Goal: Task Accomplishment & Management: Use online tool/utility

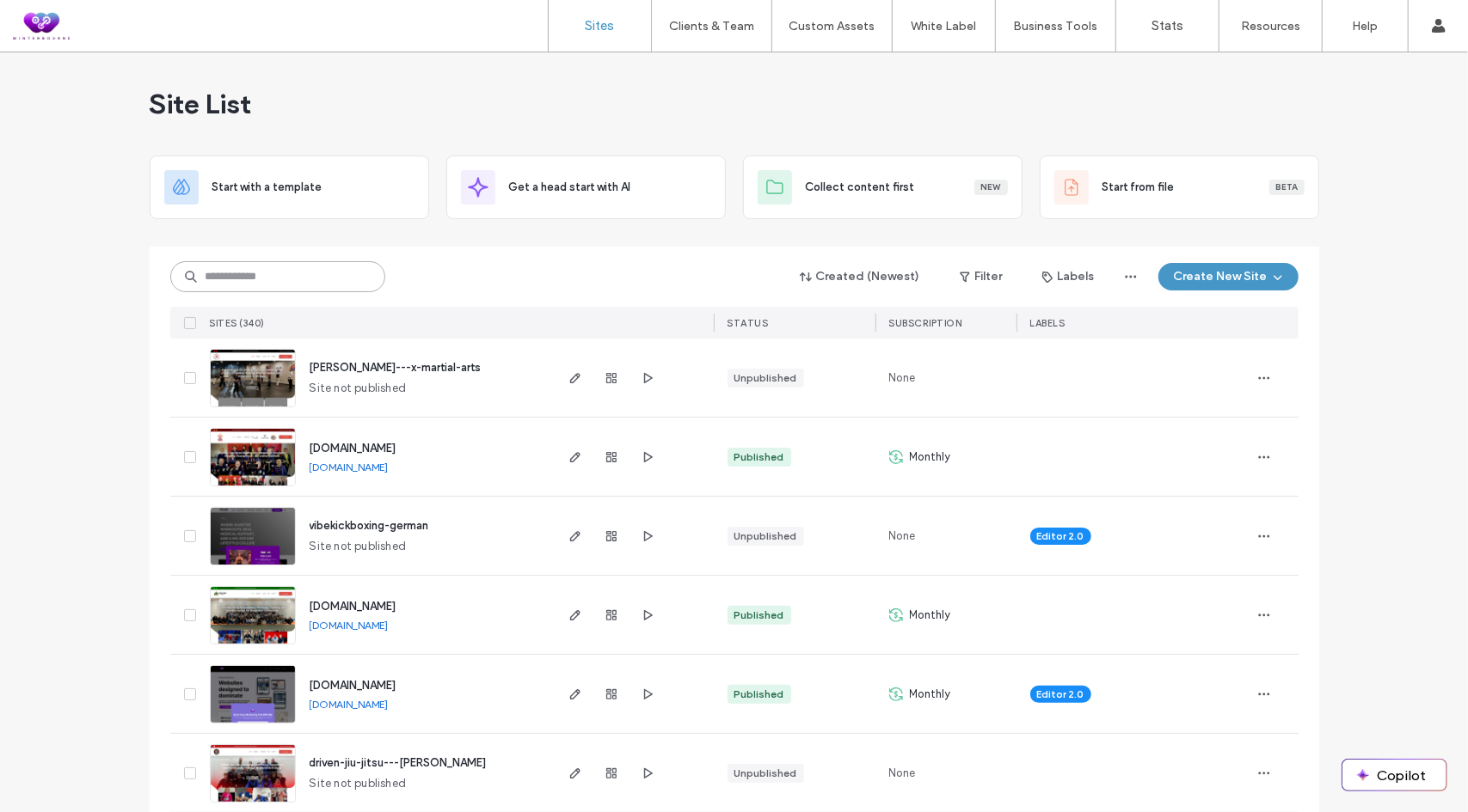
click at [230, 280] on input at bounding box center [278, 276] width 215 height 31
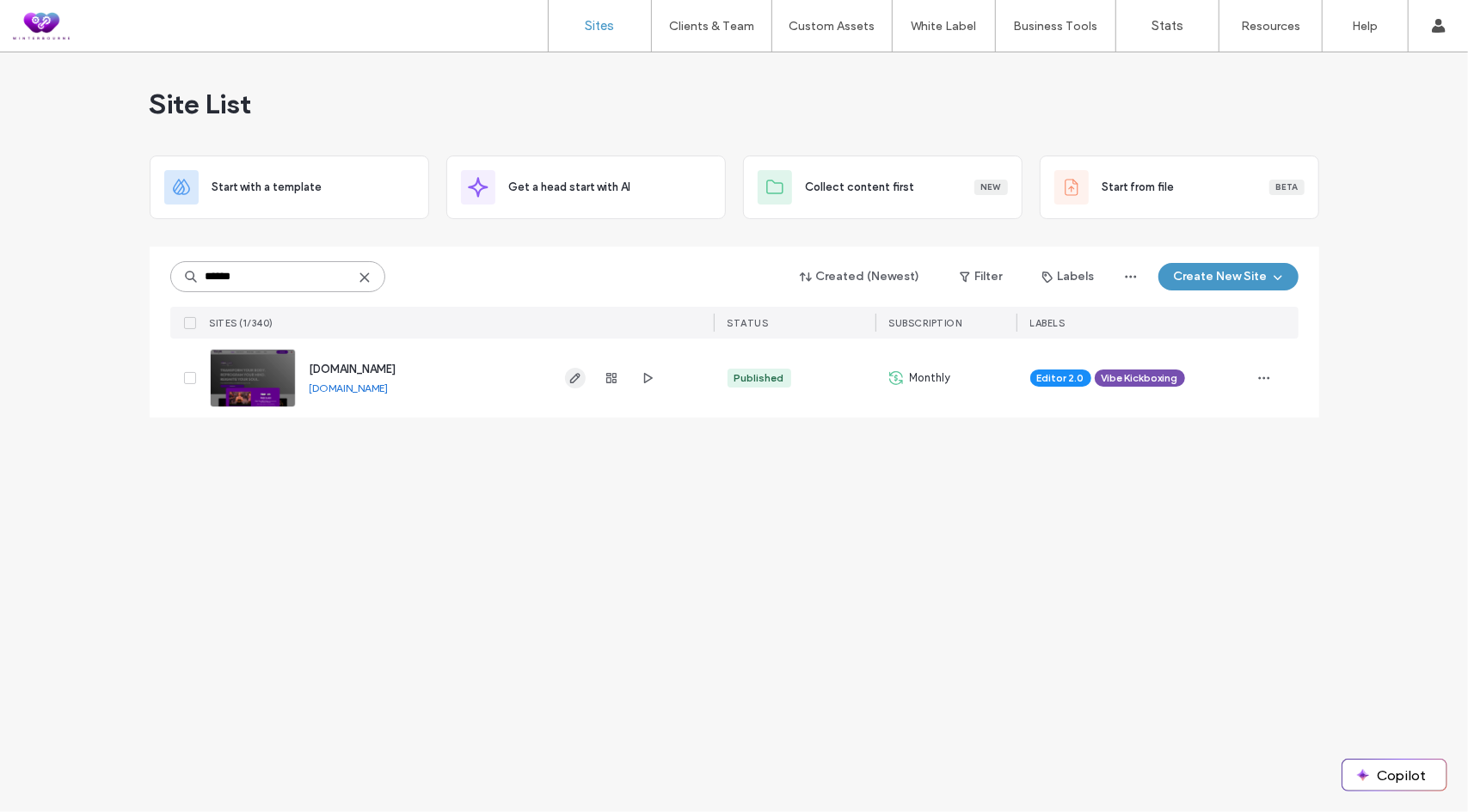
type input "******"
click at [572, 376] on icon "button" at bounding box center [575, 378] width 14 height 14
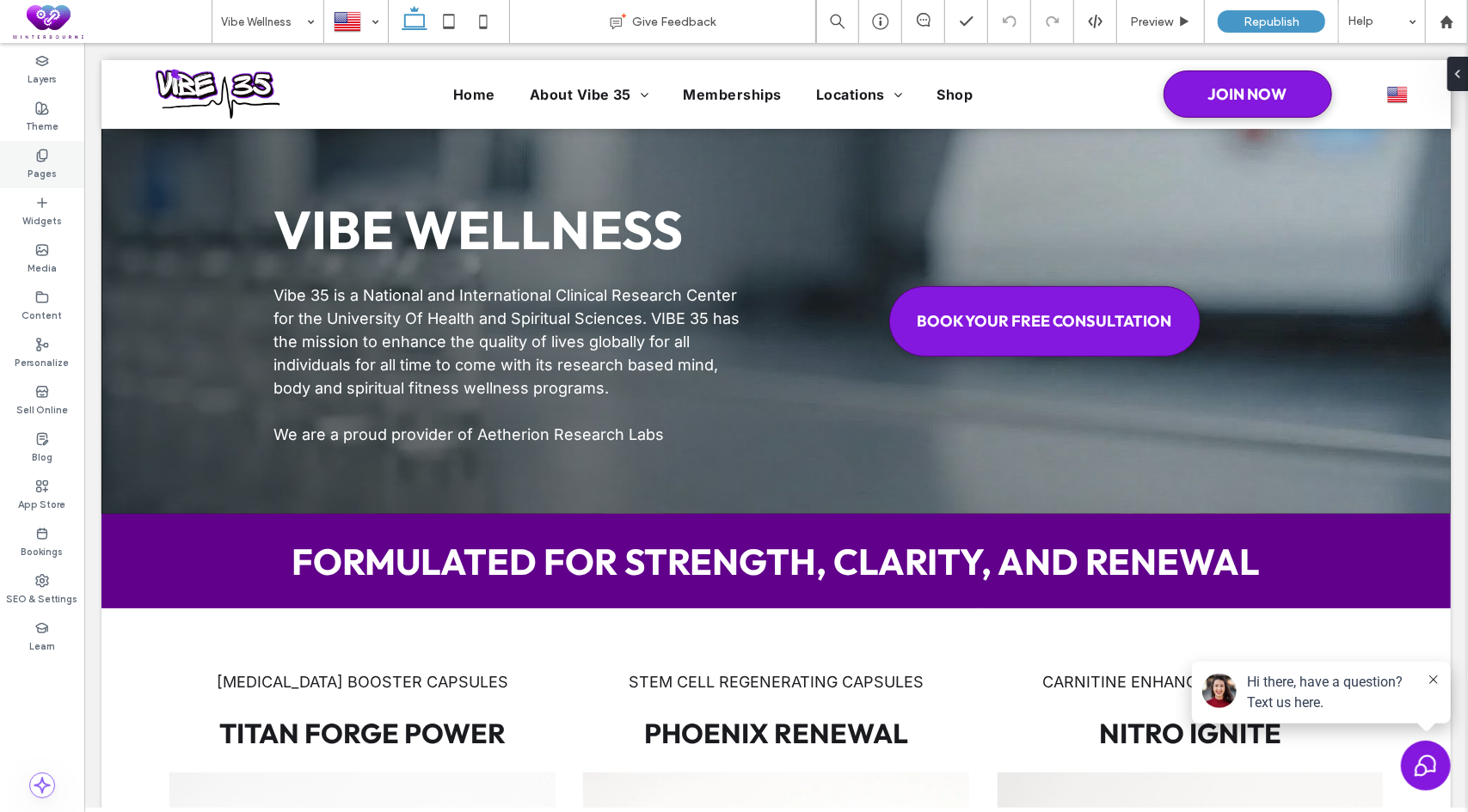
drag, startPoint x: 50, startPoint y: 161, endPoint x: 67, endPoint y: 172, distance: 20.2
click at [50, 161] on div "Pages" at bounding box center [41, 165] width 84 height 47
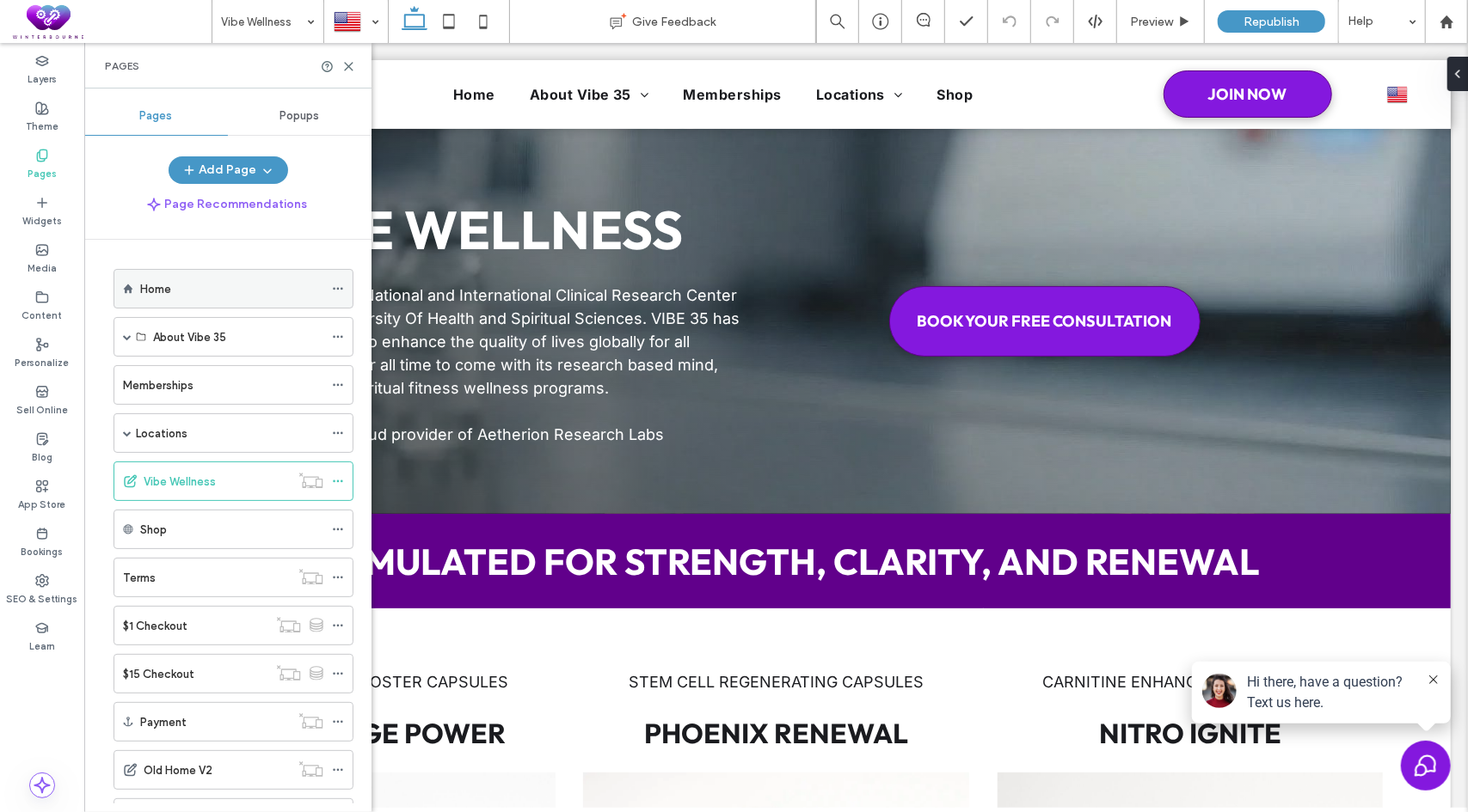
click at [203, 285] on div "Home" at bounding box center [232, 289] width 183 height 18
click at [351, 64] on use at bounding box center [349, 67] width 8 height 8
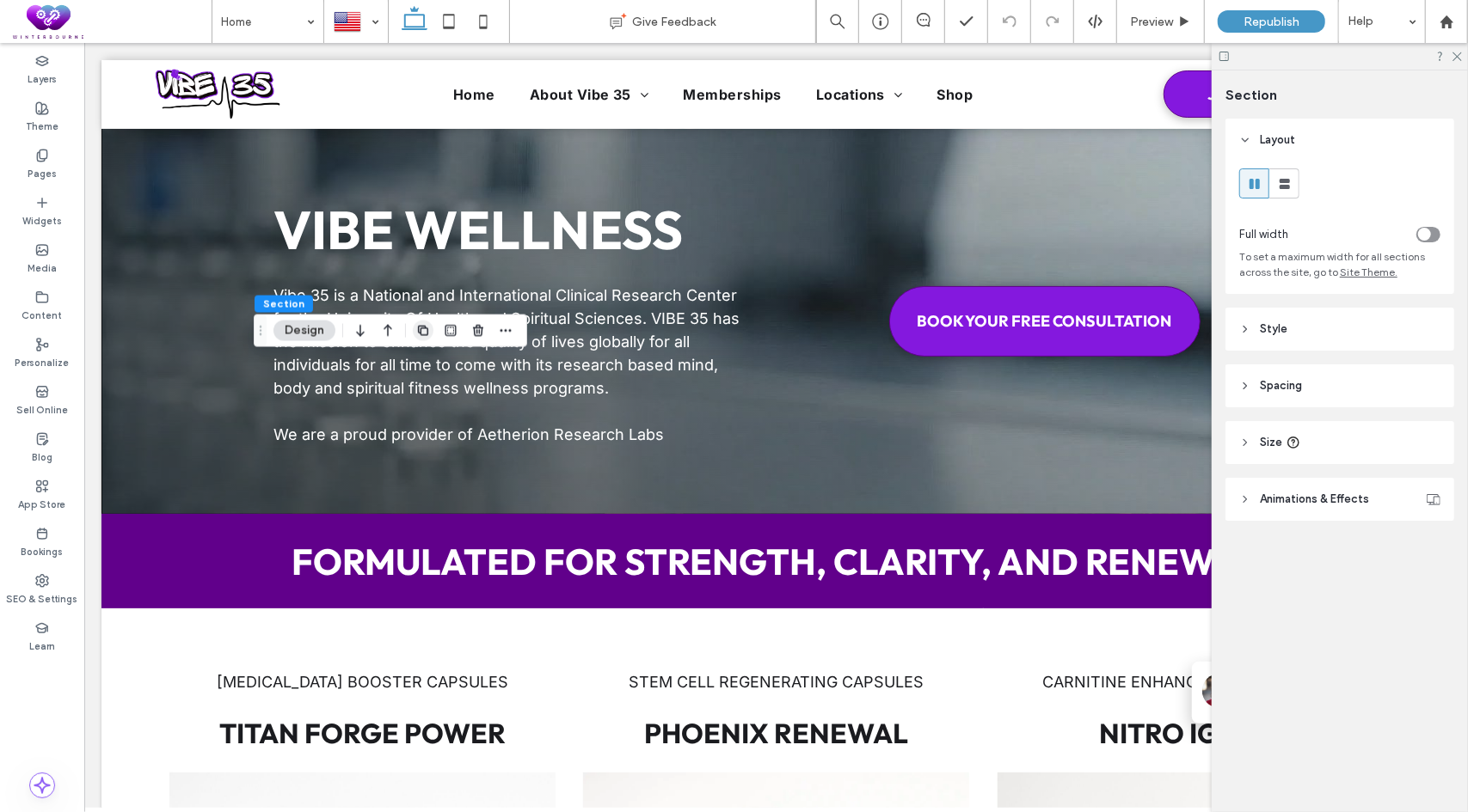
click at [428, 331] on icon "button" at bounding box center [423, 331] width 14 height 14
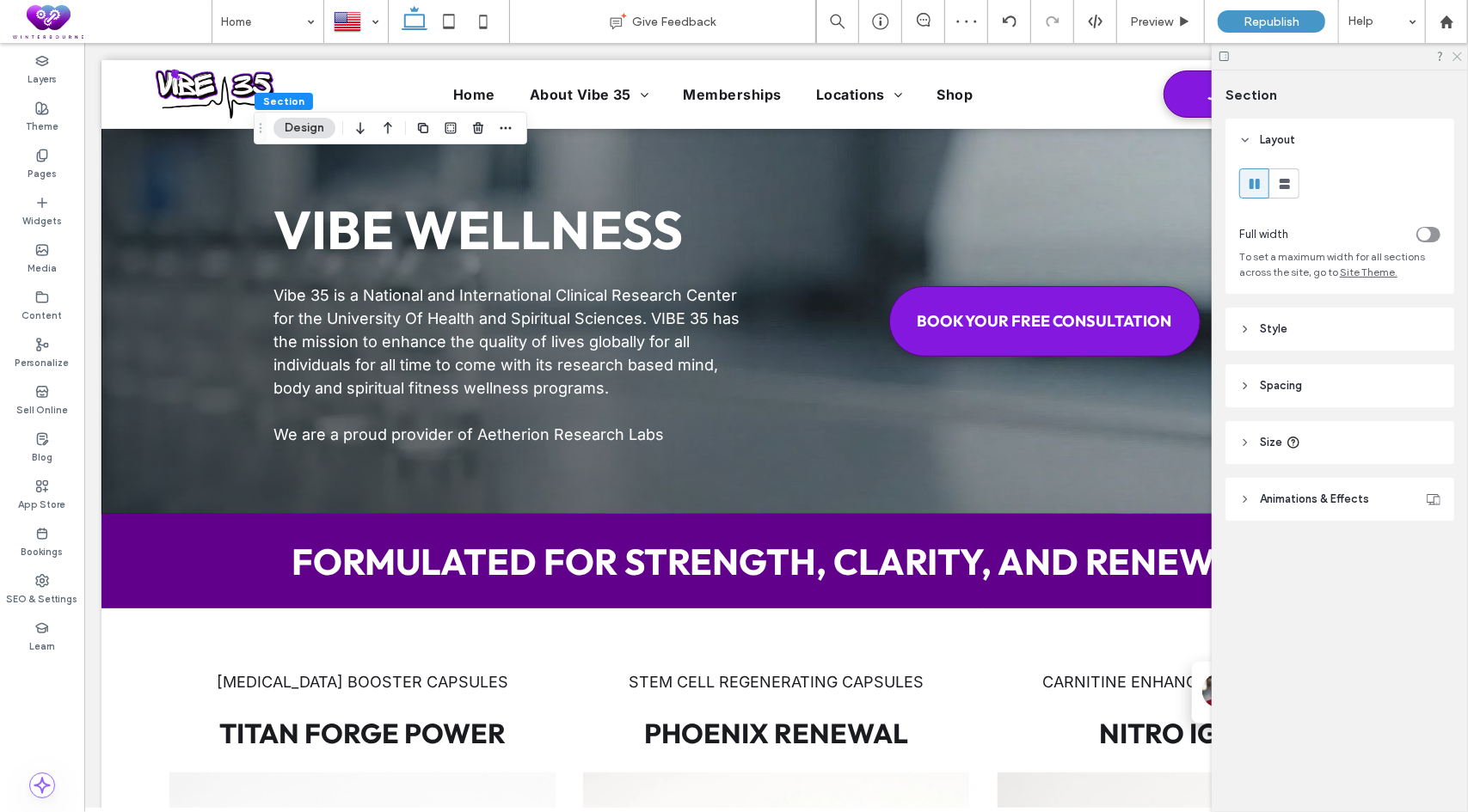
click at [1459, 57] on use at bounding box center [1457, 57] width 10 height 10
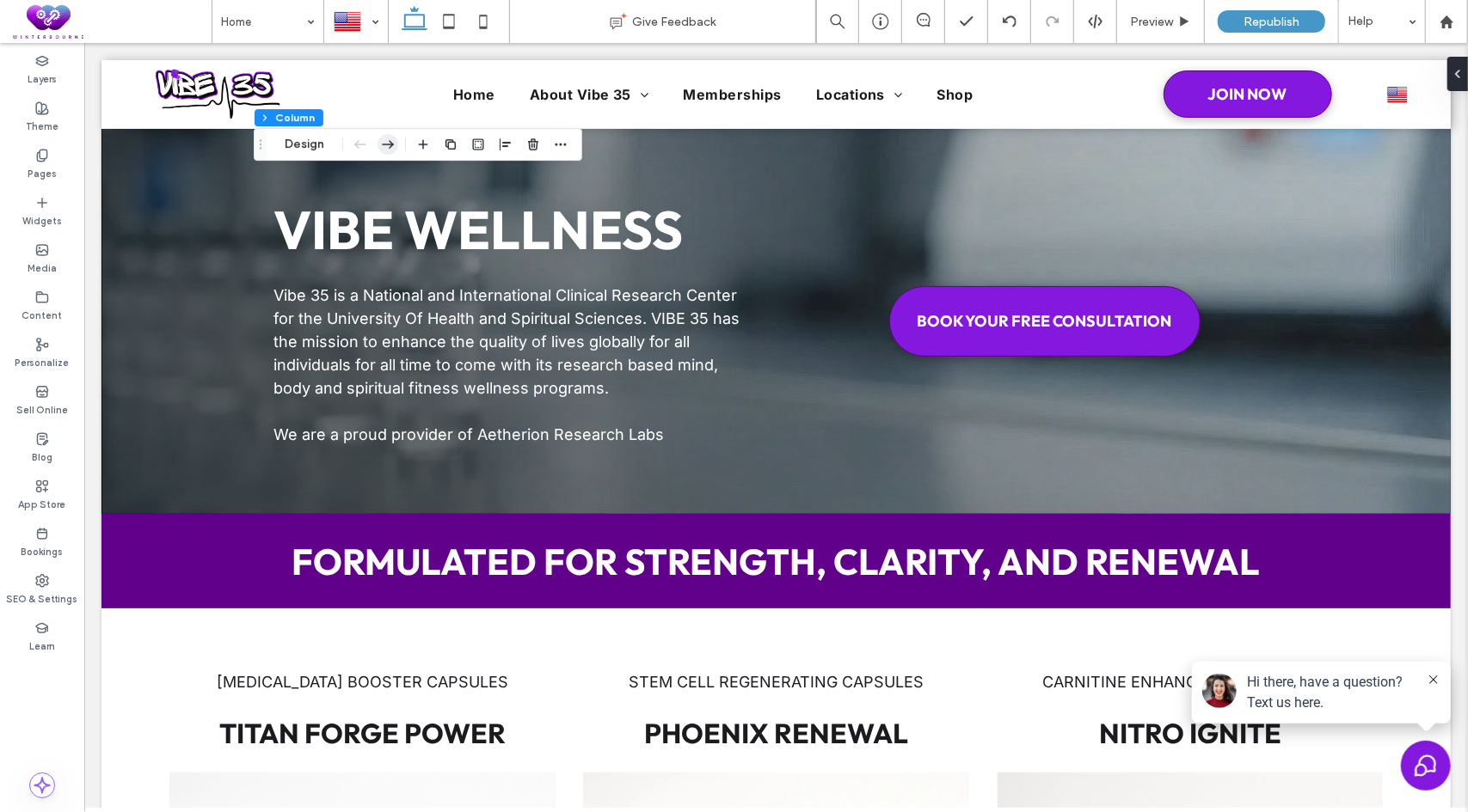
click at [387, 144] on icon "button" at bounding box center [387, 144] width 21 height 31
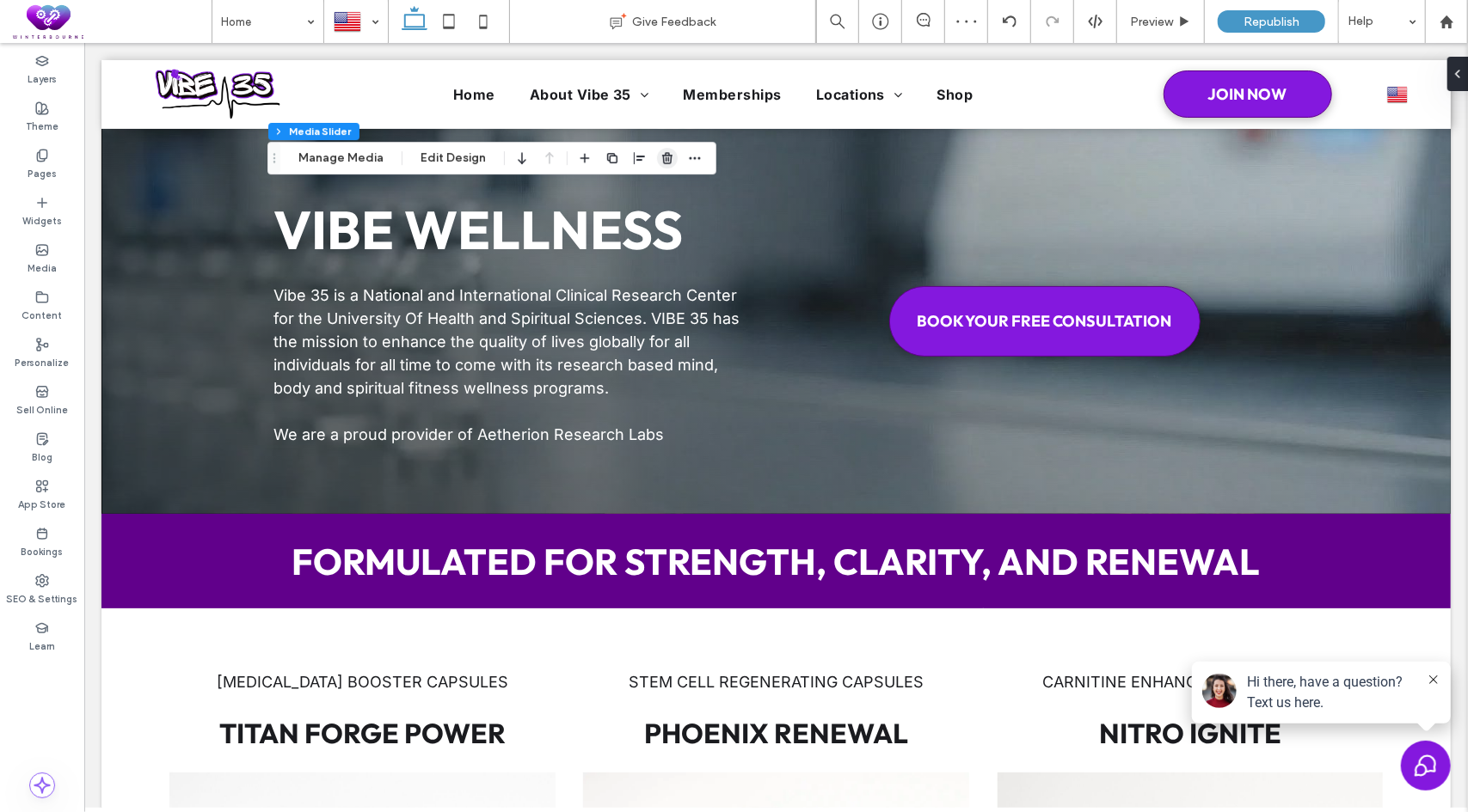
click at [663, 161] on use "button" at bounding box center [666, 157] width 10 height 11
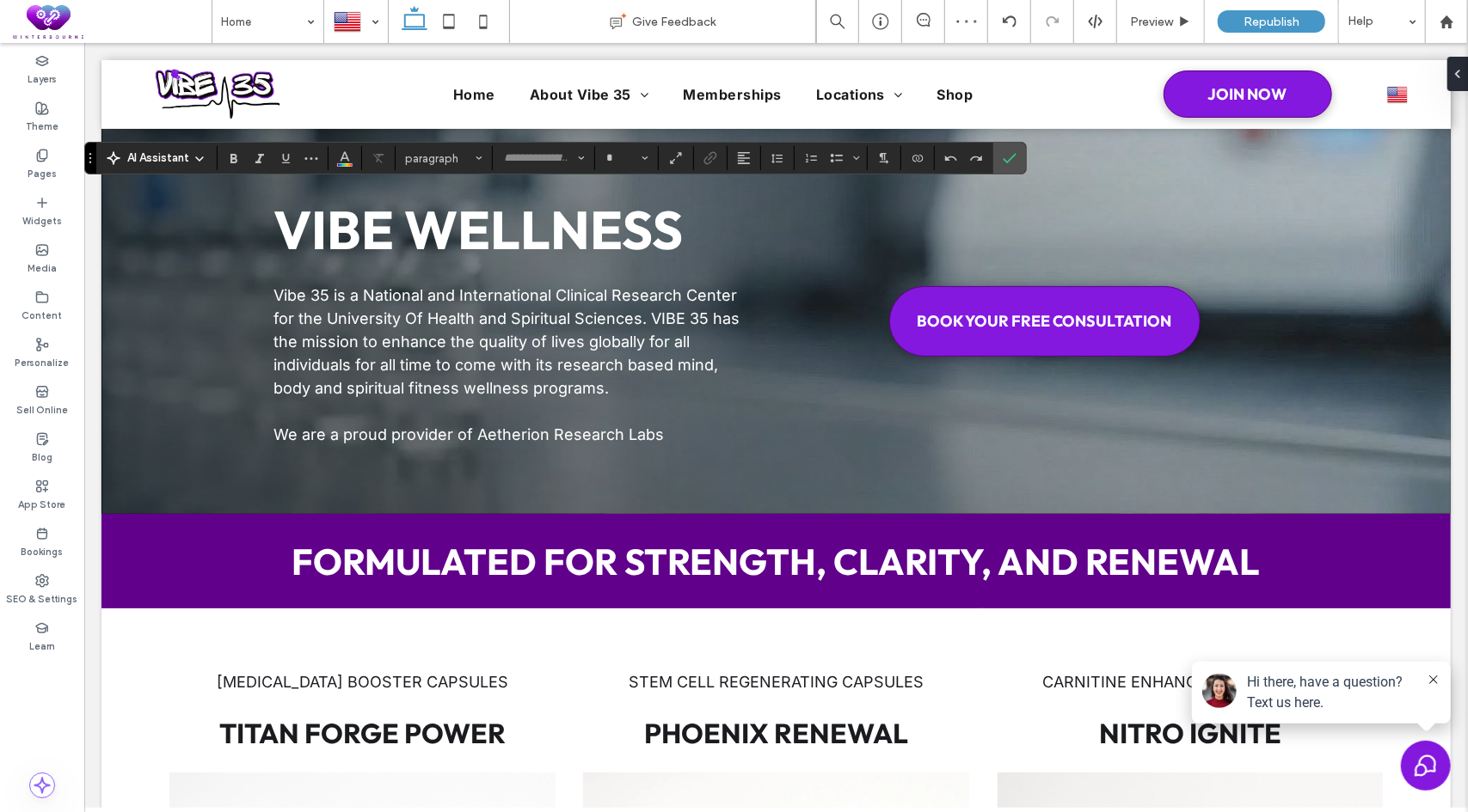
type input "******"
type input "**"
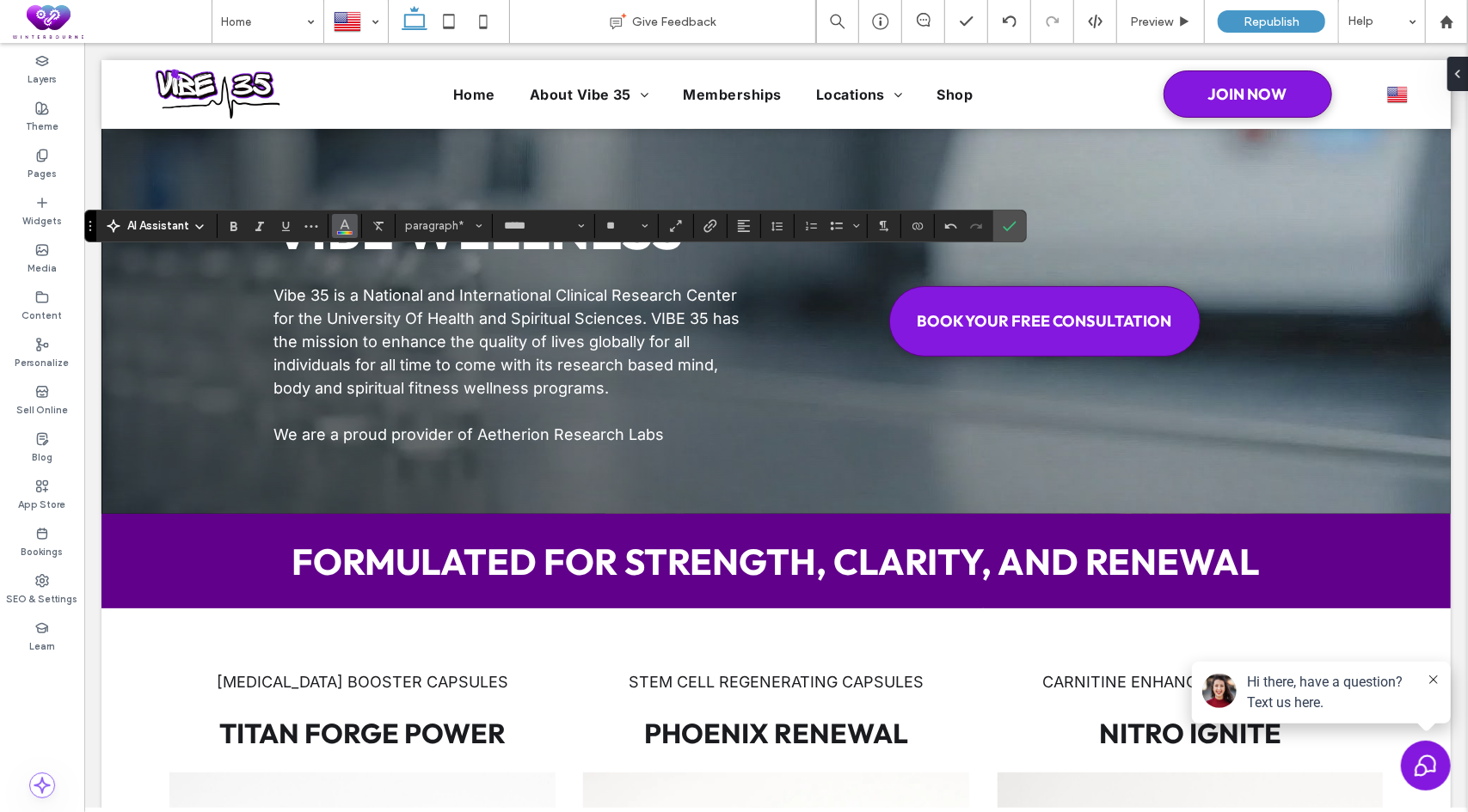
click at [347, 236] on button "Color" at bounding box center [345, 226] width 26 height 24
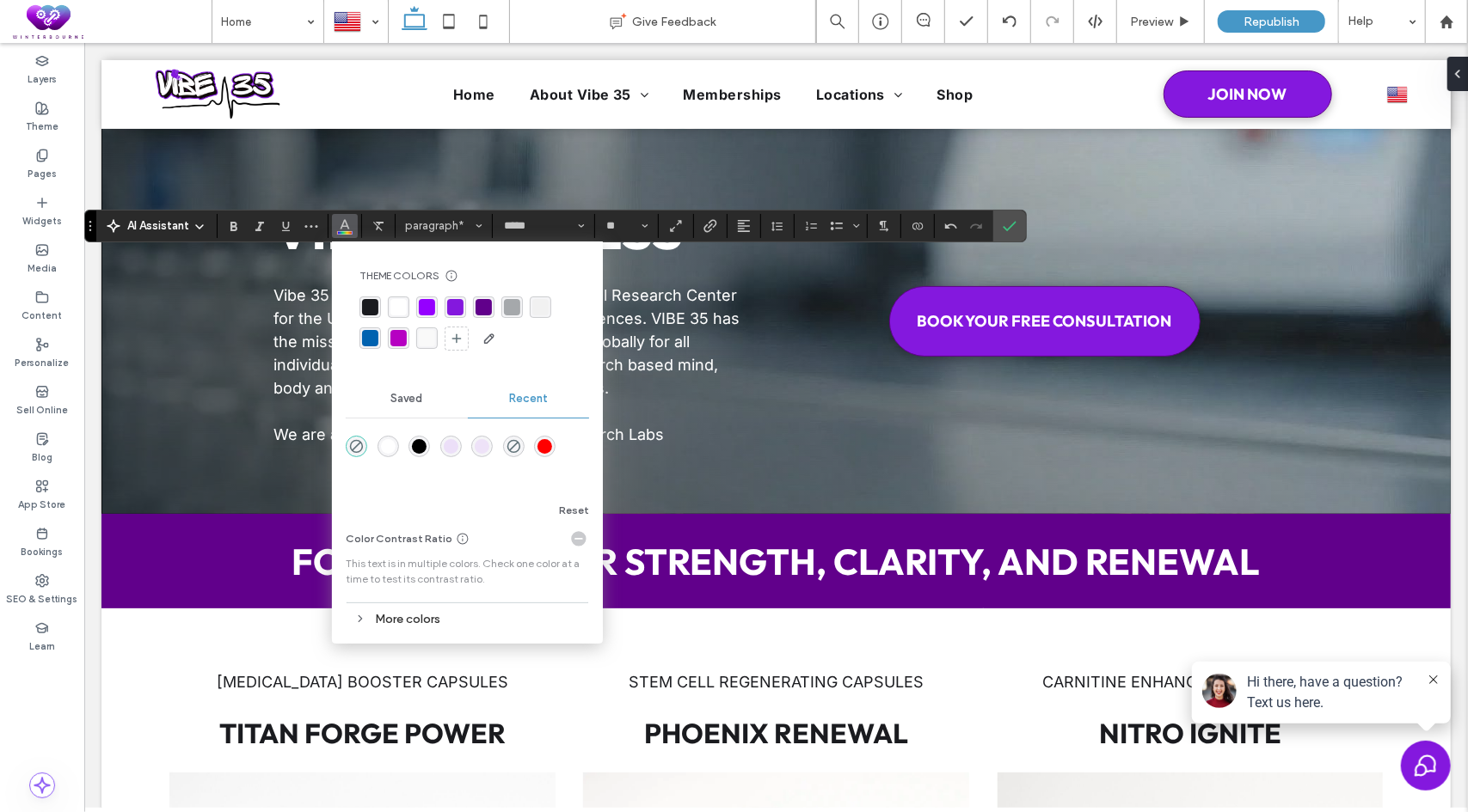
click at [397, 307] on div "rgba(255, 255, 255, 1)" at bounding box center [398, 306] width 17 height 17
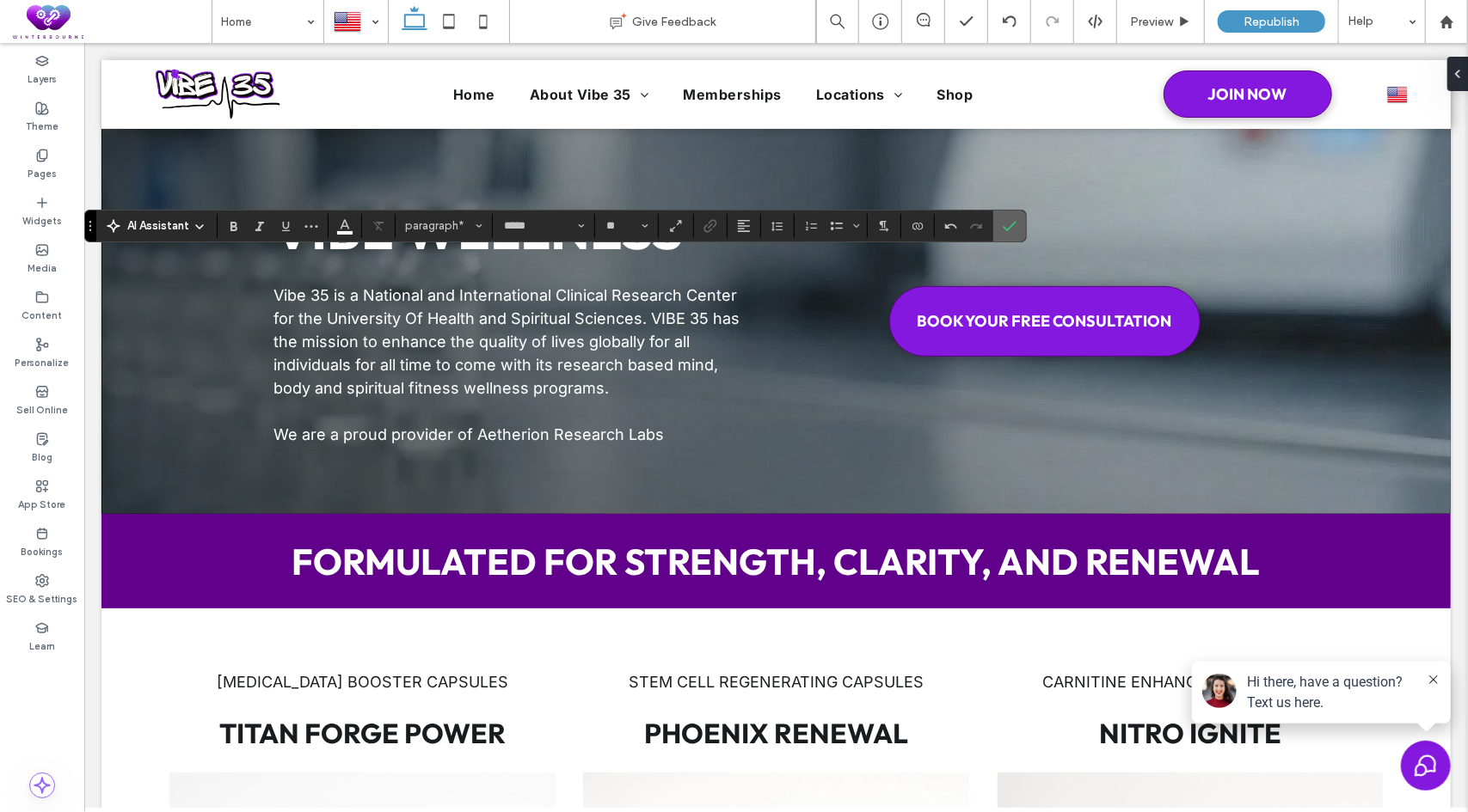
click at [1005, 232] on icon "Confirm" at bounding box center [1010, 226] width 14 height 14
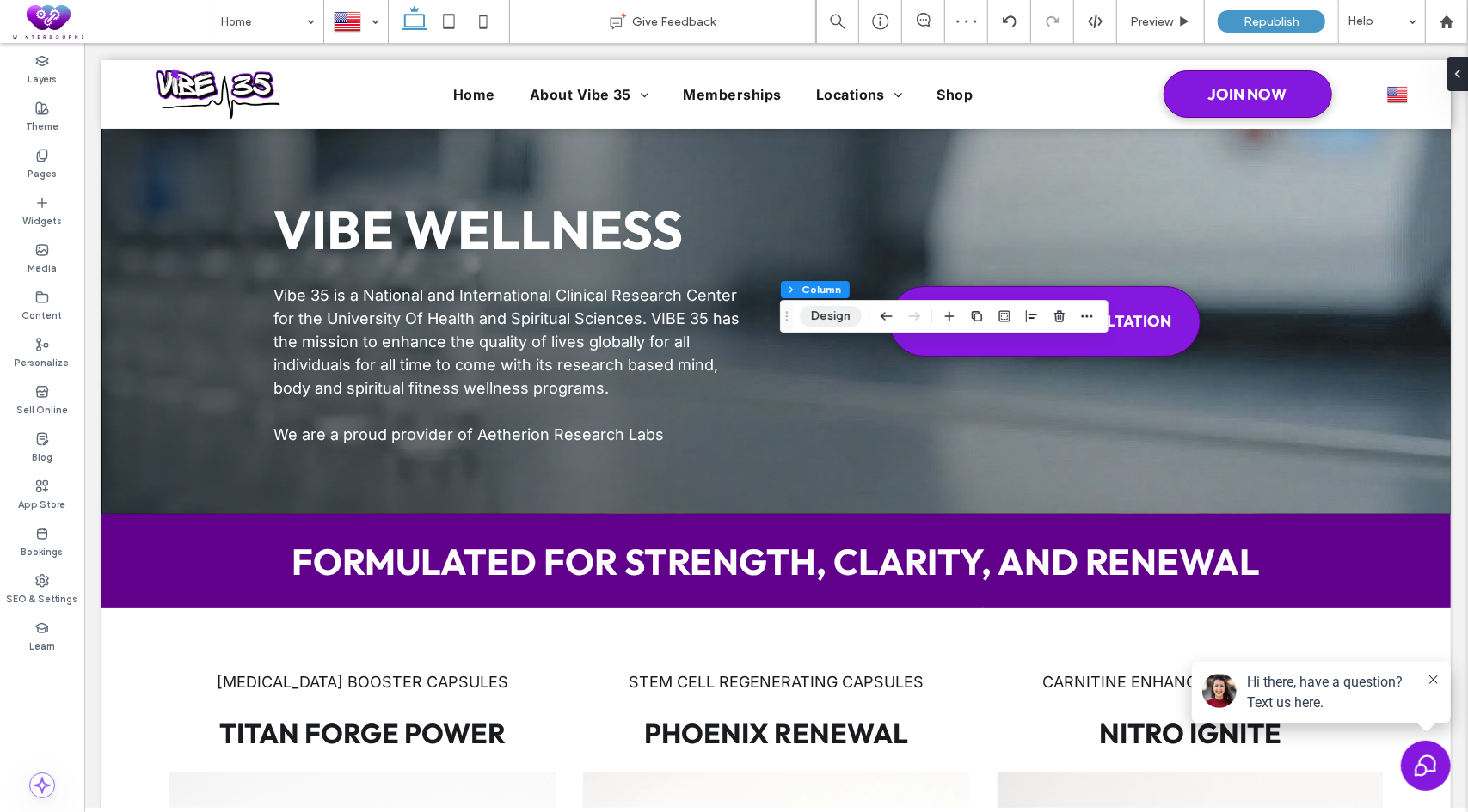
click at [839, 315] on button "Design" at bounding box center [830, 315] width 62 height 21
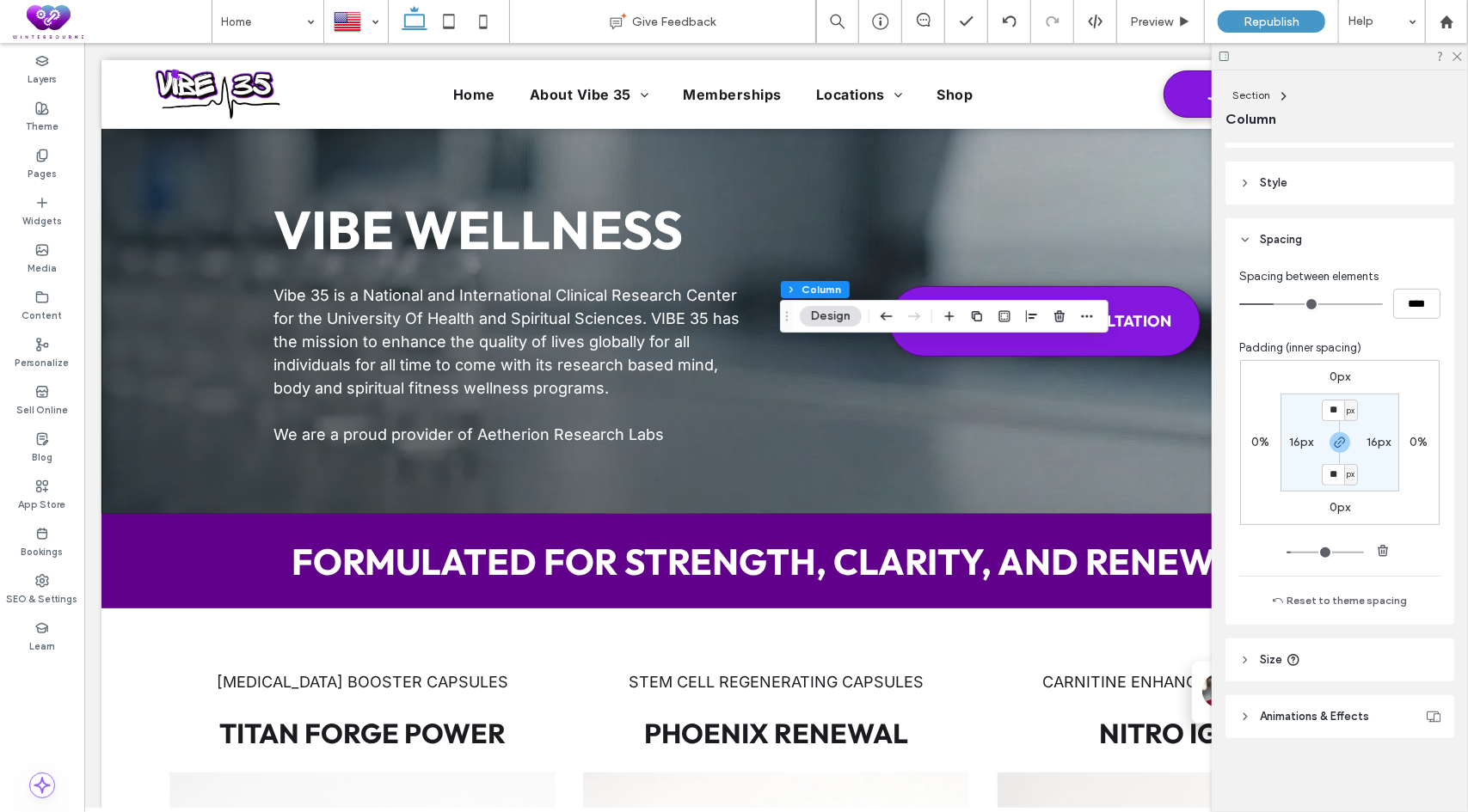
scroll to position [270, 0]
click at [1299, 717] on span "Animations & Effects" at bounding box center [1313, 715] width 109 height 17
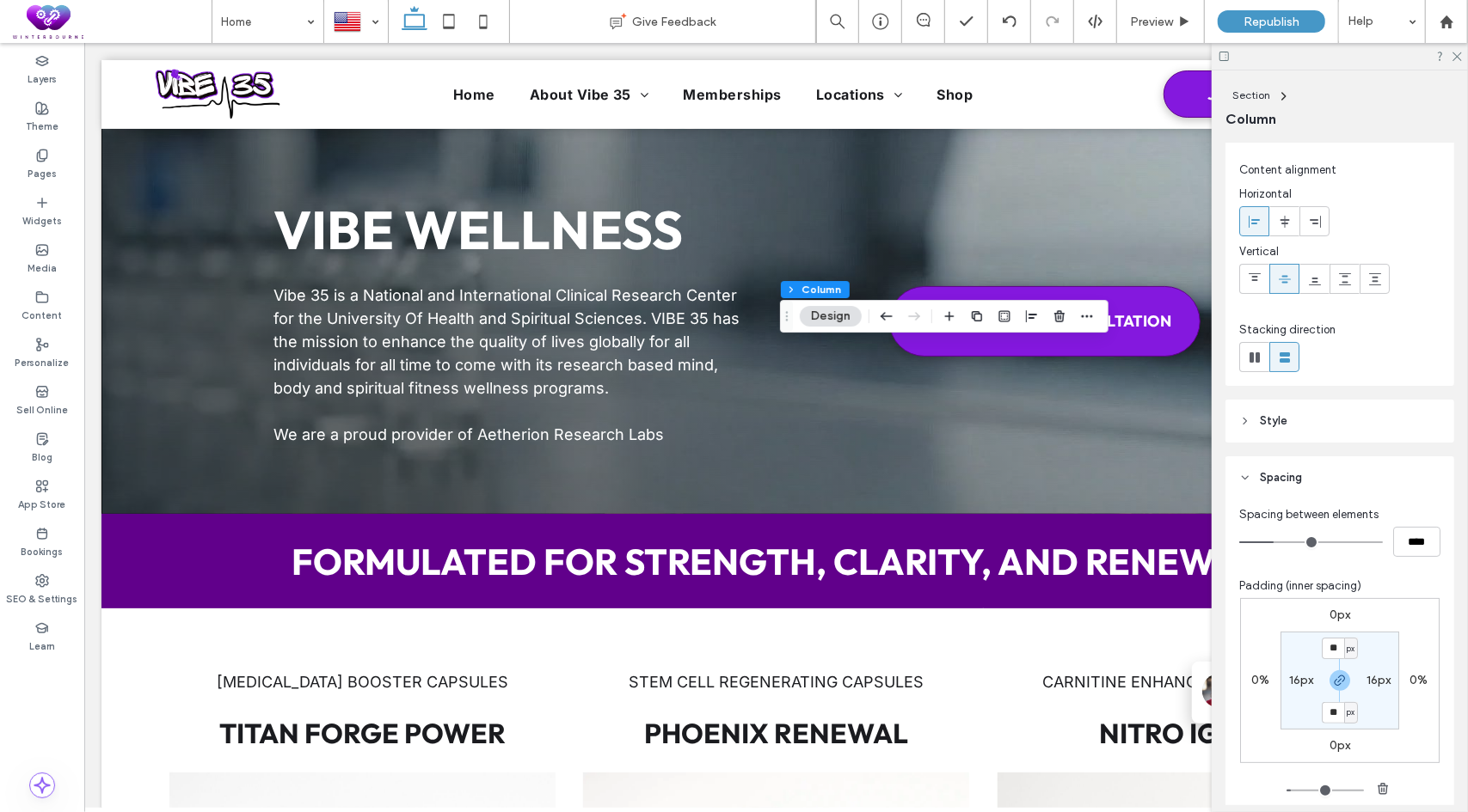
scroll to position [12, 0]
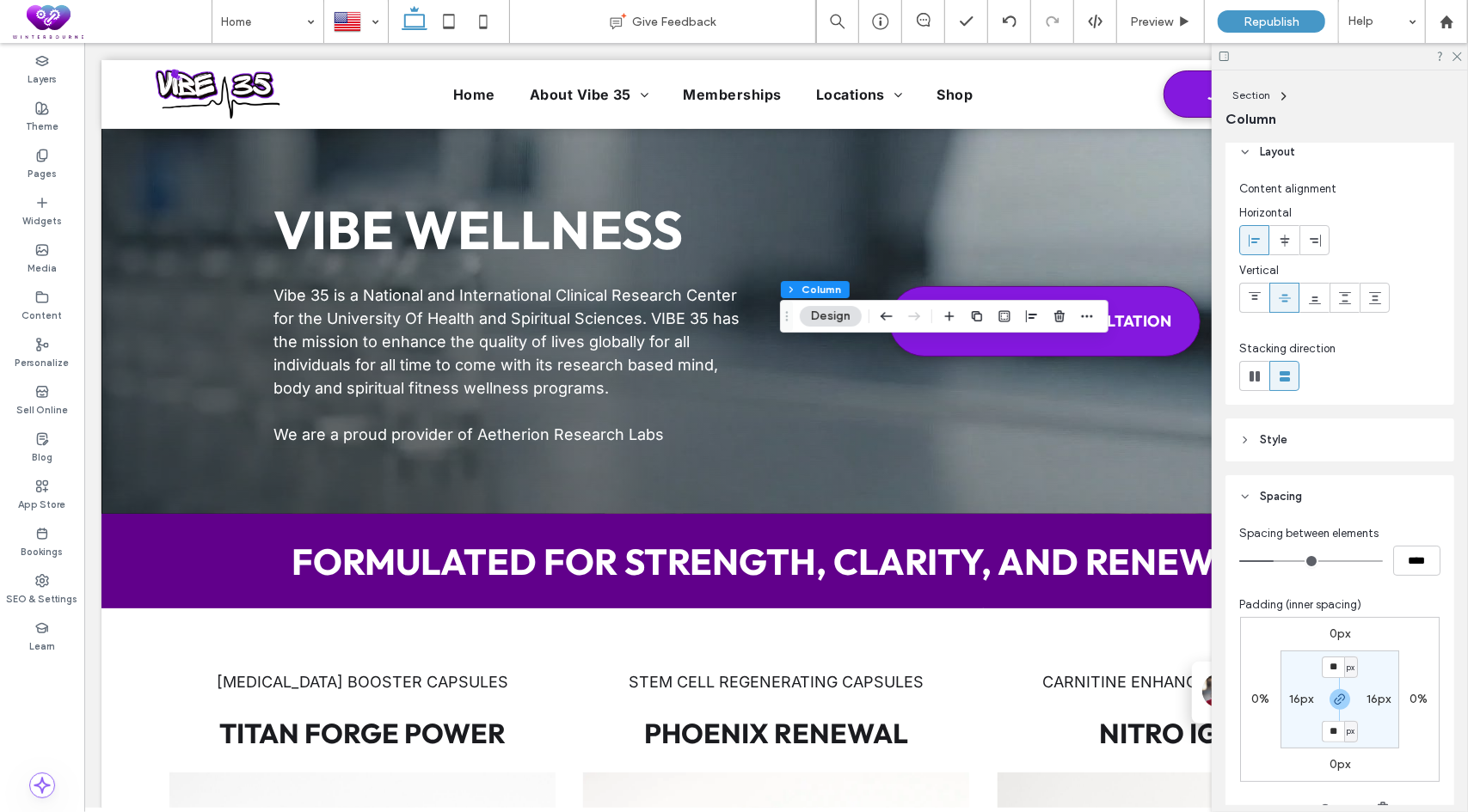
click at [1294, 441] on header "Style" at bounding box center [1340, 440] width 229 height 43
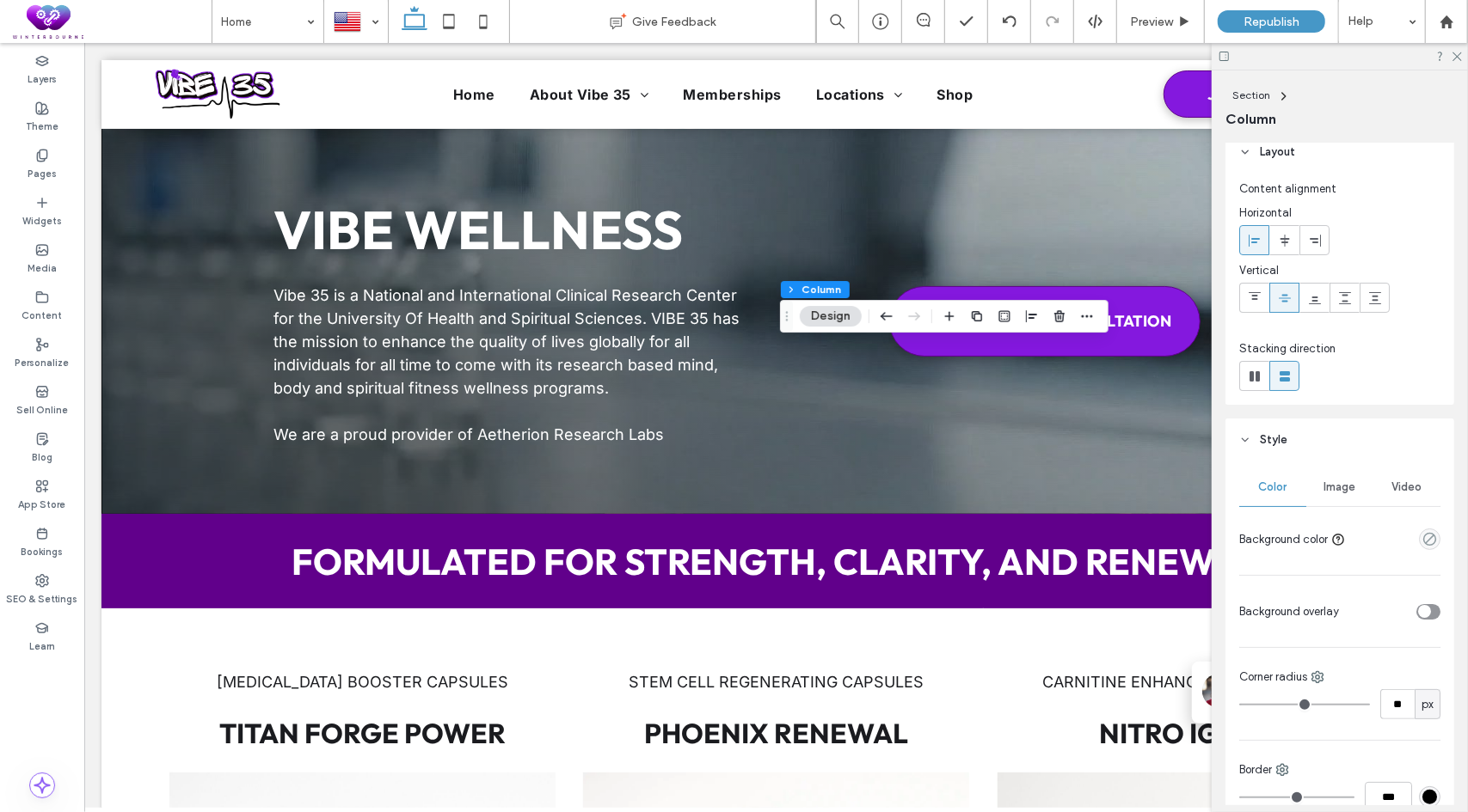
click at [1393, 487] on span "Video" at bounding box center [1407, 487] width 31 height 14
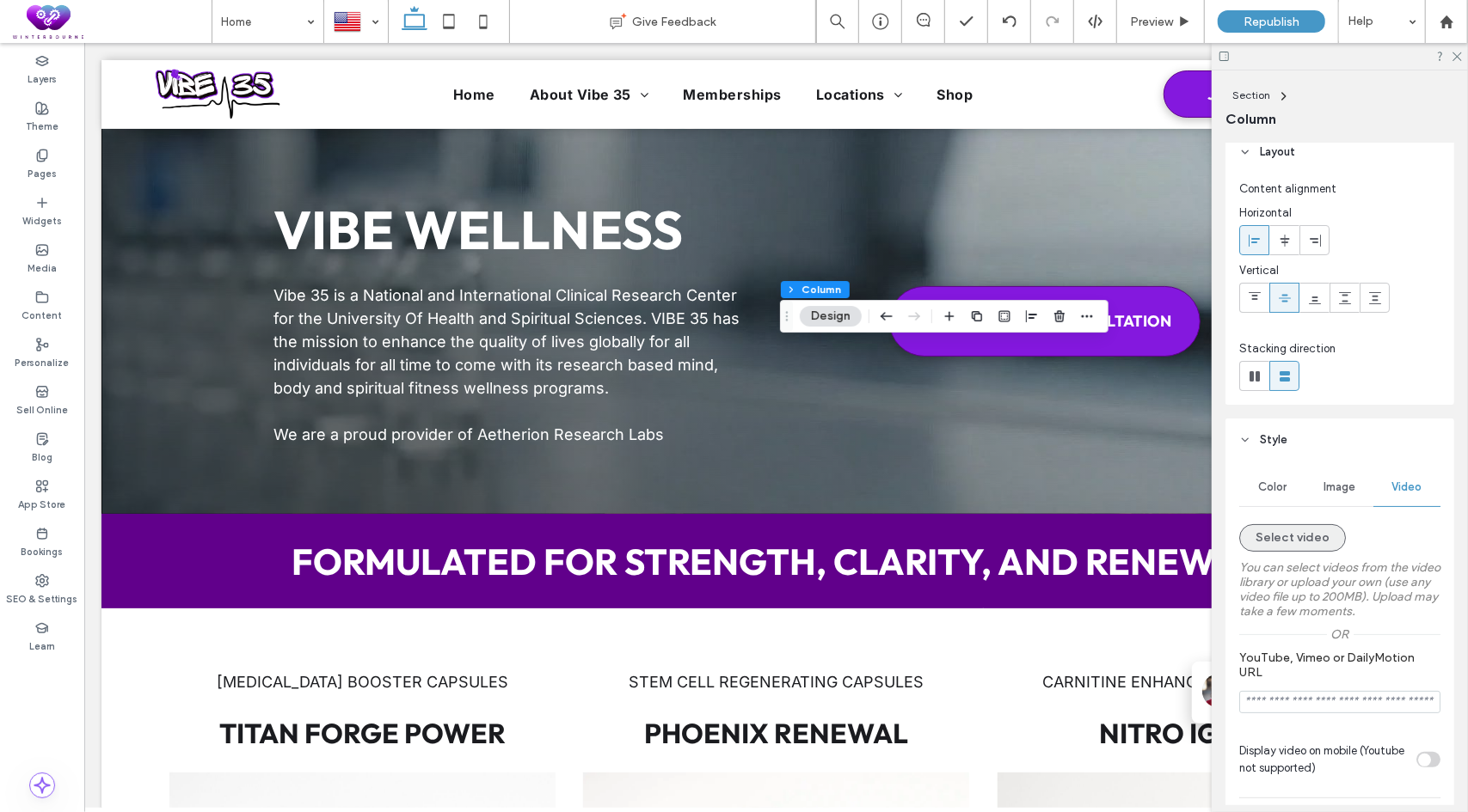
click at [1306, 540] on button "Select video" at bounding box center [1293, 538] width 106 height 28
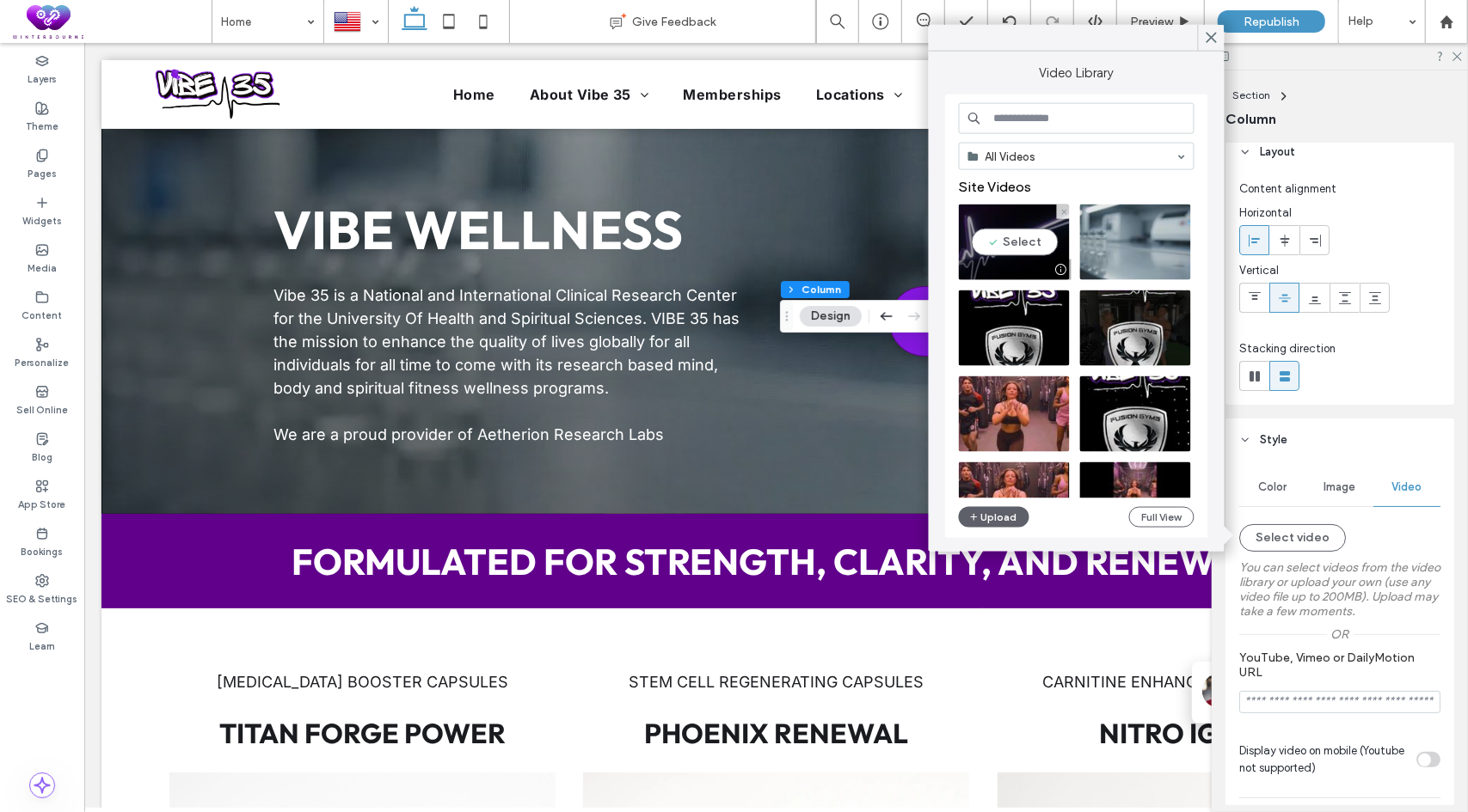
click at [1028, 235] on video at bounding box center [1014, 242] width 110 height 76
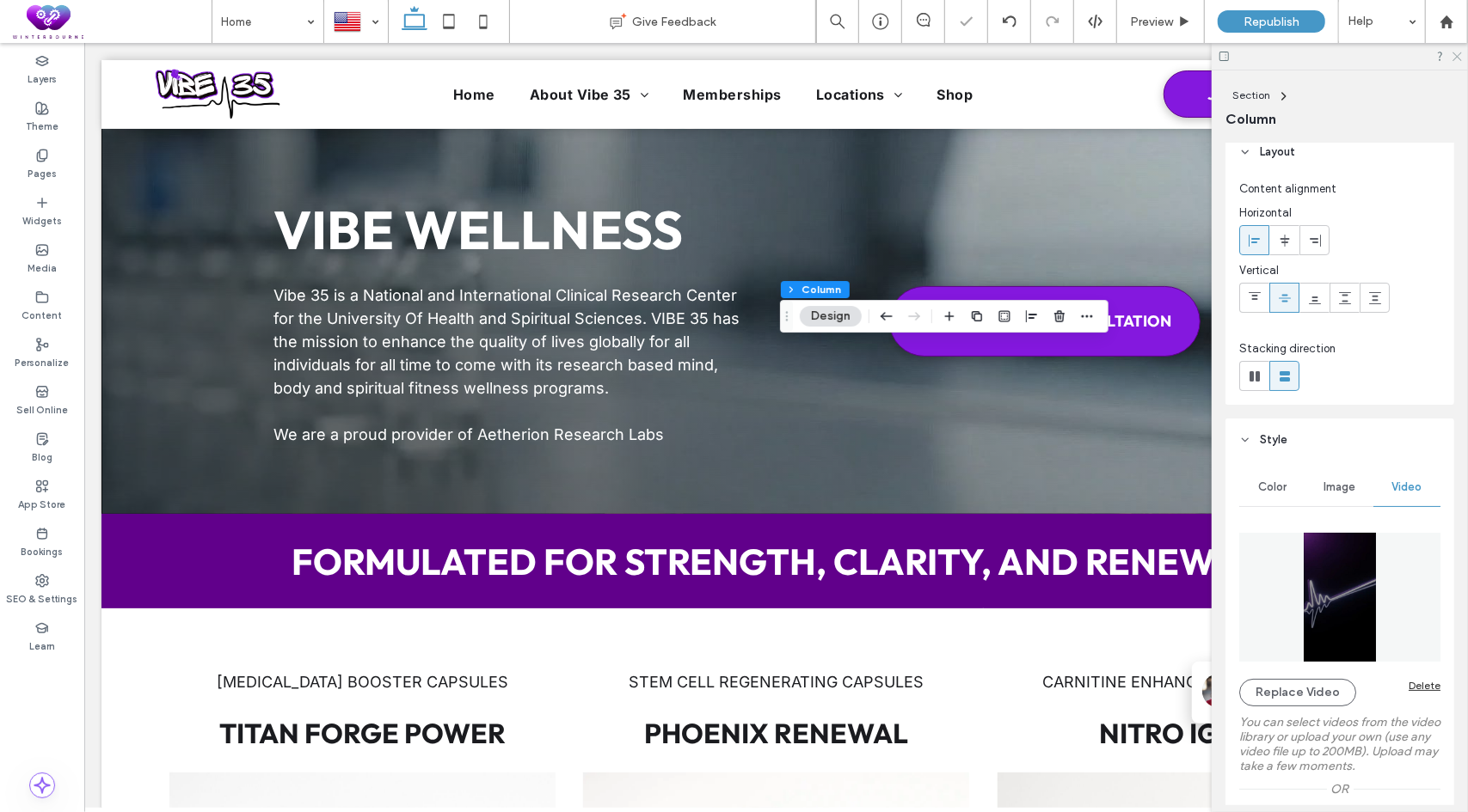
click at [1460, 59] on use at bounding box center [1457, 57] width 10 height 10
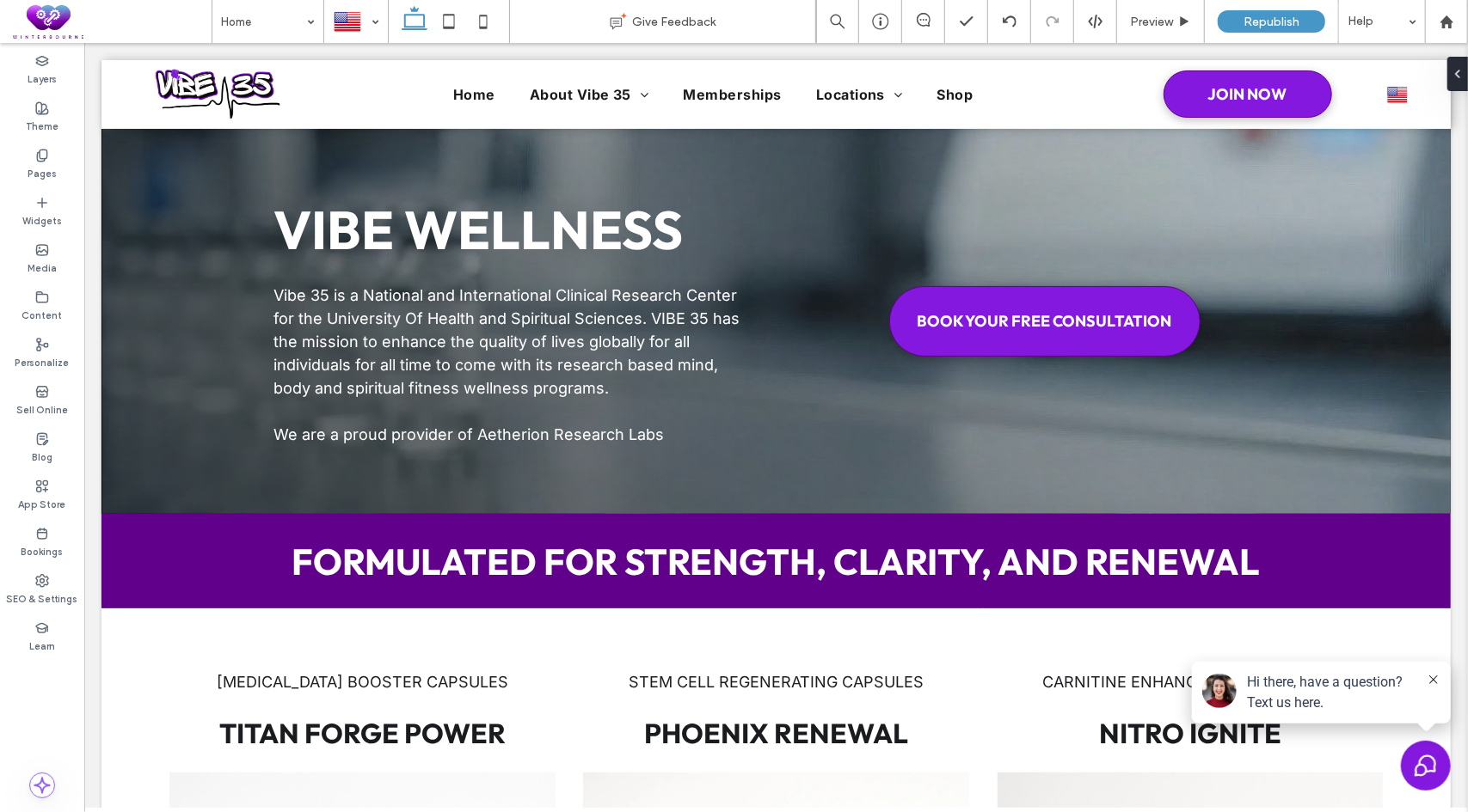
scroll to position [6, 0]
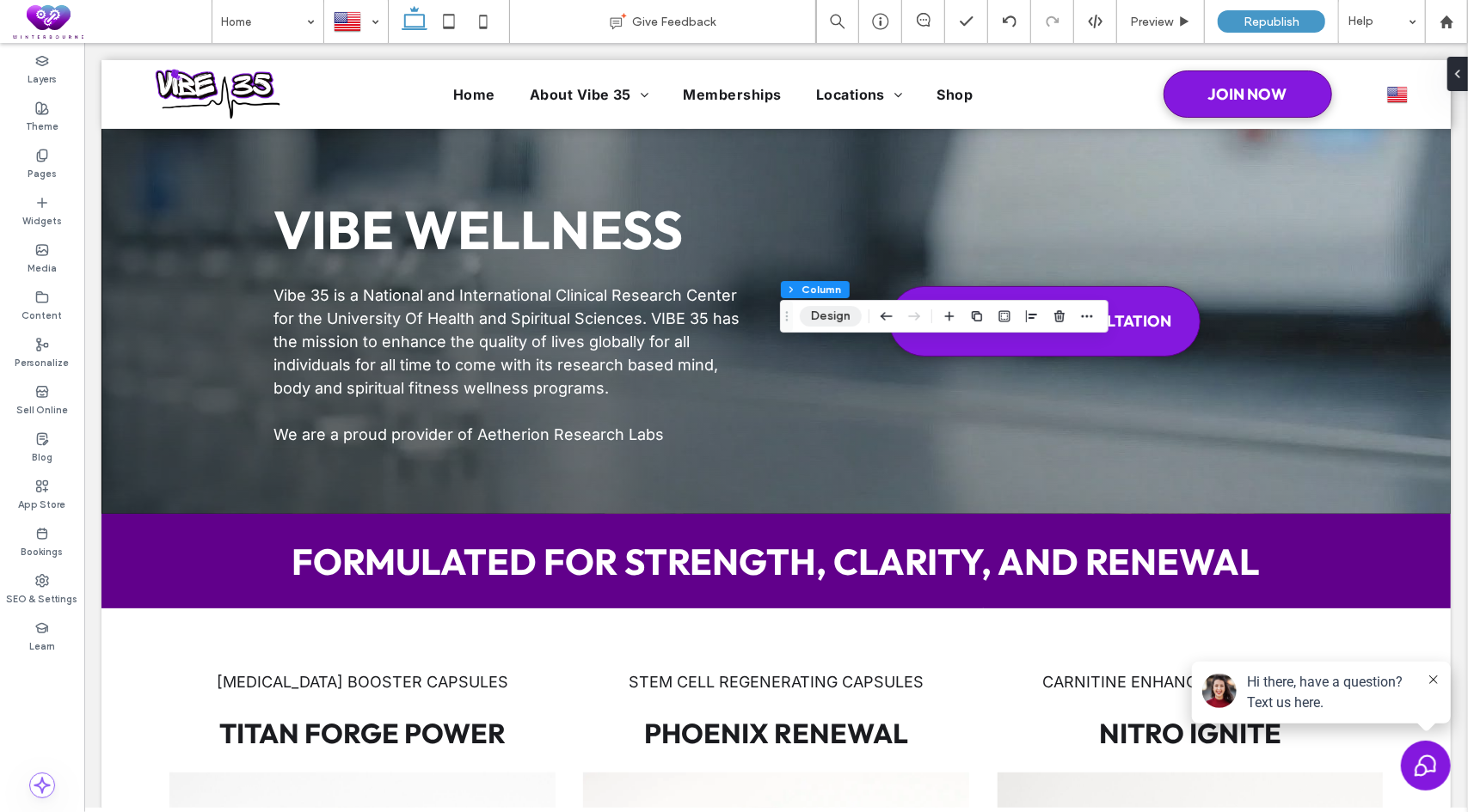
click at [832, 313] on button "Design" at bounding box center [830, 315] width 62 height 21
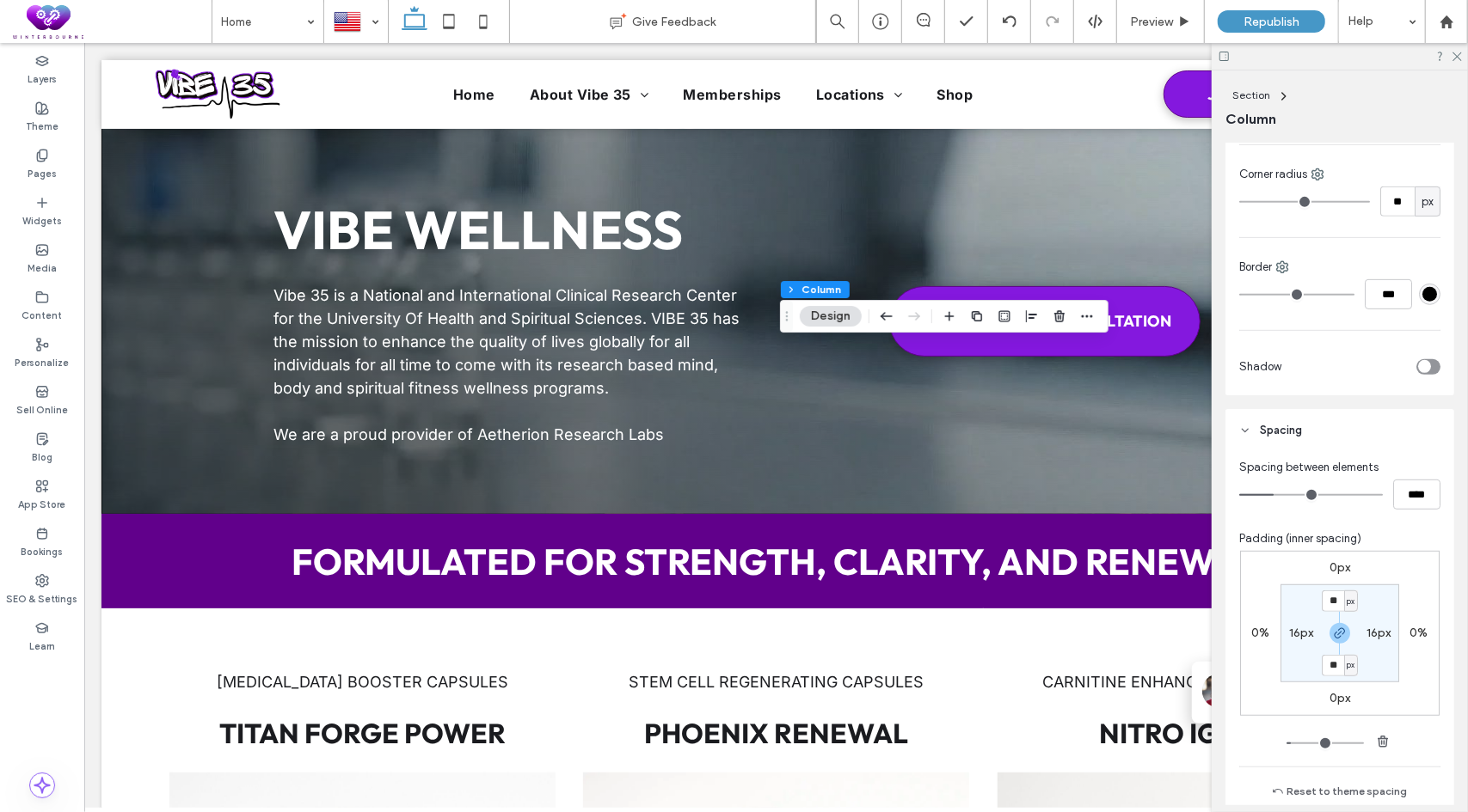
scroll to position [515, 0]
click at [1458, 55] on use at bounding box center [1457, 57] width 10 height 10
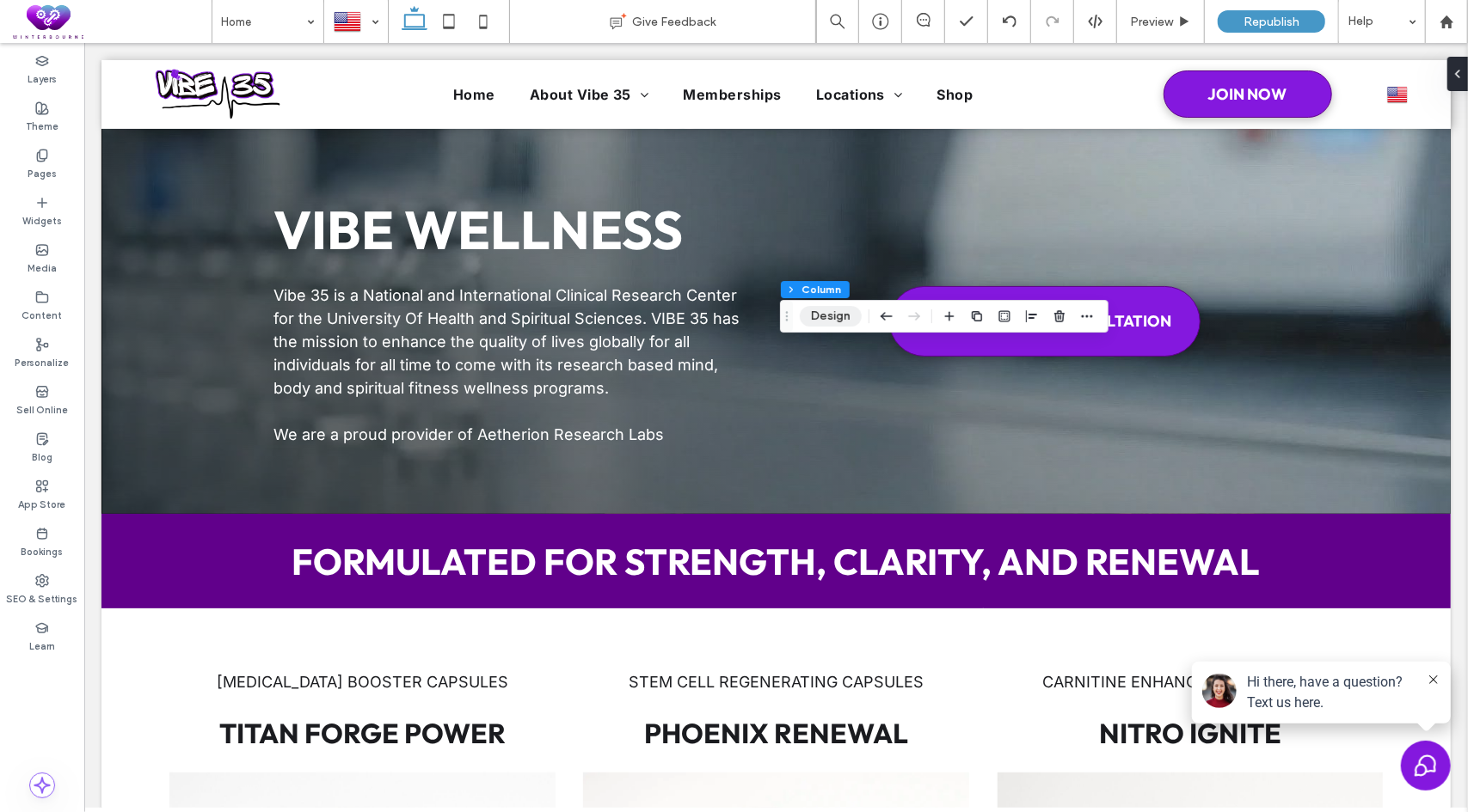
click at [808, 320] on button "Design" at bounding box center [830, 315] width 62 height 21
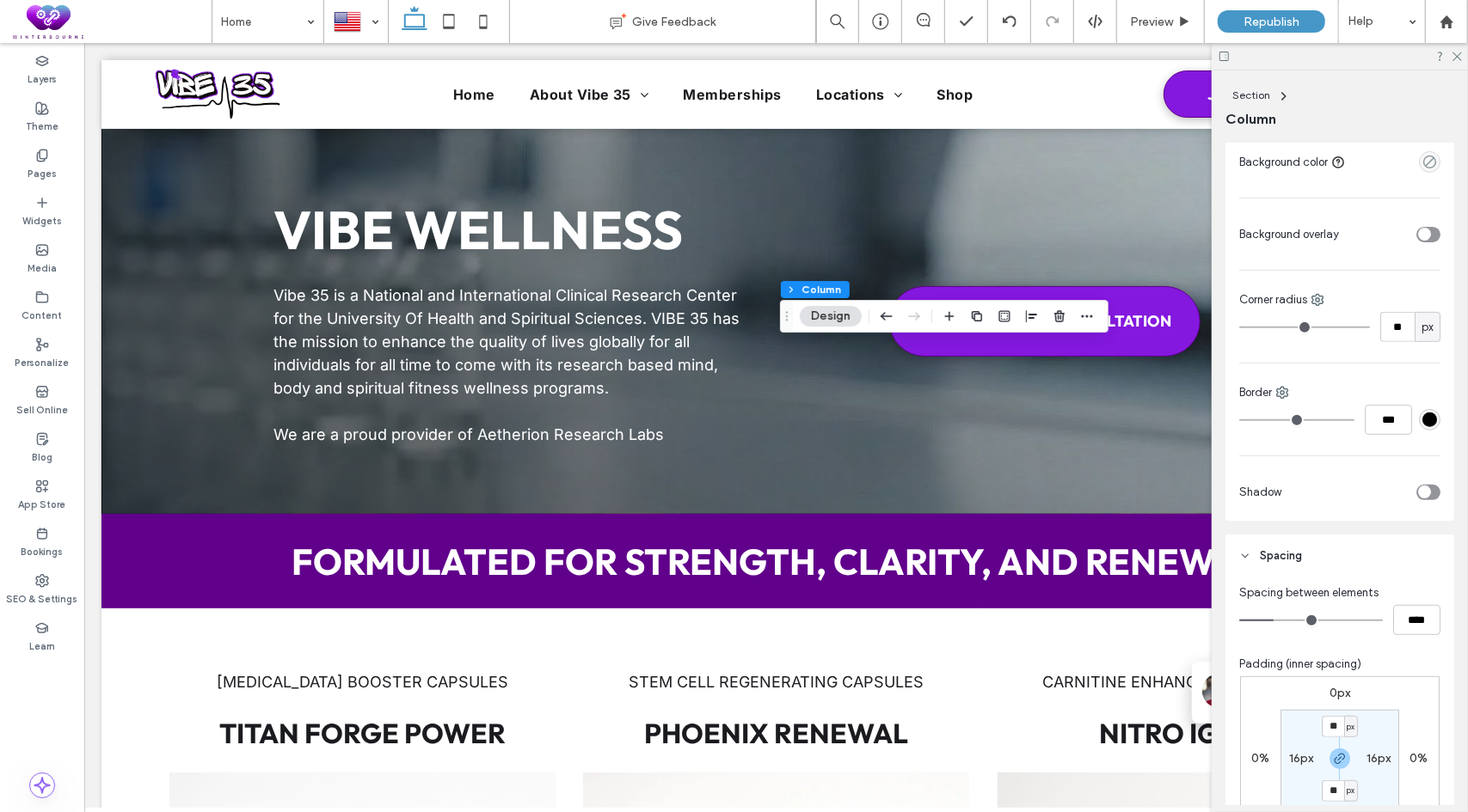
scroll to position [174, 0]
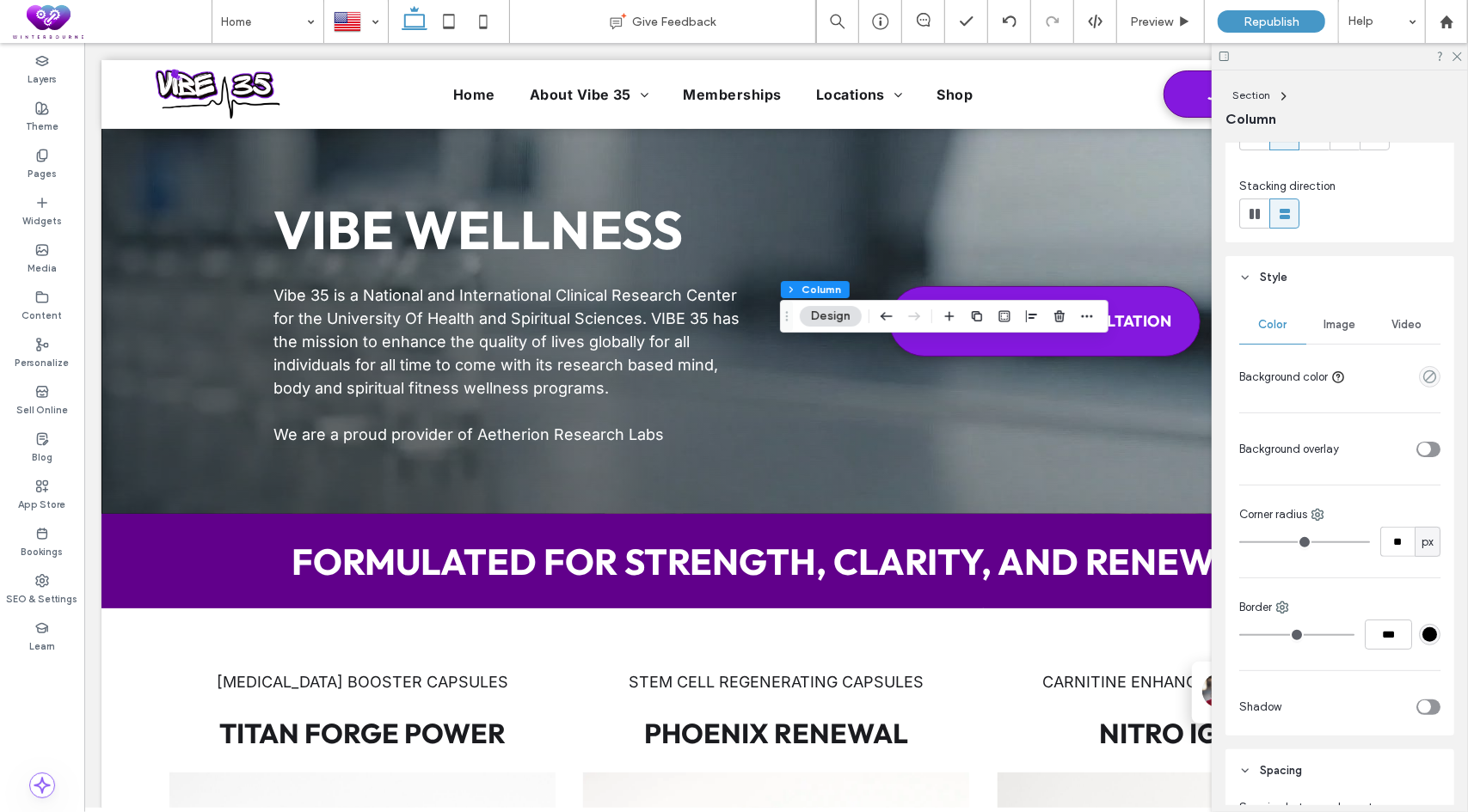
click at [1402, 324] on span "Video" at bounding box center [1407, 325] width 31 height 14
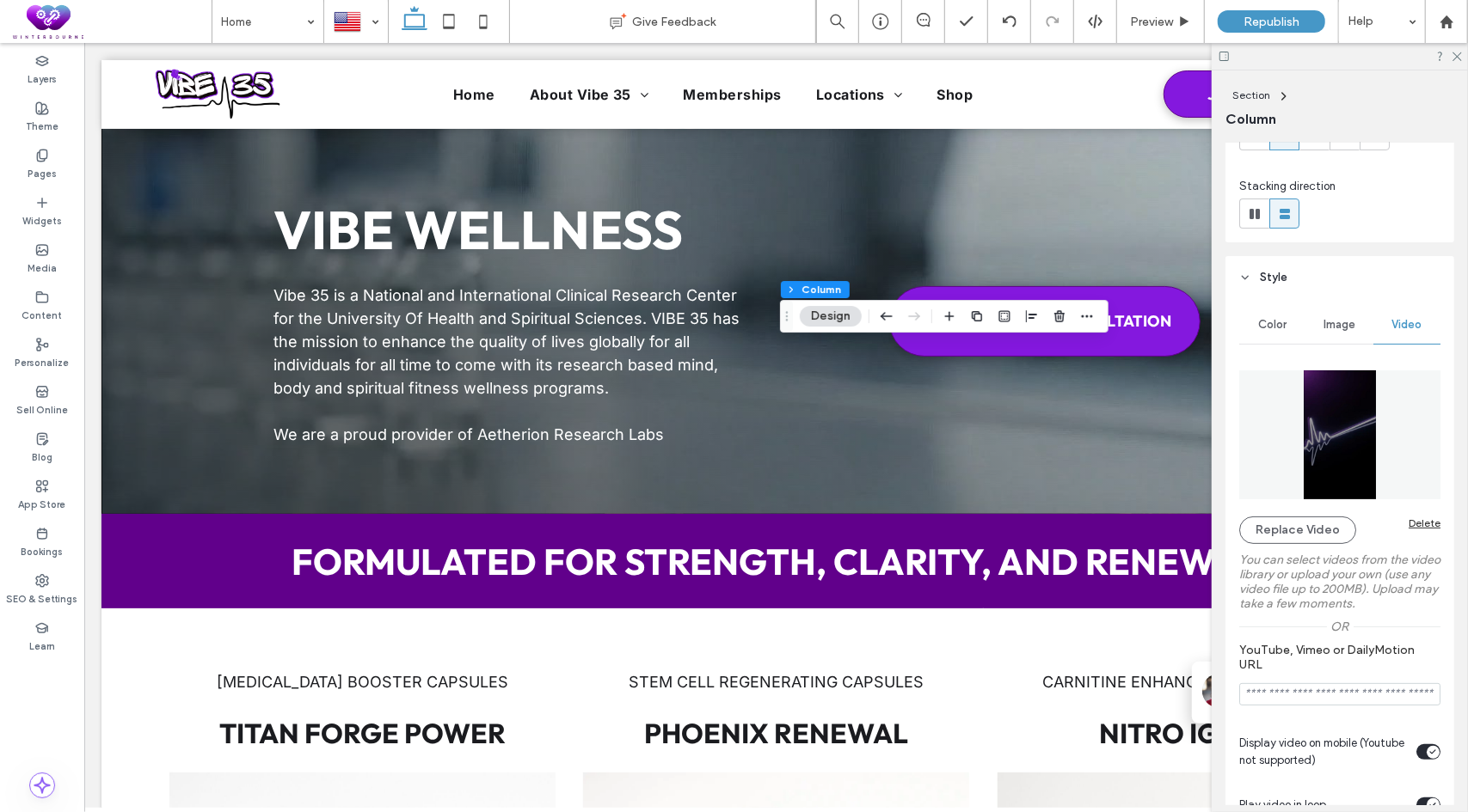
click at [1408, 523] on div "Delete" at bounding box center [1424, 522] width 32 height 13
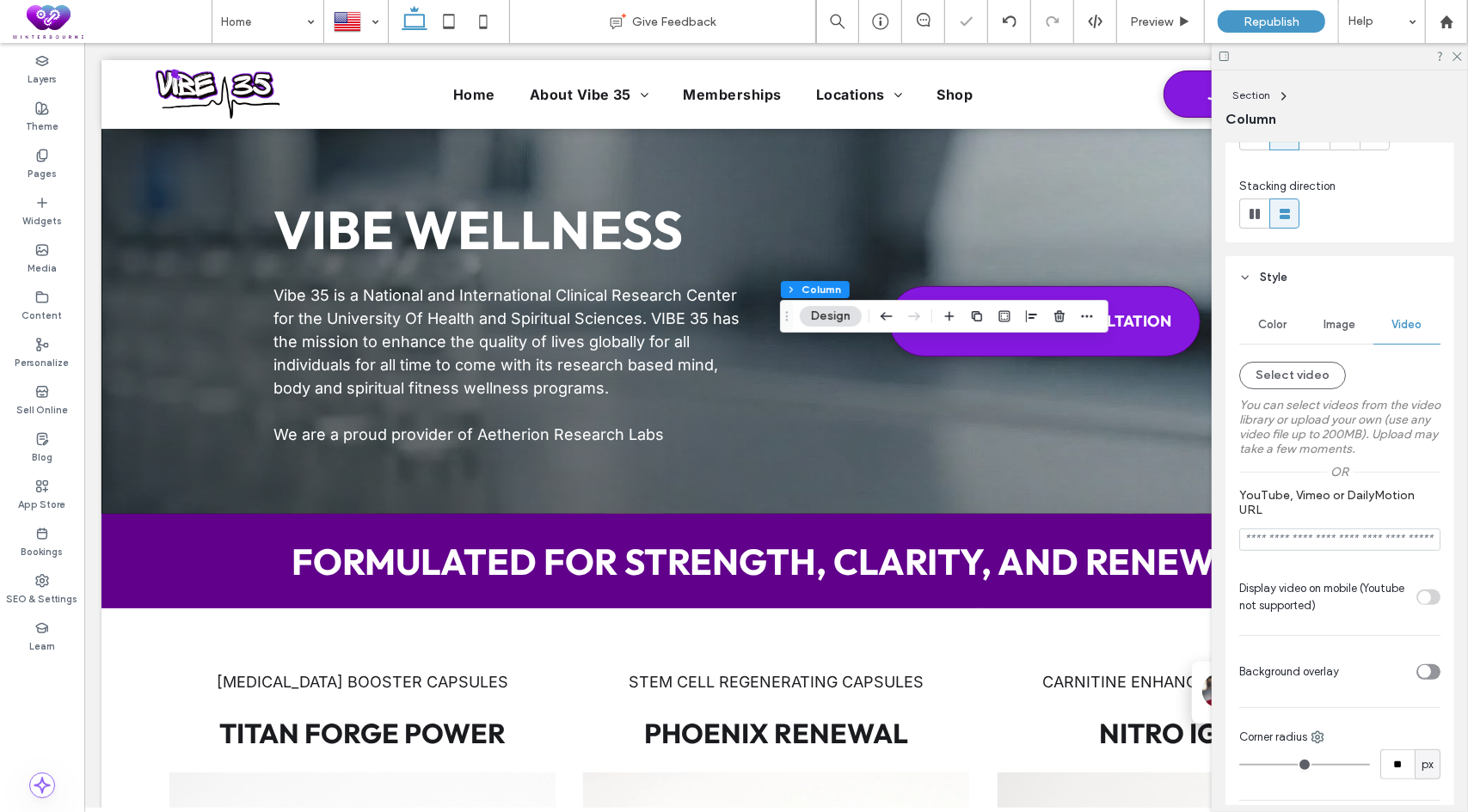
click at [1340, 319] on span "Image" at bounding box center [1340, 325] width 32 height 14
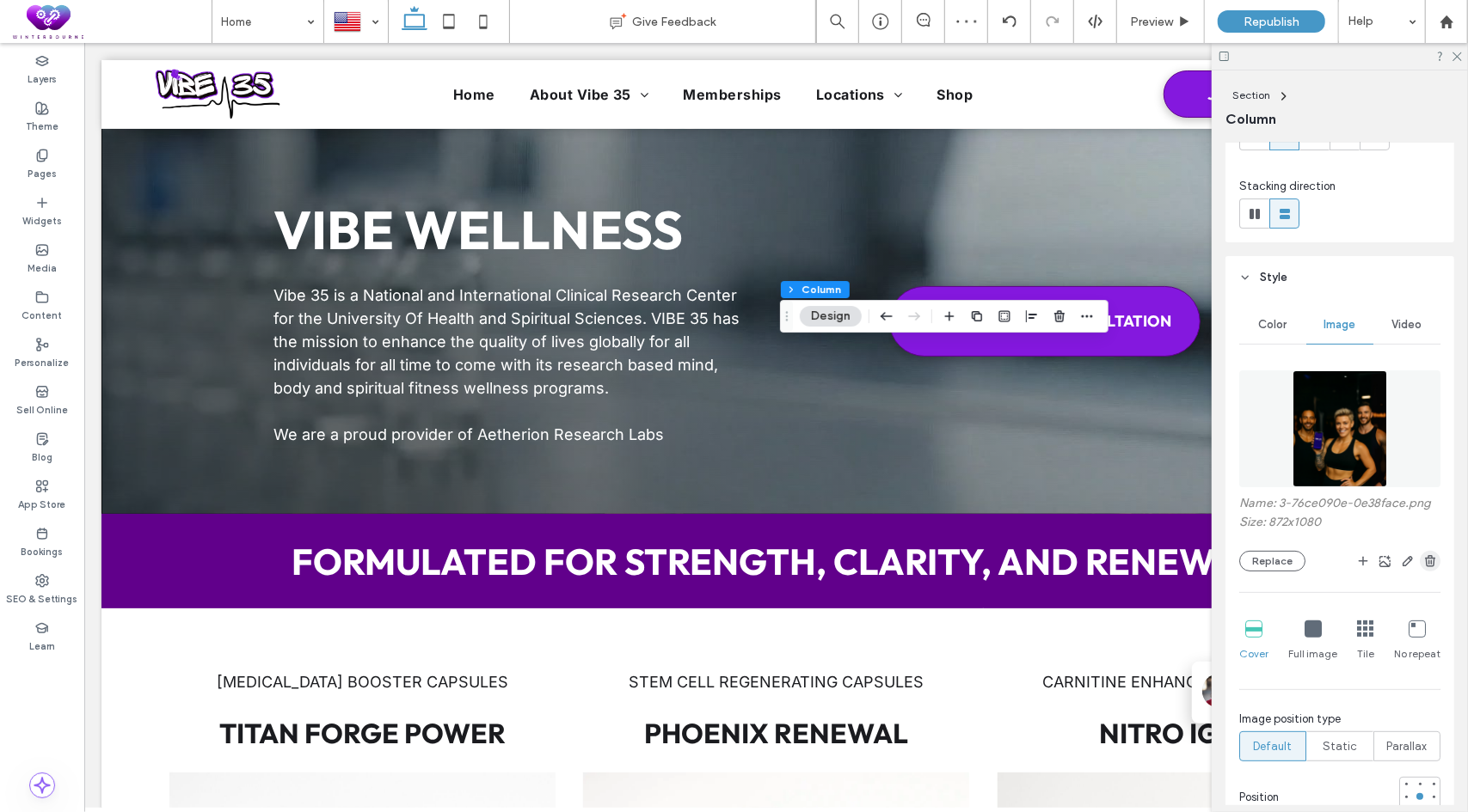
click at [1423, 563] on icon "button" at bounding box center [1430, 561] width 14 height 14
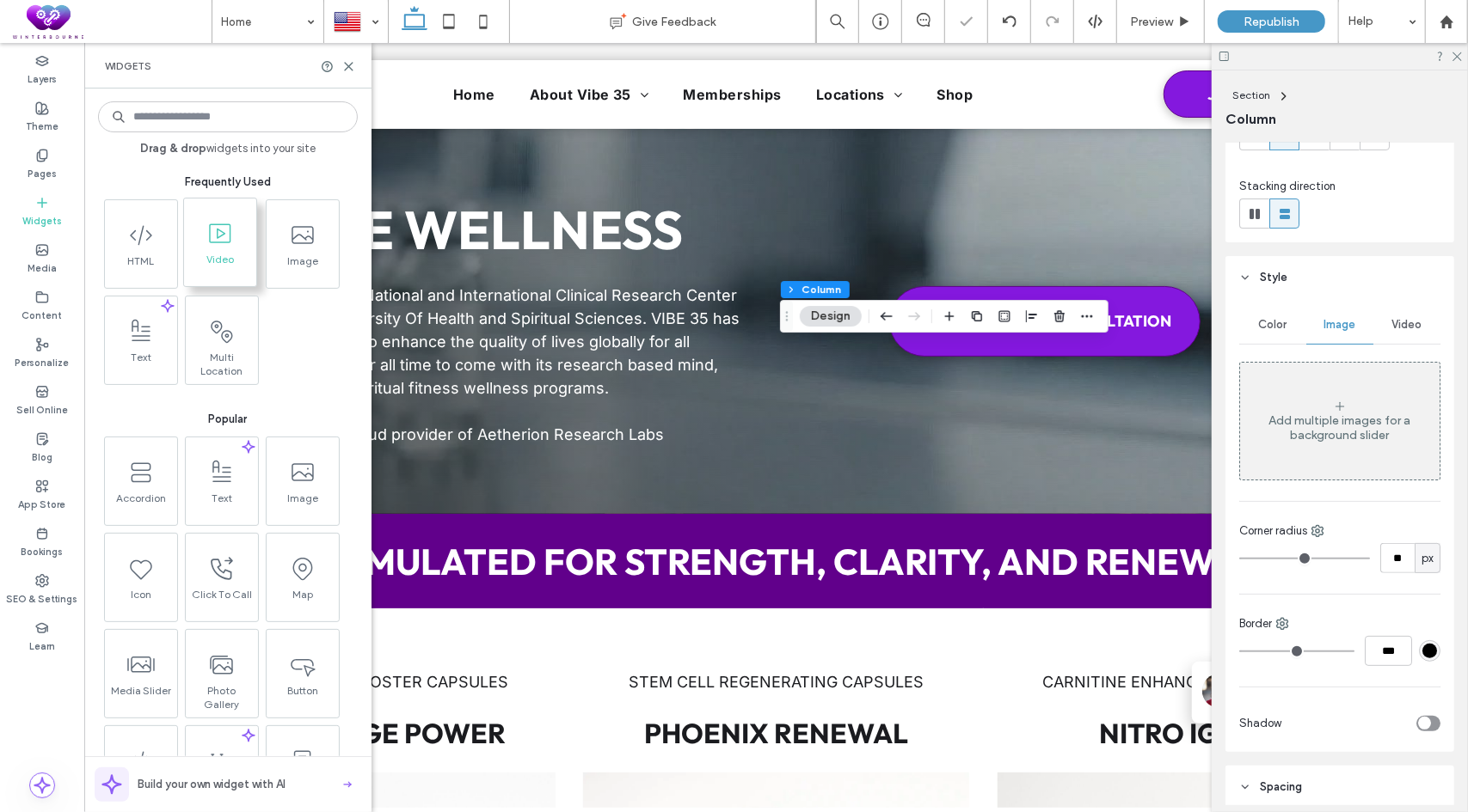
click at [220, 238] on icon at bounding box center [220, 234] width 28 height 28
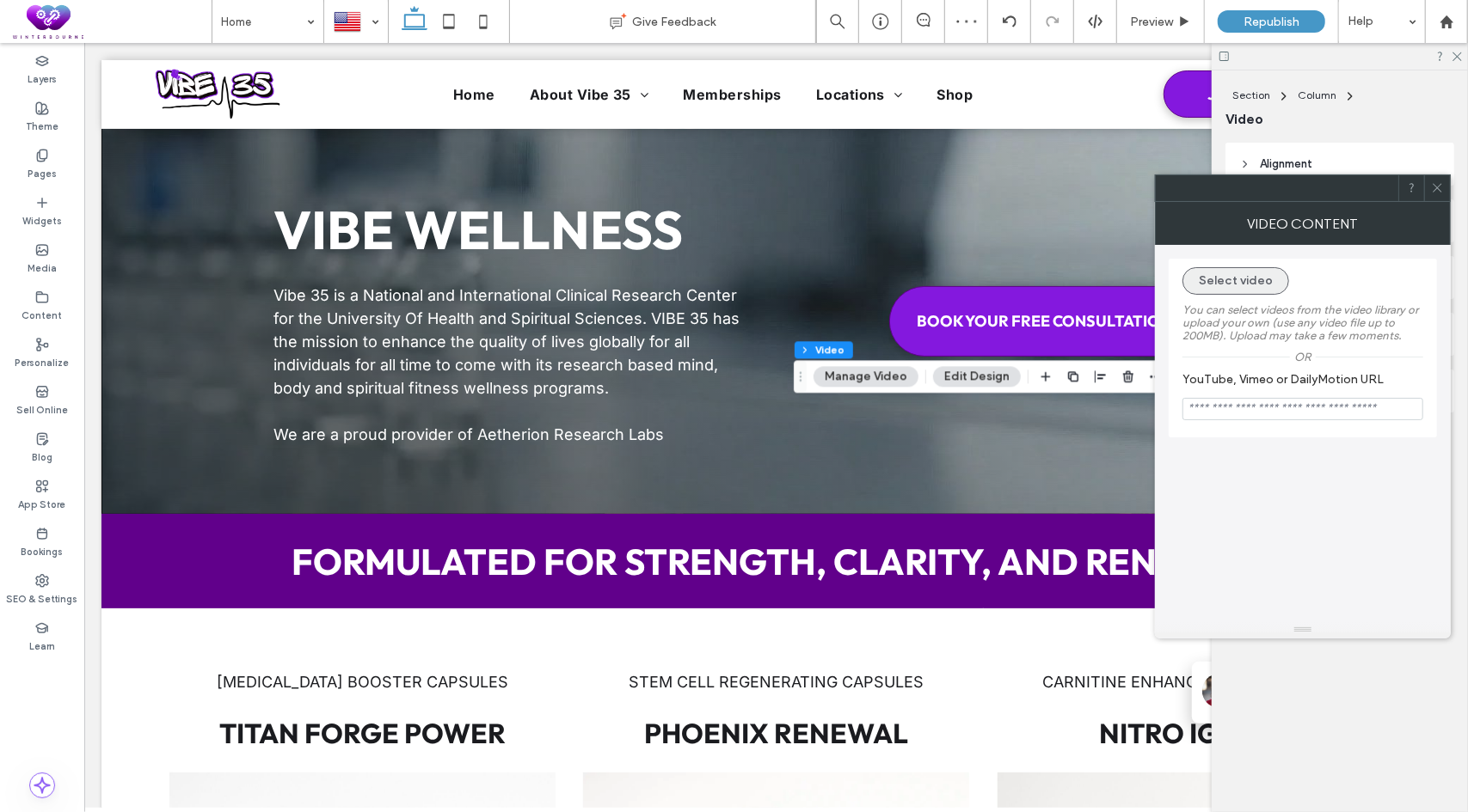
click at [1236, 271] on button "Select video" at bounding box center [1235, 281] width 106 height 28
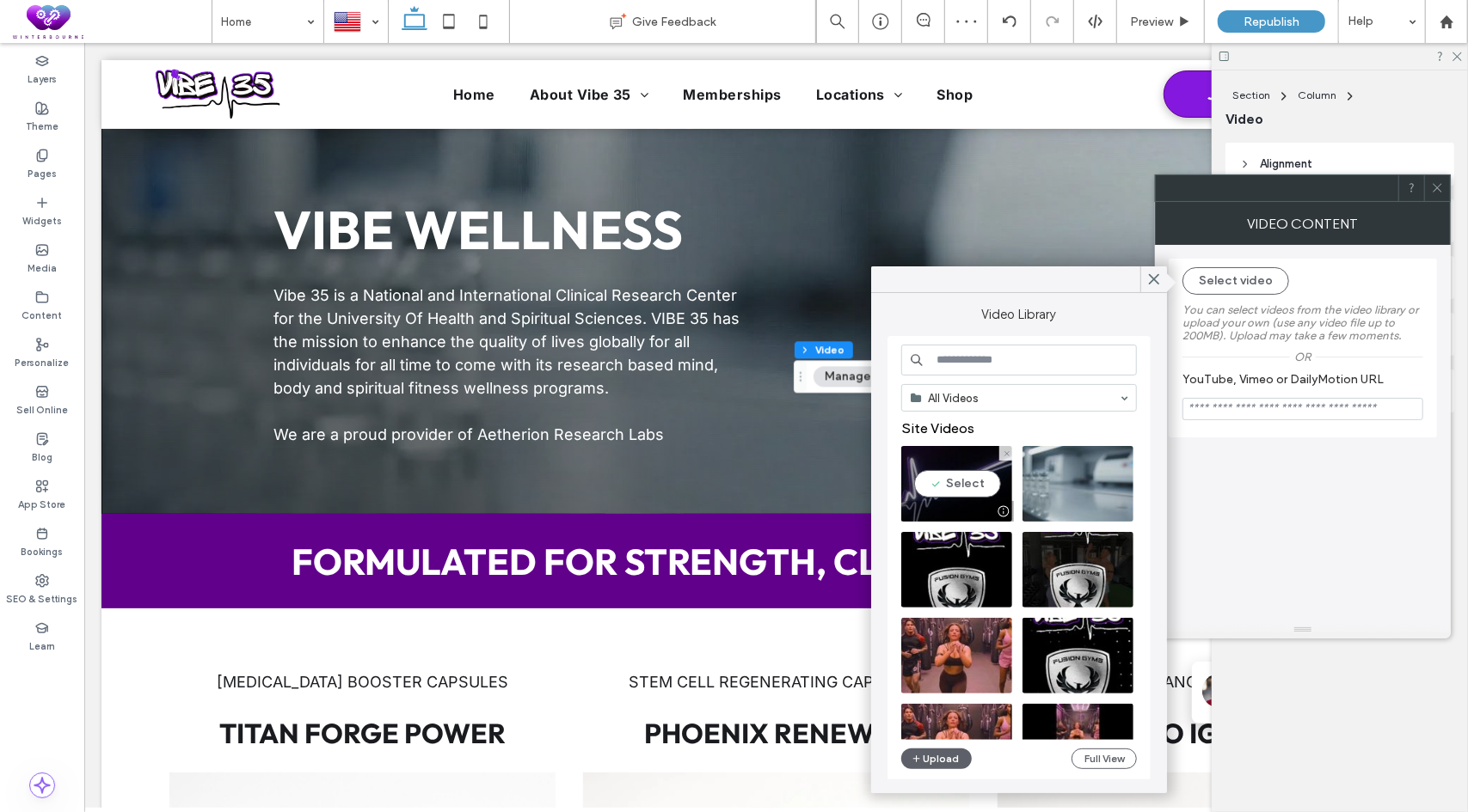
click at [961, 487] on video at bounding box center [956, 484] width 110 height 76
type input "**********"
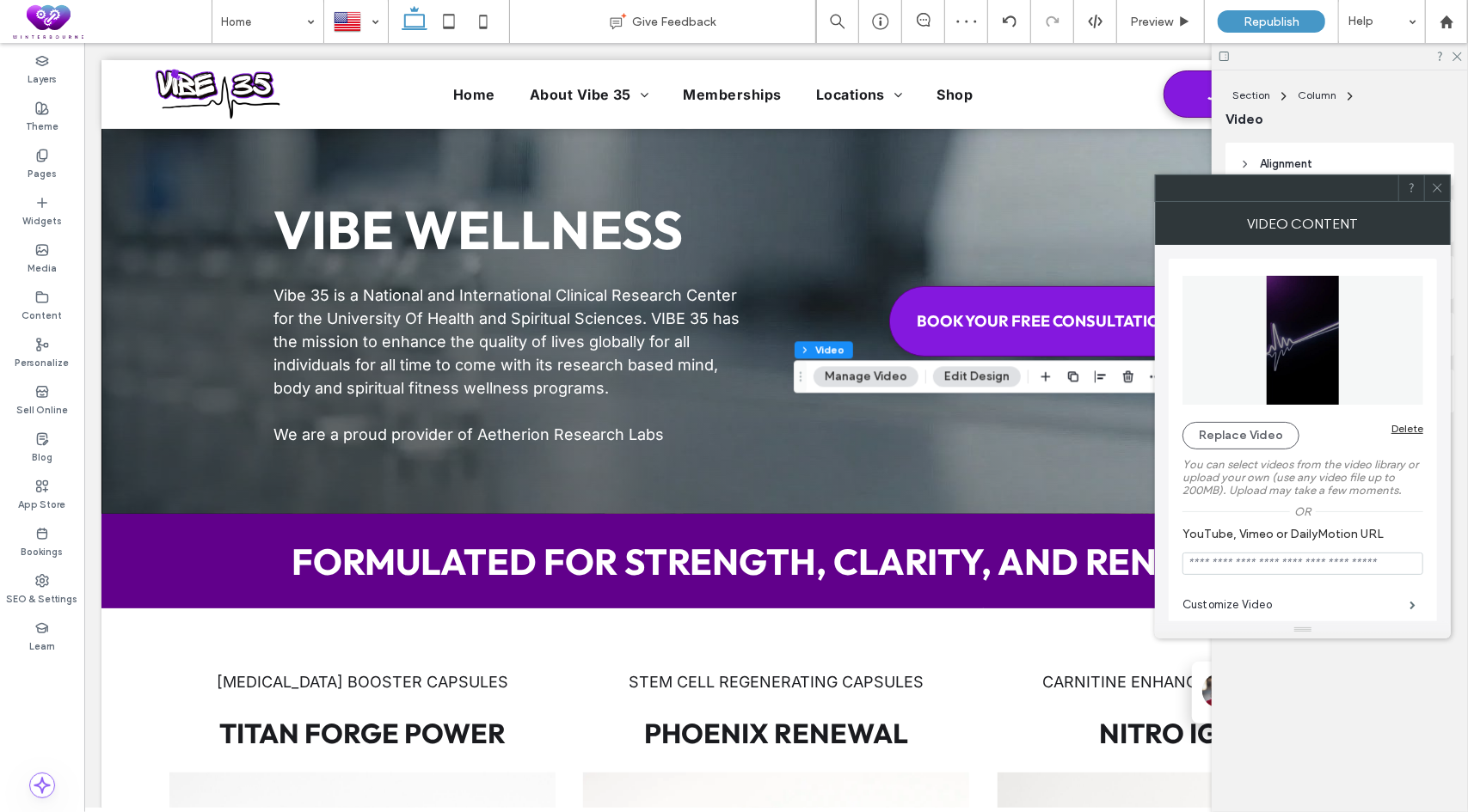
drag, startPoint x: 1434, startPoint y: 188, endPoint x: 1434, endPoint y: 166, distance: 22.0
click at [1434, 187] on icon at bounding box center [1436, 187] width 13 height 13
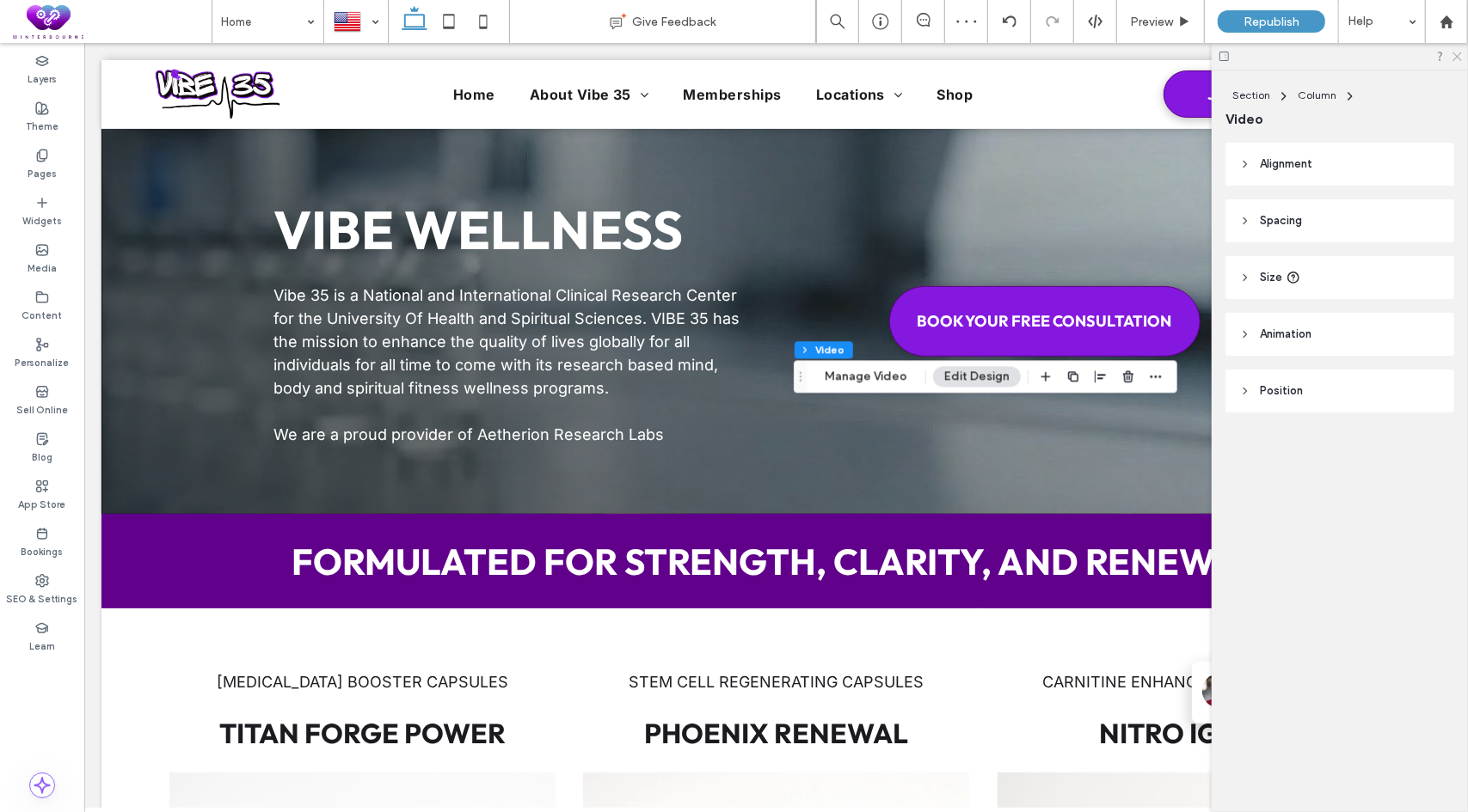
click at [1454, 57] on icon at bounding box center [1455, 55] width 11 height 11
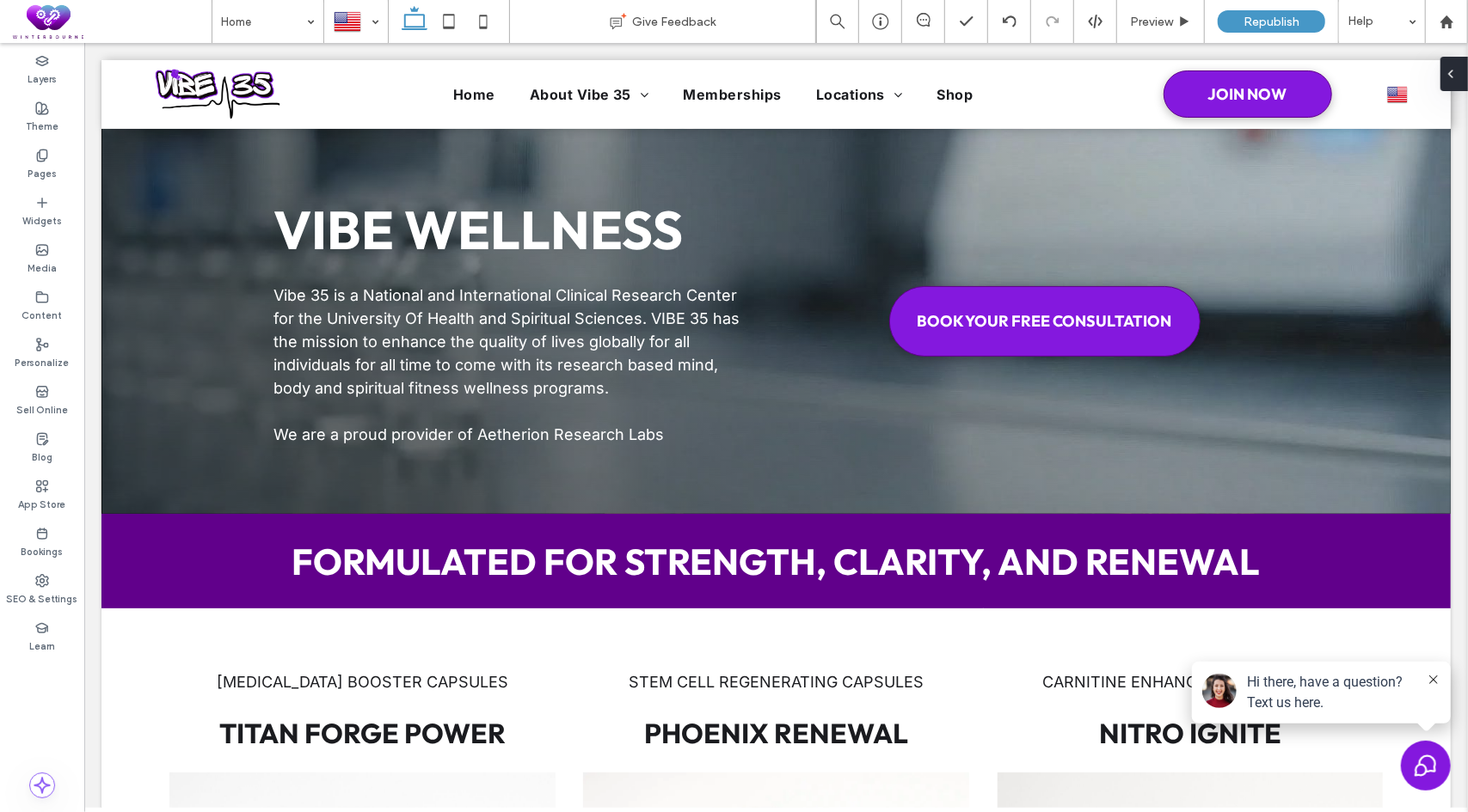
type input "***"
type input "**"
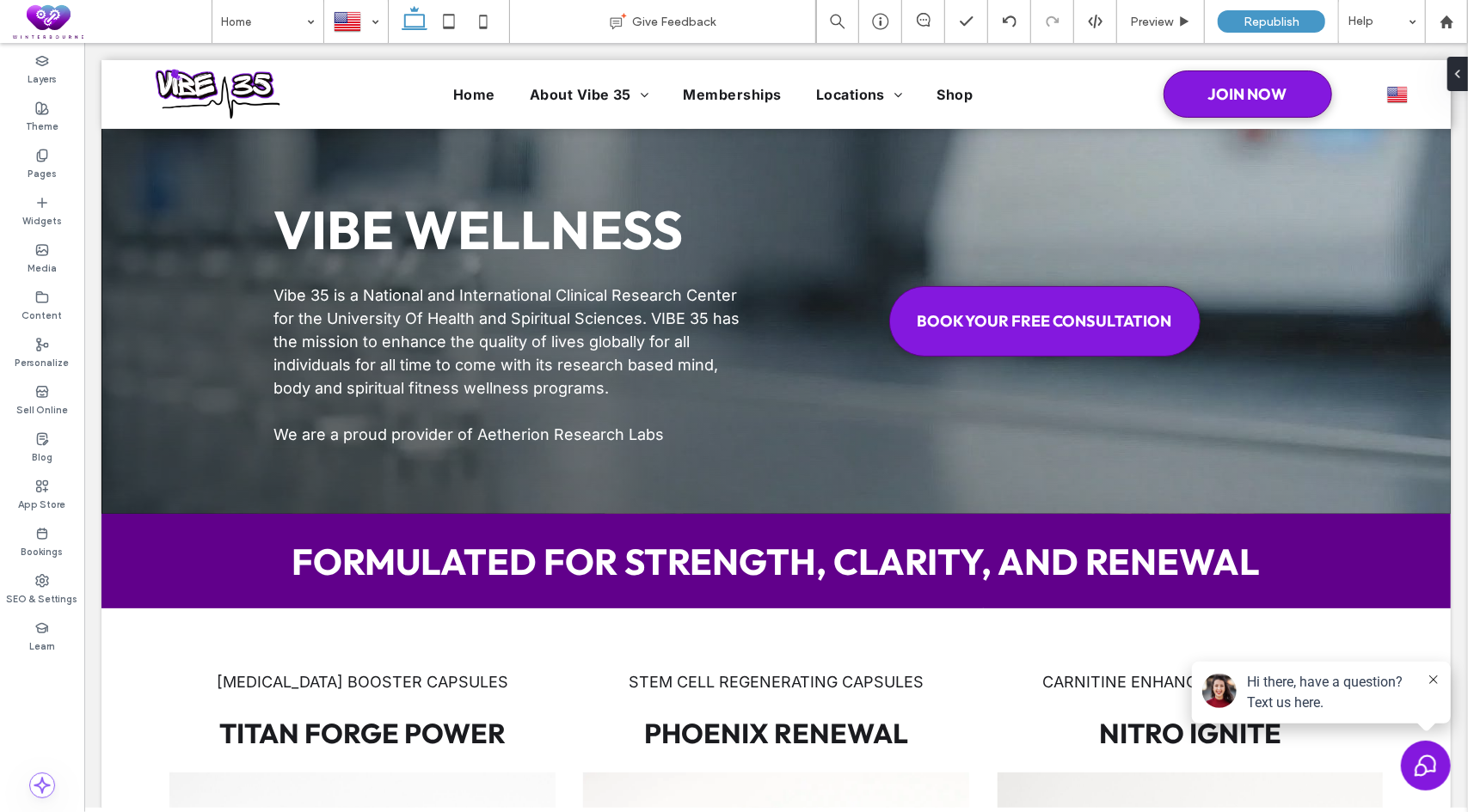
type input "****"
type input "***"
click at [1096, 137] on span "button" at bounding box center [1100, 127] width 21 height 21
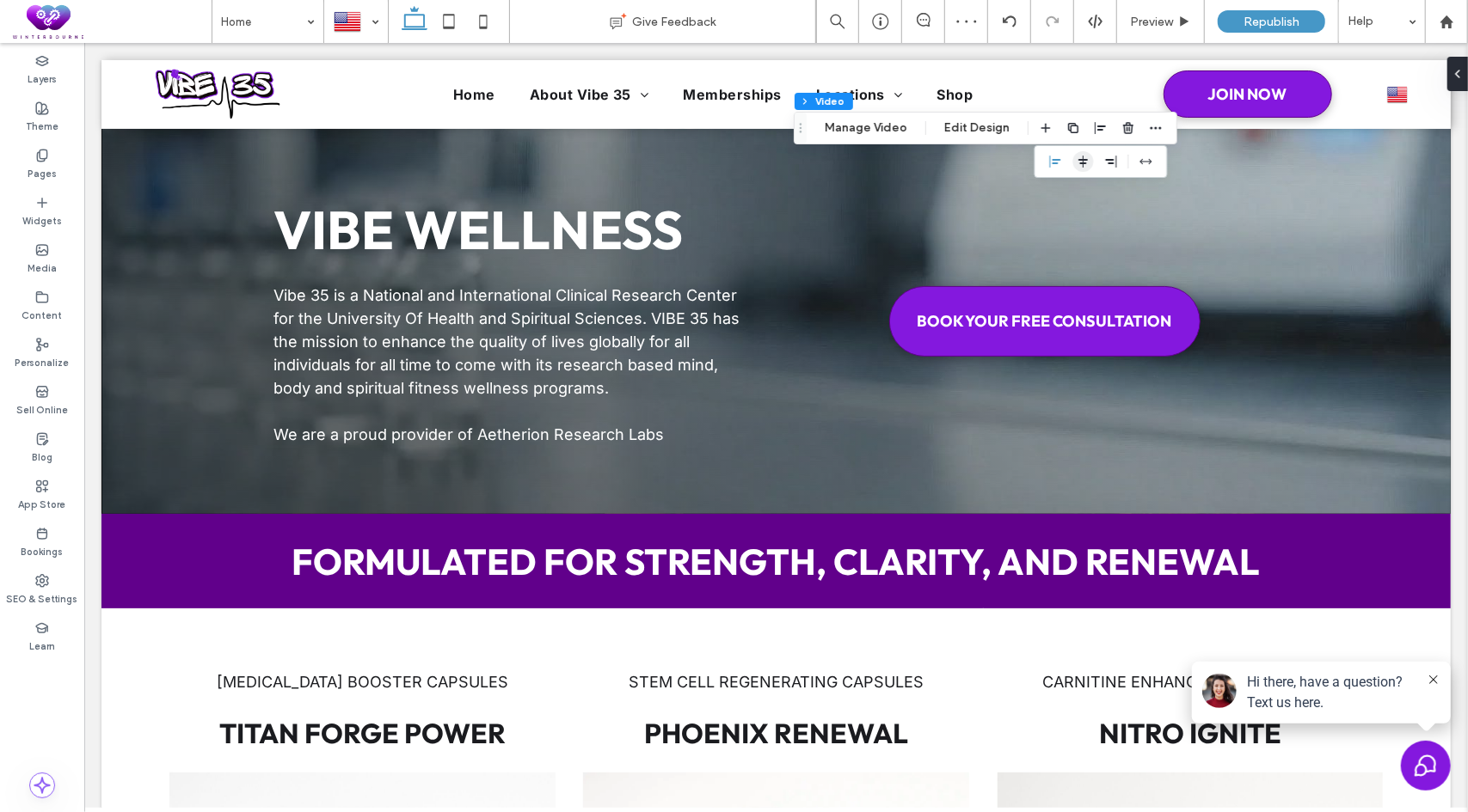
click at [1078, 161] on use "center" at bounding box center [1083, 162] width 10 height 12
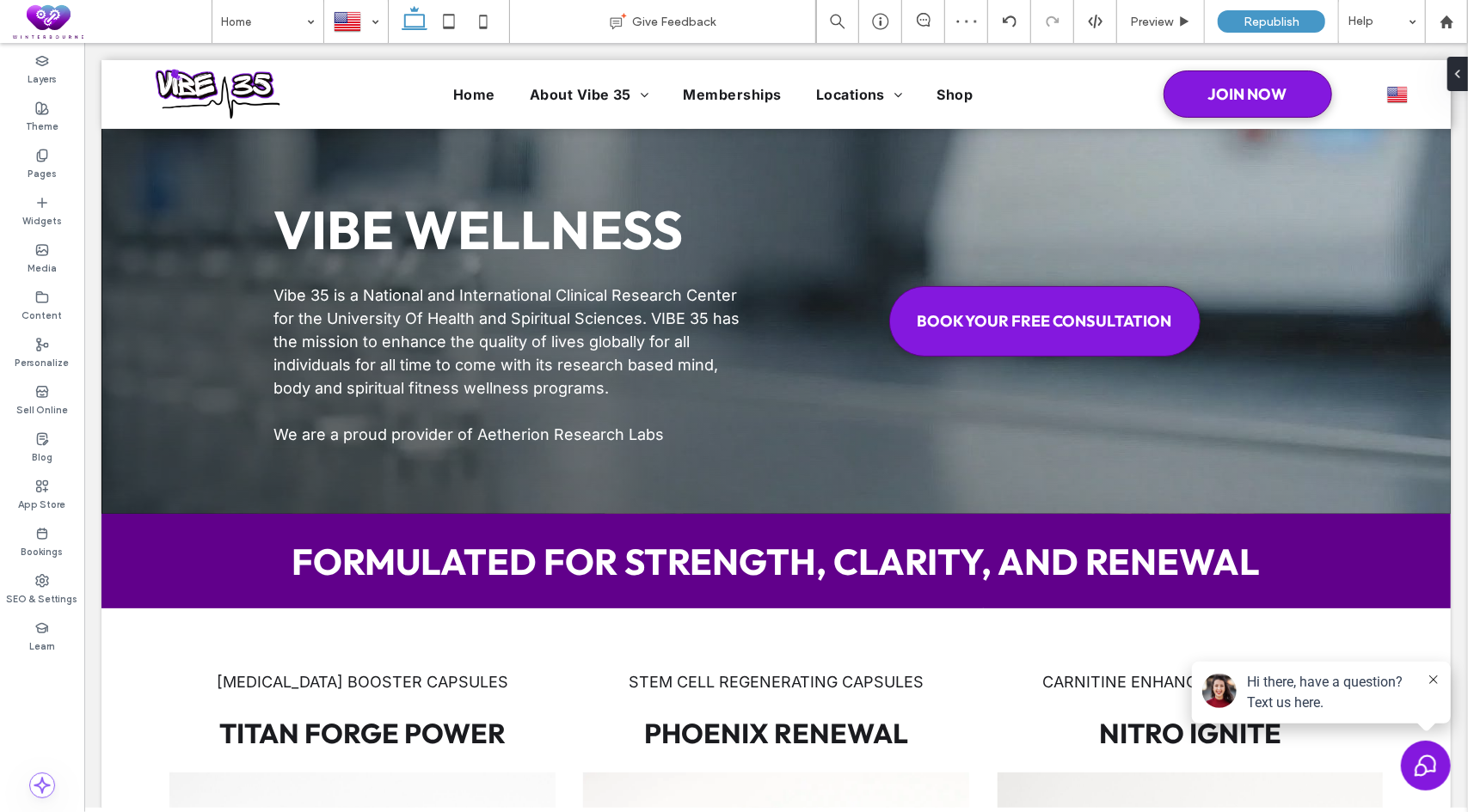
type input "**"
type input "****"
type input "***"
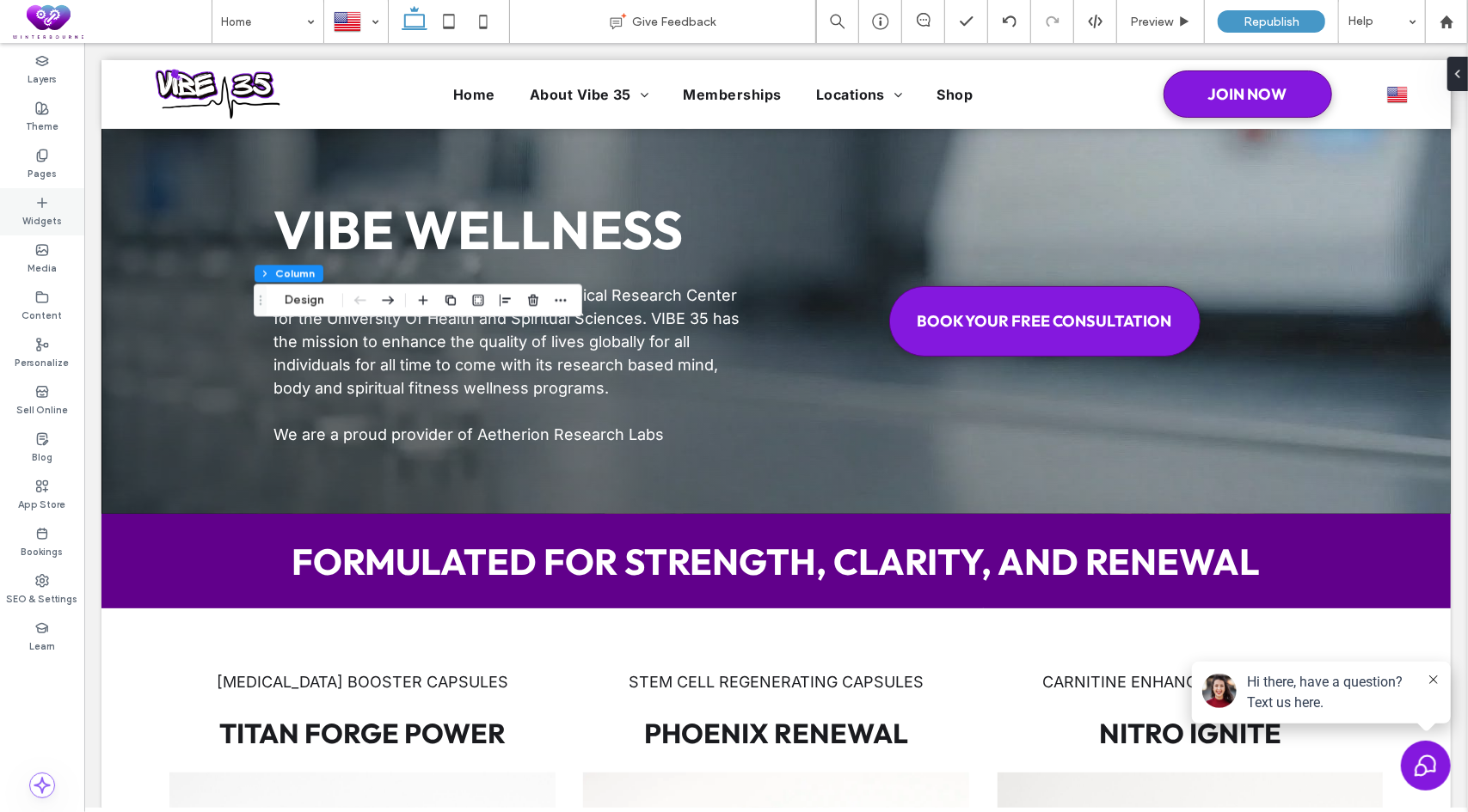
click at [46, 203] on icon at bounding box center [42, 203] width 14 height 14
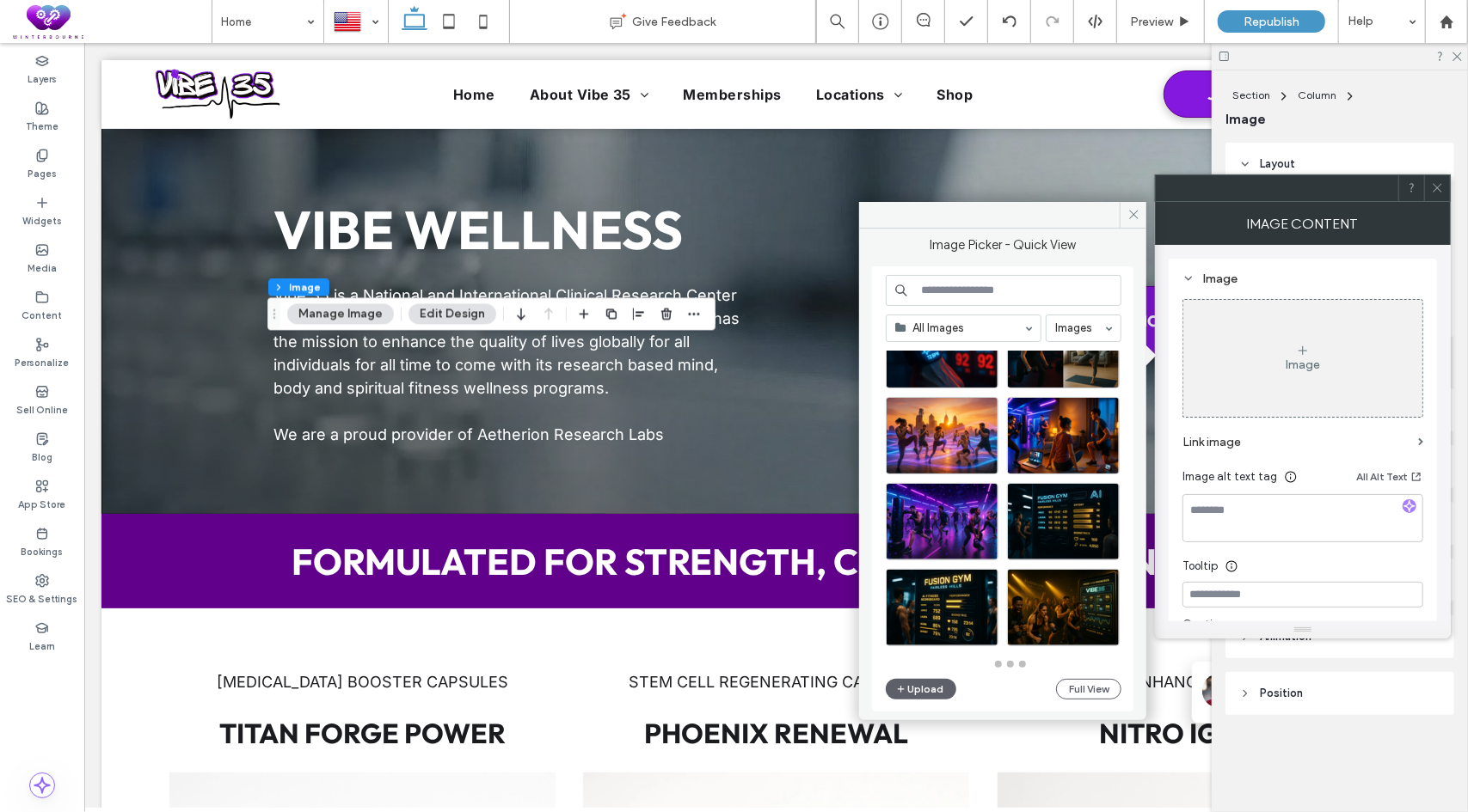
scroll to position [753, 0]
click at [1096, 680] on button "Full View" at bounding box center [1088, 689] width 65 height 21
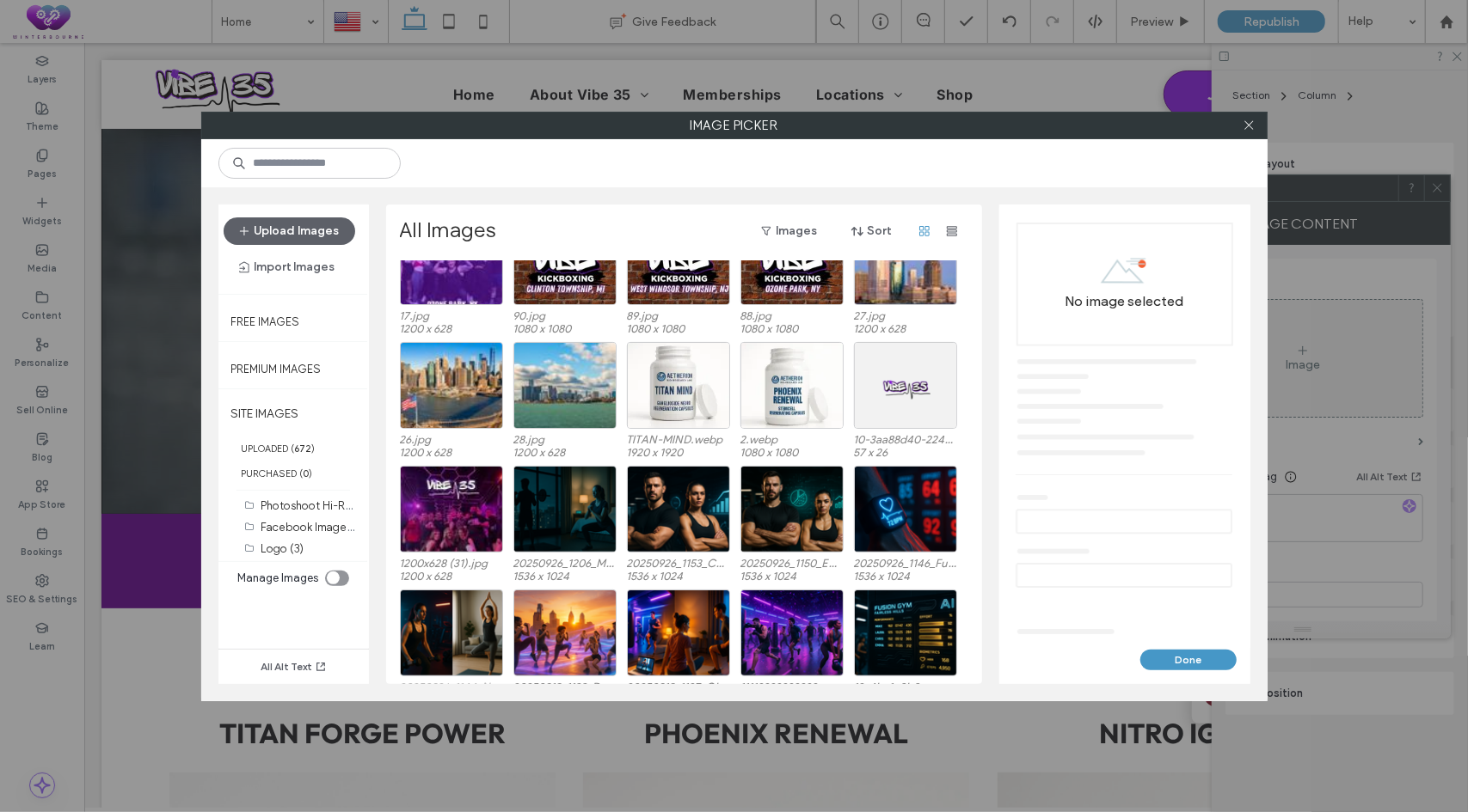
scroll to position [208, 0]
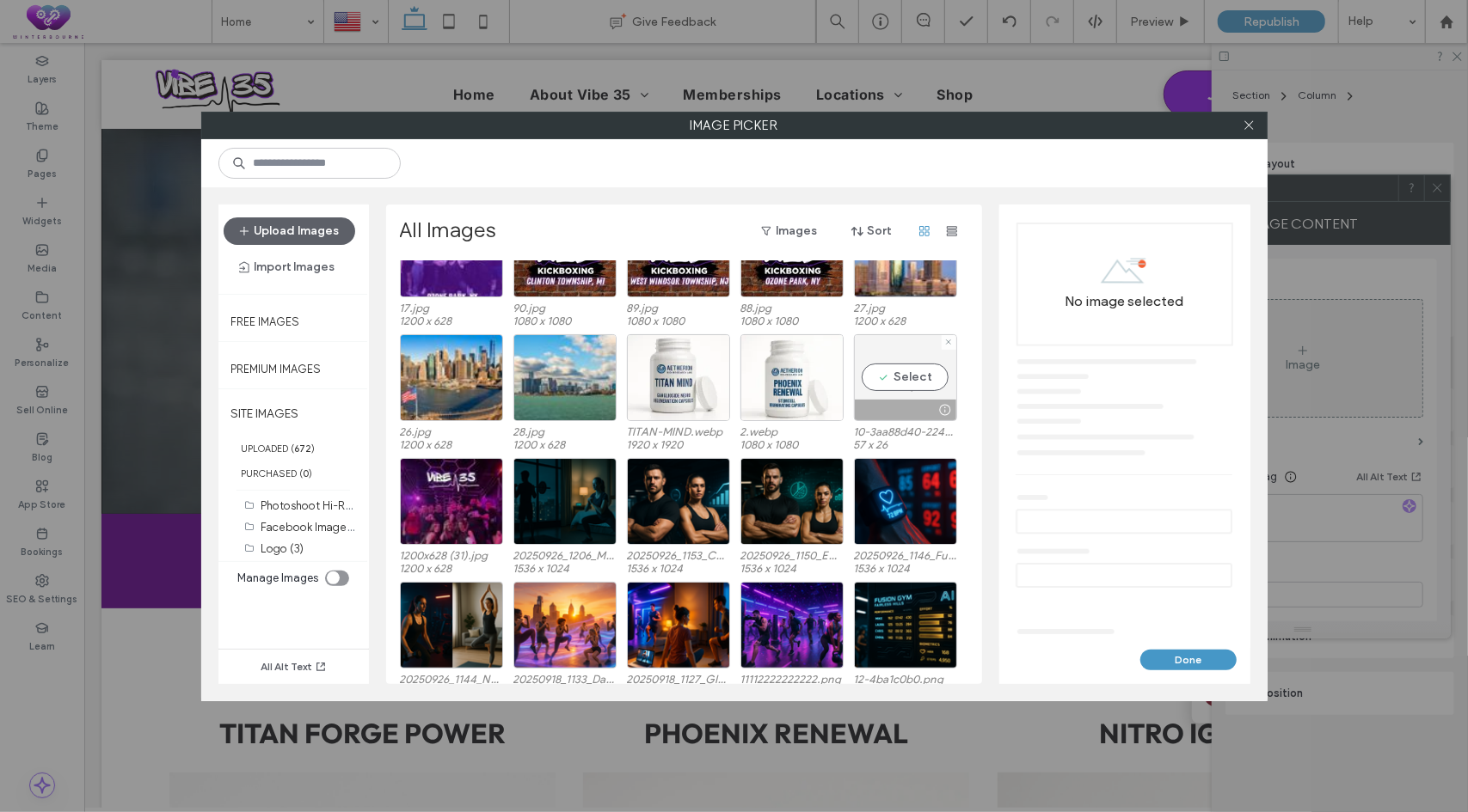
click at [903, 371] on div "Select" at bounding box center [905, 377] width 104 height 87
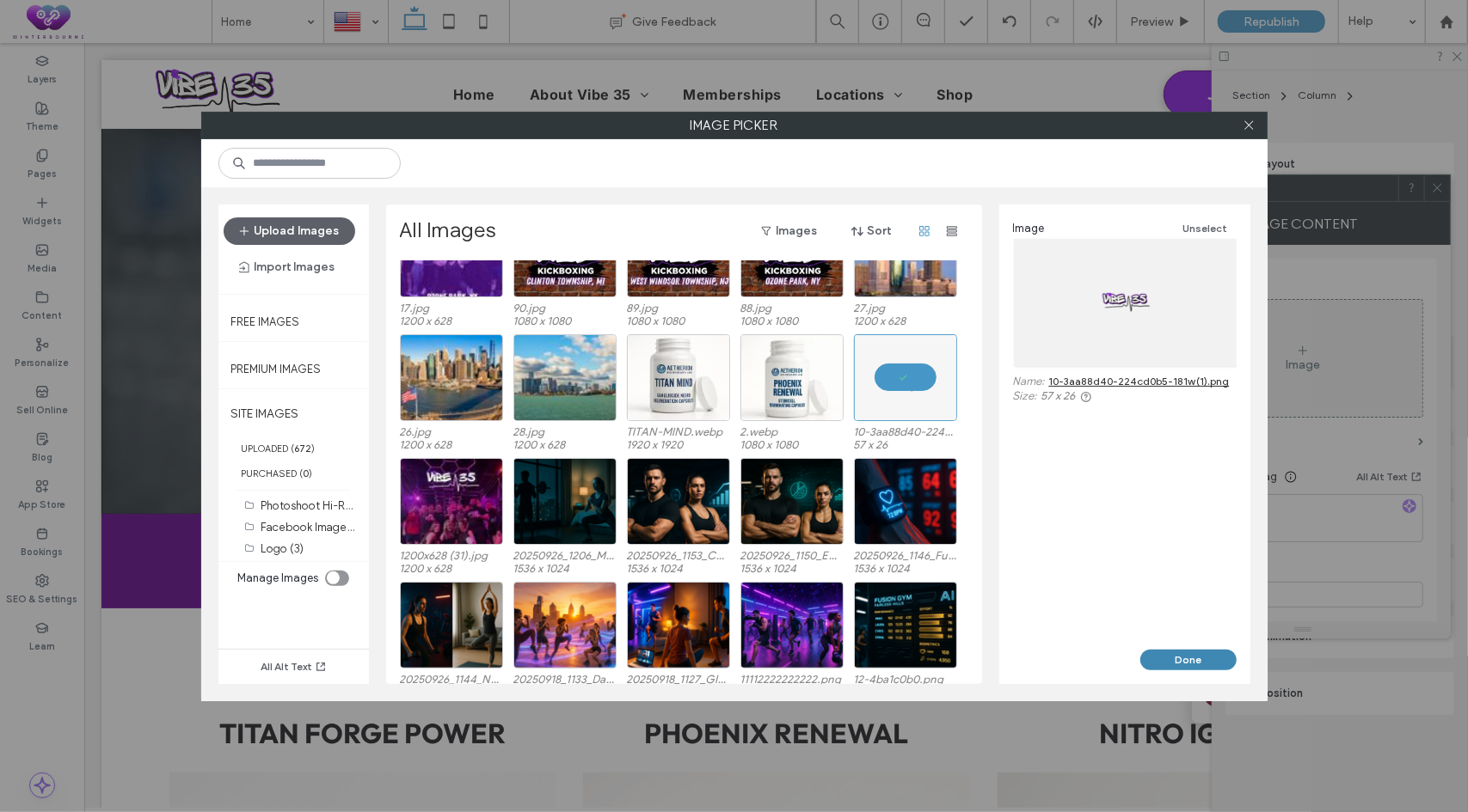
click at [1179, 650] on button "Done" at bounding box center [1188, 659] width 97 height 21
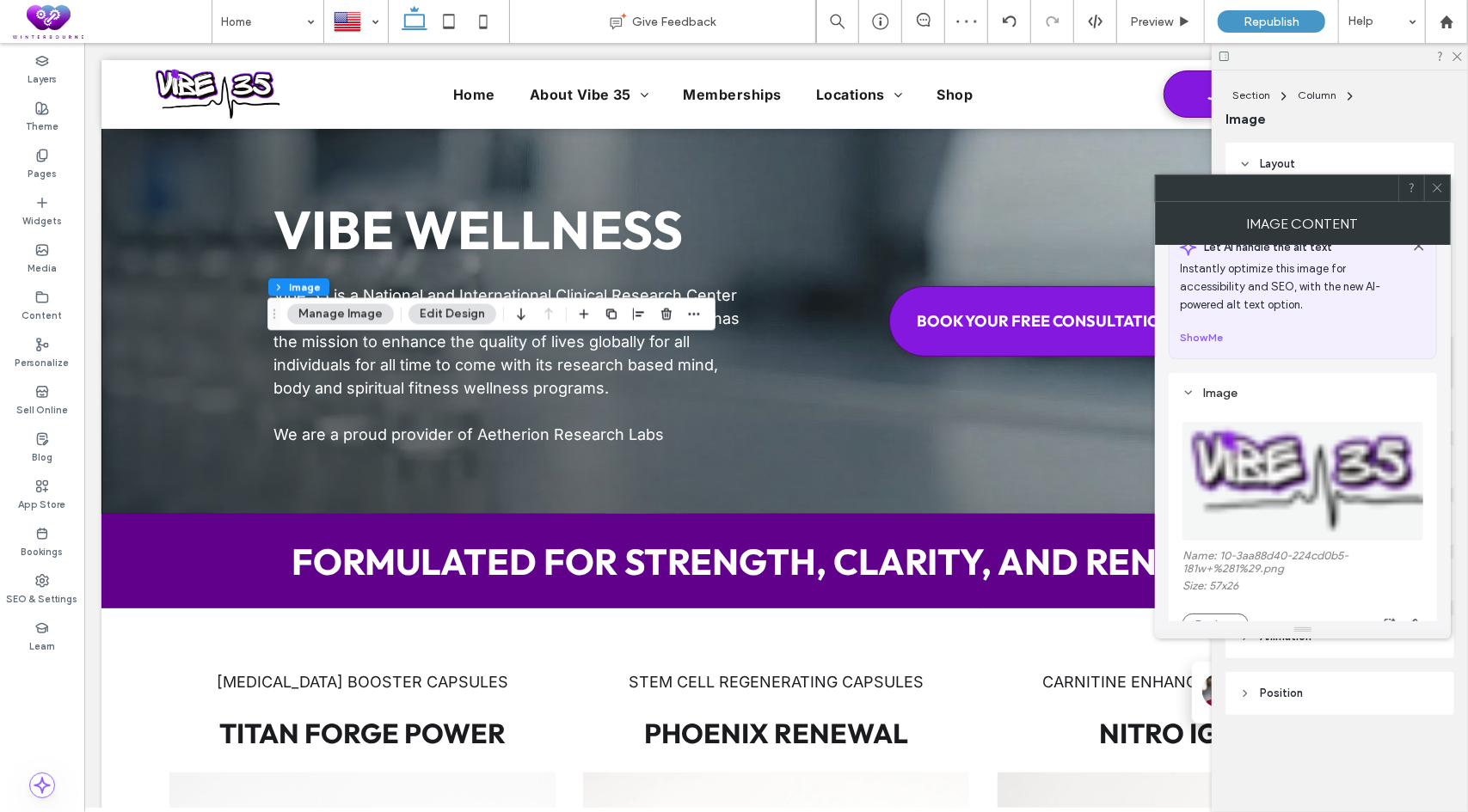
scroll to position [171, 0]
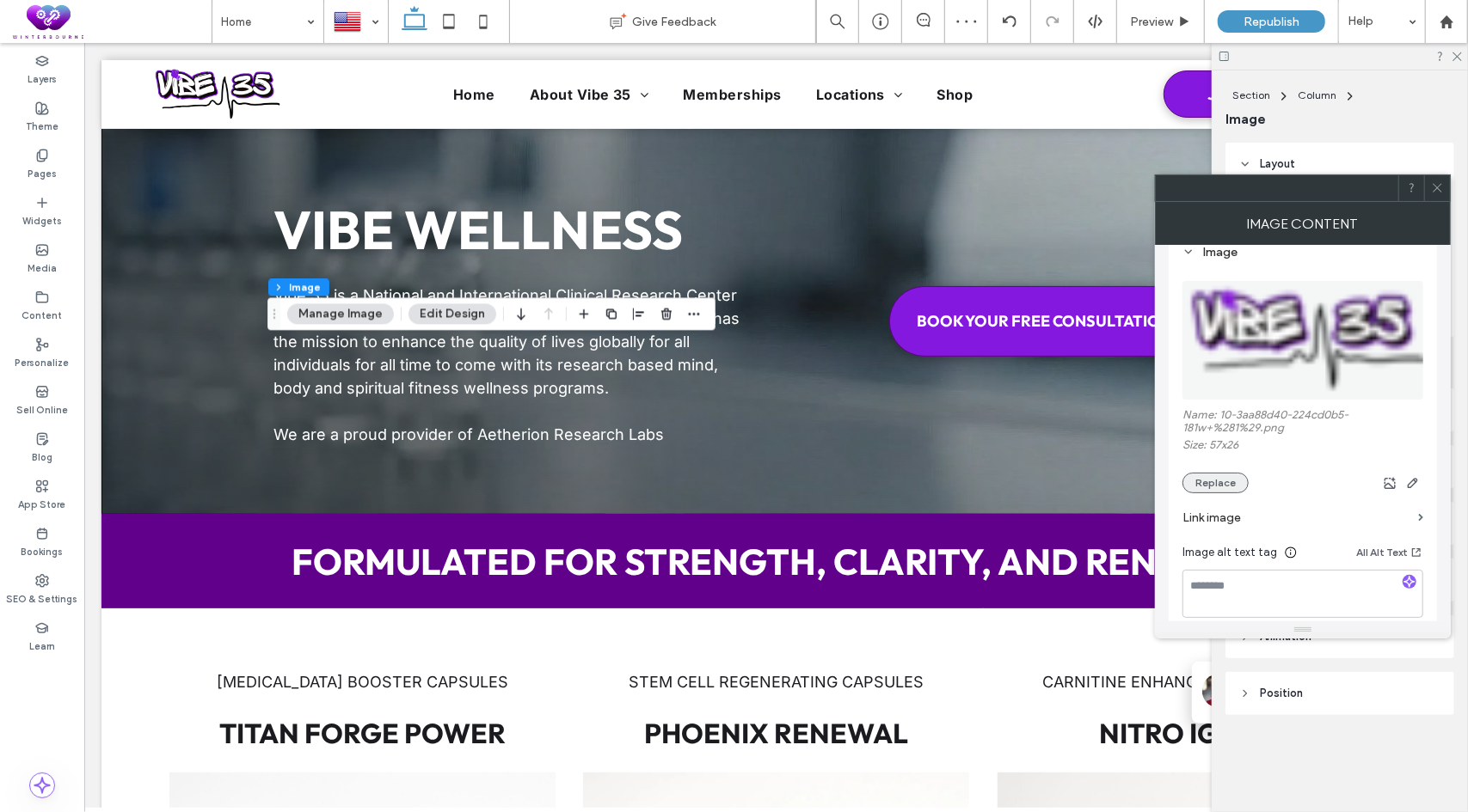
click at [1212, 480] on button "Replace" at bounding box center [1215, 483] width 66 height 21
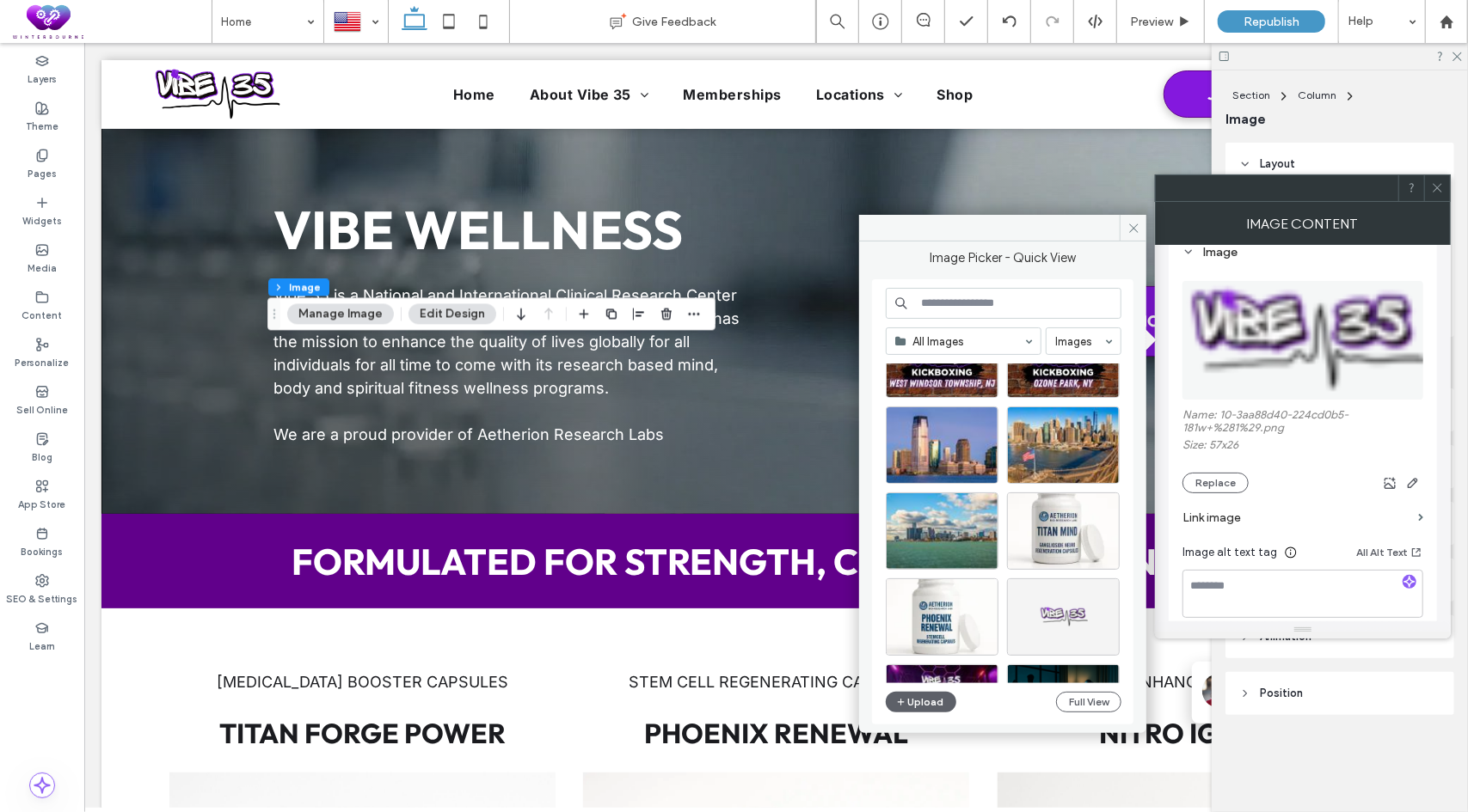
scroll to position [258, 0]
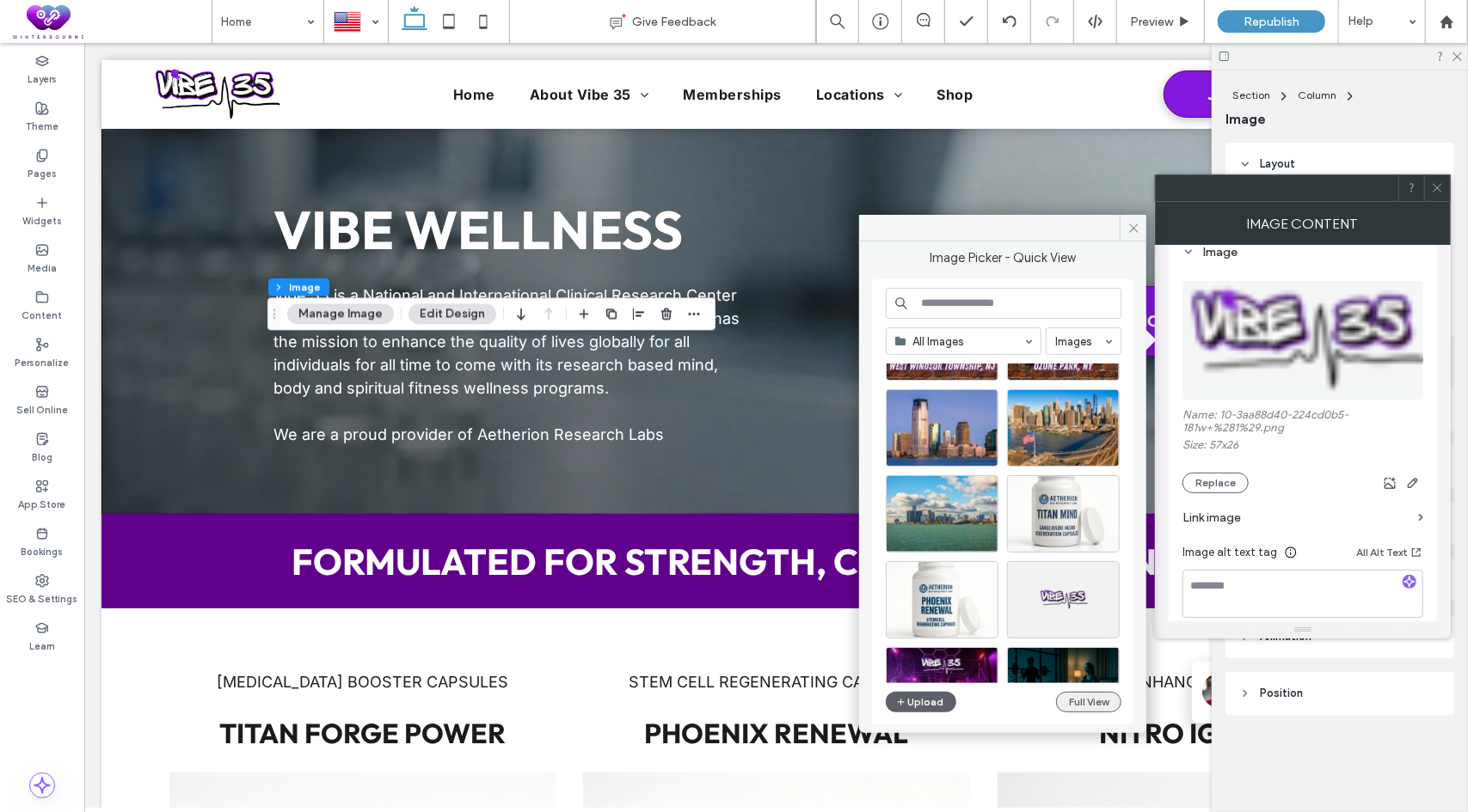
click at [1084, 706] on button "Full View" at bounding box center [1088, 702] width 65 height 21
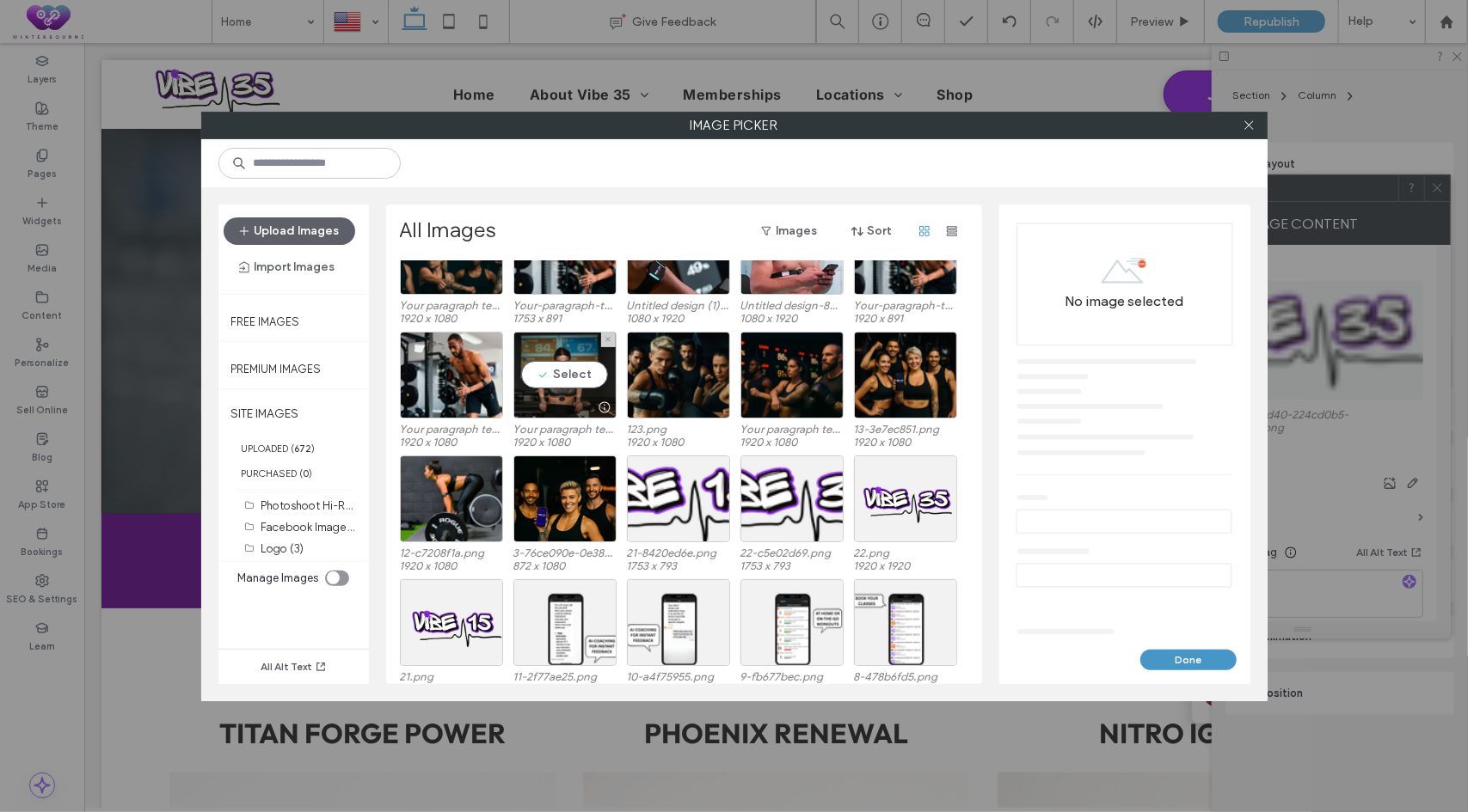
scroll to position [1084, 0]
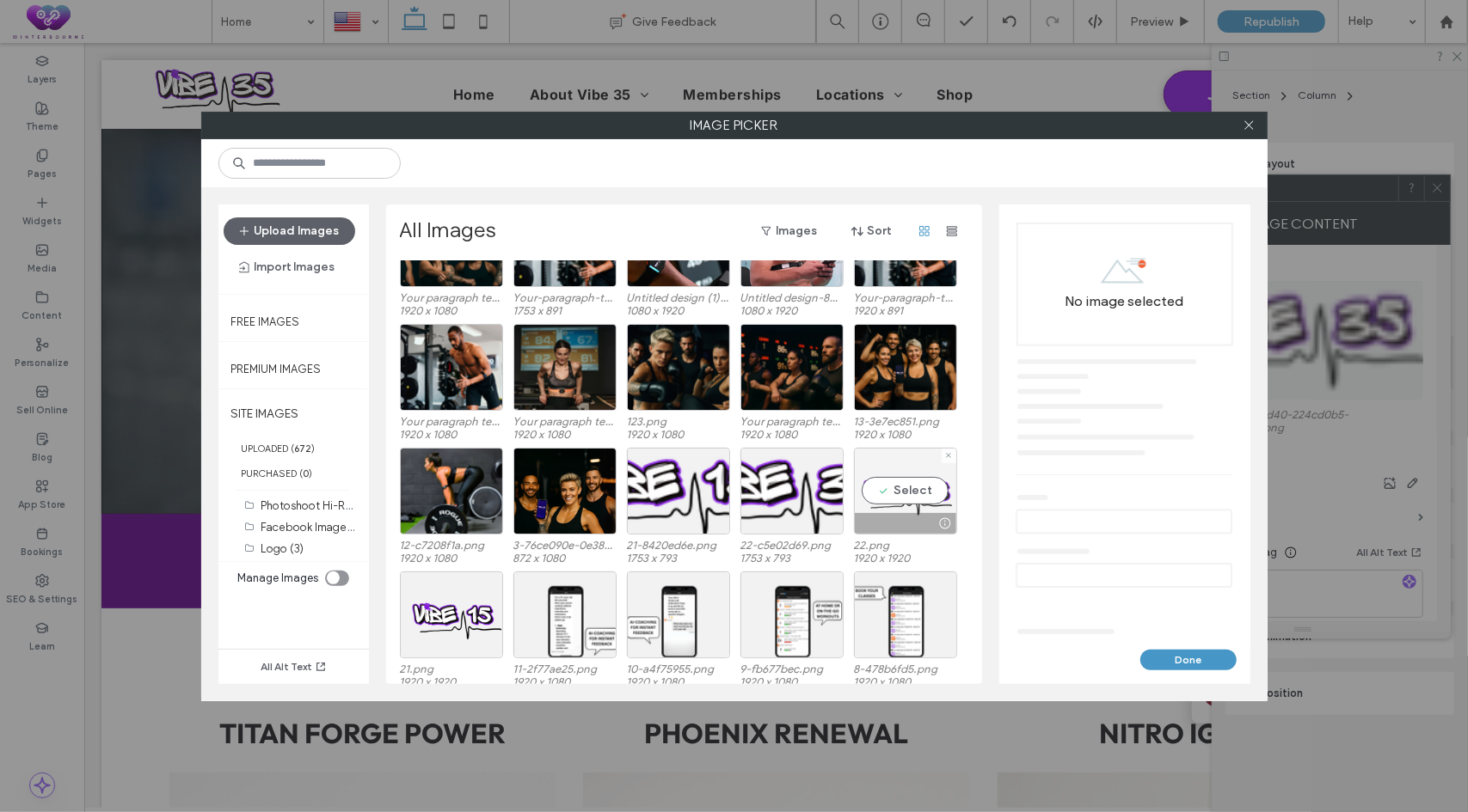
click at [927, 487] on div "Select" at bounding box center [905, 491] width 104 height 87
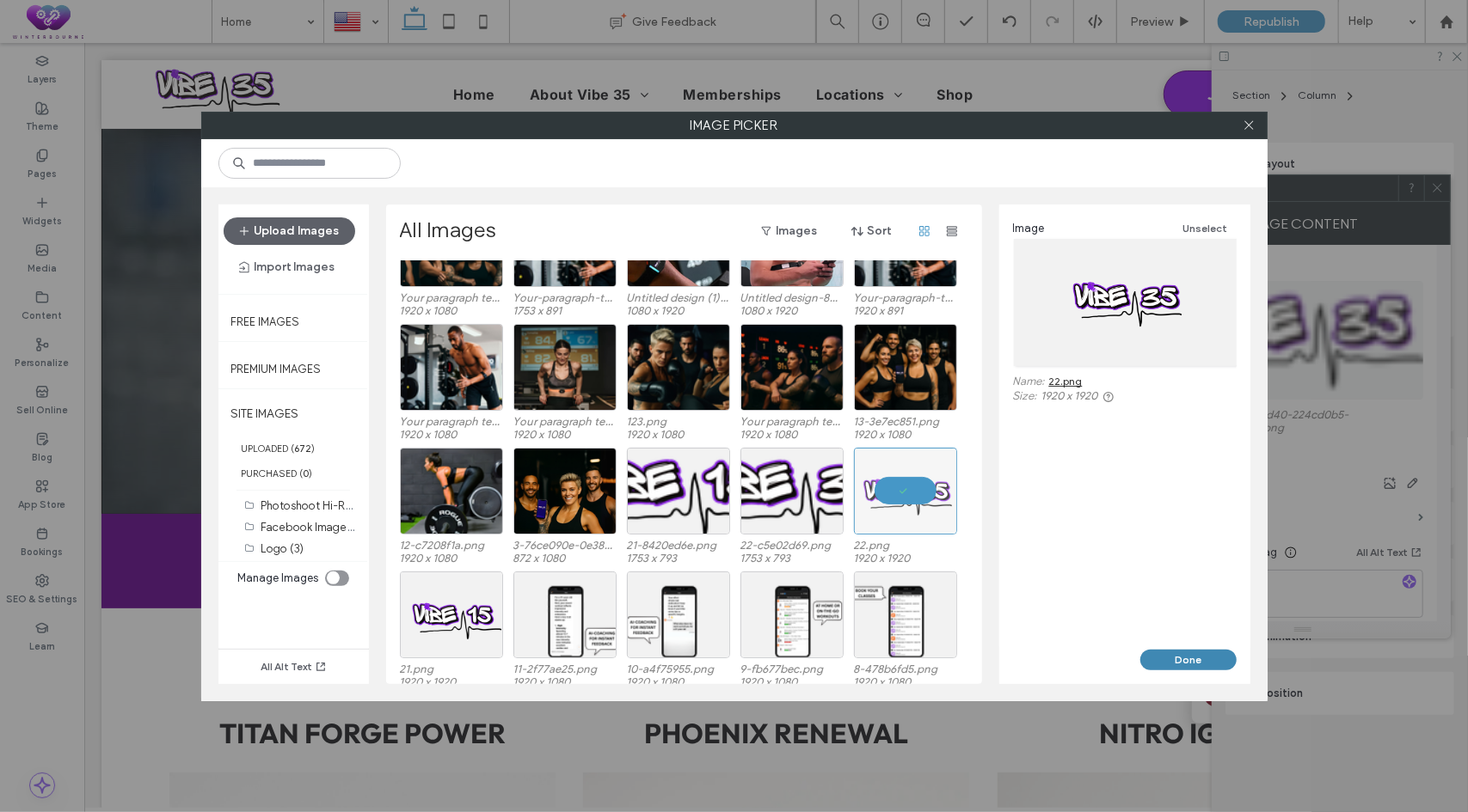
click at [1203, 657] on button "Done" at bounding box center [1188, 659] width 97 height 21
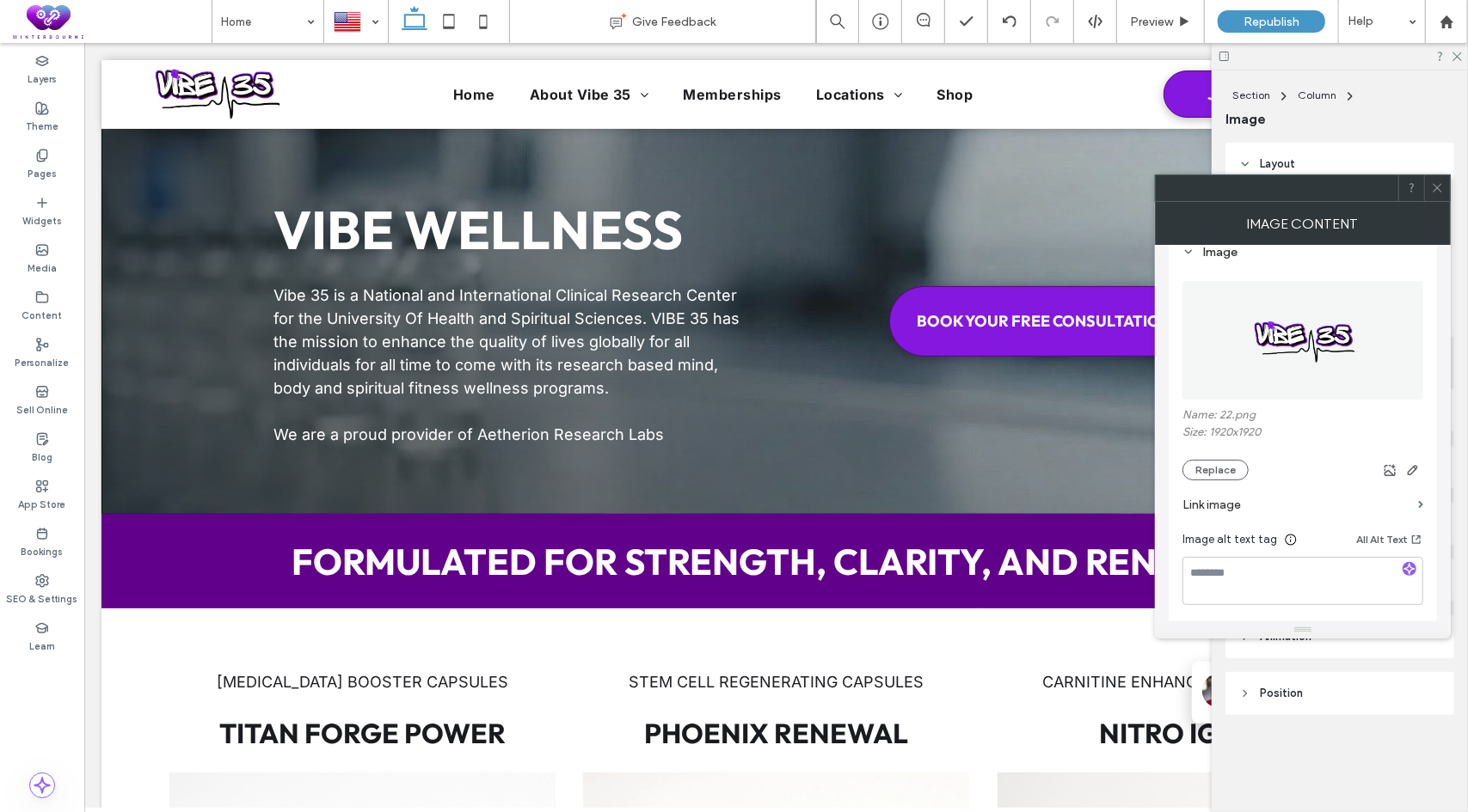
type input "**"
type input "****"
type input "***"
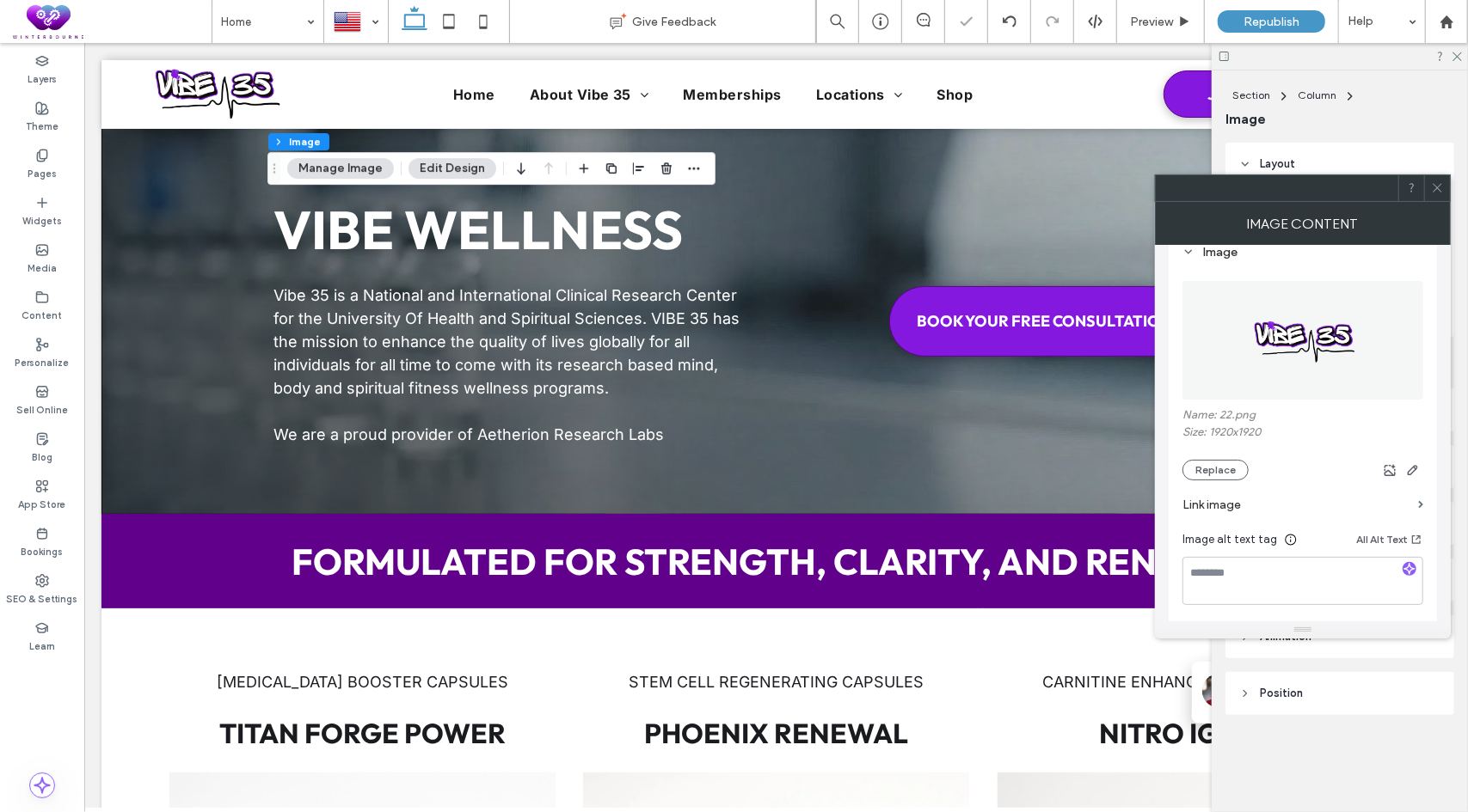
click at [1446, 184] on div at bounding box center [1436, 188] width 26 height 26
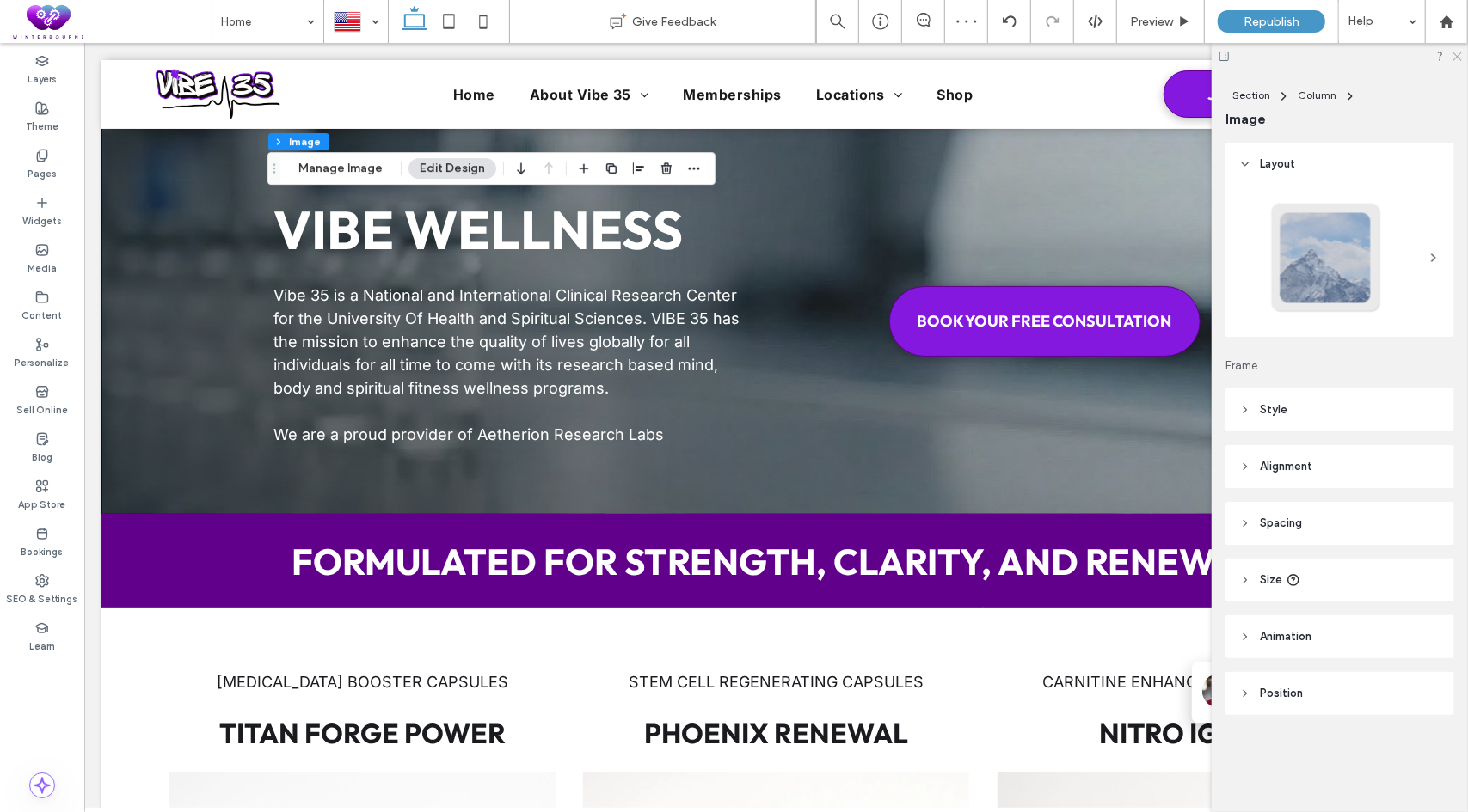
click at [1460, 51] on icon at bounding box center [1455, 55] width 11 height 11
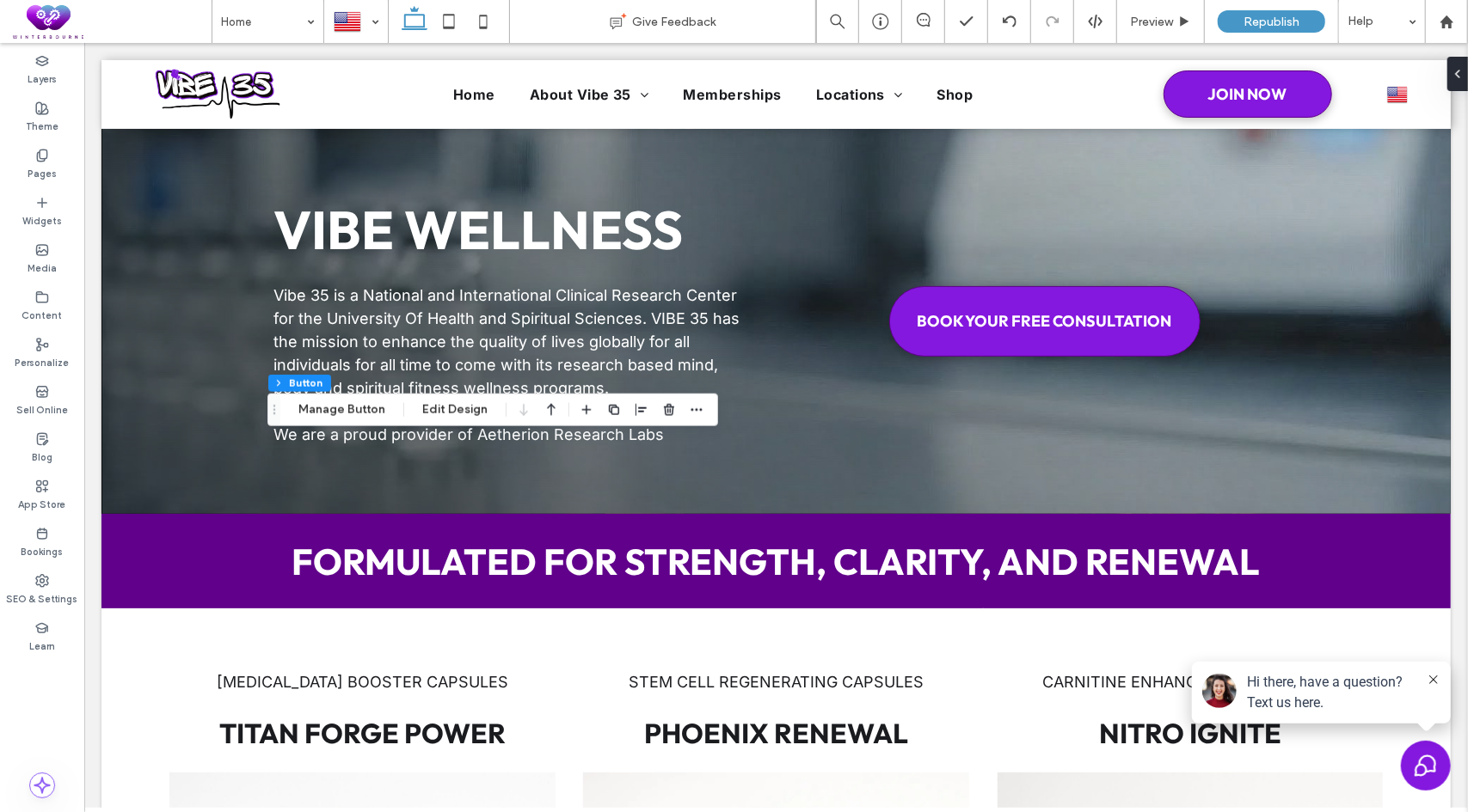
type input "**"
click at [665, 403] on icon "button" at bounding box center [668, 410] width 14 height 14
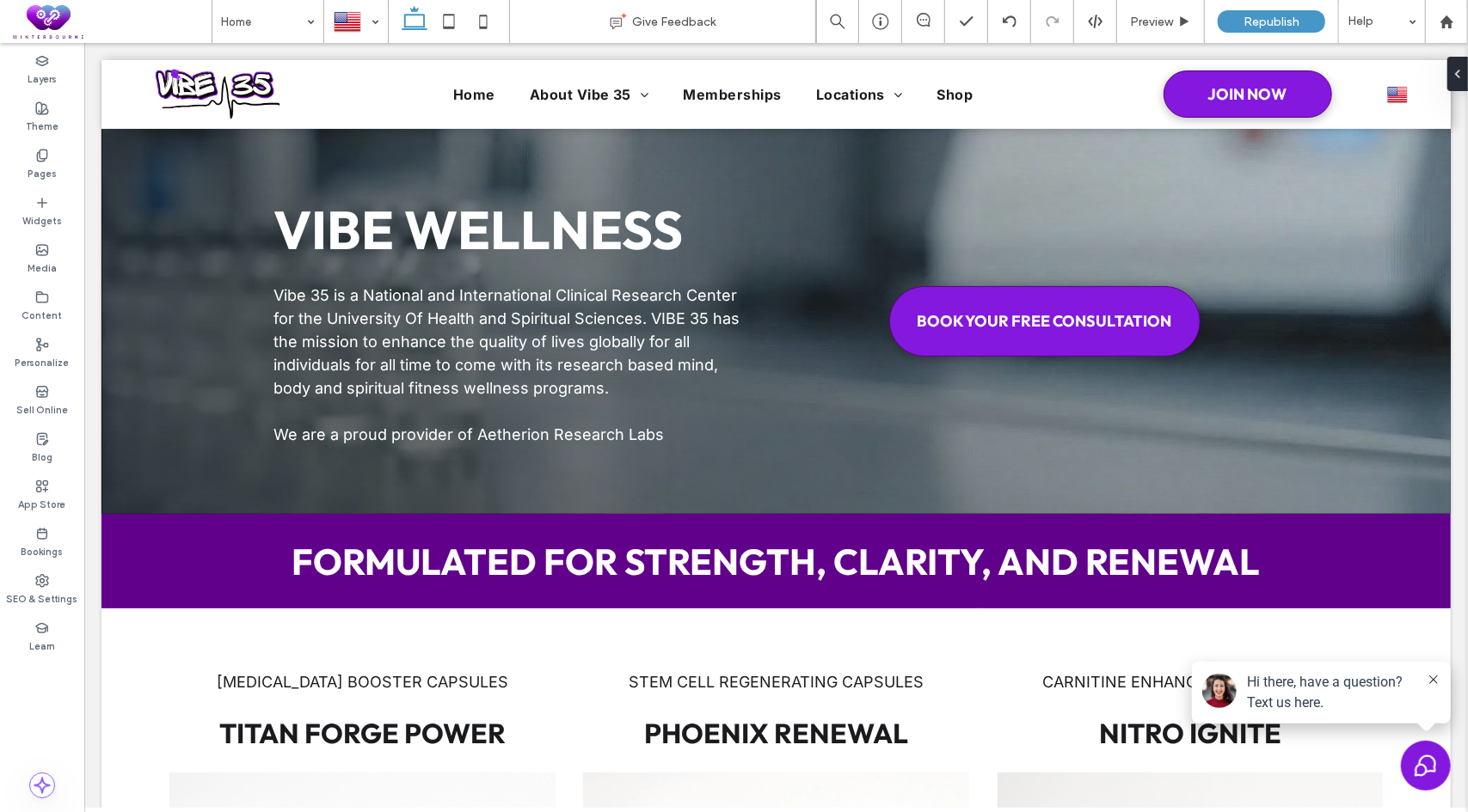
type input "**"
type input "****"
type input "***"
click at [918, 131] on button "Manage Video" at bounding box center [911, 127] width 105 height 21
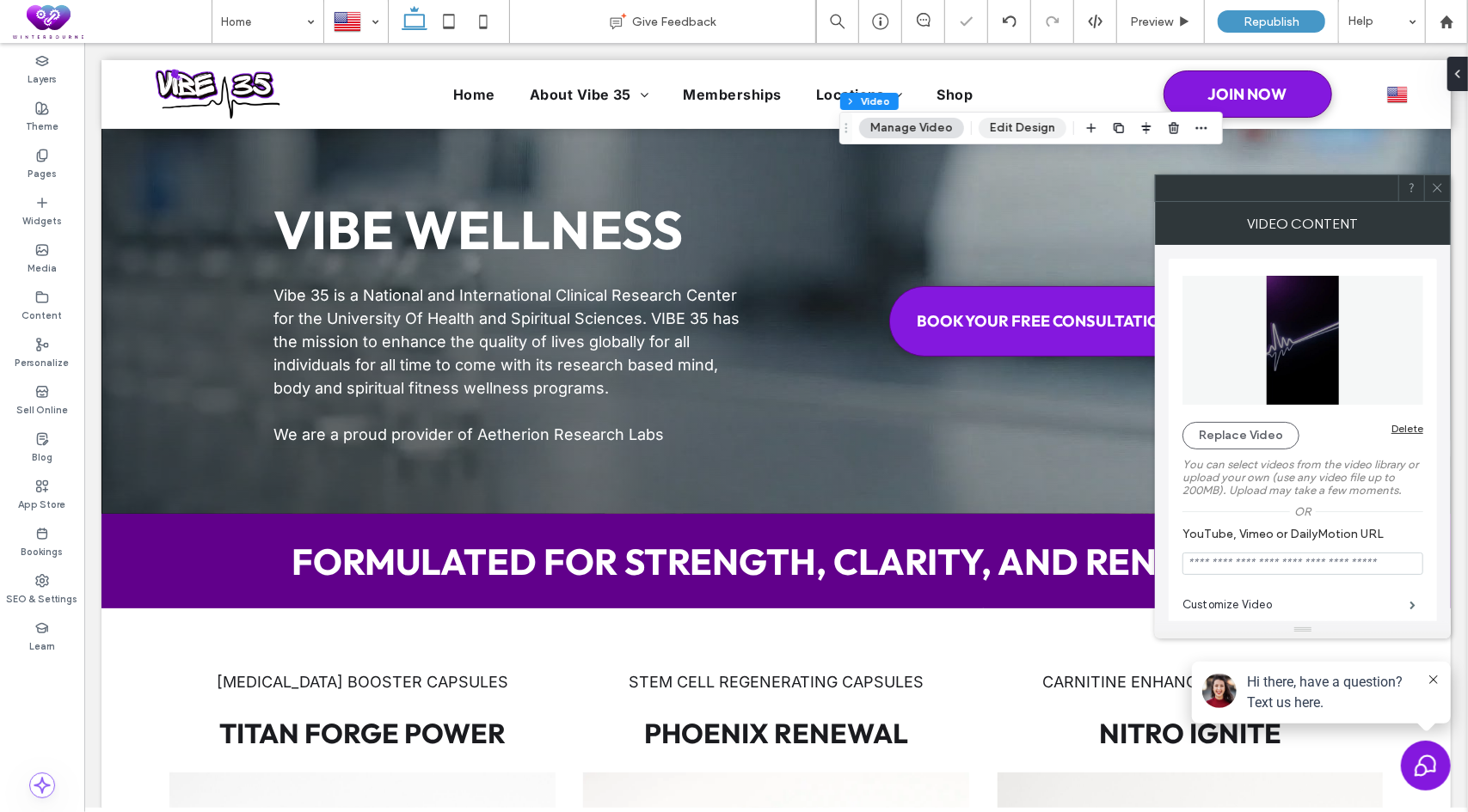
click at [1019, 126] on button "Edit Design" at bounding box center [1021, 127] width 88 height 21
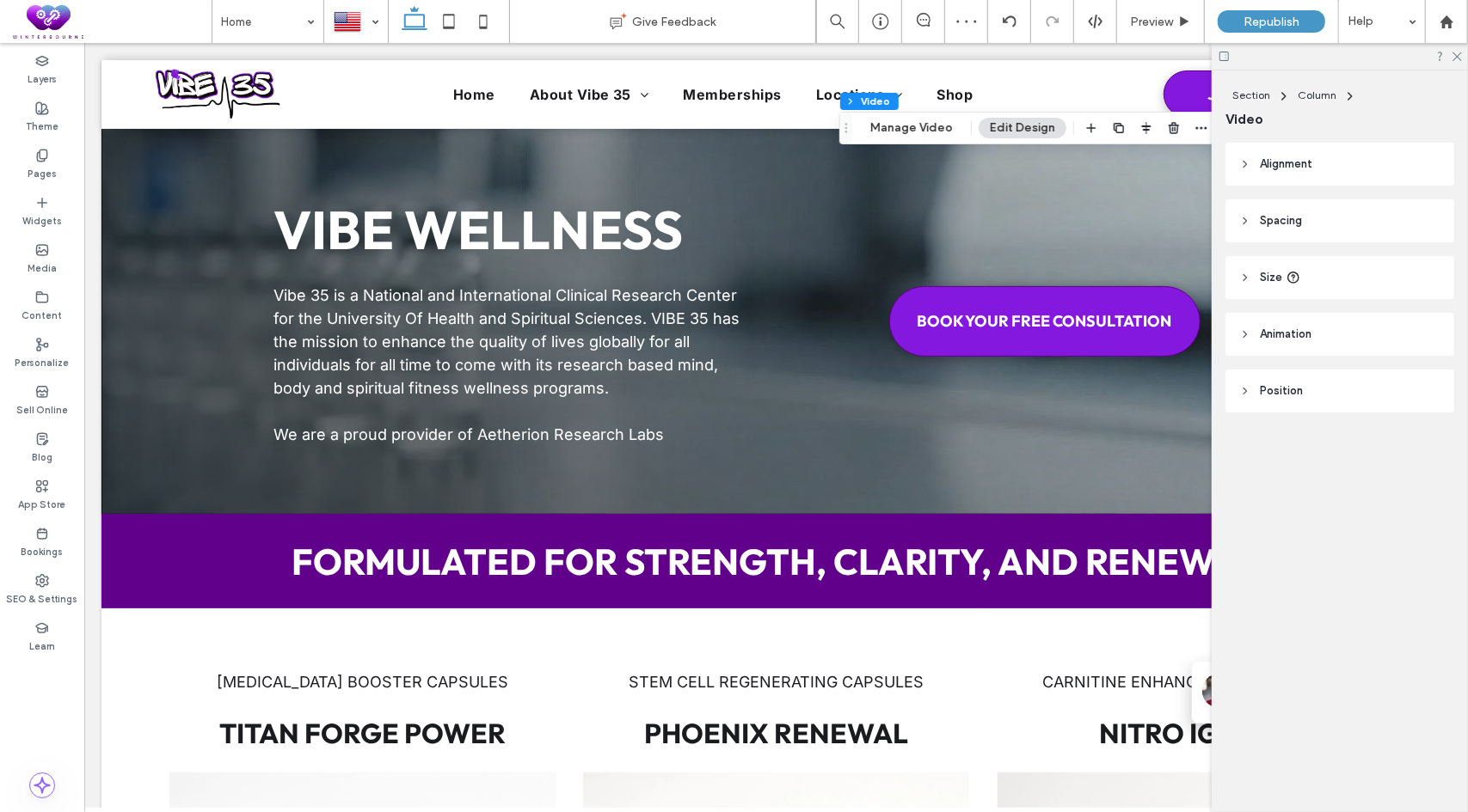
click at [1266, 269] on span "Size" at bounding box center [1270, 277] width 23 height 17
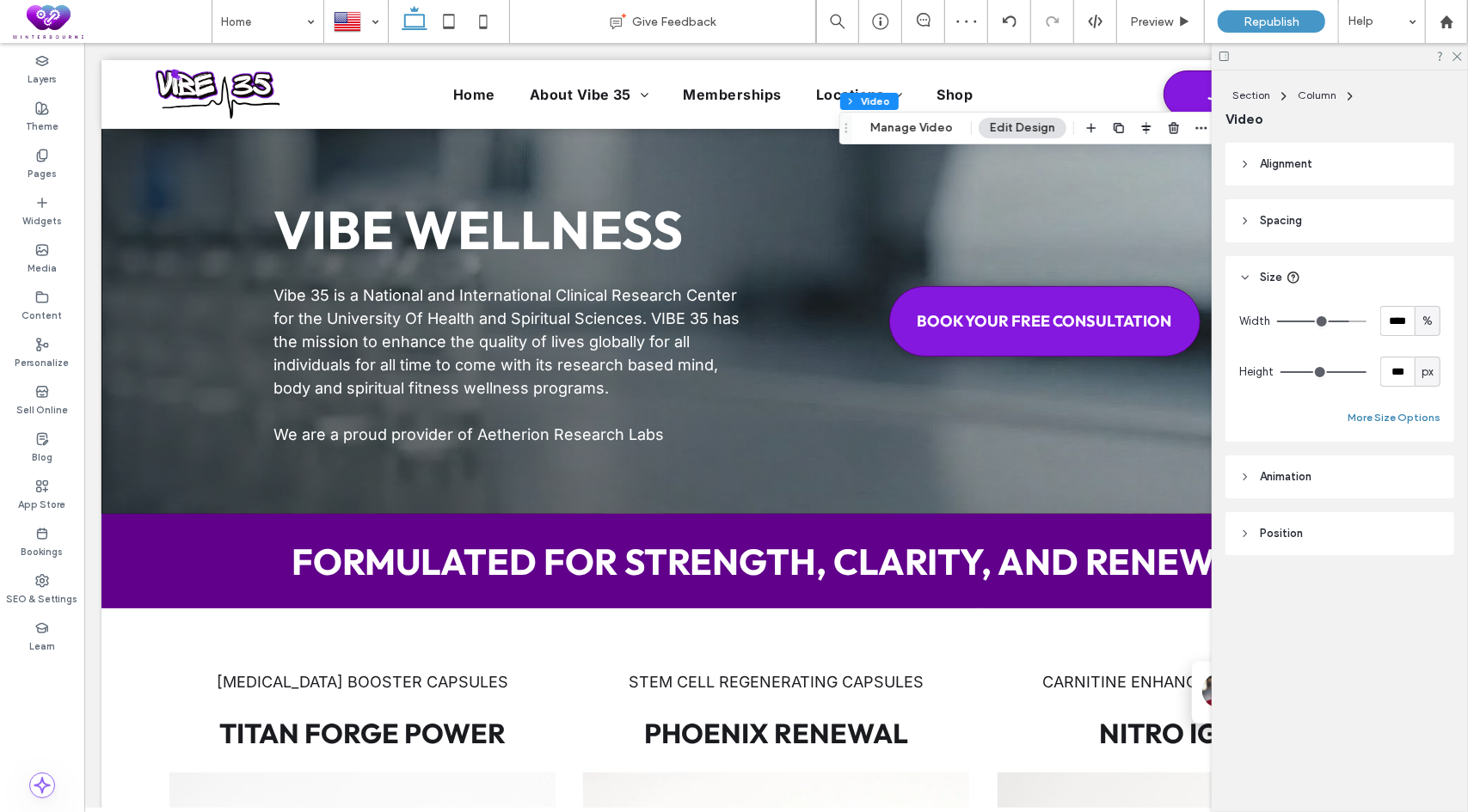
click at [1398, 416] on button "More Size Options" at bounding box center [1393, 417] width 93 height 21
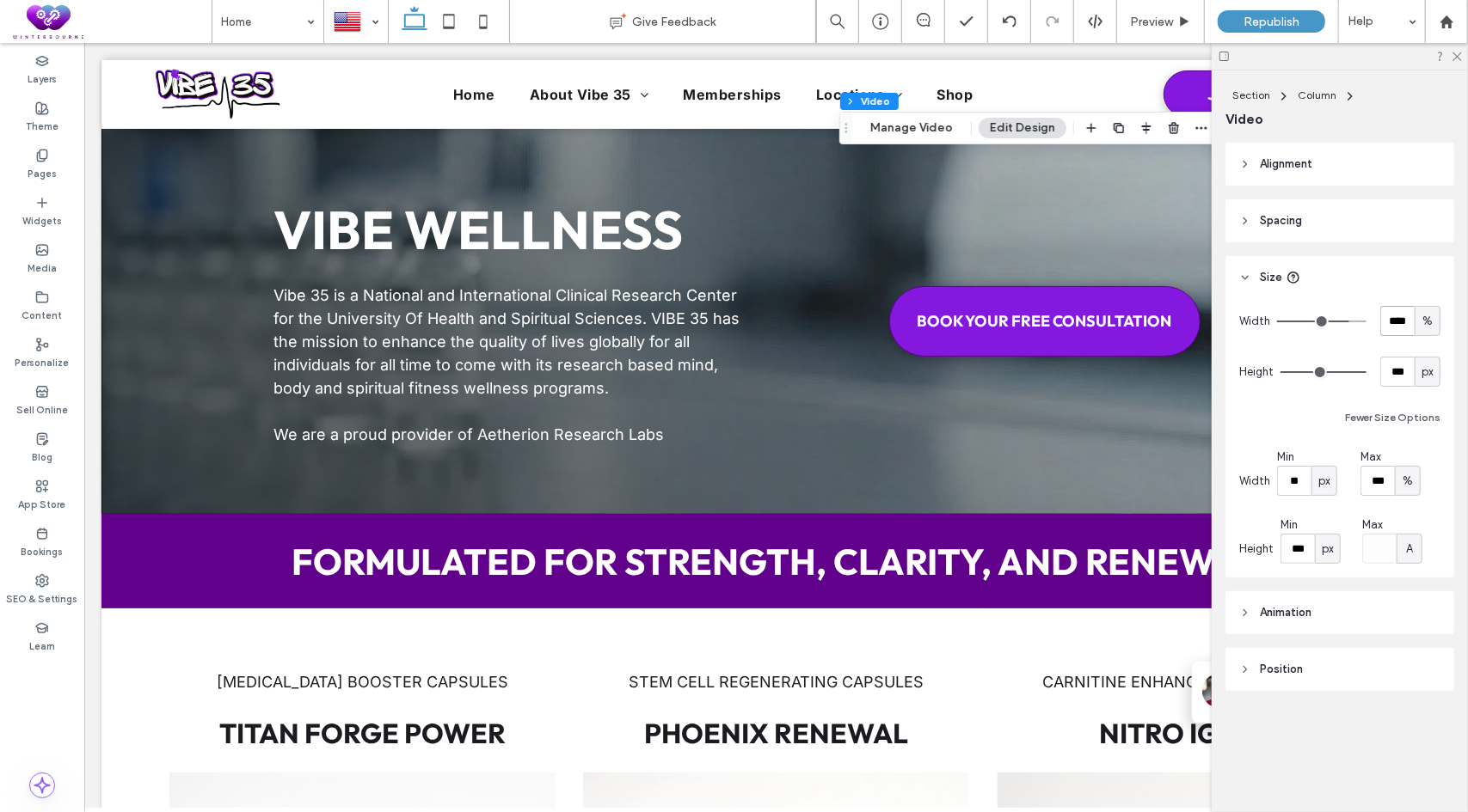
drag, startPoint x: 1407, startPoint y: 319, endPoint x: 1366, endPoint y: 313, distance: 41.4
click at [1366, 313] on div "Width **** %" at bounding box center [1340, 320] width 201 height 31
type input "***"
click at [1391, 292] on header "Size" at bounding box center [1340, 278] width 229 height 43
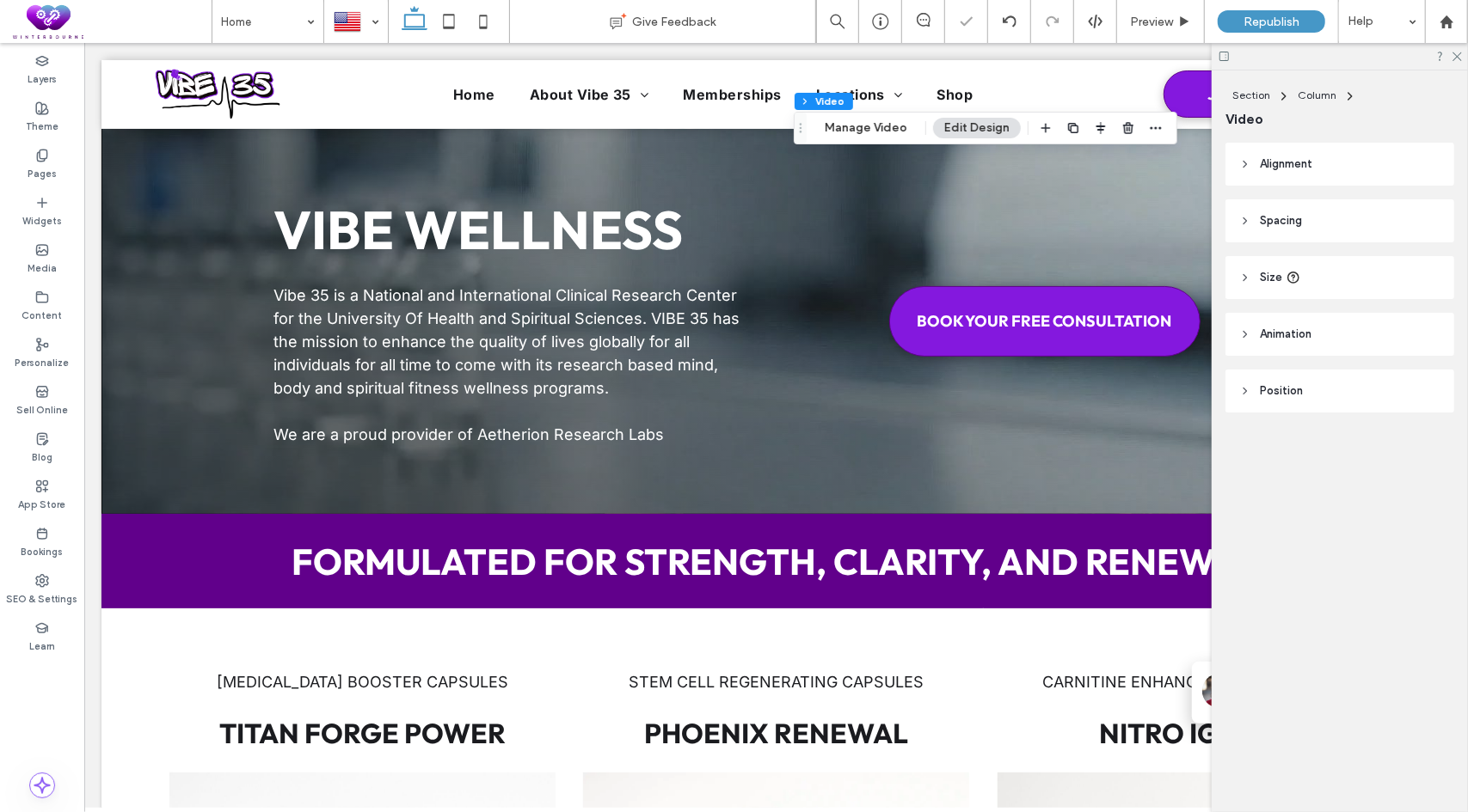
click at [1272, 281] on span "Size" at bounding box center [1270, 277] width 23 height 17
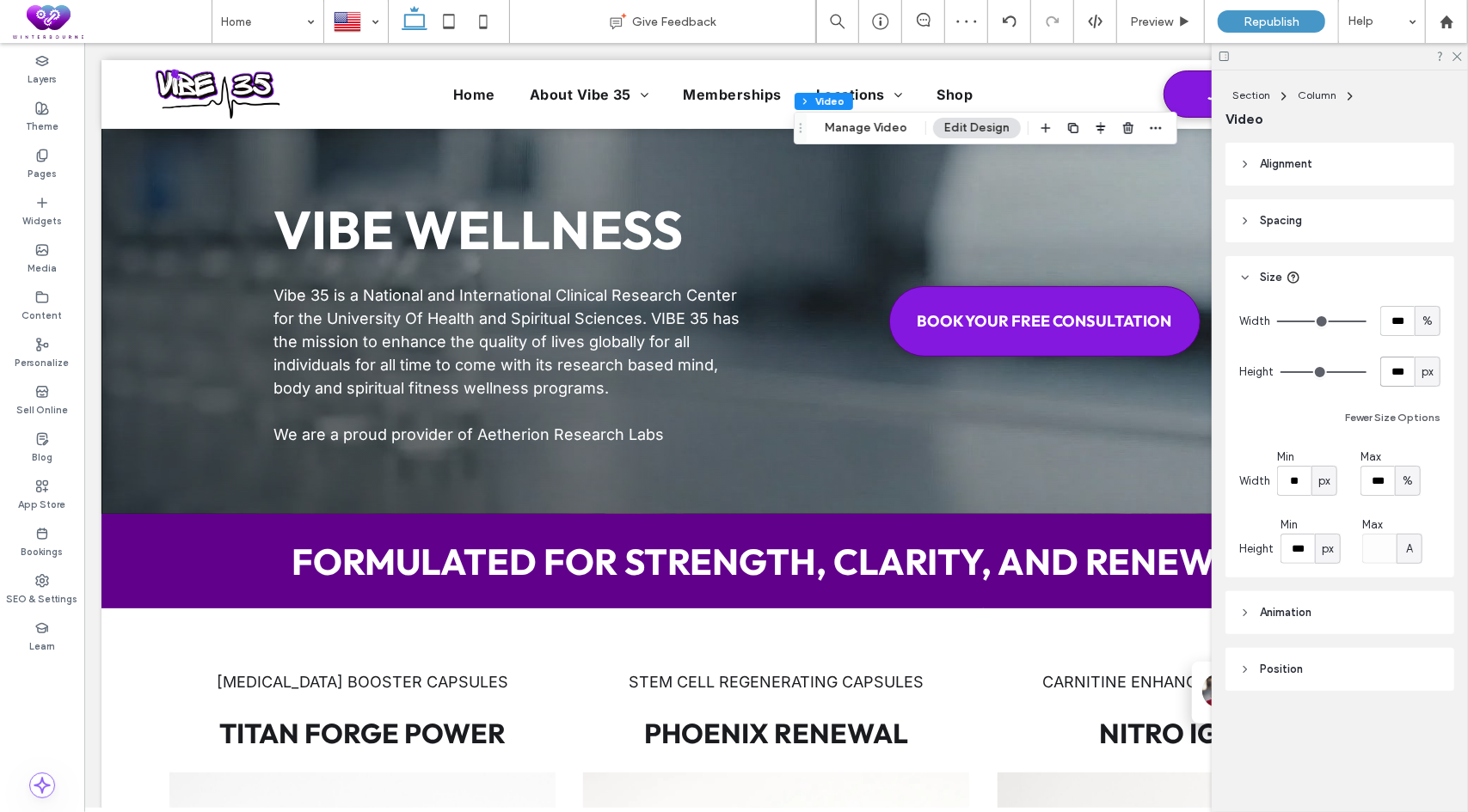
drag, startPoint x: 1407, startPoint y: 368, endPoint x: 1362, endPoint y: 366, distance: 45.0
click at [1362, 366] on div "Height *** px" at bounding box center [1340, 372] width 201 height 31
click at [1427, 370] on span "px" at bounding box center [1427, 372] width 12 height 17
click at [1428, 428] on div "px % vh vw A" at bounding box center [1427, 461] width 25 height 151
click at [1426, 426] on div "px % vh vw A" at bounding box center [1427, 461] width 25 height 151
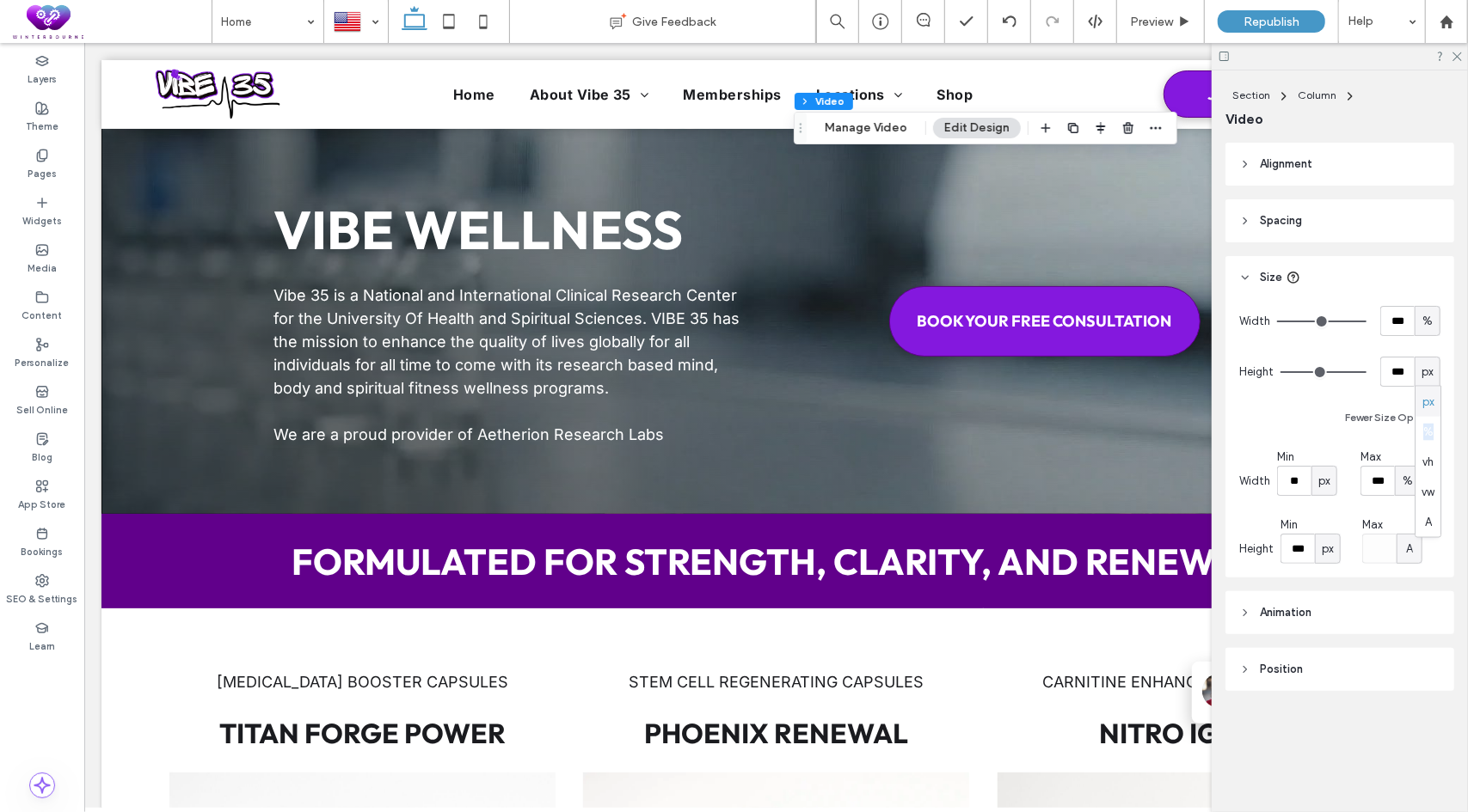
click at [1426, 431] on div "px % vh vw A" at bounding box center [1427, 461] width 25 height 151
click at [1391, 372] on input "***" at bounding box center [1397, 372] width 35 height 31
click at [1455, 57] on use at bounding box center [1457, 57] width 10 height 10
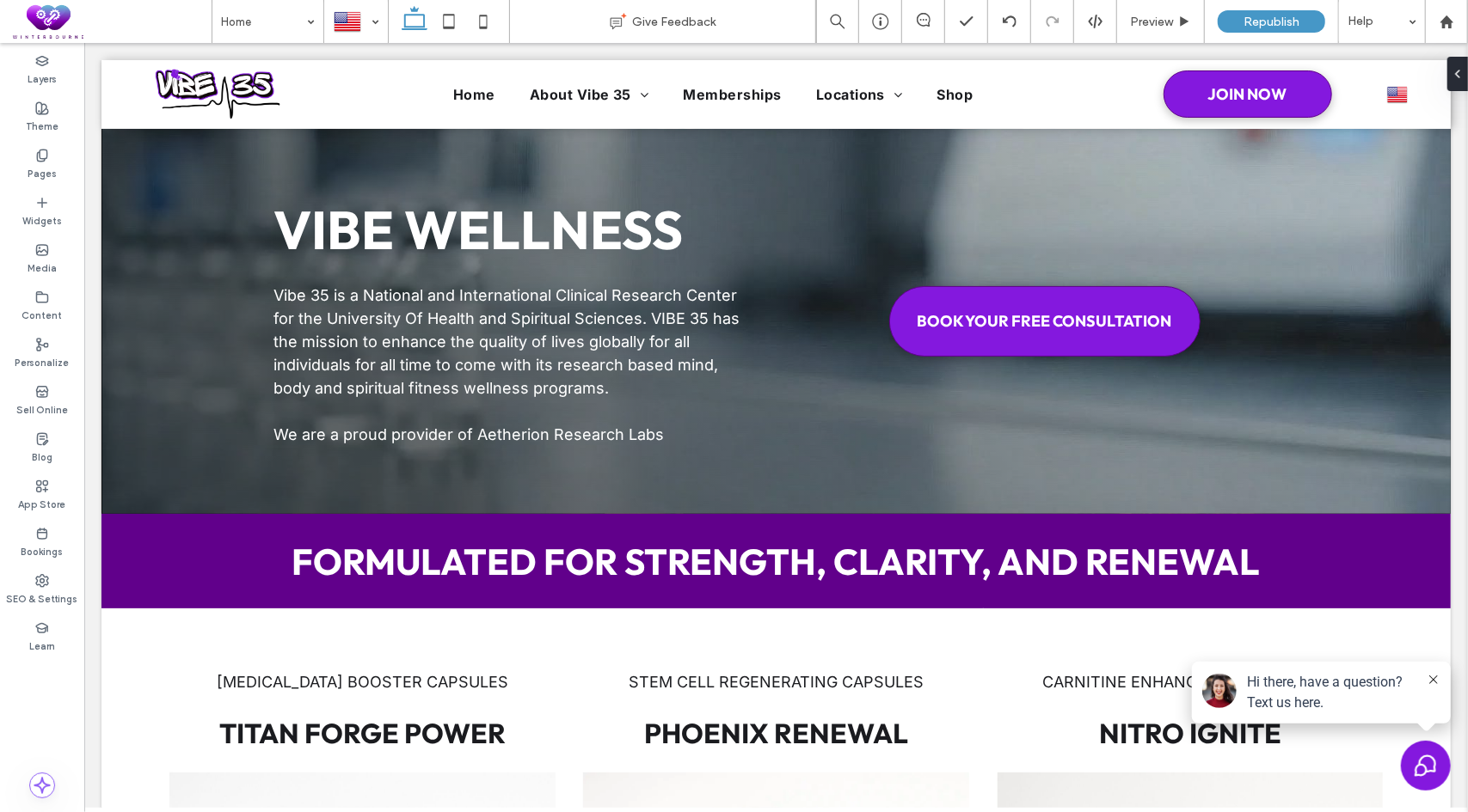
type input "**"
type input "***"
type input "**"
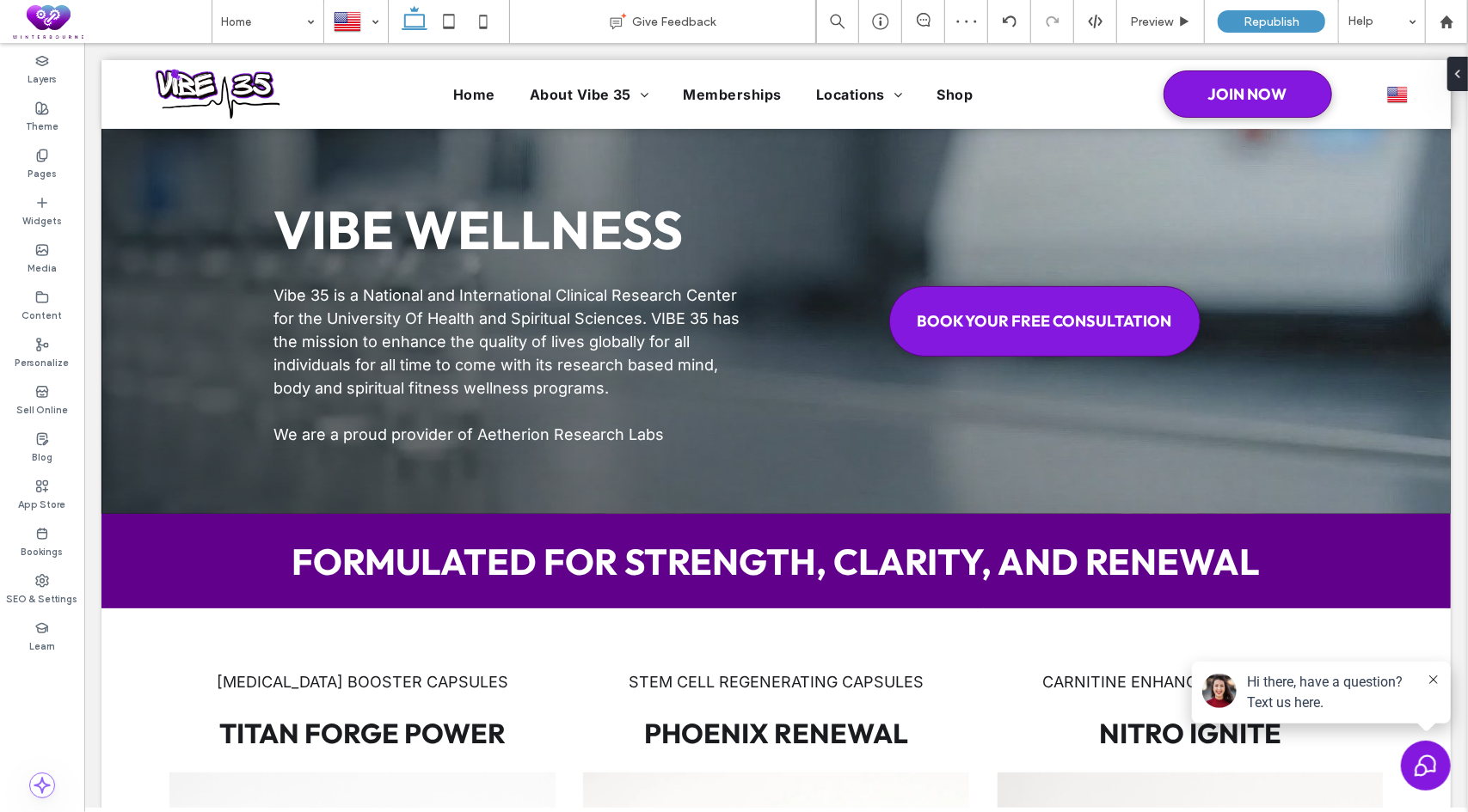
type input "****"
type input "***"
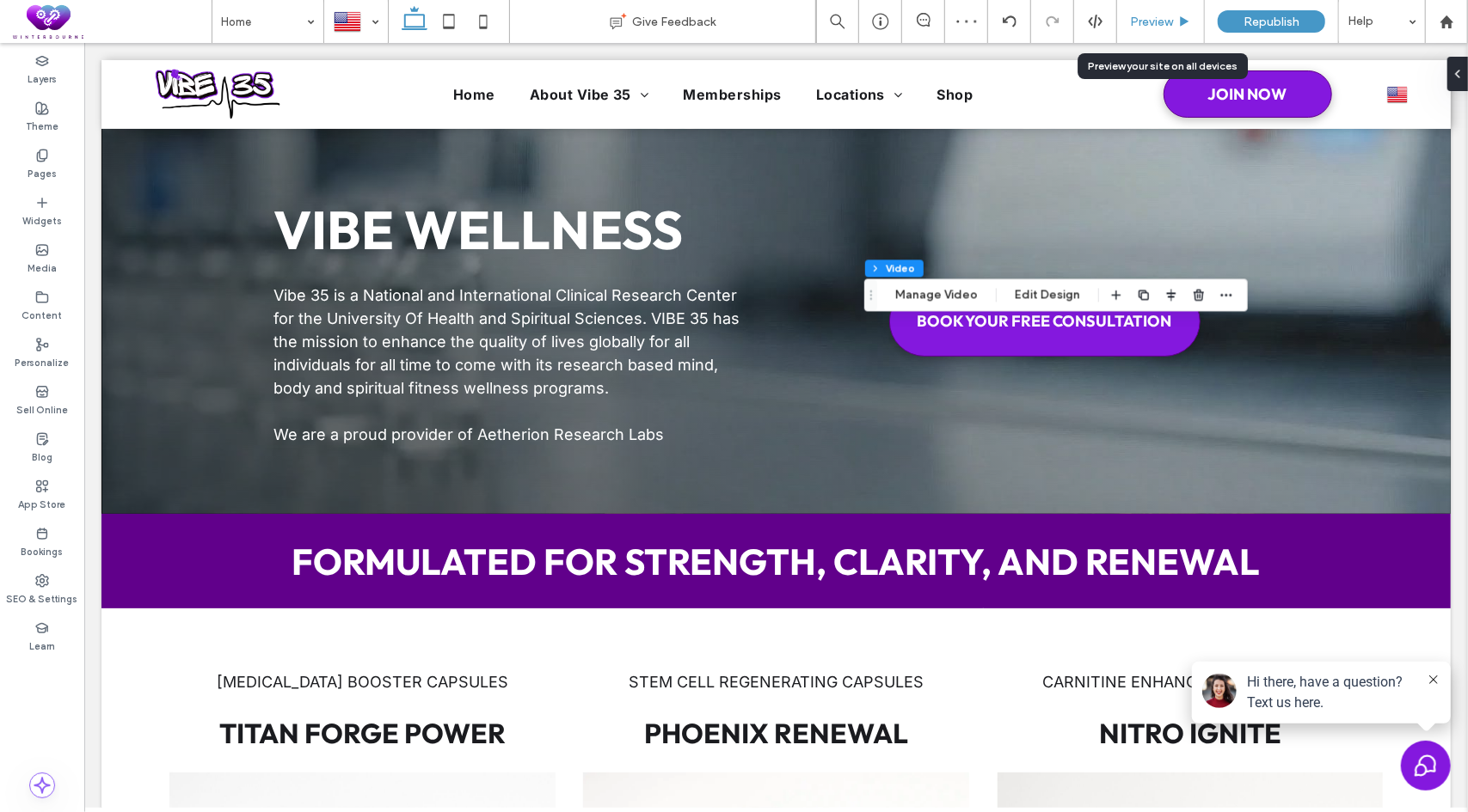
click at [1174, 24] on div "Preview" at bounding box center [1160, 22] width 87 height 15
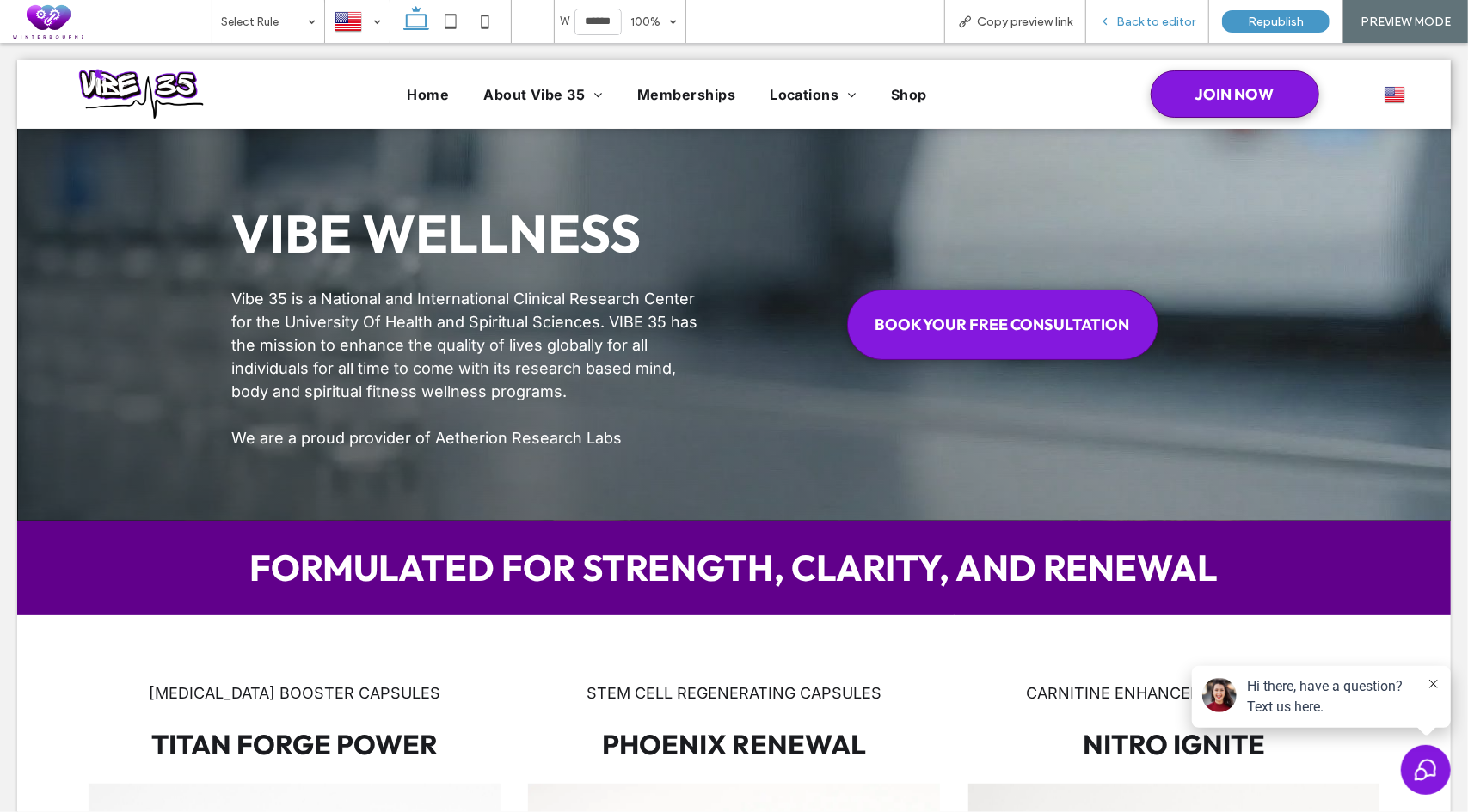
click at [1174, 29] on span "Back to editor" at bounding box center [1155, 22] width 79 height 15
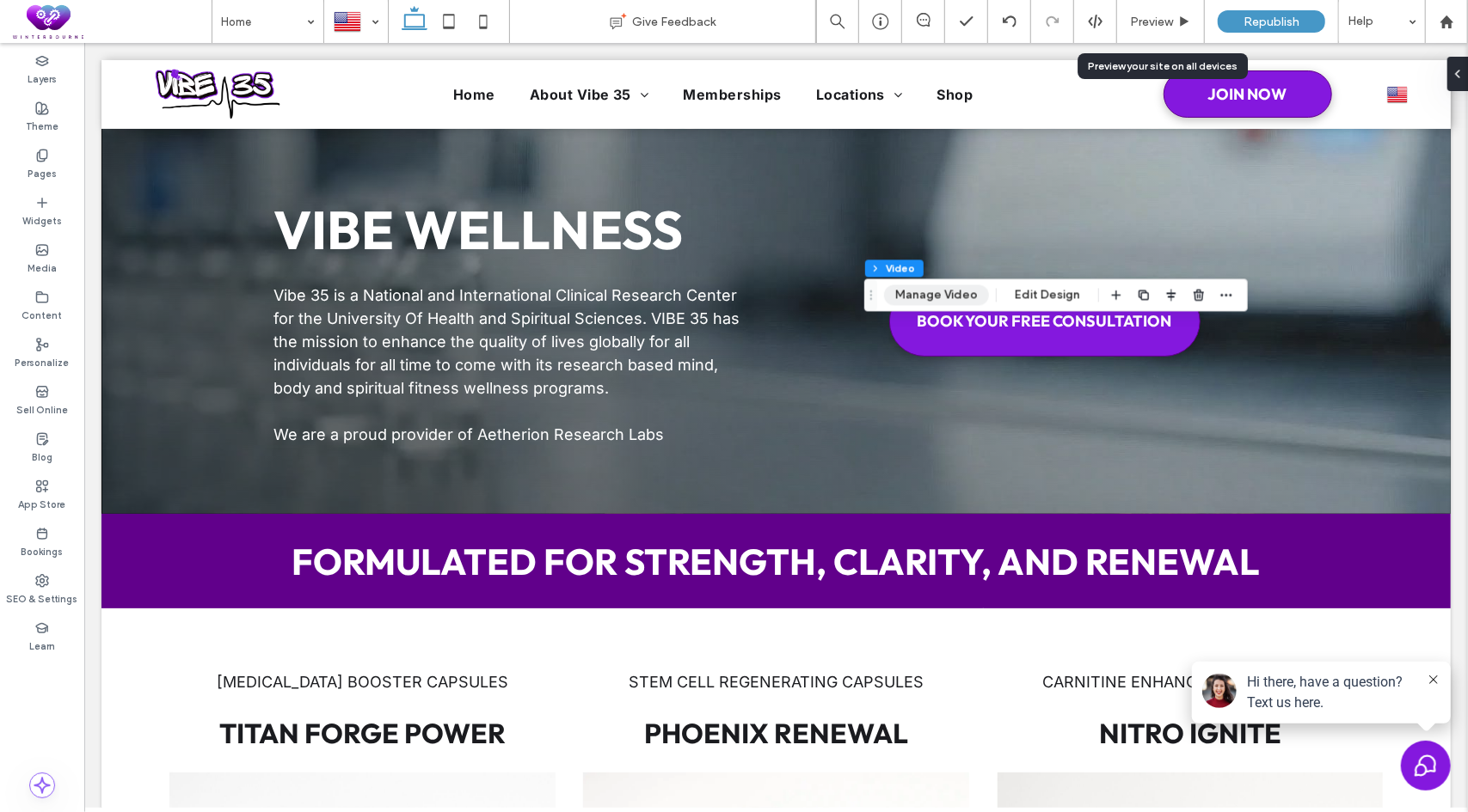
click at [957, 301] on button "Manage Video" at bounding box center [936, 295] width 105 height 21
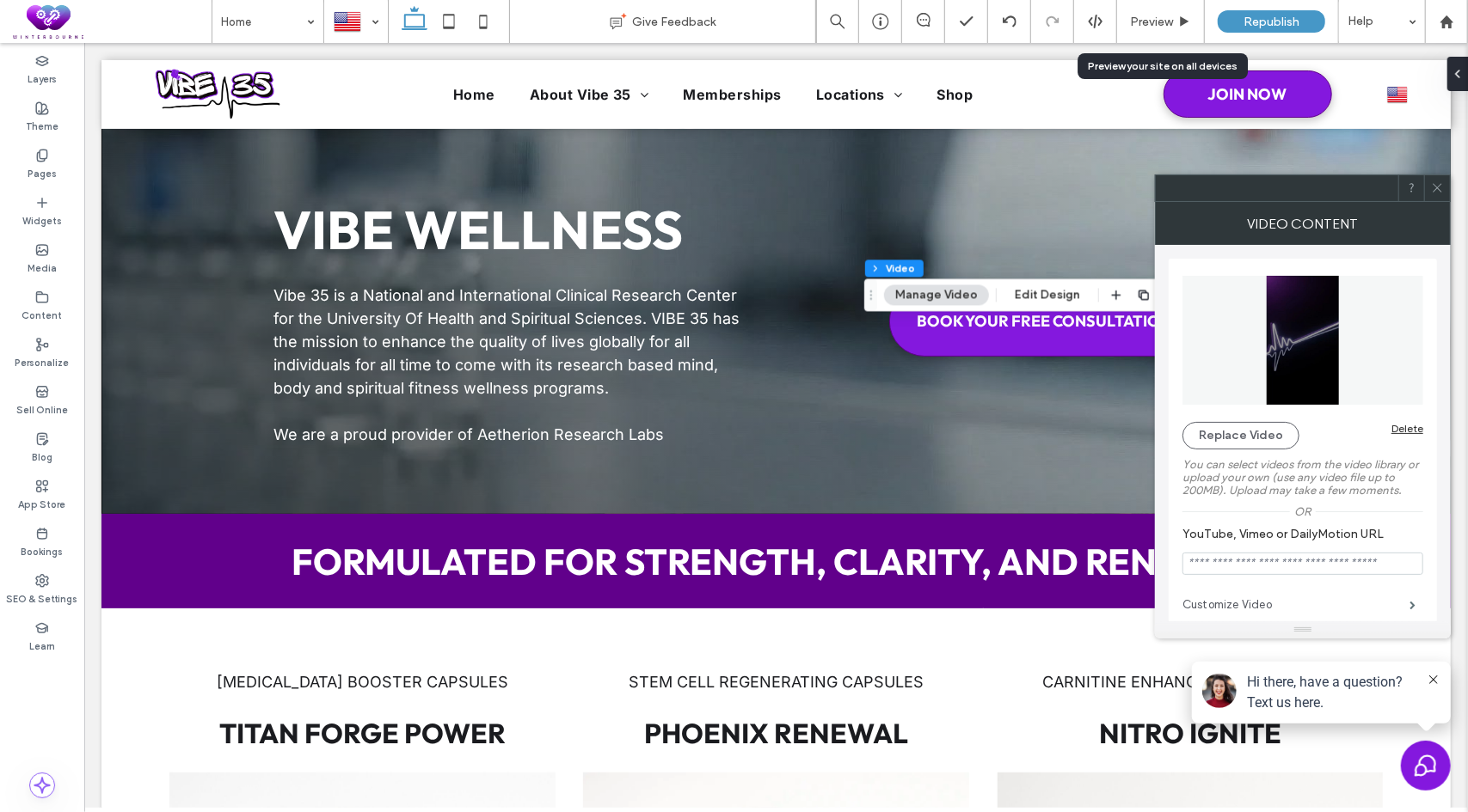
click at [1259, 601] on label "Customize Video" at bounding box center [1295, 604] width 227 height 34
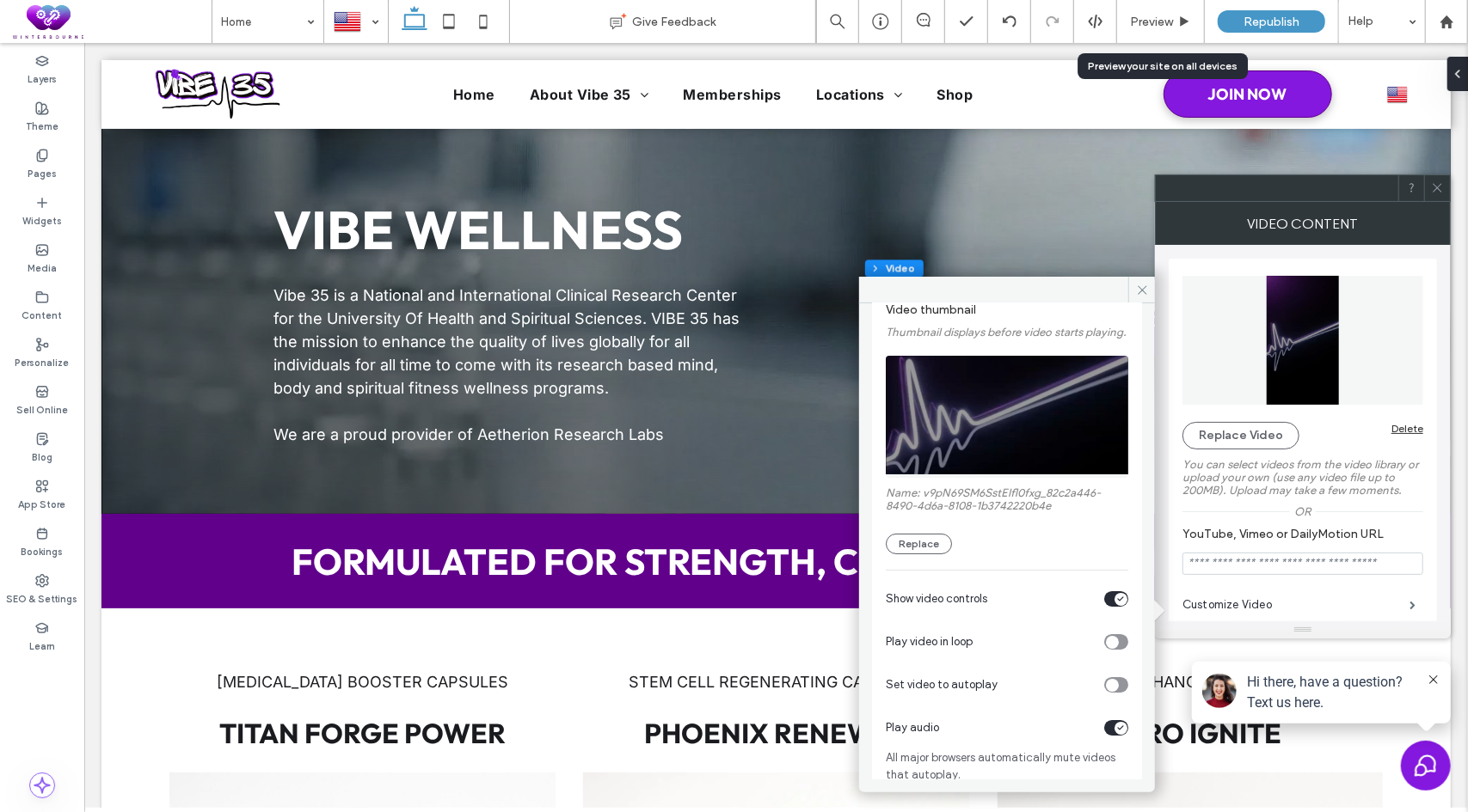
scroll to position [113, 0]
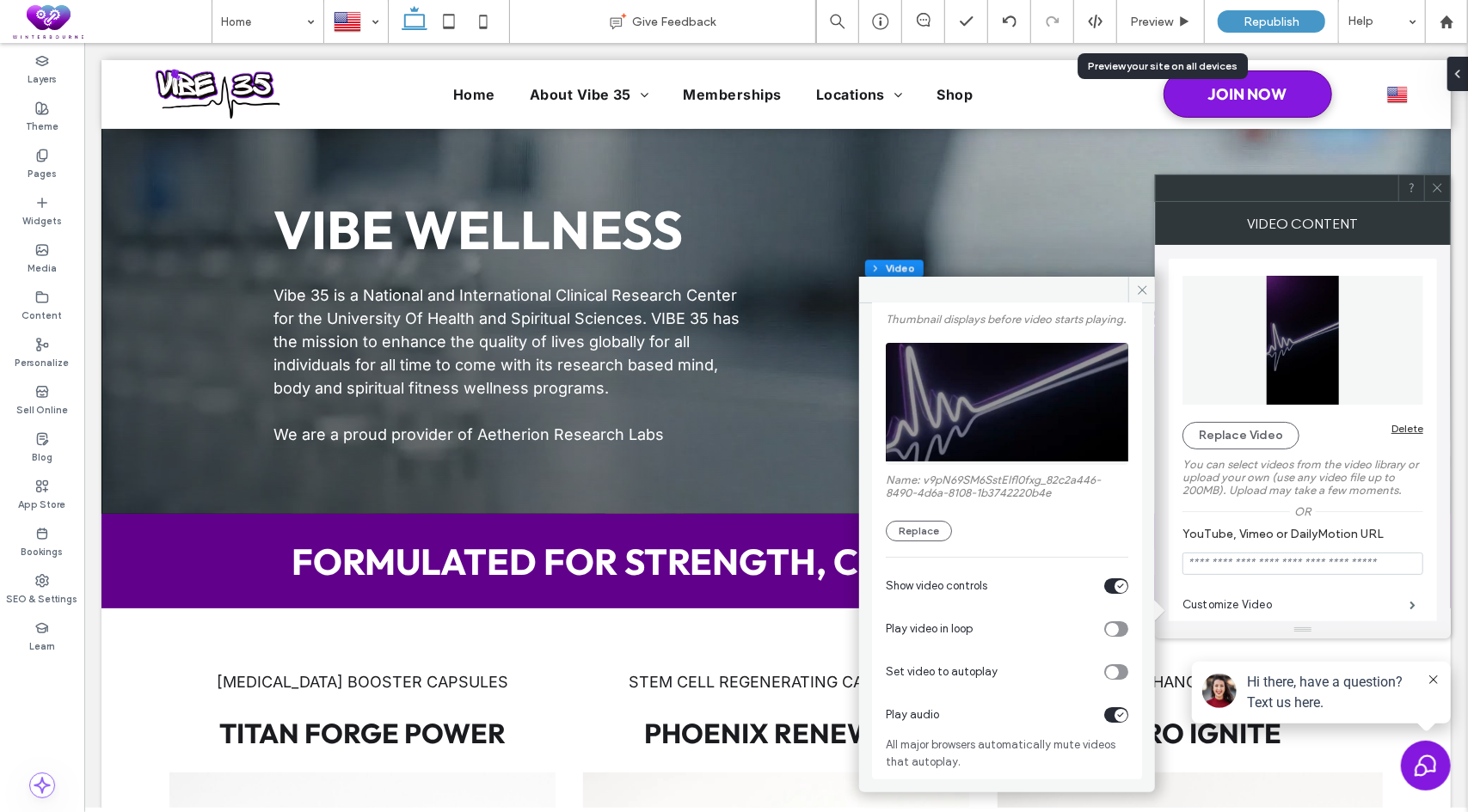
click at [1112, 668] on div "toggle" at bounding box center [1116, 672] width 24 height 16
click at [1104, 587] on div "toggle" at bounding box center [1116, 586] width 24 height 16
click at [1111, 631] on div "toggle" at bounding box center [1111, 629] width 13 height 13
click at [1104, 673] on div "toggle" at bounding box center [1116, 672] width 24 height 16
click at [1107, 674] on div "toggle" at bounding box center [1111, 672] width 13 height 13
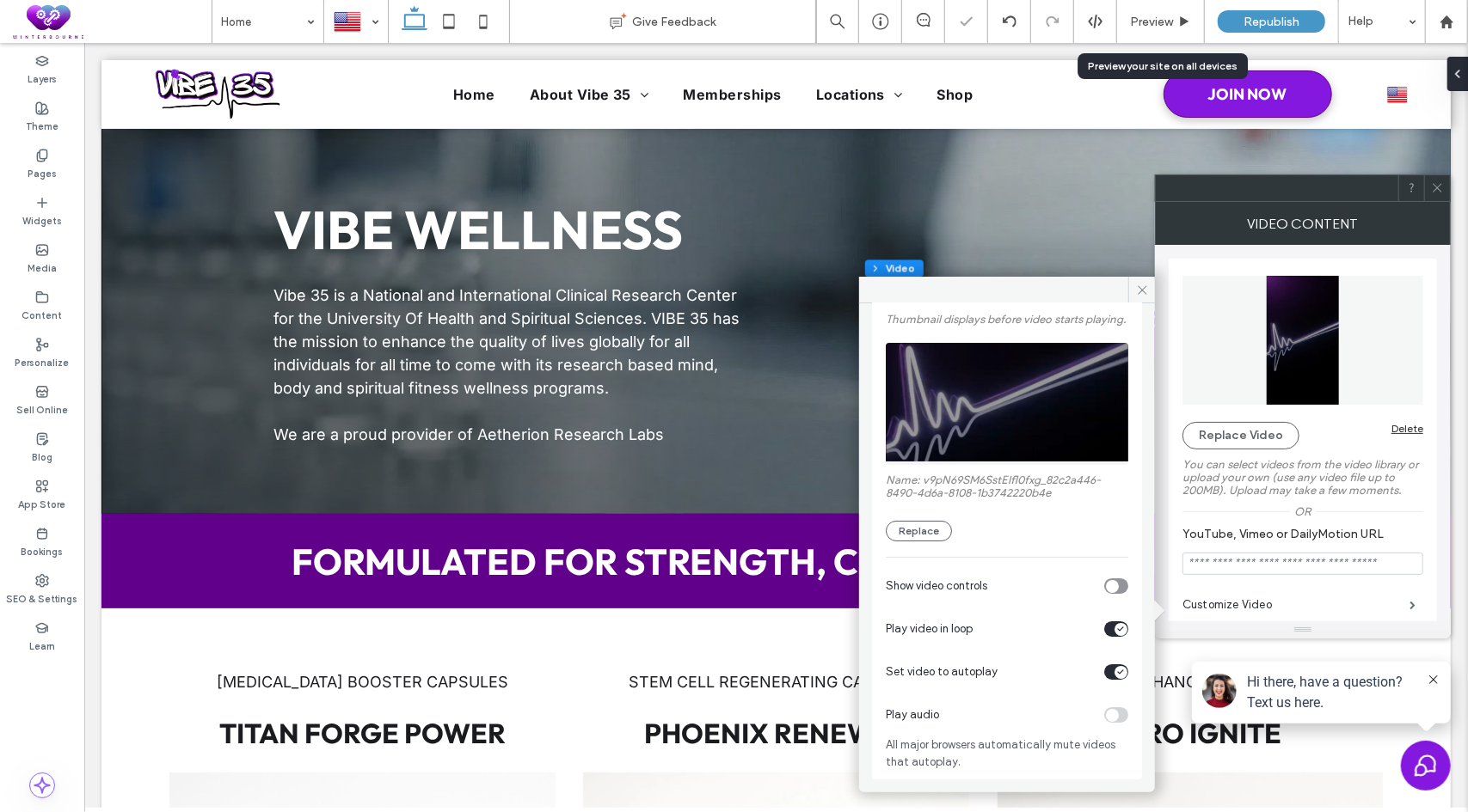
click at [1111, 717] on div "Play audio" at bounding box center [1007, 715] width 243 height 43
click at [1141, 289] on use at bounding box center [1142, 290] width 9 height 9
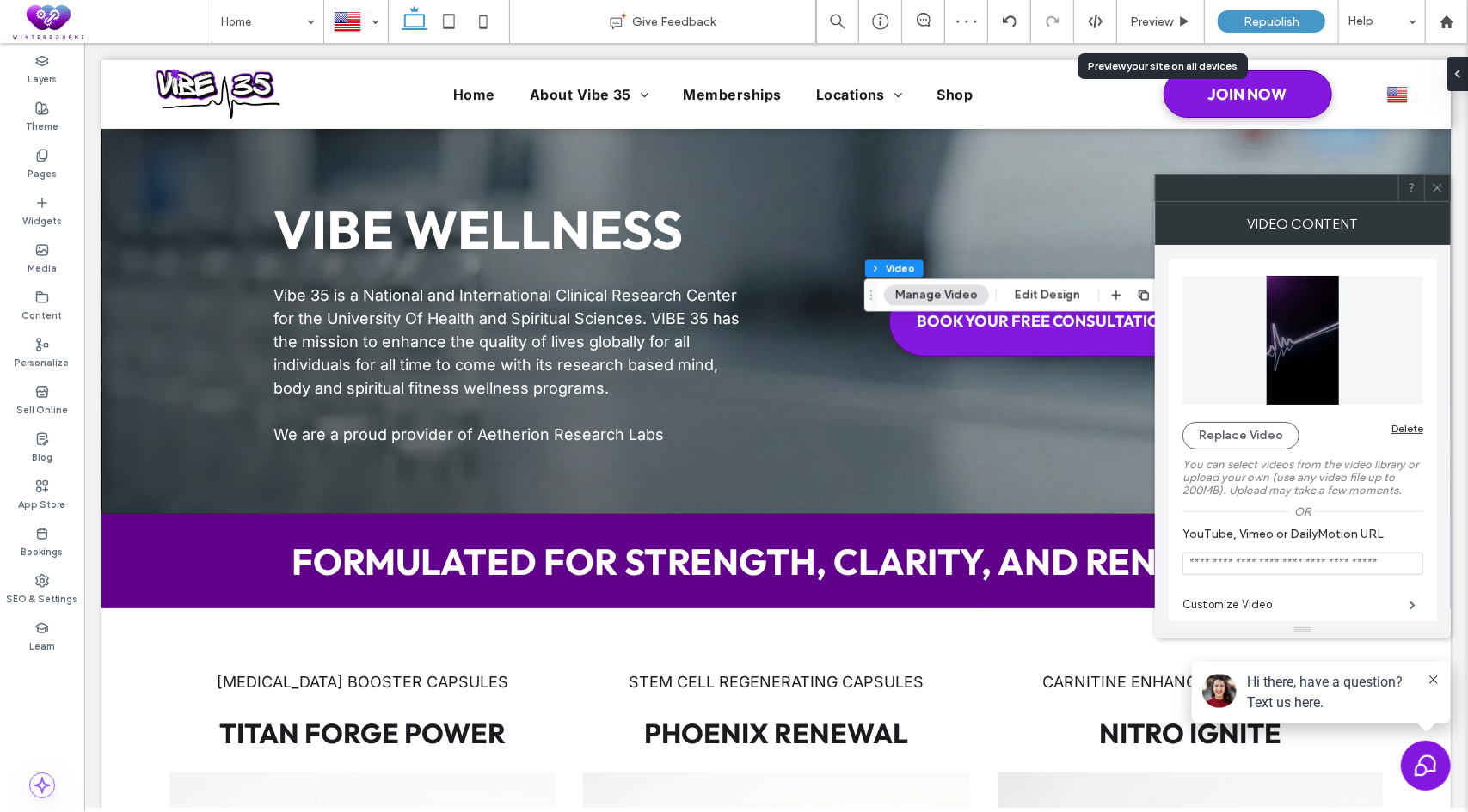
click at [1441, 188] on icon at bounding box center [1436, 187] width 13 height 13
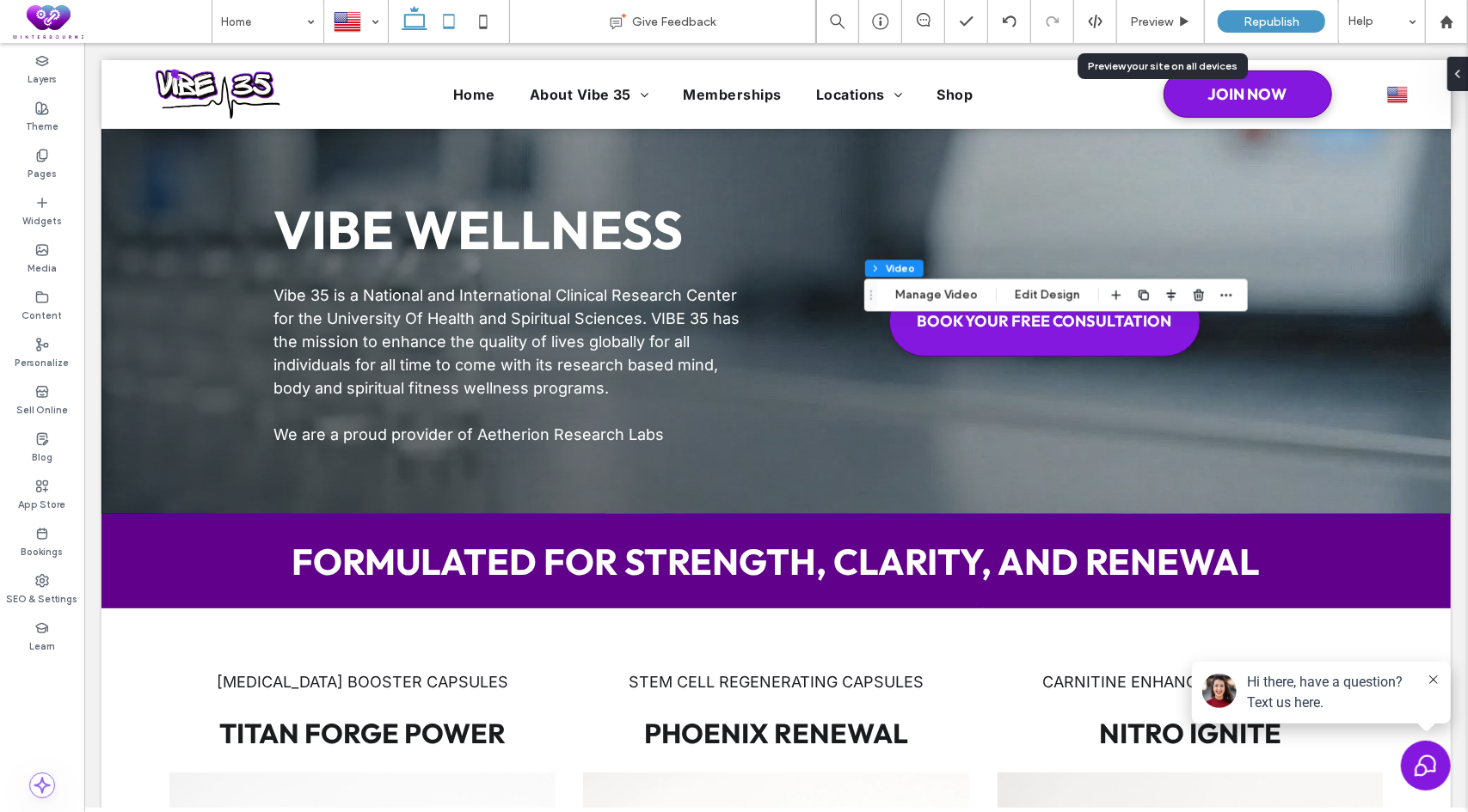
click at [447, 19] on icon at bounding box center [449, 21] width 35 height 34
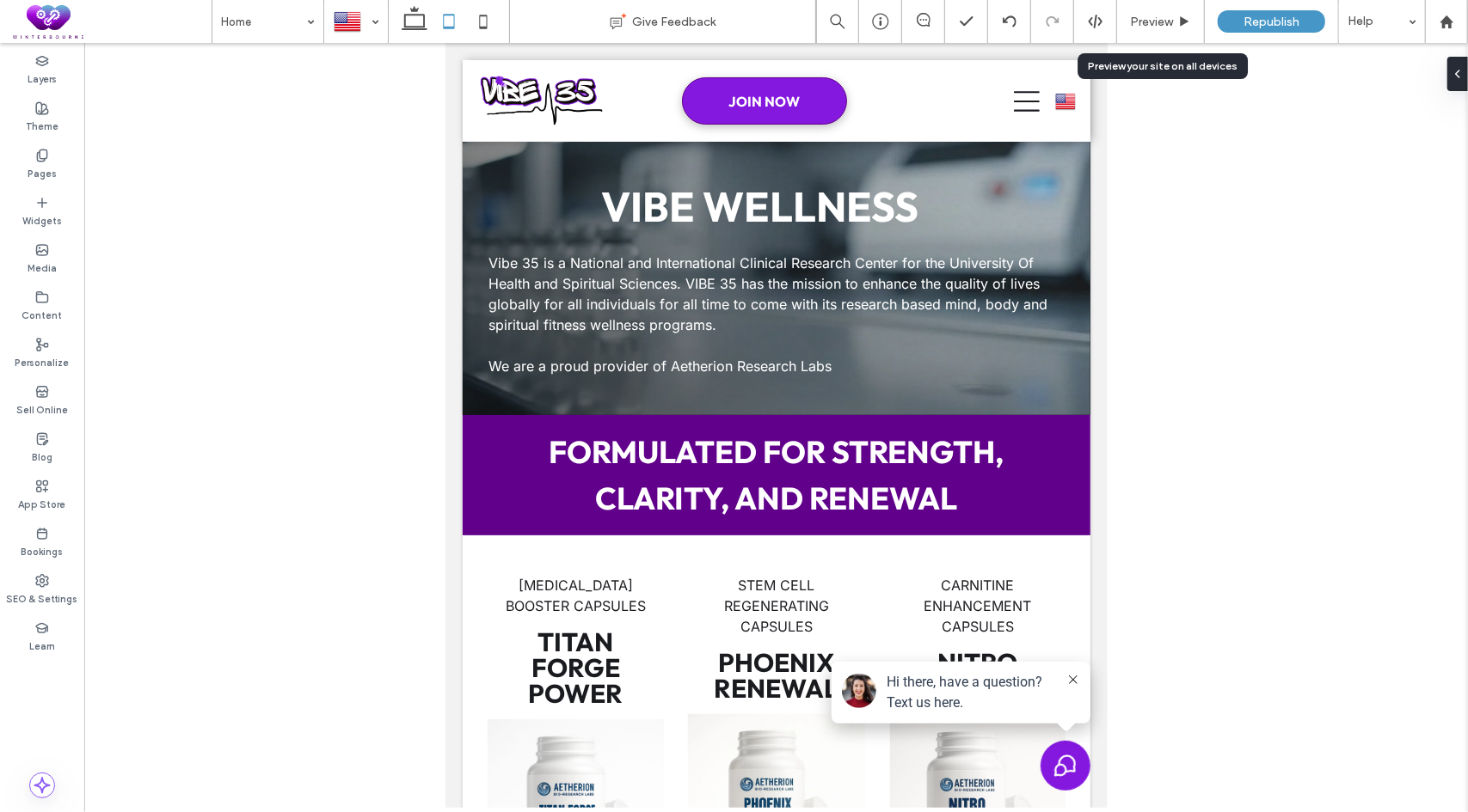
type input "***"
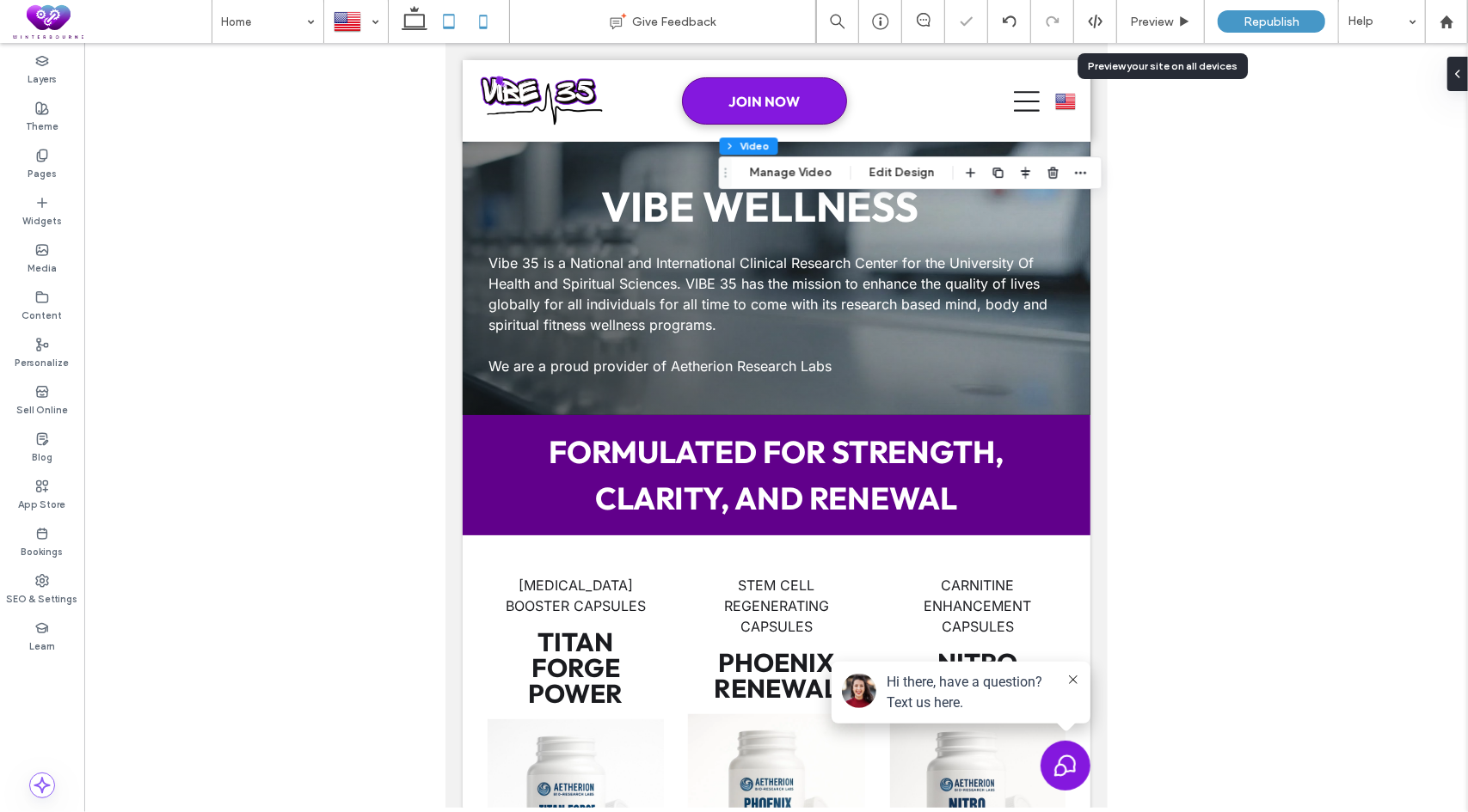
click at [482, 22] on icon at bounding box center [483, 21] width 35 height 34
type input "**"
type input "****"
type input "***"
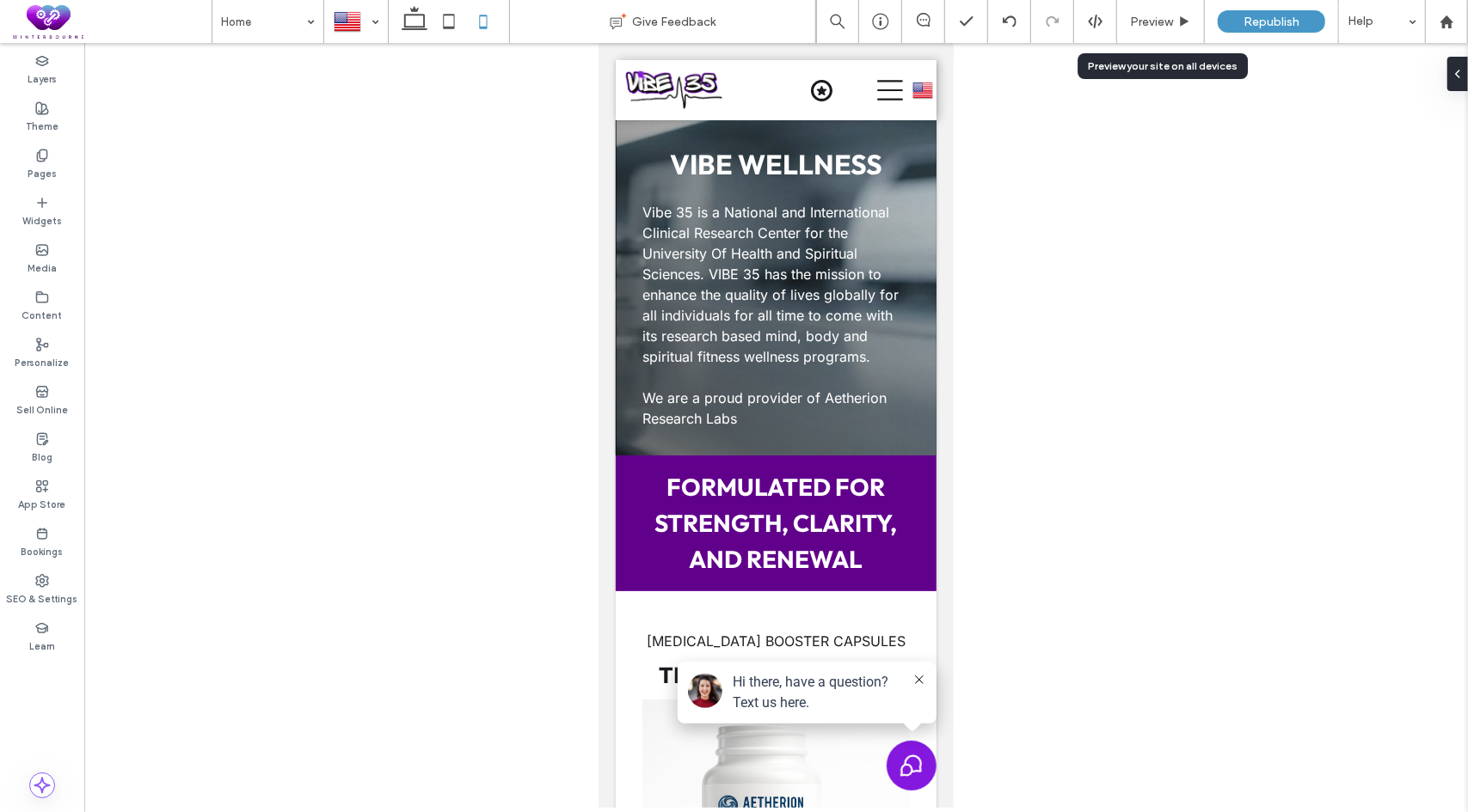
type input "***"
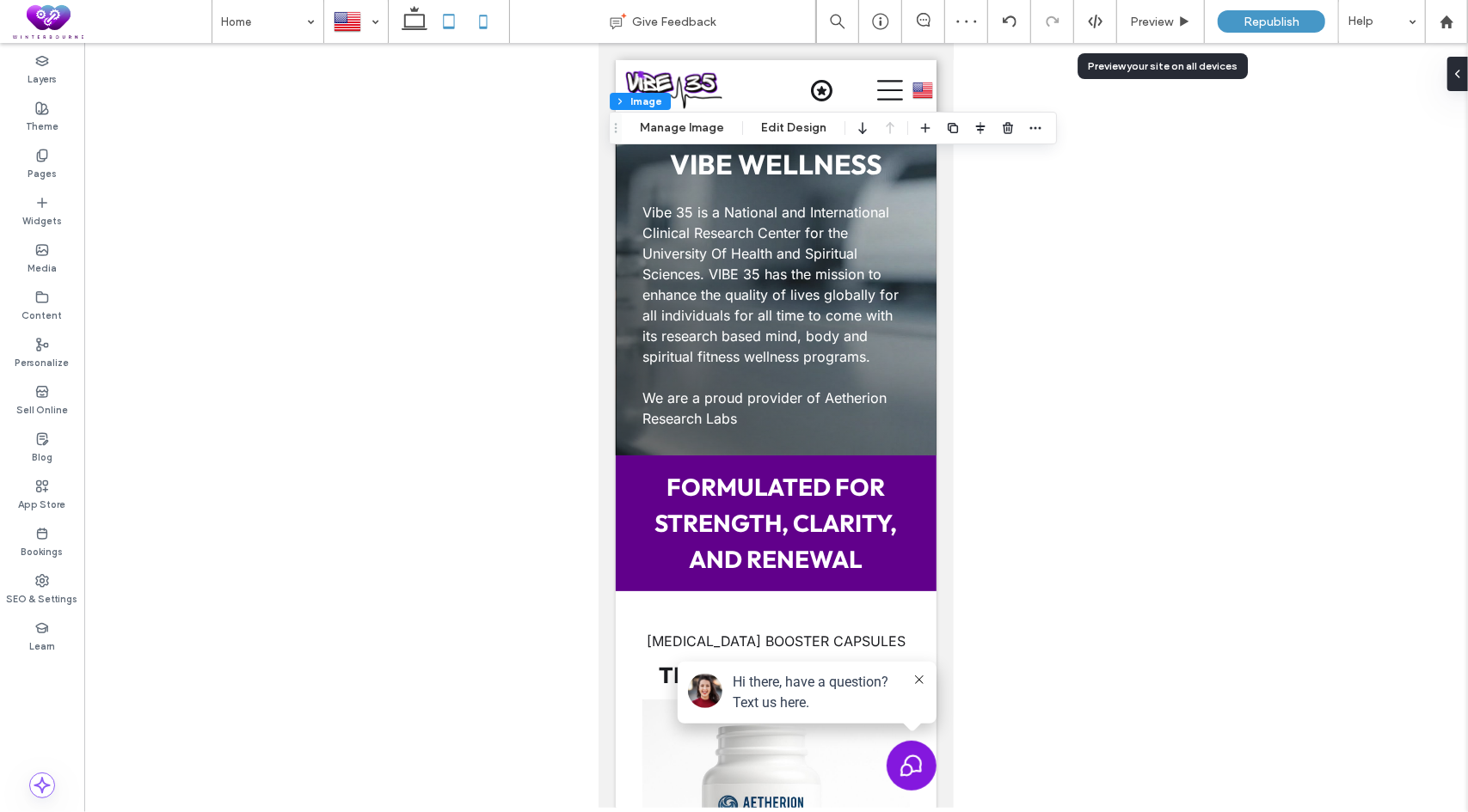
click at [452, 24] on icon at bounding box center [449, 21] width 35 height 34
type input "***"
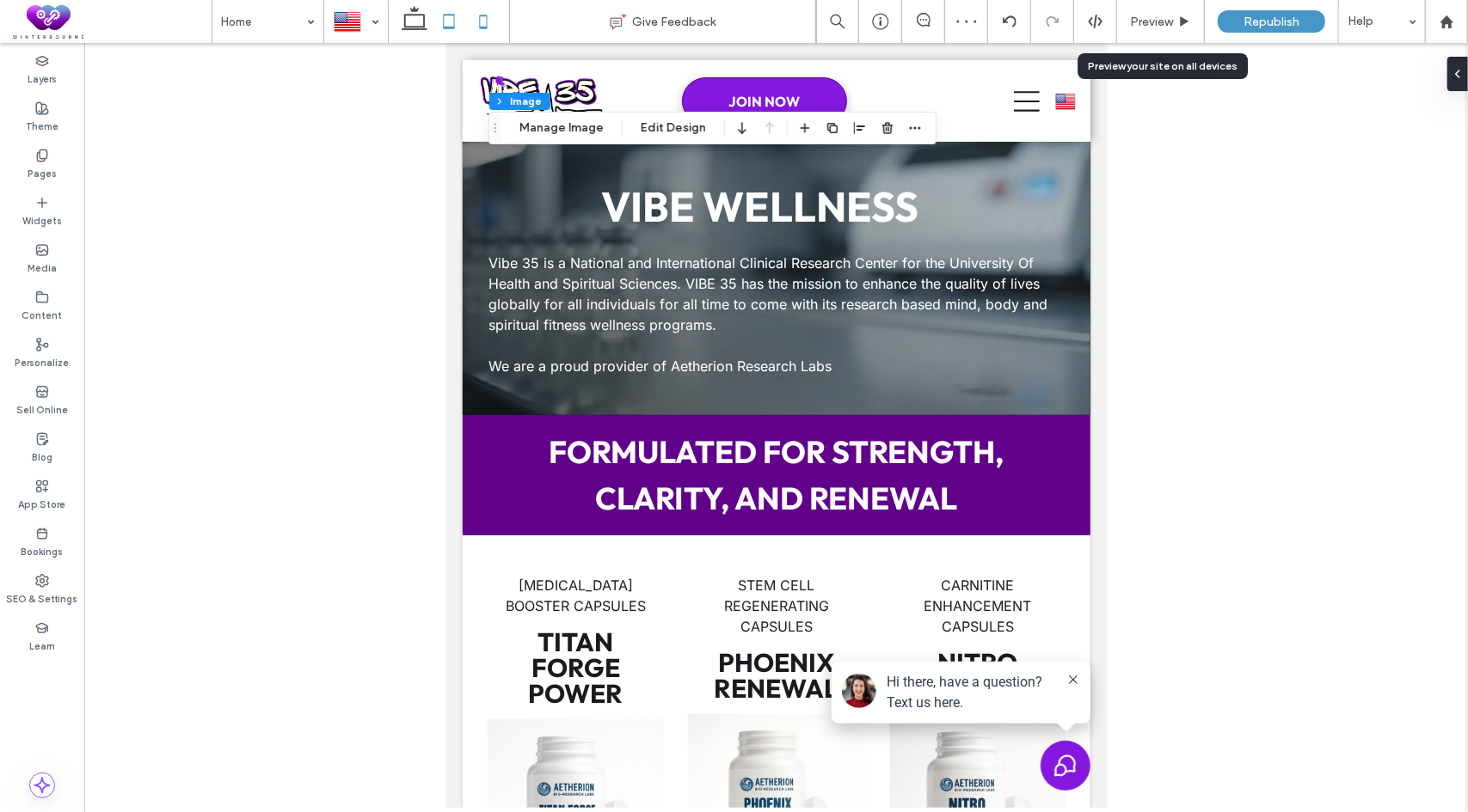
click at [485, 24] on icon at bounding box center [483, 21] width 35 height 34
type input "***"
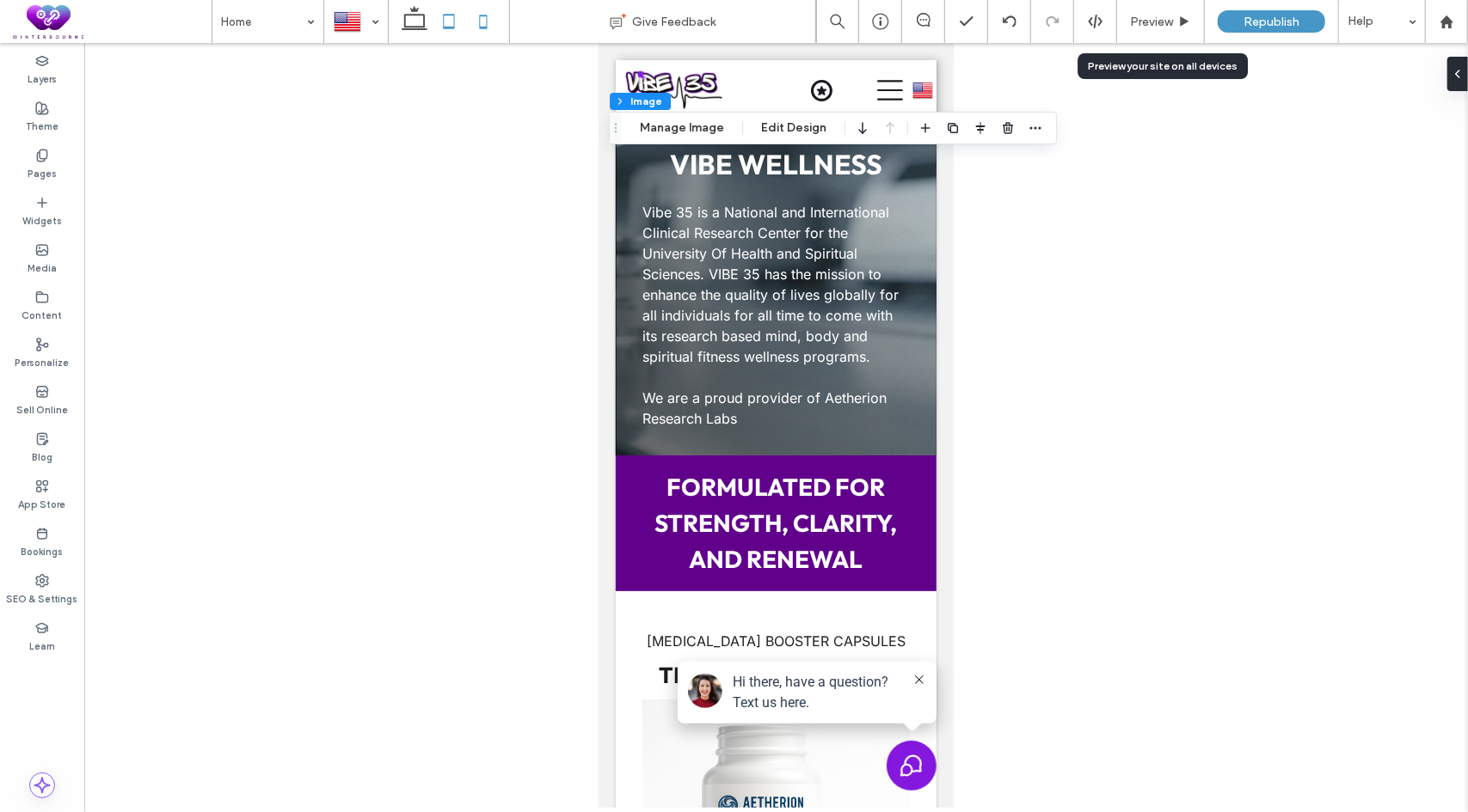
click at [447, 20] on icon at bounding box center [449, 21] width 35 height 34
type input "***"
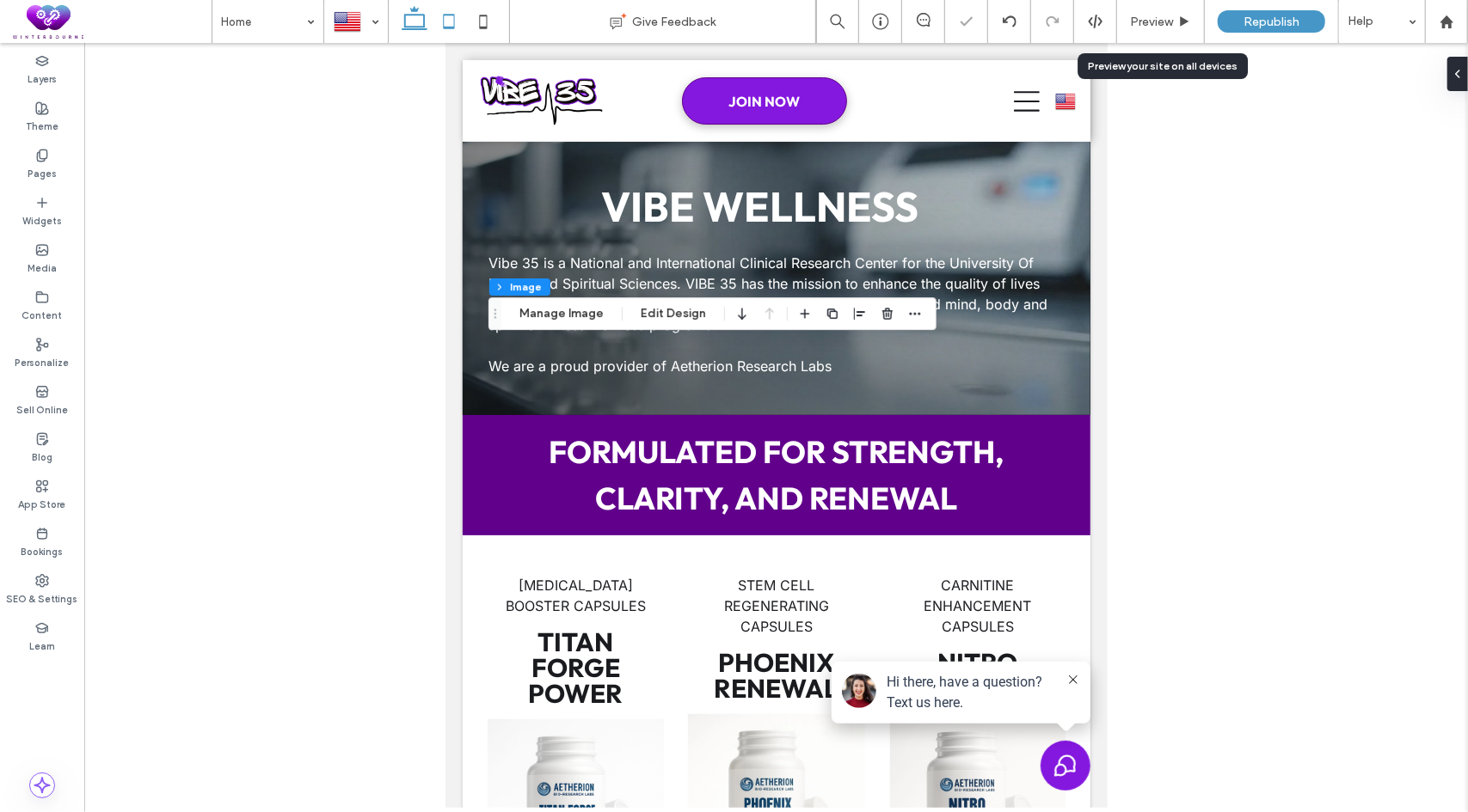
click at [416, 22] on icon at bounding box center [414, 21] width 35 height 34
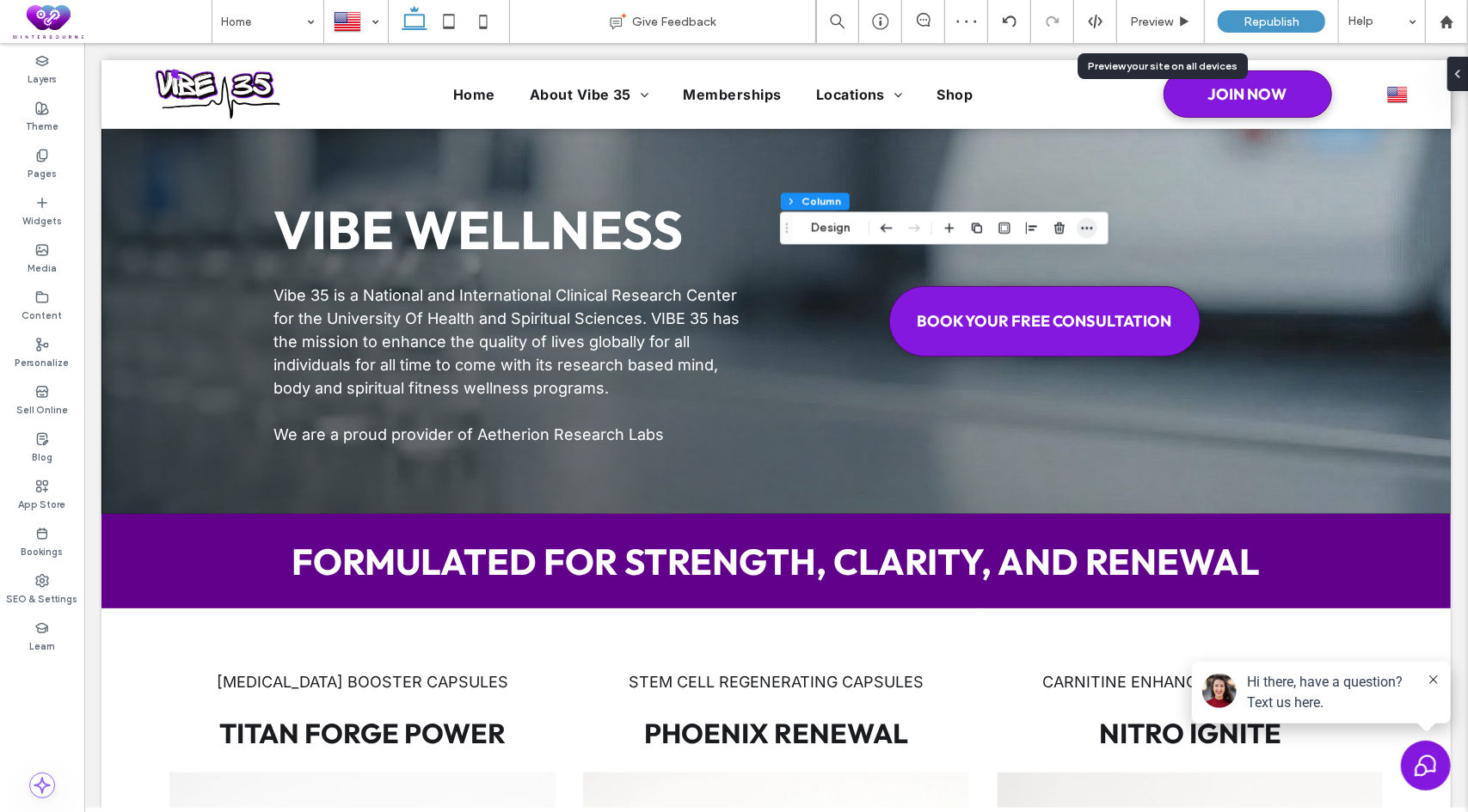
click at [1090, 230] on icon "button" at bounding box center [1086, 228] width 14 height 14
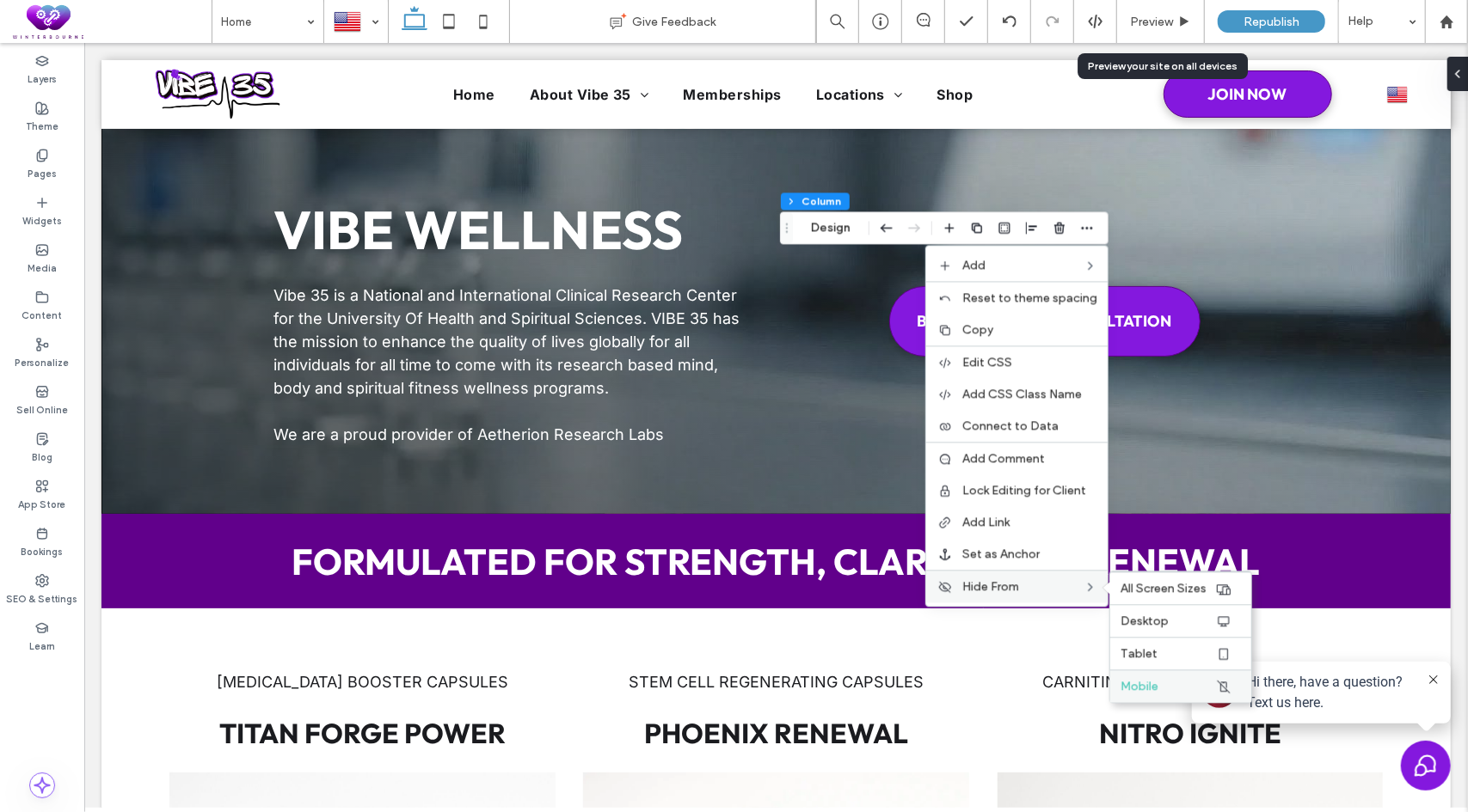
click at [1150, 679] on span "Mobile" at bounding box center [1139, 686] width 37 height 15
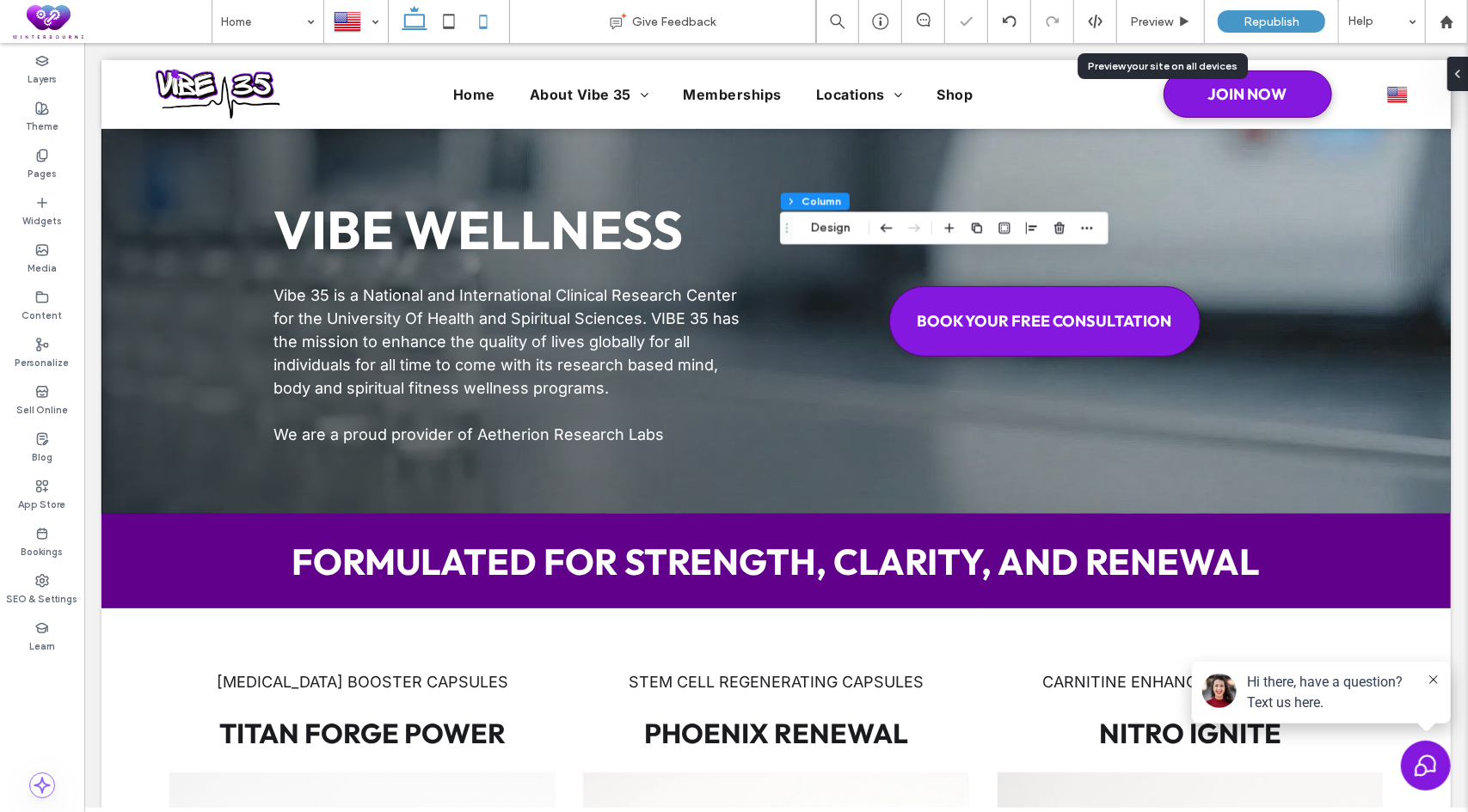
click at [486, 25] on use at bounding box center [483, 22] width 8 height 14
type input "**"
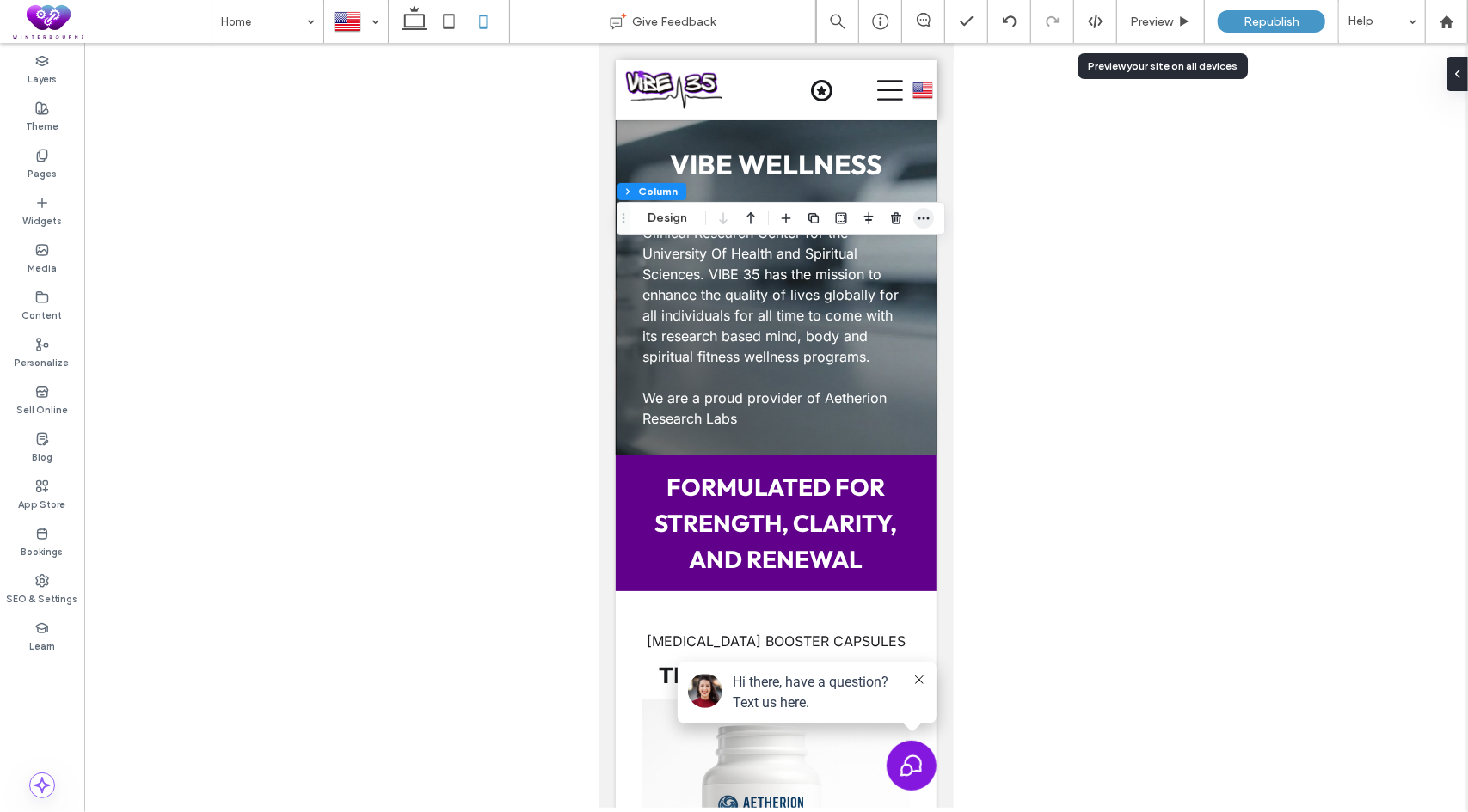
click at [927, 218] on use "button" at bounding box center [923, 218] width 11 height 3
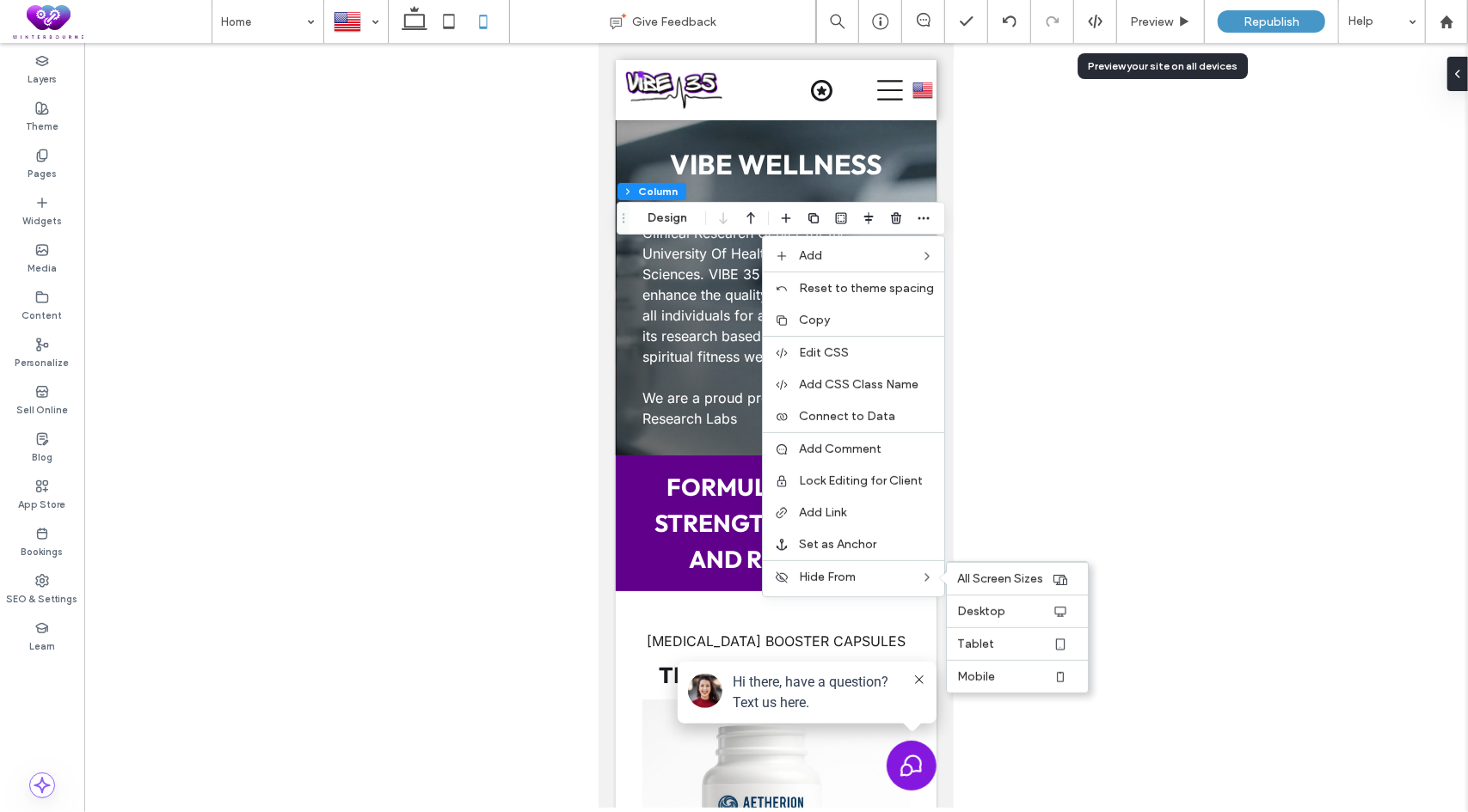
click at [989, 669] on span "Mobile" at bounding box center [976, 676] width 37 height 15
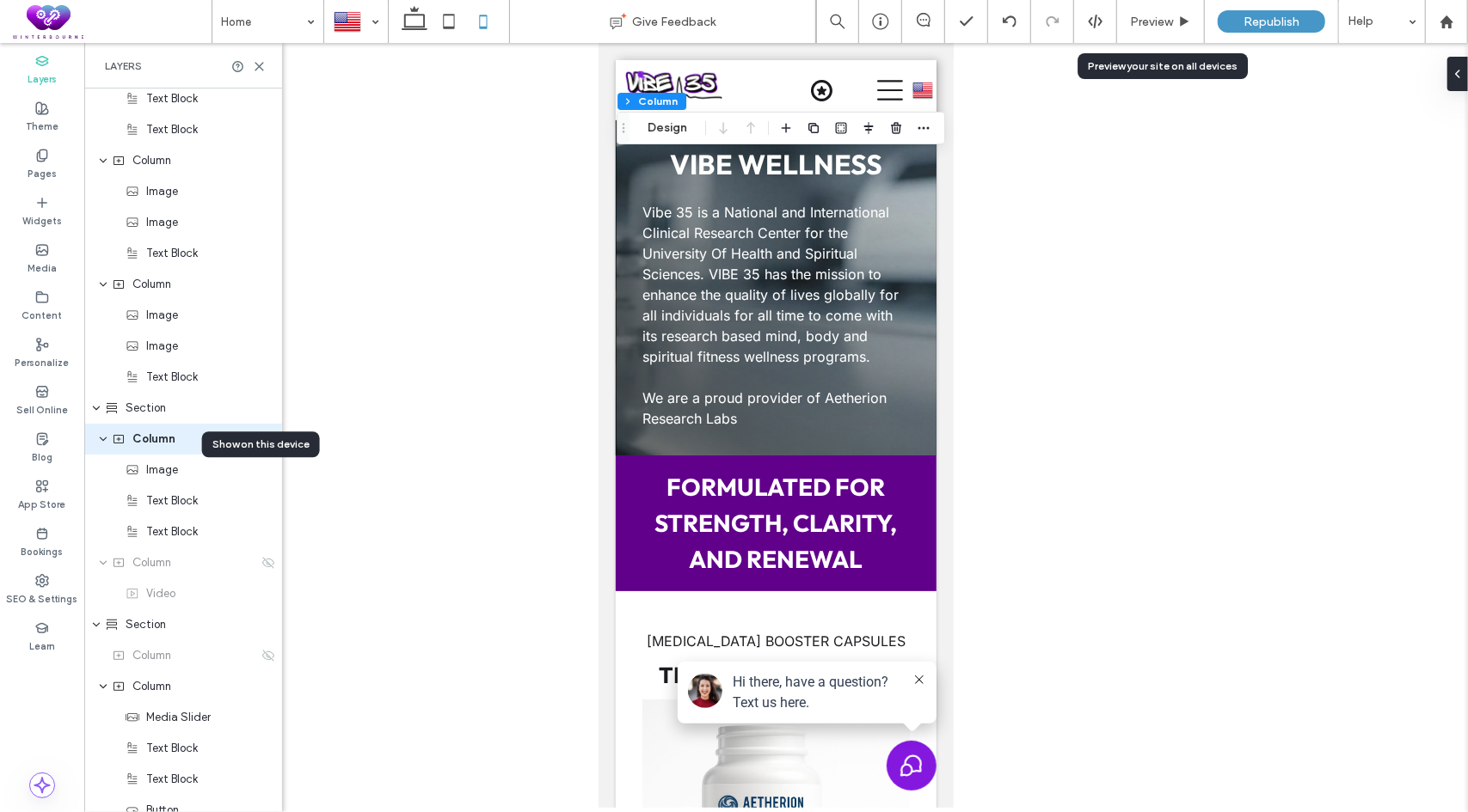
scroll to position [705, 0]
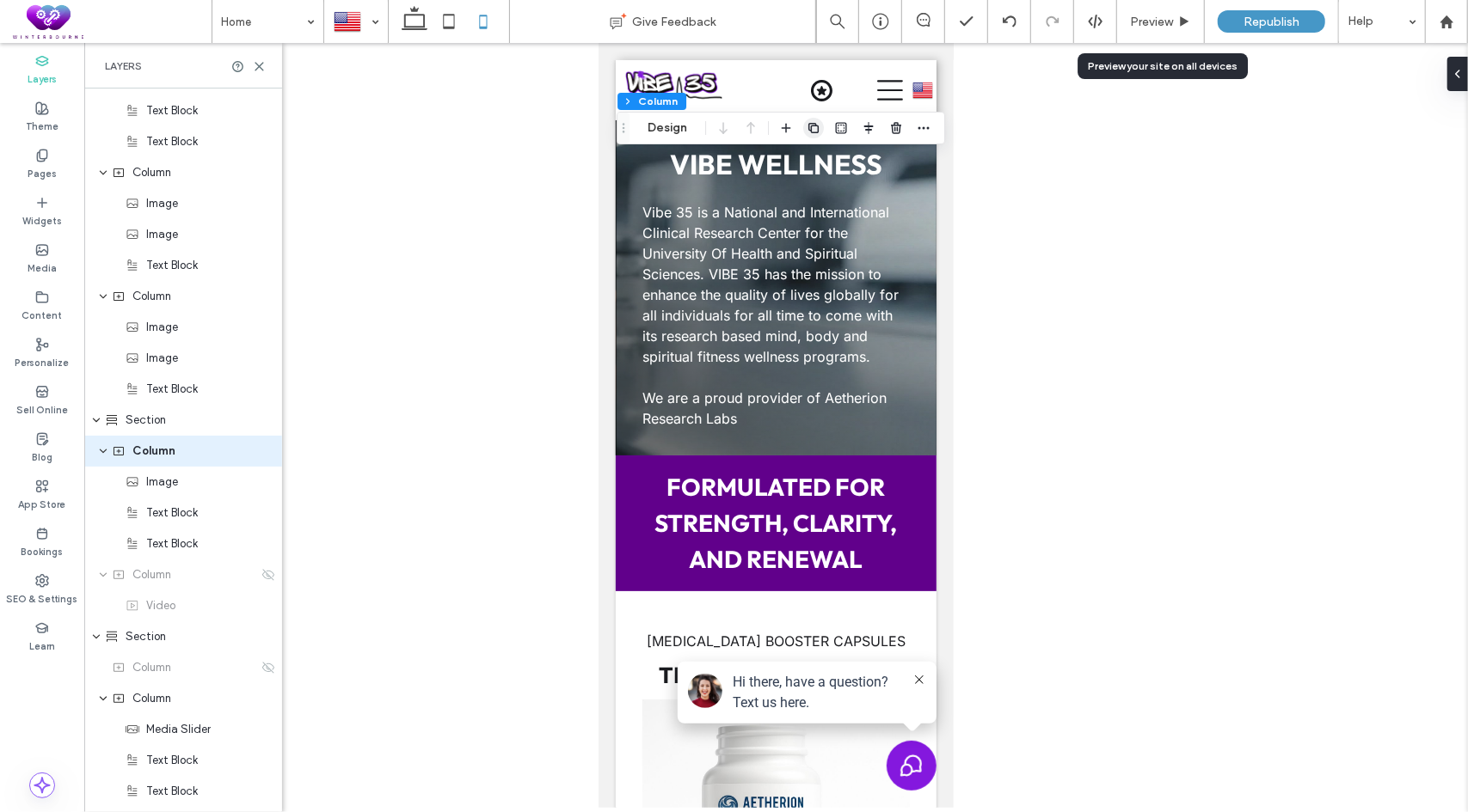
click at [816, 130] on icon "button" at bounding box center [813, 128] width 14 height 14
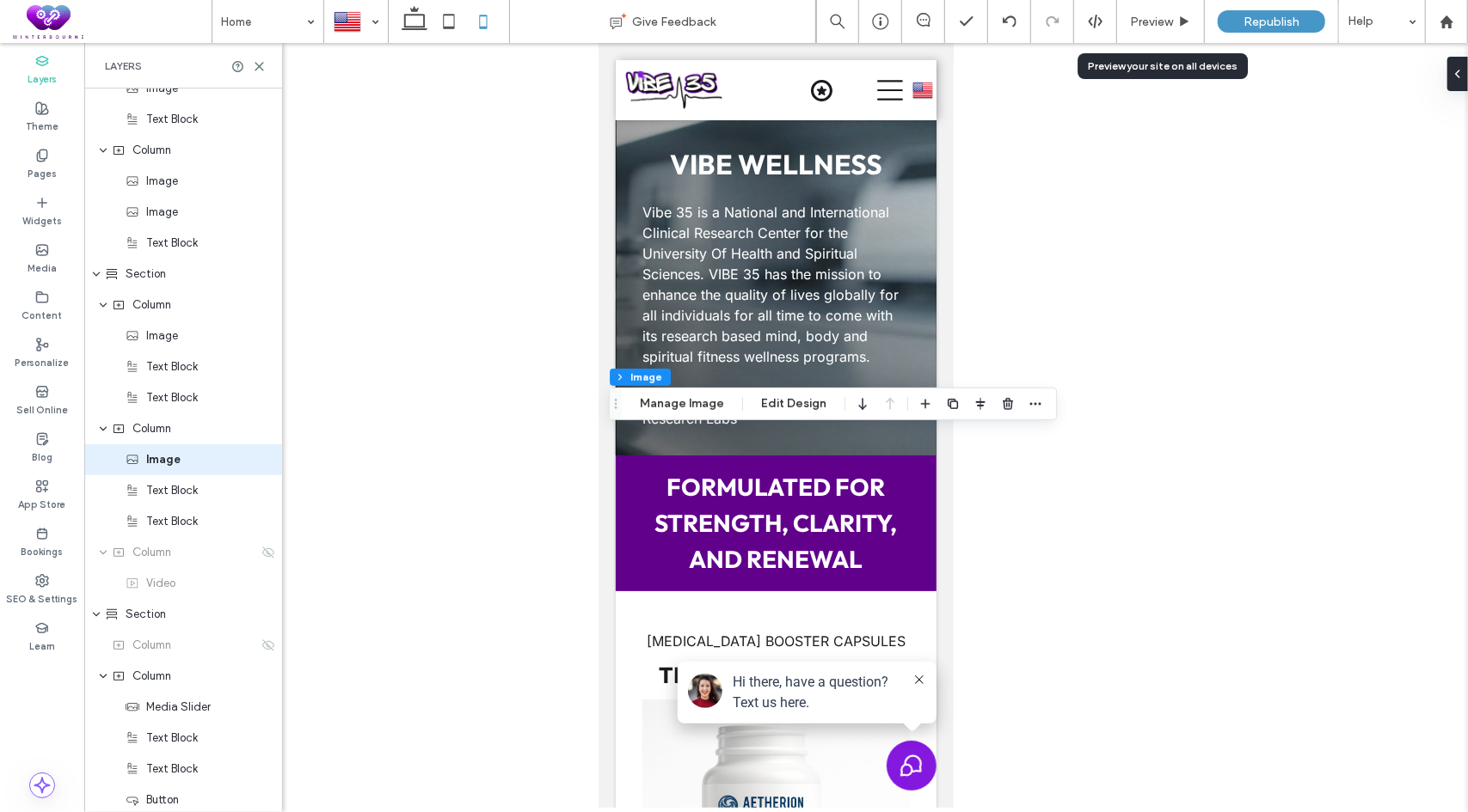
scroll to position [859, 0]
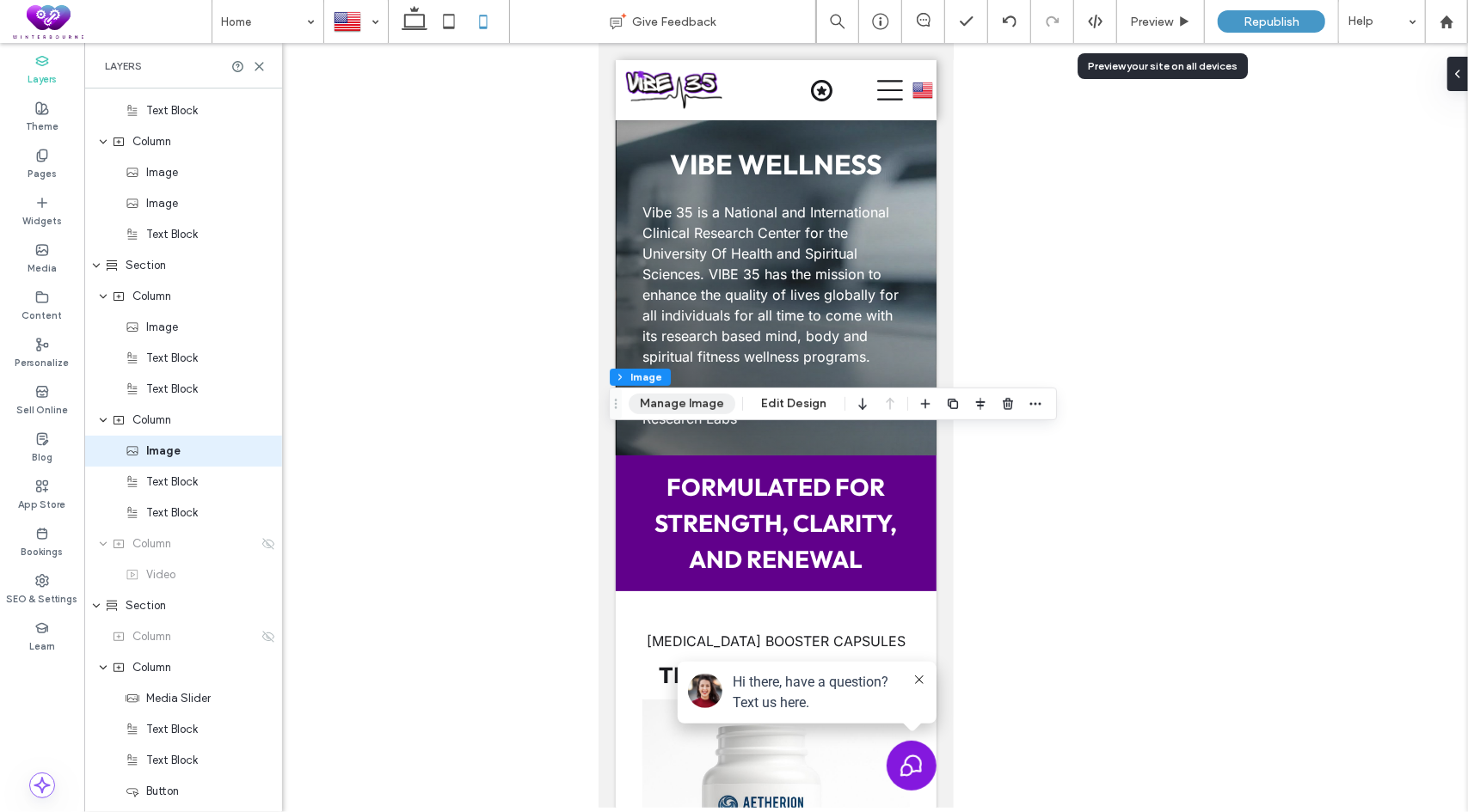
click at [698, 403] on button "Manage Image" at bounding box center [681, 403] width 106 height 21
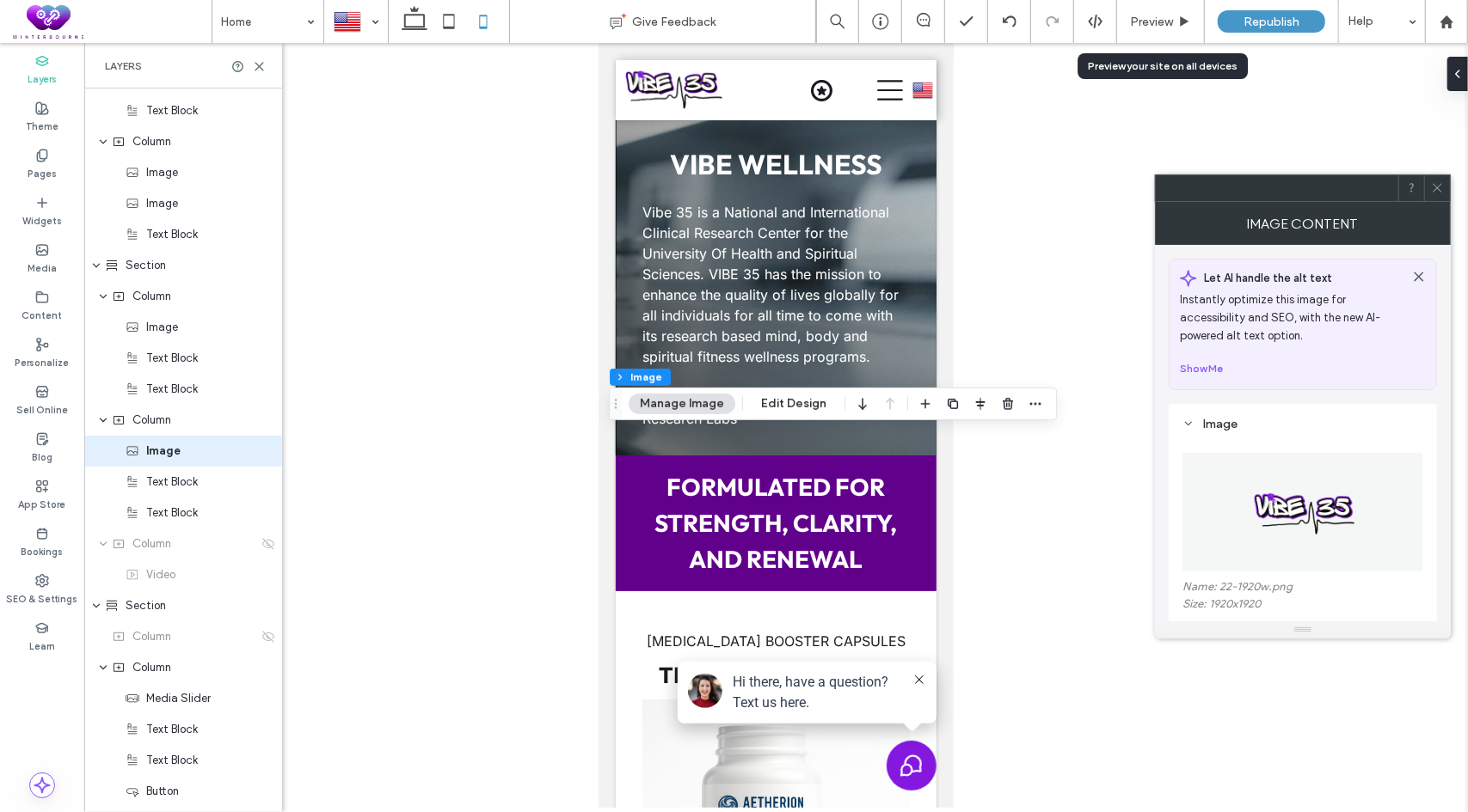
click at [1437, 183] on icon at bounding box center [1436, 187] width 13 height 13
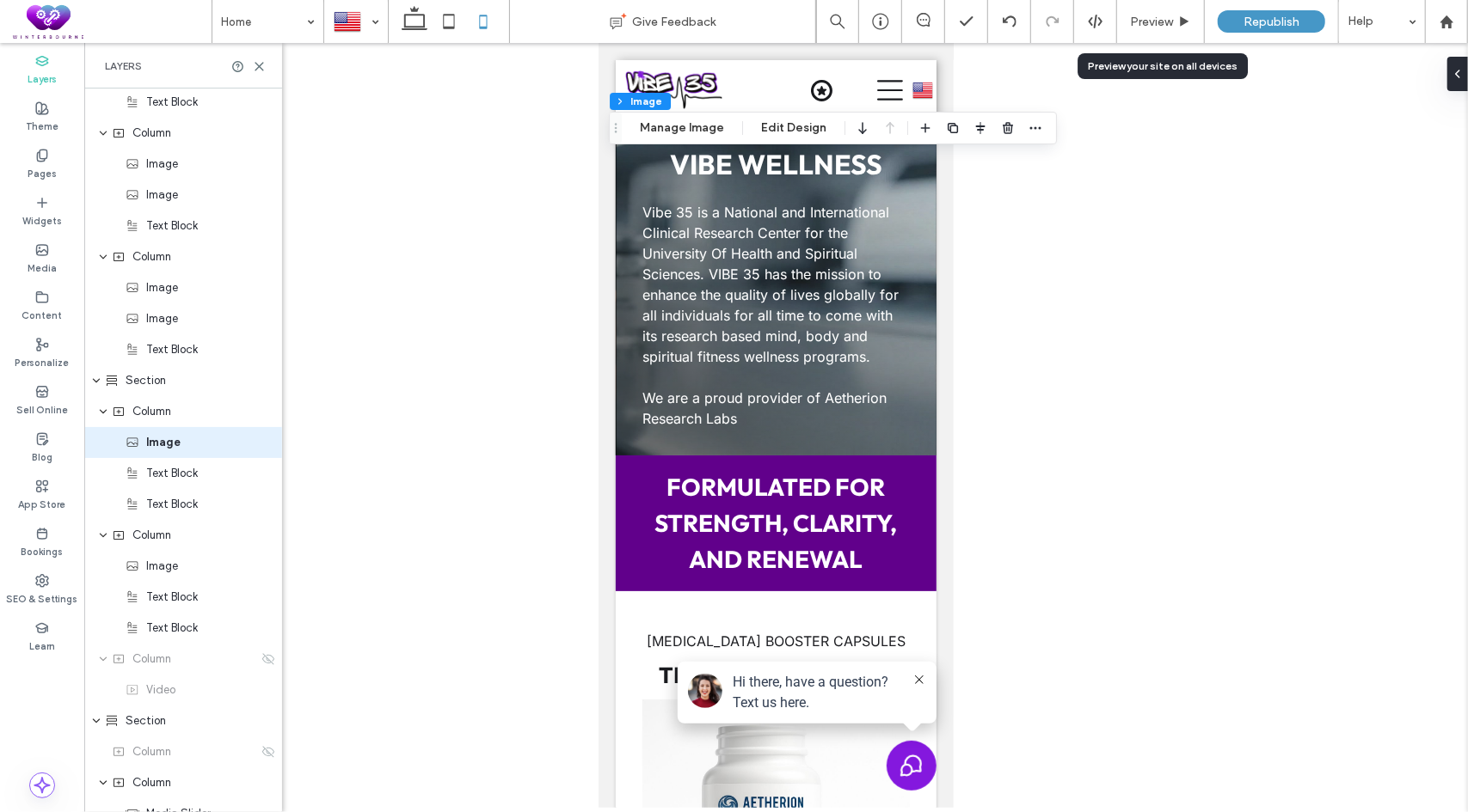
scroll to position [735, 0]
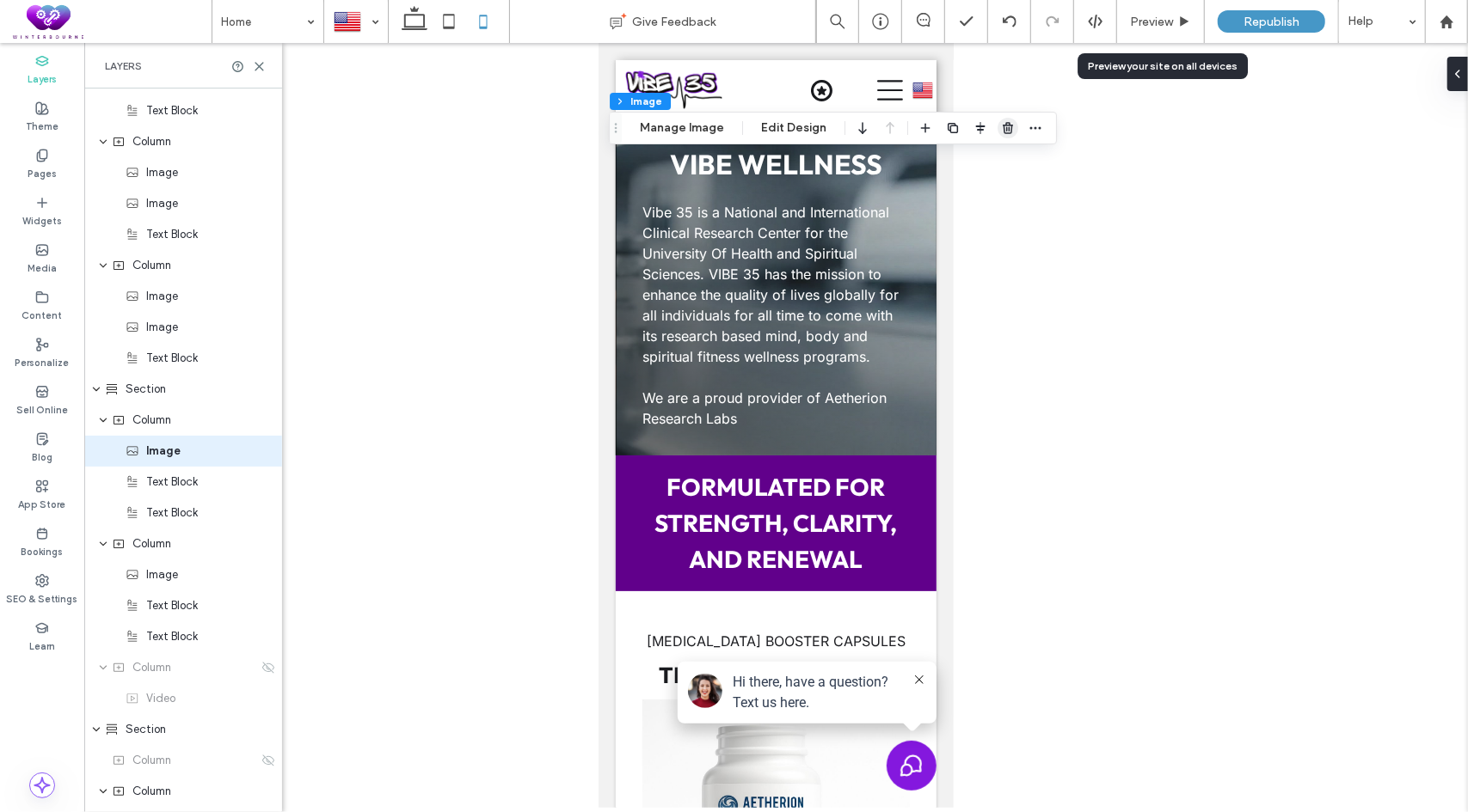
click at [1005, 129] on use "button" at bounding box center [1008, 127] width 10 height 11
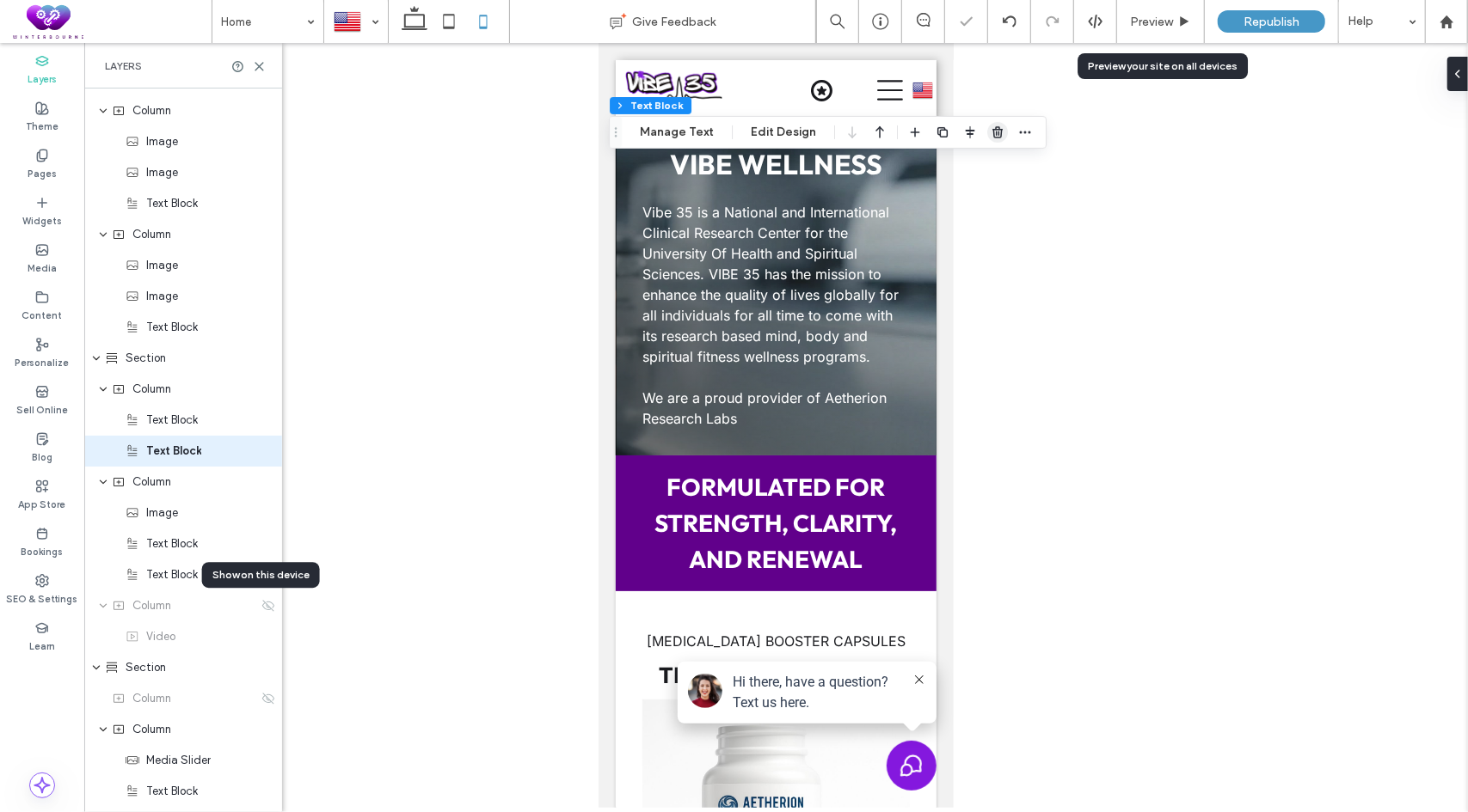
click at [991, 136] on icon "button" at bounding box center [998, 132] width 14 height 14
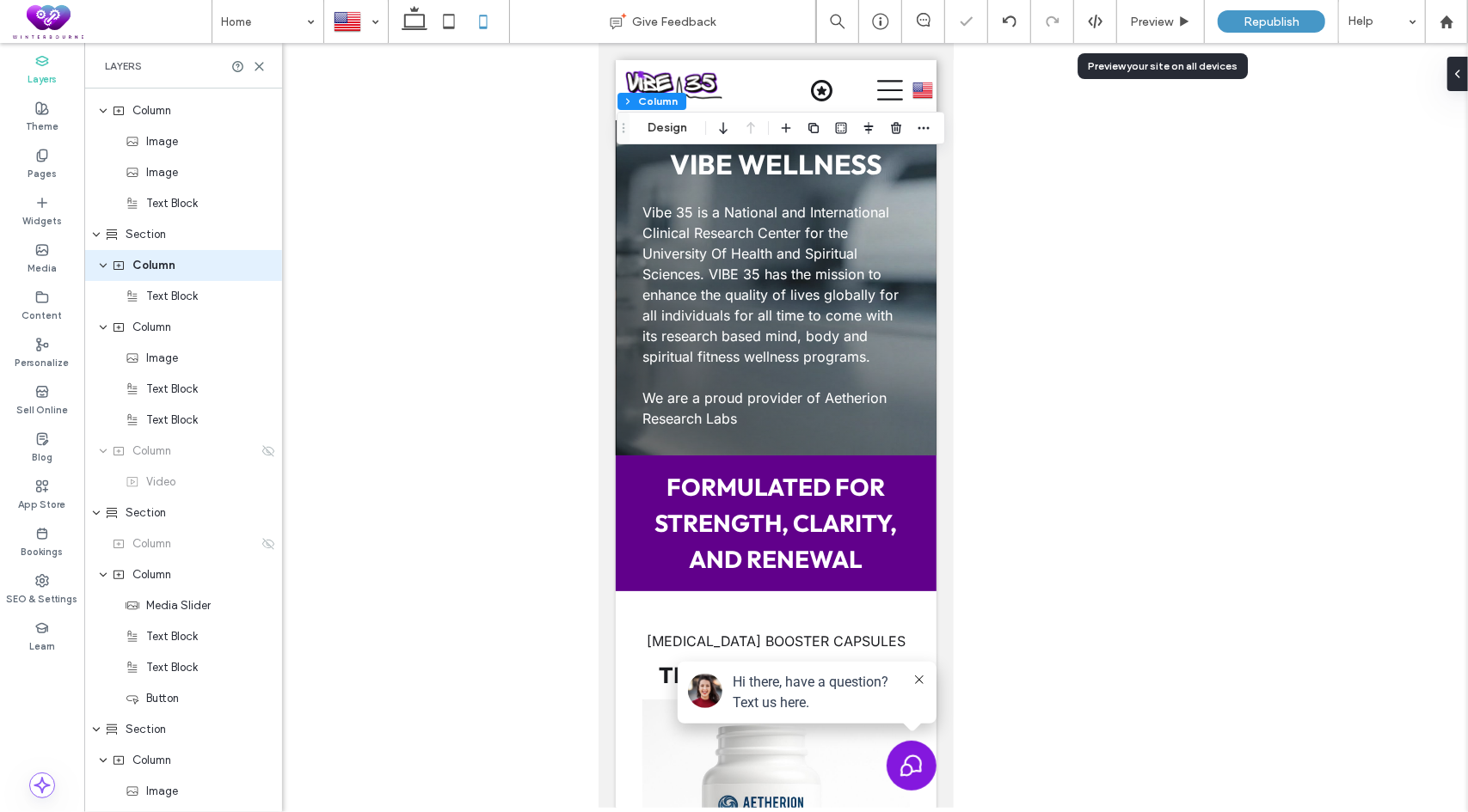
scroll to position [890, 0]
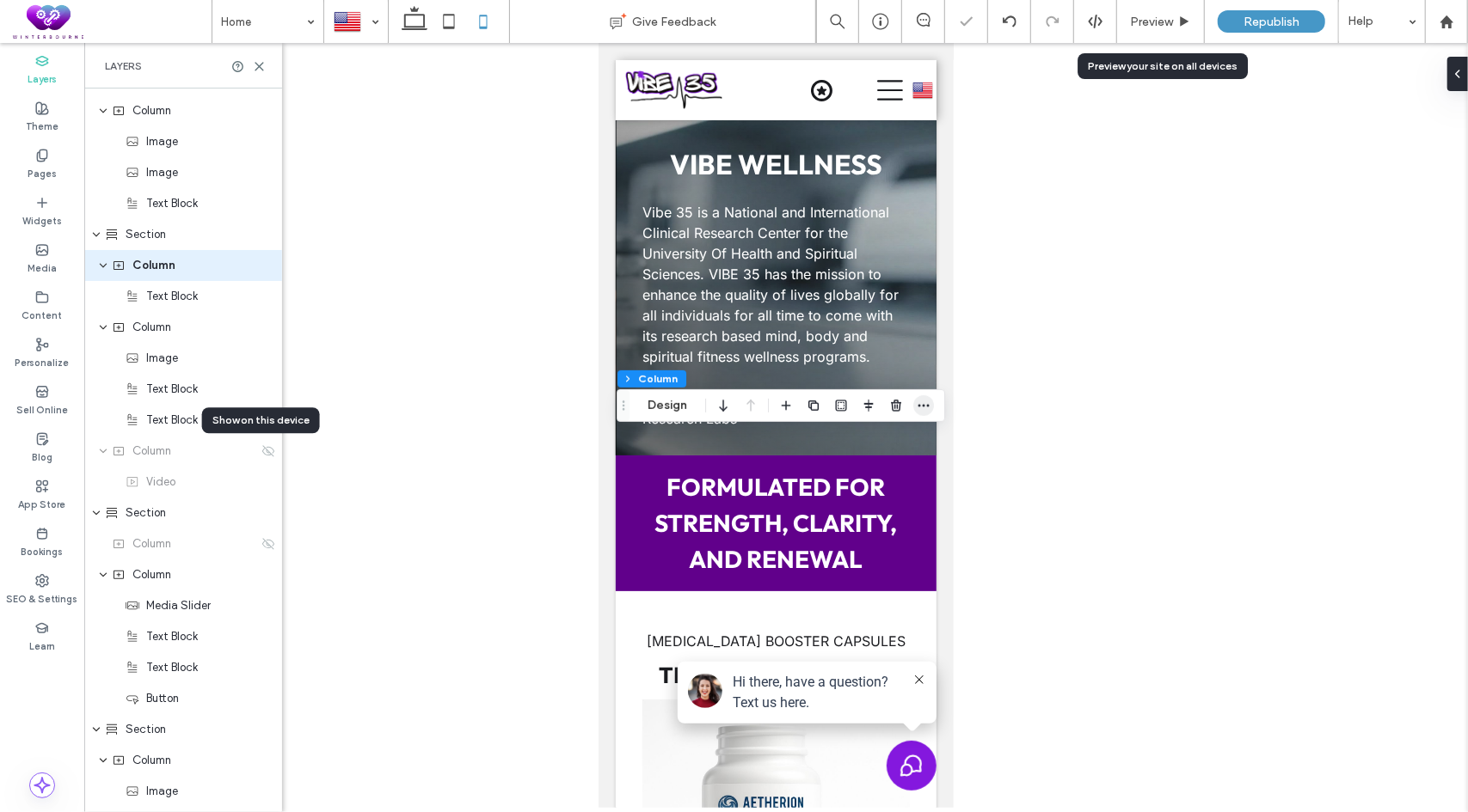
click at [931, 406] on span "button" at bounding box center [923, 405] width 21 height 21
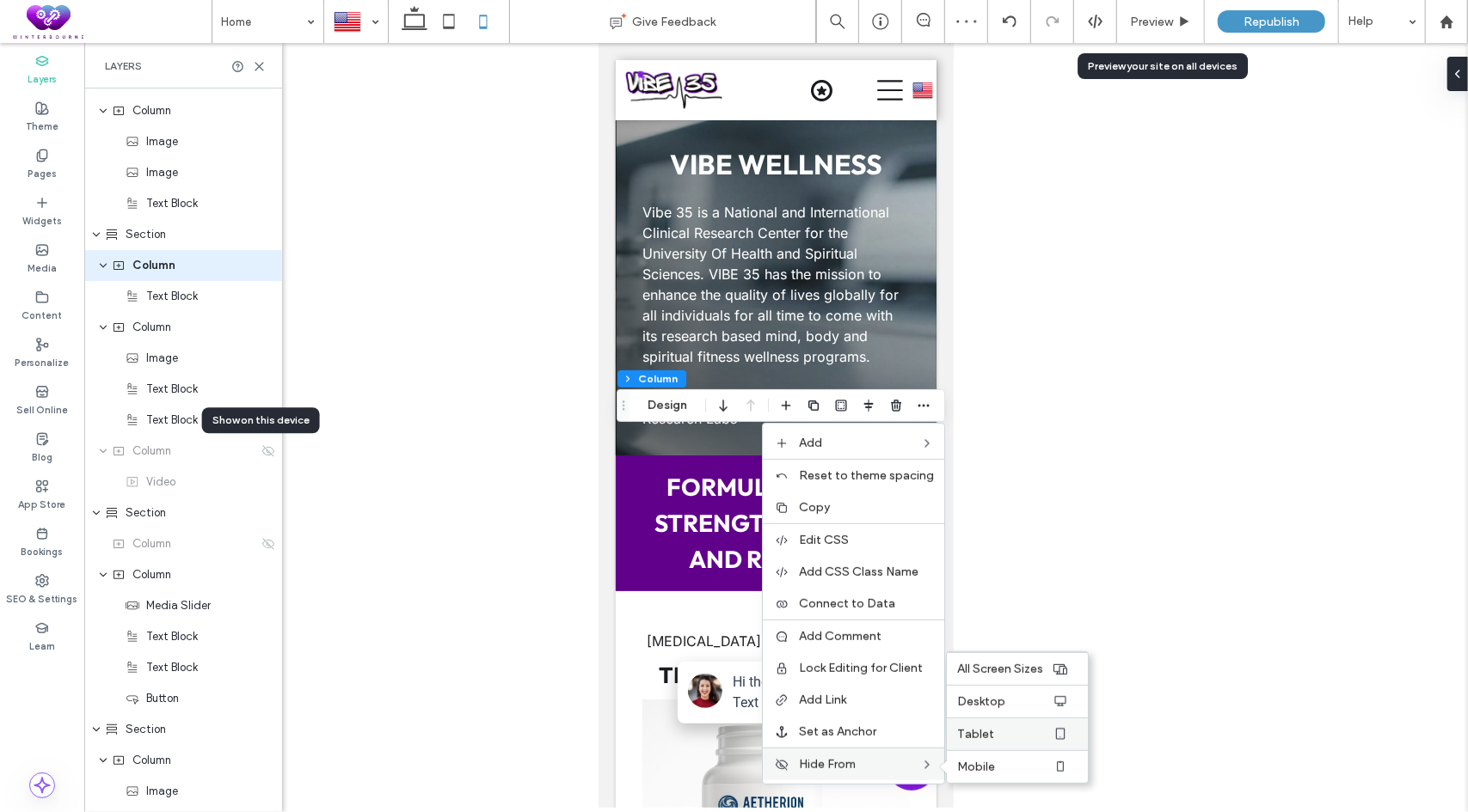
click at [988, 727] on span "Tablet" at bounding box center [975, 734] width 36 height 15
click at [994, 702] on span "Desktop" at bounding box center [981, 702] width 48 height 15
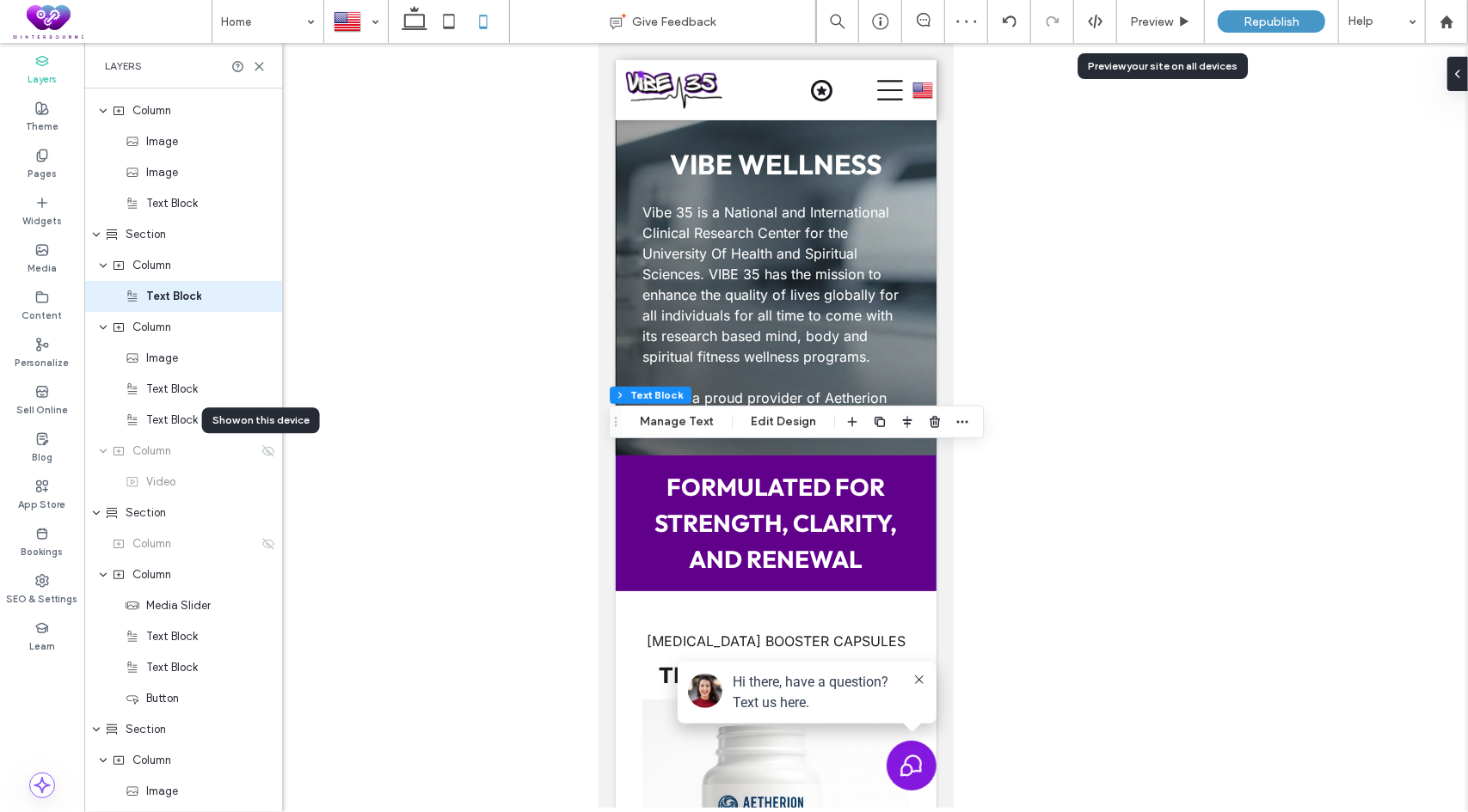
scroll to position [6, 0]
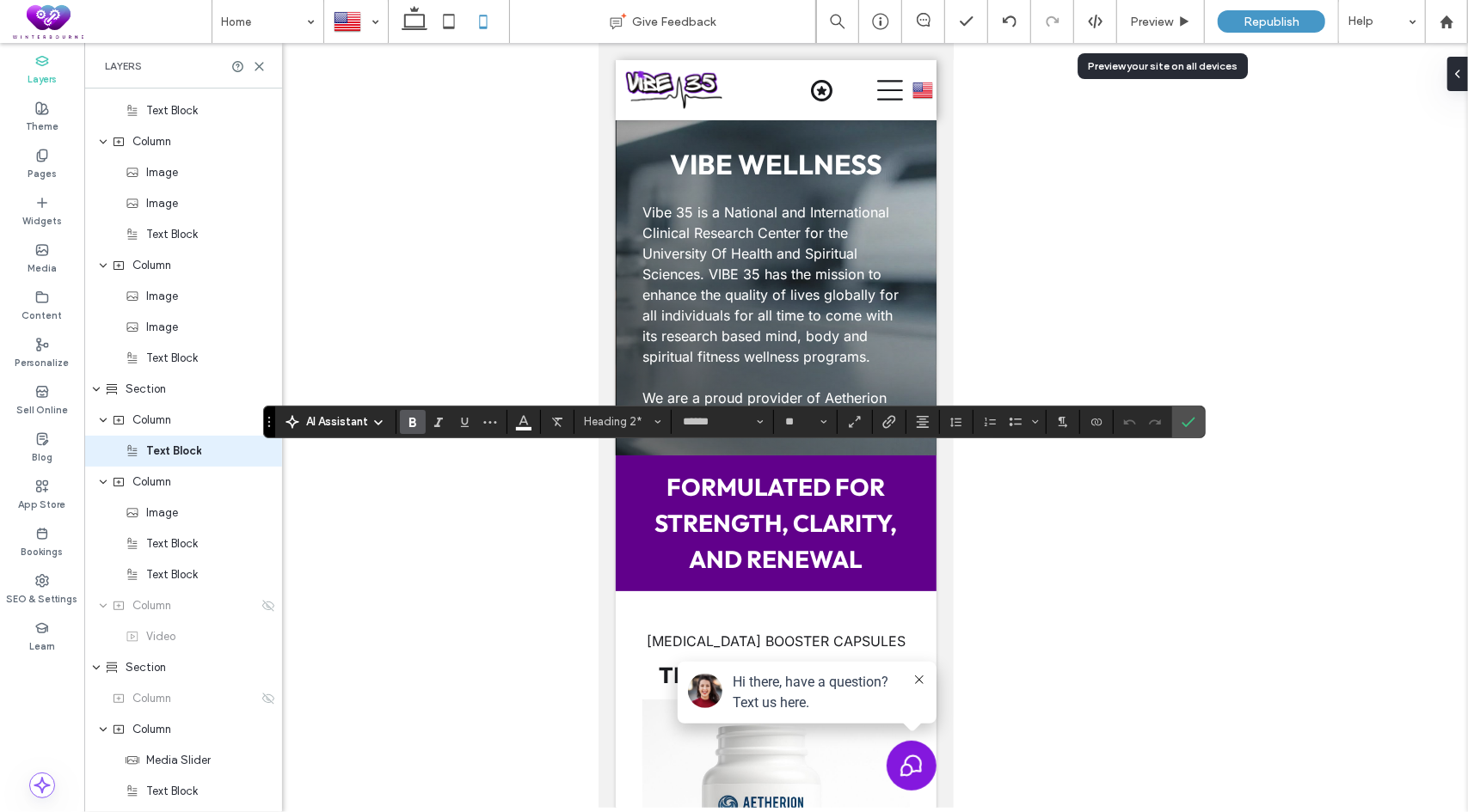
click at [1188, 423] on icon "Confirm" at bounding box center [1188, 422] width 14 height 14
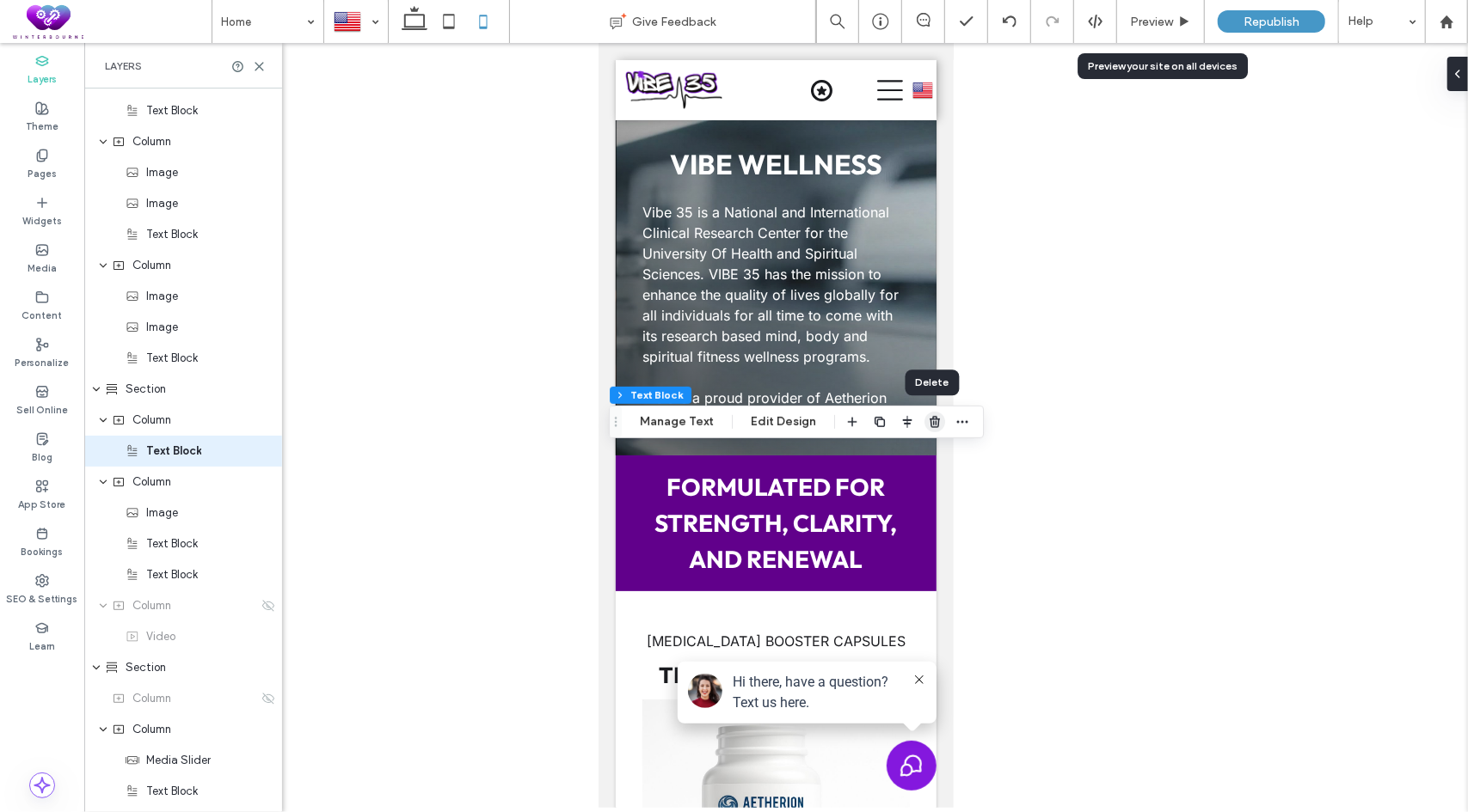
click at [936, 420] on icon "button" at bounding box center [935, 422] width 14 height 14
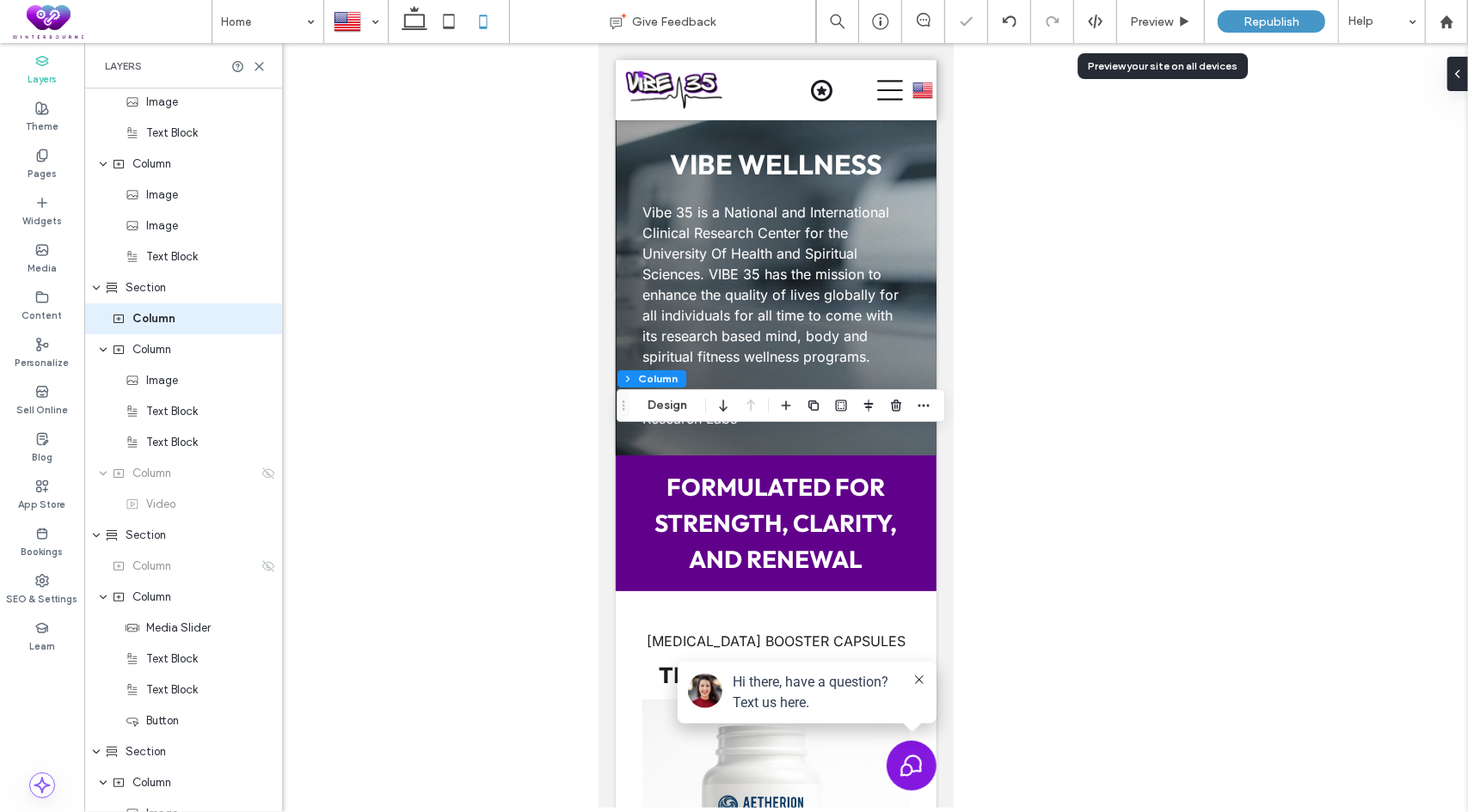
scroll to position [859, 0]
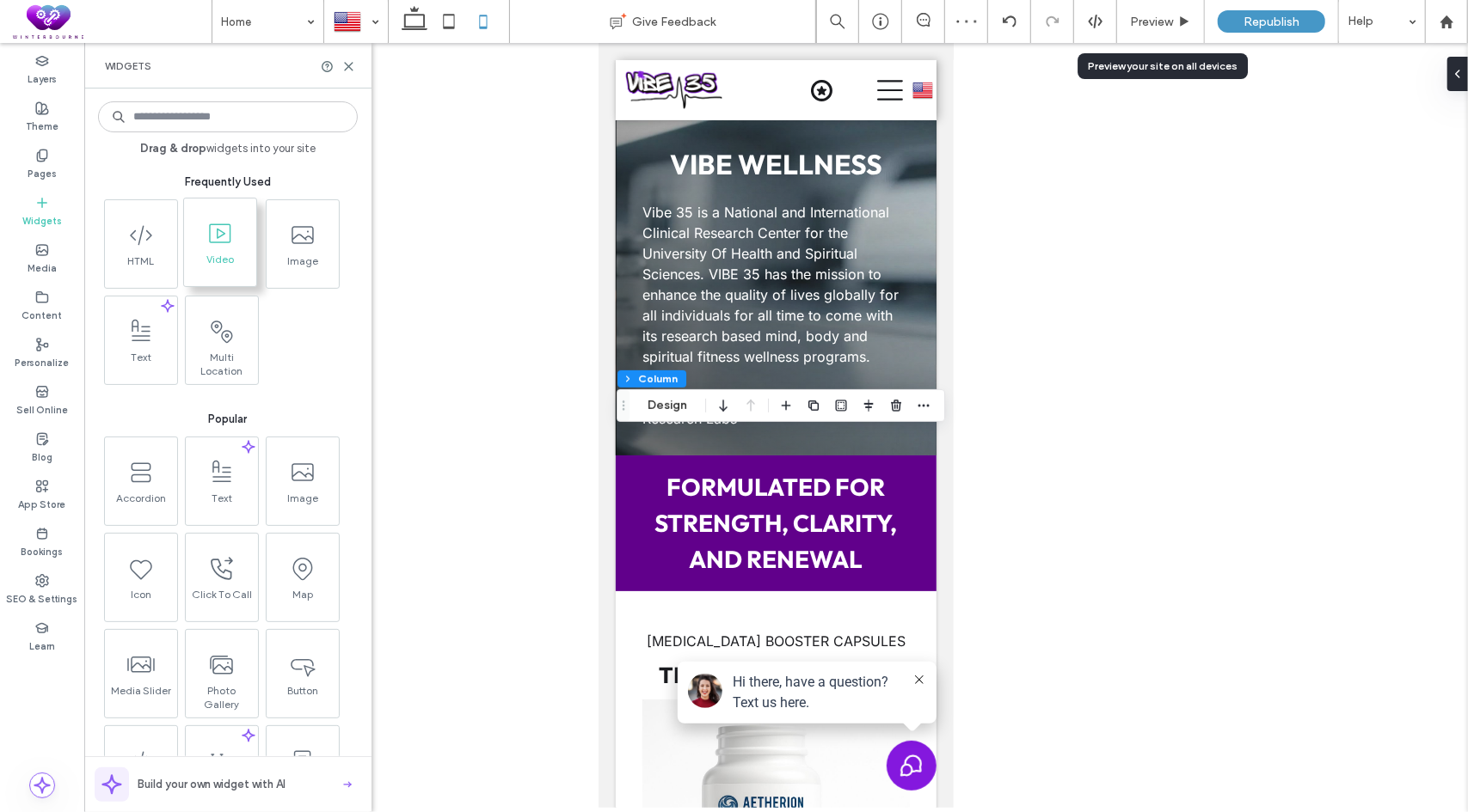
click at [225, 245] on icon at bounding box center [220, 234] width 28 height 28
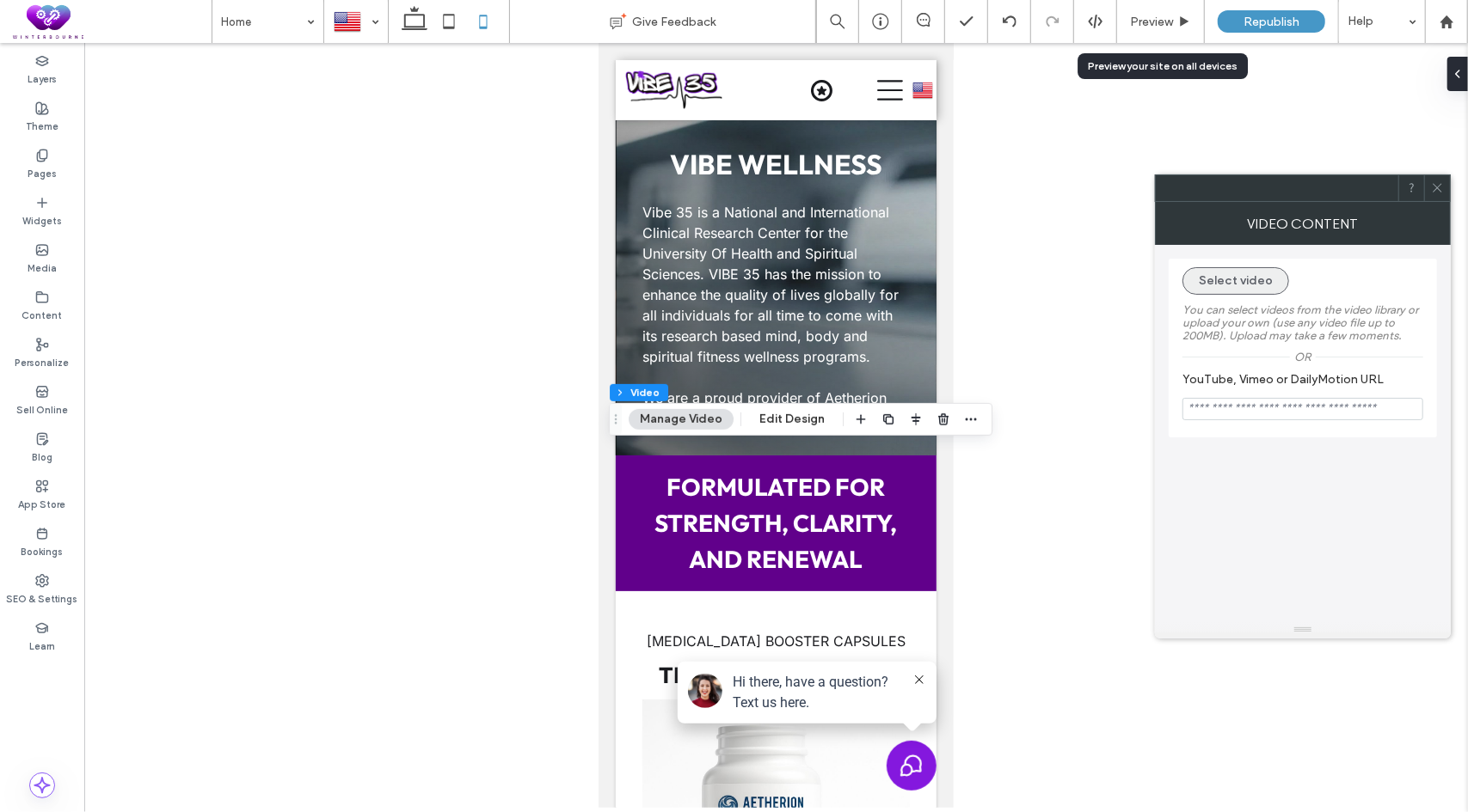
click at [1222, 274] on button "Select video" at bounding box center [1235, 281] width 106 height 28
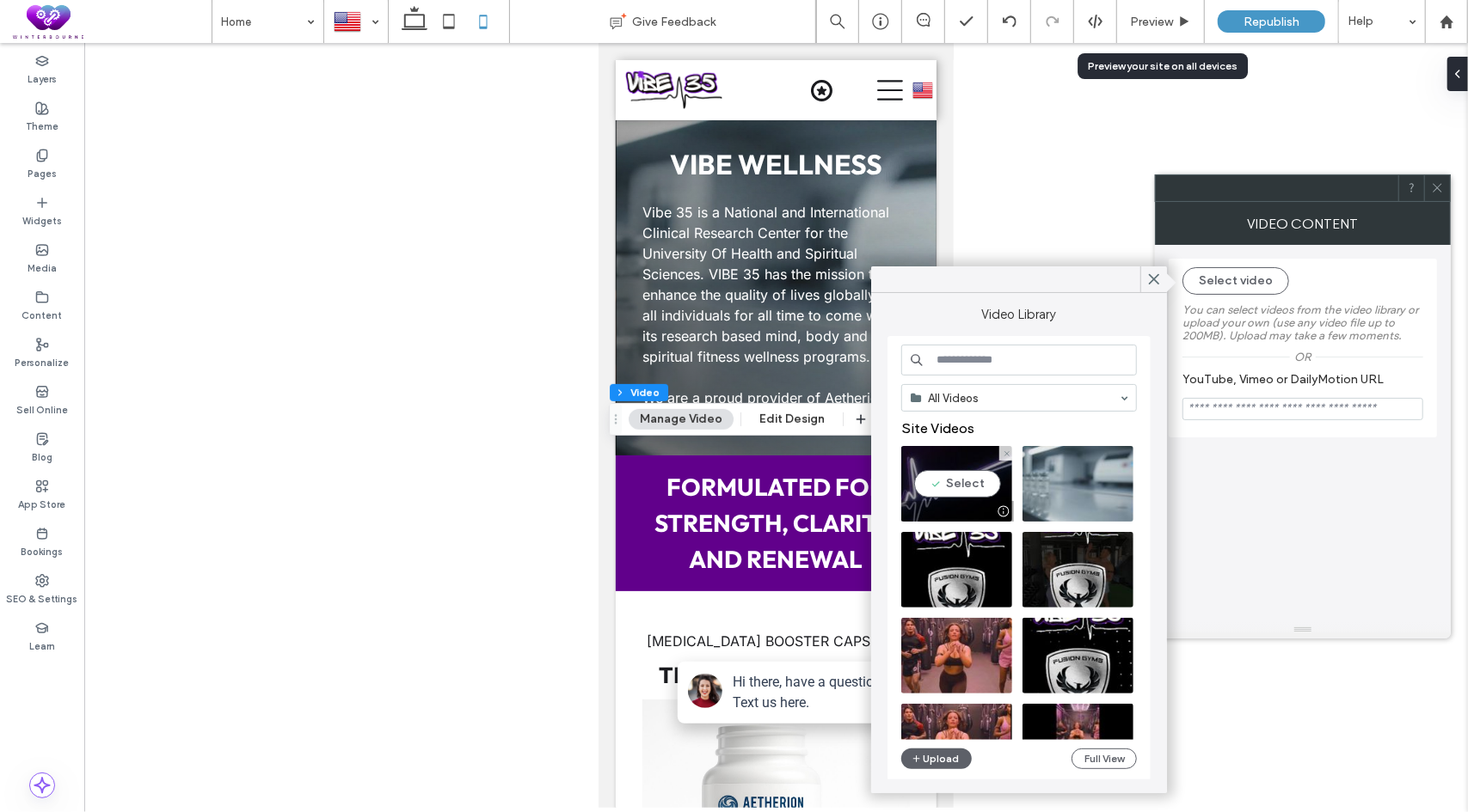
click at [971, 484] on video at bounding box center [956, 484] width 110 height 76
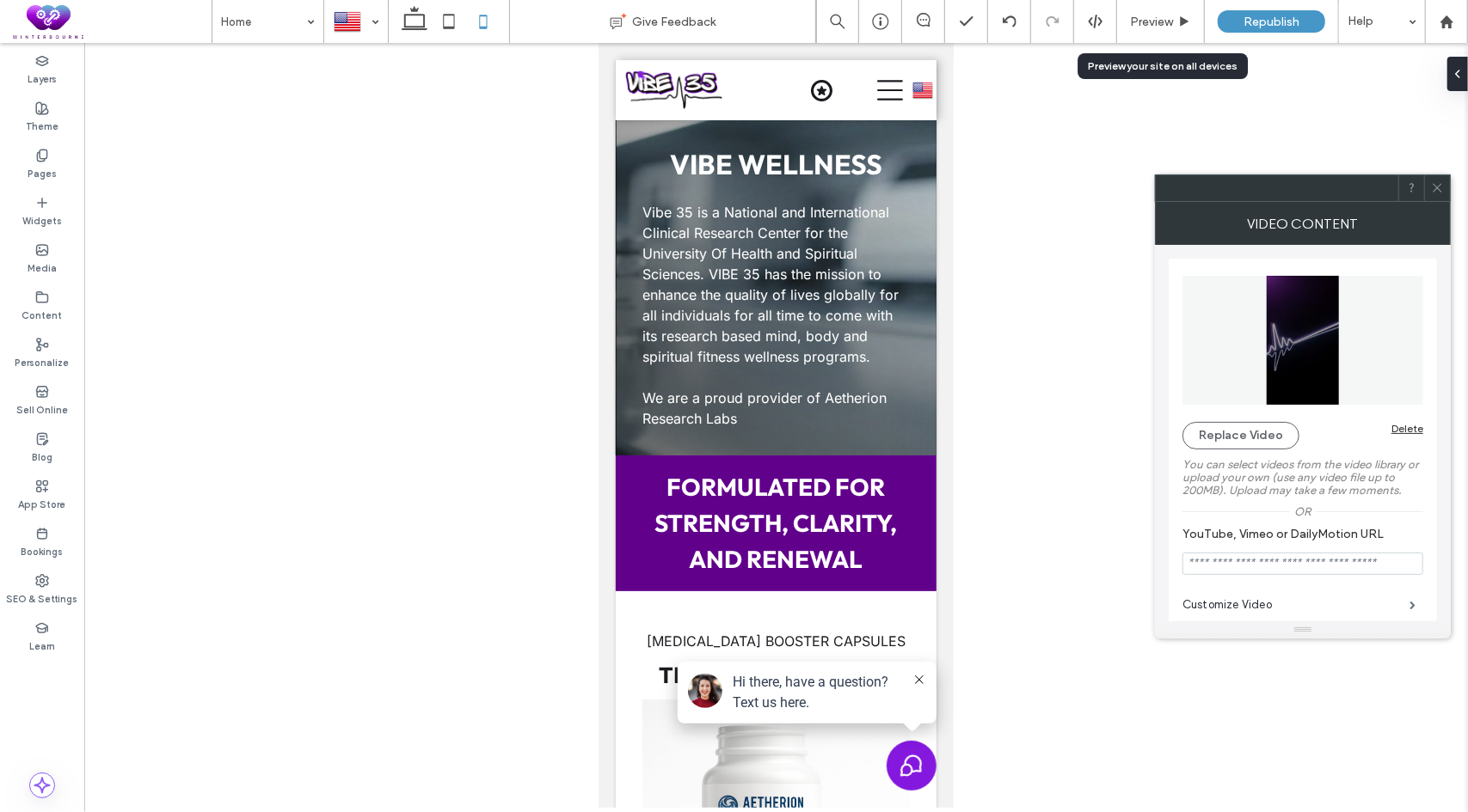
type input "***"
click at [1442, 190] on icon at bounding box center [1436, 187] width 13 height 13
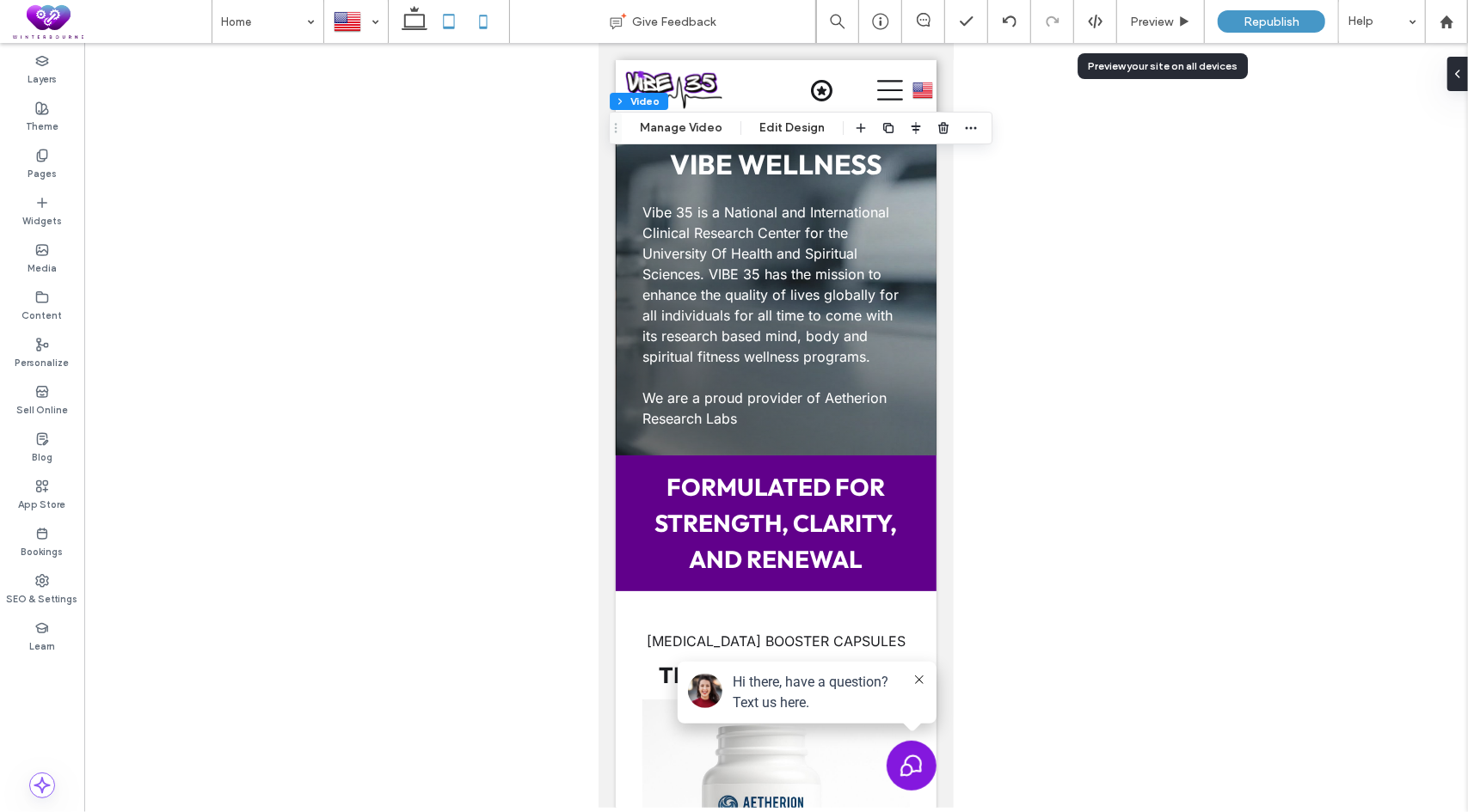
click at [452, 19] on icon at bounding box center [449, 21] width 35 height 34
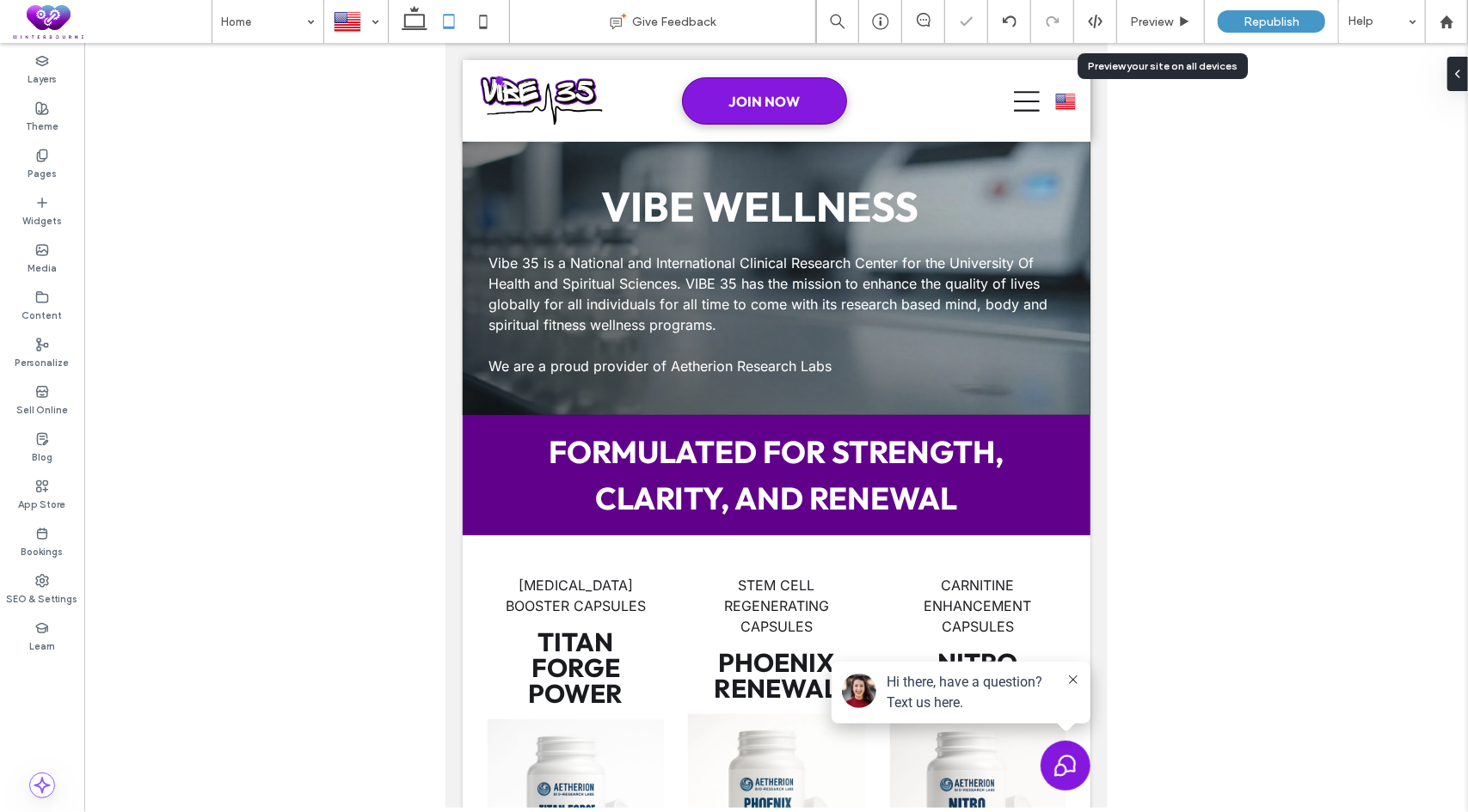
type input "***"
click at [409, 24] on icon at bounding box center [414, 21] width 35 height 34
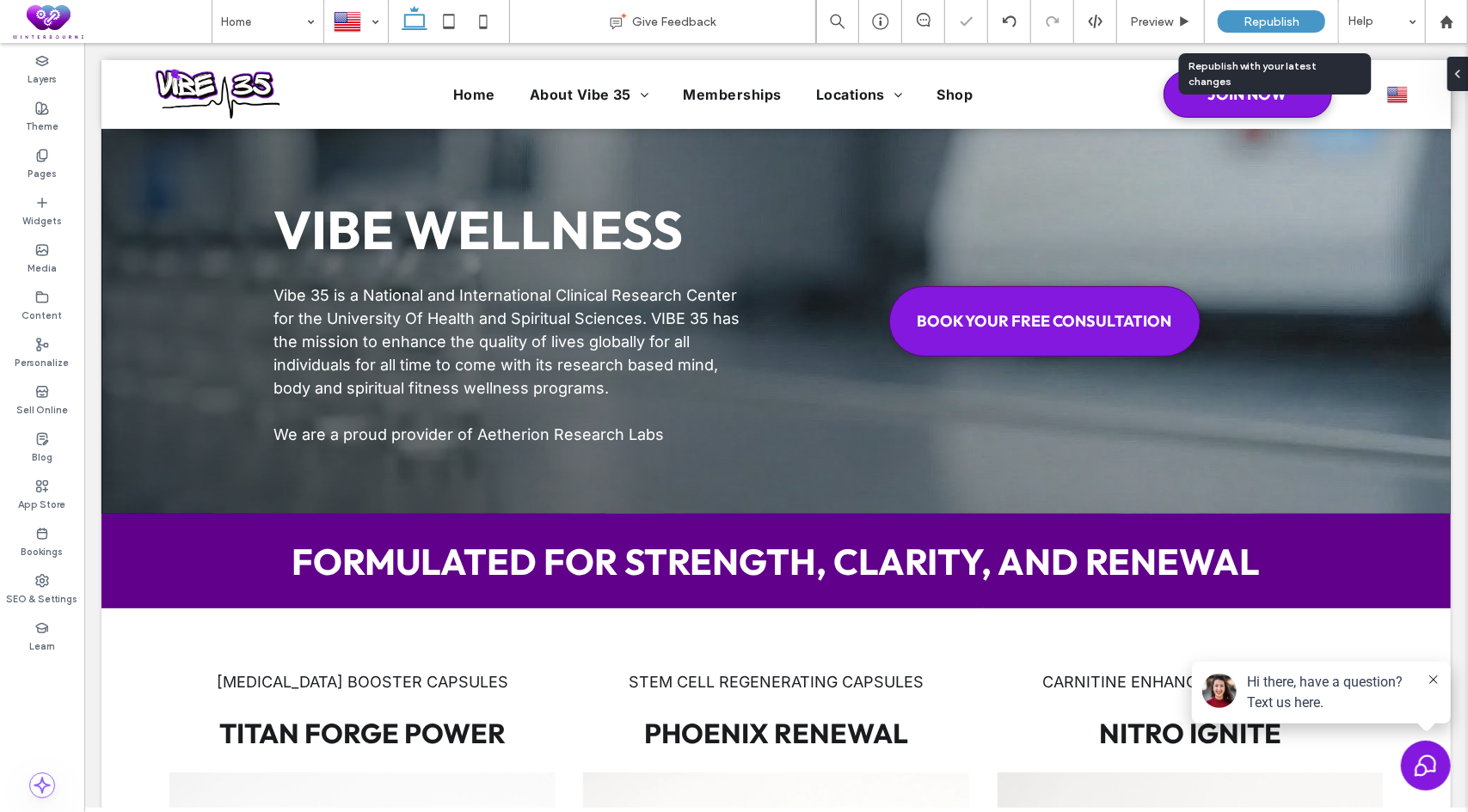
click at [1280, 22] on span "Republish" at bounding box center [1271, 22] width 56 height 15
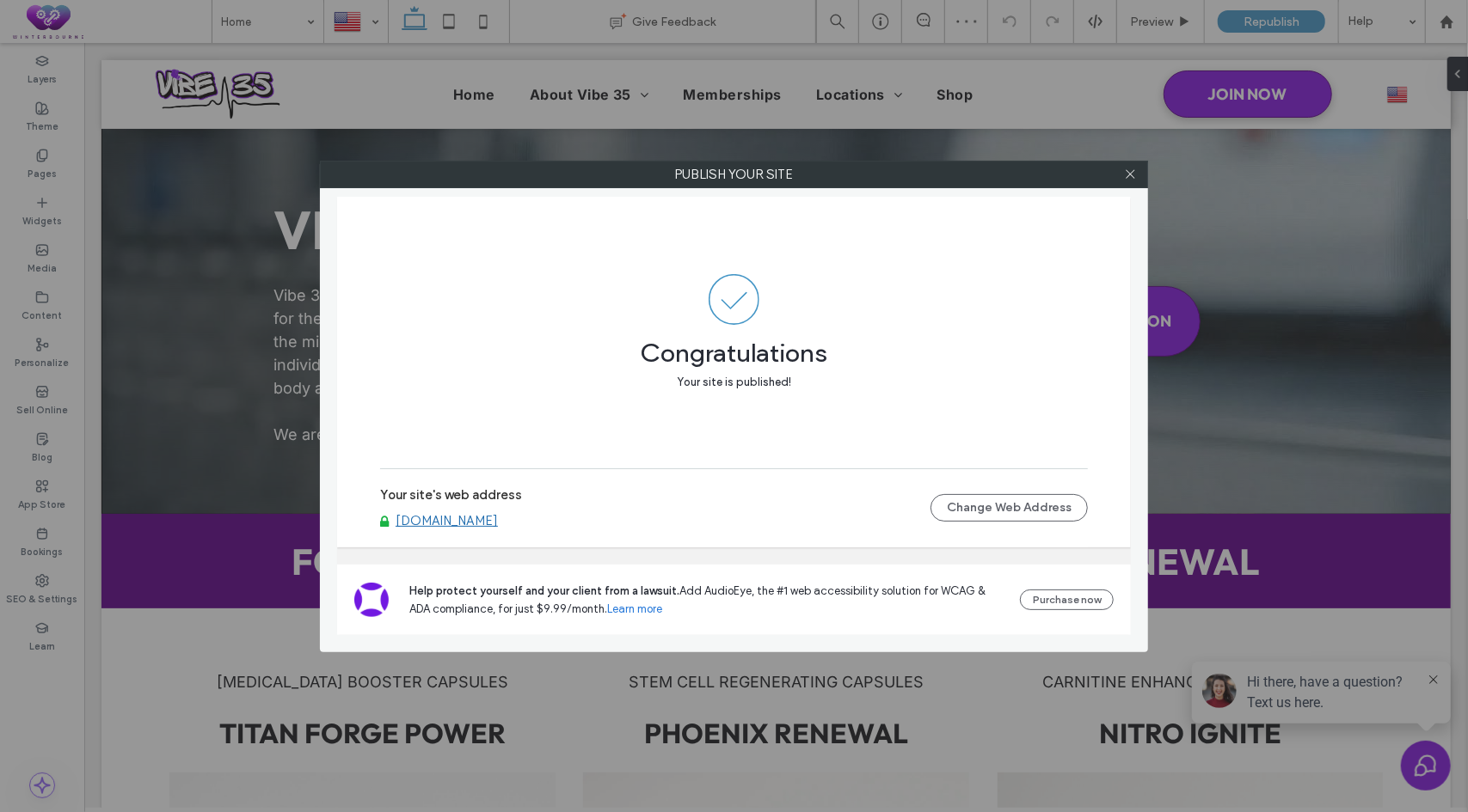
click at [1137, 175] on div at bounding box center [1130, 174] width 26 height 26
click at [1126, 176] on icon at bounding box center [1130, 173] width 13 height 13
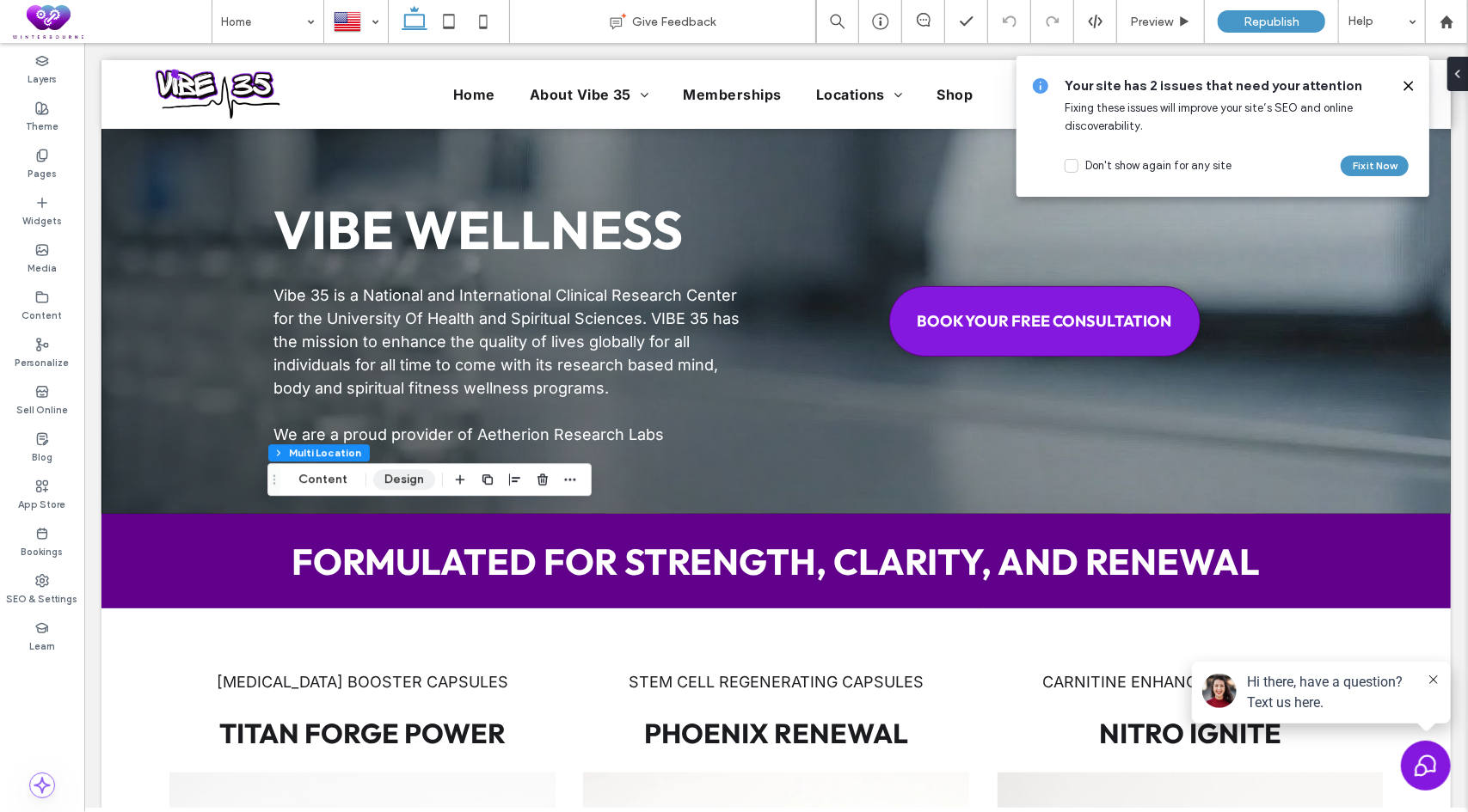
click at [399, 477] on button "Design" at bounding box center [403, 479] width 62 height 21
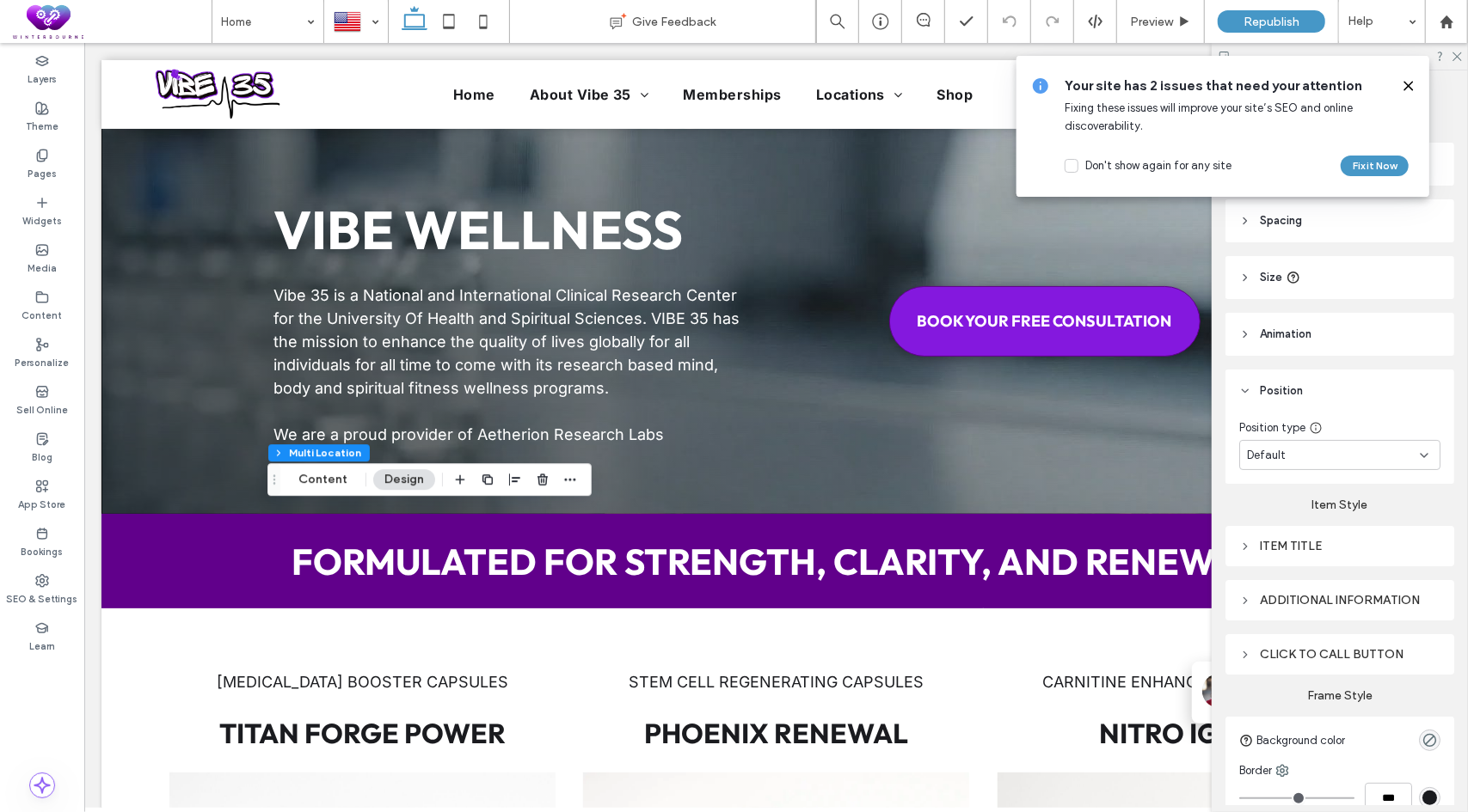
click at [1408, 85] on use at bounding box center [1408, 86] width 8 height 8
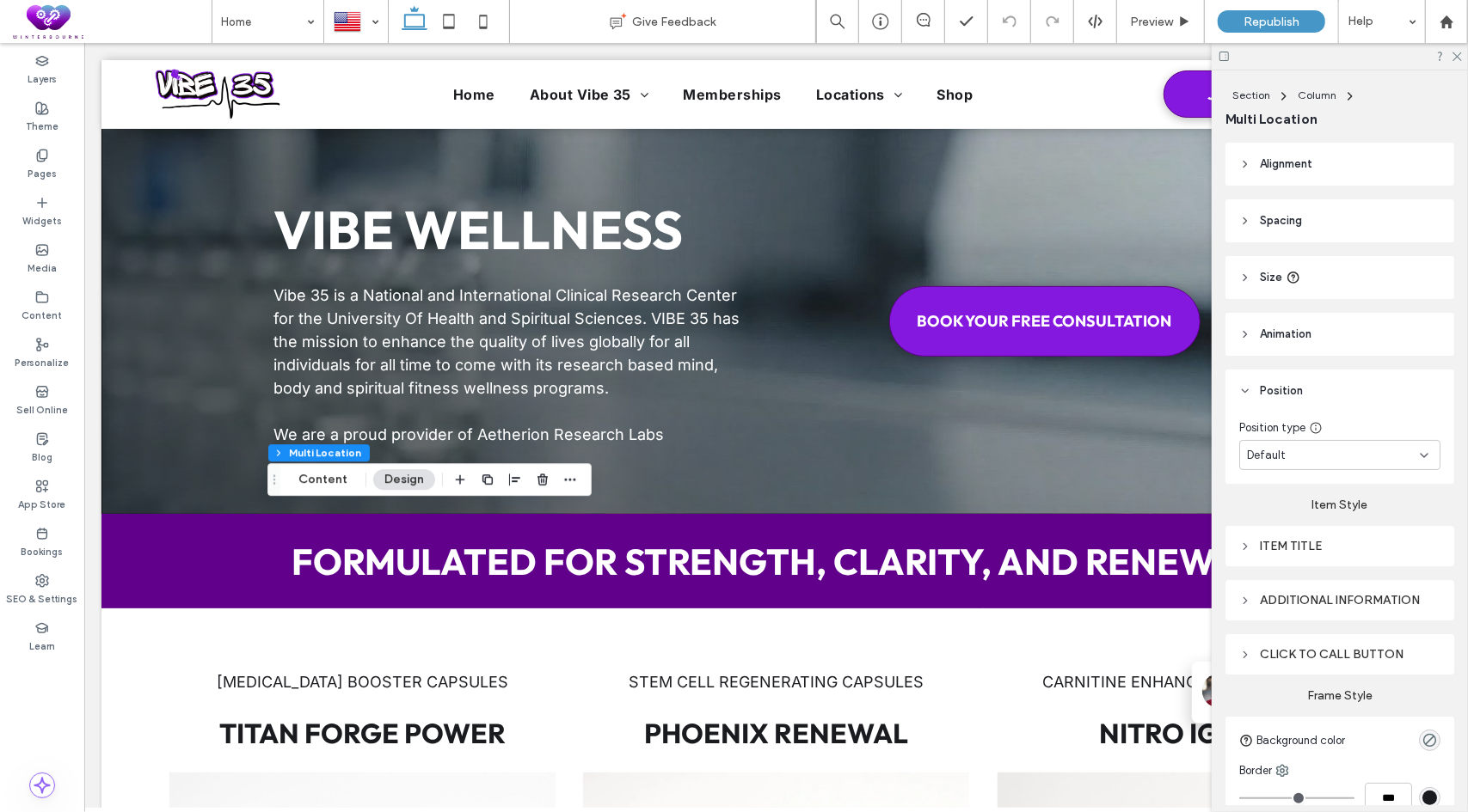
click at [1278, 225] on span "Spacing" at bounding box center [1280, 220] width 42 height 17
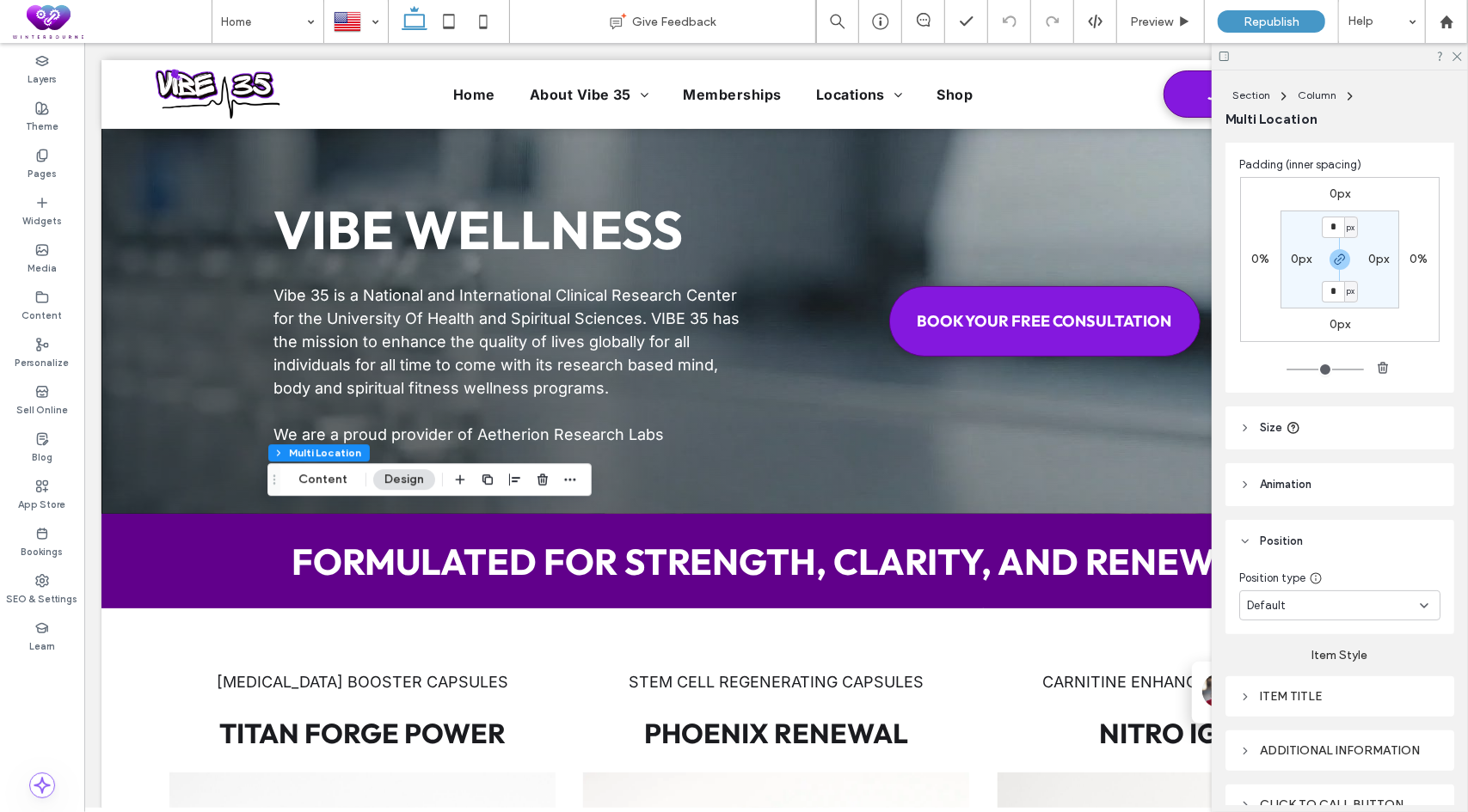
scroll to position [344, 0]
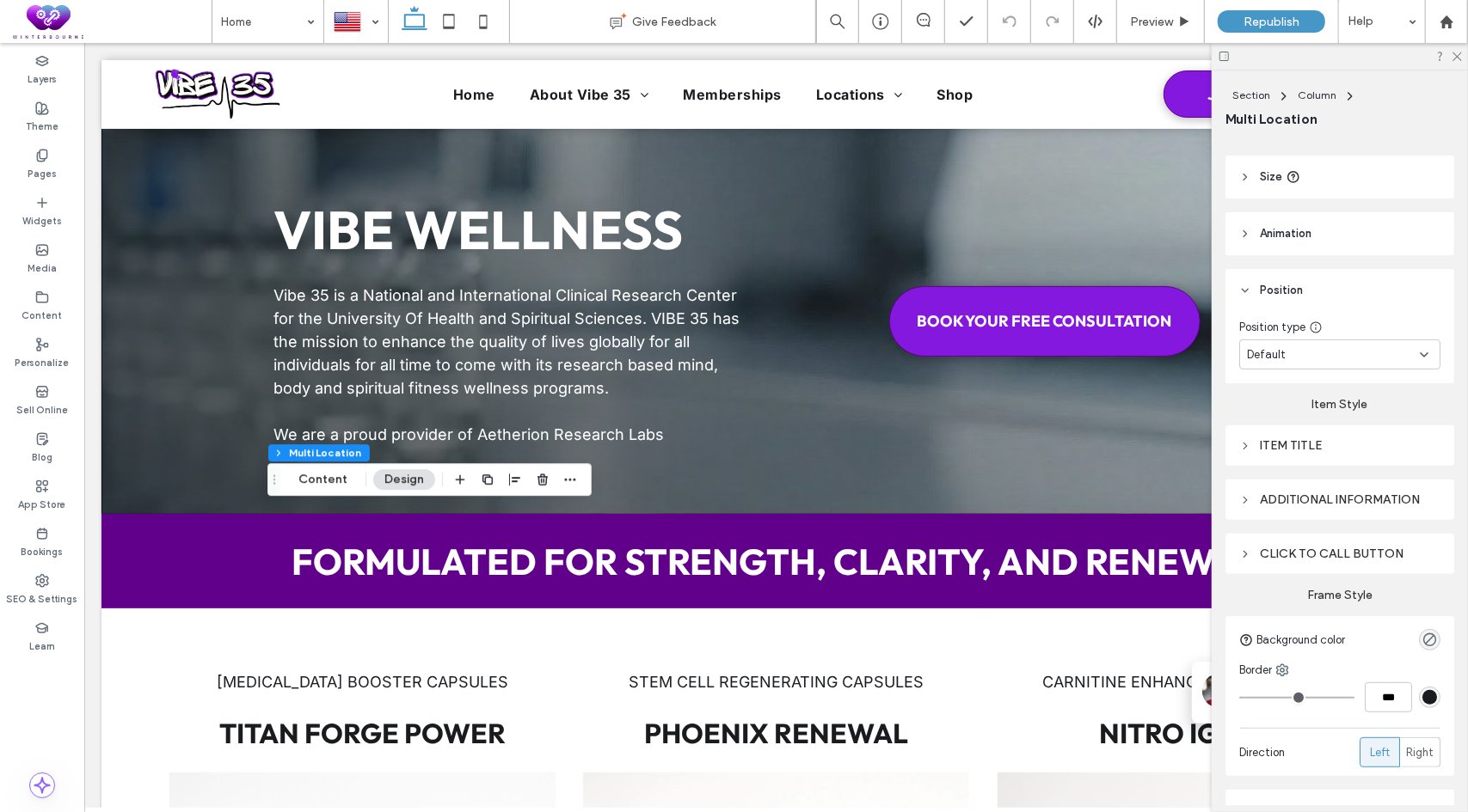
click at [1306, 440] on div "Item Title" at bounding box center [1340, 445] width 201 height 15
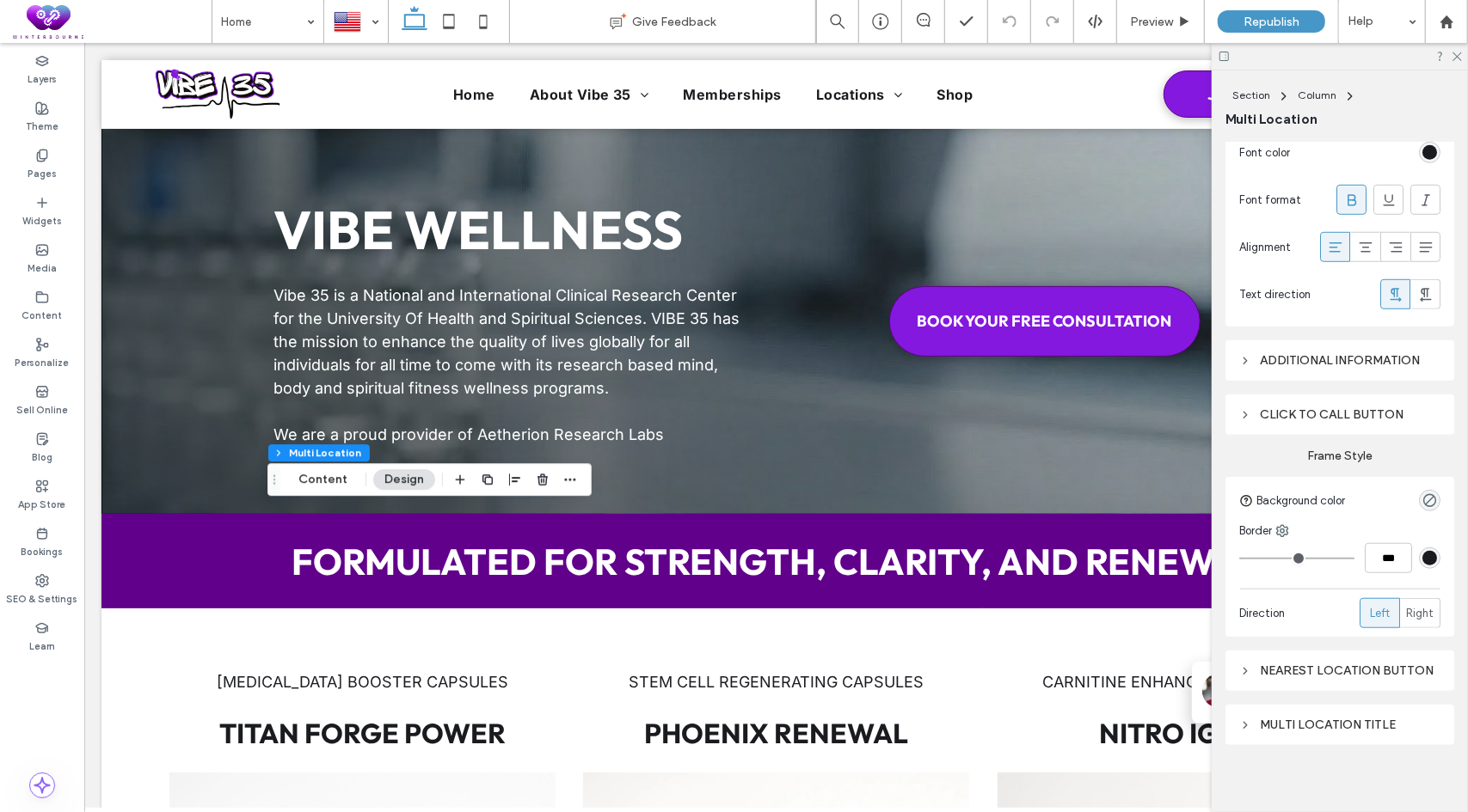
scroll to position [806, 0]
click at [1276, 355] on div "Additional information" at bounding box center [1340, 357] width 201 height 15
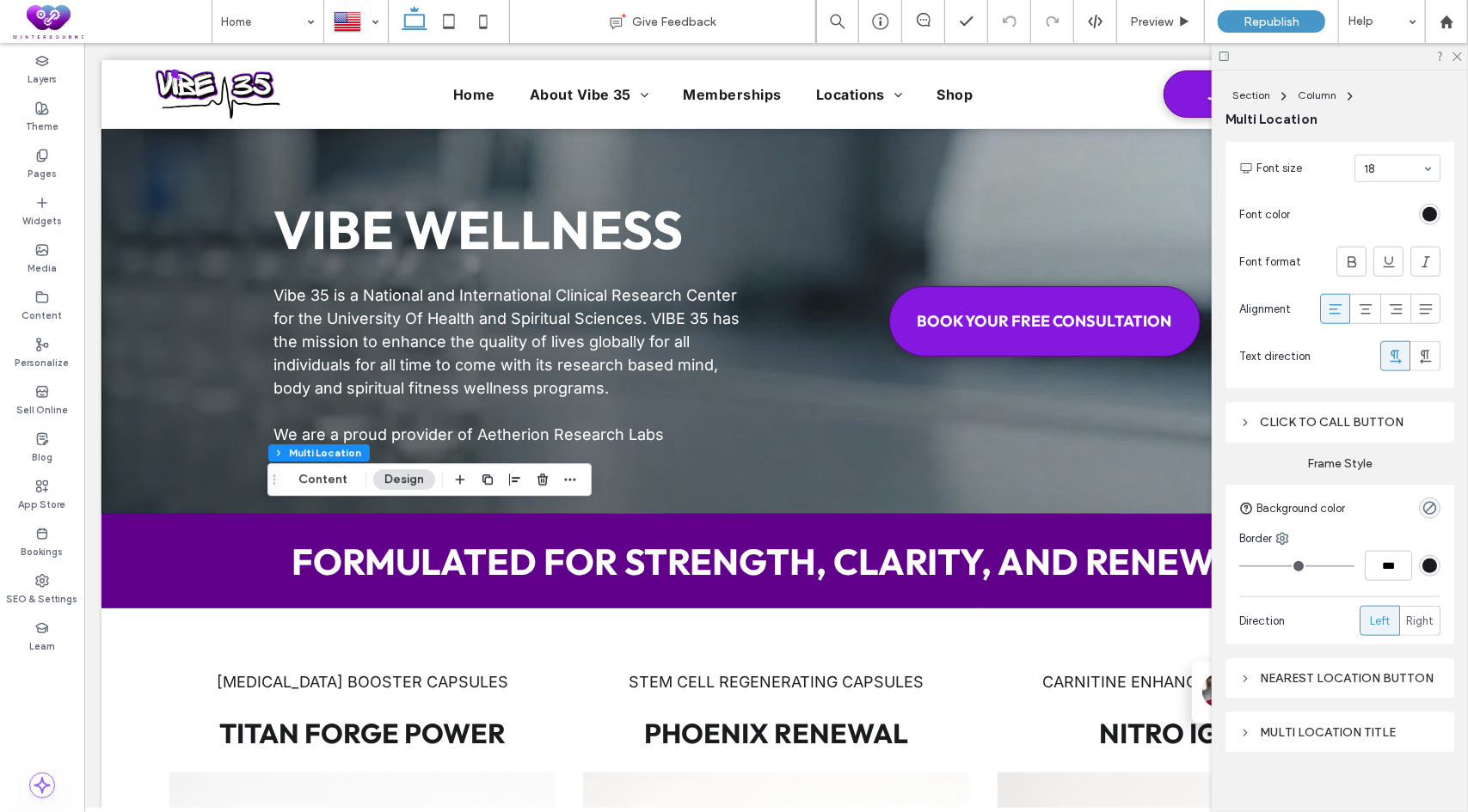
scroll to position [1124, 0]
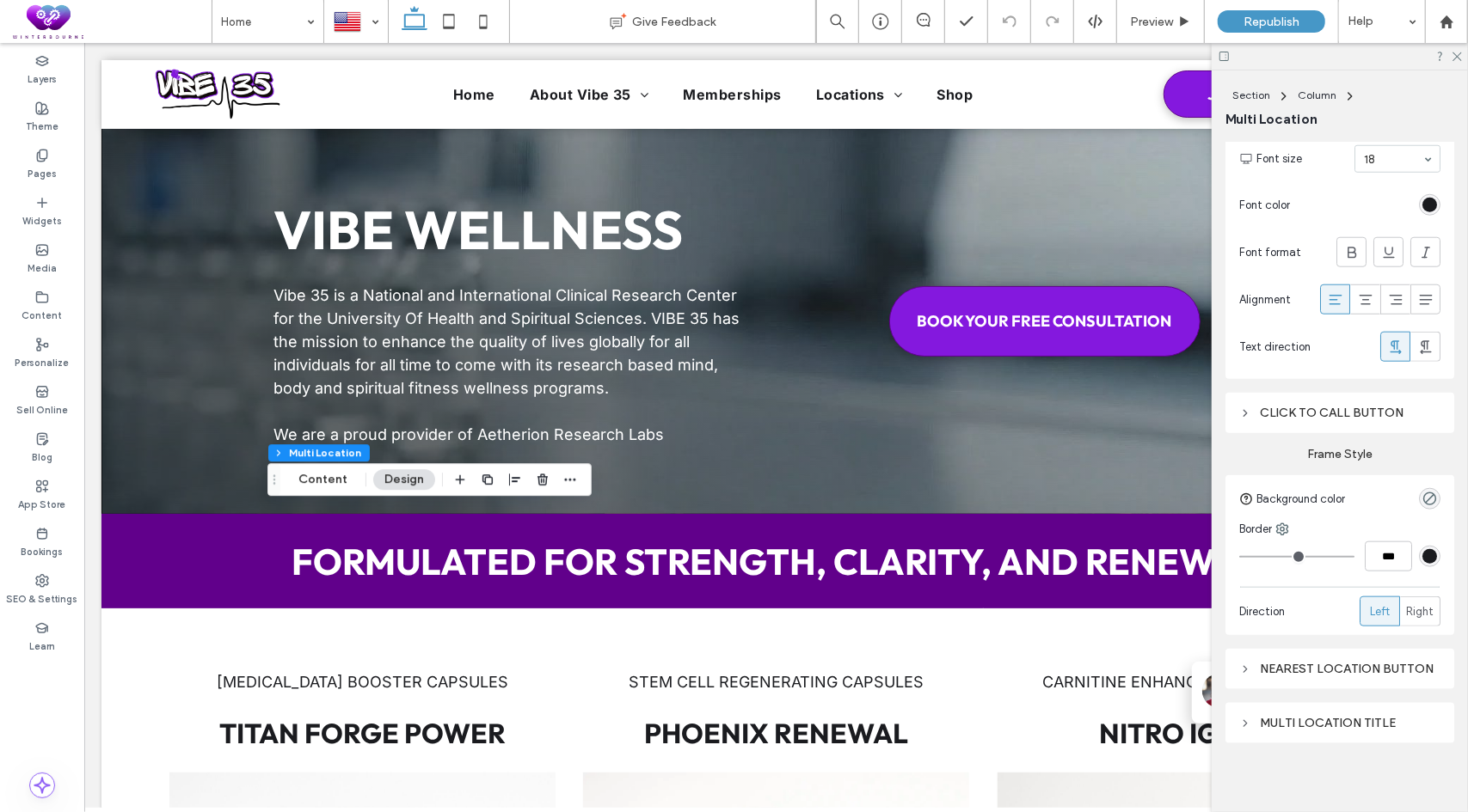
click at [1281, 719] on div "Multi location title" at bounding box center [1340, 722] width 201 height 15
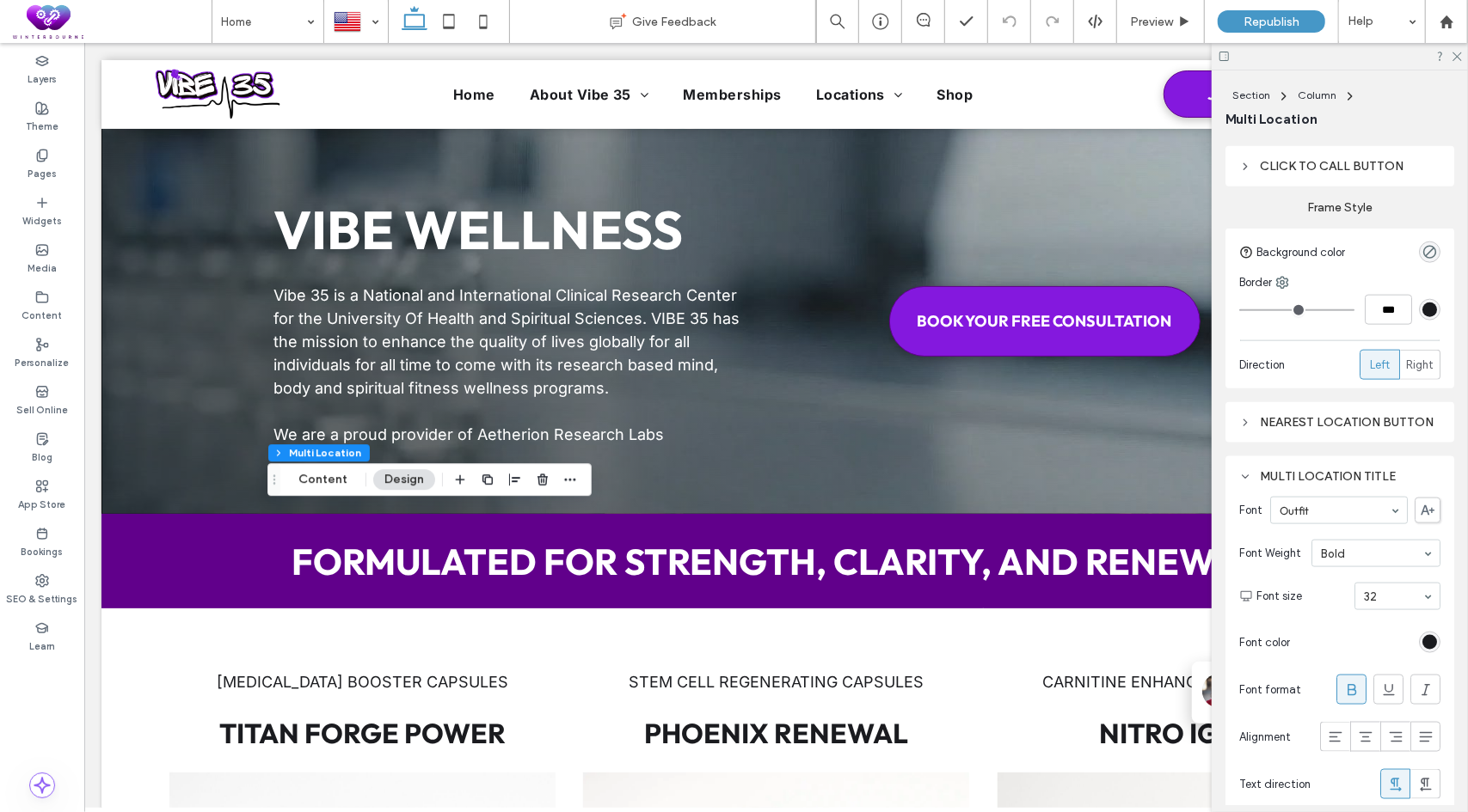
scroll to position [1382, 0]
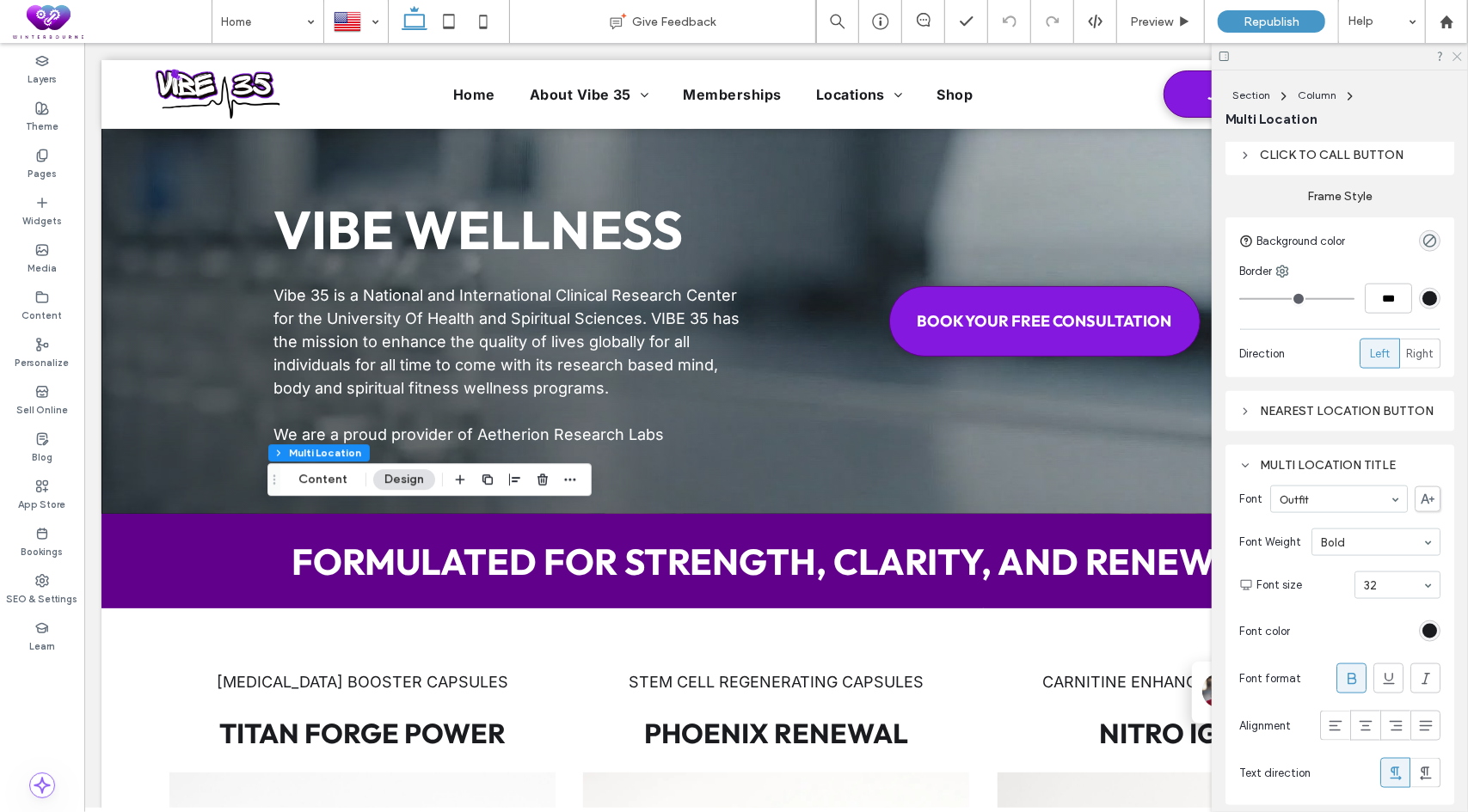
click at [1457, 54] on icon at bounding box center [1455, 55] width 11 height 11
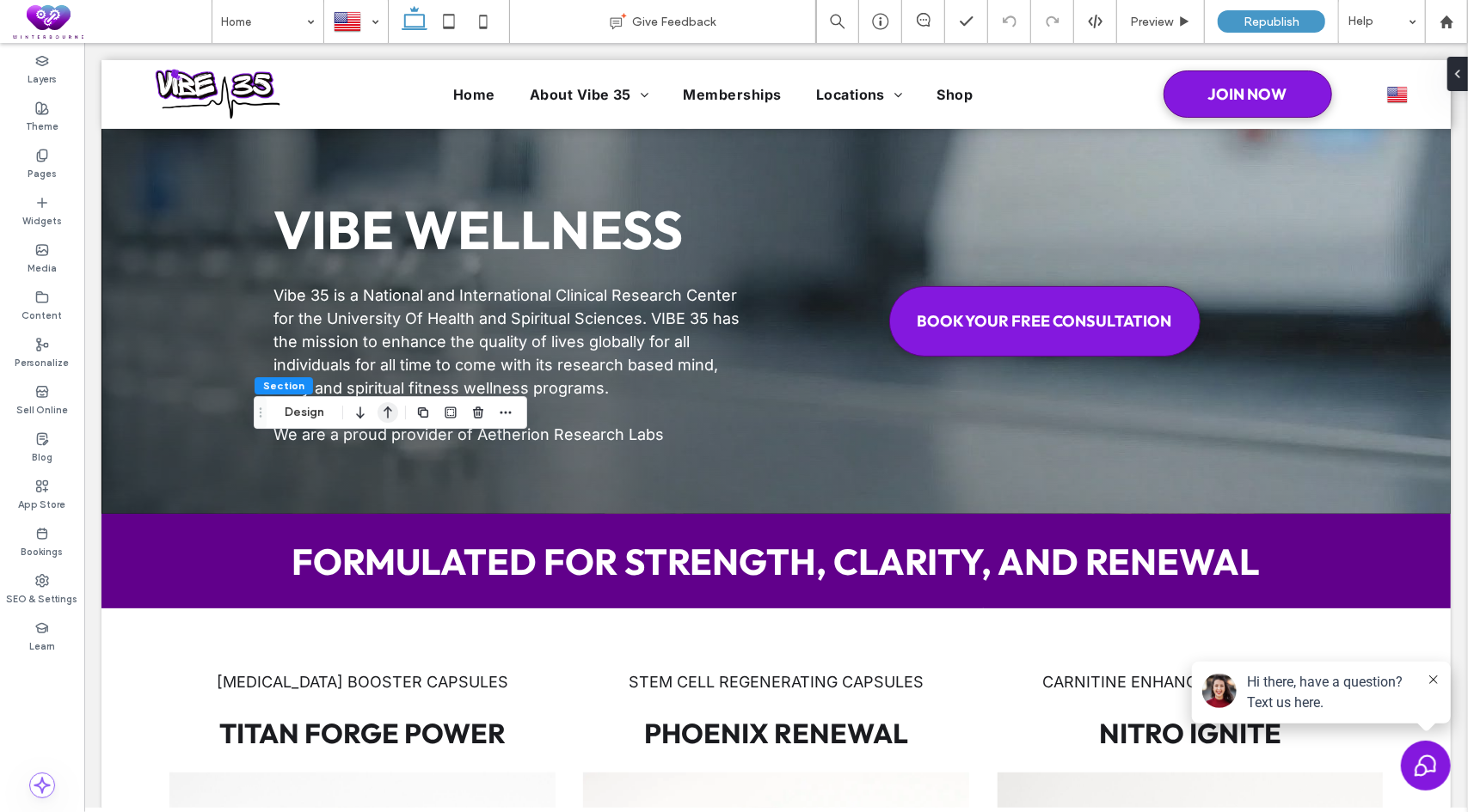
click at [379, 415] on icon "button" at bounding box center [387, 412] width 21 height 31
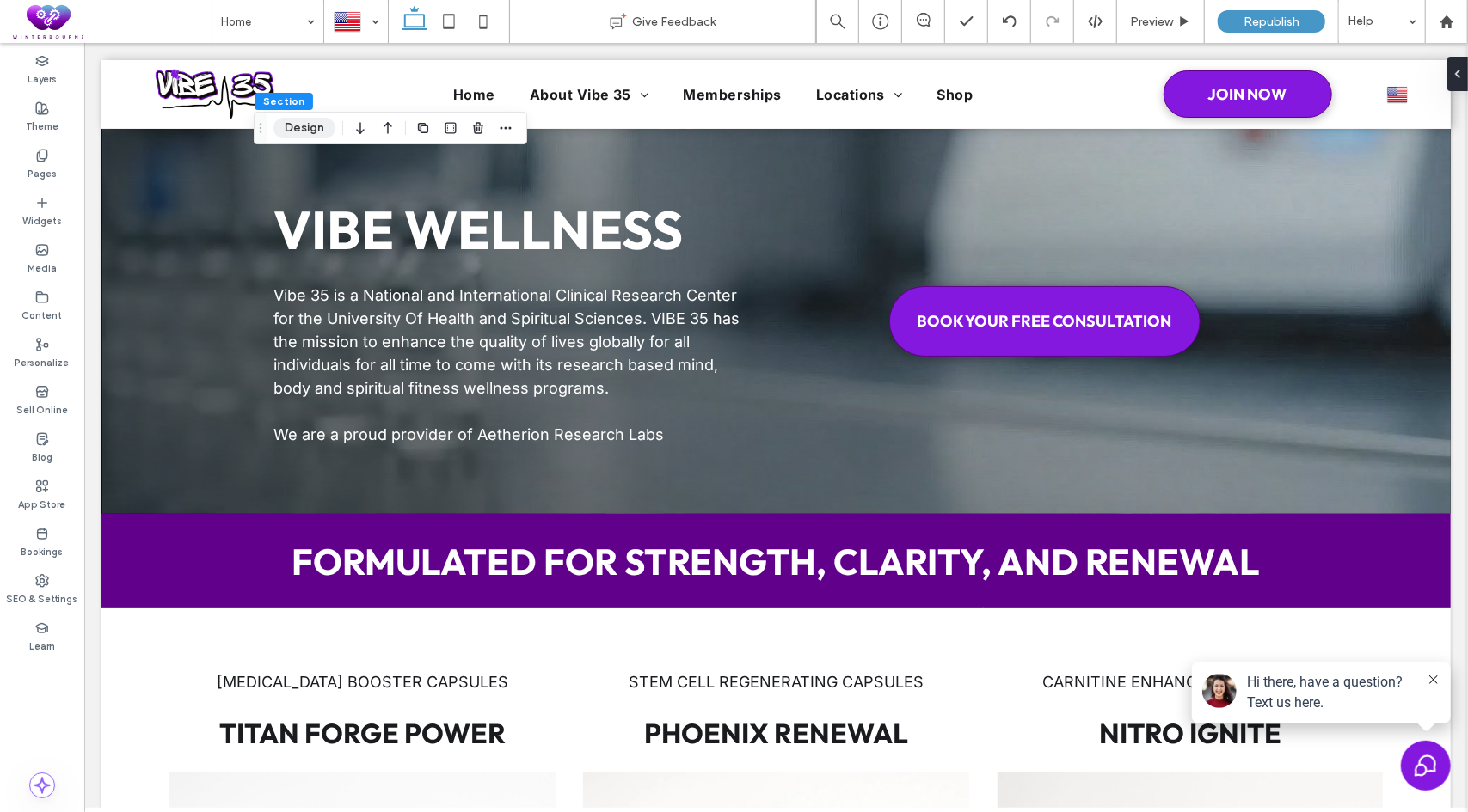
click at [321, 136] on button "Design" at bounding box center [304, 127] width 62 height 21
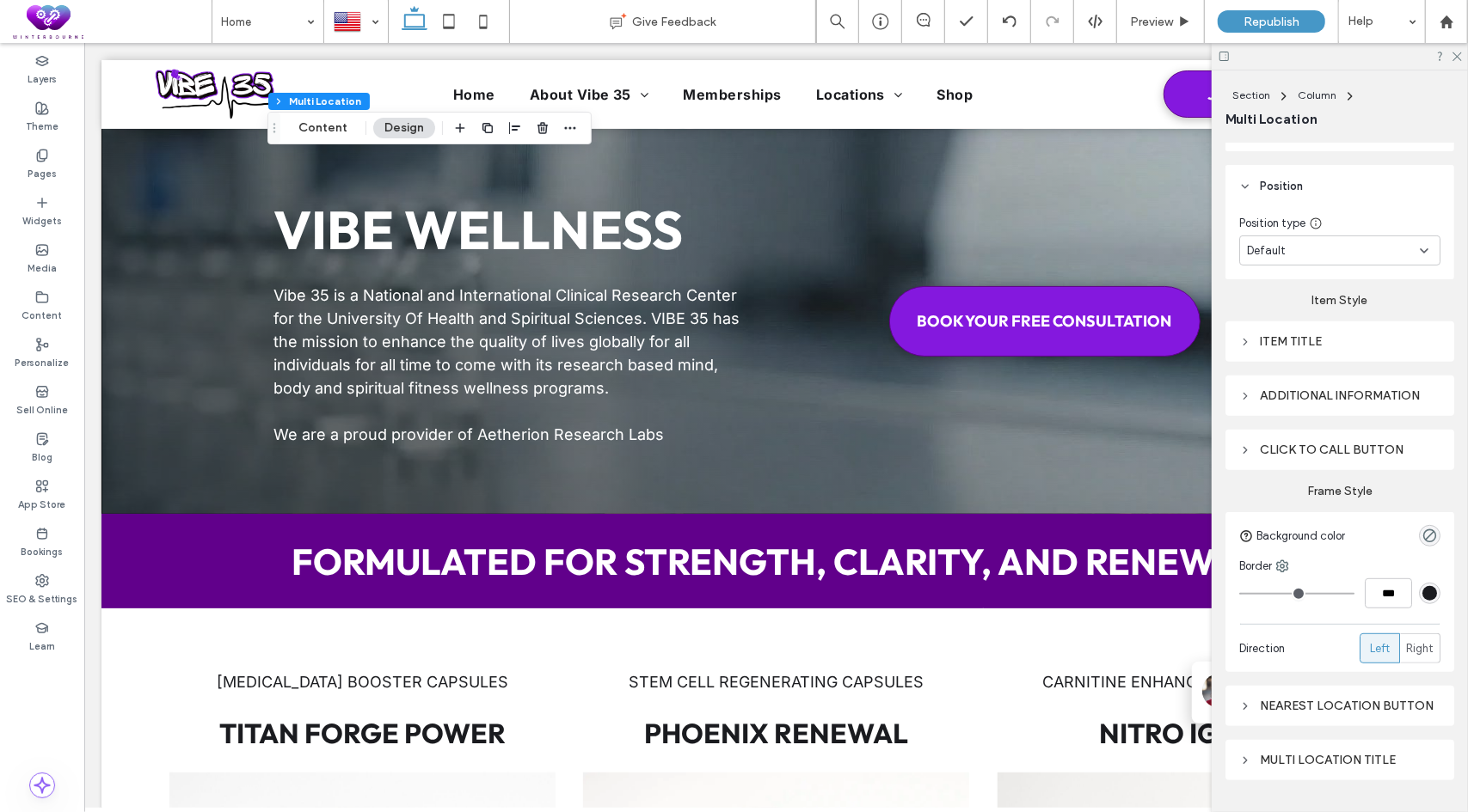
scroll to position [488, 0]
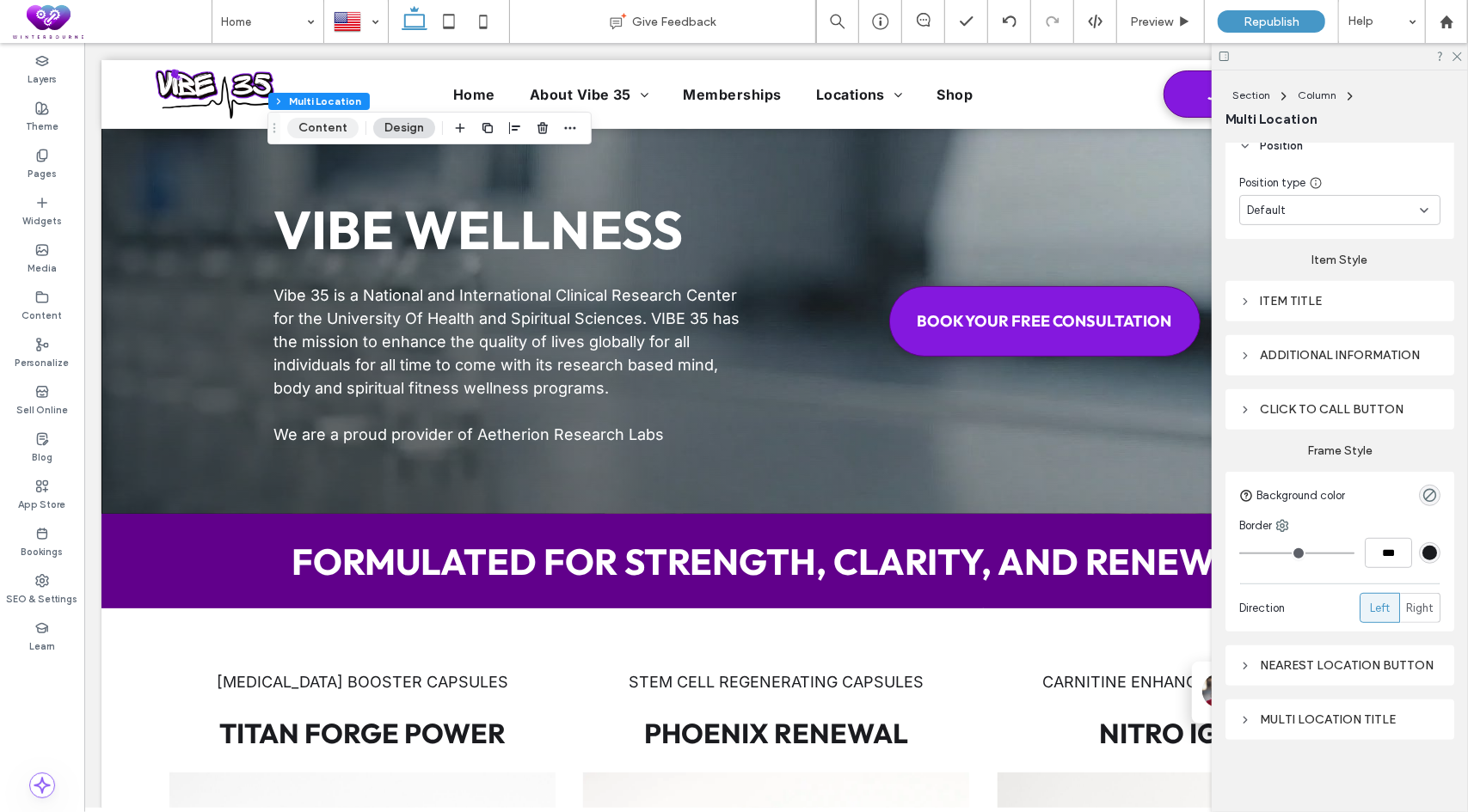
click at [329, 131] on button "Content" at bounding box center [322, 127] width 71 height 21
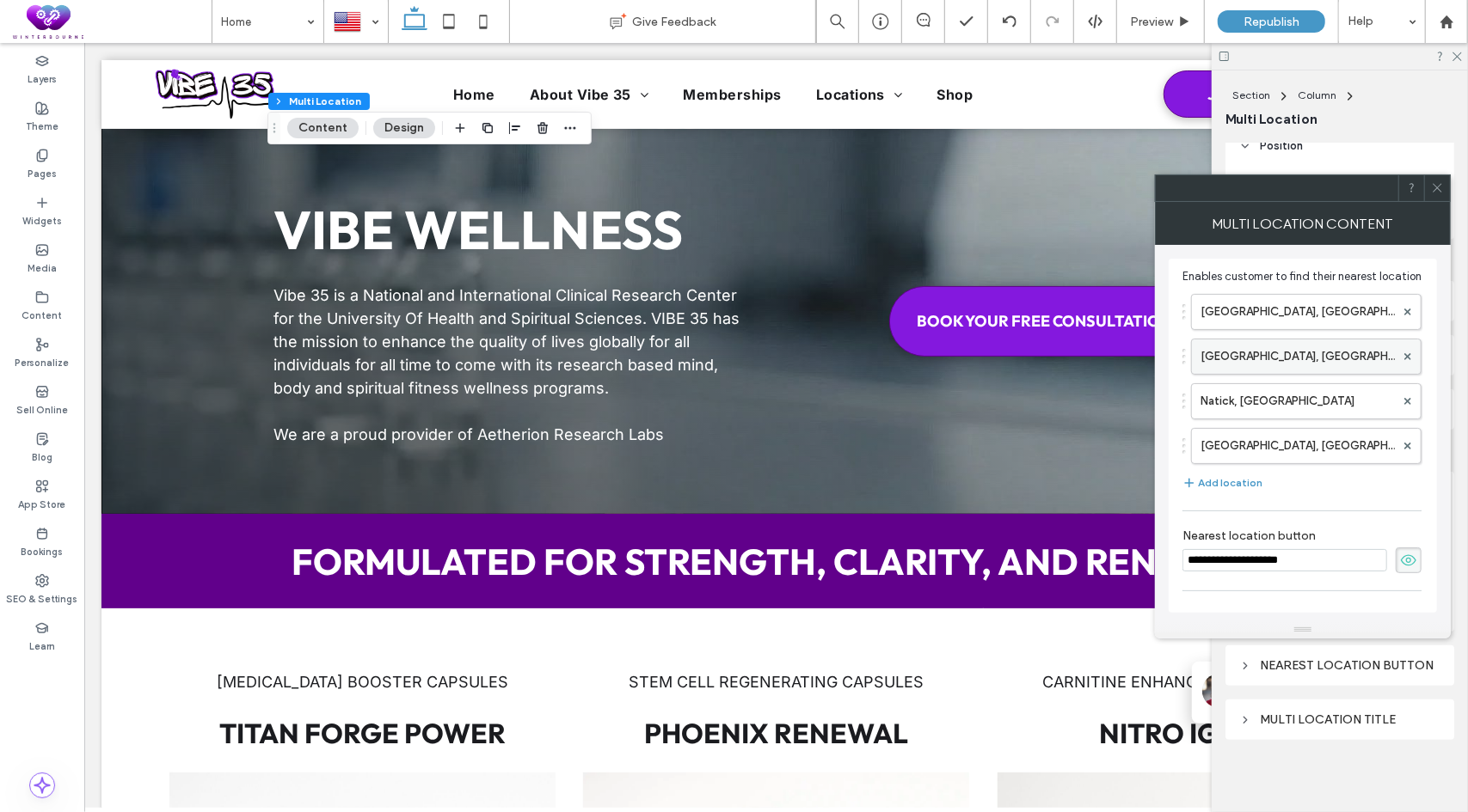
click at [1272, 363] on label "[GEOGRAPHIC_DATA], [GEOGRAPHIC_DATA]" at bounding box center [1296, 356] width 194 height 34
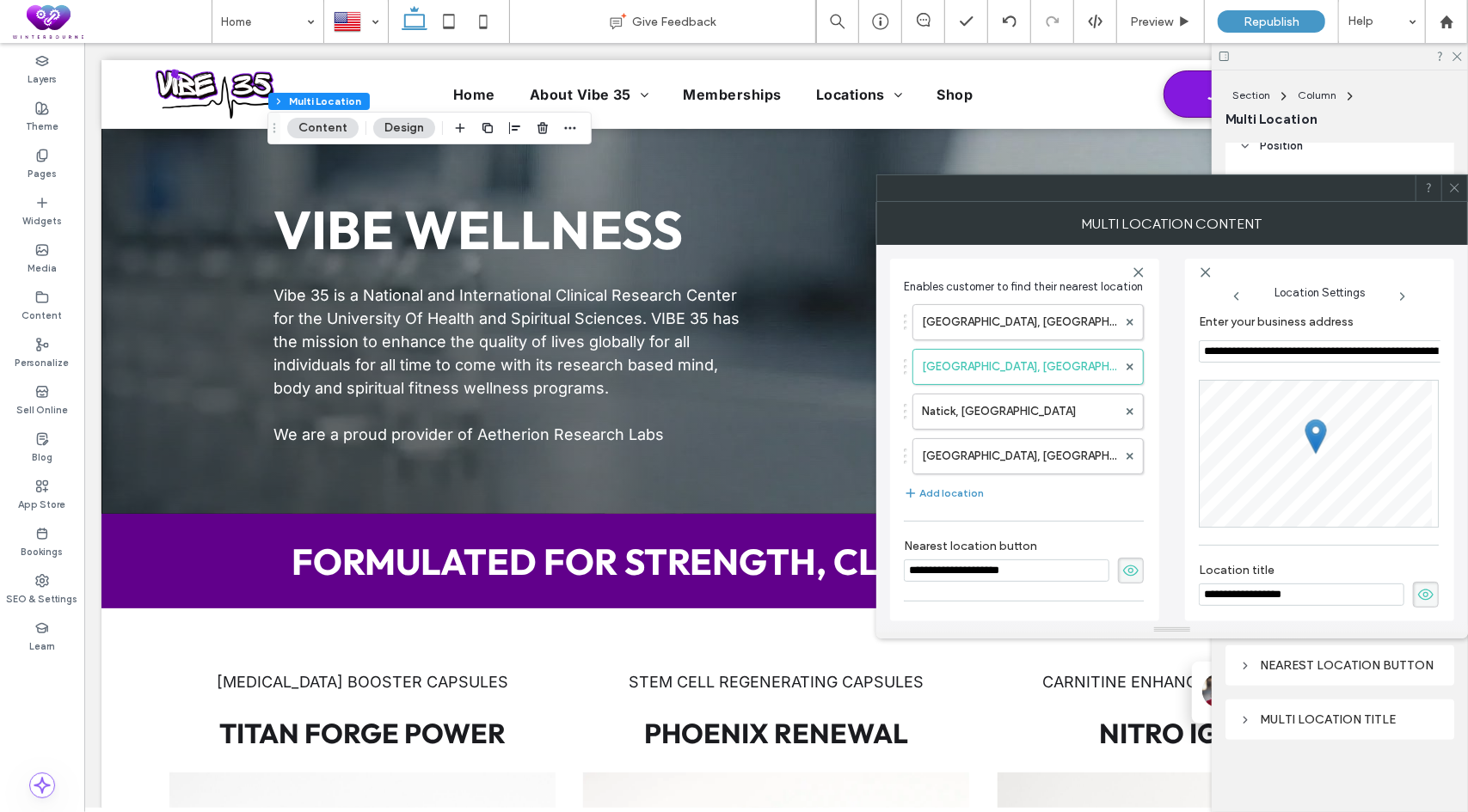
scroll to position [0, 0]
click at [993, 335] on label "[GEOGRAPHIC_DATA], [GEOGRAPHIC_DATA]" at bounding box center [1019, 322] width 195 height 34
type input "**********"
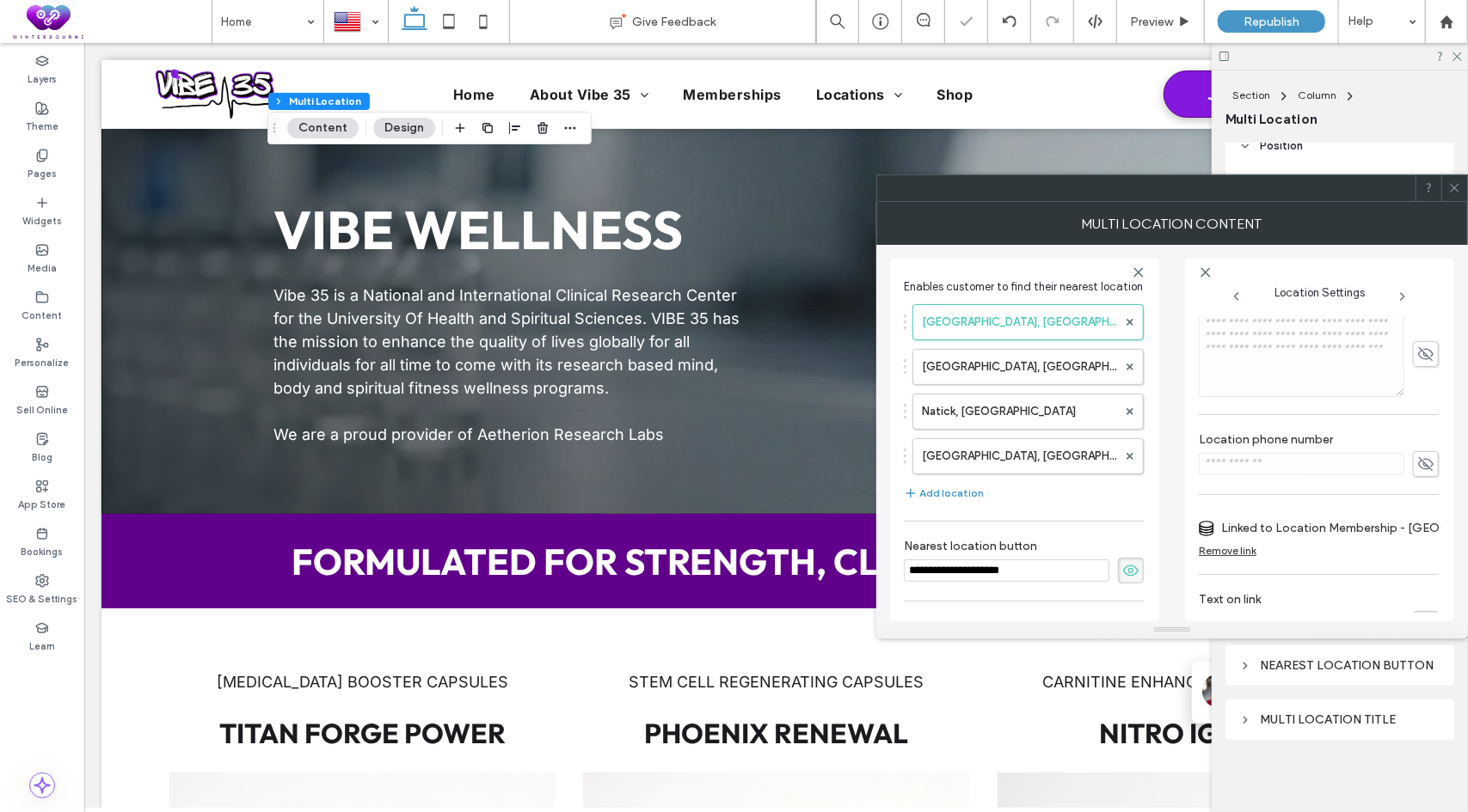
scroll to position [448, 0]
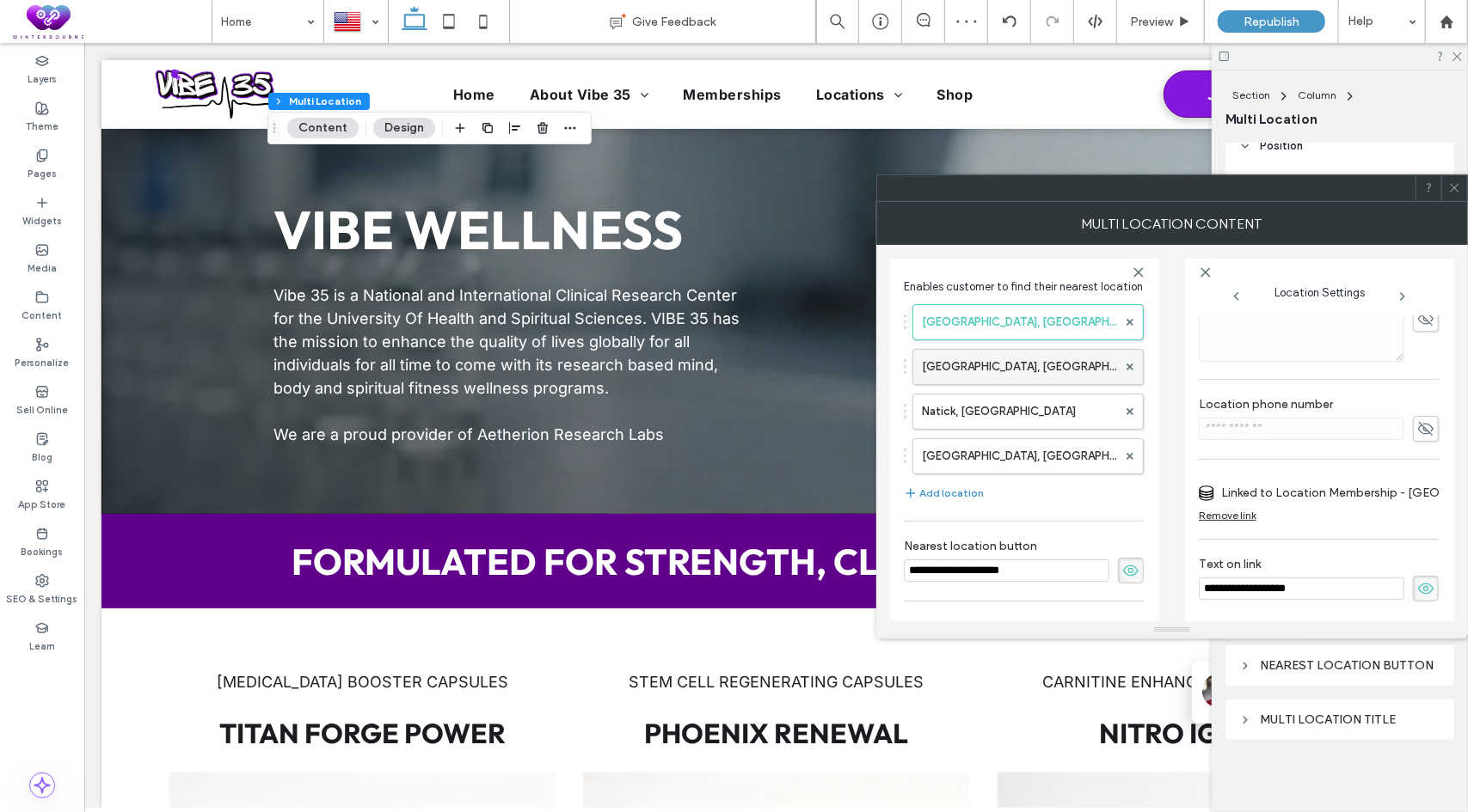
click at [959, 384] on label "[GEOGRAPHIC_DATA], [GEOGRAPHIC_DATA]" at bounding box center [1019, 367] width 195 height 34
type input "**********"
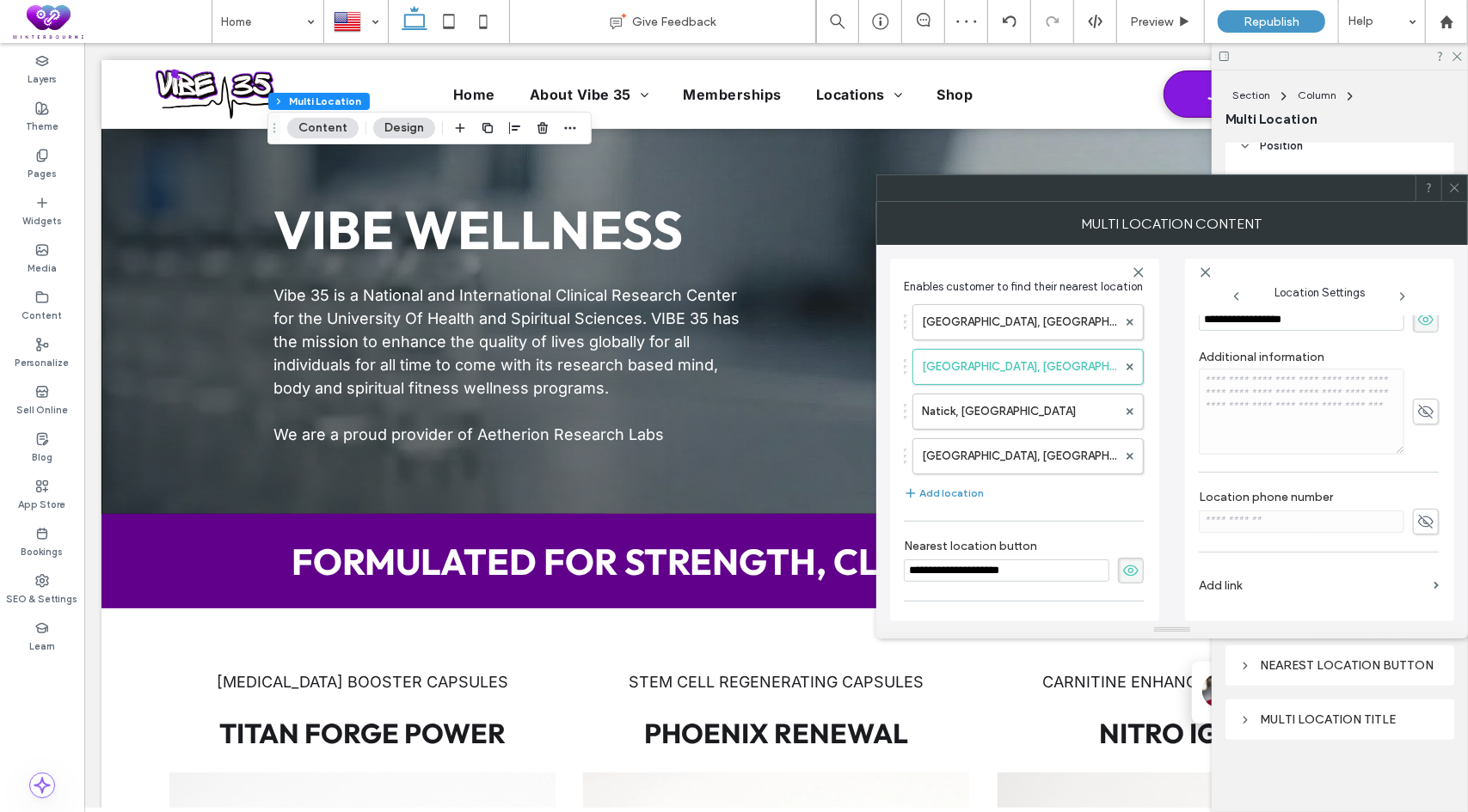
scroll to position [357, 0]
click at [1246, 574] on label "Add link" at bounding box center [1312, 585] width 228 height 32
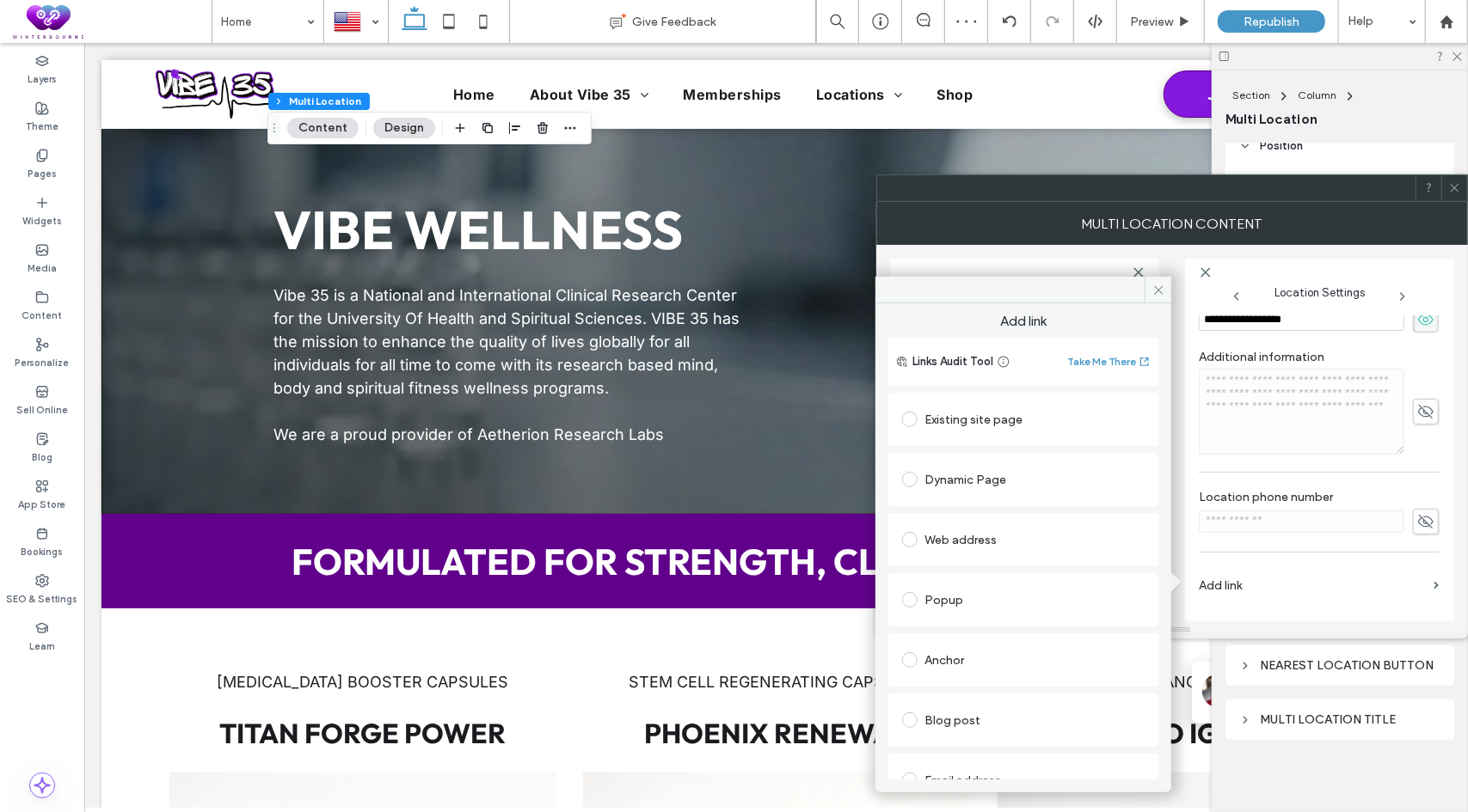
click at [961, 486] on div "Dynamic Page" at bounding box center [1023, 480] width 243 height 28
type input "********"
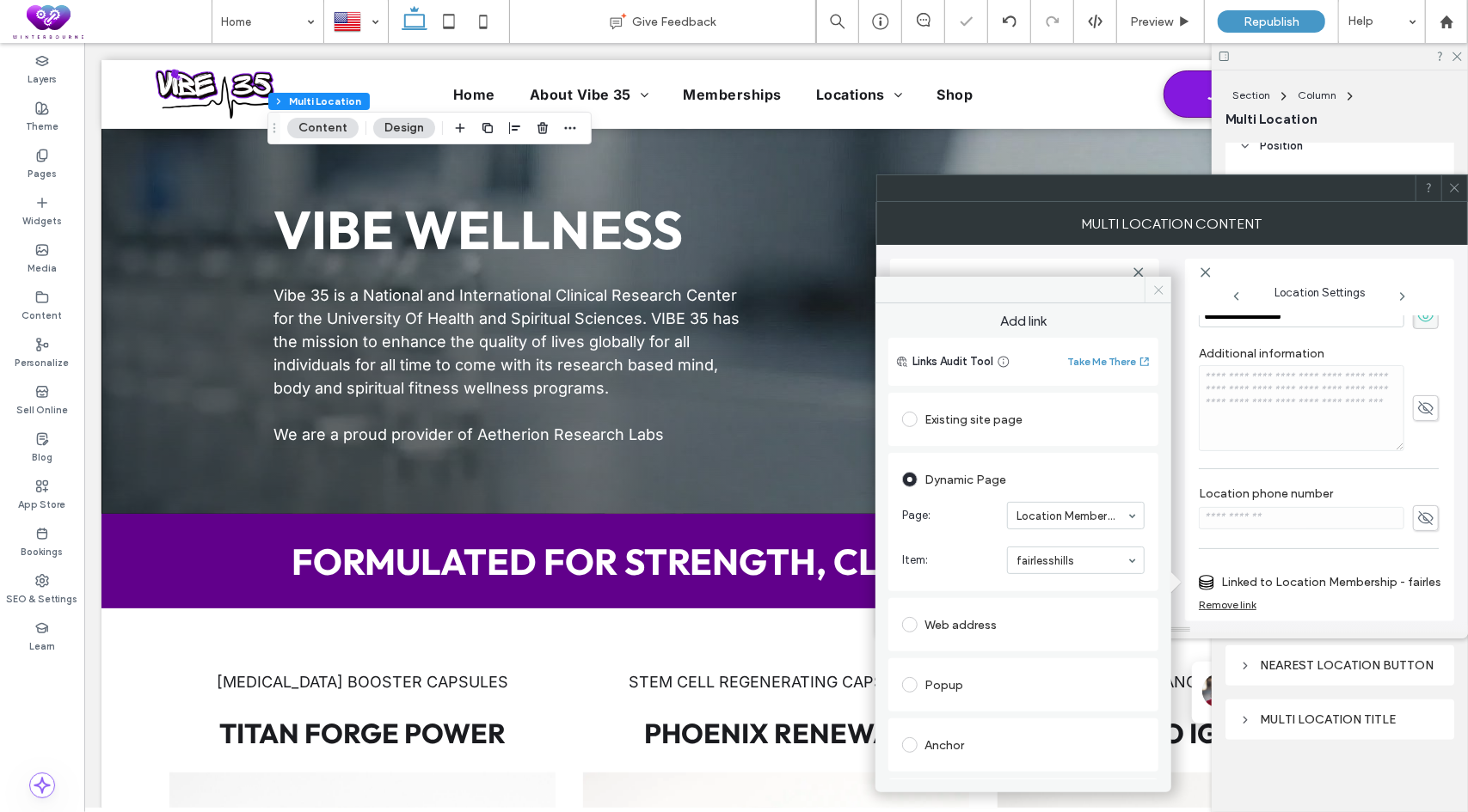
click at [1154, 292] on icon at bounding box center [1157, 290] width 13 height 13
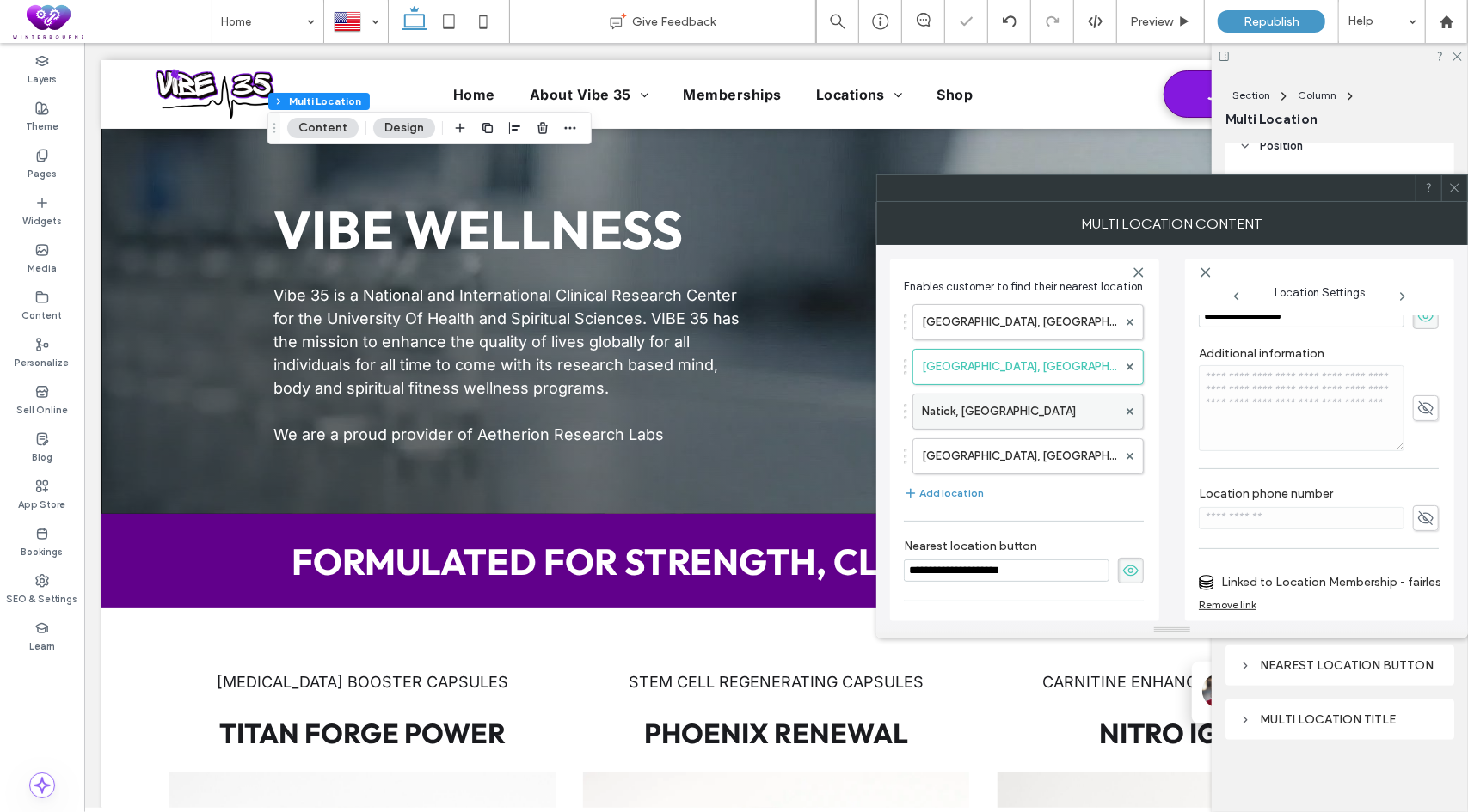
click at [998, 416] on label "Natick, [GEOGRAPHIC_DATA]" at bounding box center [1019, 411] width 195 height 34
type input "**********"
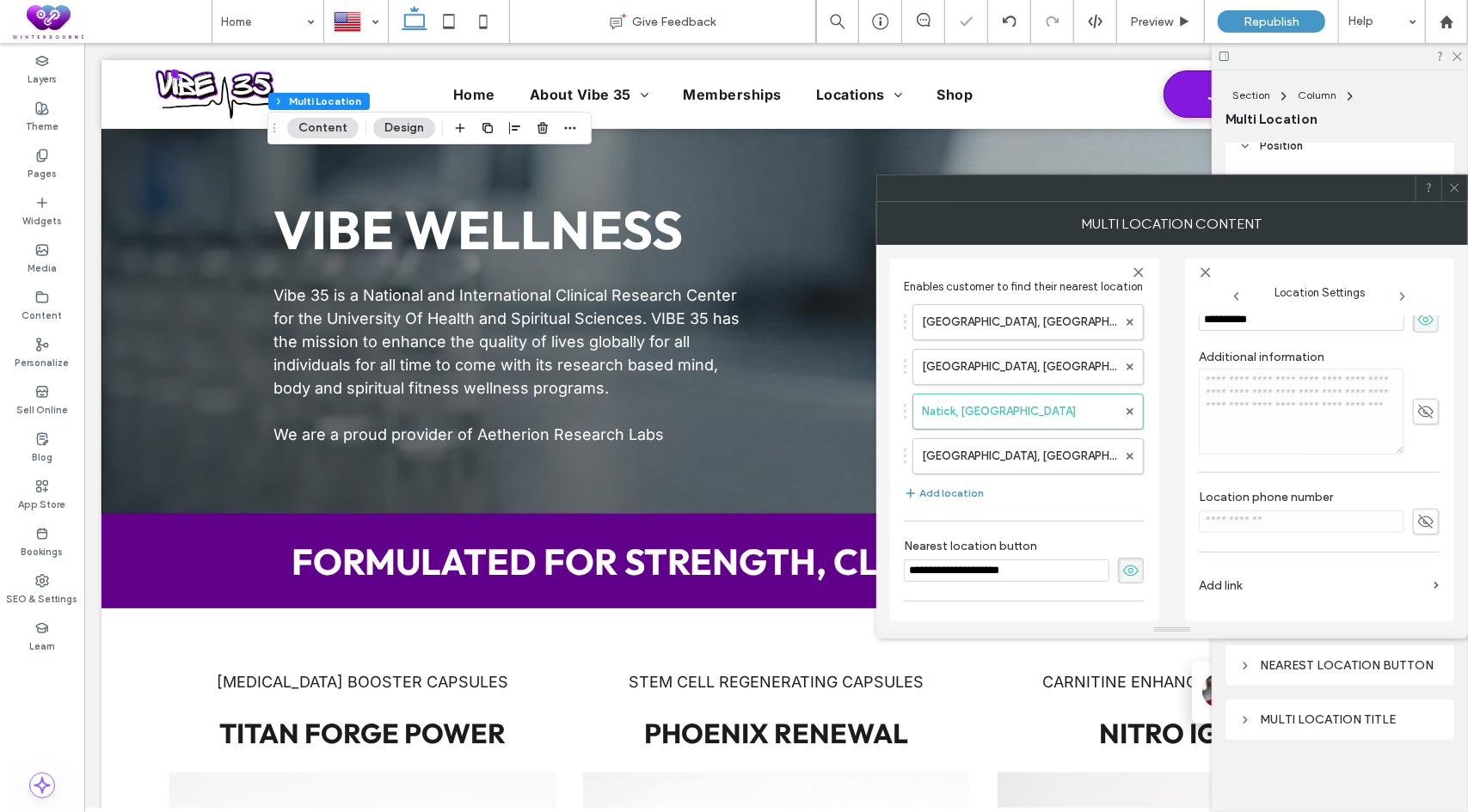
scroll to position [345, 0]
click at [1235, 594] on label "Add link" at bounding box center [1312, 594] width 228 height 32
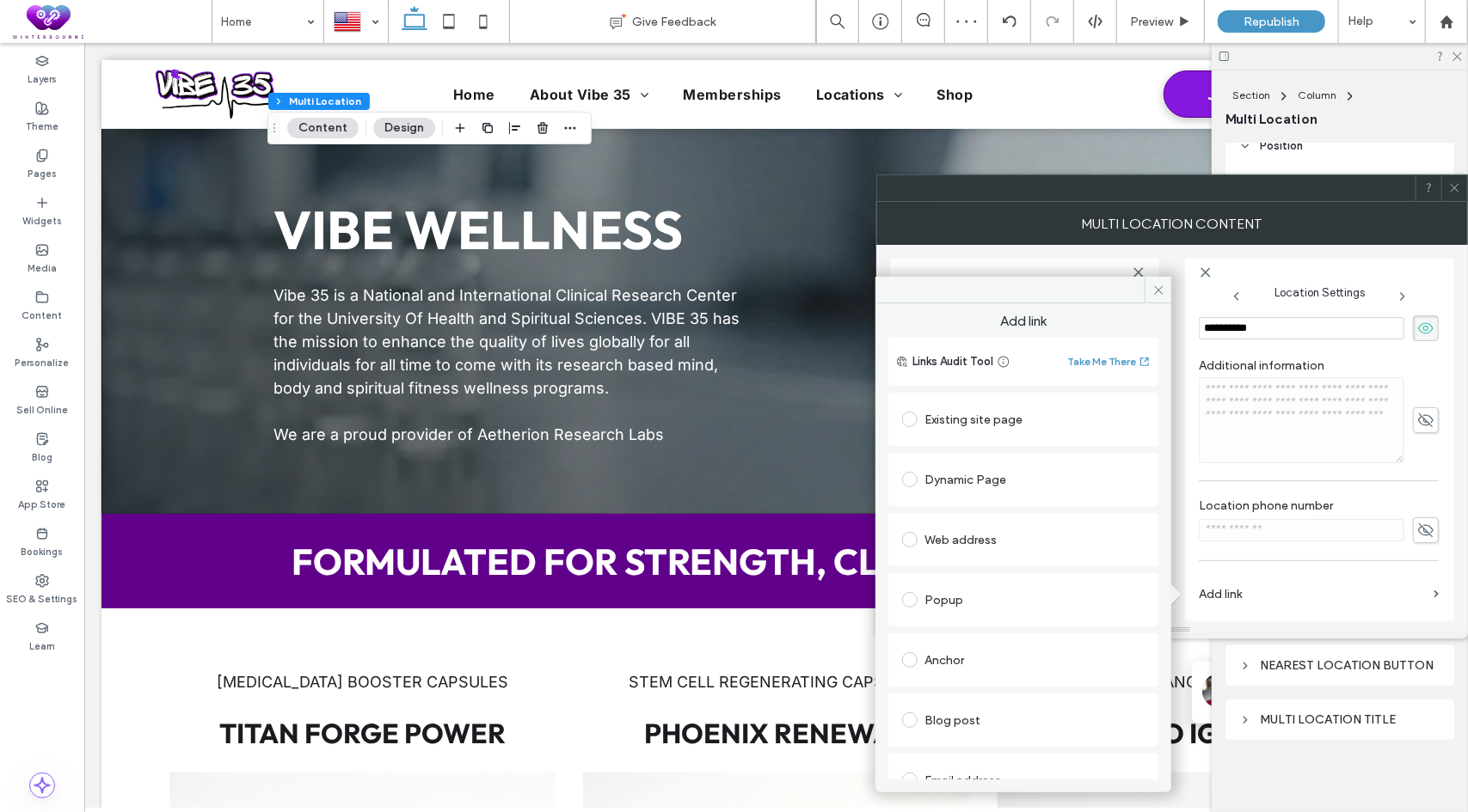
click at [962, 479] on div "Dynamic Page" at bounding box center [1023, 480] width 243 height 28
type input "******"
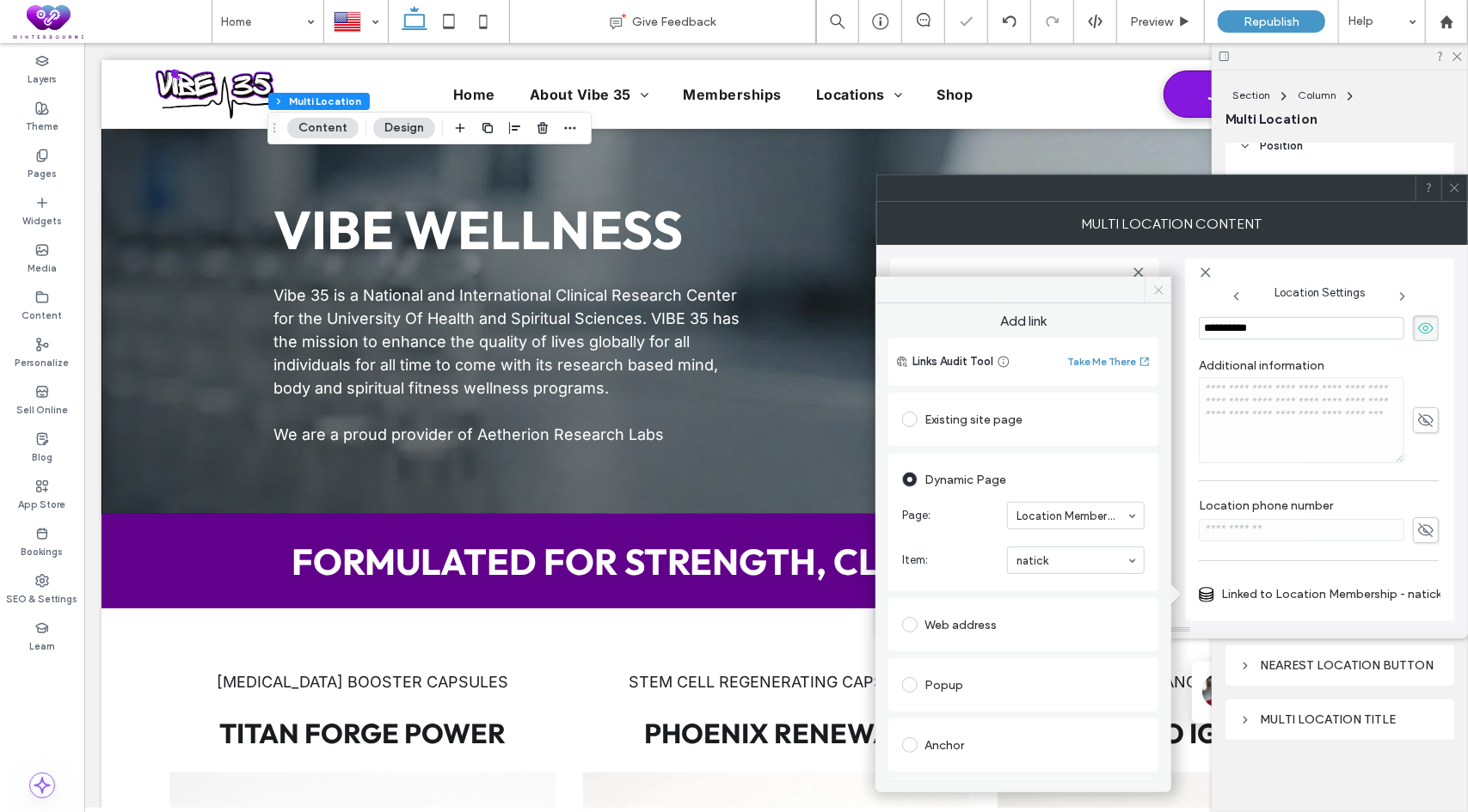
click at [1163, 290] on icon at bounding box center [1157, 290] width 13 height 13
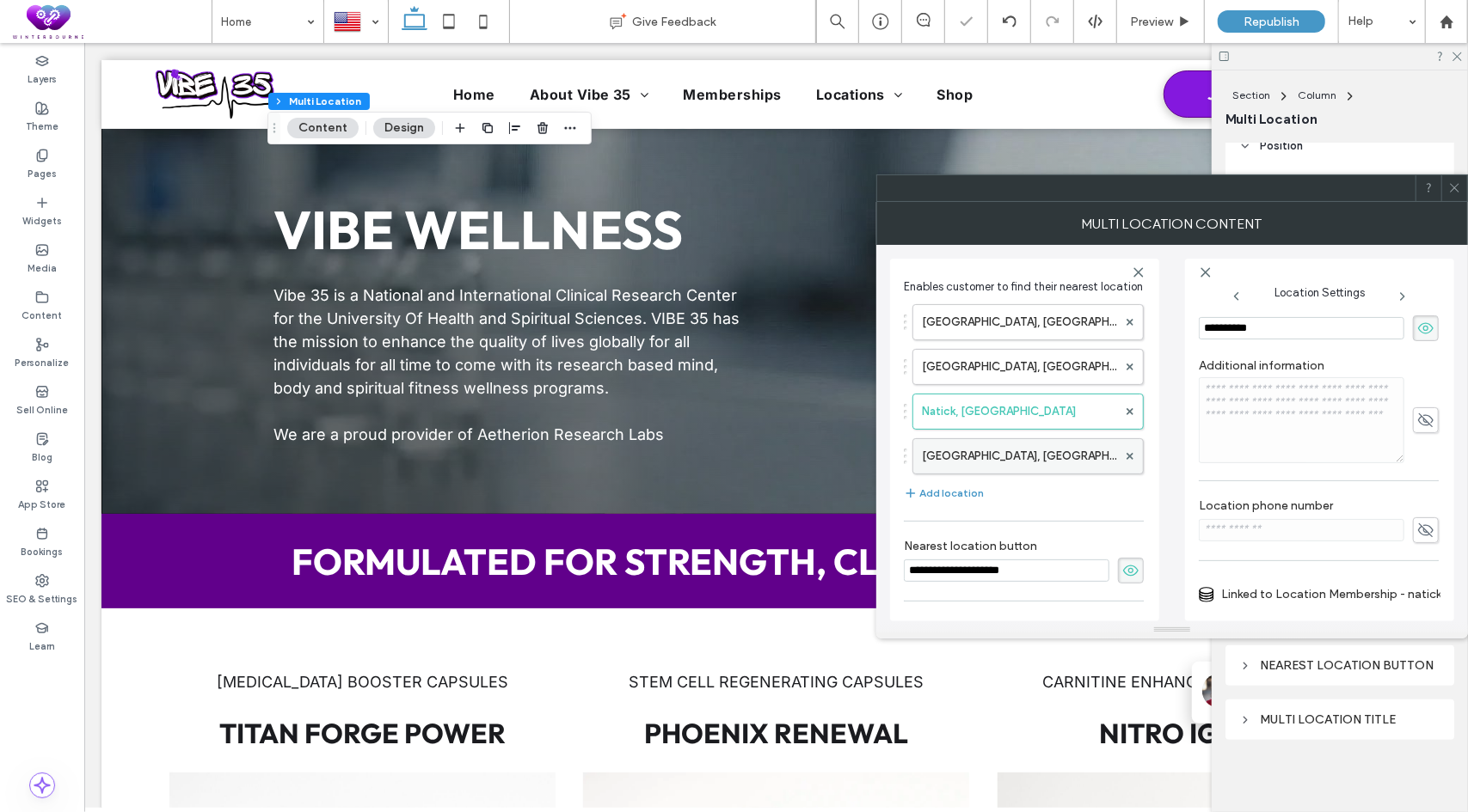
click at [995, 470] on label "[GEOGRAPHIC_DATA], [GEOGRAPHIC_DATA]" at bounding box center [1019, 456] width 195 height 34
type input "**********"
click at [1236, 592] on label "Add link" at bounding box center [1312, 594] width 228 height 32
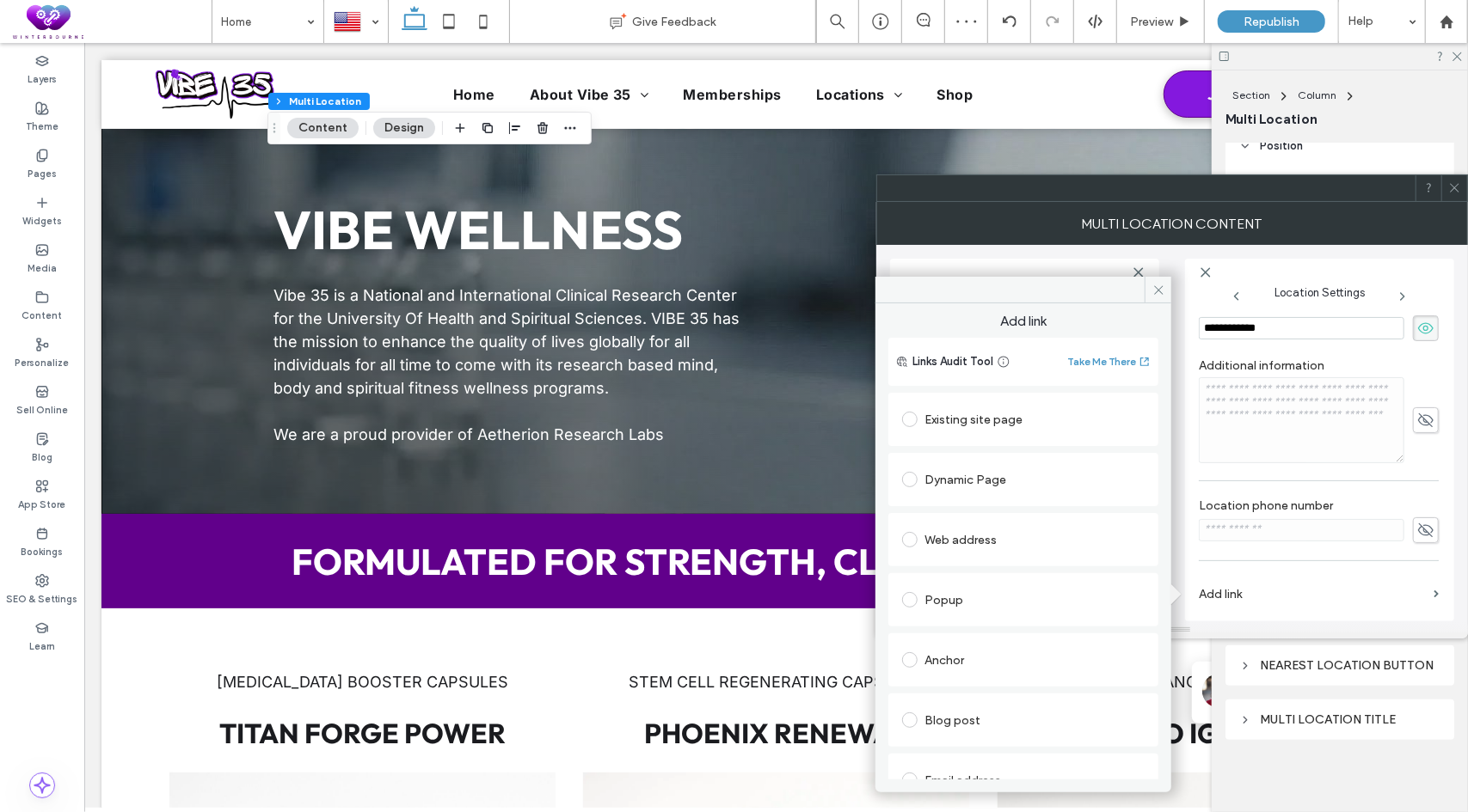
click at [960, 483] on div "Dynamic Page" at bounding box center [1023, 480] width 243 height 28
type input "********"
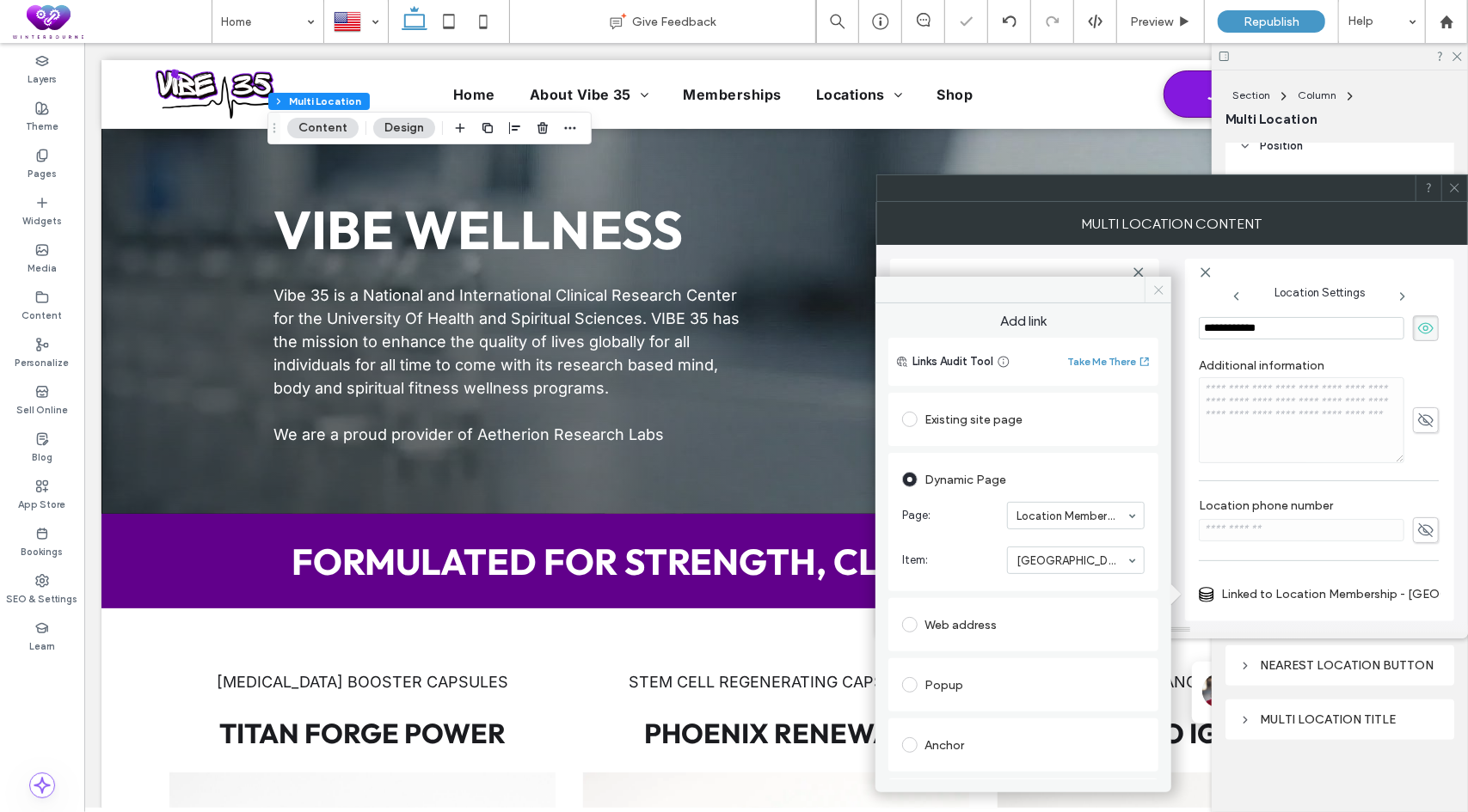
click at [1158, 288] on icon at bounding box center [1157, 290] width 13 height 13
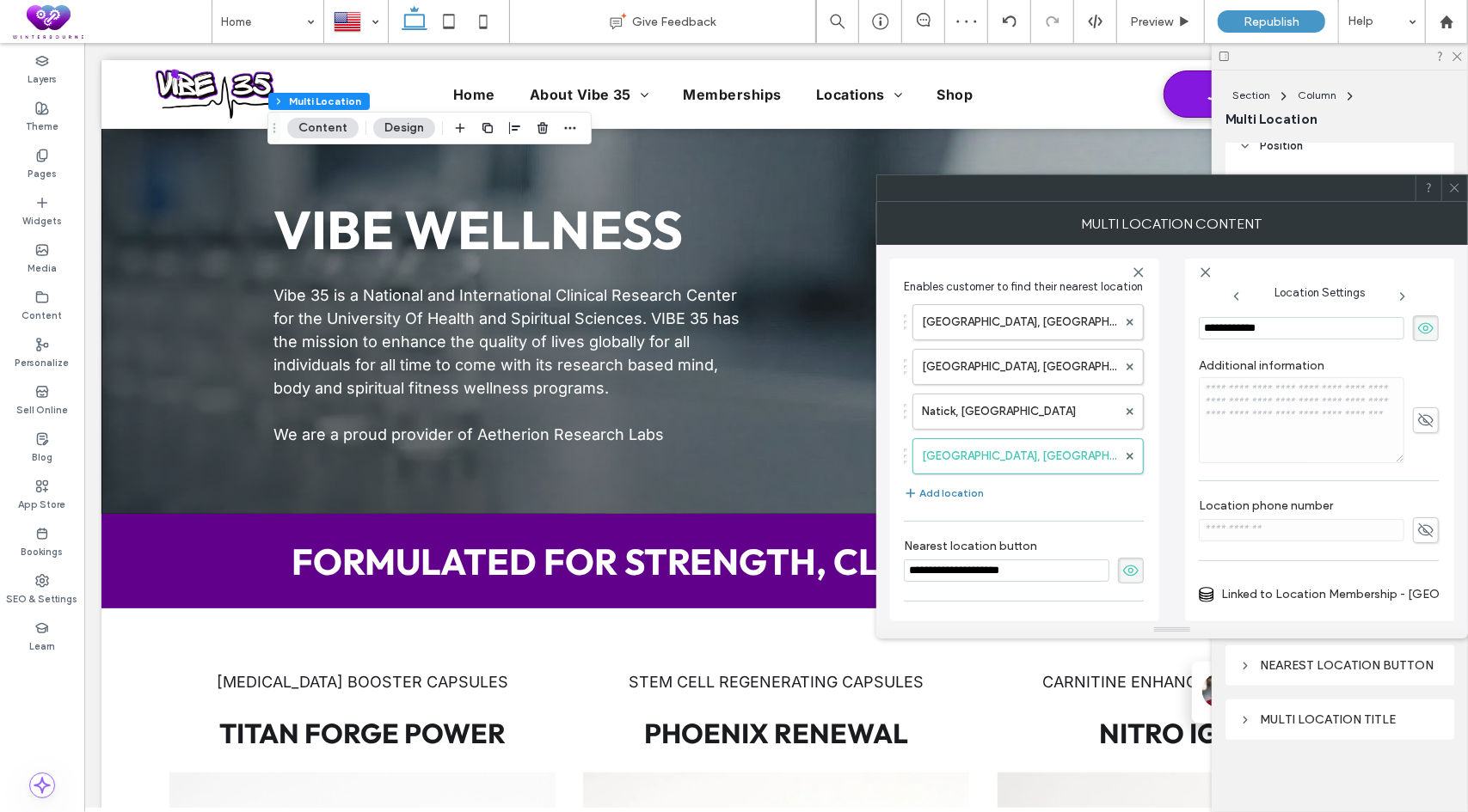
click at [945, 503] on button "Add location" at bounding box center [943, 493] width 80 height 21
type input "**********"
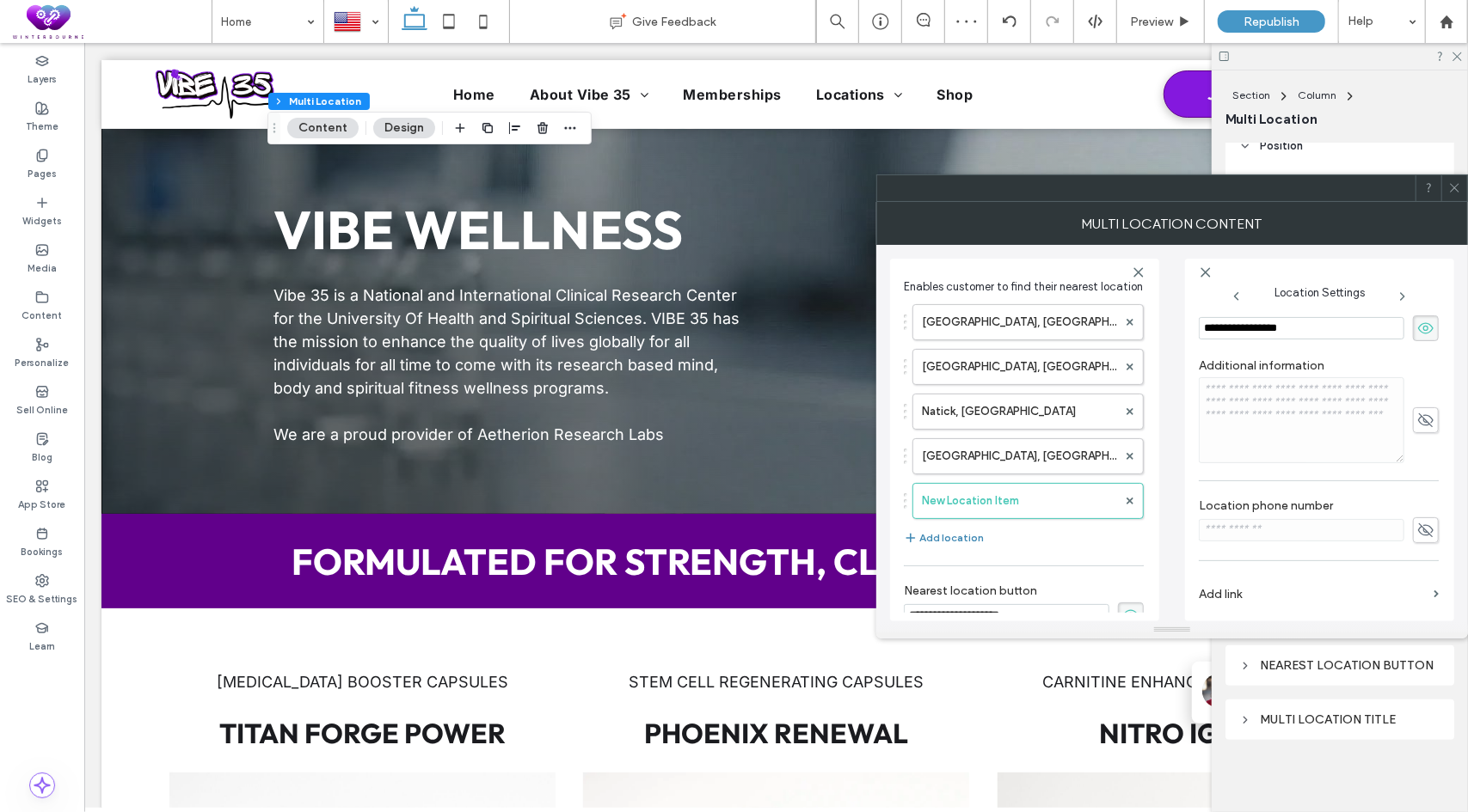
click at [954, 548] on button "Add location" at bounding box center [943, 537] width 80 height 21
click at [950, 593] on button "Add location" at bounding box center [943, 582] width 80 height 21
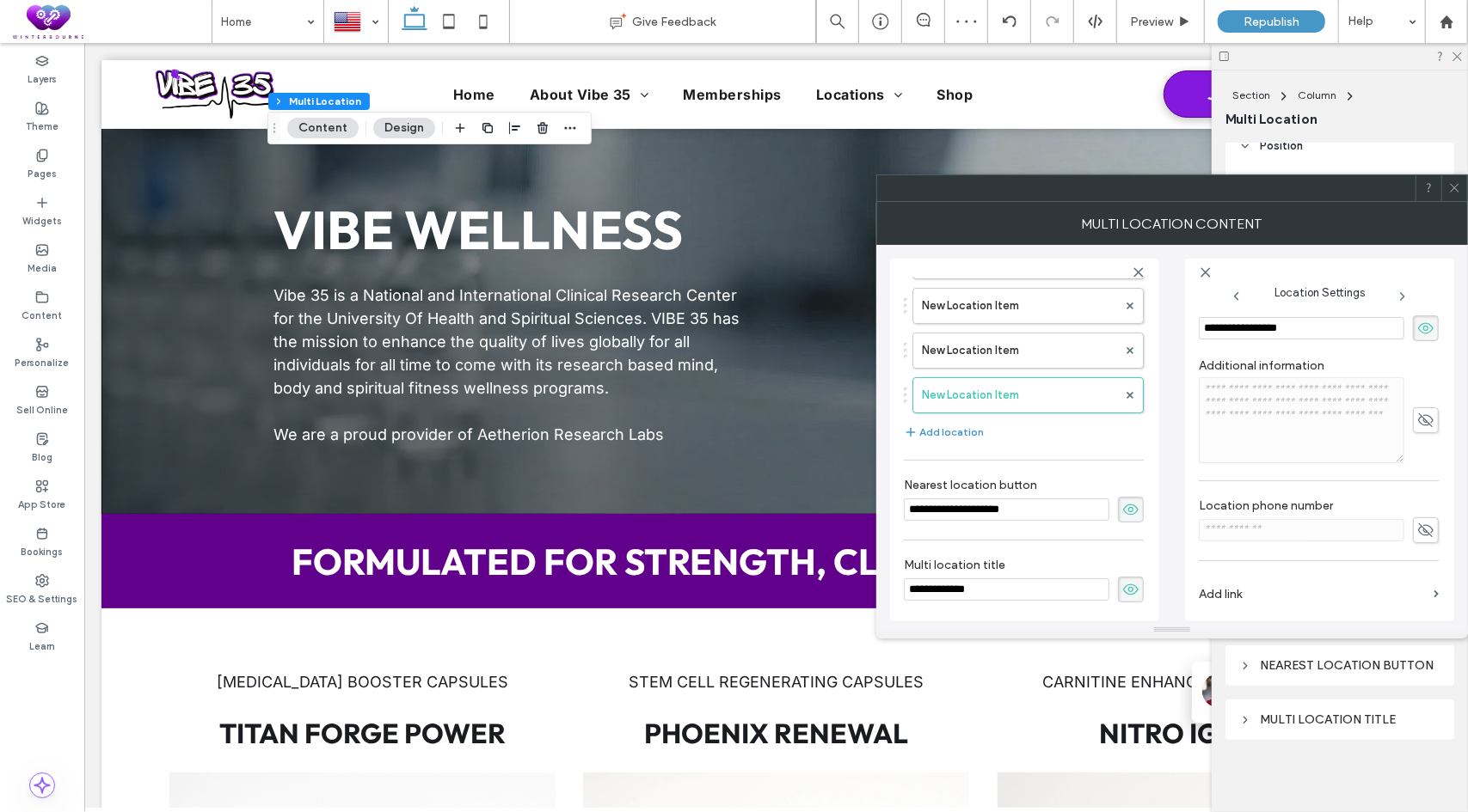
scroll to position [206, 0]
click at [957, 429] on button "Add location" at bounding box center [943, 432] width 80 height 21
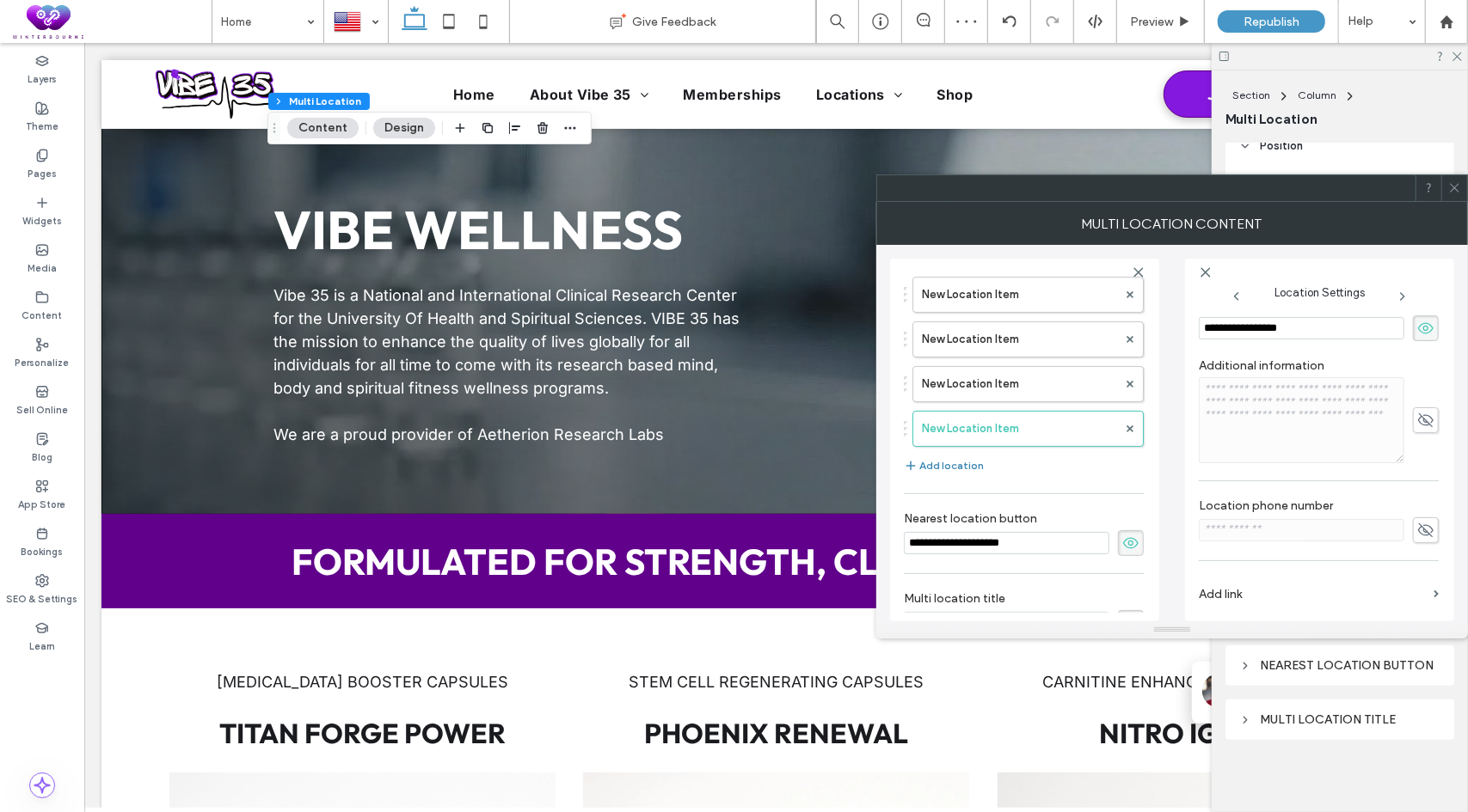
click at [945, 475] on button "Add location" at bounding box center [943, 465] width 80 height 21
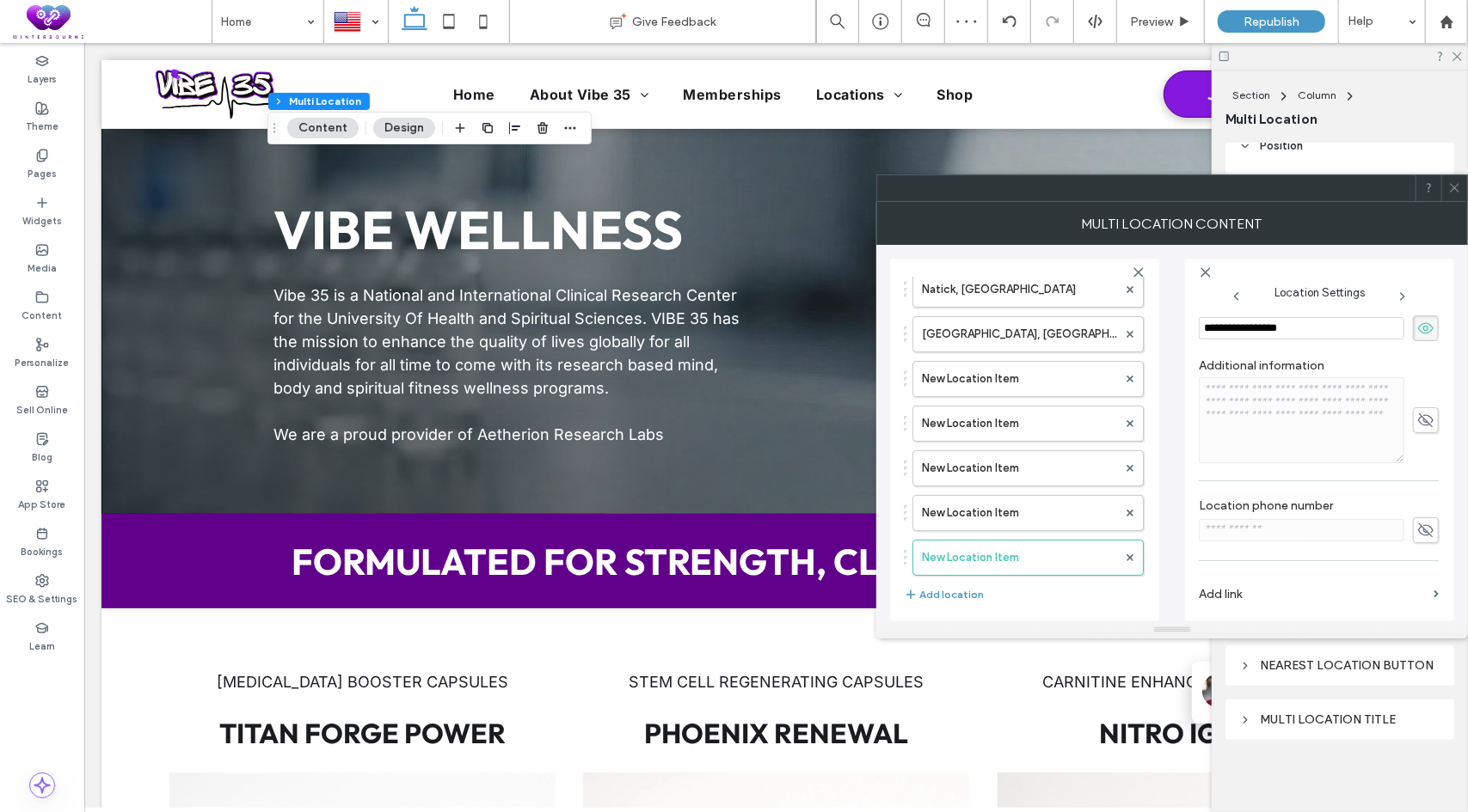
scroll to position [120, 0]
click at [991, 398] on label "New Location Item" at bounding box center [1019, 380] width 195 height 34
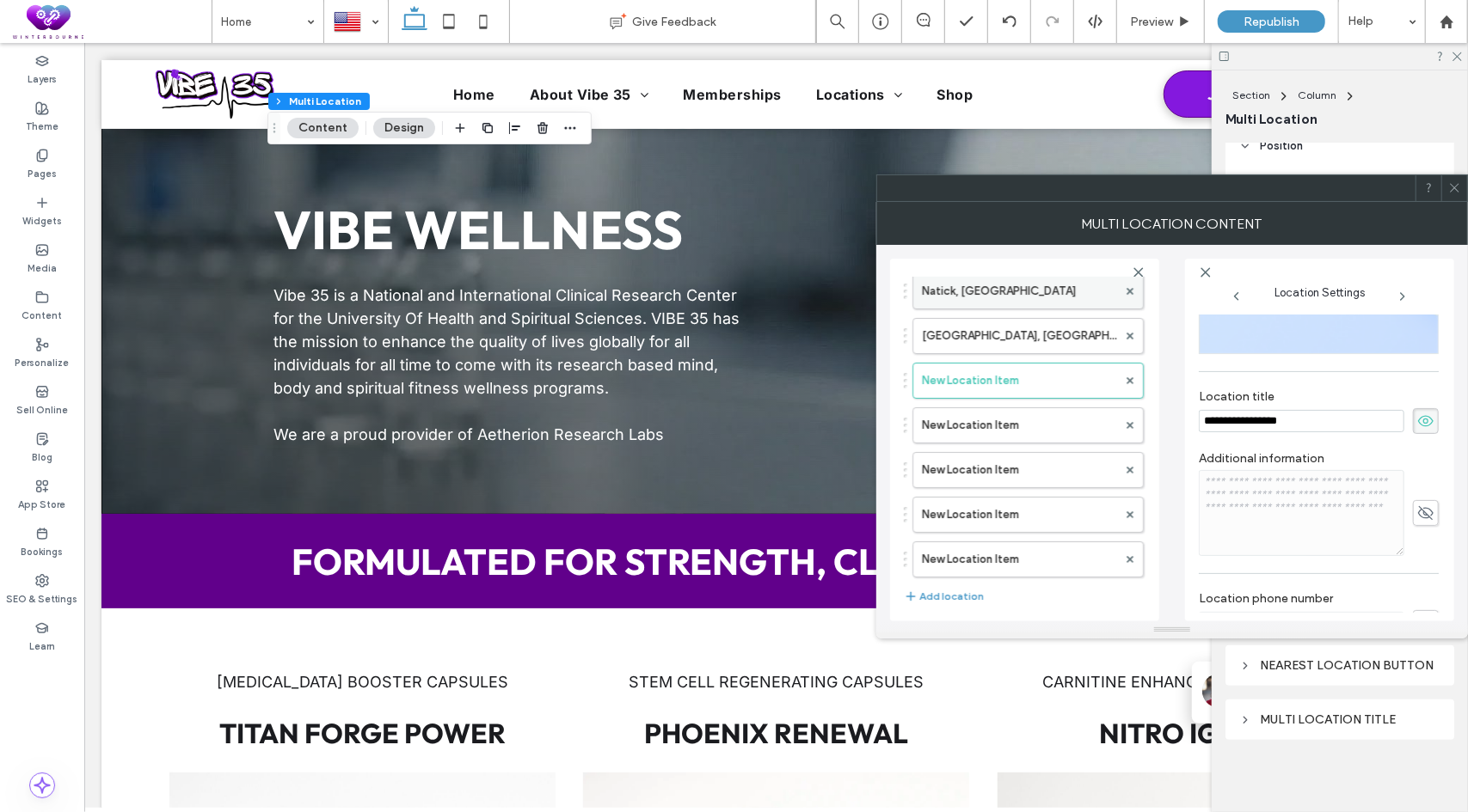
scroll to position [0, 0]
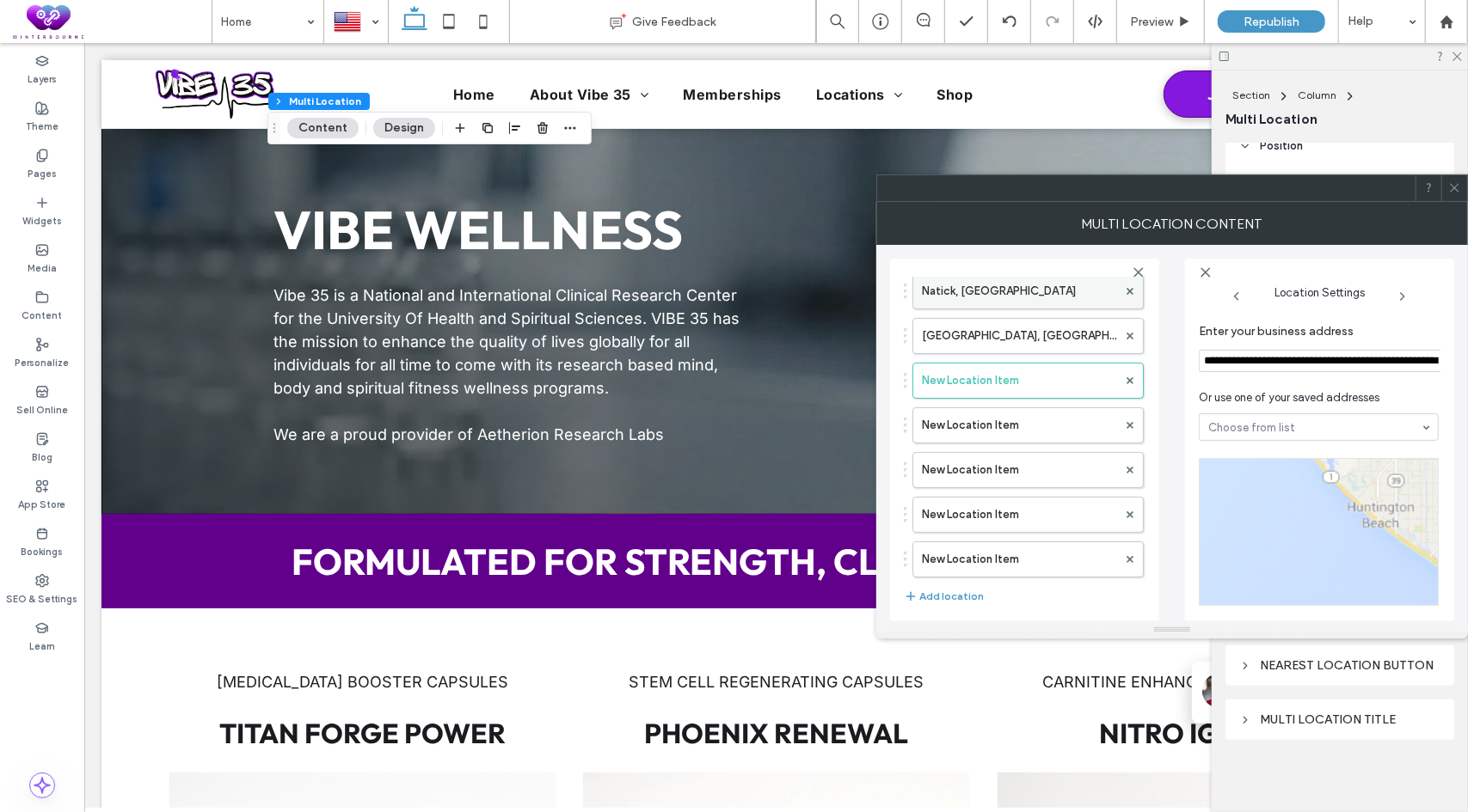
drag, startPoint x: 1306, startPoint y: 325, endPoint x: 1071, endPoint y: 304, distance: 235.9
click at [1071, 304] on div "**********" at bounding box center [1172, 434] width 564 height 376
click at [1293, 359] on input "**********" at bounding box center [1321, 361] width 245 height 23
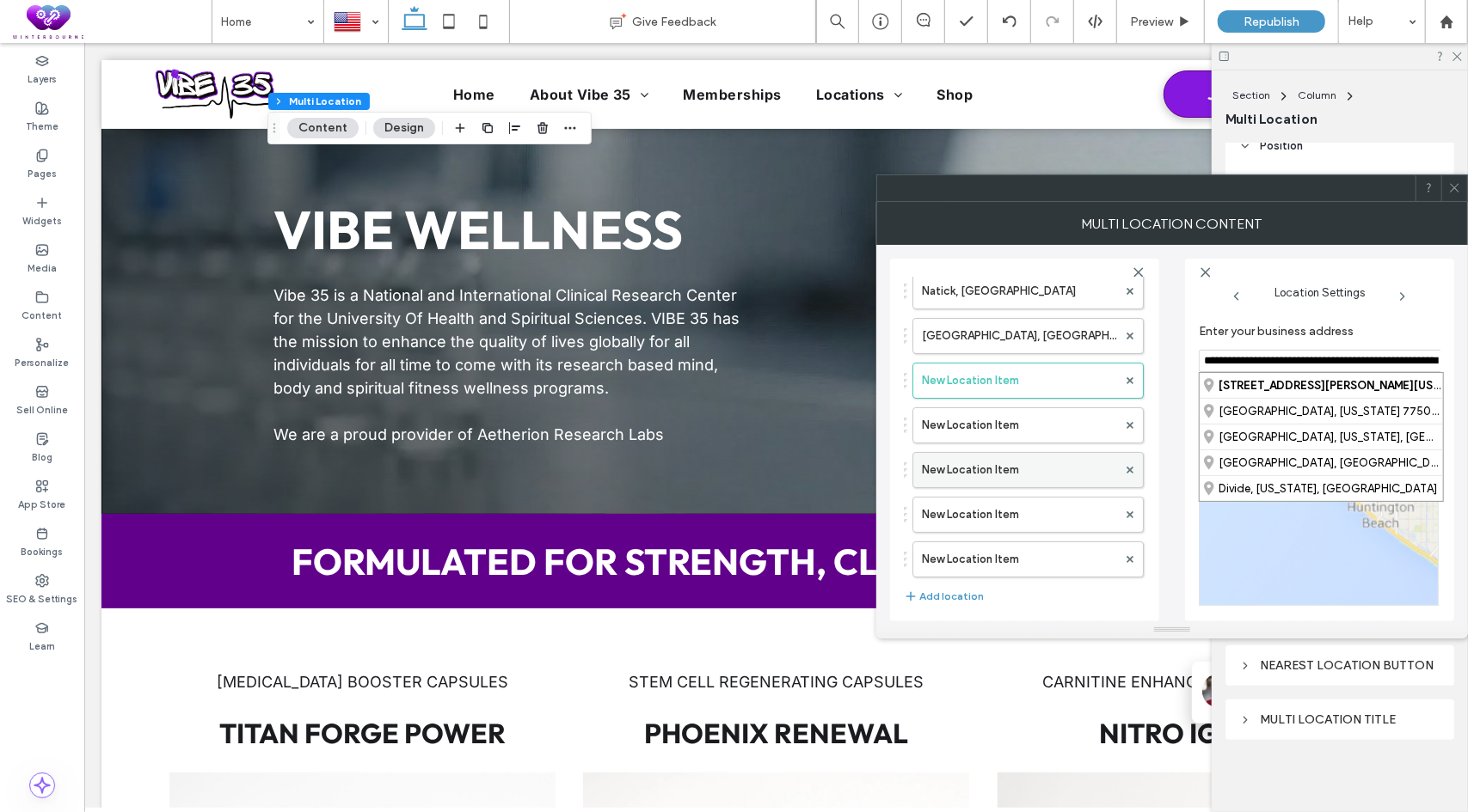
paste input
click at [1293, 391] on div "[STREET_ADDRESS][PERSON_NAME][US_STATE]" at bounding box center [1314, 384] width 244 height 25
type input "**********"
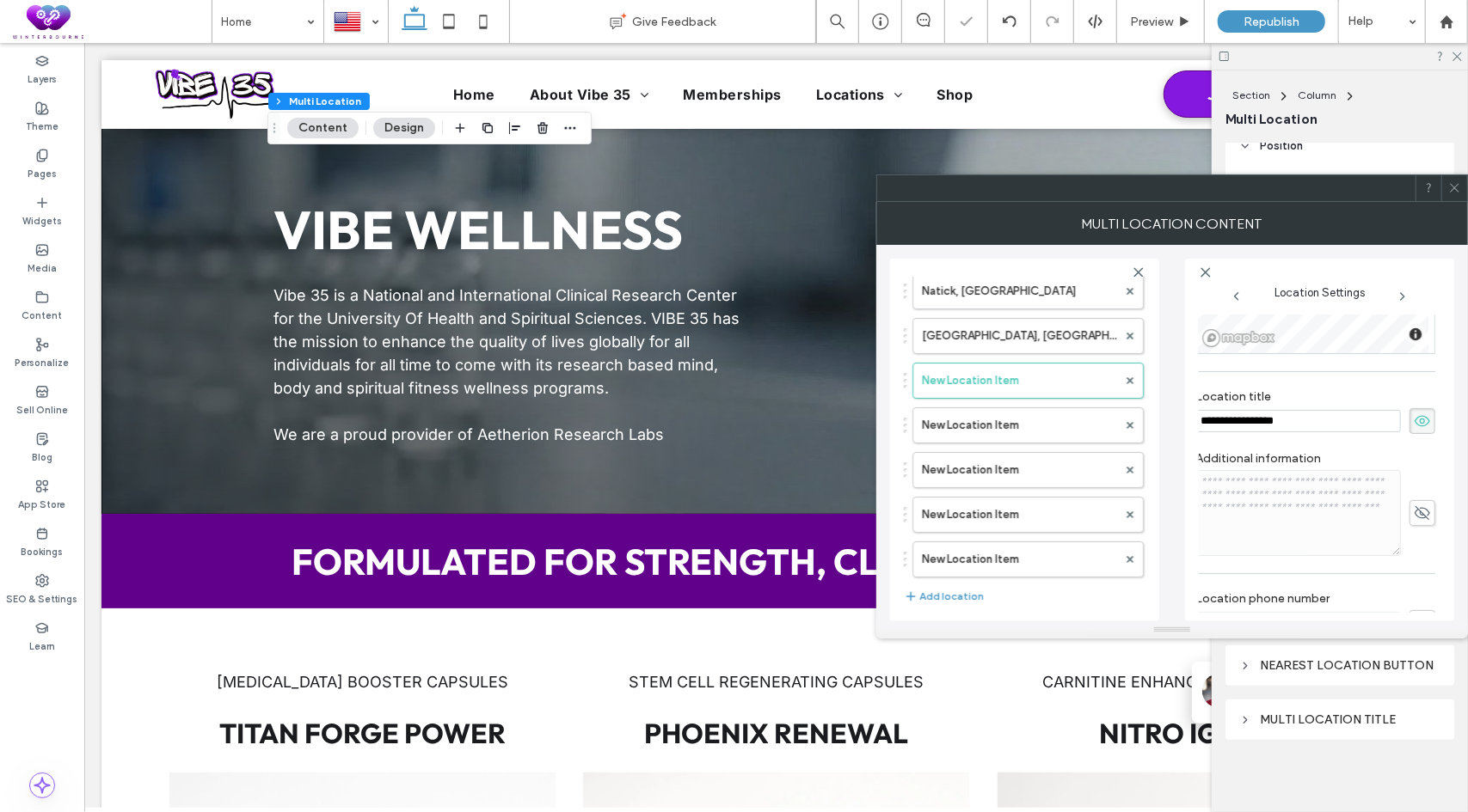
scroll to position [258, 5]
click at [1306, 413] on input "**********" at bounding box center [1297, 417] width 205 height 23
paste input "**********"
click at [1329, 390] on label "Location title" at bounding box center [1314, 394] width 240 height 19
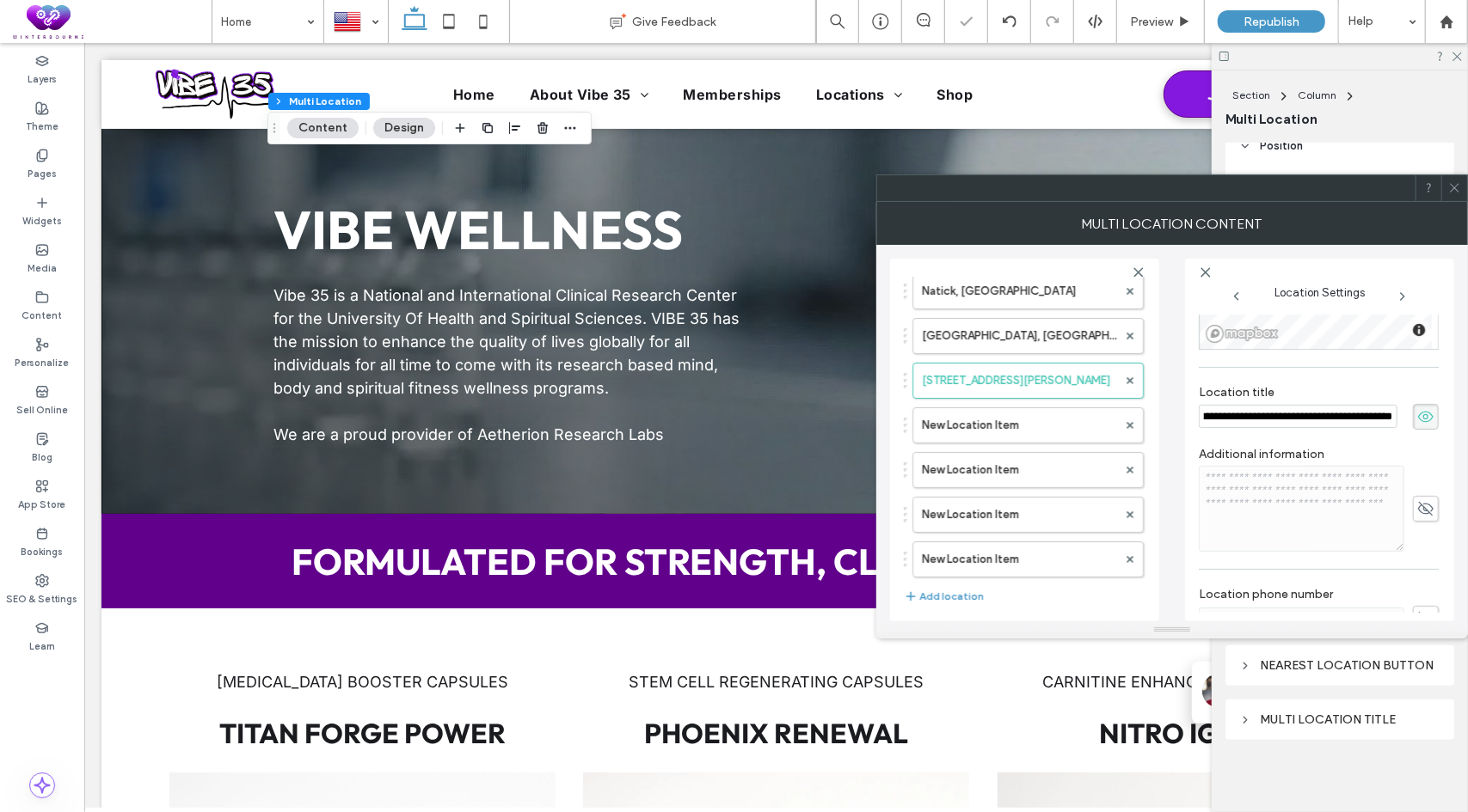
click at [1310, 412] on input "**********" at bounding box center [1297, 417] width 198 height 24
click at [1283, 413] on input "**********" at bounding box center [1297, 417] width 198 height 24
drag, startPoint x: 1286, startPoint y: 413, endPoint x: 1023, endPoint y: 413, distance: 263.0
click at [1023, 413] on div "**********" at bounding box center [1172, 434] width 564 height 376
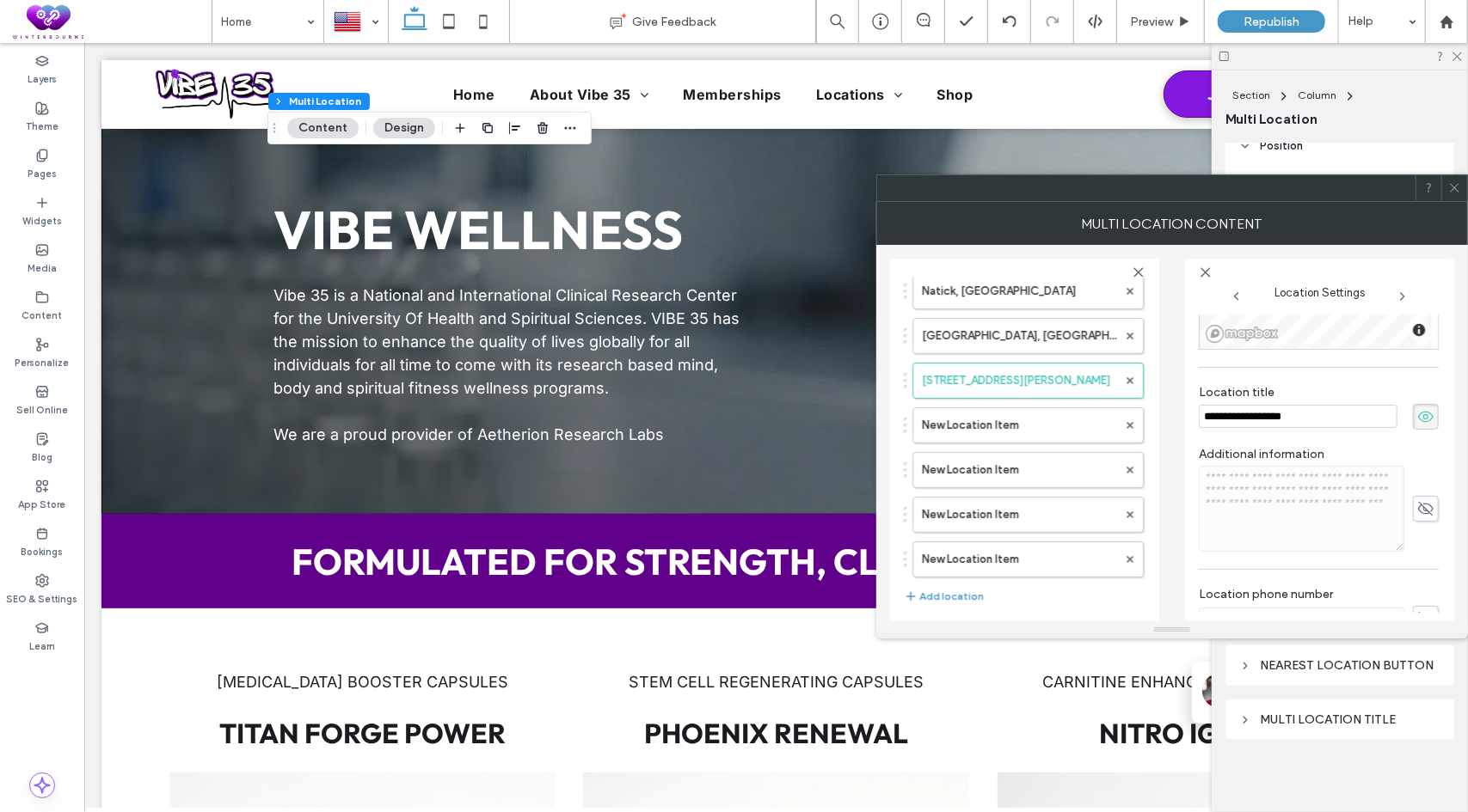
drag, startPoint x: 1278, startPoint y: 416, endPoint x: 1372, endPoint y: 418, distance: 94.0
click at [1372, 418] on input "**********" at bounding box center [1297, 417] width 198 height 24
type input "**********"
click at [1305, 389] on label "Location title" at bounding box center [1318, 394] width 240 height 19
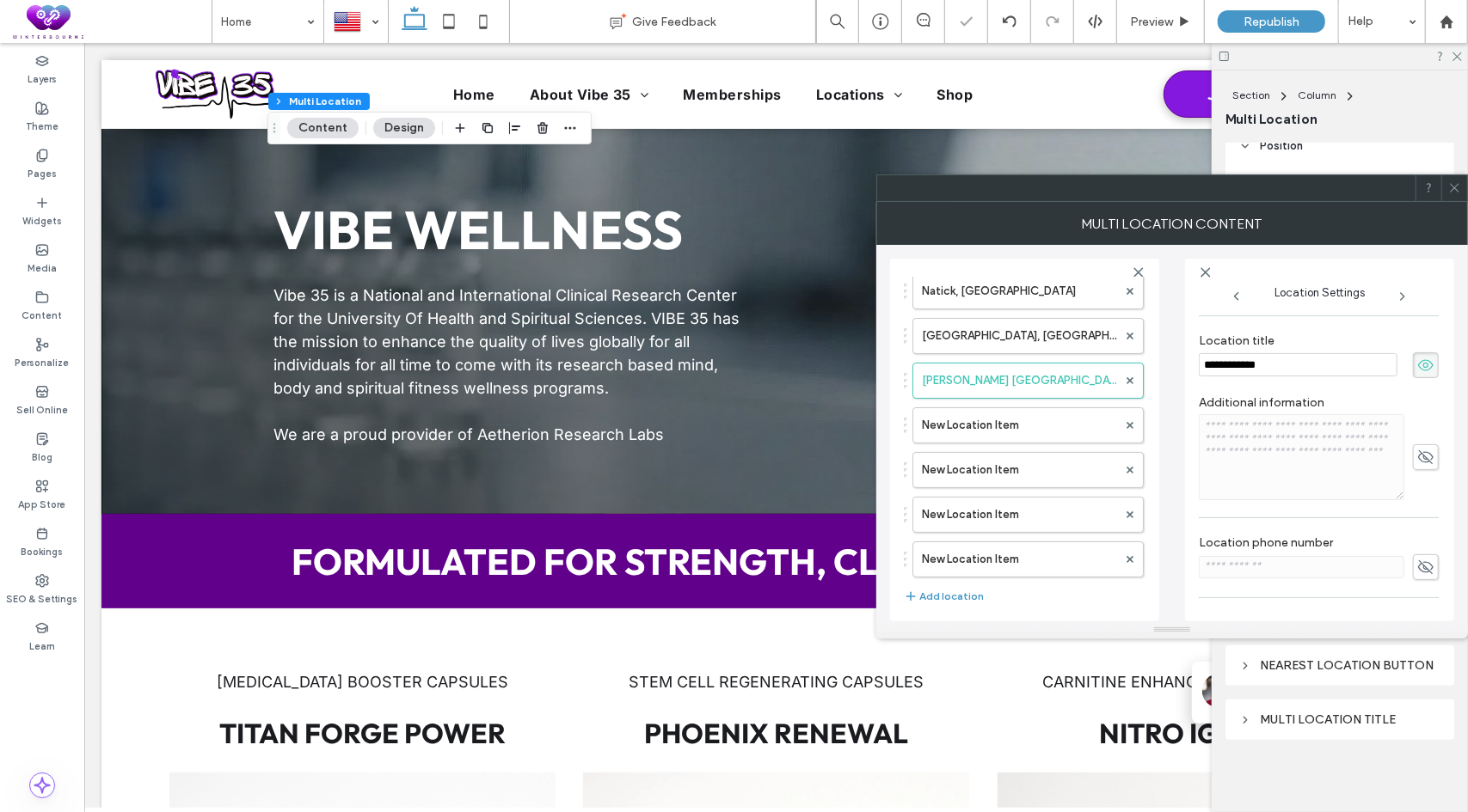
scroll to position [357, 0]
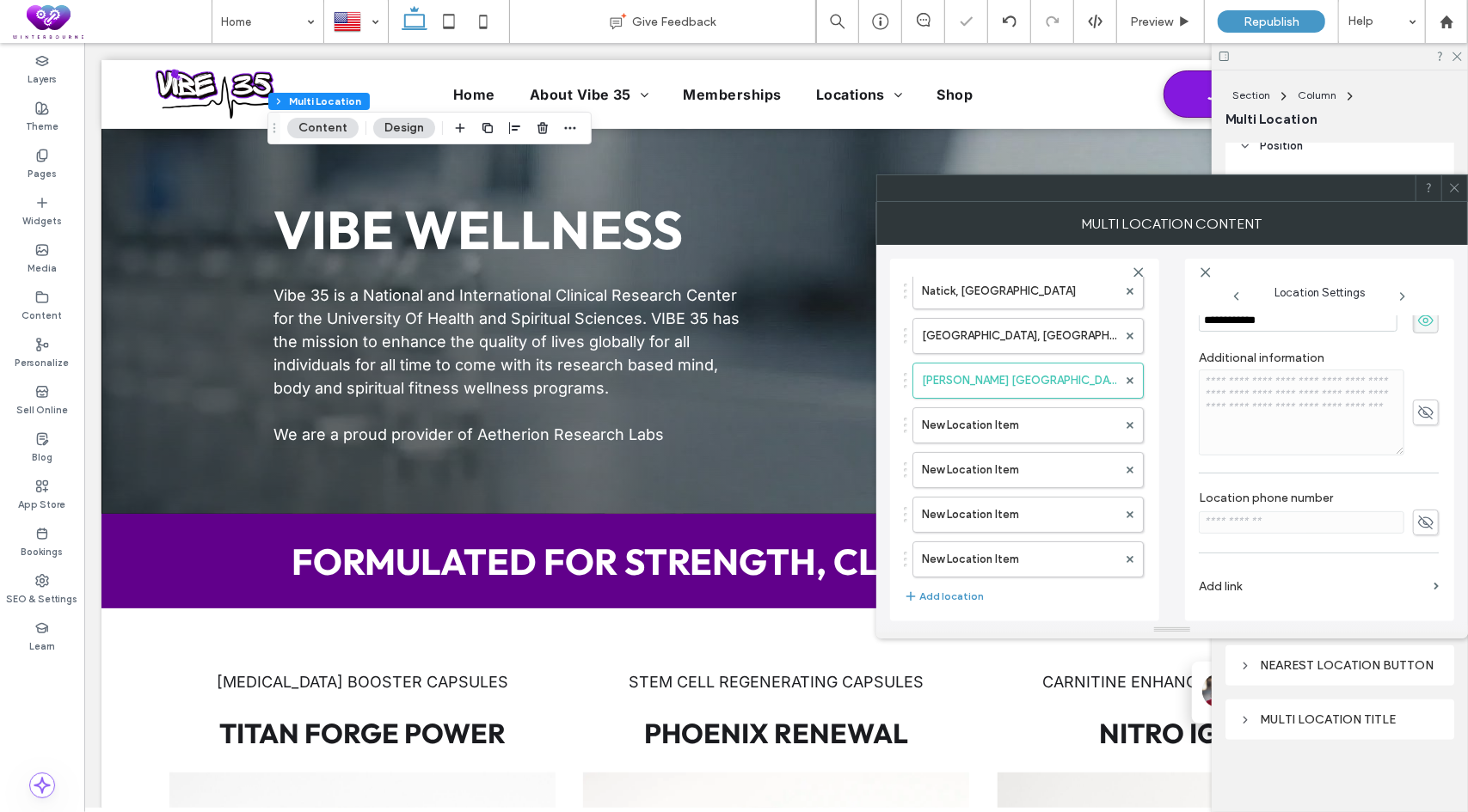
click at [1227, 575] on label "Add link" at bounding box center [1312, 586] width 228 height 32
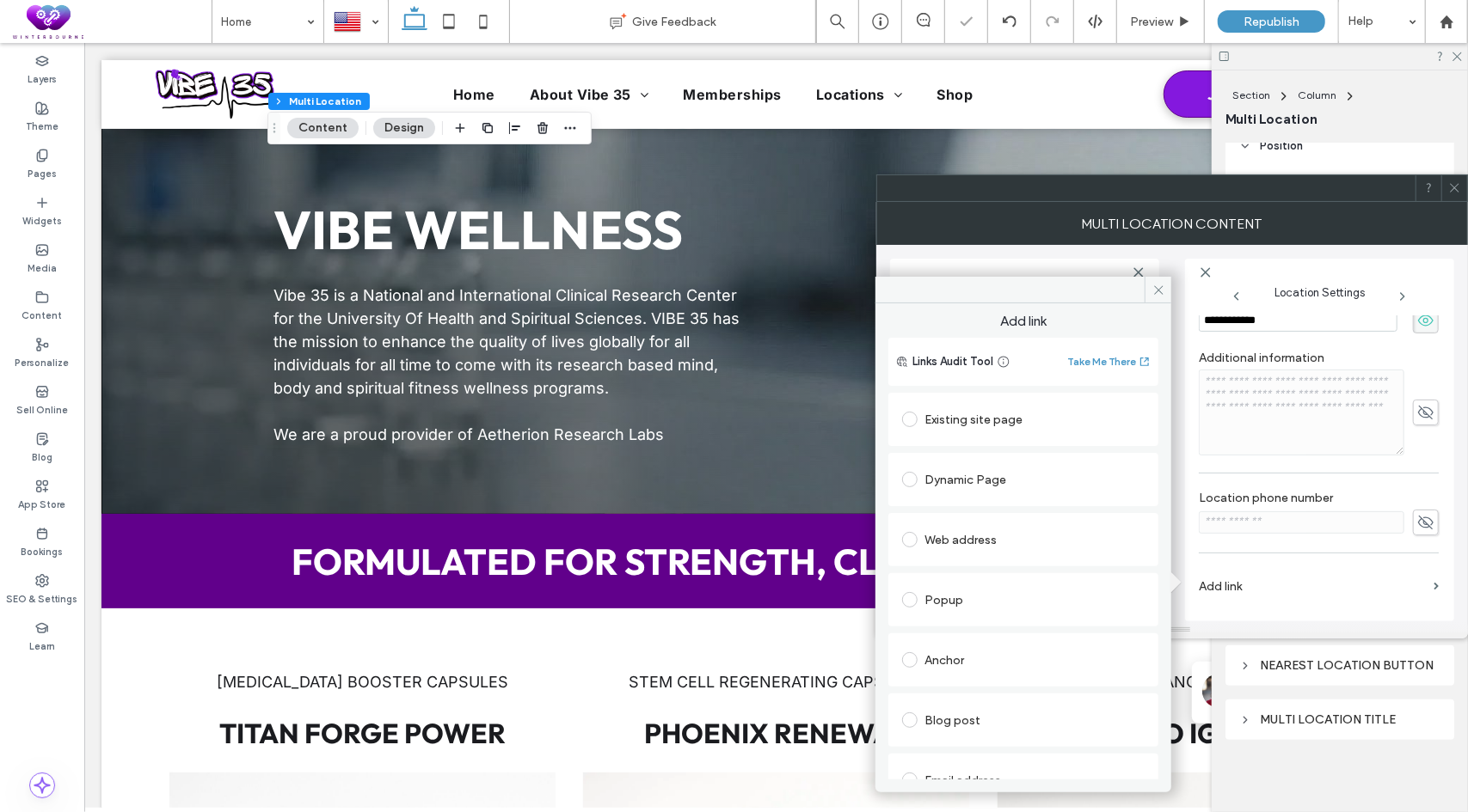
click at [965, 483] on div "Dynamic Page" at bounding box center [1023, 480] width 243 height 28
type input "******"
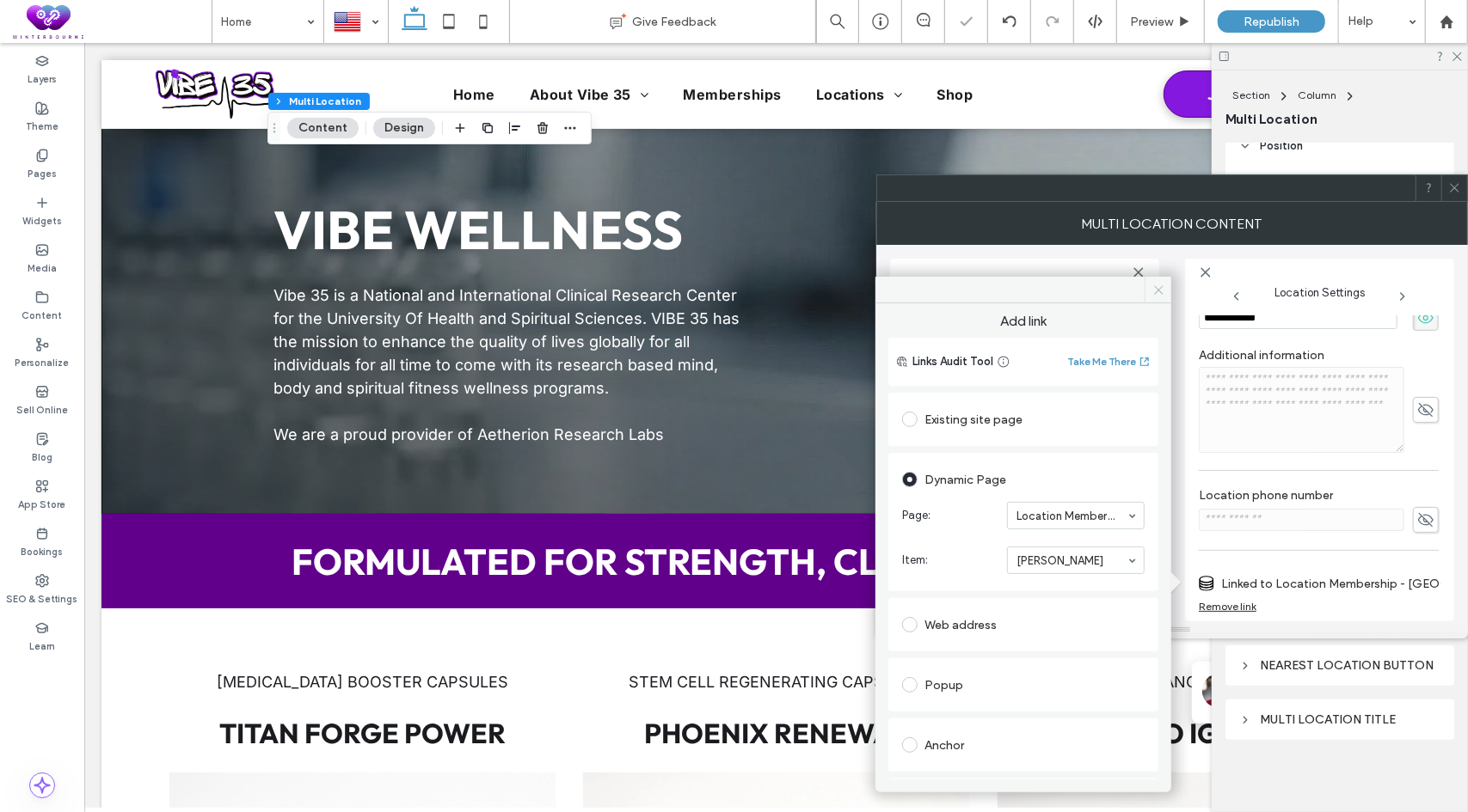
click at [1158, 285] on icon at bounding box center [1157, 290] width 13 height 13
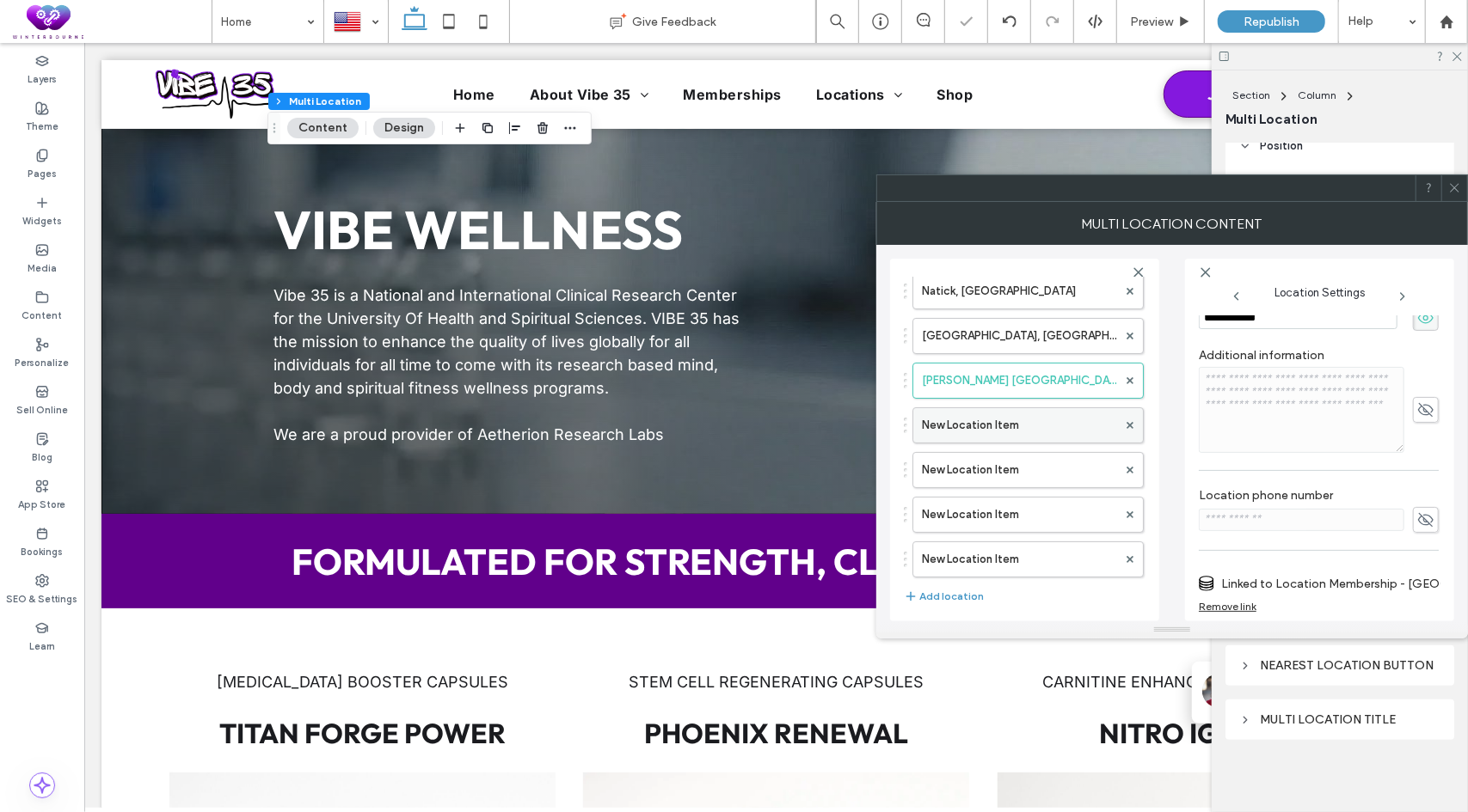
click at [989, 440] on label "New Location Item" at bounding box center [1019, 425] width 195 height 34
type input "**********"
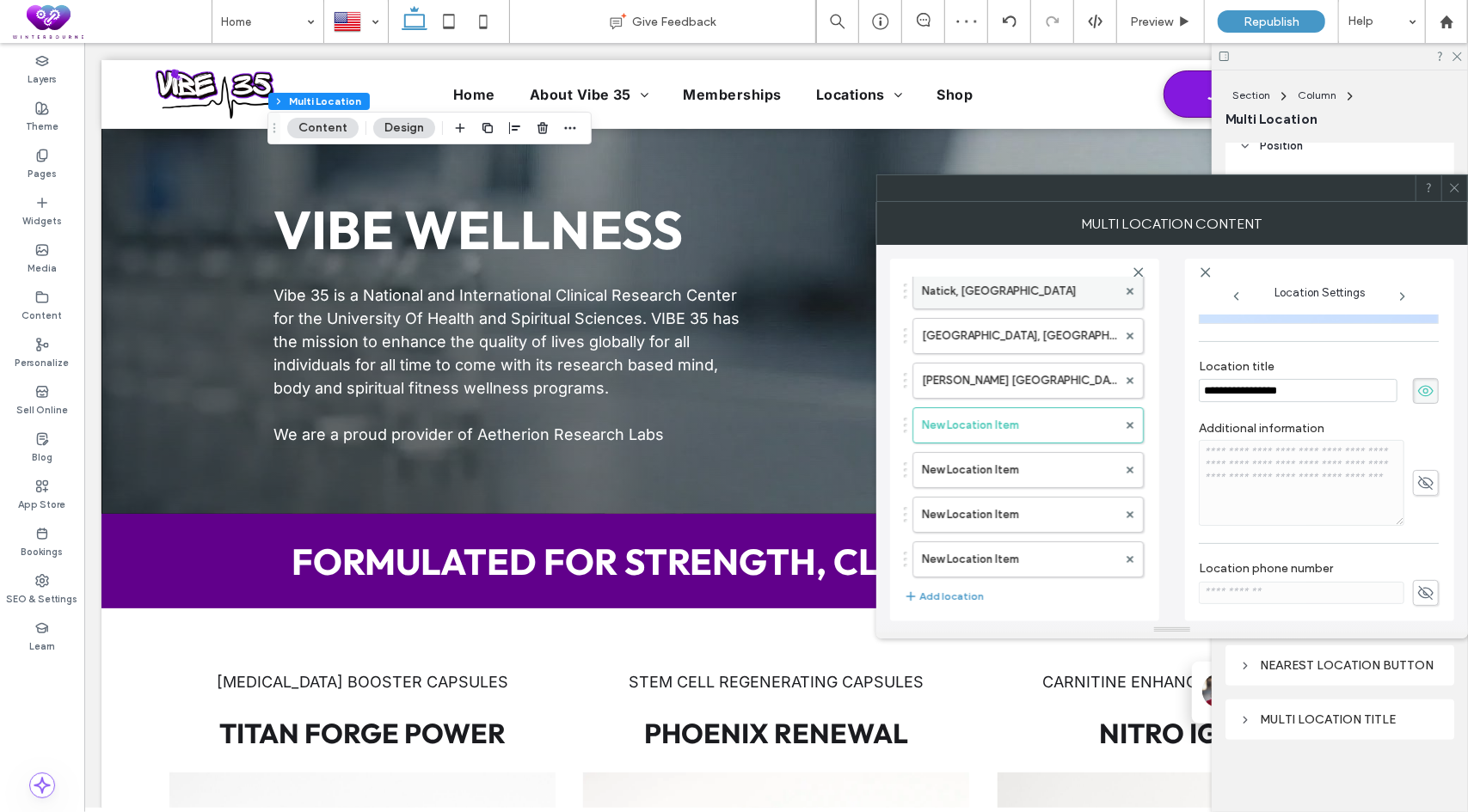
scroll to position [0, 0]
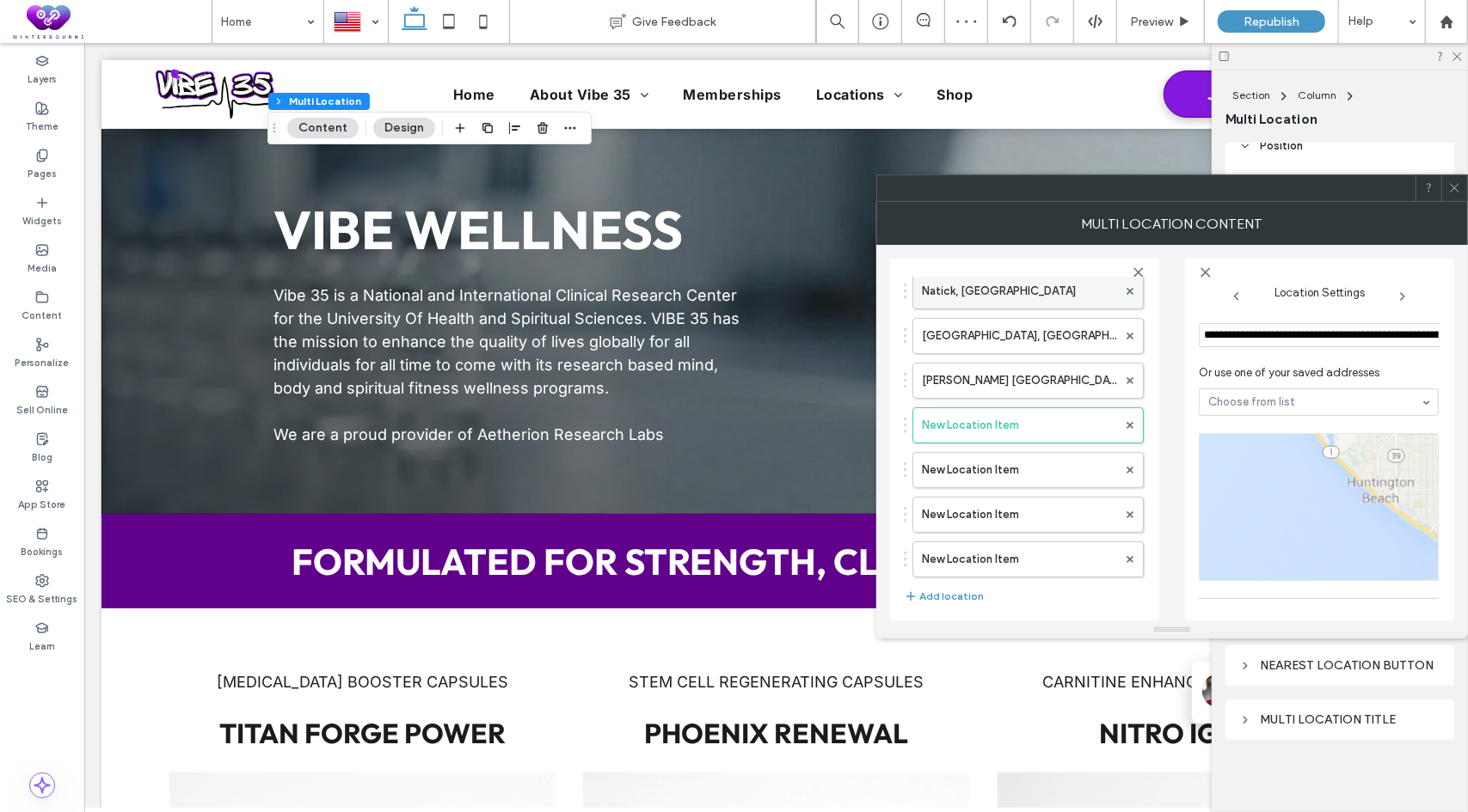
drag, startPoint x: 1312, startPoint y: 331, endPoint x: 1133, endPoint y: 310, distance: 180.2
click at [1133, 310] on div "**********" at bounding box center [1172, 434] width 564 height 376
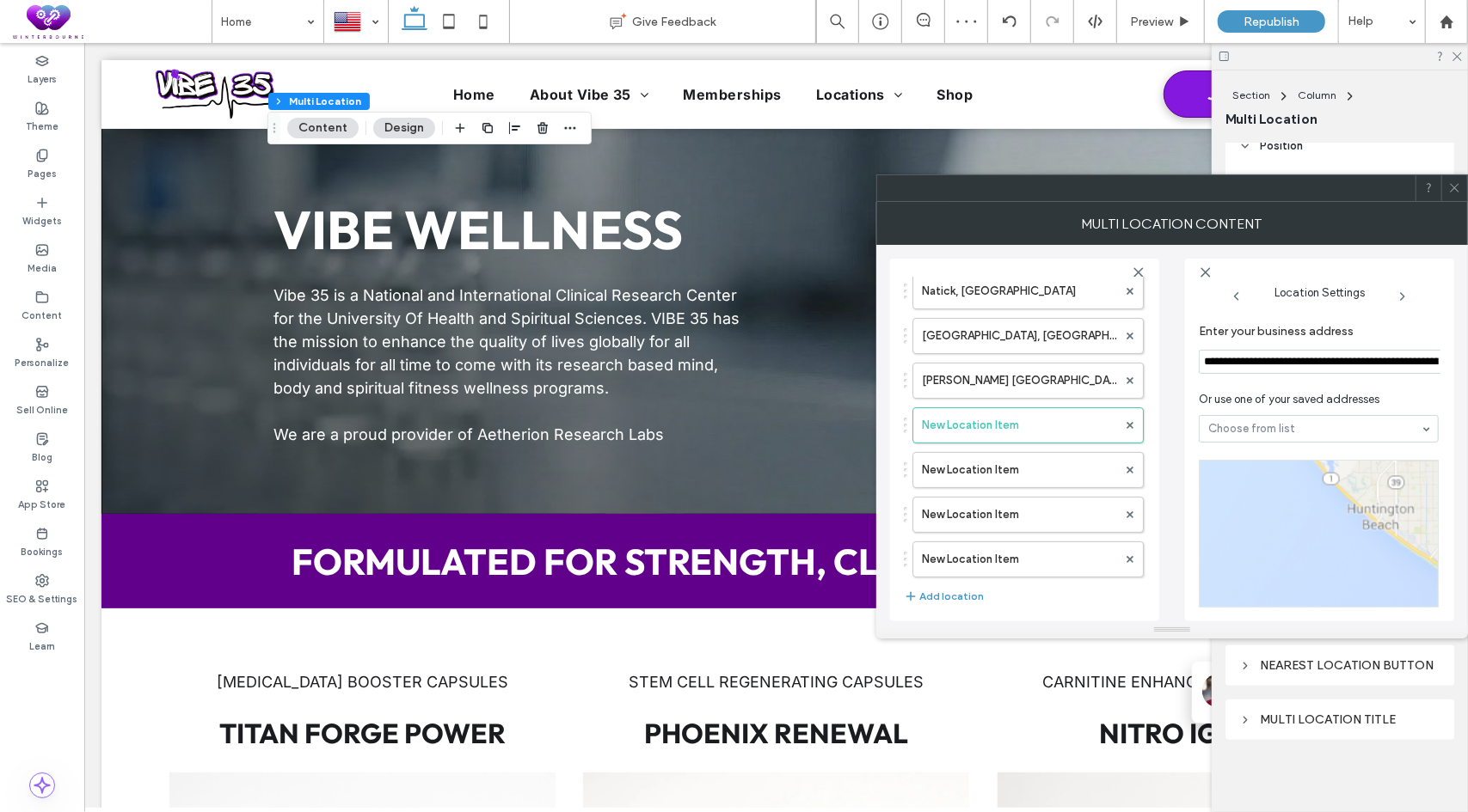
click at [1279, 355] on input "**********" at bounding box center [1321, 362] width 245 height 24
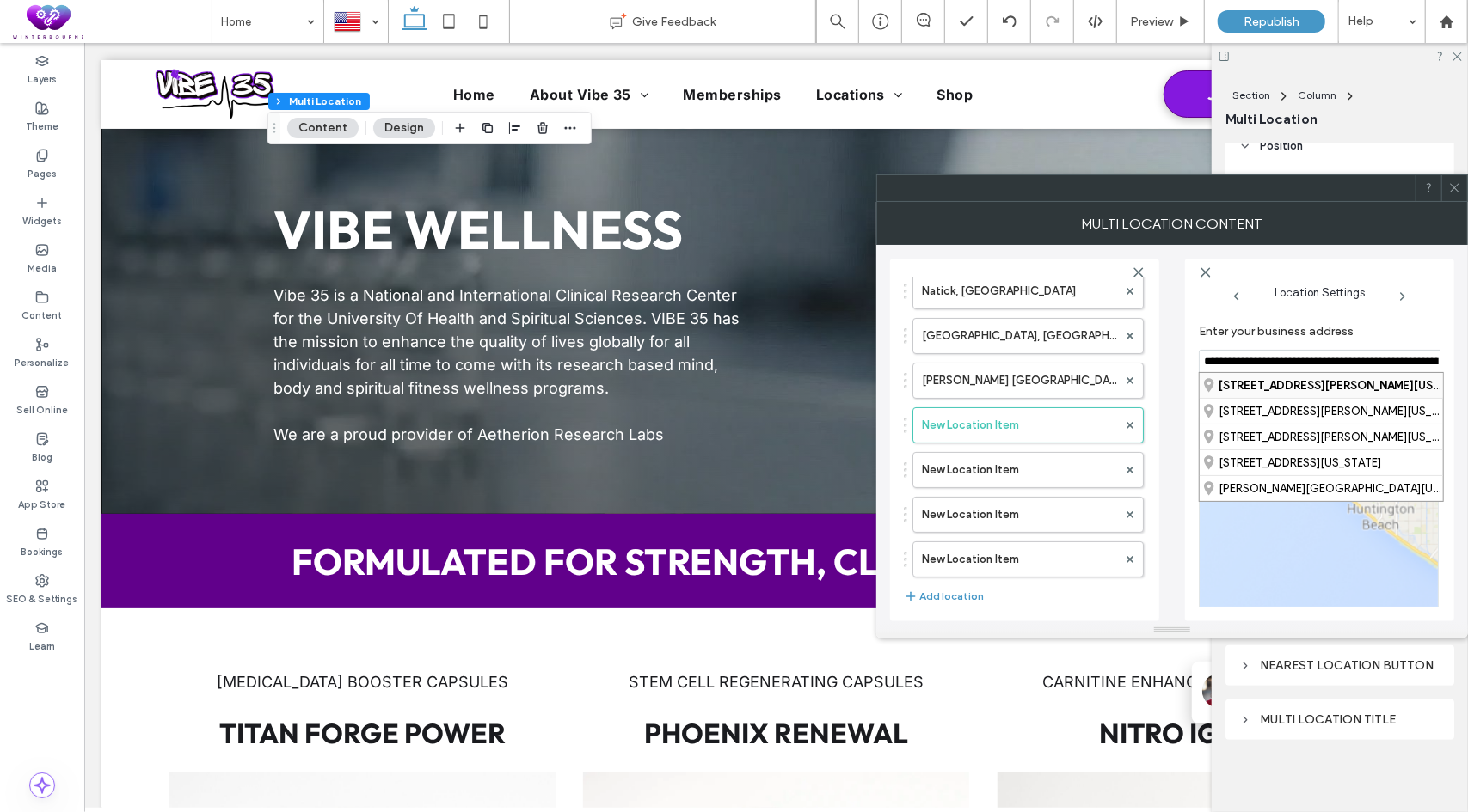
paste input
drag, startPoint x: 1340, startPoint y: 358, endPoint x: 1197, endPoint y: 350, distance: 143.2
click at [1197, 350] on div "**********" at bounding box center [1319, 440] width 269 height 363
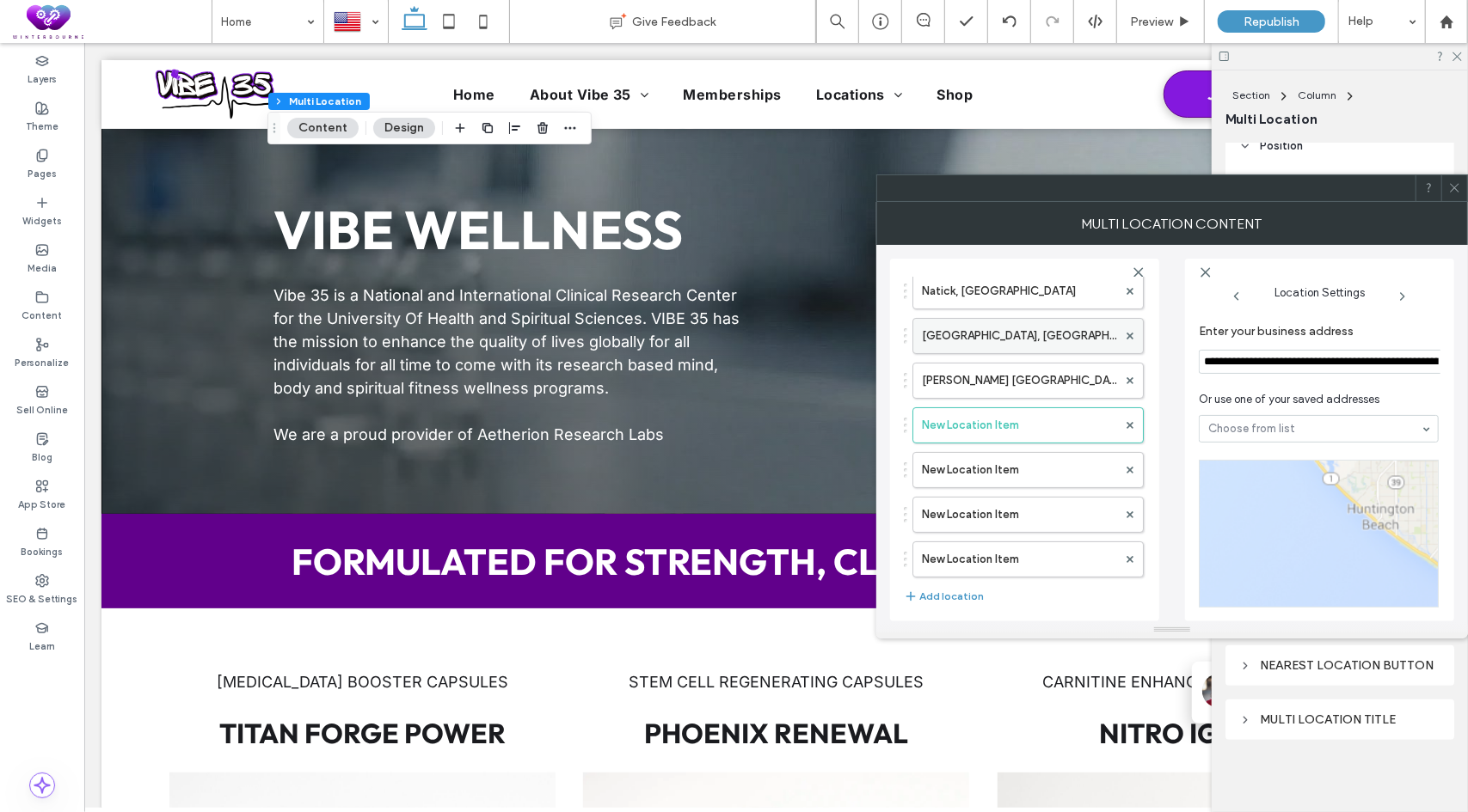
drag, startPoint x: 1383, startPoint y: 356, endPoint x: 1132, endPoint y: 339, distance: 251.6
click at [1132, 339] on div "**********" at bounding box center [1172, 434] width 564 height 376
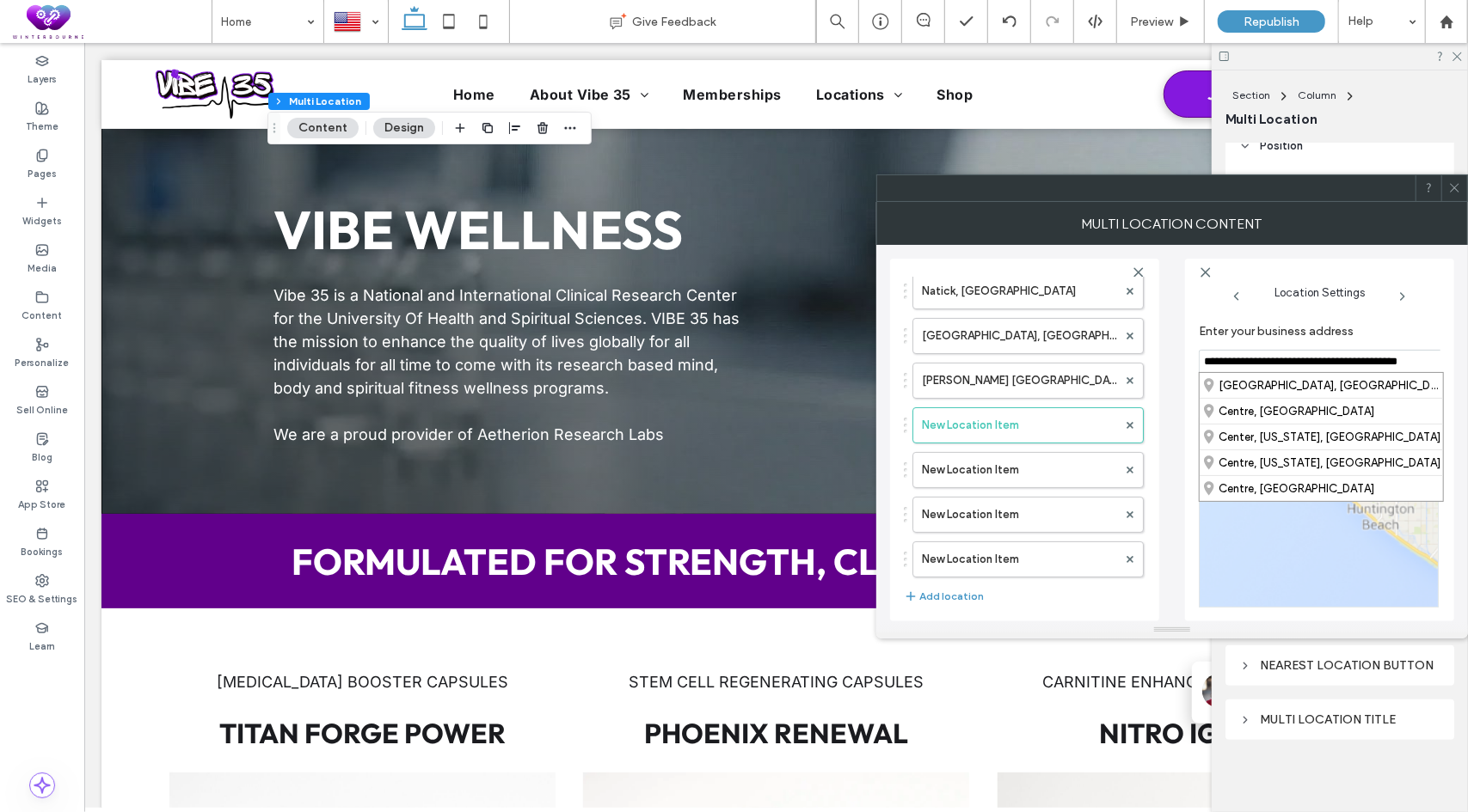
click at [1269, 359] on input "**********" at bounding box center [1321, 362] width 245 height 24
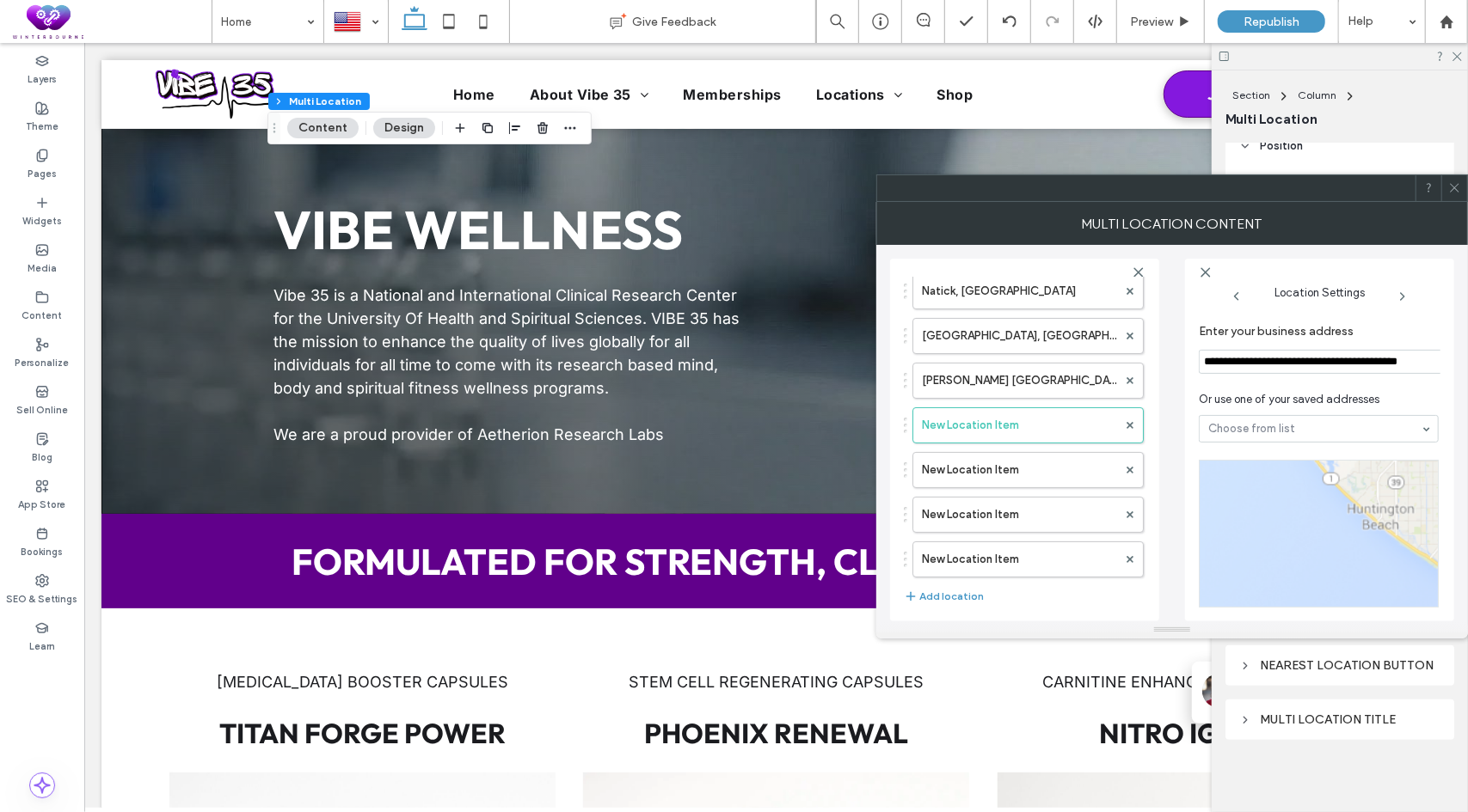
click at [1294, 359] on input "**********" at bounding box center [1321, 362] width 245 height 24
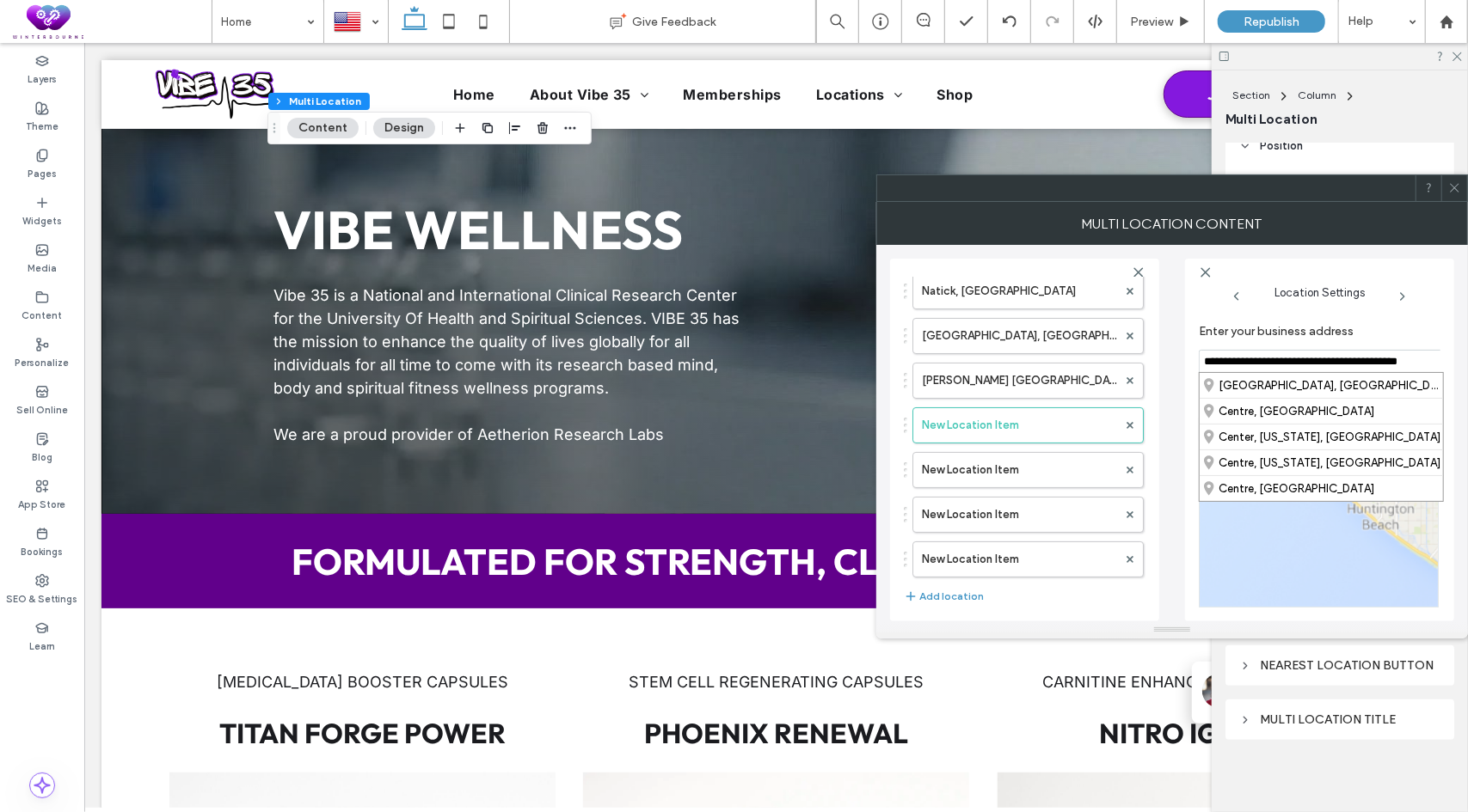
click at [1308, 355] on input "**********" at bounding box center [1321, 362] width 245 height 24
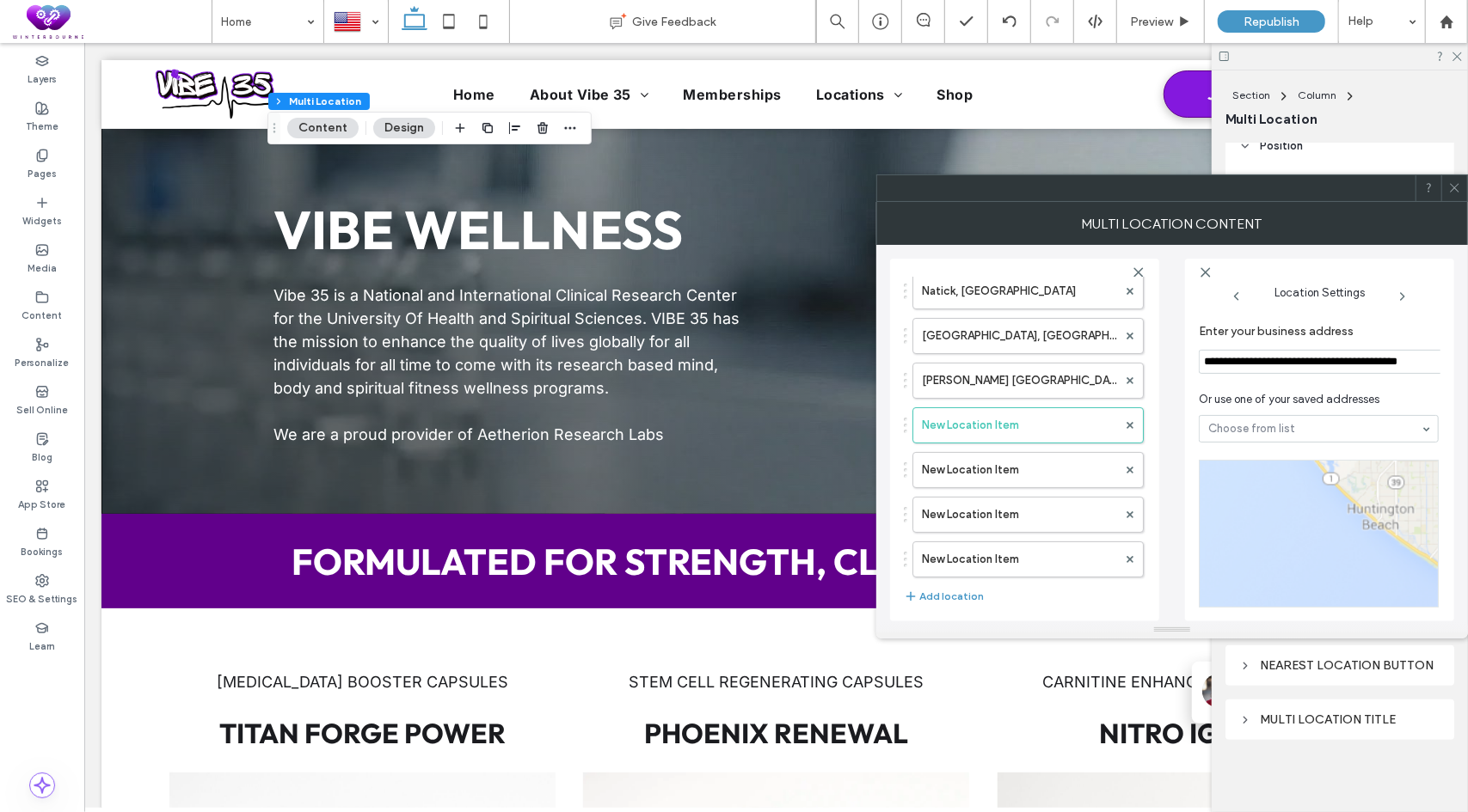
paste input "**********"
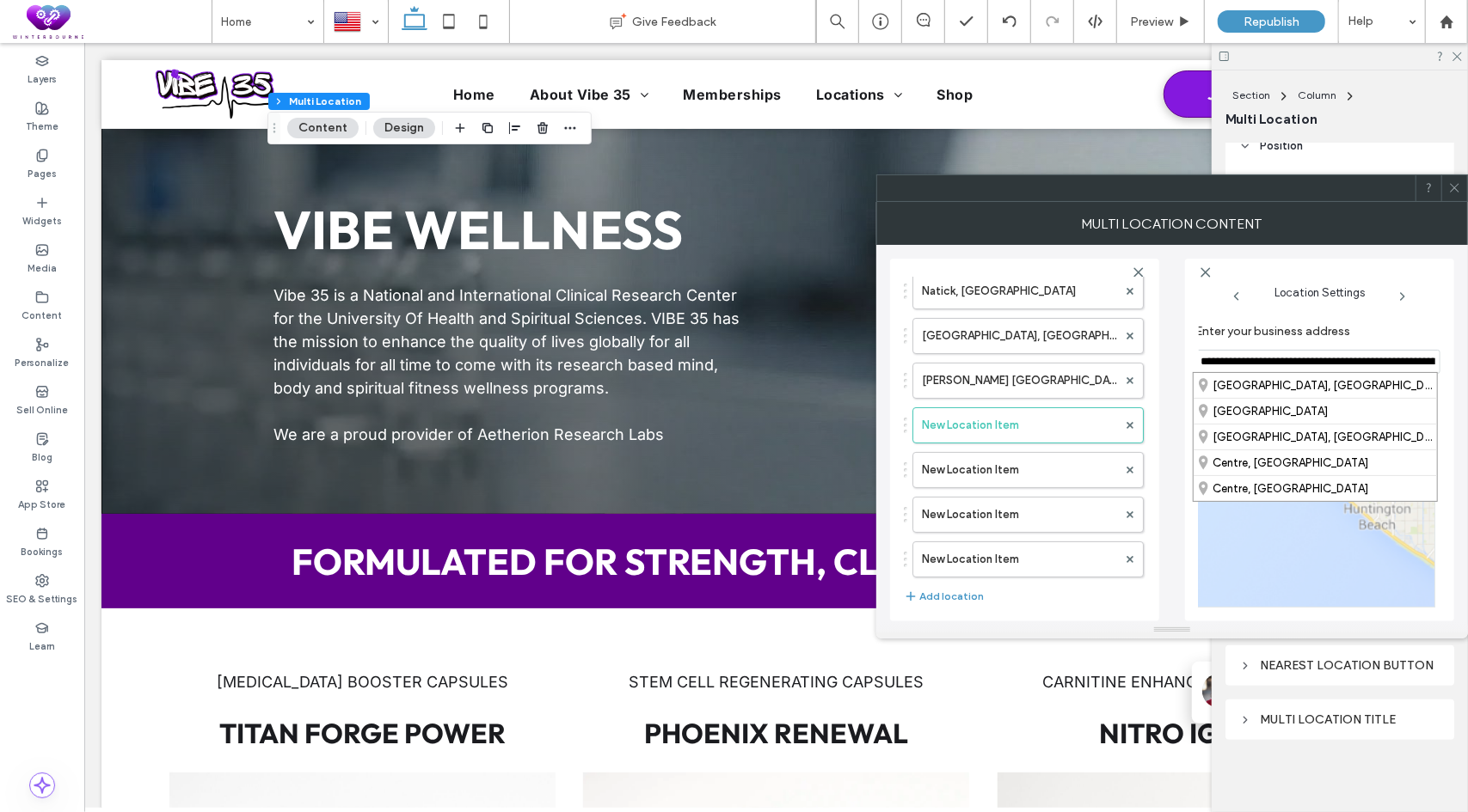
click at [1401, 334] on label "Enter your business address" at bounding box center [1311, 333] width 233 height 19
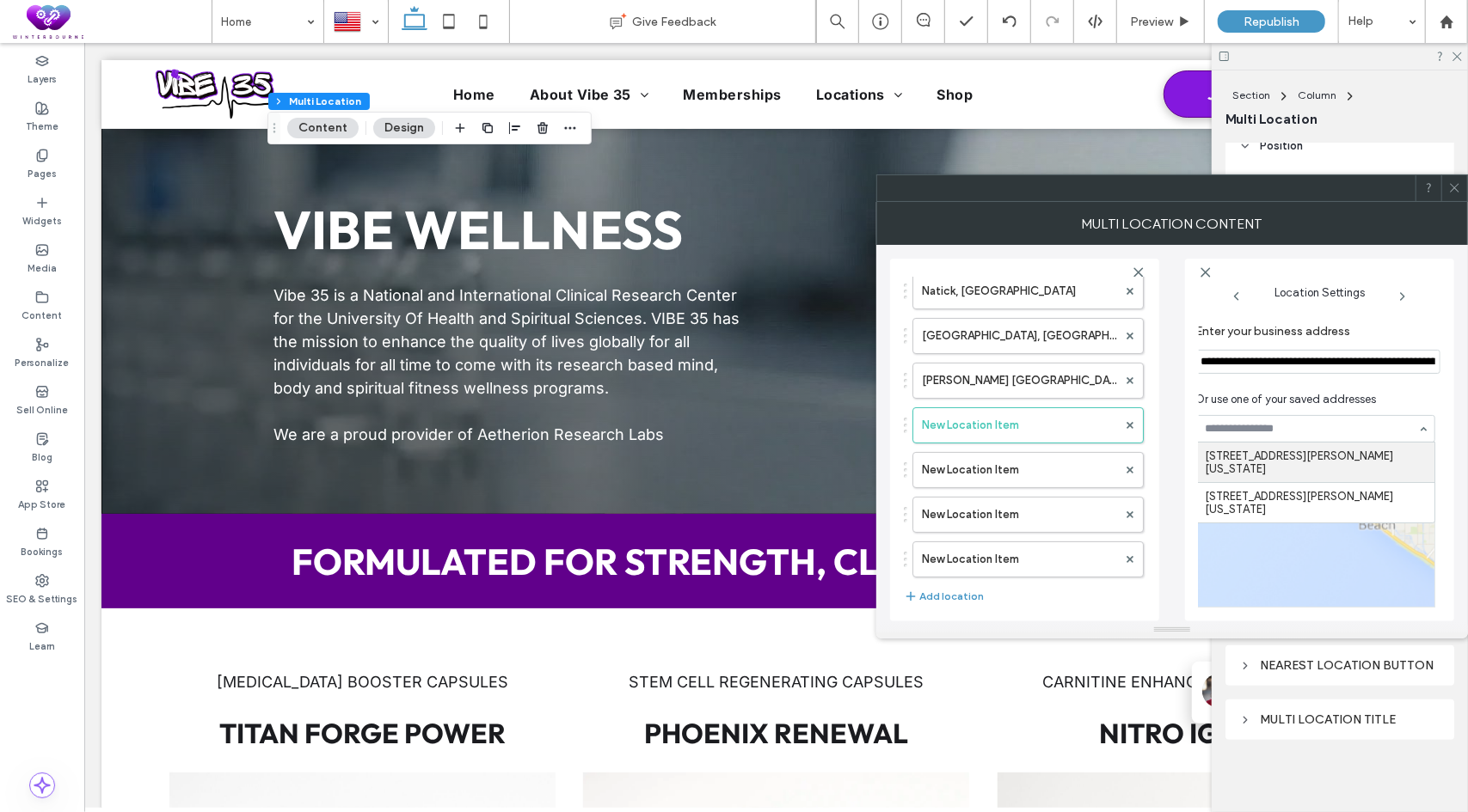
click at [1398, 380] on section "**********" at bounding box center [1314, 348] width 240 height 66
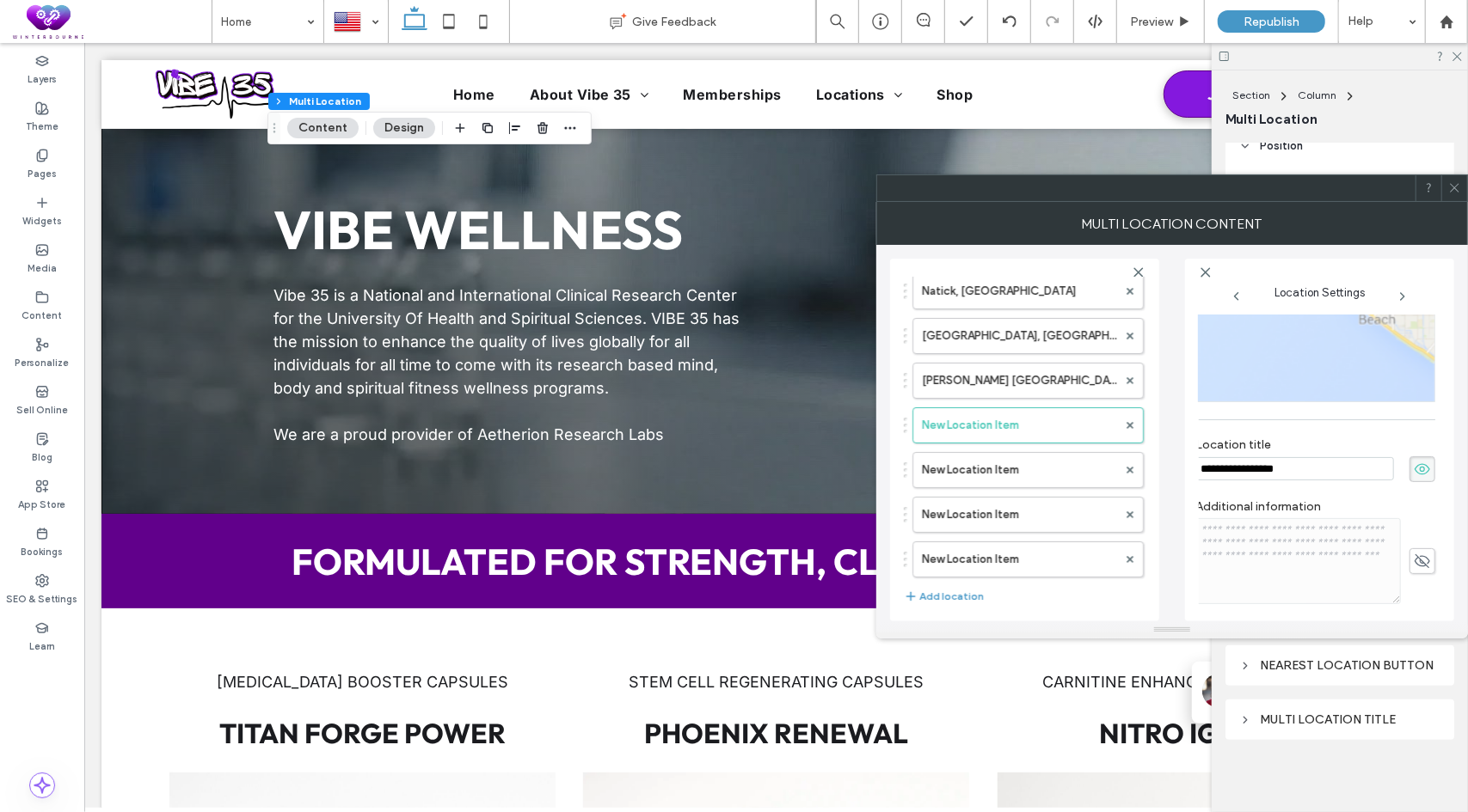
scroll to position [258, 5]
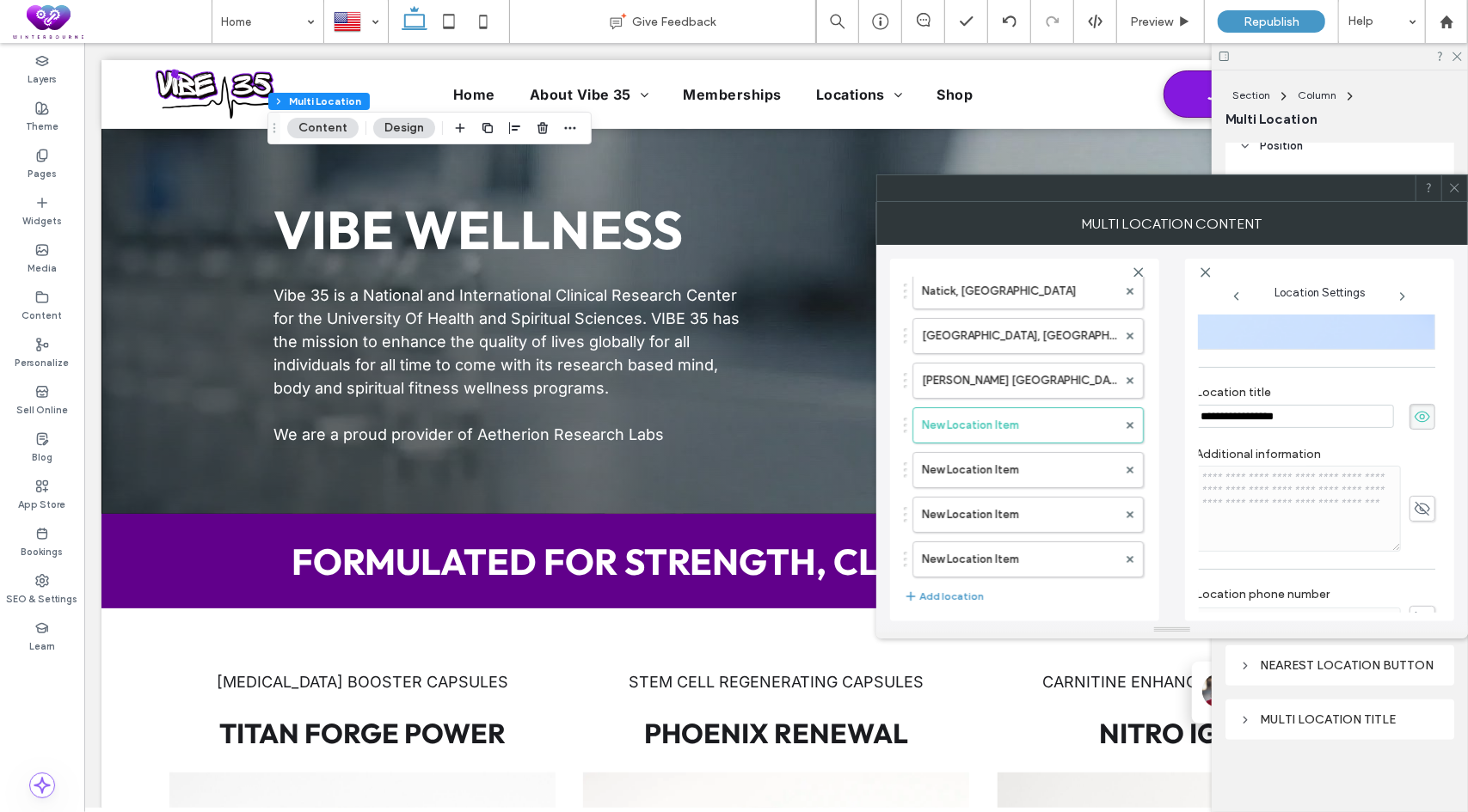
click at [1280, 416] on input "**********" at bounding box center [1293, 417] width 198 height 24
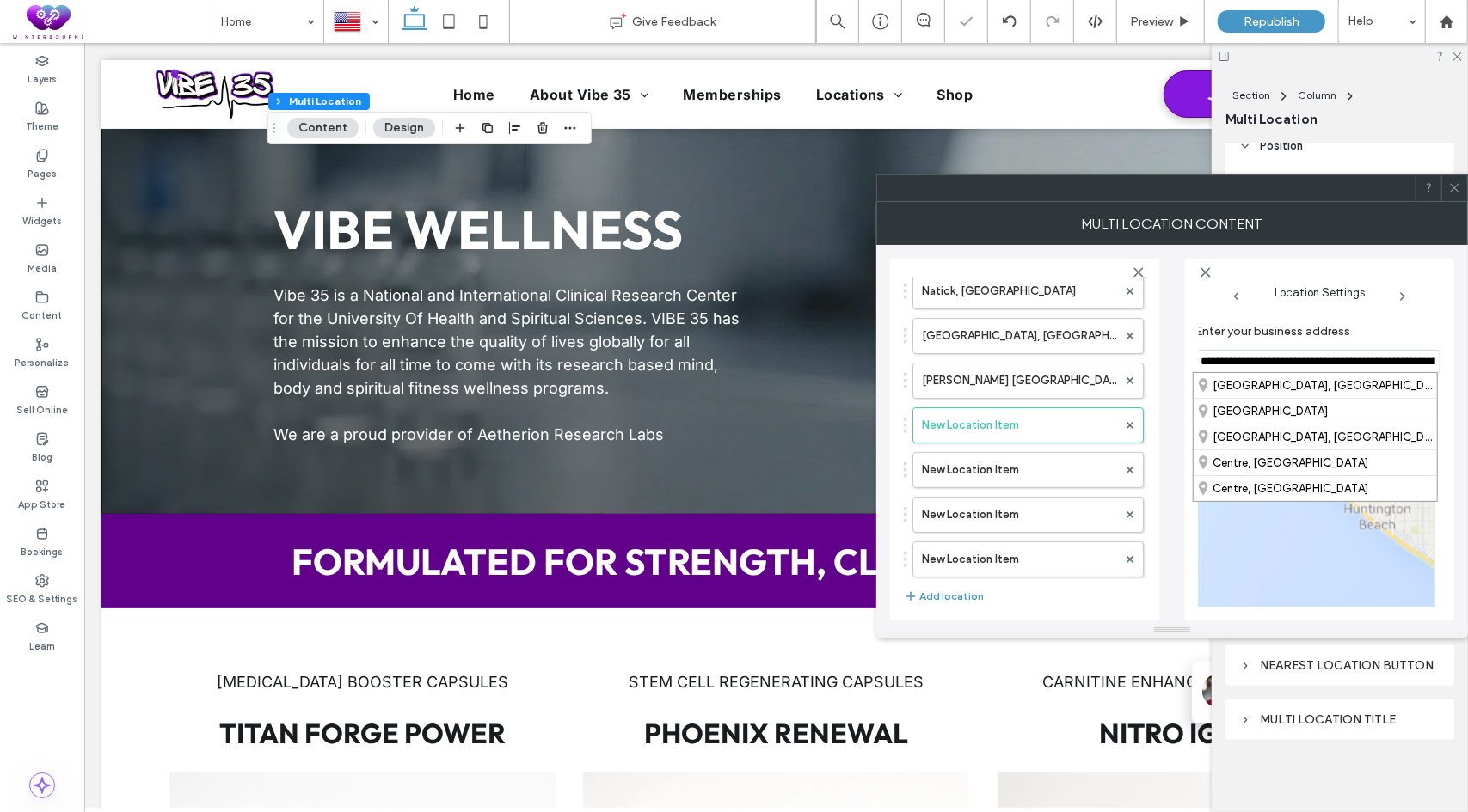
scroll to position [0, 0]
drag, startPoint x: 1376, startPoint y: 361, endPoint x: 1146, endPoint y: 356, distance: 230.1
click at [1146, 356] on div "**********" at bounding box center [1172, 434] width 564 height 376
click at [1341, 386] on div "[PERSON_NAME][STREET_ADDRESS]" at bounding box center [1320, 384] width 244 height 25
type input "**********"
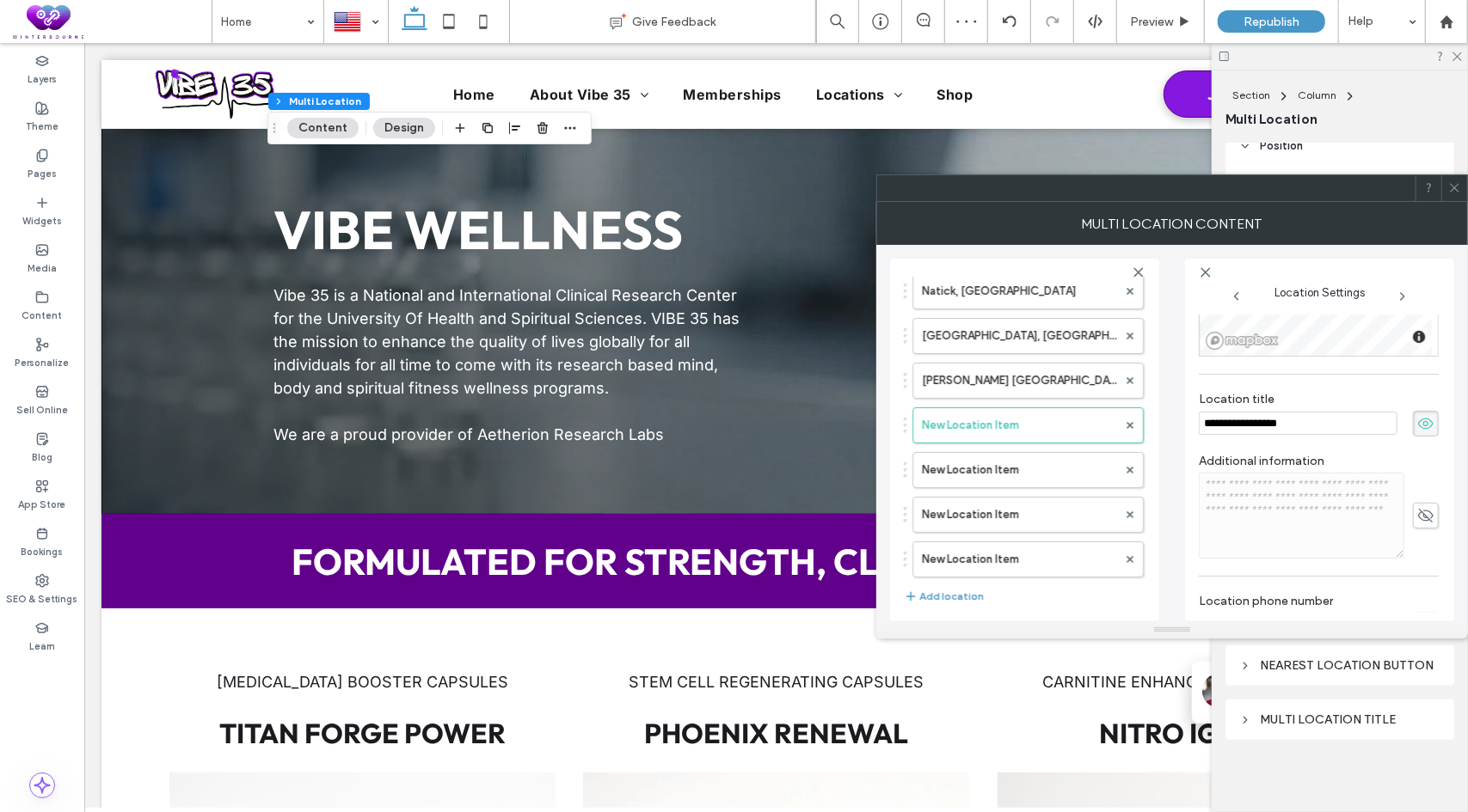
scroll to position [258, 0]
click at [1315, 413] on input "**********" at bounding box center [1297, 417] width 198 height 24
click at [1346, 381] on div "**********" at bounding box center [1318, 407] width 240 height 62
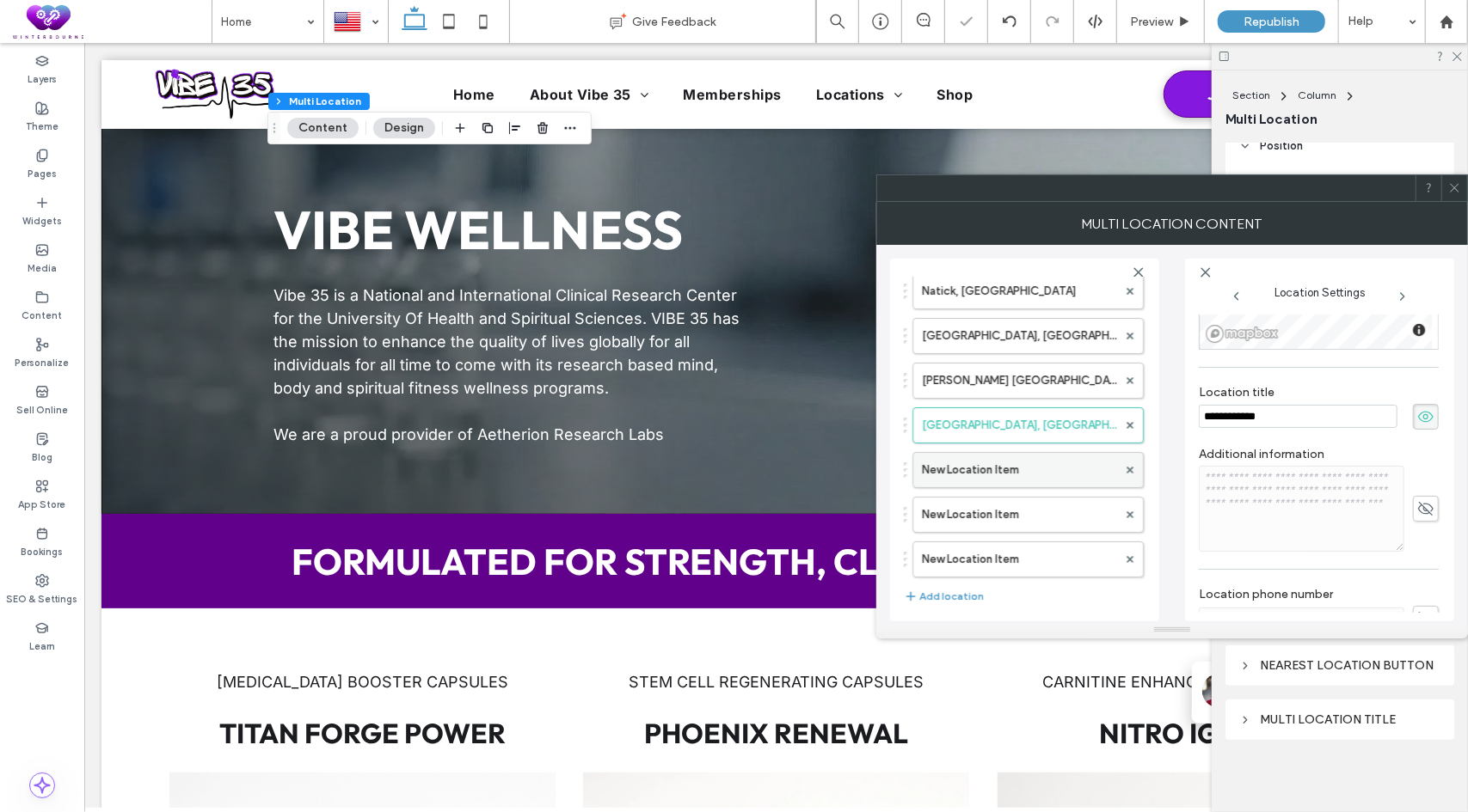
click at [1013, 478] on label "New Location Item" at bounding box center [1019, 470] width 195 height 34
type input "**********"
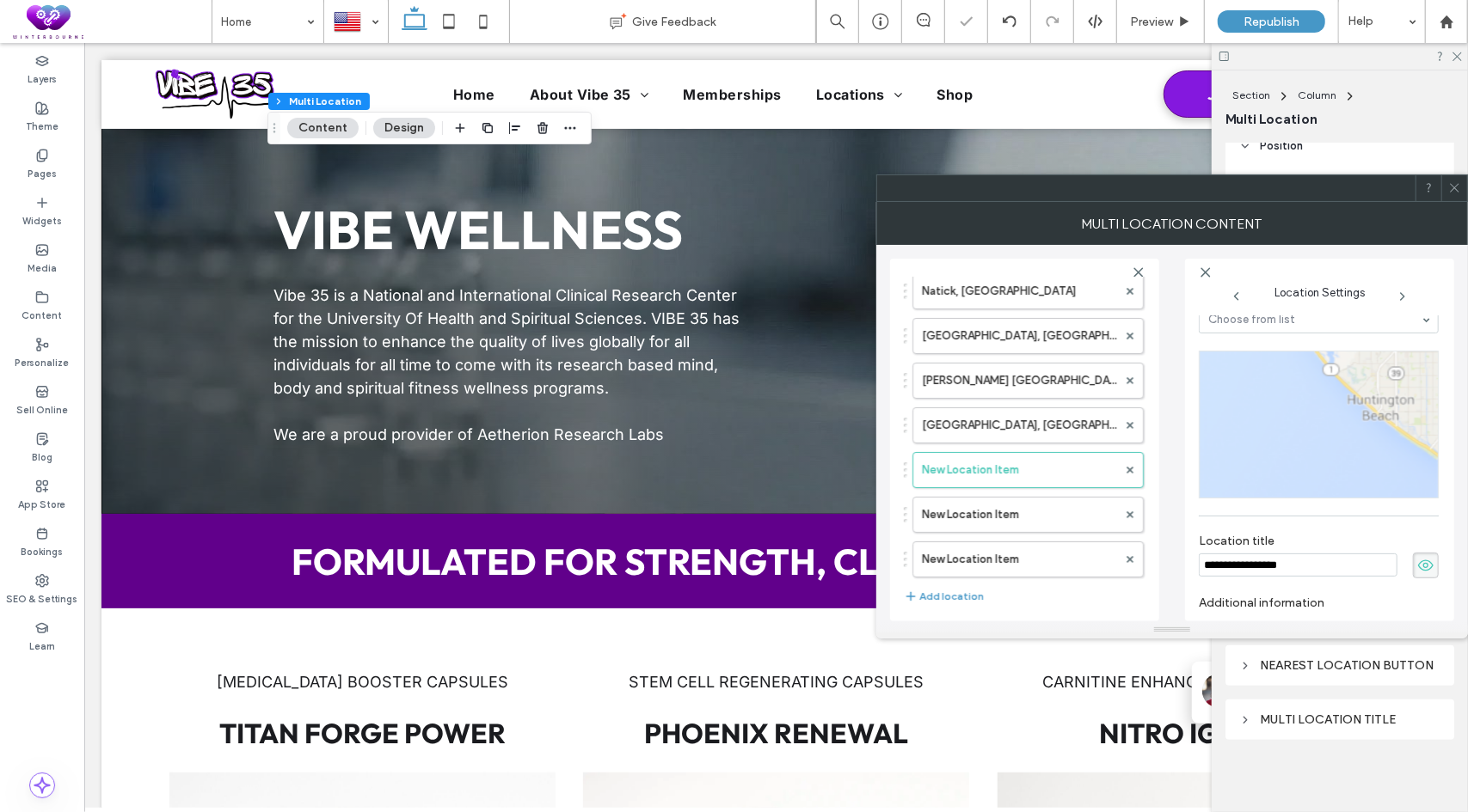
scroll to position [0, 0]
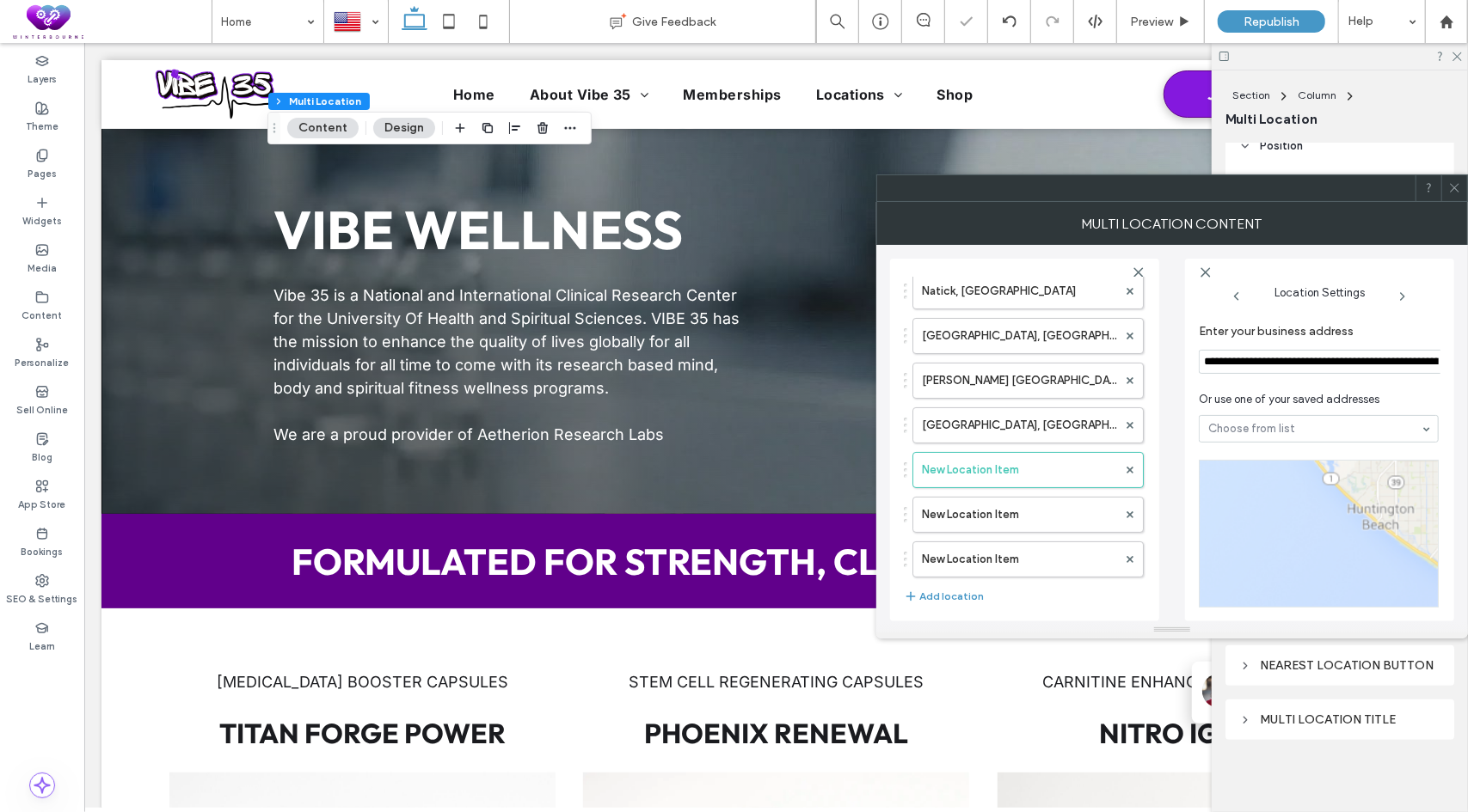
click at [1288, 360] on input "**********" at bounding box center [1321, 362] width 245 height 24
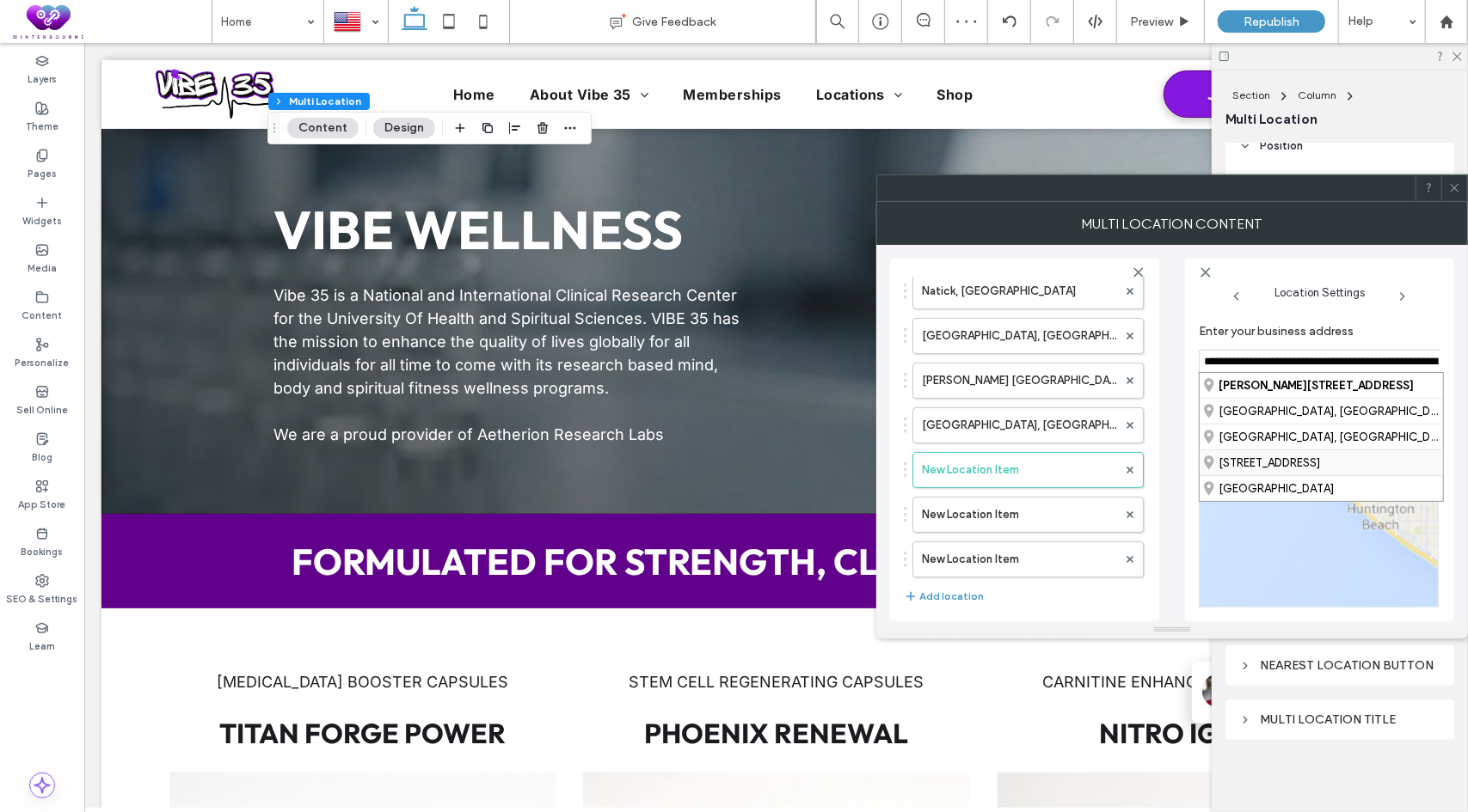
paste input
click at [1269, 383] on div "[STREET_ADDRESS][US_STATE]" at bounding box center [1320, 384] width 244 height 25
type input "**********"
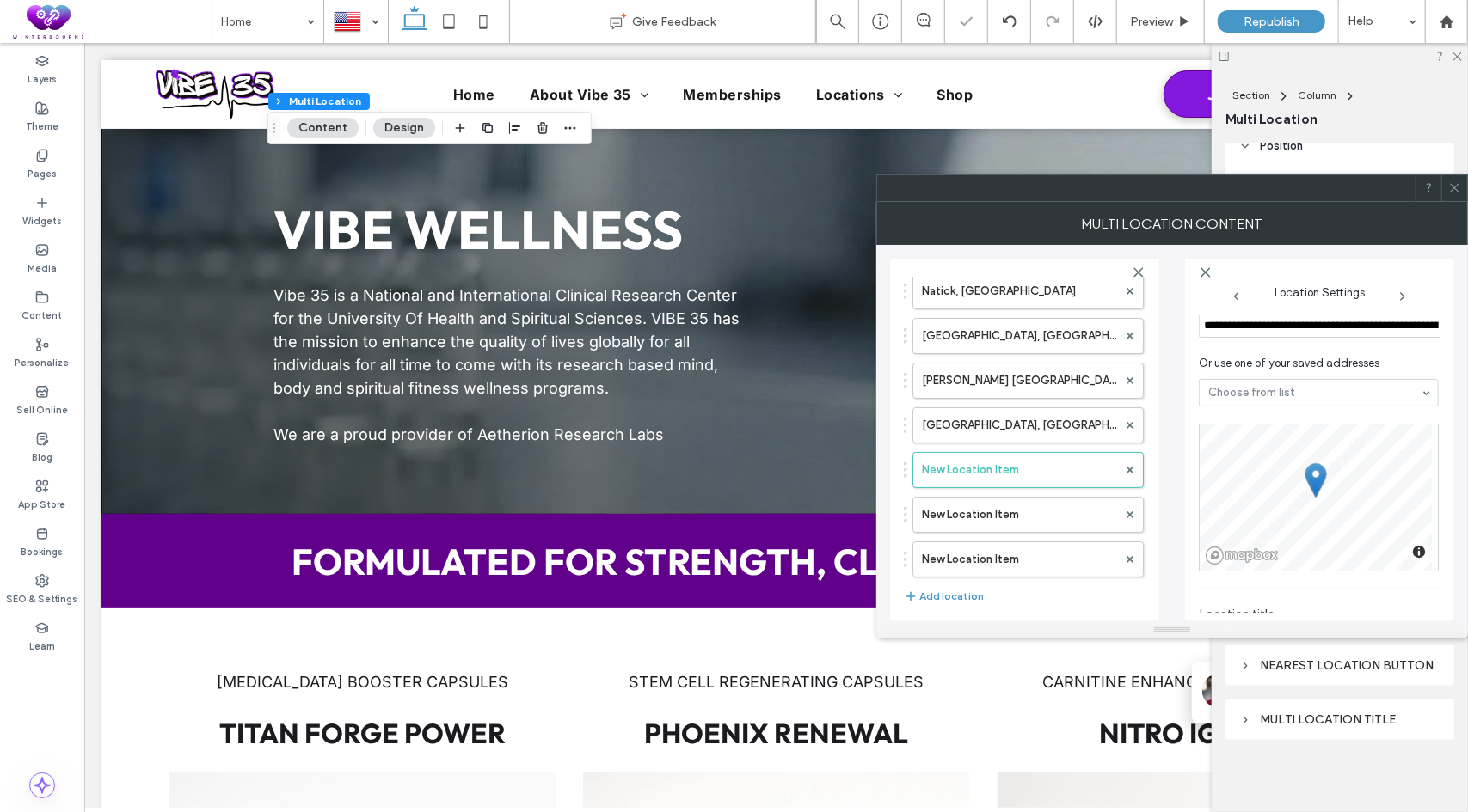
scroll to position [171, 0]
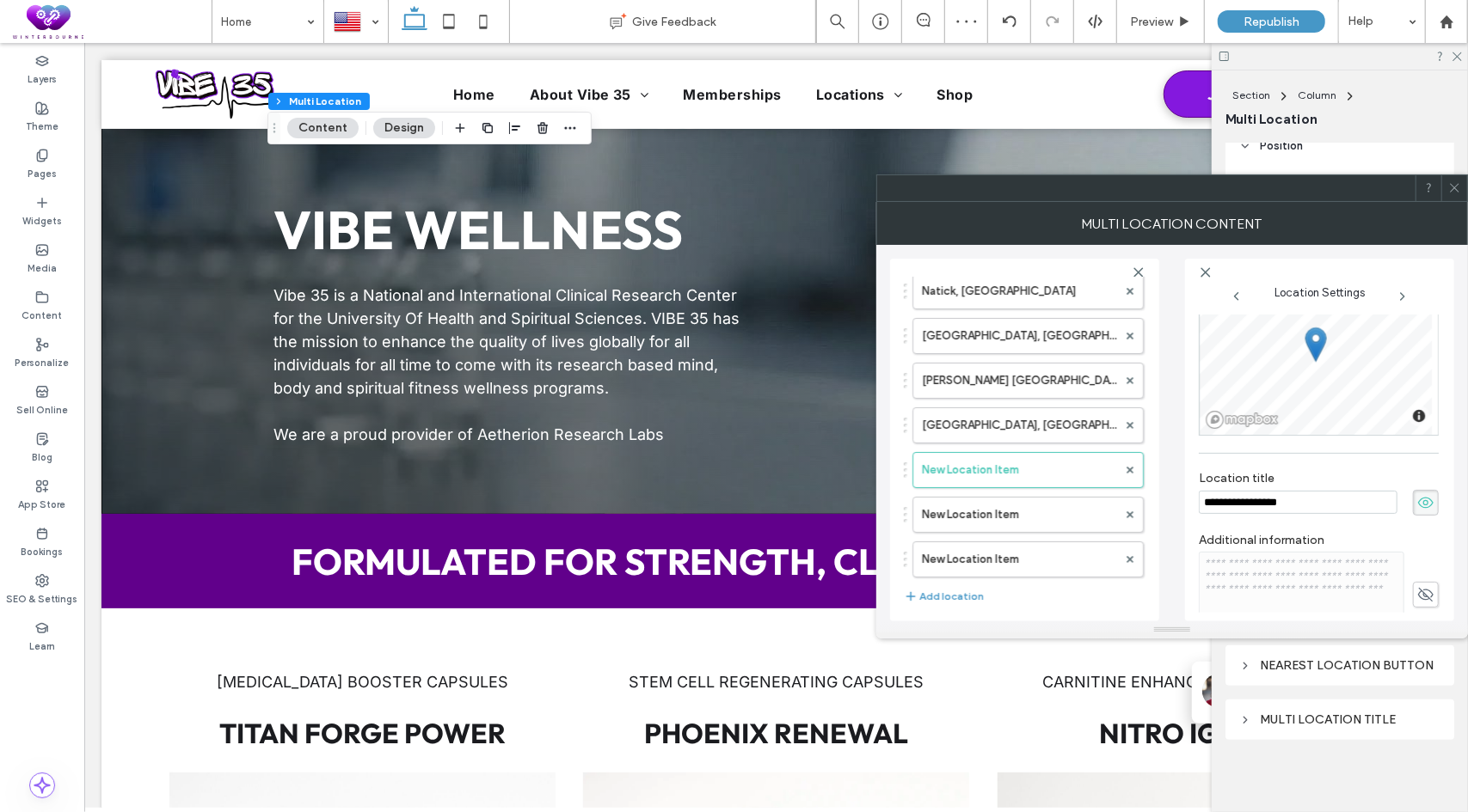
click at [1301, 501] on input "**********" at bounding box center [1297, 503] width 198 height 24
type input "**********"
click at [1016, 440] on label "[GEOGRAPHIC_DATA], [GEOGRAPHIC_DATA]" at bounding box center [1019, 425] width 195 height 34
type input "**********"
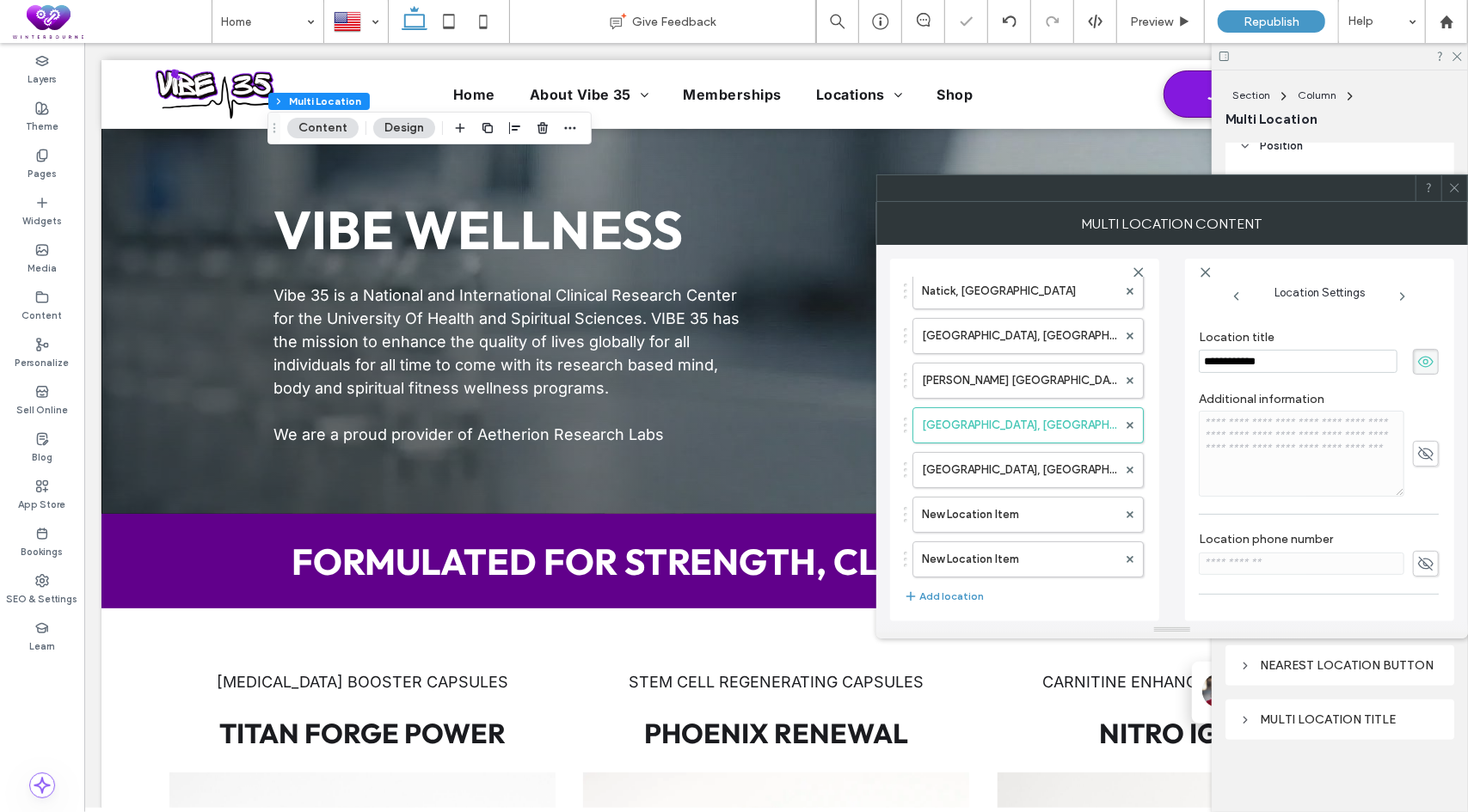
scroll to position [344, 0]
click at [1227, 597] on label "Add link" at bounding box center [1312, 596] width 228 height 32
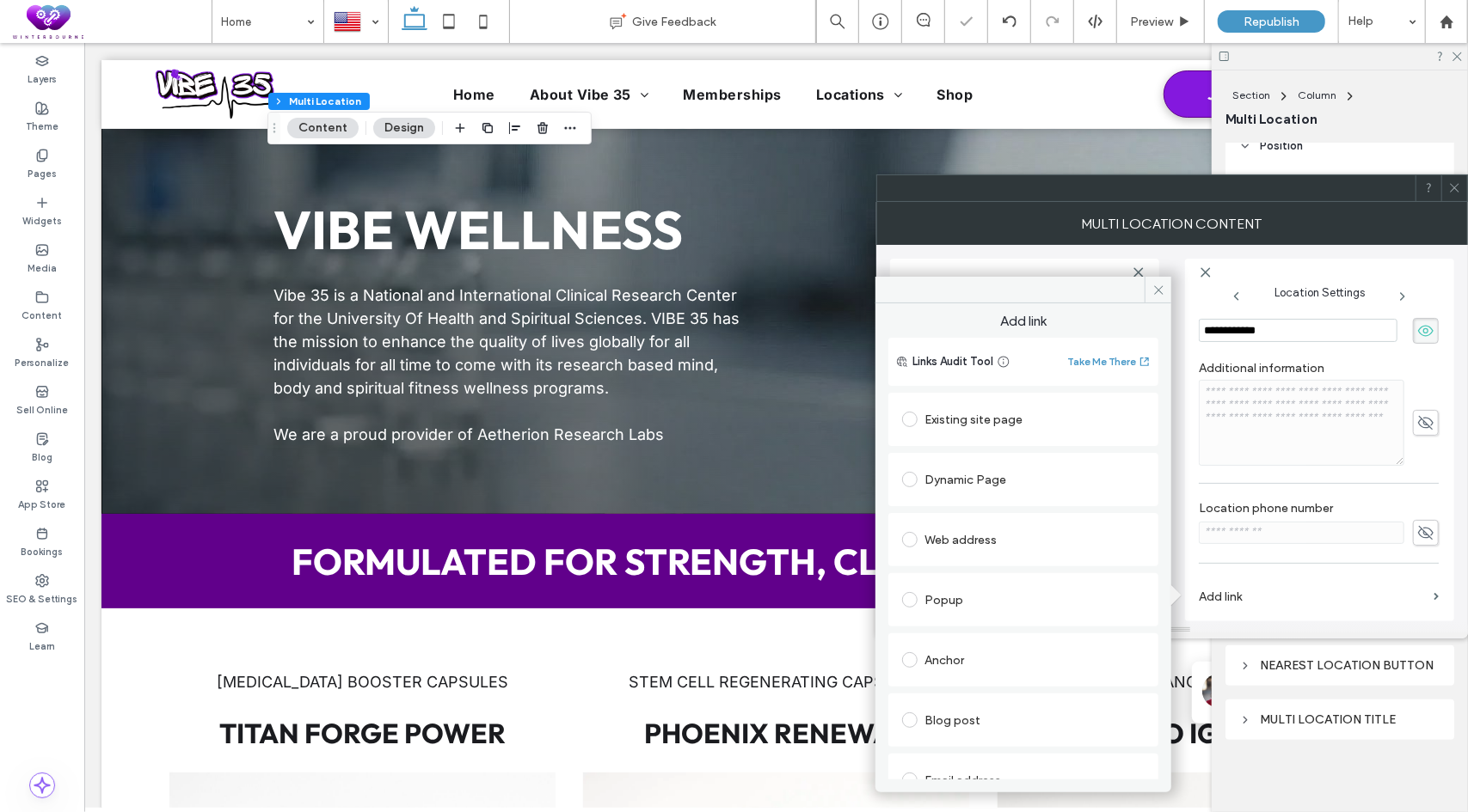
click at [971, 468] on div "Dynamic Page" at bounding box center [1023, 480] width 243 height 28
type input "****"
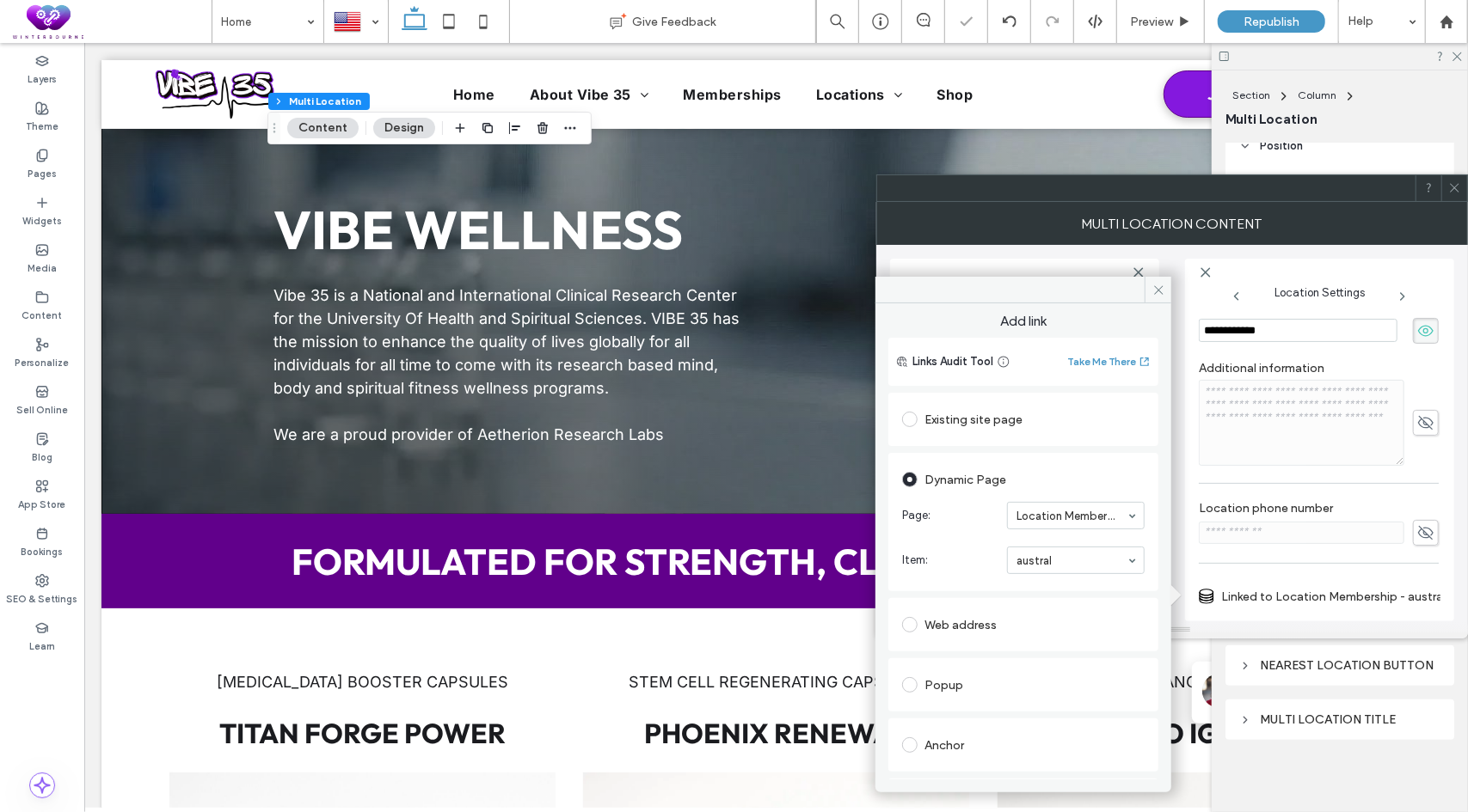
click at [1157, 292] on icon at bounding box center [1157, 290] width 13 height 13
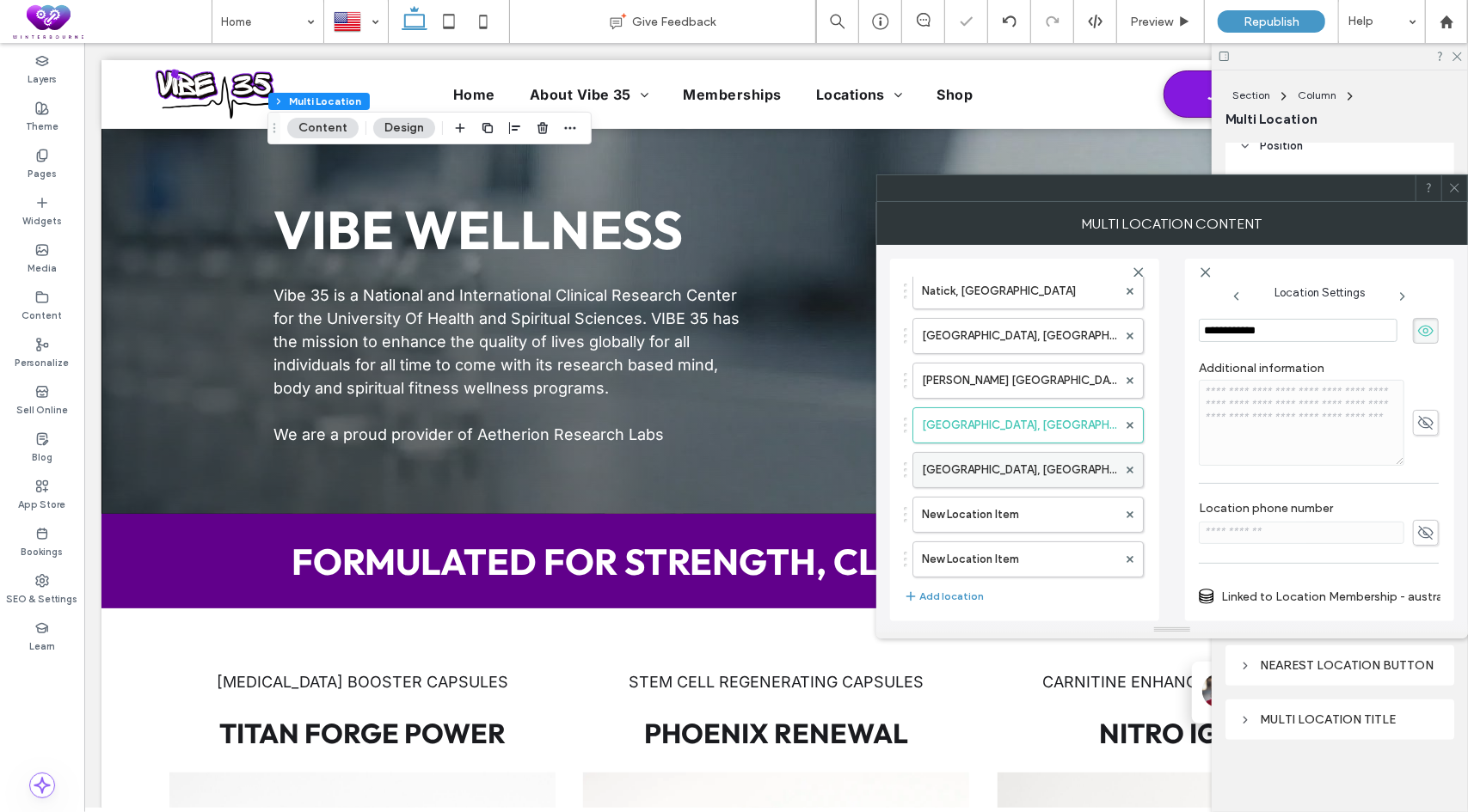
click at [998, 482] on label "[GEOGRAPHIC_DATA], [GEOGRAPHIC_DATA]" at bounding box center [1019, 470] width 195 height 34
type input "**********"
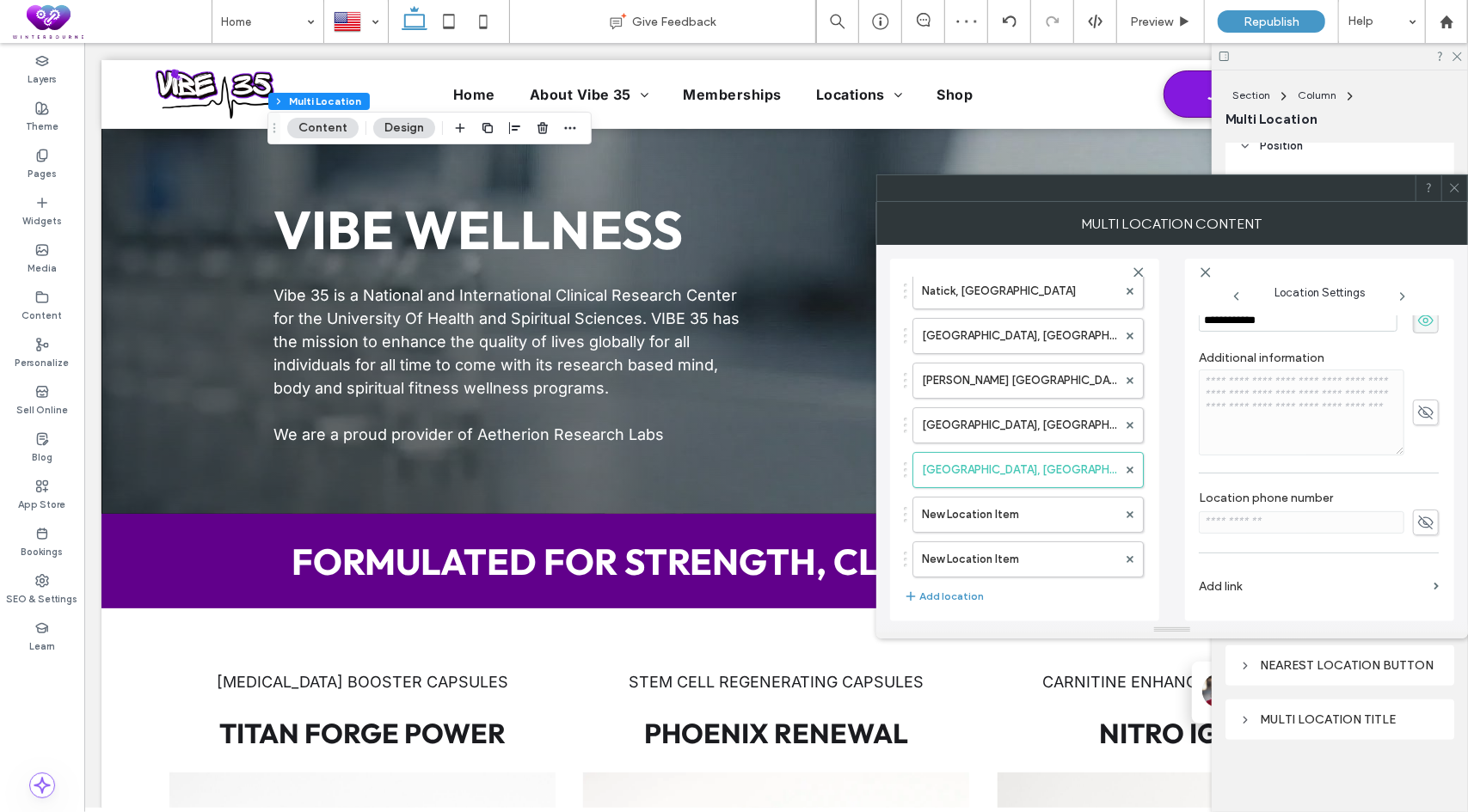
scroll to position [357, 0]
click at [1225, 574] on label "Add link" at bounding box center [1312, 586] width 228 height 32
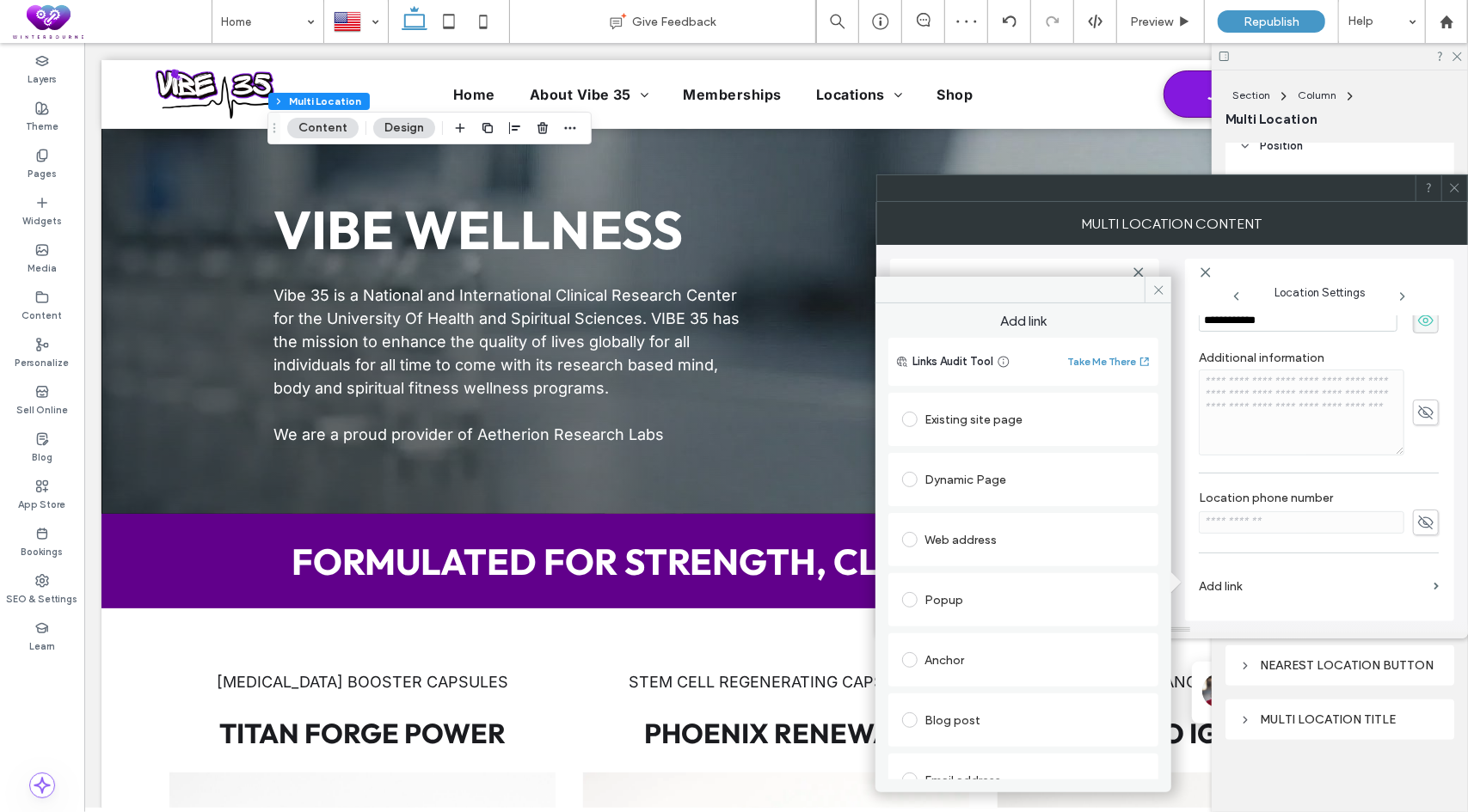
click at [950, 478] on div "Dynamic Page" at bounding box center [1023, 480] width 243 height 28
type input "********"
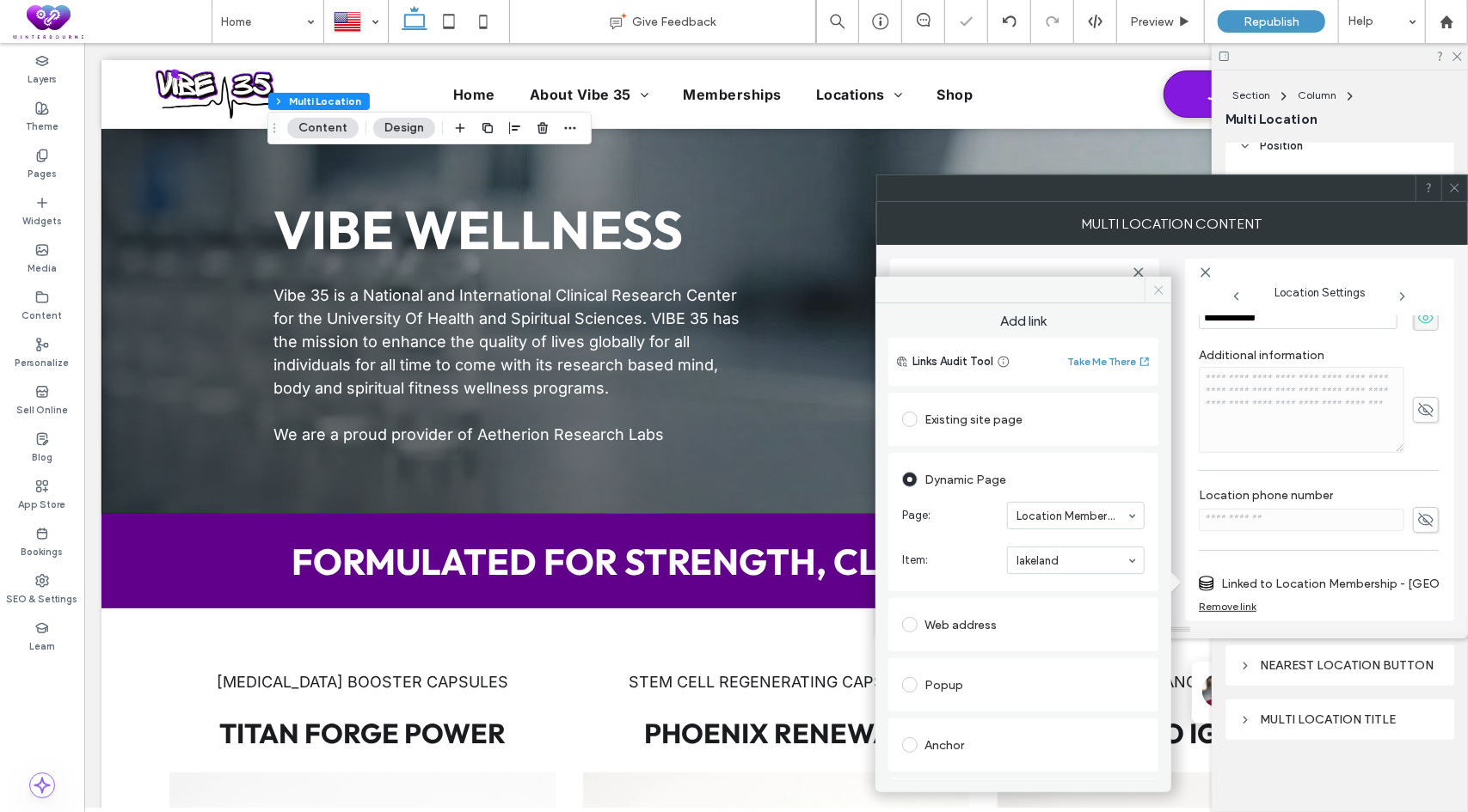
click at [1163, 290] on icon at bounding box center [1157, 290] width 13 height 13
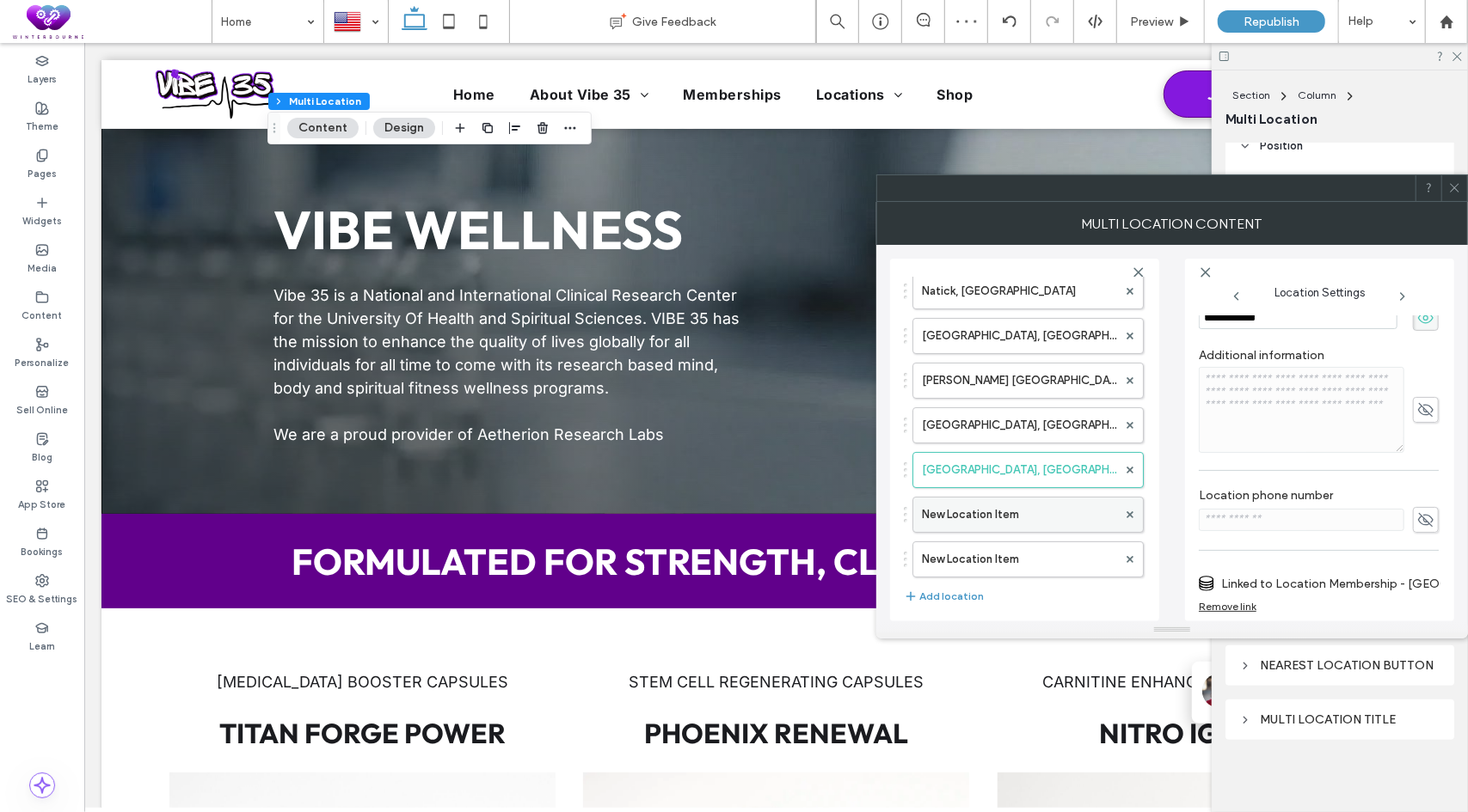
click at [977, 525] on label "New Location Item" at bounding box center [1019, 514] width 195 height 34
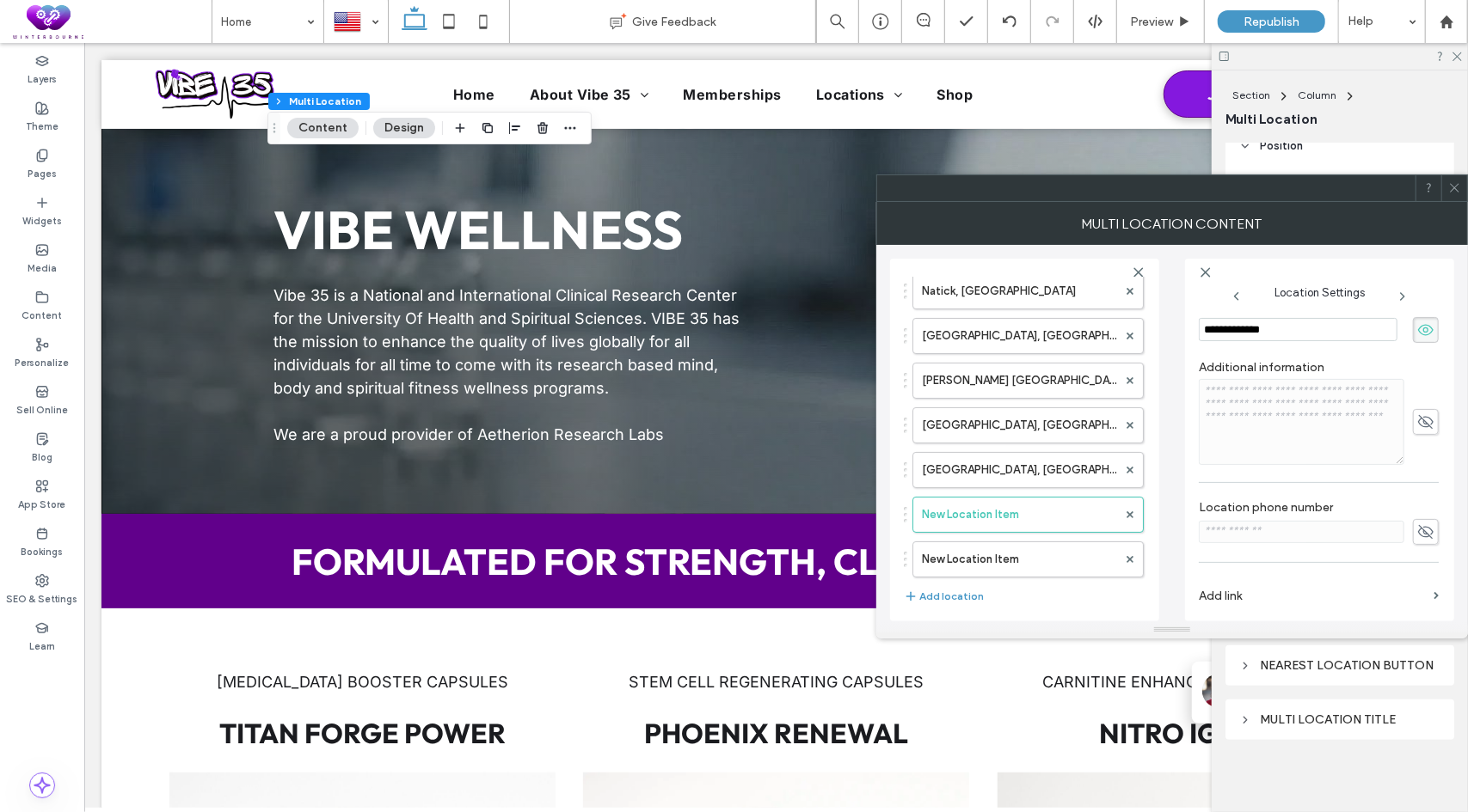
type input "**********"
click at [1238, 592] on label "Add link" at bounding box center [1312, 596] width 228 height 32
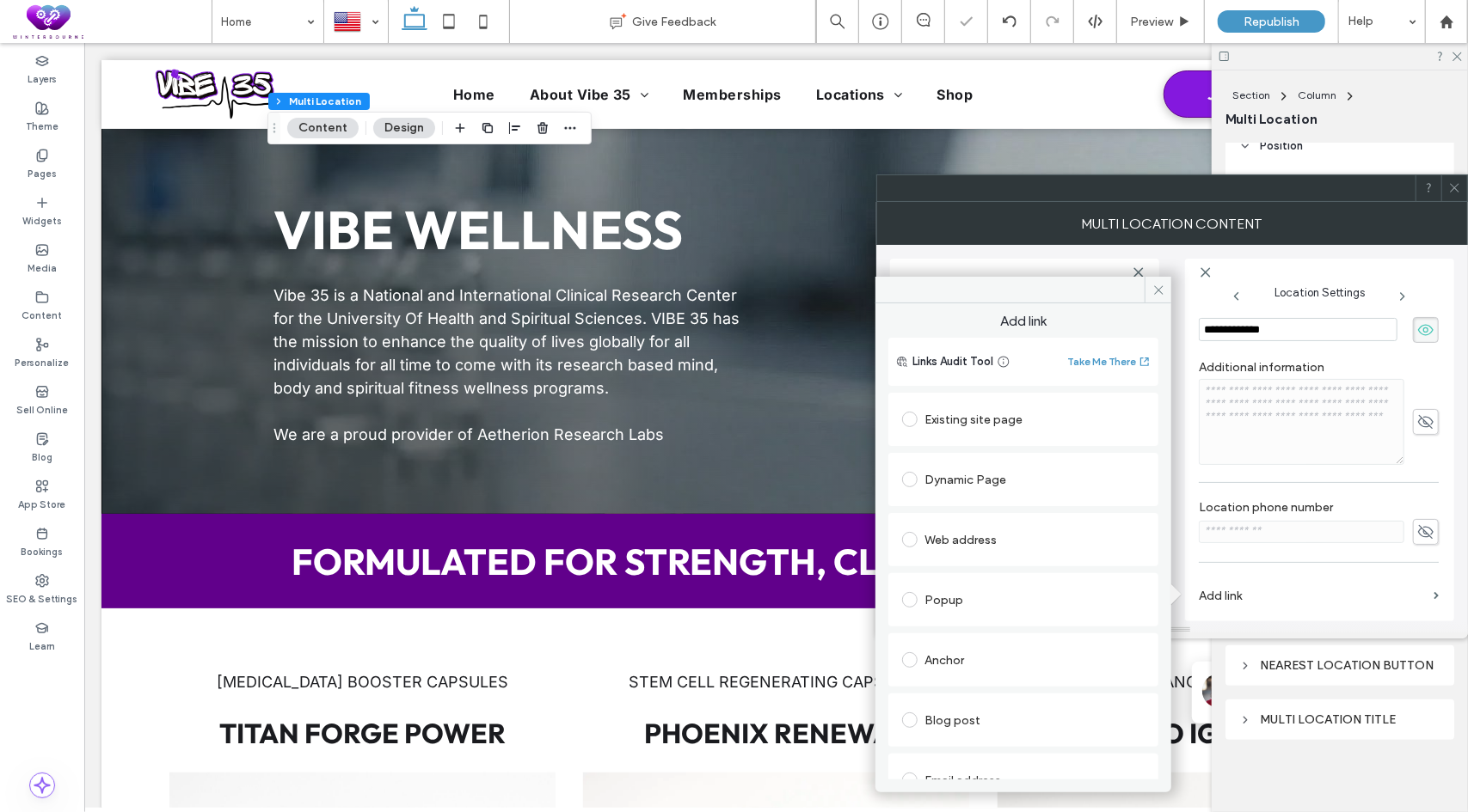
click at [968, 484] on div "Dynamic Page" at bounding box center [1023, 480] width 243 height 28
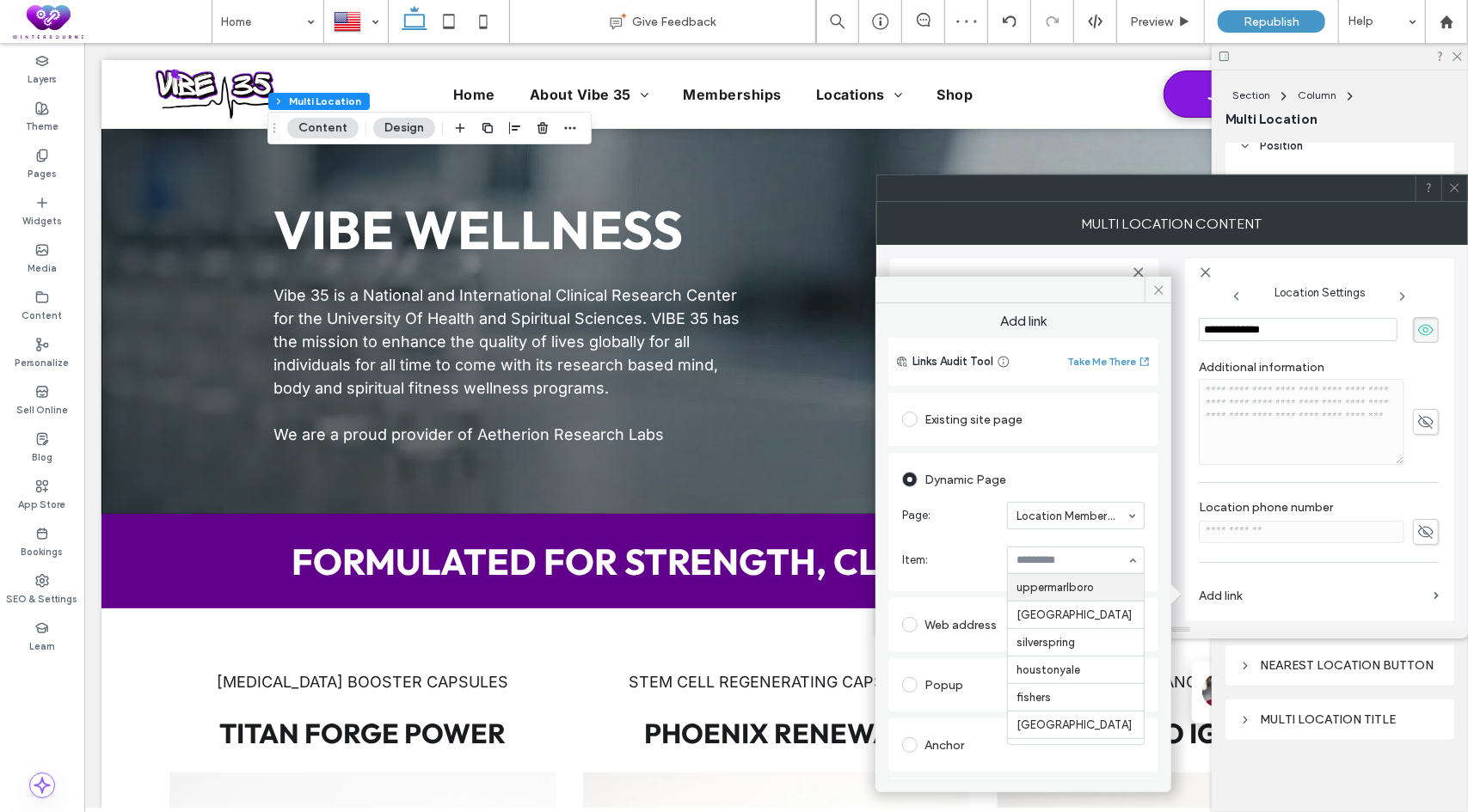
type input "*"
type input "****"
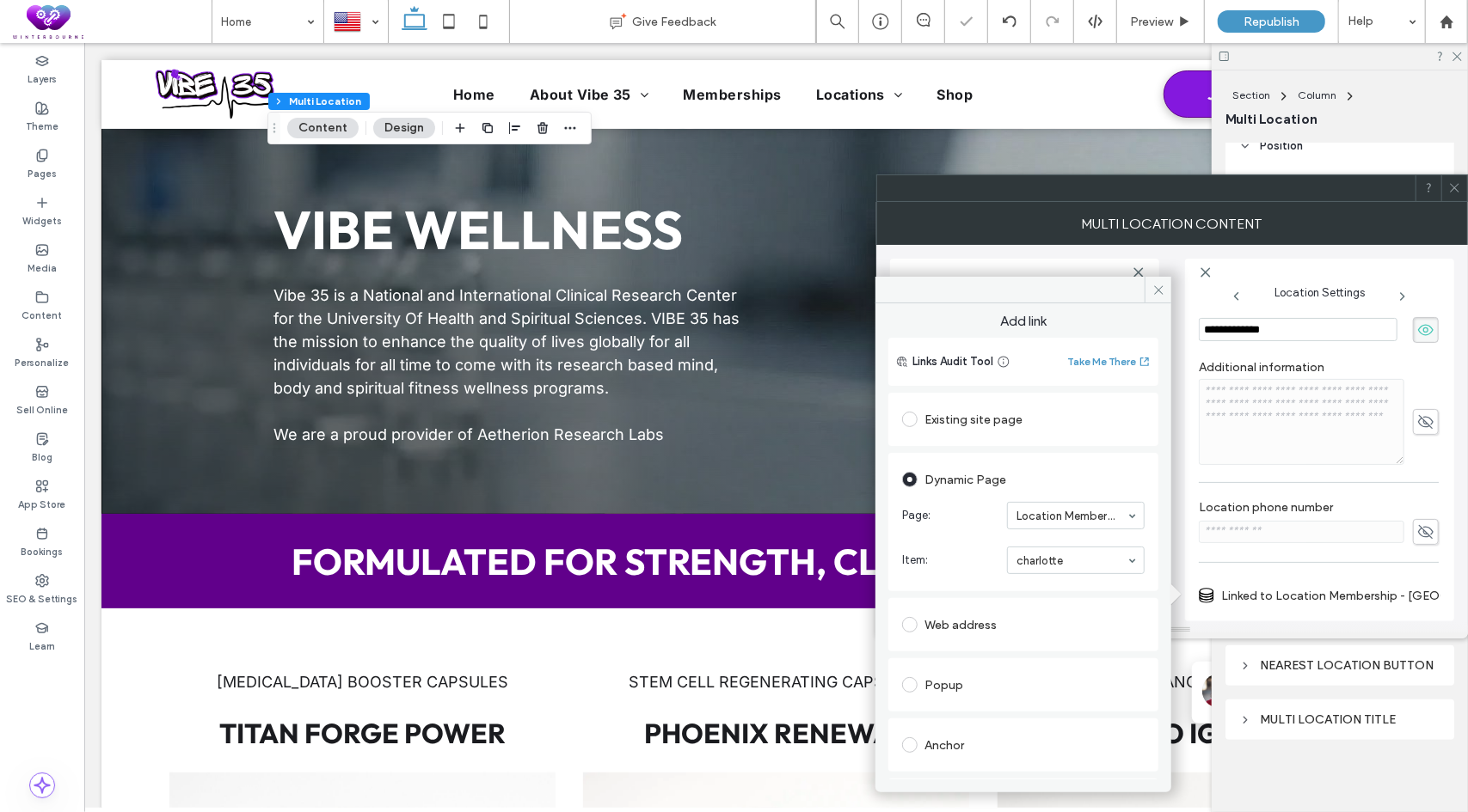
click at [1155, 291] on icon at bounding box center [1157, 290] width 13 height 13
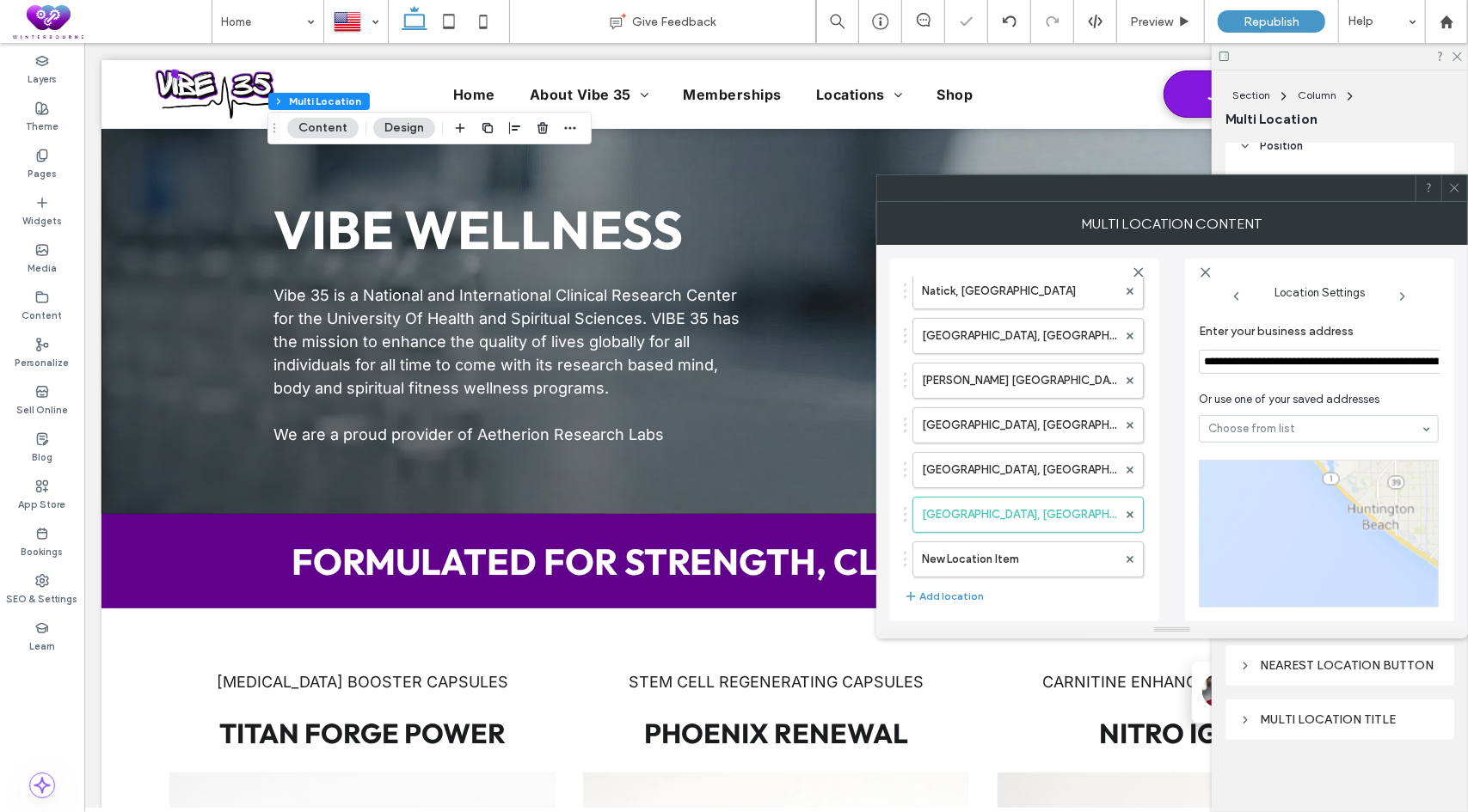
scroll to position [0, 0]
click at [1269, 361] on input "**********" at bounding box center [1321, 362] width 245 height 24
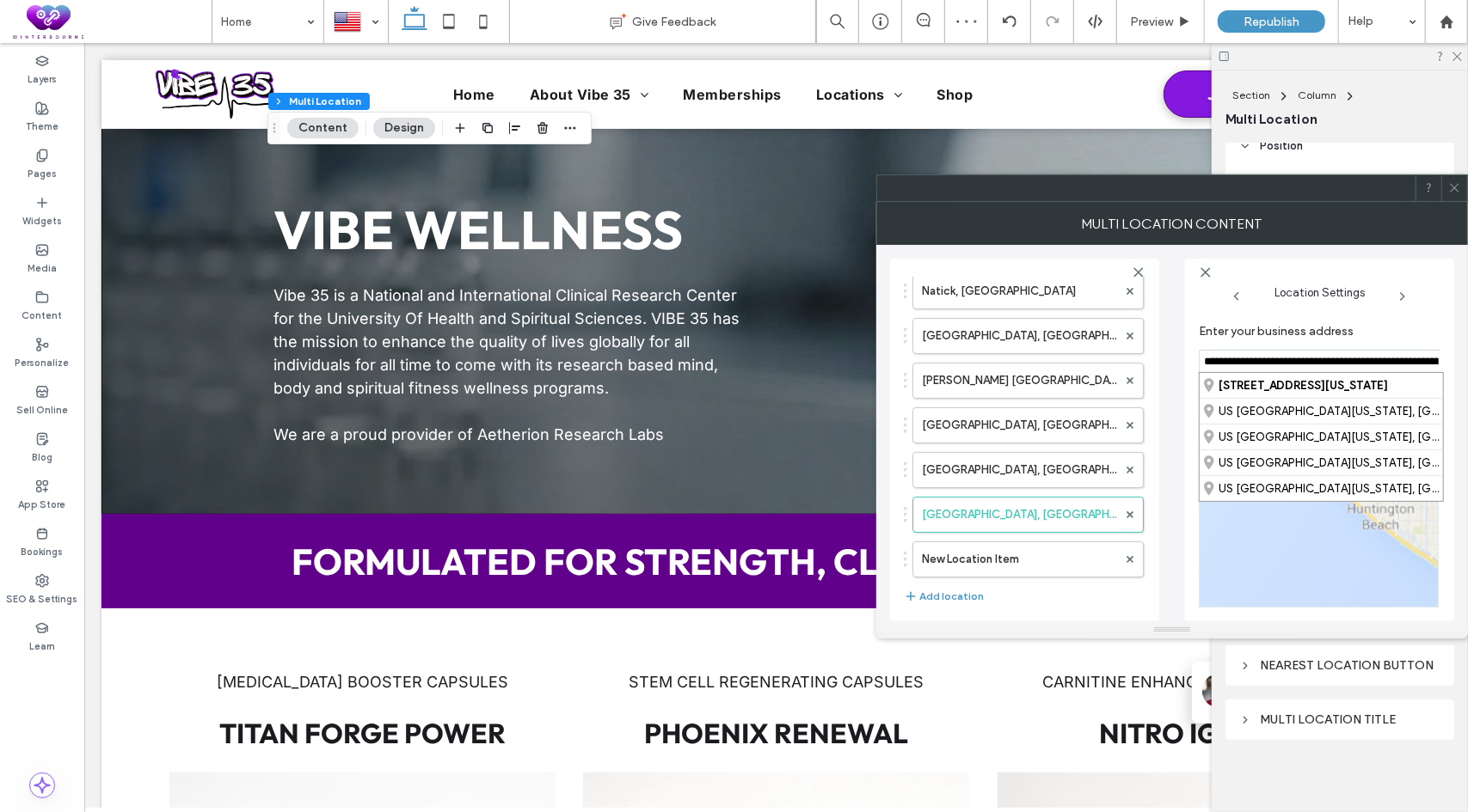
paste input
click at [1243, 379] on div "[STREET_ADDRESS][US_STATE]" at bounding box center [1314, 384] width 244 height 25
type input "**********"
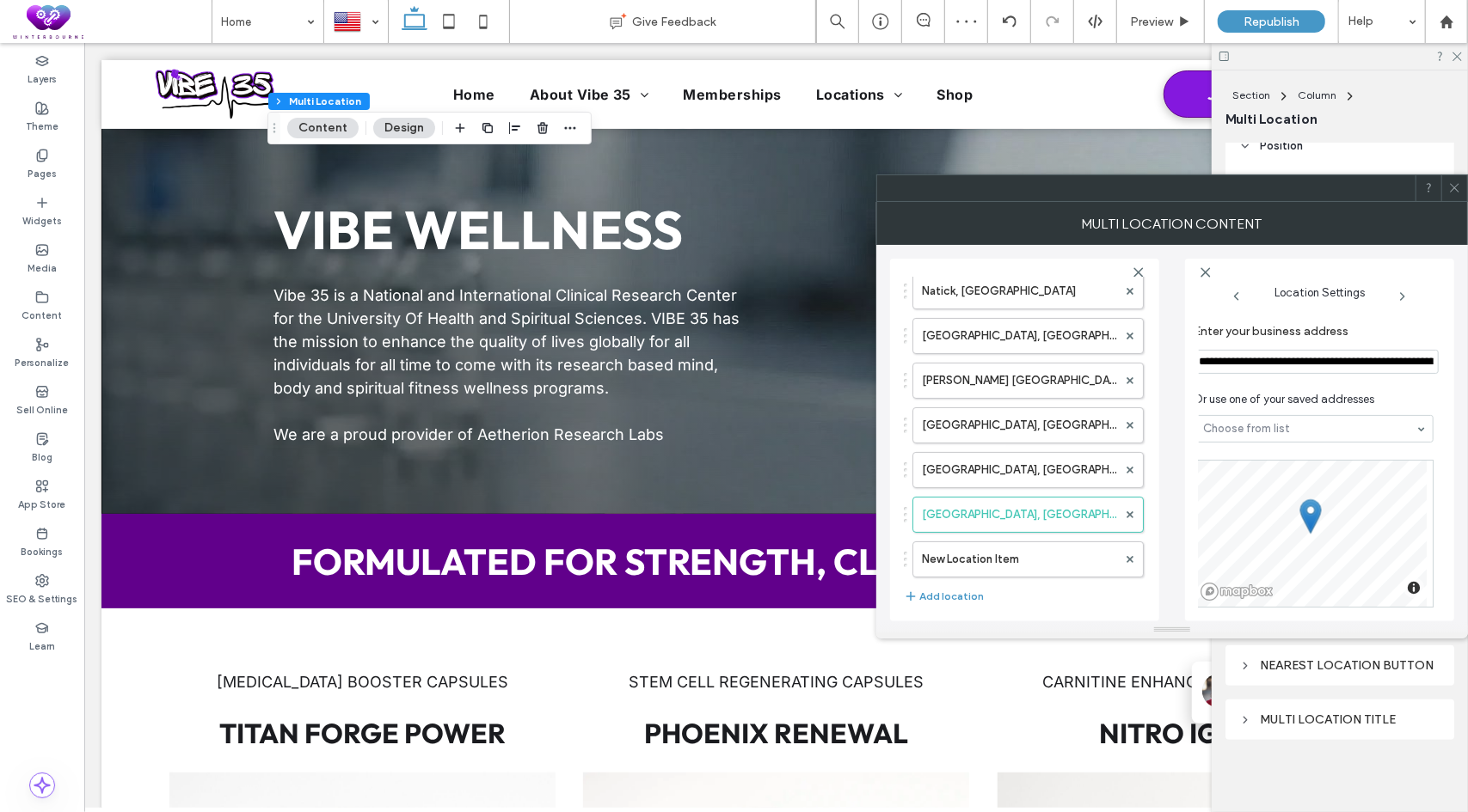
scroll to position [344, 5]
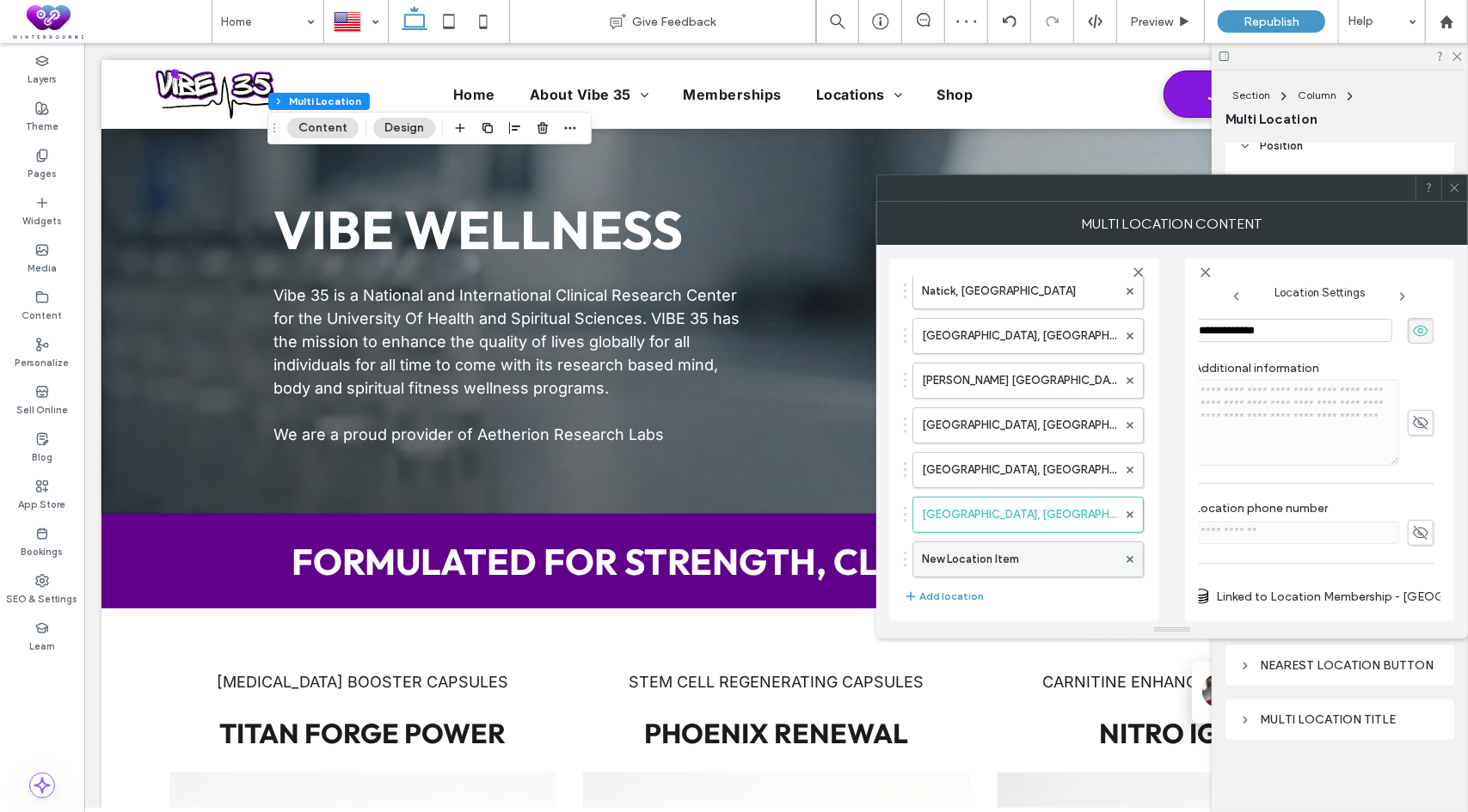
click at [948, 573] on label "New Location Item" at bounding box center [1019, 559] width 195 height 34
click at [1289, 332] on input "**********" at bounding box center [1297, 331] width 198 height 24
type input "**********"
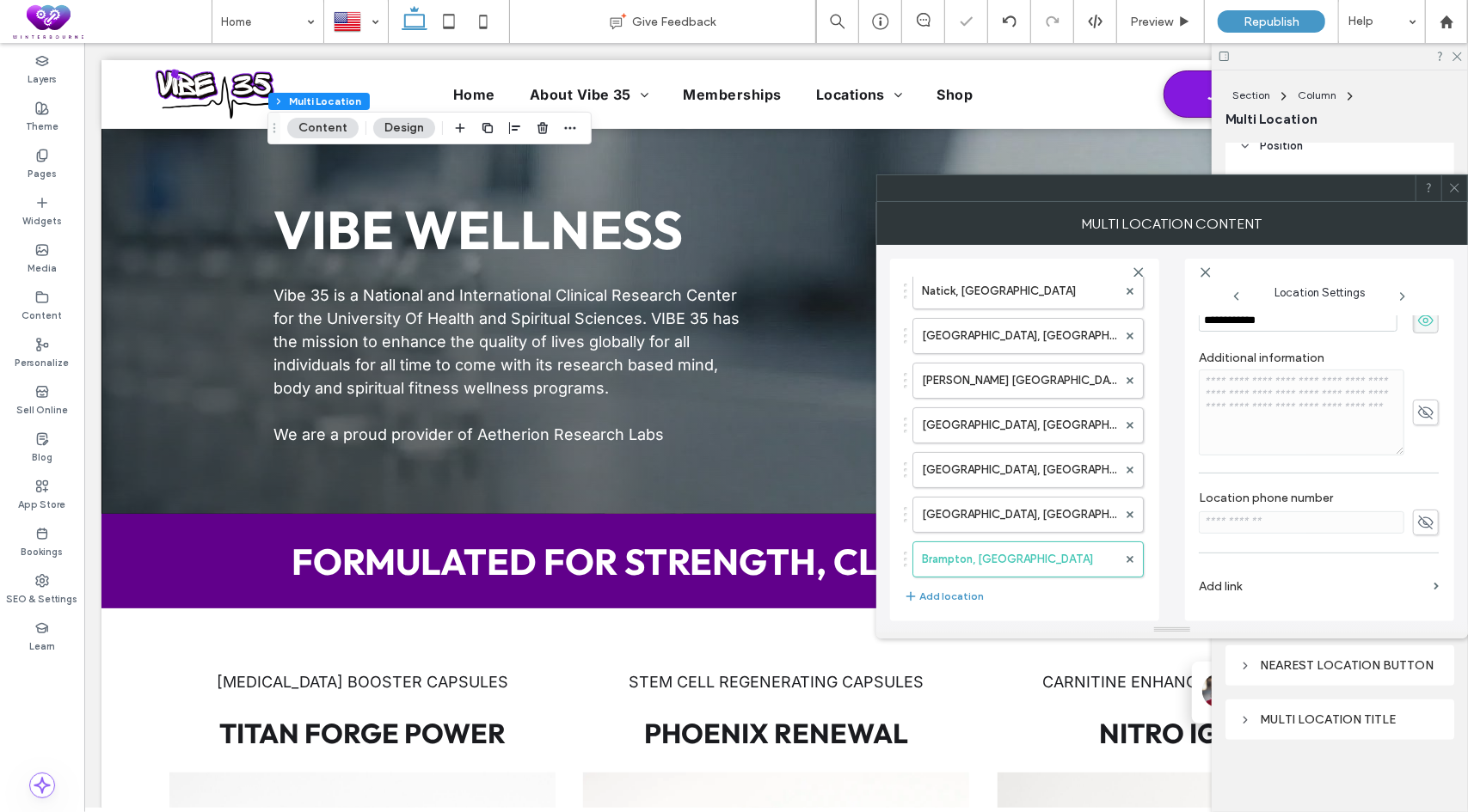
scroll to position [357, 0]
click at [1226, 573] on label "Add link" at bounding box center [1312, 586] width 228 height 32
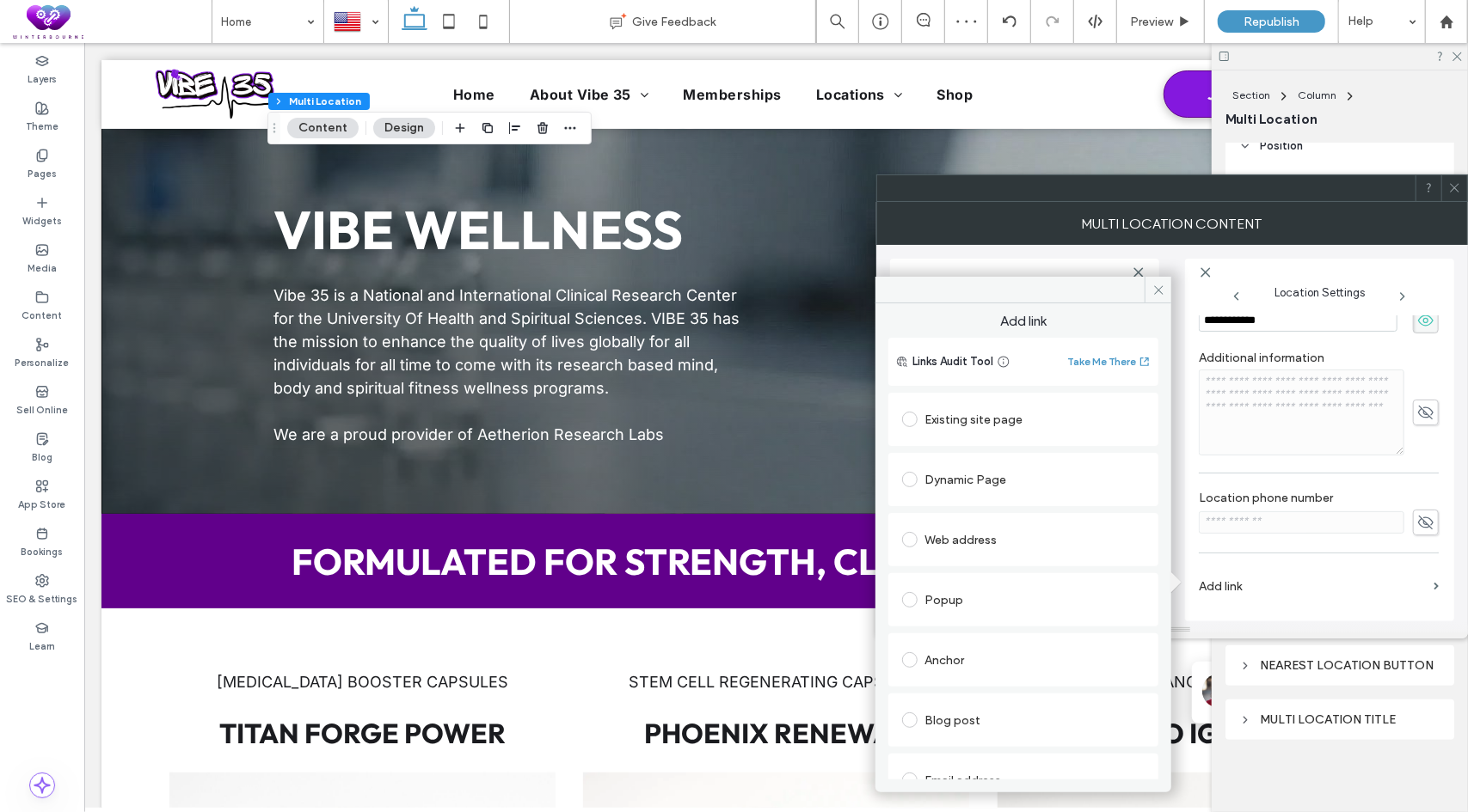
click at [980, 481] on div "Dynamic Page" at bounding box center [1023, 480] width 243 height 28
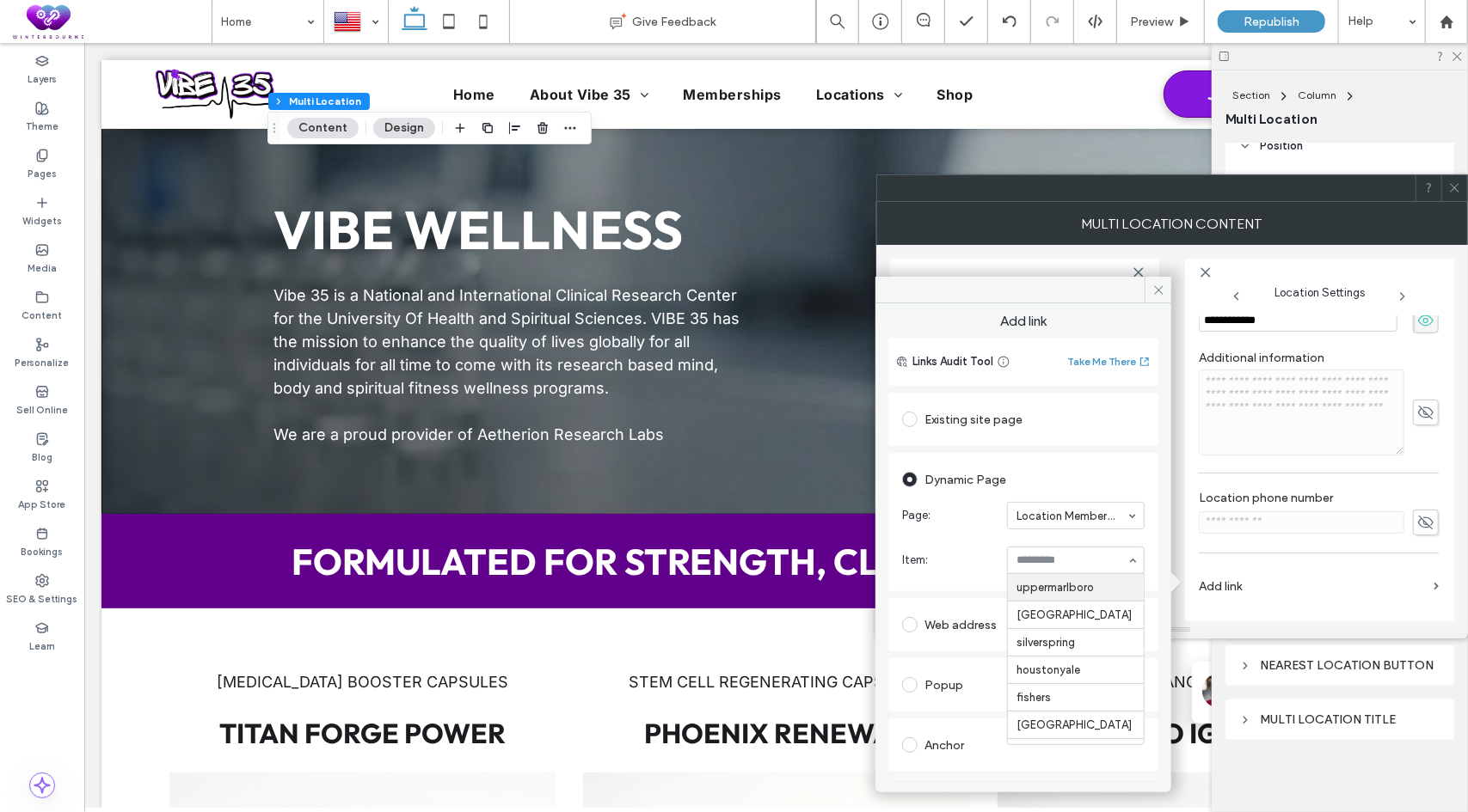
type input "*"
type input "***"
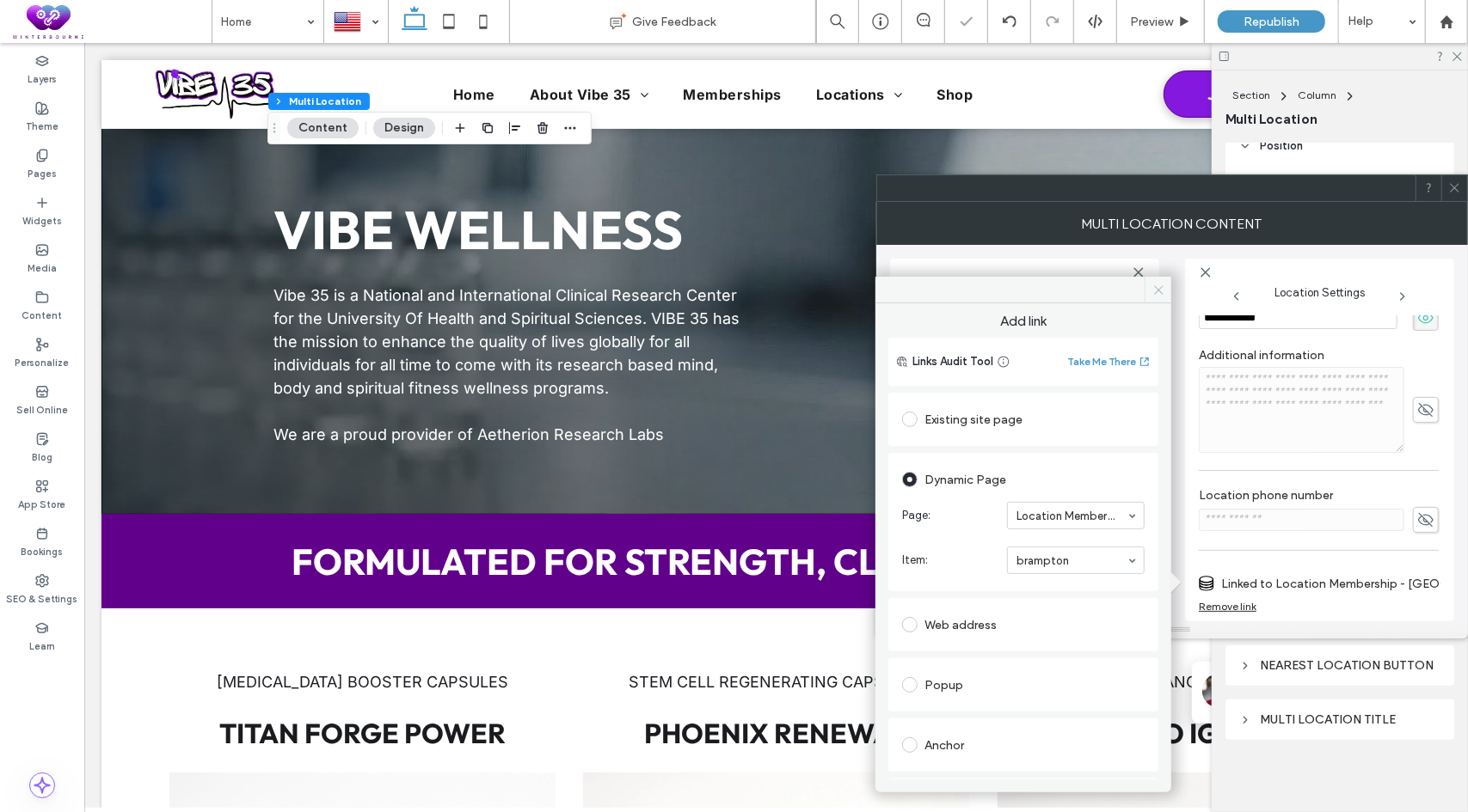
click at [1153, 284] on icon at bounding box center [1157, 290] width 13 height 13
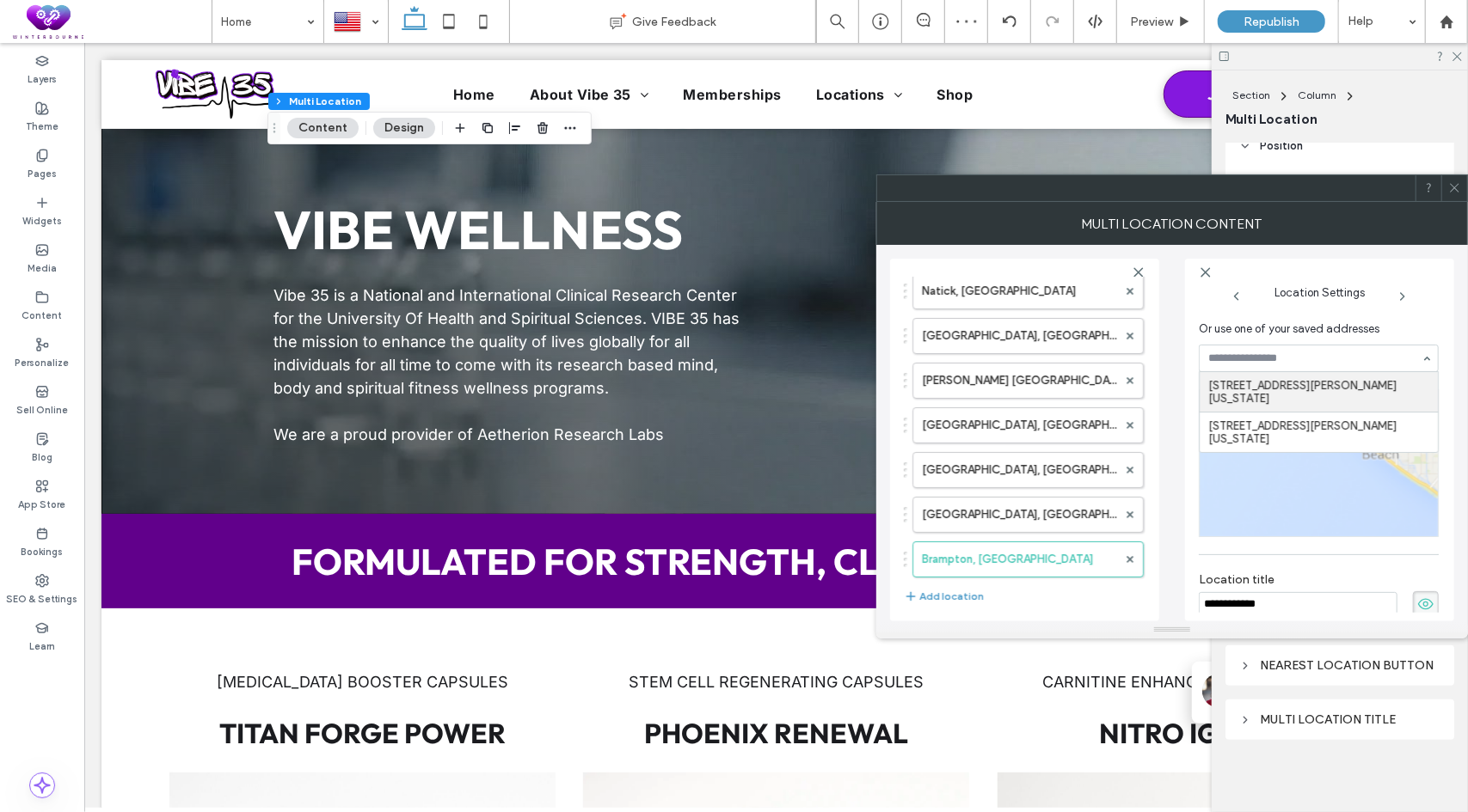
scroll to position [0, 0]
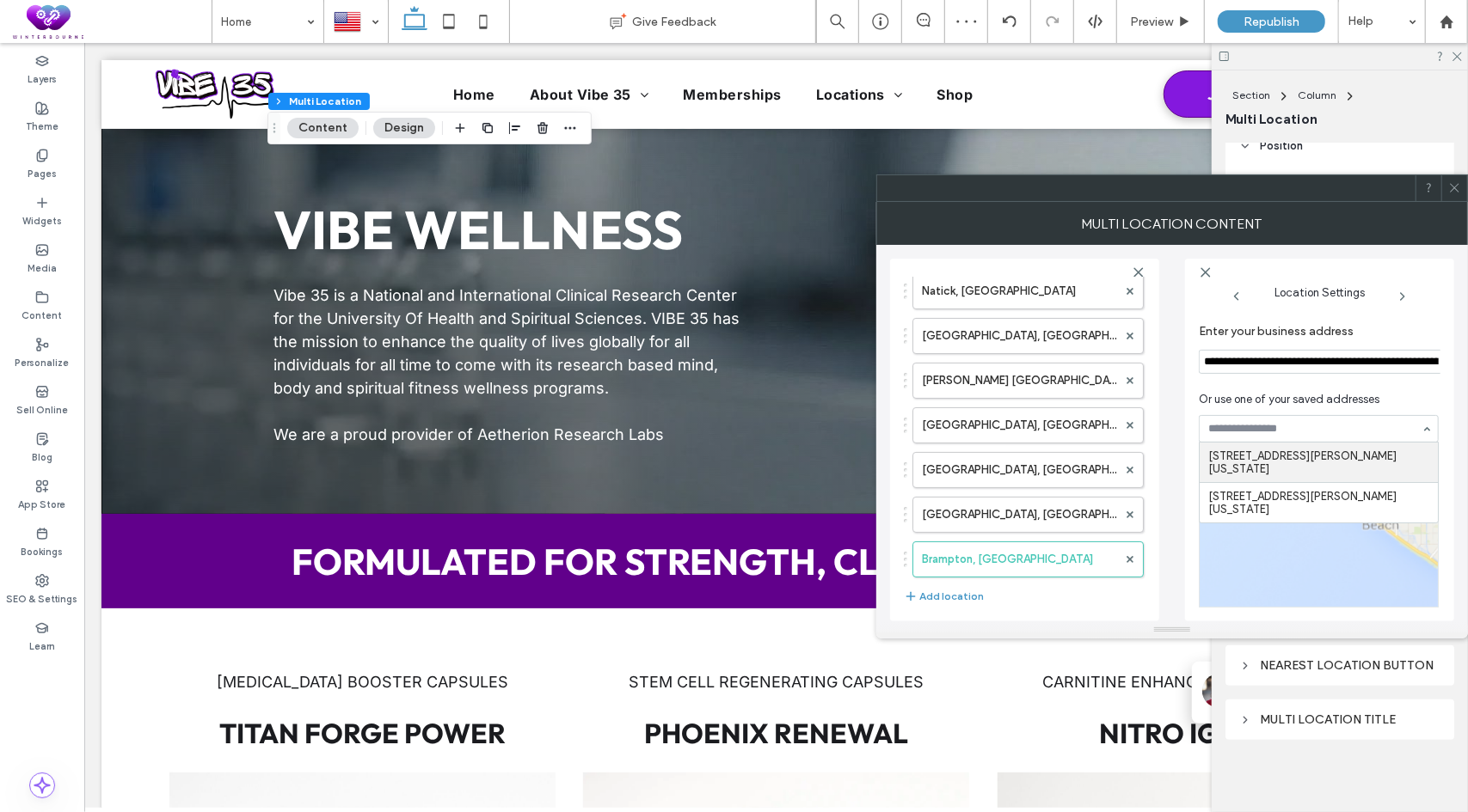
click at [1258, 365] on input "**********" at bounding box center [1321, 362] width 245 height 24
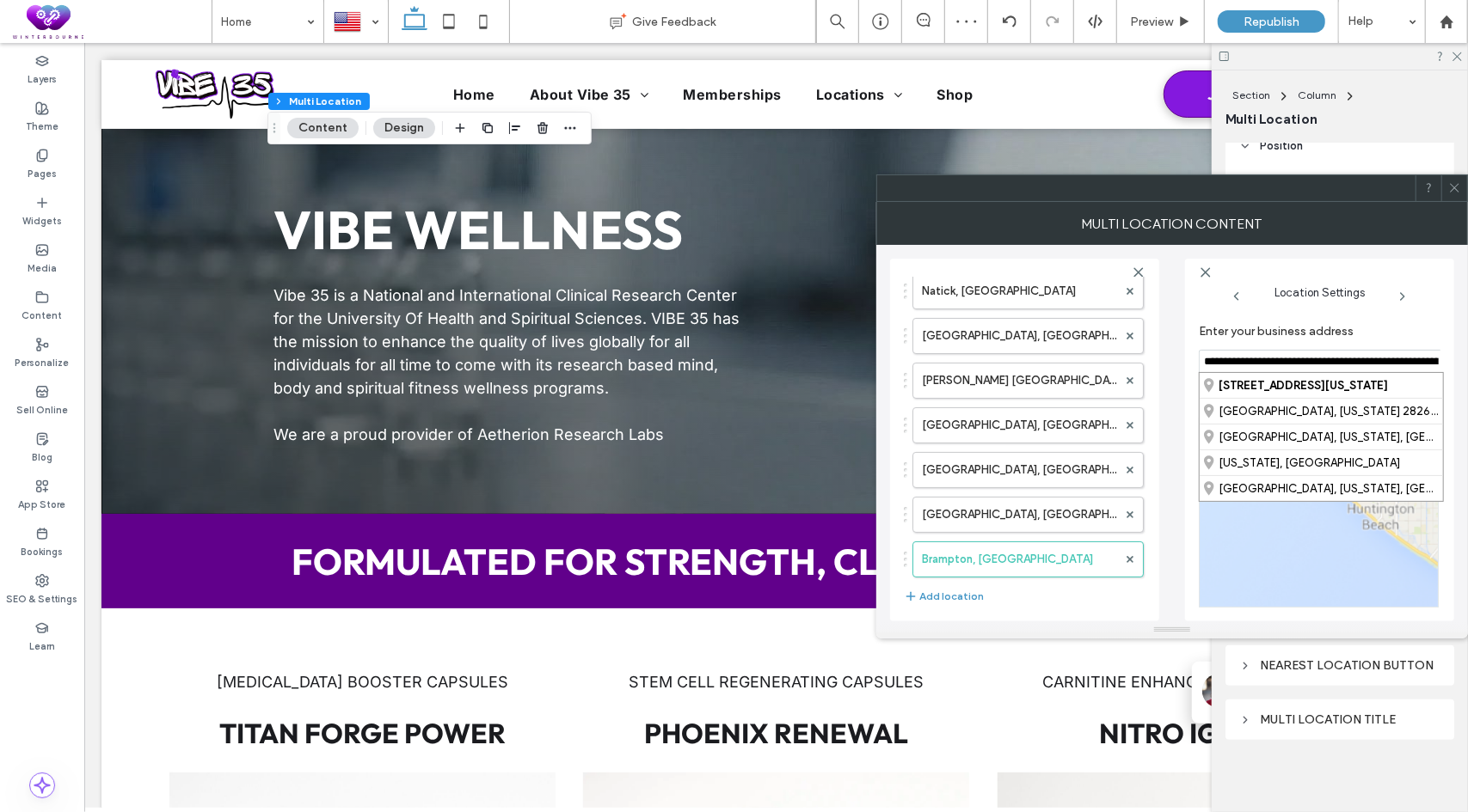
paste input
click at [1232, 381] on div "[STREET_ADDRESS]" at bounding box center [1314, 384] width 244 height 25
type input "**********"
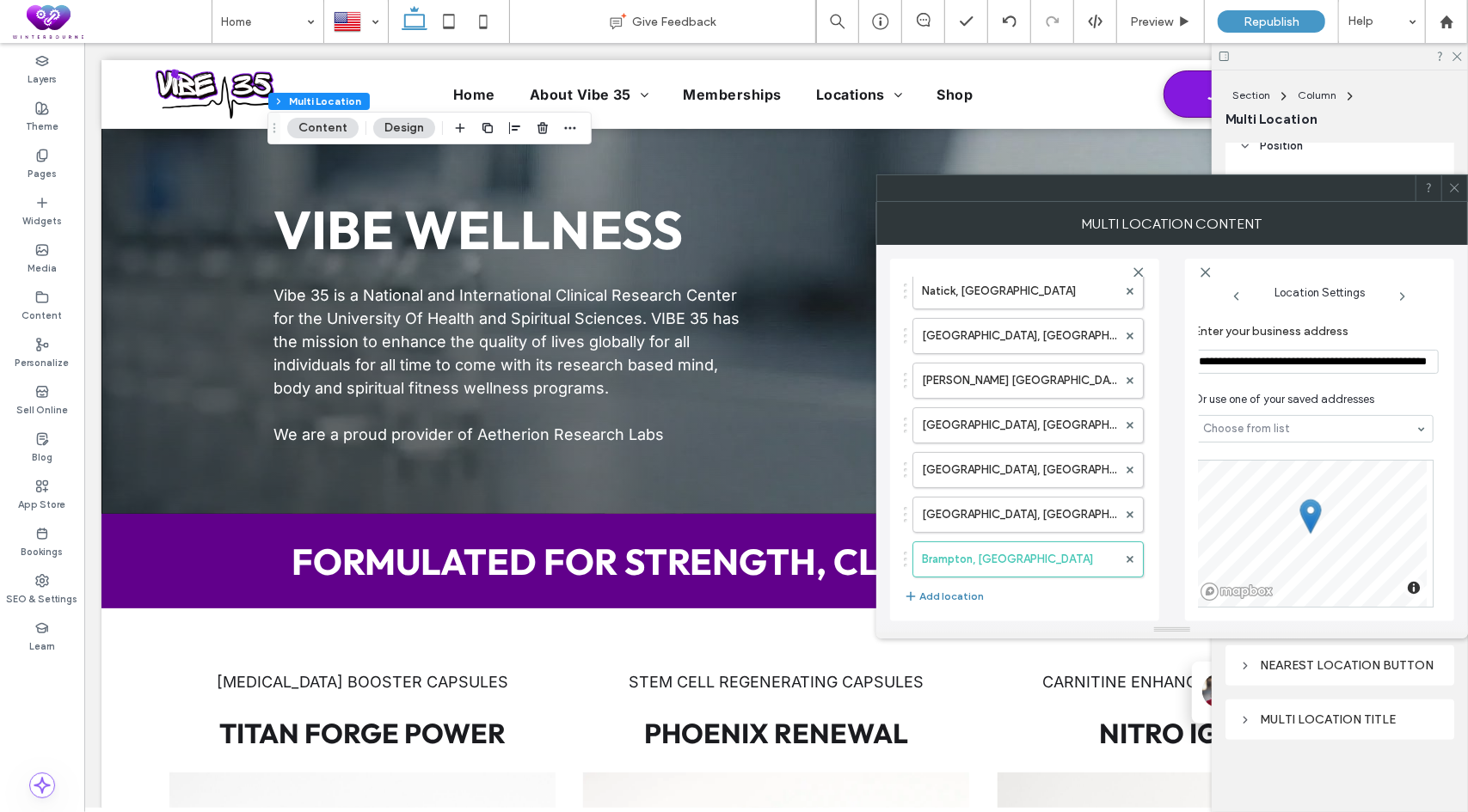
click at [957, 607] on button "Add location" at bounding box center [943, 596] width 80 height 21
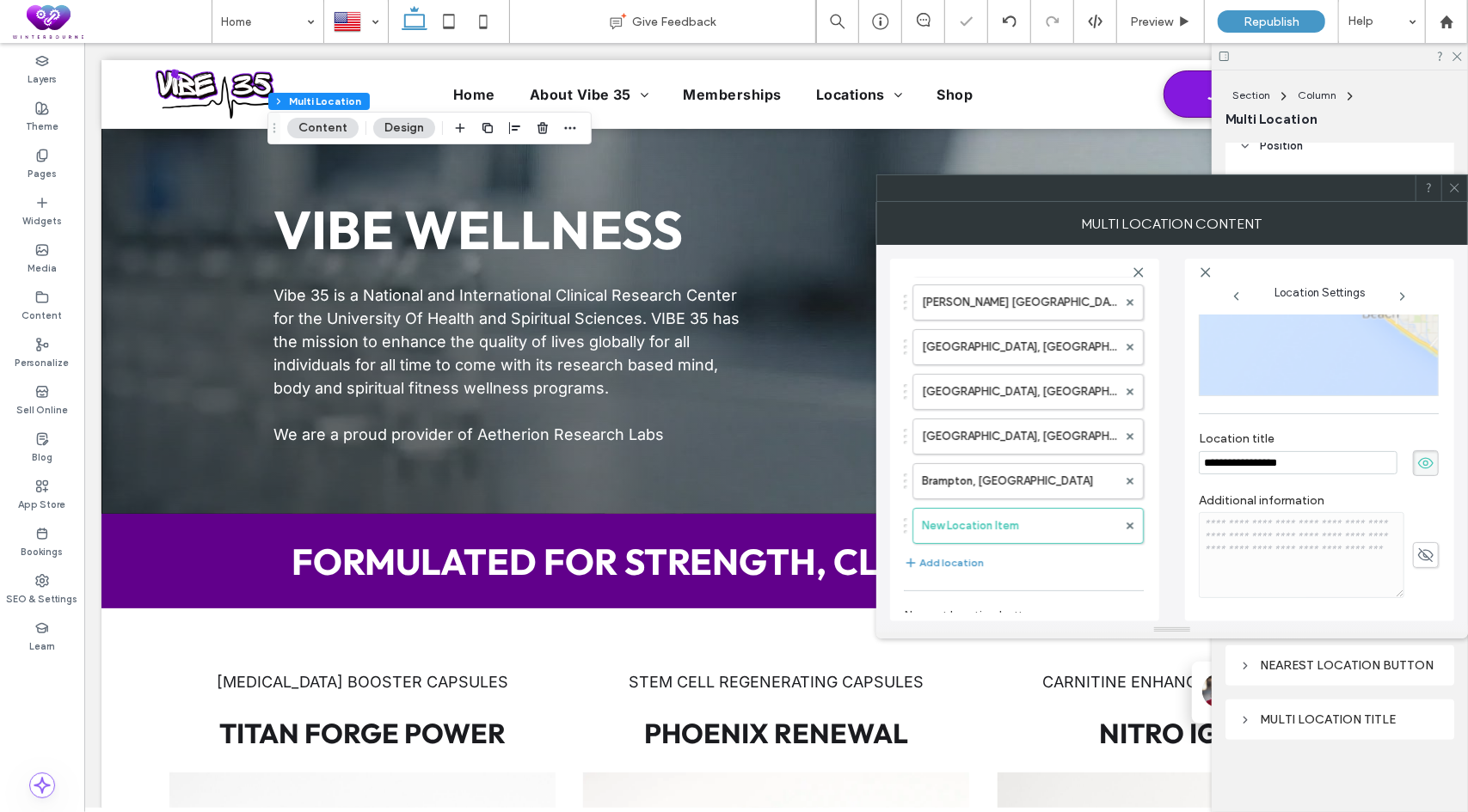
scroll to position [292, 0]
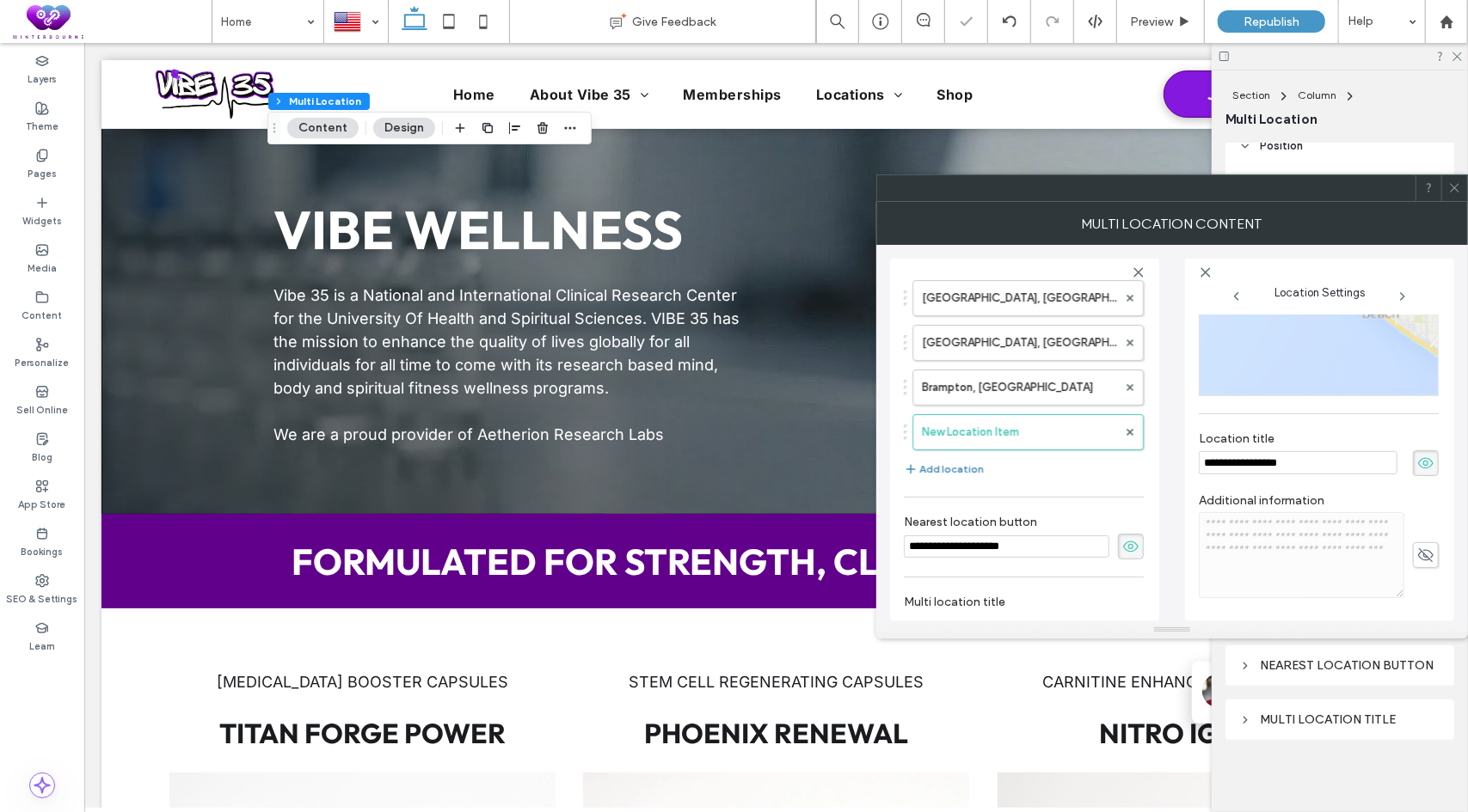
click at [957, 479] on button "Add location" at bounding box center [943, 469] width 80 height 21
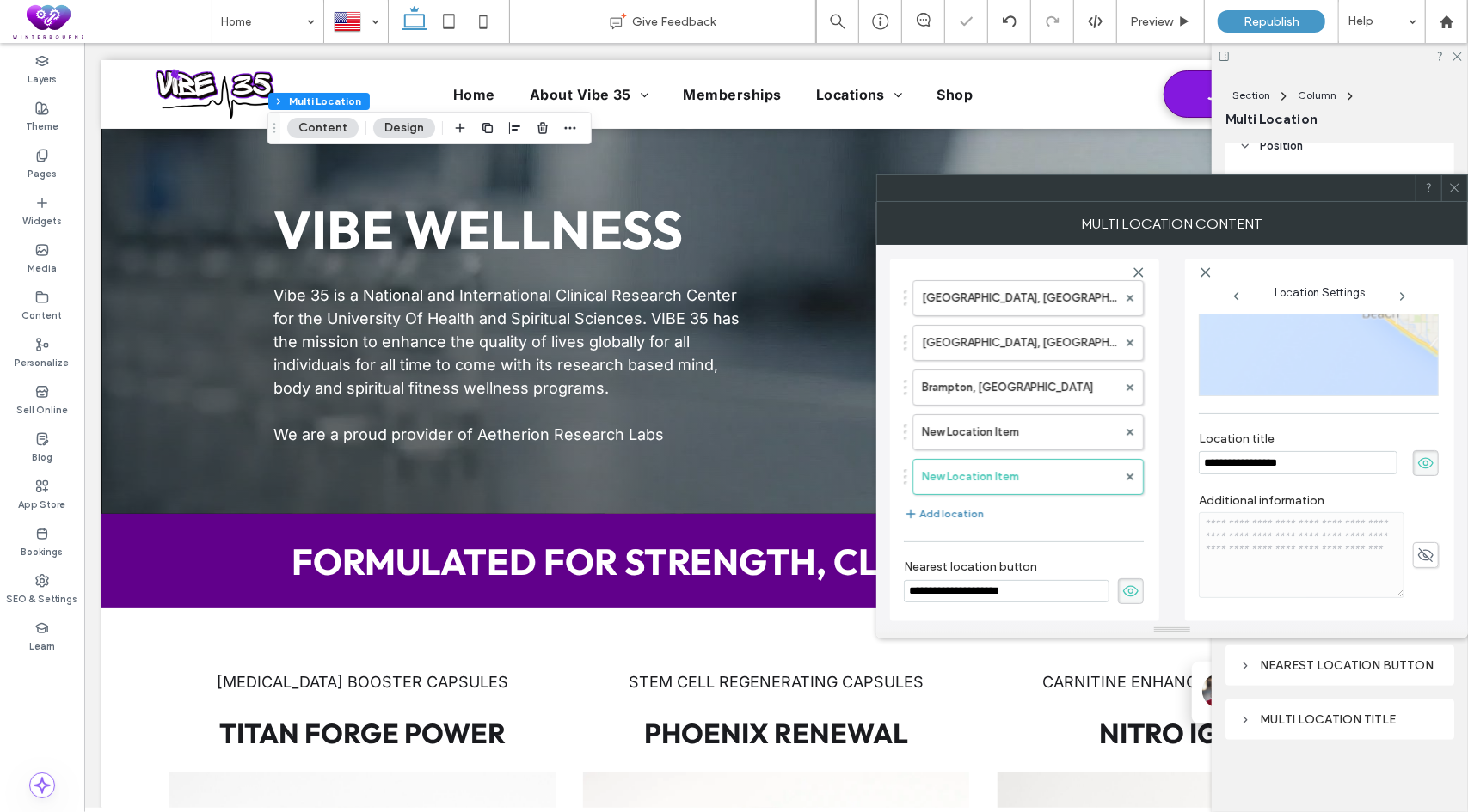
click at [956, 524] on button "Add location" at bounding box center [943, 513] width 80 height 21
click at [957, 568] on button "Add location" at bounding box center [943, 558] width 80 height 21
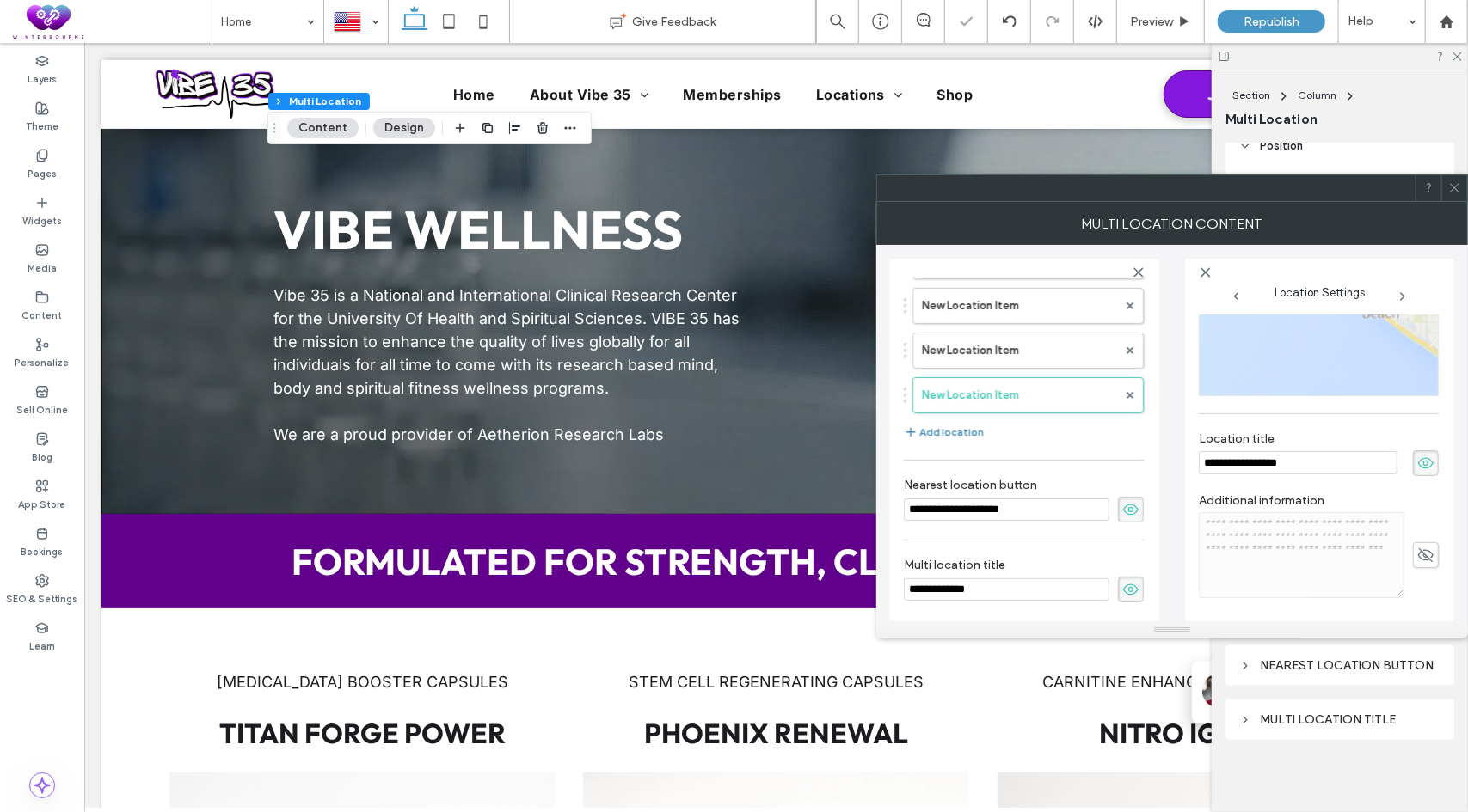
click at [967, 440] on button "Add location" at bounding box center [943, 432] width 80 height 21
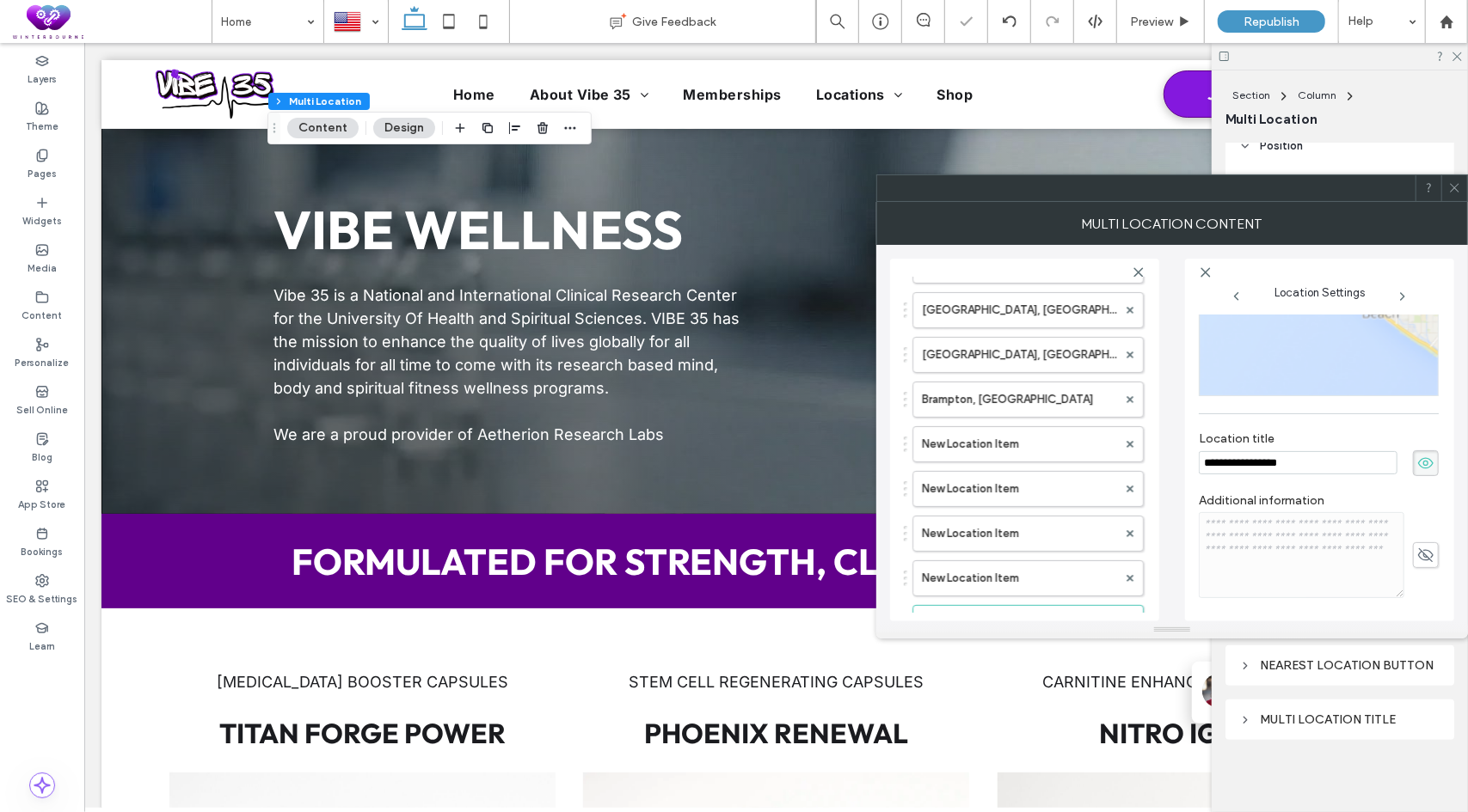
scroll to position [206, 0]
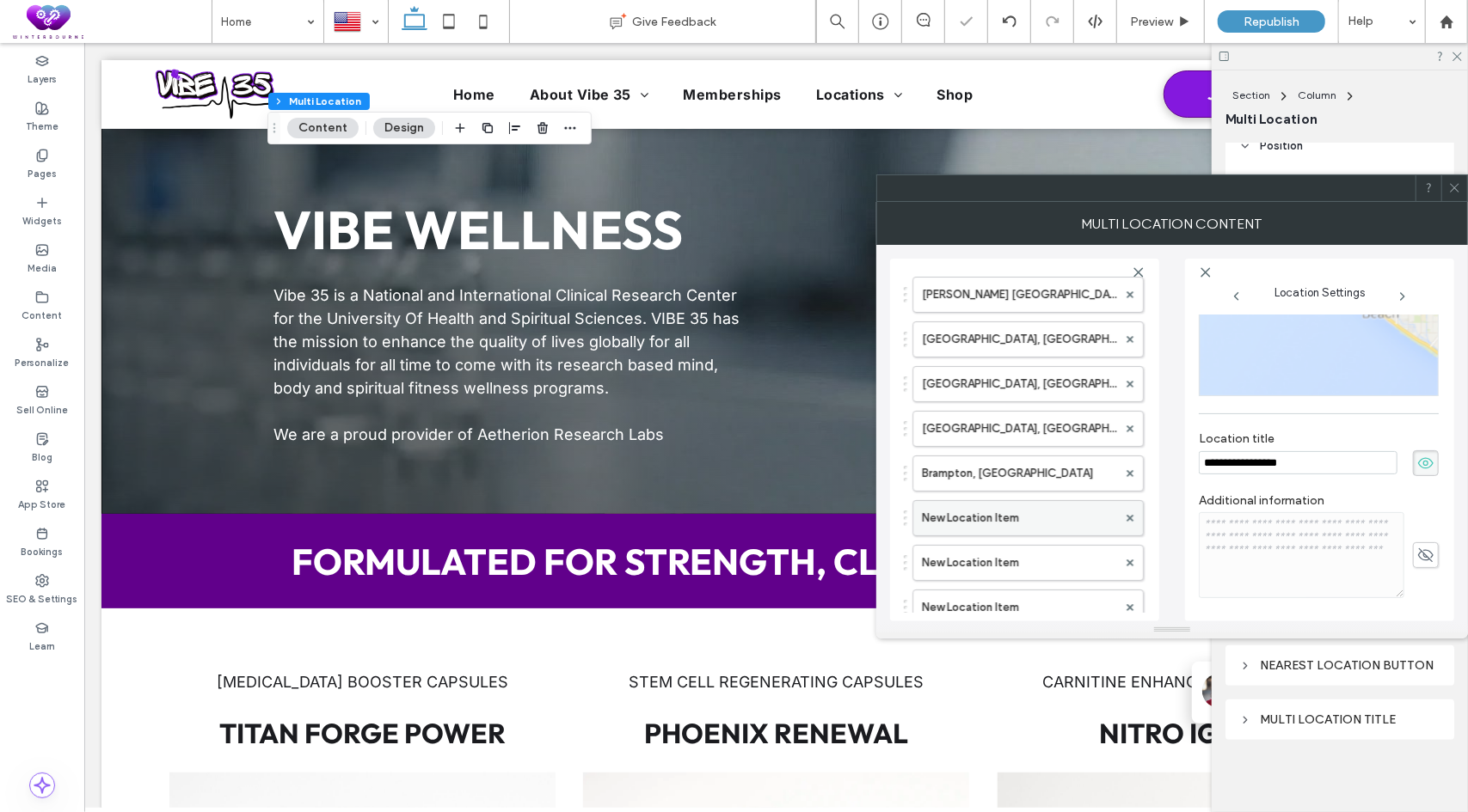
click at [974, 523] on label "New Location Item" at bounding box center [1019, 517] width 195 height 34
drag, startPoint x: 1320, startPoint y: 460, endPoint x: 1110, endPoint y: 447, distance: 210.4
click at [1110, 447] on div "**********" at bounding box center [1172, 434] width 564 height 376
click at [1259, 468] on input "**********" at bounding box center [1297, 463] width 198 height 24
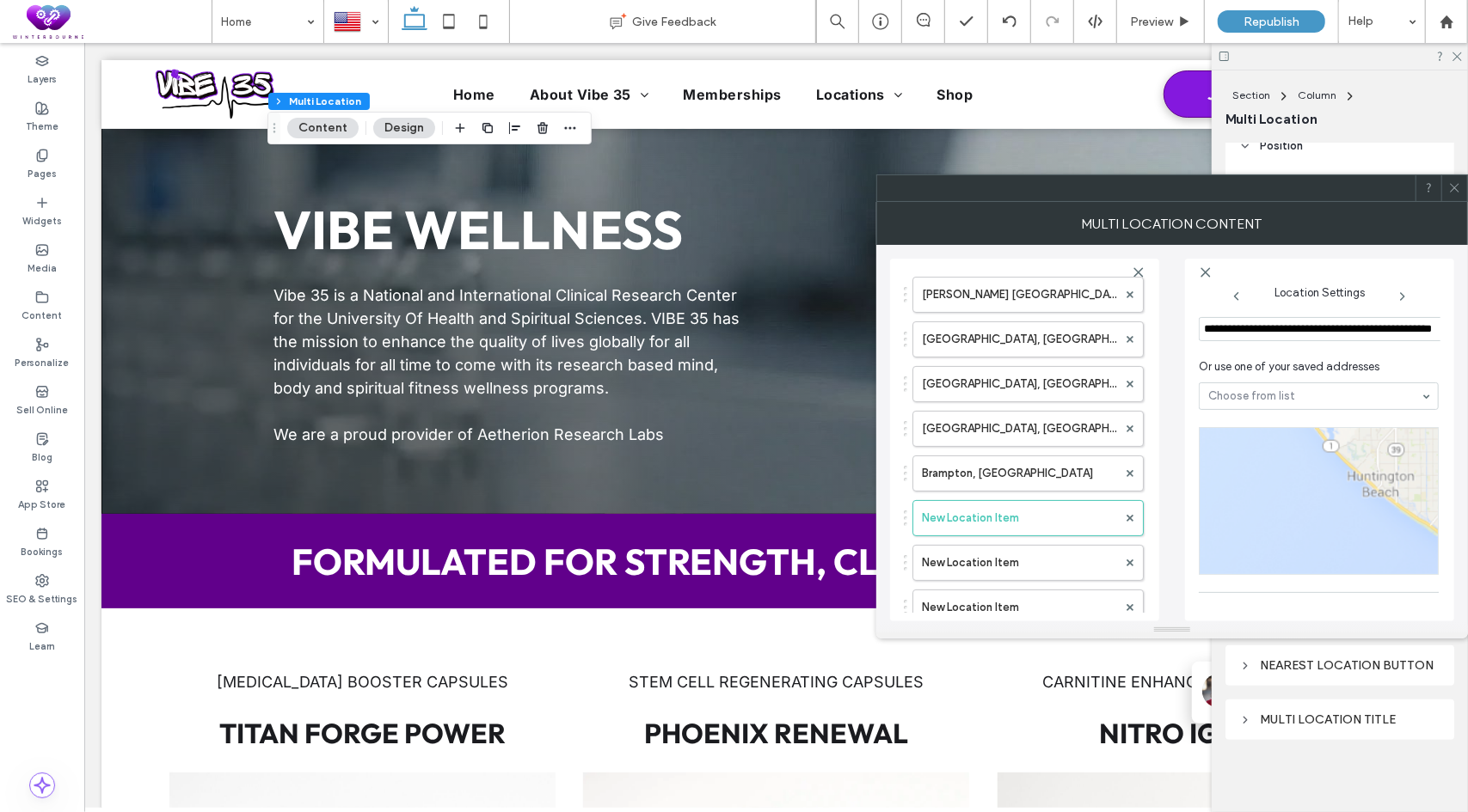
scroll to position [0, 0]
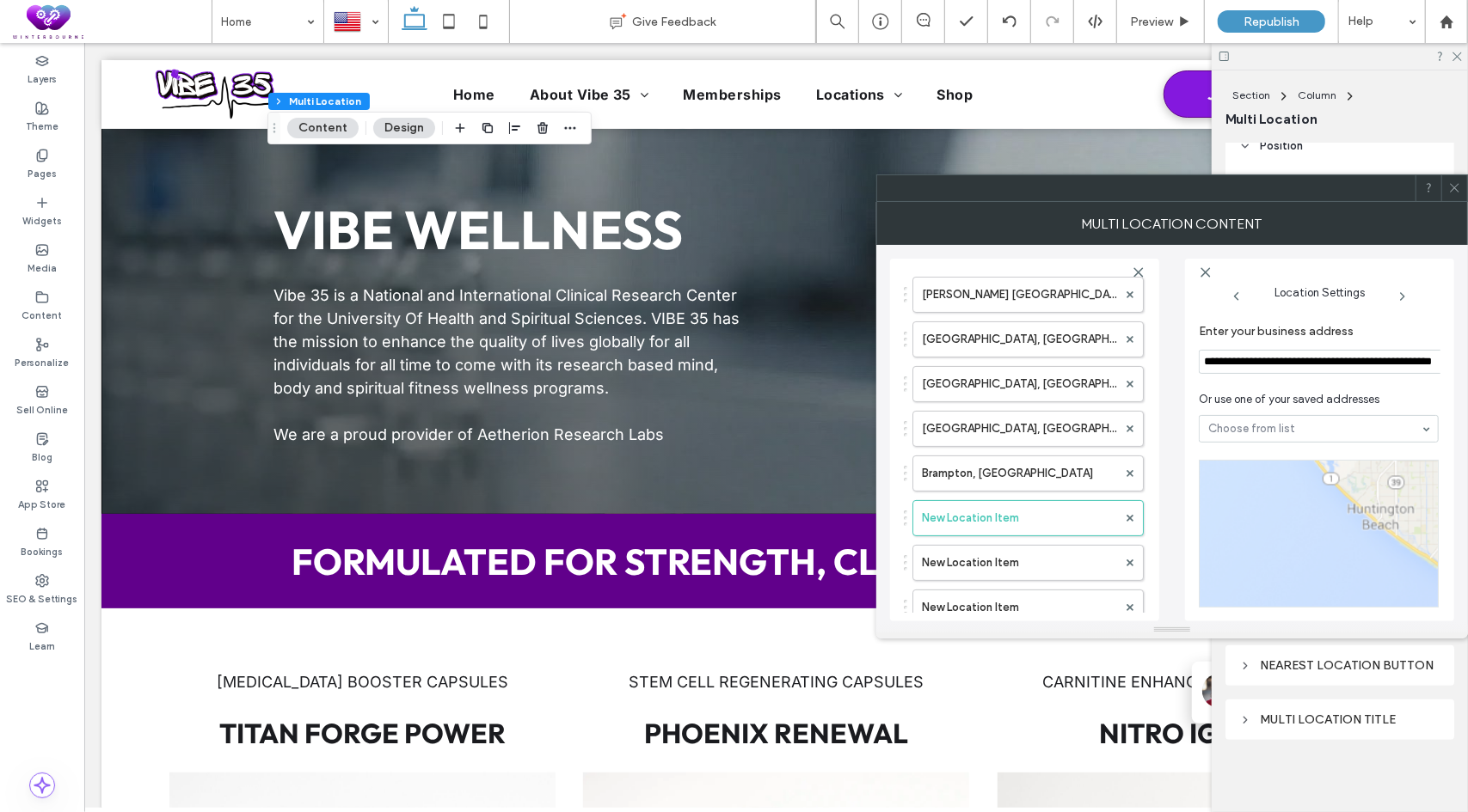
type input "**********"
click at [1270, 367] on div "**********" at bounding box center [1318, 465] width 240 height 300
click at [1293, 358] on input "**********" at bounding box center [1321, 362] width 245 height 24
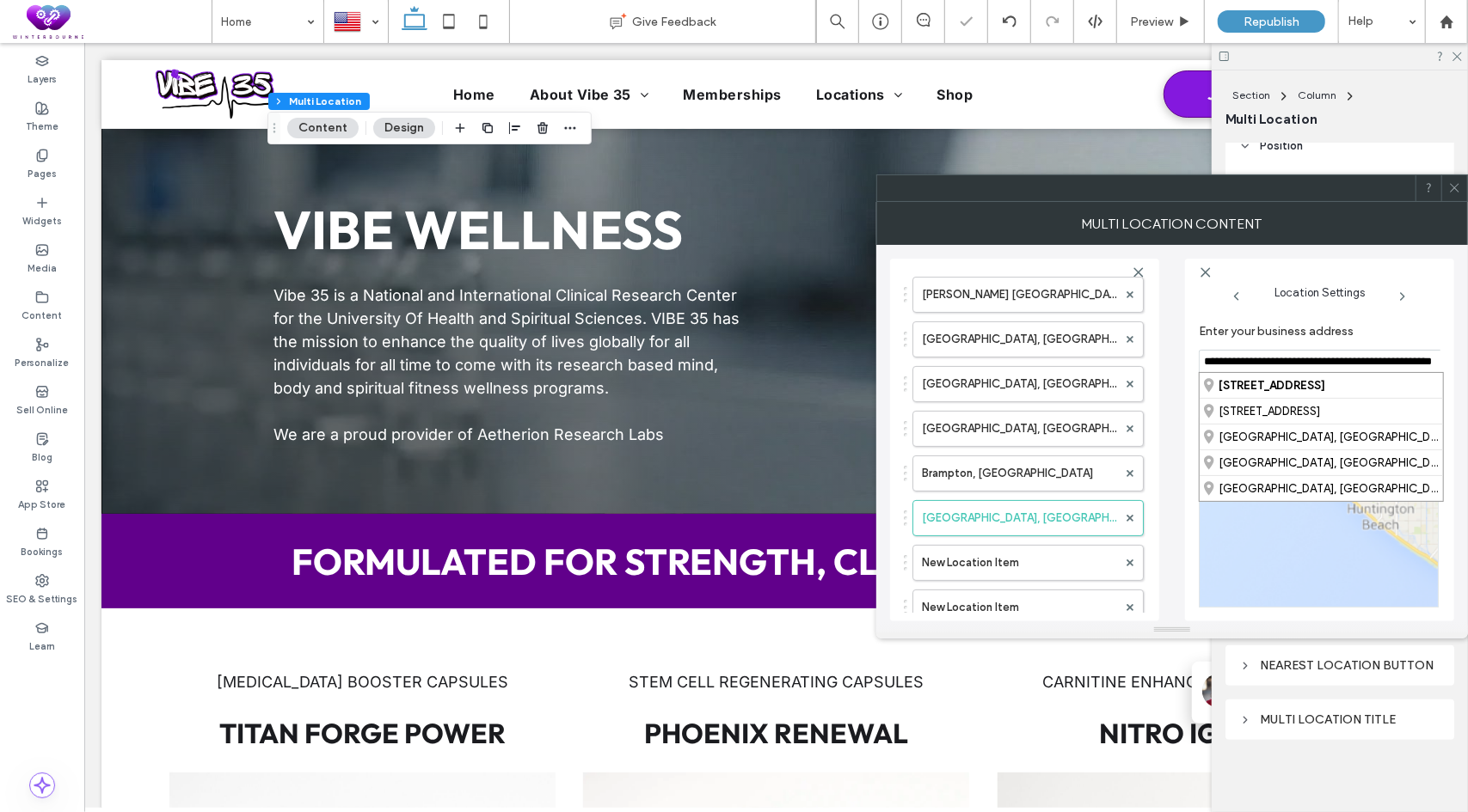
paste input "*****"
click at [1254, 383] on div "[STREET_ADDRESS][US_STATE]" at bounding box center [1314, 384] width 244 height 25
type input "**********"
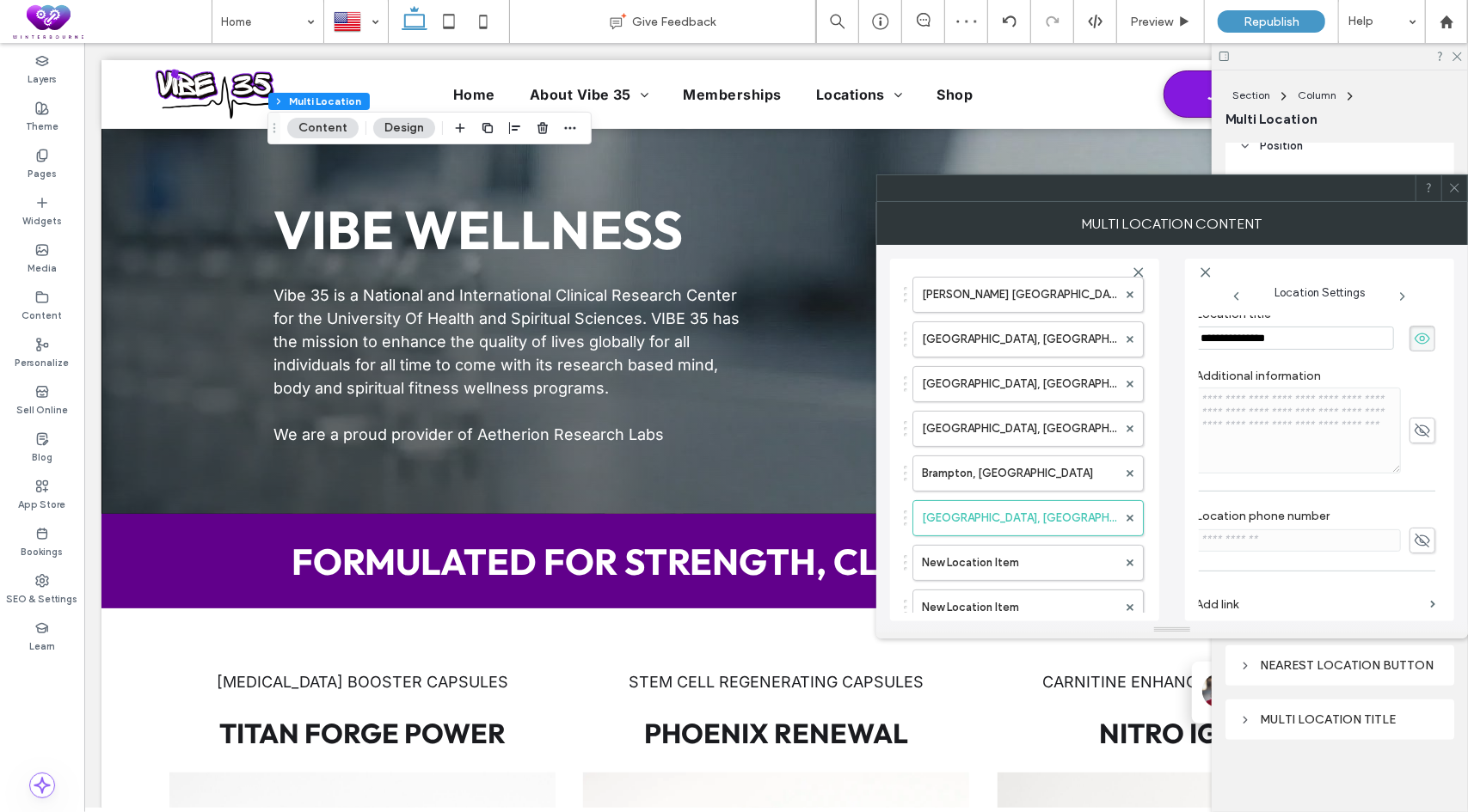
scroll to position [344, 5]
click at [1225, 588] on label "Add link" at bounding box center [1308, 596] width 228 height 32
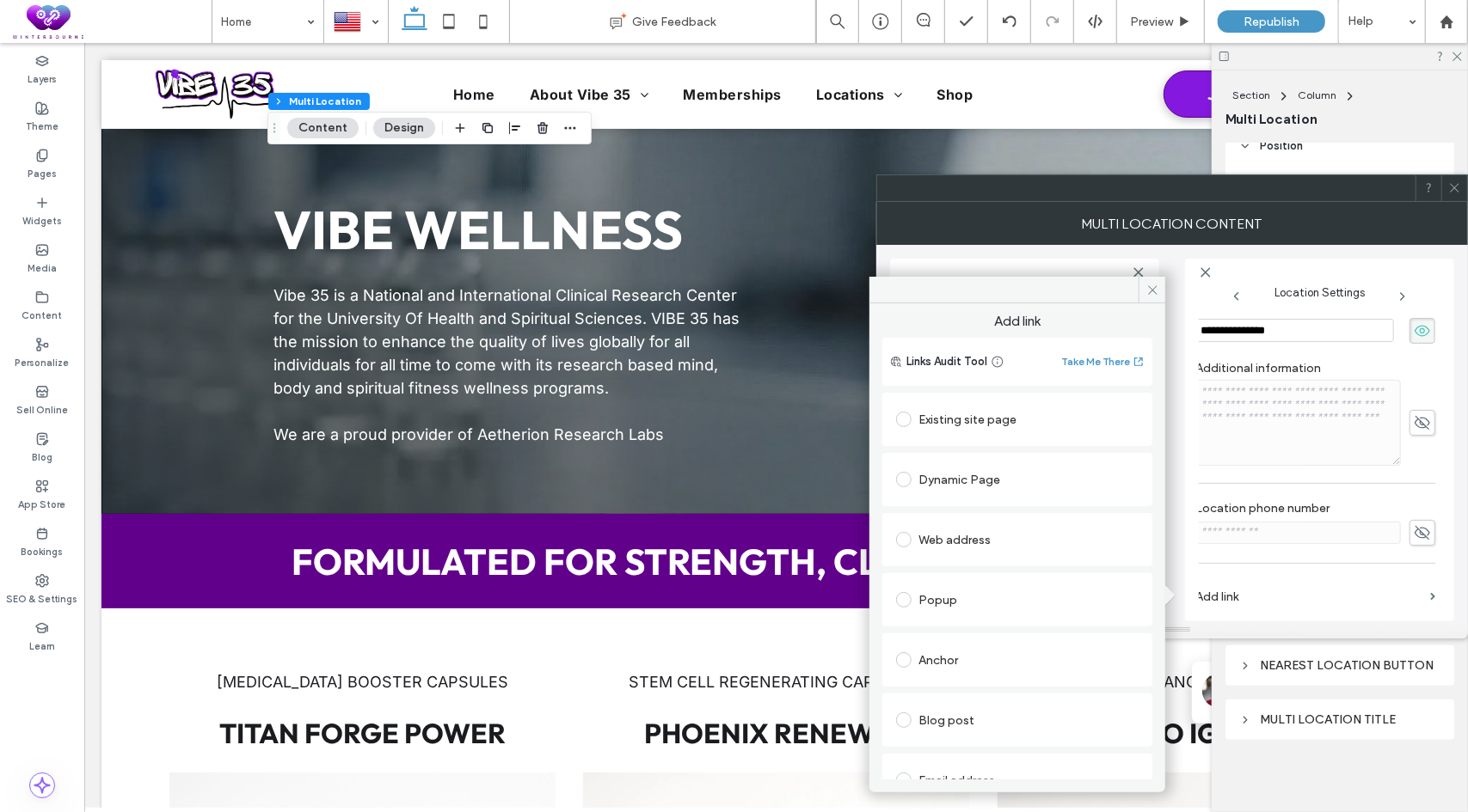
click at [985, 486] on div "Dynamic Page" at bounding box center [1017, 480] width 243 height 28
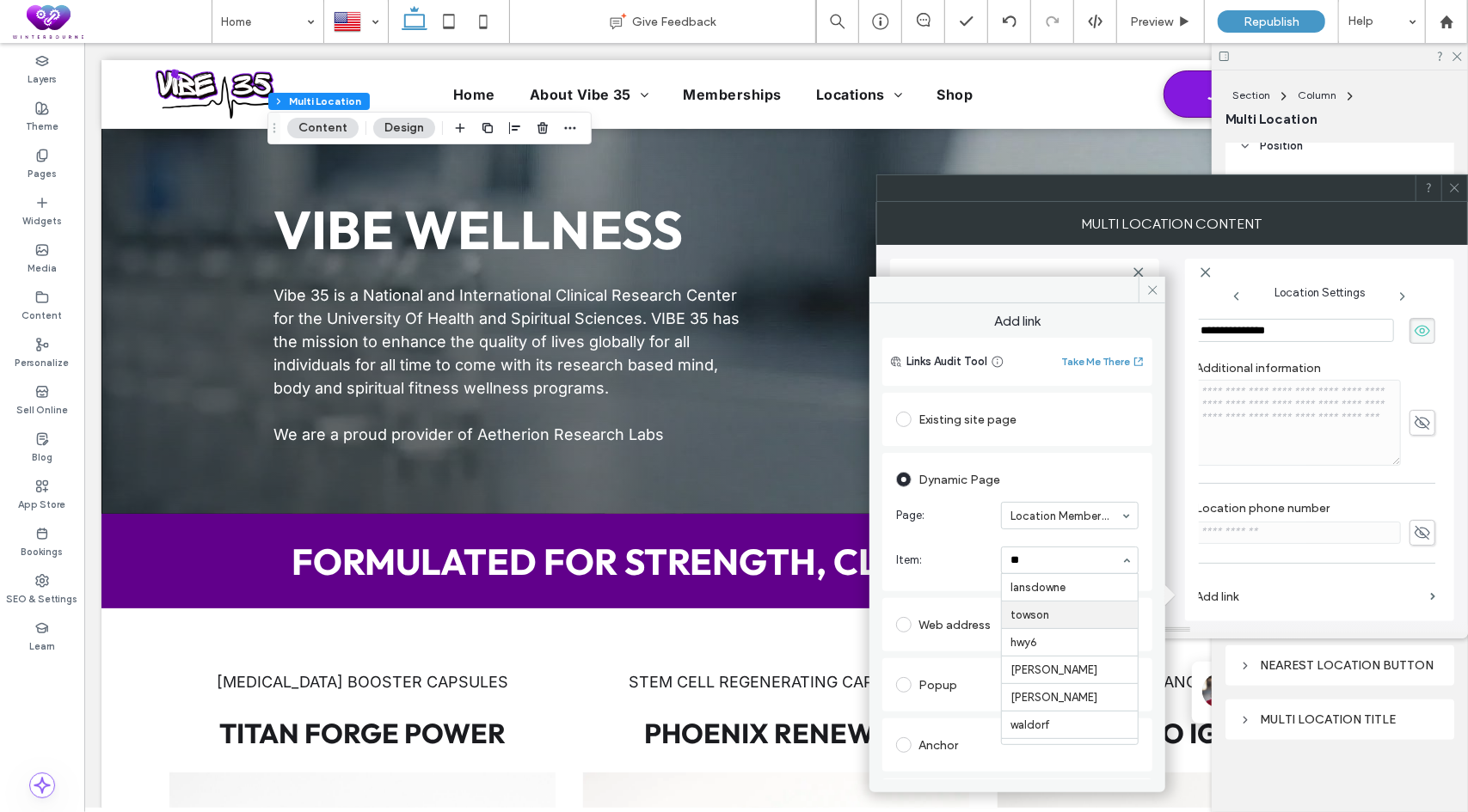
type input "***"
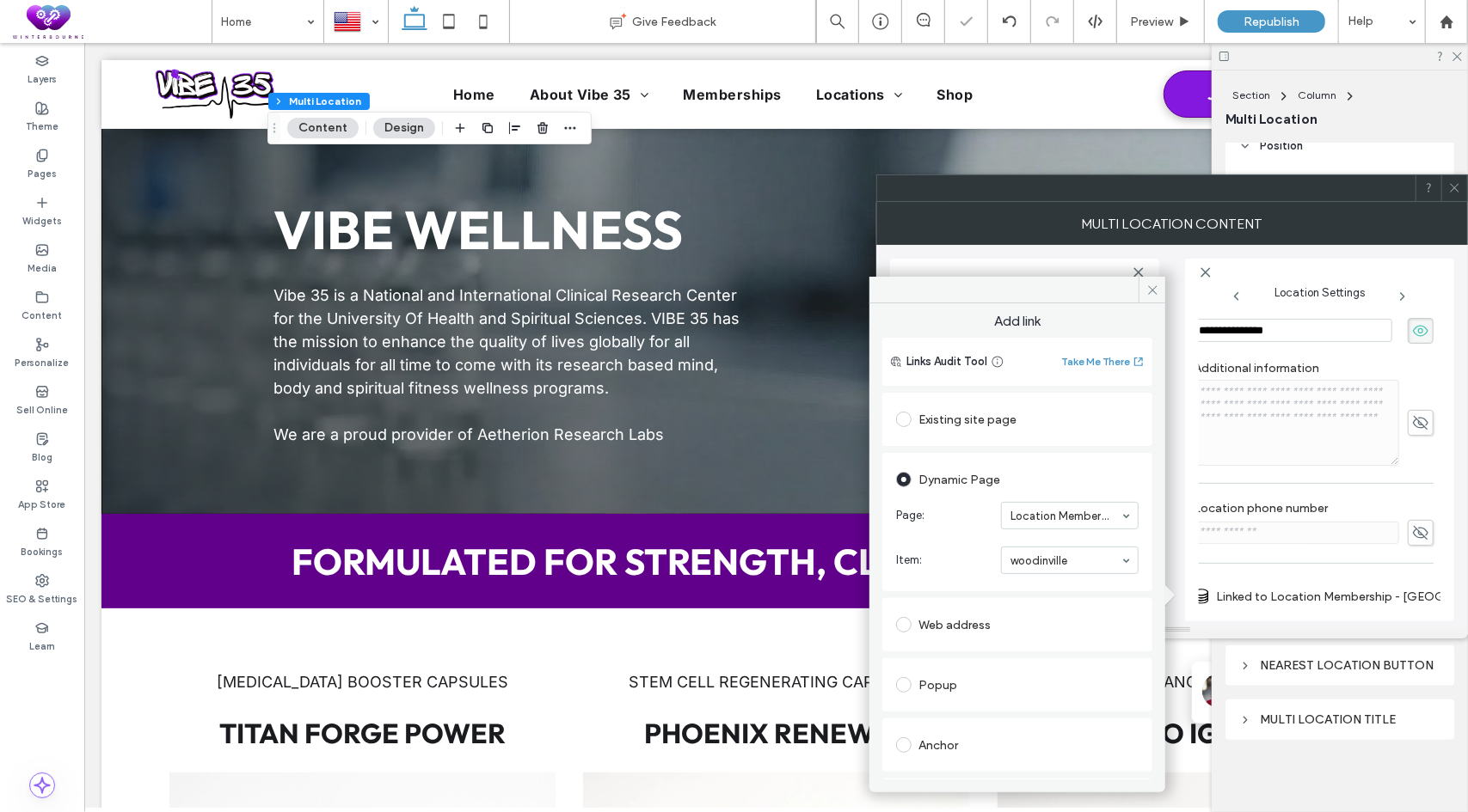
click at [1153, 286] on icon at bounding box center [1152, 290] width 13 height 13
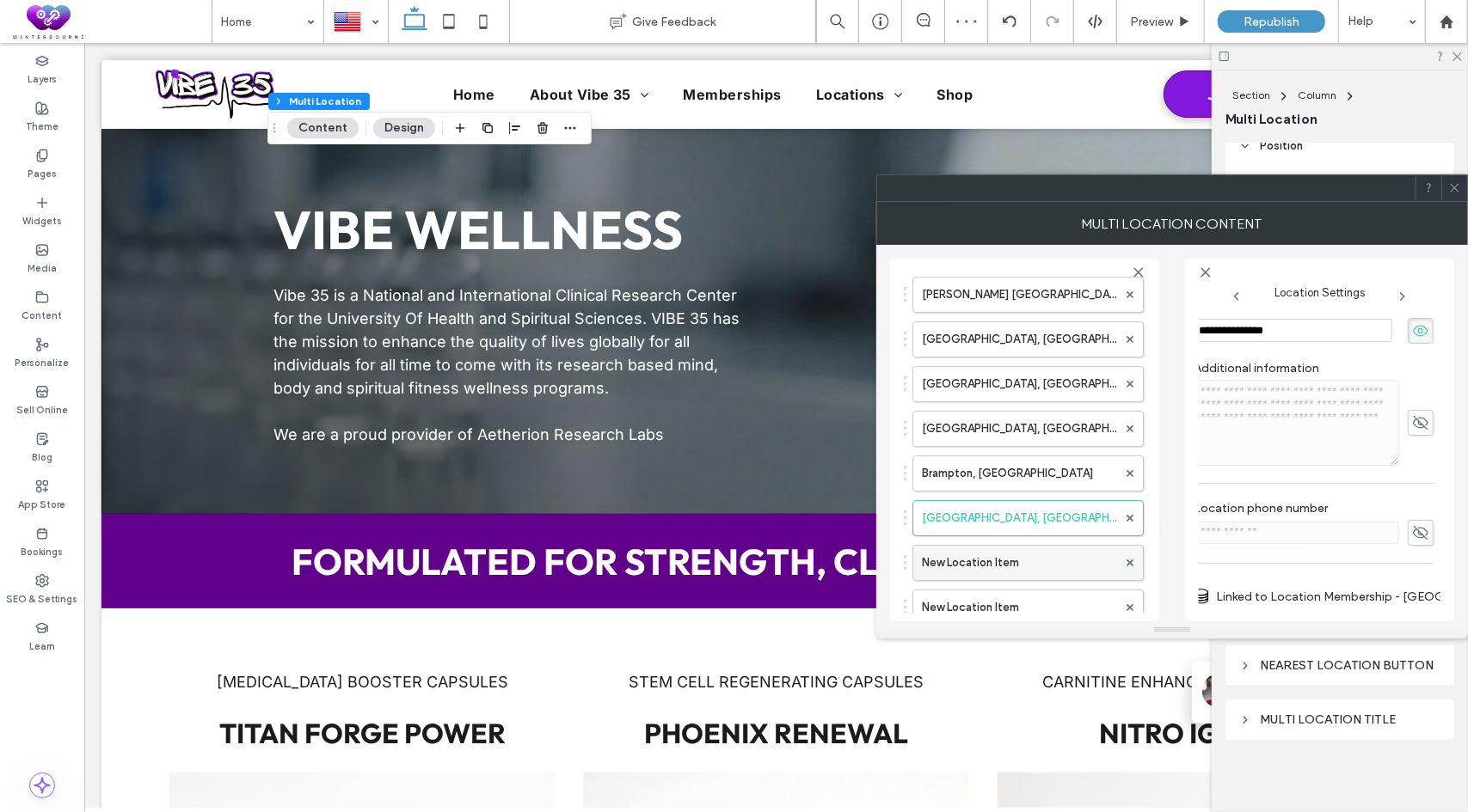
click at [979, 574] on label "New Location Item" at bounding box center [1019, 563] width 195 height 34
type input "**********"
click at [1225, 597] on label "Add link" at bounding box center [1312, 596] width 228 height 32
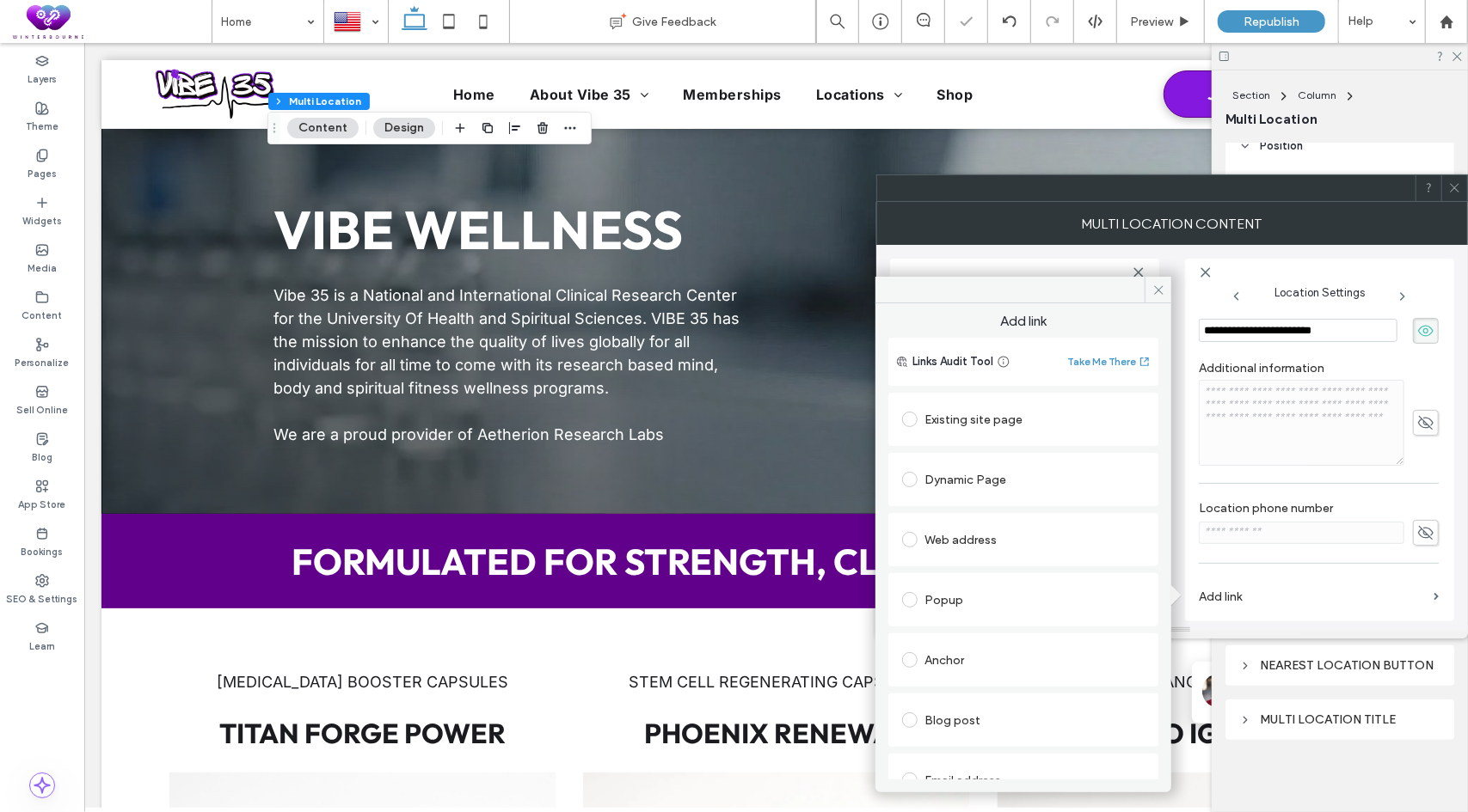
click at [980, 423] on div "Existing site page" at bounding box center [1023, 420] width 243 height 28
click at [1052, 424] on div "Existing site page" at bounding box center [1023, 420] width 243 height 28
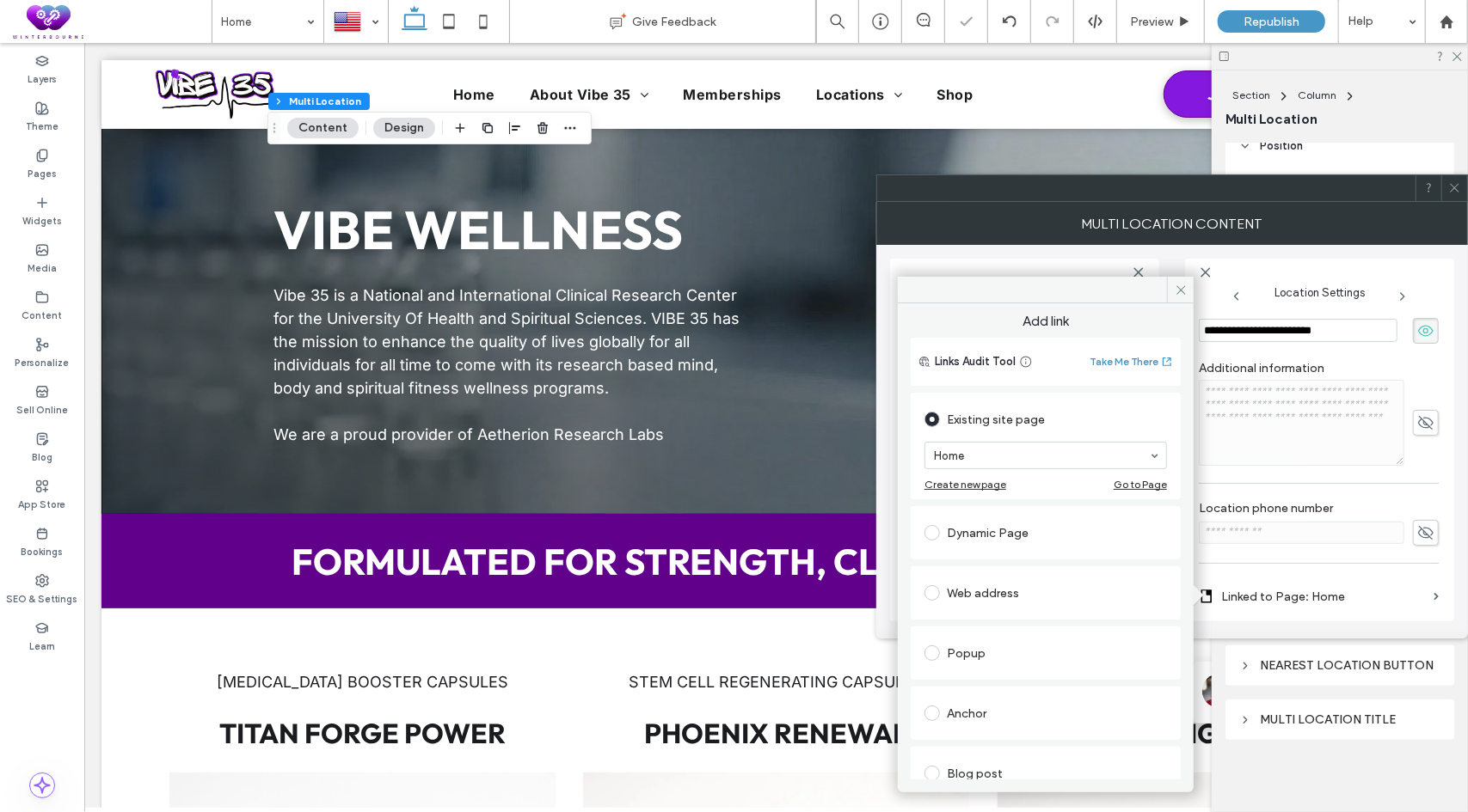
click at [980, 531] on div "Dynamic Page" at bounding box center [1045, 533] width 243 height 28
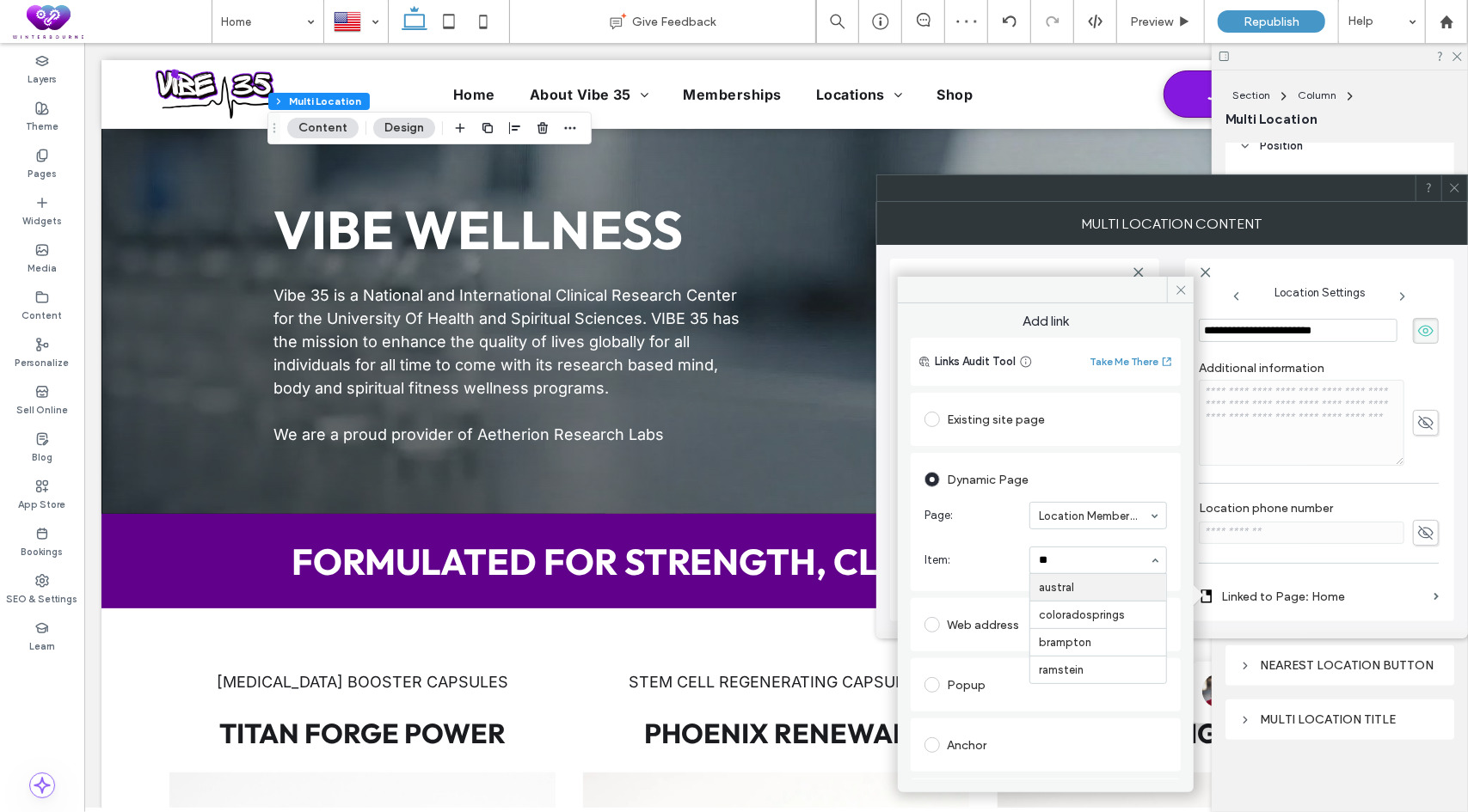
type input "***"
click at [1181, 292] on icon at bounding box center [1180, 290] width 13 height 13
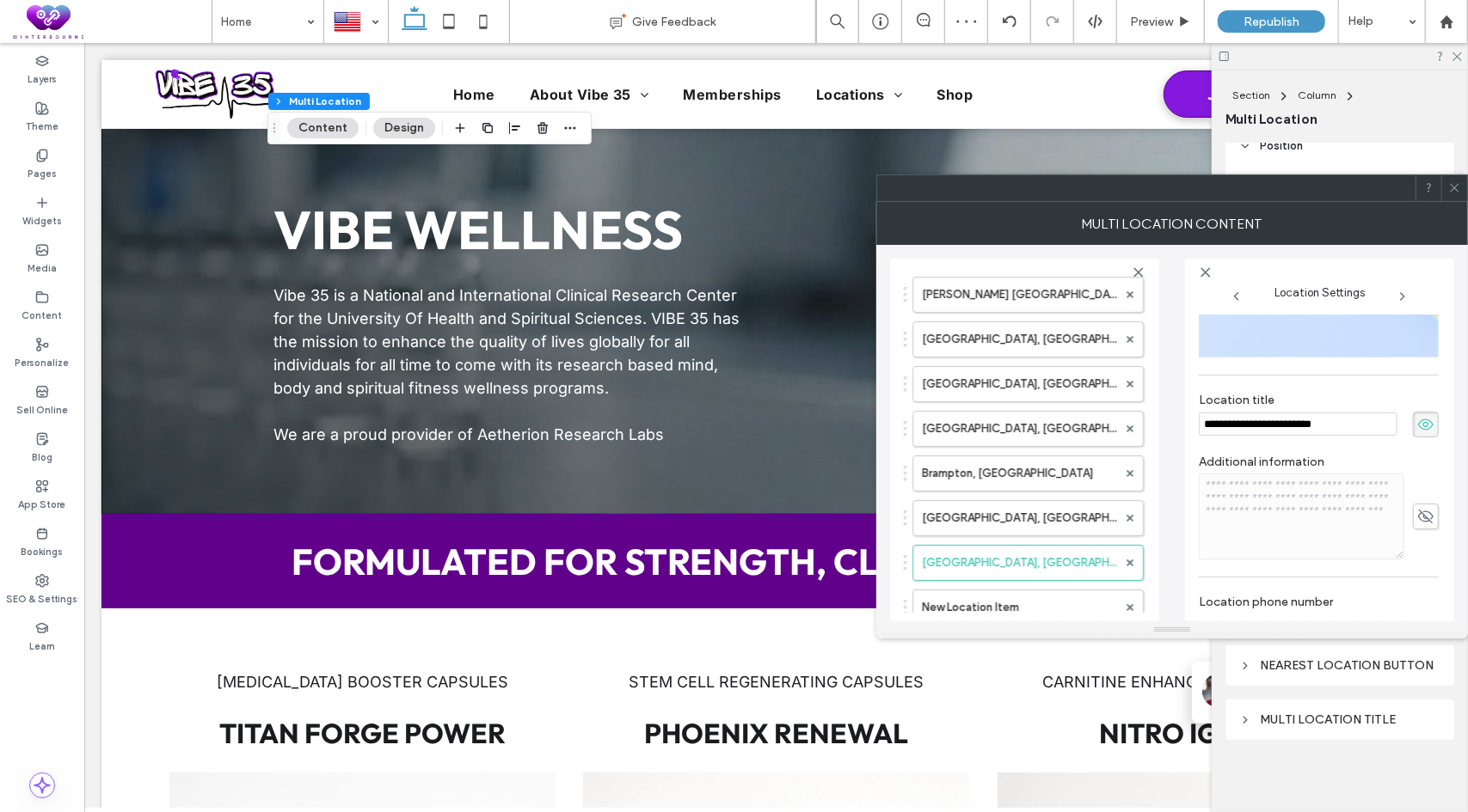
scroll to position [0, 0]
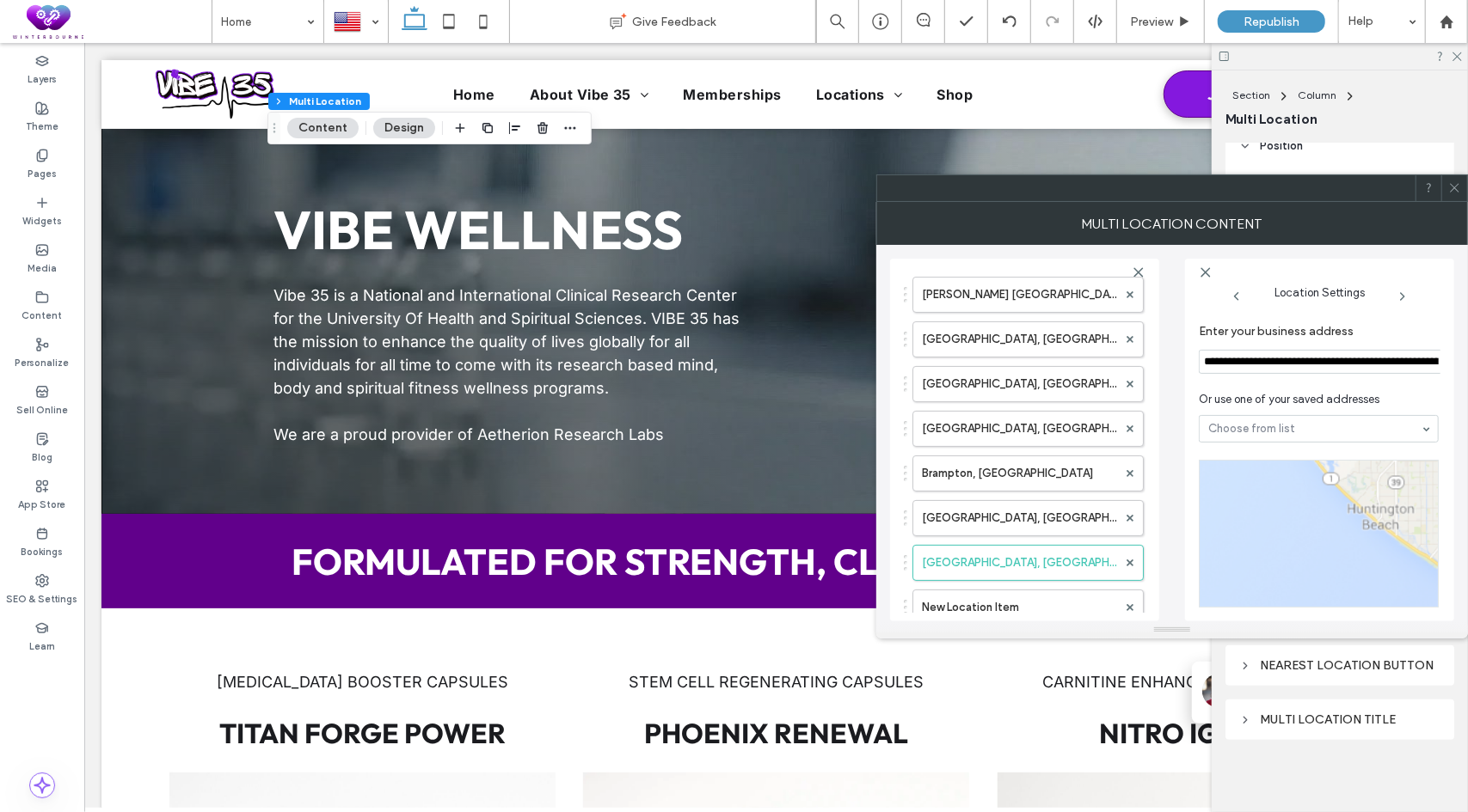
click at [1306, 365] on input "**********" at bounding box center [1321, 362] width 245 height 24
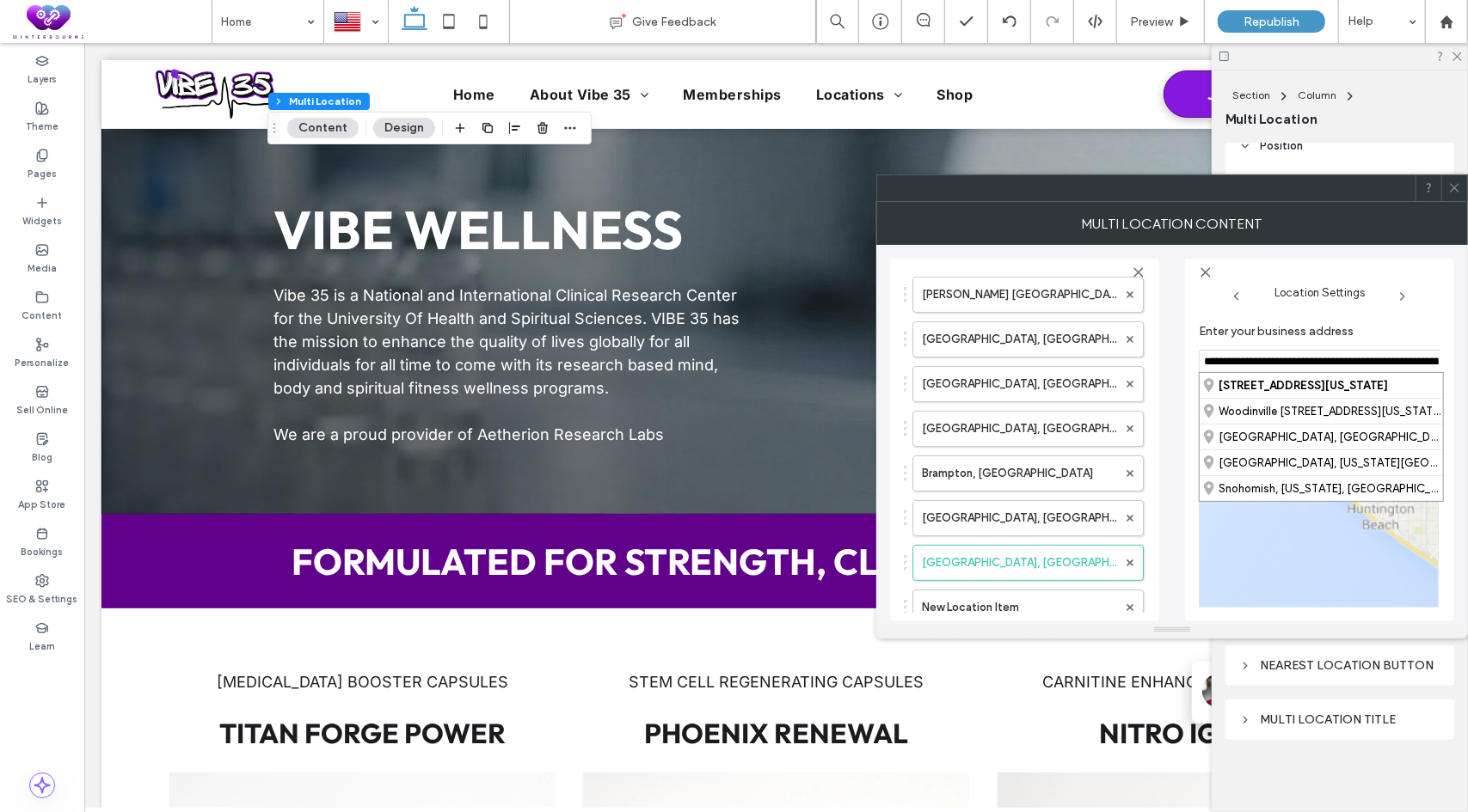
paste input
click at [1290, 386] on div "[PERSON_NAME][STREET_ADDRESS][PERSON_NAME]" at bounding box center [1314, 384] width 244 height 25
type input "**********"
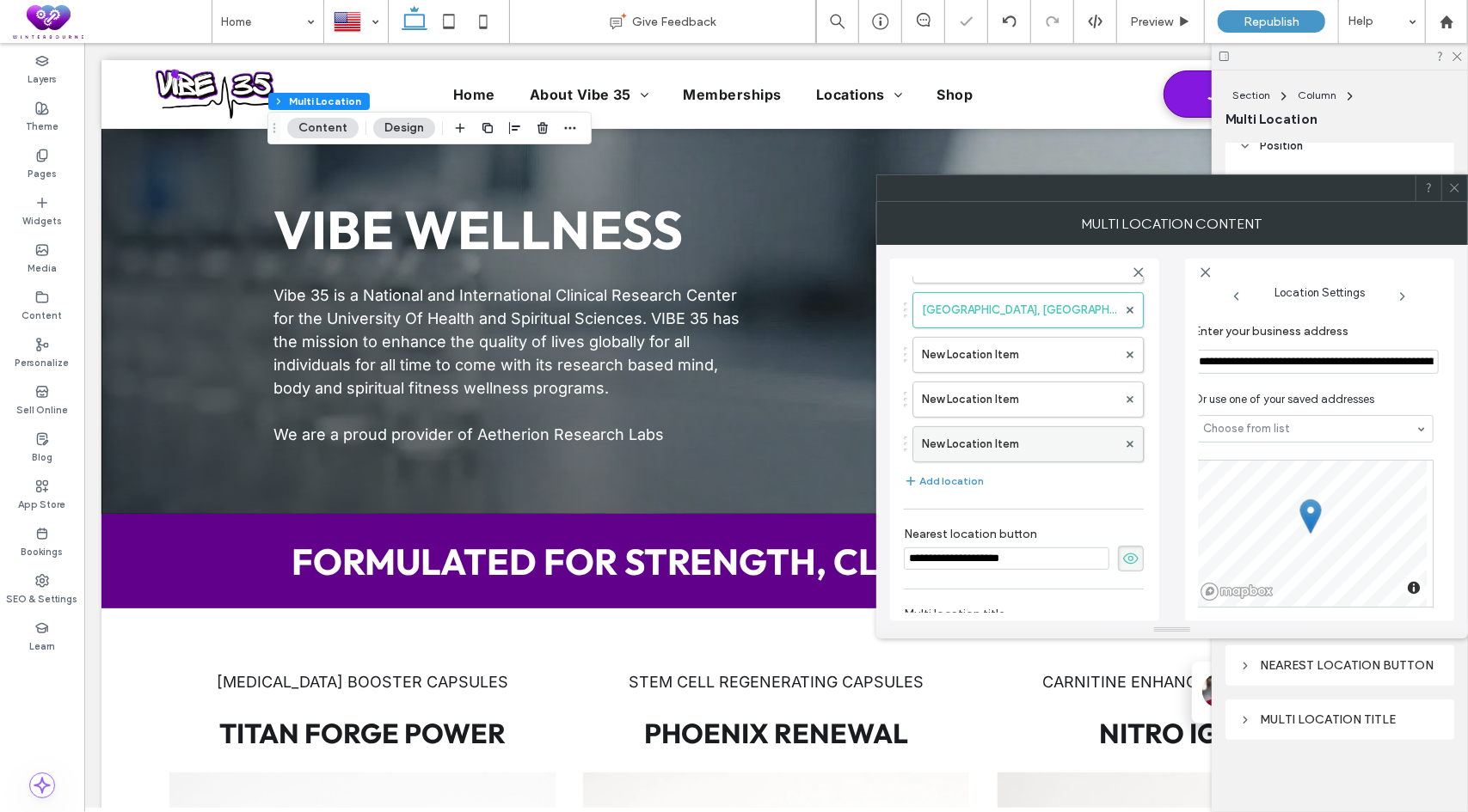
scroll to position [464, 0]
click at [1005, 353] on label "New Location Item" at bounding box center [1019, 349] width 195 height 34
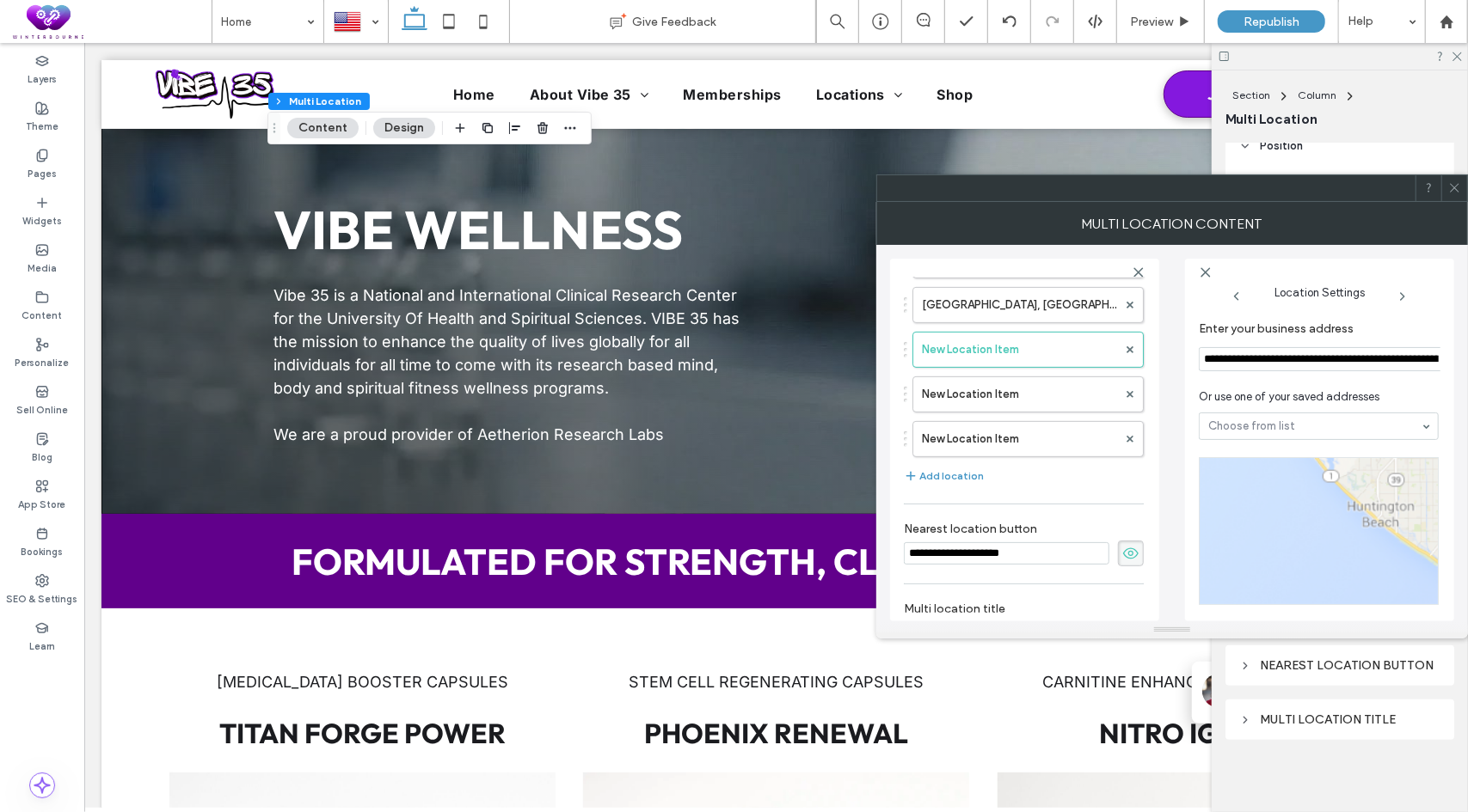
scroll to position [0, 0]
type input "**********"
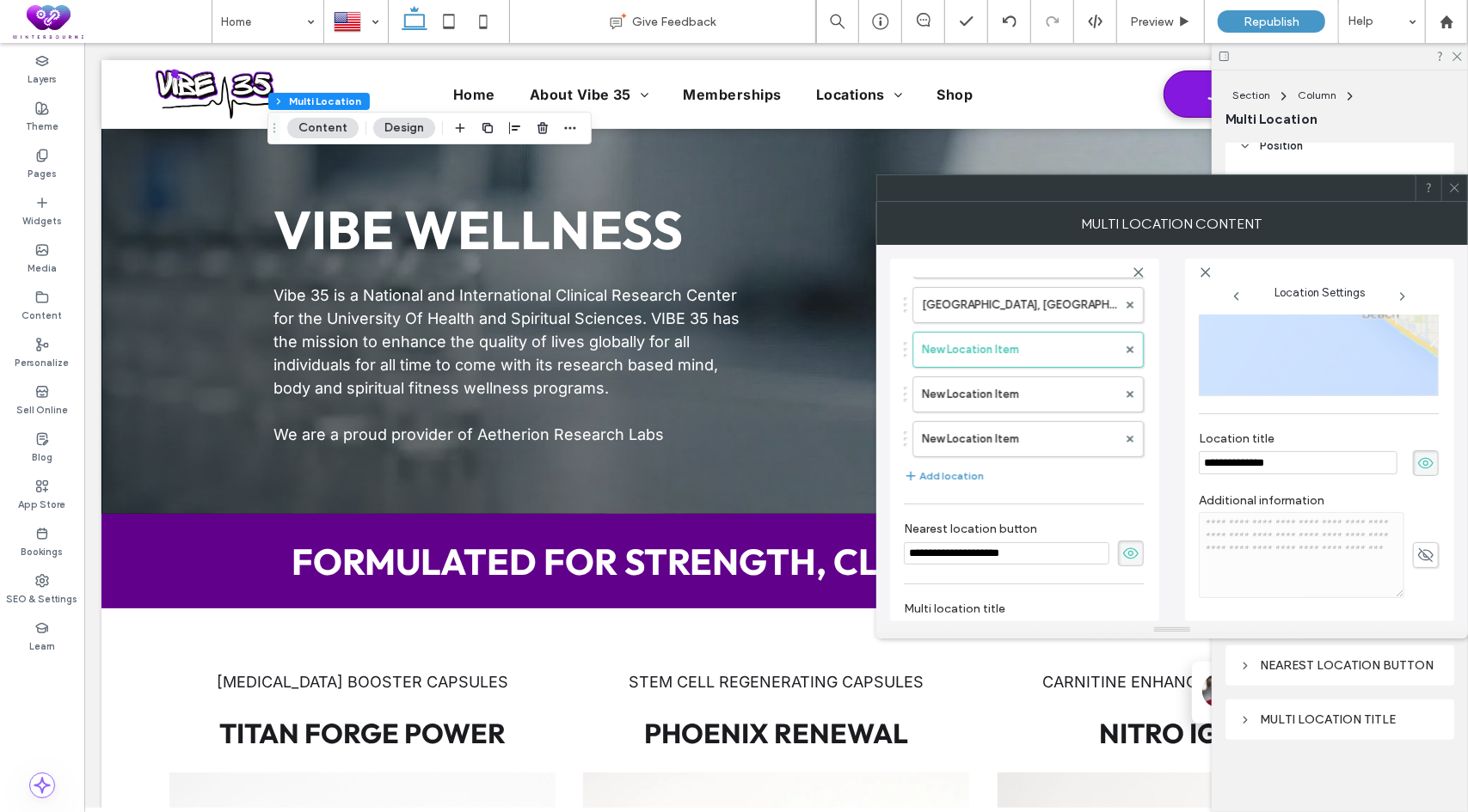
click at [1257, 361] on div "**********" at bounding box center [1318, 254] width 240 height 300
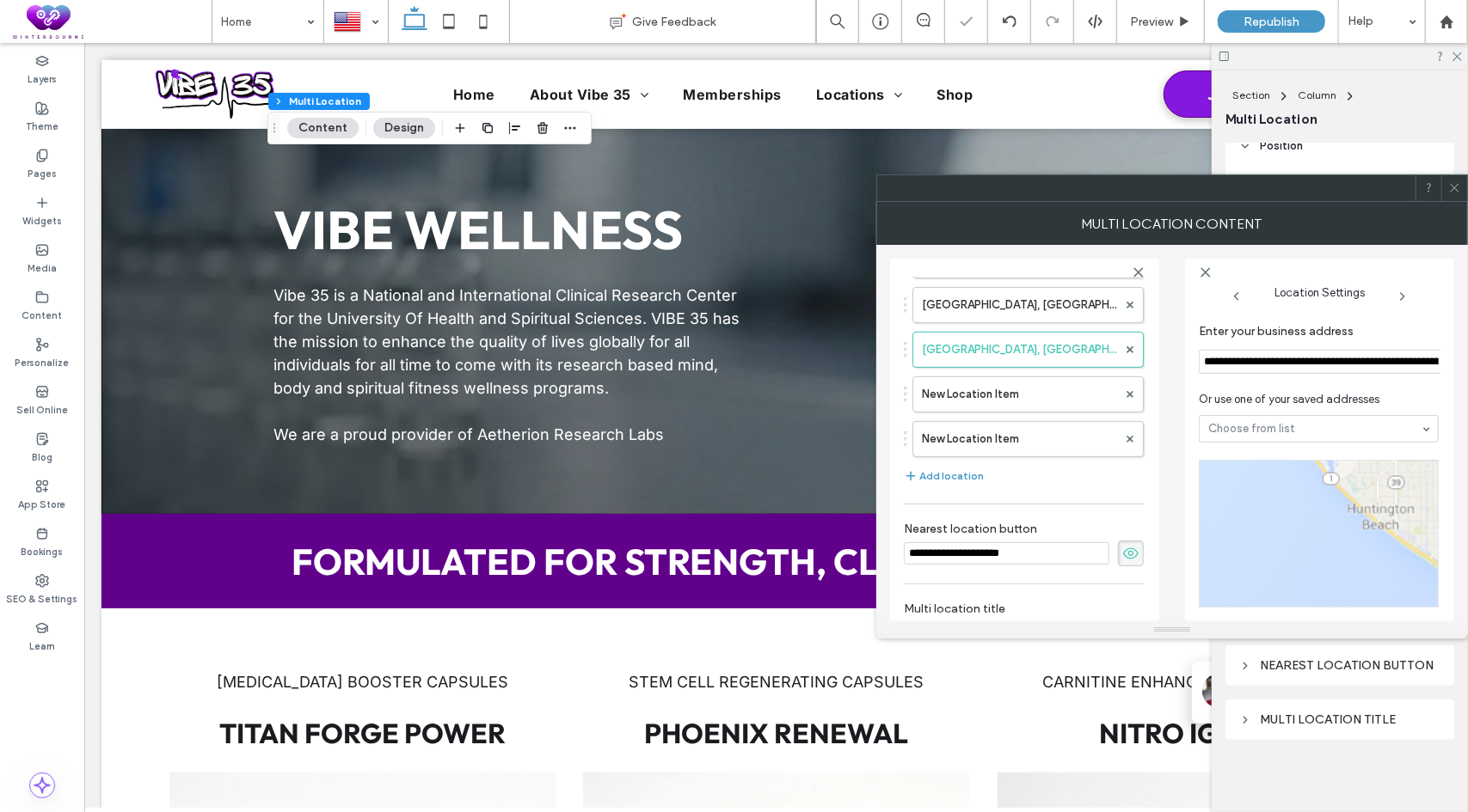
click at [1271, 357] on input "**********" at bounding box center [1321, 362] width 245 height 24
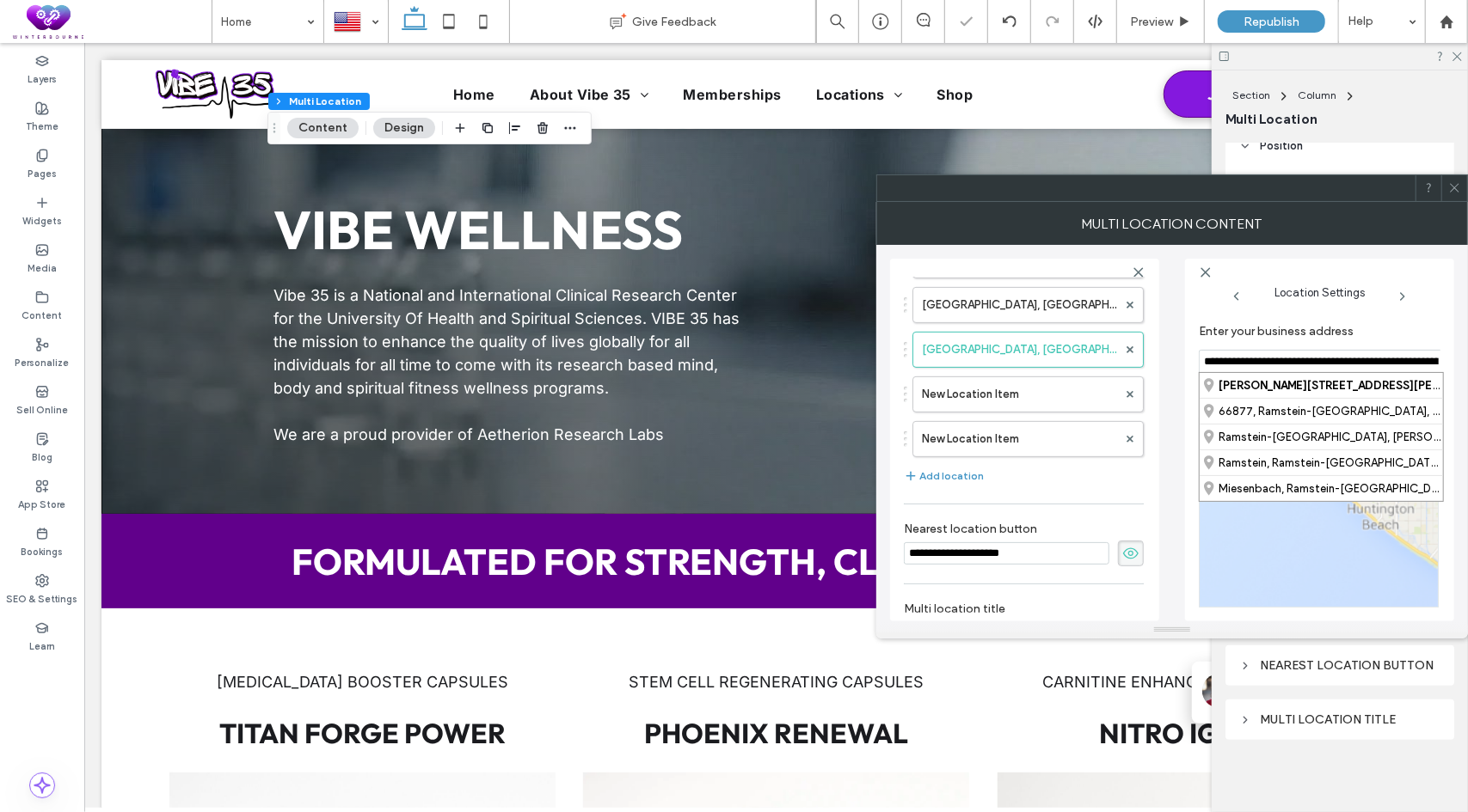
paste input
click at [1290, 392] on div "[STREET_ADDRESS][US_STATE]" at bounding box center [1320, 384] width 244 height 25
type input "**********"
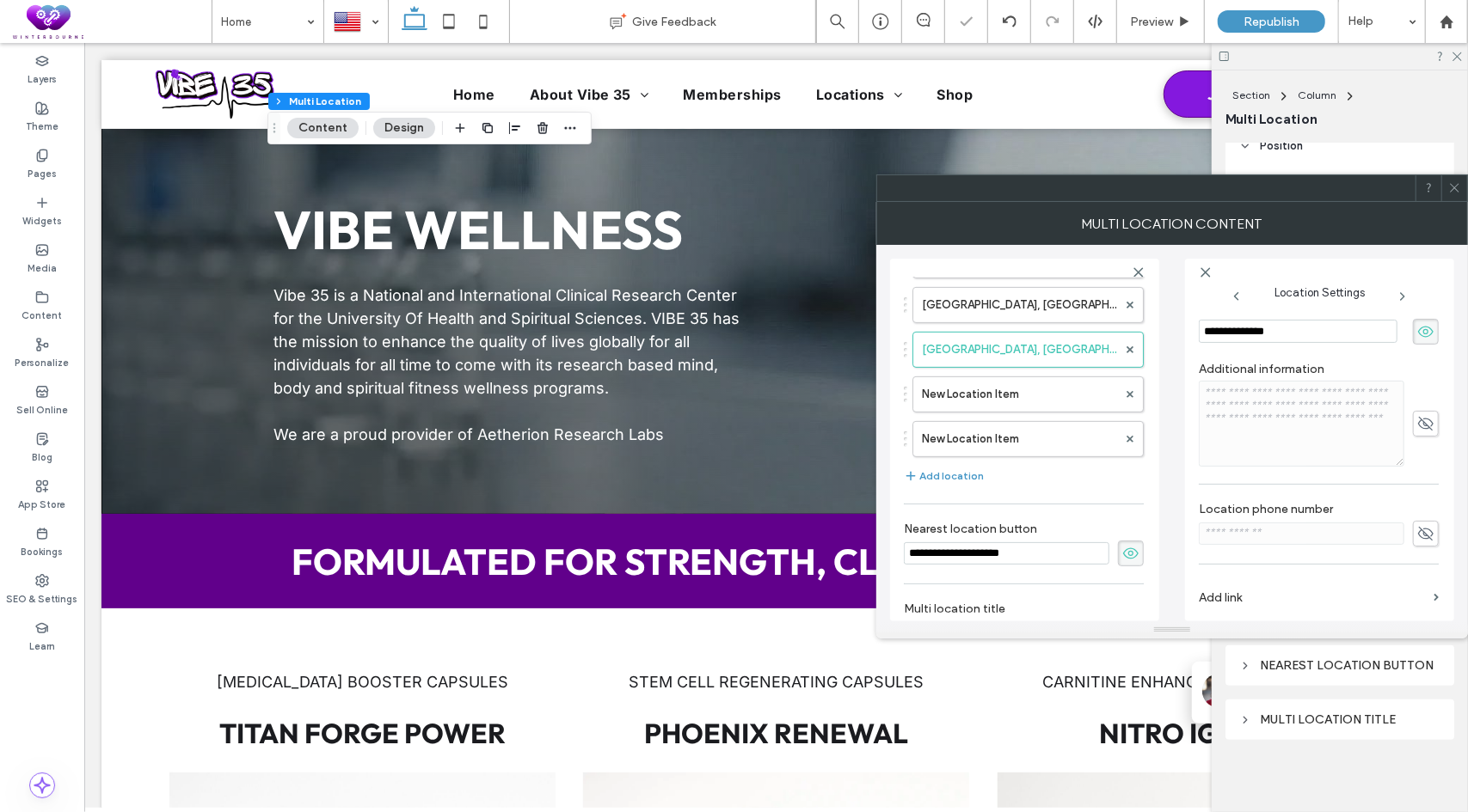
scroll to position [344, 0]
click at [1228, 590] on label "Add link" at bounding box center [1312, 596] width 228 height 32
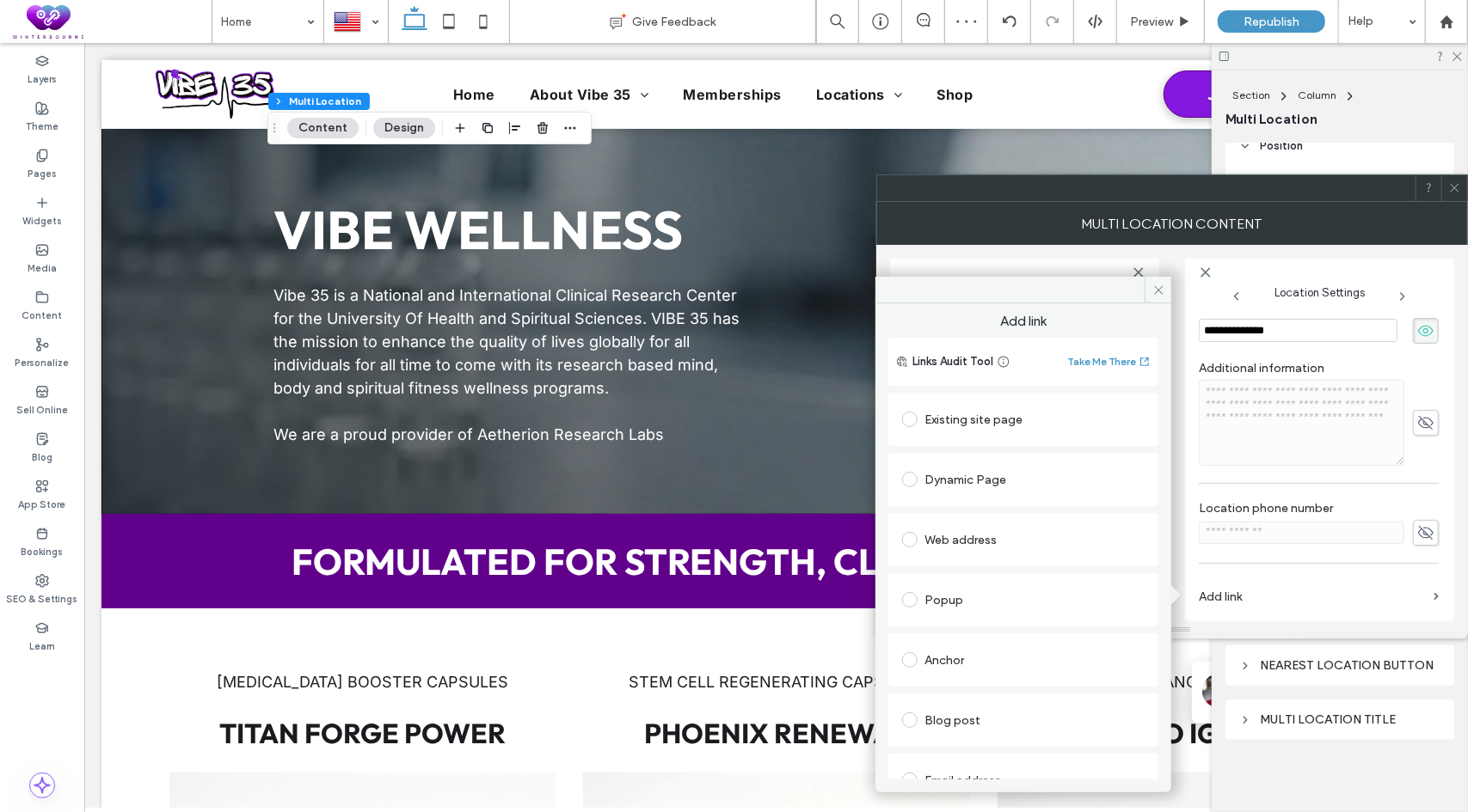
click at [971, 483] on div "Dynamic Page" at bounding box center [1023, 480] width 243 height 28
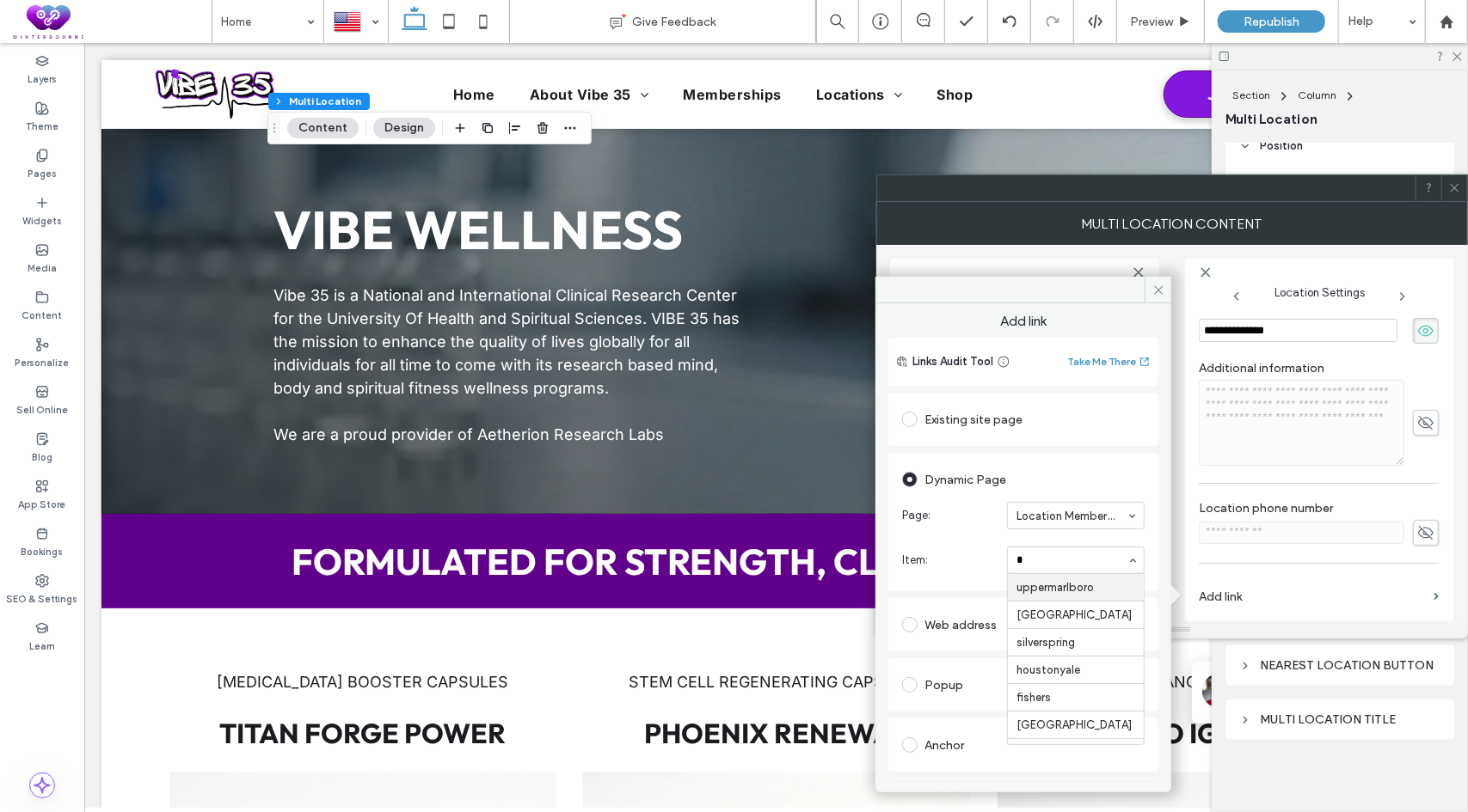
type input "**"
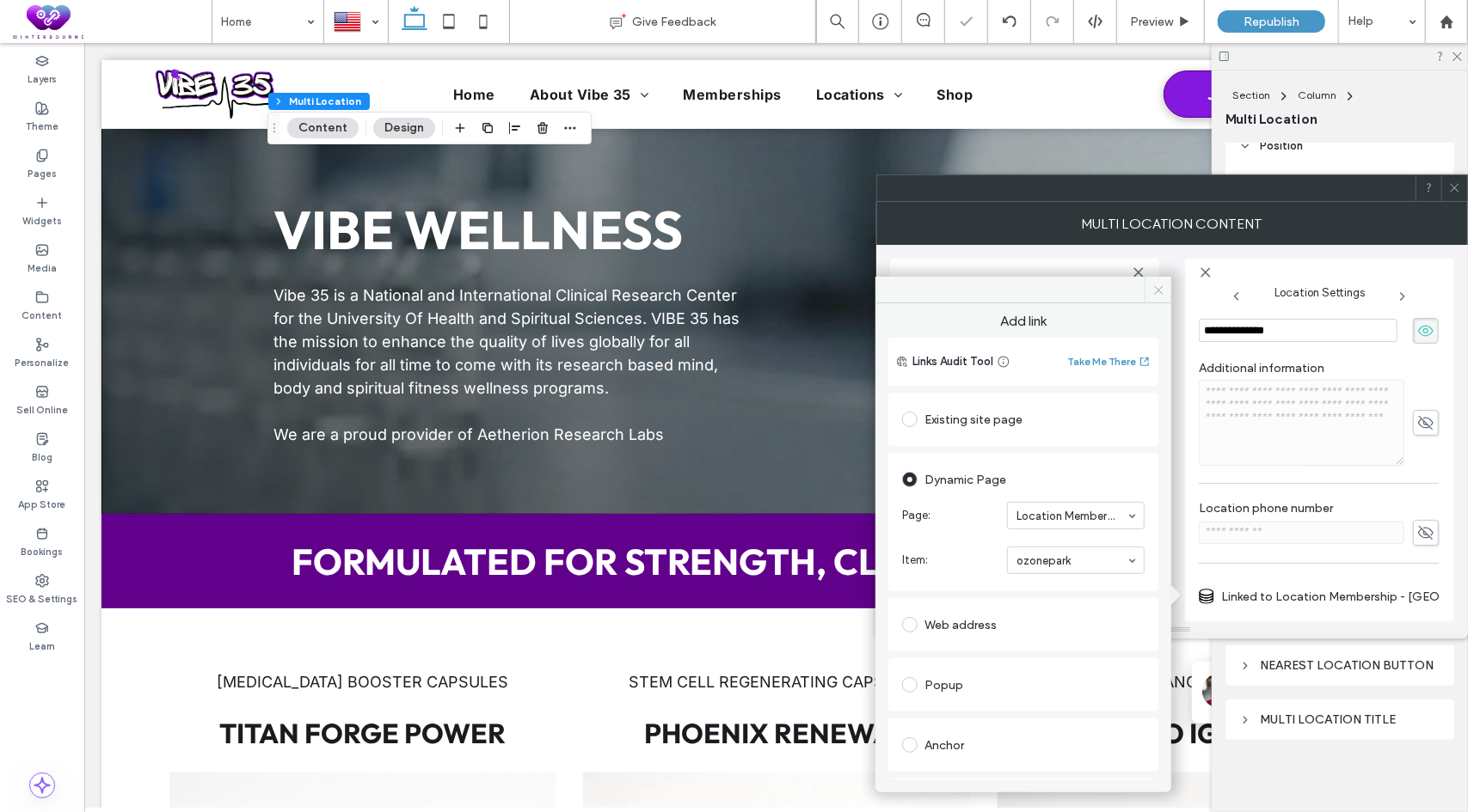
click at [1158, 290] on use at bounding box center [1157, 290] width 9 height 9
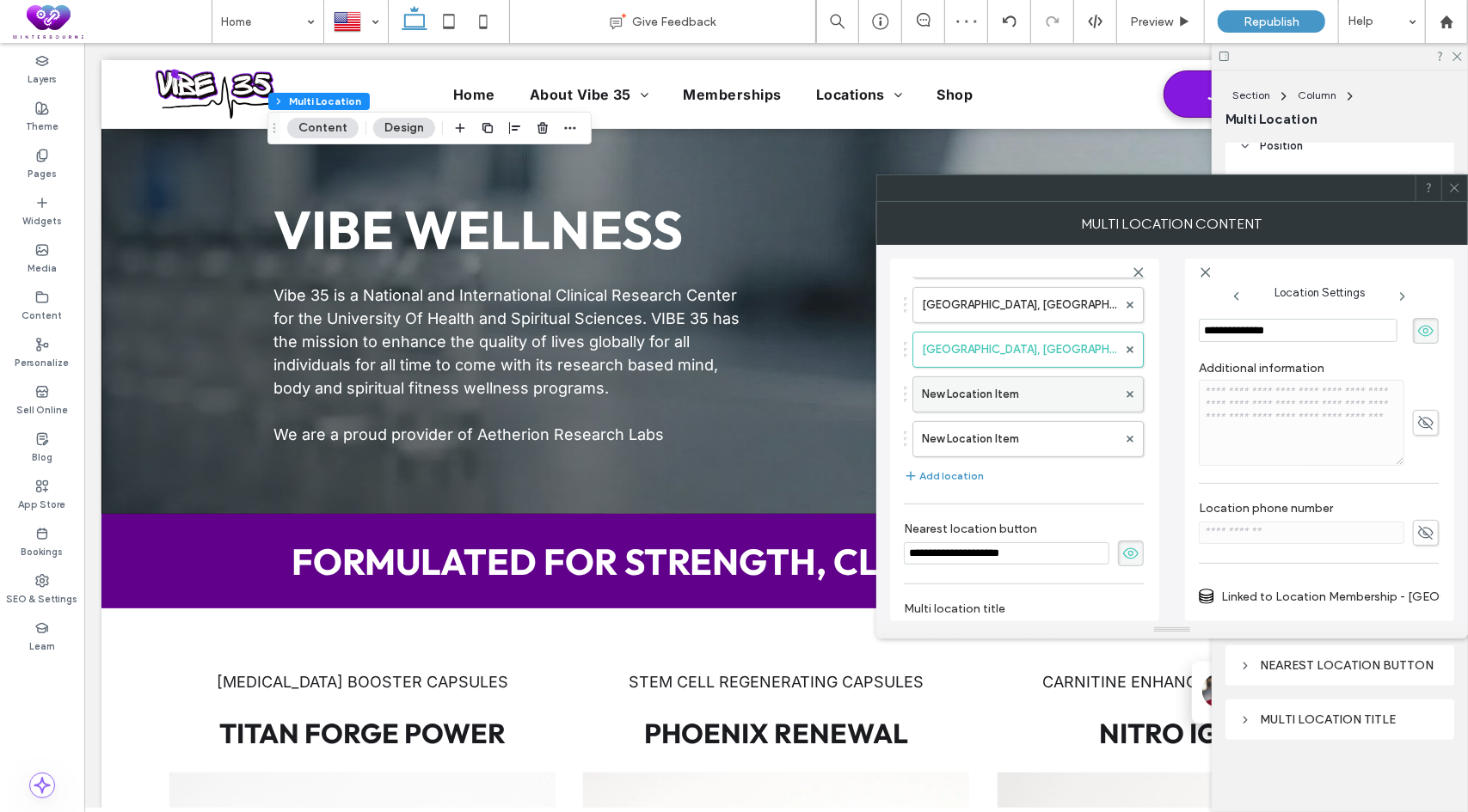
click at [985, 407] on label "New Location Item" at bounding box center [1019, 394] width 195 height 34
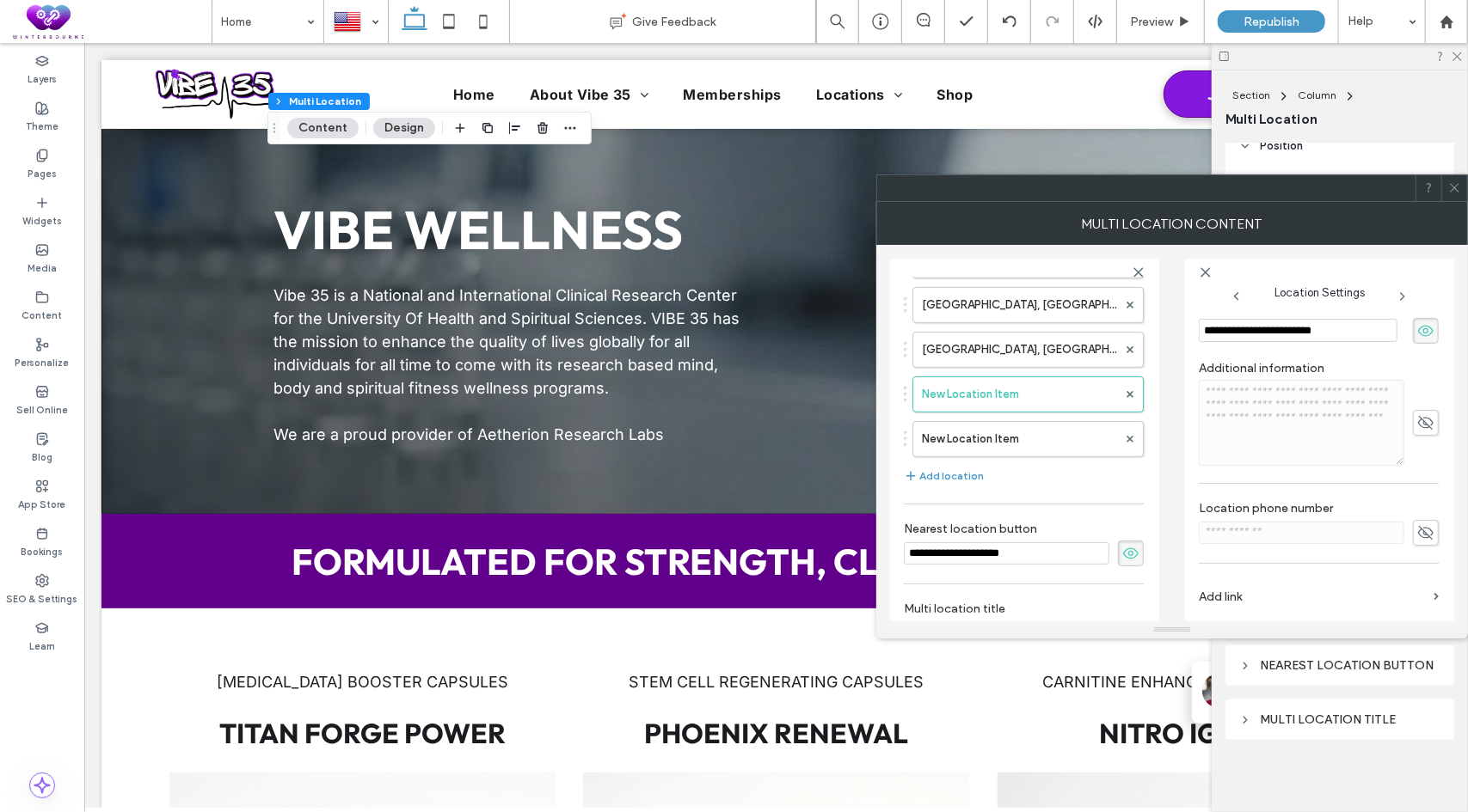
type input "**********"
click at [1234, 590] on label "Add link" at bounding box center [1312, 596] width 228 height 32
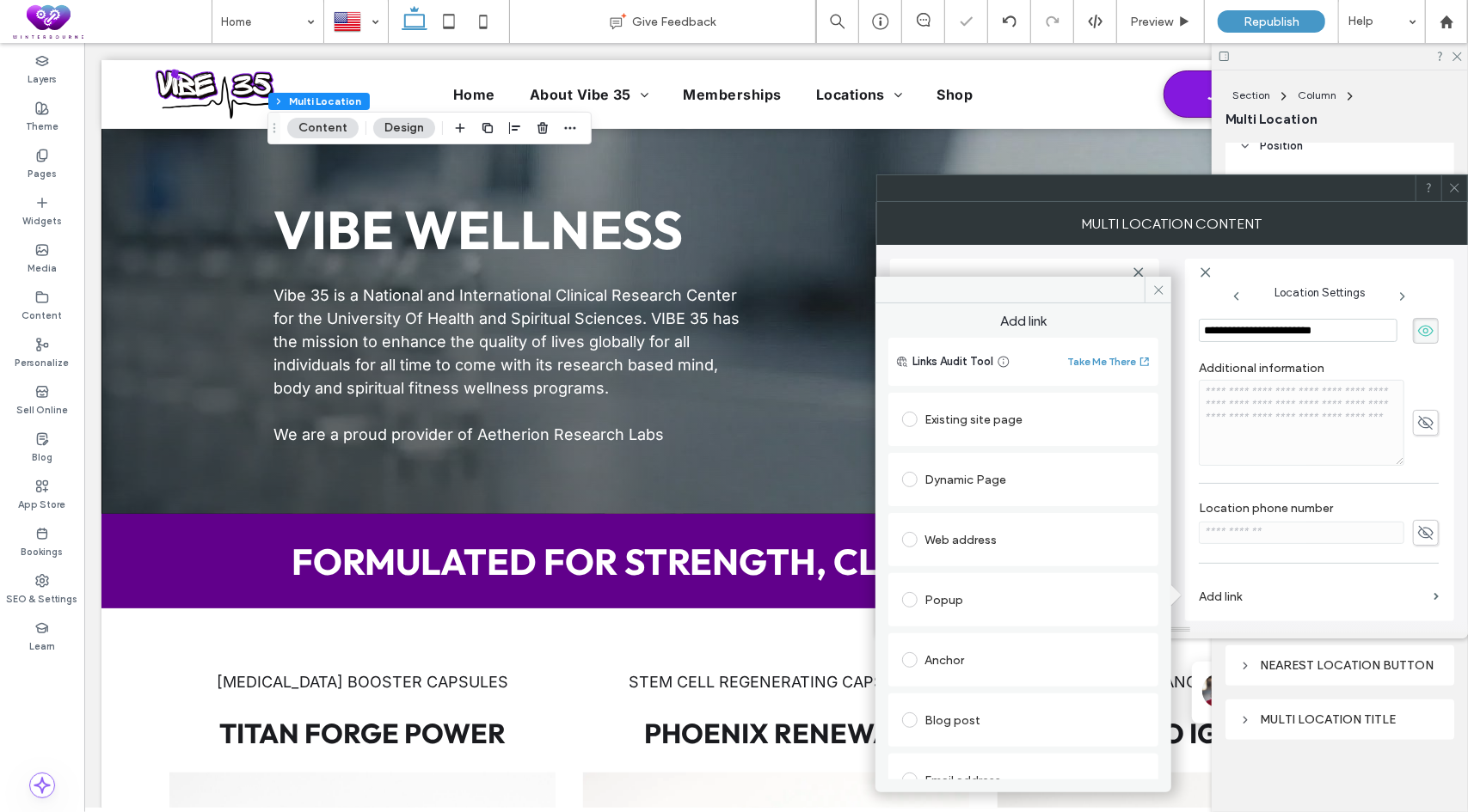
click at [996, 479] on div "Dynamic Page" at bounding box center [1023, 480] width 243 height 28
type input "****"
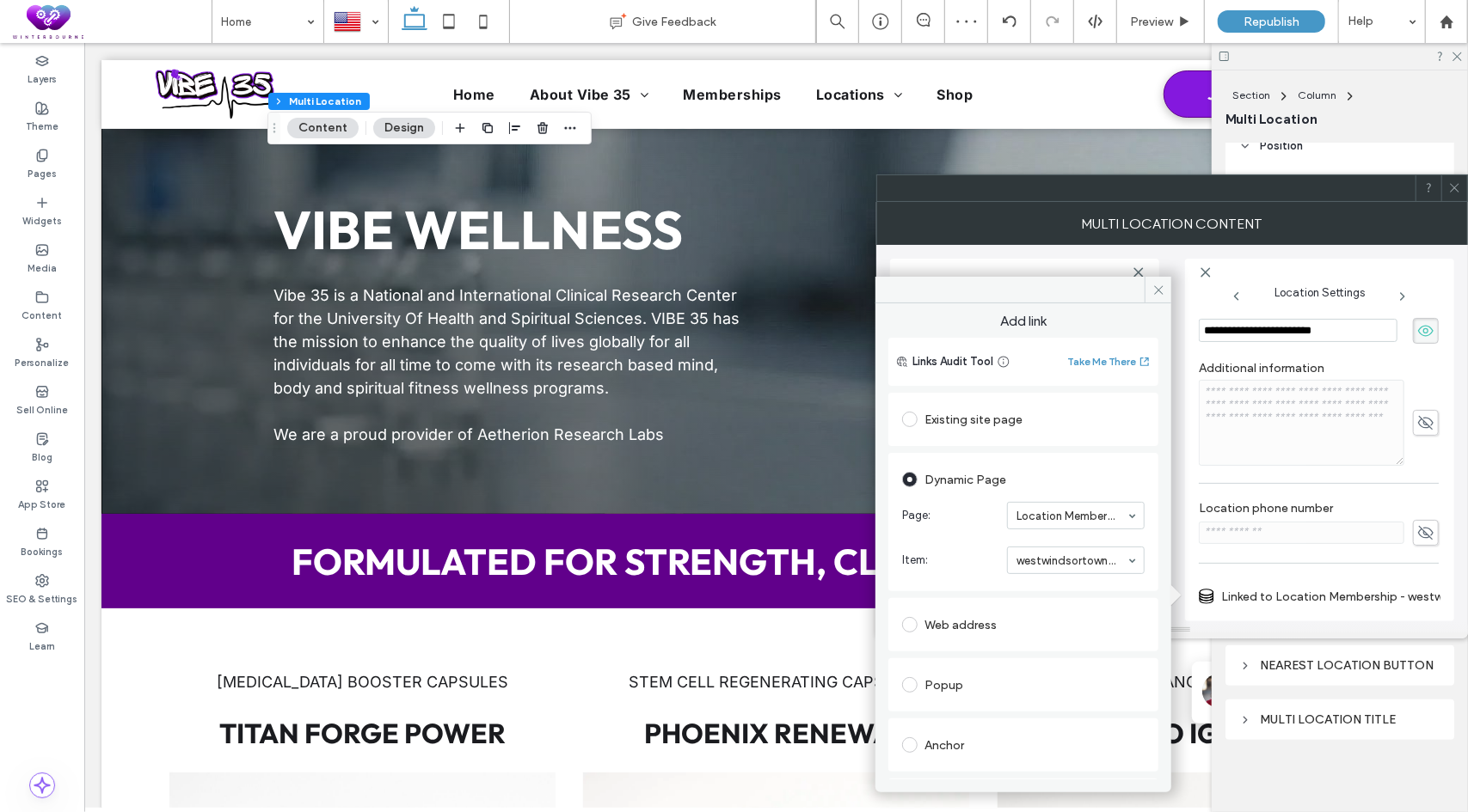
click at [1158, 292] on icon at bounding box center [1157, 290] width 13 height 13
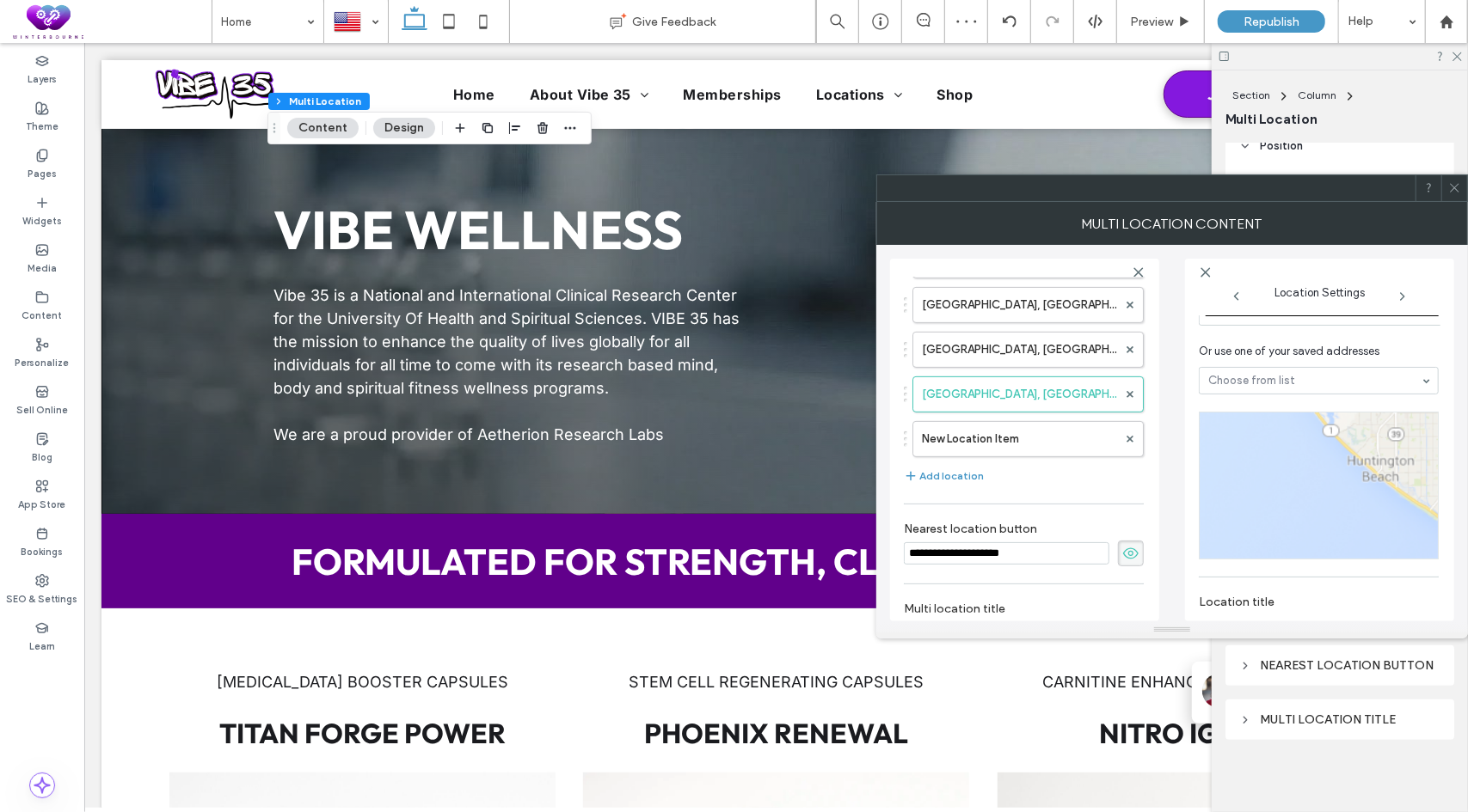
scroll to position [0, 0]
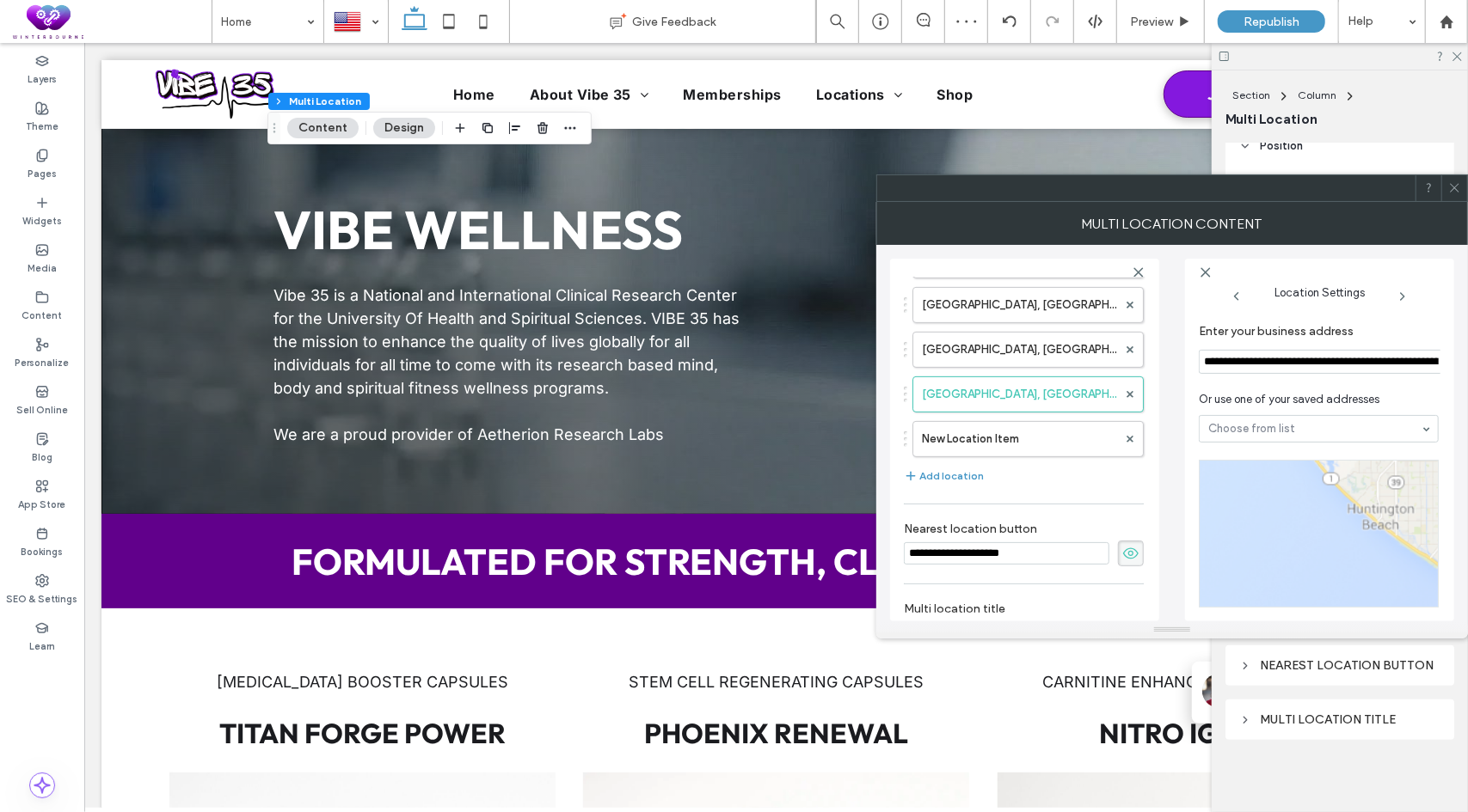
click at [1253, 367] on input "**********" at bounding box center [1321, 362] width 245 height 24
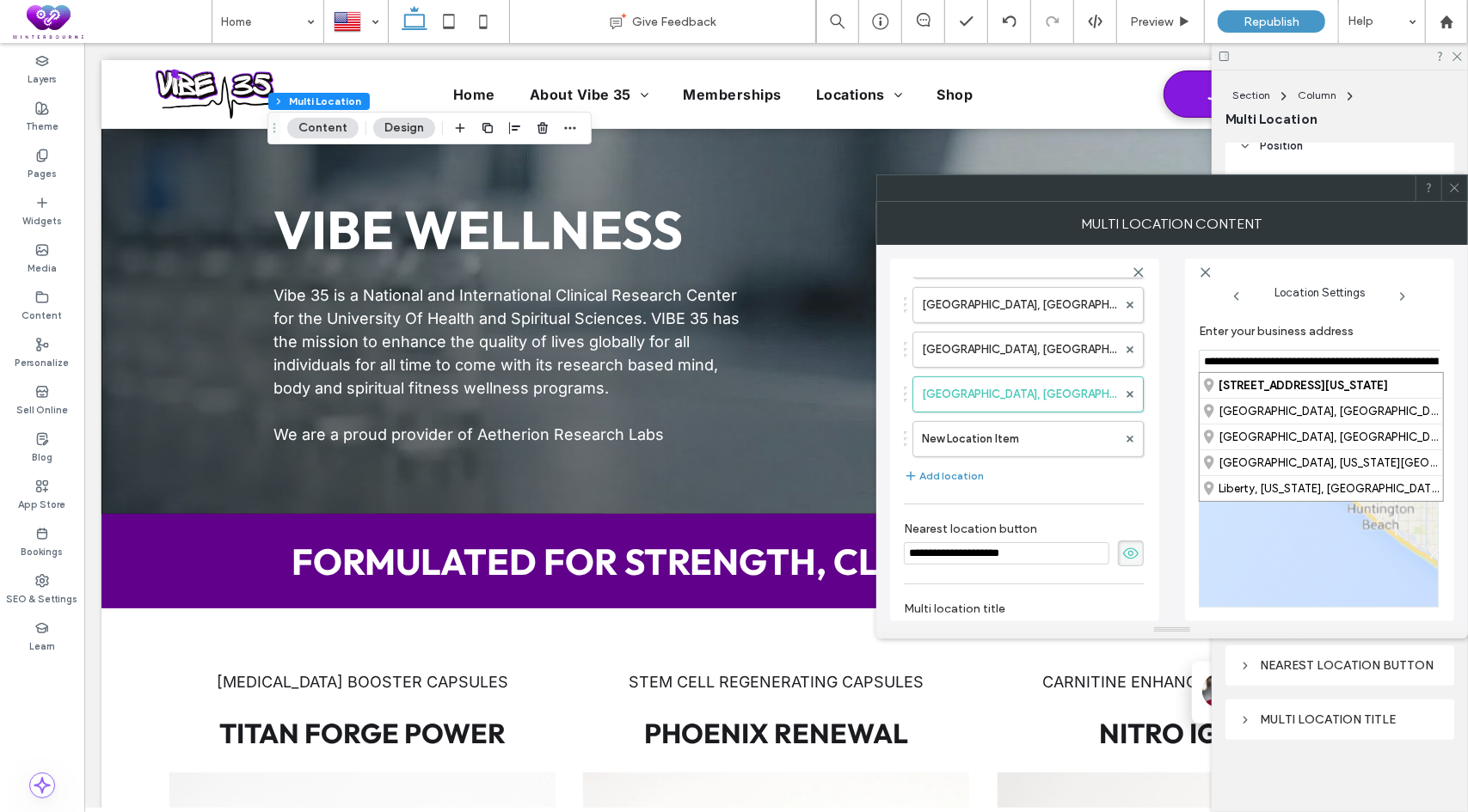
paste input
click at [1243, 383] on div "[STREET_ADDRESS][US_STATE]" at bounding box center [1314, 384] width 244 height 25
type input "**********"
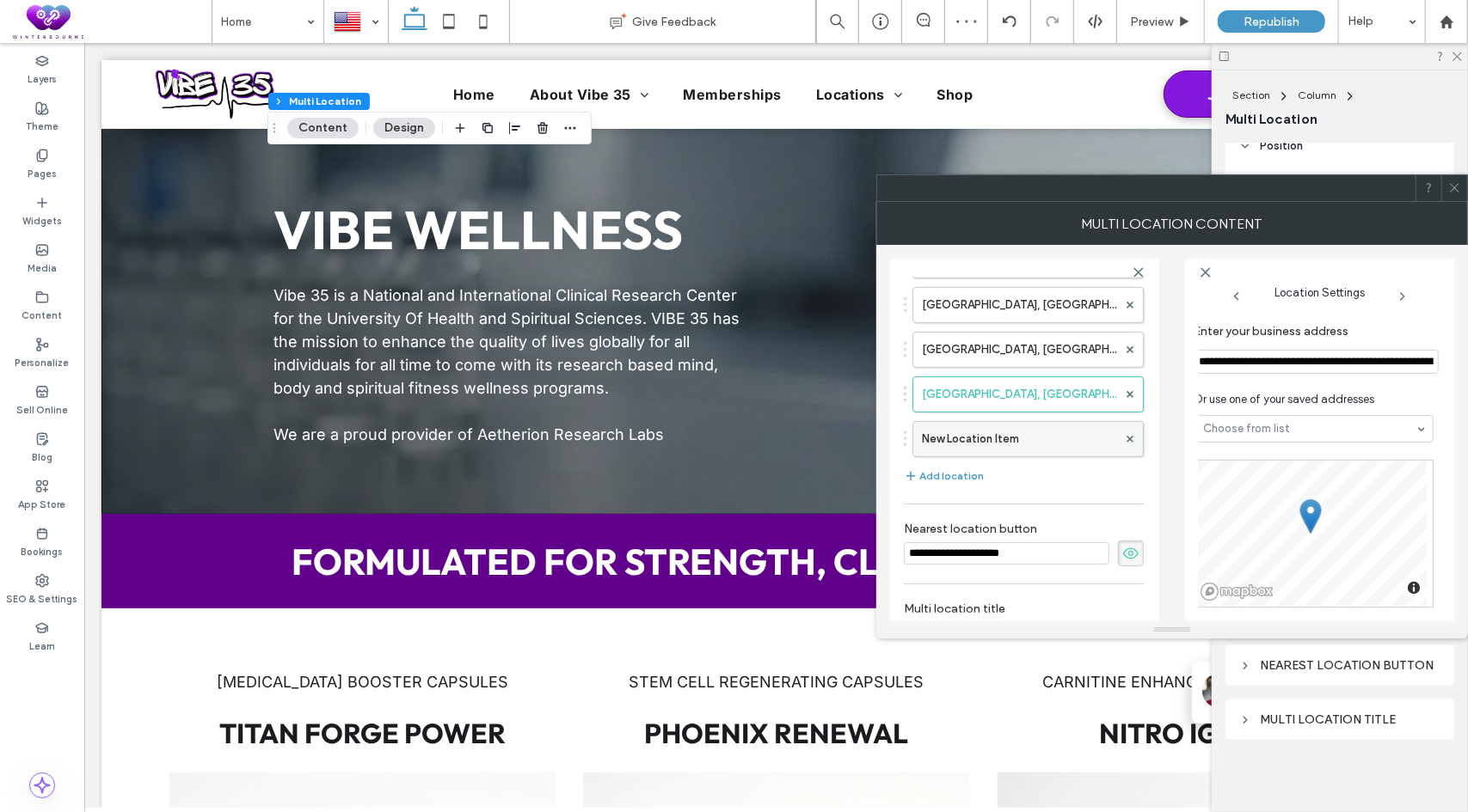
click at [986, 448] on label "New Location Item" at bounding box center [1019, 439] width 195 height 34
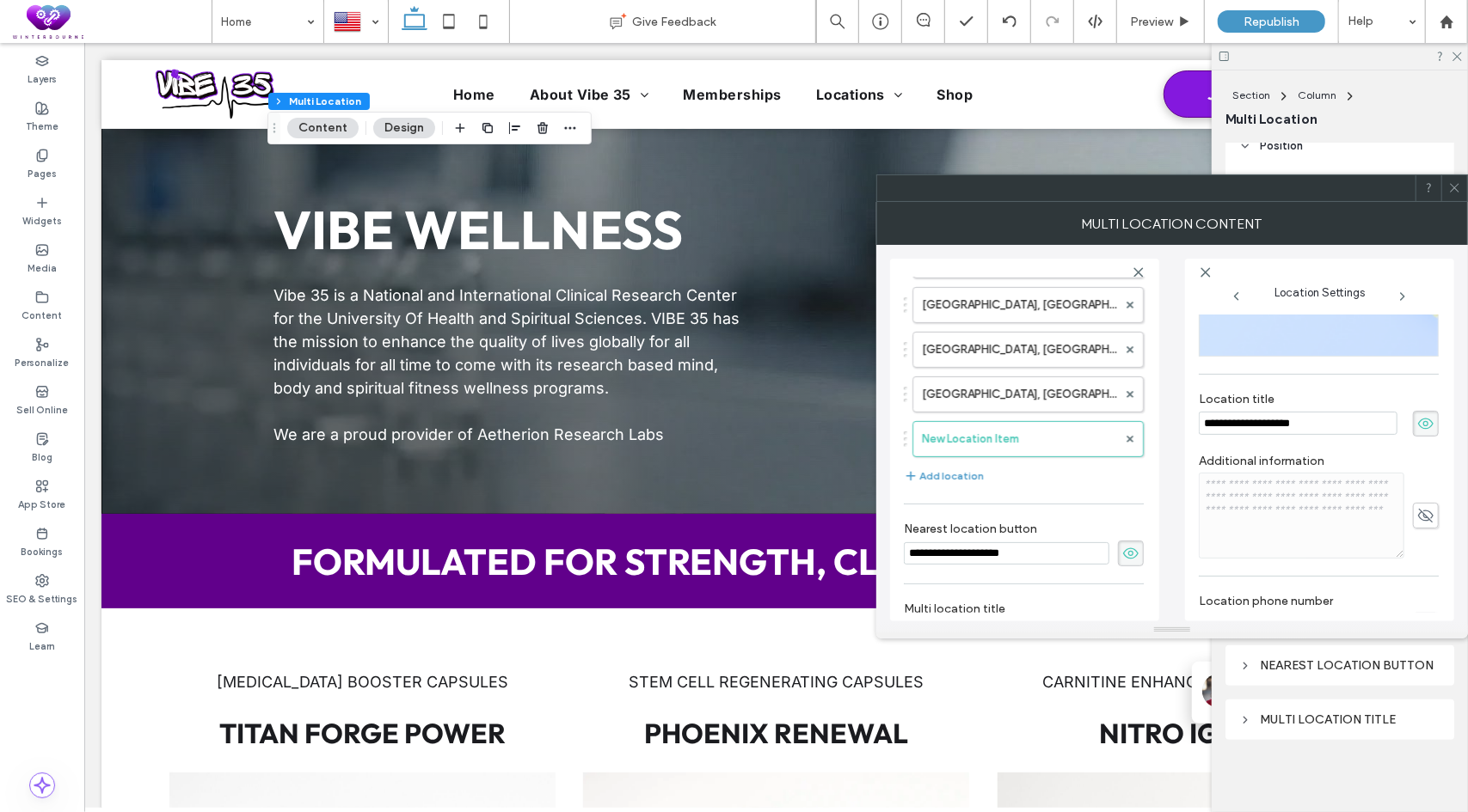
scroll to position [357, 0]
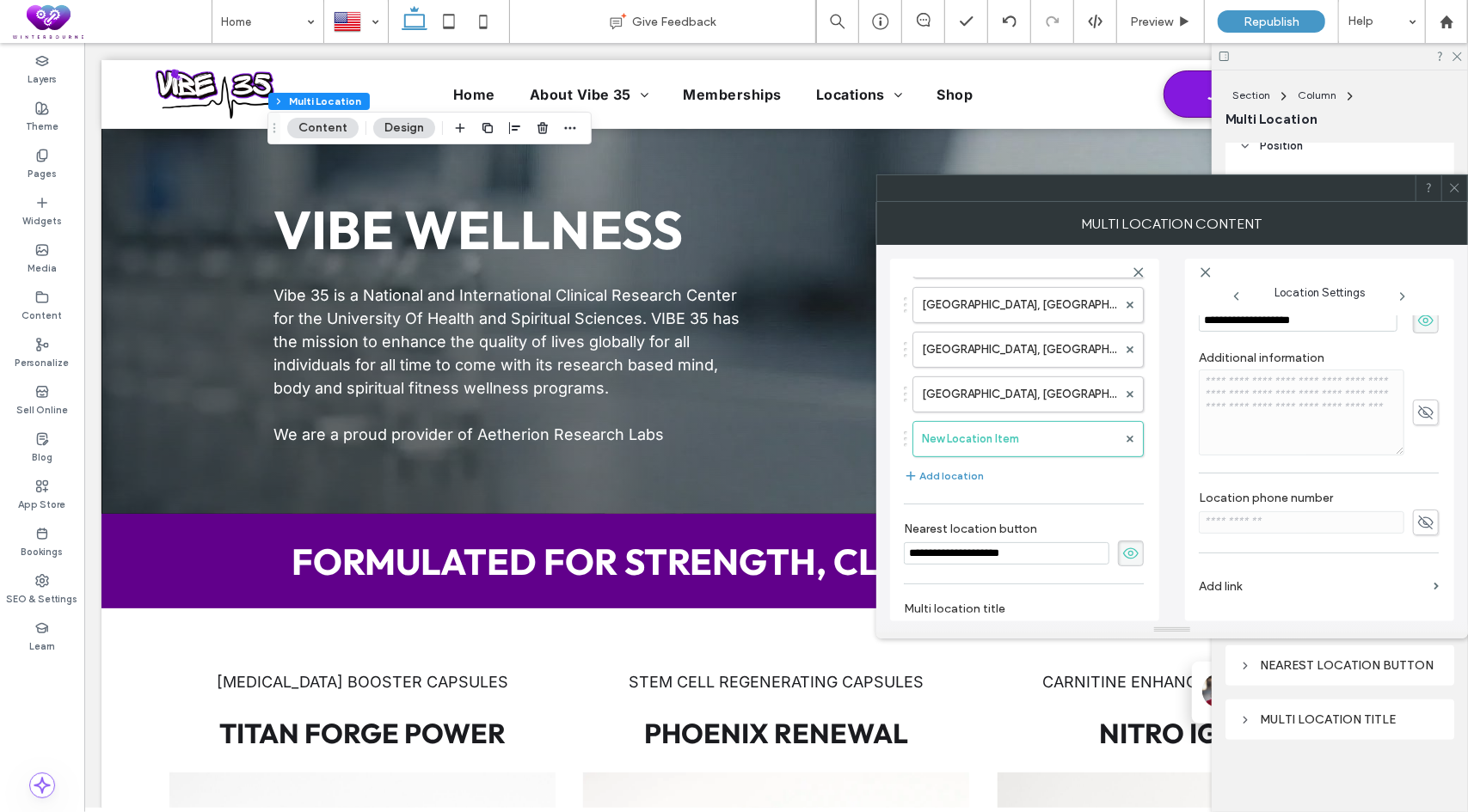
type input "**********"
click at [1221, 575] on label "Add link" at bounding box center [1312, 586] width 228 height 32
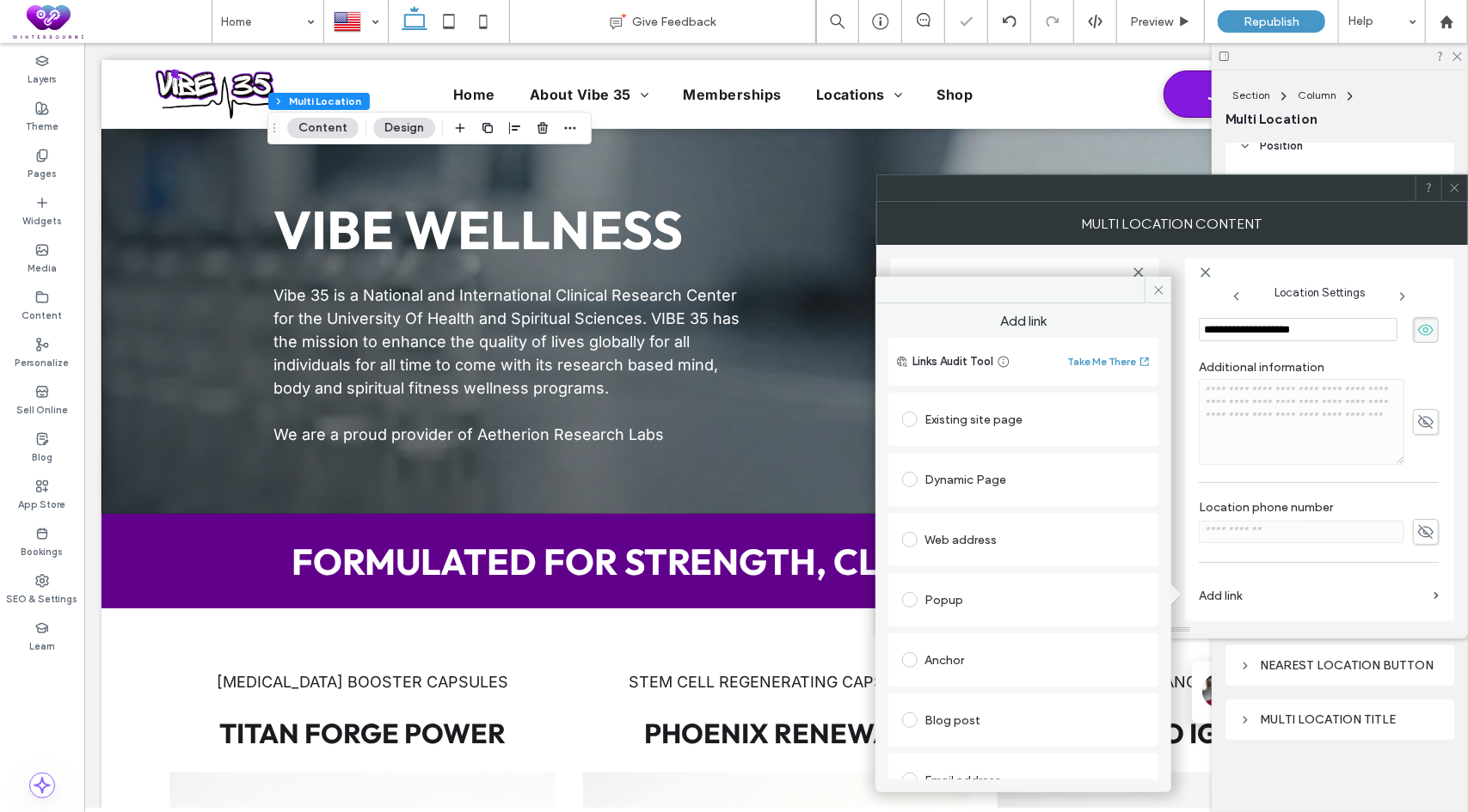
click at [965, 483] on div "Dynamic Page" at bounding box center [1023, 480] width 243 height 28
type input "****"
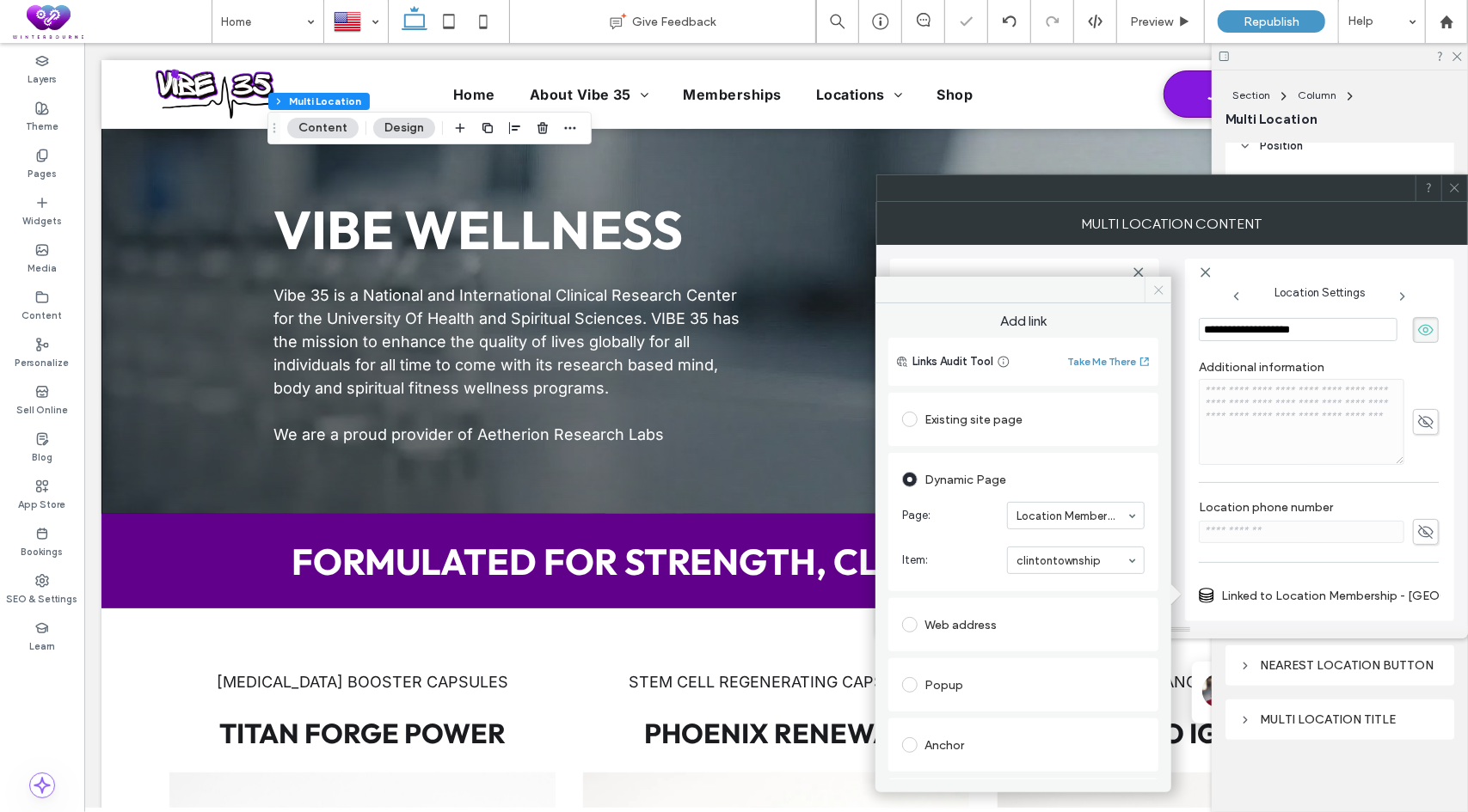
click at [1159, 292] on icon at bounding box center [1157, 290] width 13 height 13
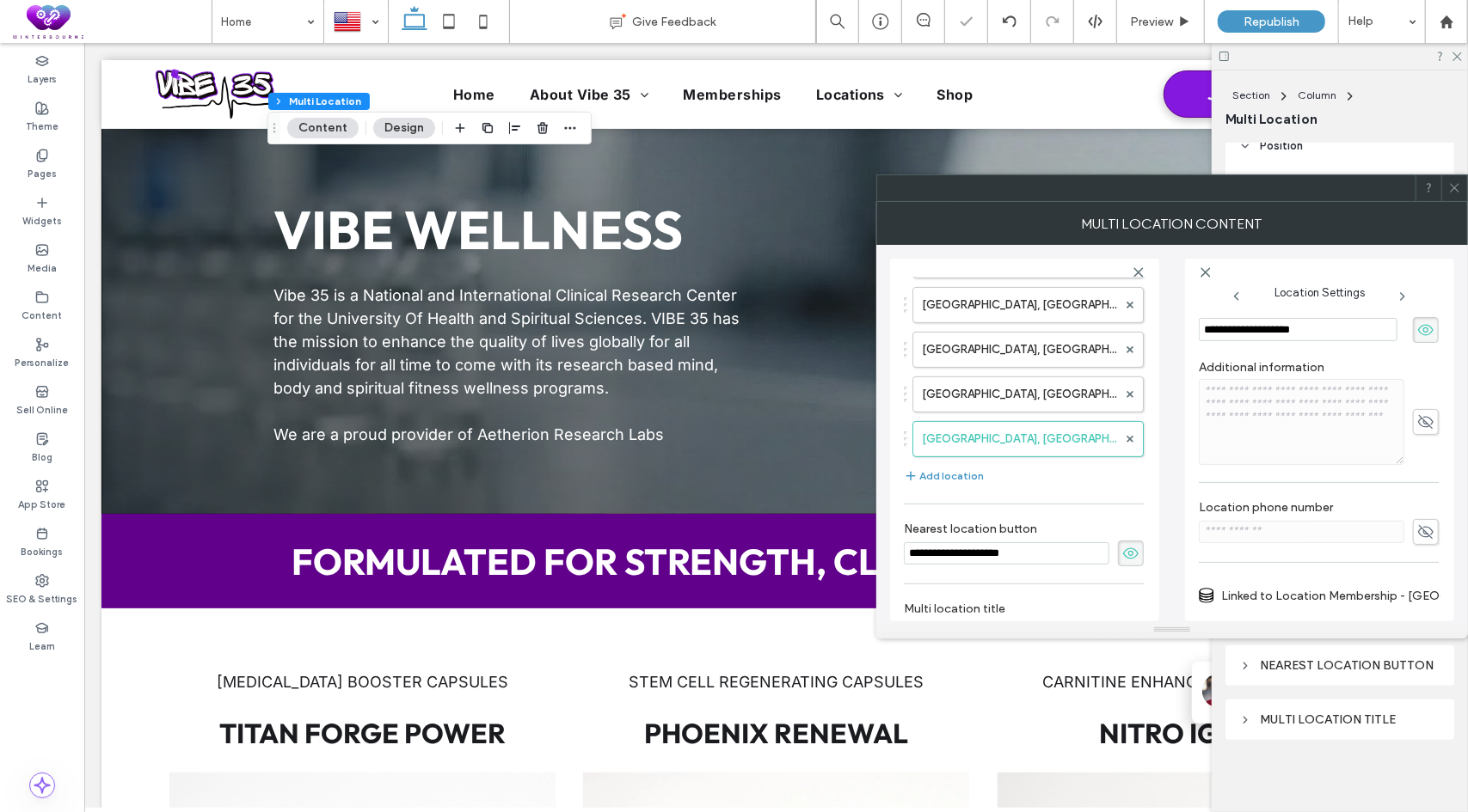
scroll to position [0, 0]
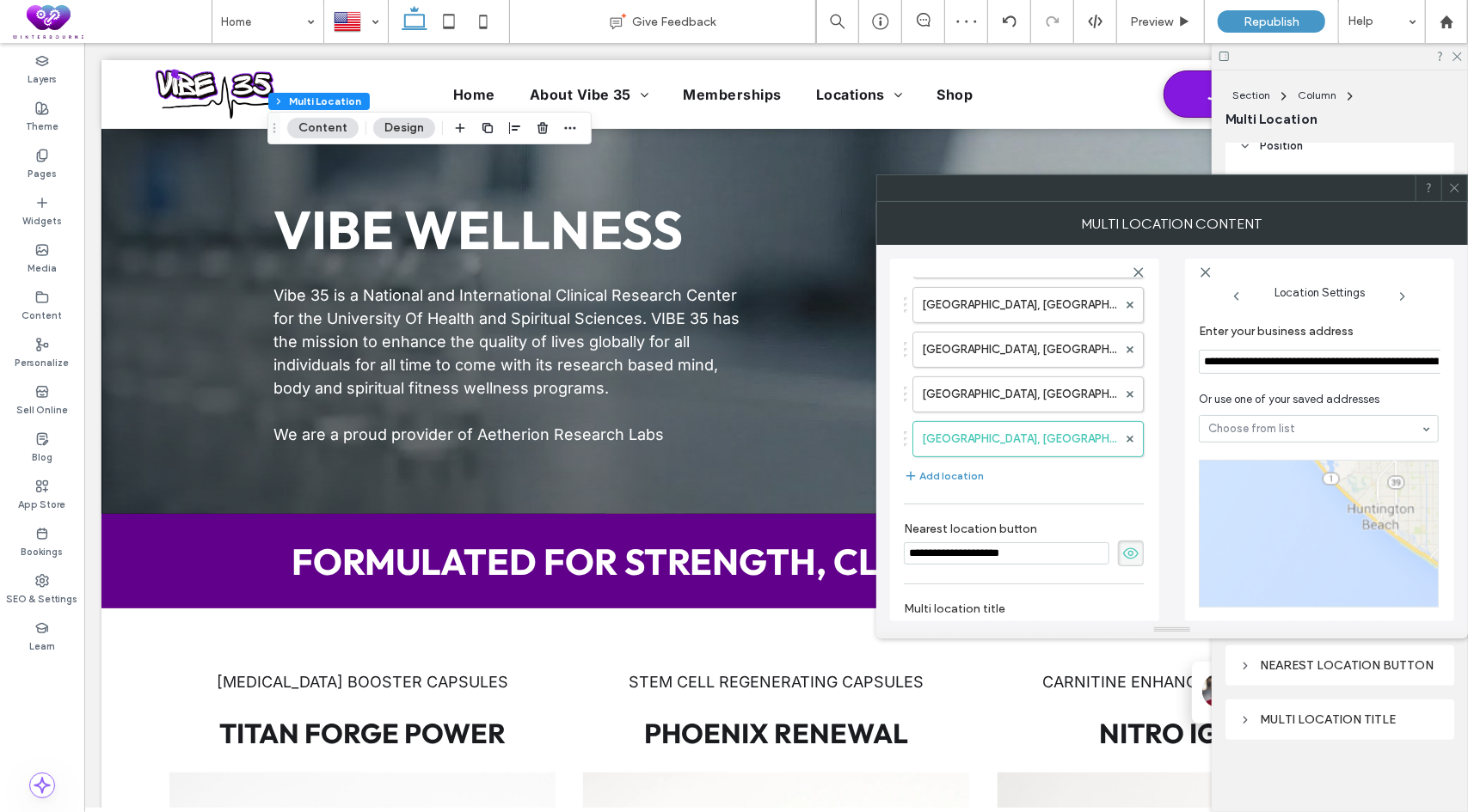
click at [1274, 366] on input "**********" at bounding box center [1321, 362] width 245 height 24
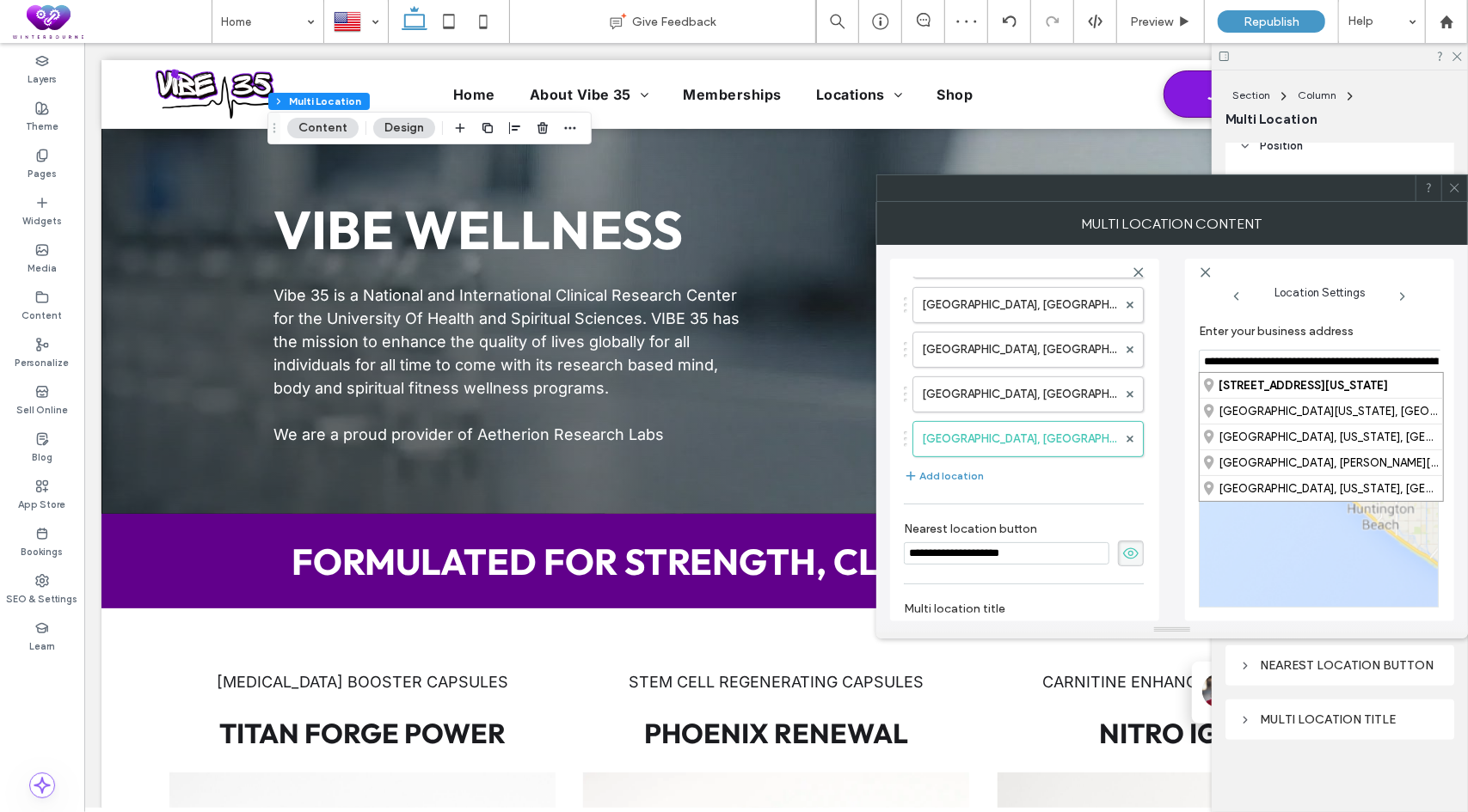
paste input
click at [1248, 379] on div "[STREET_ADDRESS][US_STATE]" at bounding box center [1314, 384] width 244 height 25
type input "**********"
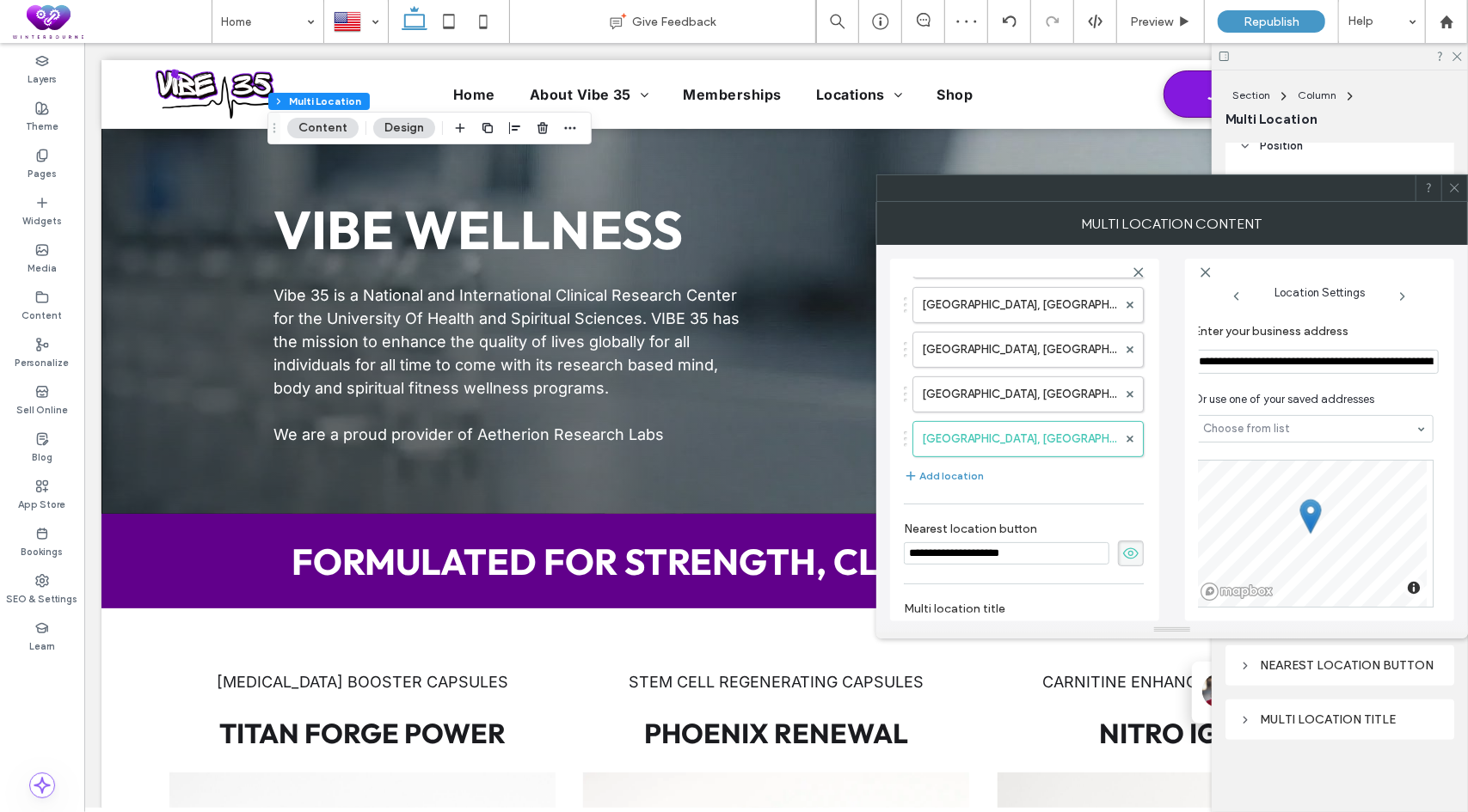
click at [1388, 378] on section "**********" at bounding box center [1312, 348] width 240 height 66
click at [1459, 184] on icon at bounding box center [1453, 187] width 13 height 13
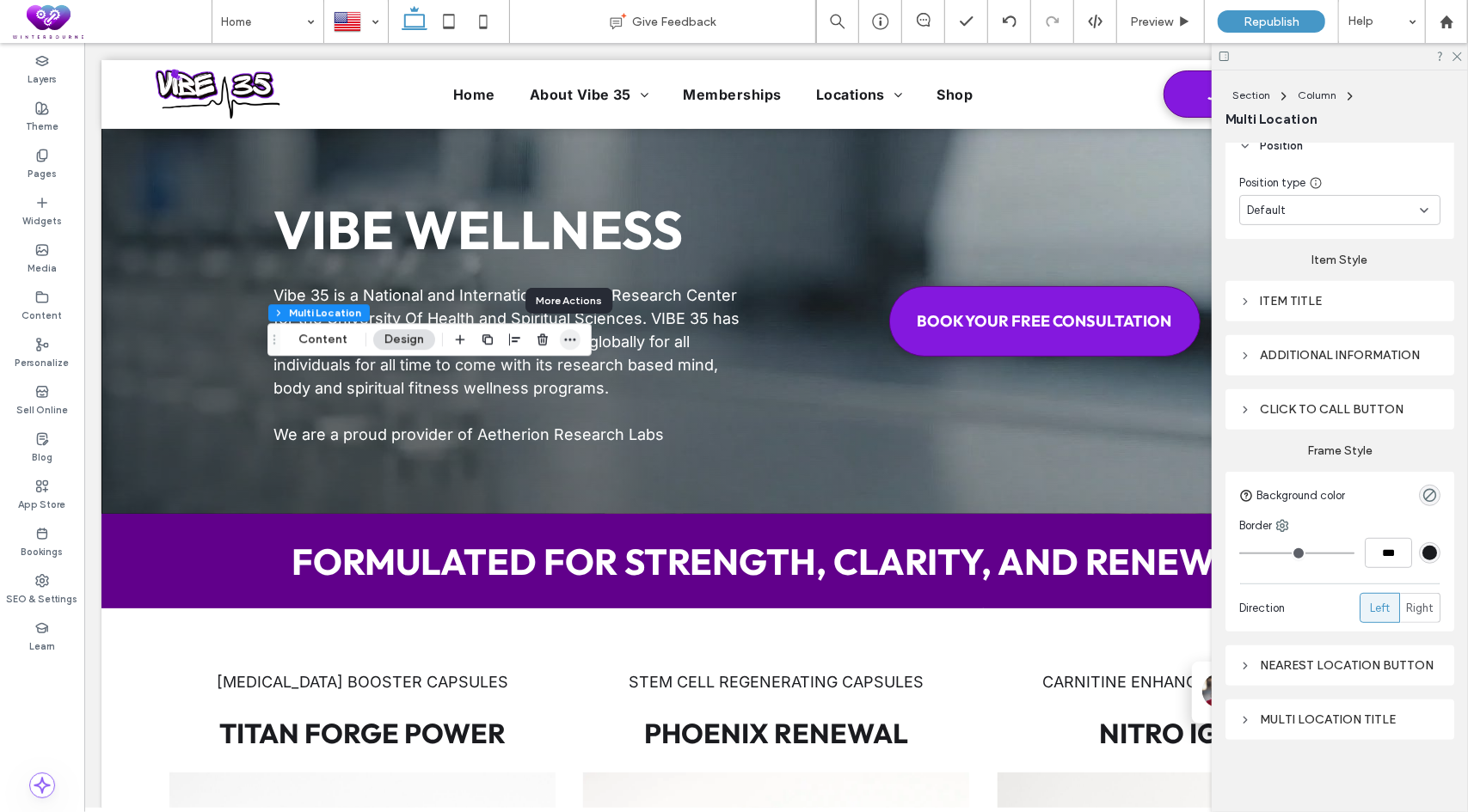
click at [568, 341] on icon "button" at bounding box center [570, 339] width 14 height 14
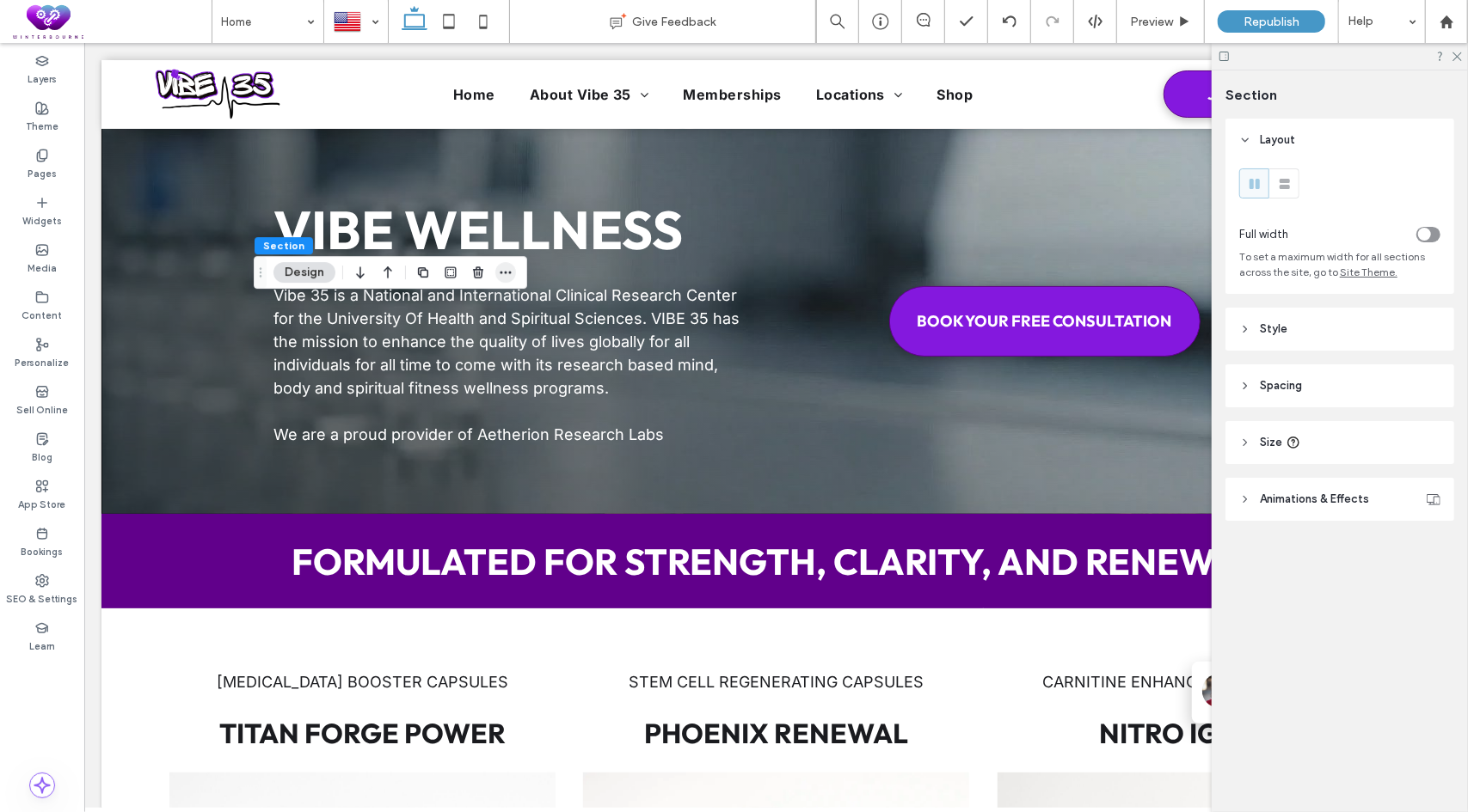
click at [496, 274] on span "button" at bounding box center [505, 272] width 21 height 21
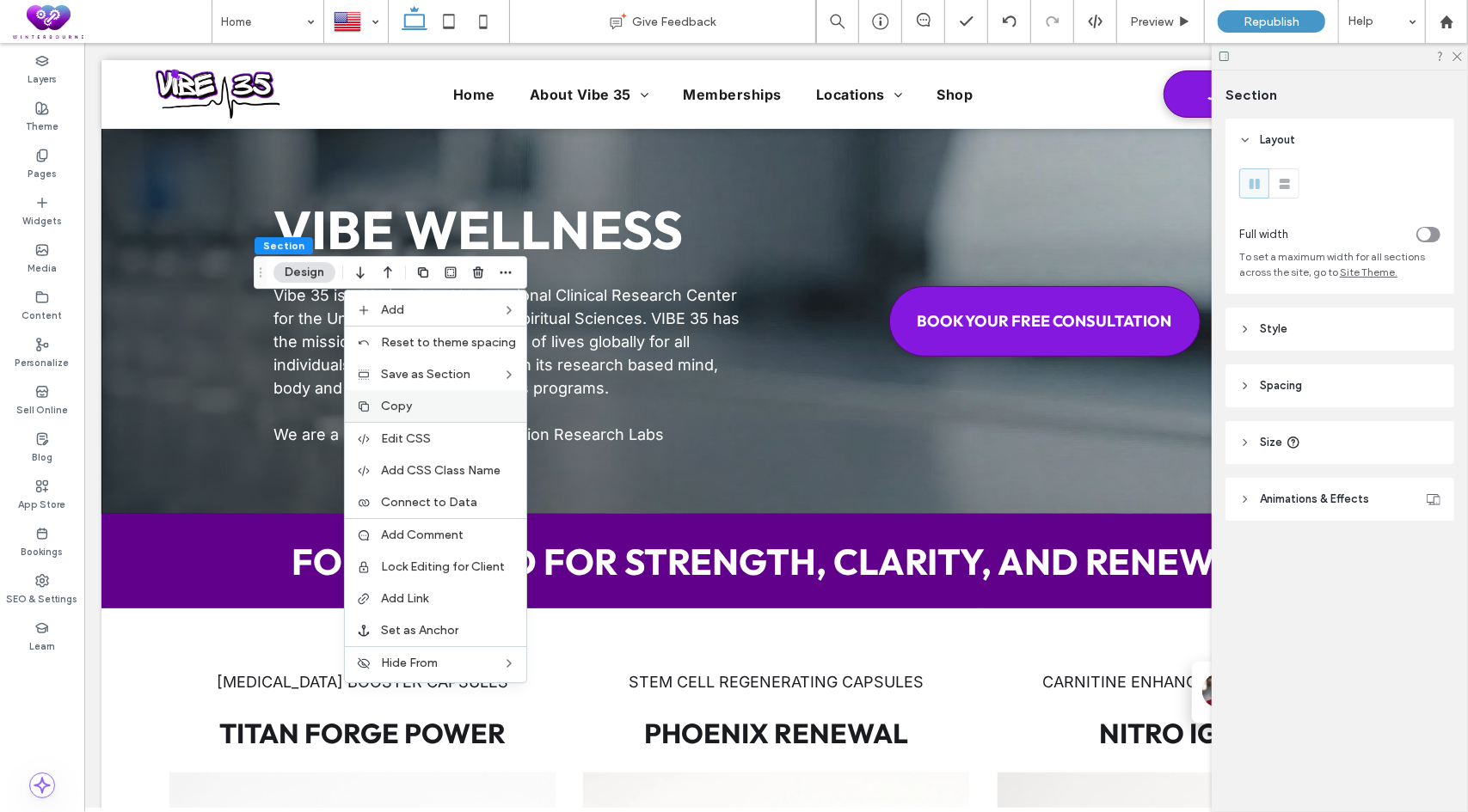
click at [428, 408] on label "Copy" at bounding box center [448, 406] width 135 height 15
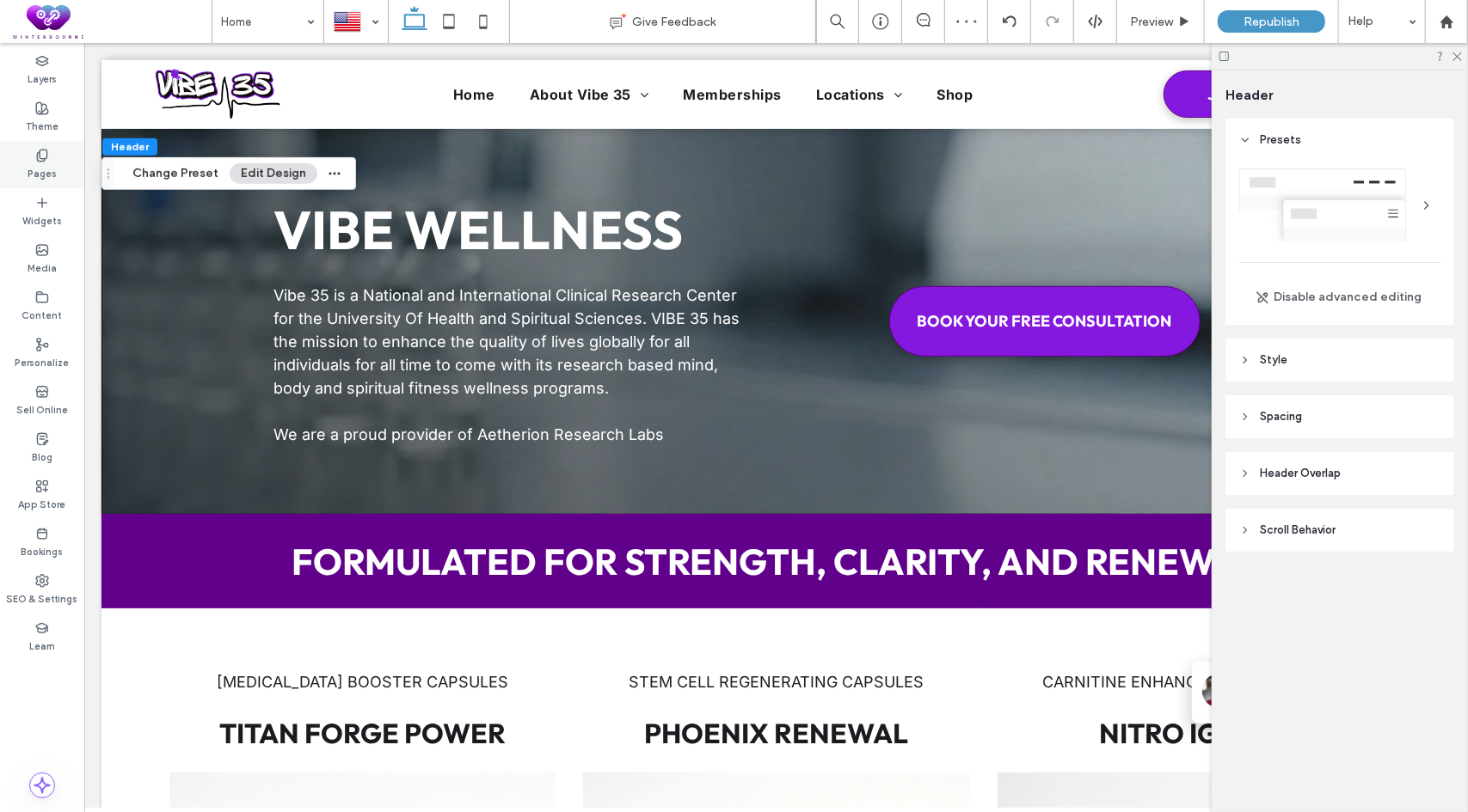
click at [36, 171] on label "Pages" at bounding box center [42, 171] width 30 height 19
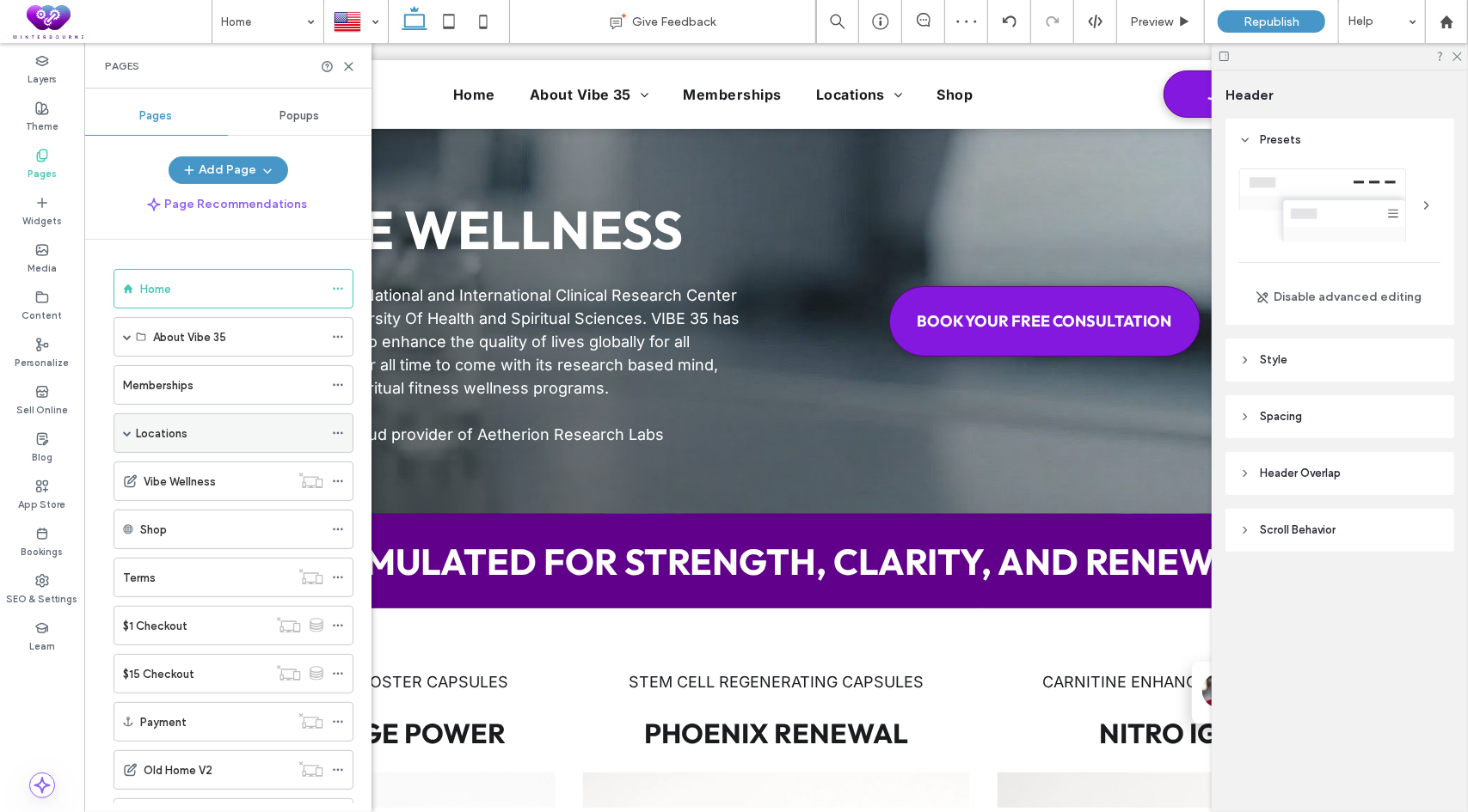
click at [161, 420] on div "Locations" at bounding box center [230, 433] width 187 height 37
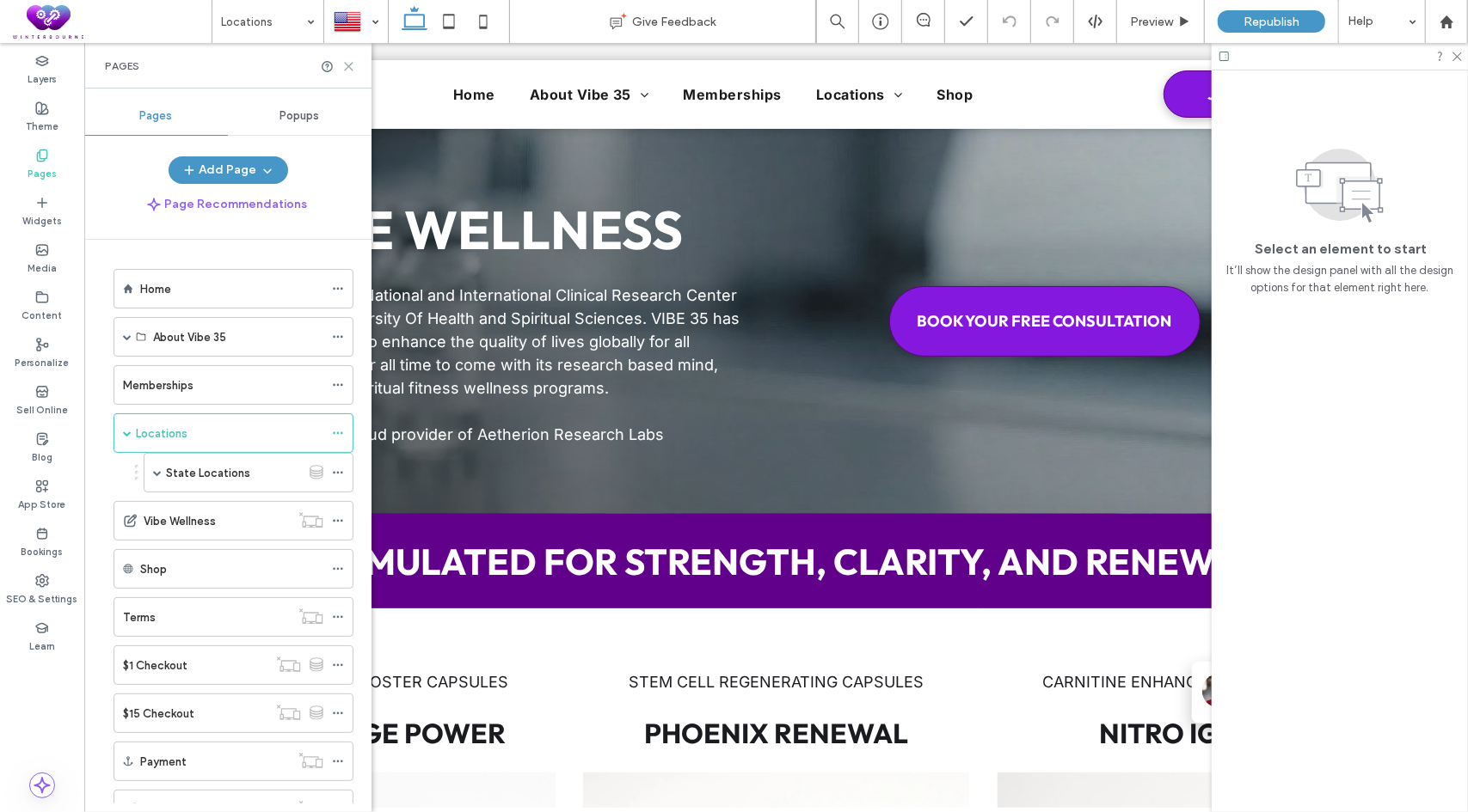
click at [352, 68] on icon at bounding box center [348, 66] width 13 height 13
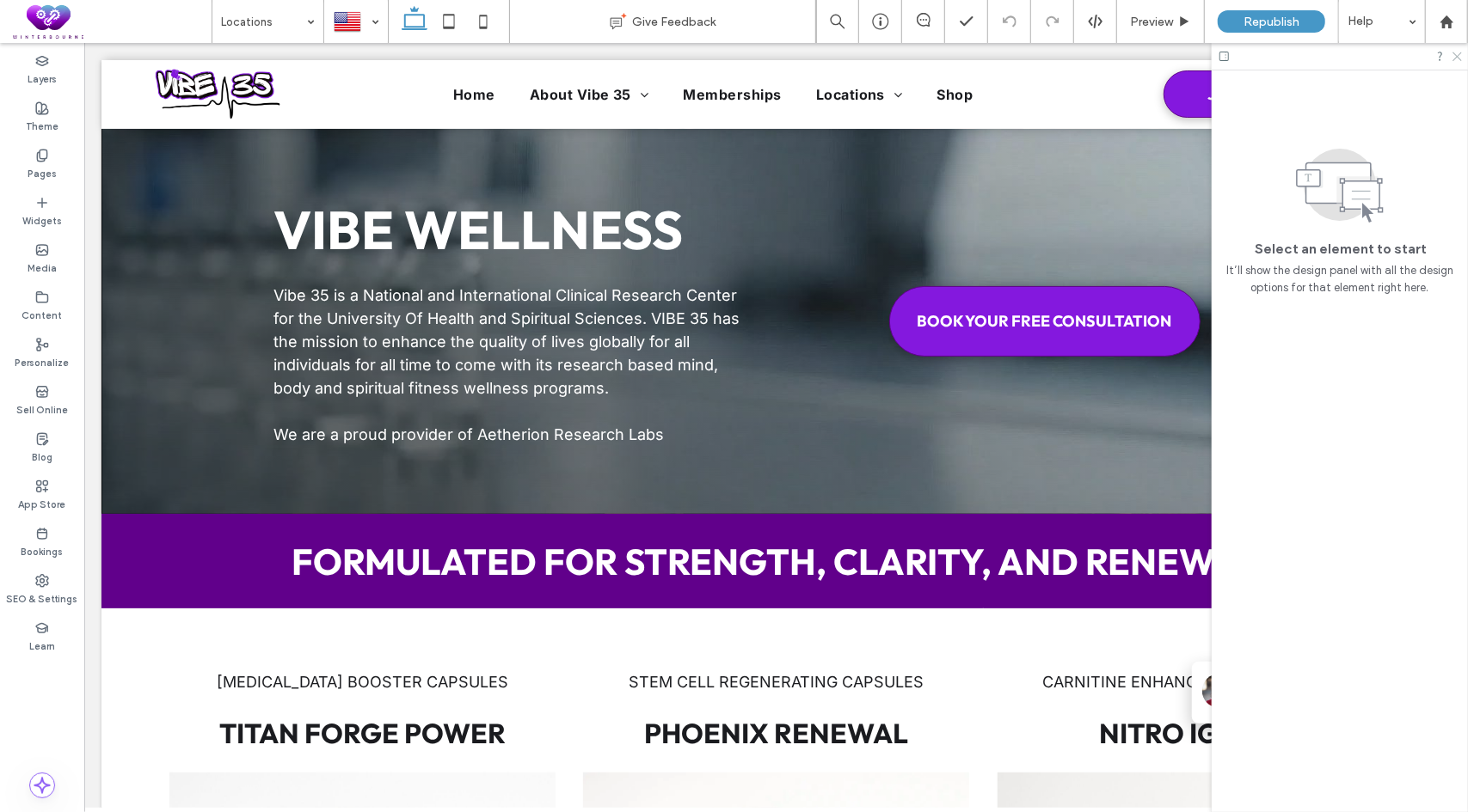
click at [1458, 58] on icon at bounding box center [1455, 55] width 11 height 11
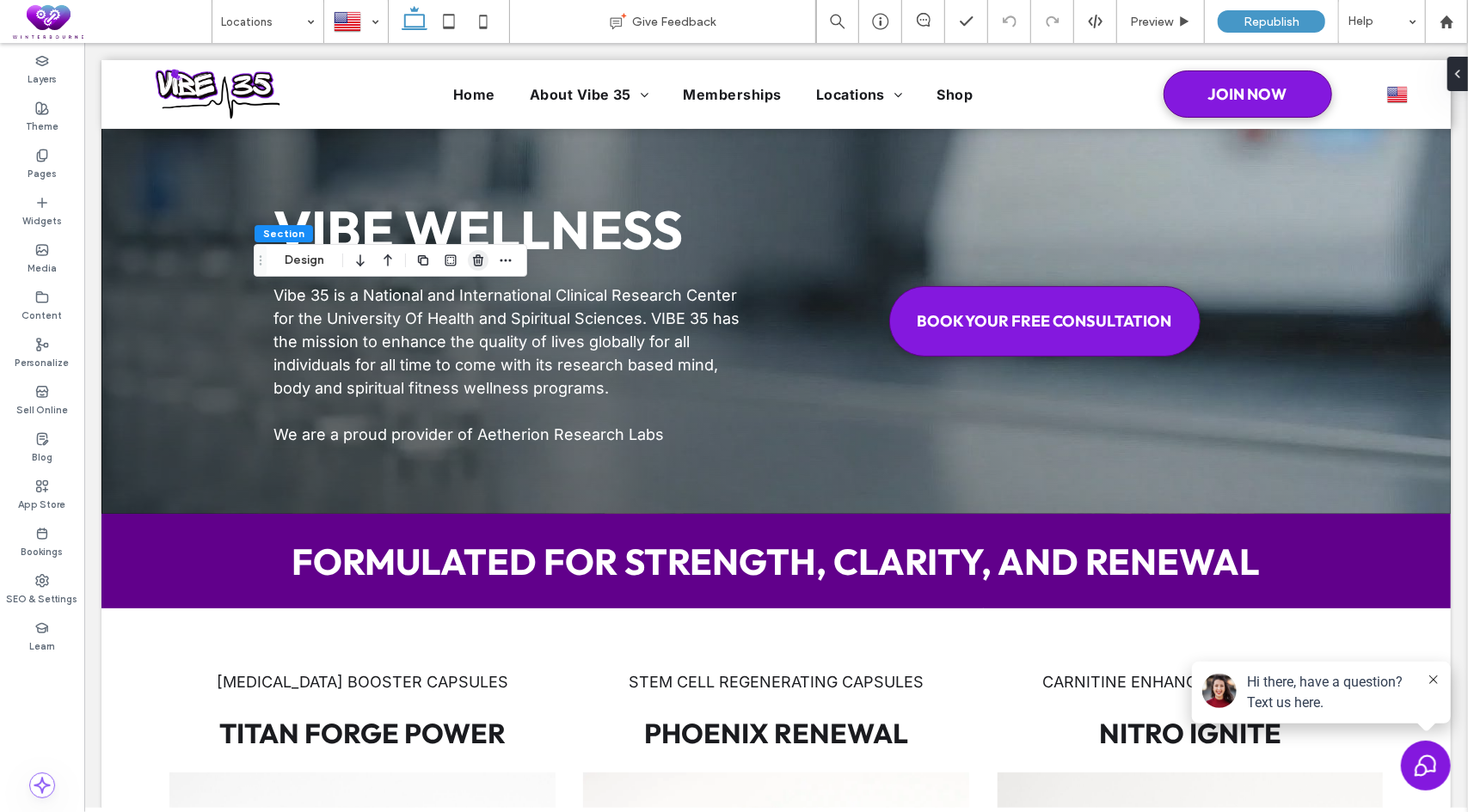
click at [480, 260] on use "button" at bounding box center [478, 259] width 10 height 11
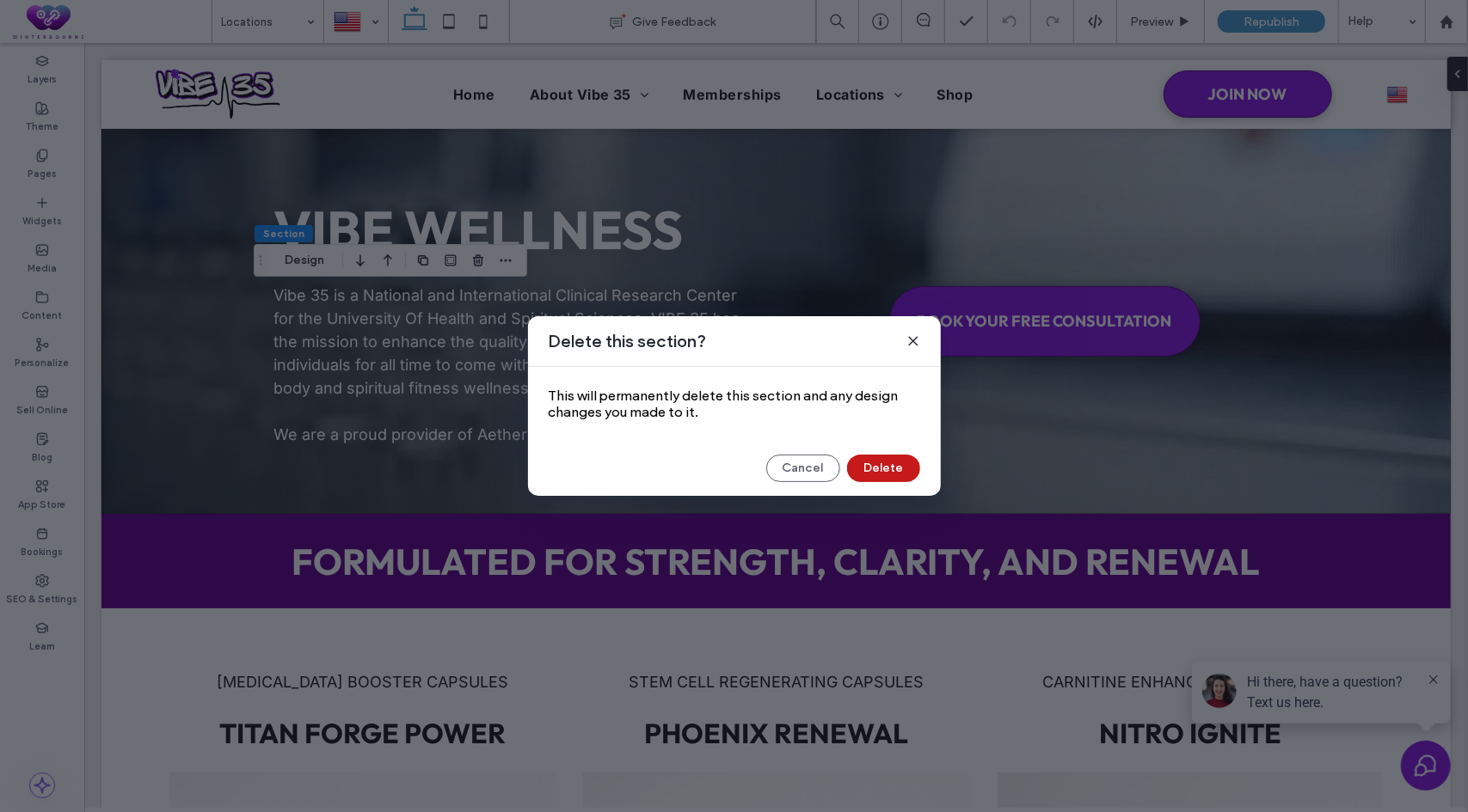
click at [900, 472] on button "Delete" at bounding box center [883, 468] width 73 height 28
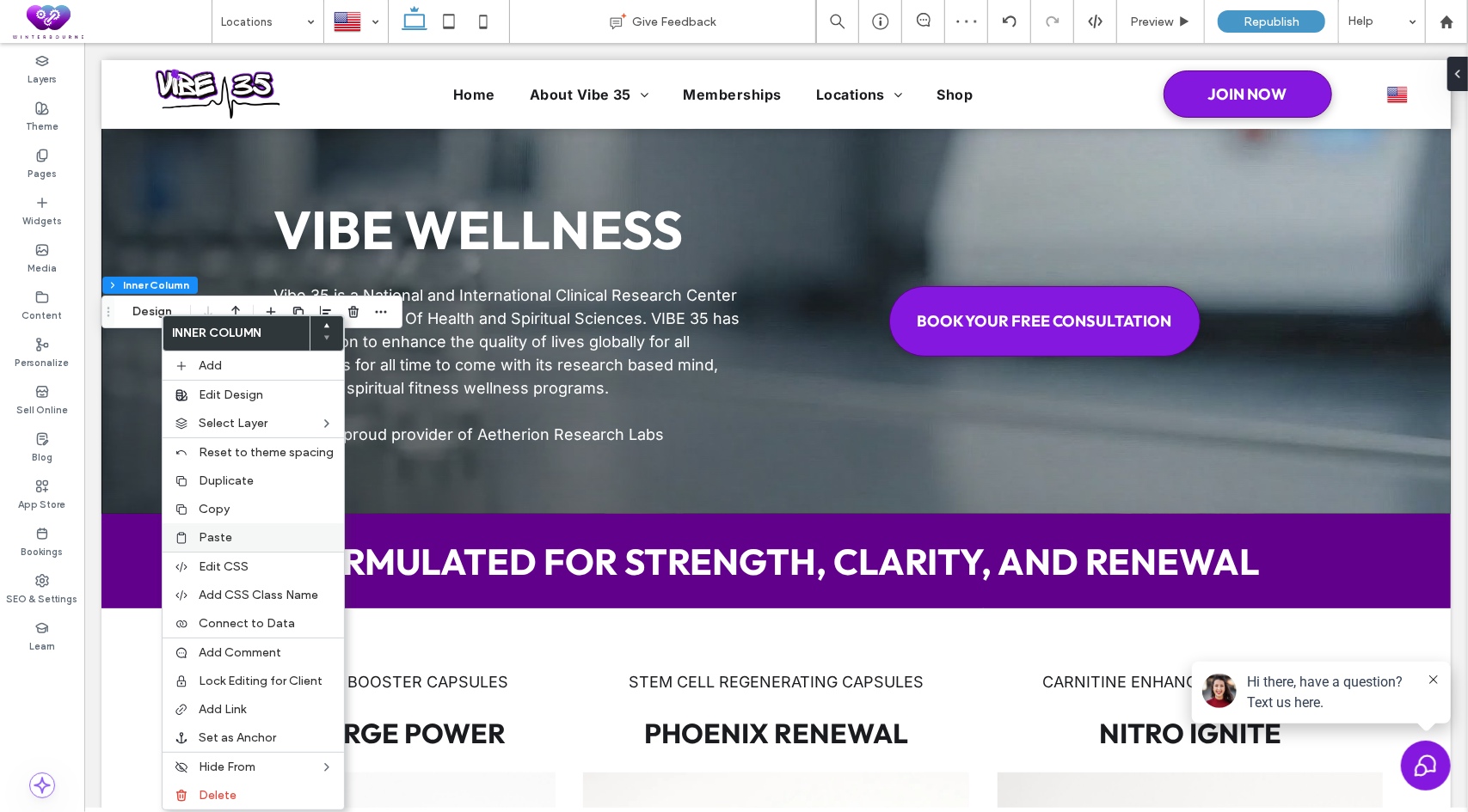
click at [230, 525] on div "Paste" at bounding box center [253, 537] width 181 height 29
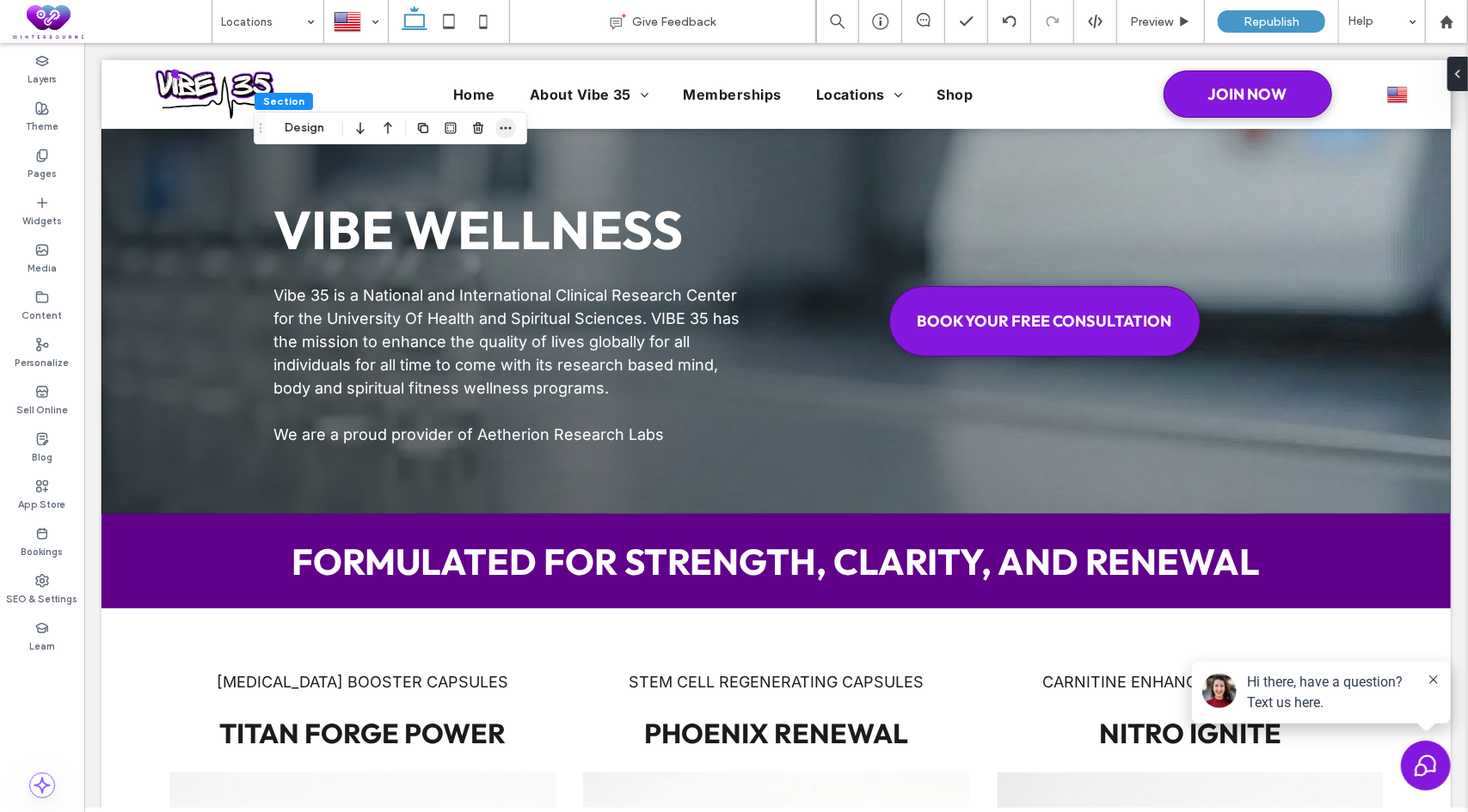
click at [504, 133] on icon "button" at bounding box center [506, 128] width 14 height 14
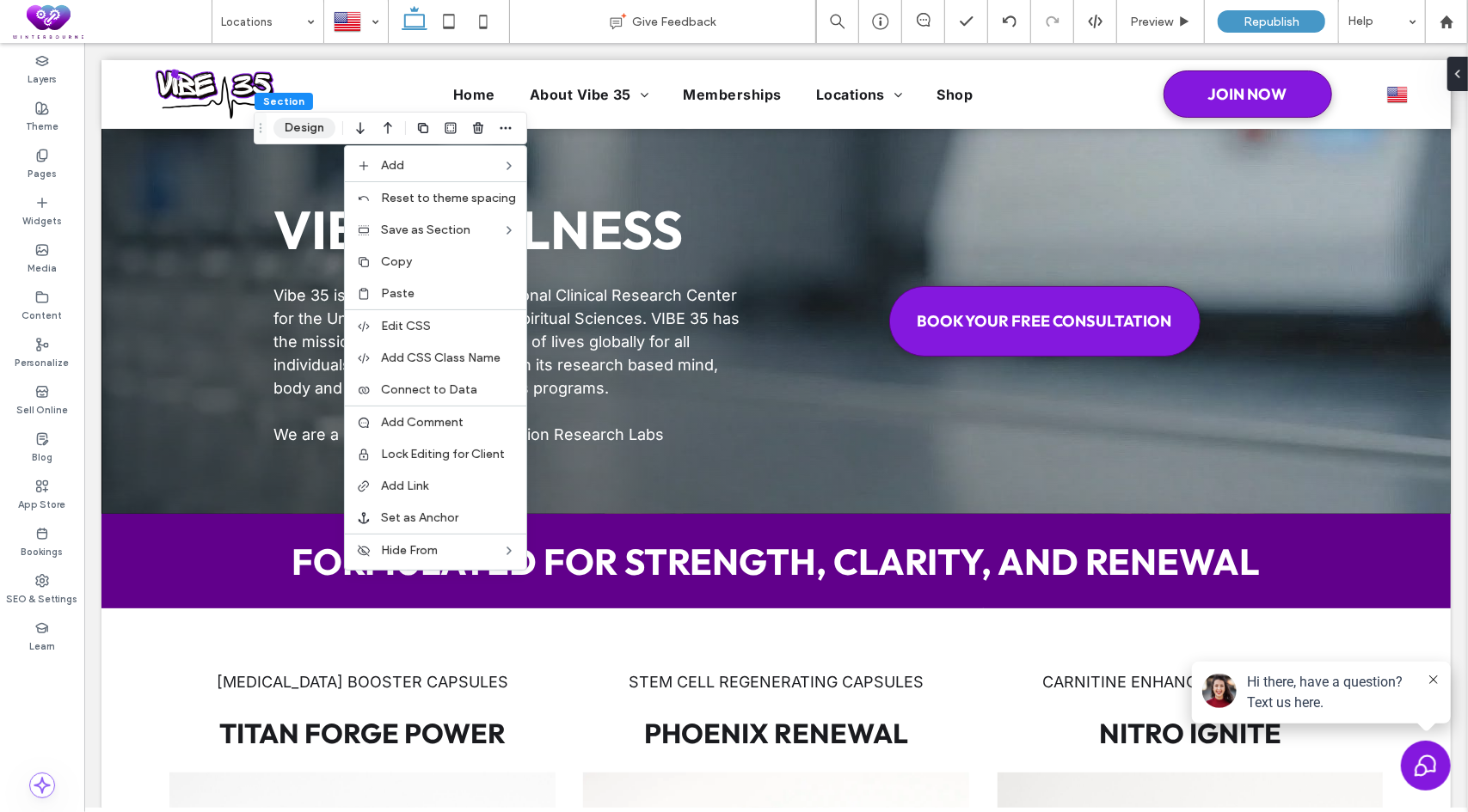
click at [308, 117] on button "Design" at bounding box center [304, 127] width 62 height 21
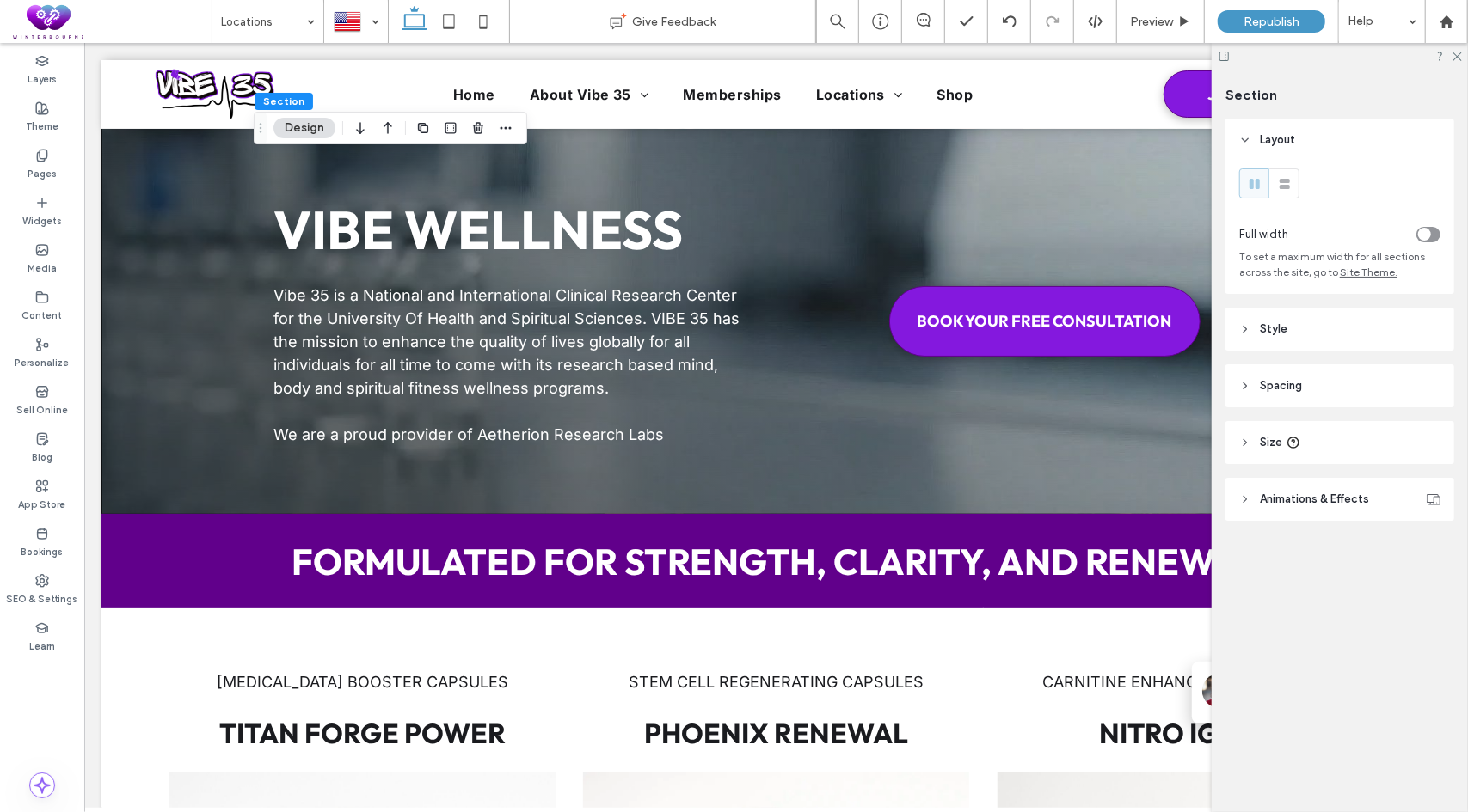
click at [1312, 337] on header "Style" at bounding box center [1340, 329] width 229 height 43
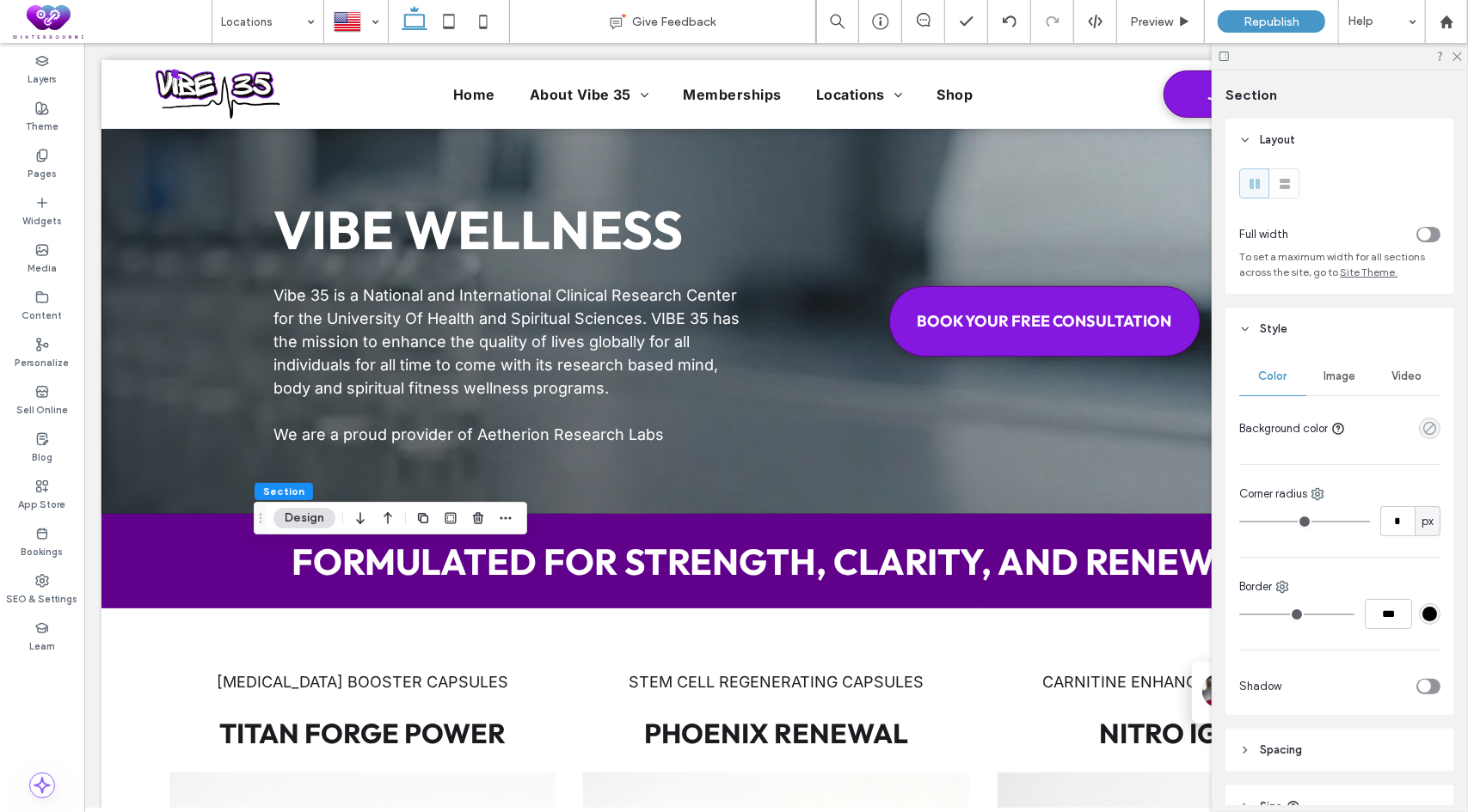
click at [1423, 424] on icon "rgba(0, 0, 0, 0)" at bounding box center [1429, 428] width 15 height 15
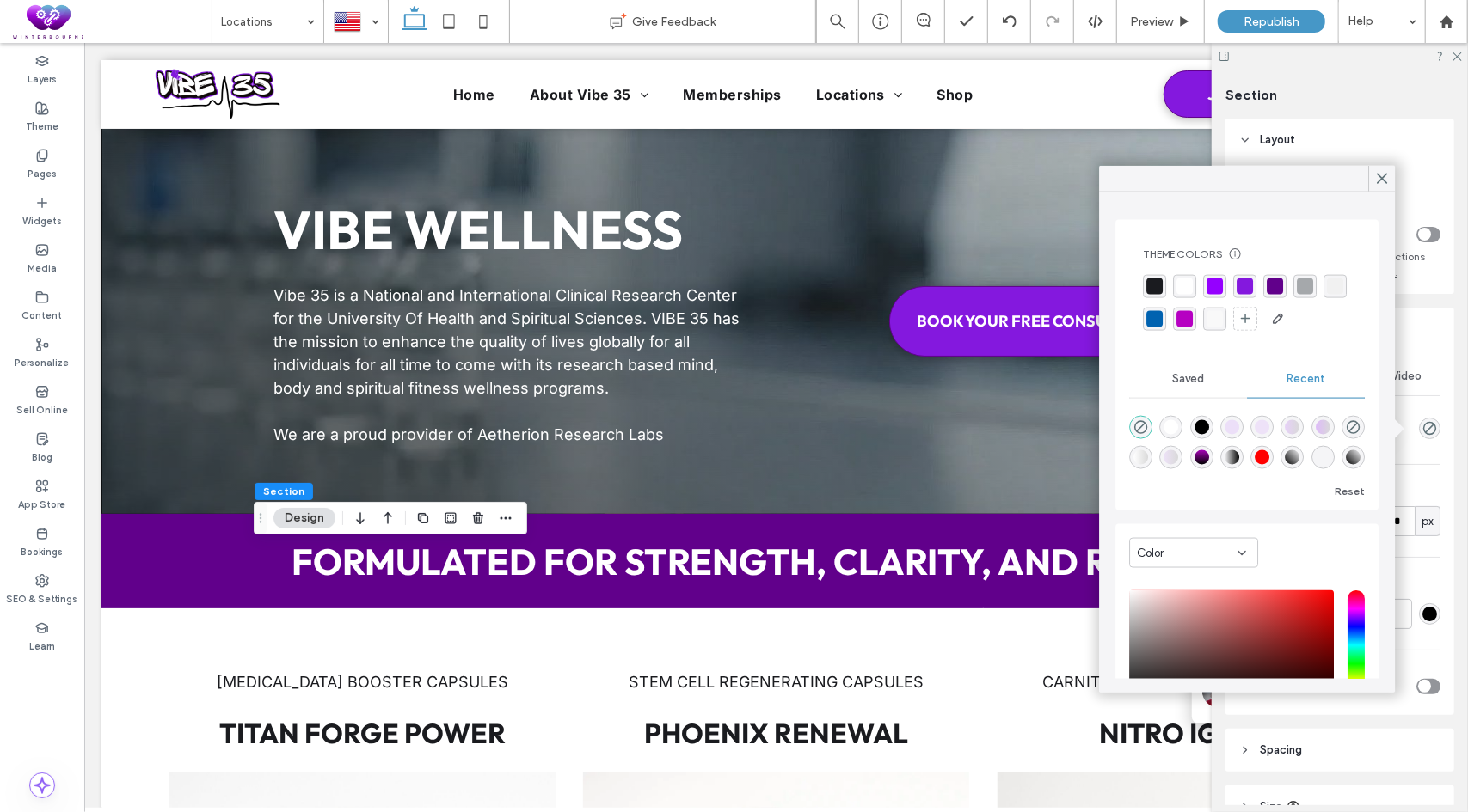
click at [1185, 283] on div "rgba(255, 255, 255, 1)" at bounding box center [1184, 287] width 17 height 17
click at [1459, 54] on use at bounding box center [1457, 57] width 10 height 10
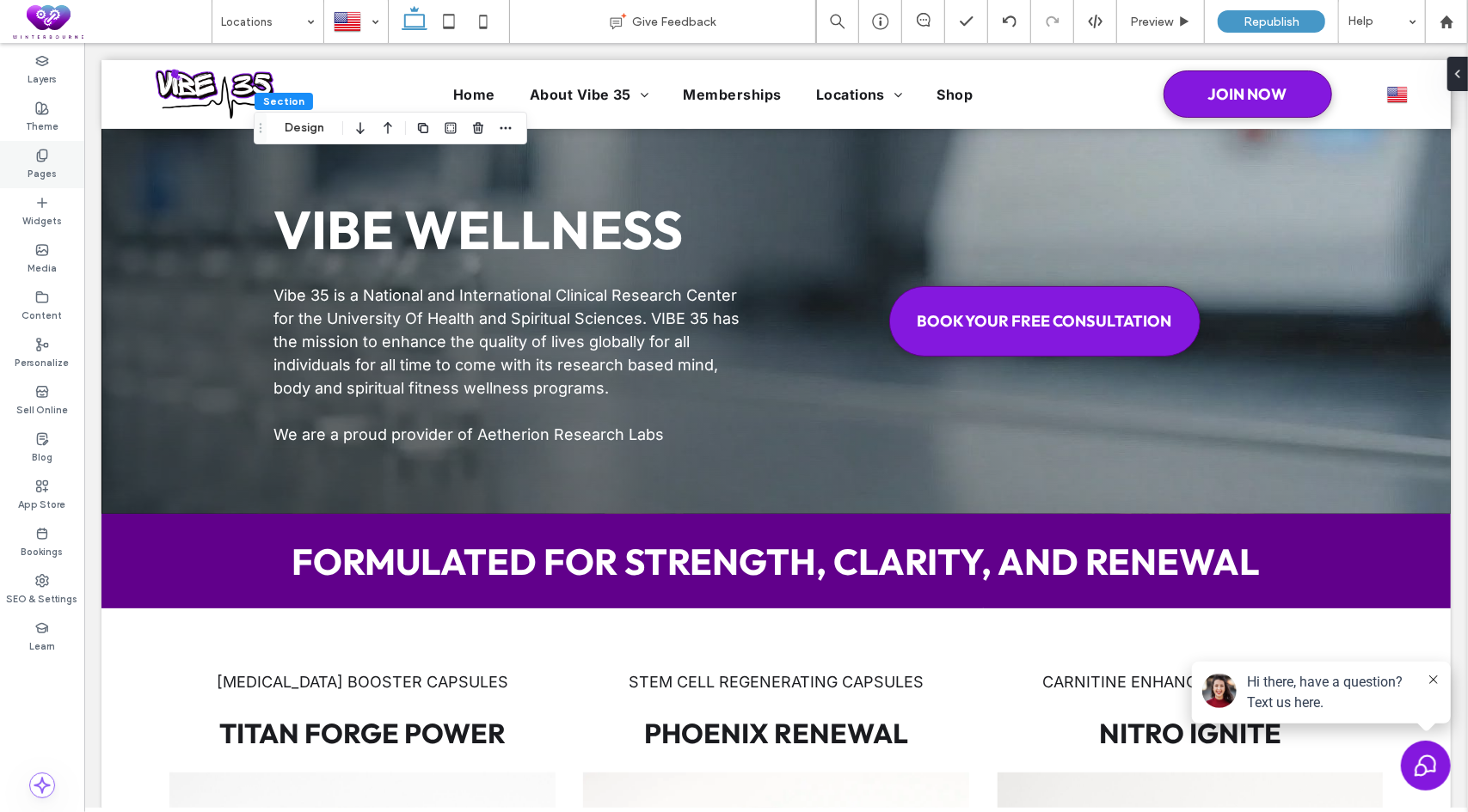
click at [36, 160] on icon at bounding box center [42, 156] width 14 height 14
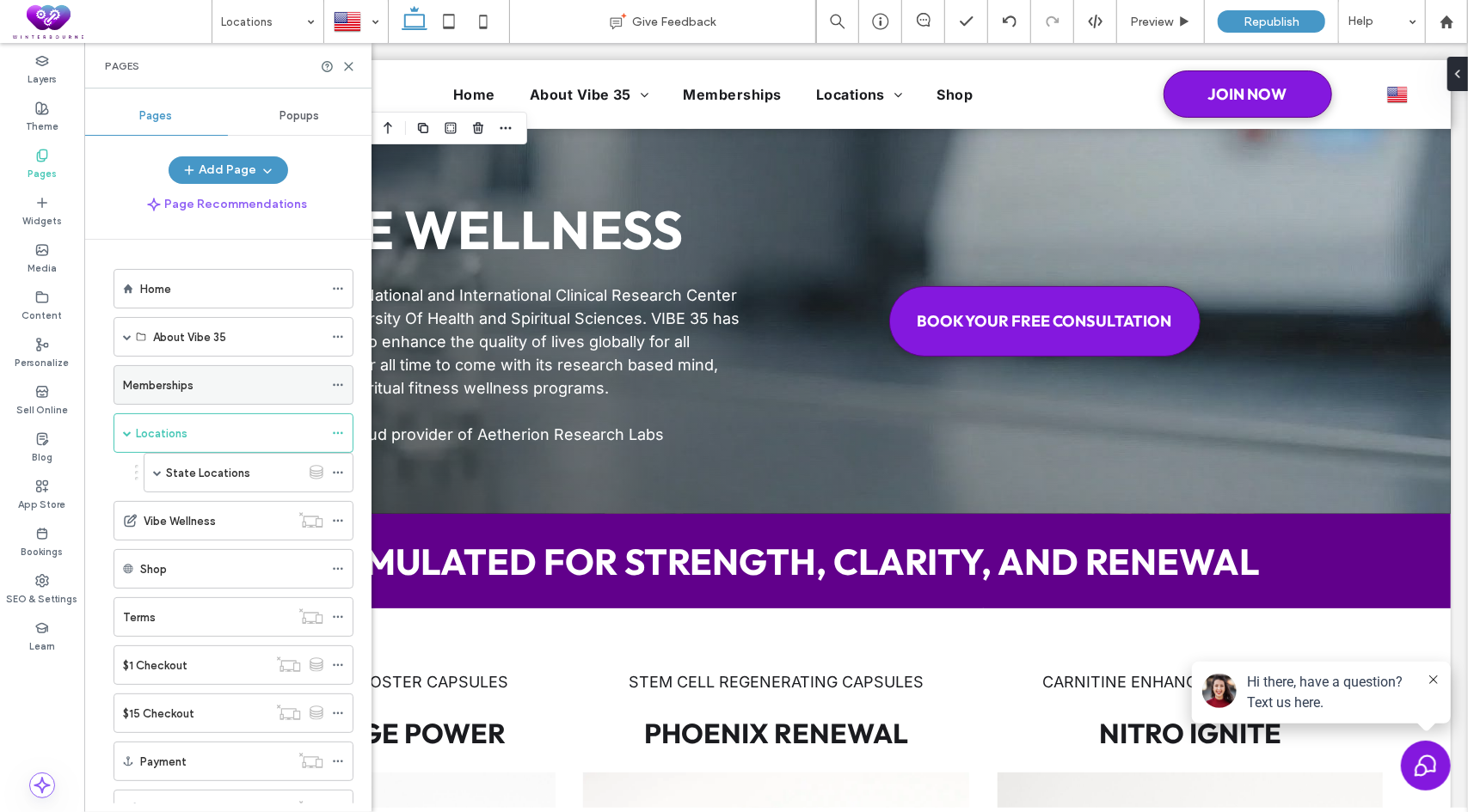
click at [196, 378] on div "Memberships" at bounding box center [223, 385] width 200 height 18
click at [353, 65] on icon at bounding box center [348, 66] width 13 height 13
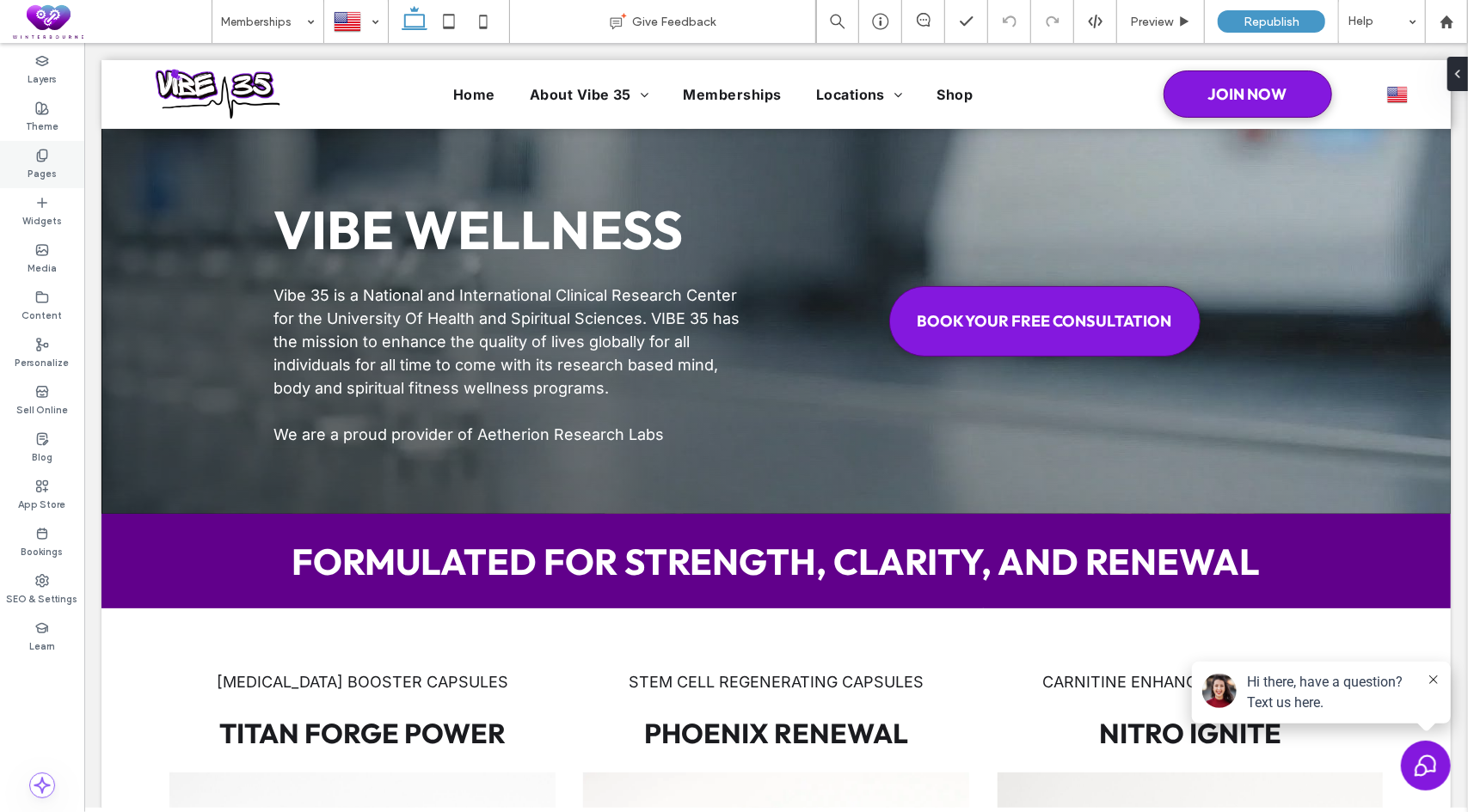
click at [43, 164] on label "Pages" at bounding box center [42, 171] width 30 height 19
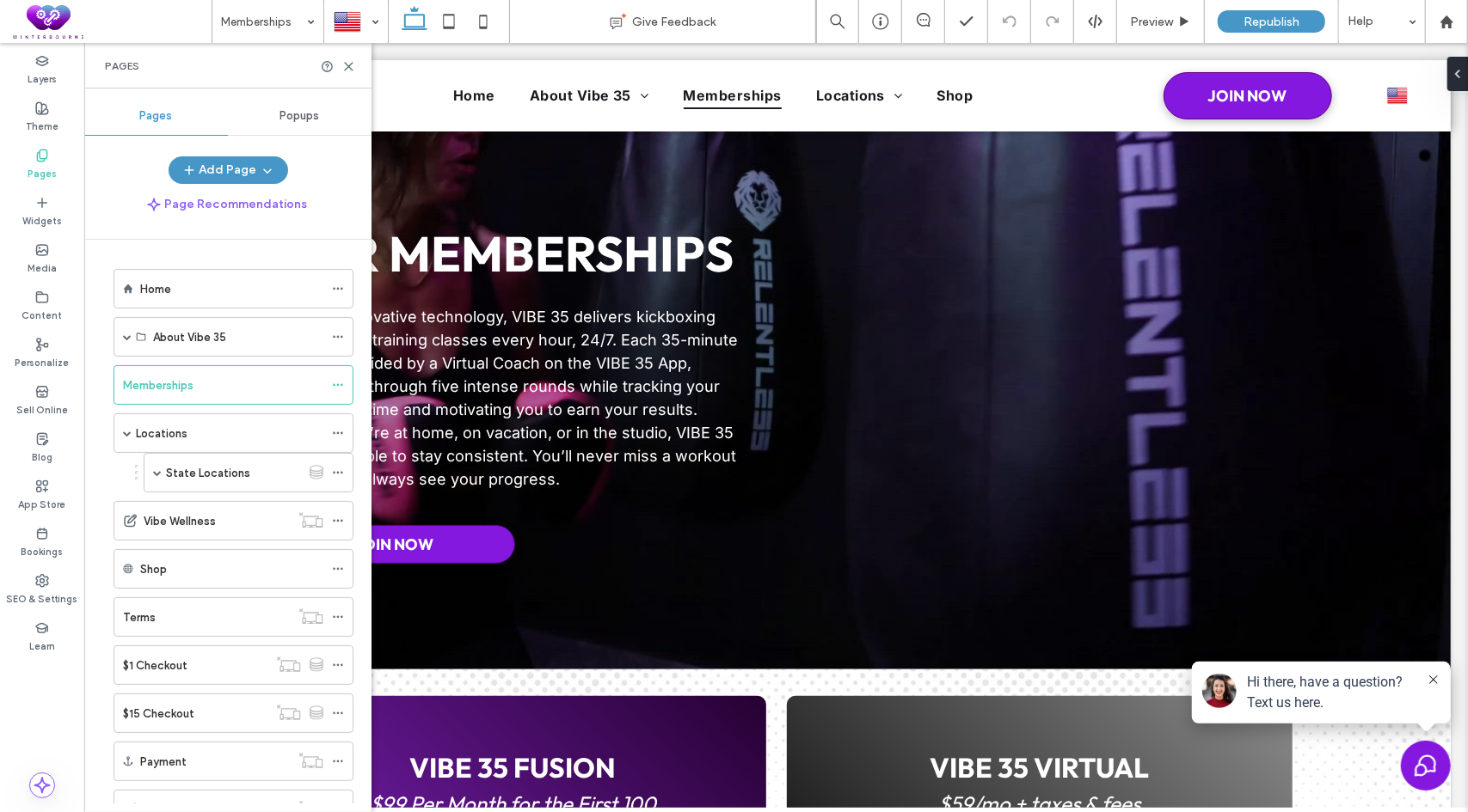
scroll to position [3589, 0]
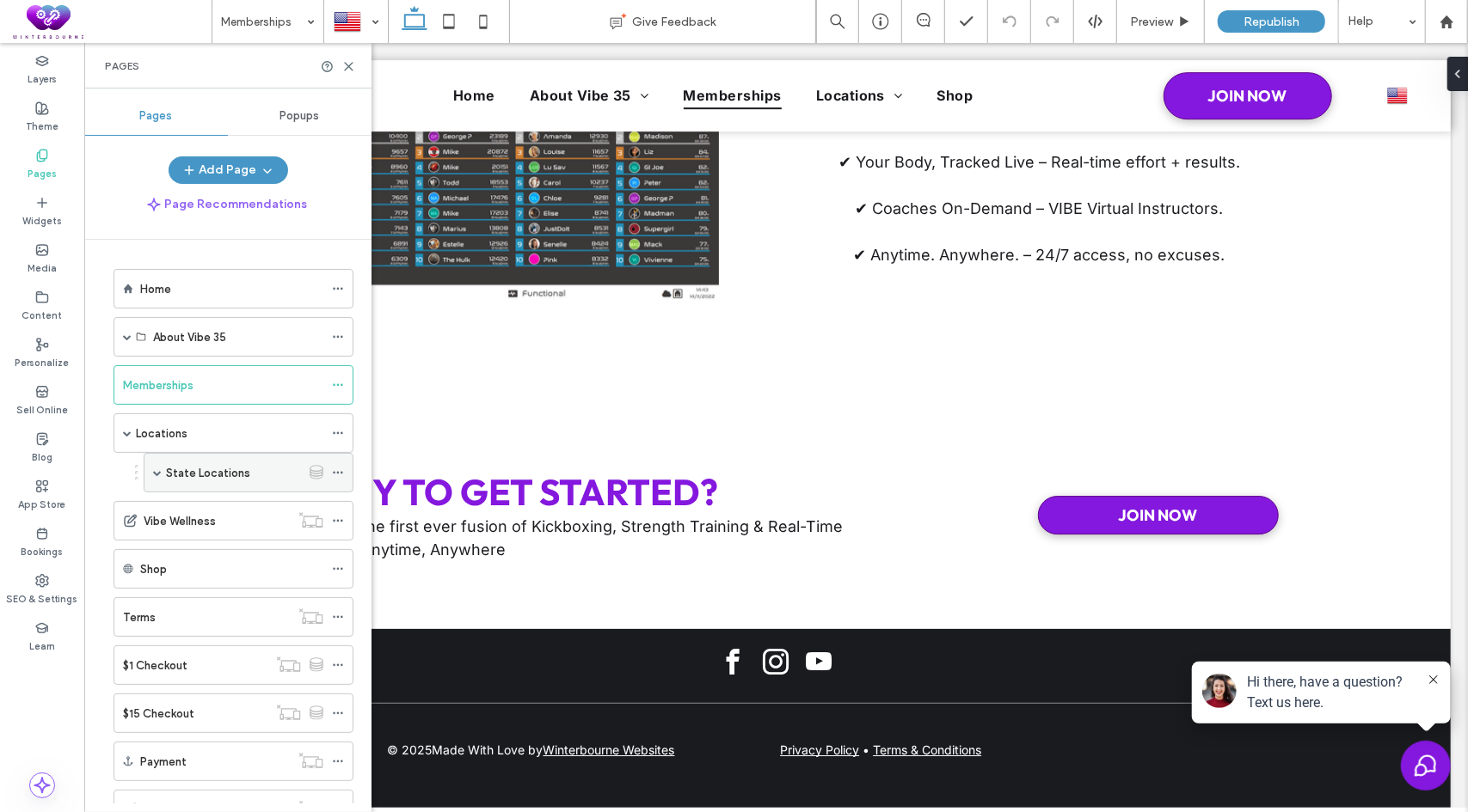
click at [337, 470] on icon at bounding box center [338, 473] width 12 height 12
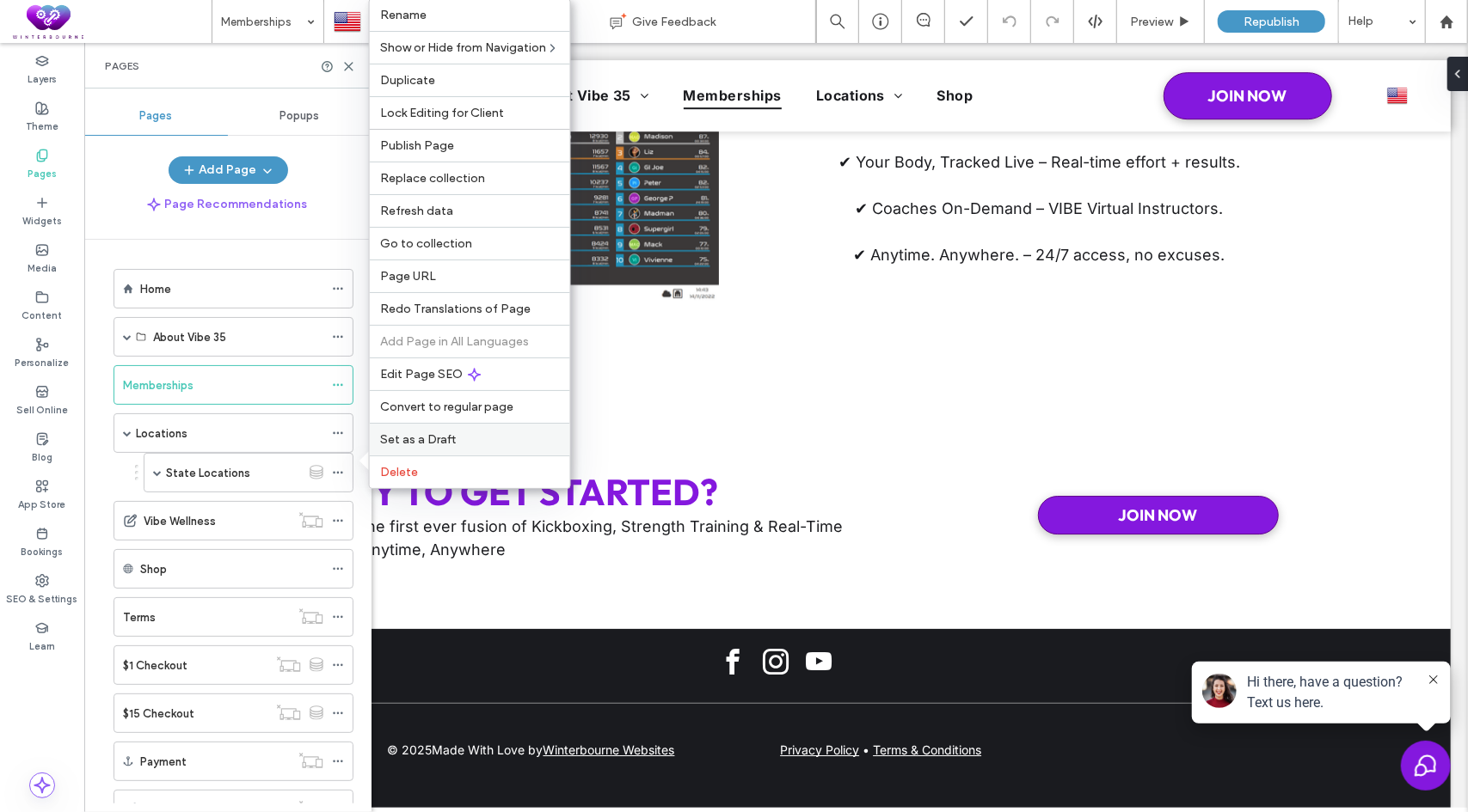
click at [436, 433] on span "Set as a Draft" at bounding box center [417, 440] width 76 height 15
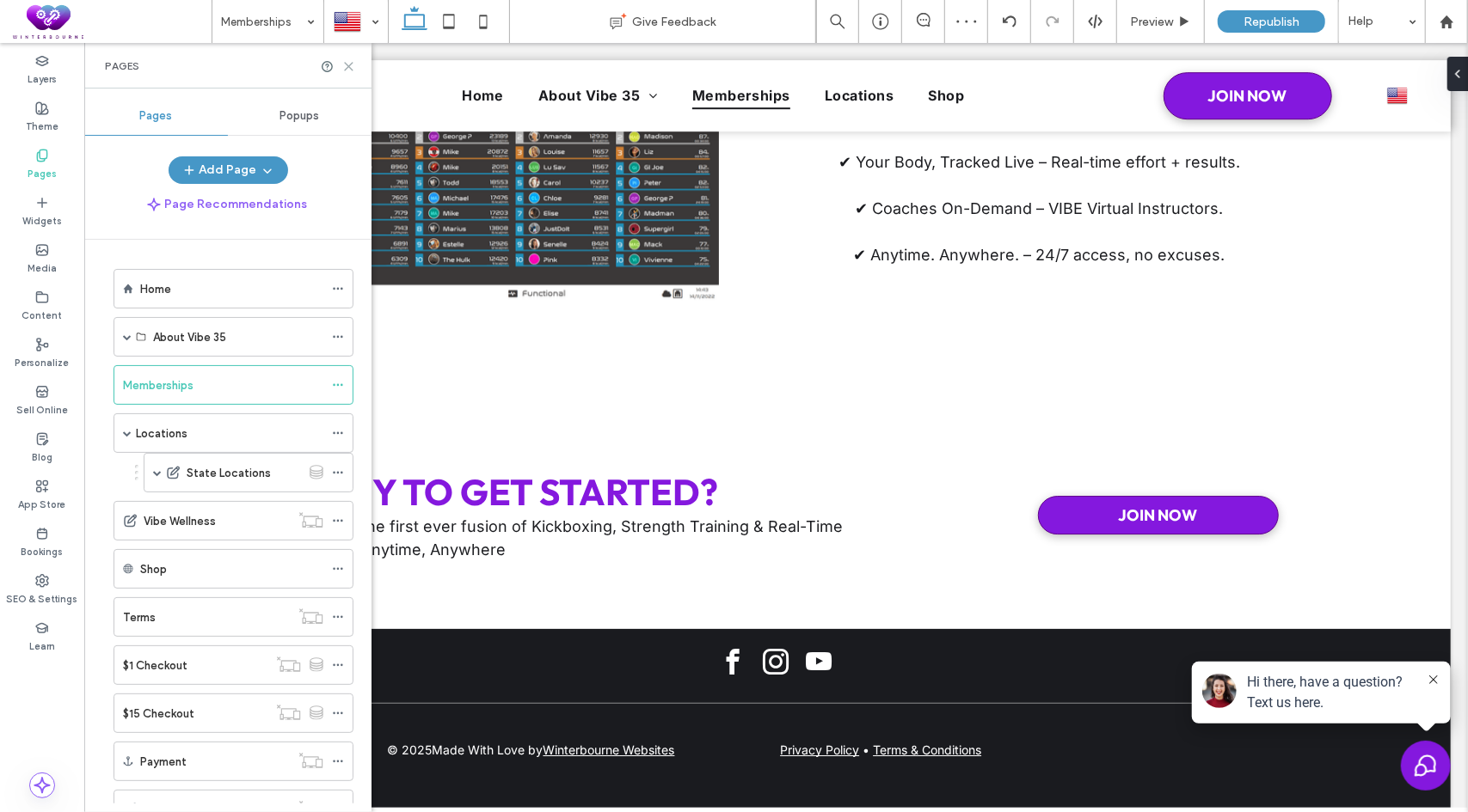
click at [349, 65] on use at bounding box center [349, 67] width 8 height 8
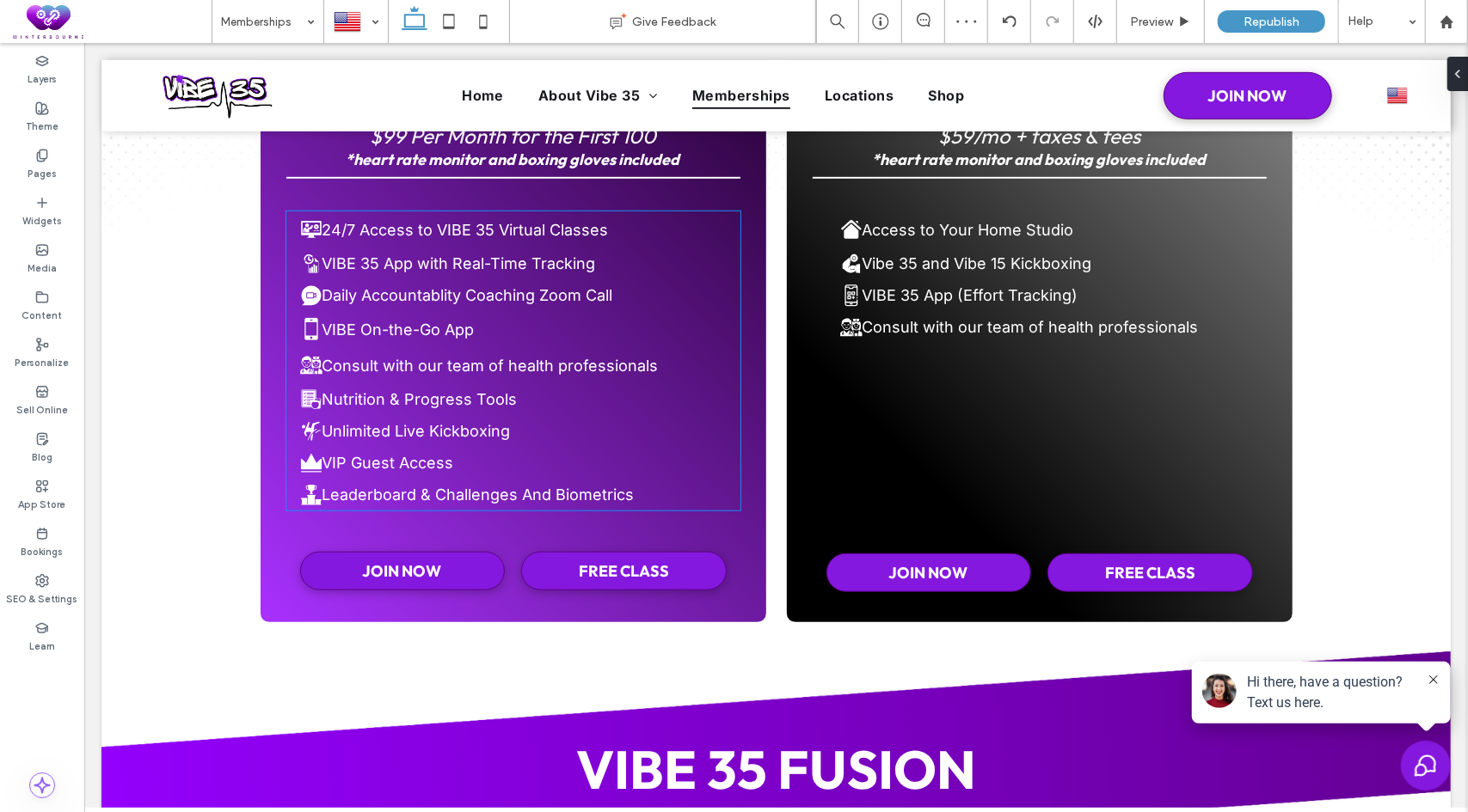
scroll to position [0, 0]
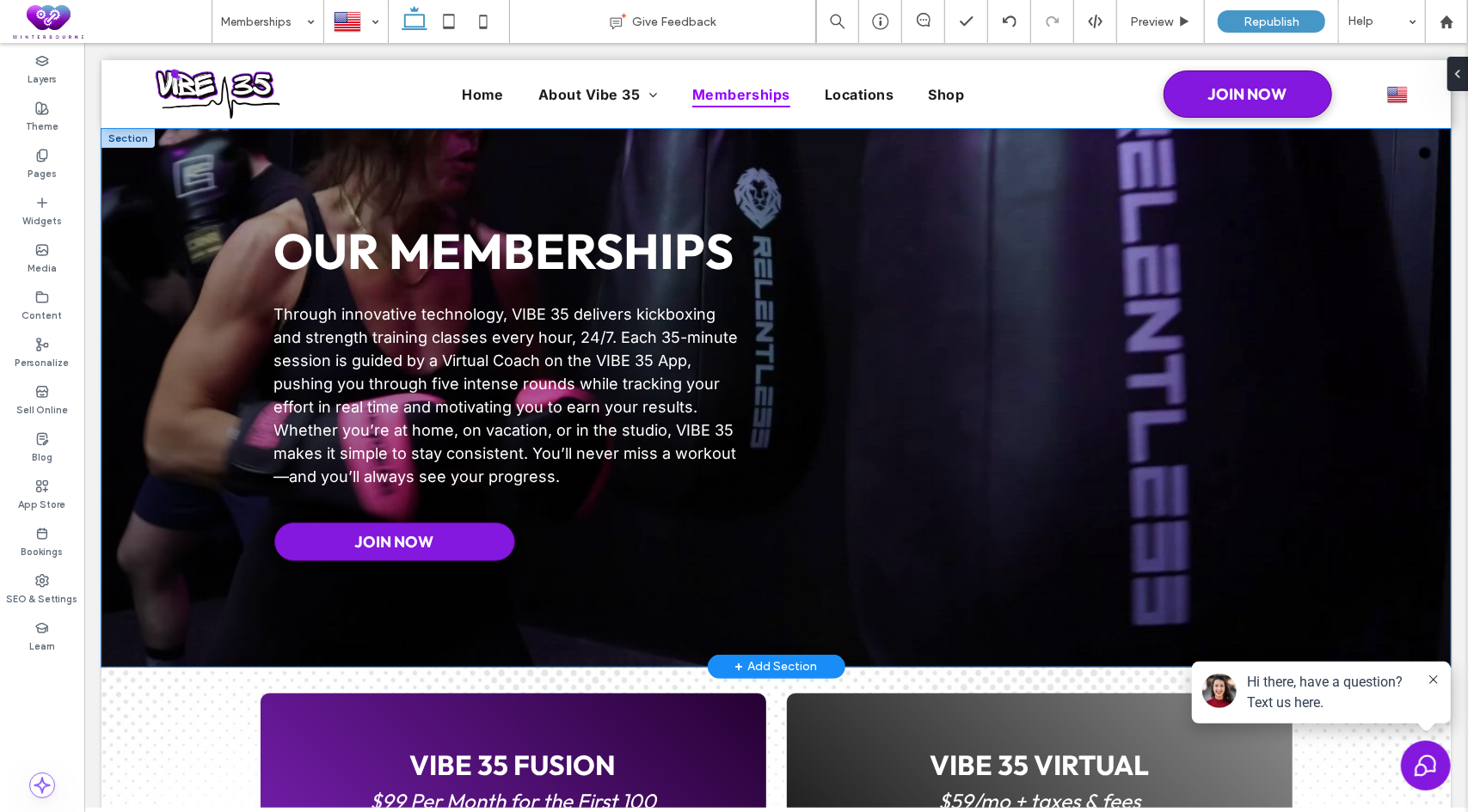
click at [156, 170] on div at bounding box center [775, 397] width 1349 height 538
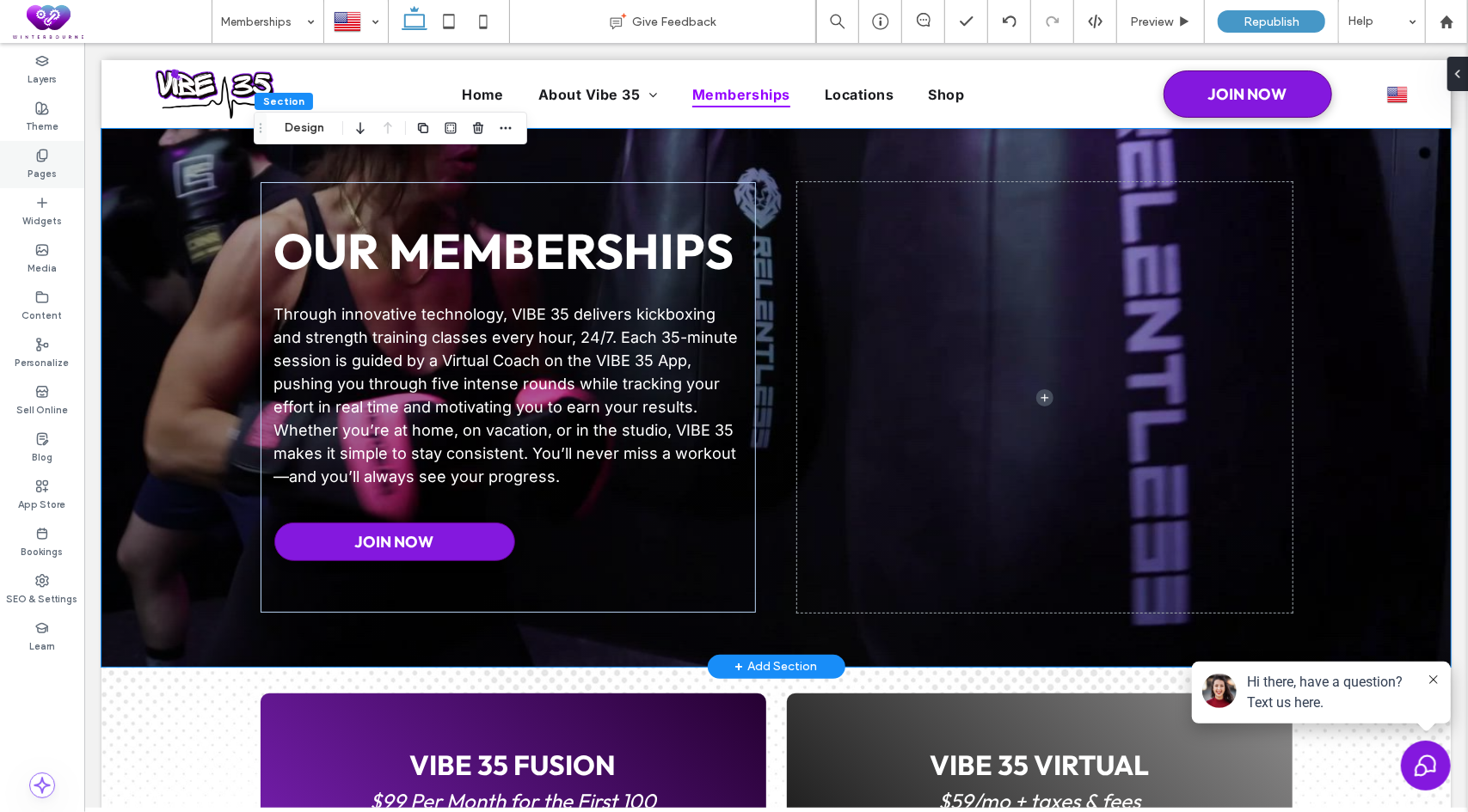
click at [43, 164] on label "Pages" at bounding box center [42, 171] width 30 height 19
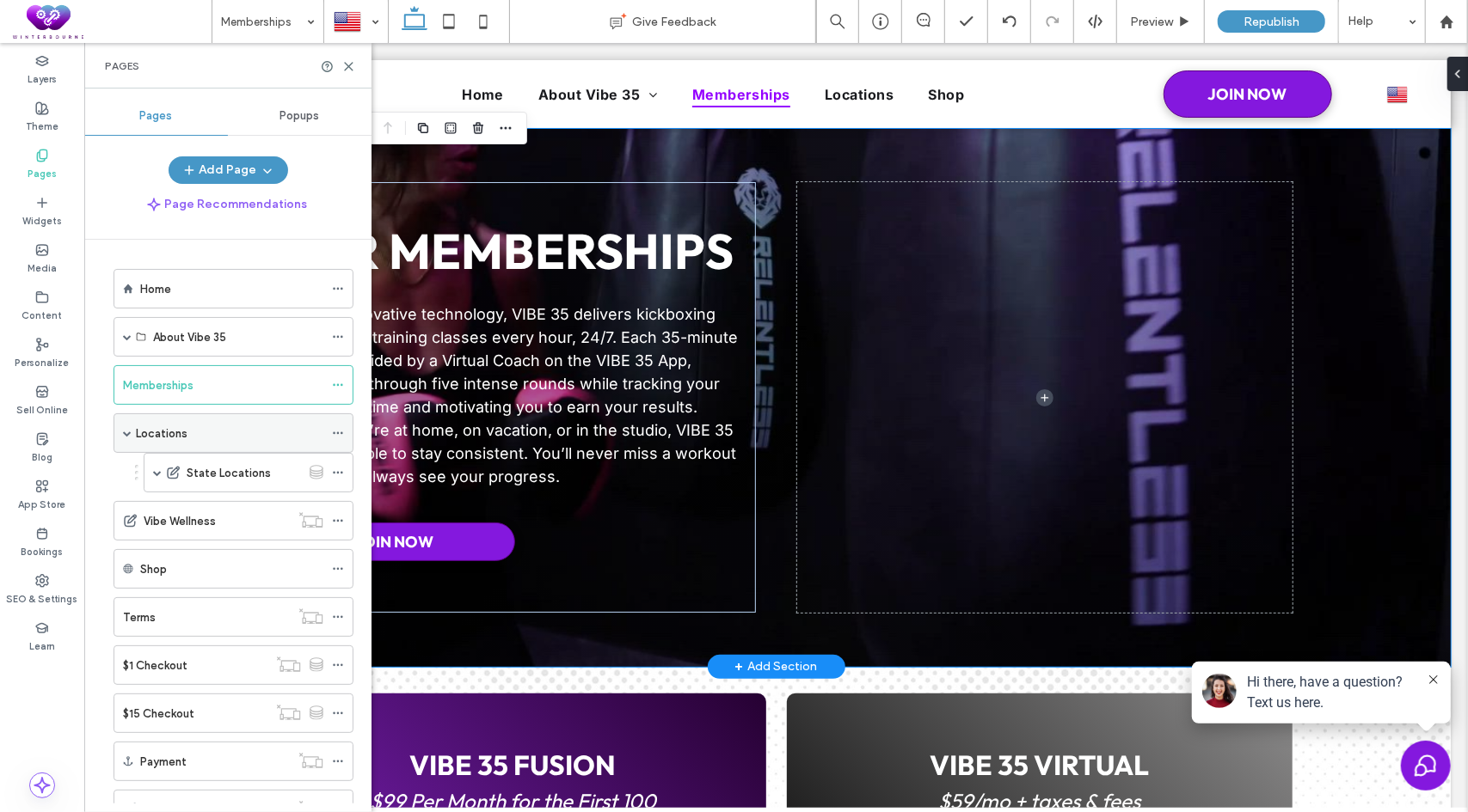
click at [179, 431] on label "Locations" at bounding box center [162, 434] width 51 height 31
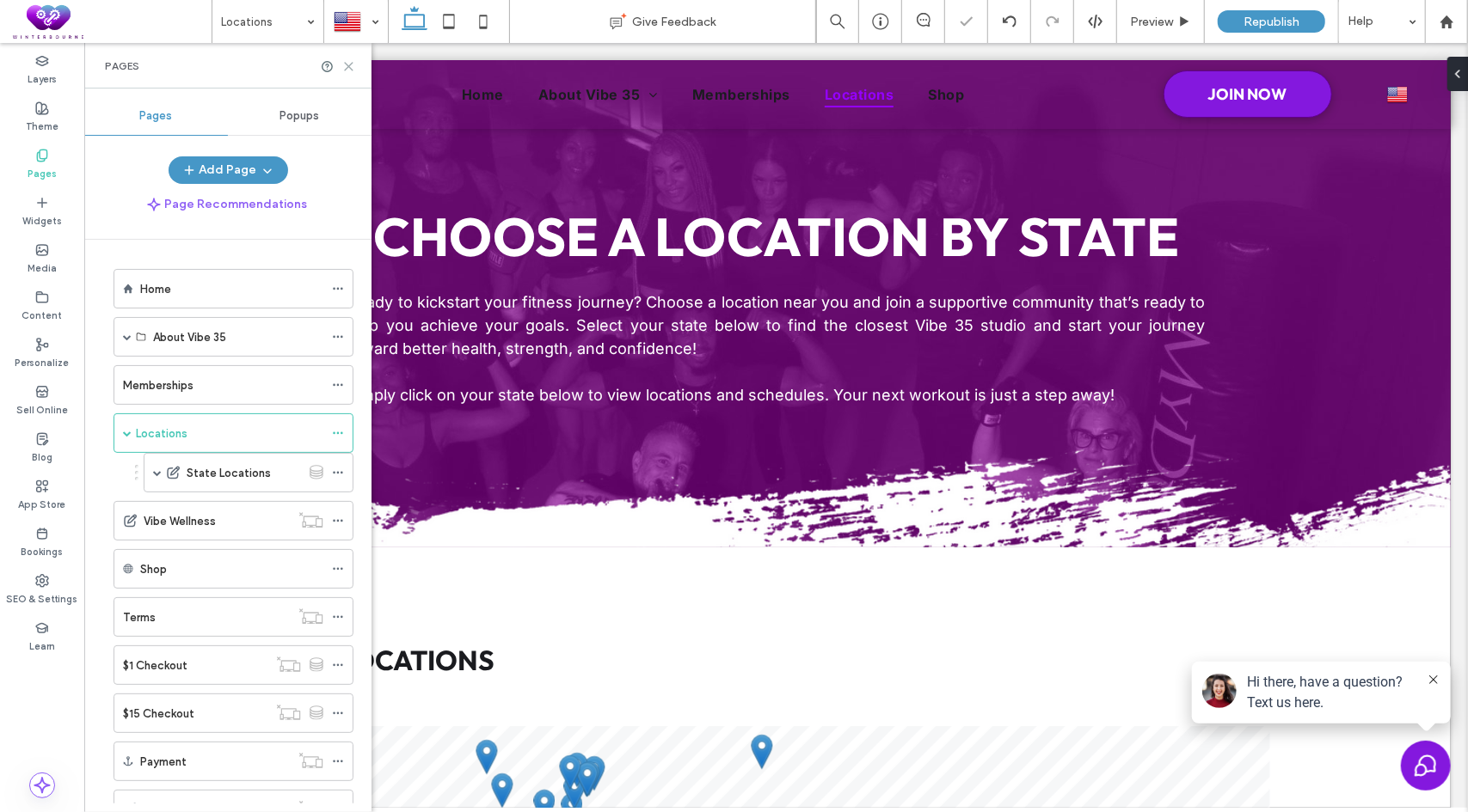
click at [350, 67] on use at bounding box center [349, 67] width 8 height 8
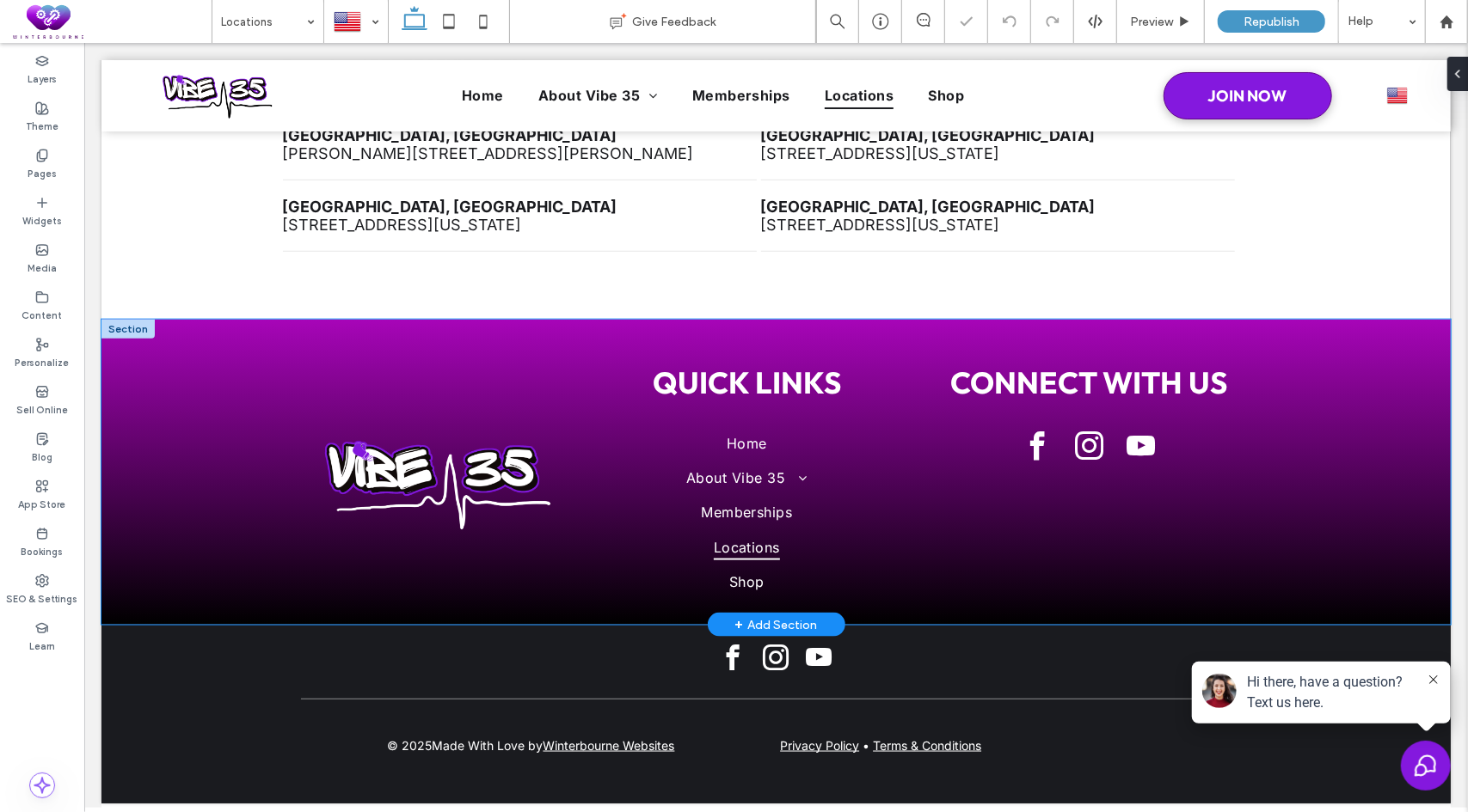
scroll to position [1470, 0]
click at [166, 388] on div "QUICK LINKS Home About Vibe 35 What is Vibe 35 Brand Ambassadors Blog Membershi…" at bounding box center [775, 472] width 1349 height 305
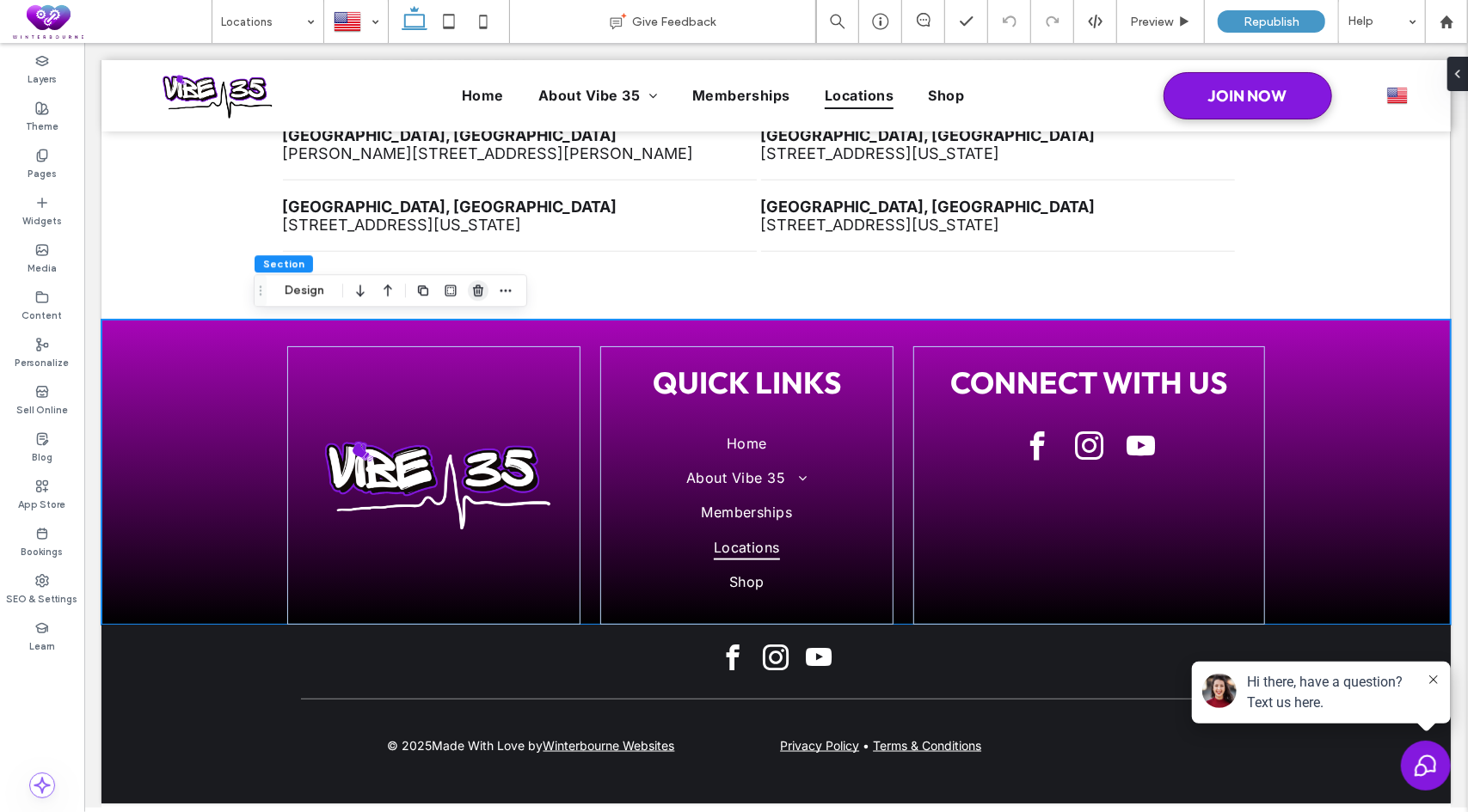
click at [482, 292] on icon "button" at bounding box center [478, 291] width 14 height 14
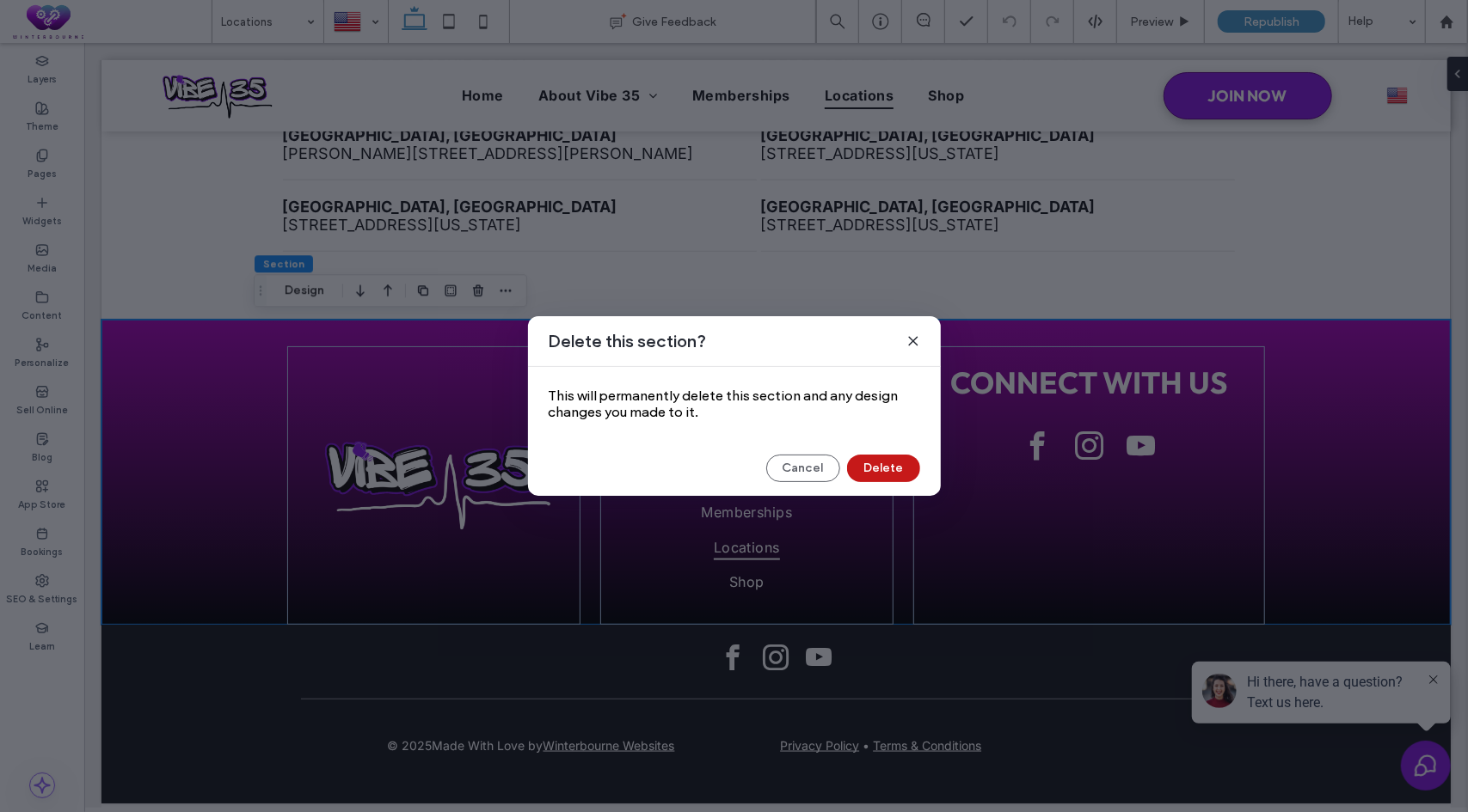
click at [883, 462] on button "Delete" at bounding box center [883, 468] width 73 height 28
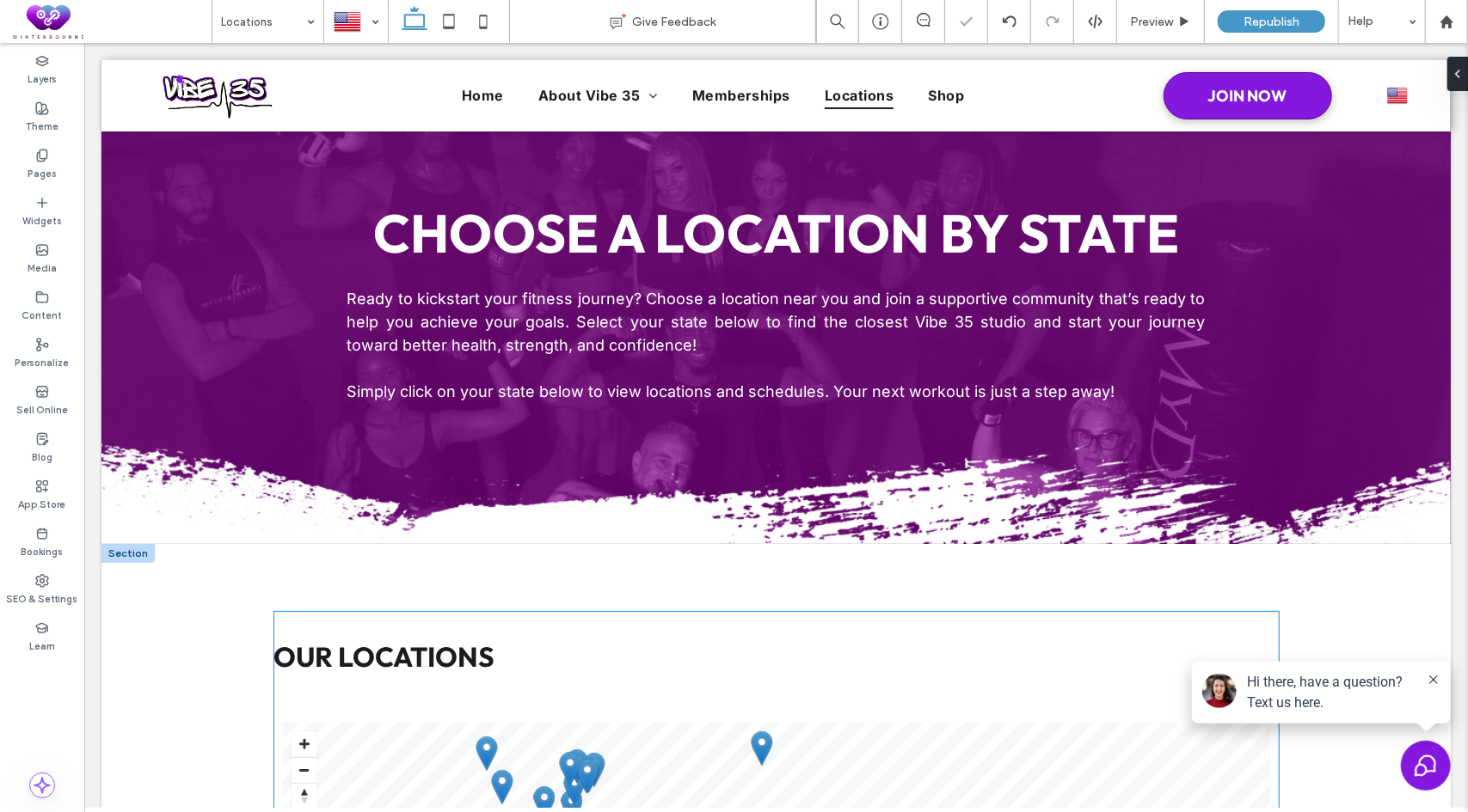
scroll to position [0, 0]
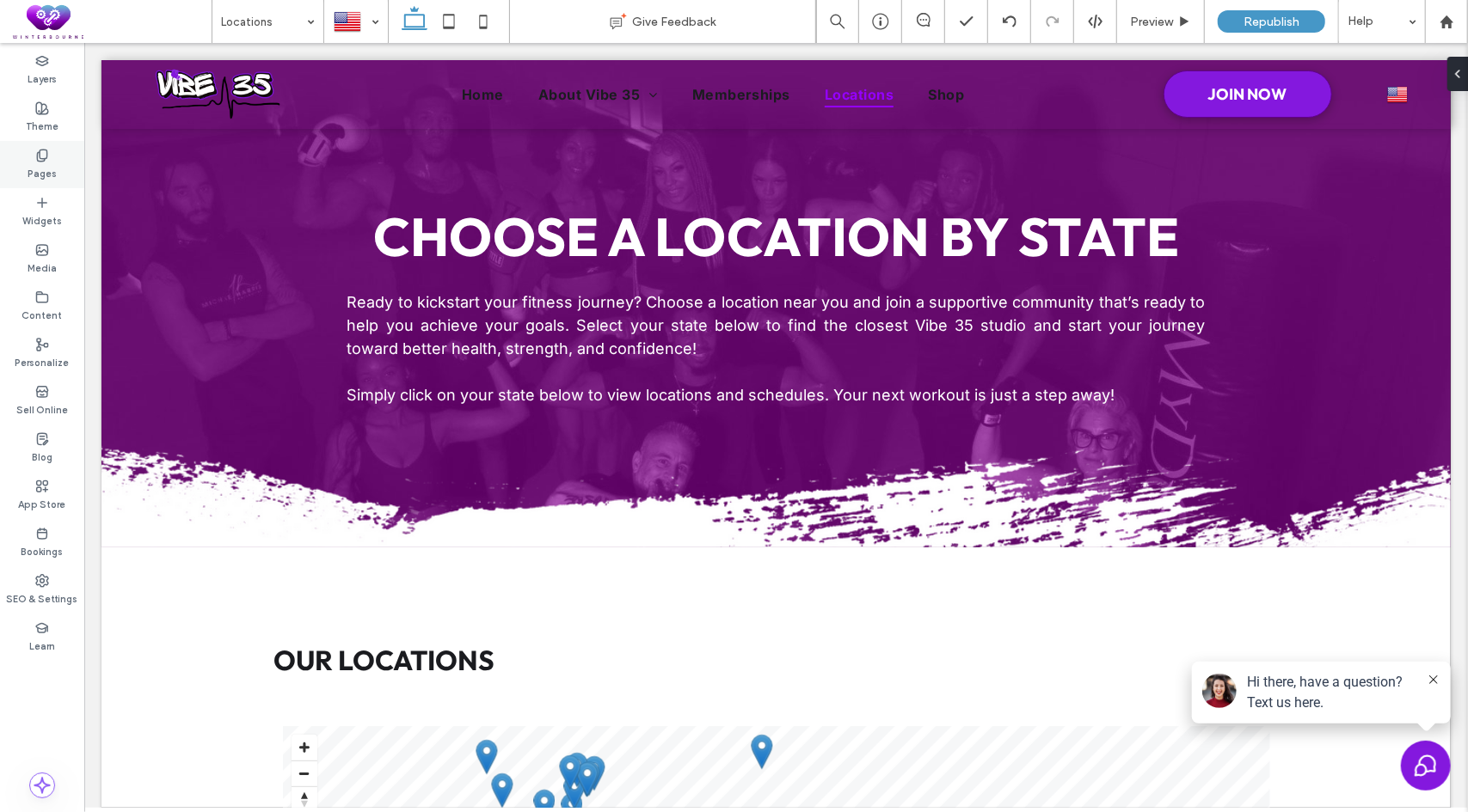
click at [43, 166] on label "Pages" at bounding box center [42, 171] width 30 height 19
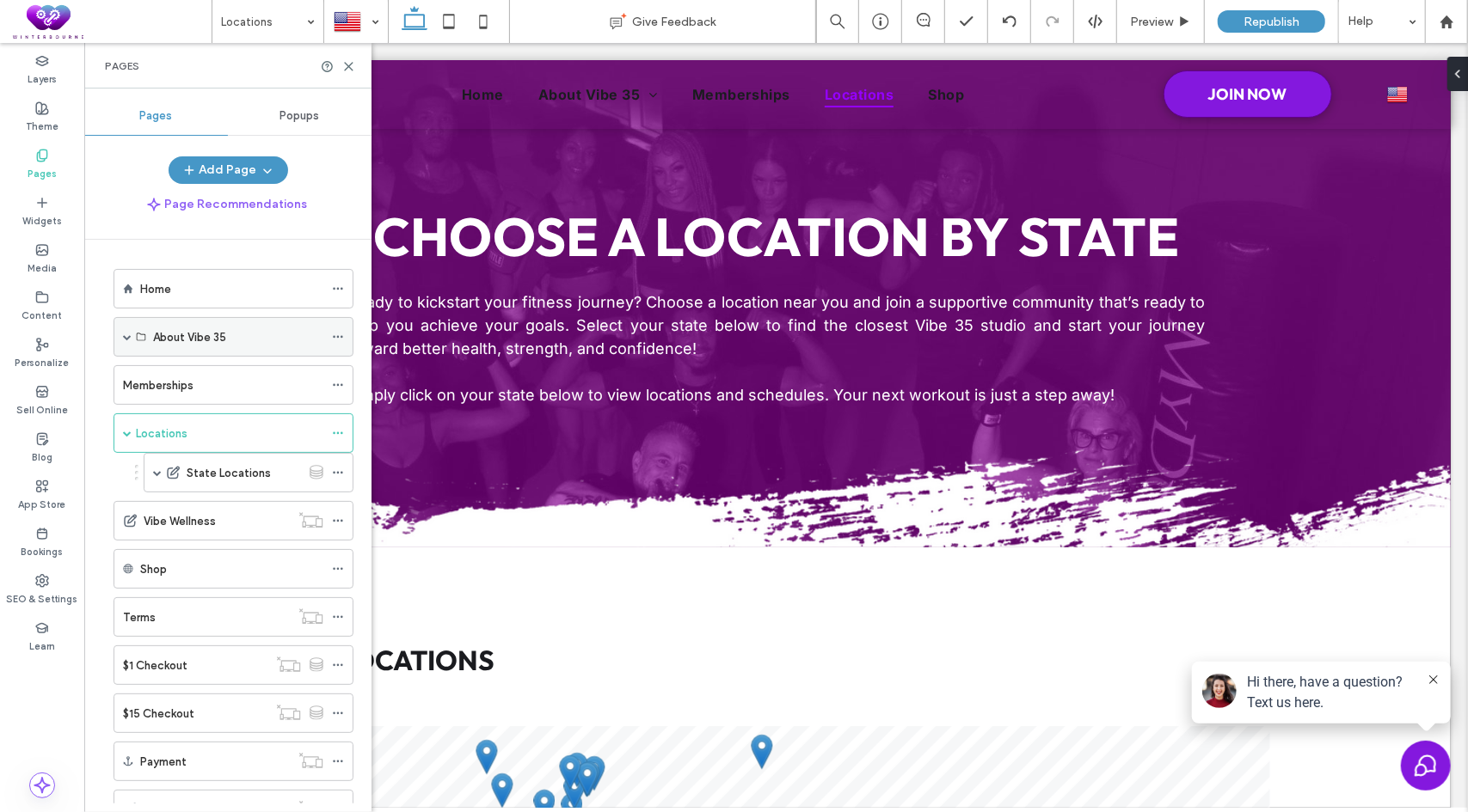
click at [127, 339] on span at bounding box center [127, 337] width 9 height 37
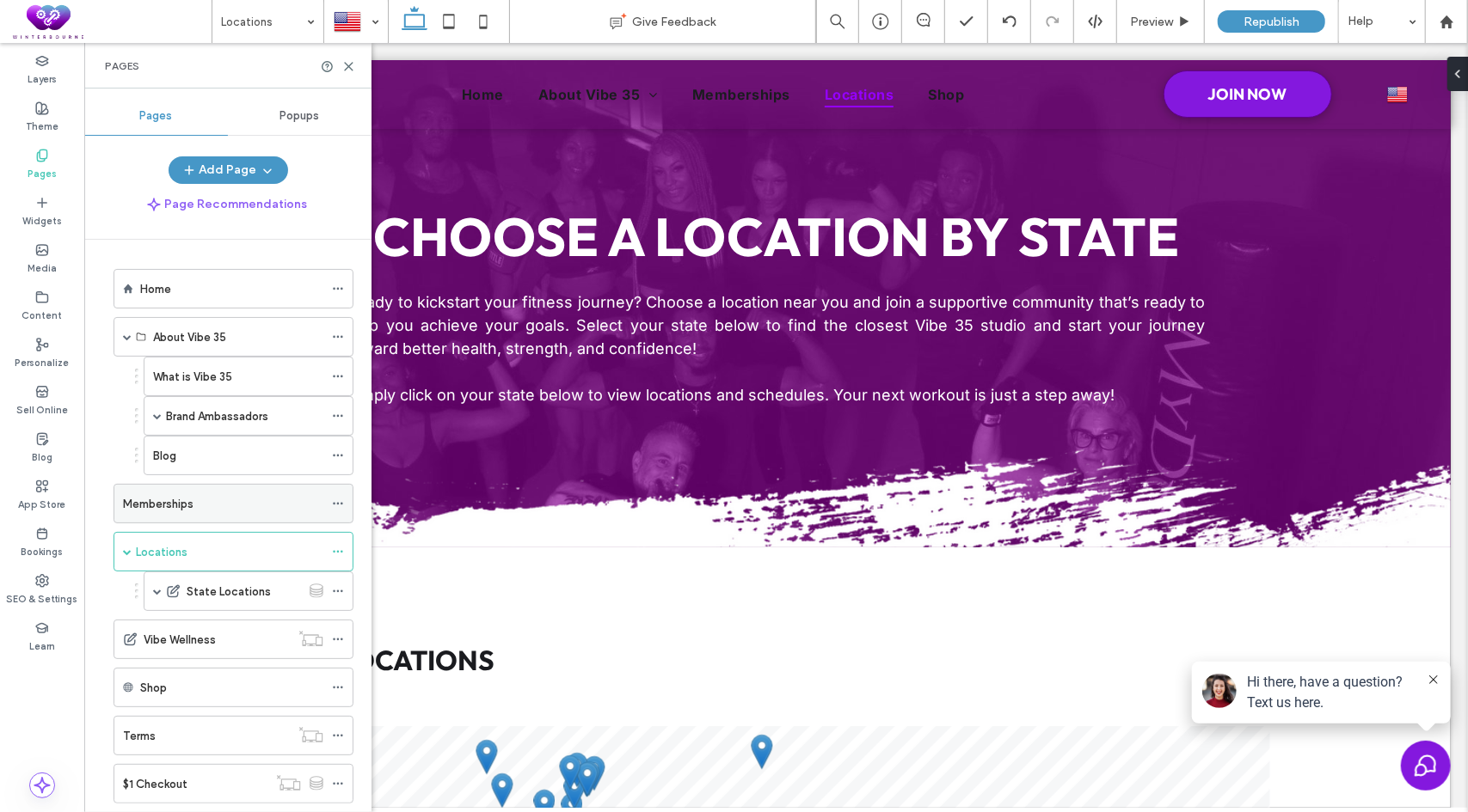
click at [165, 494] on label "Memberships" at bounding box center [159, 504] width 71 height 31
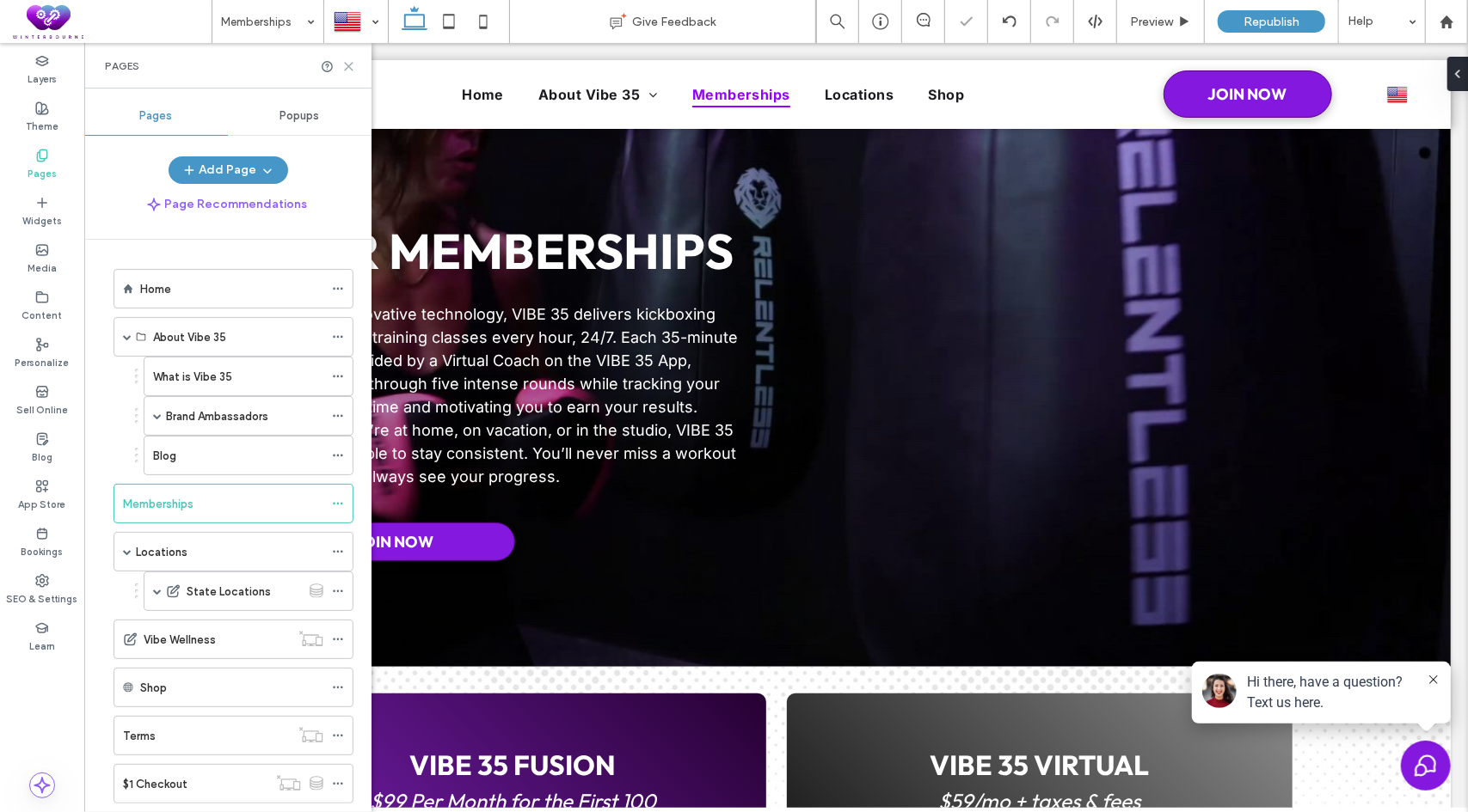
click at [351, 68] on use at bounding box center [349, 67] width 8 height 8
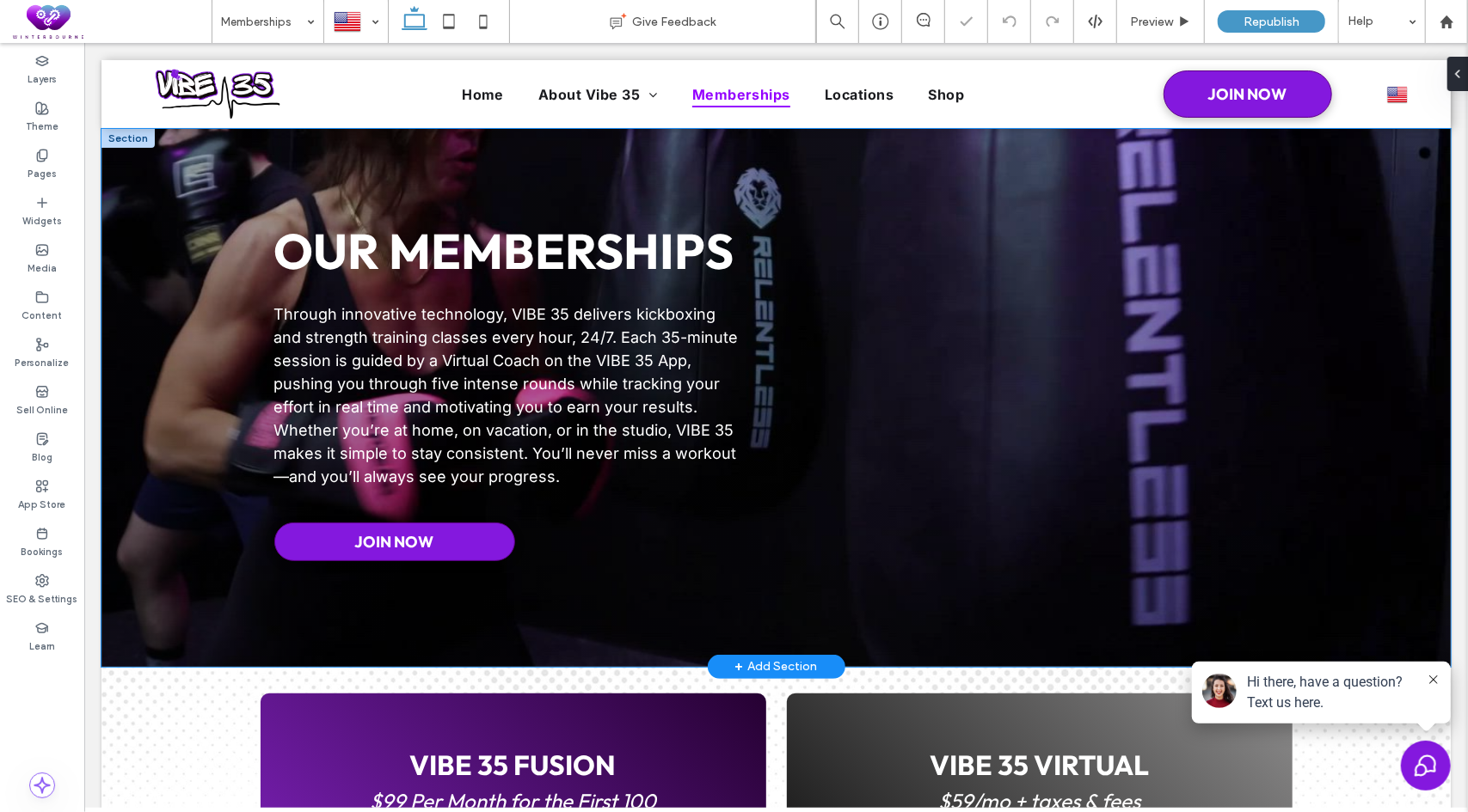
click at [152, 171] on div at bounding box center [775, 397] width 1349 height 538
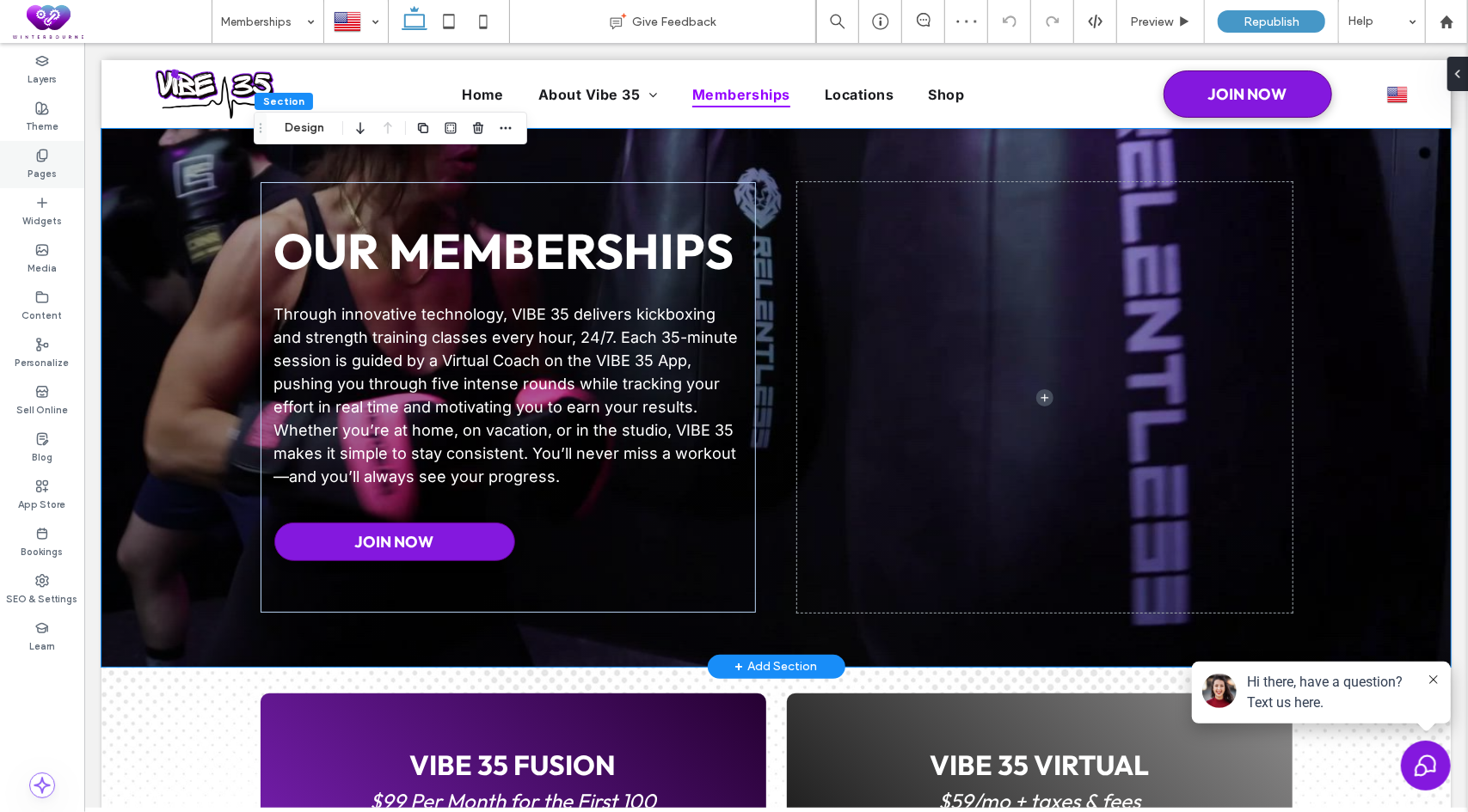
click at [52, 173] on label "Pages" at bounding box center [42, 171] width 30 height 19
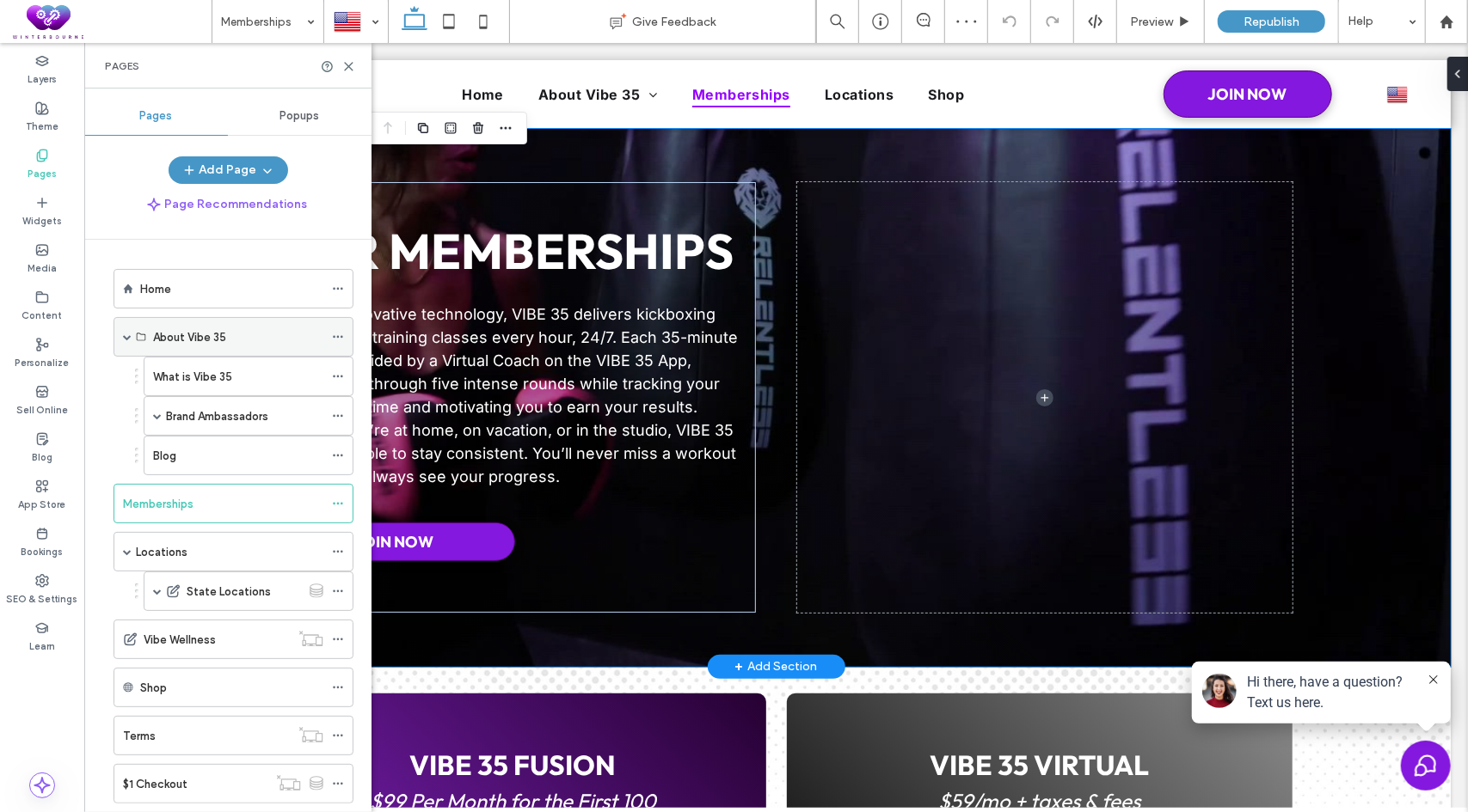
click at [199, 338] on label "About Vibe 35" at bounding box center [189, 337] width 73 height 31
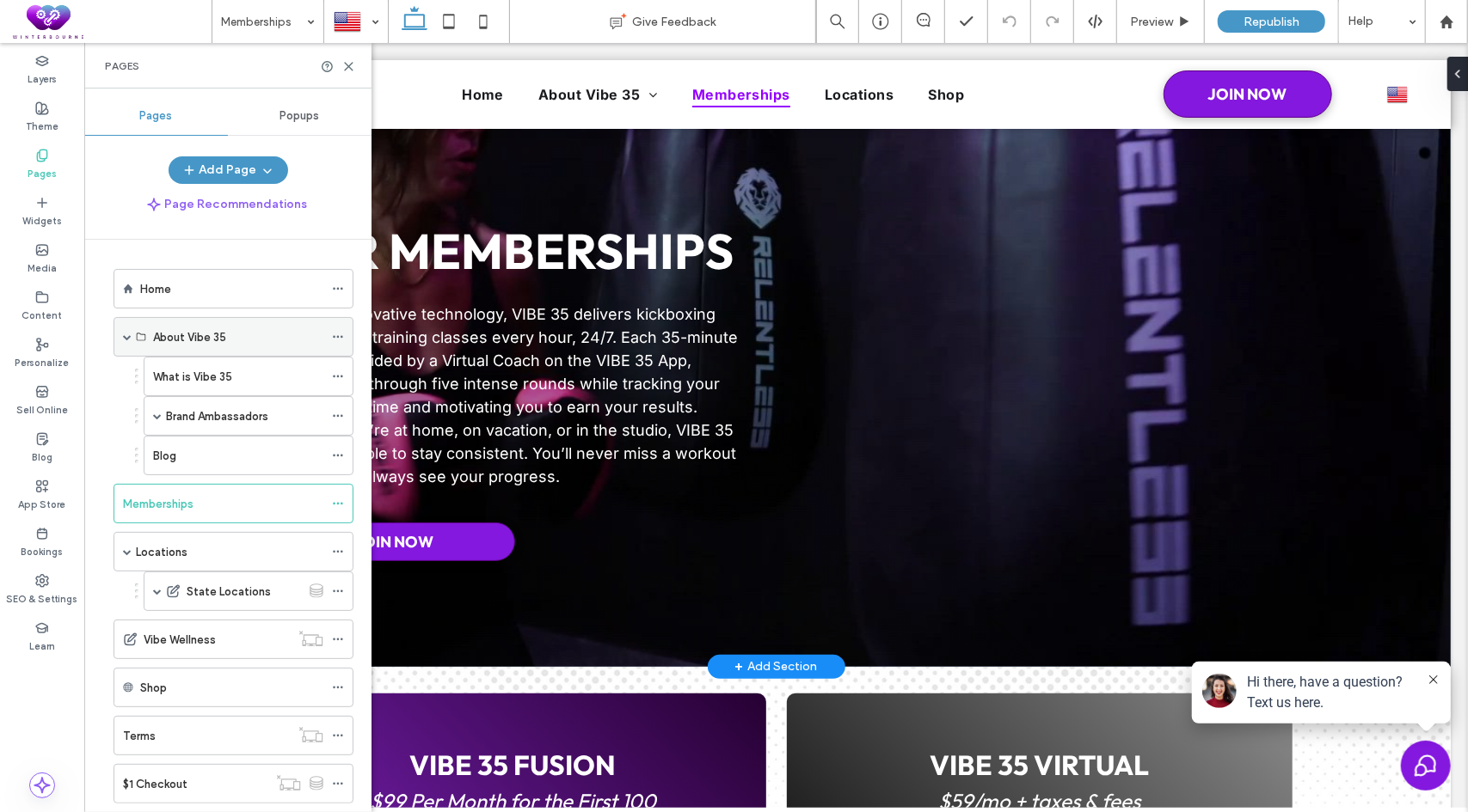
click at [238, 334] on div "About Vibe 35" at bounding box center [238, 337] width 171 height 18
click at [191, 377] on label "What is Vibe 35" at bounding box center [192, 376] width 79 height 31
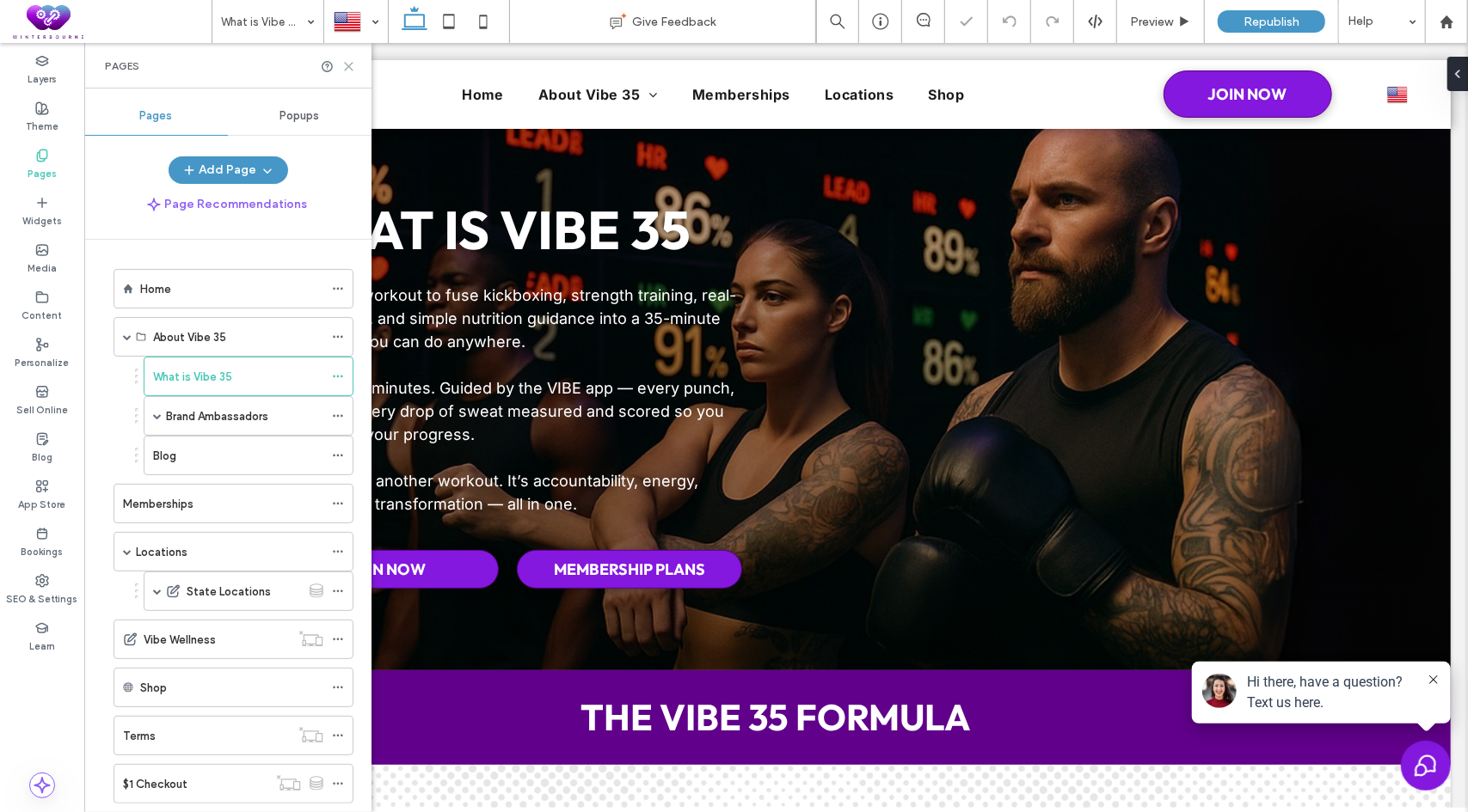
click at [347, 68] on icon at bounding box center [348, 66] width 13 height 13
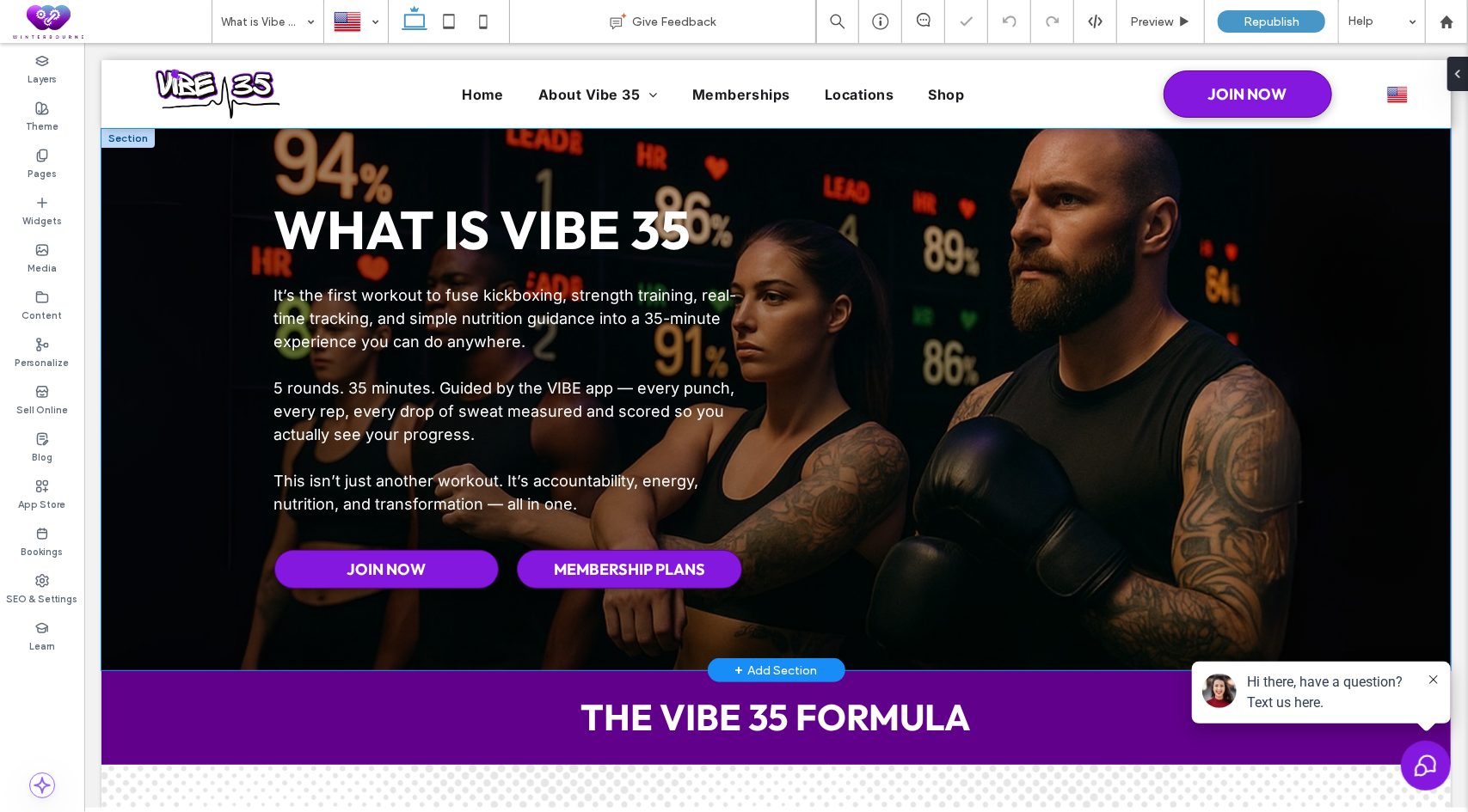
click at [140, 153] on div "WHAT IS VIBE 35 It’s the first workout to fuse kickboxing, strength training, r…" at bounding box center [775, 399] width 1349 height 542
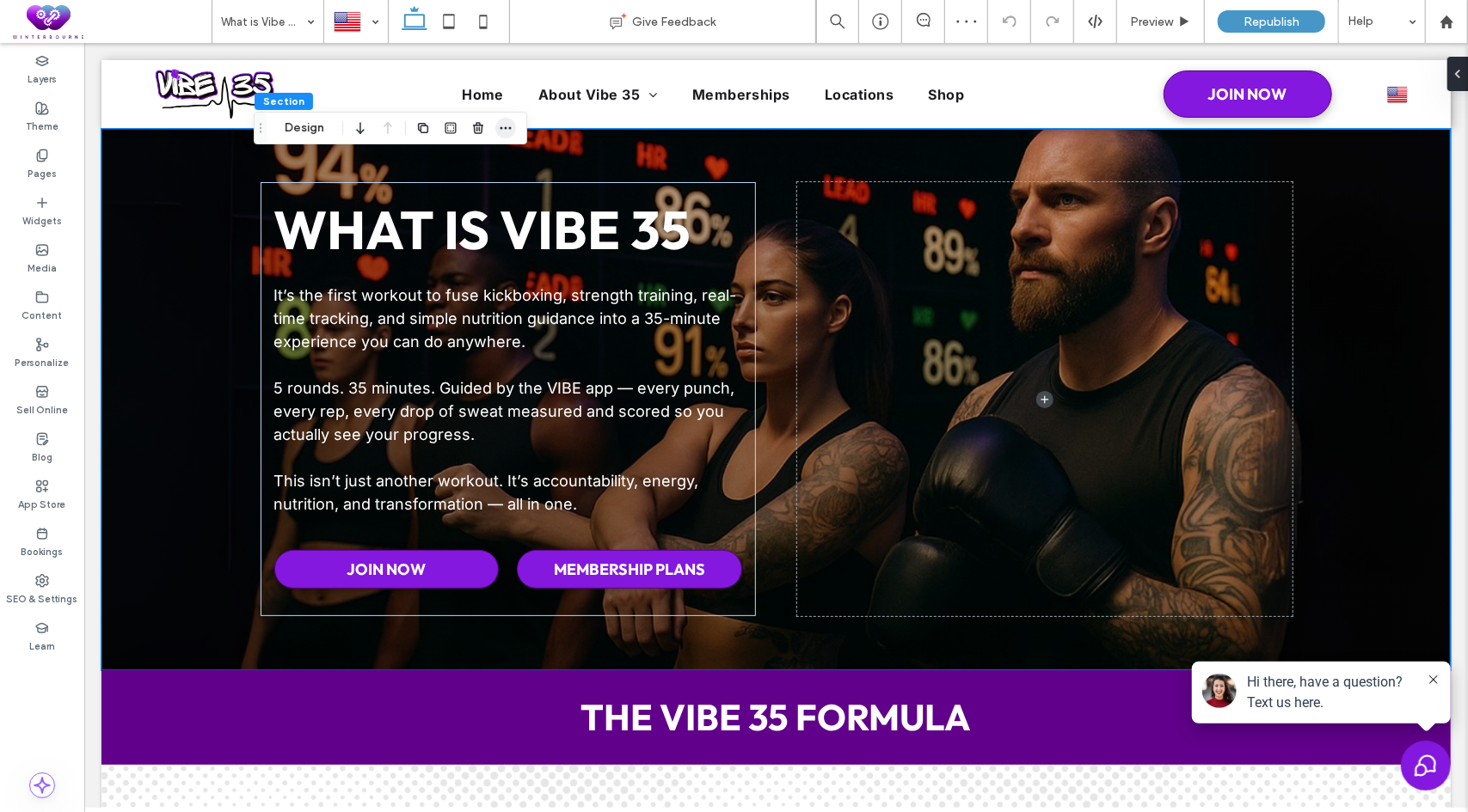
click at [501, 128] on use "button" at bounding box center [506, 128] width 11 height 3
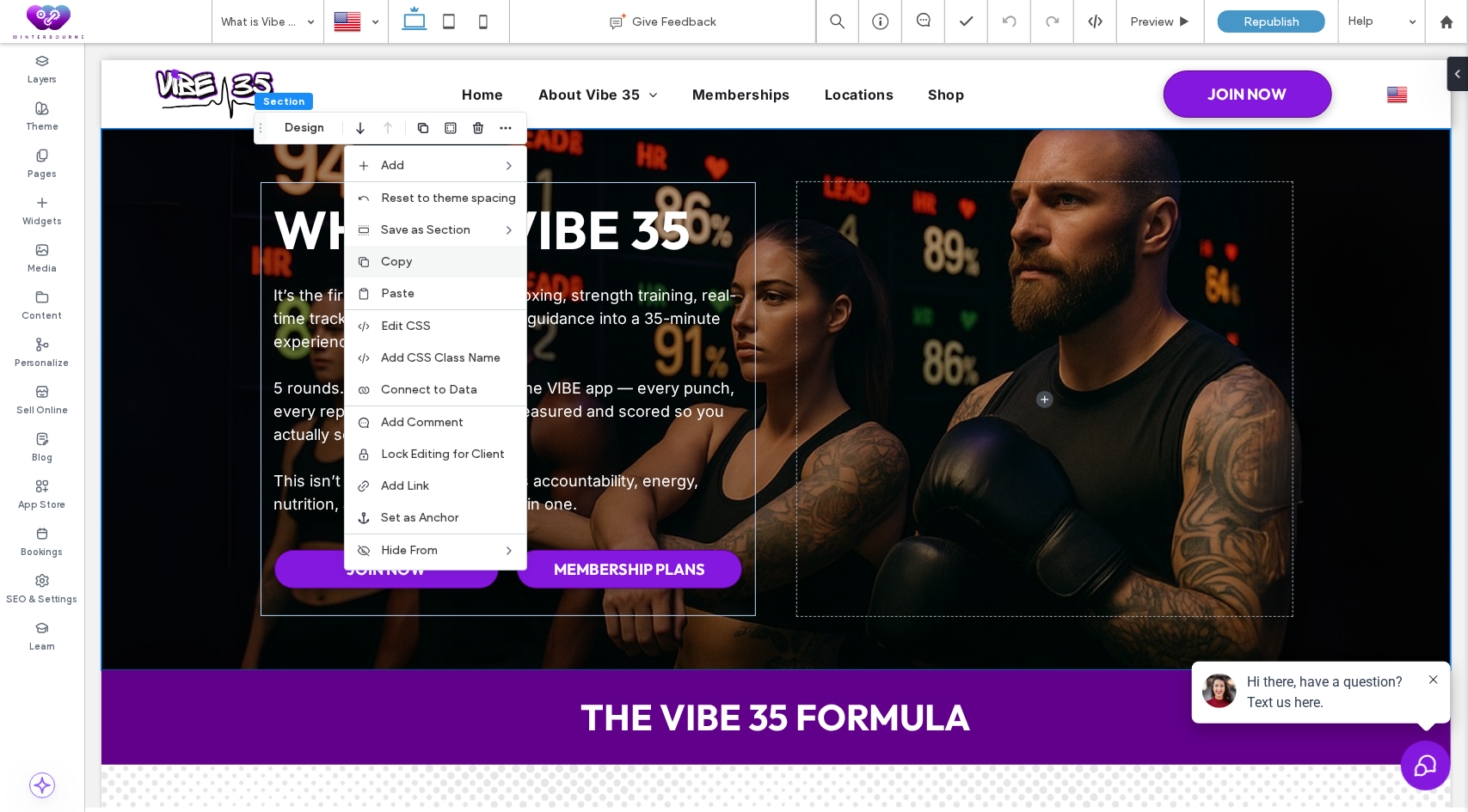
click at [410, 258] on span "Copy" at bounding box center [395, 261] width 31 height 15
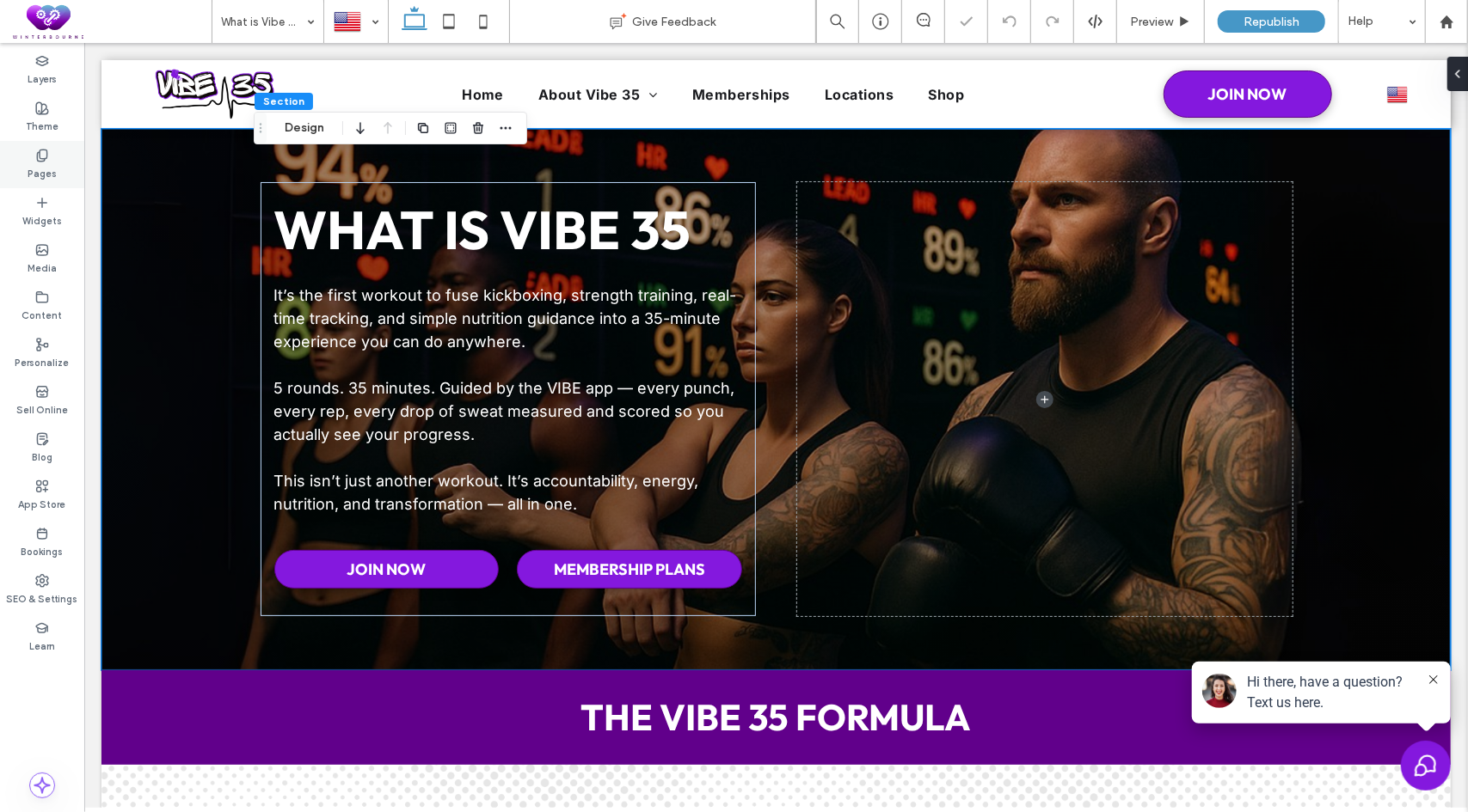
click at [43, 169] on label "Pages" at bounding box center [42, 171] width 30 height 19
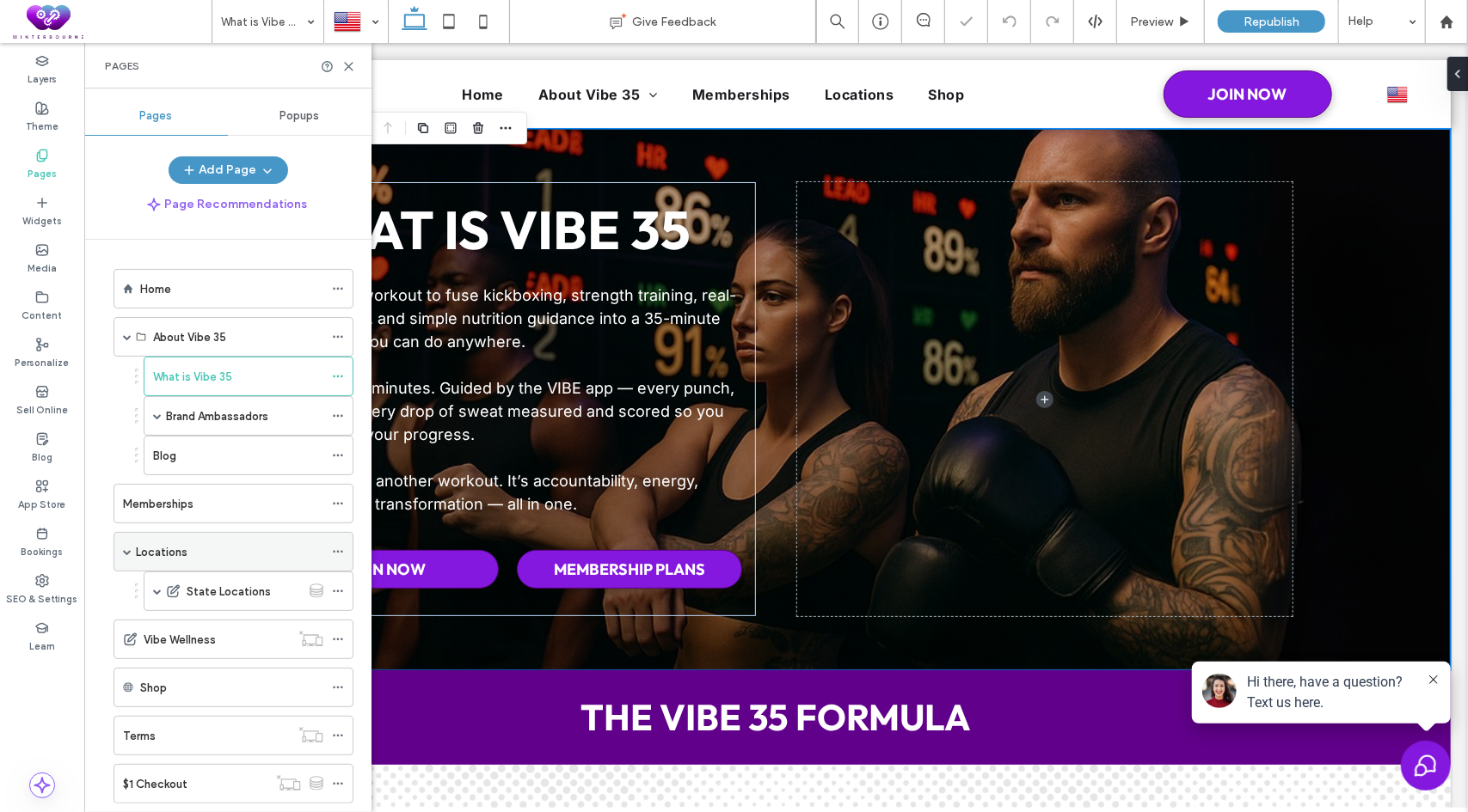
click at [178, 538] on label "Locations" at bounding box center [162, 552] width 51 height 31
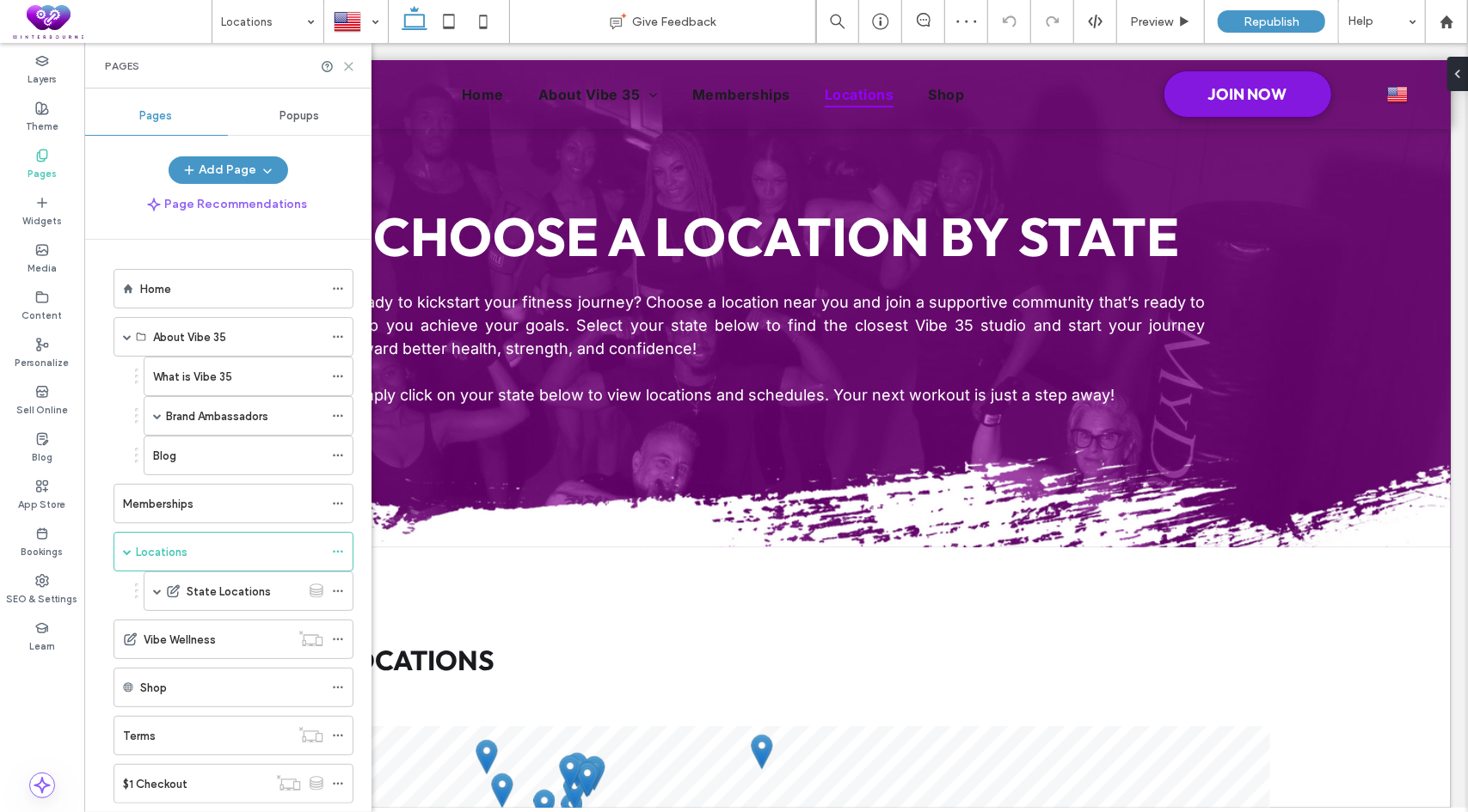
click at [351, 64] on icon at bounding box center [348, 66] width 13 height 13
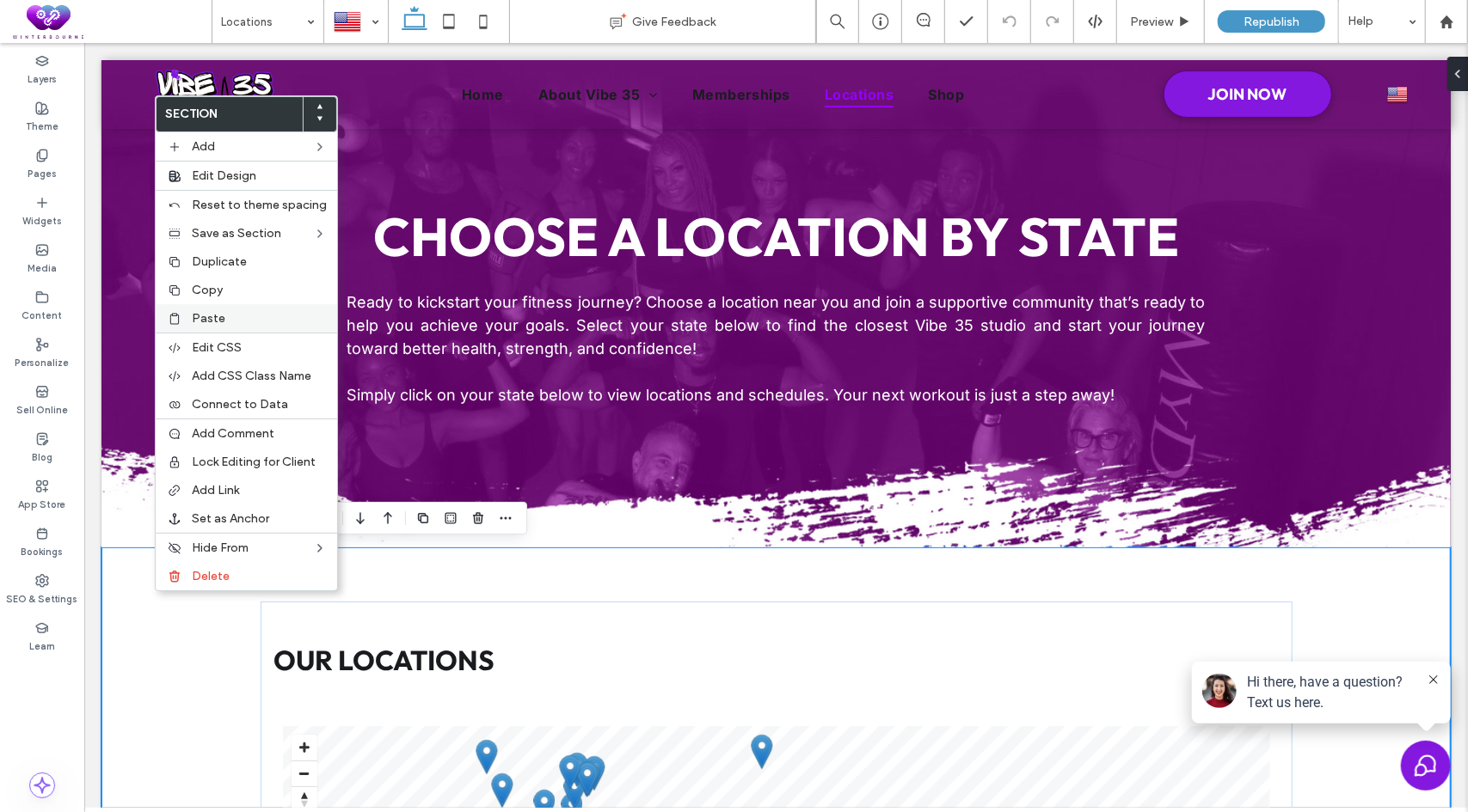
click at [205, 314] on span "Paste" at bounding box center [208, 318] width 34 height 15
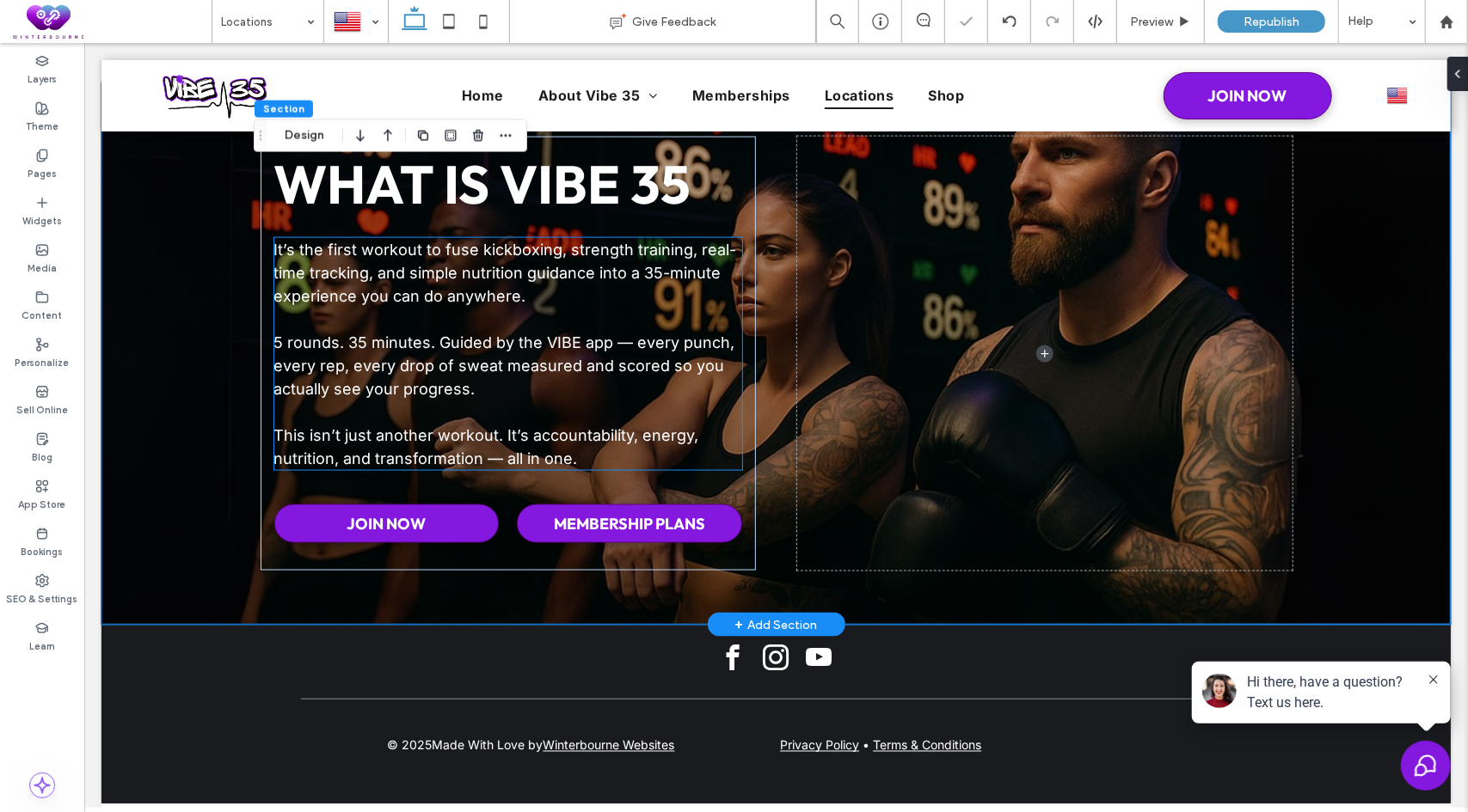
scroll to position [1635, 0]
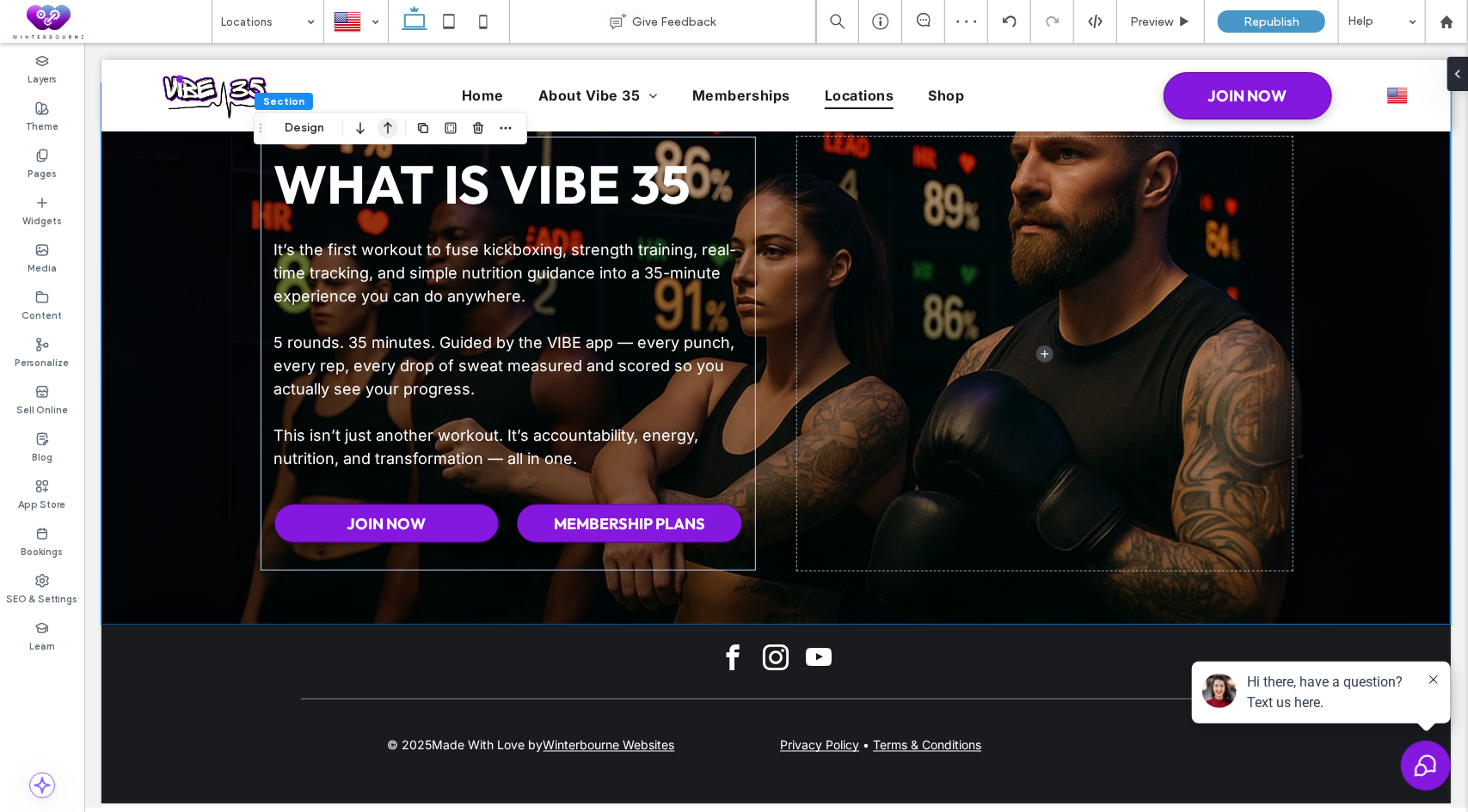
click at [385, 131] on icon "button" at bounding box center [387, 127] width 21 height 31
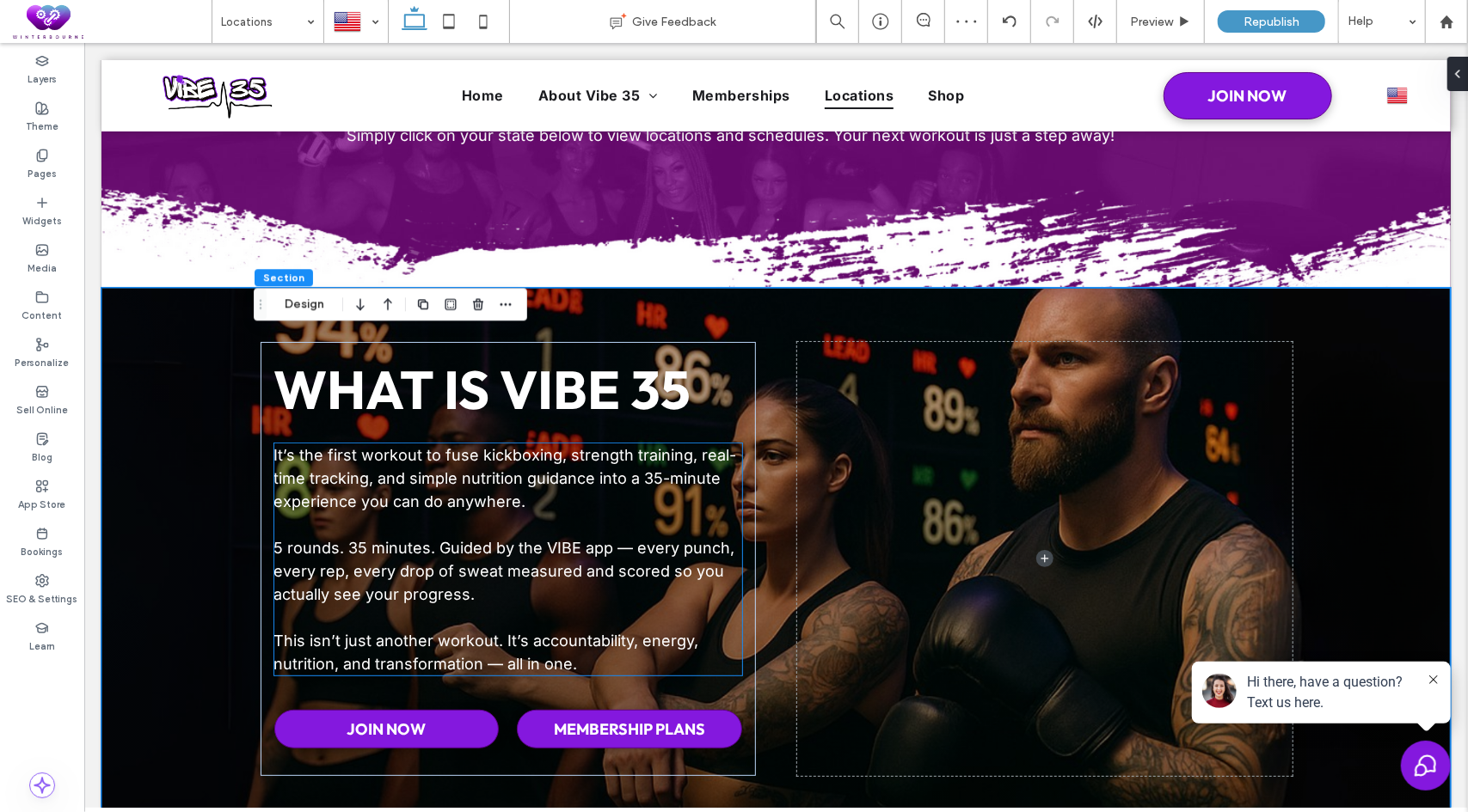
scroll to position [50, 0]
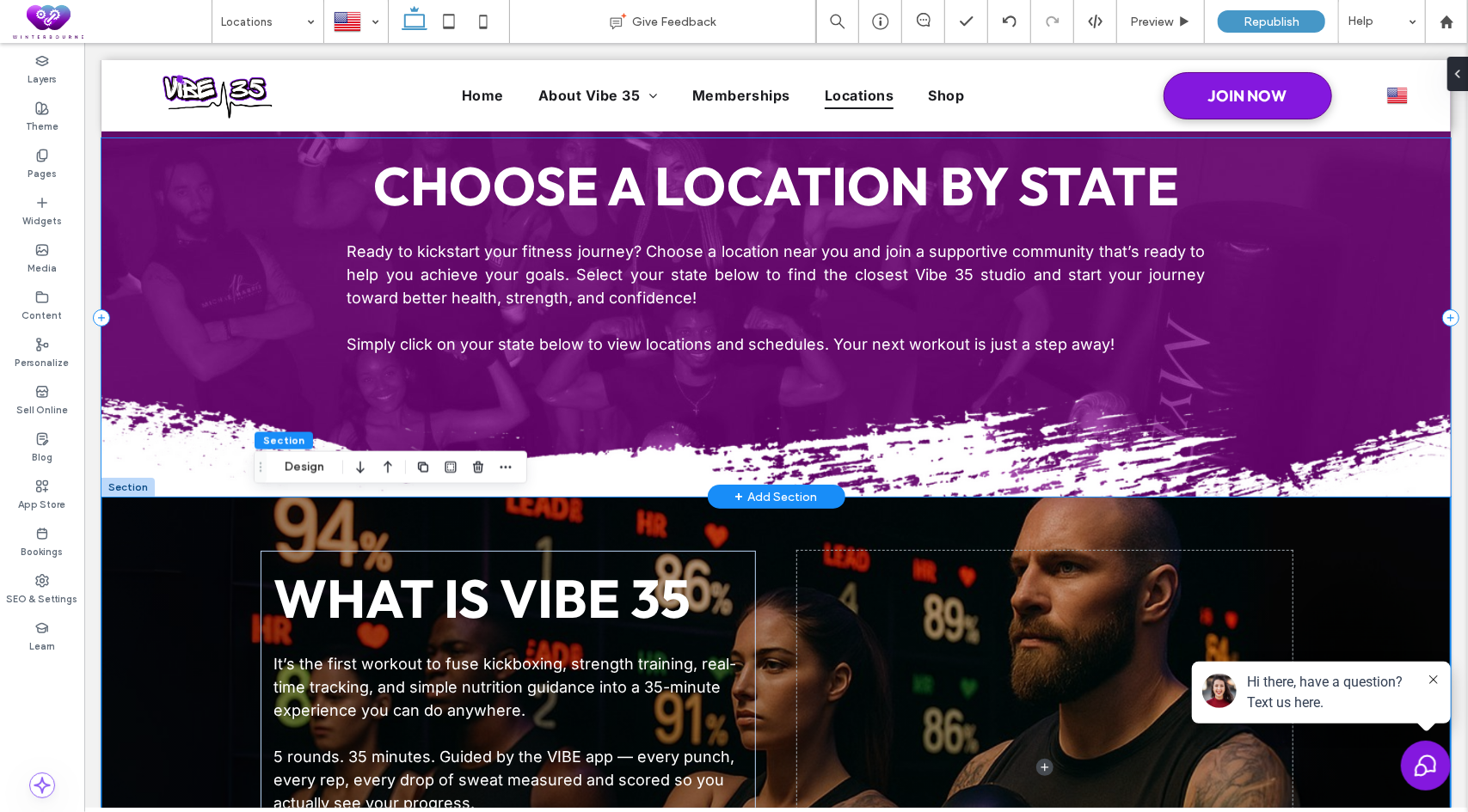
click at [193, 267] on div "Choose a Location By State Ready to kickstart your fitness journey? Choose a lo…" at bounding box center [775, 317] width 1349 height 359
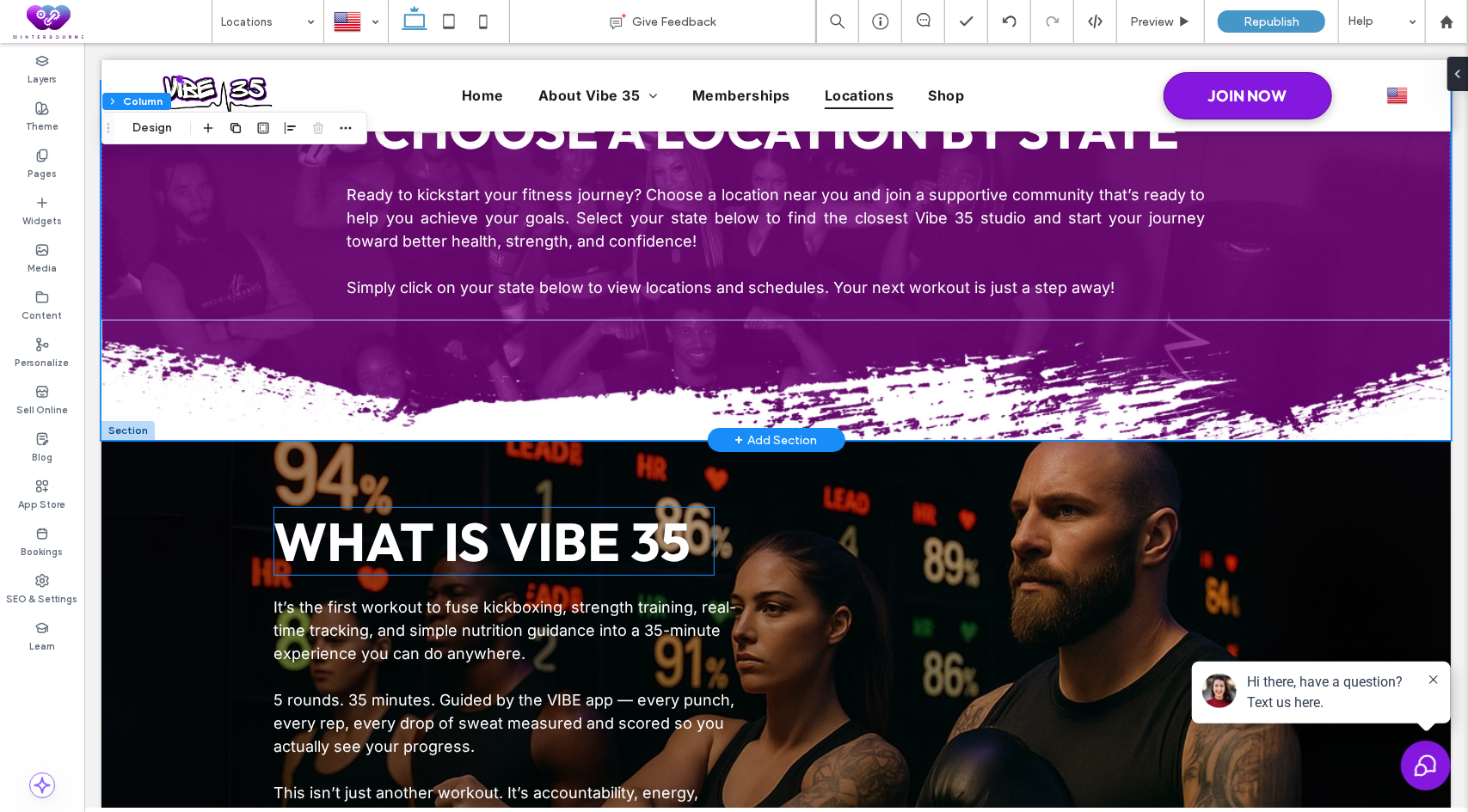
scroll to position [0, 0]
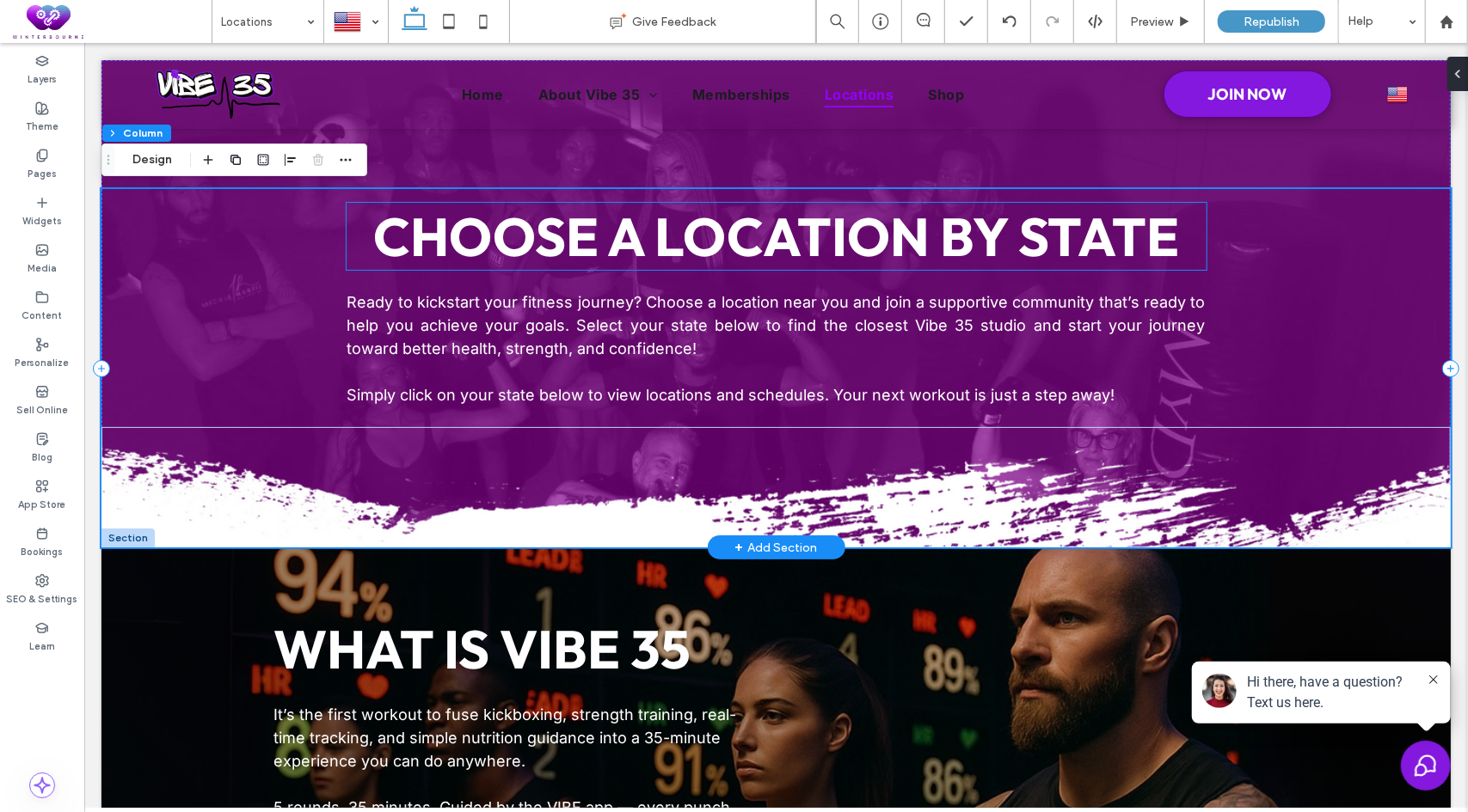
click at [821, 237] on span "Choose a Location By State" at bounding box center [775, 236] width 805 height 67
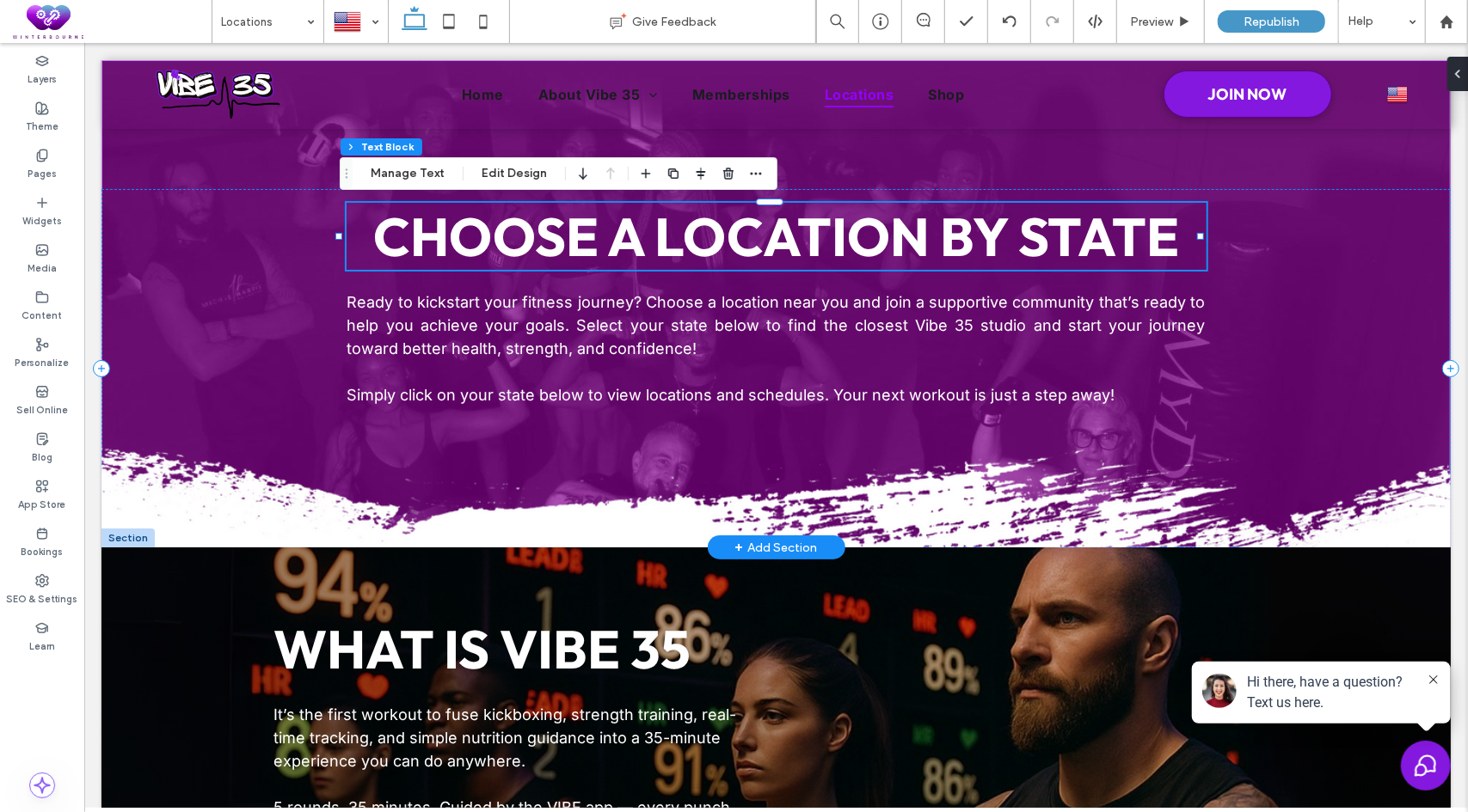
click at [821, 237] on span "Choose a Location By State" at bounding box center [775, 236] width 805 height 67
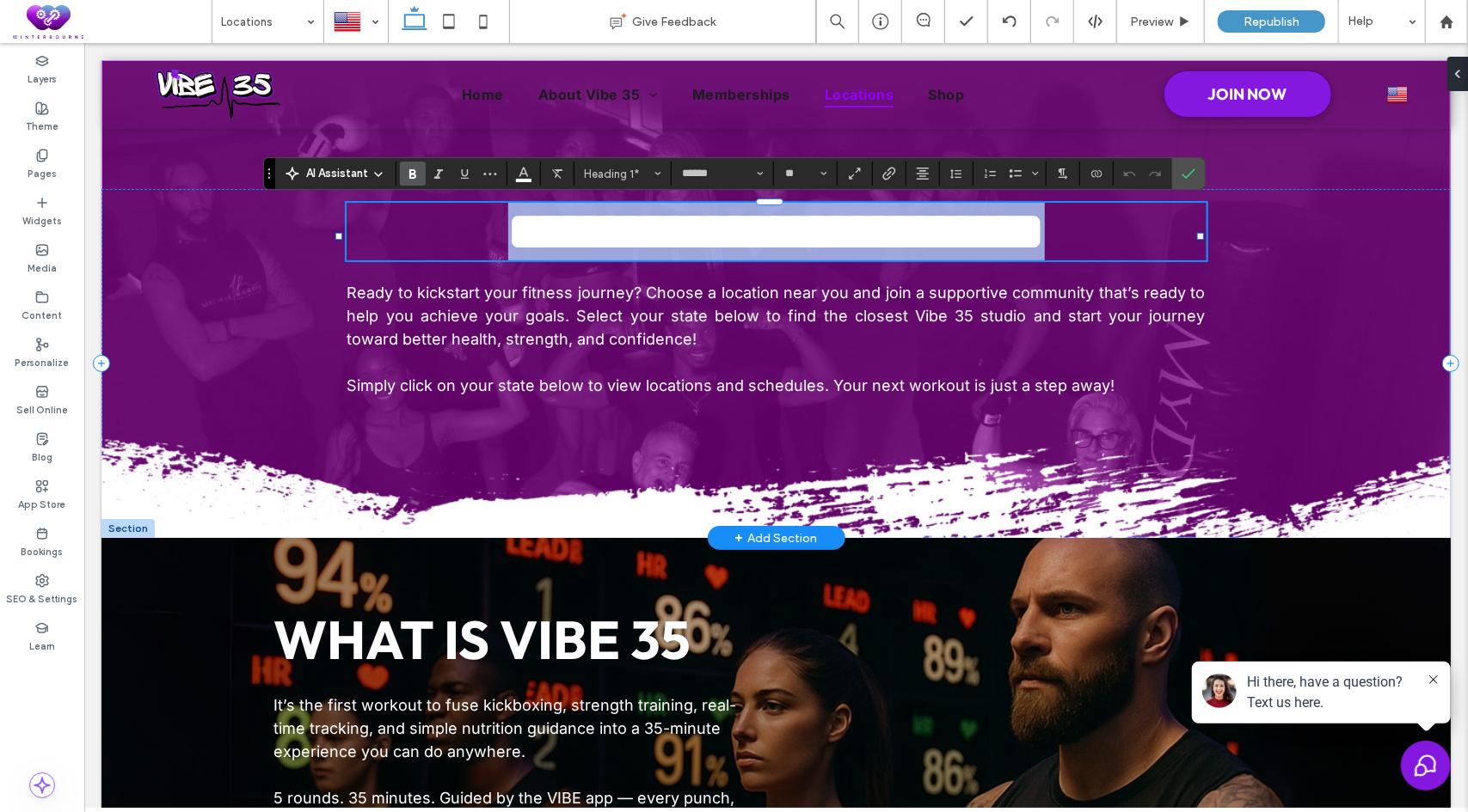
copy span "**********"
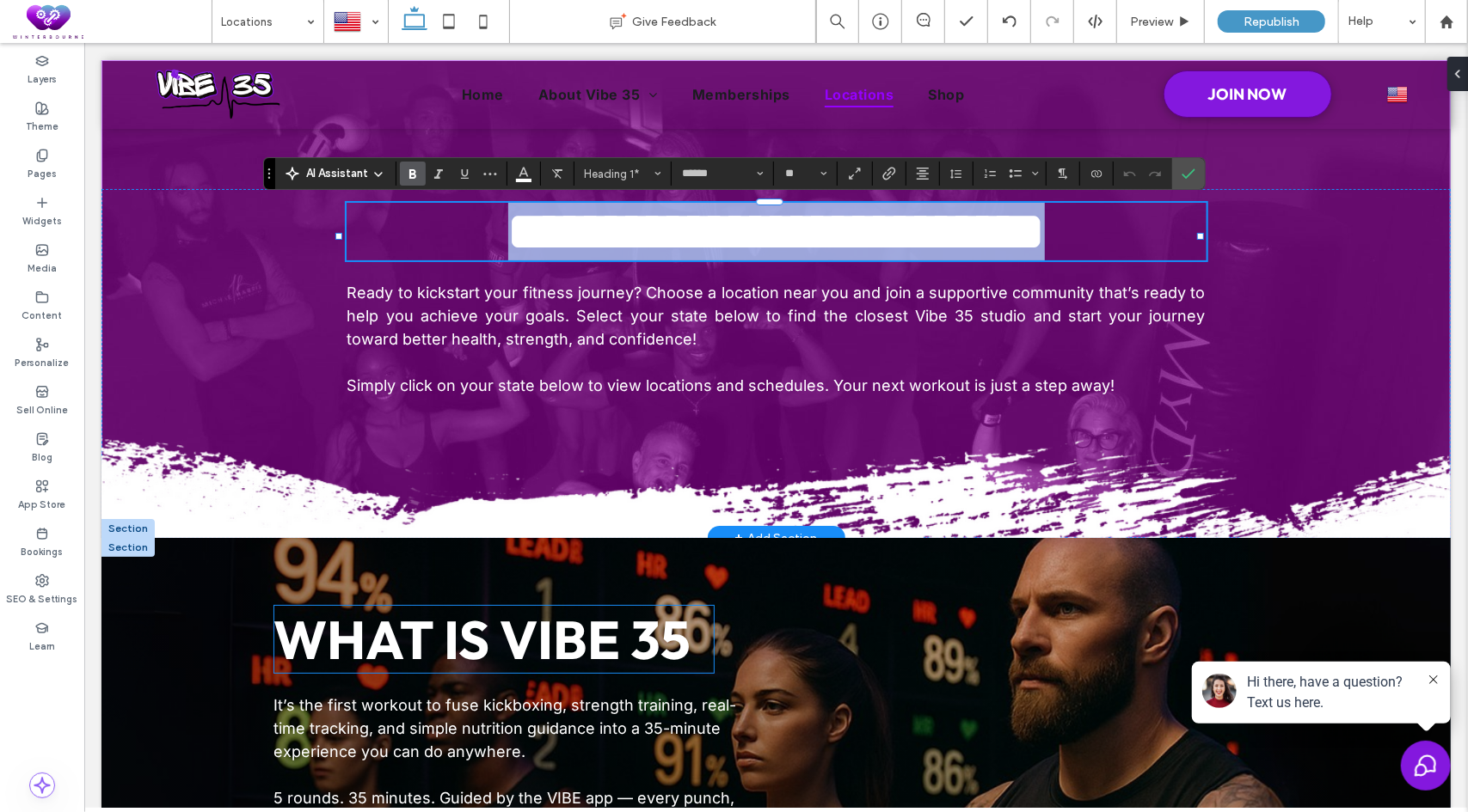
click at [444, 631] on strong "WHAT IS VIBE 35" at bounding box center [481, 639] width 417 height 67
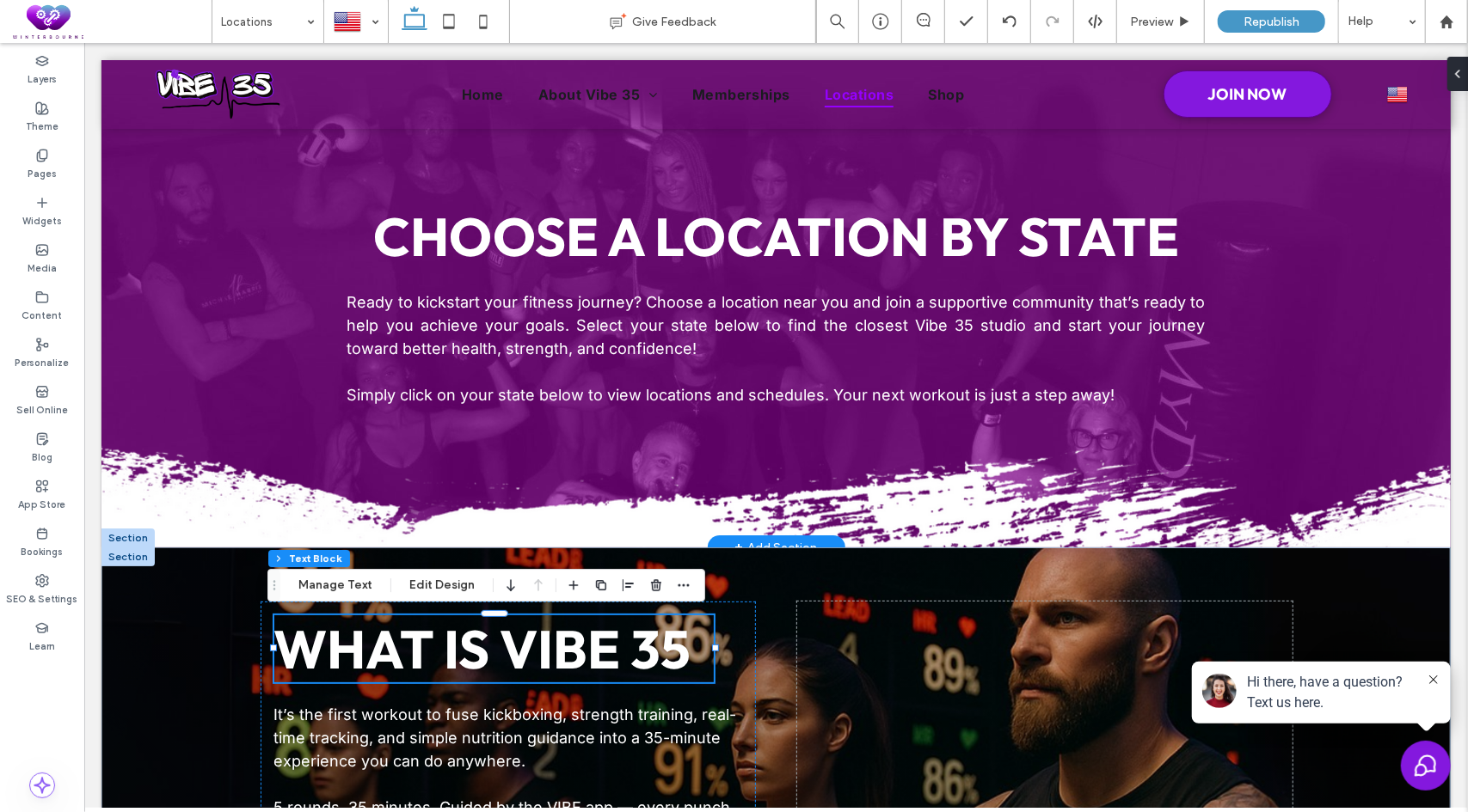
click at [480, 637] on strong "WHAT IS VIBE 35" at bounding box center [481, 647] width 417 height 67
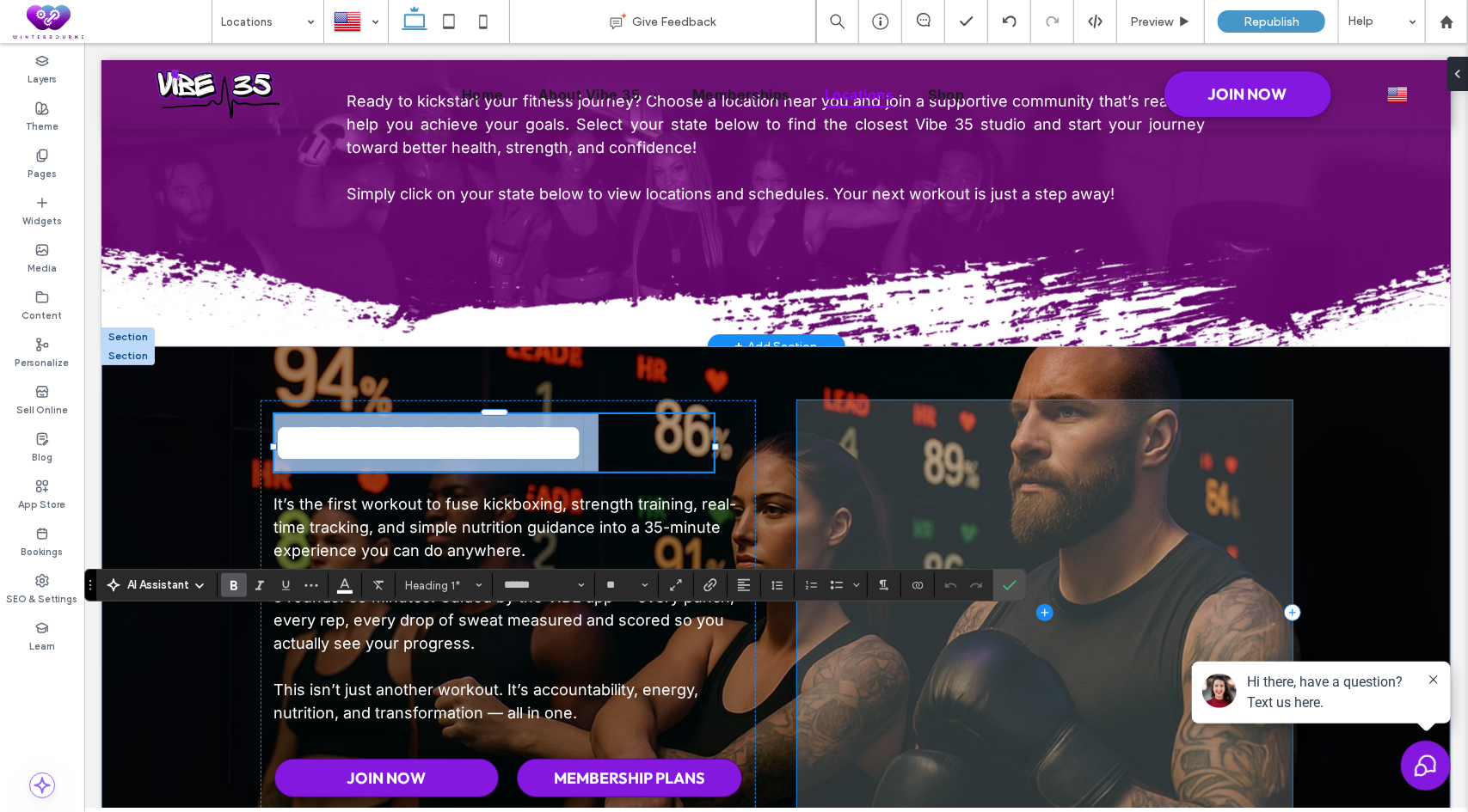
scroll to position [344, 0]
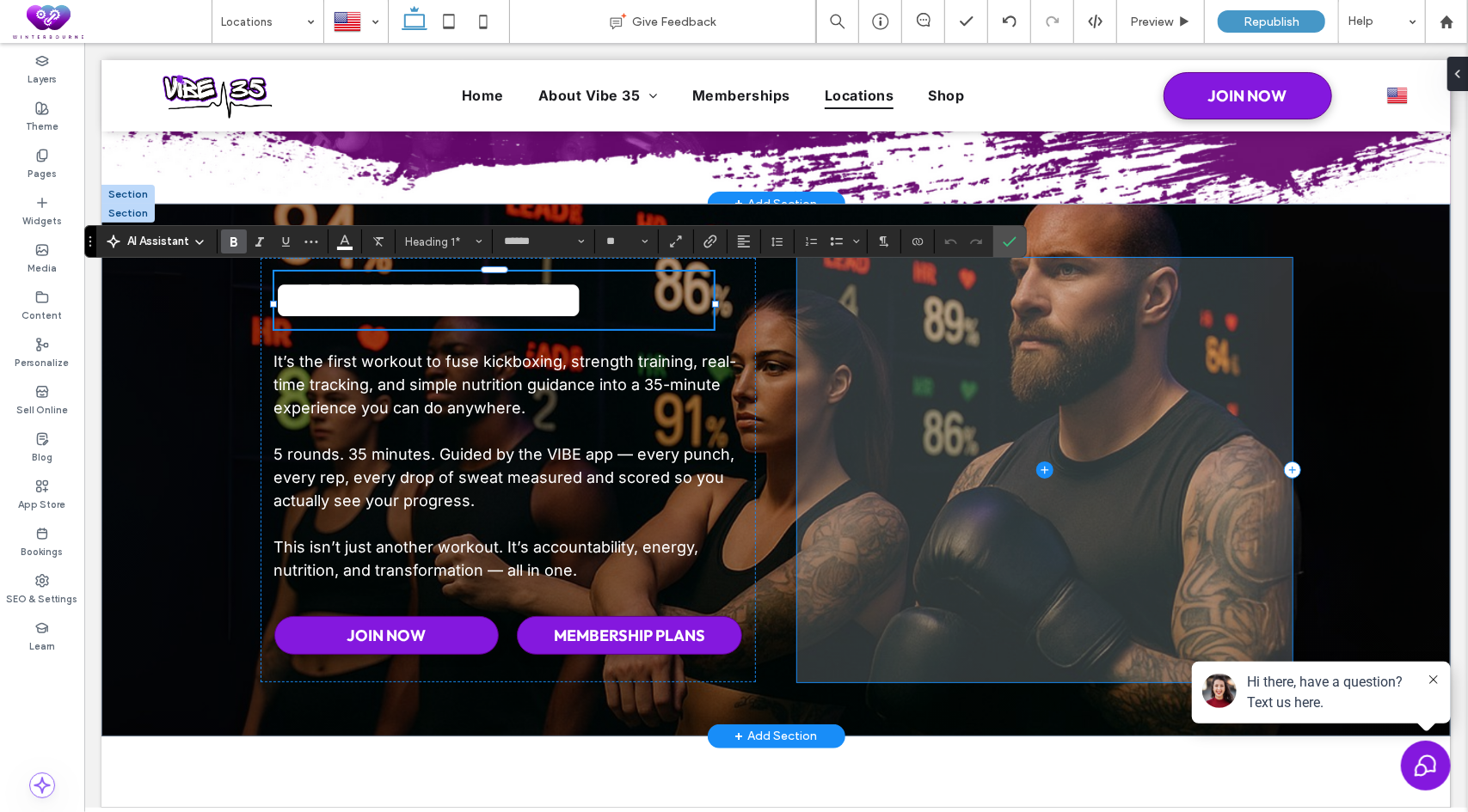
click at [923, 382] on span at bounding box center [1043, 469] width 495 height 425
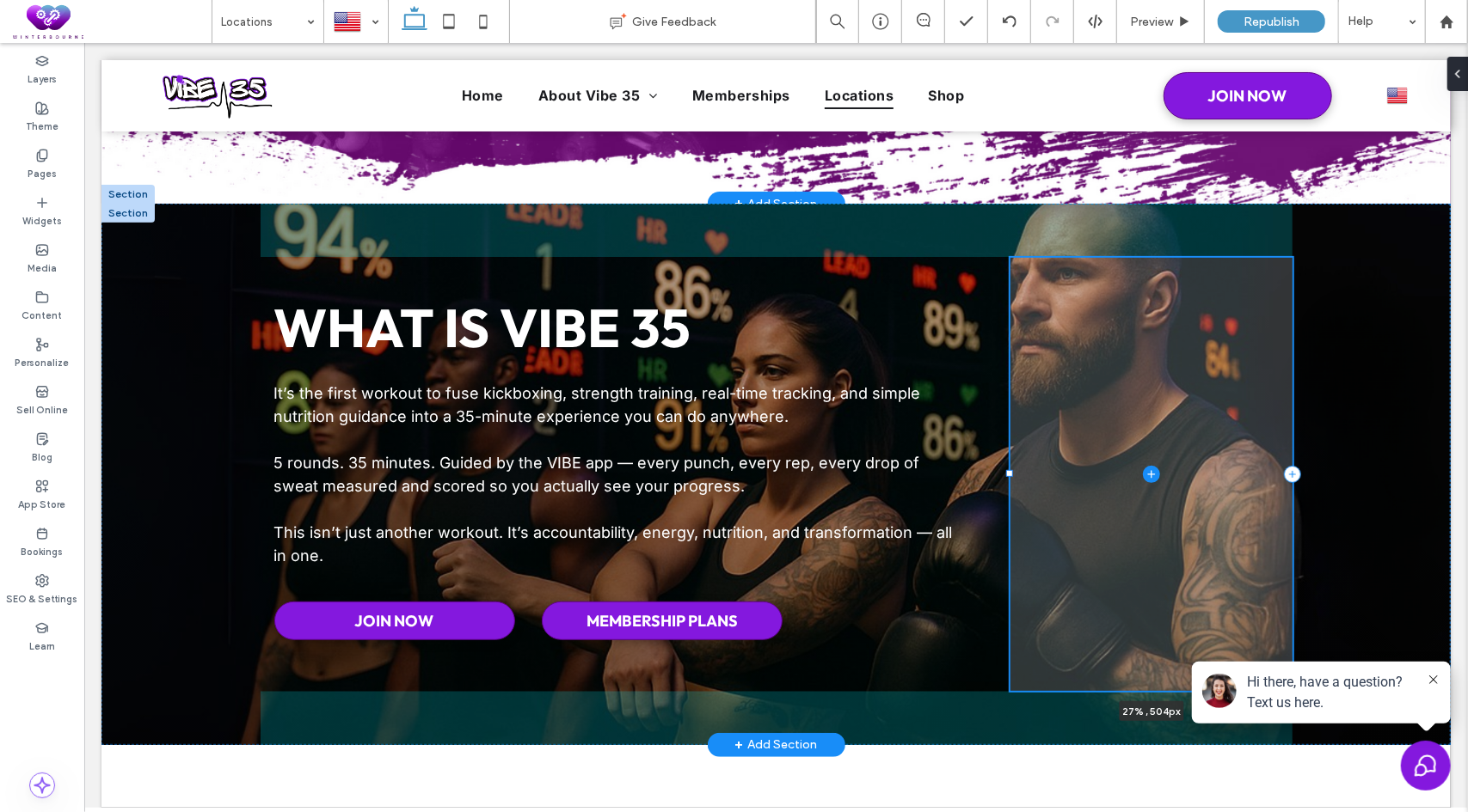
drag, startPoint x: 790, startPoint y: 471, endPoint x: 1011, endPoint y: 459, distance: 221.3
click at [1008, 459] on div "WHAT IS VIBE 35 It’s the first workout to fuse kickboxing, strength training, r…" at bounding box center [775, 473] width 1031 height 541
type input "**"
type input "*****"
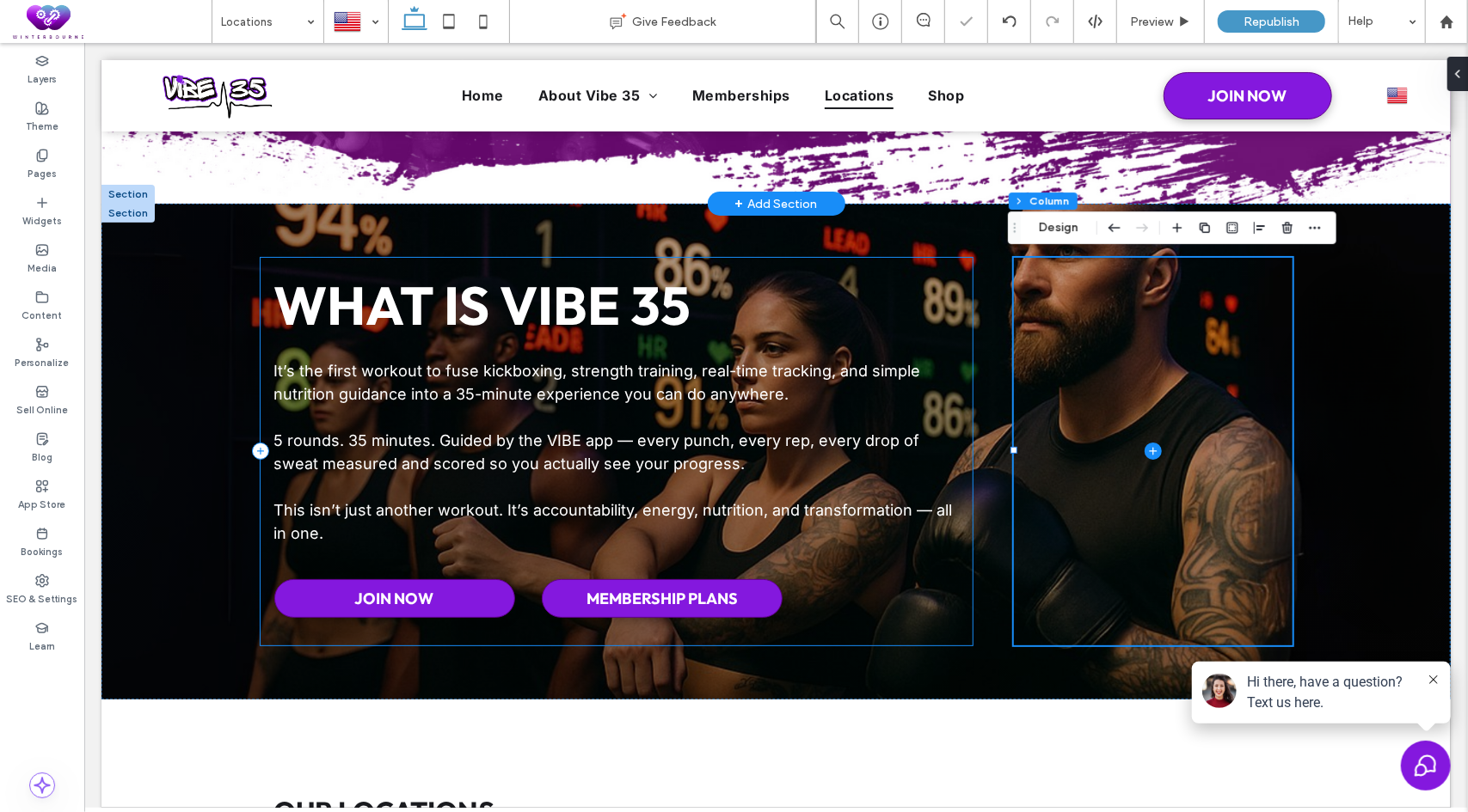
click at [606, 330] on strong "WHAT IS VIBE 35" at bounding box center [481, 304] width 417 height 67
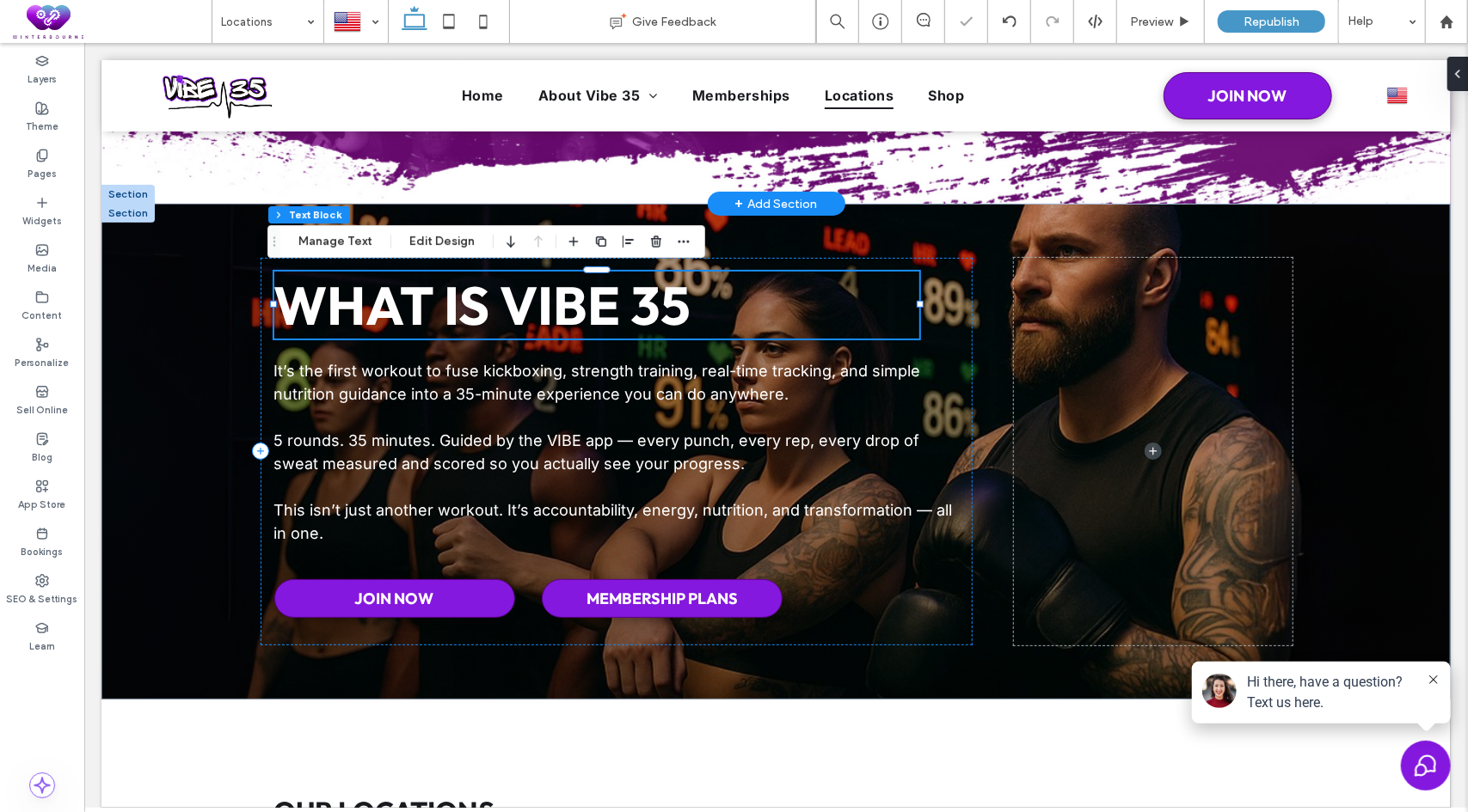
click at [610, 322] on strong "WHAT IS VIBE 35" at bounding box center [481, 304] width 417 height 67
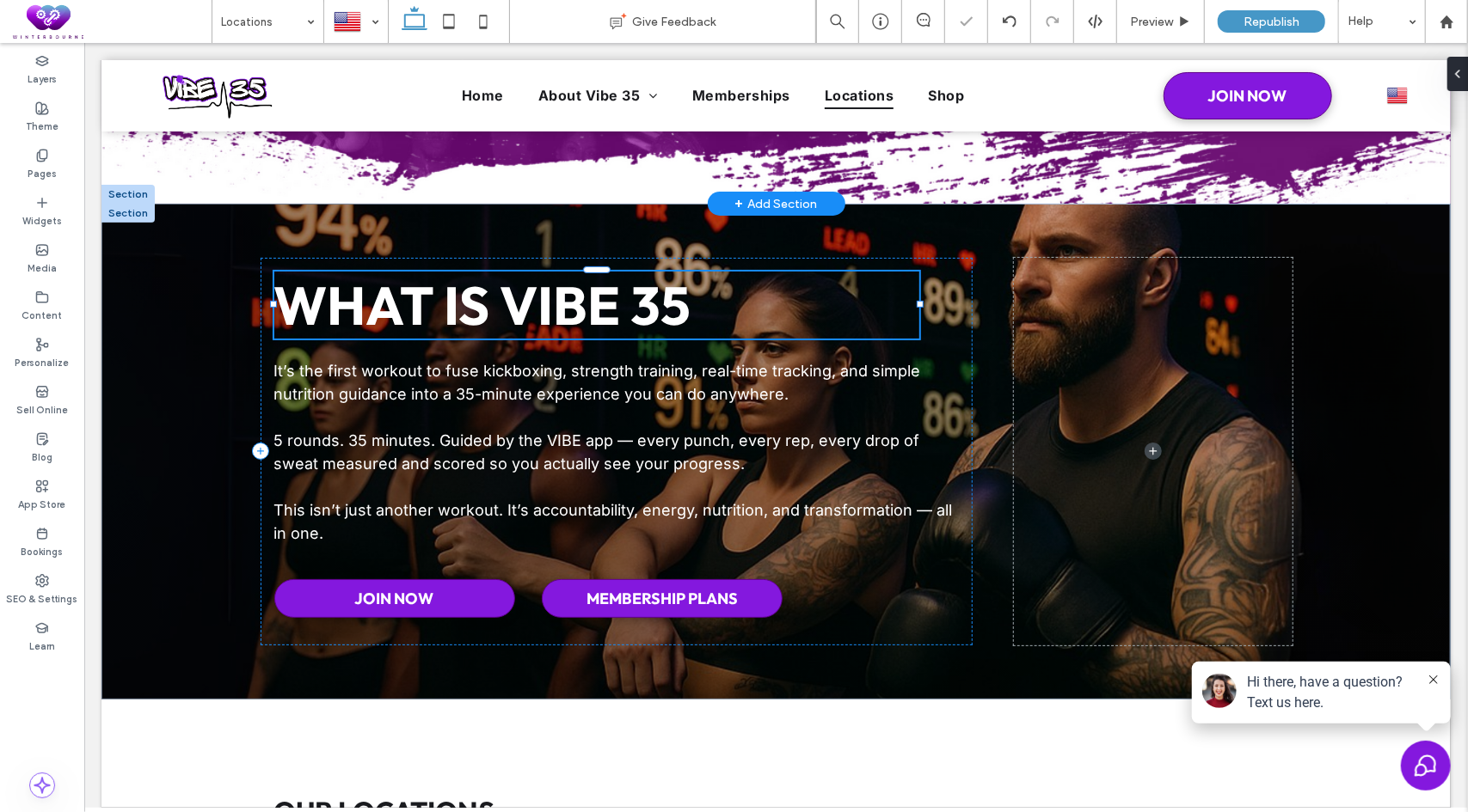
type input "******"
type input "**"
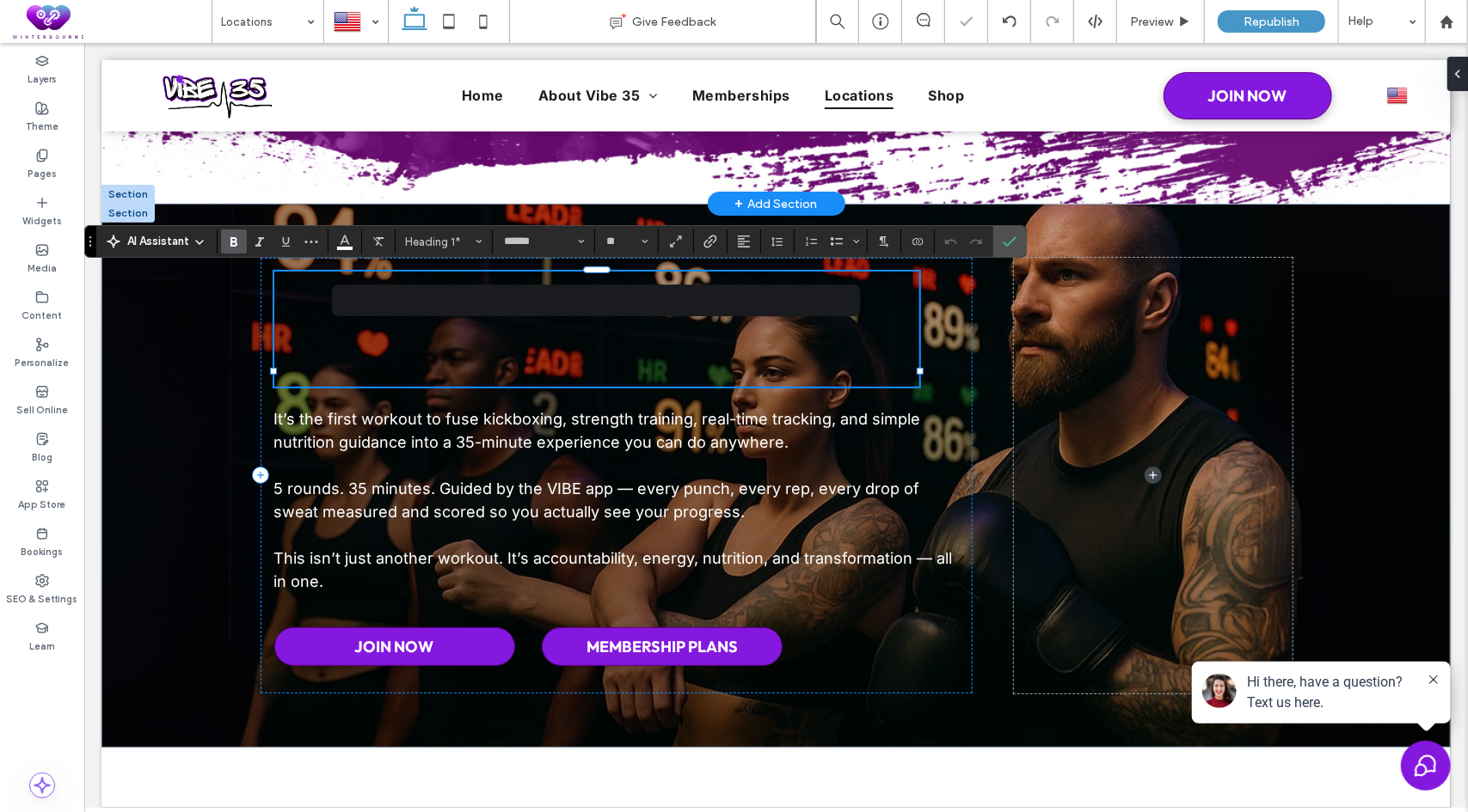
type input "*****"
type input "**"
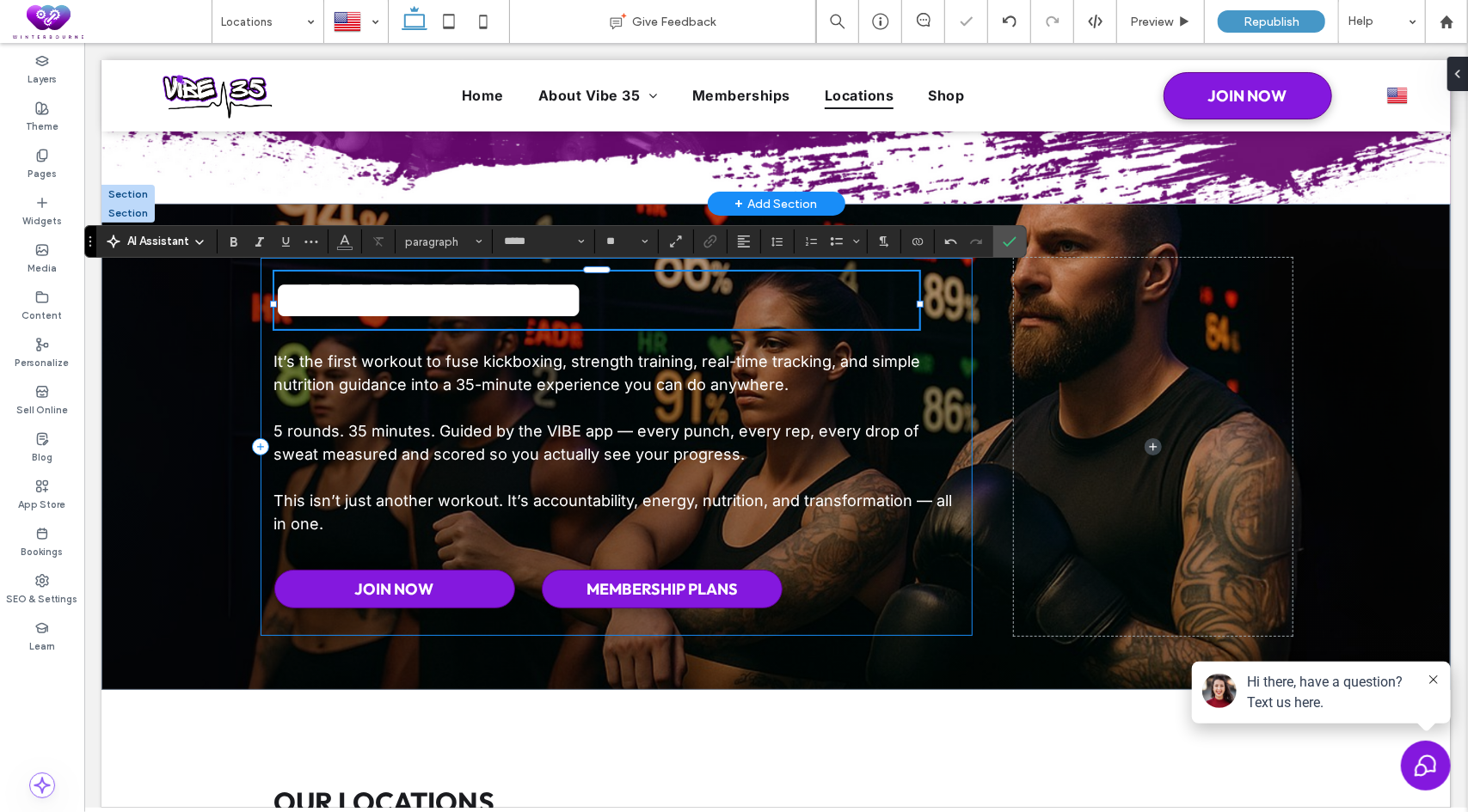
type input "******"
type input "**"
type input "*****"
type input "**"
type input "******"
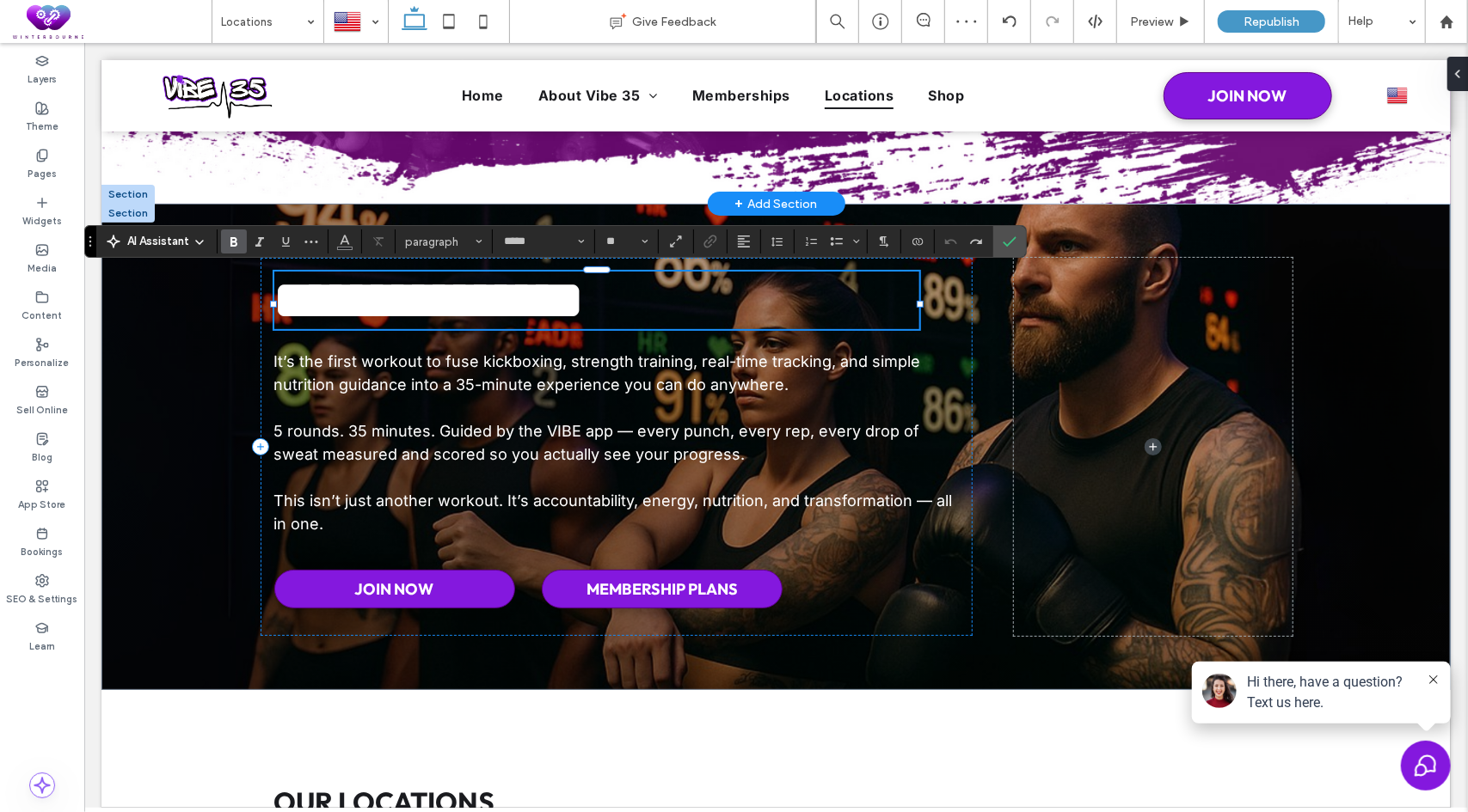
type input "**"
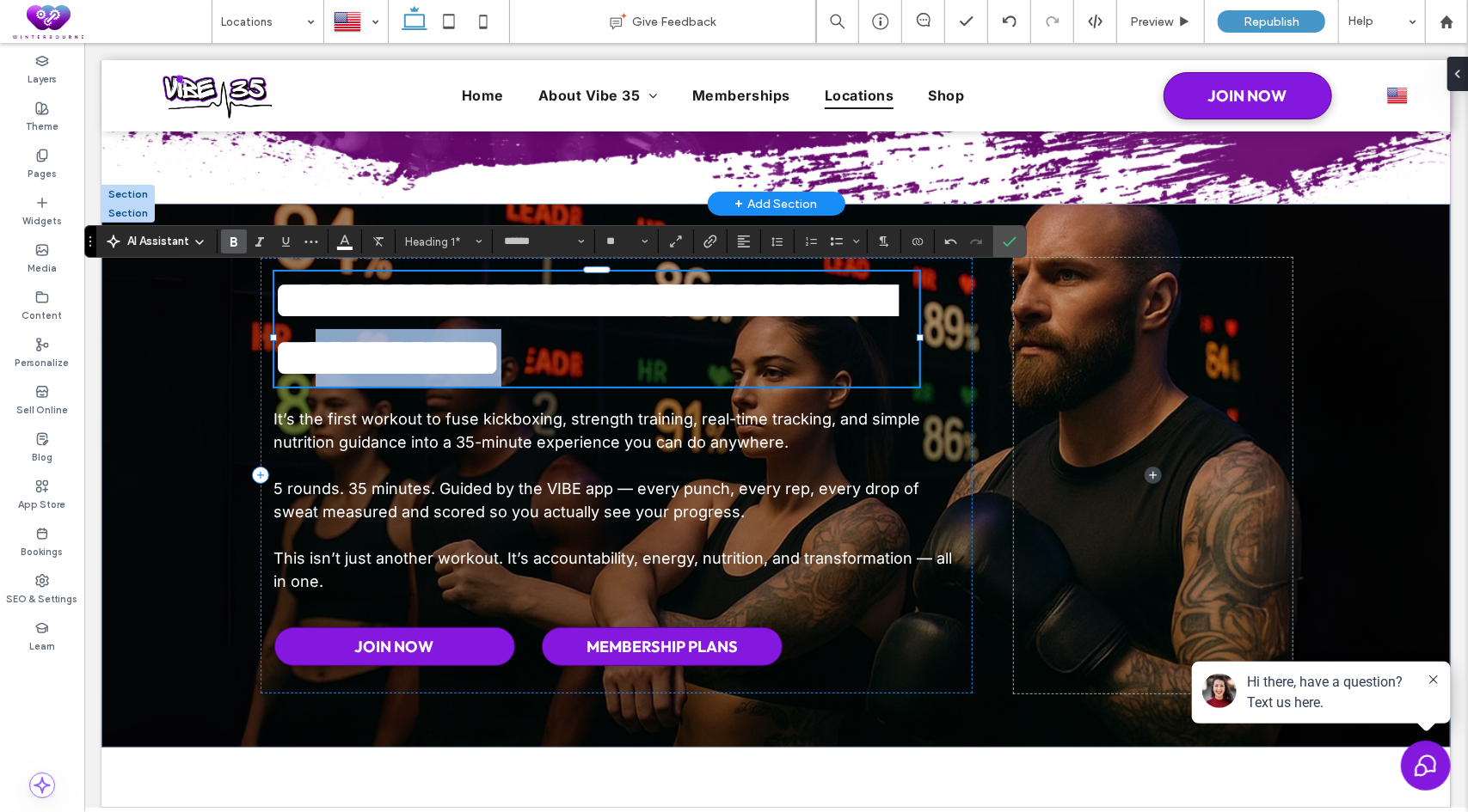
drag, startPoint x: 821, startPoint y: 372, endPoint x: 587, endPoint y: 379, distance: 234.1
click at [587, 379] on h1 "**********" at bounding box center [595, 328] width 645 height 115
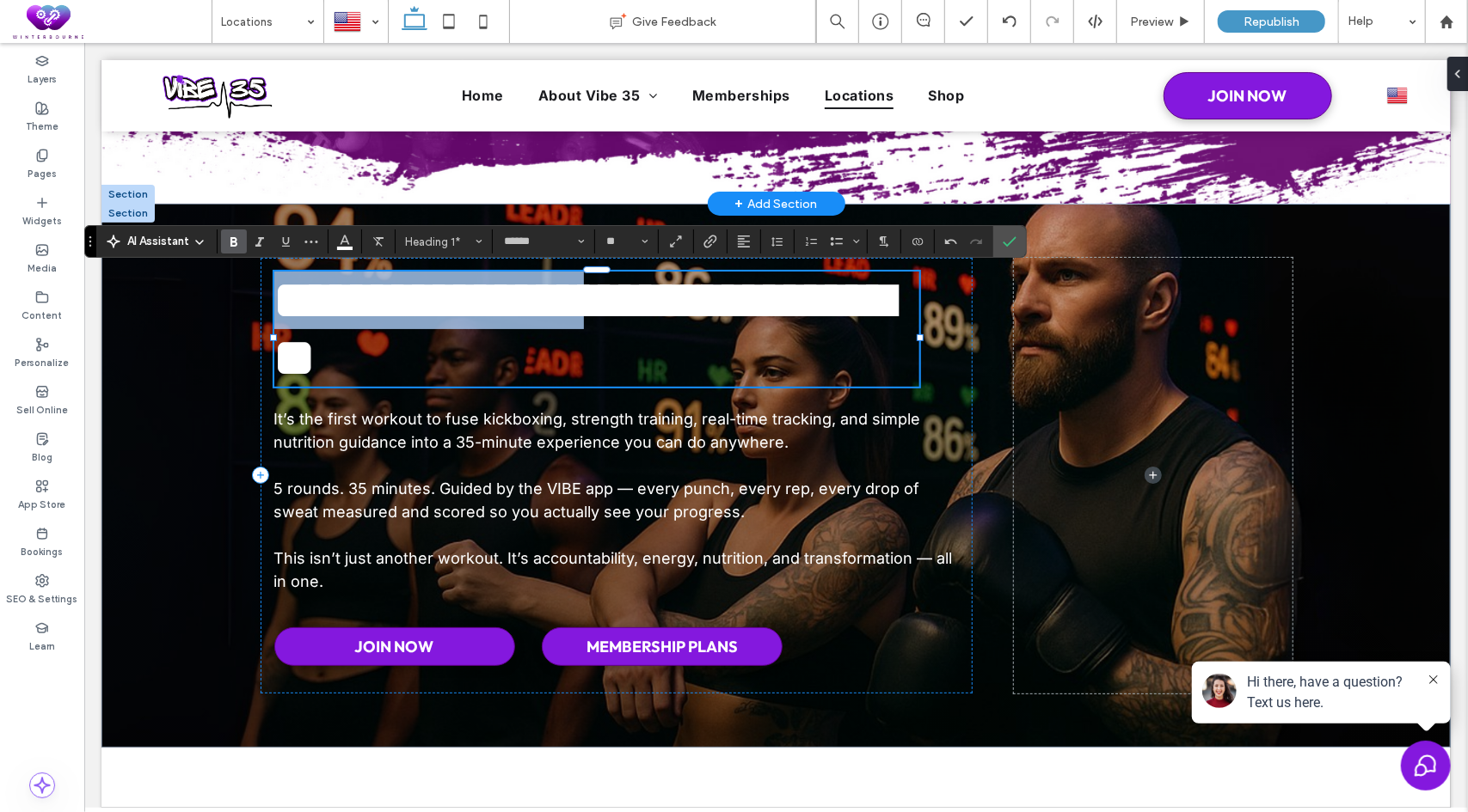
drag, startPoint x: 668, startPoint y: 305, endPoint x: 288, endPoint y: 316, distance: 380.2
click at [288, 316] on h1 "**********" at bounding box center [595, 328] width 645 height 115
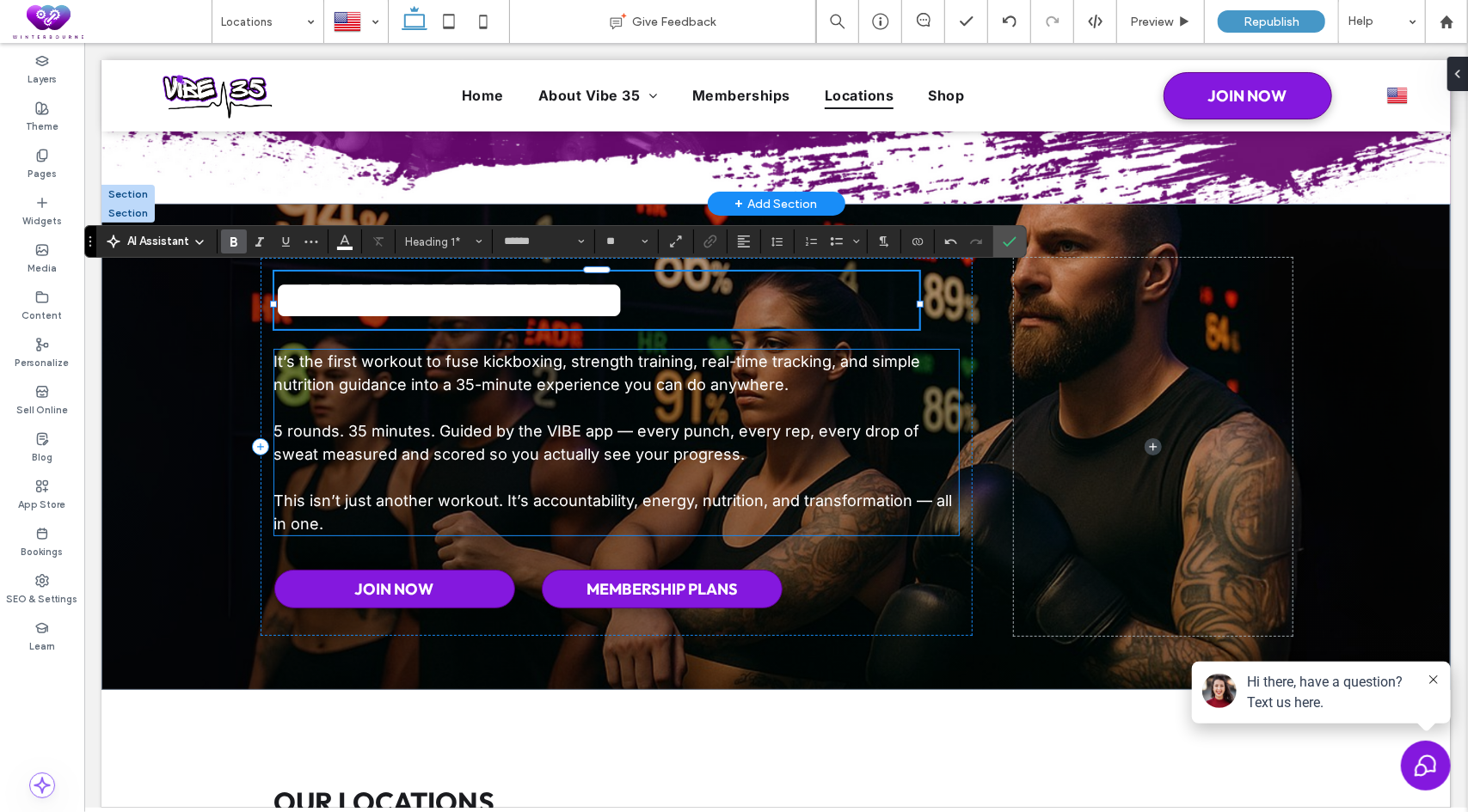
click at [638, 410] on p at bounding box center [615, 407] width 685 height 24
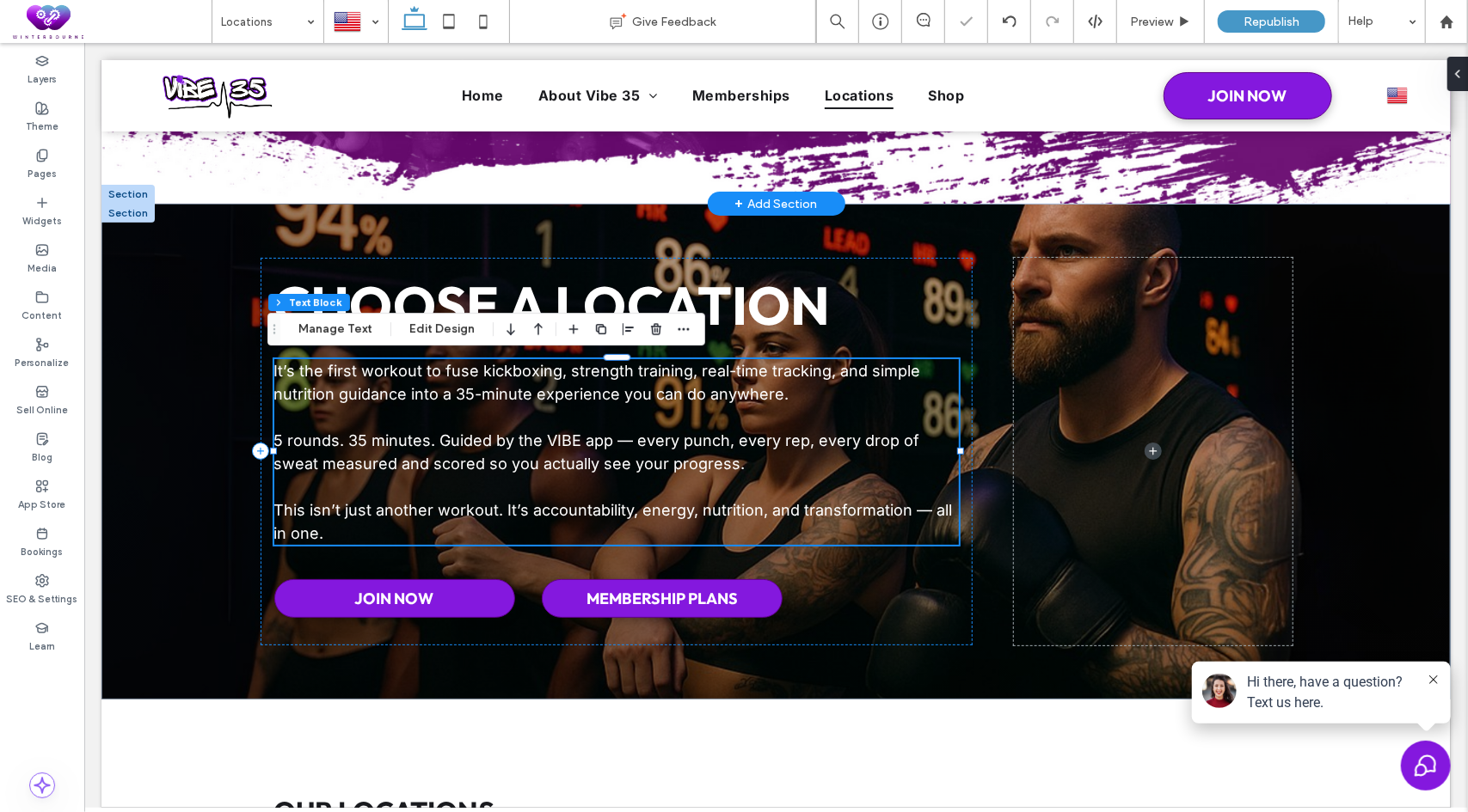
click at [668, 433] on span "5 rounds. 35 minutes. Guided by the VIBE app — every punch, every rep, every dr…" at bounding box center [595, 451] width 646 height 41
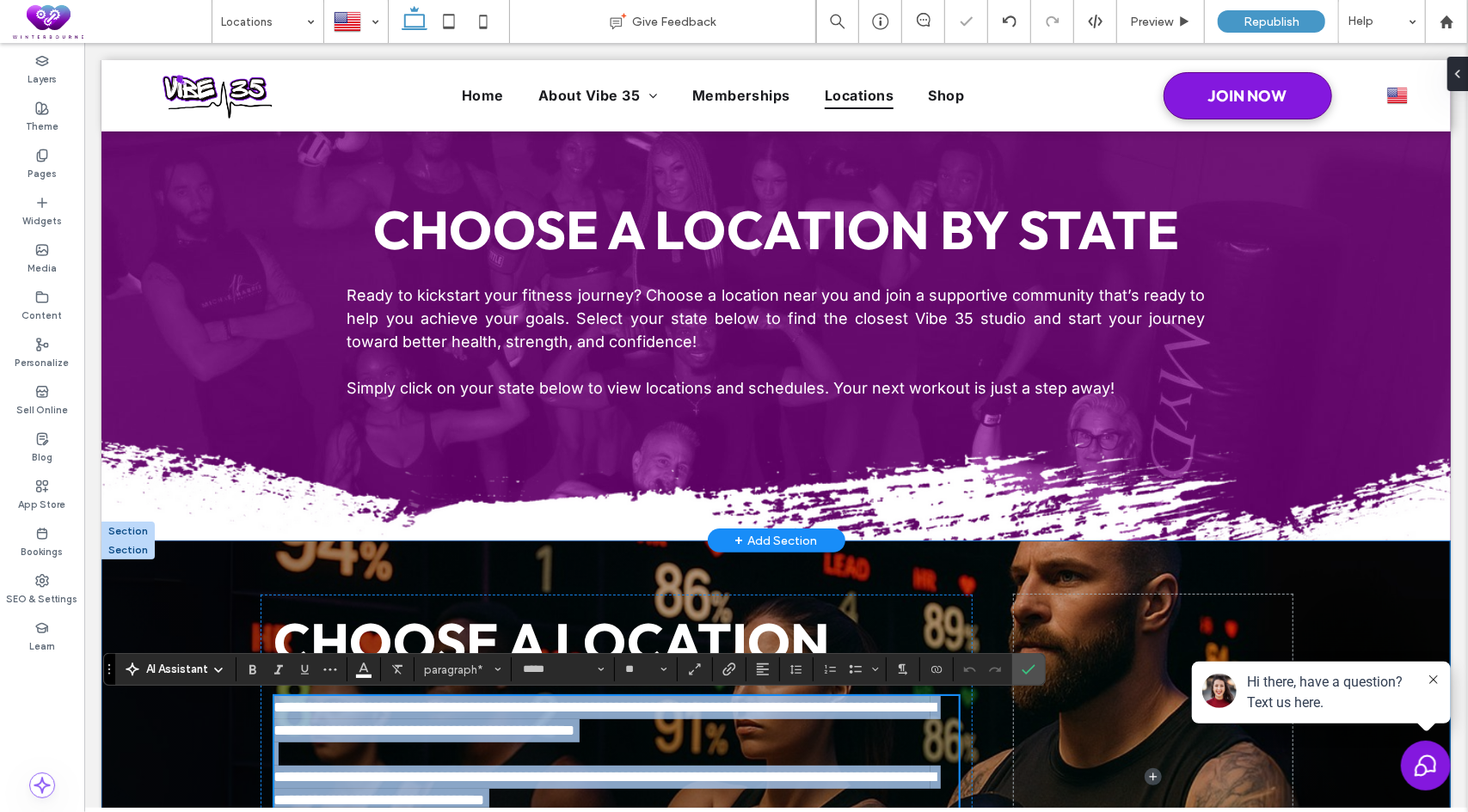
scroll to position [0, 0]
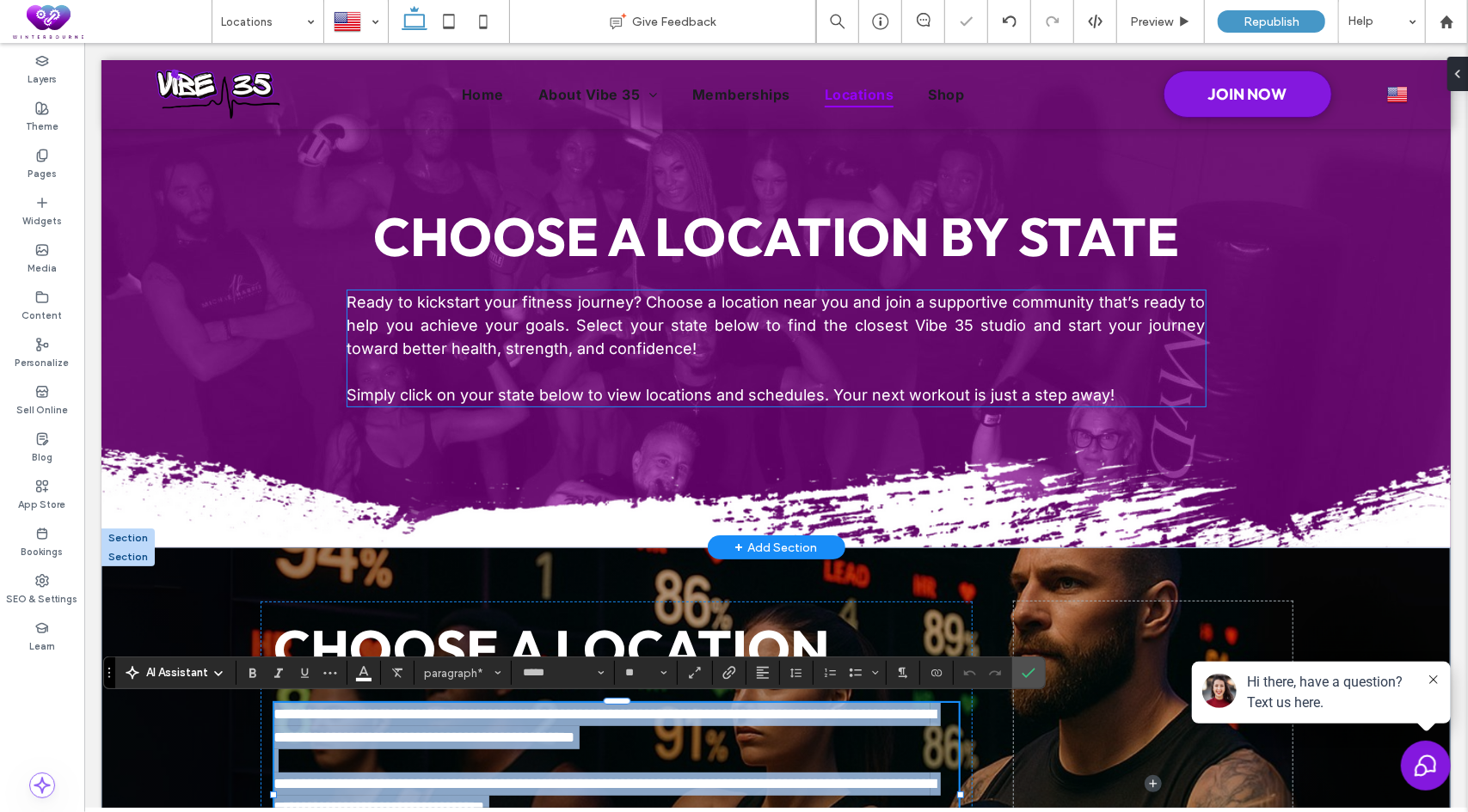
click at [647, 323] on span "Ready to kickstart your fitness journey? Choose a location near you and join a …" at bounding box center [775, 323] width 858 height 64
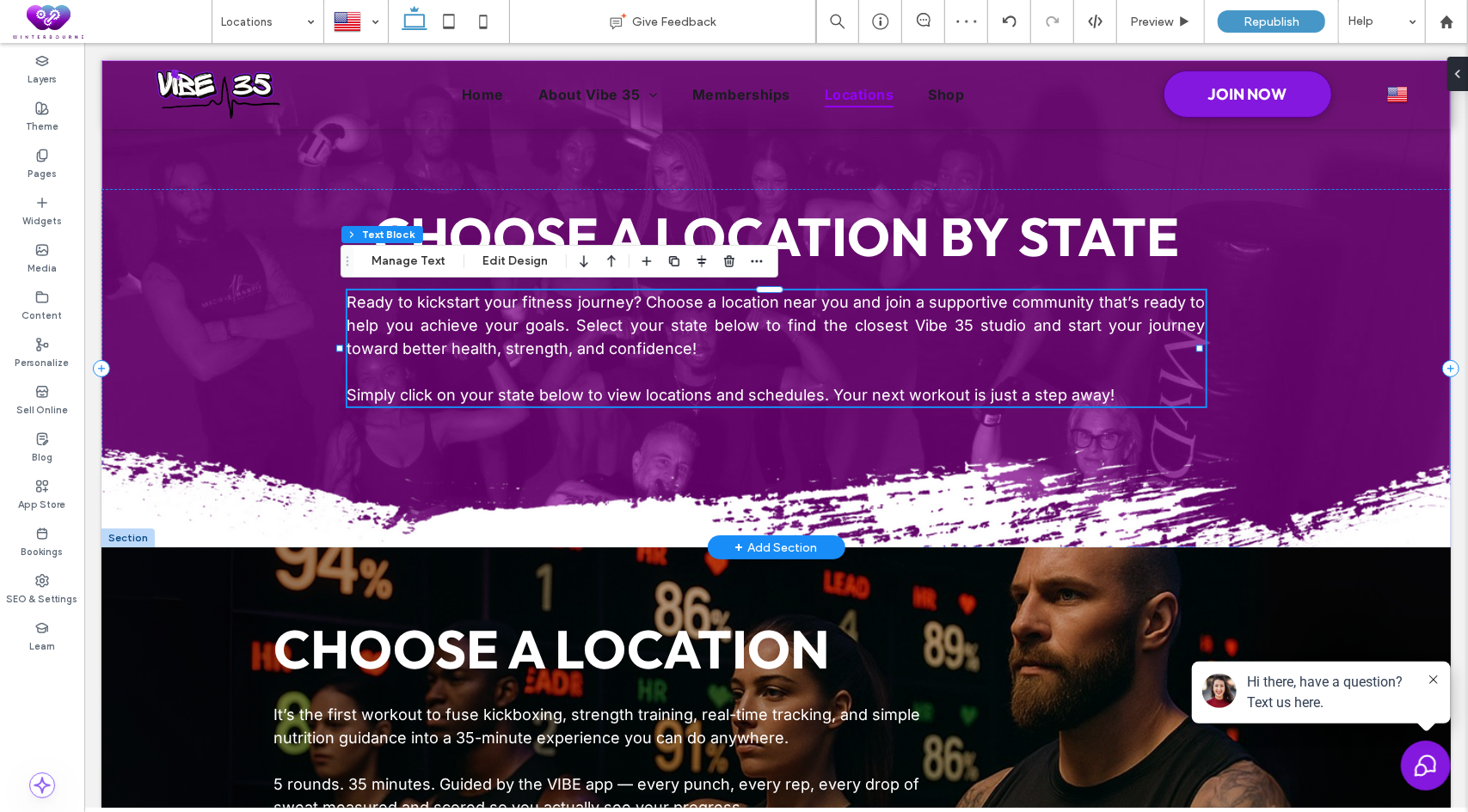
click at [782, 332] on span "Ready to kickstart your fitness journey? Choose a location near you and join a …" at bounding box center [775, 323] width 858 height 64
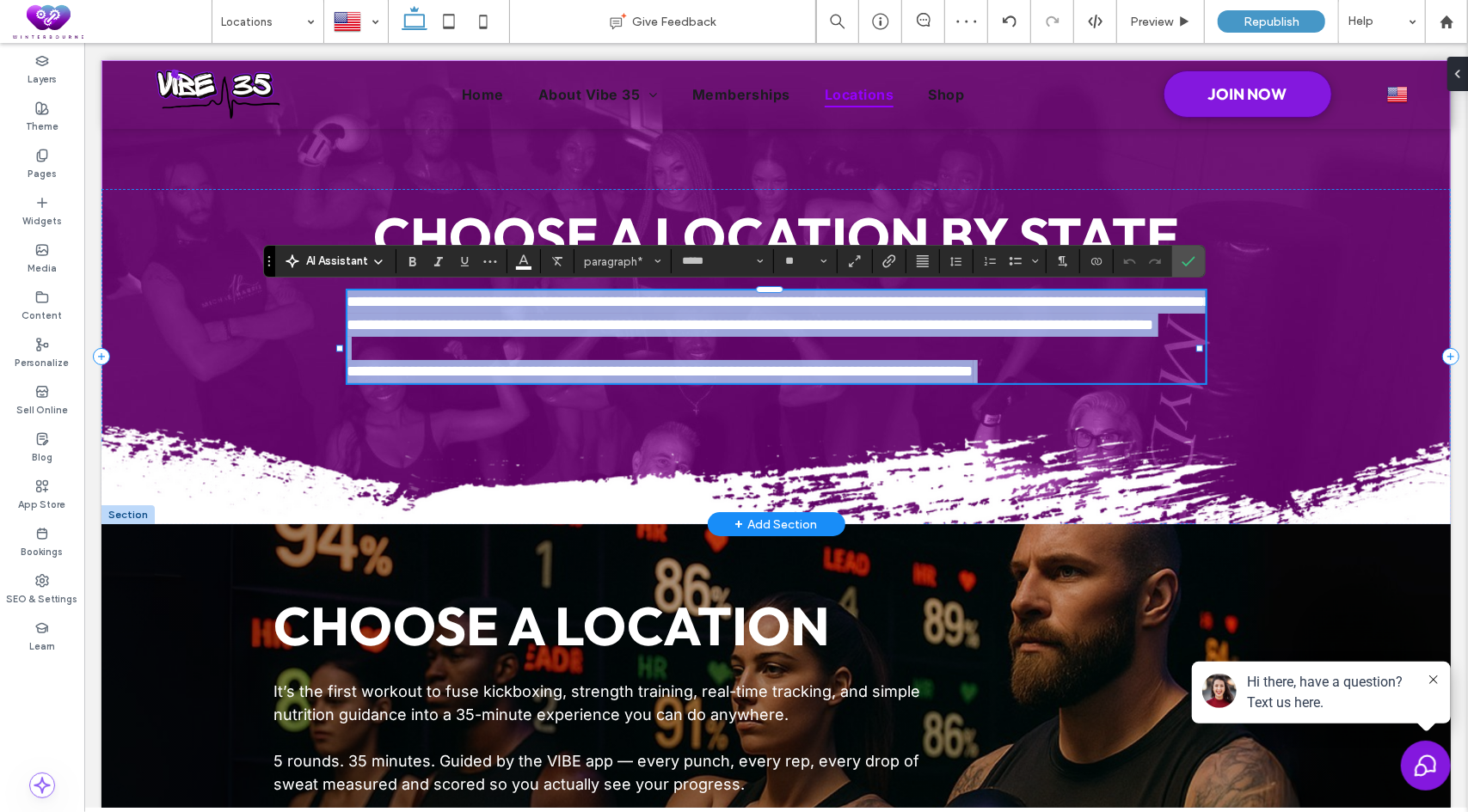
copy div "**********"
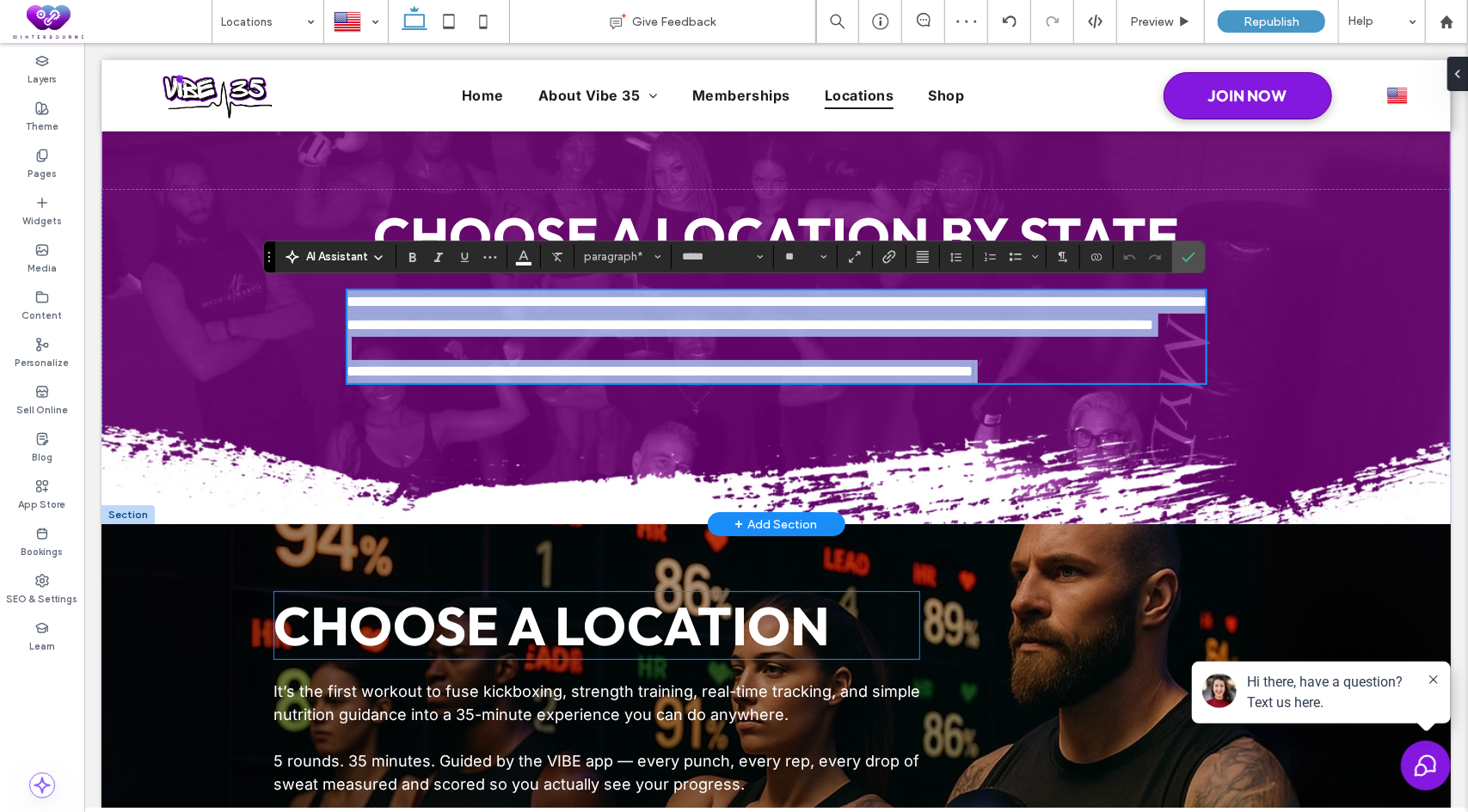
scroll to position [258, 0]
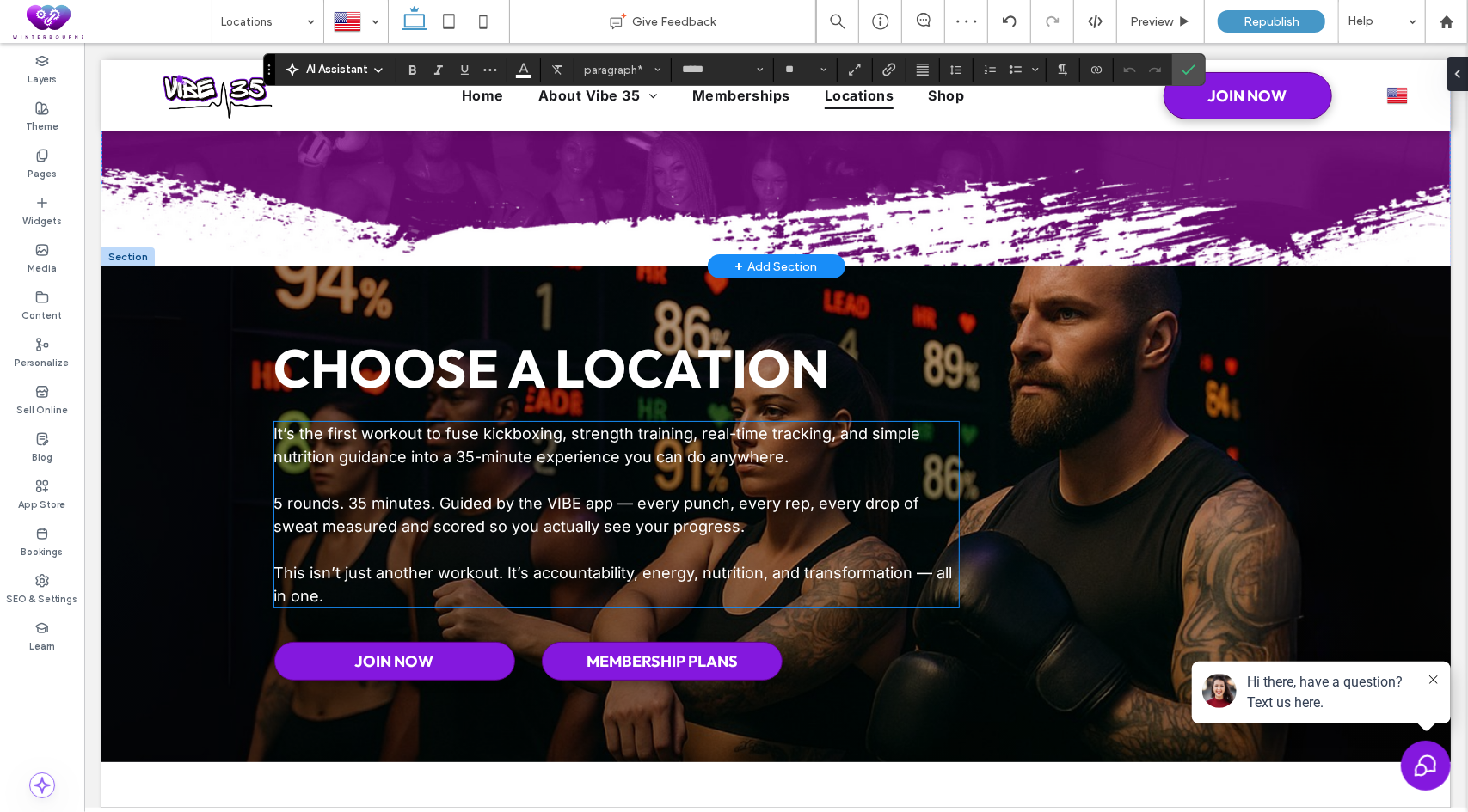
click at [678, 535] on p "5 rounds. 35 minutes. Guided by the VIBE app — every punch, every rep, every dr…" at bounding box center [615, 513] width 685 height 46
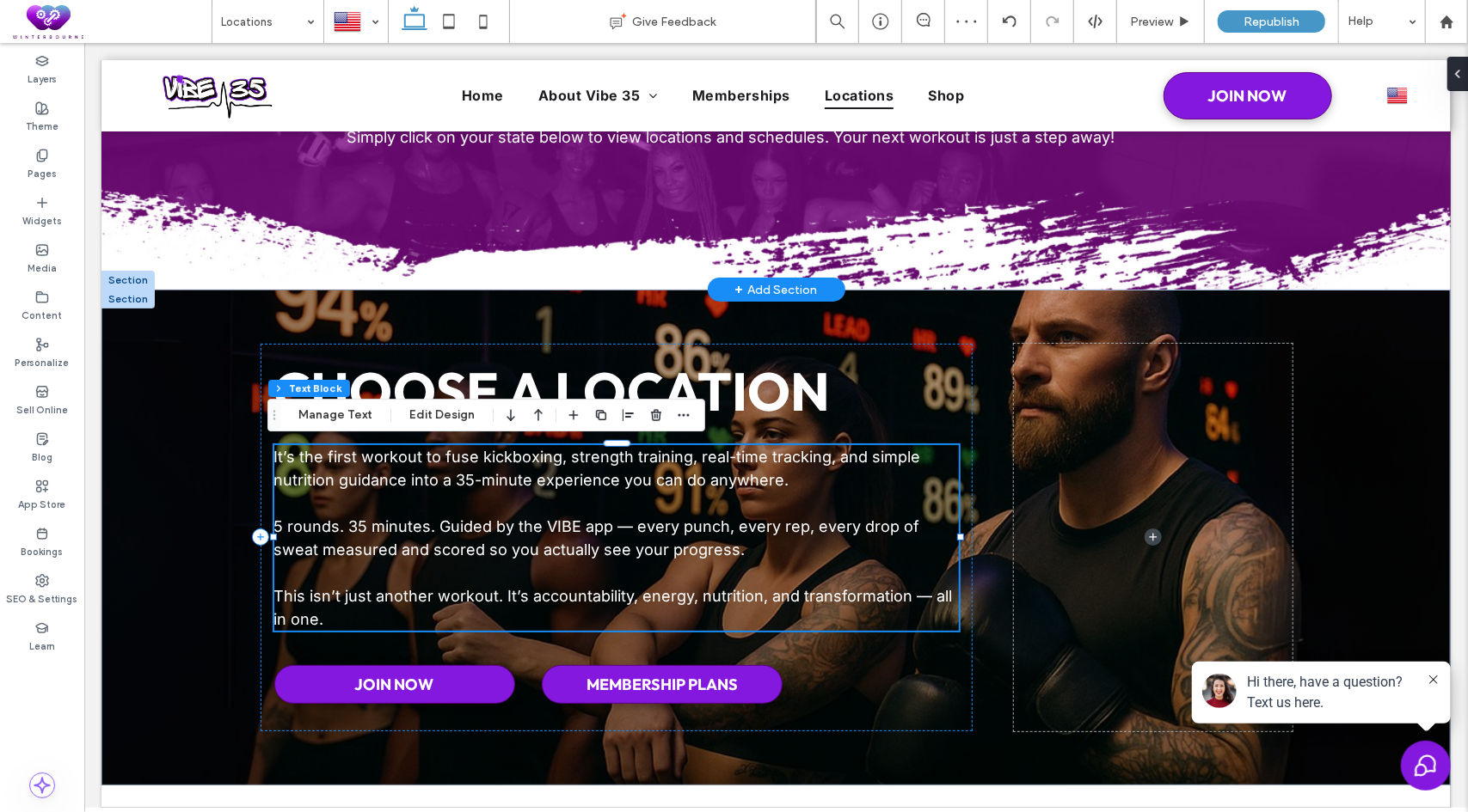
click at [602, 554] on span "5 rounds. 35 minutes. Guided by the VIBE app — every punch, every rep, every dr…" at bounding box center [595, 537] width 646 height 41
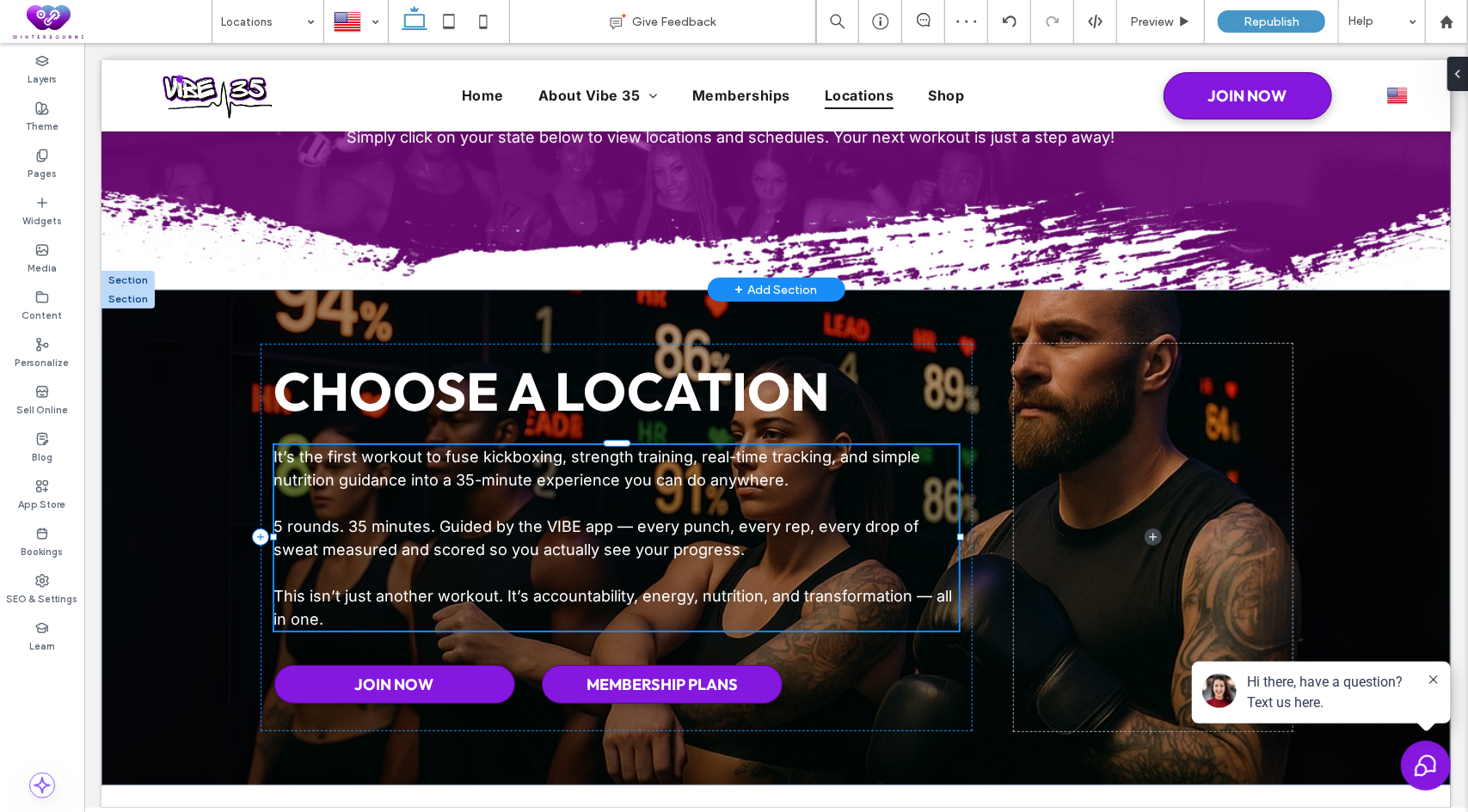
type input "*****"
type input "**"
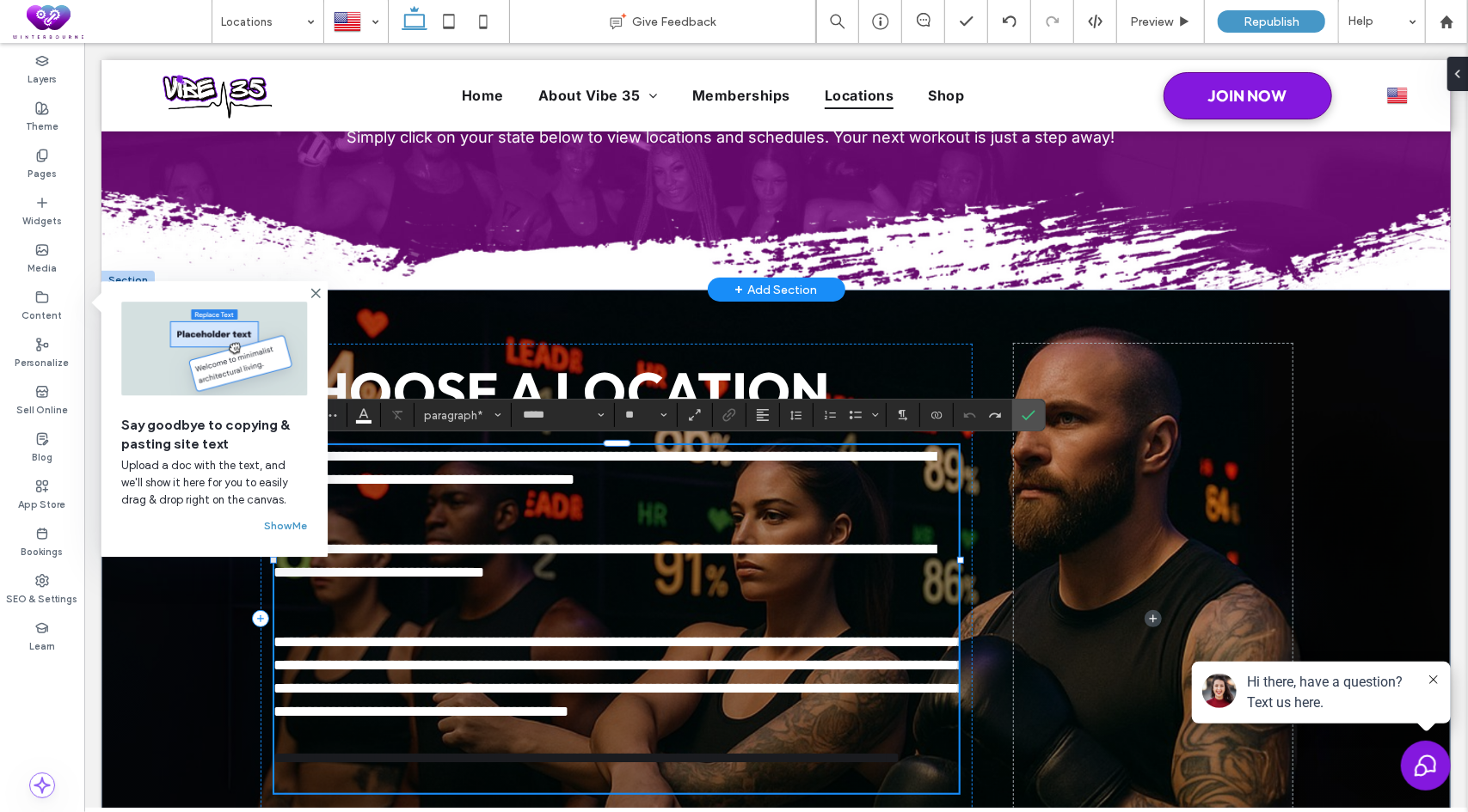
scroll to position [0, 0]
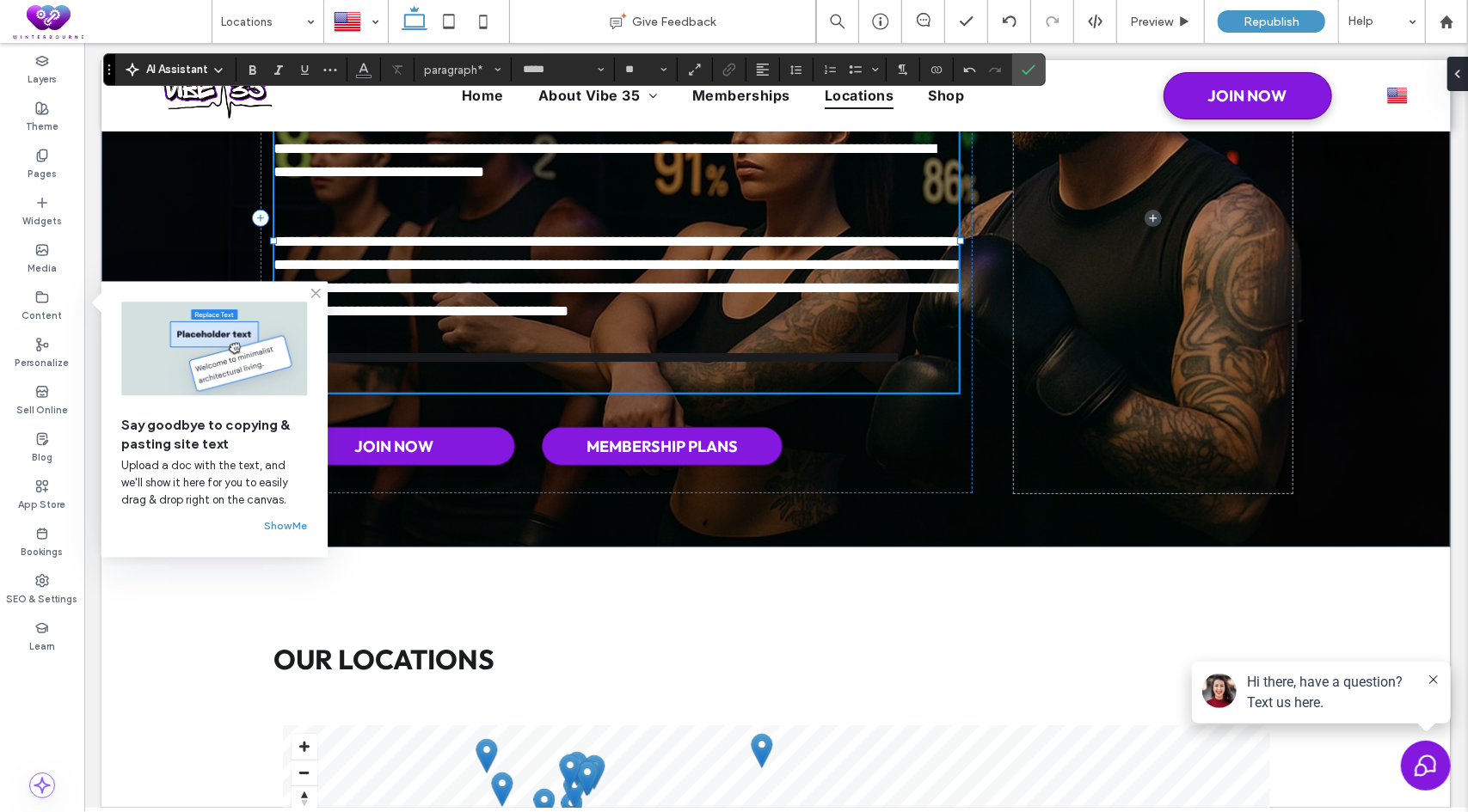
click at [315, 295] on icon at bounding box center [315, 293] width 14 height 14
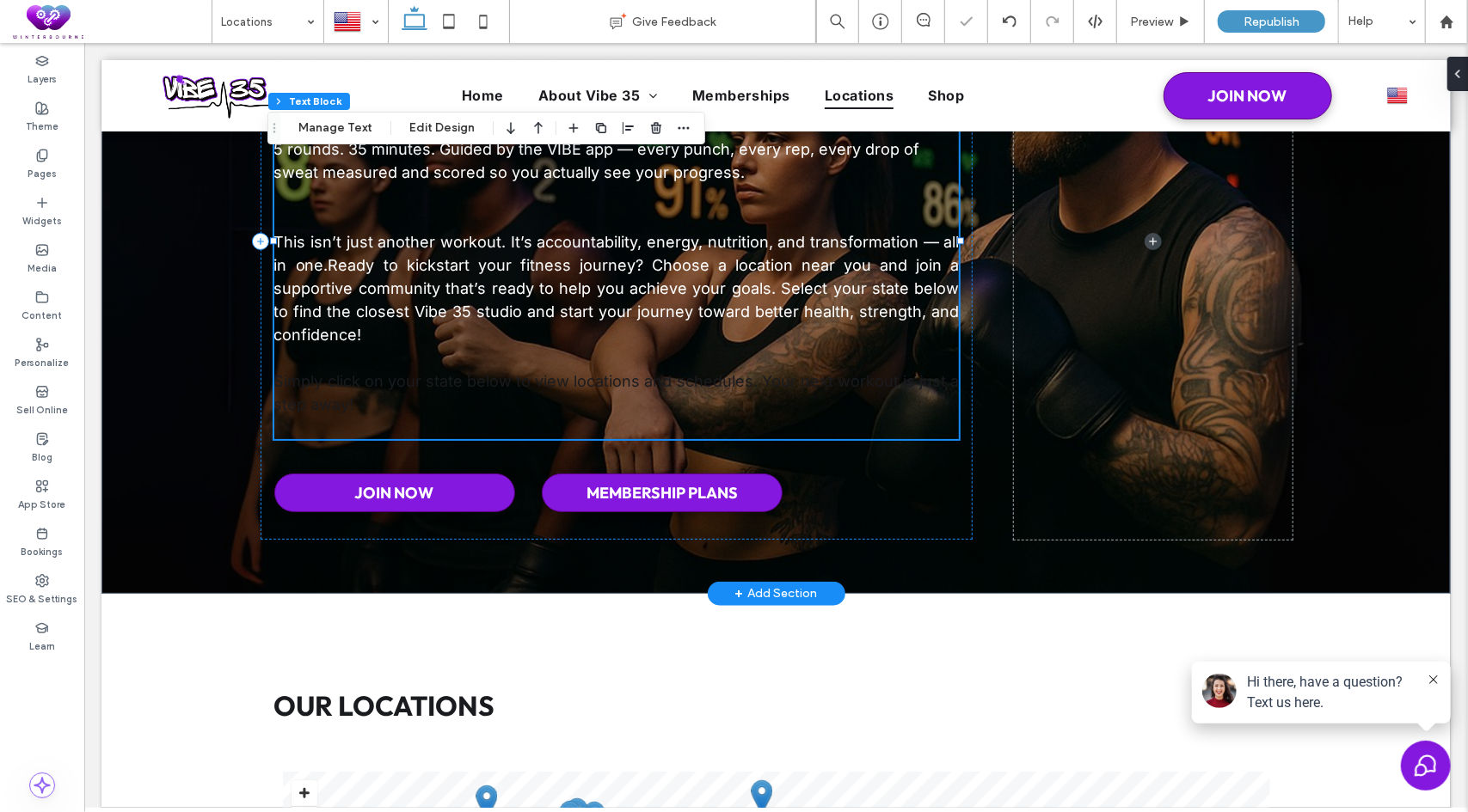
click at [357, 337] on p "This isn’t just another workout. It’s accountability, energy, nutrition, and tr…" at bounding box center [615, 288] width 685 height 116
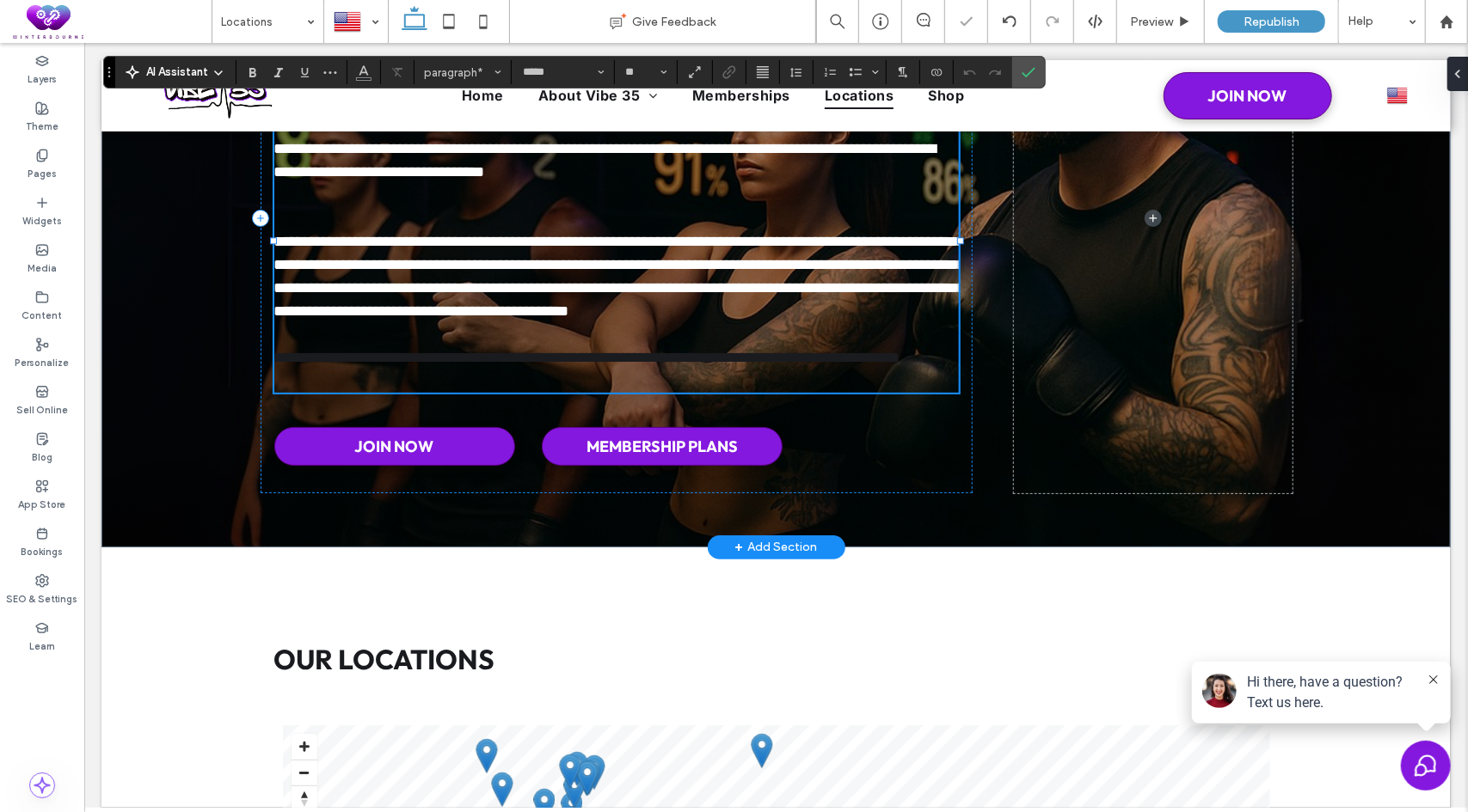
click at [452, 267] on span "**********" at bounding box center [618, 275] width 691 height 85
click at [553, 273] on p "**********" at bounding box center [615, 276] width 685 height 93
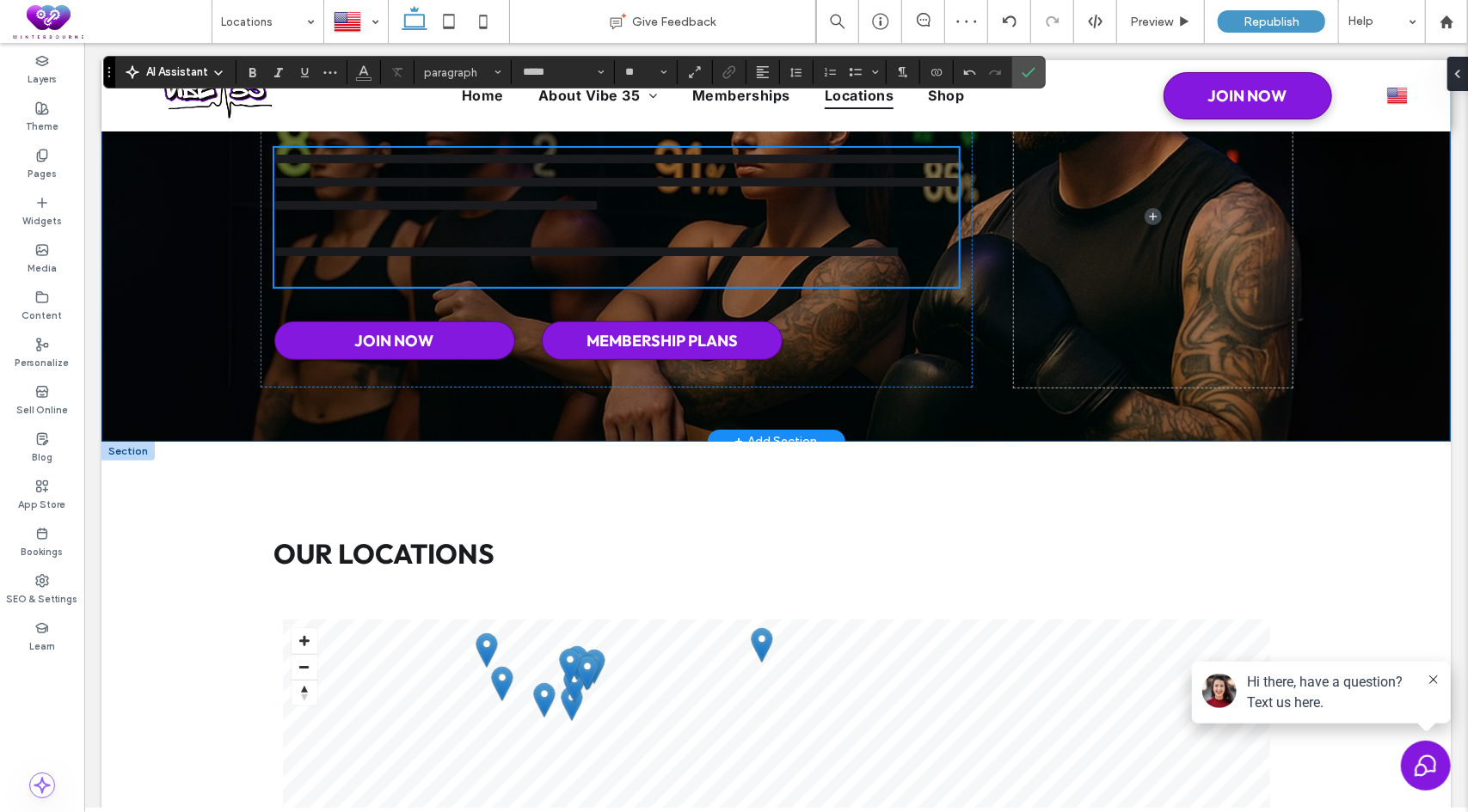
scroll to position [314, 0]
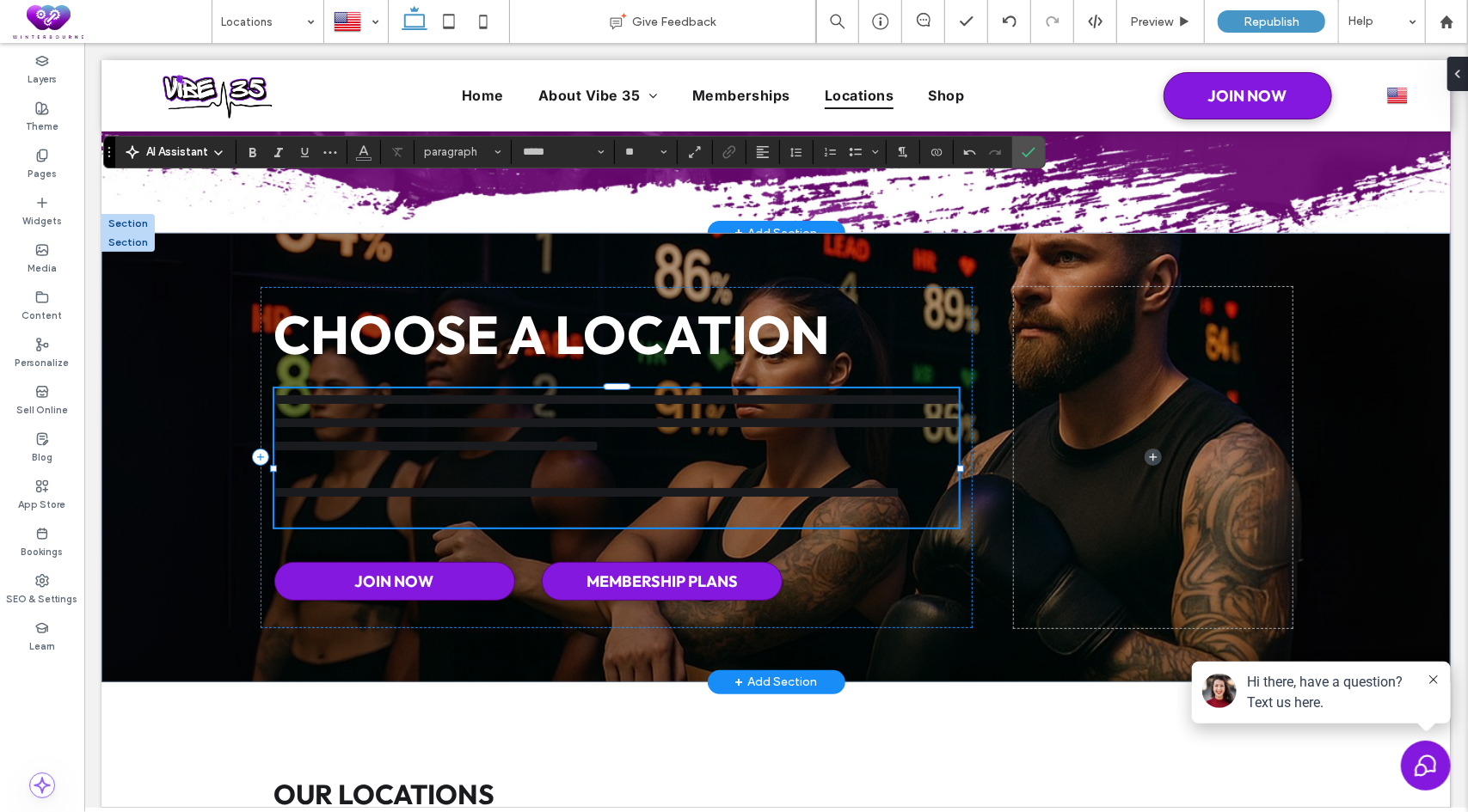
click at [597, 457] on p at bounding box center [615, 469] width 685 height 24
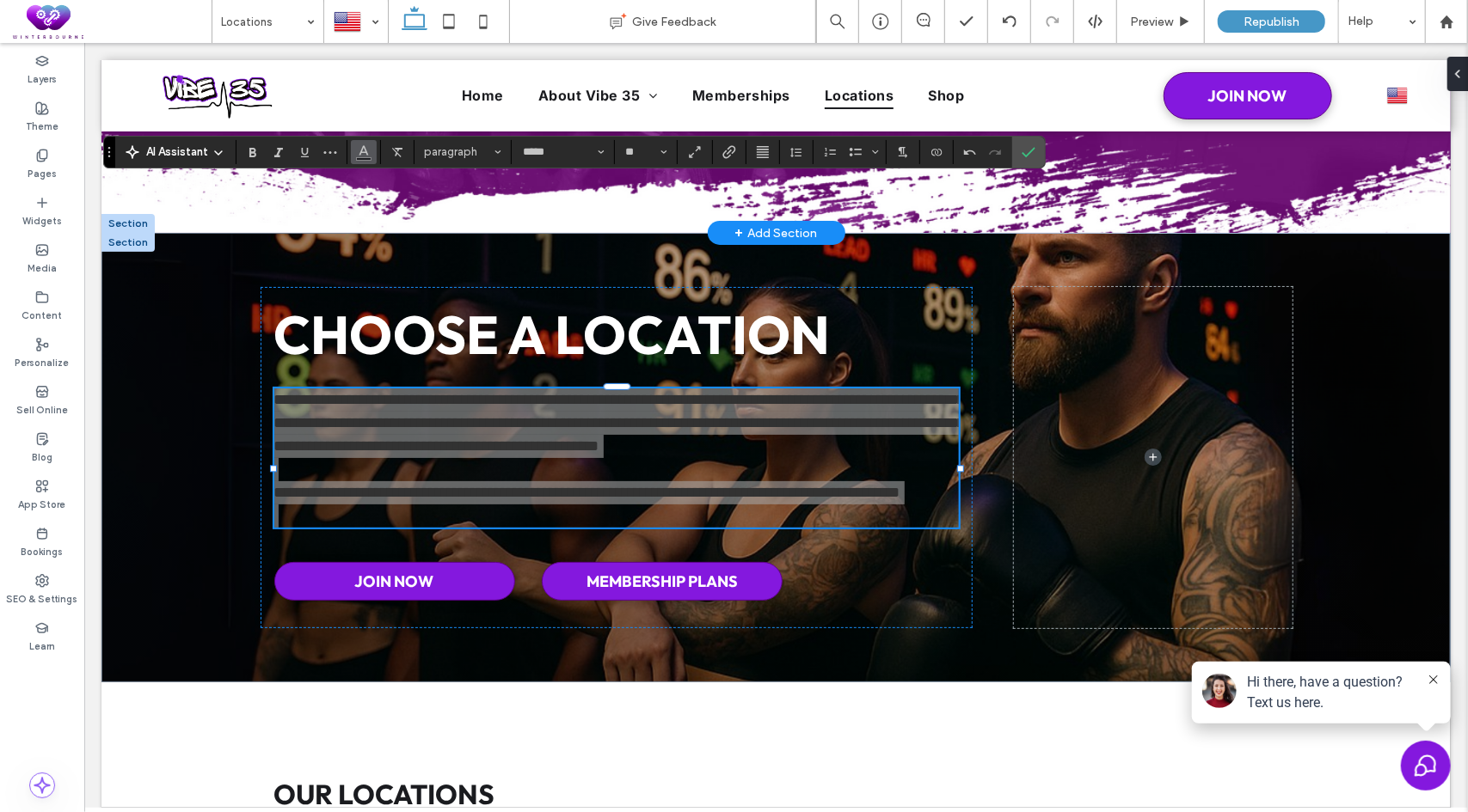
click at [370, 151] on button "Color" at bounding box center [364, 152] width 26 height 24
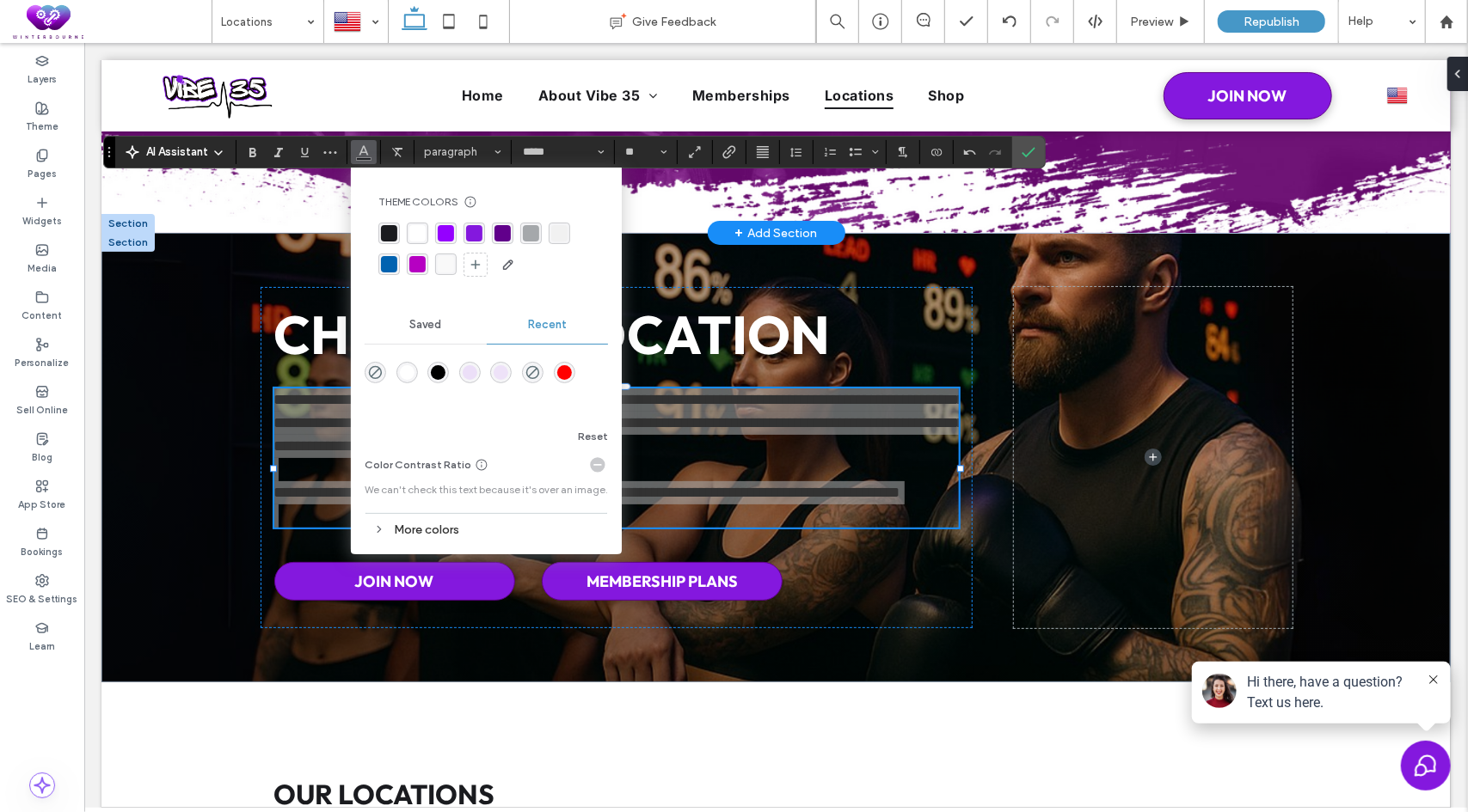
click at [417, 231] on div "rgba(255, 255, 255, 1)" at bounding box center [417, 233] width 17 height 17
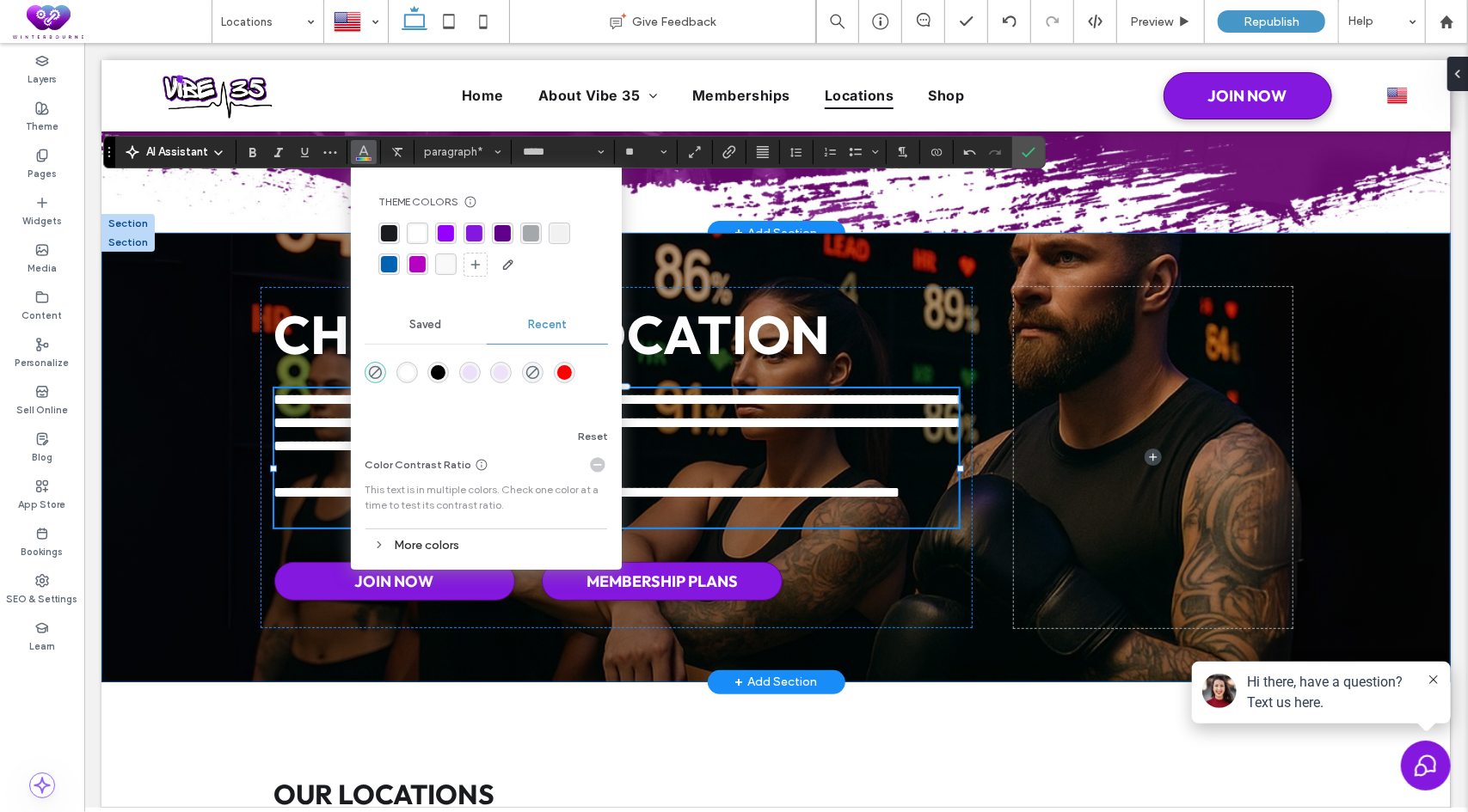
click at [176, 428] on div "**********" at bounding box center [775, 456] width 1349 height 449
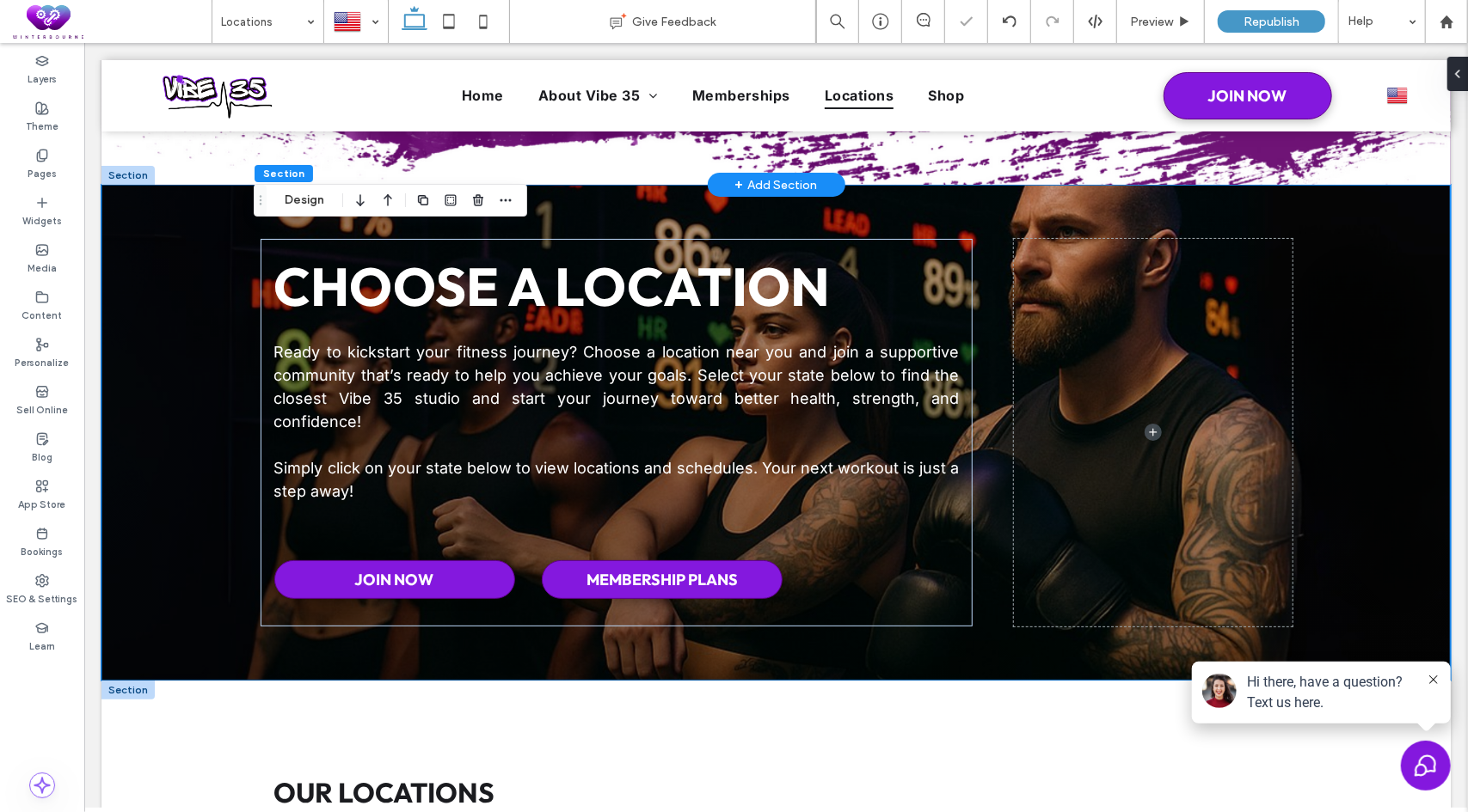
scroll to position [487, 0]
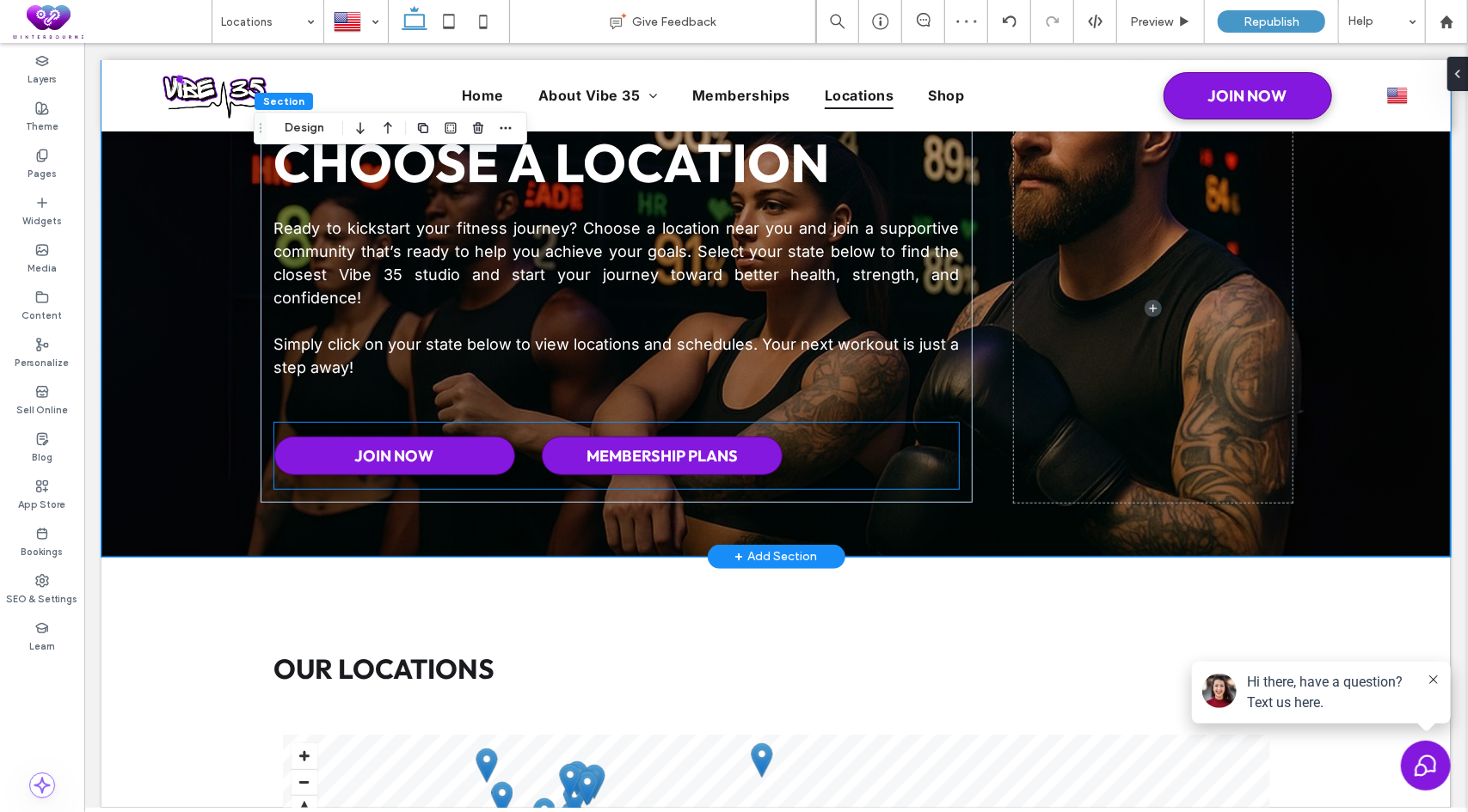
click at [852, 440] on div "JOIN NOW MEMBERSHIP PLANS" at bounding box center [615, 454] width 685 height 66
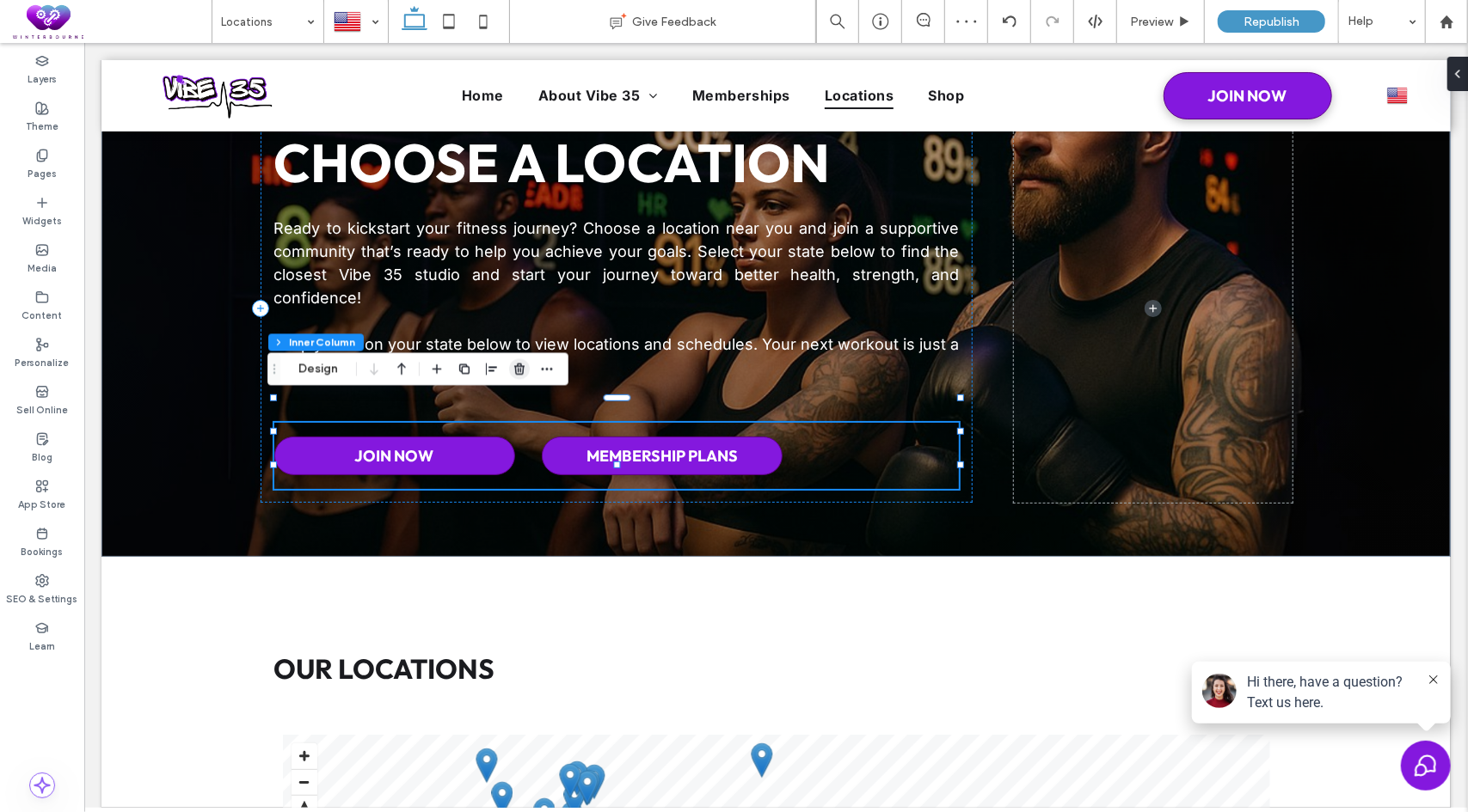
click at [520, 366] on use "button" at bounding box center [519, 369] width 10 height 11
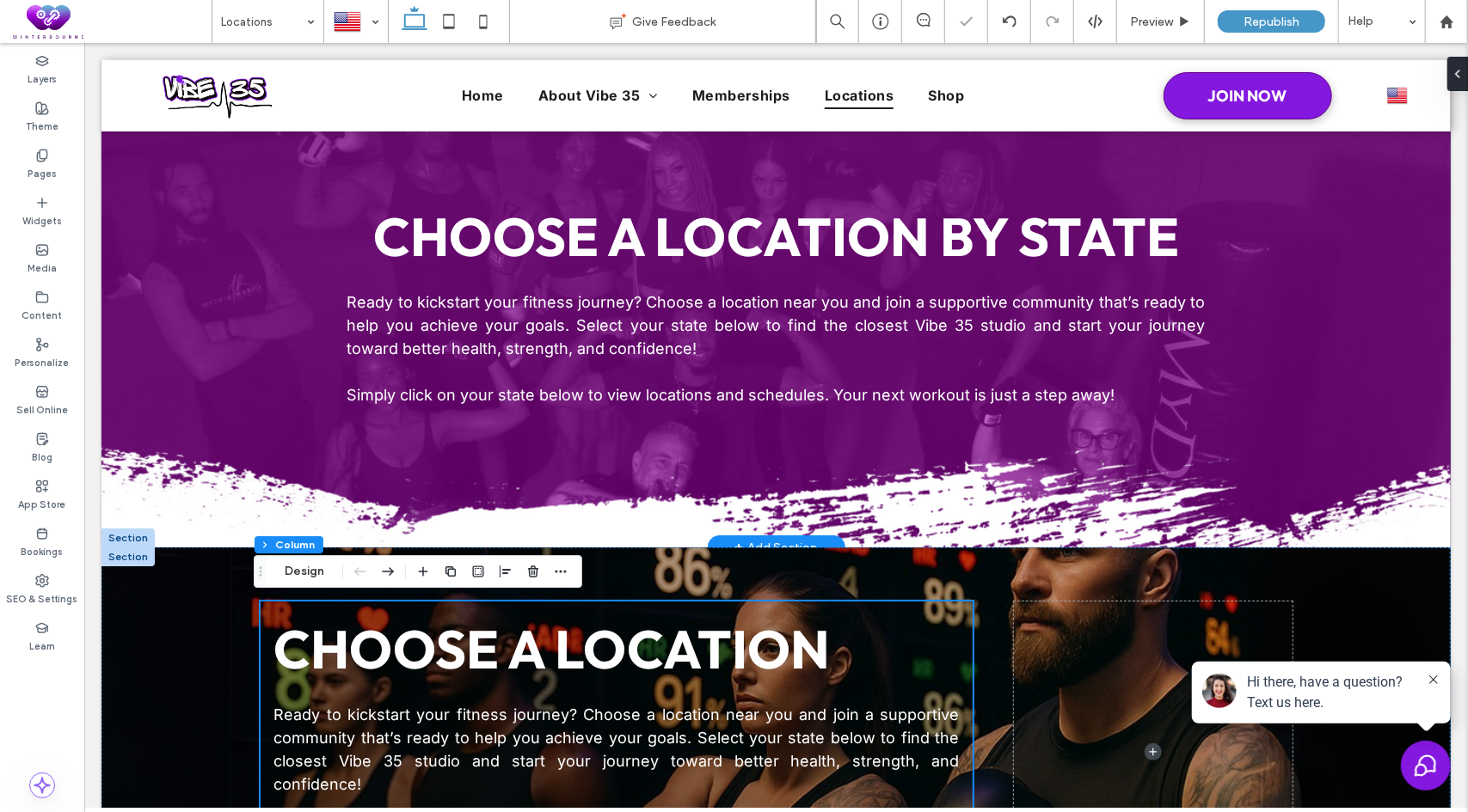
scroll to position [0, 0]
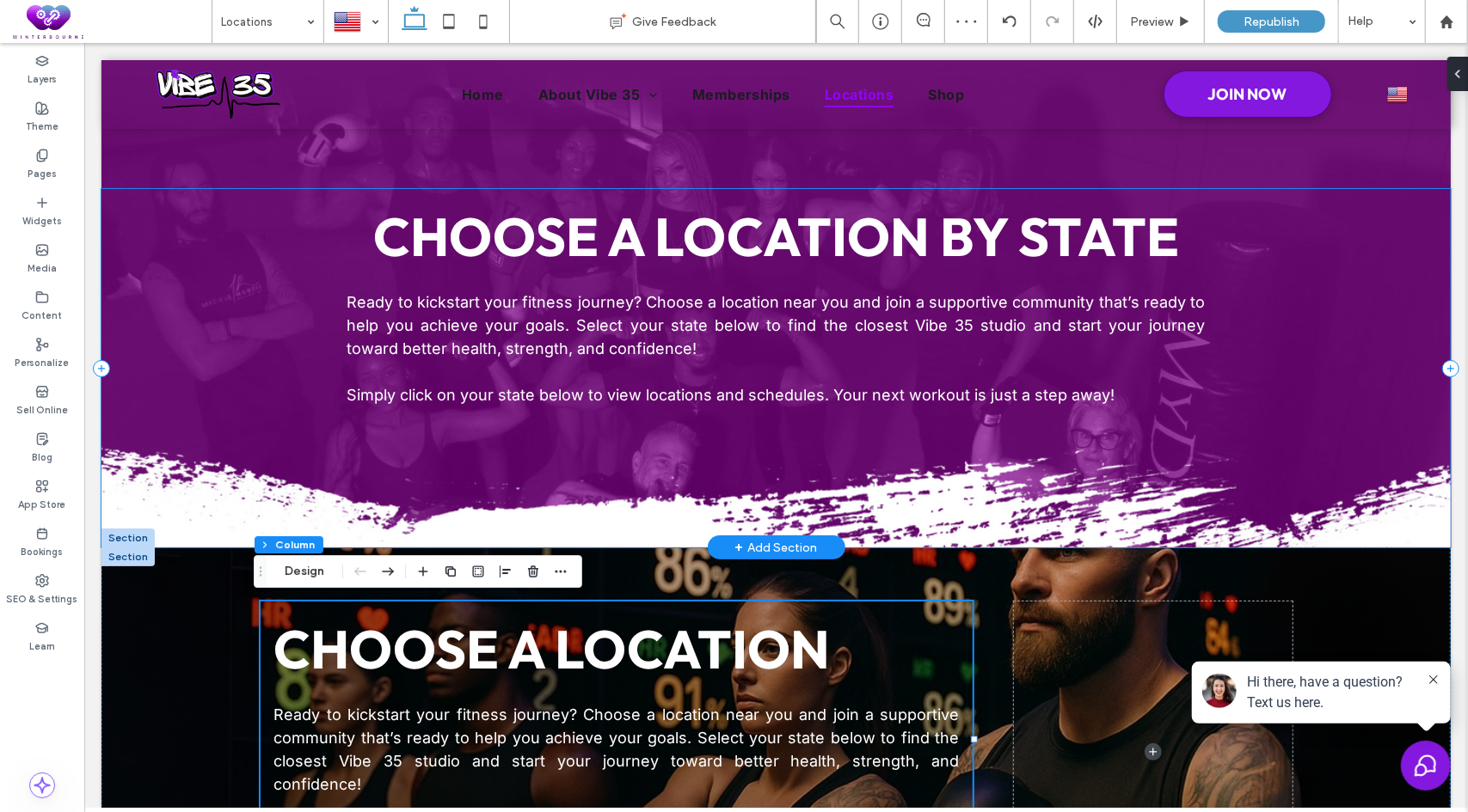
click at [121, 363] on div "Choose a Location By State Ready to kickstart your fitness journey? Choose a lo…" at bounding box center [775, 368] width 1349 height 359
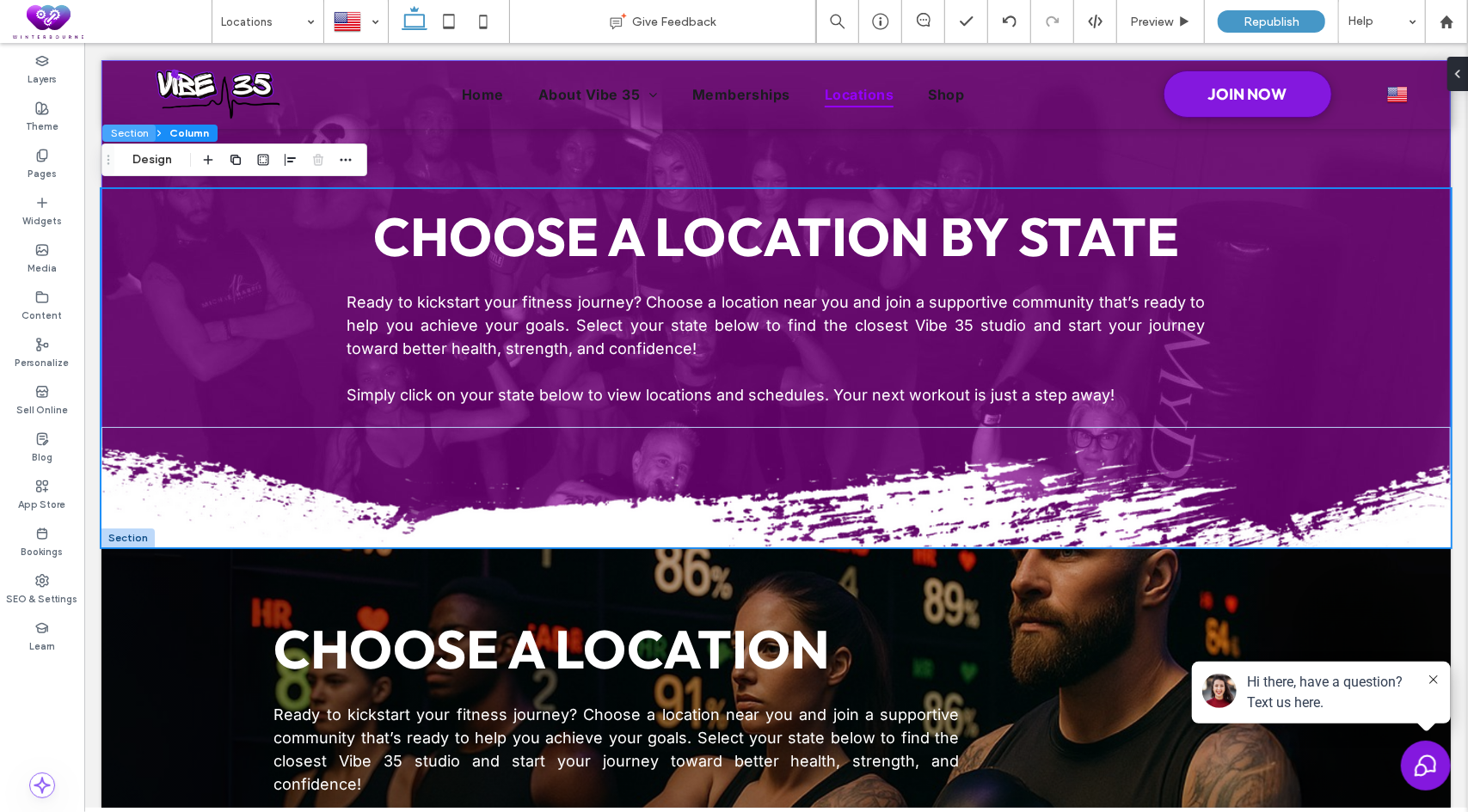
click at [134, 135] on button "Section" at bounding box center [129, 132] width 53 height 17
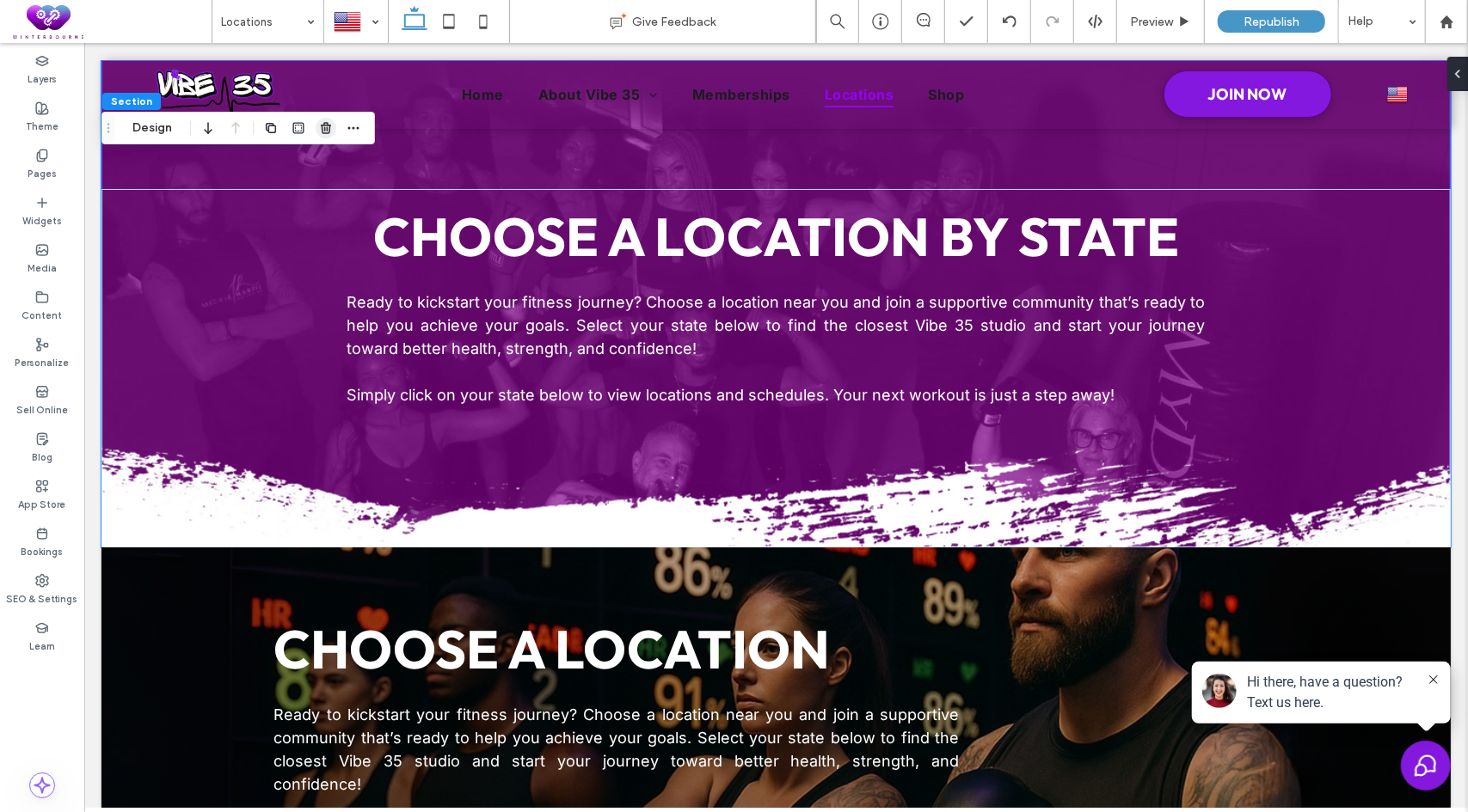
click at [321, 128] on use "button" at bounding box center [325, 127] width 10 height 11
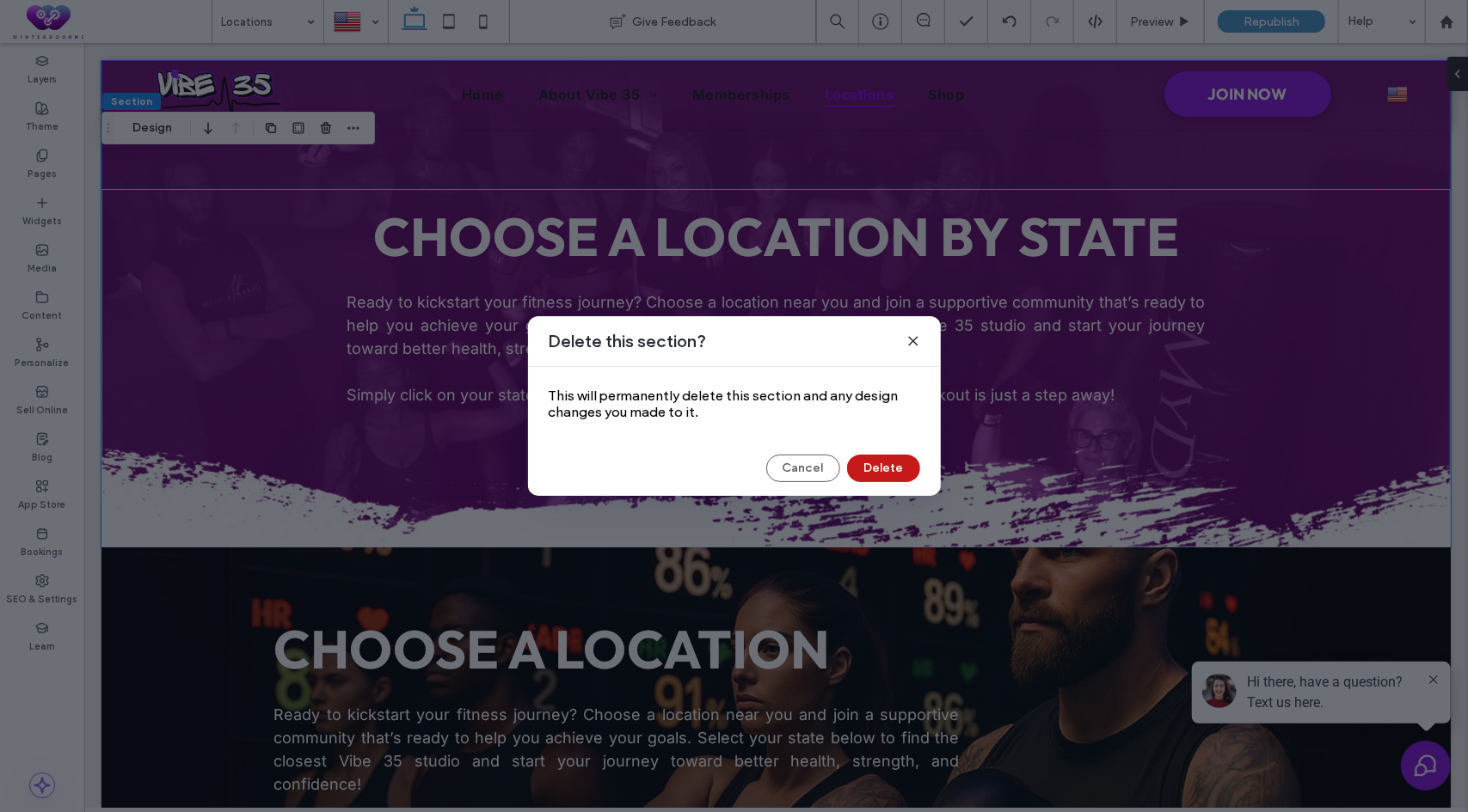
click at [887, 470] on button "Delete" at bounding box center [883, 468] width 73 height 28
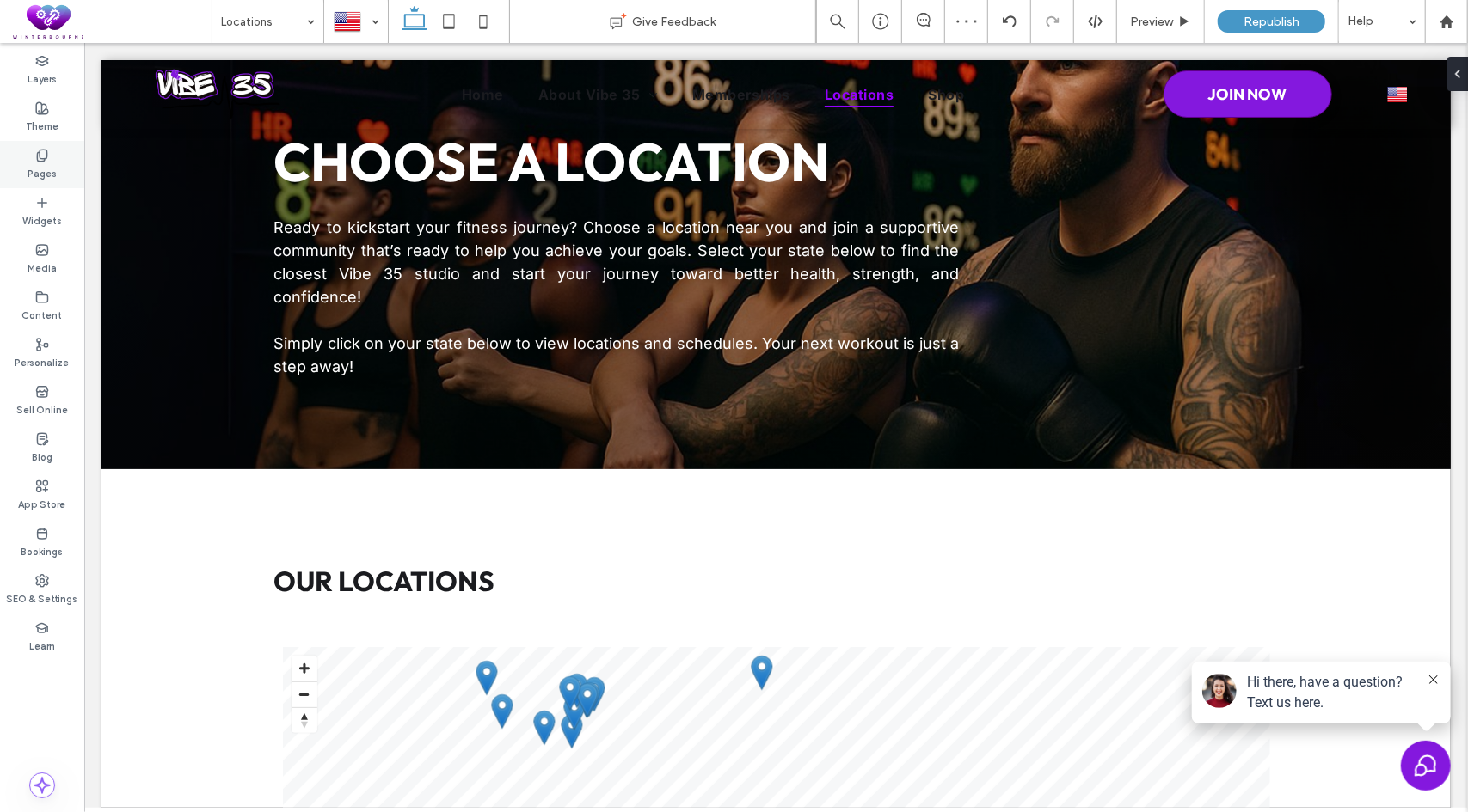
click at [45, 159] on icon at bounding box center [42, 156] width 14 height 14
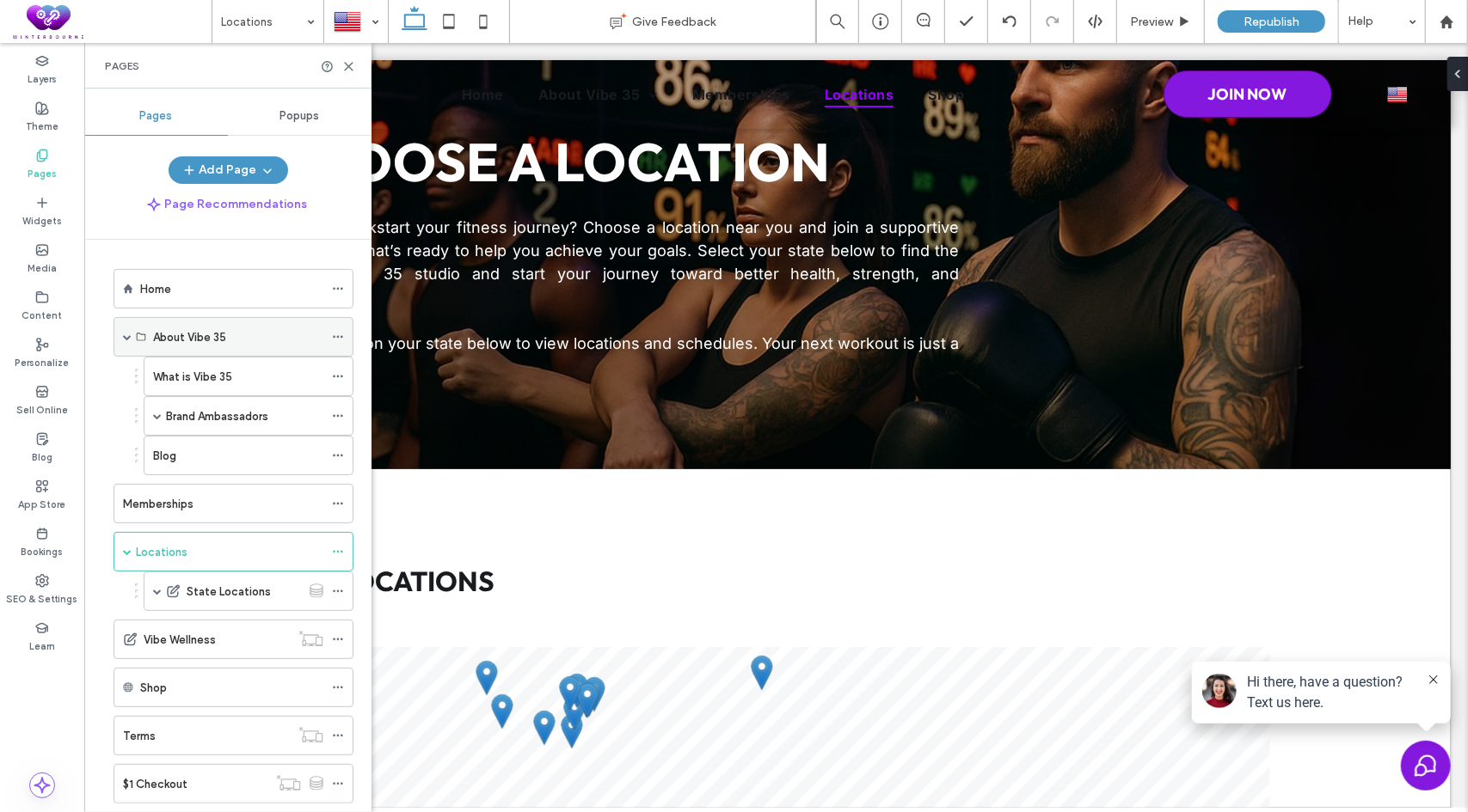
click at [194, 331] on label "About Vibe 35" at bounding box center [189, 337] width 73 height 31
click at [212, 288] on div "Home" at bounding box center [232, 289] width 183 height 18
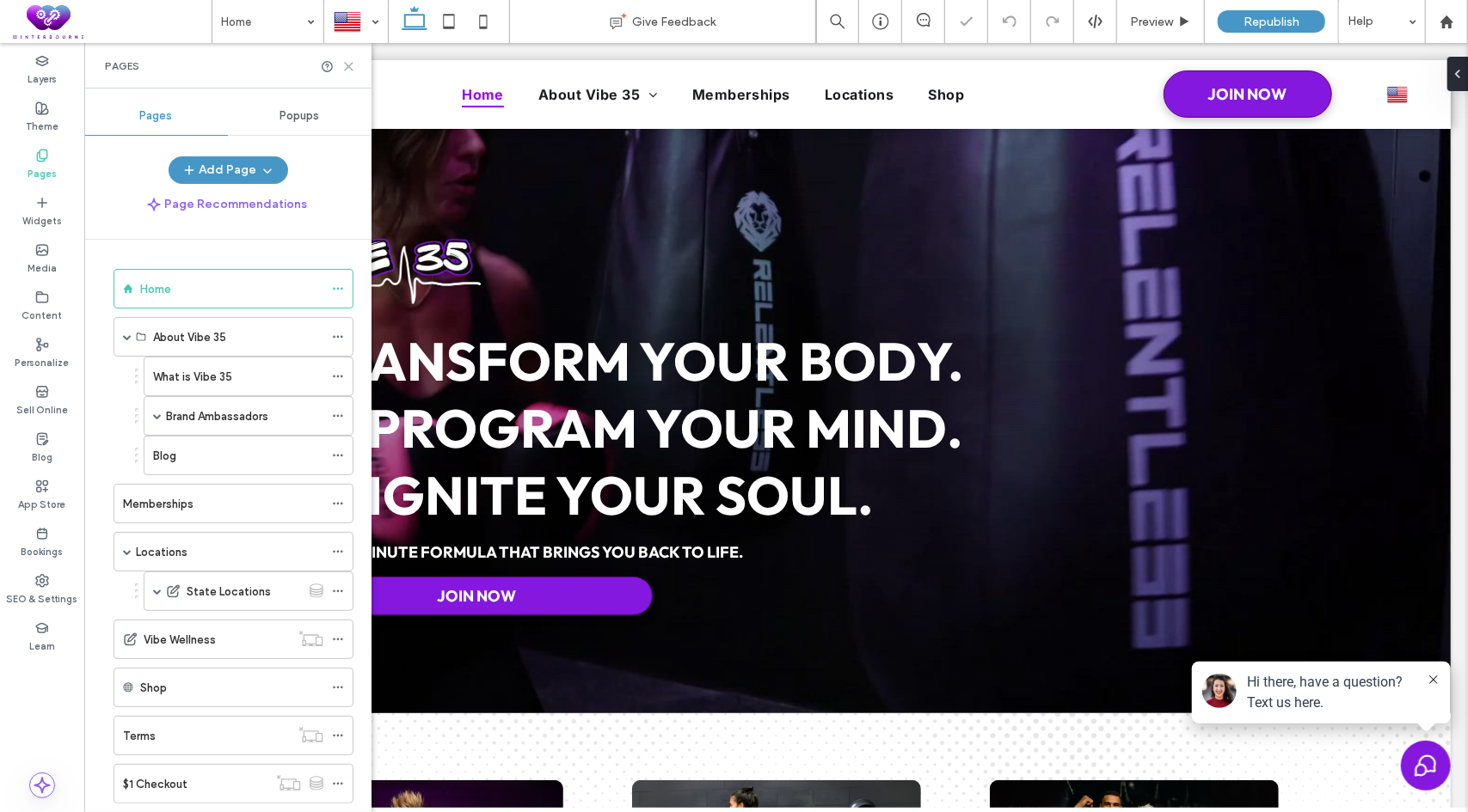
drag, startPoint x: 349, startPoint y: 66, endPoint x: 266, endPoint y: 32, distance: 89.7
click at [349, 66] on icon at bounding box center [348, 66] width 13 height 13
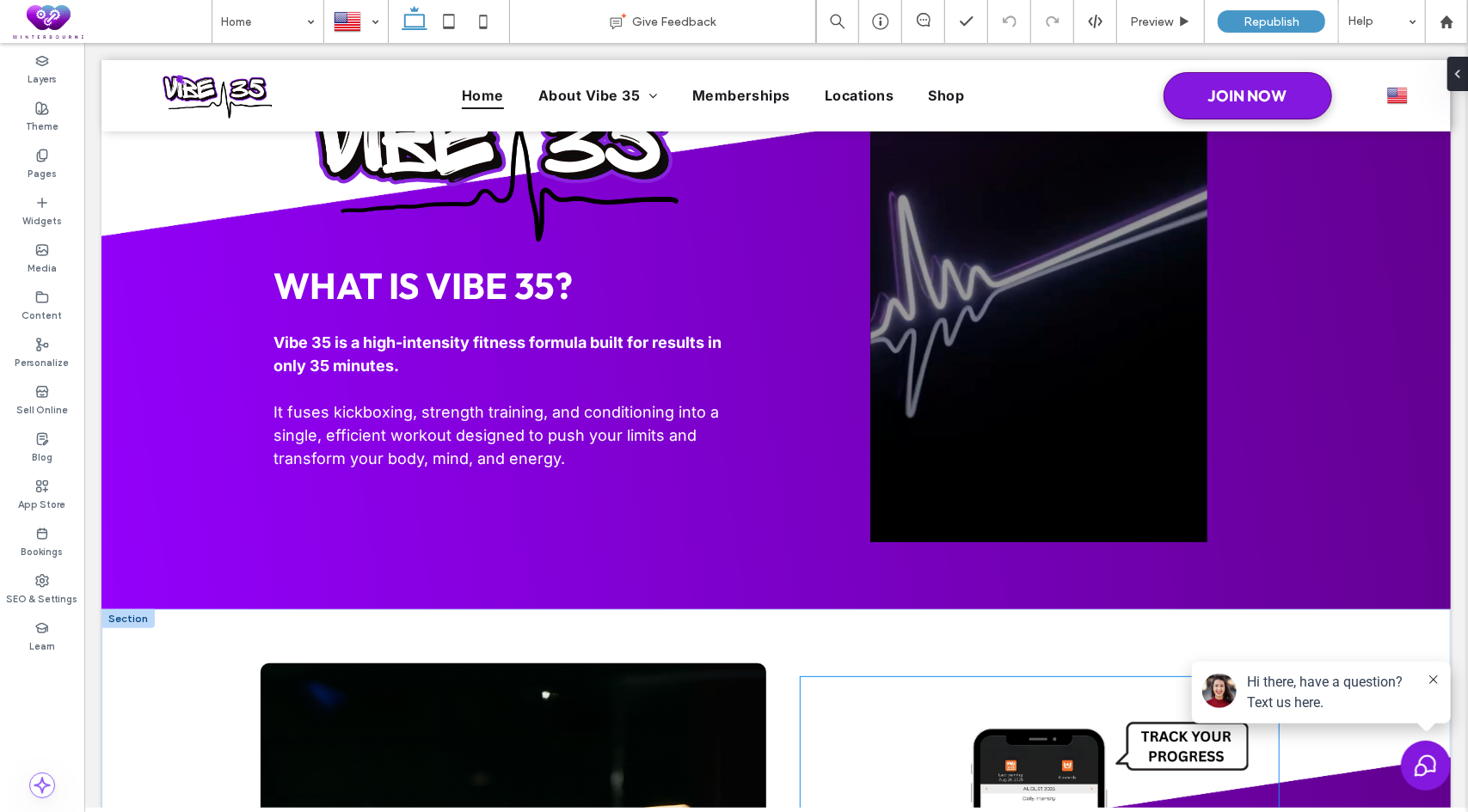
scroll to position [1375, 0]
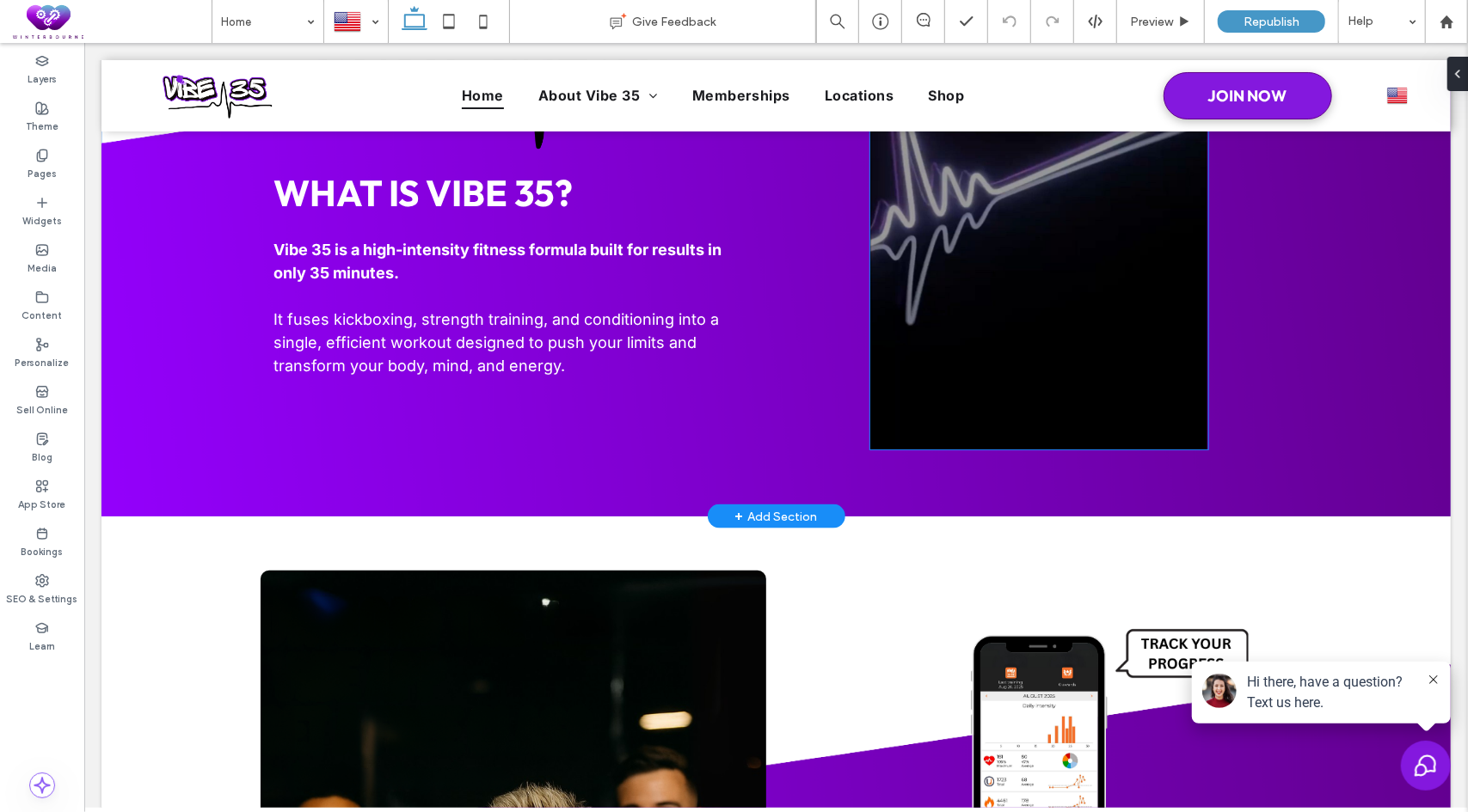
click at [1021, 330] on video at bounding box center [1038, 180] width 337 height 536
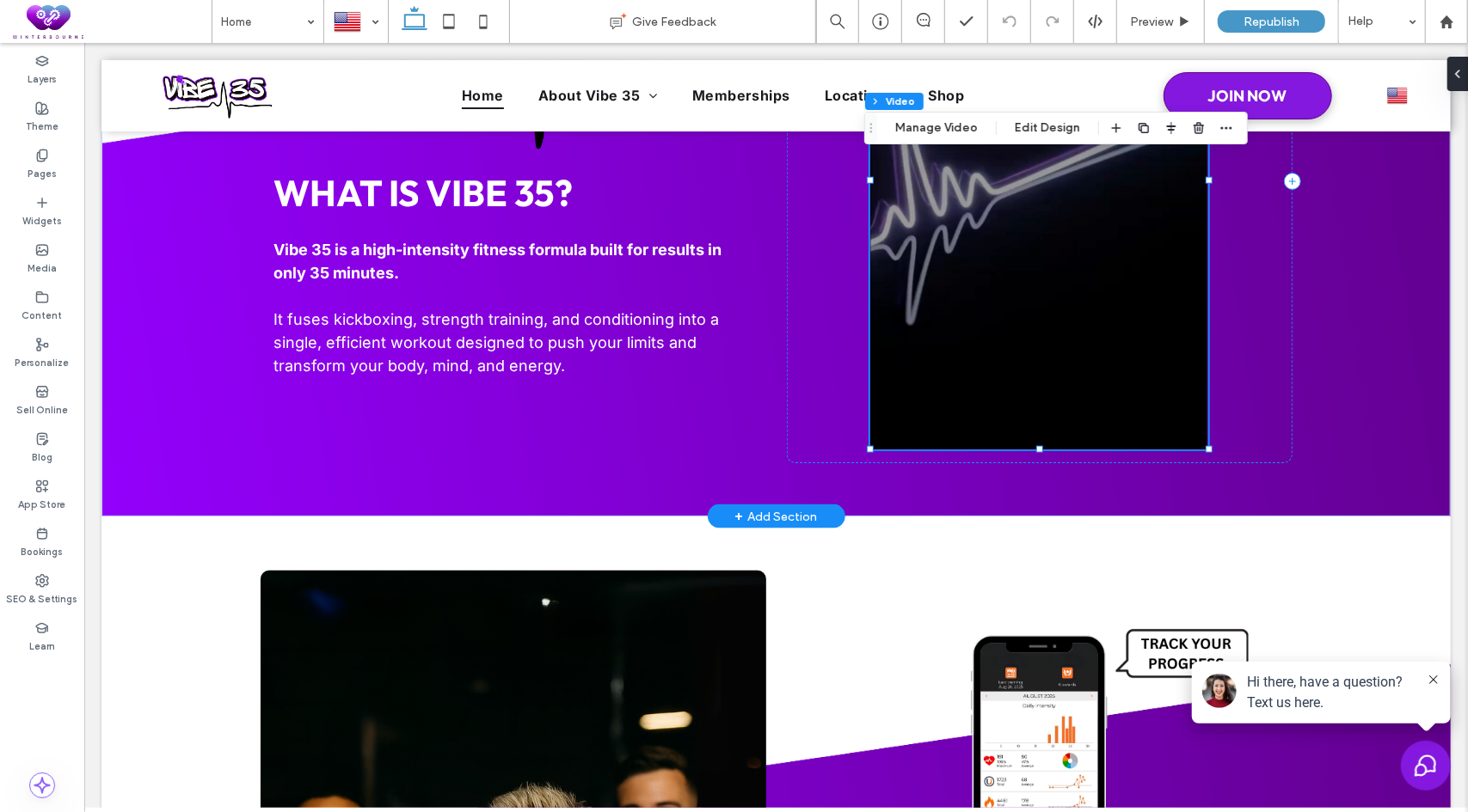
click at [1009, 310] on video at bounding box center [1038, 180] width 337 height 536
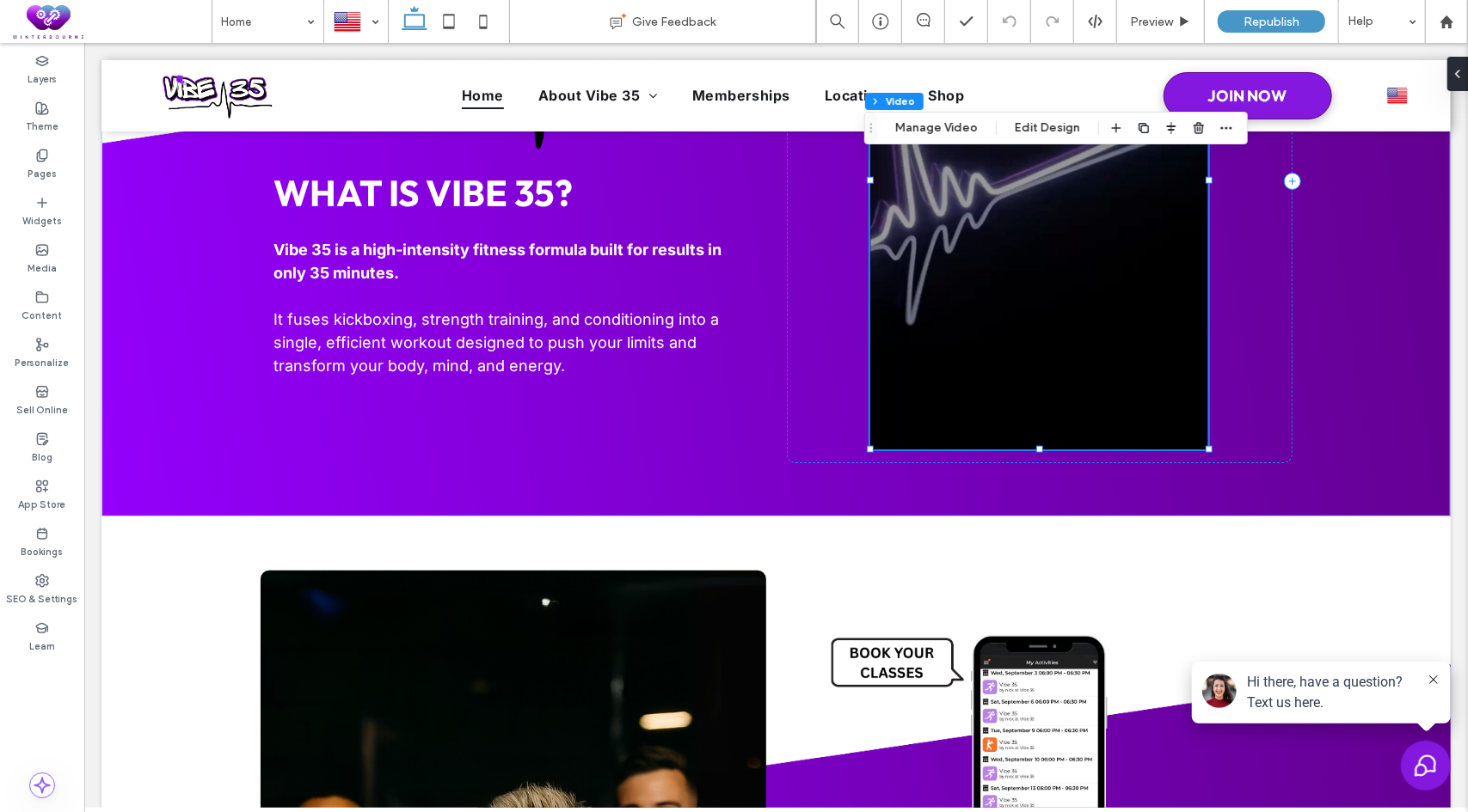
click at [970, 144] on div "Section Column Video Manage Video Edit Design" at bounding box center [1055, 127] width 384 height 33
click at [71, 161] on div "Pages" at bounding box center [41, 165] width 84 height 47
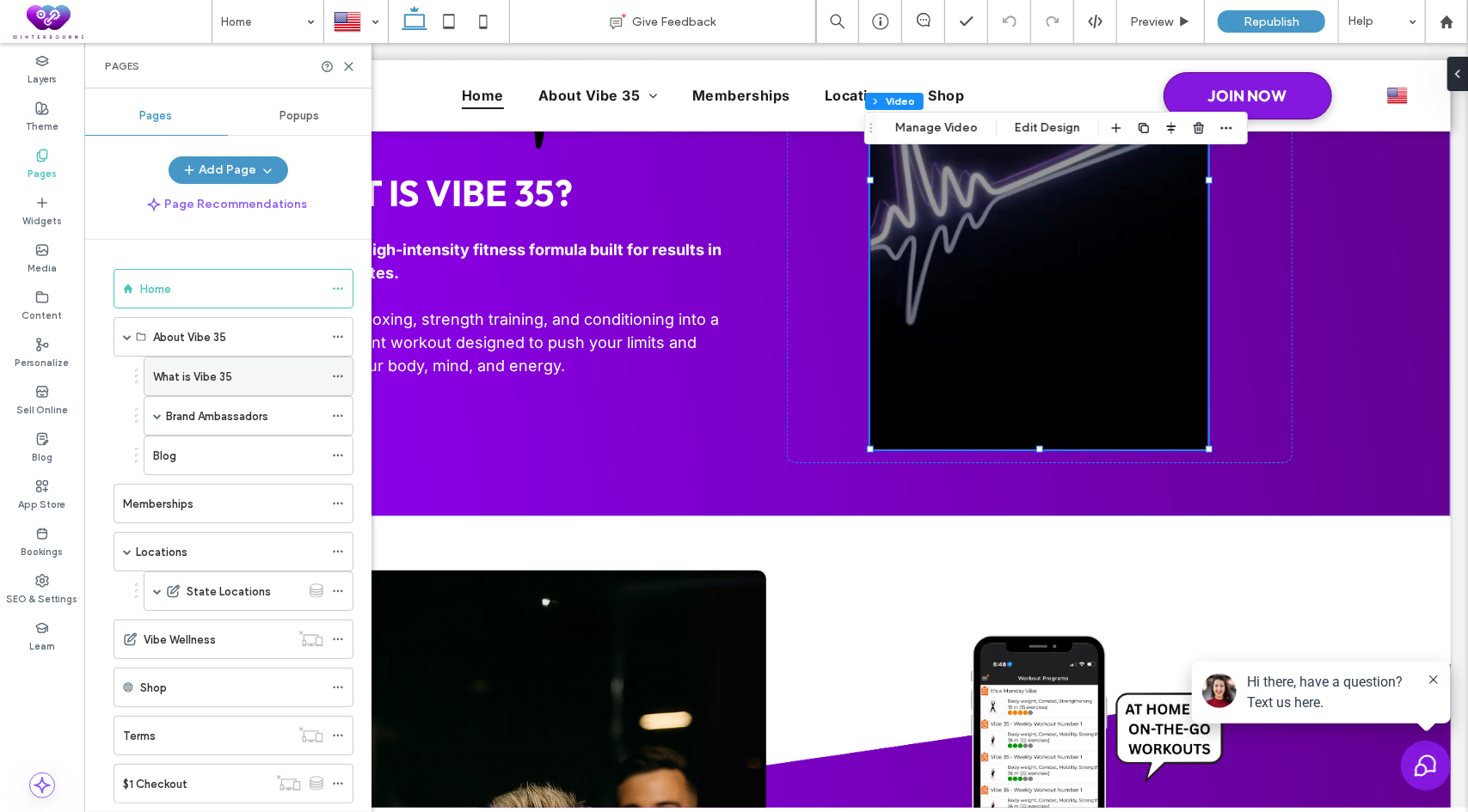
click at [191, 378] on label "What is Vibe 35" at bounding box center [192, 376] width 79 height 31
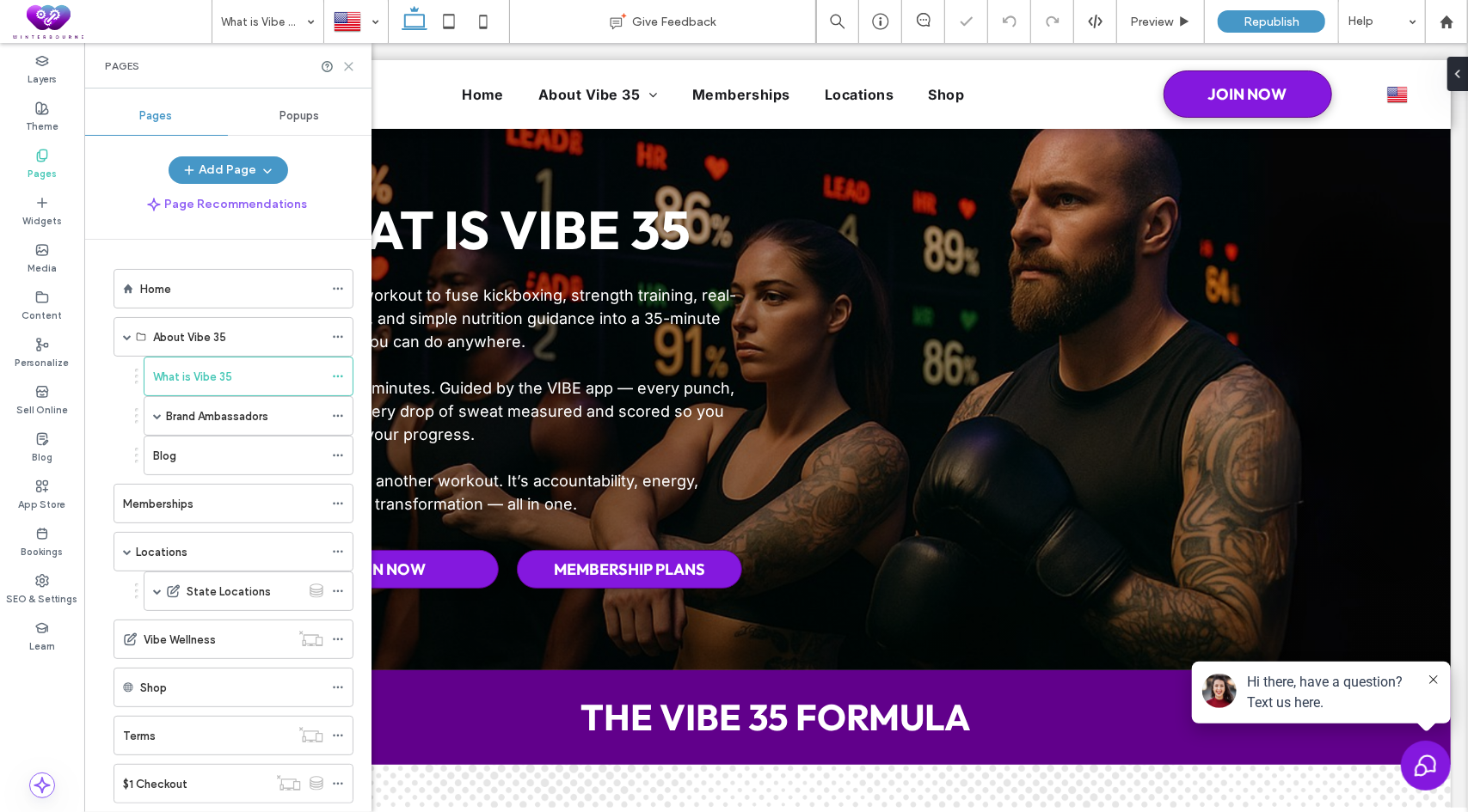
click at [351, 64] on use at bounding box center [349, 67] width 8 height 8
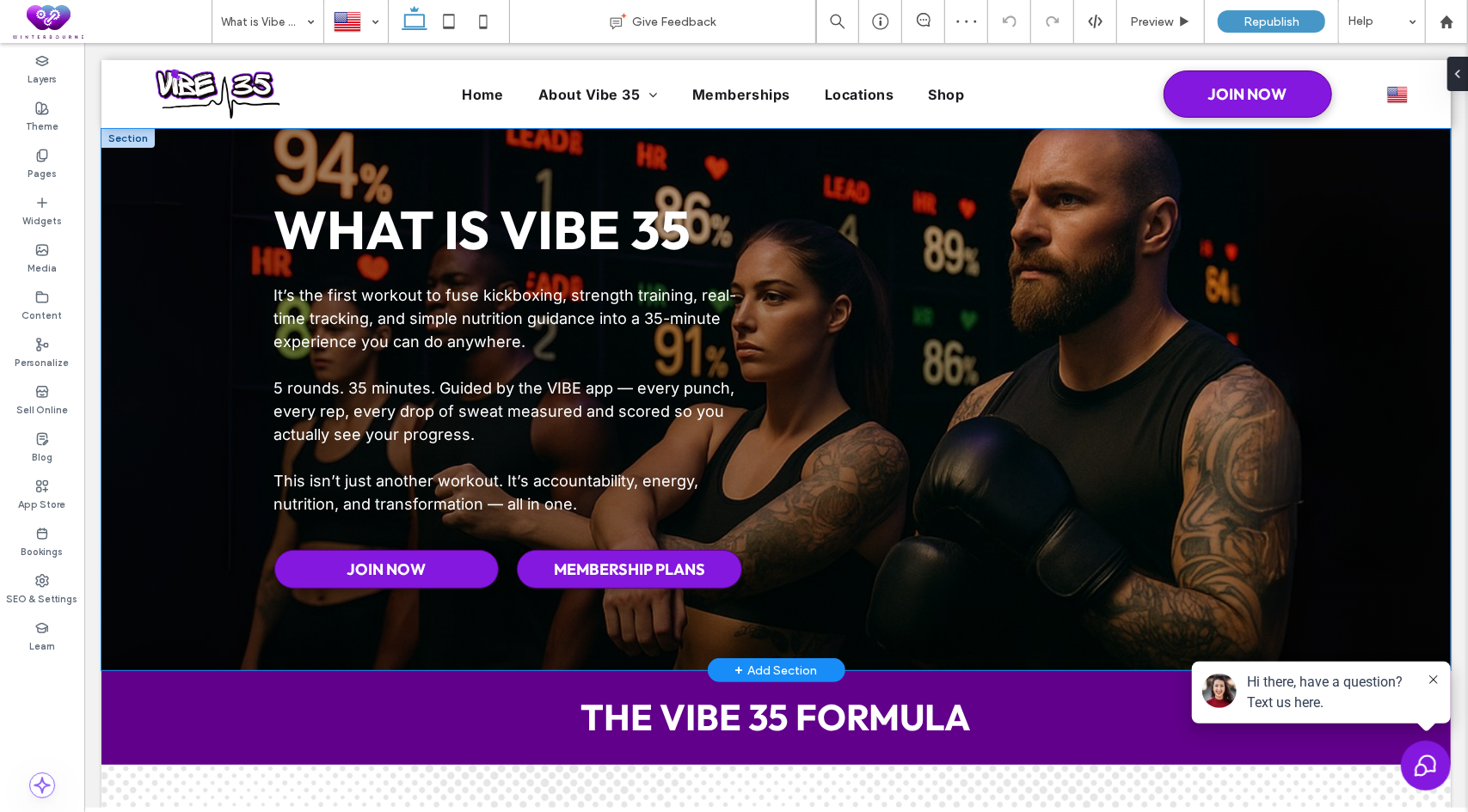
click at [158, 212] on div "WHAT IS VIBE 35 It’s the first workout to fuse kickboxing, strength training, r…" at bounding box center [775, 399] width 1349 height 542
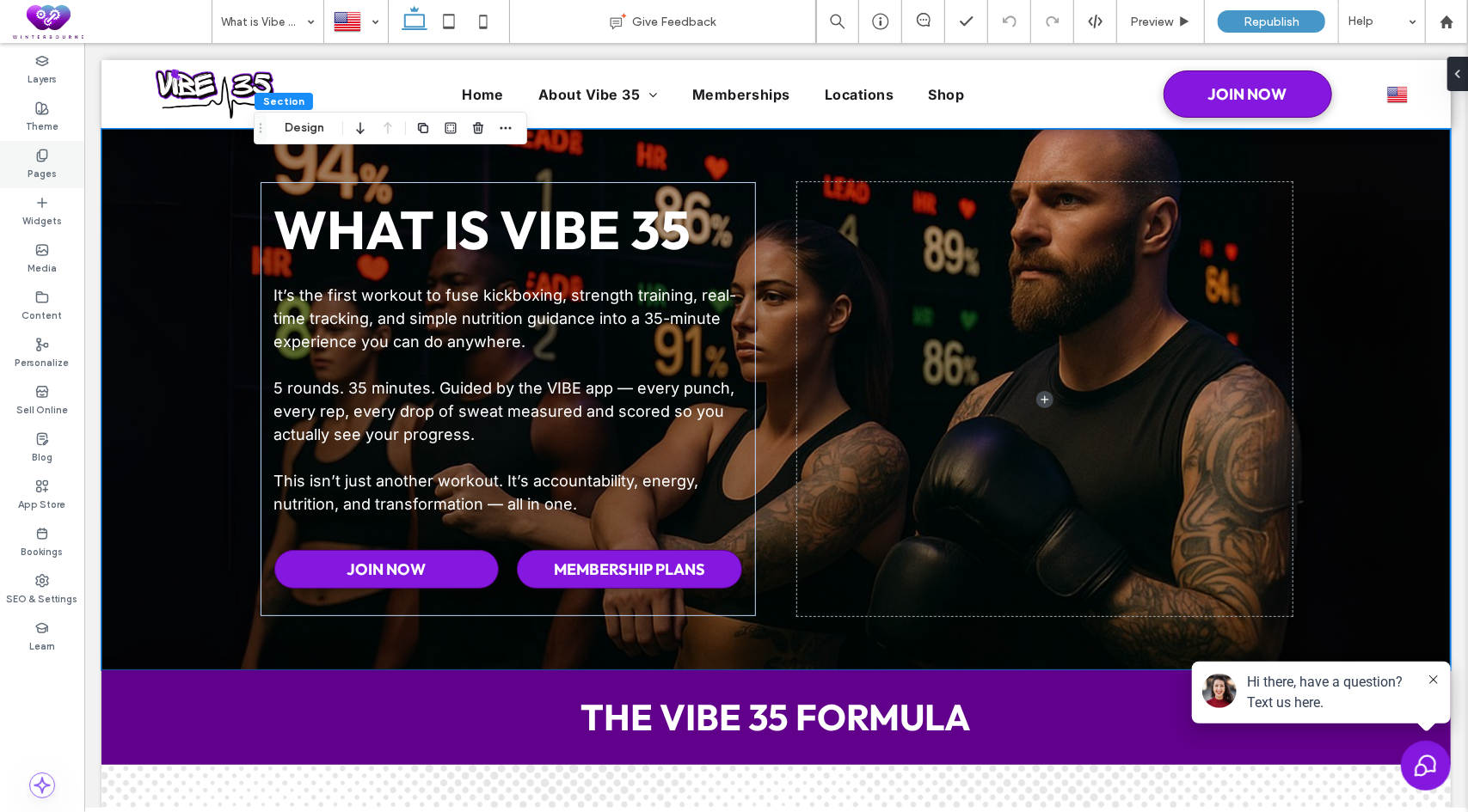
click at [46, 149] on icon at bounding box center [42, 156] width 14 height 14
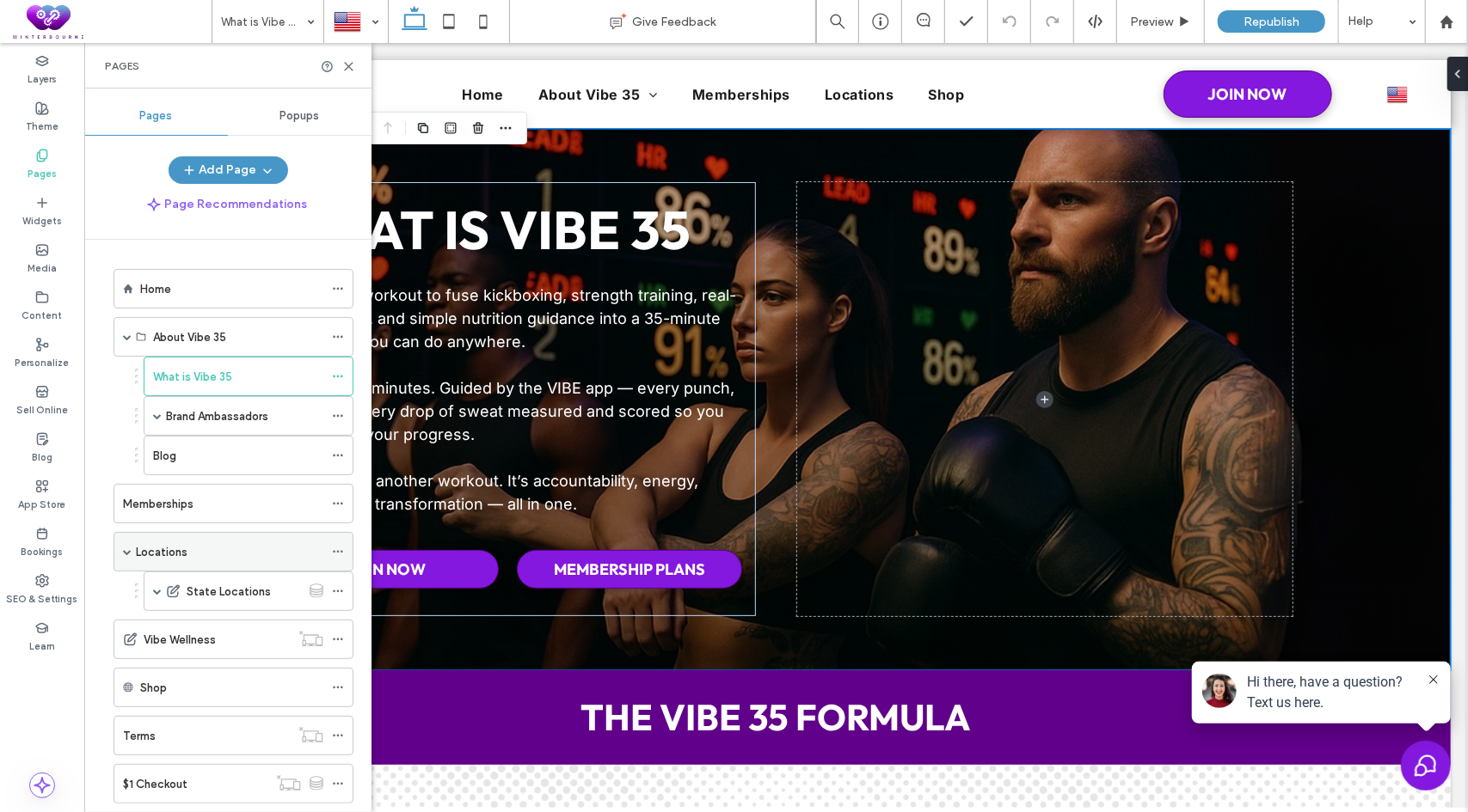
click at [184, 553] on label "Locations" at bounding box center [162, 552] width 51 height 31
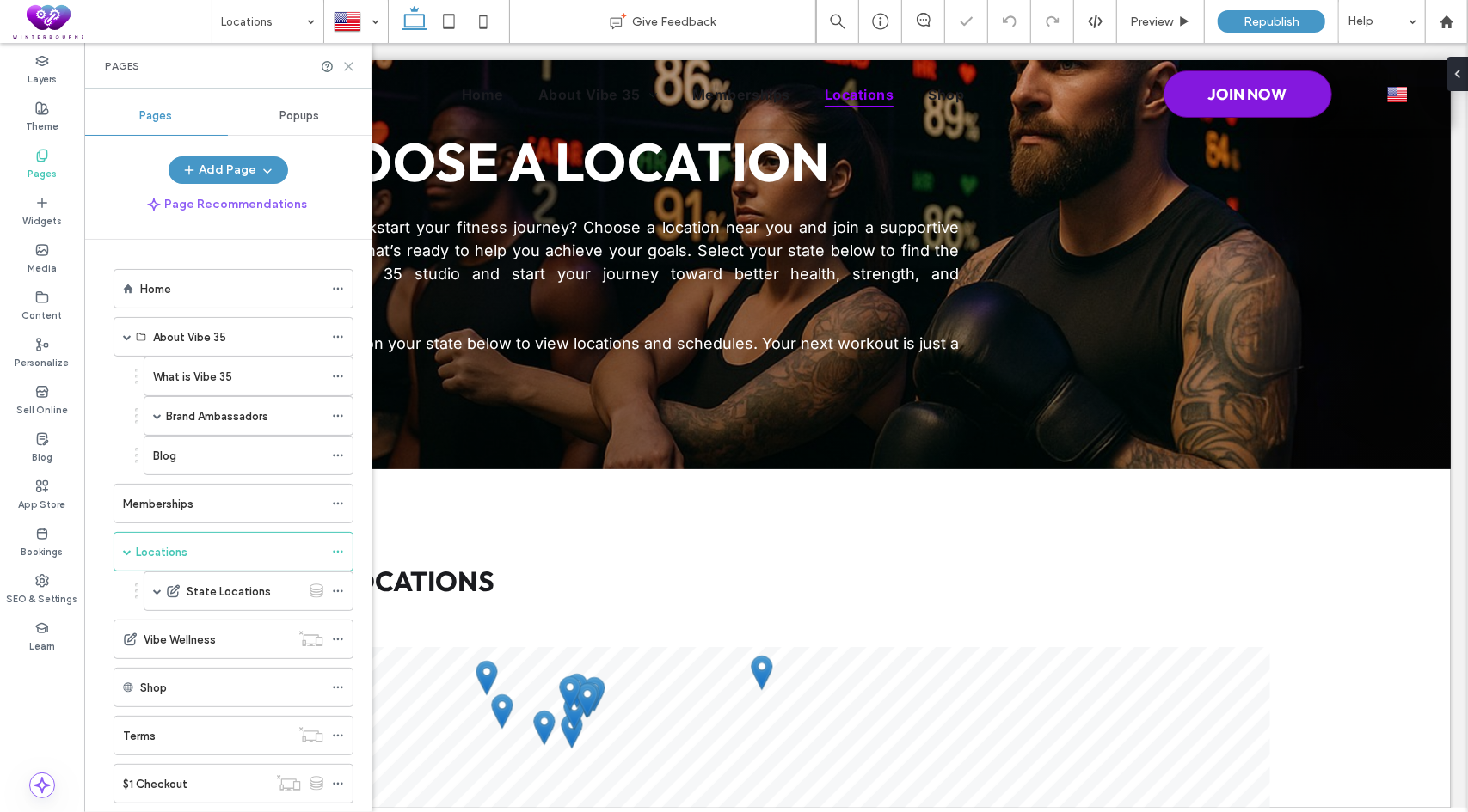
click at [349, 70] on icon at bounding box center [348, 66] width 13 height 13
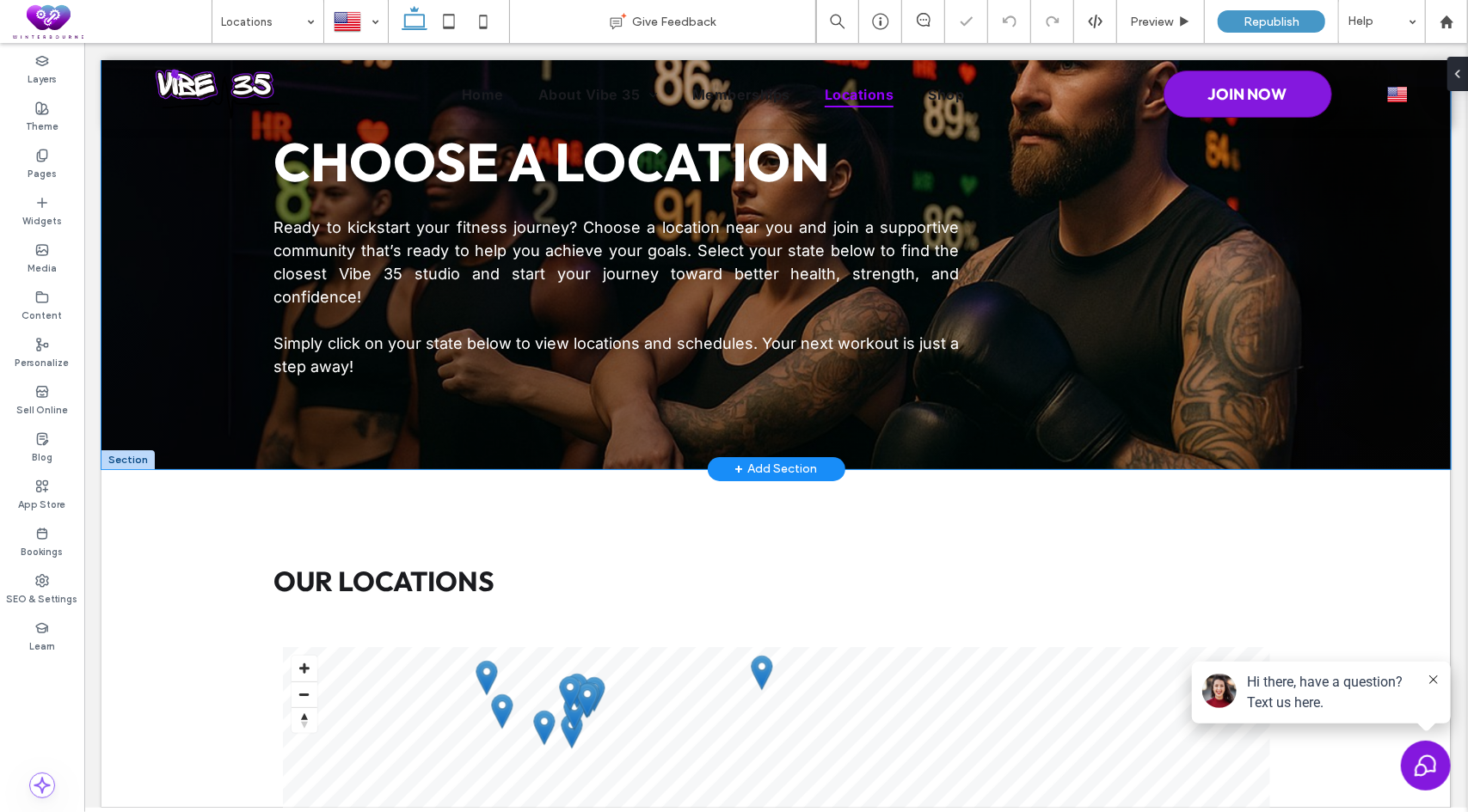
click at [172, 312] on div "Choose a Location Ready to kickstart your fitness journey? Choose a location ne…" at bounding box center [775, 263] width 1349 height 409
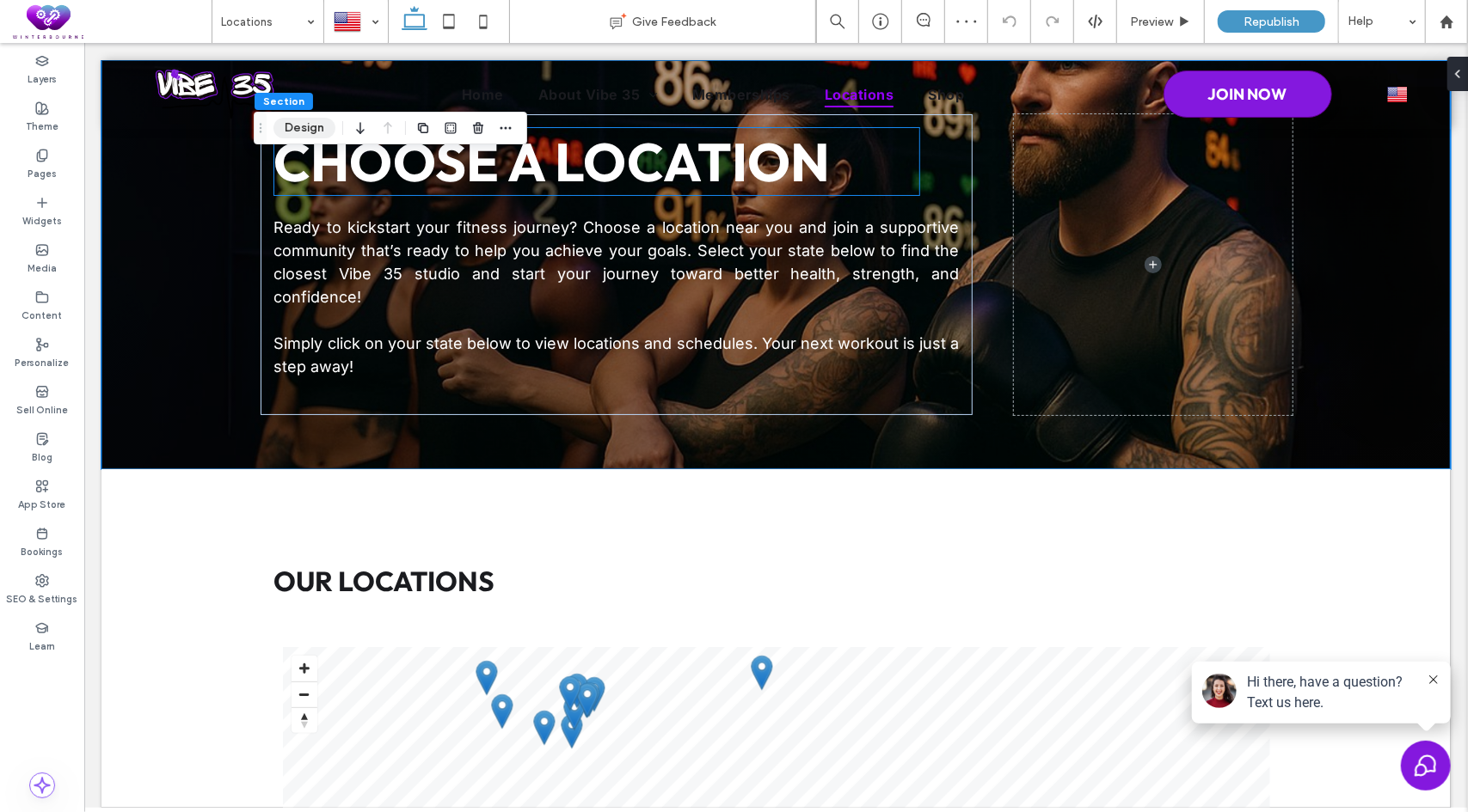
click at [315, 131] on button "Design" at bounding box center [304, 127] width 62 height 21
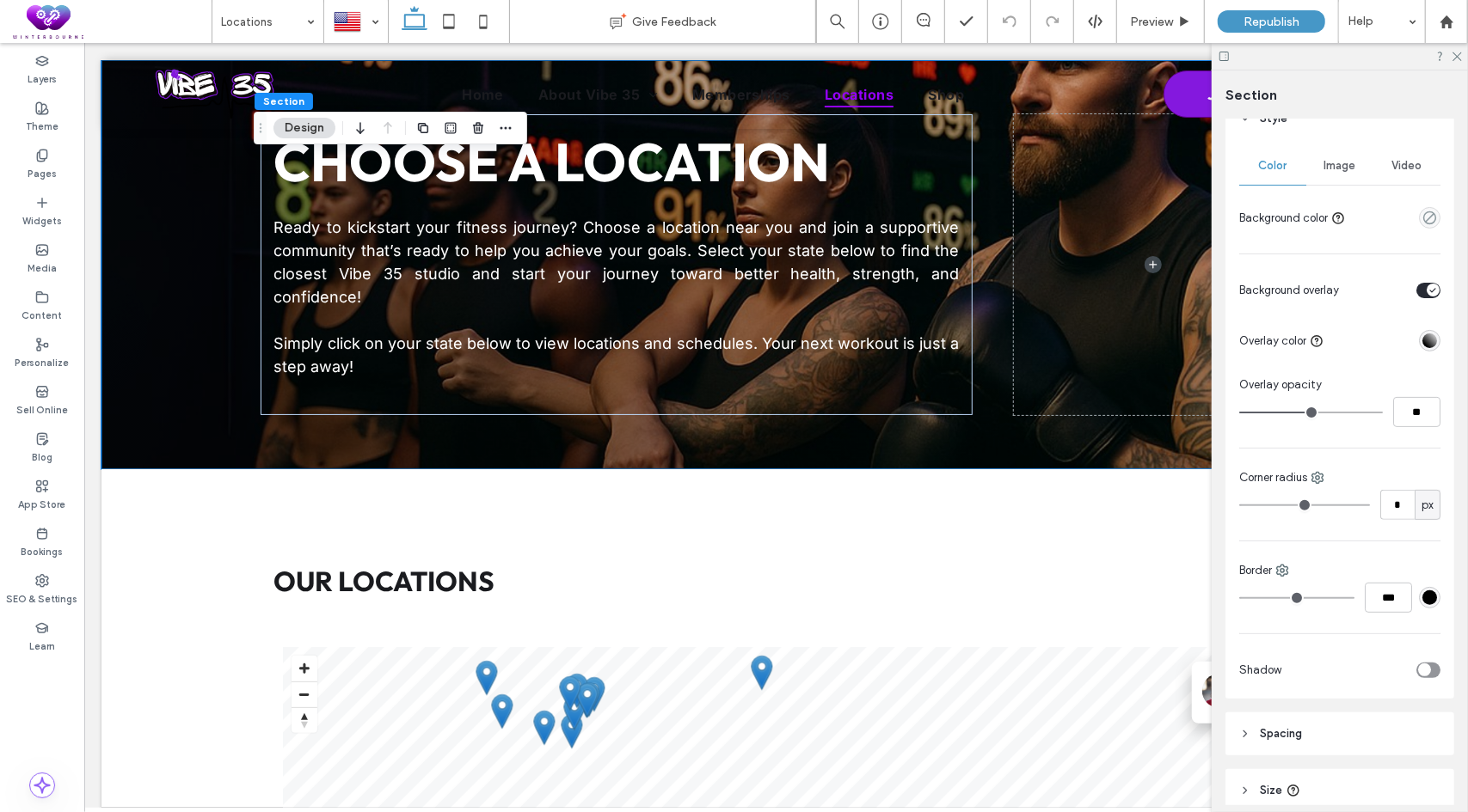
scroll to position [342, 0]
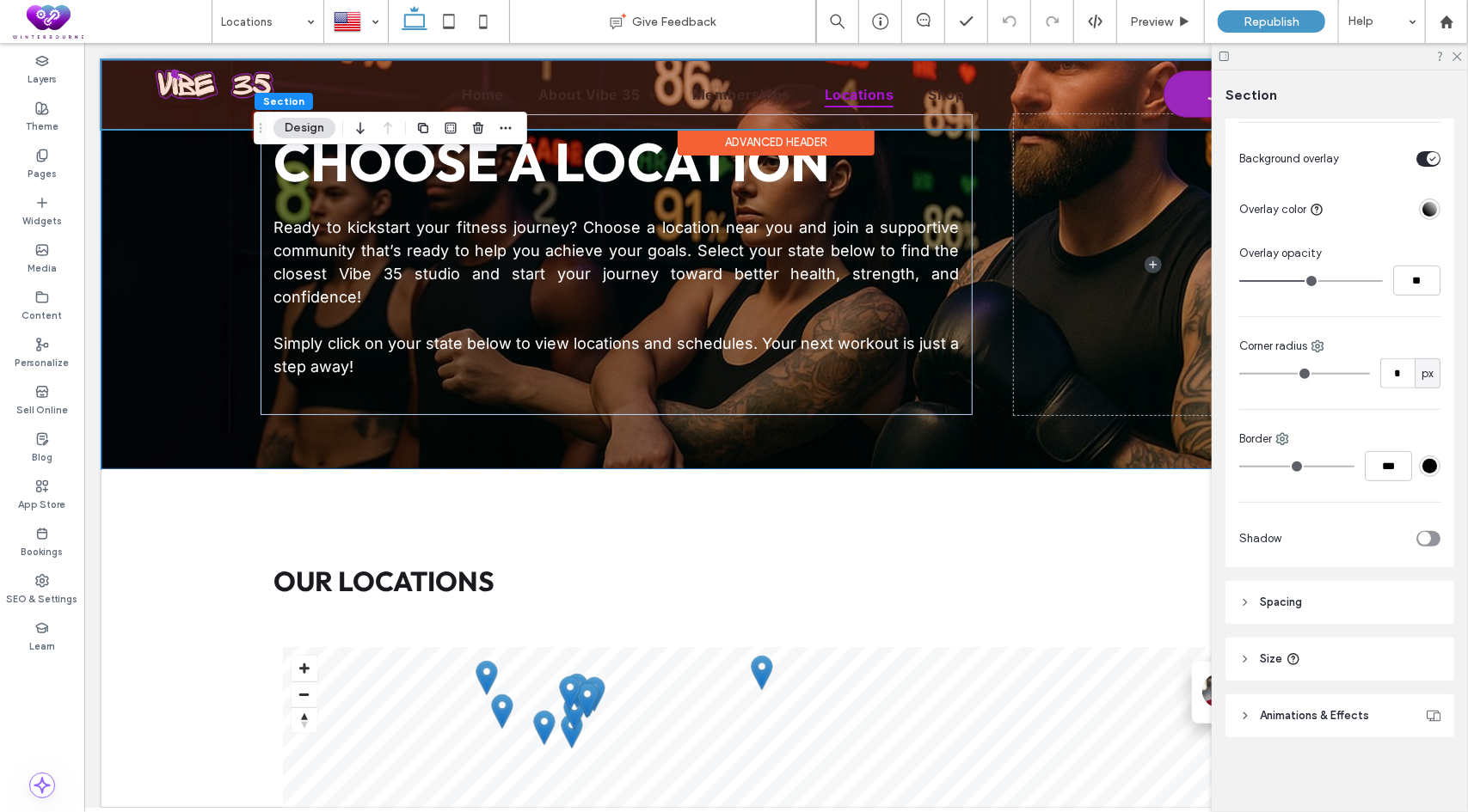
click at [142, 98] on div at bounding box center [775, 94] width 1349 height 69
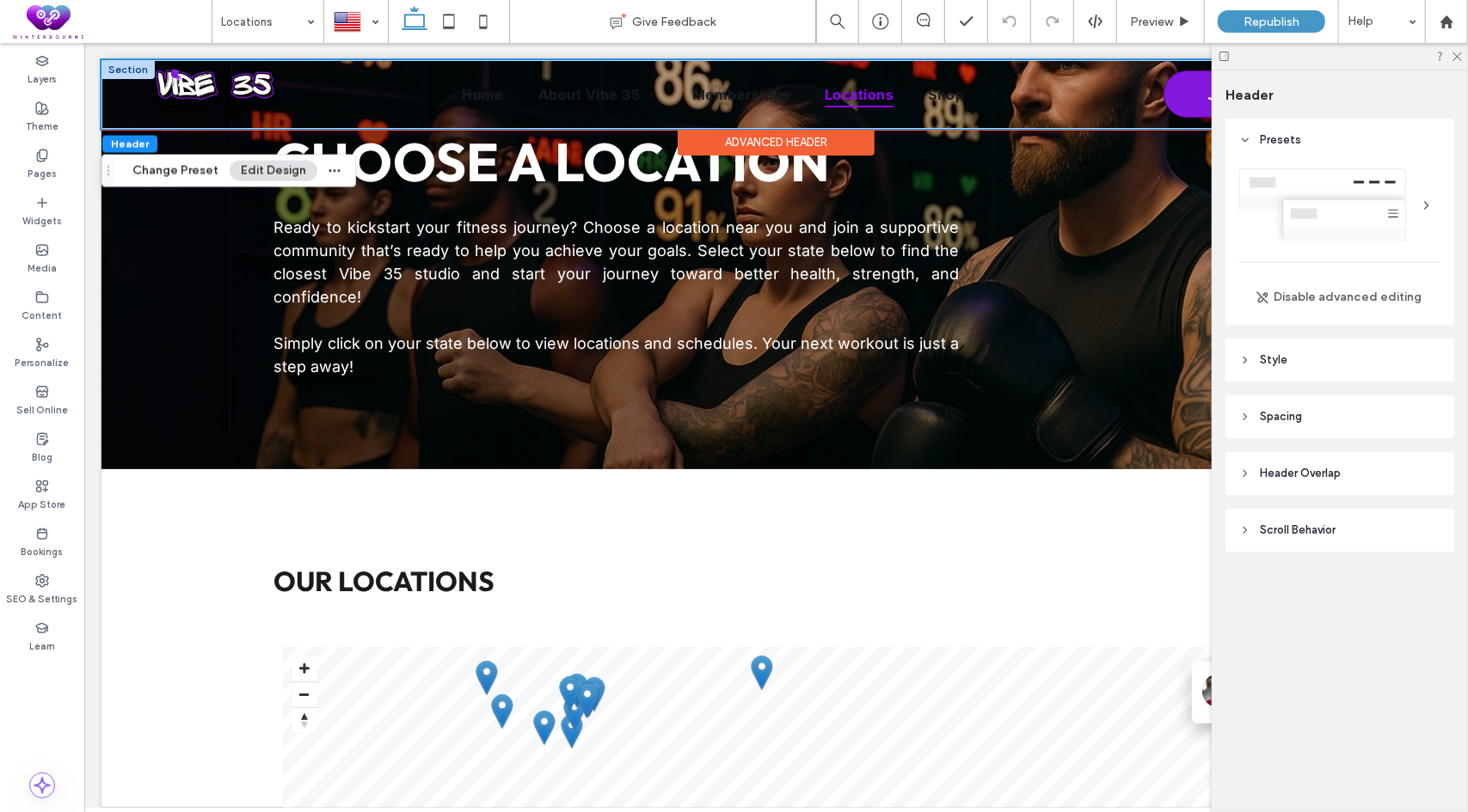
click at [118, 97] on div "Home About Vibe 35 What is Vibe 35 Brand Ambassadors Blog Memberships Locations…" at bounding box center [775, 94] width 1349 height 69
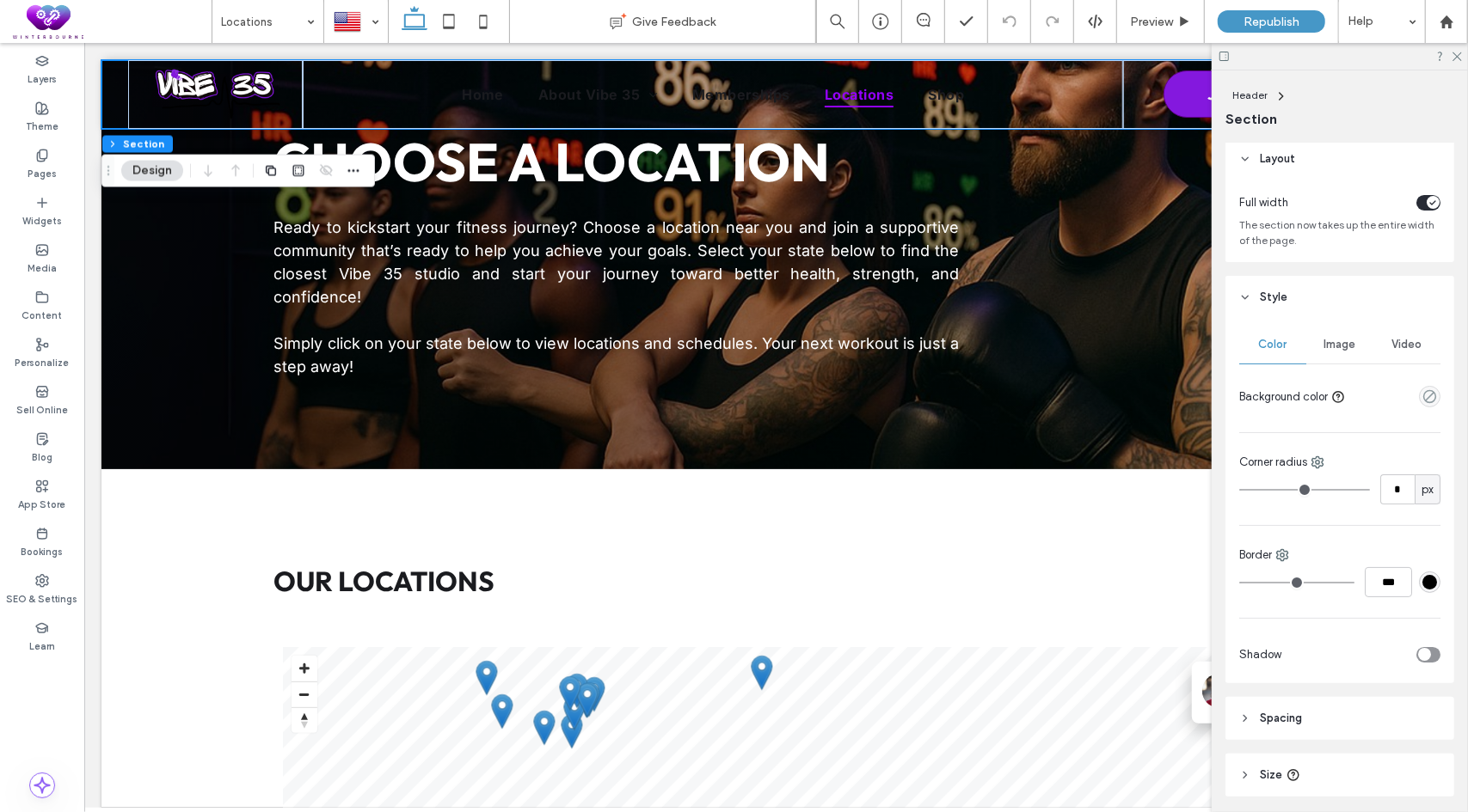
scroll to position [0, 0]
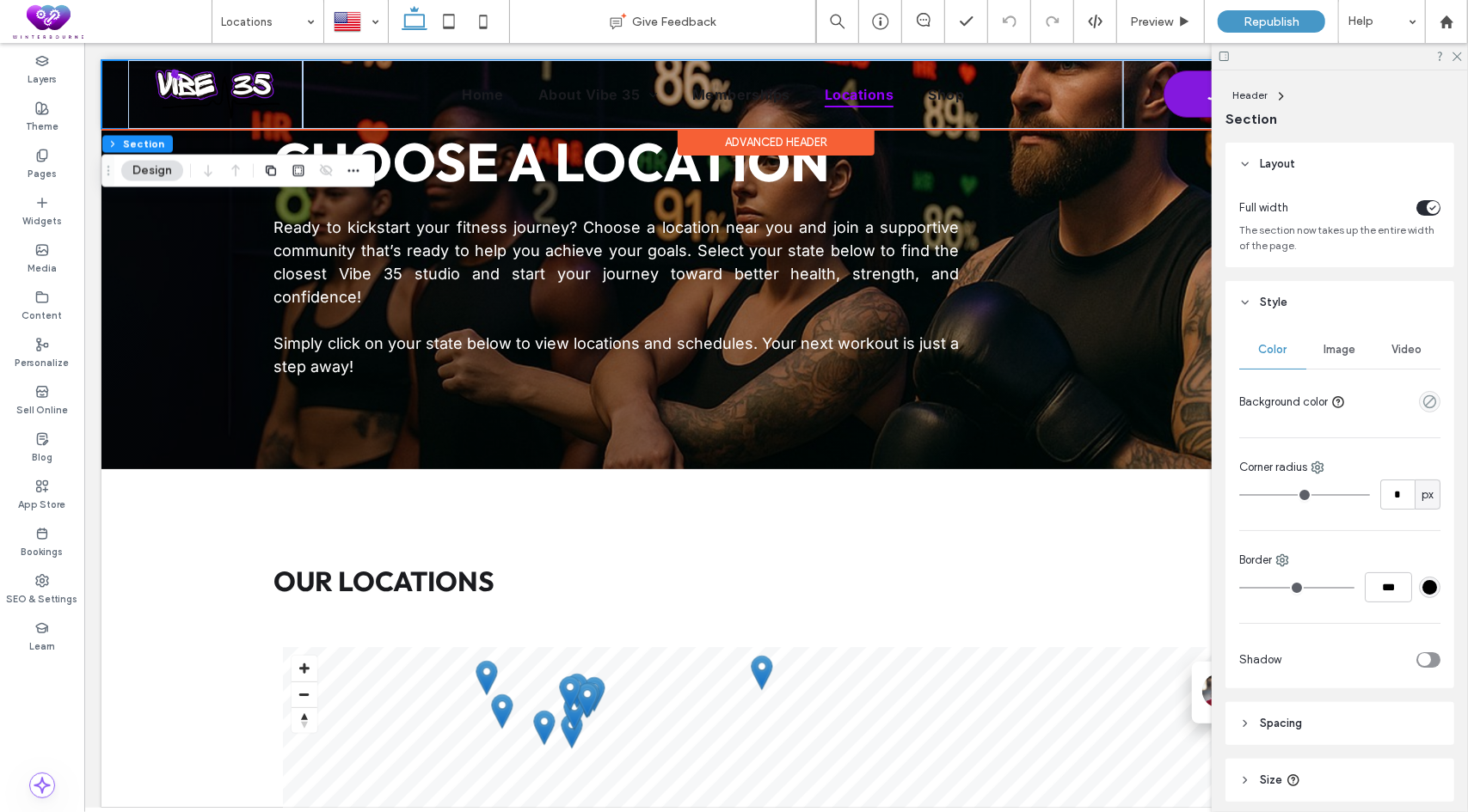
click at [742, 139] on div "Advanced Header" at bounding box center [775, 141] width 197 height 27
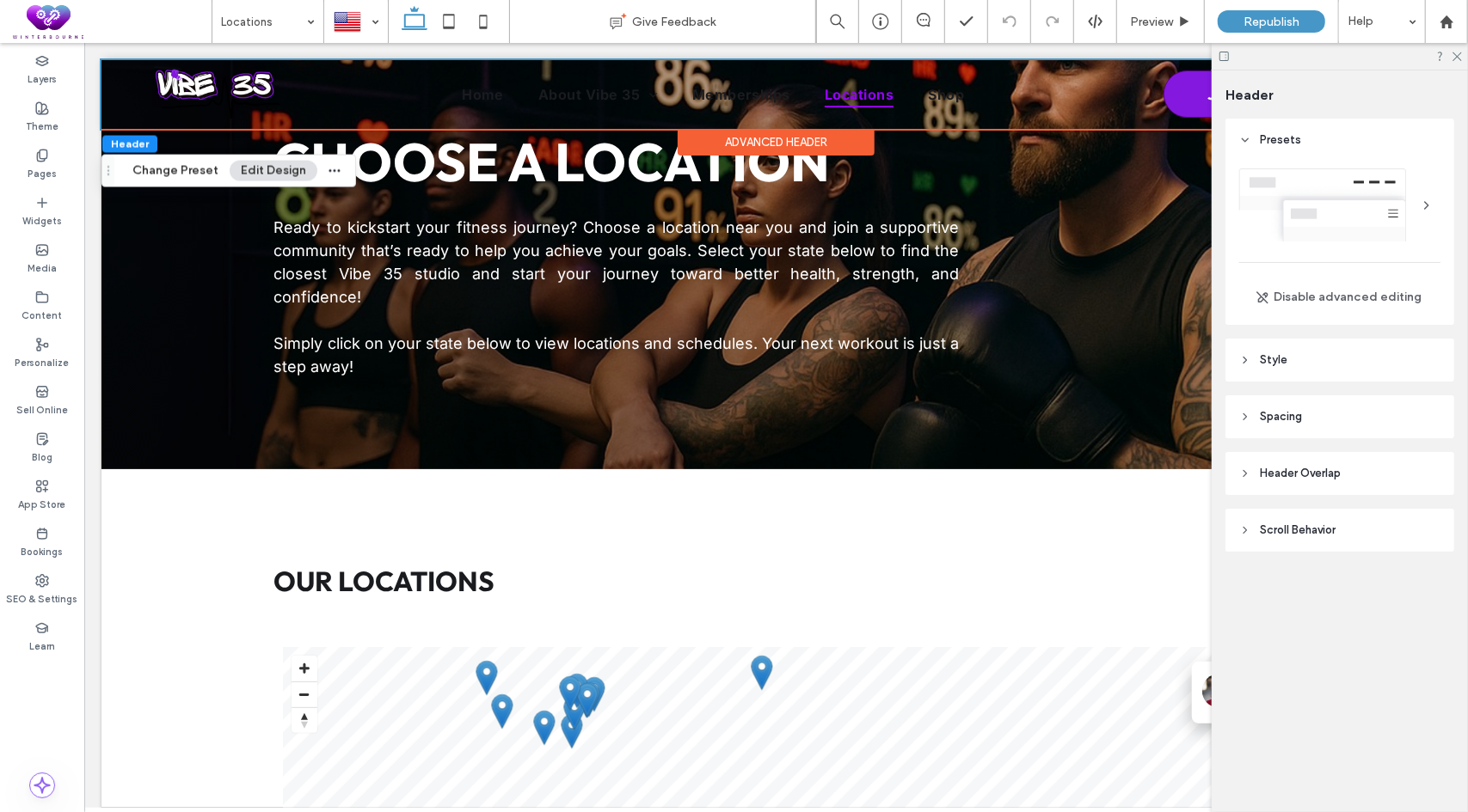
click at [1293, 467] on span "Header Overlap" at bounding box center [1299, 473] width 81 height 17
click at [1422, 518] on div "toggle" at bounding box center [1428, 517] width 24 height 16
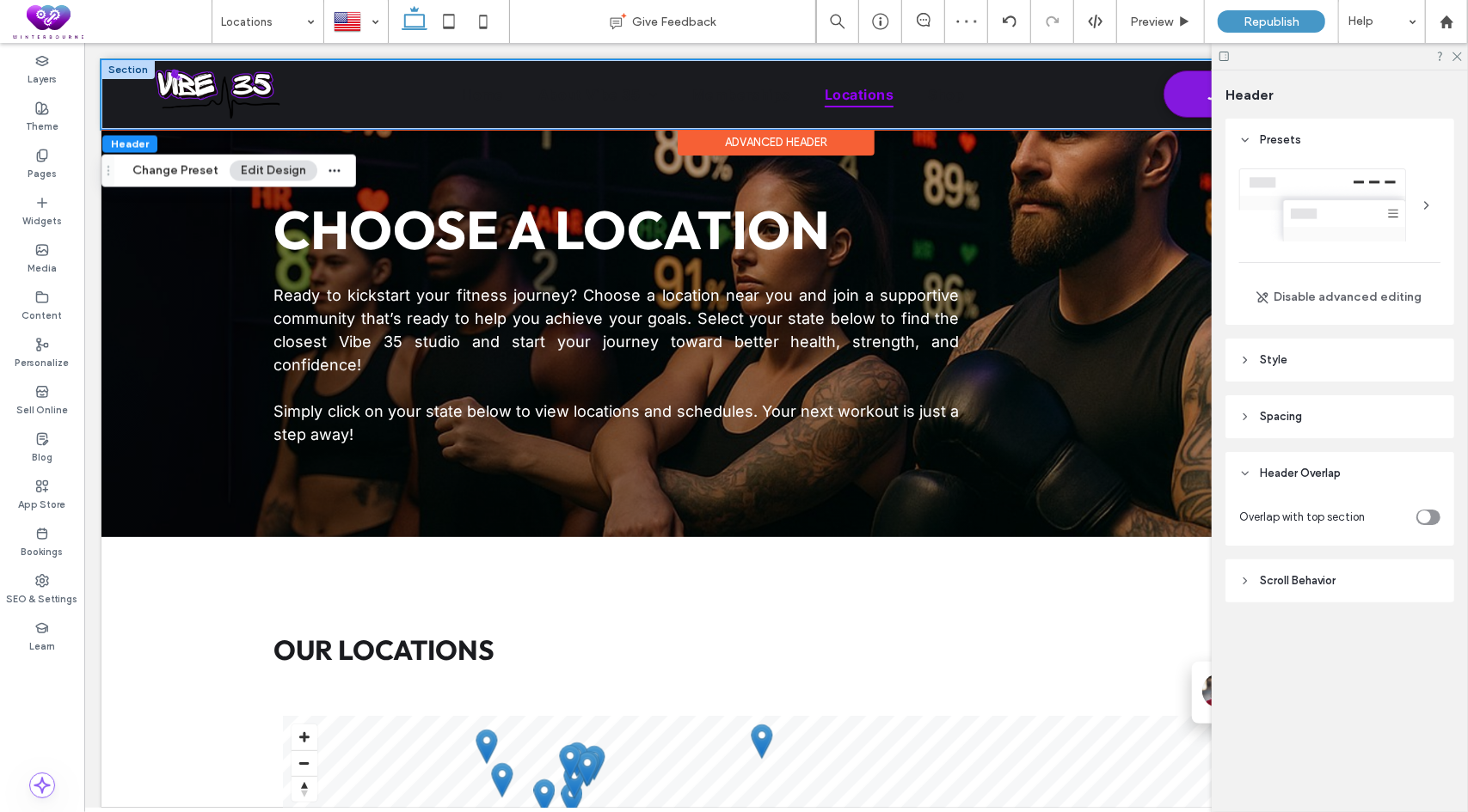
click at [119, 110] on div "Home About Vibe 35 What is Vibe 35 Brand Ambassadors Blog Memberships Locations…" at bounding box center [775, 94] width 1349 height 69
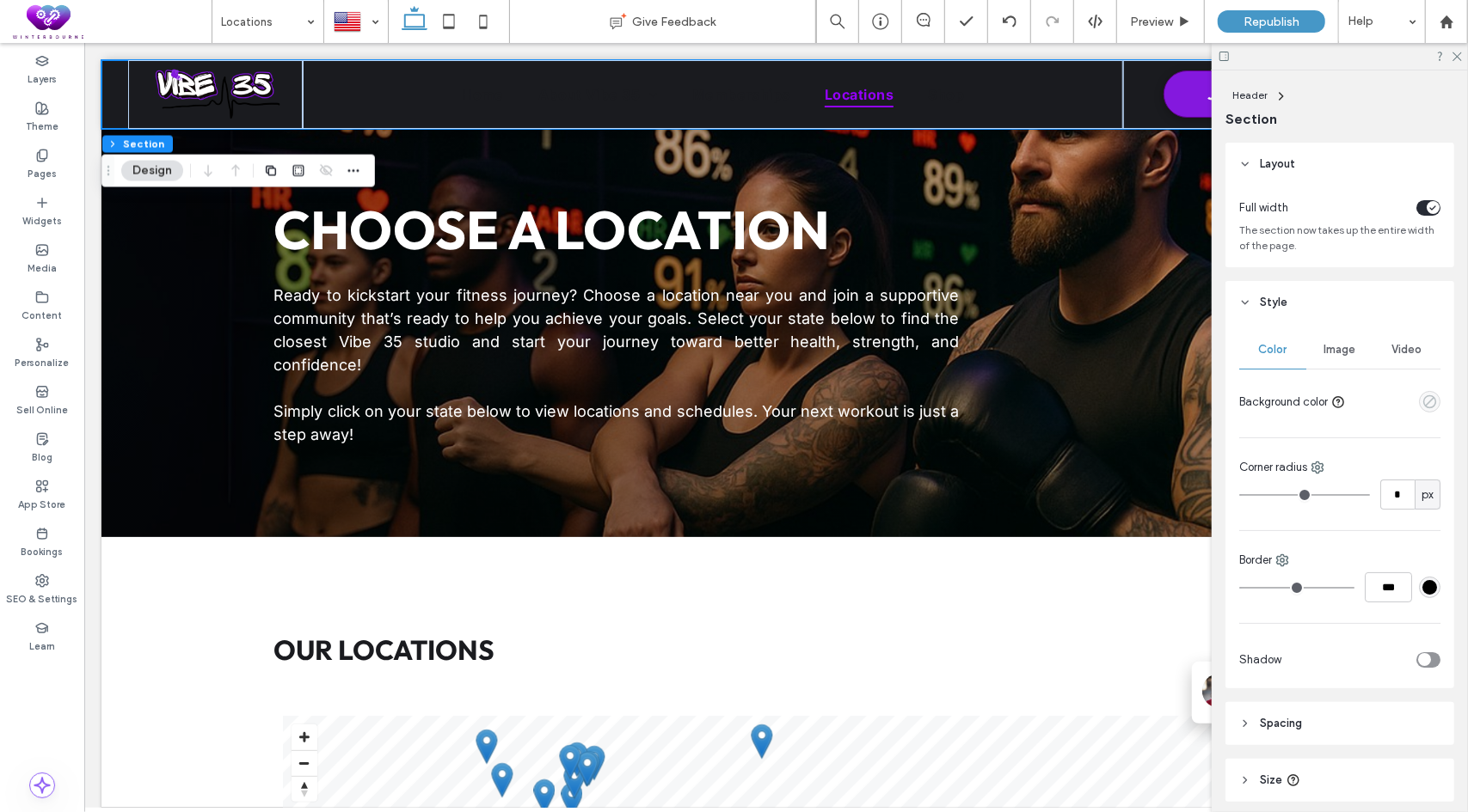
click at [1422, 400] on icon "empty color" at bounding box center [1429, 401] width 15 height 15
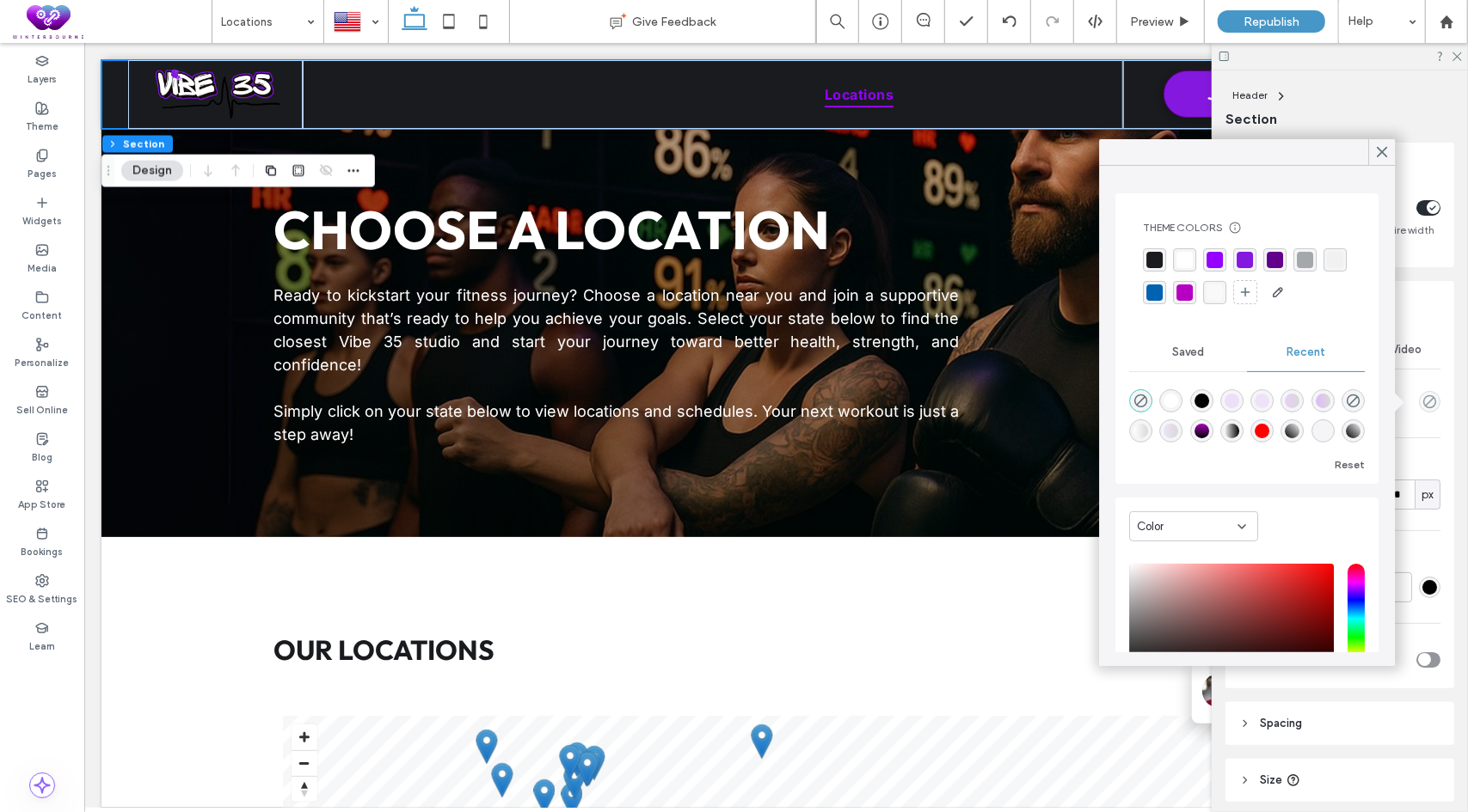
click at [1185, 258] on div "rgba(255, 255, 255, 1)" at bounding box center [1184, 259] width 17 height 17
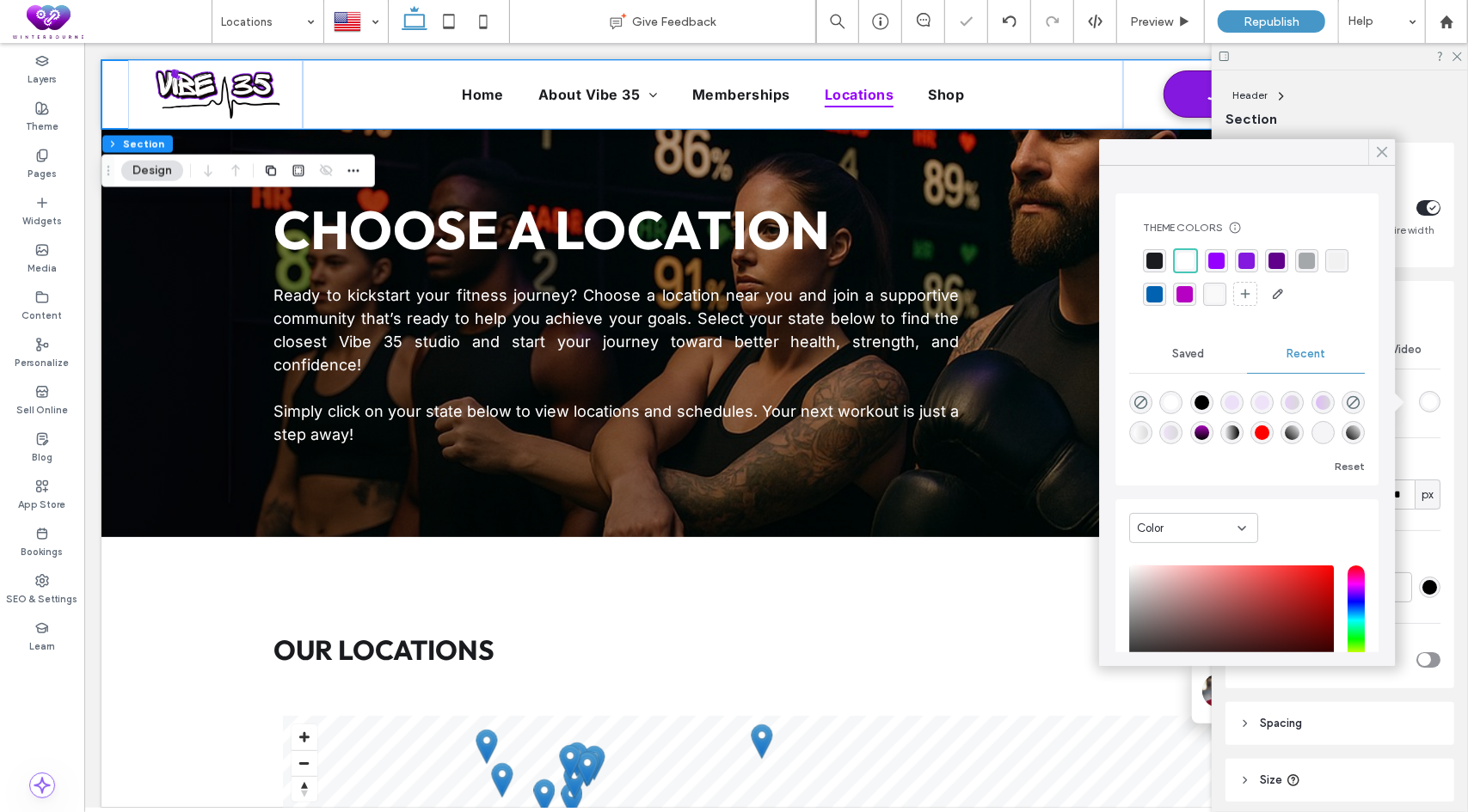
click at [1382, 150] on icon at bounding box center [1381, 152] width 16 height 16
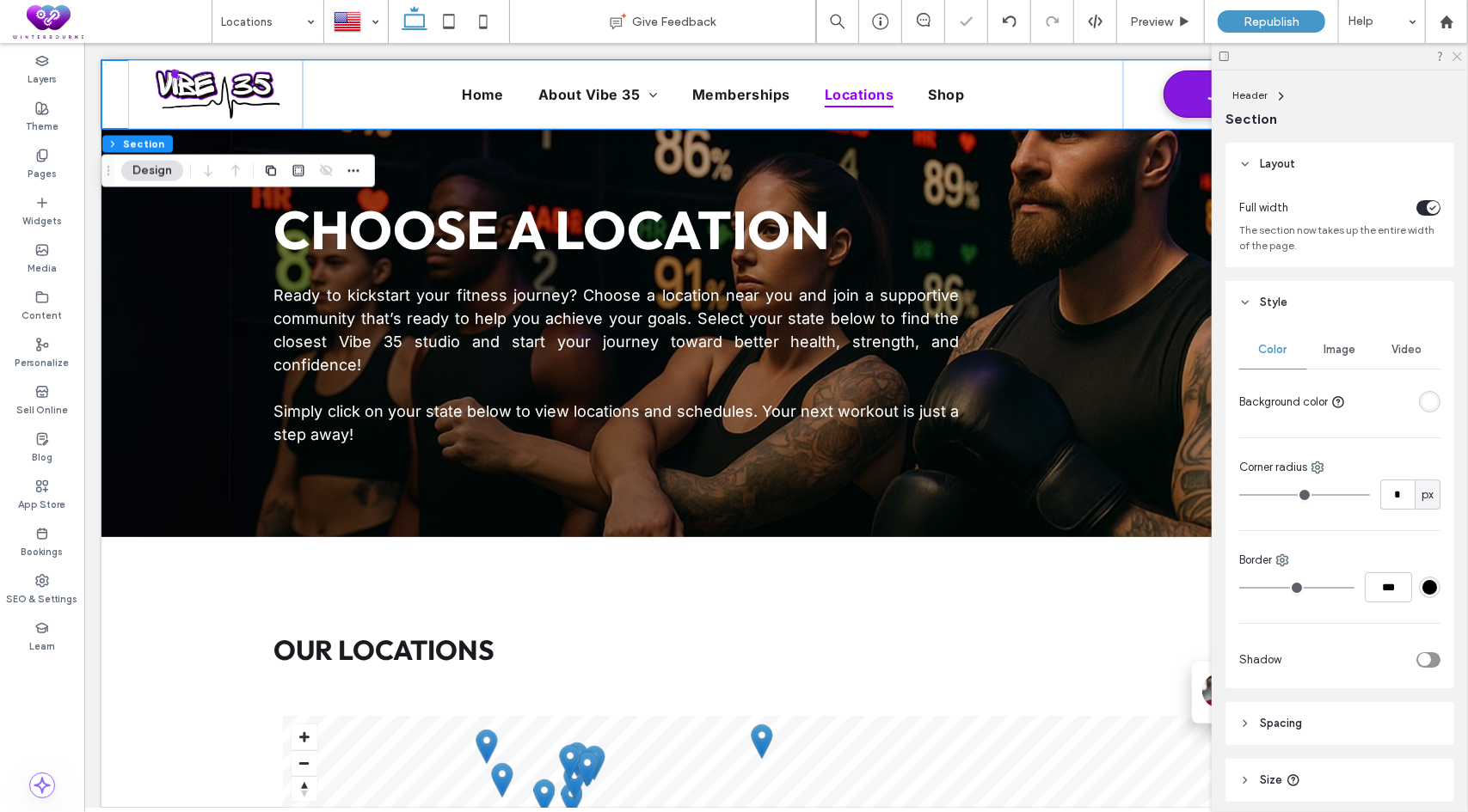
click at [1457, 54] on icon at bounding box center [1455, 55] width 11 height 11
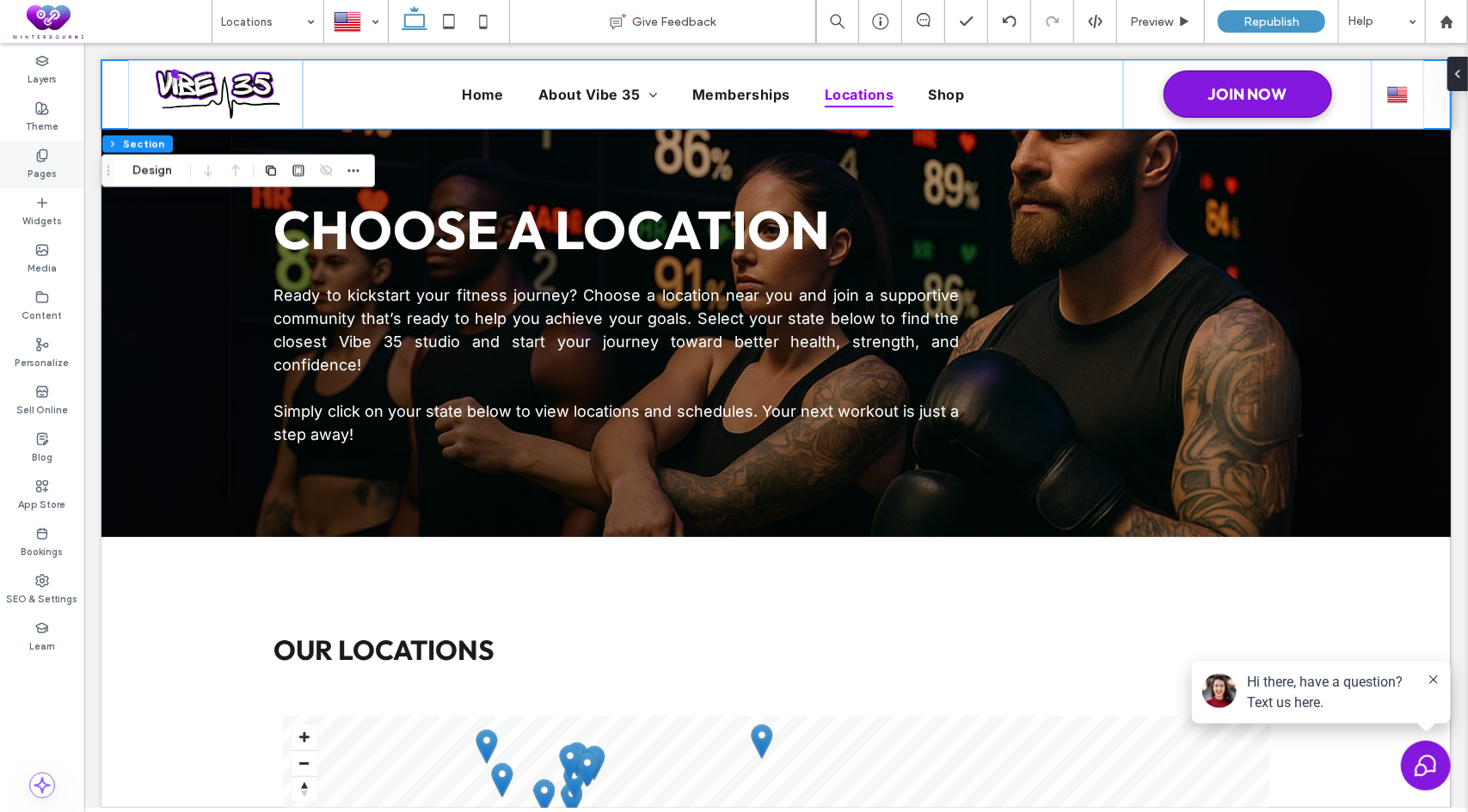
click at [44, 165] on label "Pages" at bounding box center [42, 171] width 30 height 19
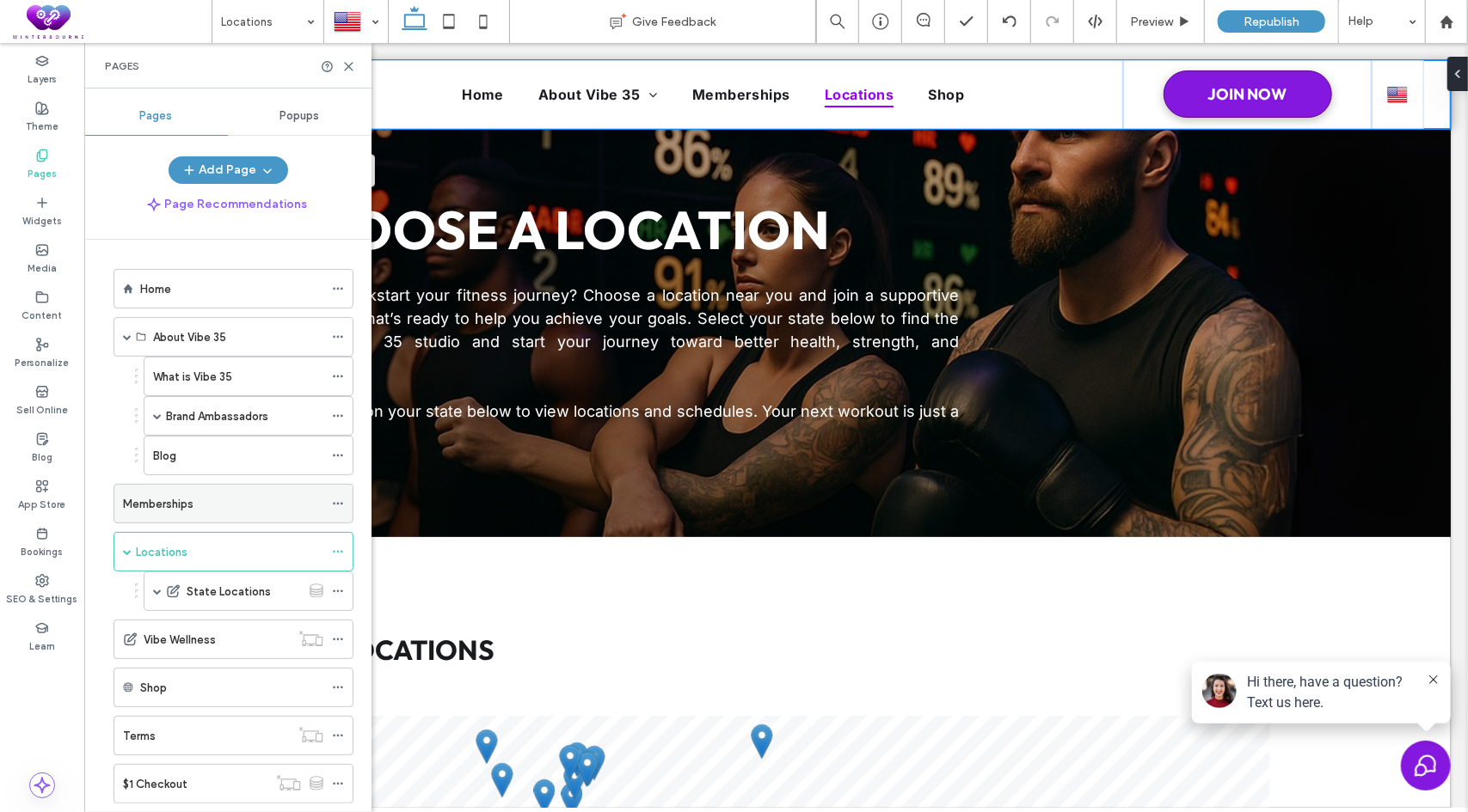
click at [200, 499] on div "Memberships" at bounding box center [223, 504] width 200 height 18
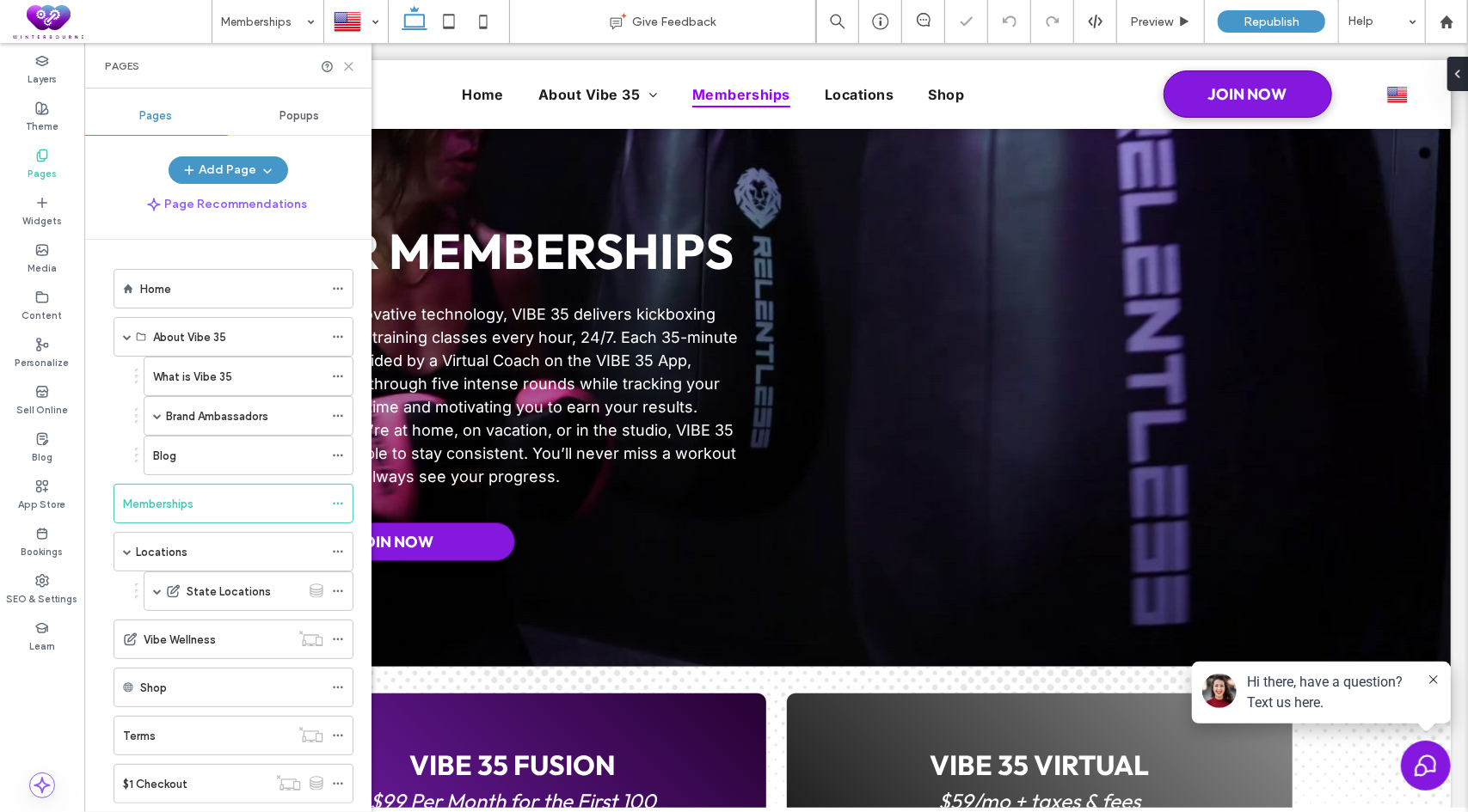
click at [349, 67] on use at bounding box center [349, 67] width 8 height 8
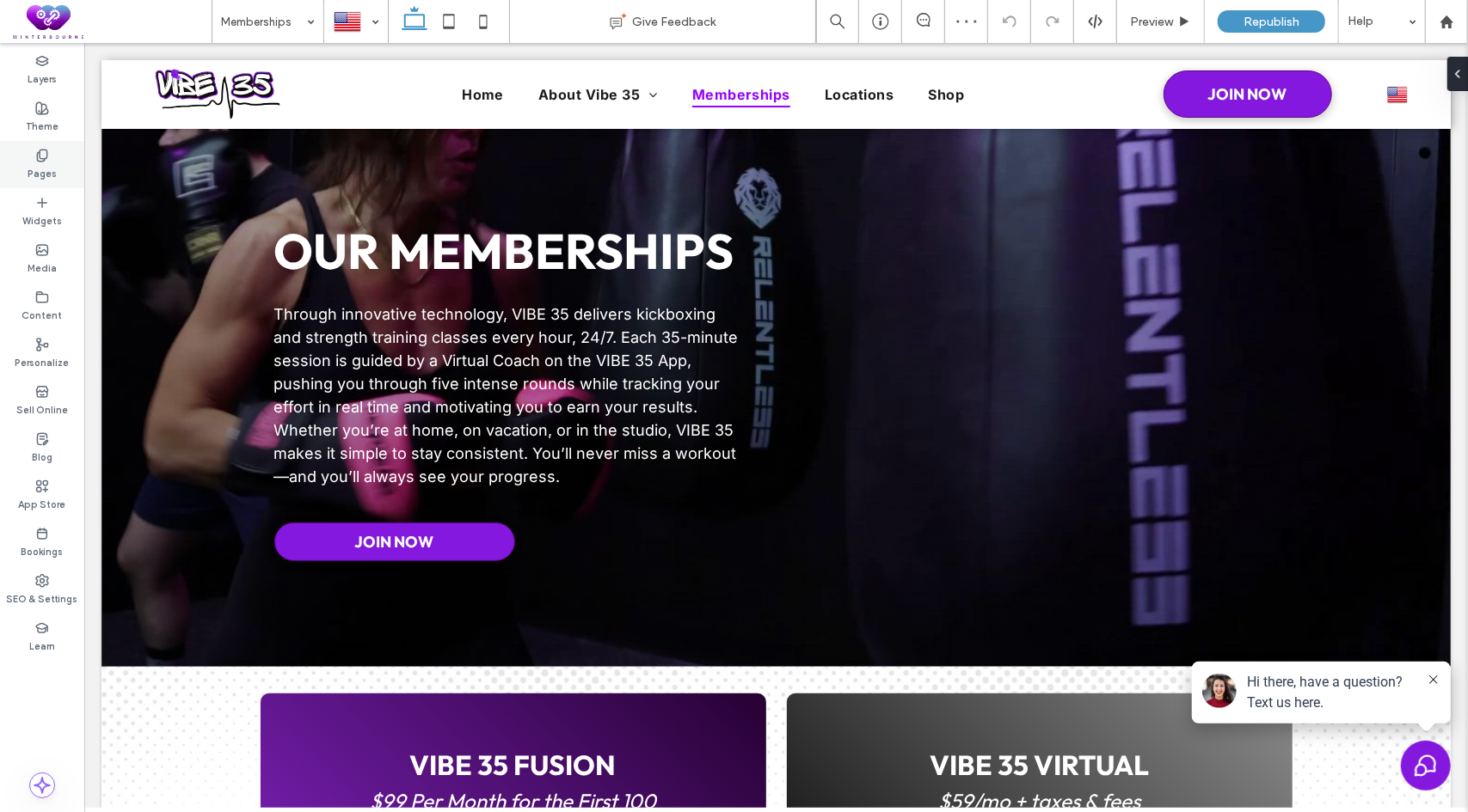
click at [39, 166] on label "Pages" at bounding box center [42, 171] width 30 height 19
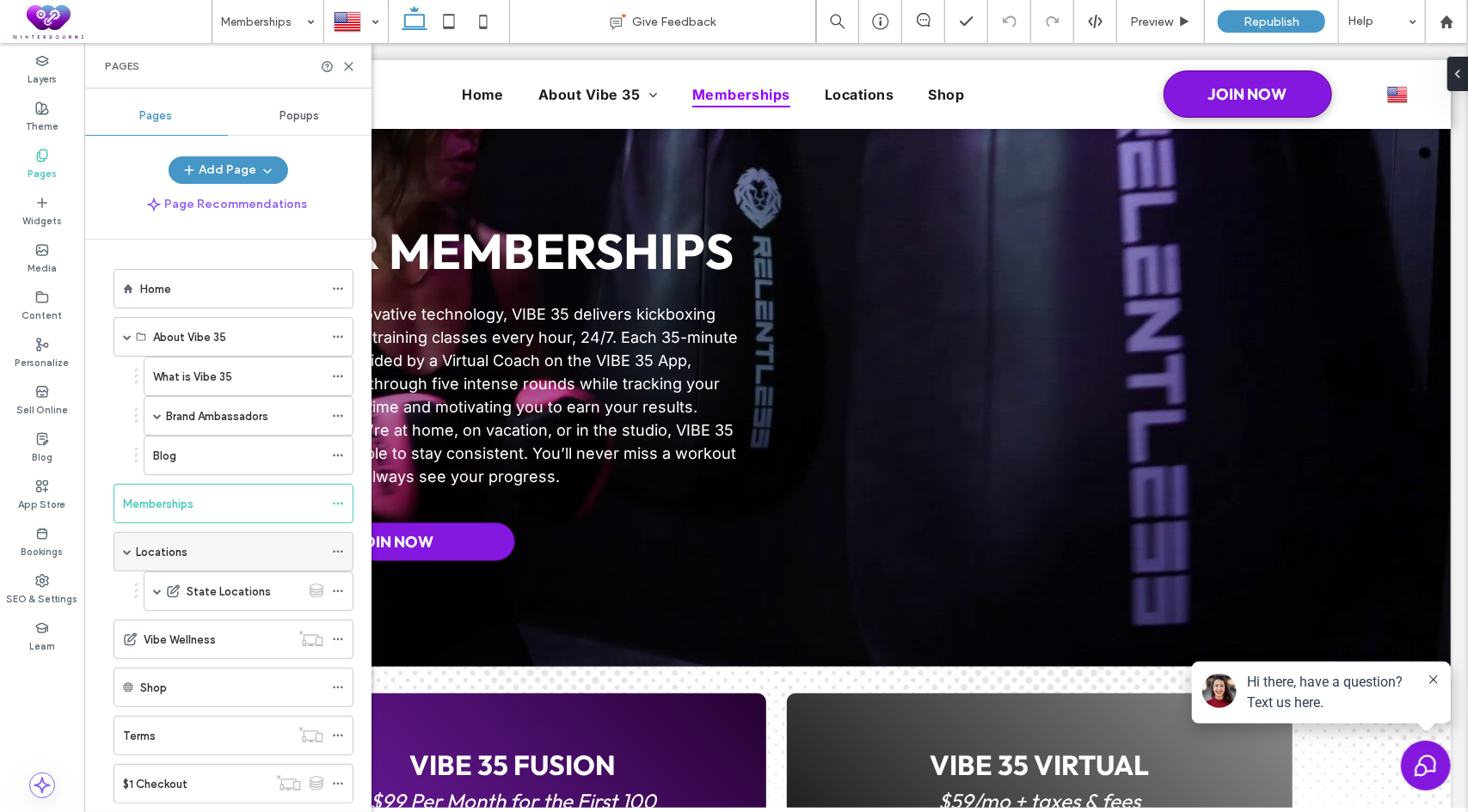
click at [198, 553] on div "Locations" at bounding box center [230, 552] width 187 height 18
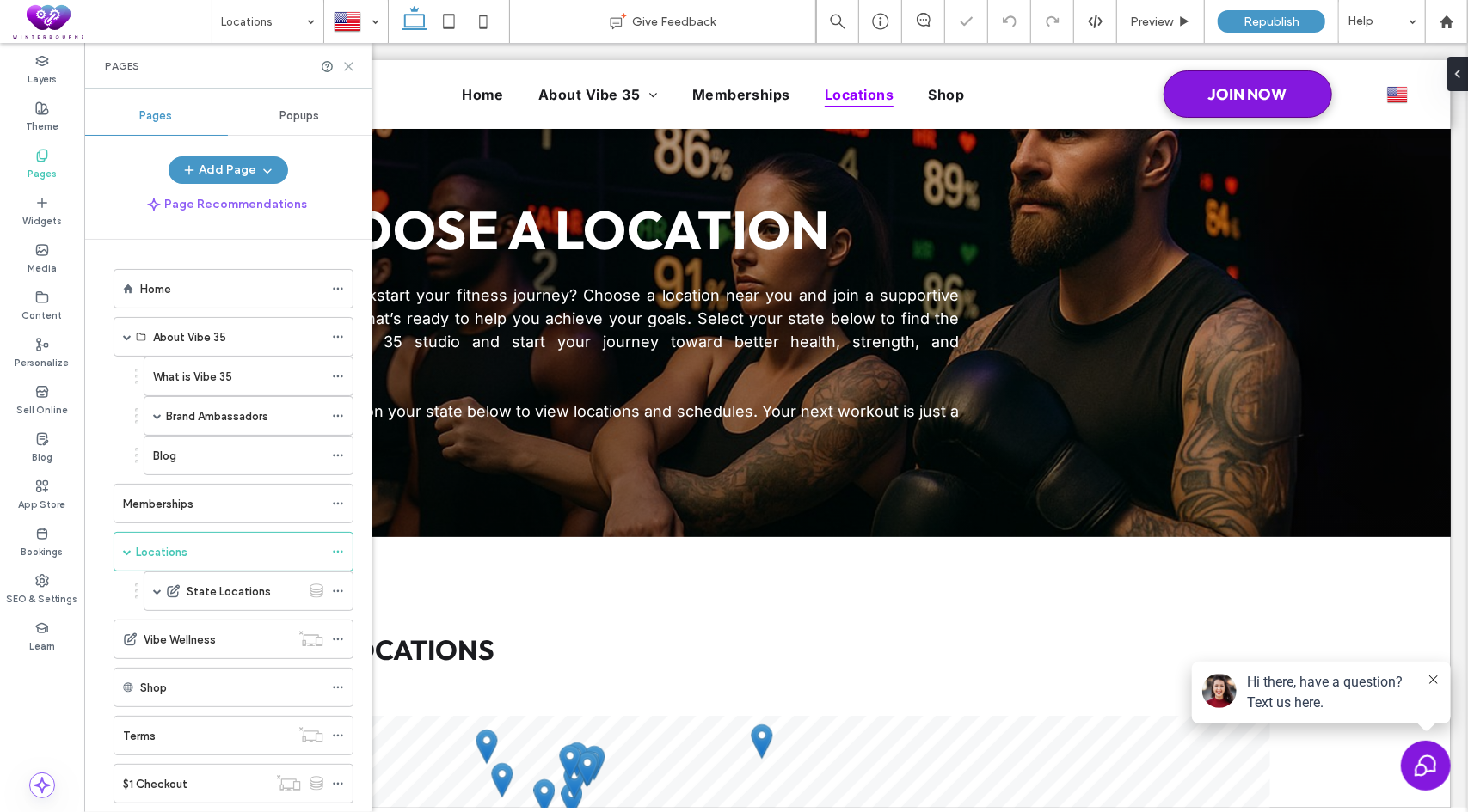
click at [348, 64] on icon at bounding box center [348, 66] width 13 height 13
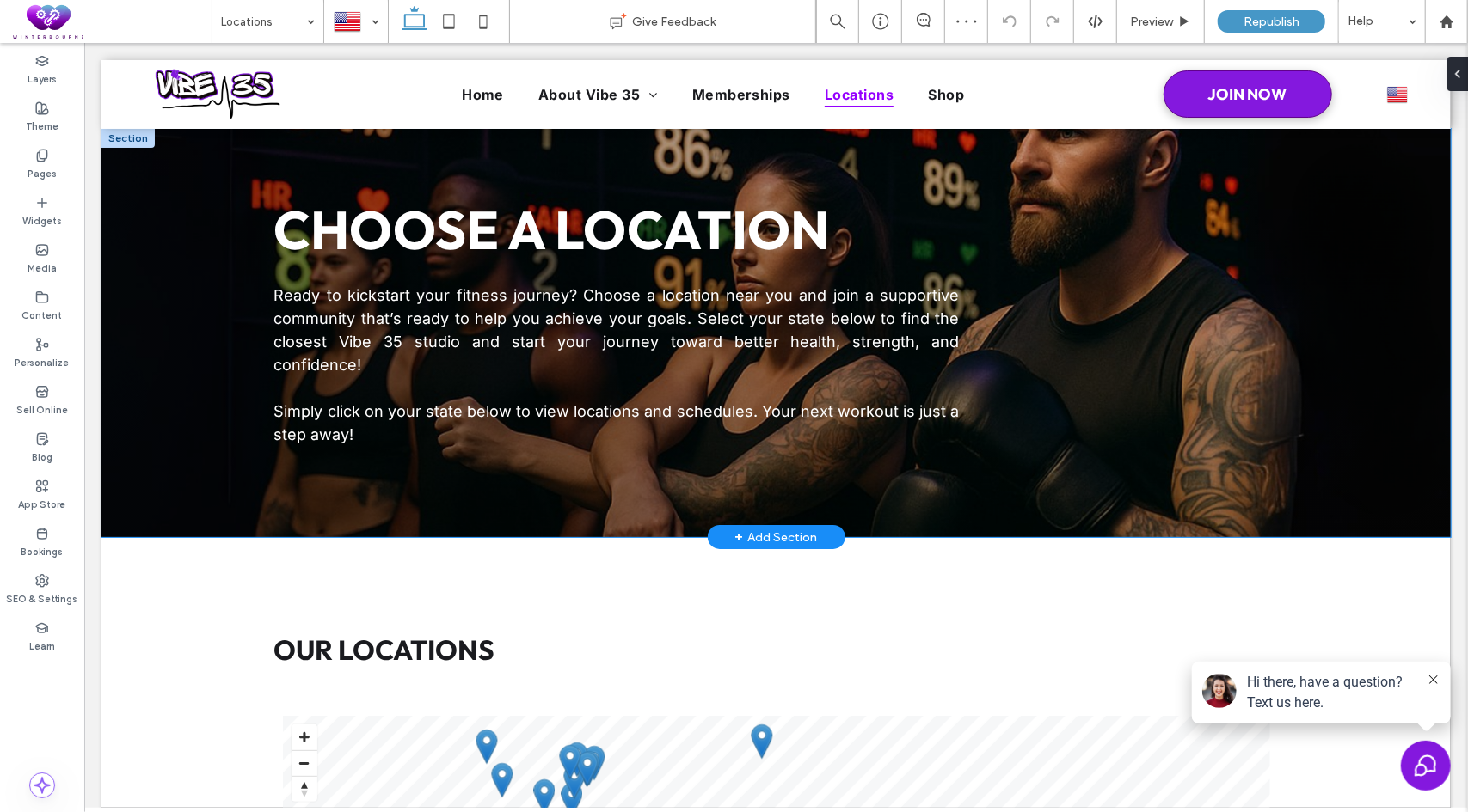
click at [176, 296] on div "Choose a Location Ready to kickstart your fitness journey? Choose a location ne…" at bounding box center [775, 332] width 1349 height 409
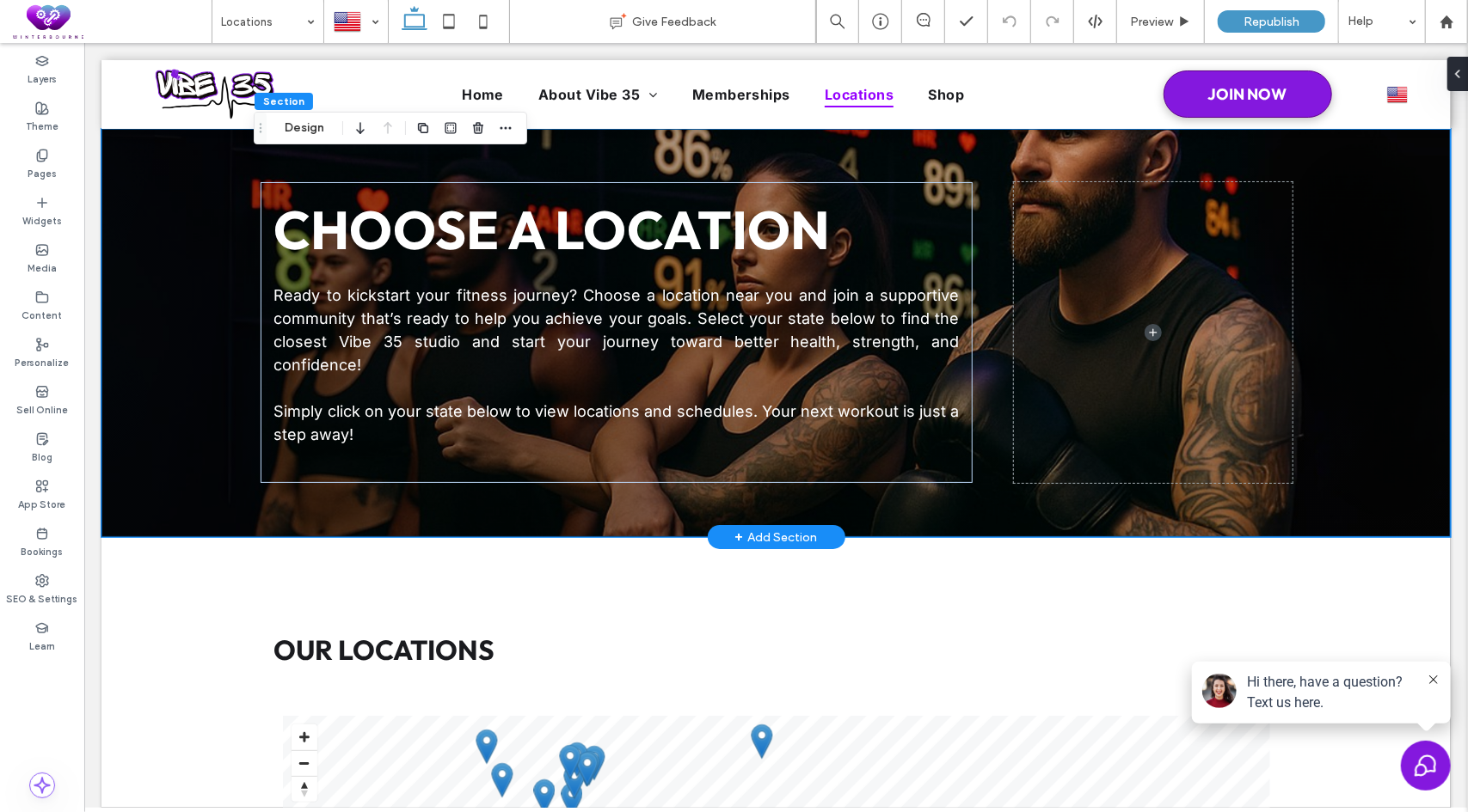
click at [181, 231] on div "Choose a Location Ready to kickstart your fitness journey? Choose a location ne…" at bounding box center [775, 332] width 1349 height 409
click at [177, 286] on div "Choose a Location Ready to kickstart your fitness journey? Choose a location ne…" at bounding box center [775, 332] width 1349 height 409
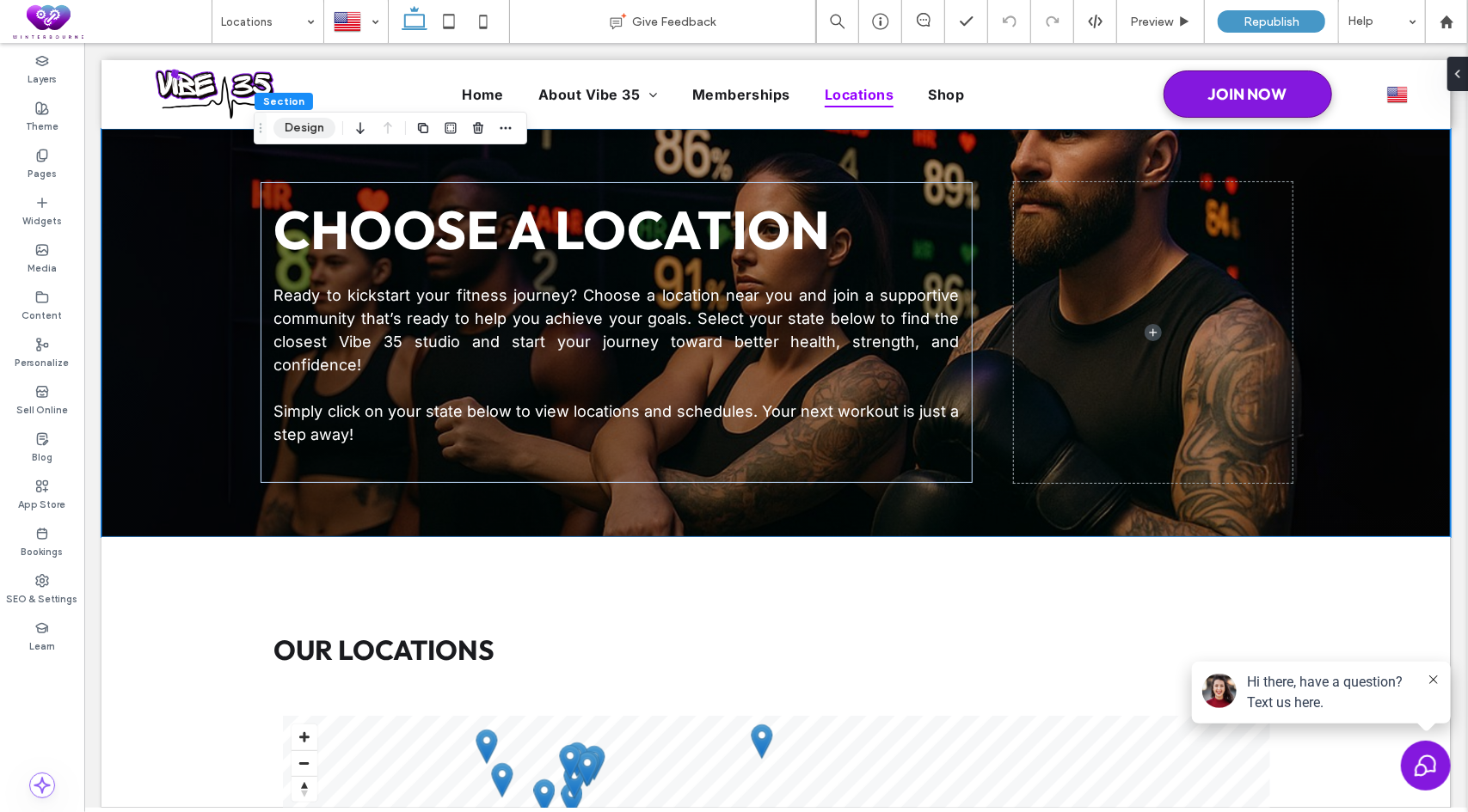
click at [313, 130] on button "Design" at bounding box center [304, 127] width 62 height 21
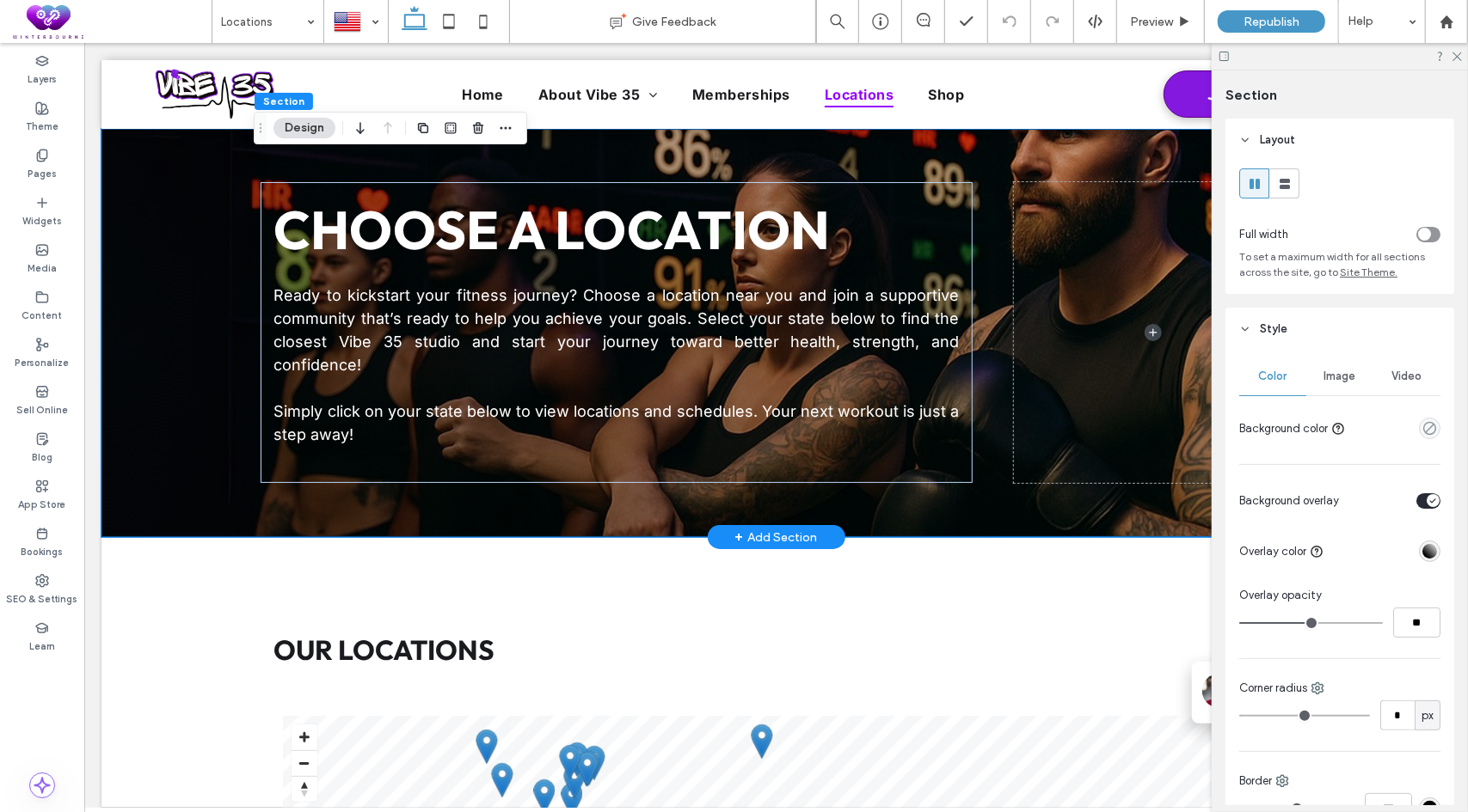
click at [193, 316] on div "Choose a Location Ready to kickstart your fitness journey? Choose a location ne…" at bounding box center [775, 332] width 1349 height 409
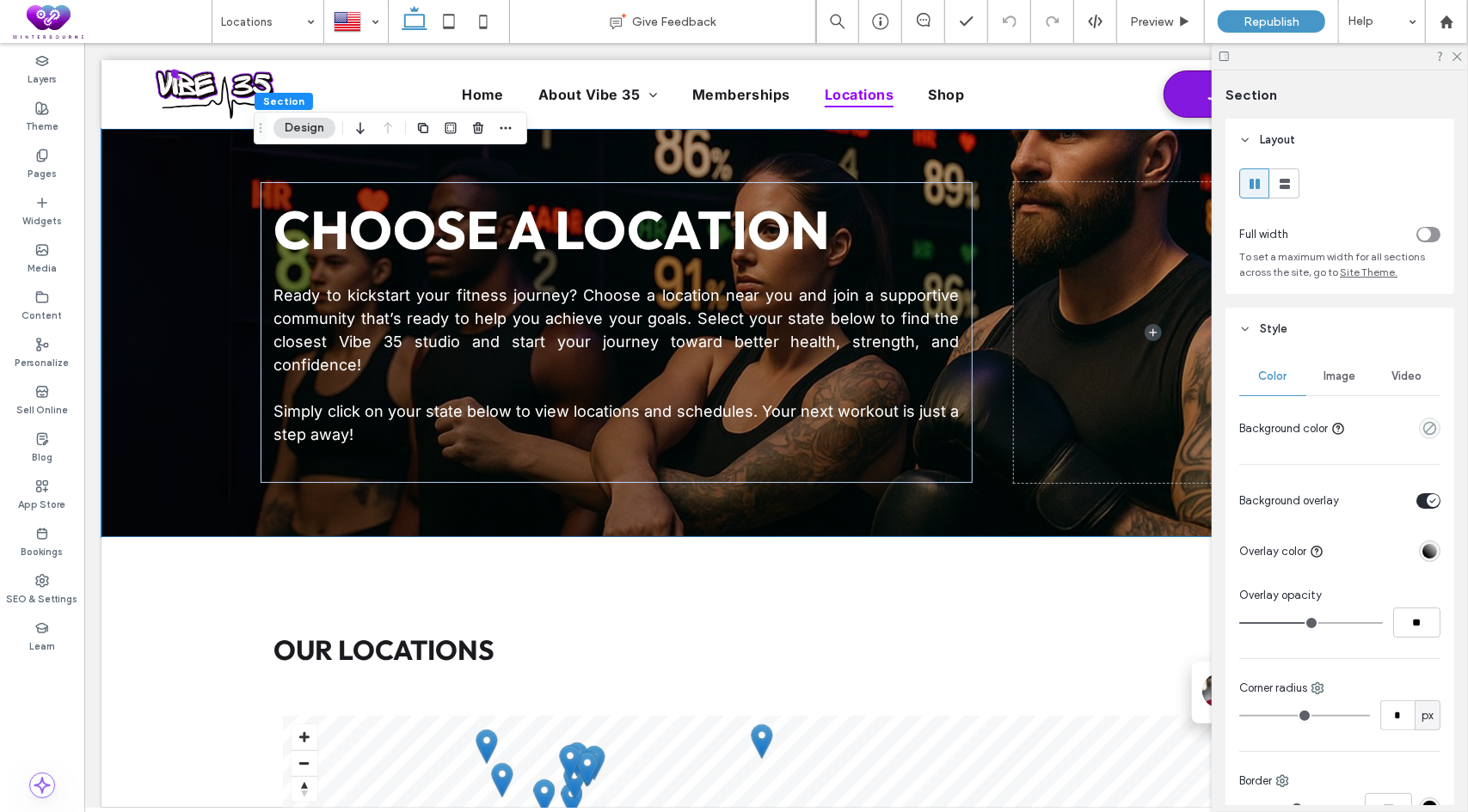
click at [301, 133] on button "Design" at bounding box center [304, 127] width 62 height 21
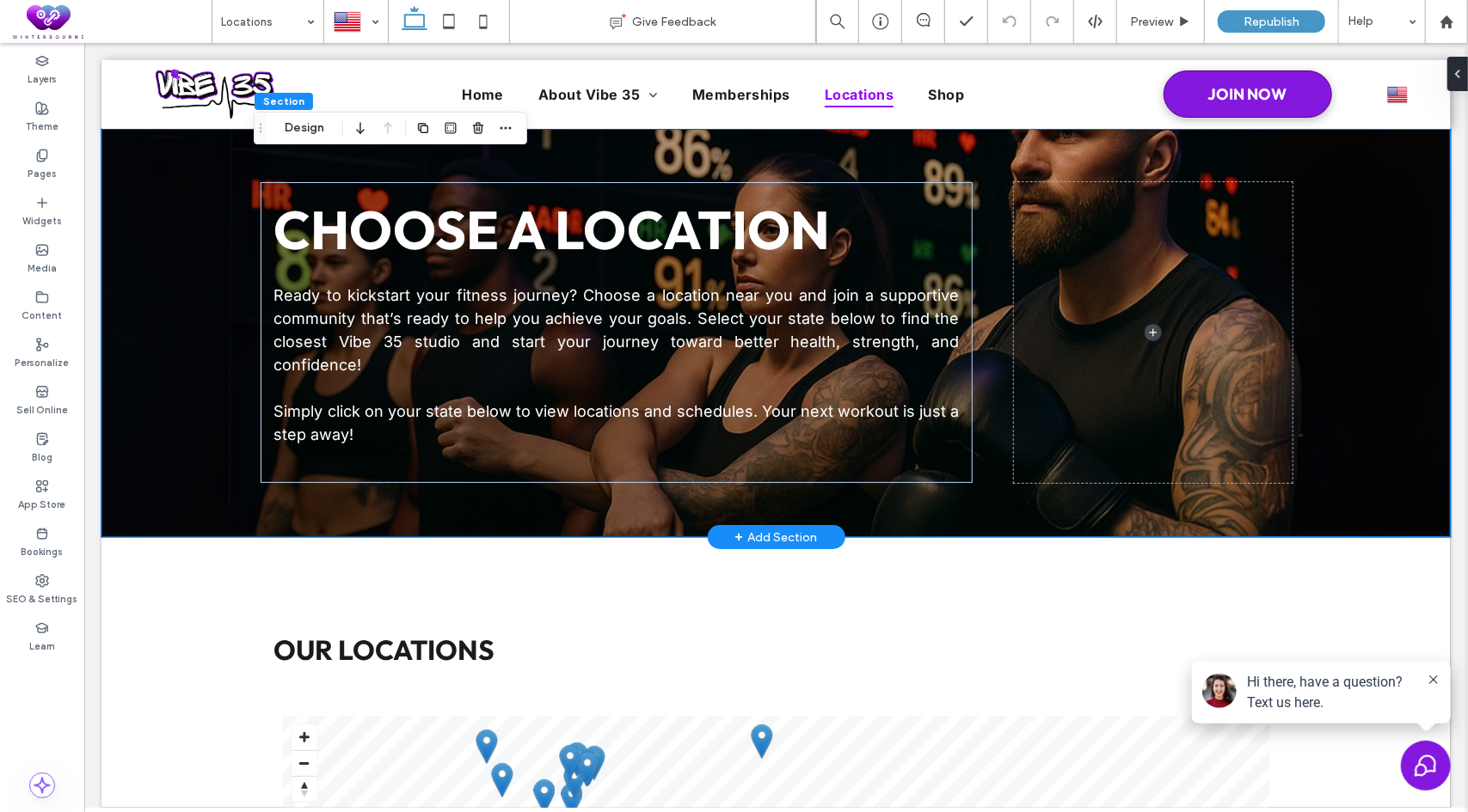
click at [150, 329] on div "Choose a Location Ready to kickstart your fitness journey? Choose a location ne…" at bounding box center [775, 332] width 1349 height 409
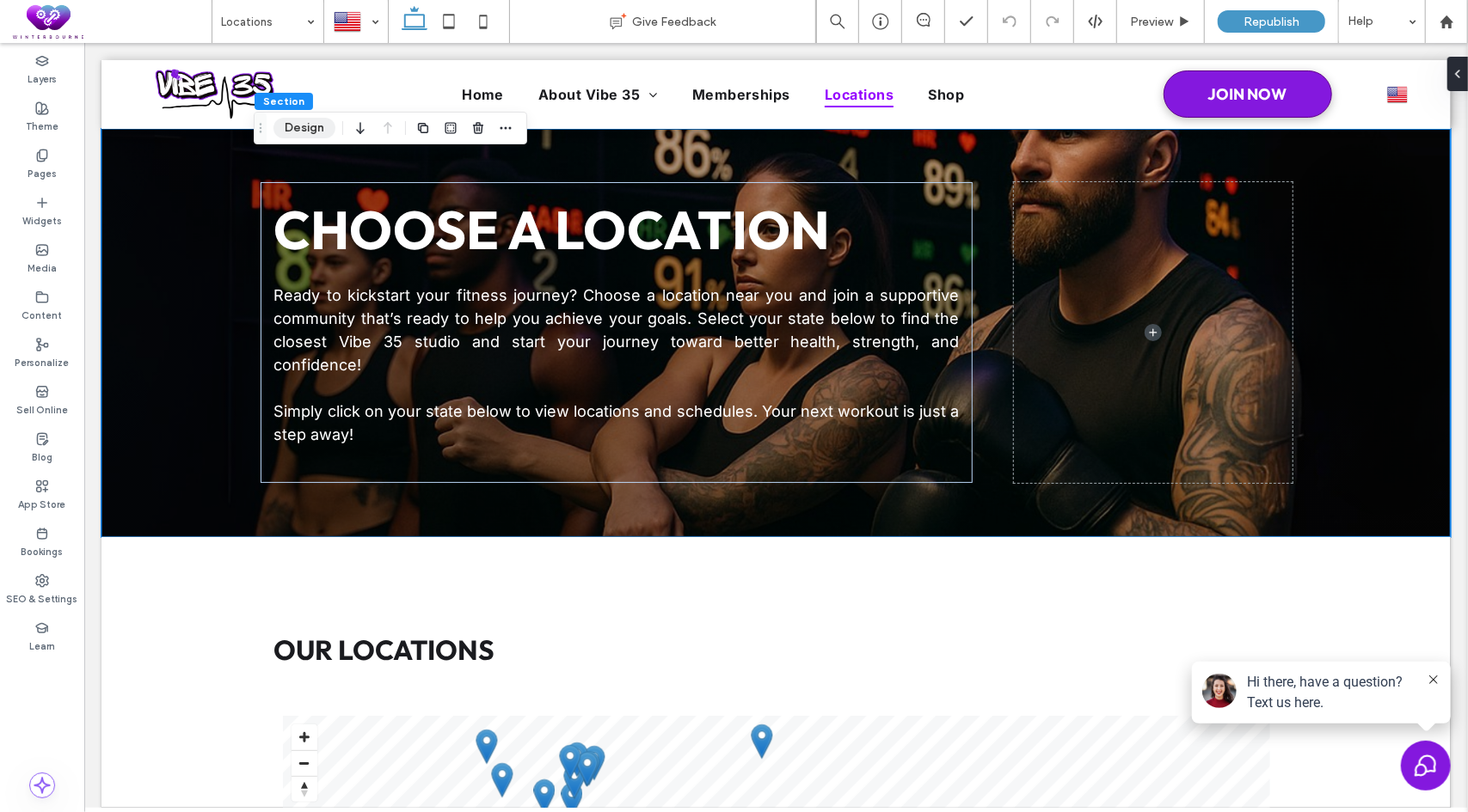
click at [320, 131] on button "Design" at bounding box center [304, 127] width 62 height 21
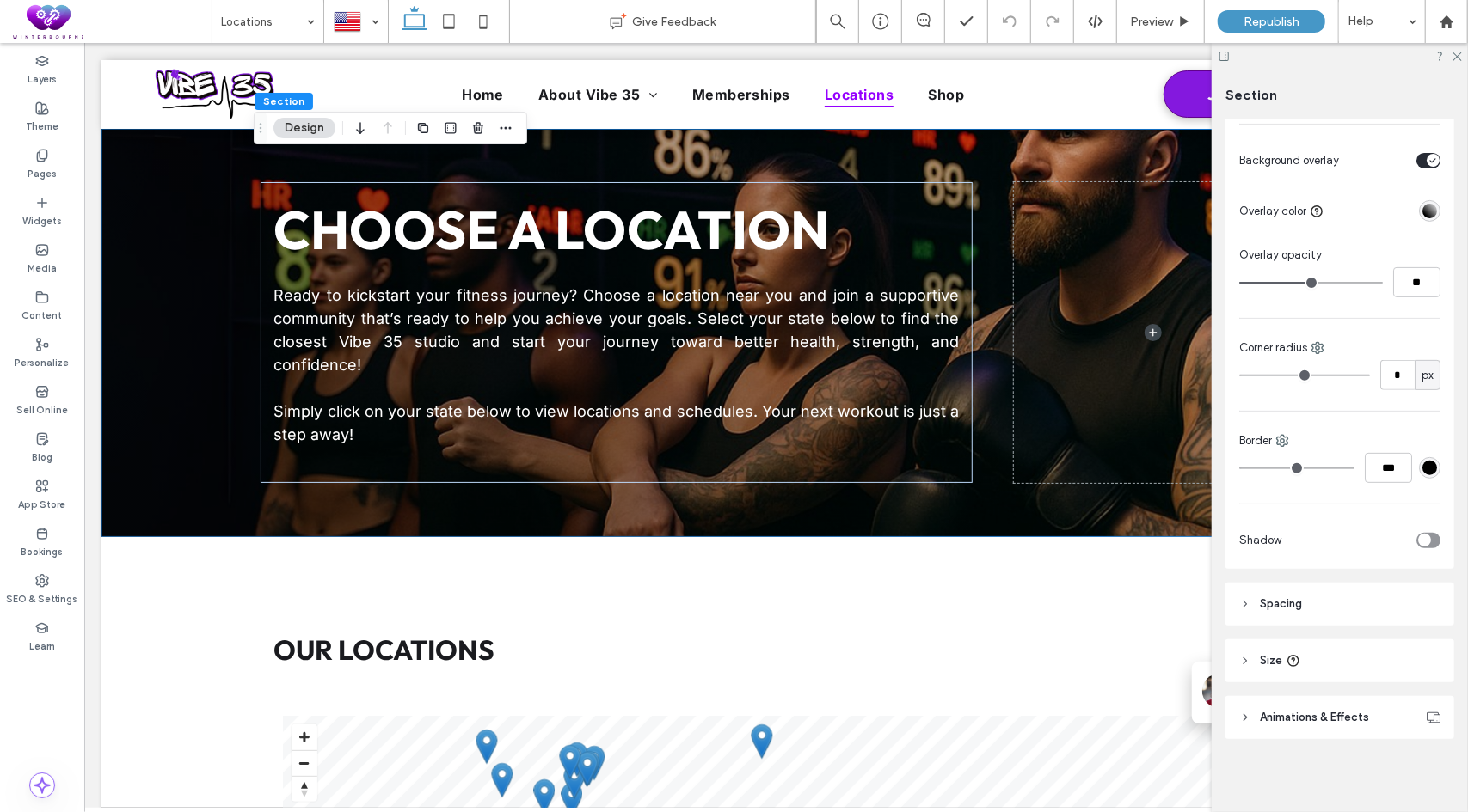
scroll to position [342, 0]
click at [1315, 601] on header "Spacing" at bounding box center [1340, 602] width 229 height 43
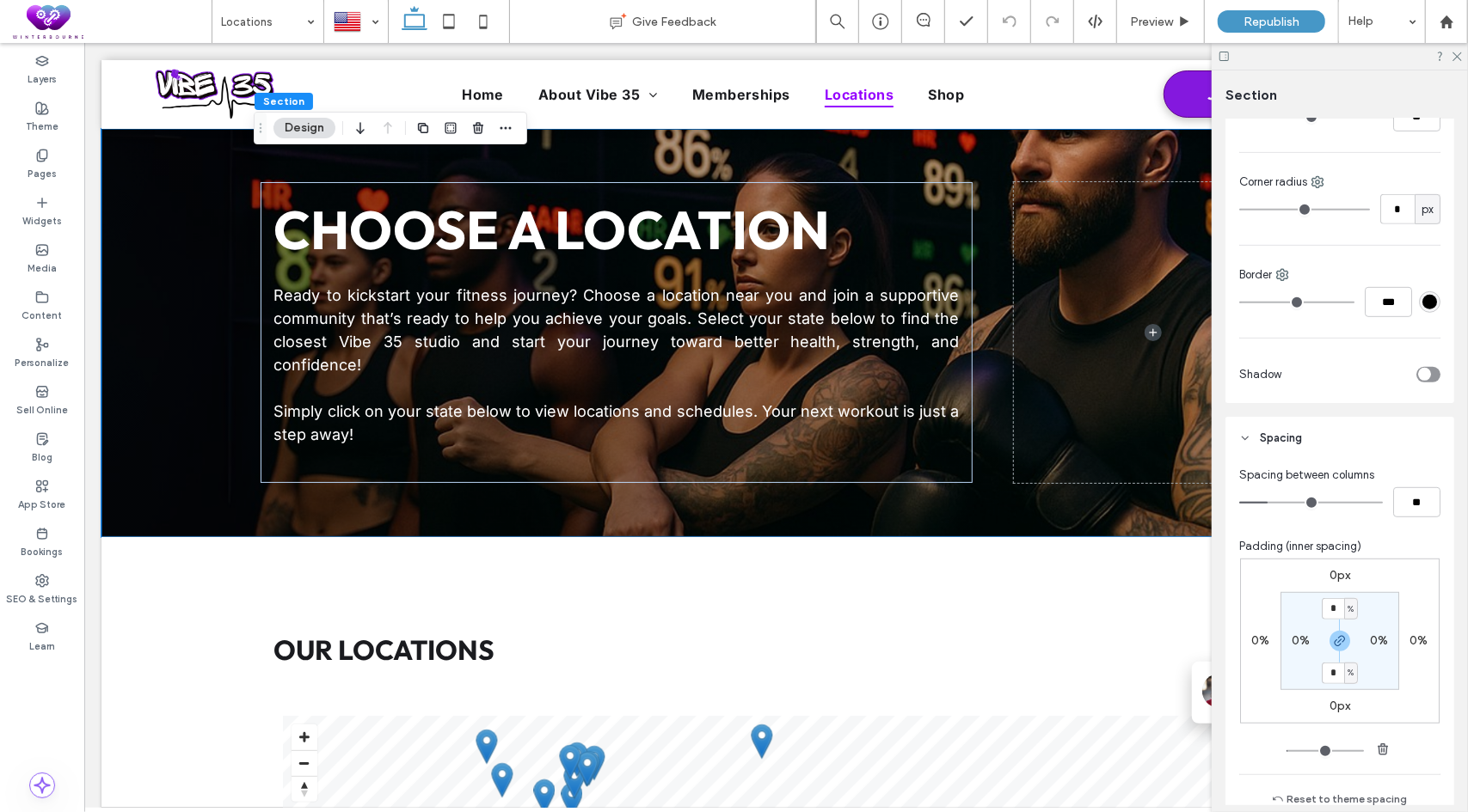
scroll to position [513, 0]
click at [1334, 594] on input "*" at bounding box center [1332, 601] width 23 height 22
type input "*"
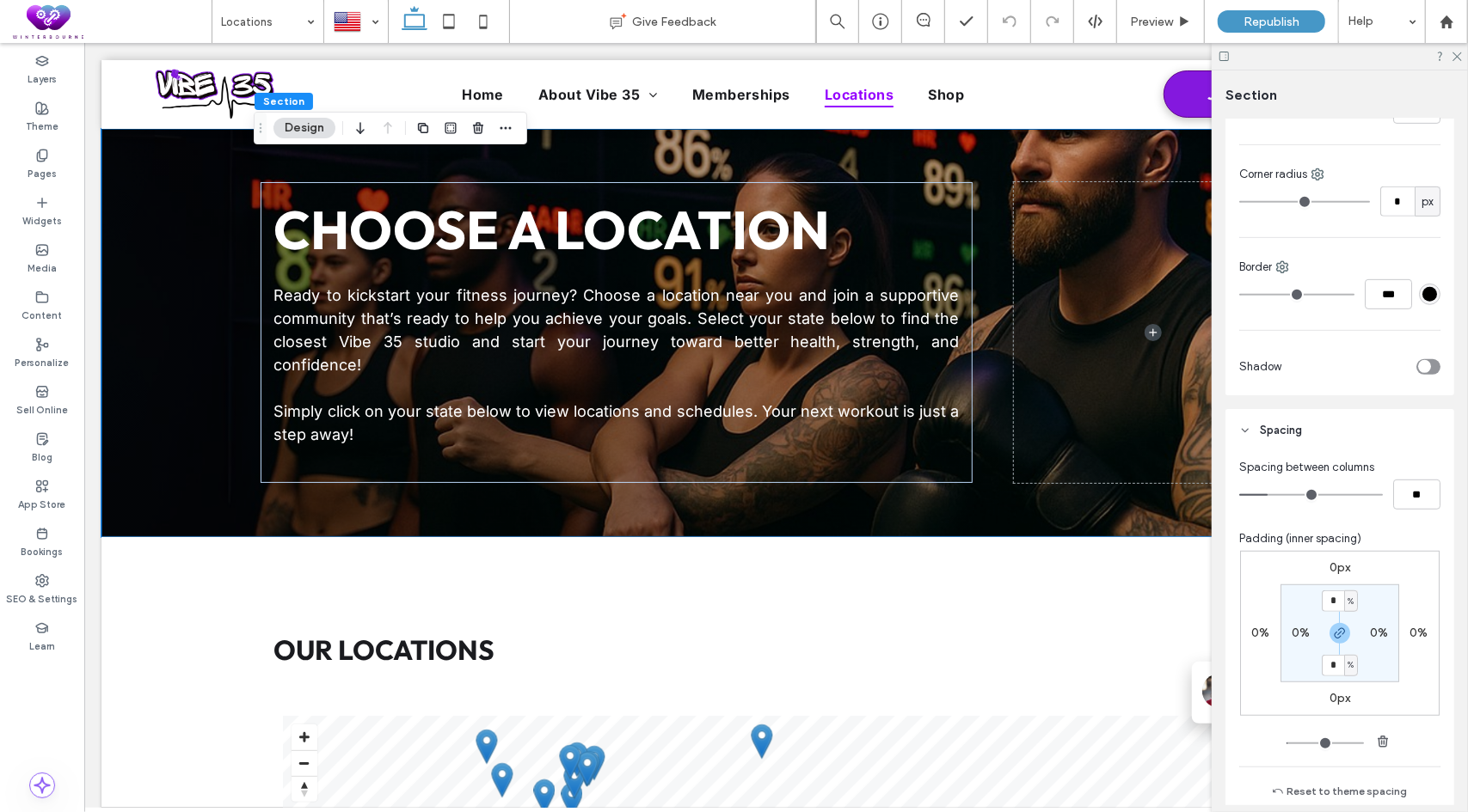
click at [1377, 602] on section "* % 0% * % 0%" at bounding box center [1339, 633] width 118 height 98
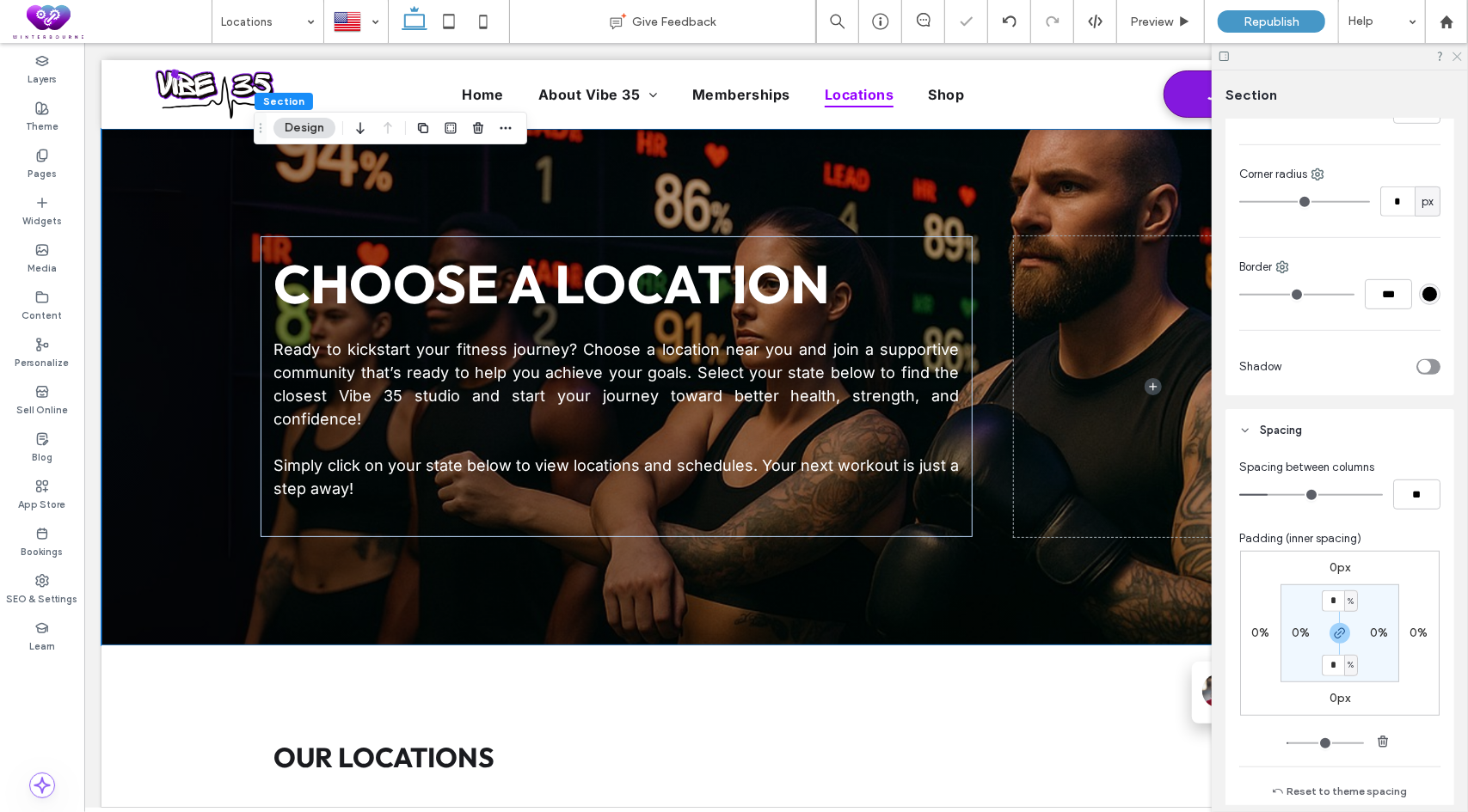
click at [1458, 59] on icon at bounding box center [1455, 55] width 11 height 11
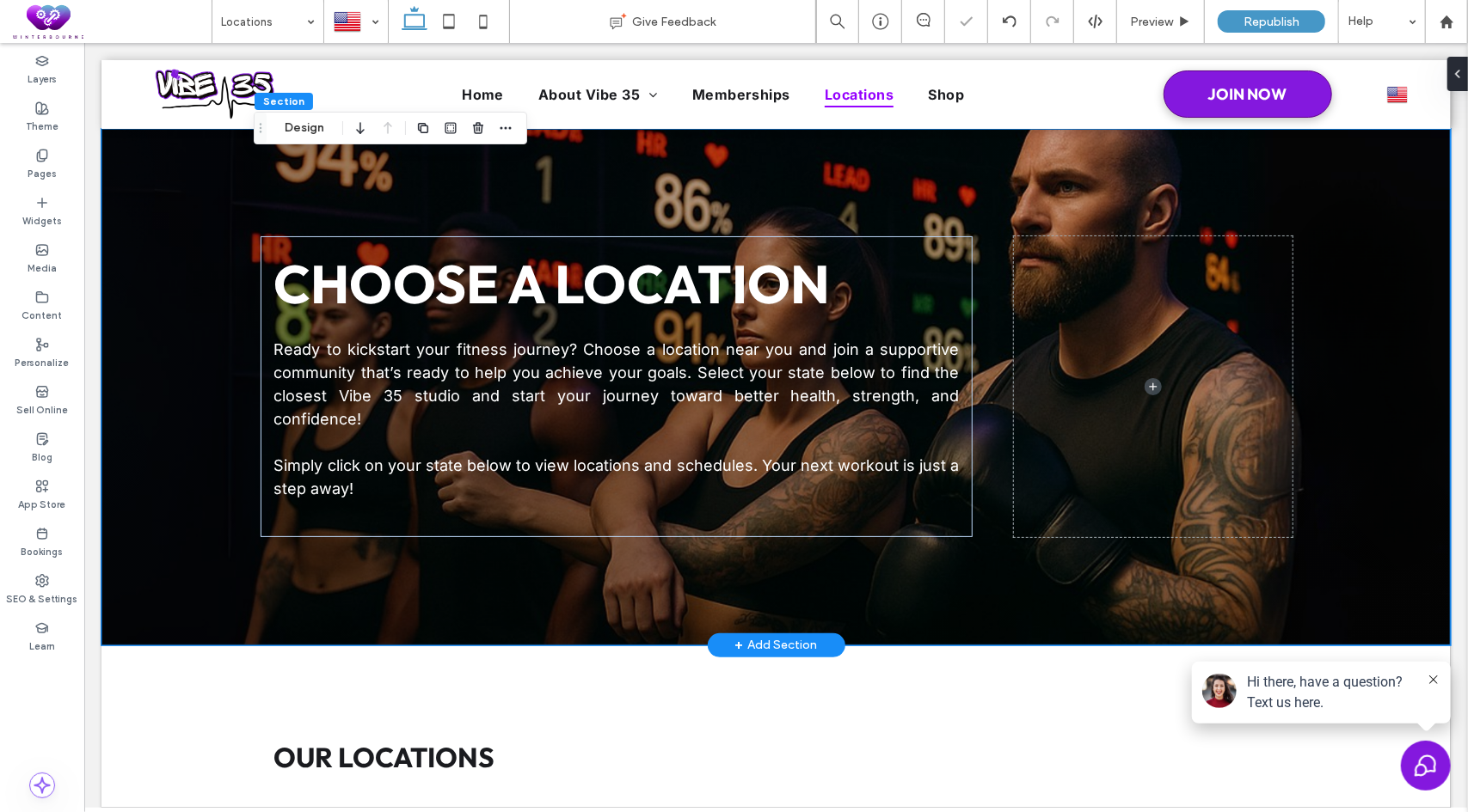
click at [210, 413] on div "Choose a Location Ready to kickstart your fitness journey? Choose a location ne…" at bounding box center [775, 386] width 1349 height 516
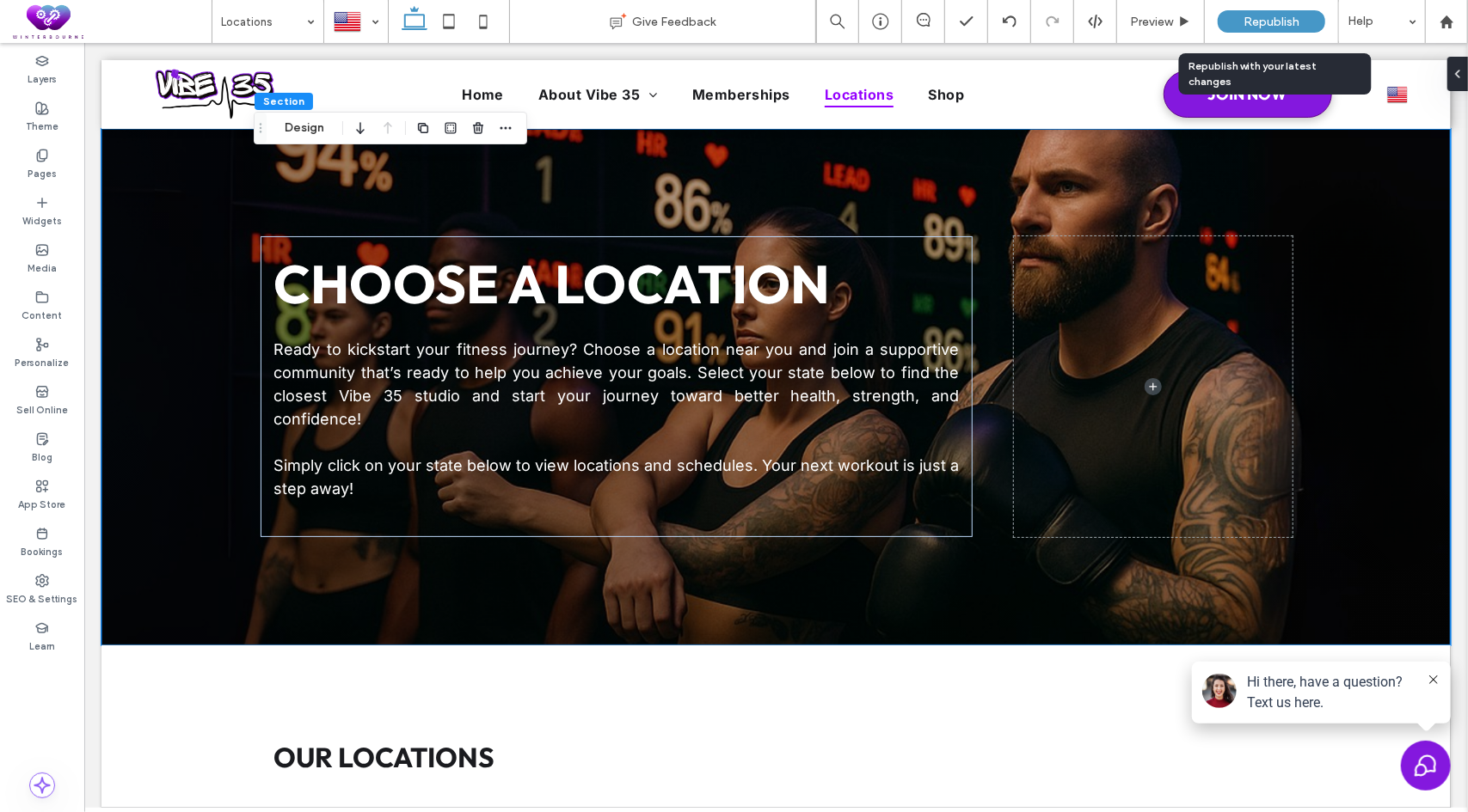
click at [1270, 13] on div "Republish" at bounding box center [1271, 21] width 107 height 23
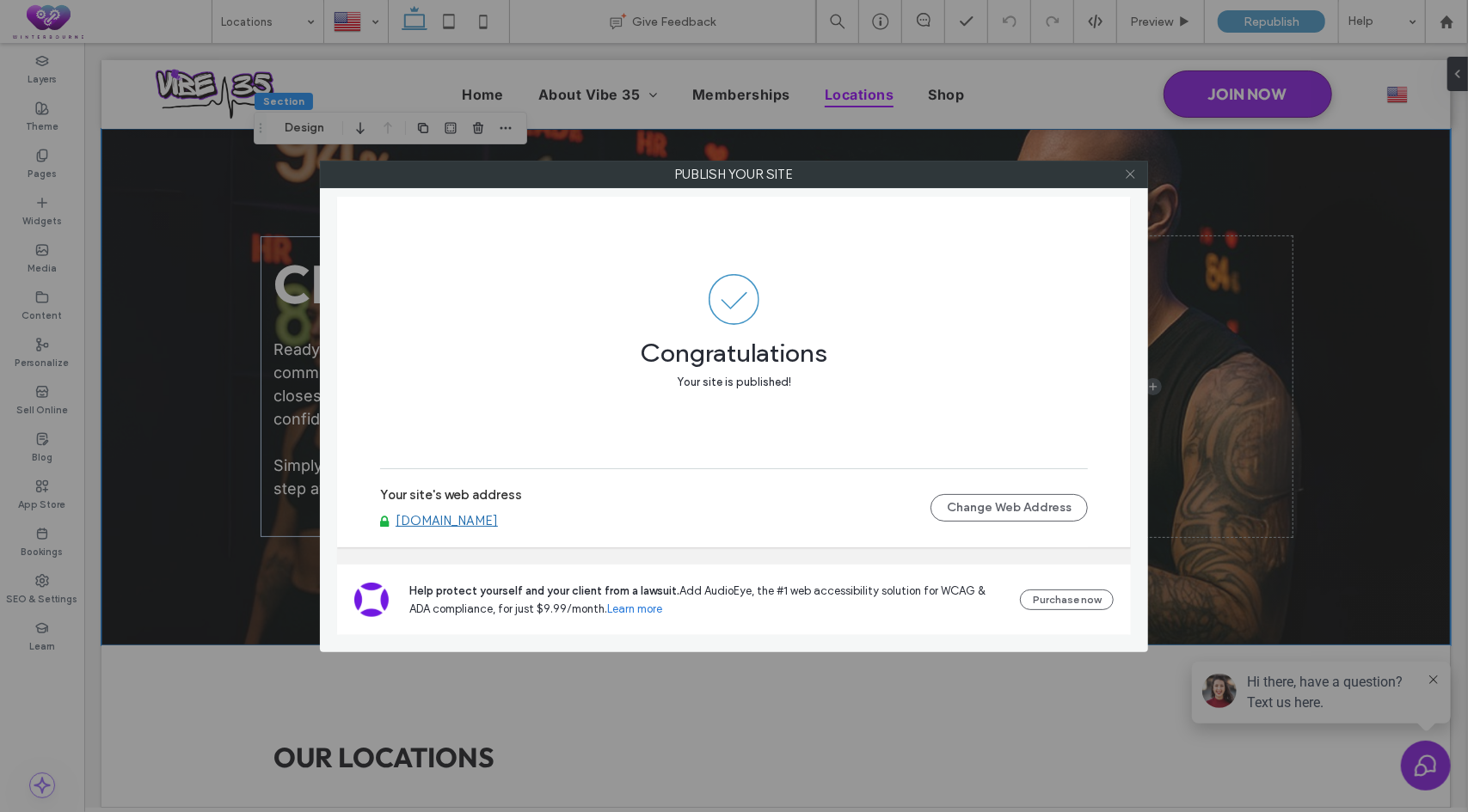
click at [1131, 171] on icon at bounding box center [1130, 173] width 13 height 13
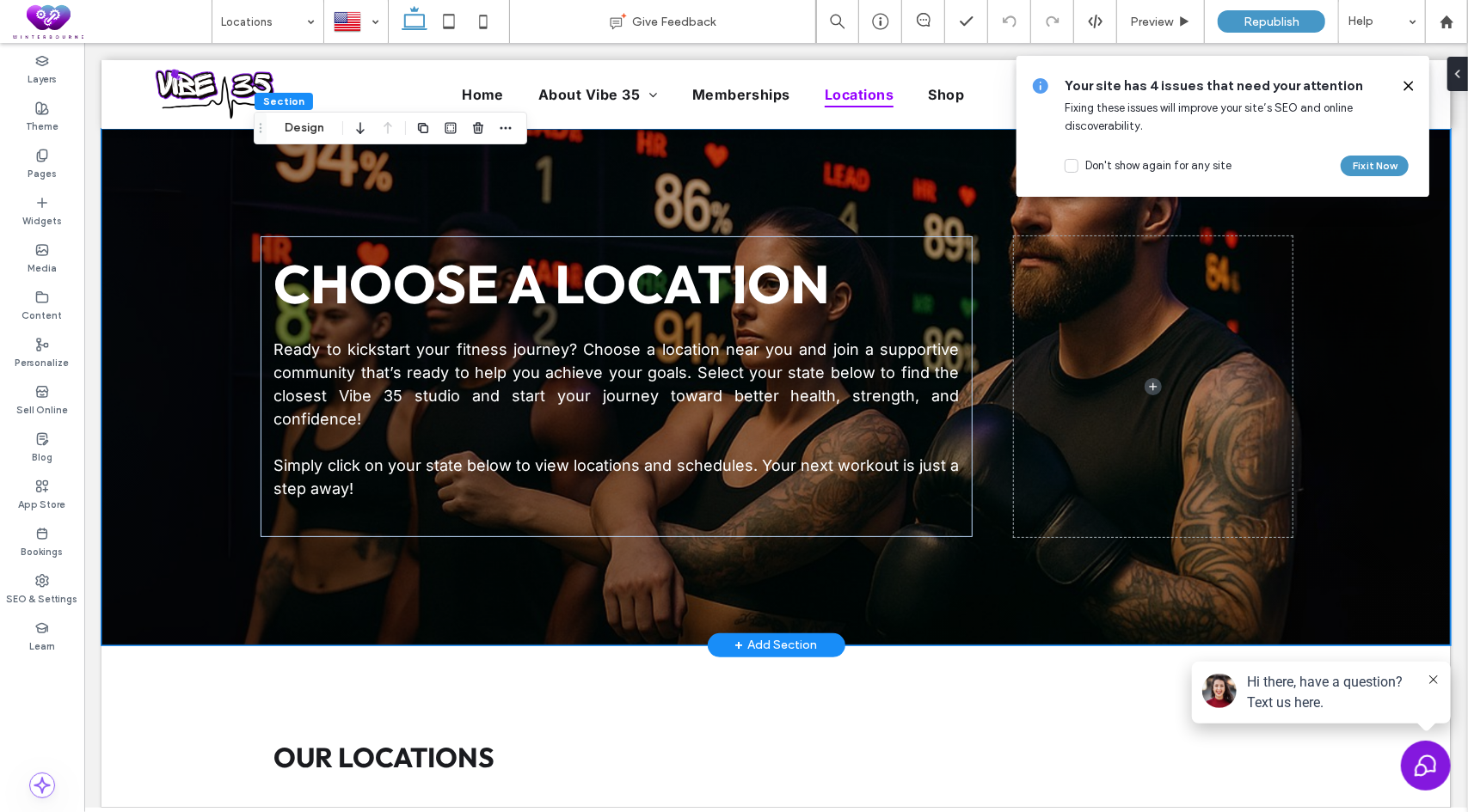
click at [156, 161] on div "Choose a Location Ready to kickstart your fitness journey? Choose a location ne…" at bounding box center [775, 386] width 1349 height 516
click at [303, 124] on button "Design" at bounding box center [304, 127] width 62 height 21
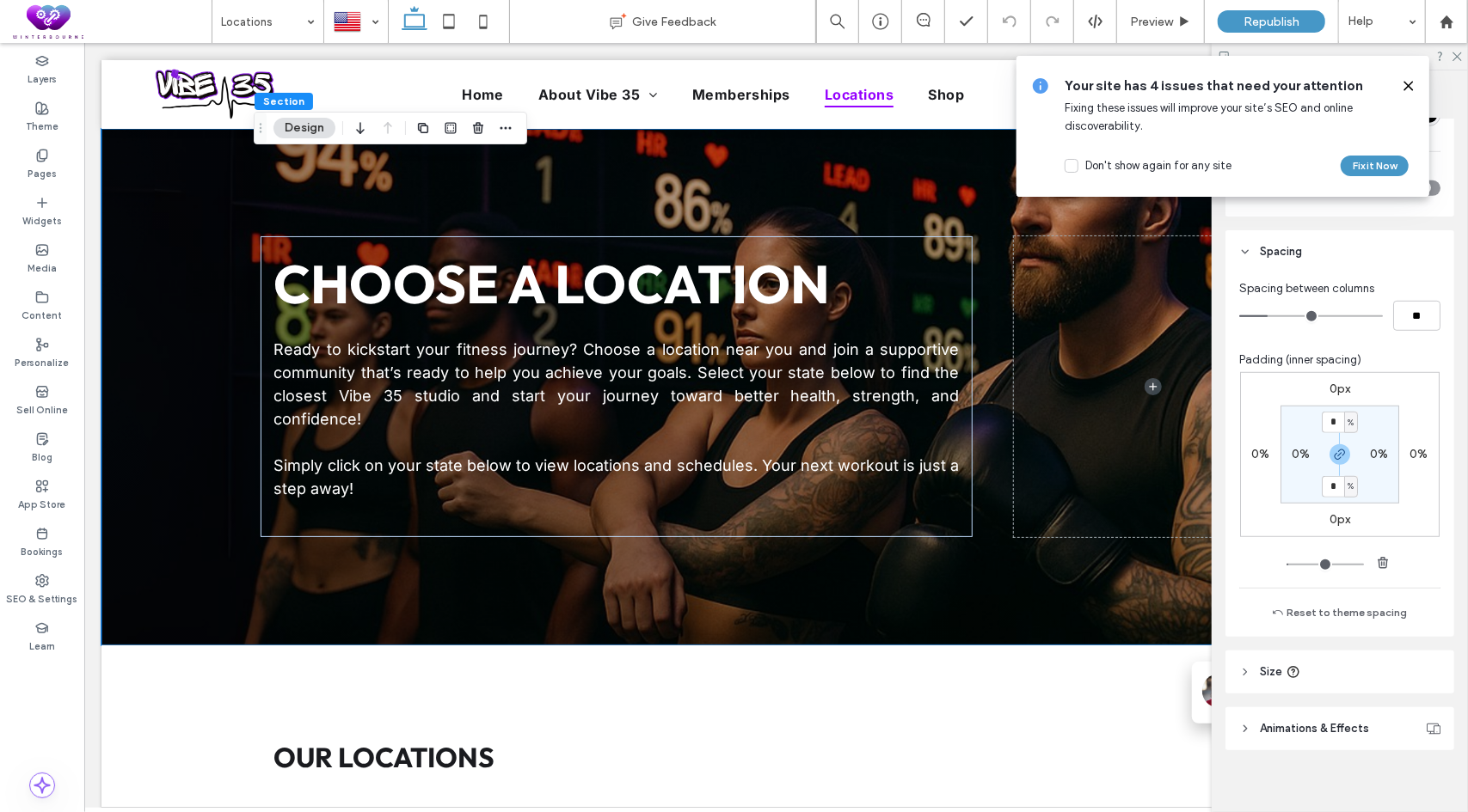
scroll to position [705, 0]
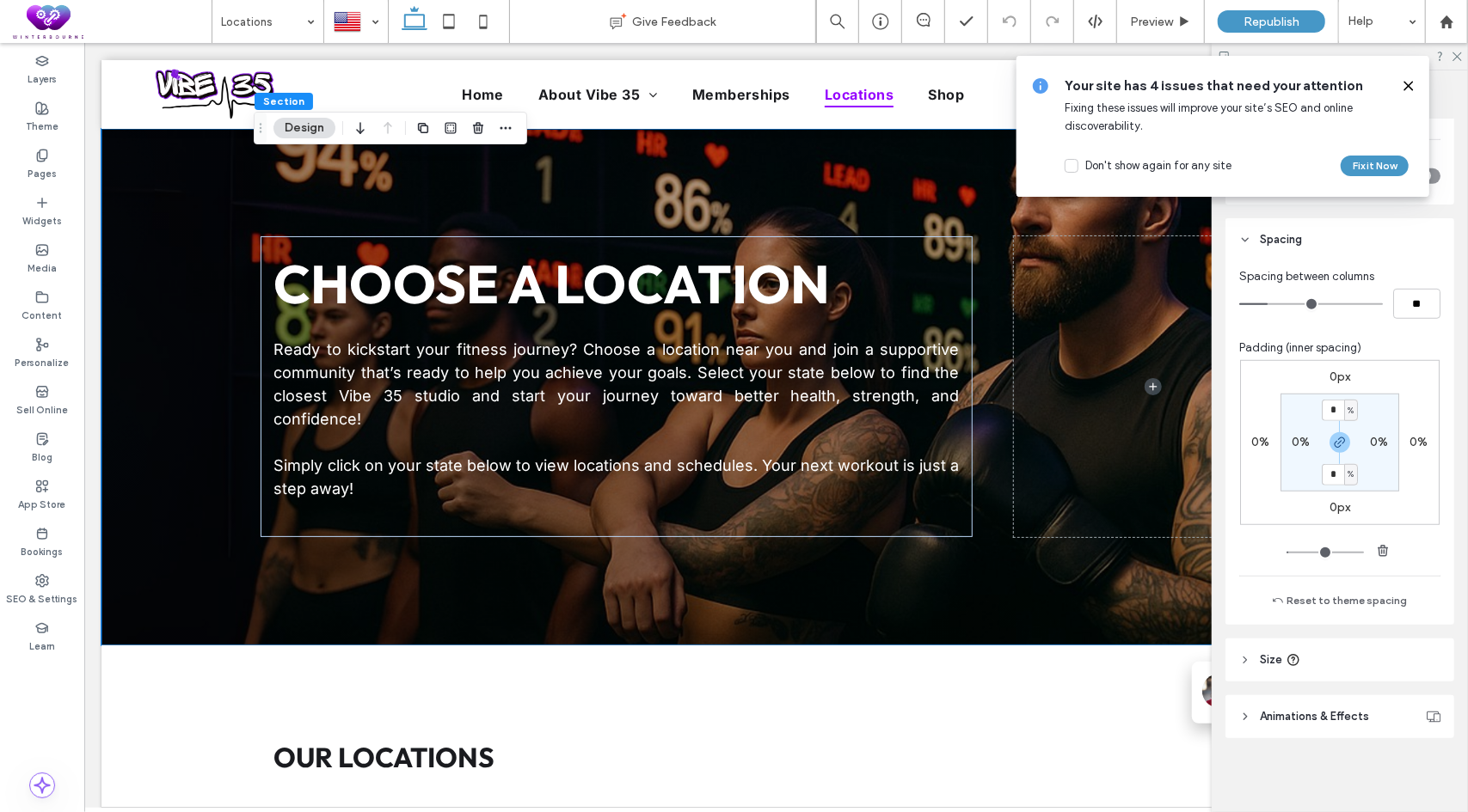
click at [1347, 702] on header "Animations & Effects" at bounding box center [1340, 716] width 229 height 43
click at [1454, 799] on div at bounding box center [1454, 799] width 0 height 0
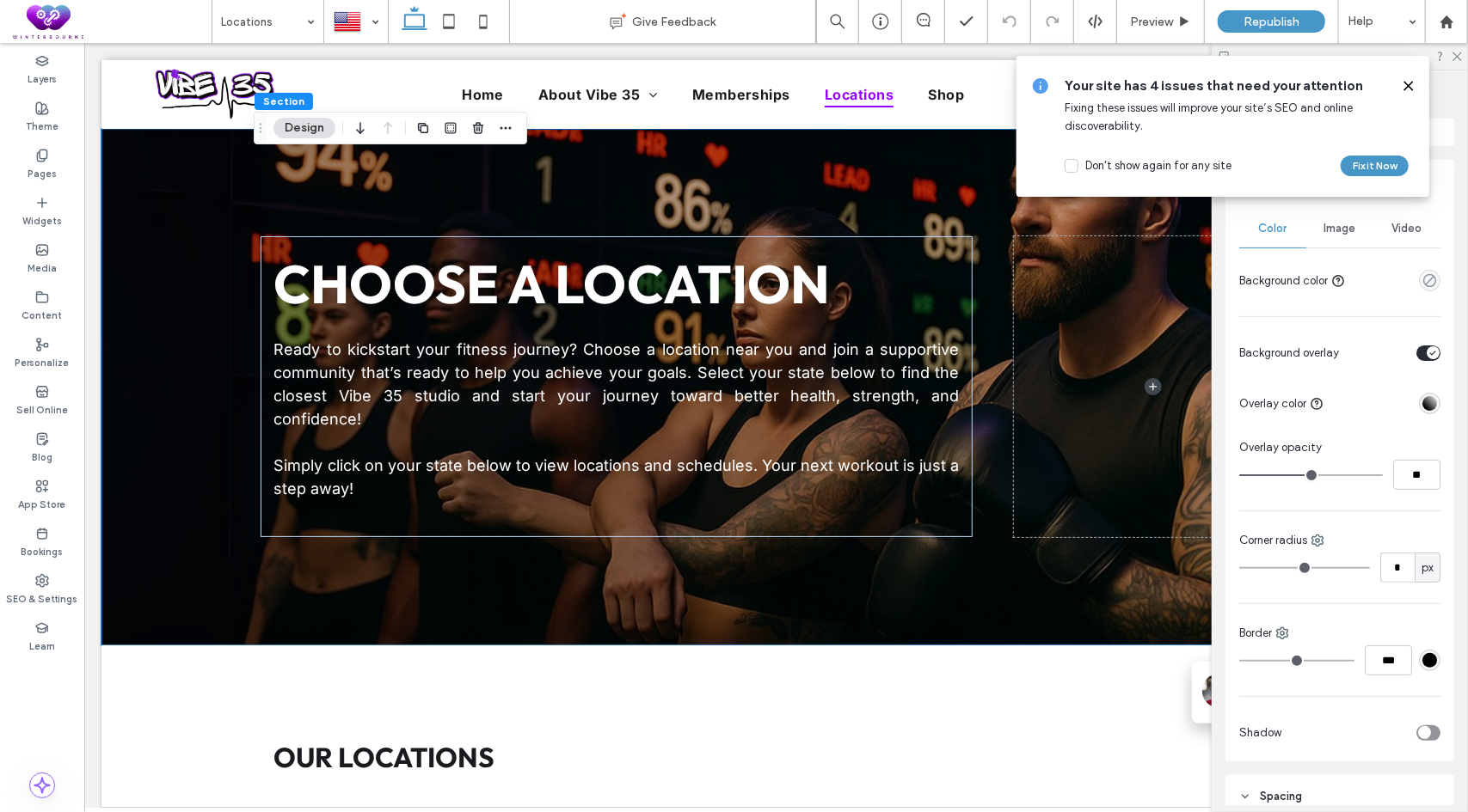
scroll to position [0, 0]
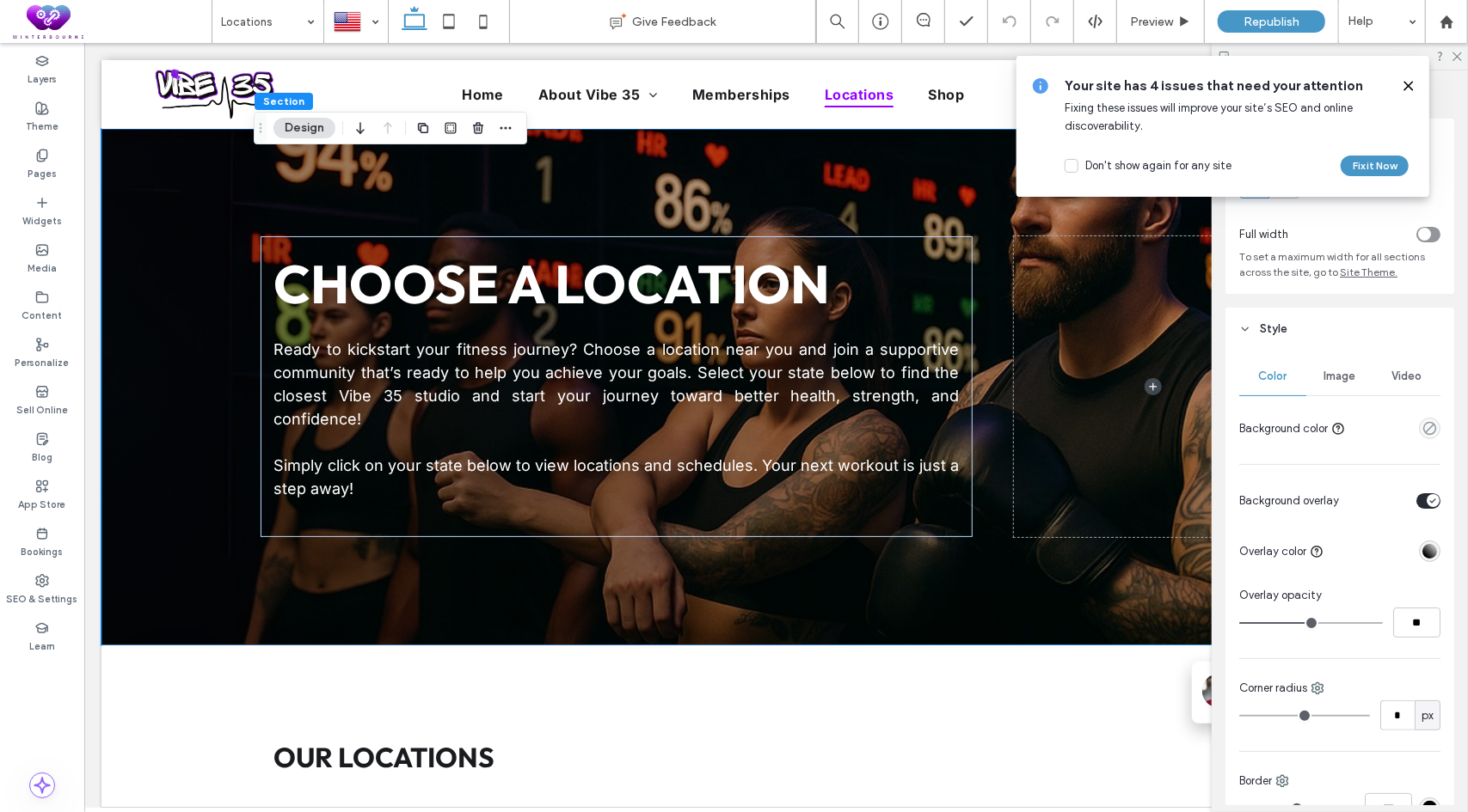
drag, startPoint x: 1407, startPoint y: 84, endPoint x: 1382, endPoint y: 193, distance: 111.8
click at [1407, 85] on use at bounding box center [1408, 86] width 8 height 8
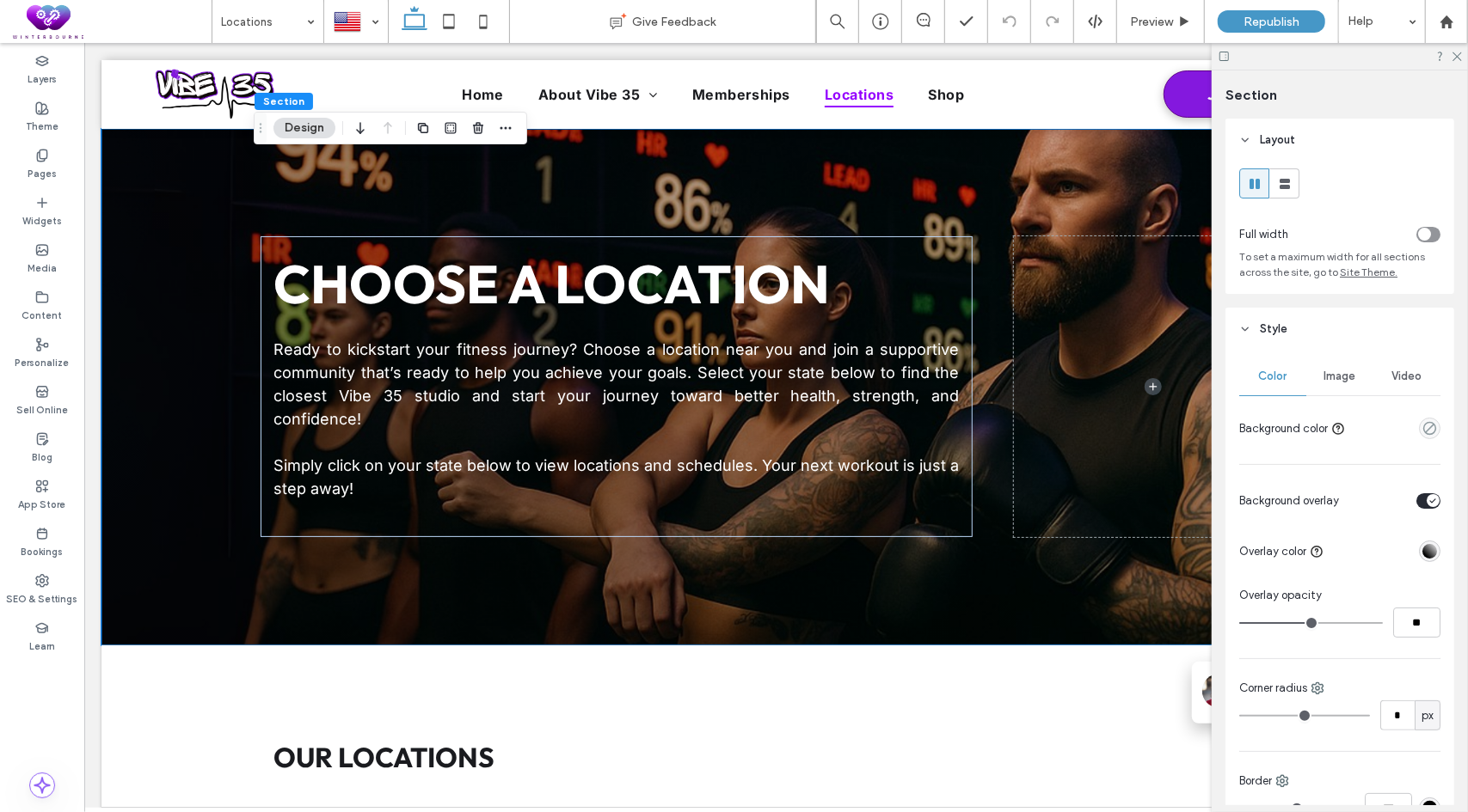
click at [1342, 382] on span "Image" at bounding box center [1340, 376] width 32 height 14
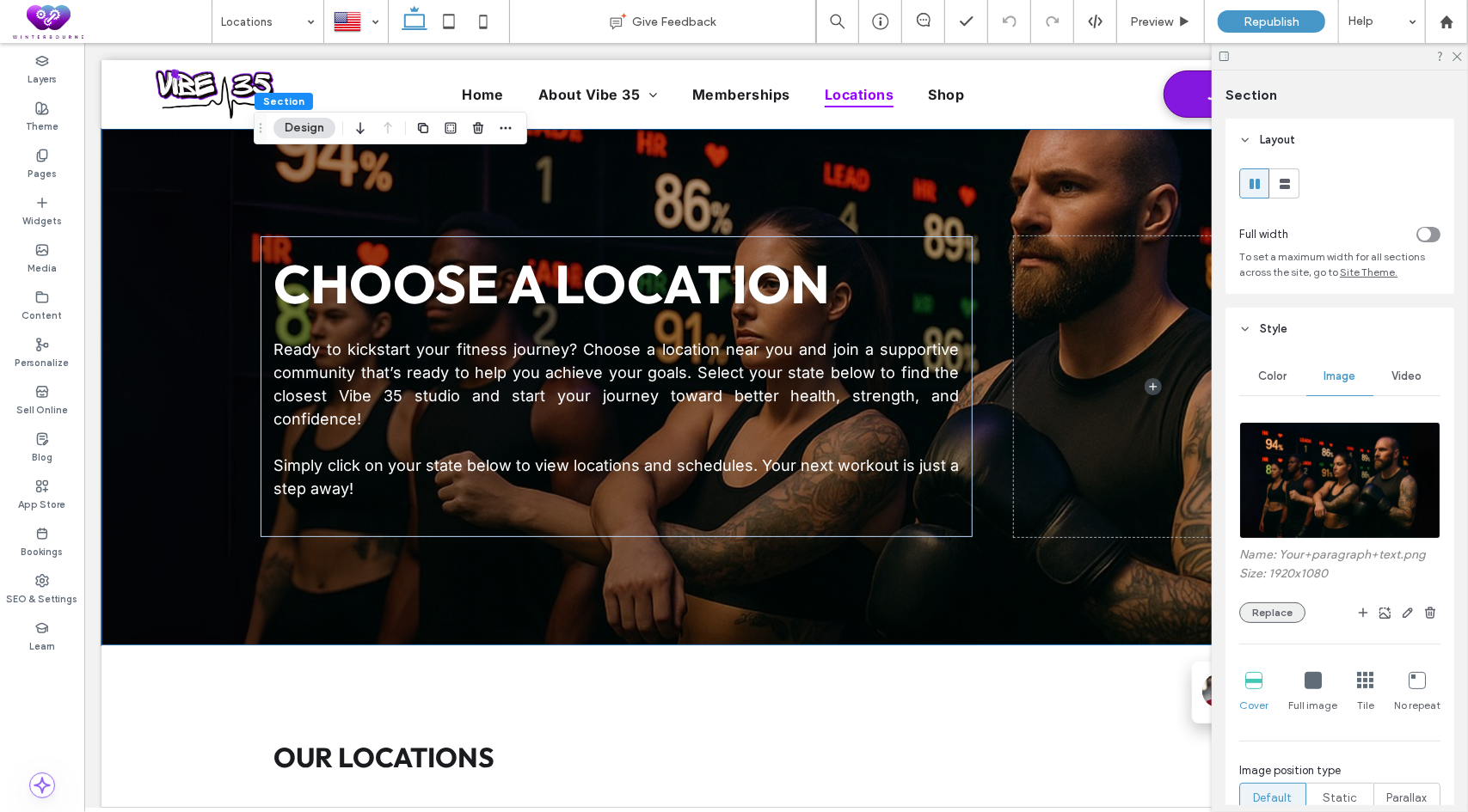
click at [1283, 615] on button "Replace" at bounding box center [1272, 612] width 66 height 21
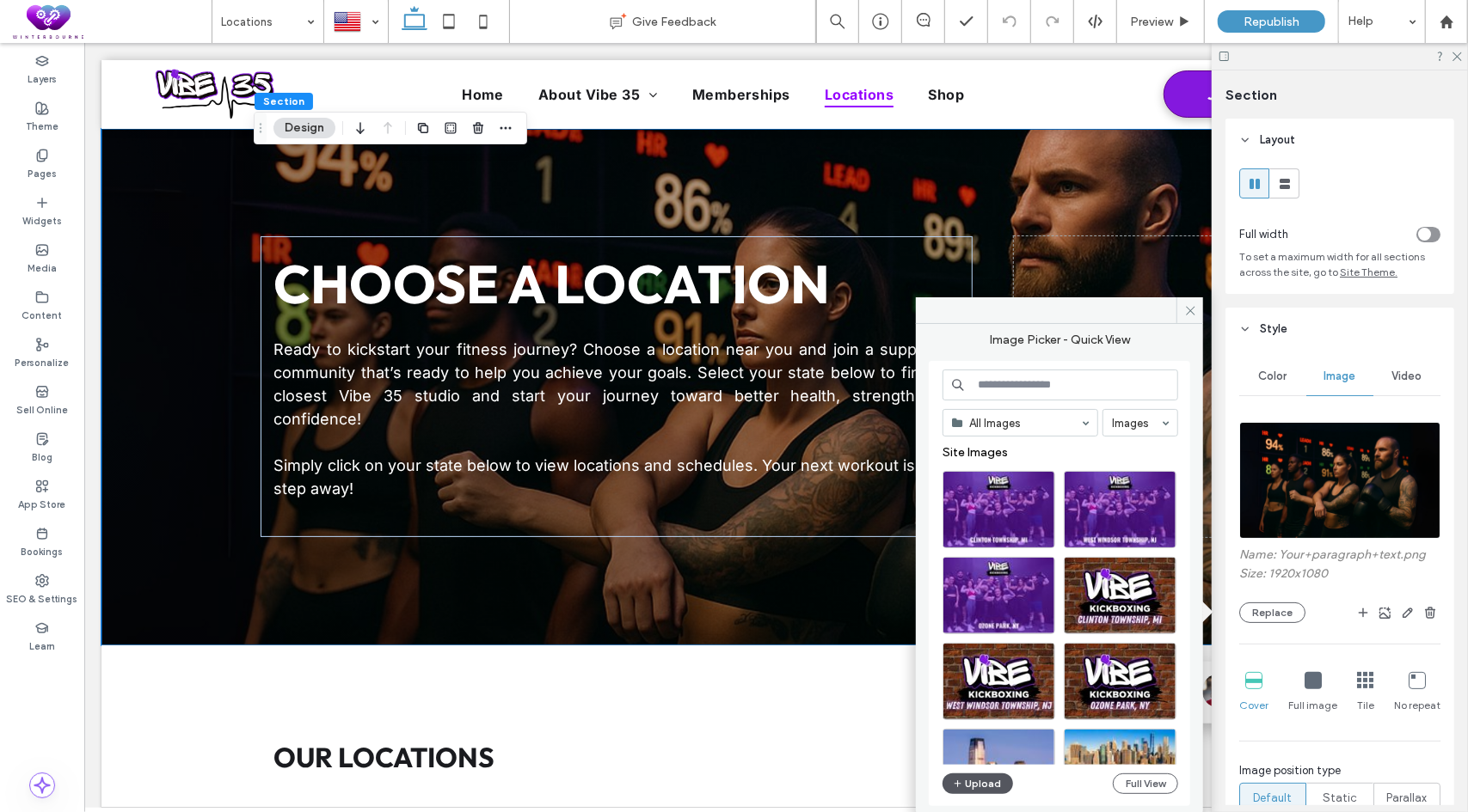
click at [984, 784] on button "Upload" at bounding box center [978, 783] width 71 height 21
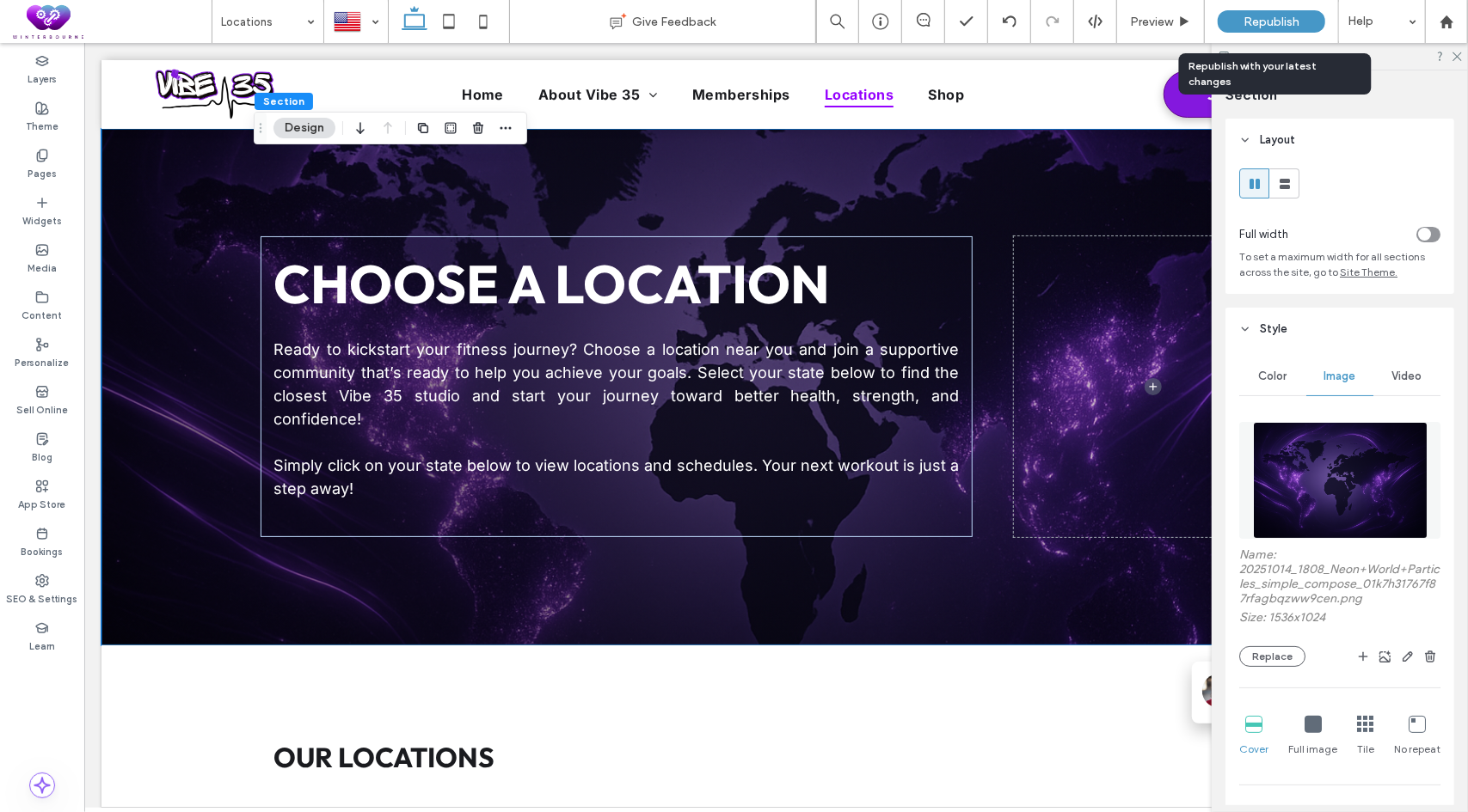
click at [1277, 13] on div "Republish" at bounding box center [1271, 21] width 107 height 23
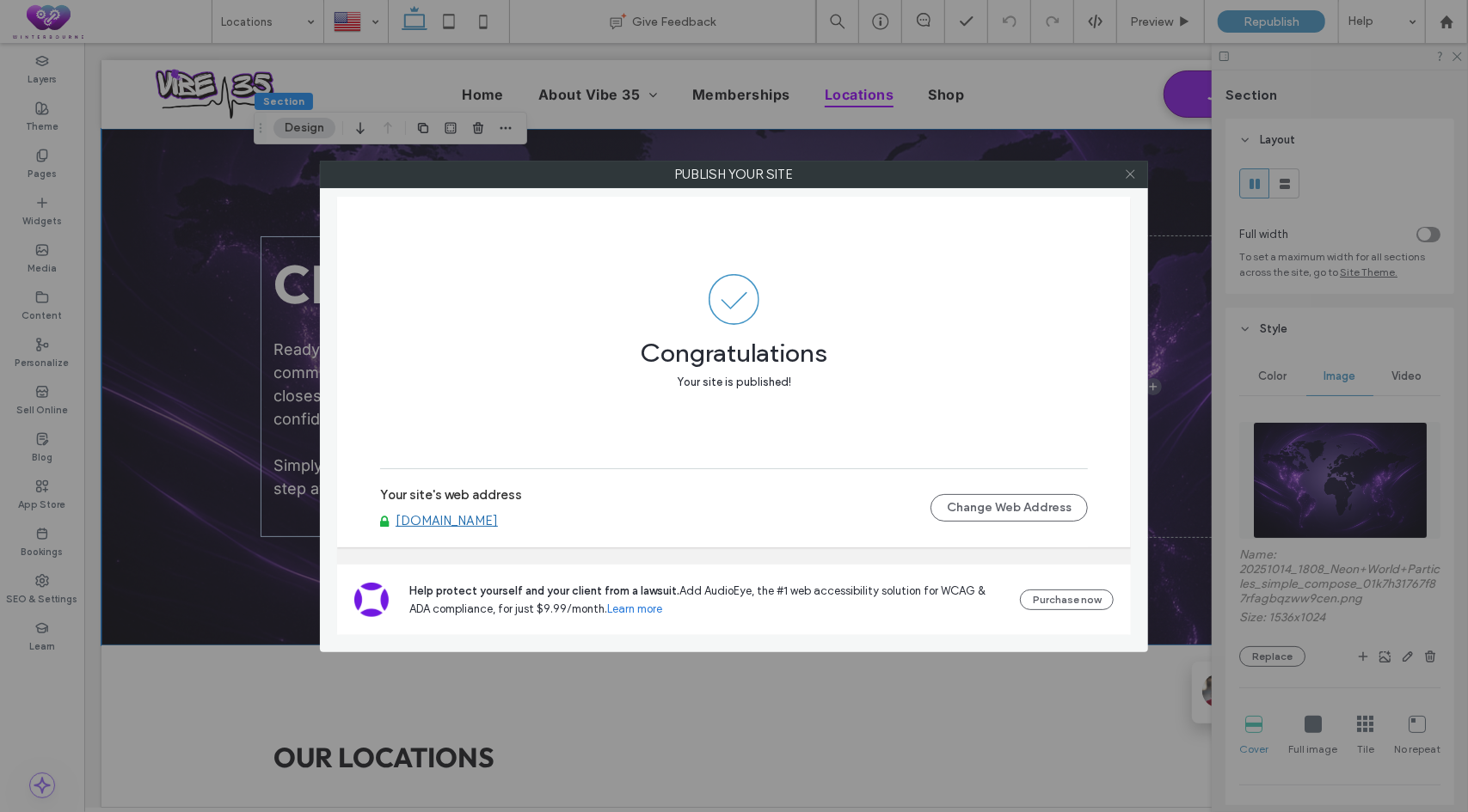
click at [1131, 173] on icon at bounding box center [1130, 173] width 13 height 13
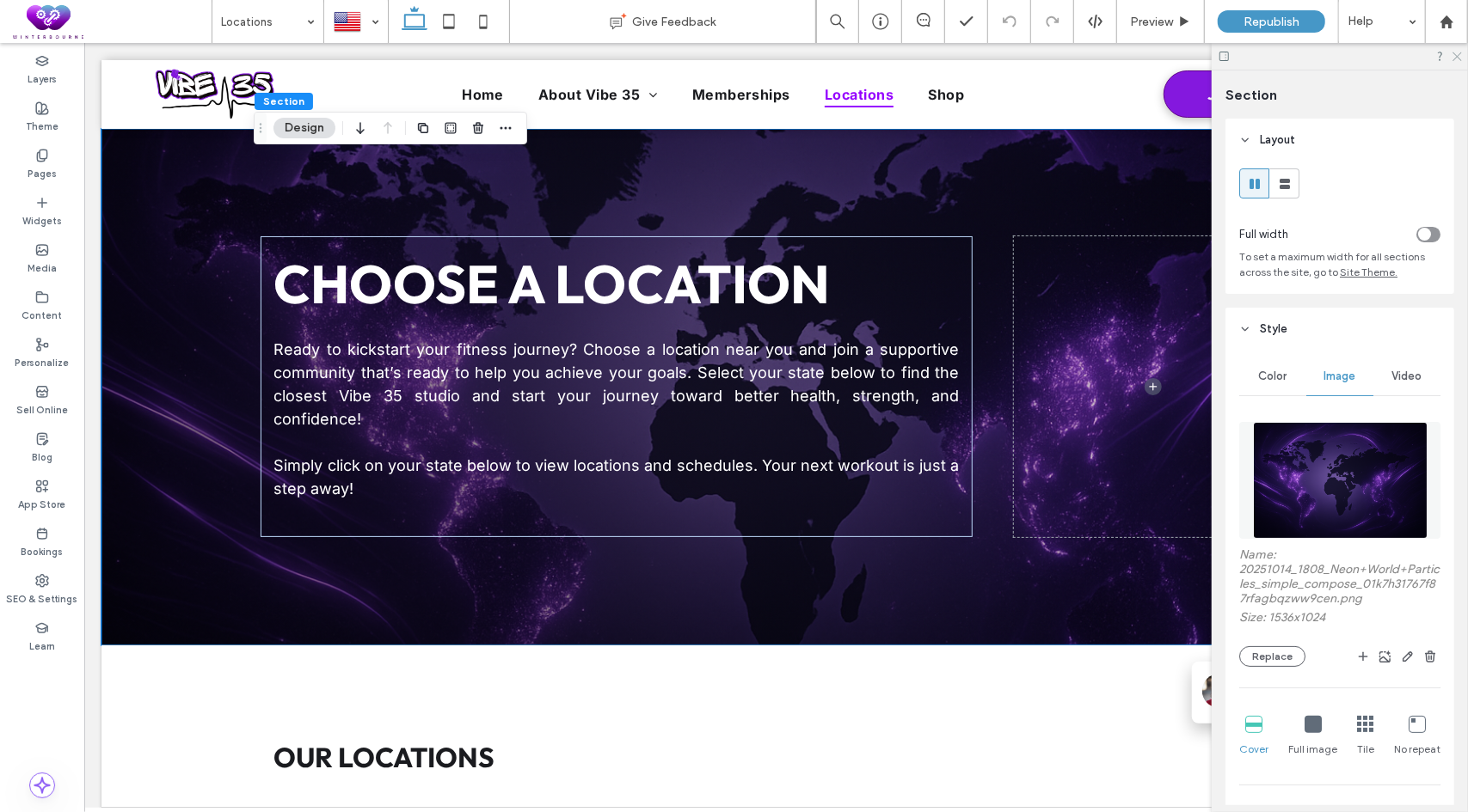
click at [1459, 53] on icon at bounding box center [1455, 55] width 11 height 11
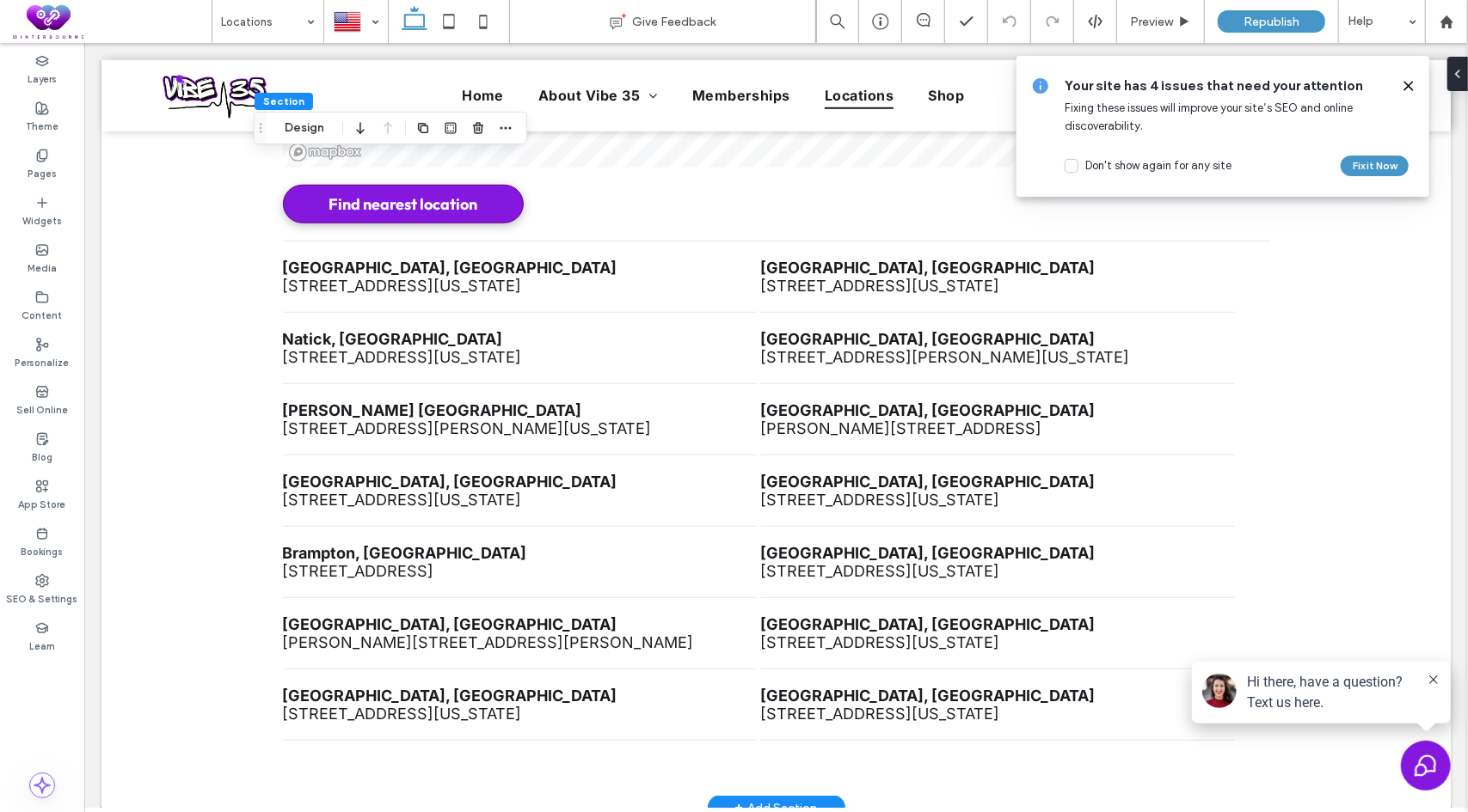
scroll to position [897, 0]
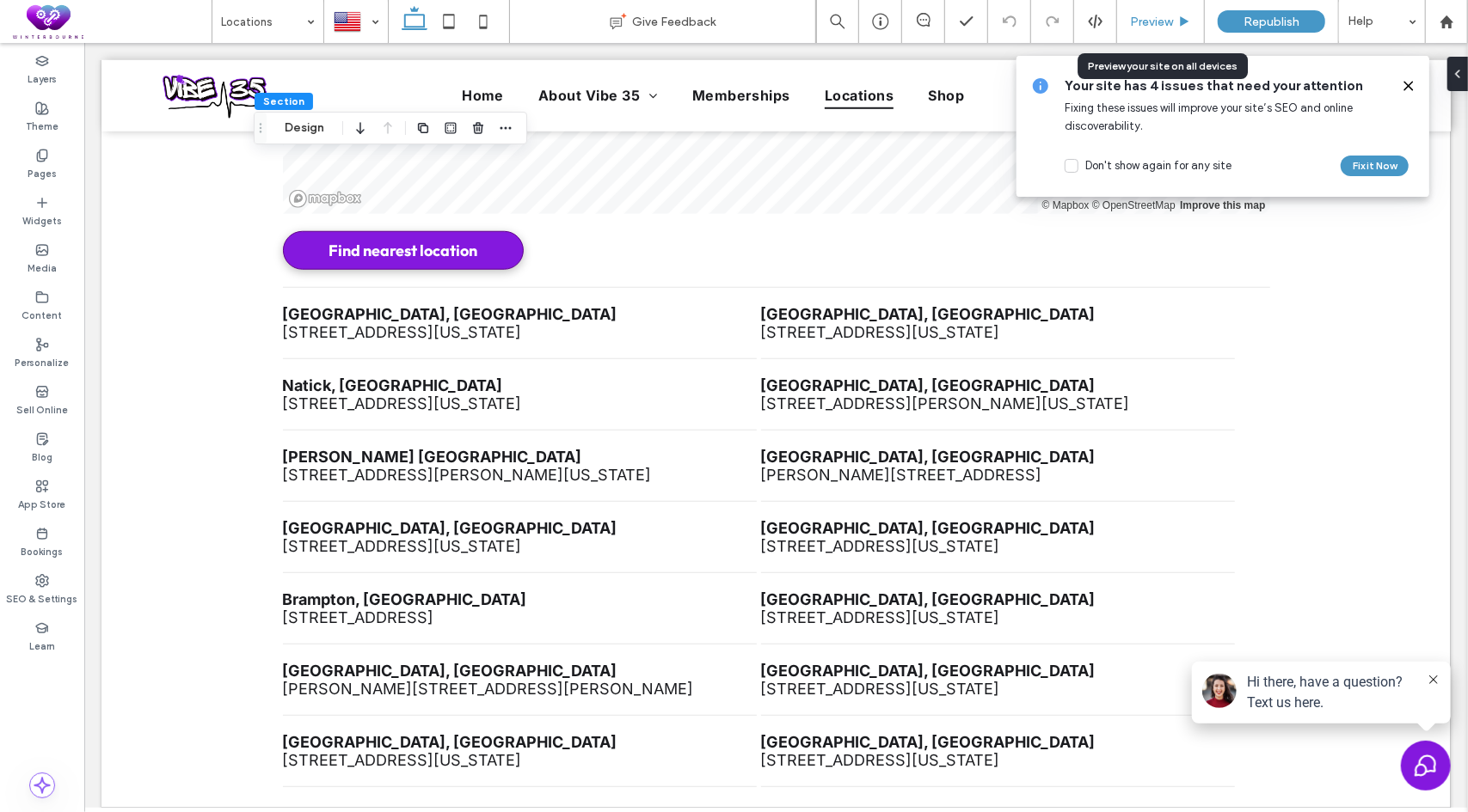
click at [1137, 20] on span "Preview" at bounding box center [1152, 22] width 43 height 15
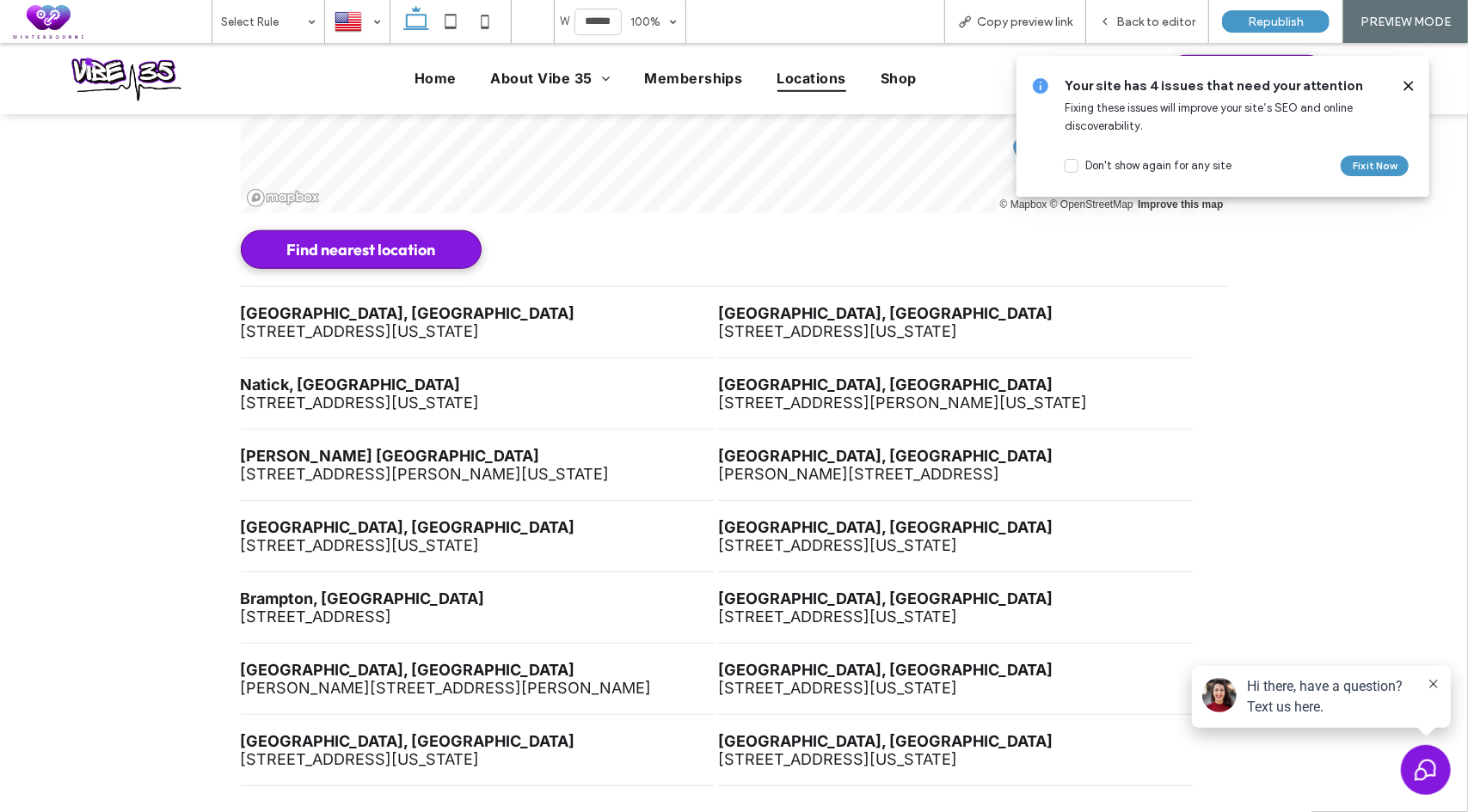
click at [458, 310] on li "[GEOGRAPHIC_DATA], [GEOGRAPHIC_DATA] [STREET_ADDRESS][US_STATE]" at bounding box center [477, 321] width 473 height 71
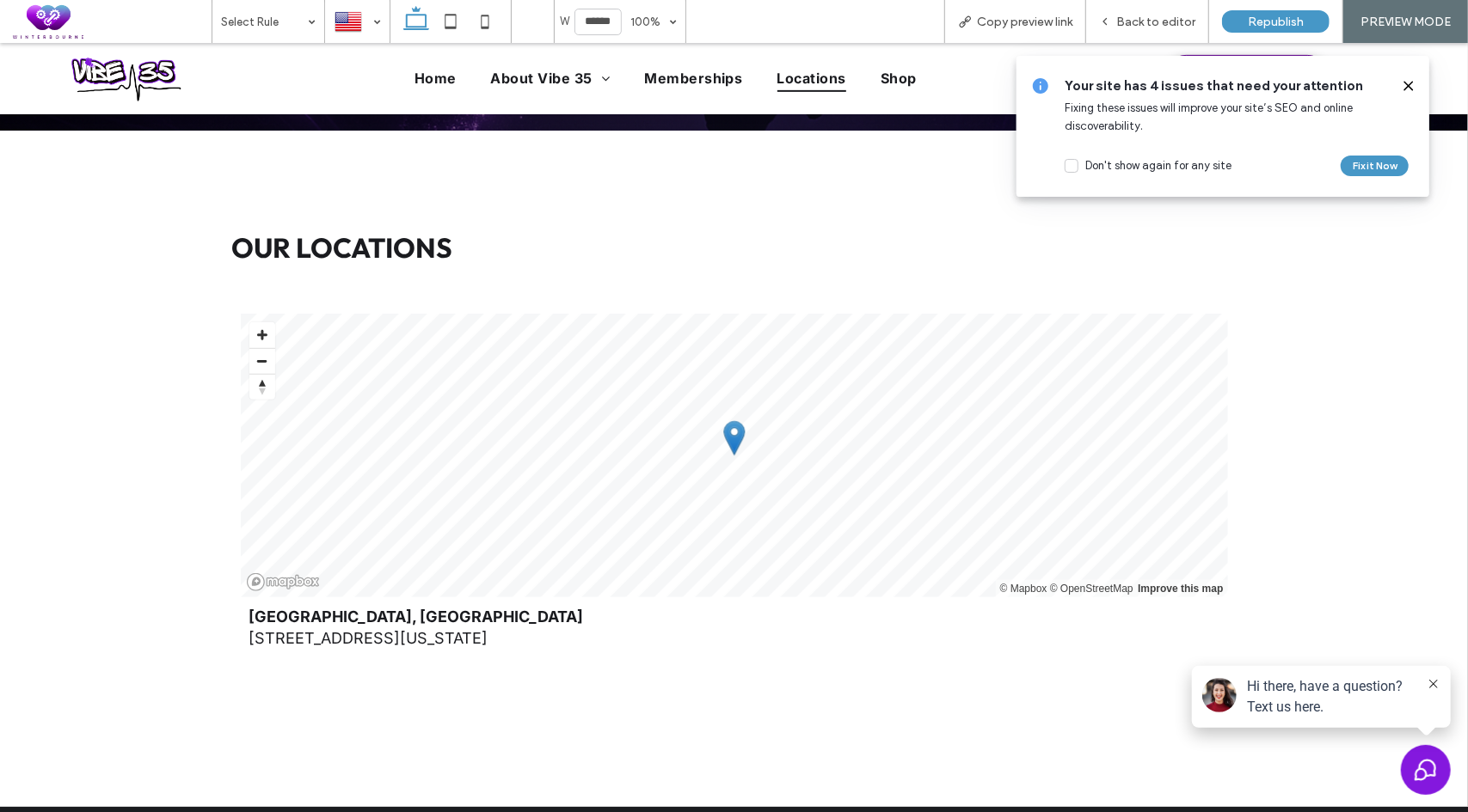
scroll to position [568, 0]
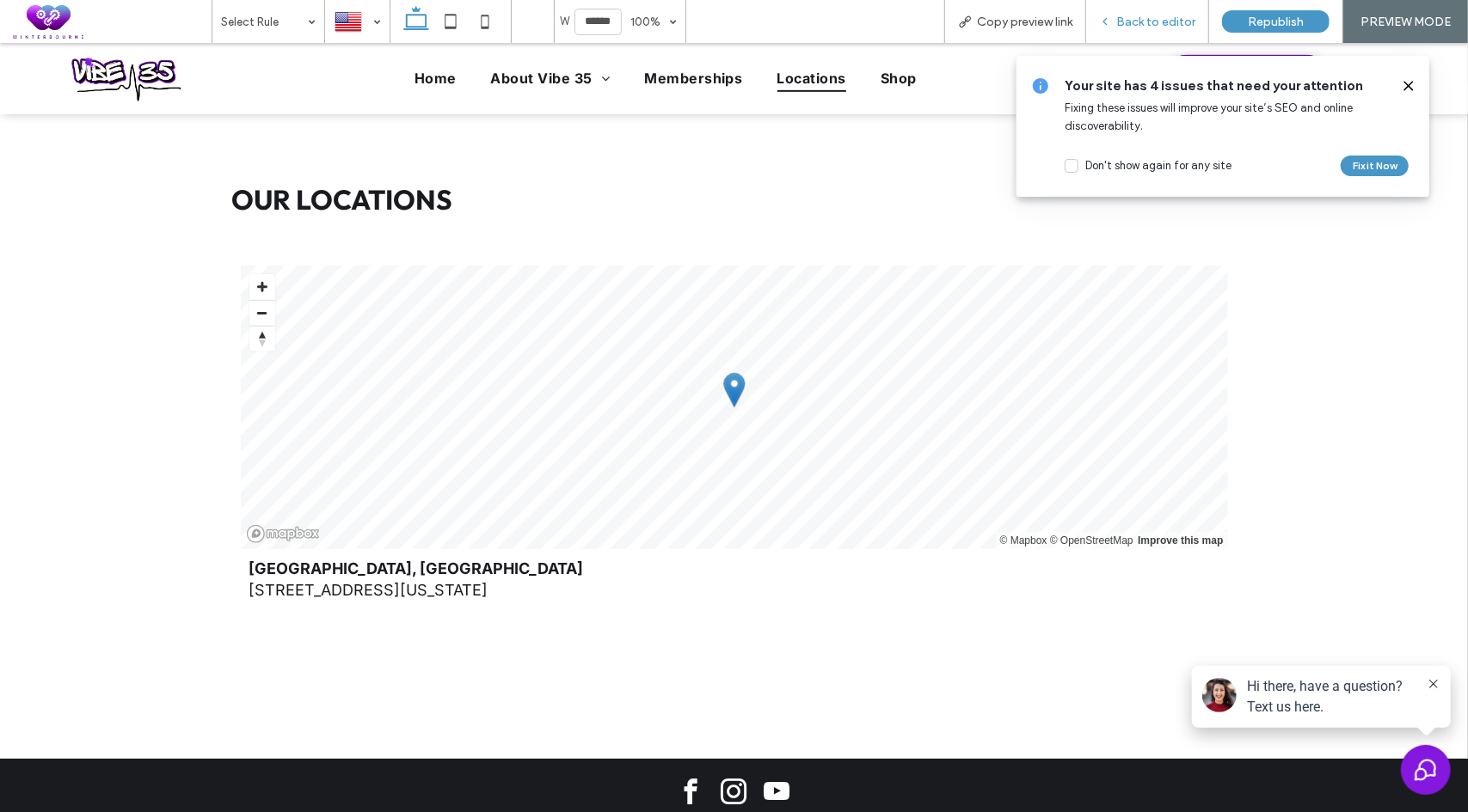
click at [1129, 30] on div "Back to editor" at bounding box center [1147, 22] width 123 height 43
click at [1153, 24] on span "Back to editor" at bounding box center [1155, 22] width 79 height 15
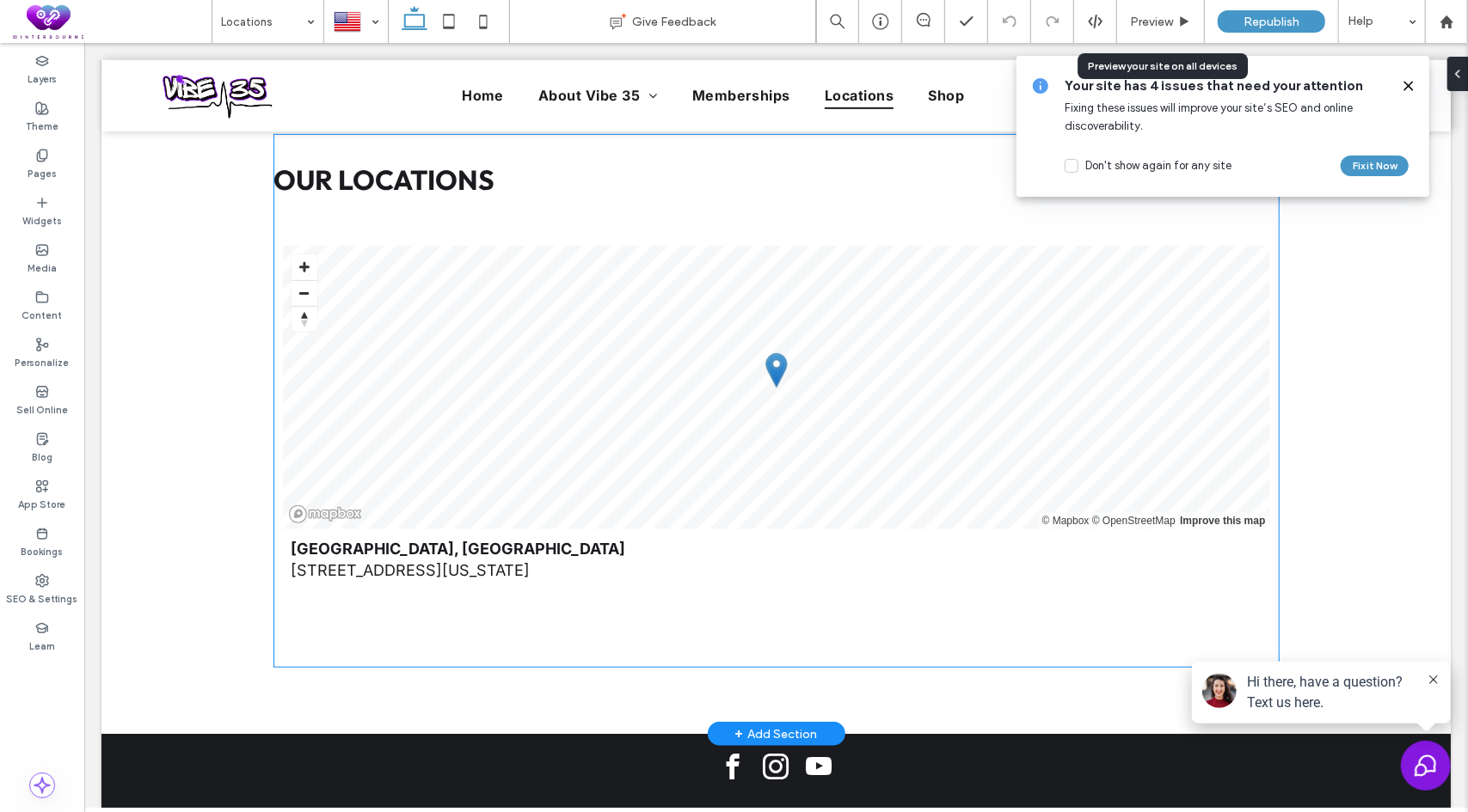
scroll to position [584, 0]
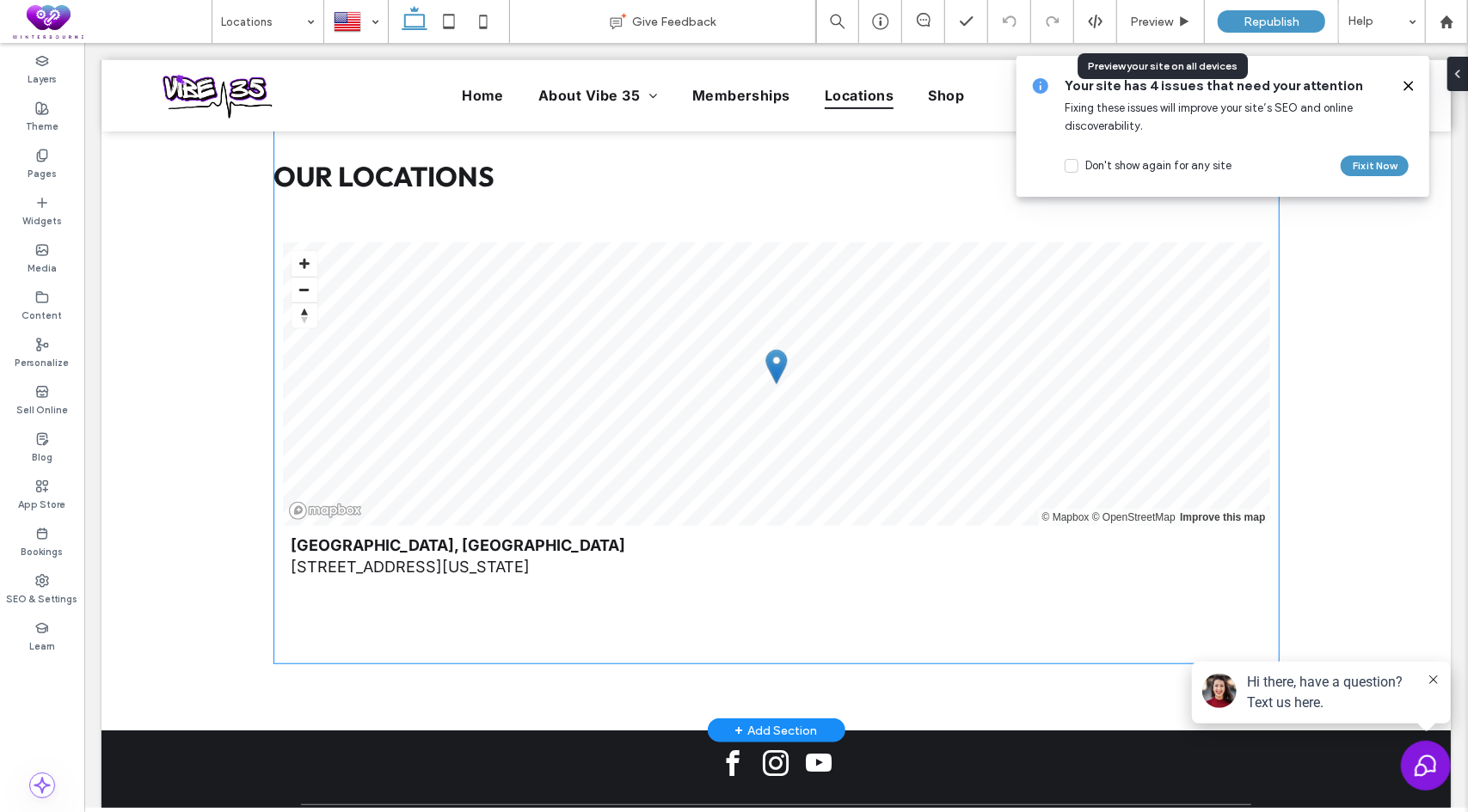
click at [663, 180] on div "Our Locations All Locations INFO MAP © Mapbox © OpenStreetMap Improve this map …" at bounding box center [775, 397] width 1005 height 532
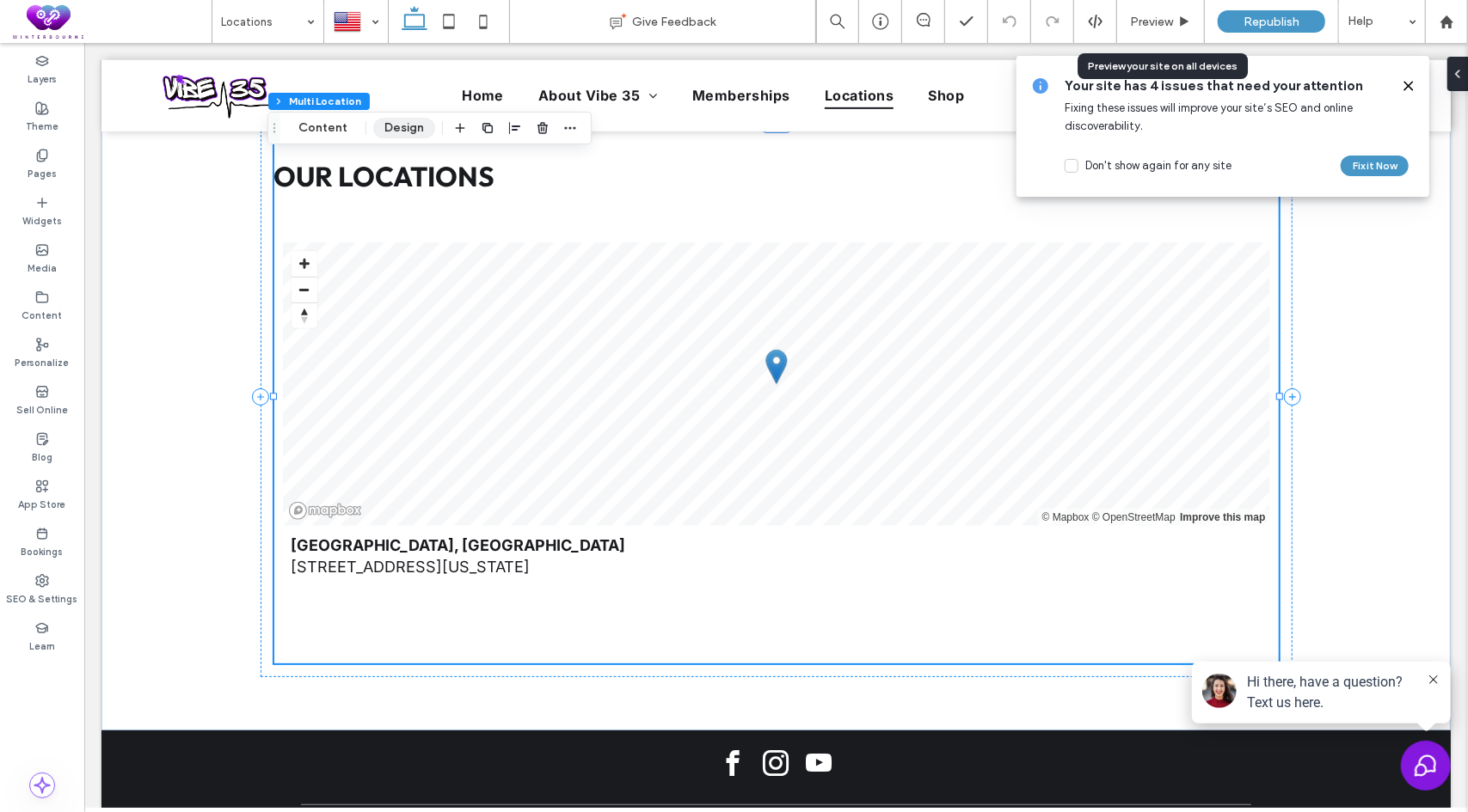
click at [396, 119] on button "Design" at bounding box center [403, 127] width 62 height 21
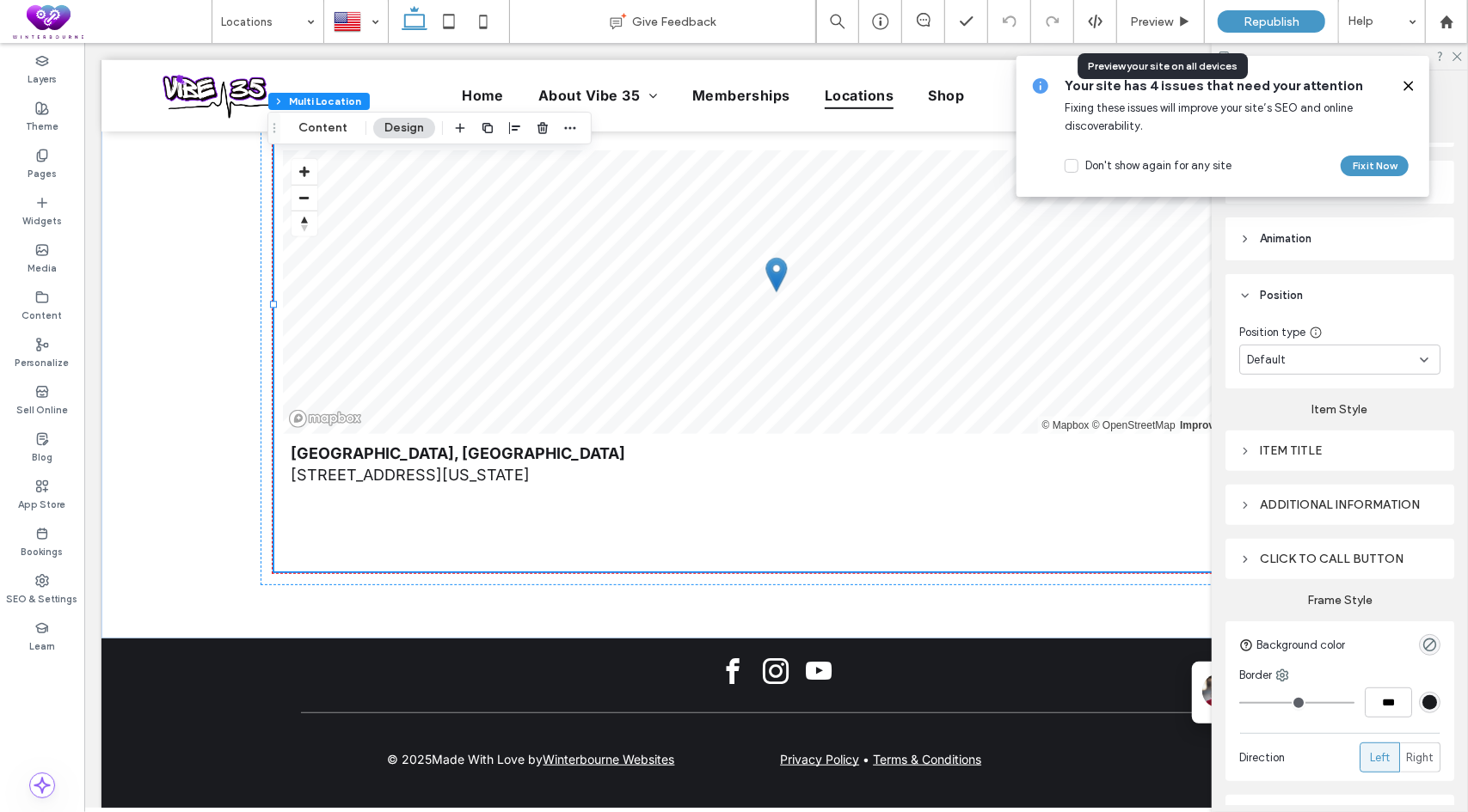
scroll to position [344, 0]
click at [1320, 550] on div "Click to call button" at bounding box center [1340, 554] width 201 height 15
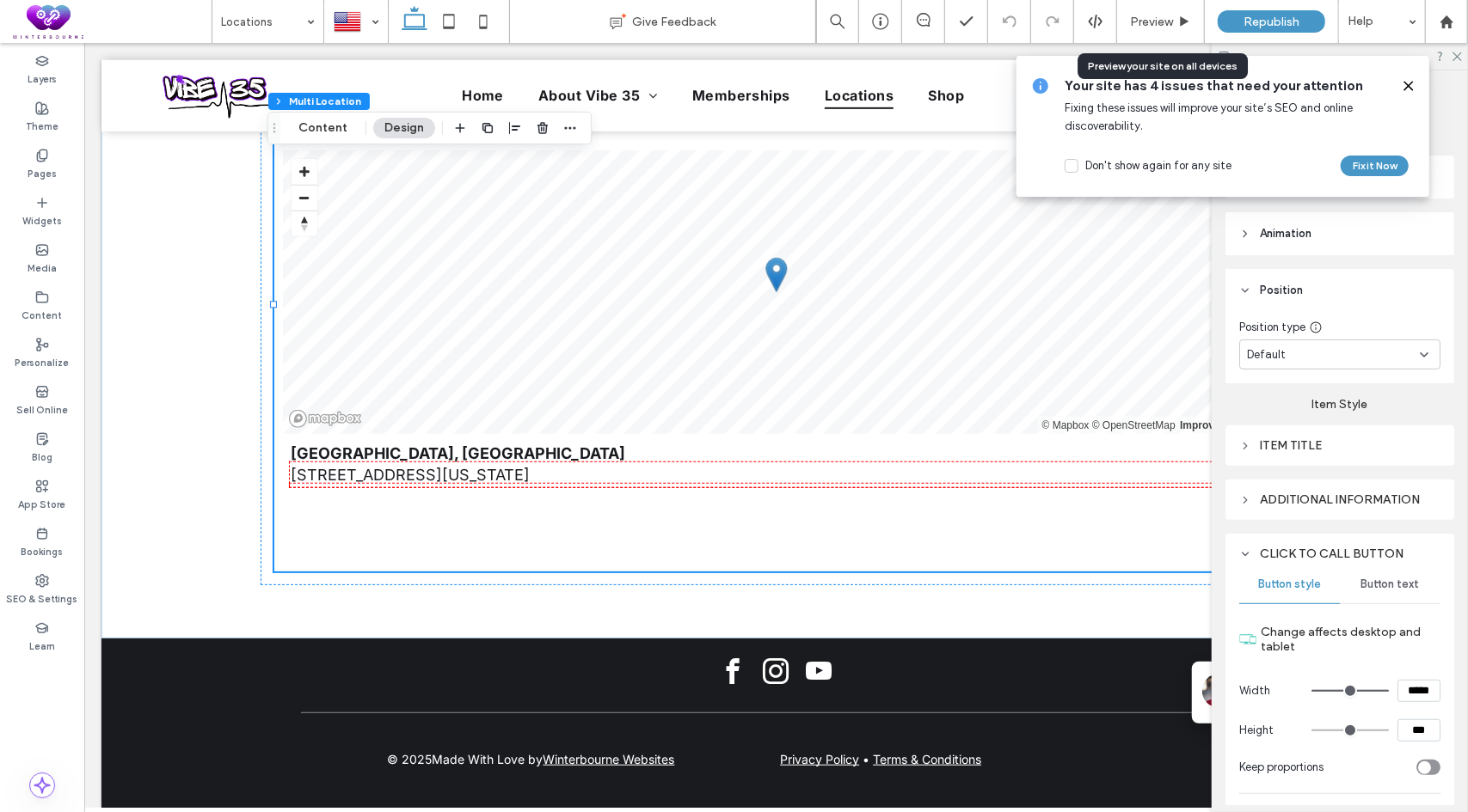
click at [1288, 498] on div "Additional information" at bounding box center [1340, 500] width 201 height 15
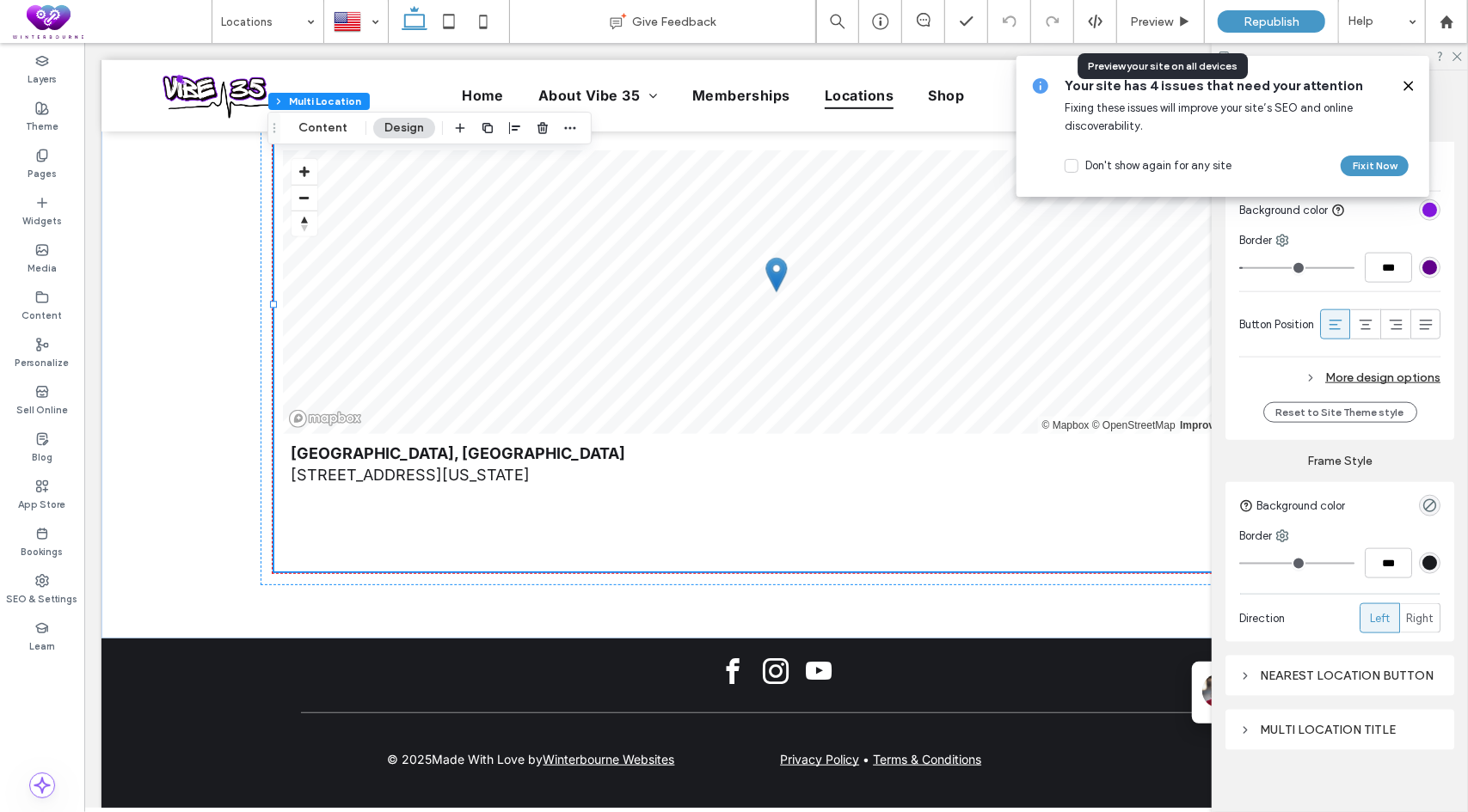
scroll to position [1351, 0]
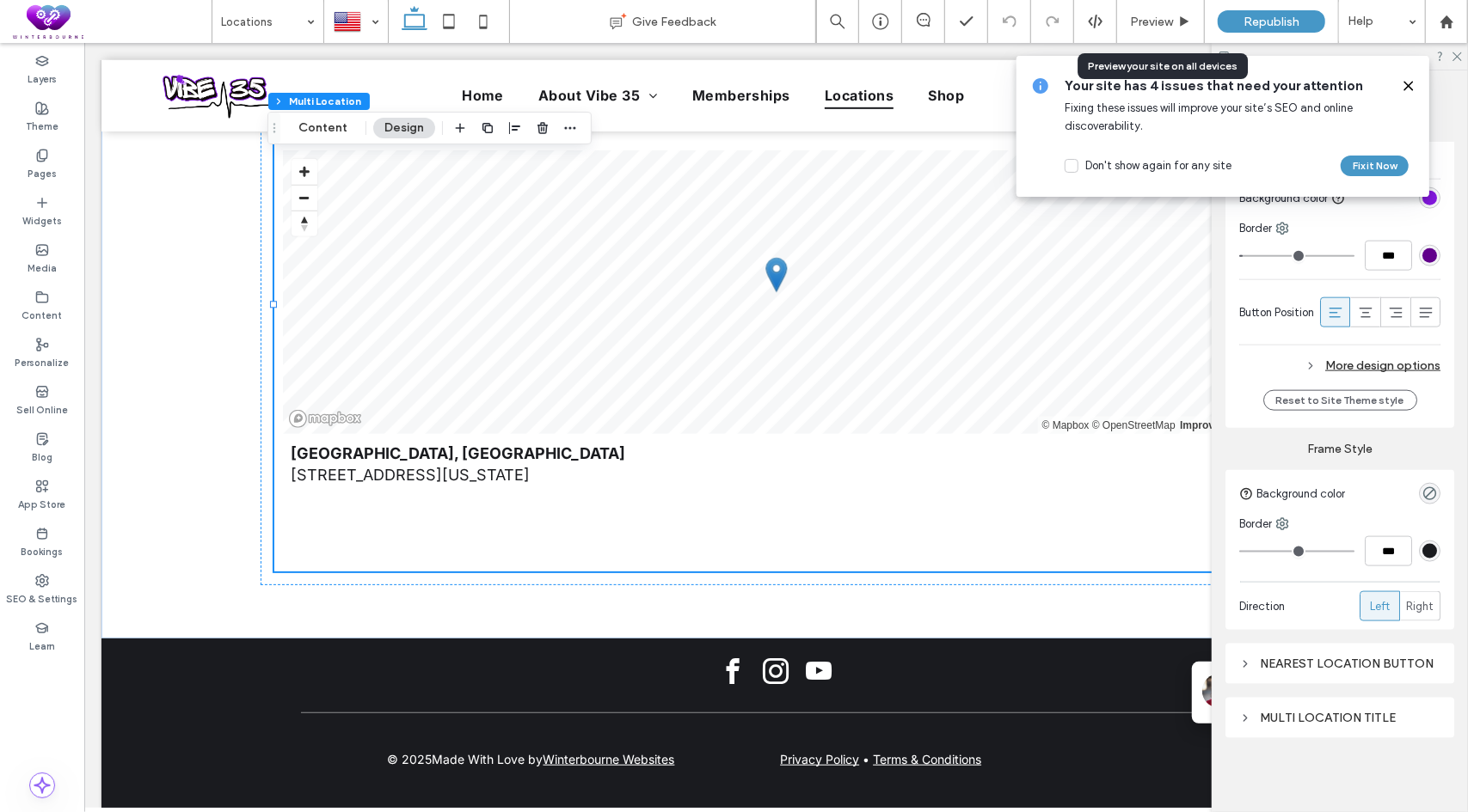
click at [1321, 661] on div "Nearest location button" at bounding box center [1340, 663] width 201 height 15
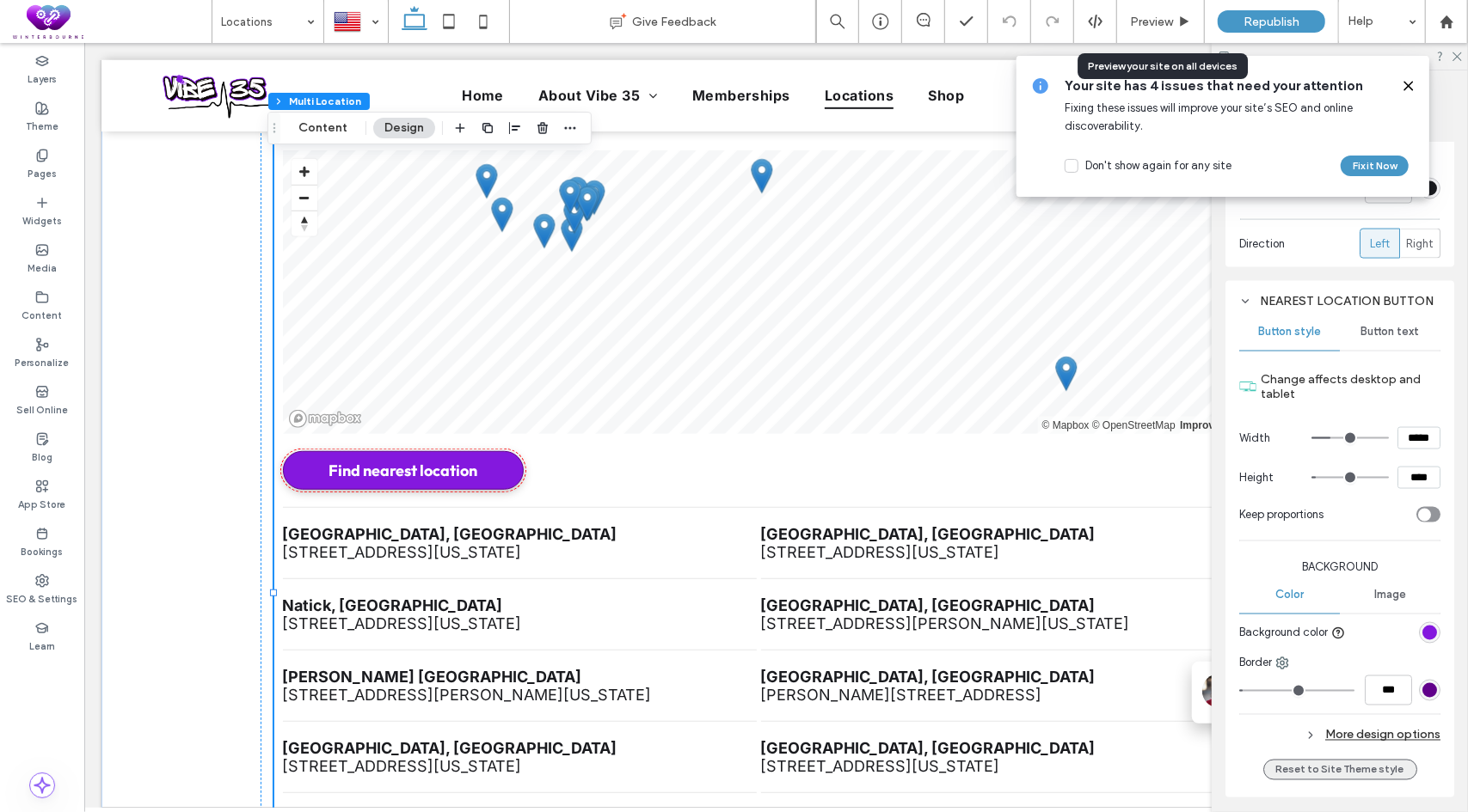
scroll to position [1826, 0]
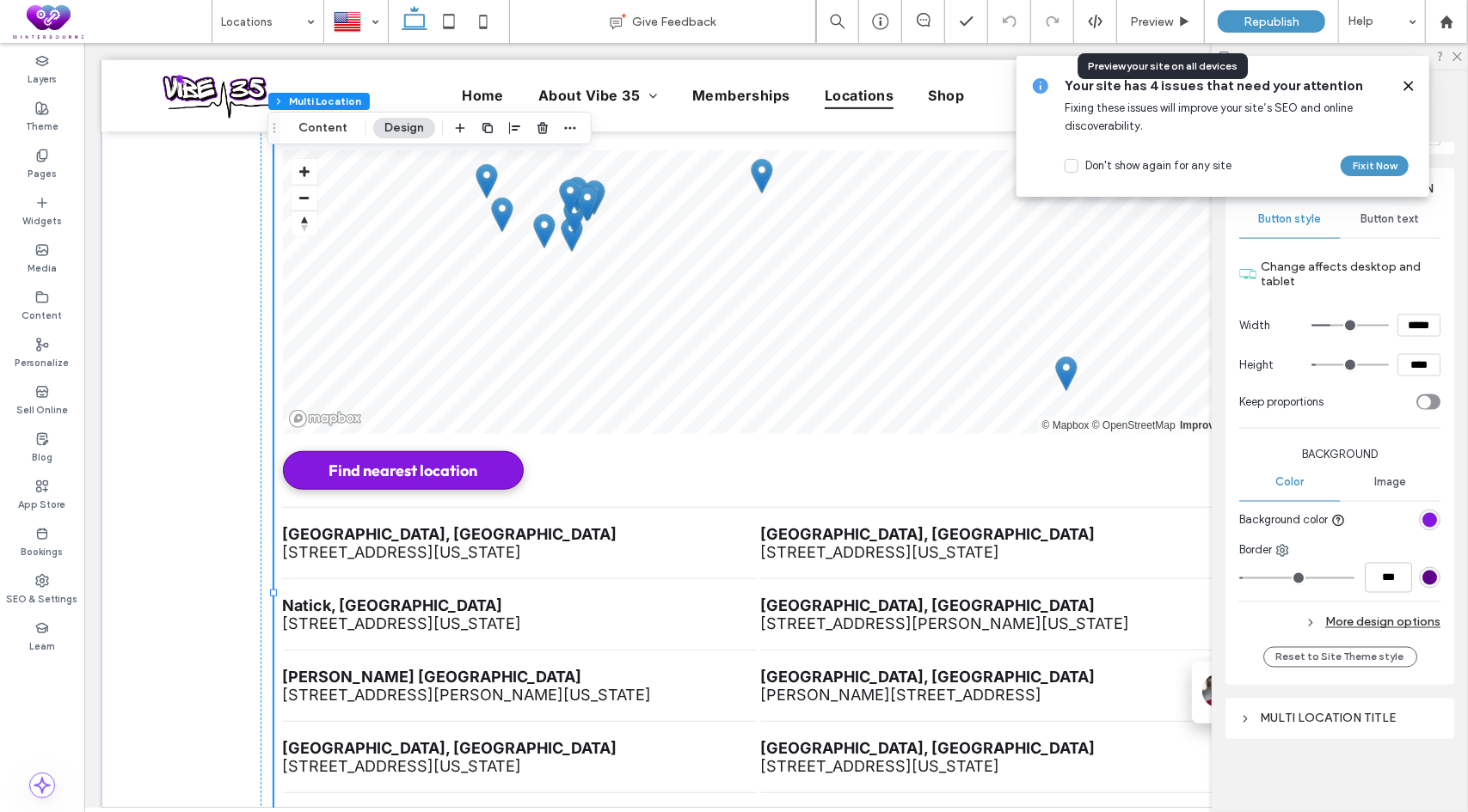
click at [1293, 711] on div "Multi location title" at bounding box center [1340, 718] width 201 height 15
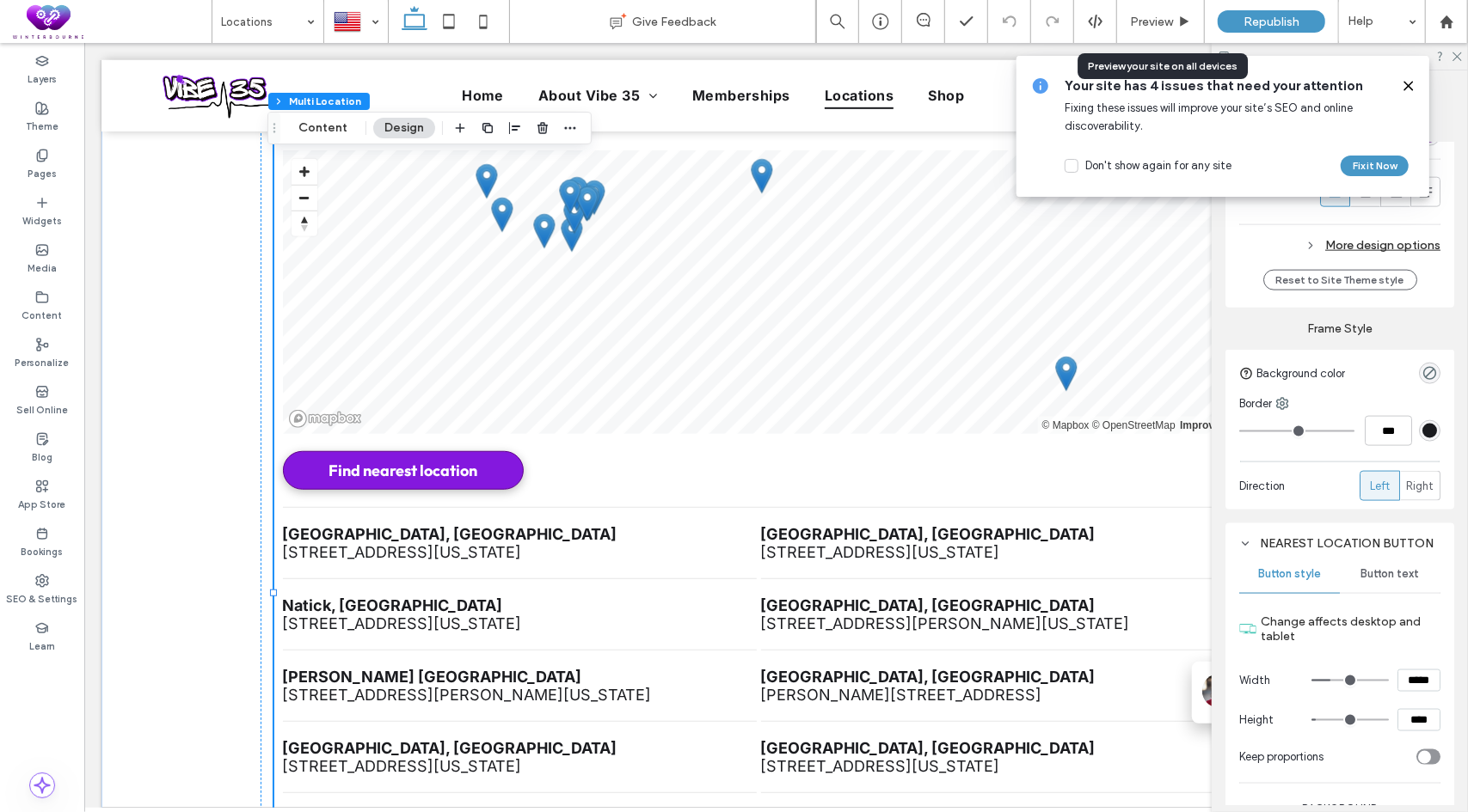
scroll to position [1113, 0]
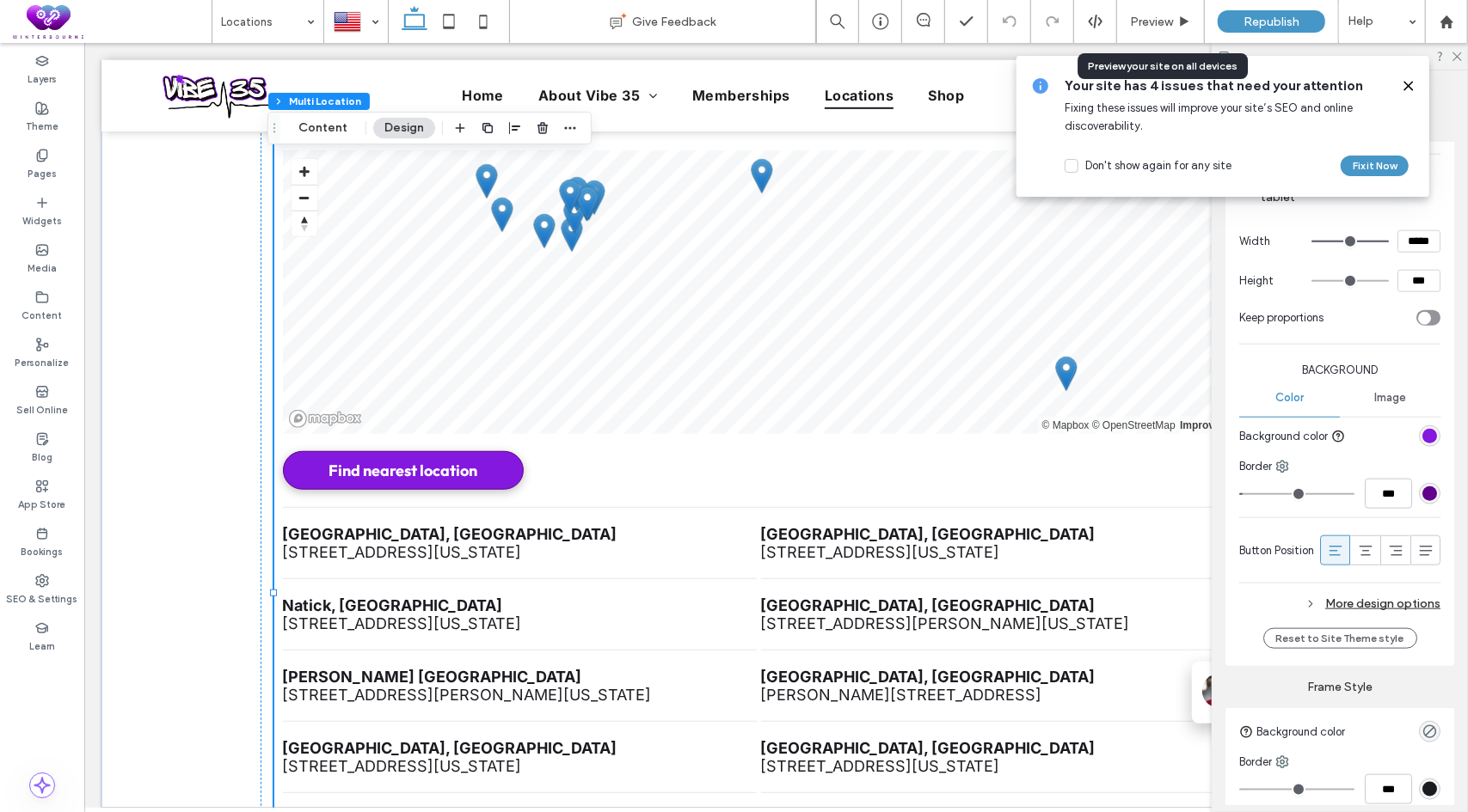
click at [1409, 89] on icon at bounding box center [1408, 86] width 14 height 14
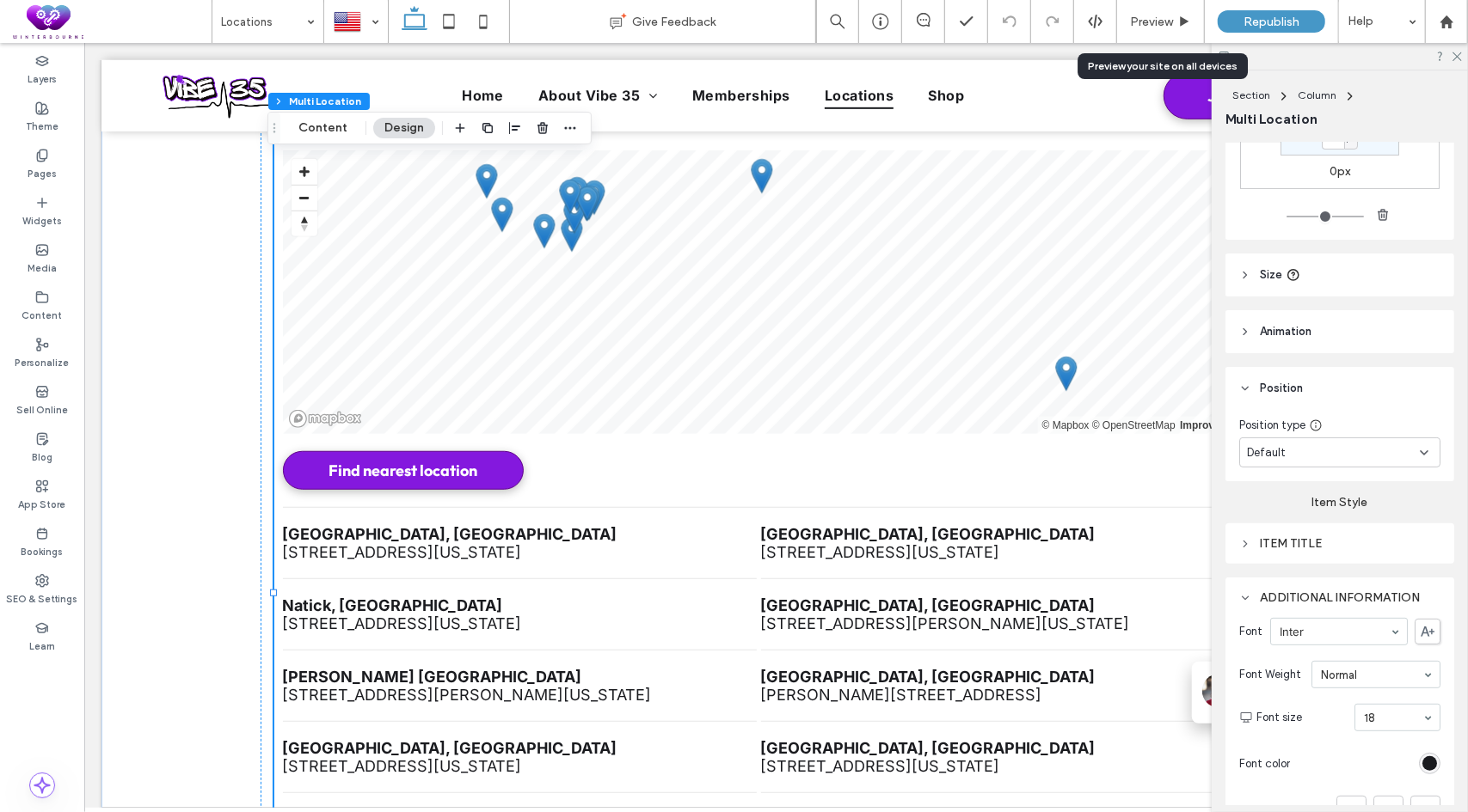
scroll to position [253, 0]
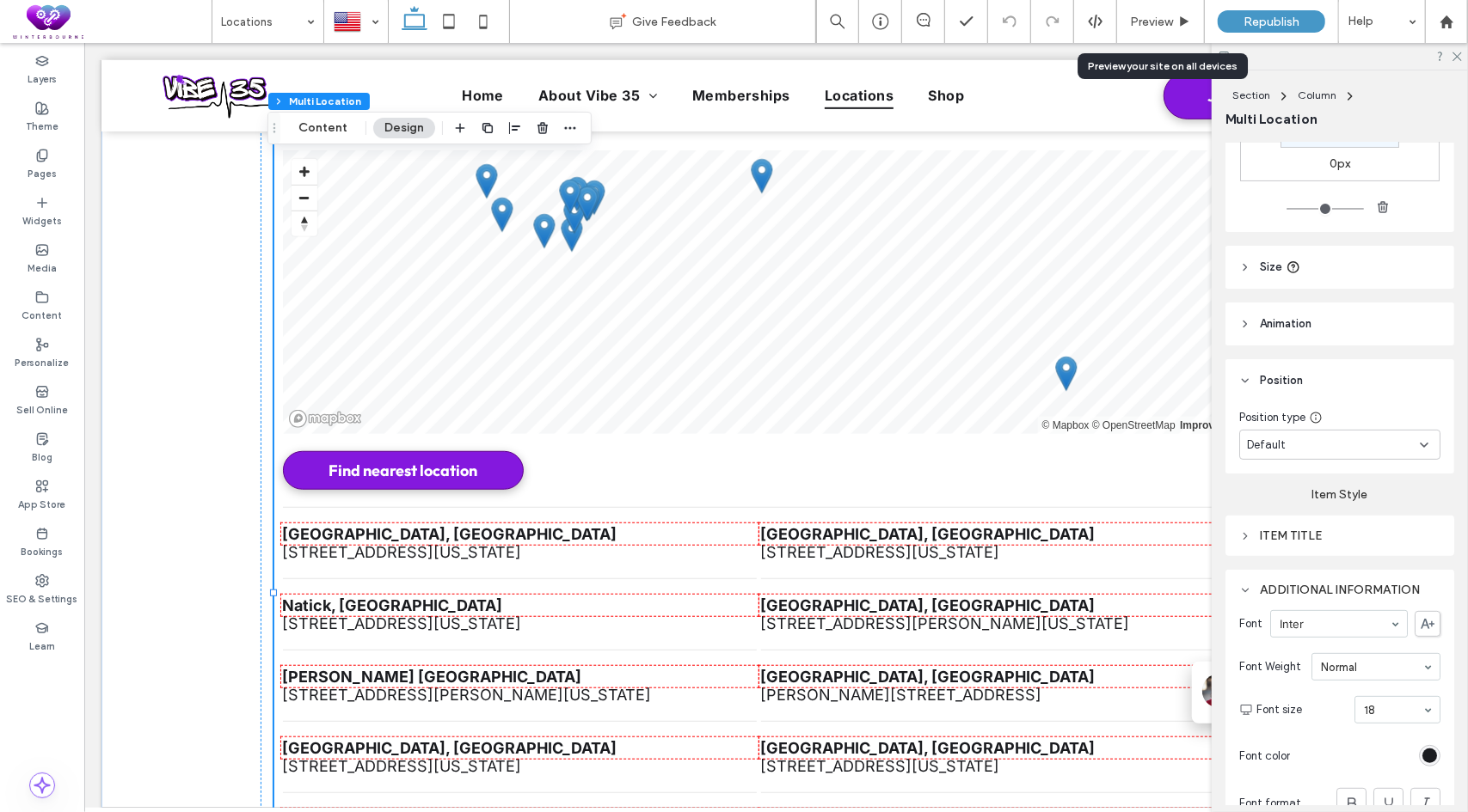
click at [1287, 537] on div "Item Title" at bounding box center [1340, 535] width 201 height 15
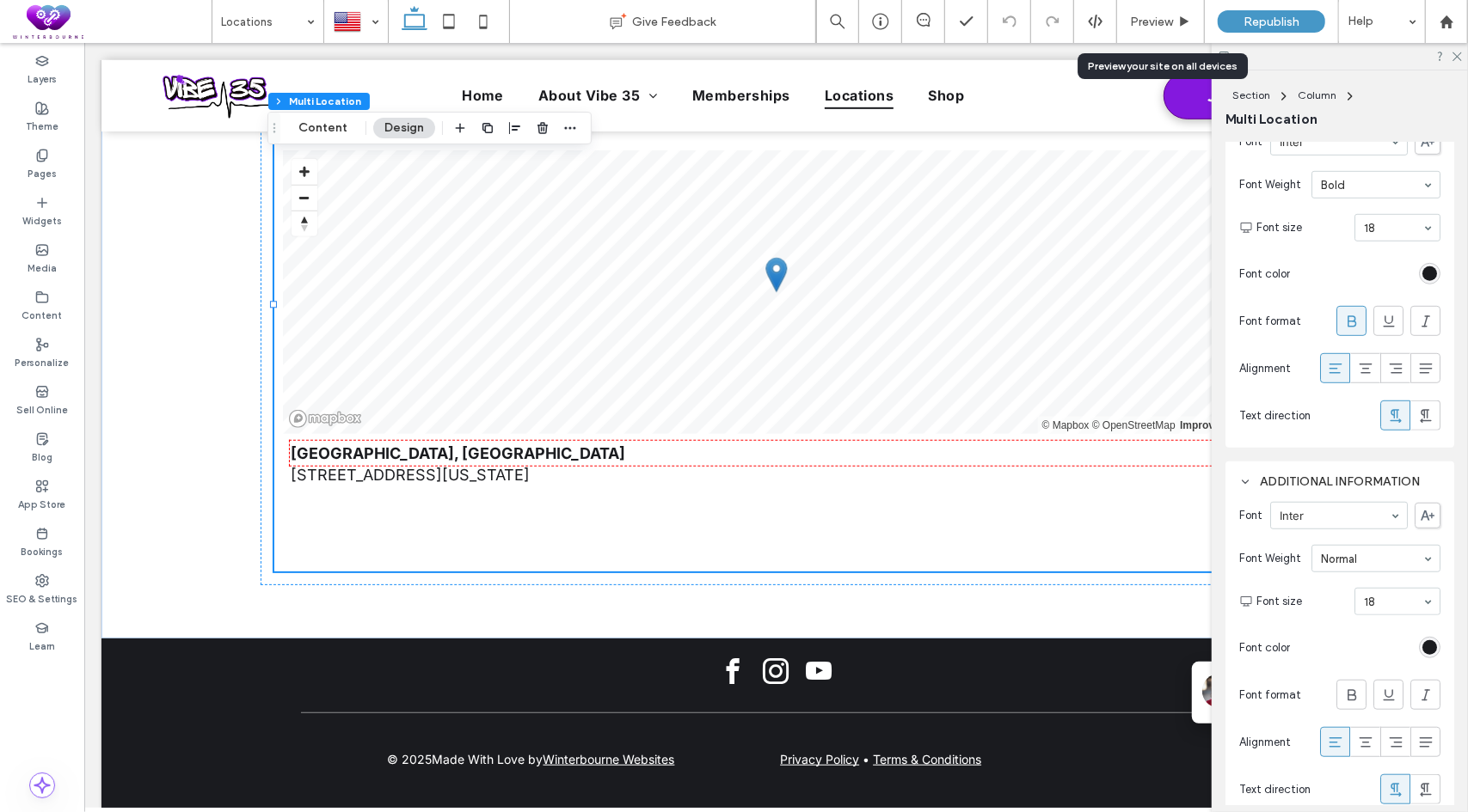
scroll to position [683, 0]
click at [421, 502] on link "Go to location page" at bounding box center [776, 512] width 970 height 22
click at [465, 502] on link "Go to location page" at bounding box center [776, 512] width 970 height 22
click at [530, 502] on link "Go to location page" at bounding box center [776, 512] width 970 height 22
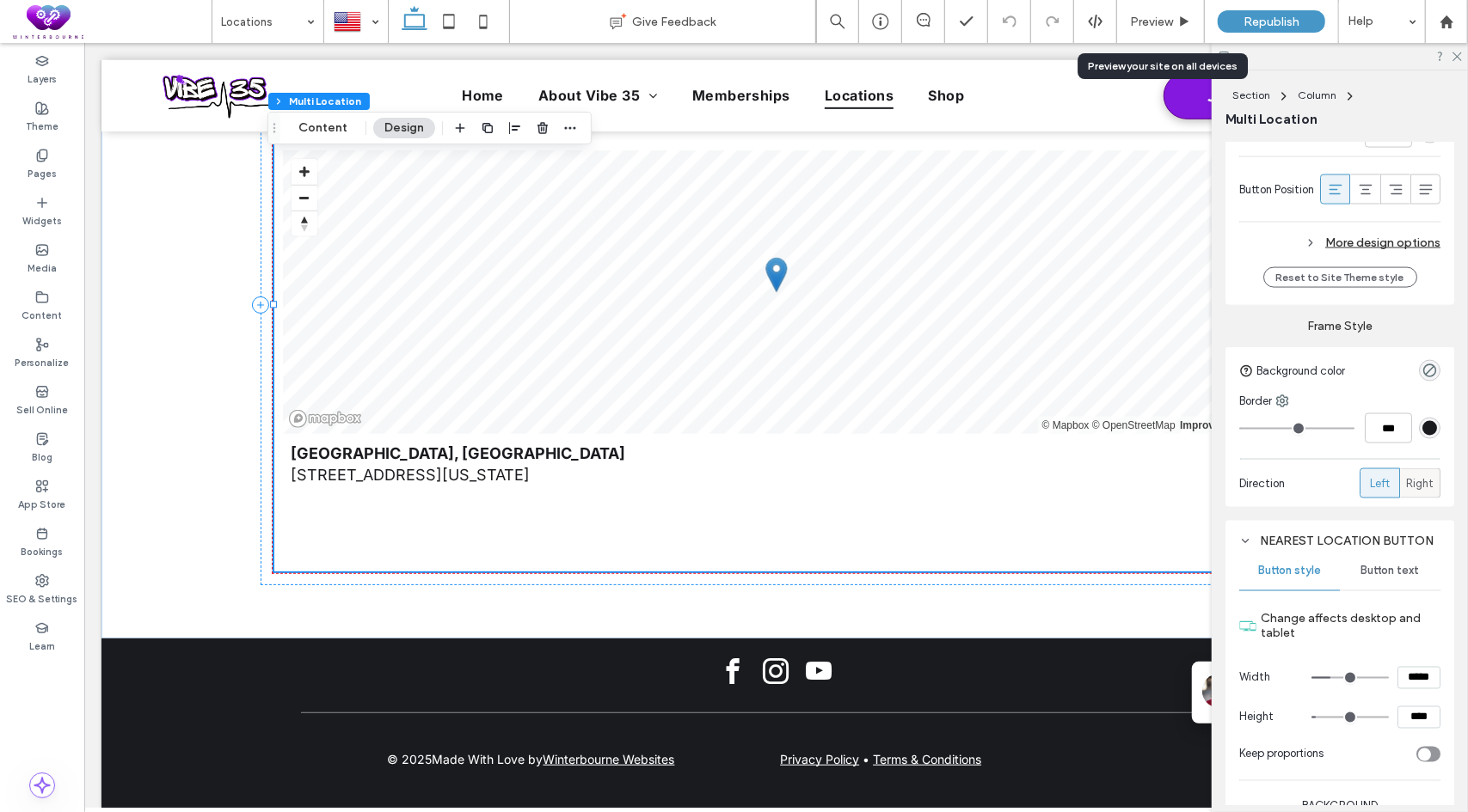
scroll to position [1800, 0]
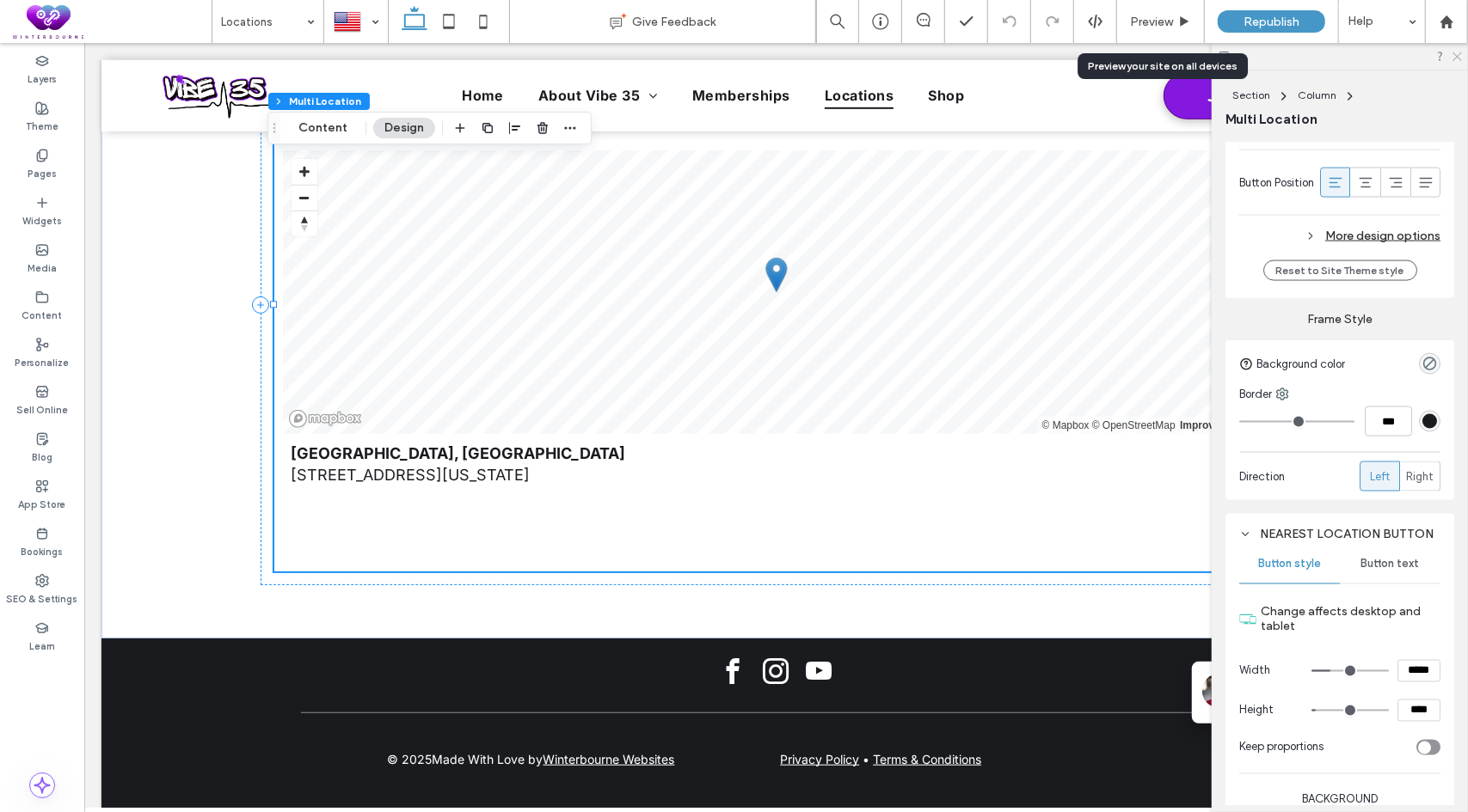
click at [1454, 53] on icon at bounding box center [1455, 55] width 11 height 11
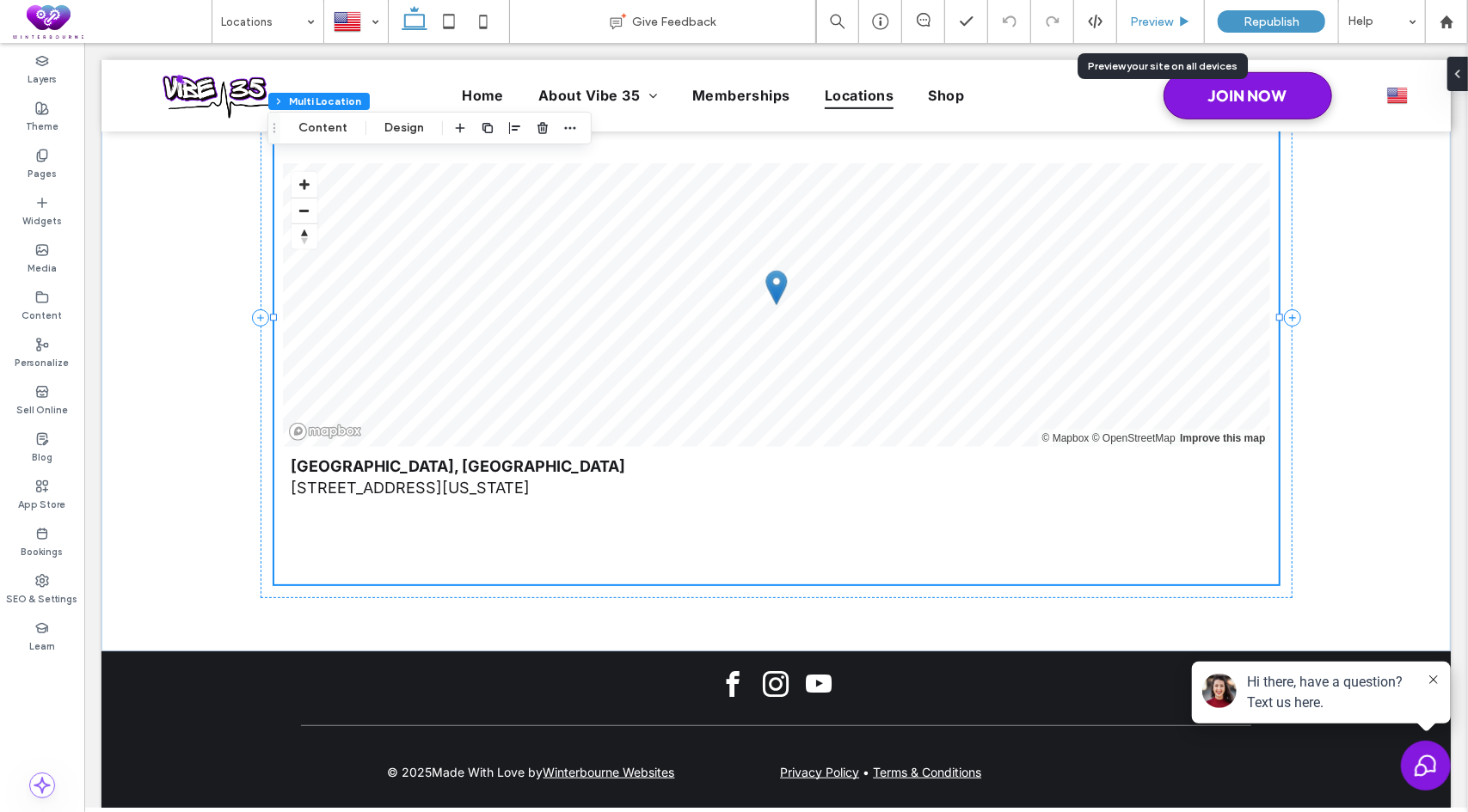
click at [1151, 23] on span "Preview" at bounding box center [1152, 22] width 43 height 15
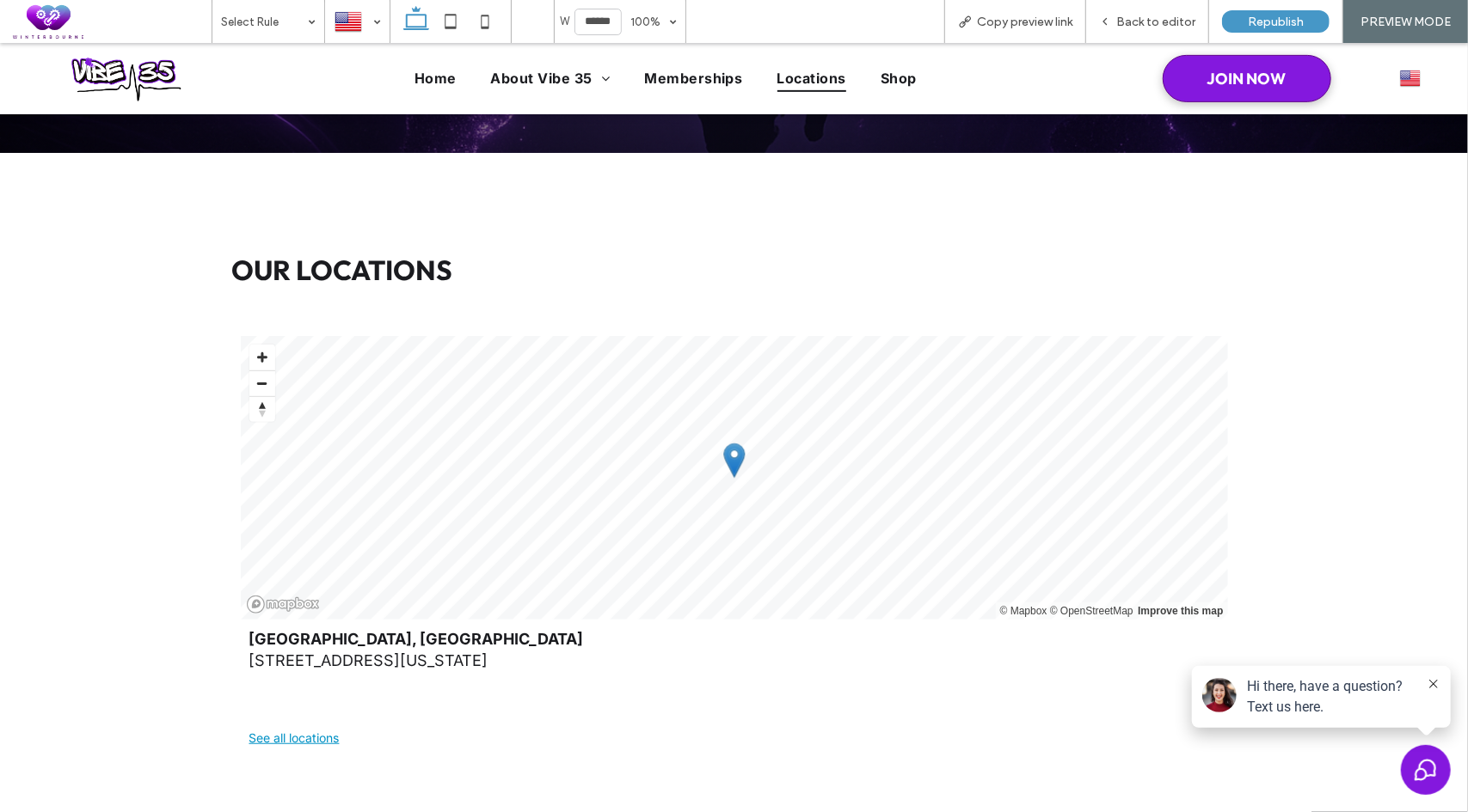
scroll to position [494, 0]
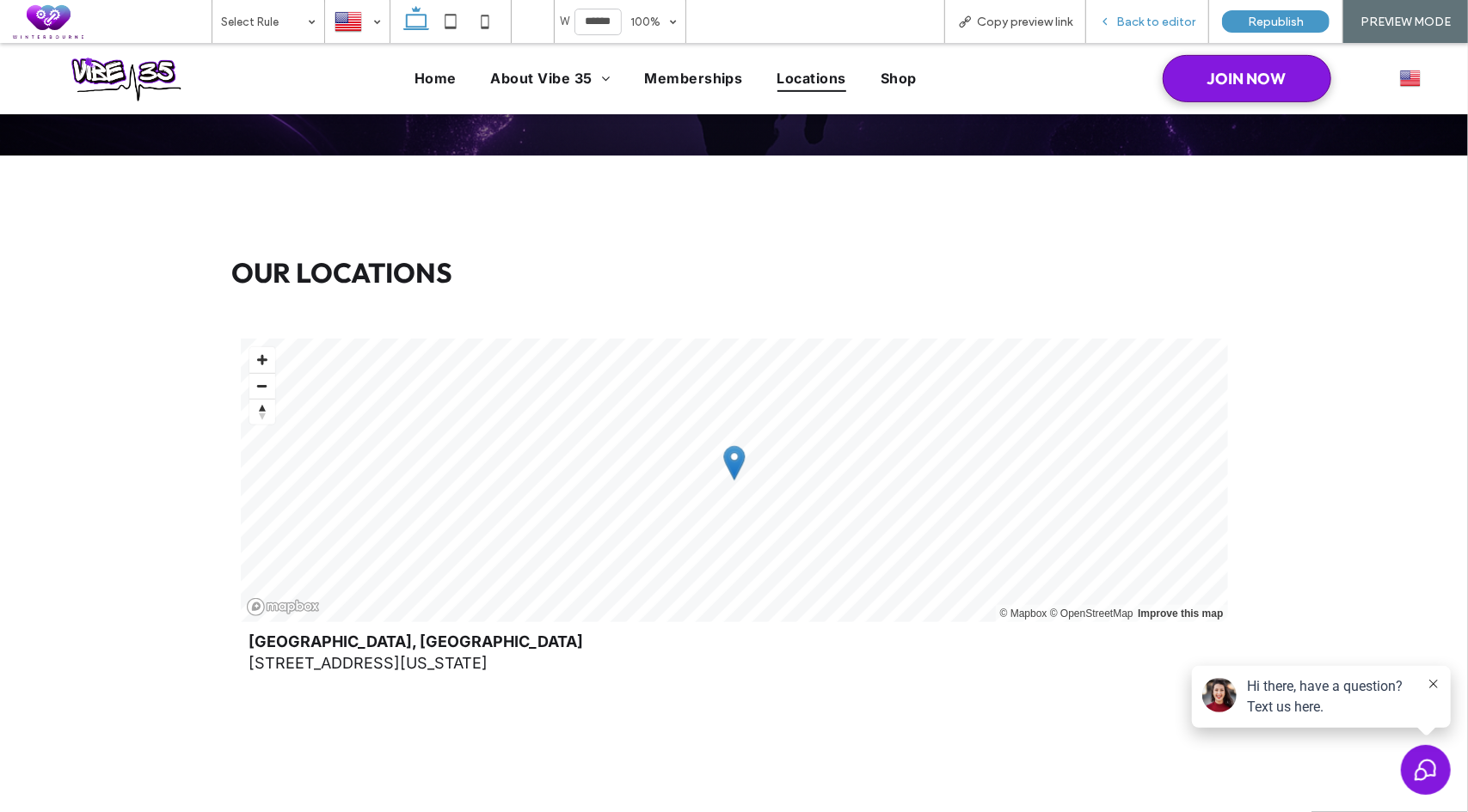
click at [1158, 17] on span "Back to editor" at bounding box center [1155, 22] width 79 height 15
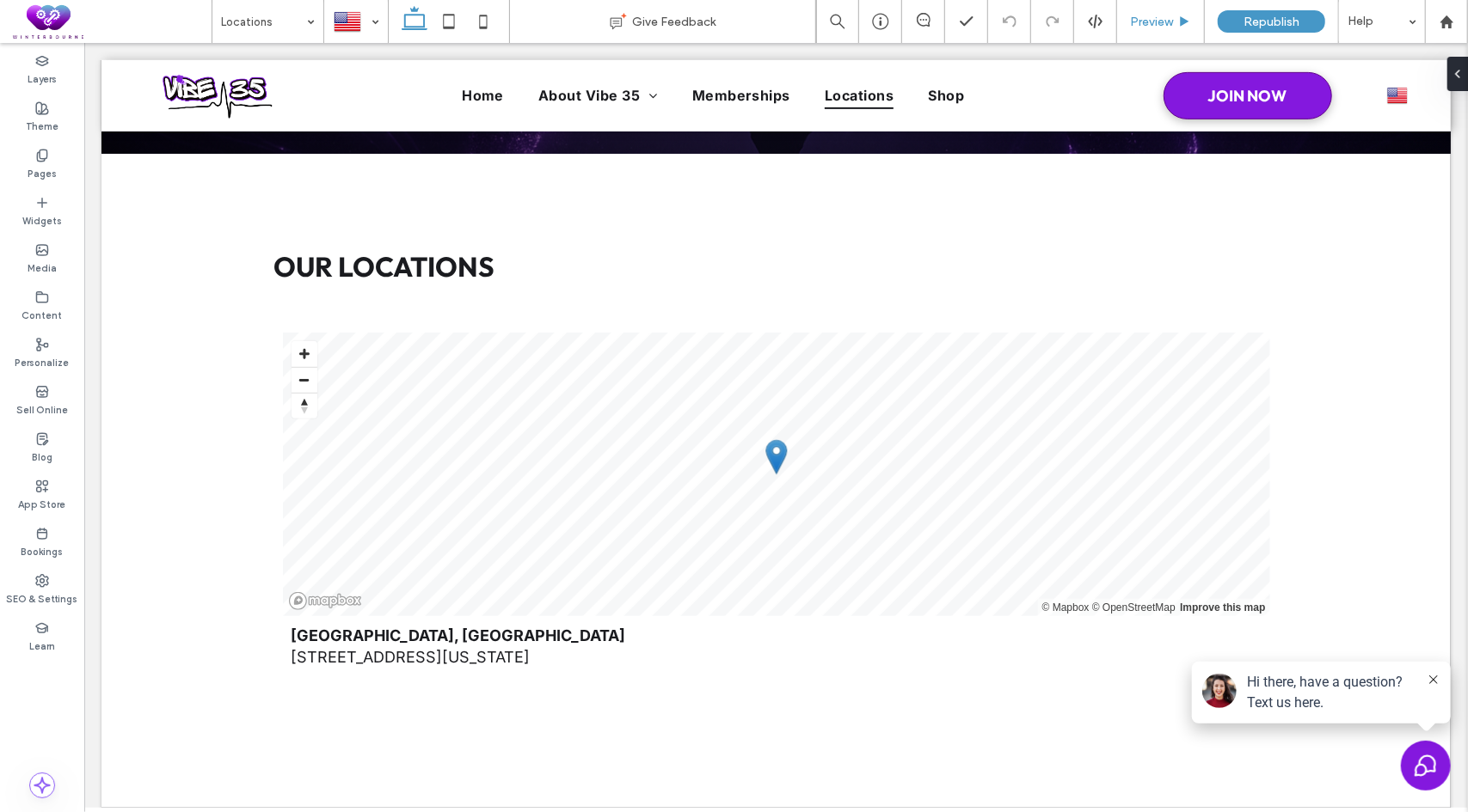
scroll to position [511, 0]
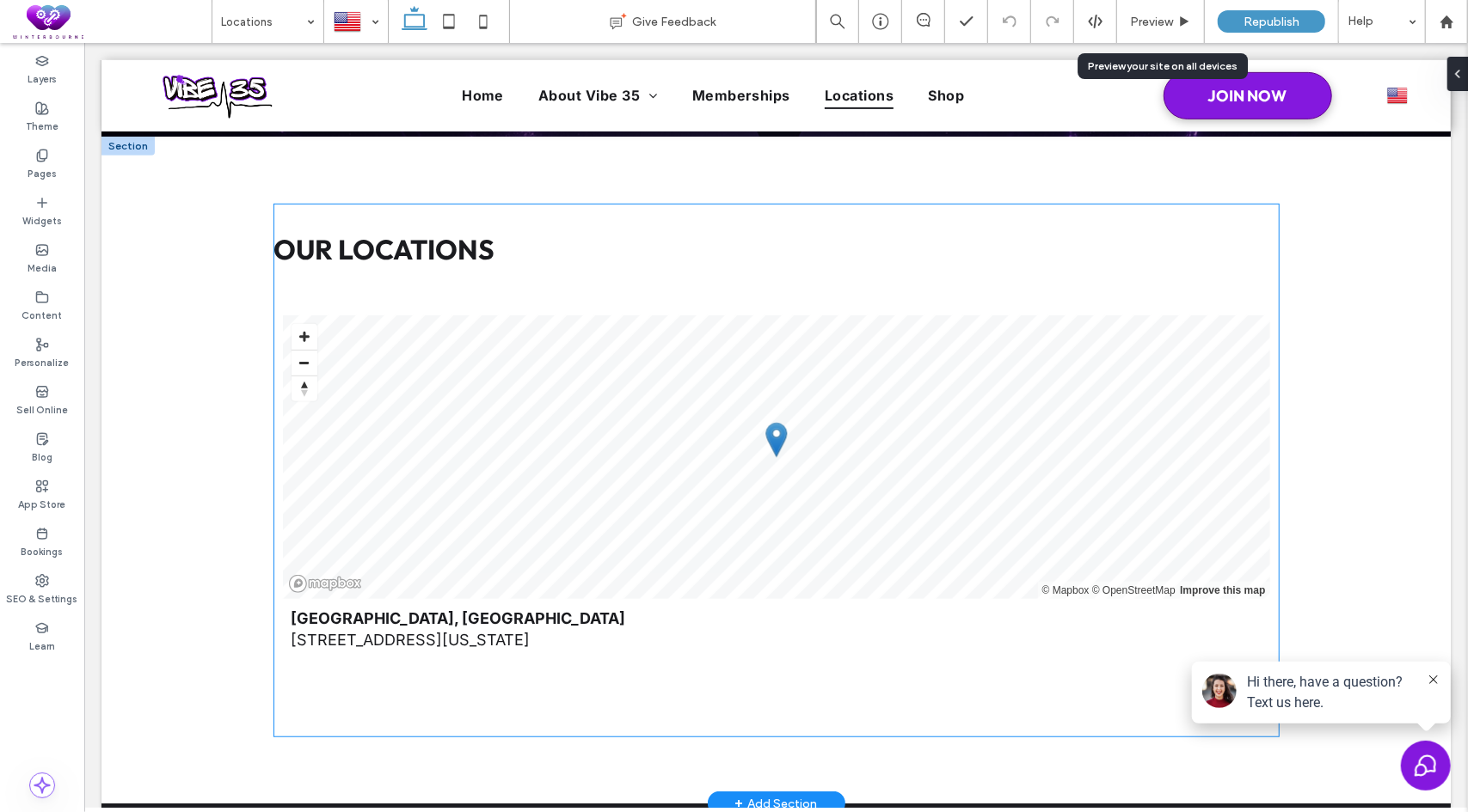
click at [1022, 247] on div "Our Locations All Locations INFO MAP © Mapbox © OpenStreetMap Improve this map …" at bounding box center [775, 470] width 1005 height 532
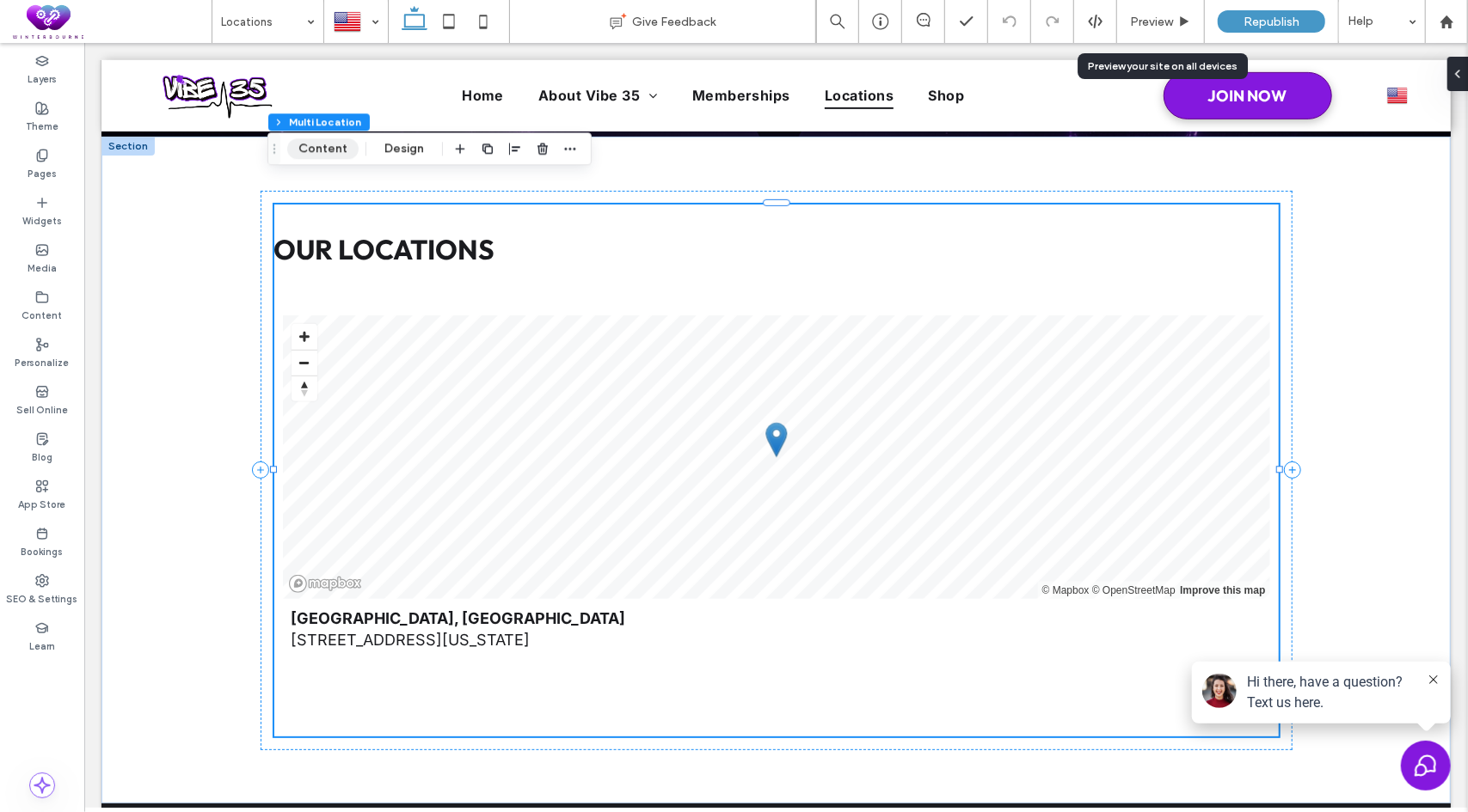
click at [330, 142] on button "Content" at bounding box center [322, 148] width 71 height 21
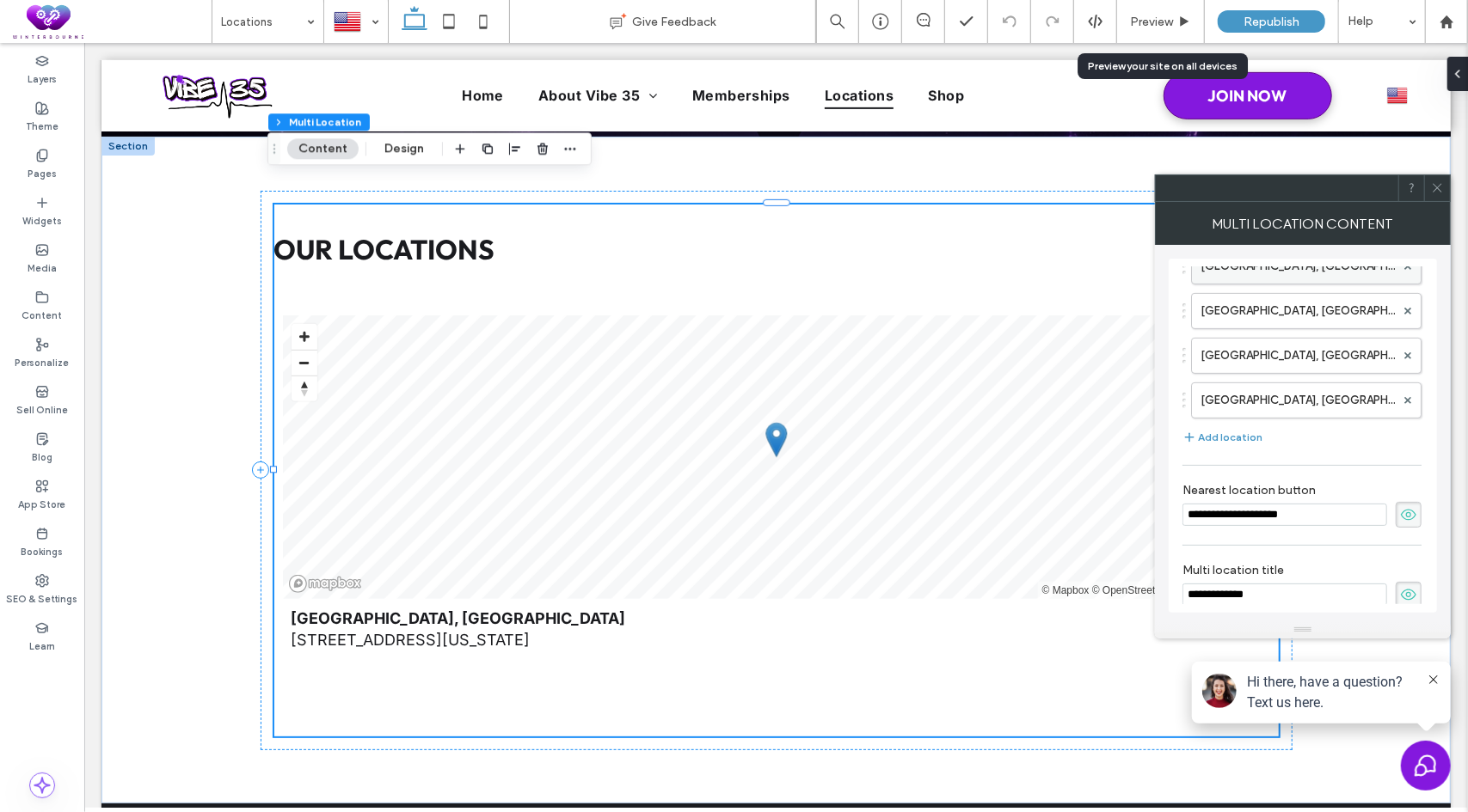
scroll to position [513, 0]
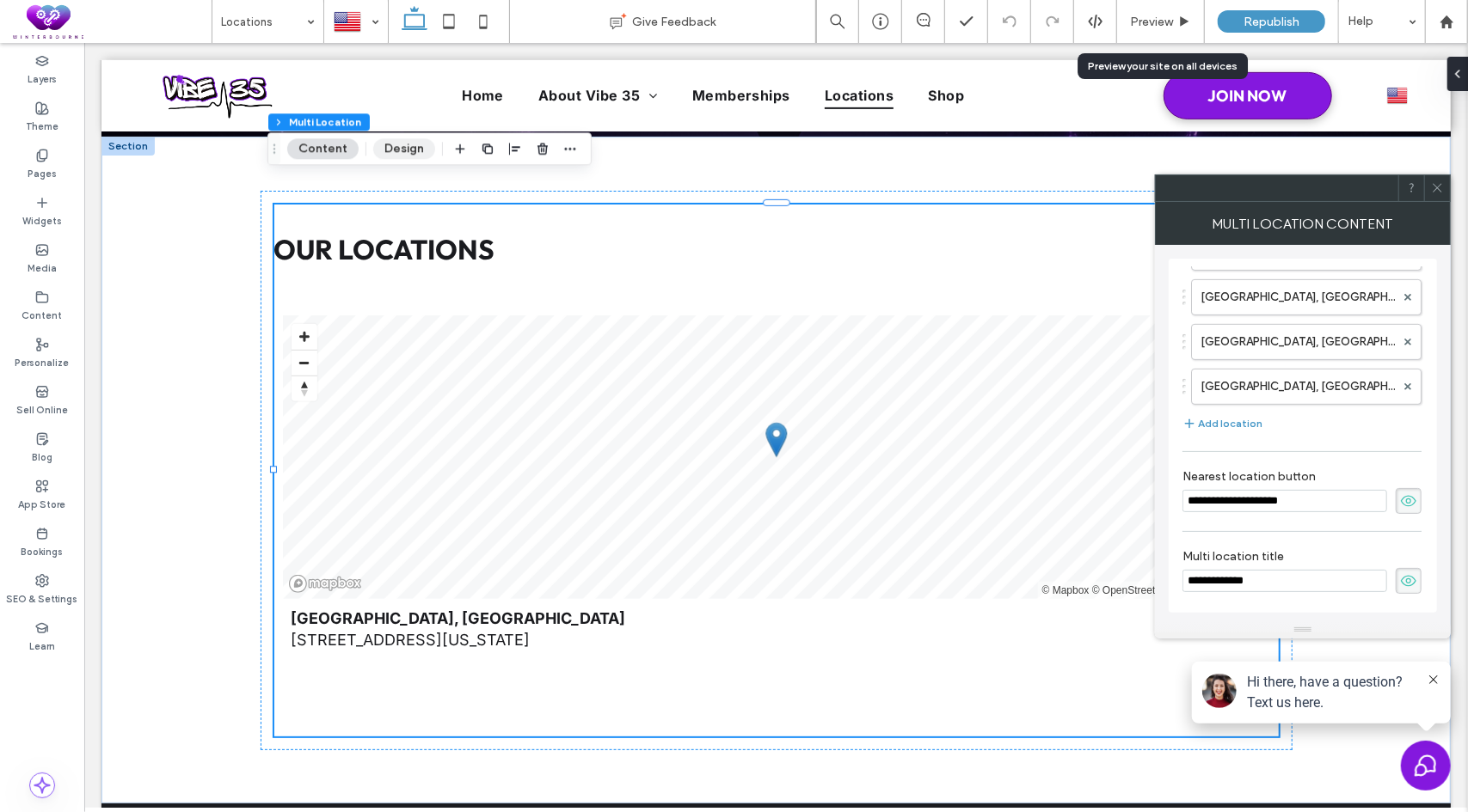
click at [390, 154] on button "Design" at bounding box center [403, 148] width 62 height 21
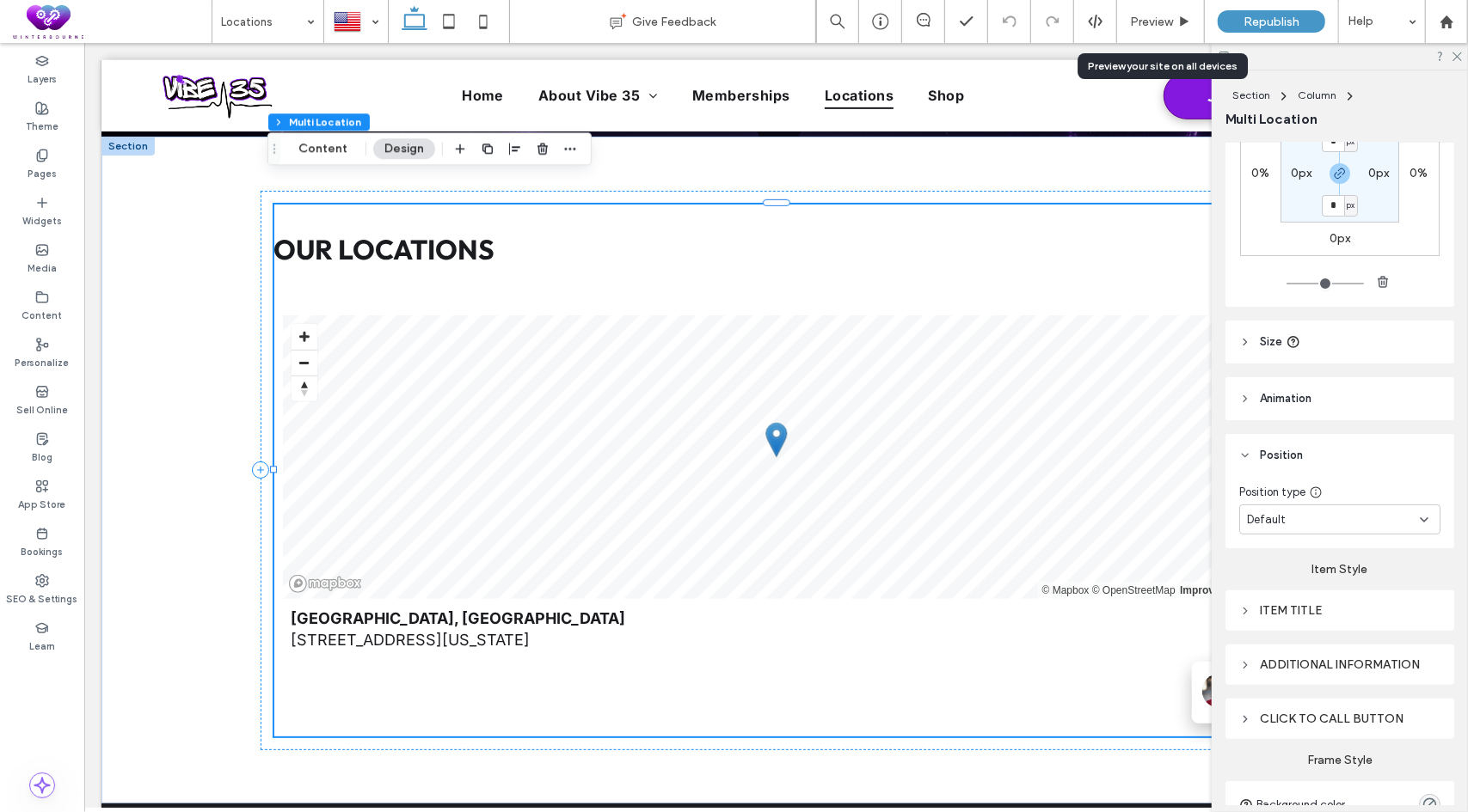
scroll to position [258, 0]
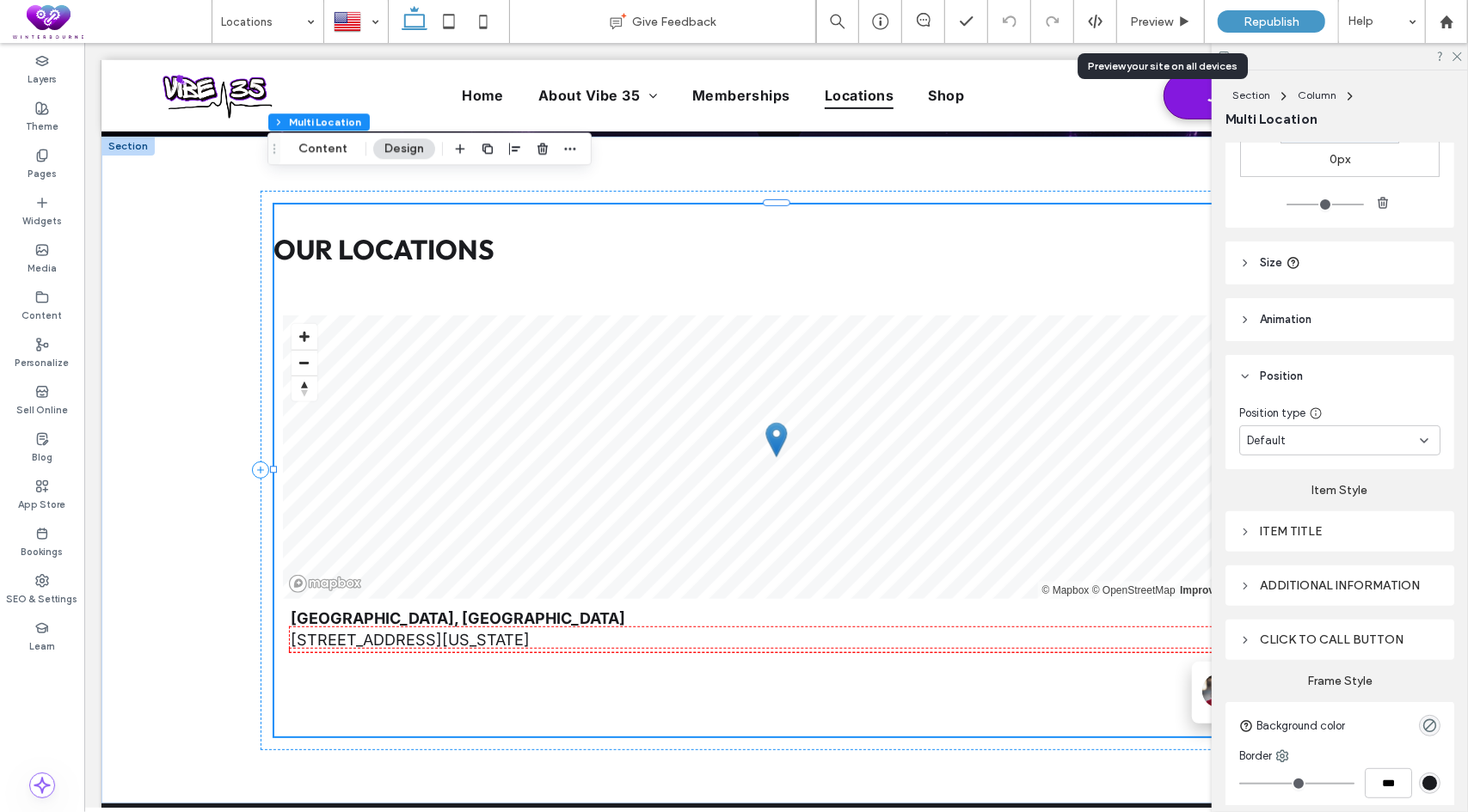
click at [1329, 592] on div "Additional information" at bounding box center [1340, 586] width 201 height 24
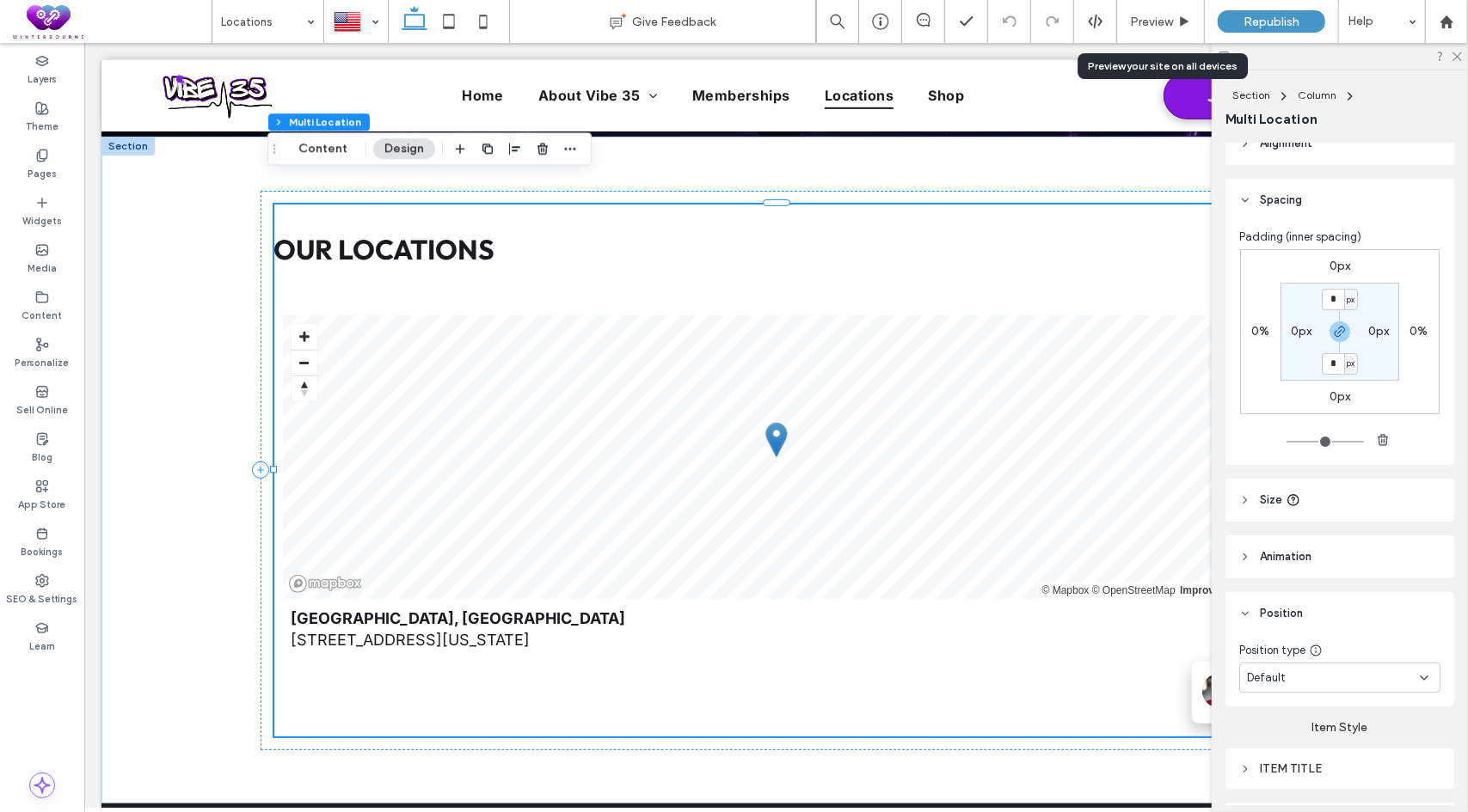
scroll to position [0, 0]
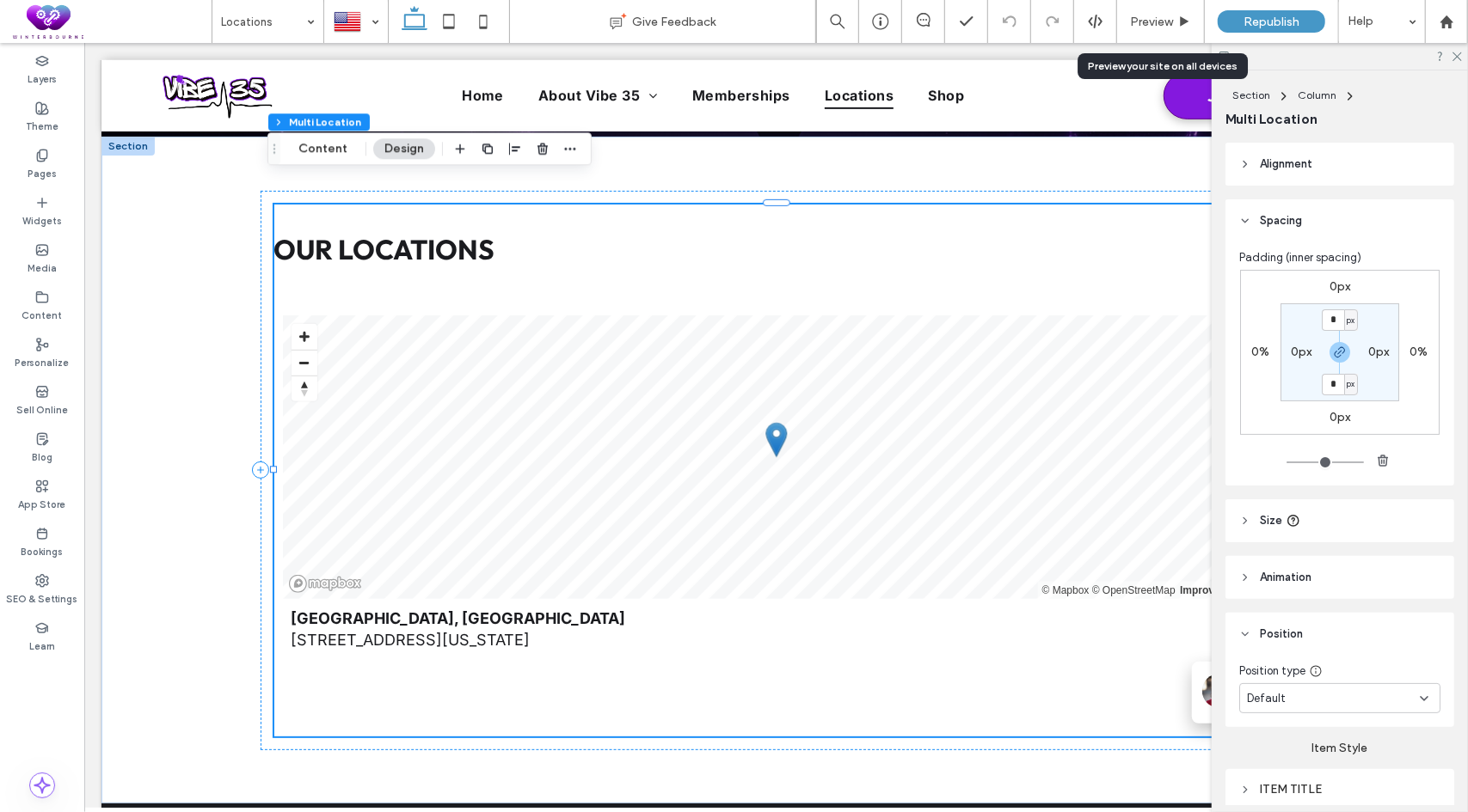
click at [1290, 165] on span "Alignment" at bounding box center [1285, 164] width 52 height 17
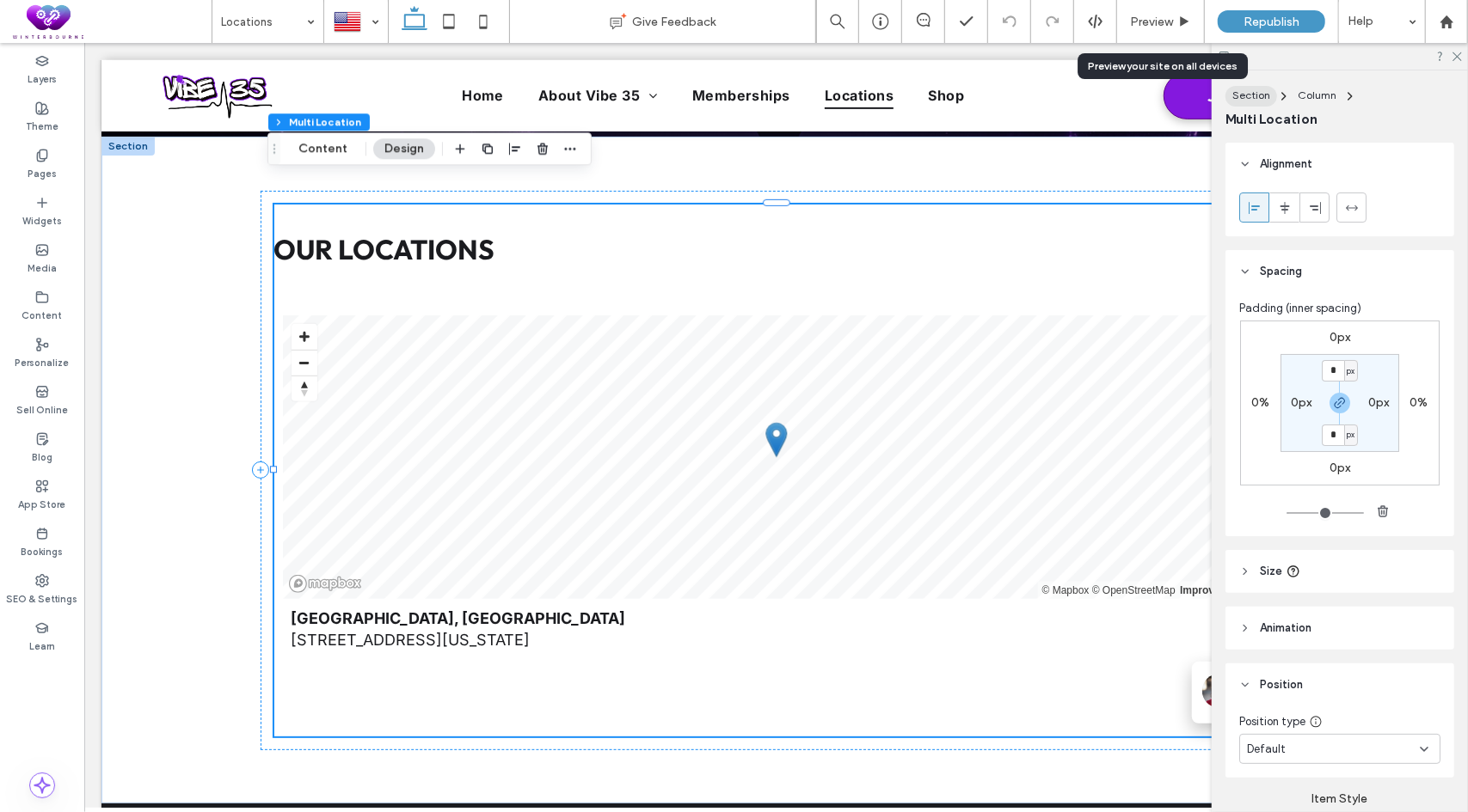
click at [1245, 104] on button "Section" at bounding box center [1251, 96] width 51 height 21
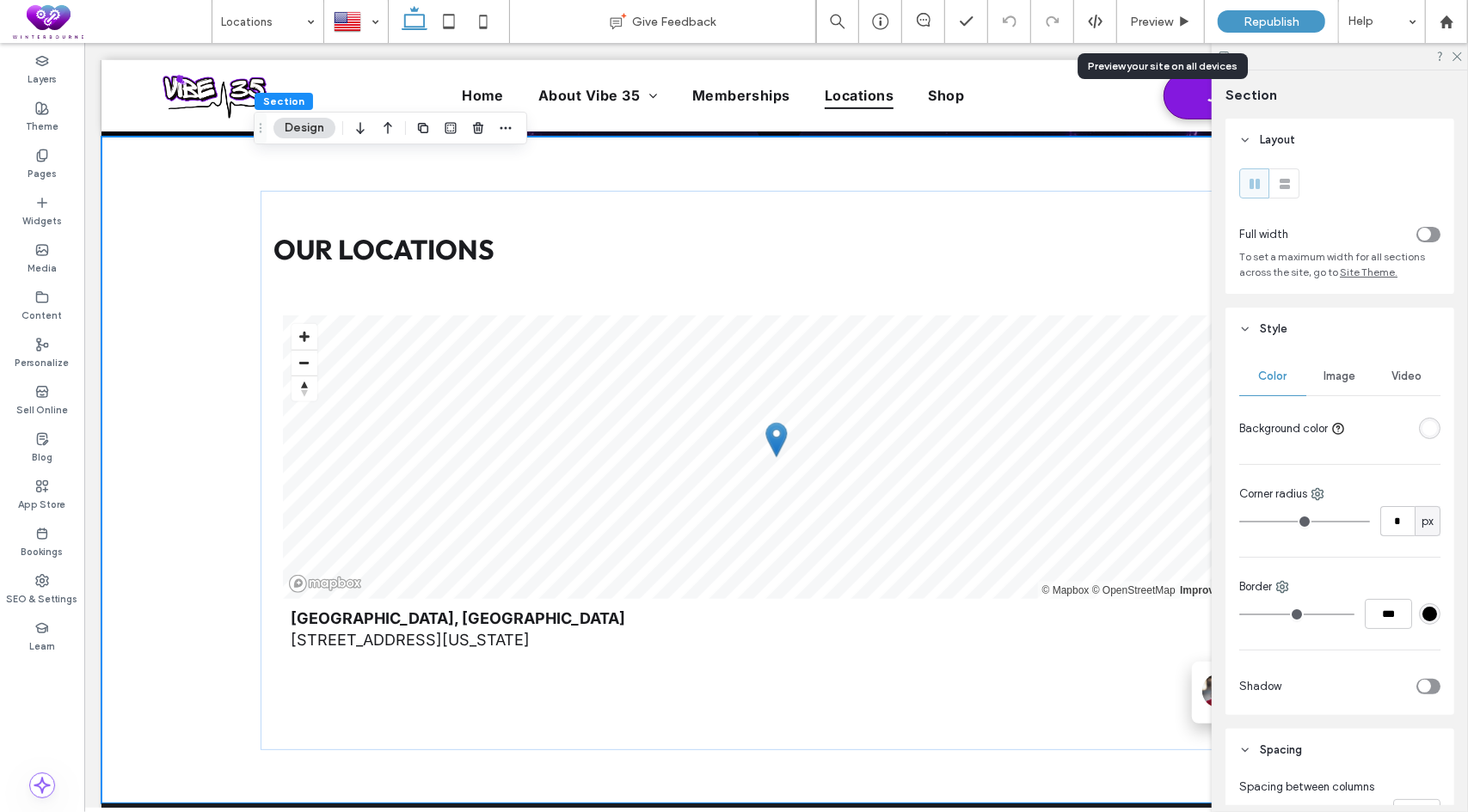
click at [1422, 431] on div "rgba(255, 255, 255, 1)" at bounding box center [1429, 428] width 15 height 15
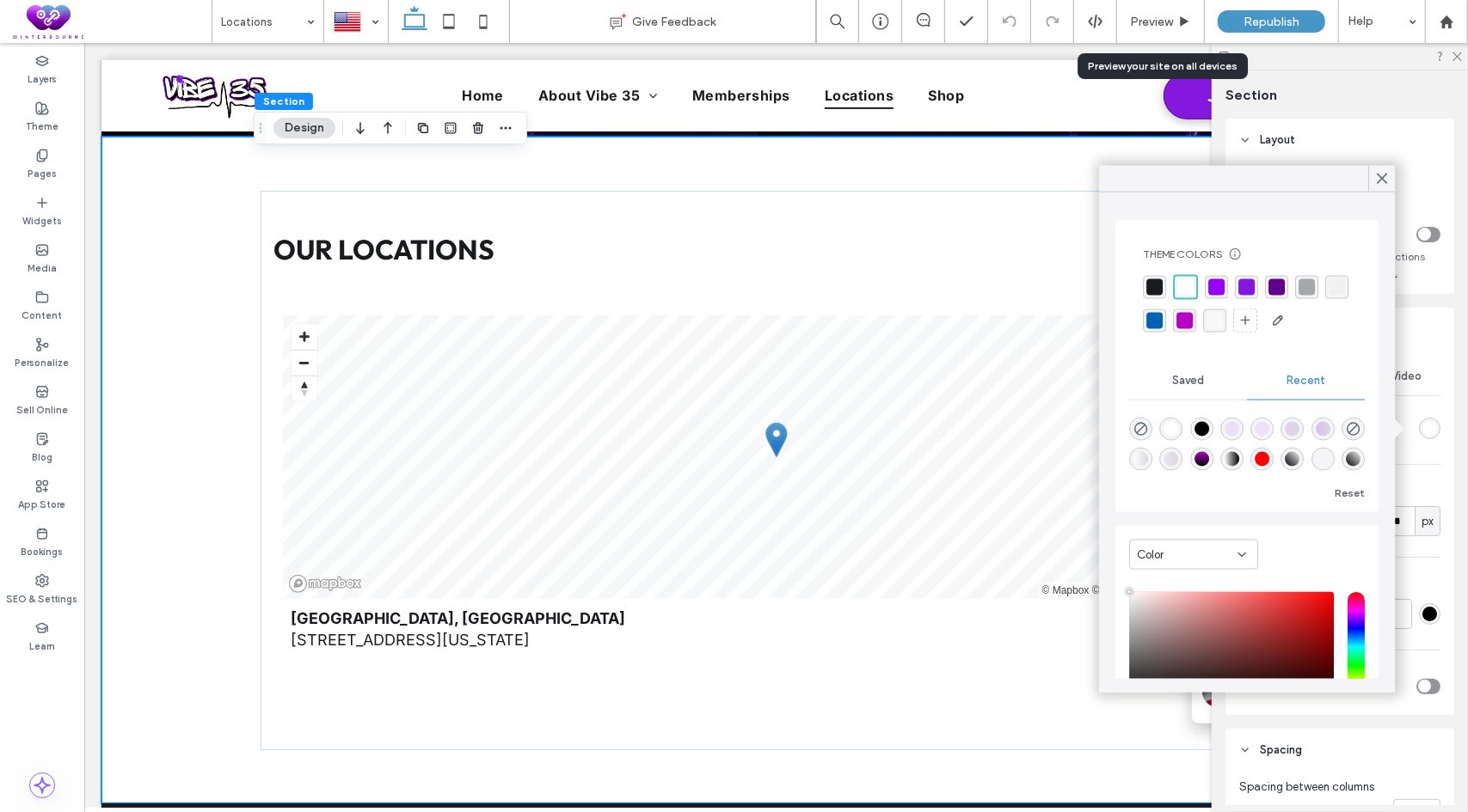
type input "****"
click at [1155, 284] on div "rgba(26, 27, 31, 1)" at bounding box center [1153, 287] width 17 height 17
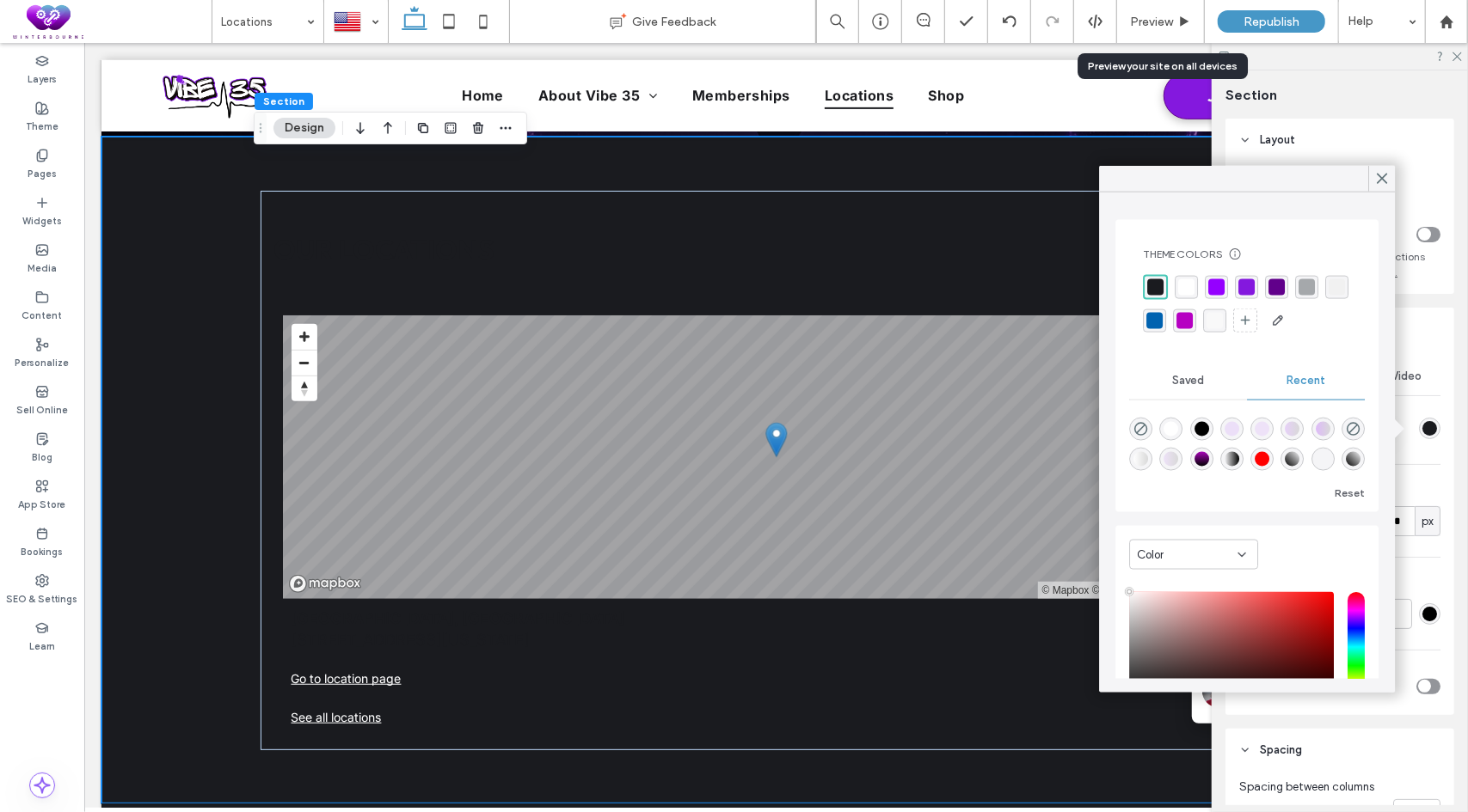
click at [1181, 286] on div "rgba(255, 255, 255, 1)" at bounding box center [1186, 287] width 17 height 17
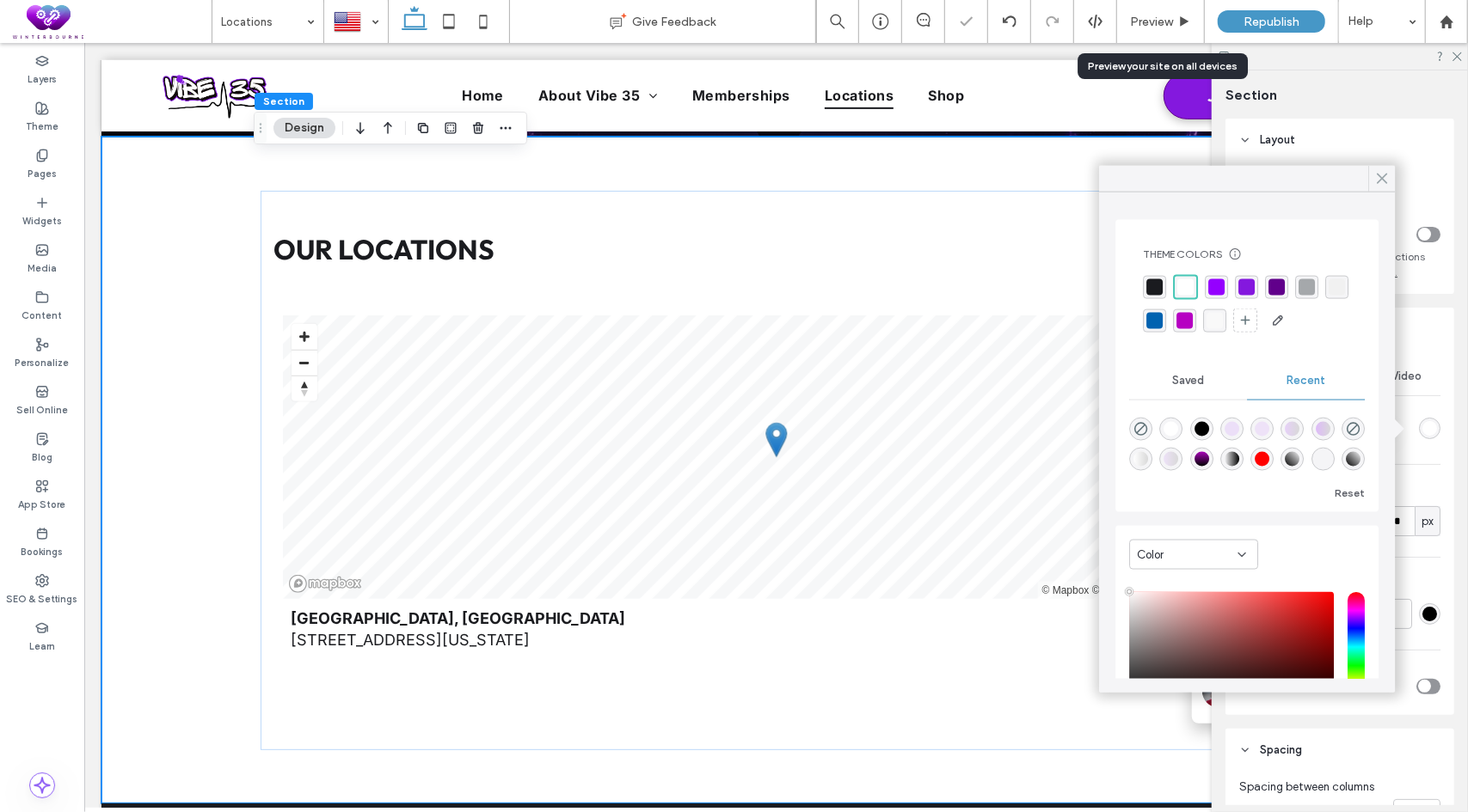
click at [1386, 179] on icon at bounding box center [1381, 179] width 16 height 16
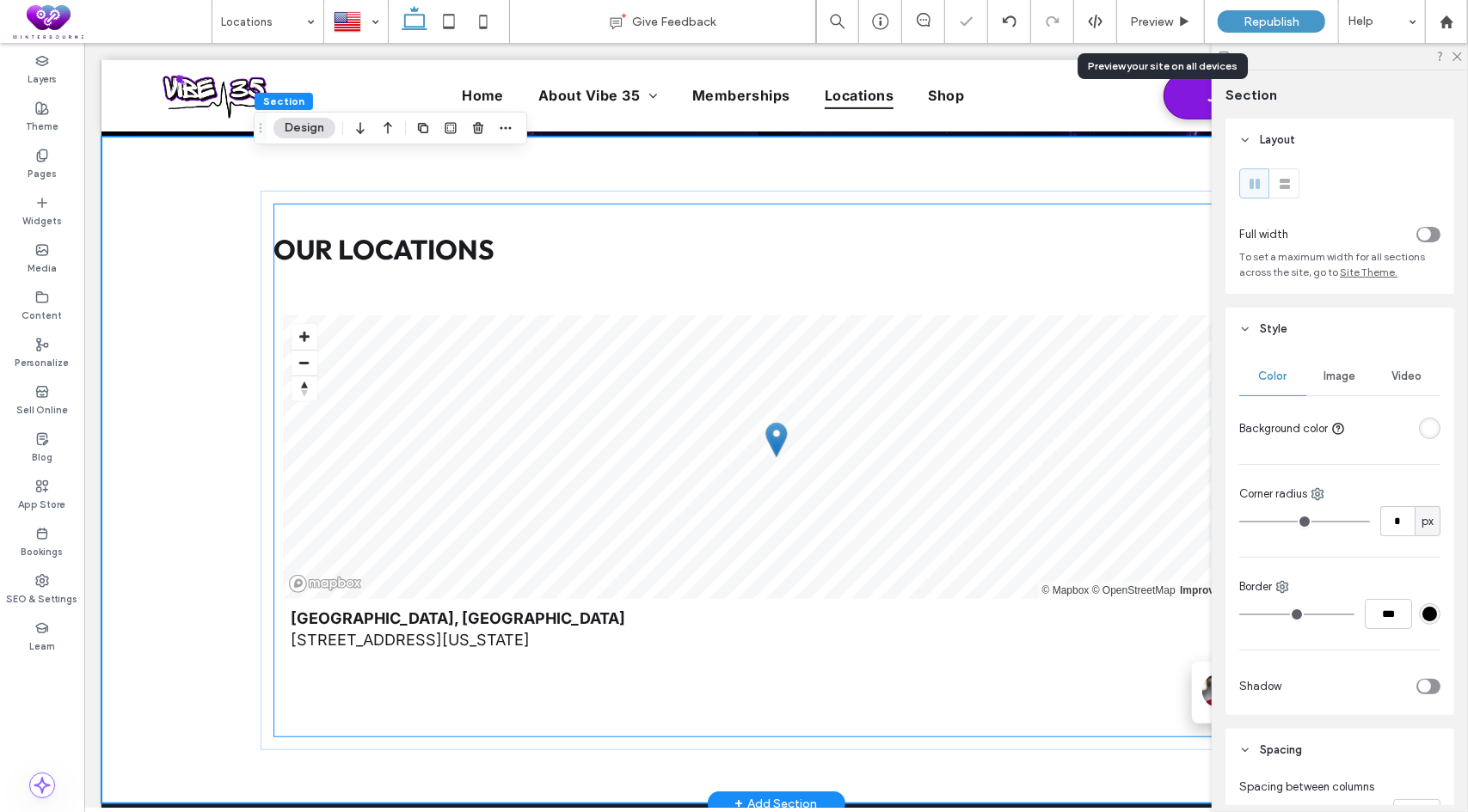
click at [825, 234] on h3 "Our Locations" at bounding box center [775, 248] width 1005 height 34
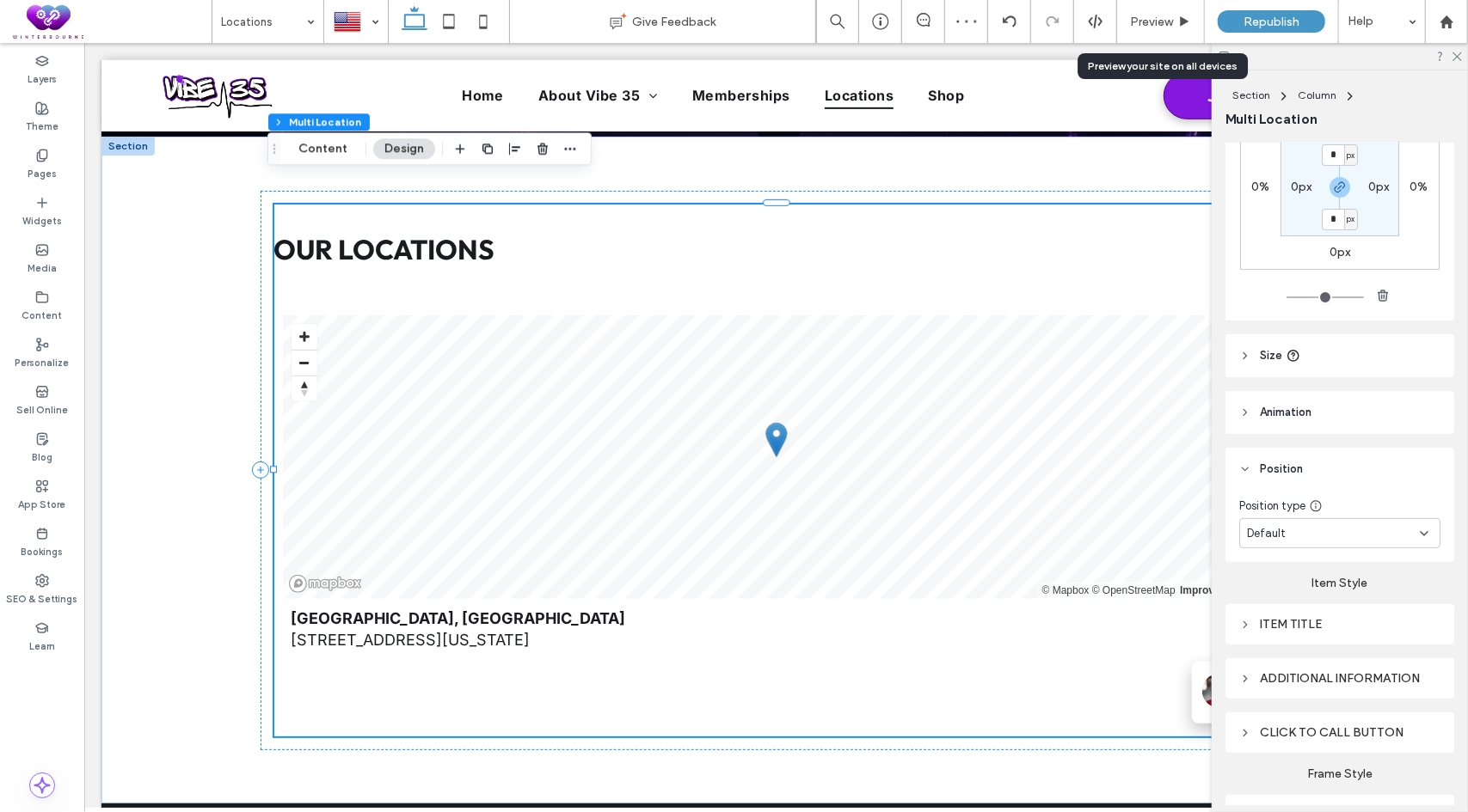
scroll to position [344, 0]
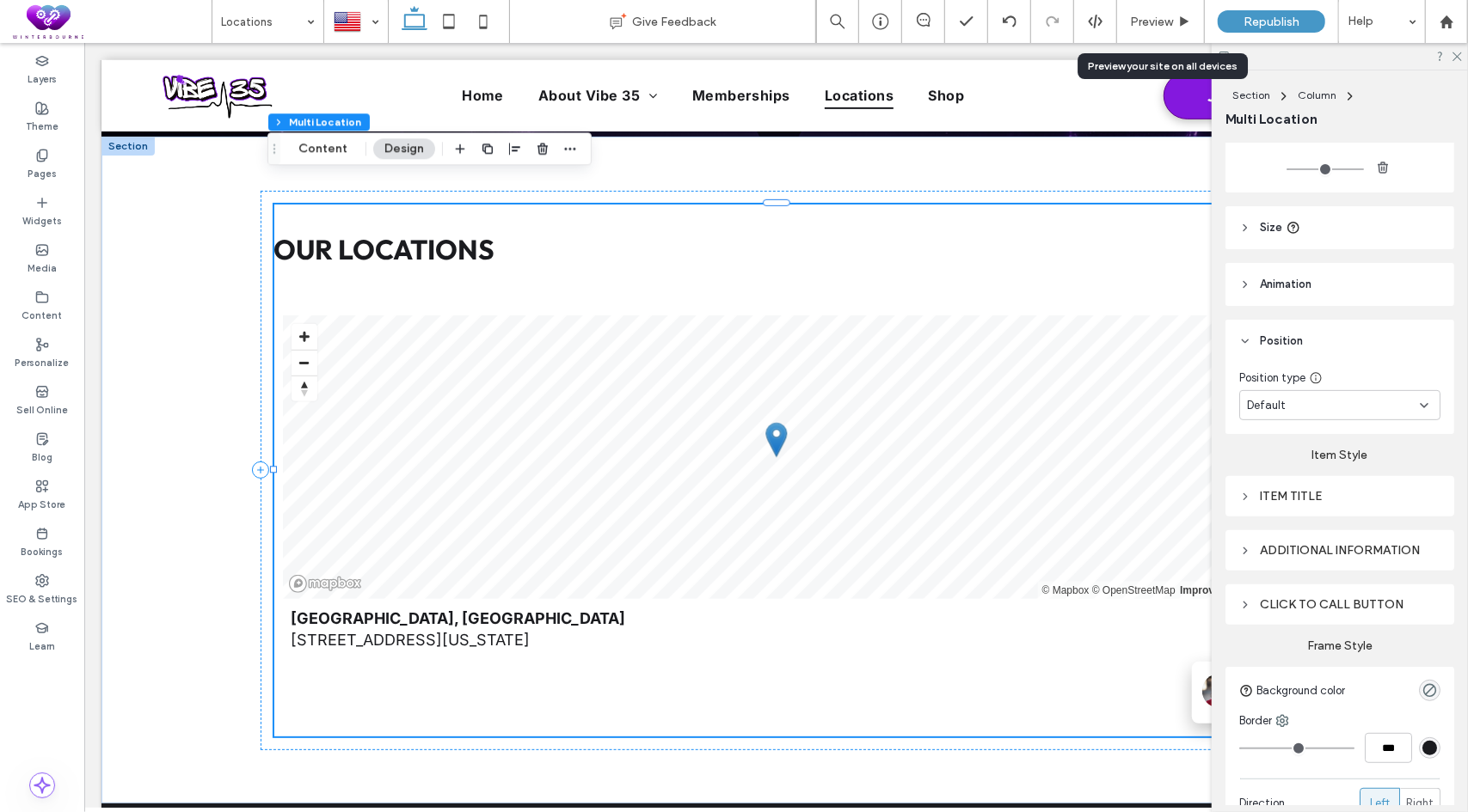
click at [1326, 597] on div "Click to call button" at bounding box center [1340, 604] width 201 height 15
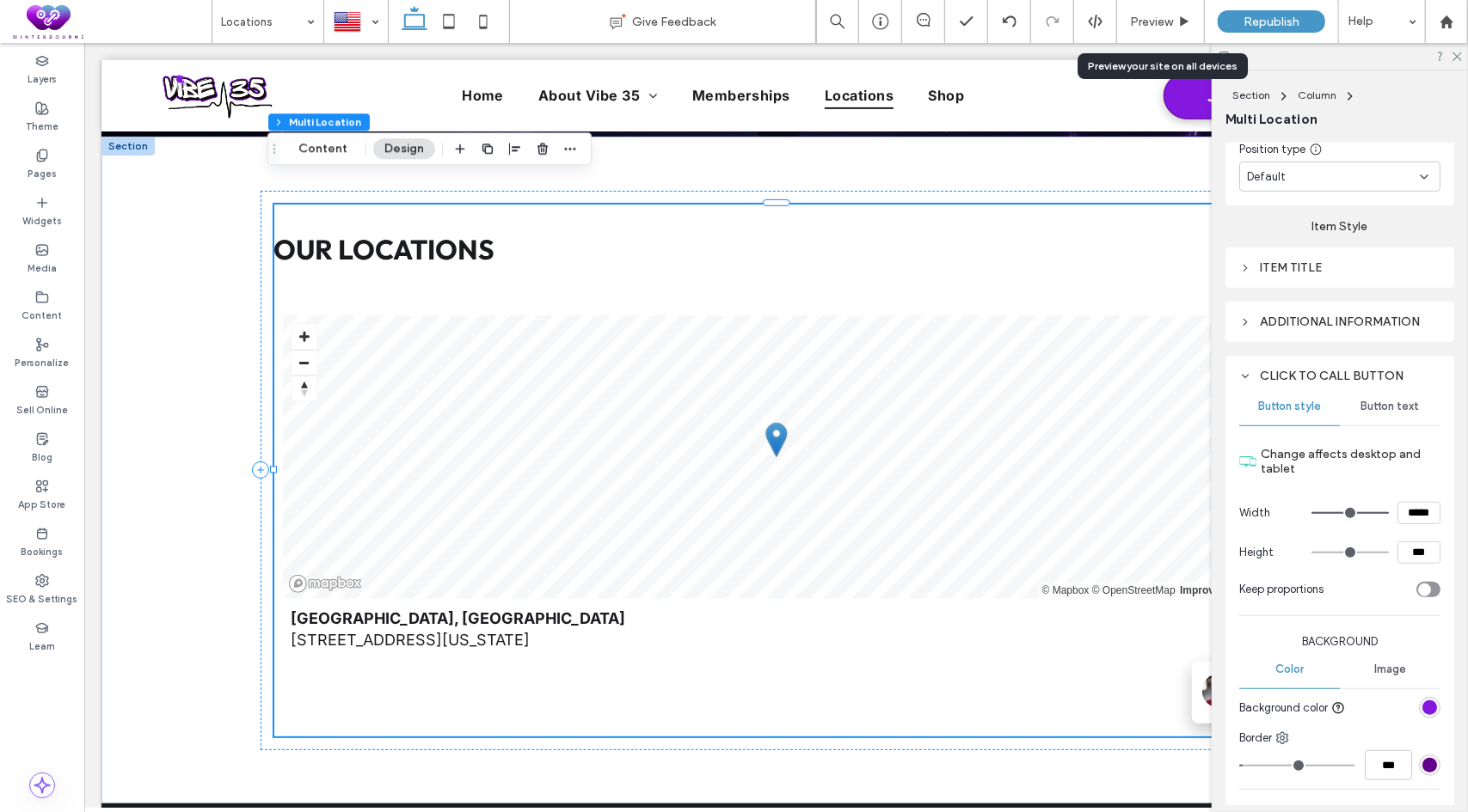
scroll to position [601, 0]
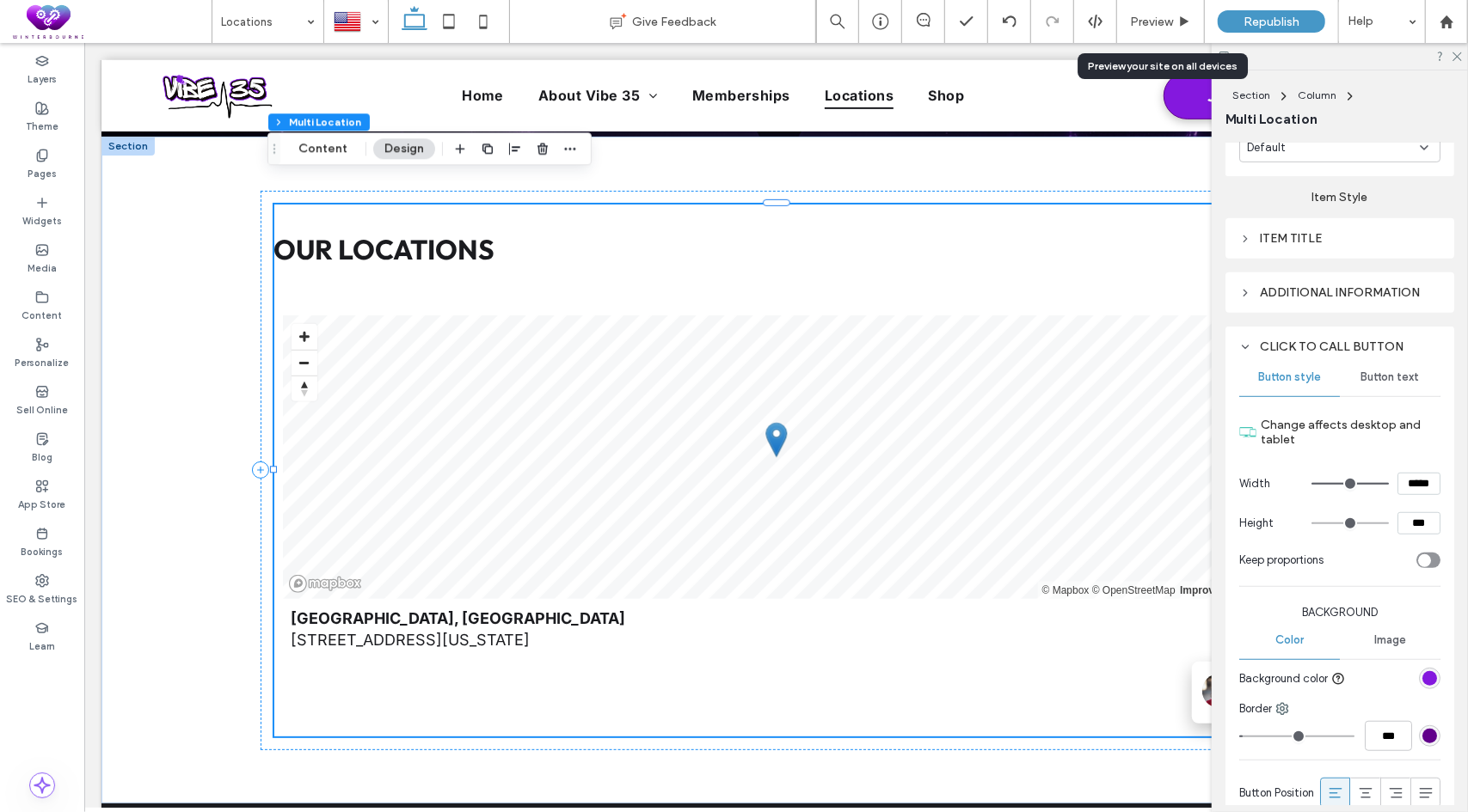
click at [1379, 373] on span "Button text" at bounding box center [1389, 377] width 58 height 14
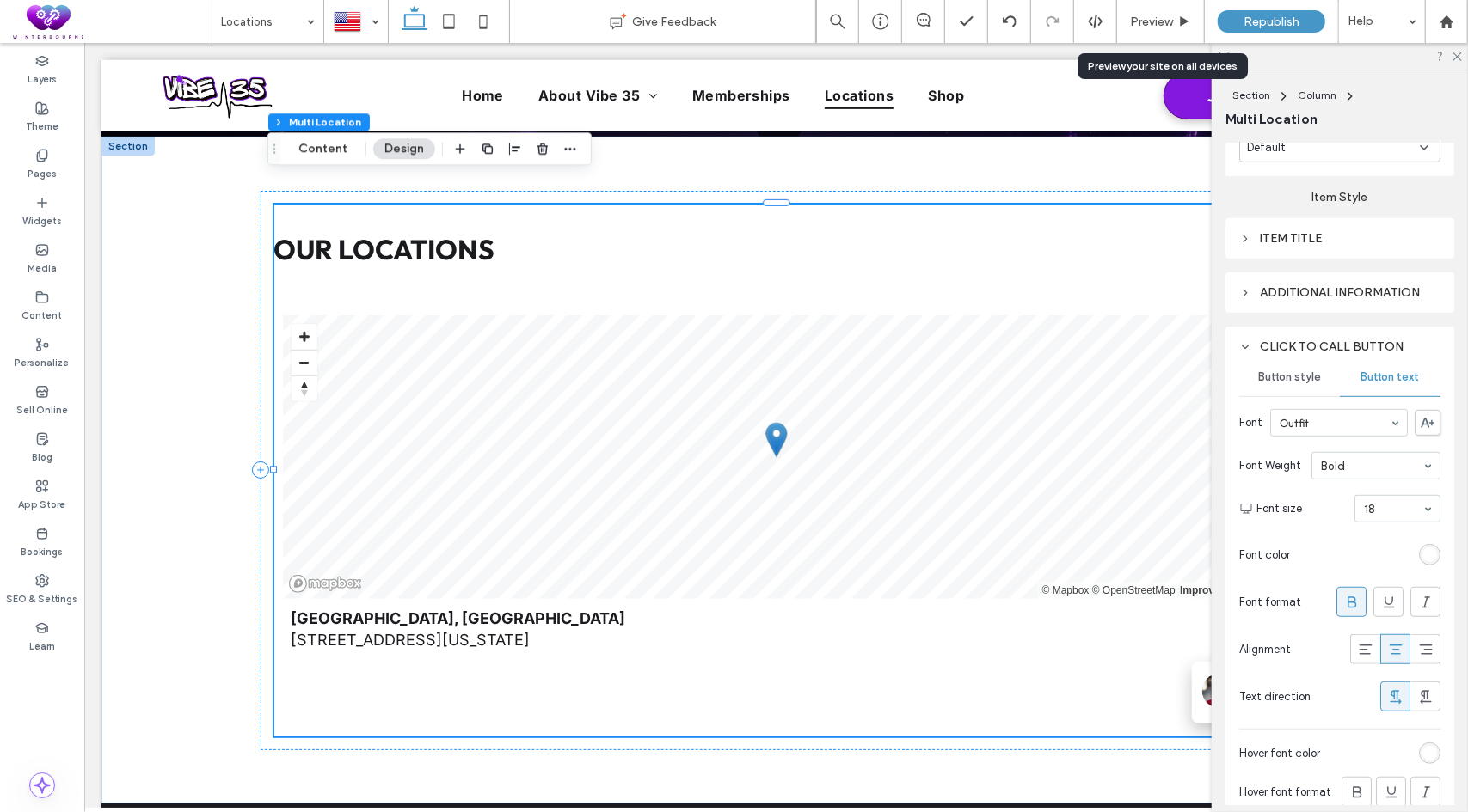
click at [1422, 556] on div "rgb(255, 255, 255)" at bounding box center [1429, 554] width 15 height 15
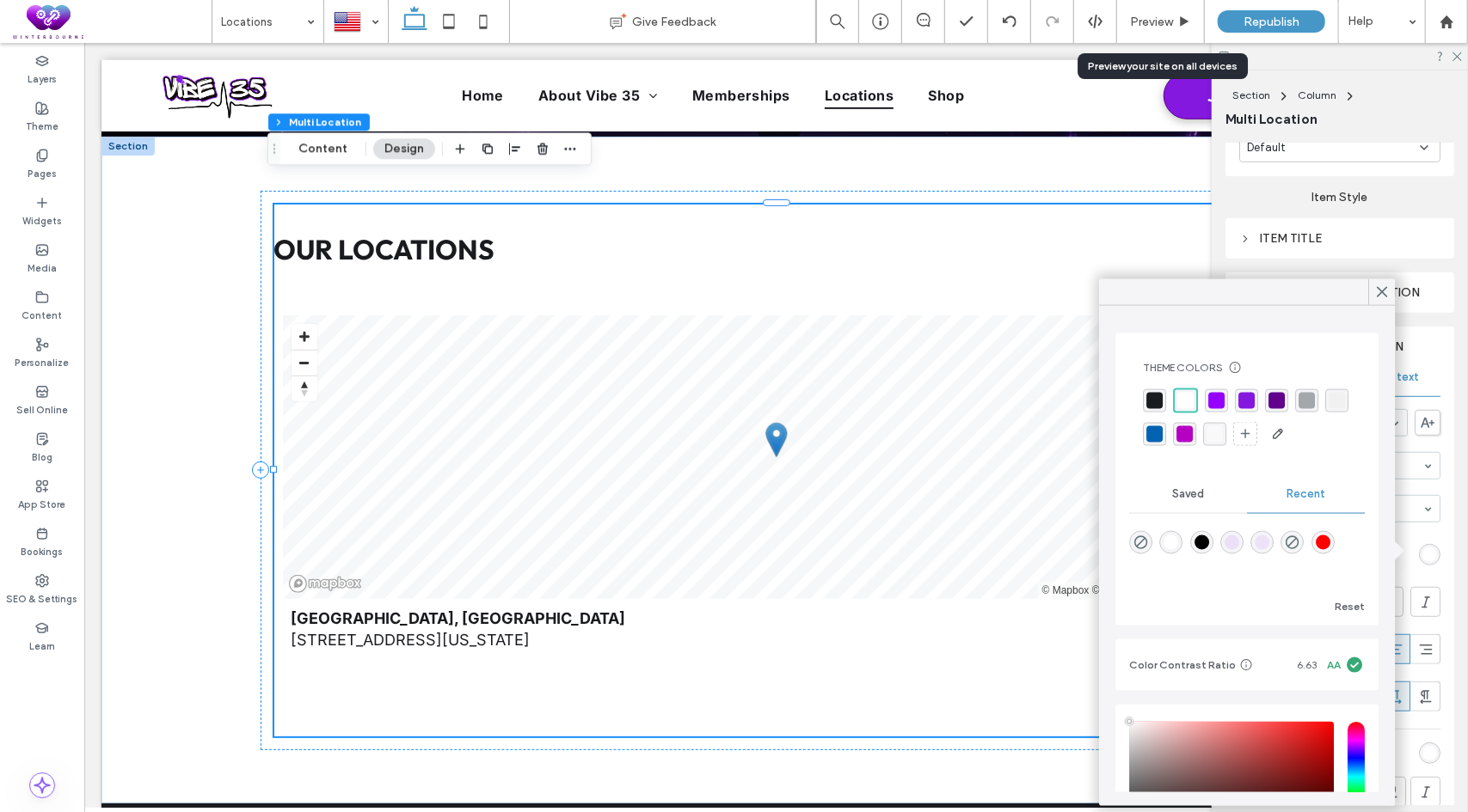
click at [1223, 401] on div "rgba(149, 0, 255, 1)" at bounding box center [1216, 401] width 17 height 17
click at [1383, 290] on use at bounding box center [1381, 292] width 9 height 10
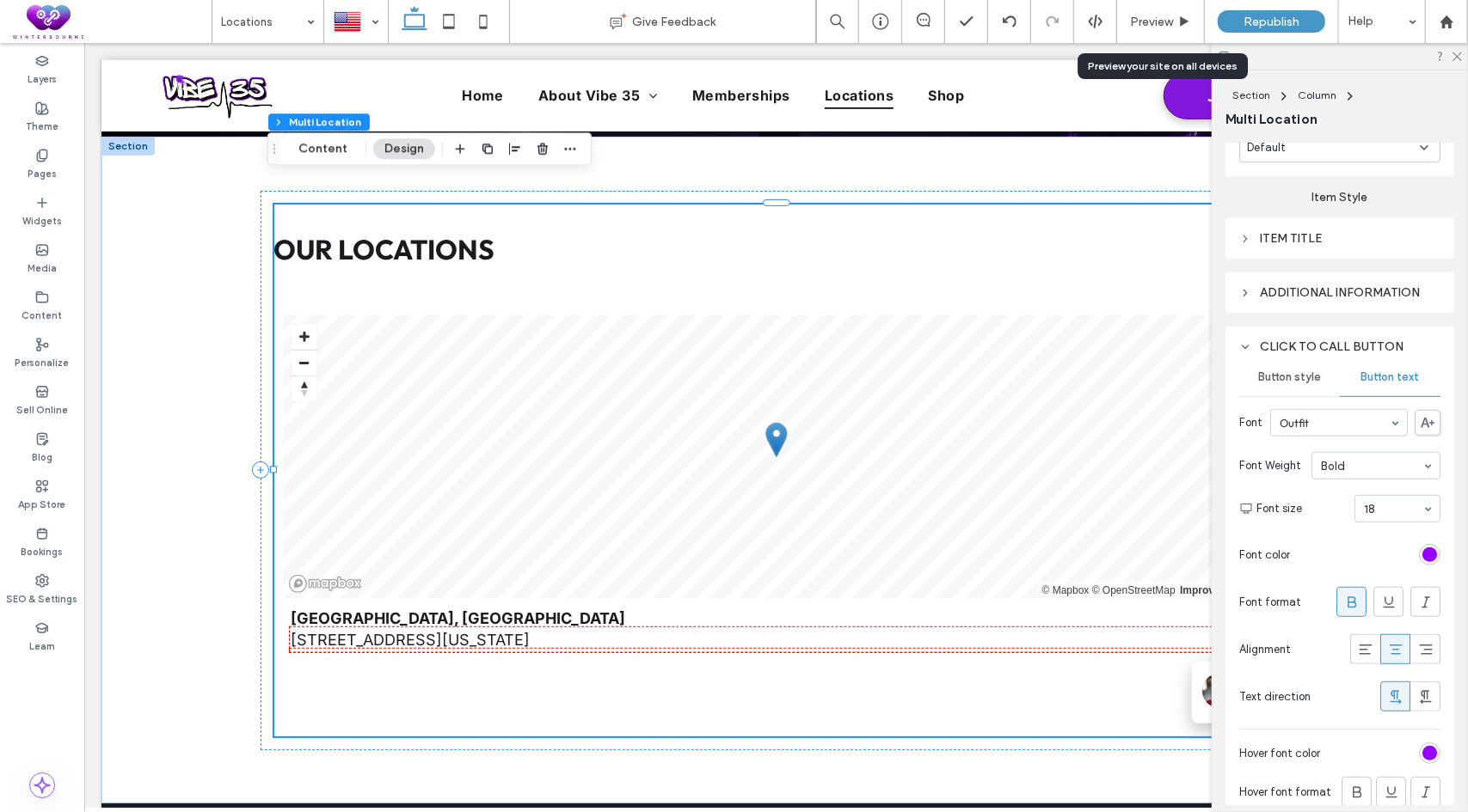
click at [1340, 288] on div "Additional information" at bounding box center [1340, 293] width 201 height 15
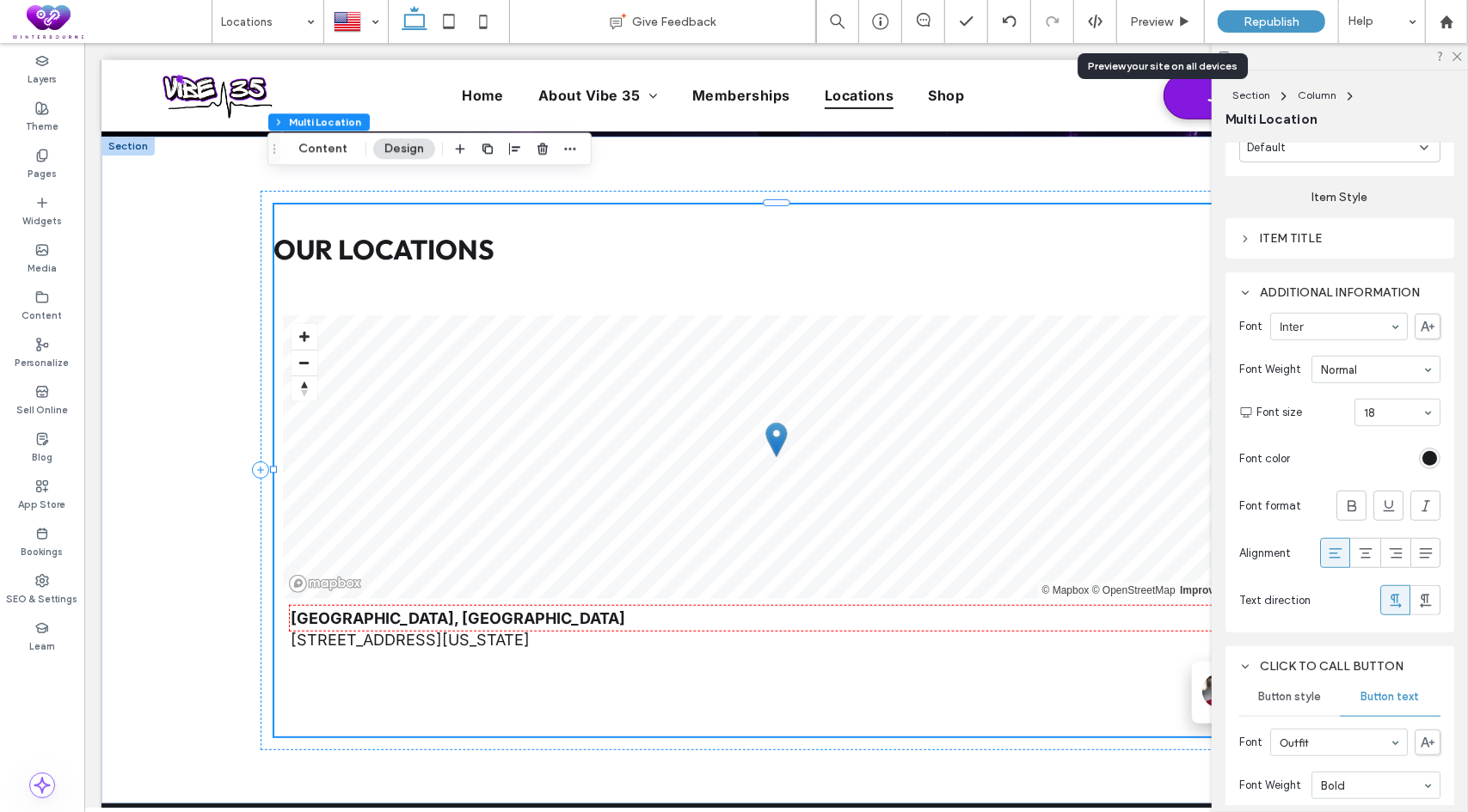
click at [1339, 238] on div "Item Title" at bounding box center [1340, 238] width 201 height 15
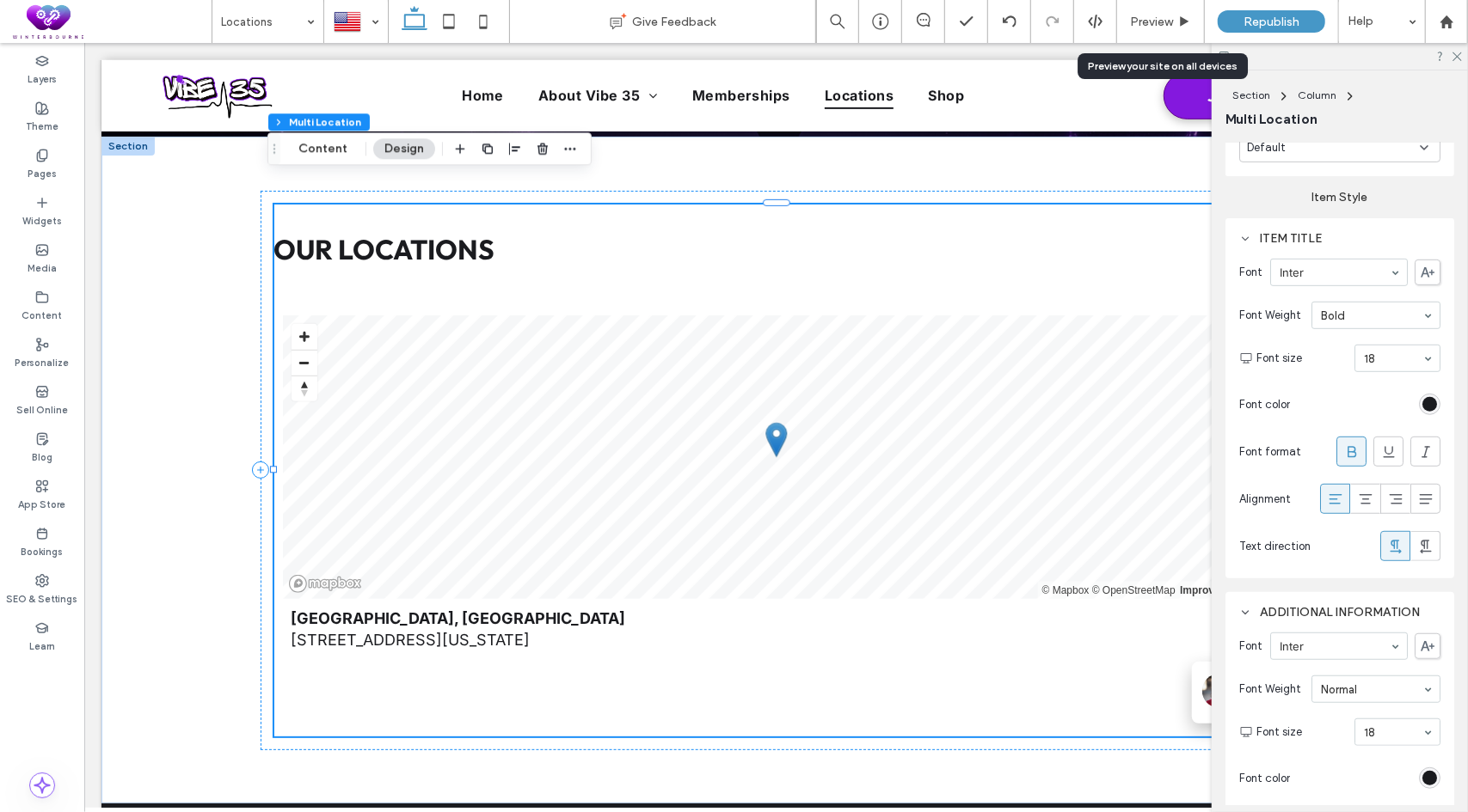
click at [1339, 238] on div "Item Title" at bounding box center [1340, 238] width 201 height 15
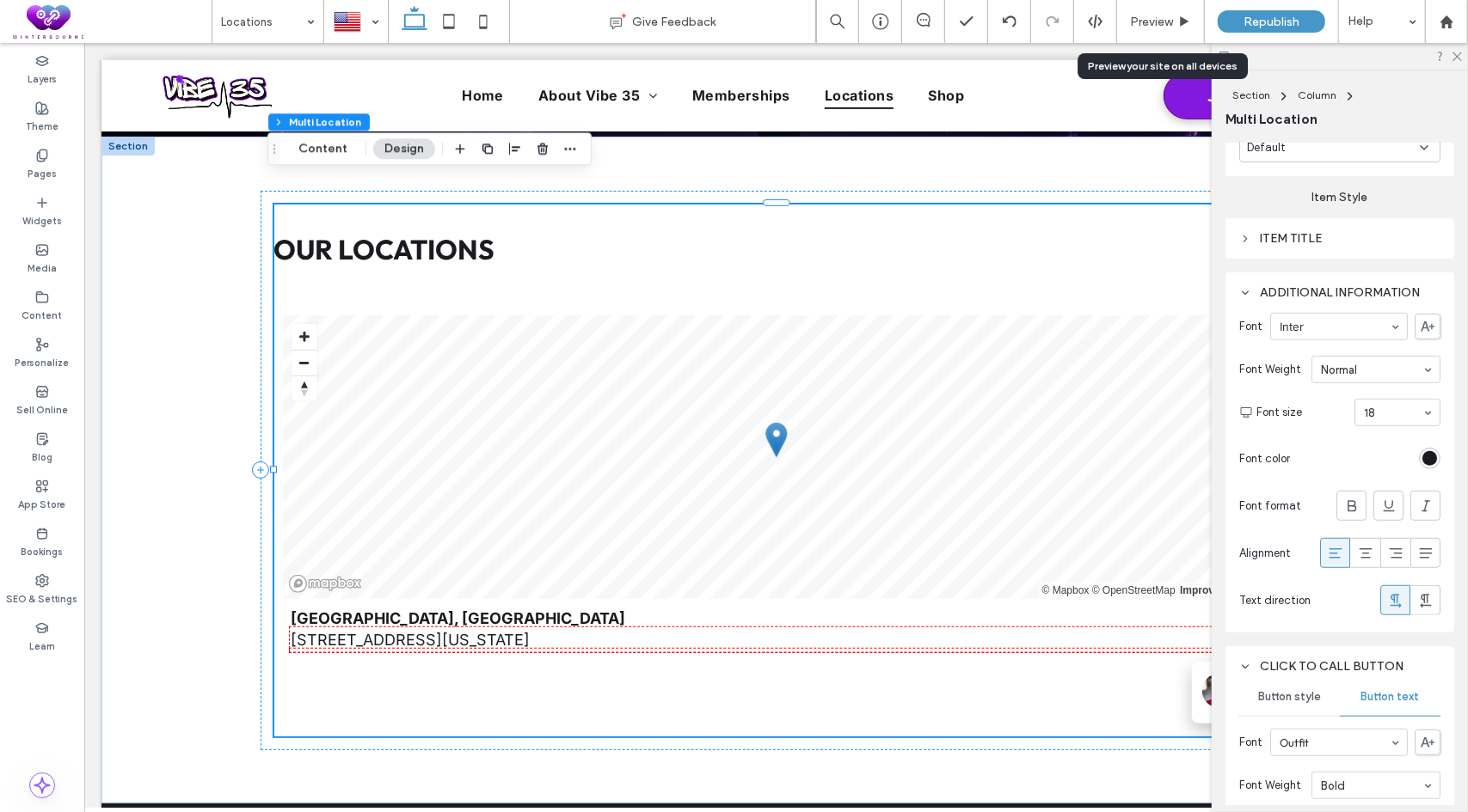
click at [1422, 458] on div "rgb(26, 27, 31)" at bounding box center [1429, 458] width 15 height 15
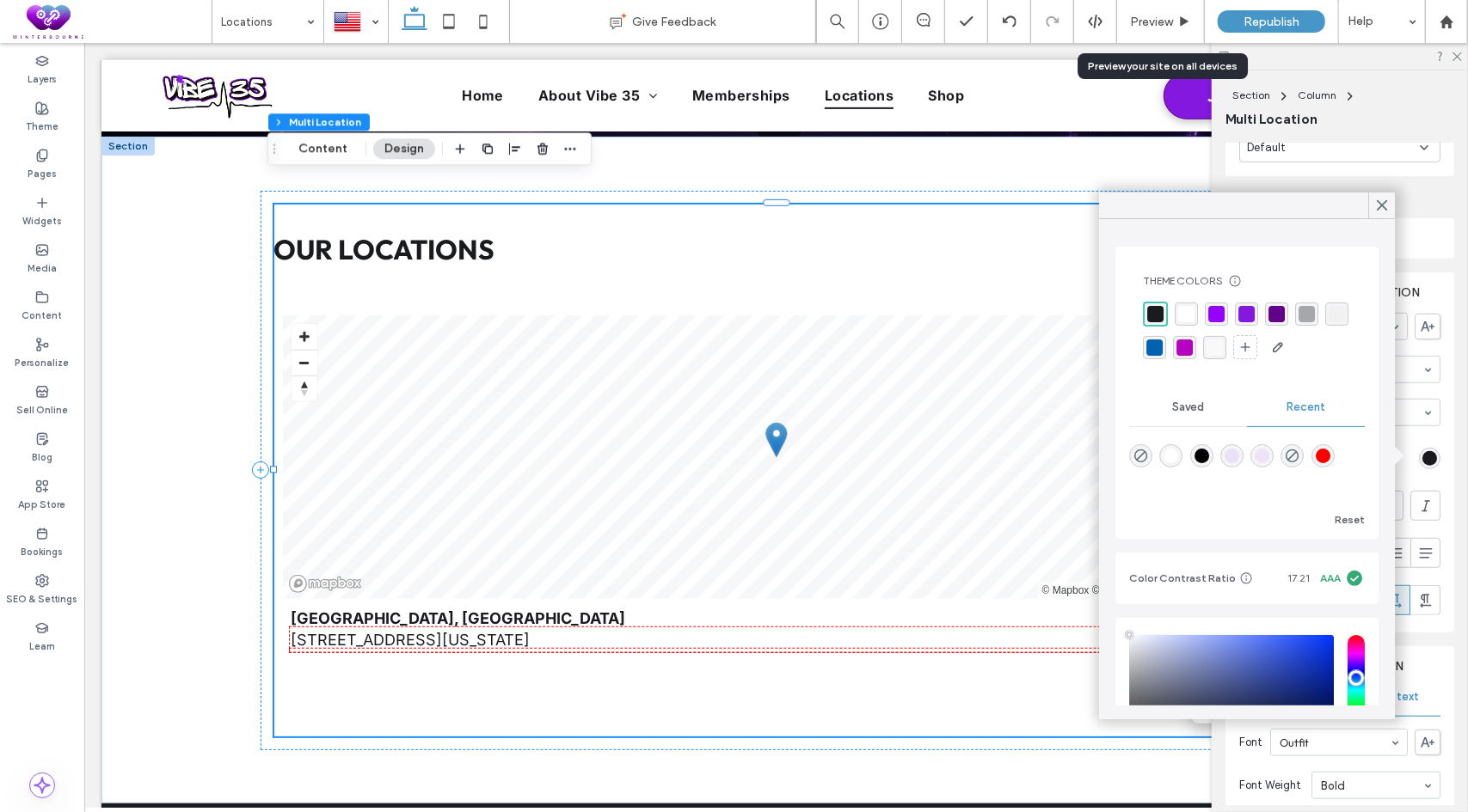
type input "****"
click at [1213, 316] on div "rgba(149, 0, 255, 1)" at bounding box center [1216, 313] width 17 height 17
click at [1153, 313] on div "rgba(26, 27, 31, 1)" at bounding box center [1153, 313] width 17 height 17
click at [1377, 196] on span at bounding box center [1381, 205] width 16 height 26
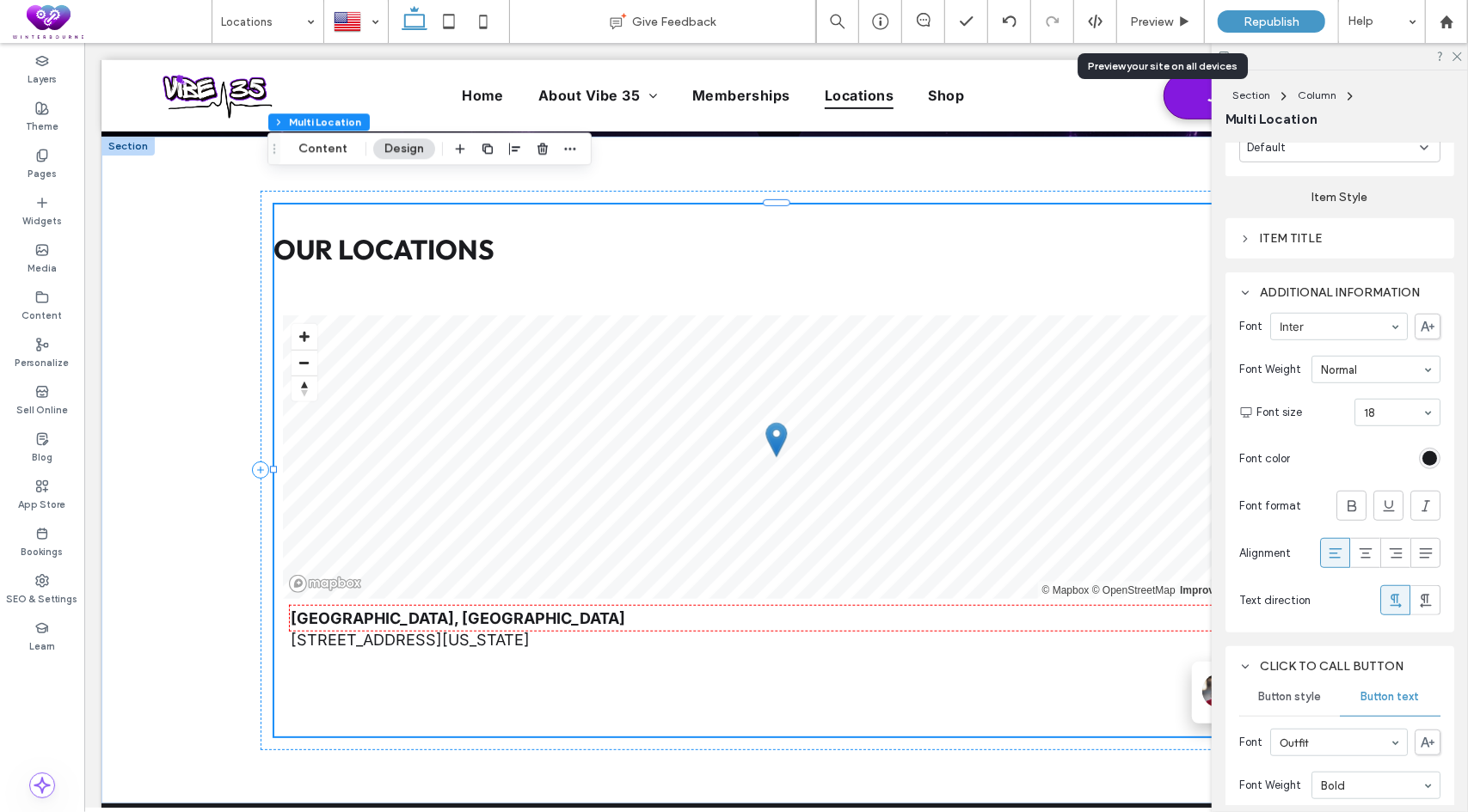
click at [1306, 237] on div "Item Title" at bounding box center [1340, 238] width 201 height 15
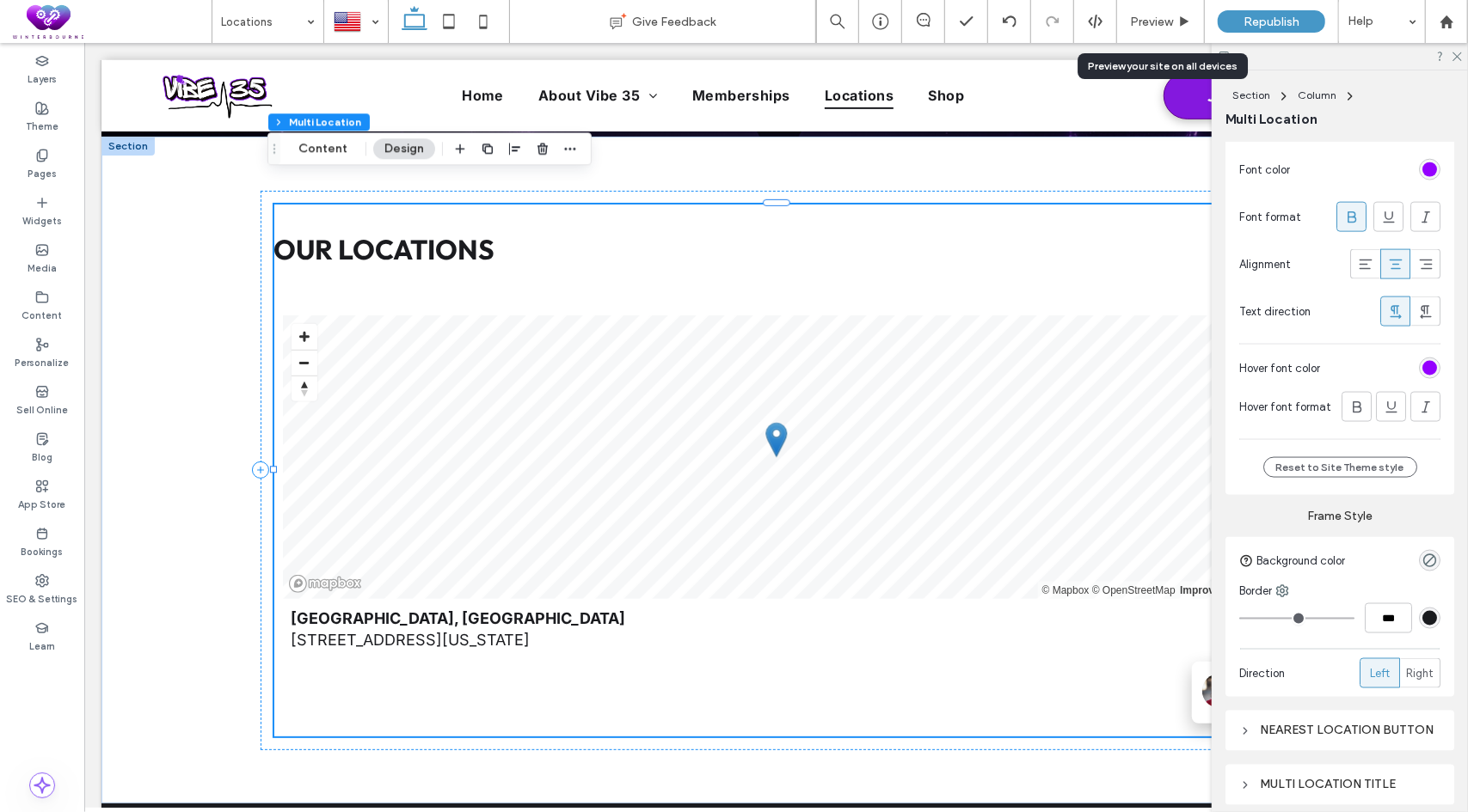
scroll to position [1633, 0]
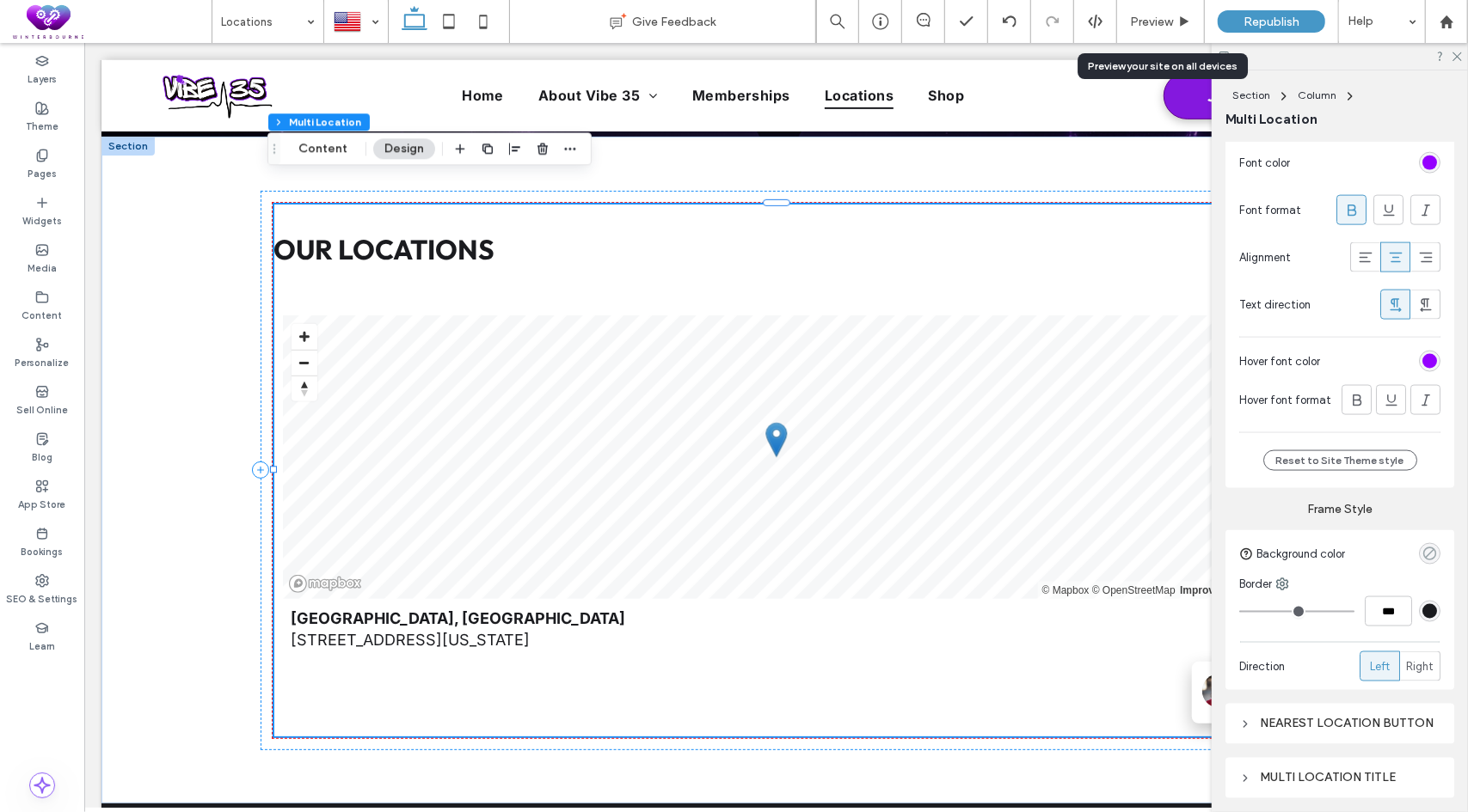
click at [1422, 547] on icon "rgba(0, 0, 0, 0)" at bounding box center [1429, 554] width 15 height 15
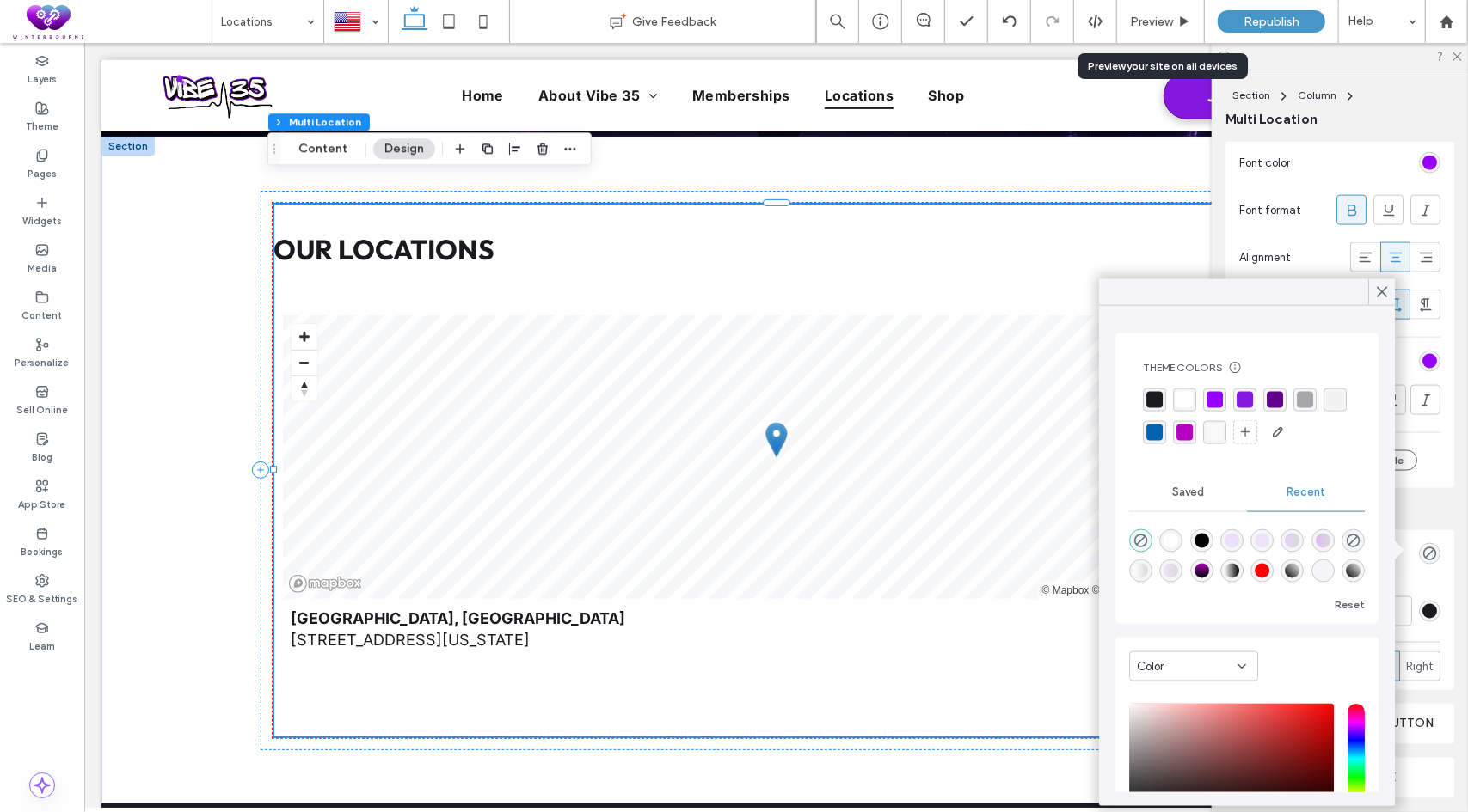
click at [1158, 398] on div "rgba(26, 27, 31, 1)" at bounding box center [1153, 400] width 17 height 17
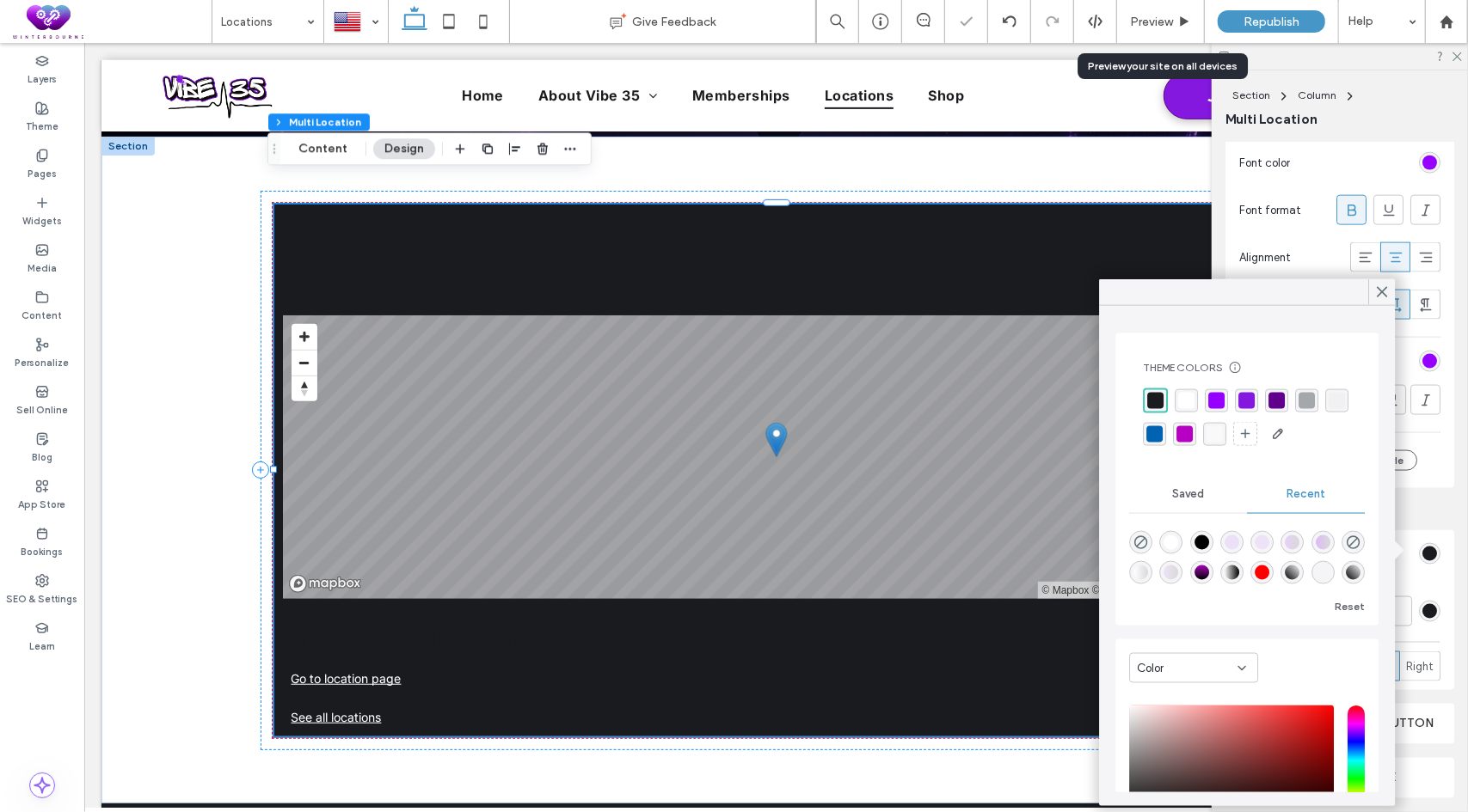
click at [1220, 399] on div "rgba(149, 0, 255, 1)" at bounding box center [1216, 401] width 17 height 17
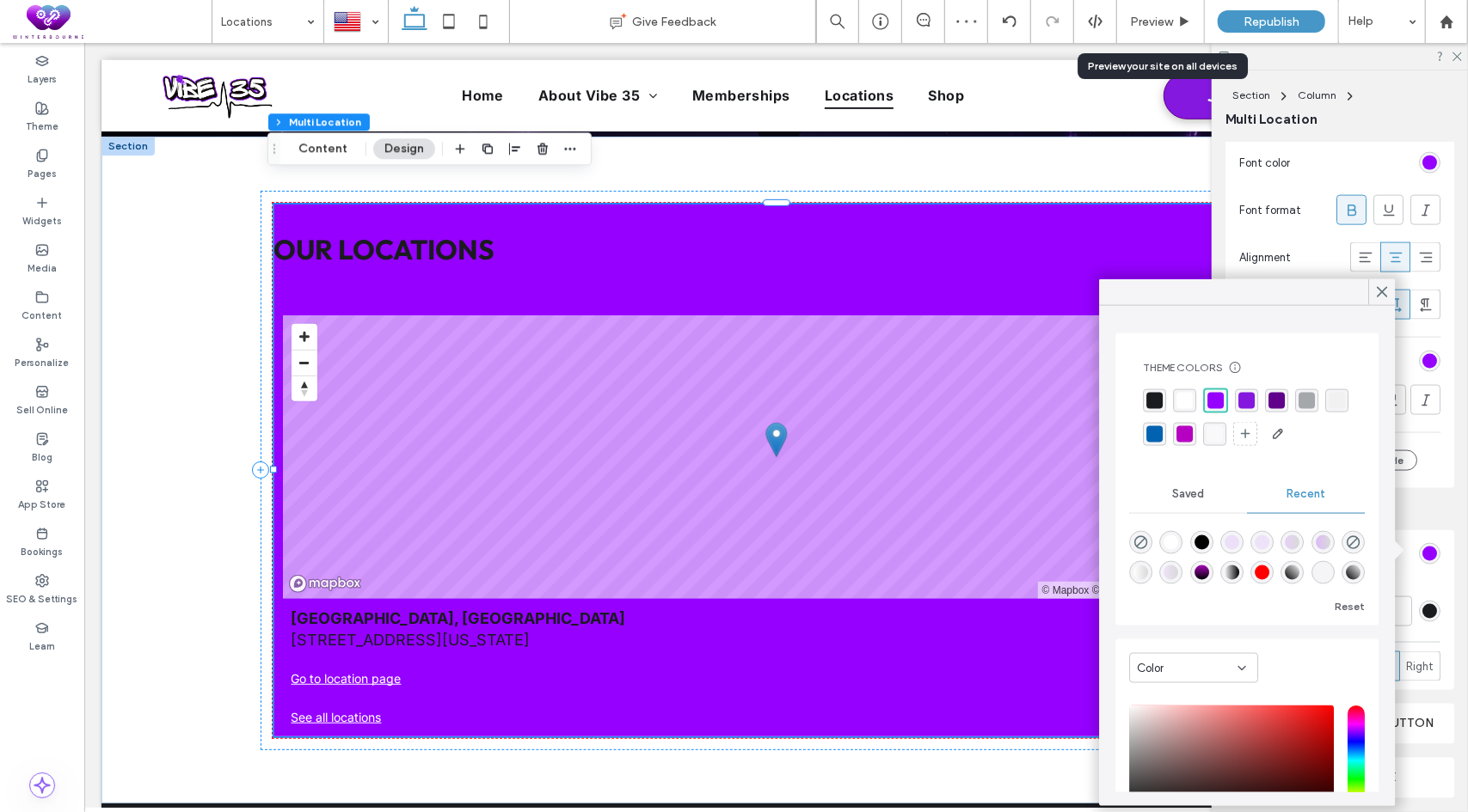
click at [1306, 398] on div "rgba(165, 168, 171, 1)" at bounding box center [1306, 401] width 17 height 17
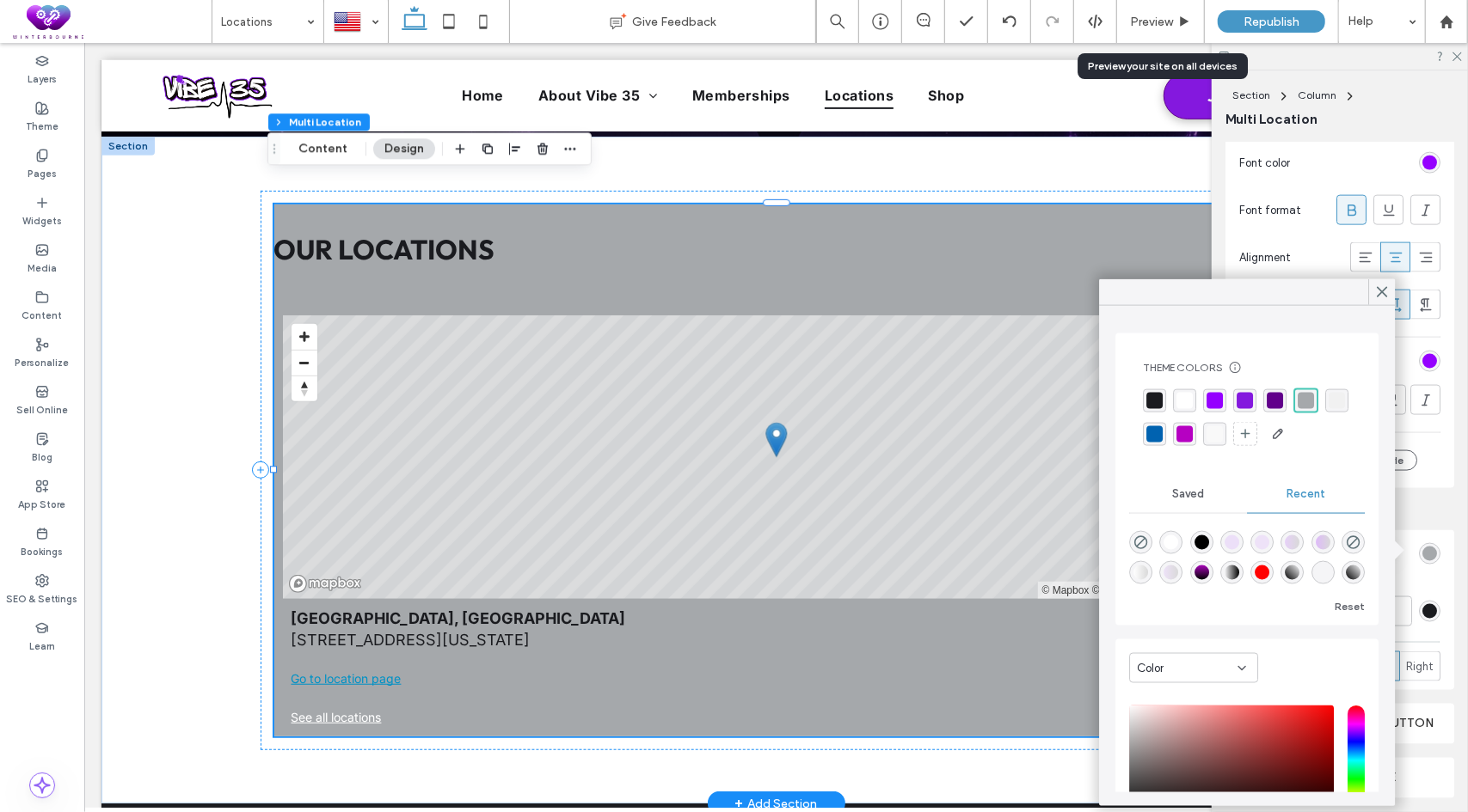
click at [431, 667] on link "Go to location page" at bounding box center [776, 678] width 970 height 22
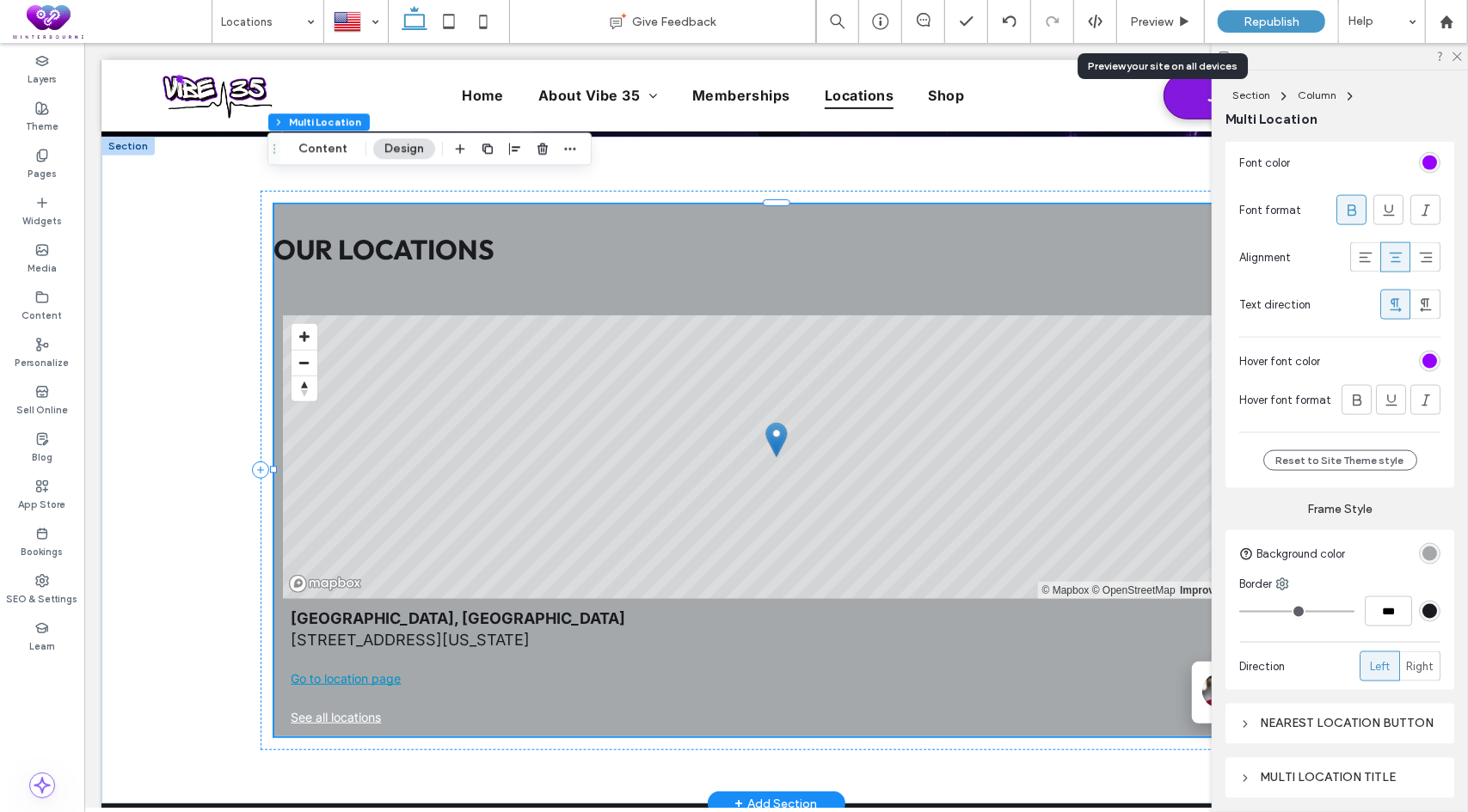
click at [479, 667] on link "Go to location page" at bounding box center [776, 678] width 970 height 22
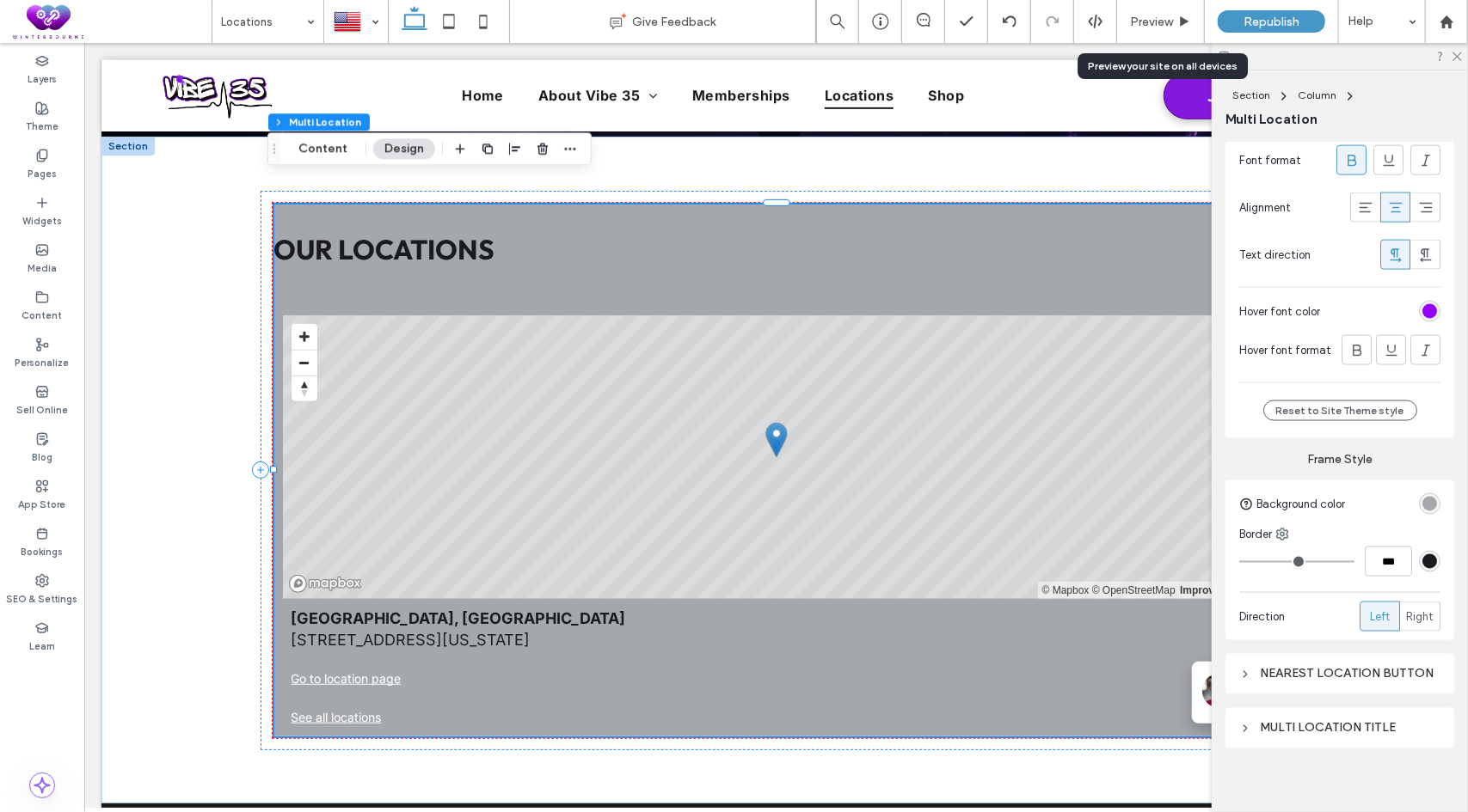
scroll to position [1689, 0]
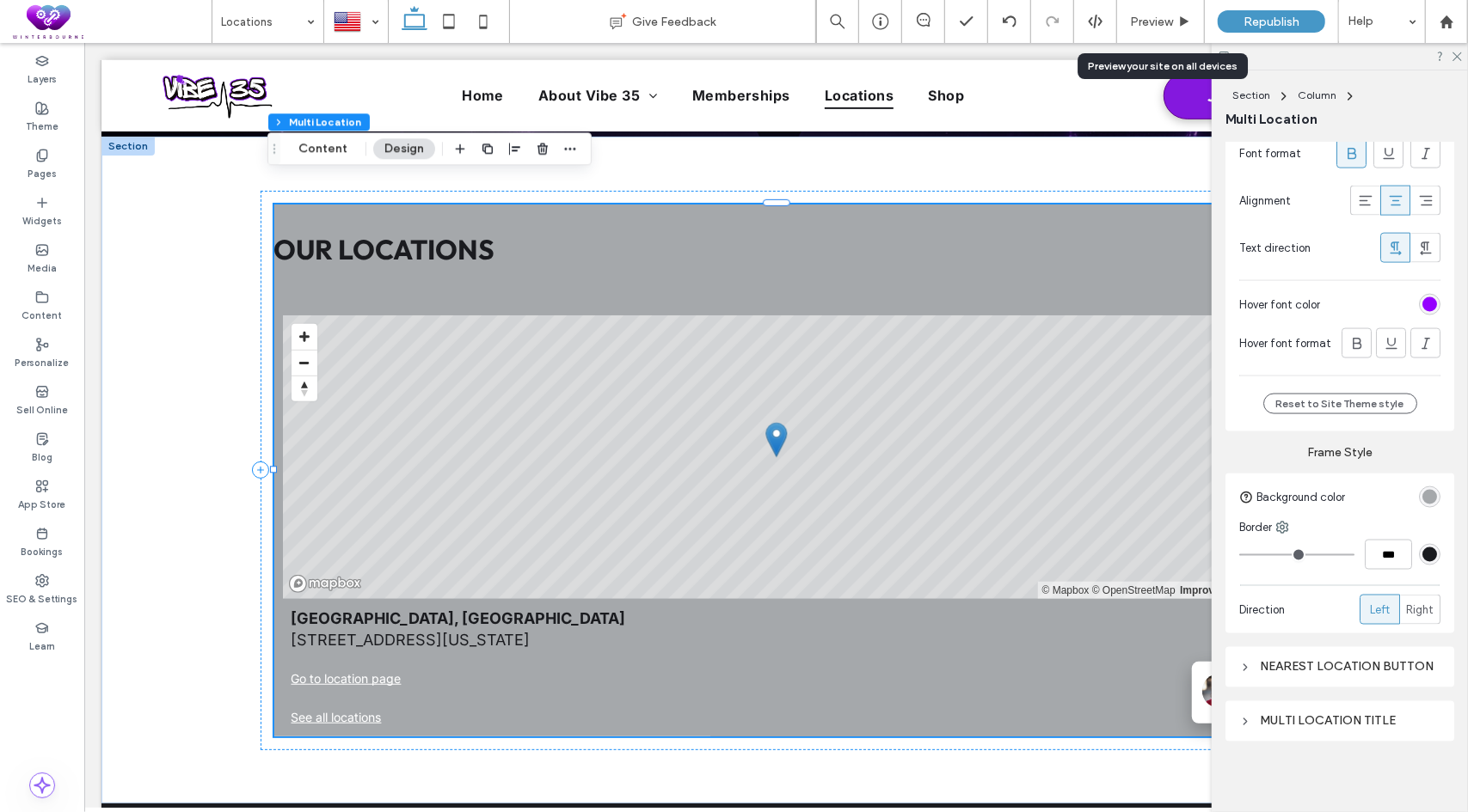
click at [1329, 660] on div "Nearest location button" at bounding box center [1340, 667] width 201 height 15
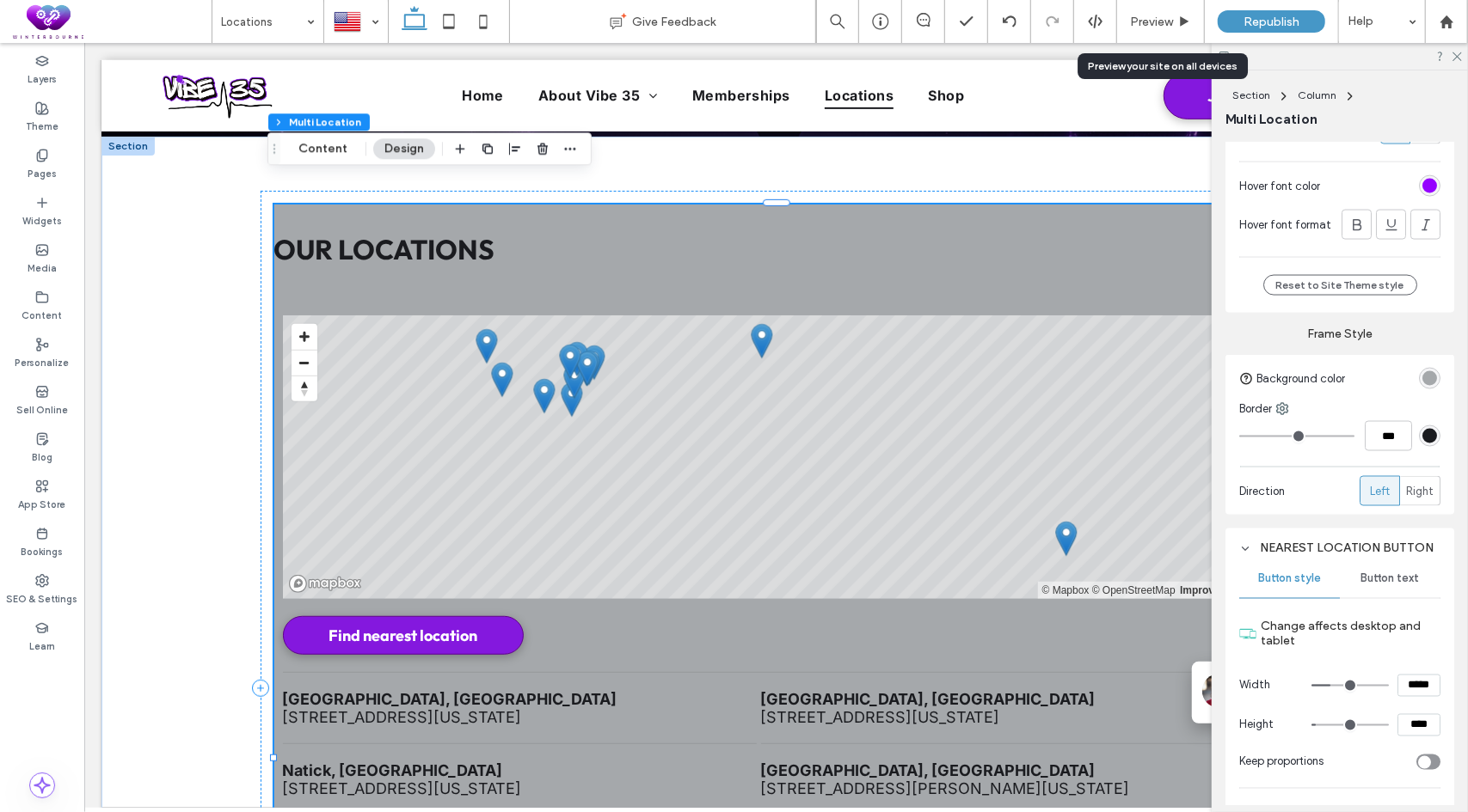
scroll to position [1861, 0]
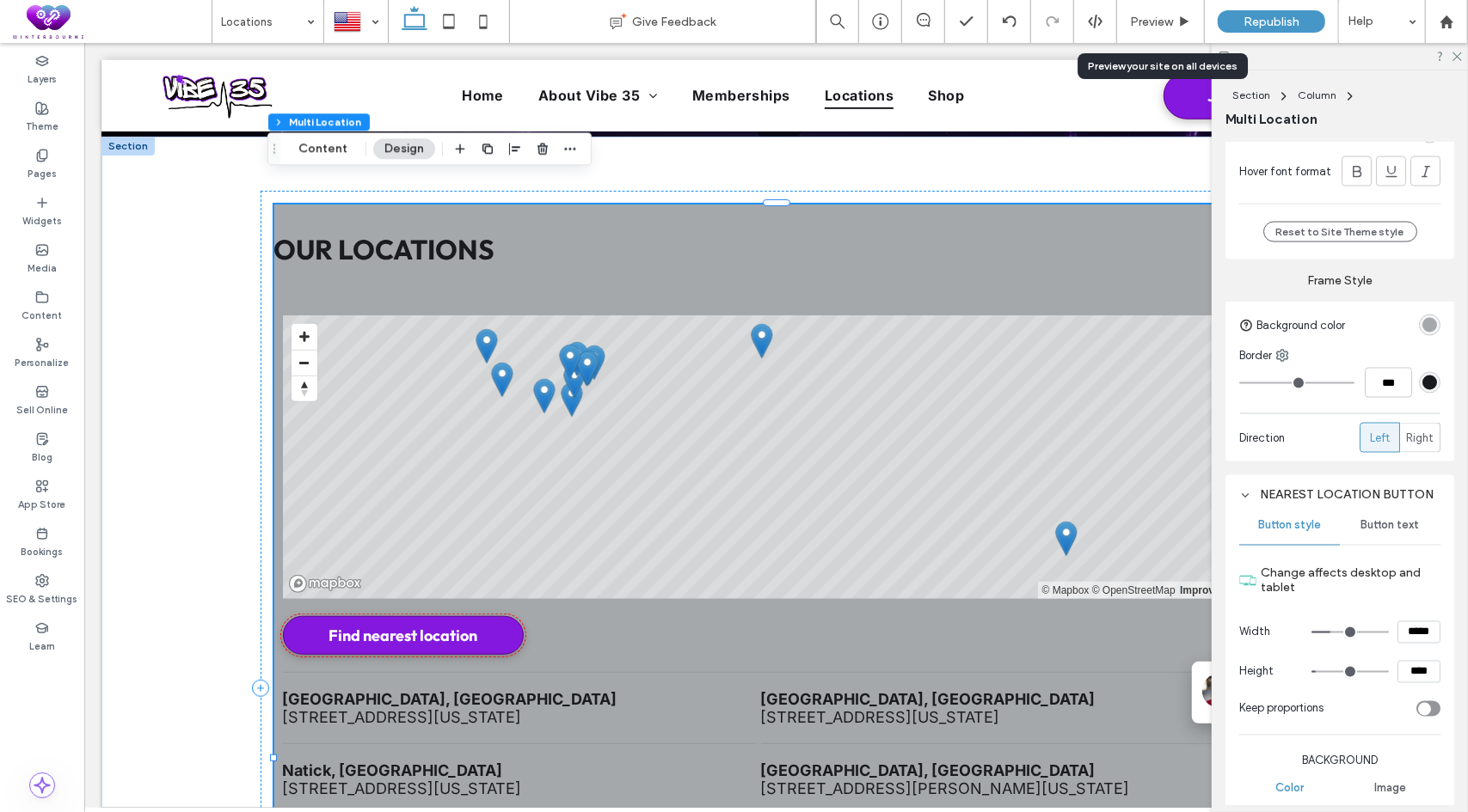
click at [1385, 520] on span "Button text" at bounding box center [1389, 526] width 58 height 14
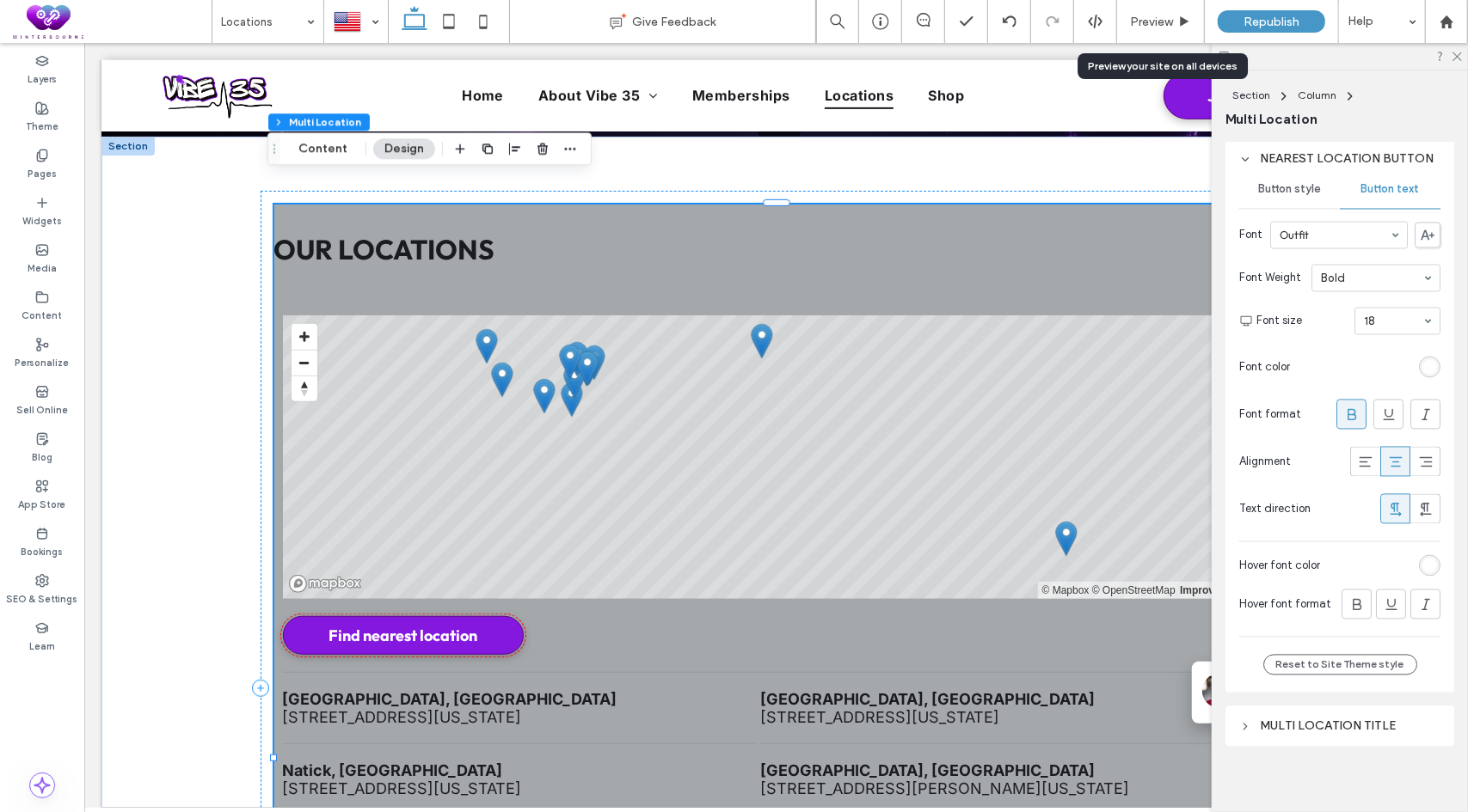
scroll to position [2203, 0]
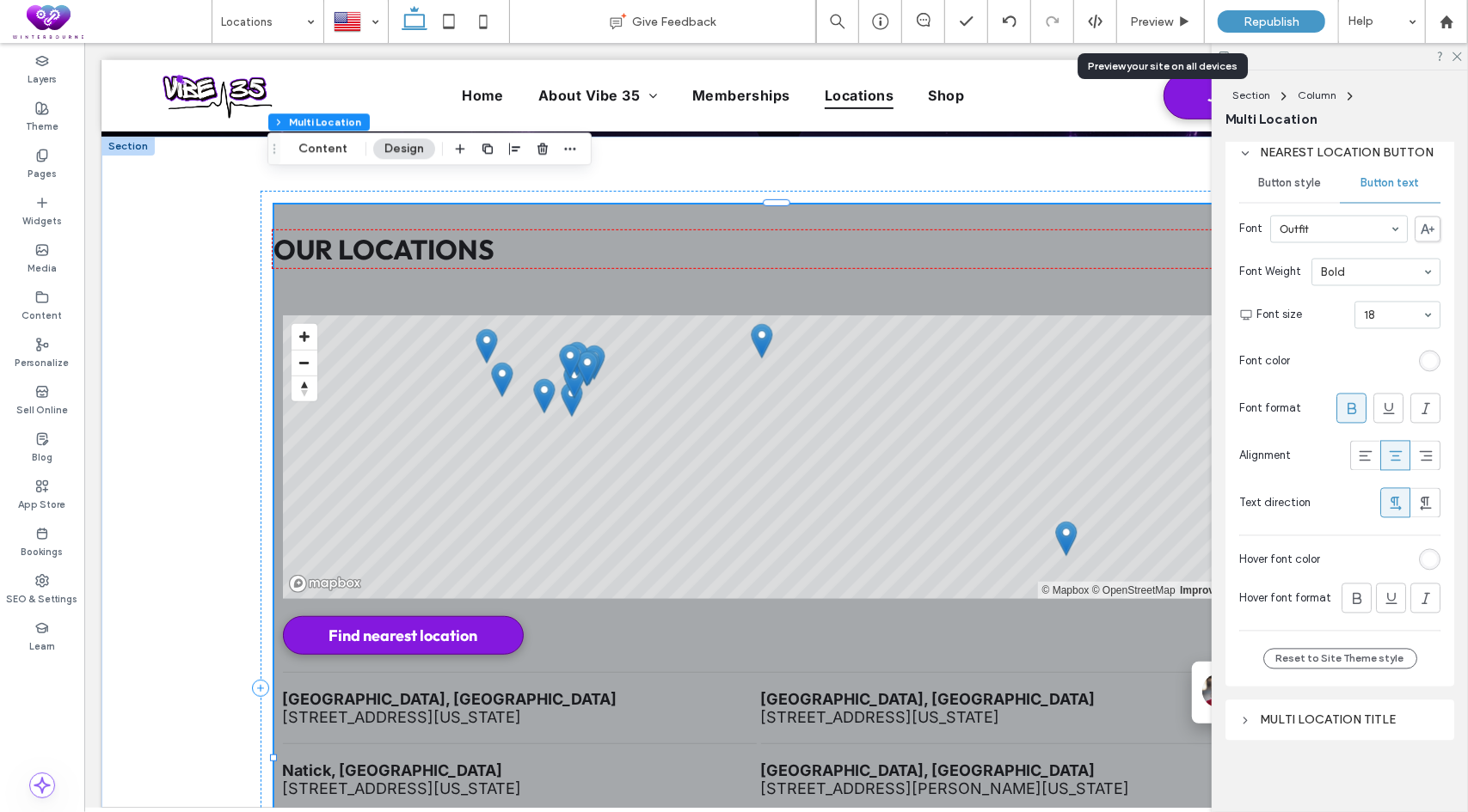
click at [1323, 719] on div "Multi location title" at bounding box center [1340, 720] width 201 height 15
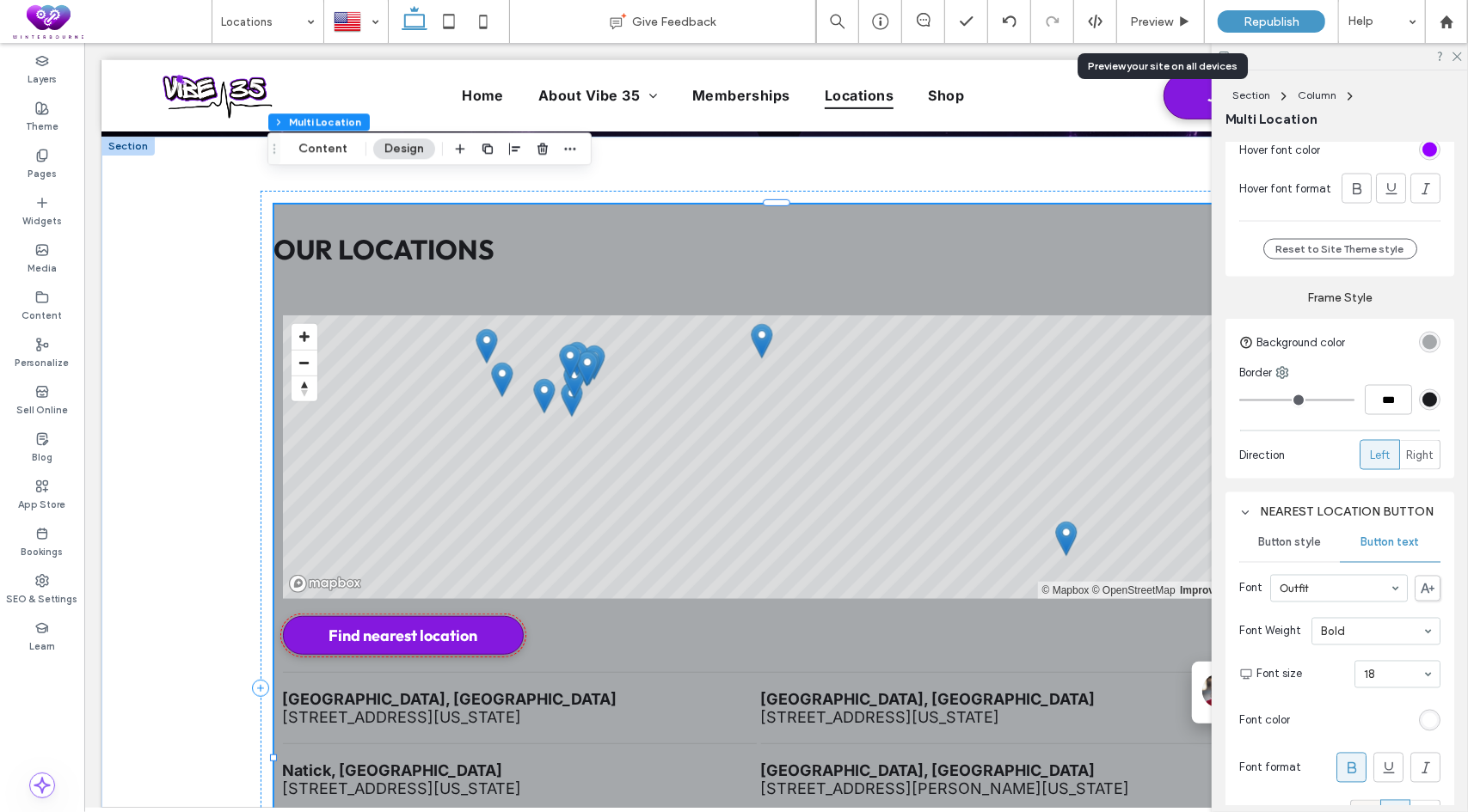
scroll to position [1834, 0]
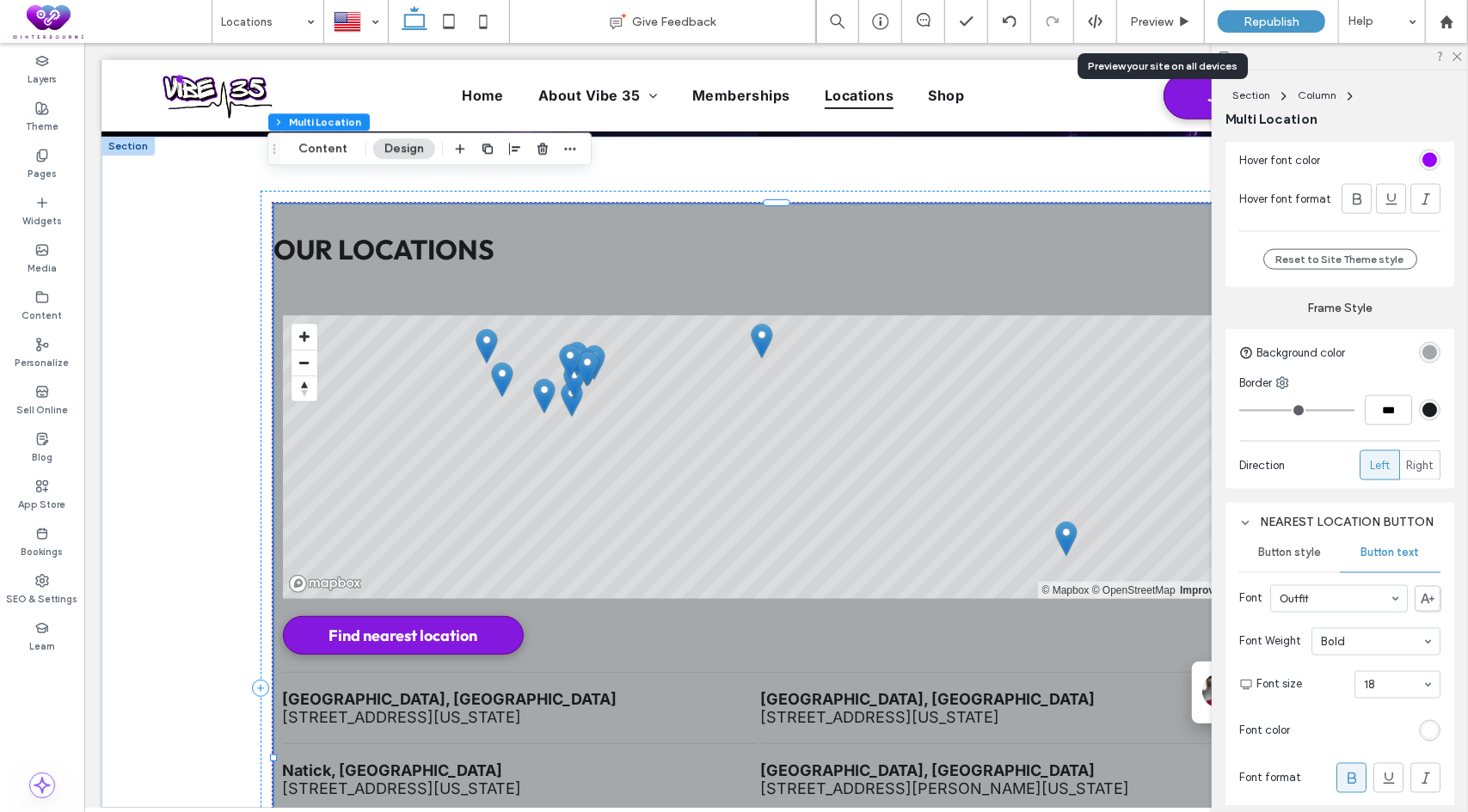
click at [1422, 348] on div "rgba(165, 168, 171, 1)" at bounding box center [1429, 353] width 15 height 15
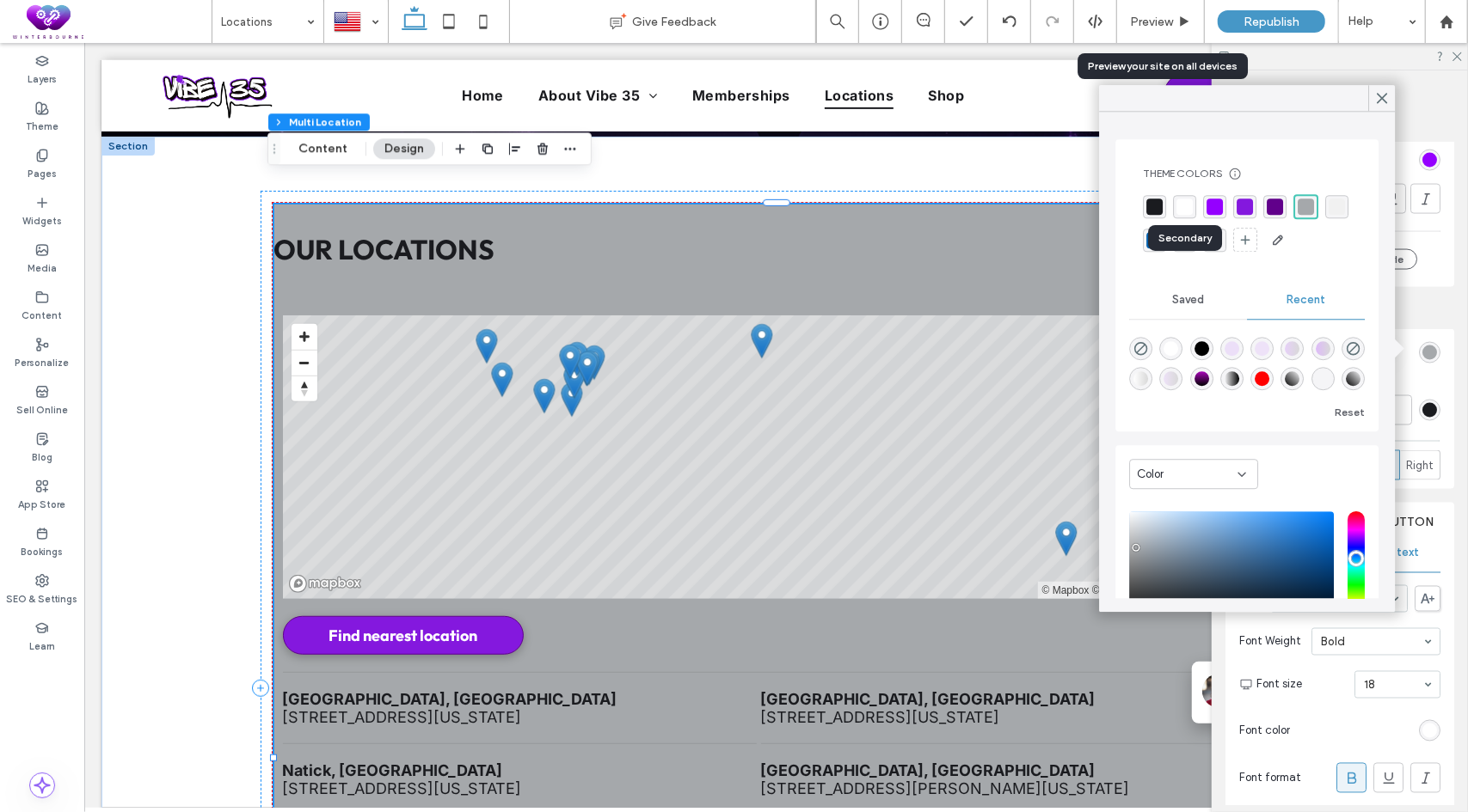
click at [1176, 203] on div "rgba(255, 255, 255, 1)" at bounding box center [1184, 206] width 17 height 17
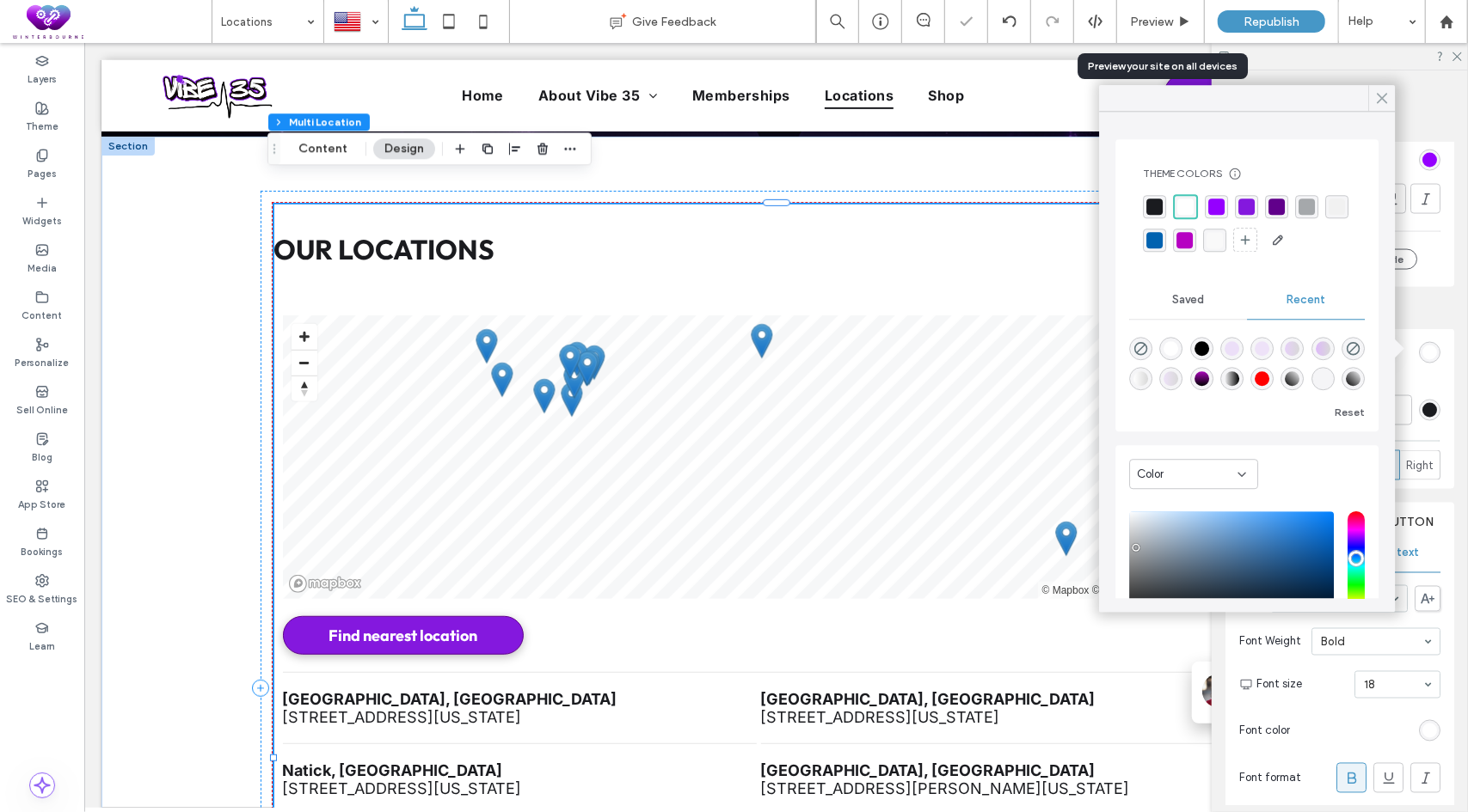
click at [1380, 101] on use at bounding box center [1381, 99] width 9 height 10
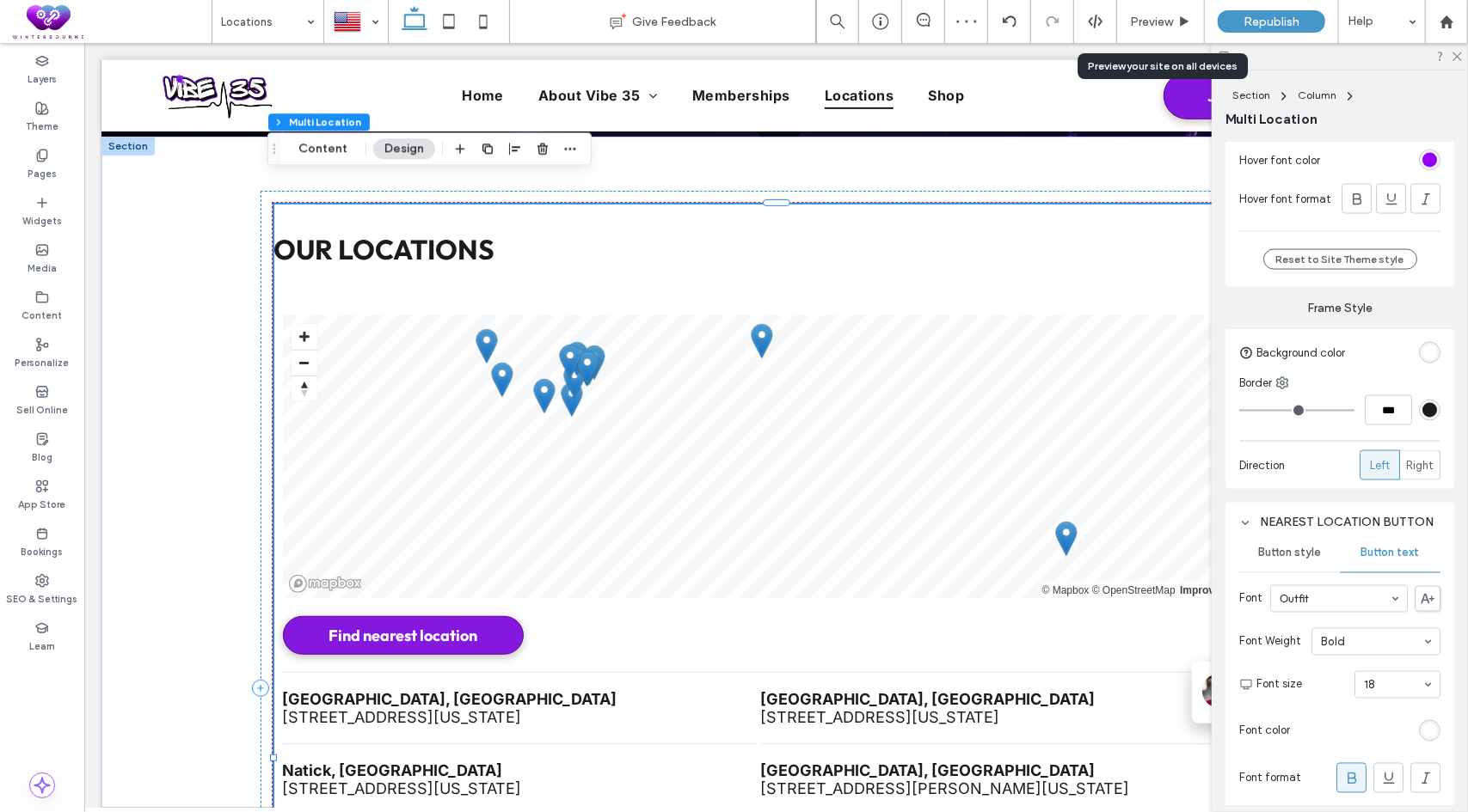
click at [1461, 64] on div at bounding box center [1340, 56] width 256 height 27
click at [1455, 54] on use at bounding box center [1457, 57] width 10 height 10
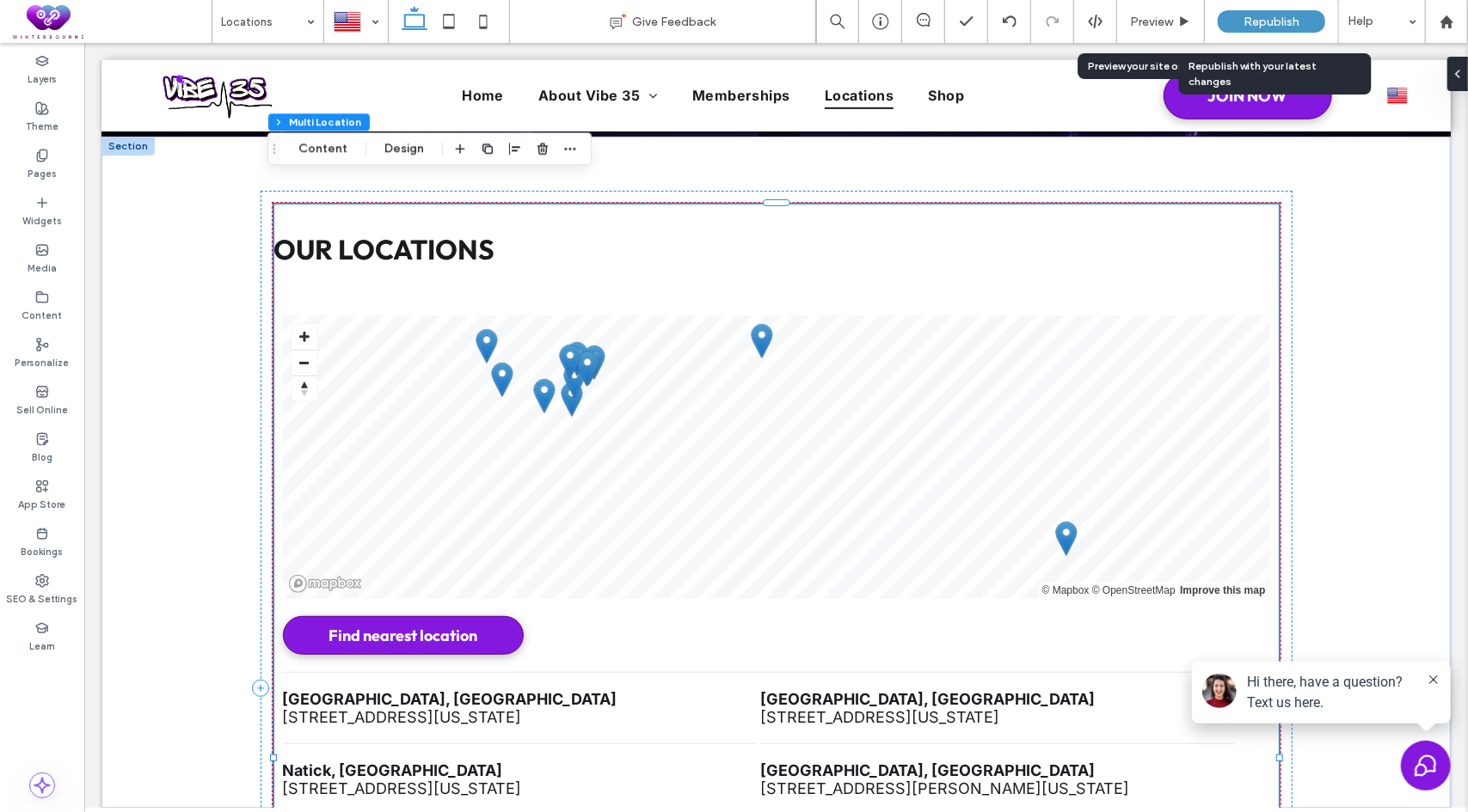
click at [1277, 22] on span "Republish" at bounding box center [1271, 22] width 56 height 15
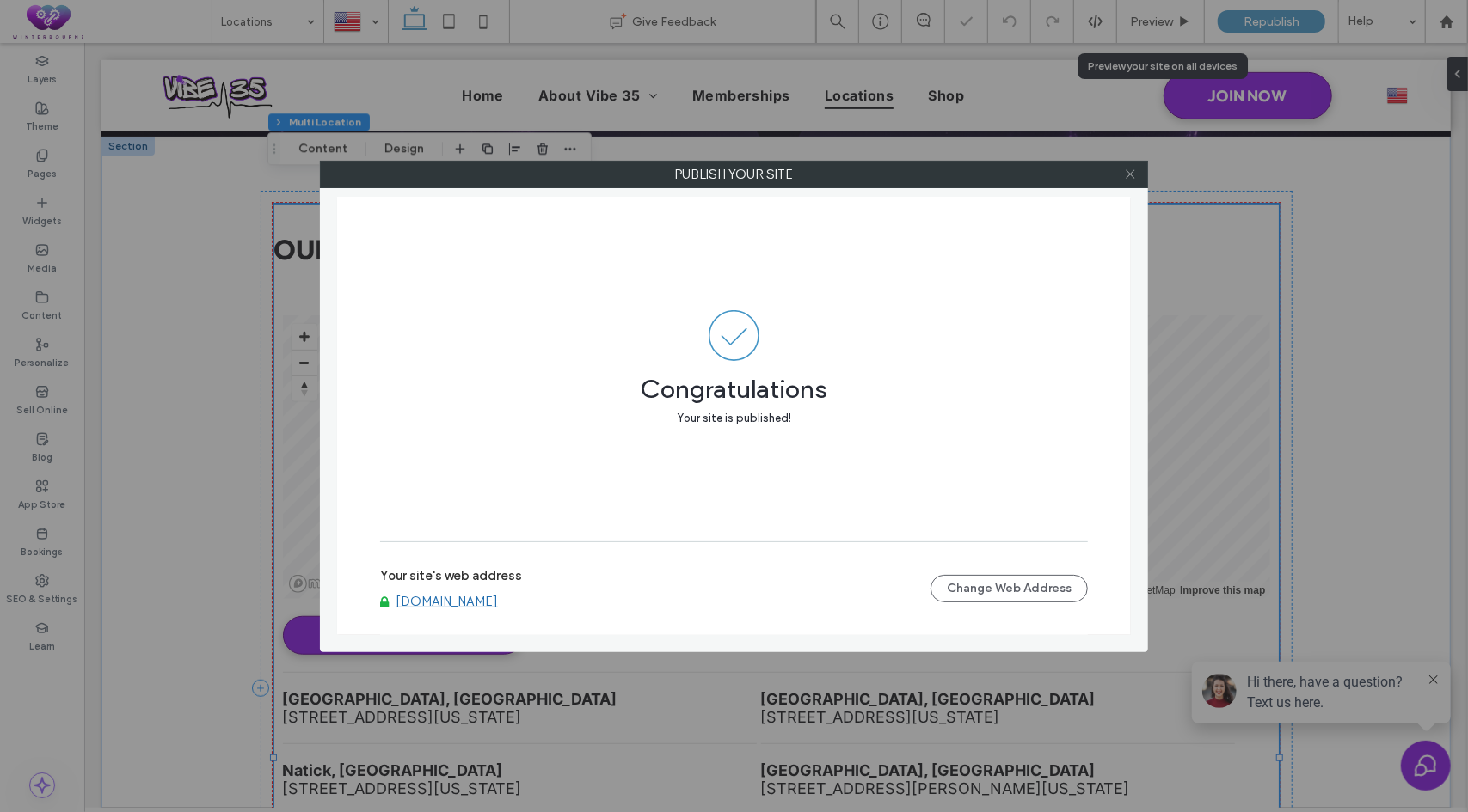
click at [1128, 172] on icon at bounding box center [1130, 173] width 13 height 13
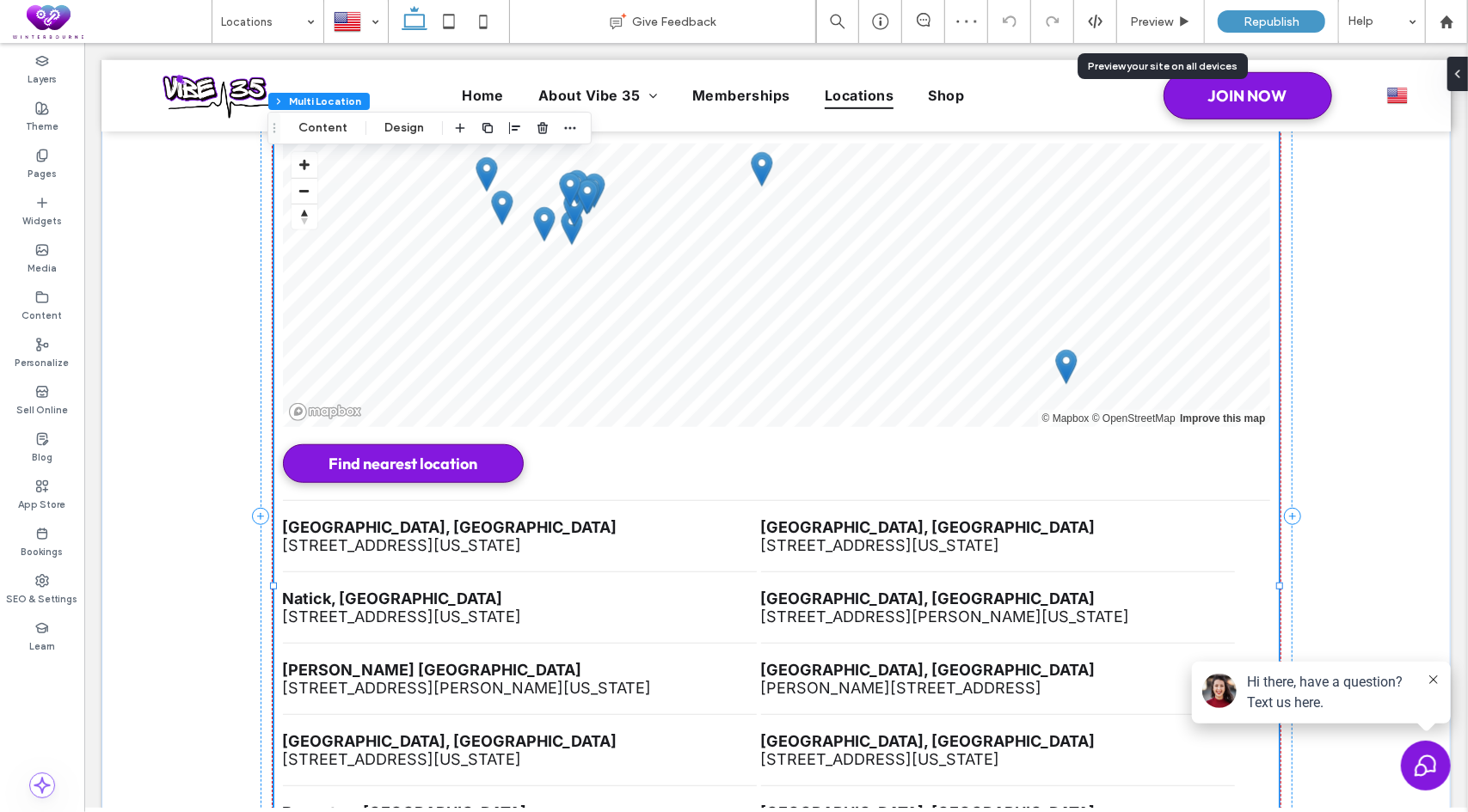
click at [559, 537] on li "[GEOGRAPHIC_DATA], [GEOGRAPHIC_DATA] [STREET_ADDRESS][US_STATE]" at bounding box center [519, 536] width 473 height 71
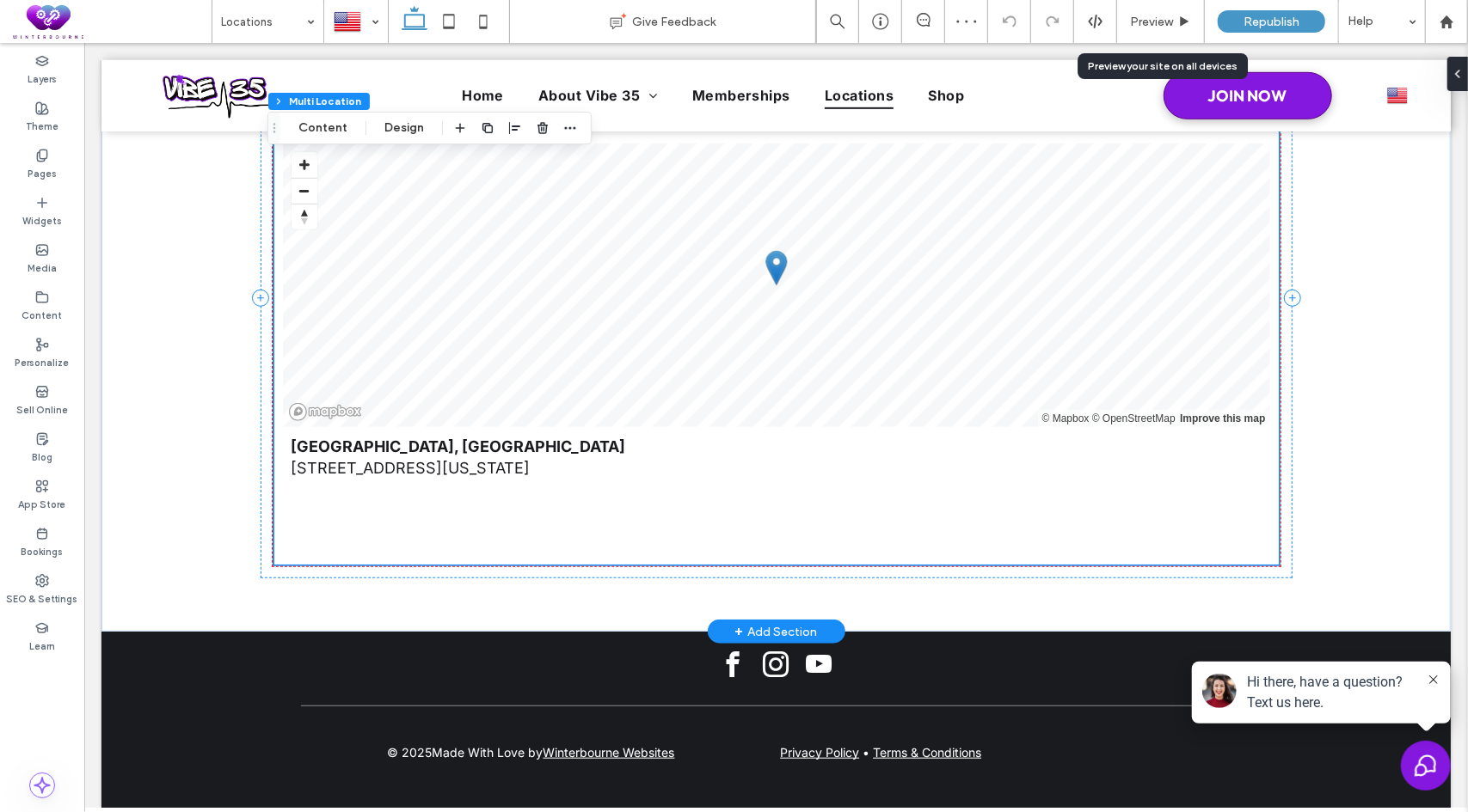
scroll to position [646, 0]
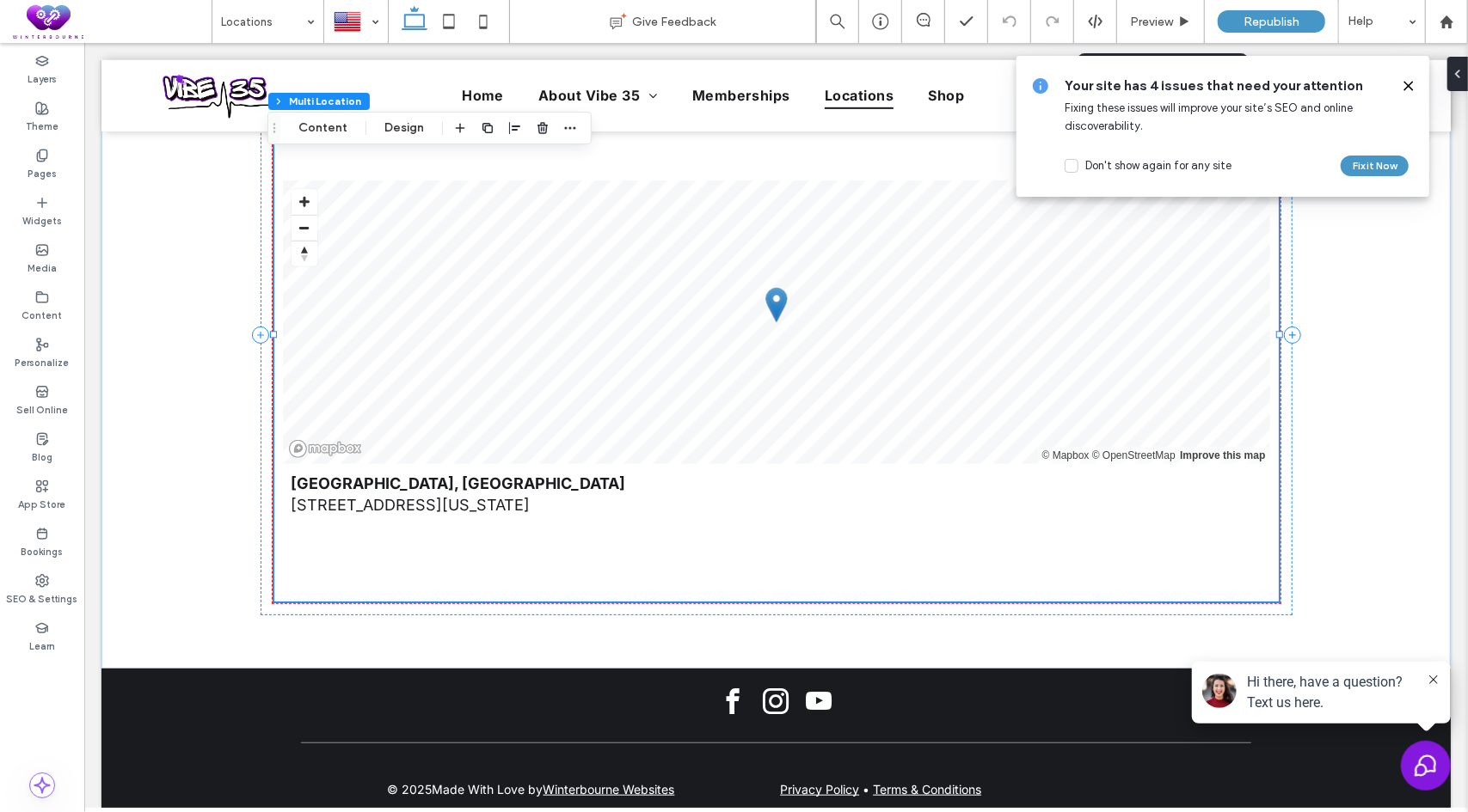
click at [1407, 88] on icon at bounding box center [1408, 86] width 14 height 14
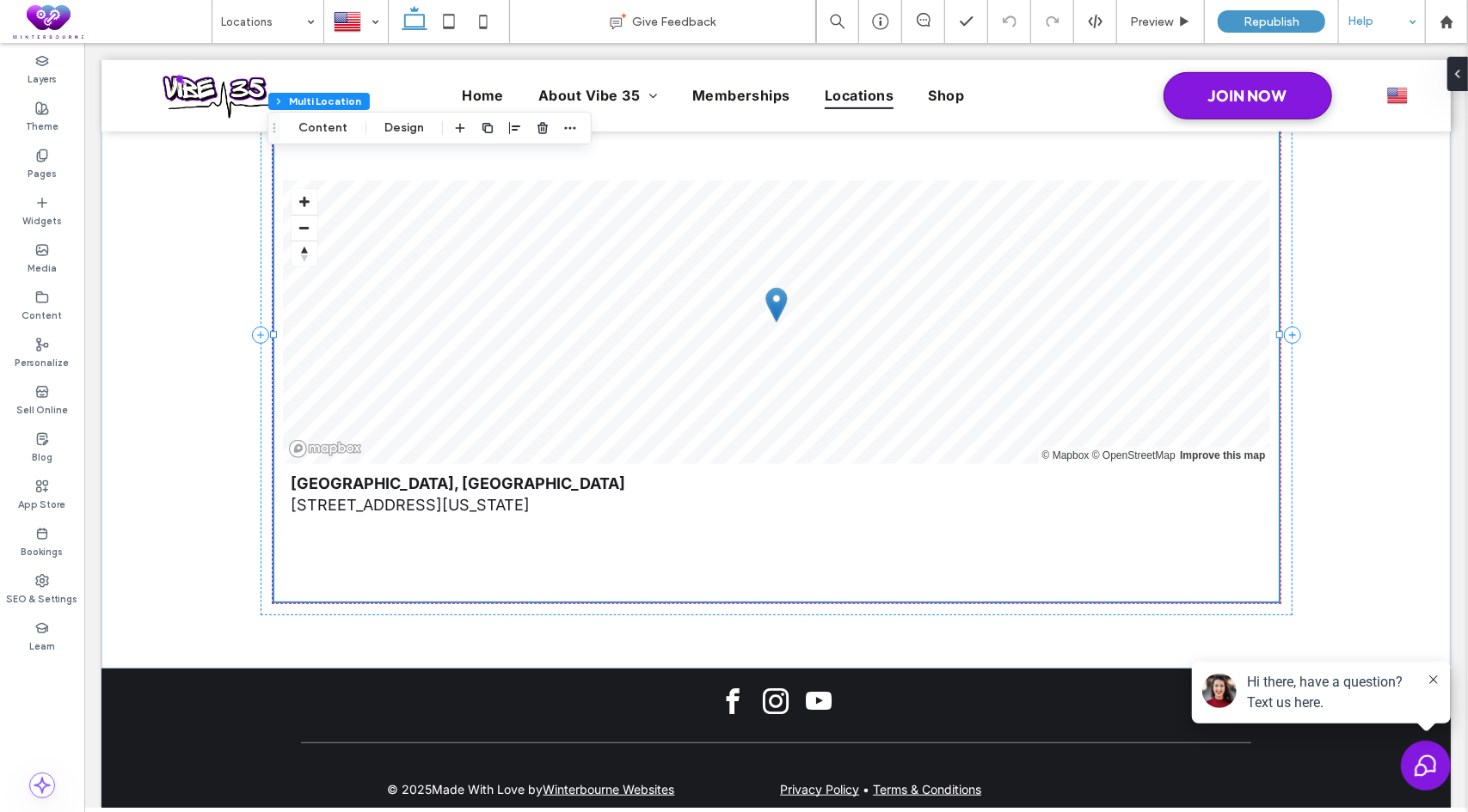
click at [1382, 20] on div "Help" at bounding box center [1381, 22] width 86 height 43
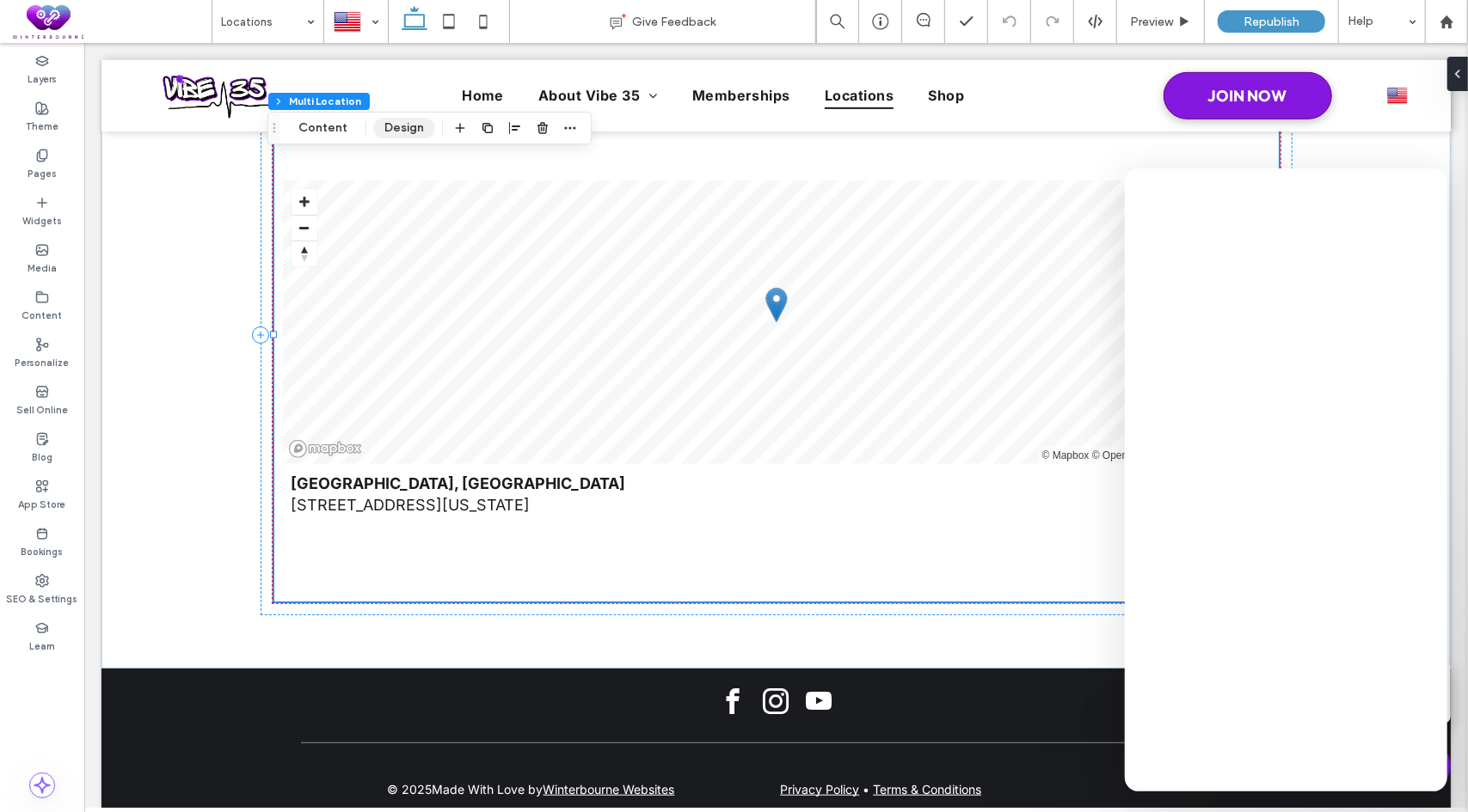
click at [387, 126] on button "Design" at bounding box center [403, 127] width 62 height 21
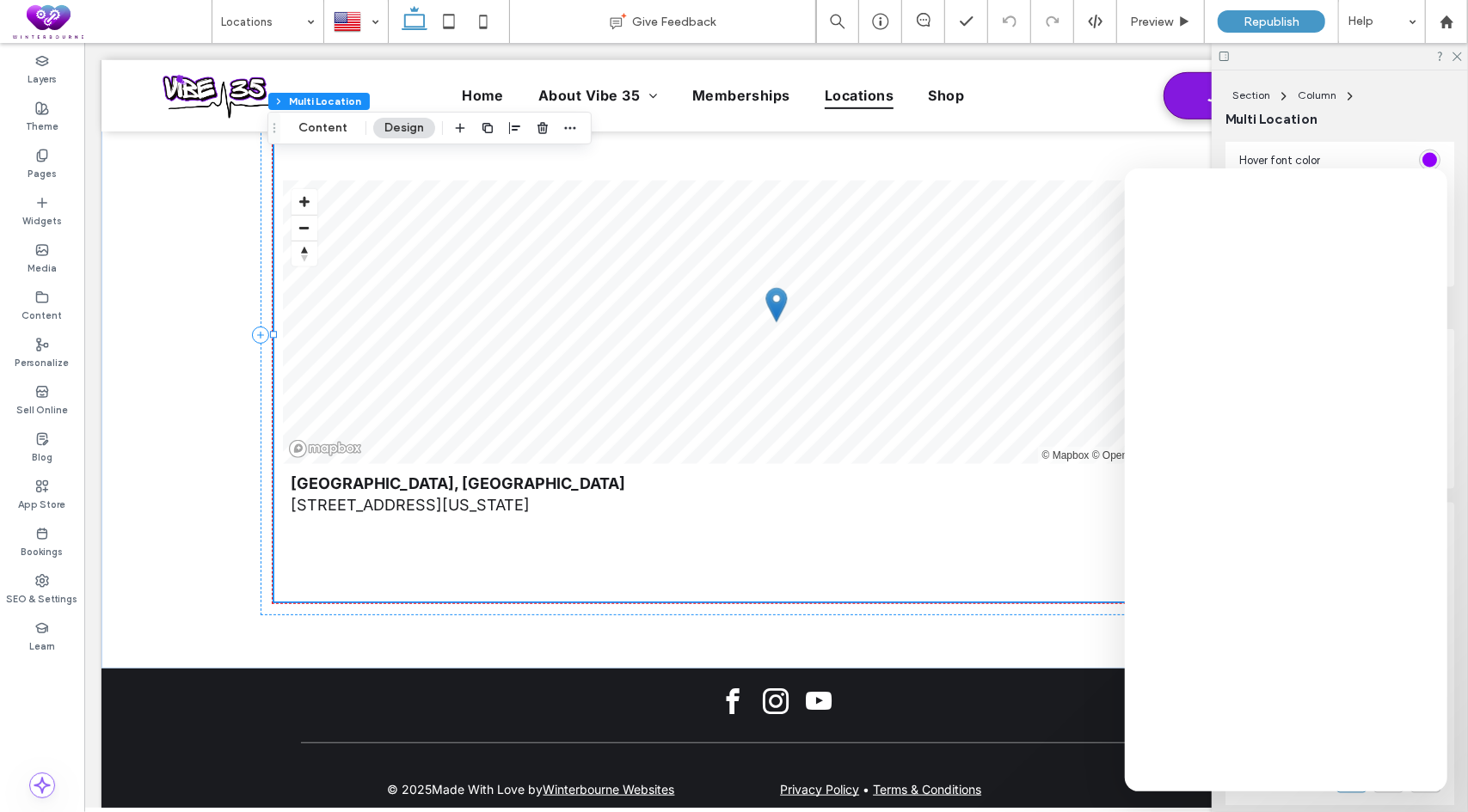
click at [401, 125] on button "Design" at bounding box center [403, 127] width 62 height 21
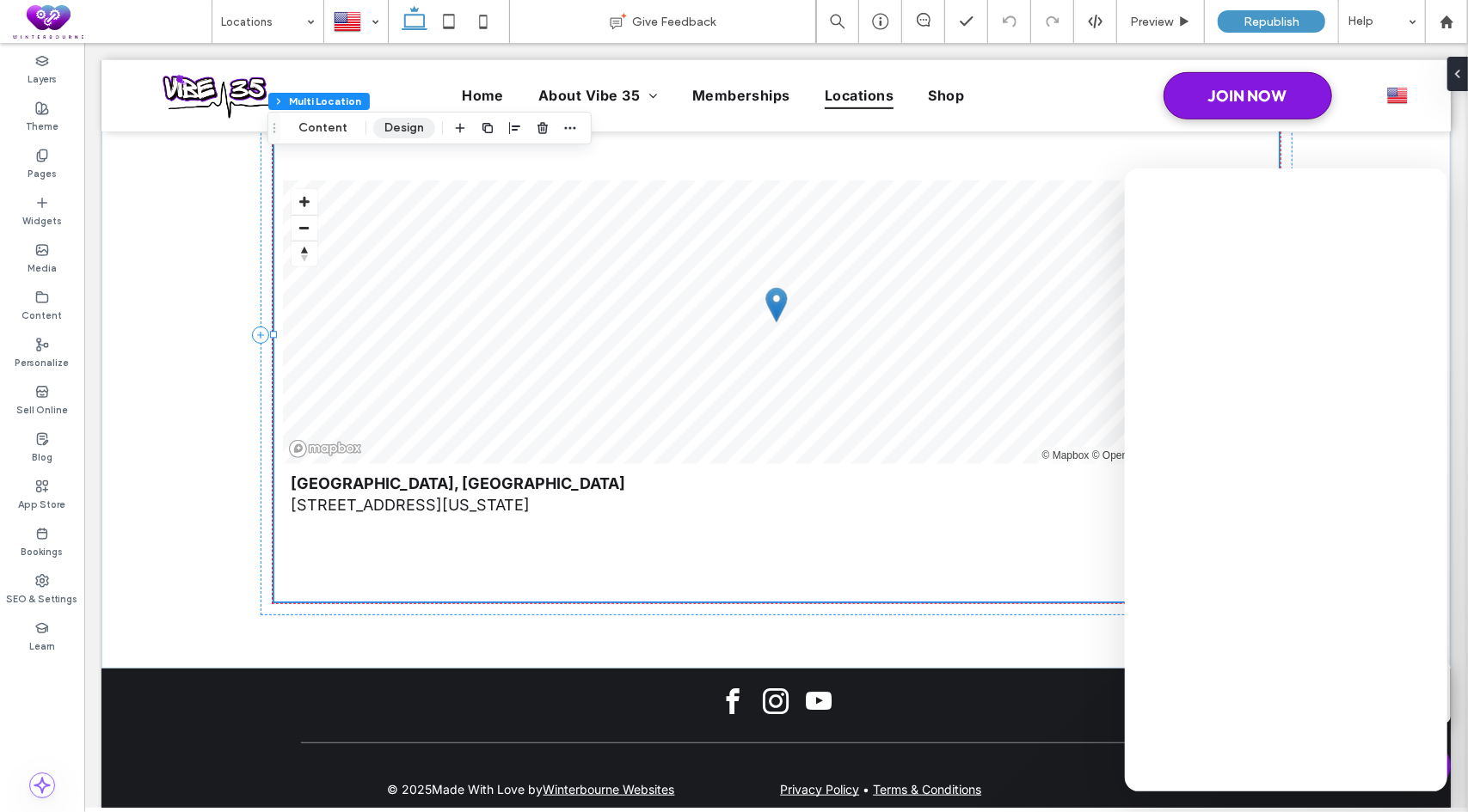
click at [401, 125] on button "Design" at bounding box center [403, 127] width 62 height 21
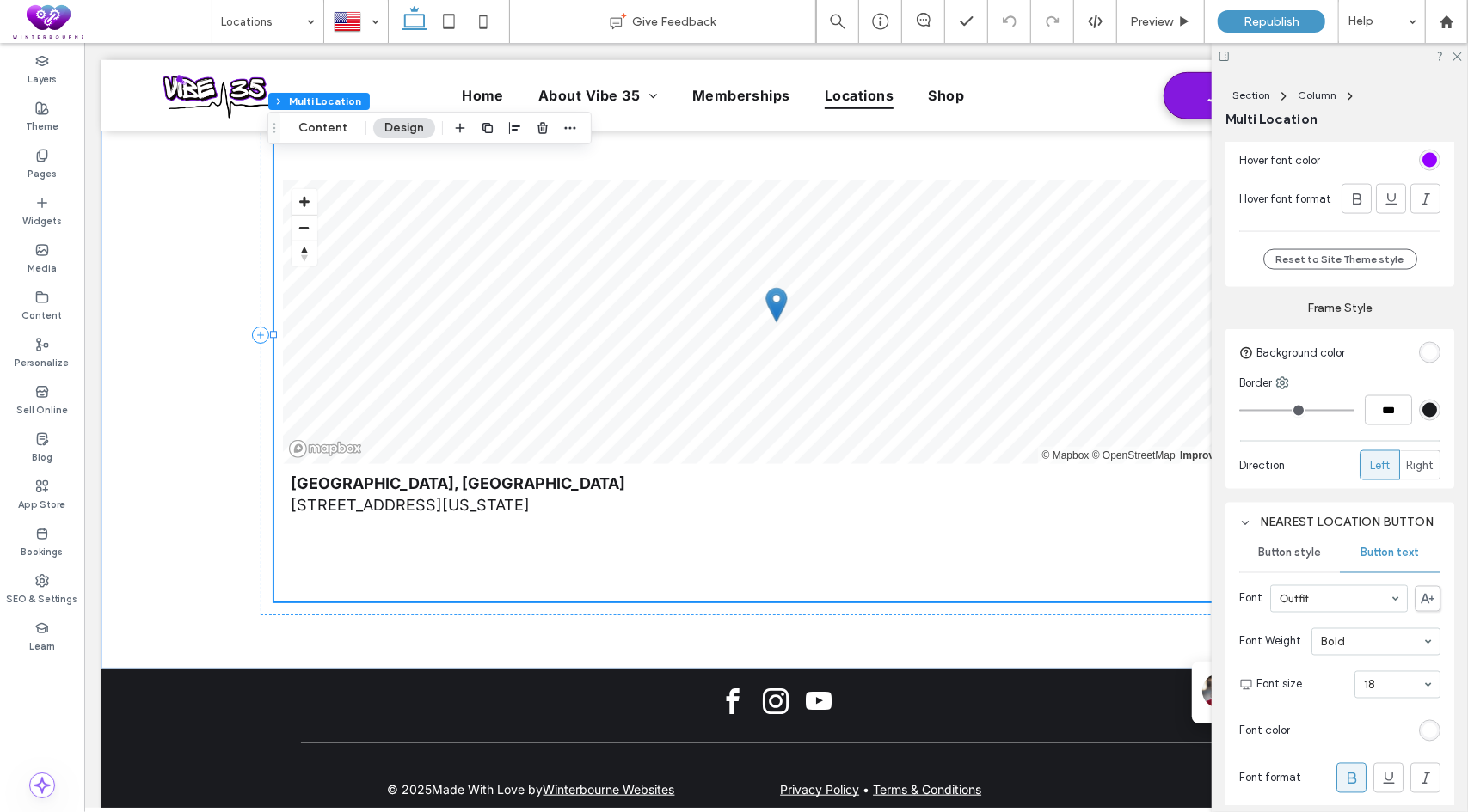
click at [402, 133] on button "Design" at bounding box center [403, 127] width 62 height 21
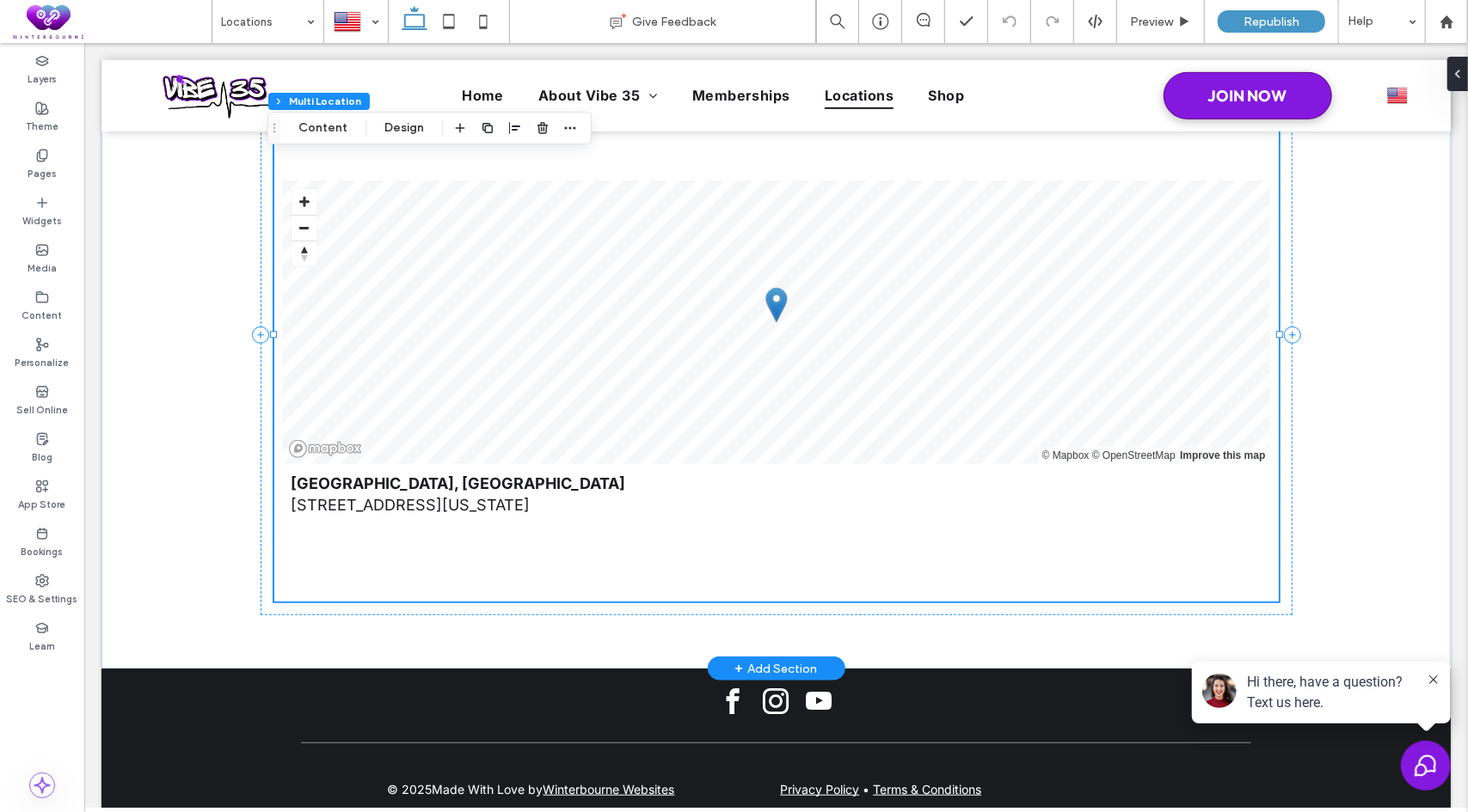
click at [494, 532] on link "Go to location page" at bounding box center [776, 543] width 970 height 22
click at [325, 138] on button "Content" at bounding box center [322, 127] width 71 height 21
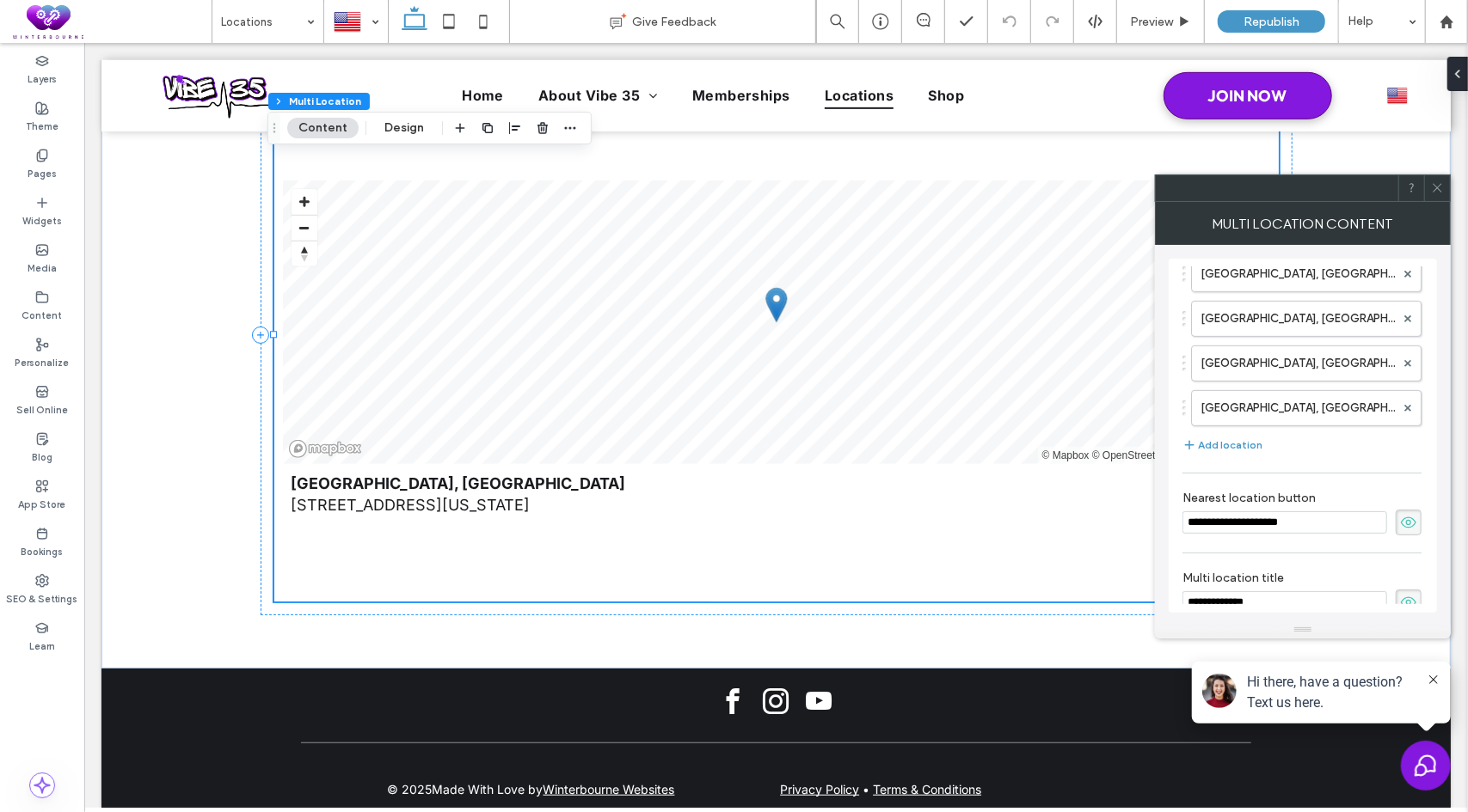
scroll to position [513, 0]
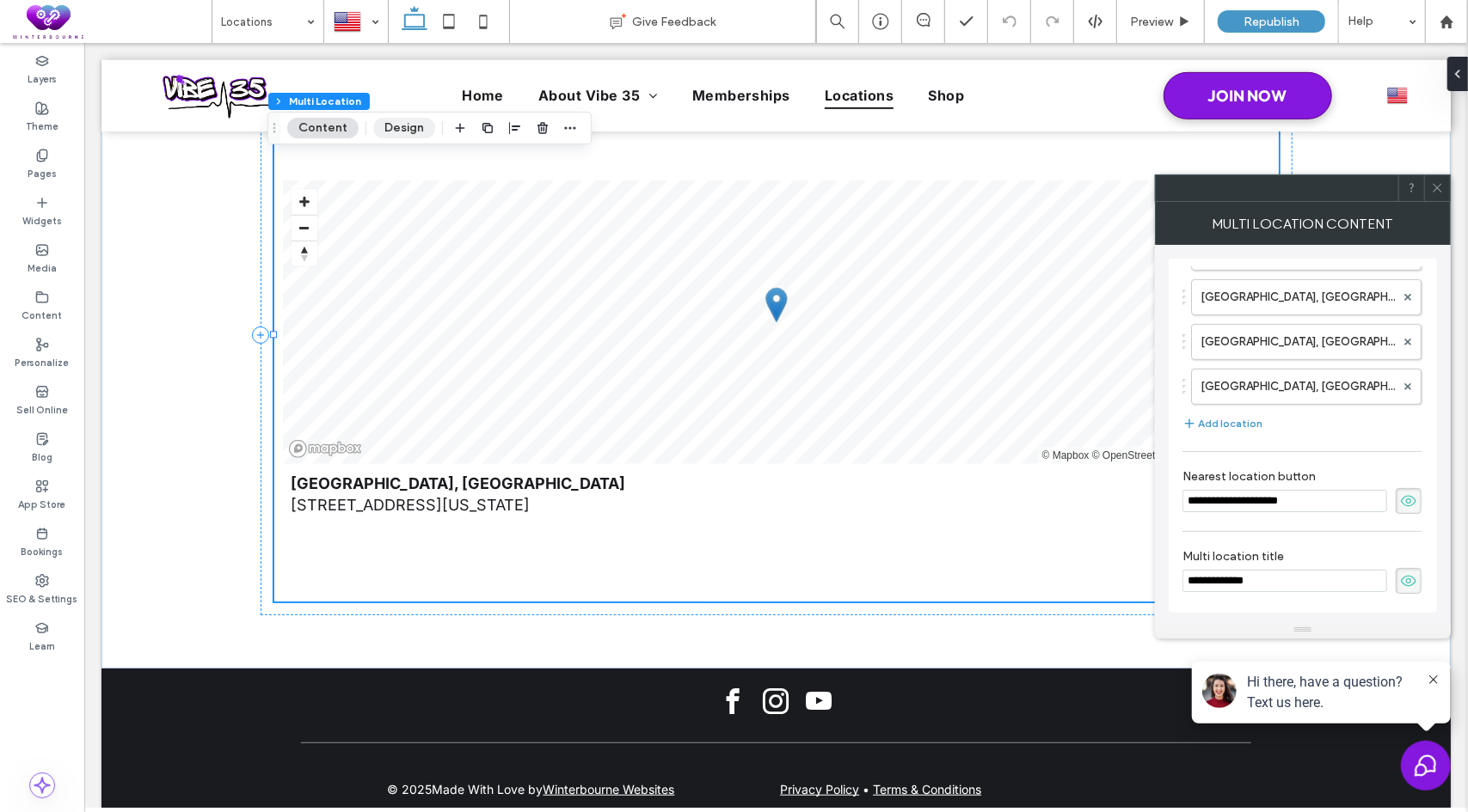
click at [411, 131] on button "Design" at bounding box center [403, 127] width 62 height 21
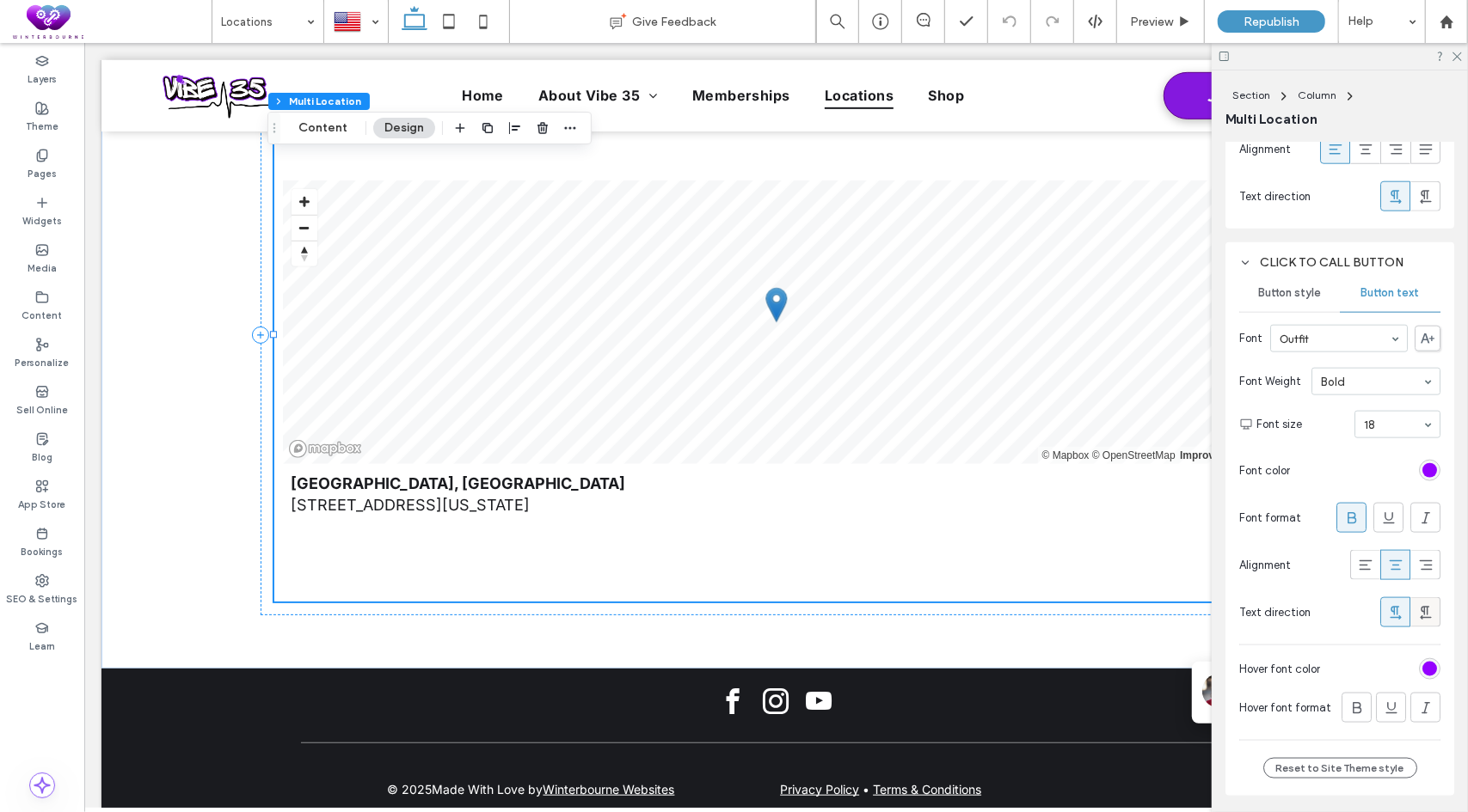
scroll to position [1146, 0]
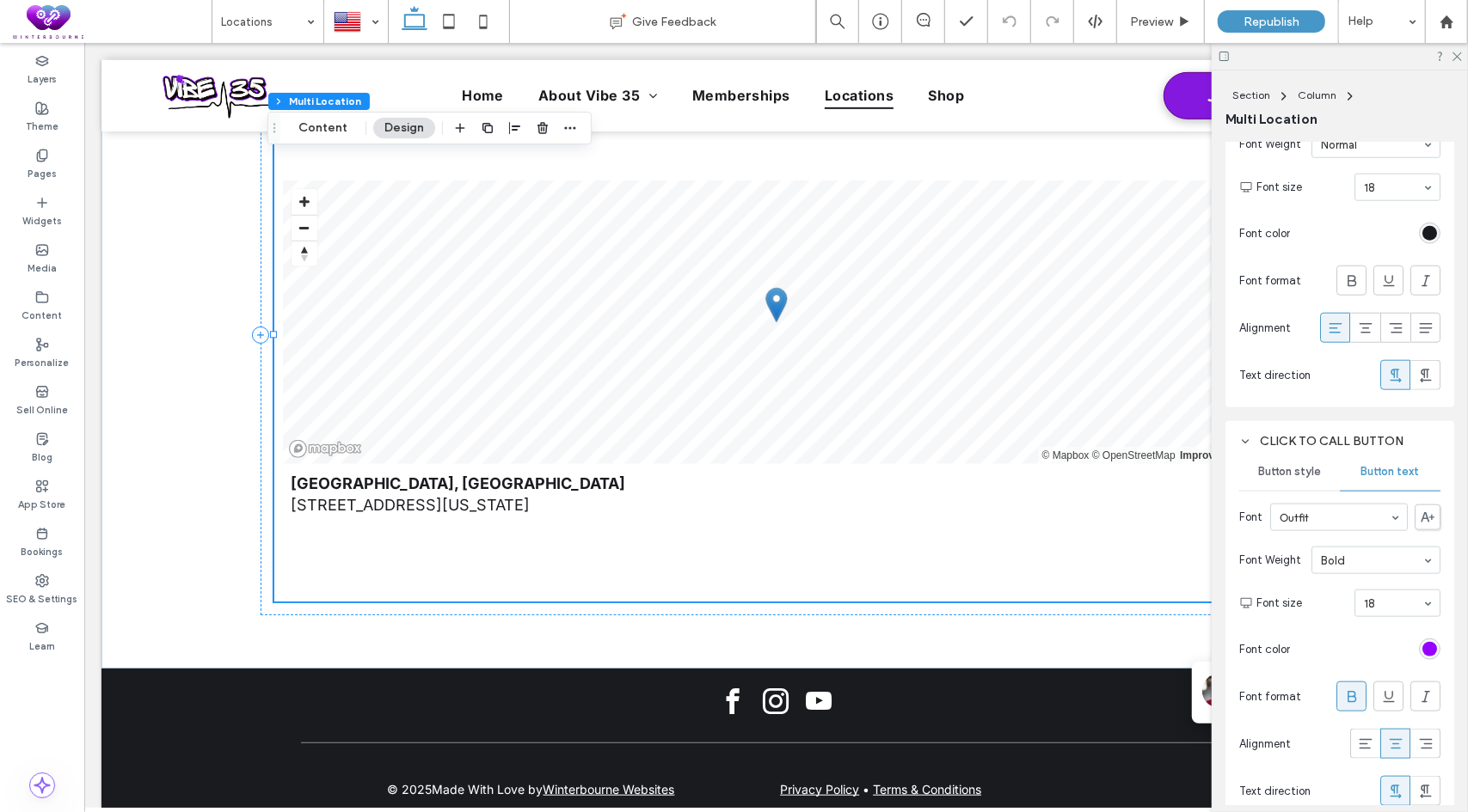
click at [1422, 642] on div "rgba(149, 0, 255, 1)" at bounding box center [1429, 648] width 15 height 15
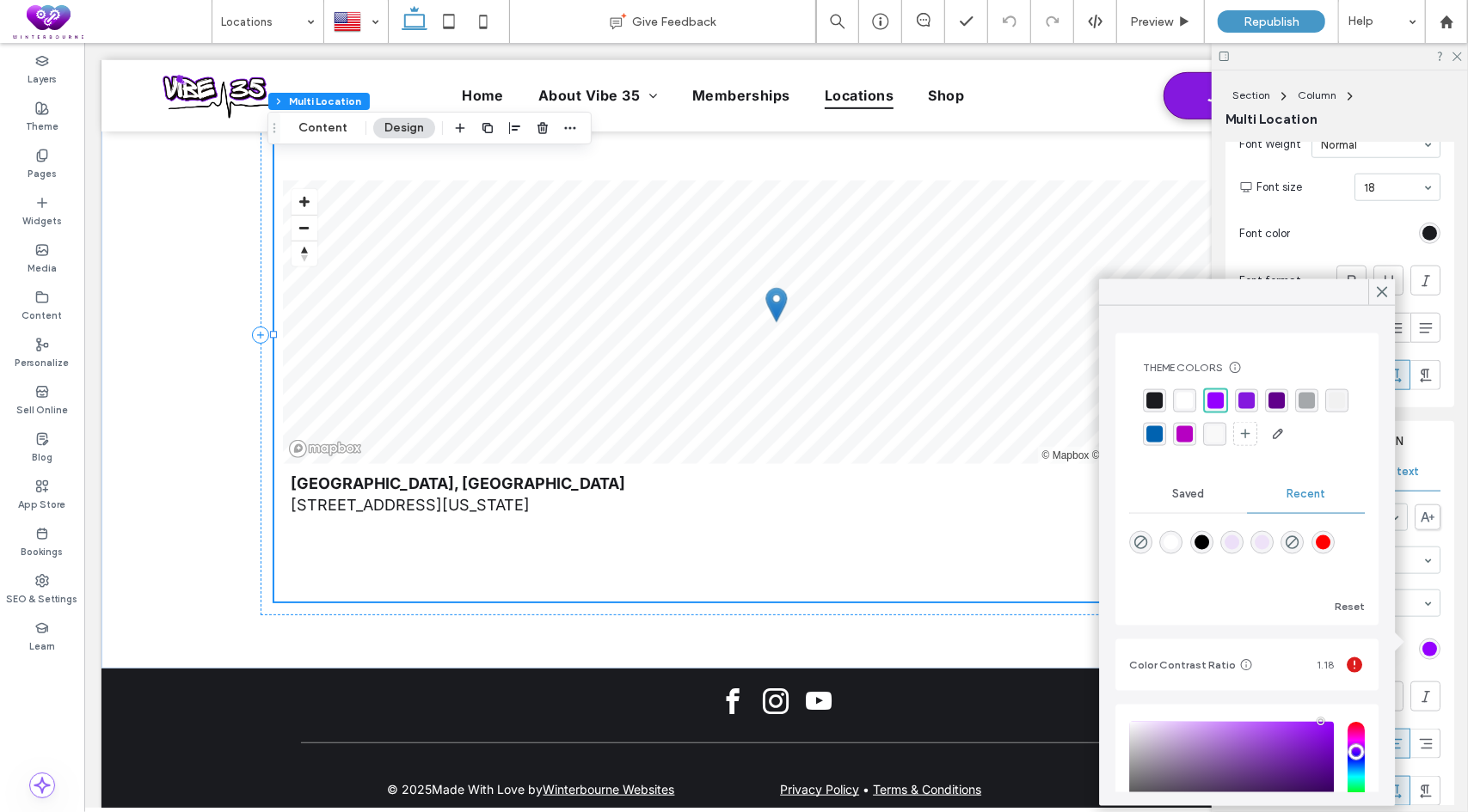
click at [1189, 400] on div "rgba(255, 255, 255, 1)" at bounding box center [1184, 401] width 17 height 17
click at [1421, 434] on div "Click to call button" at bounding box center [1340, 440] width 201 height 15
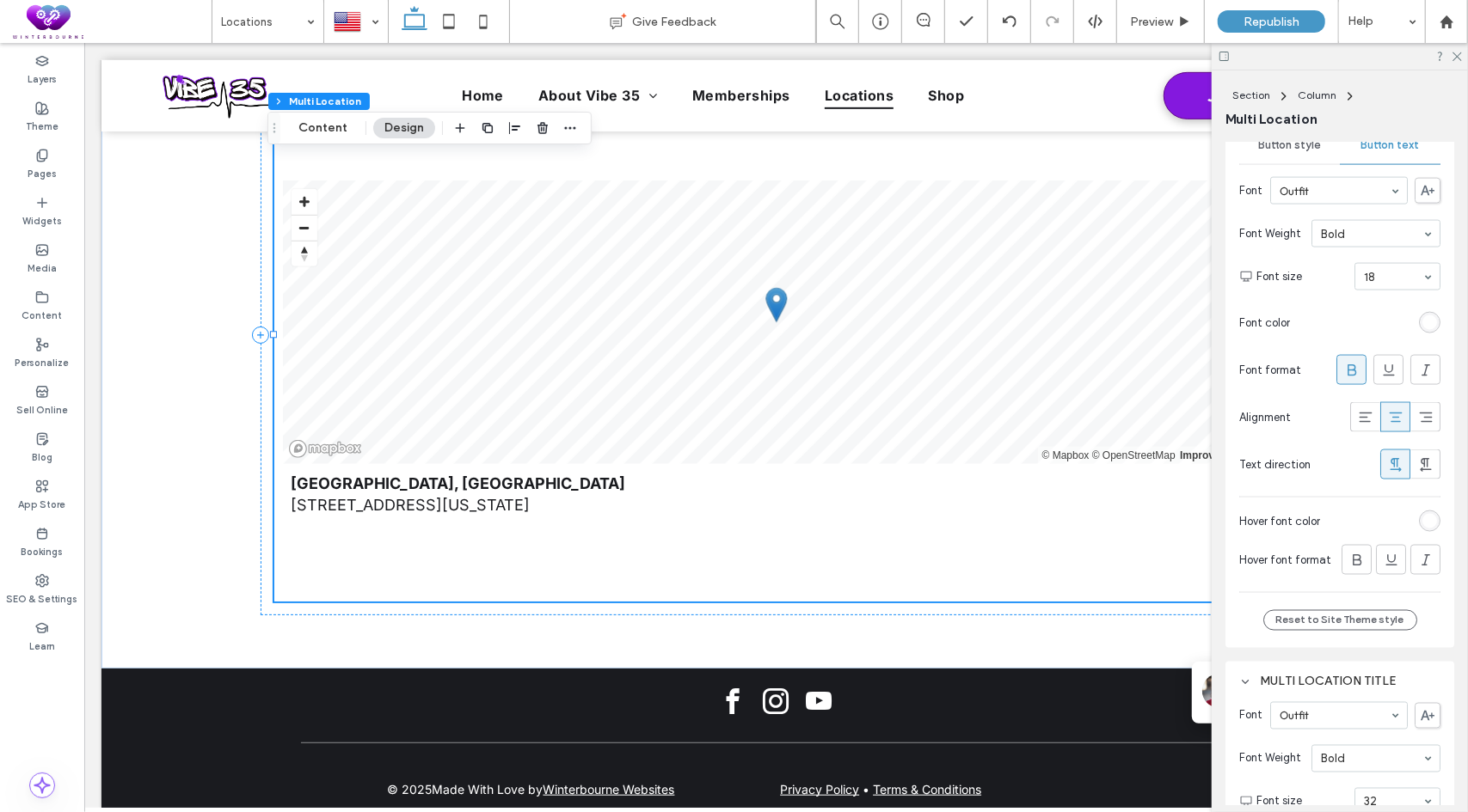
scroll to position [1748, 0]
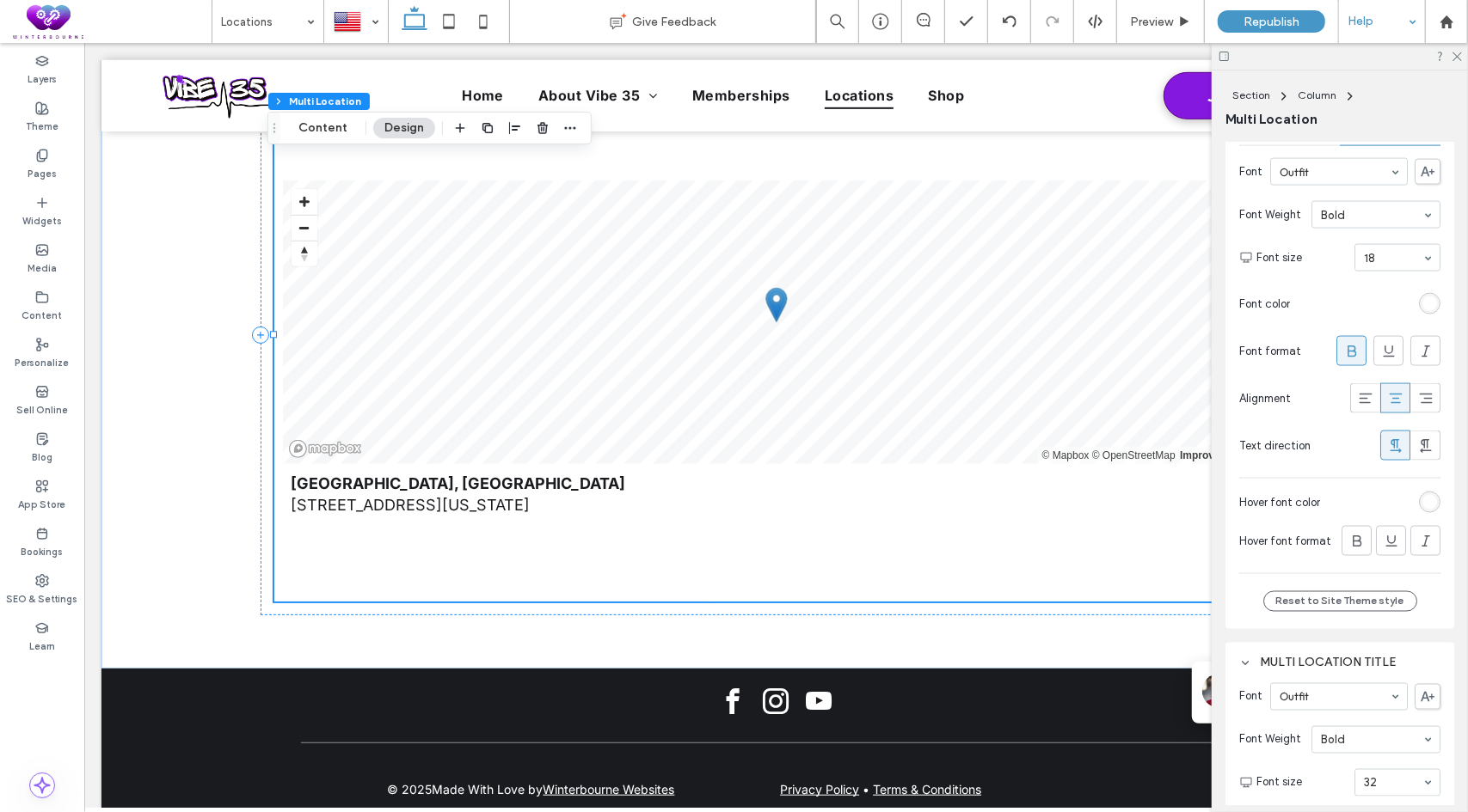
click at [1372, 18] on div "Help" at bounding box center [1381, 22] width 86 height 43
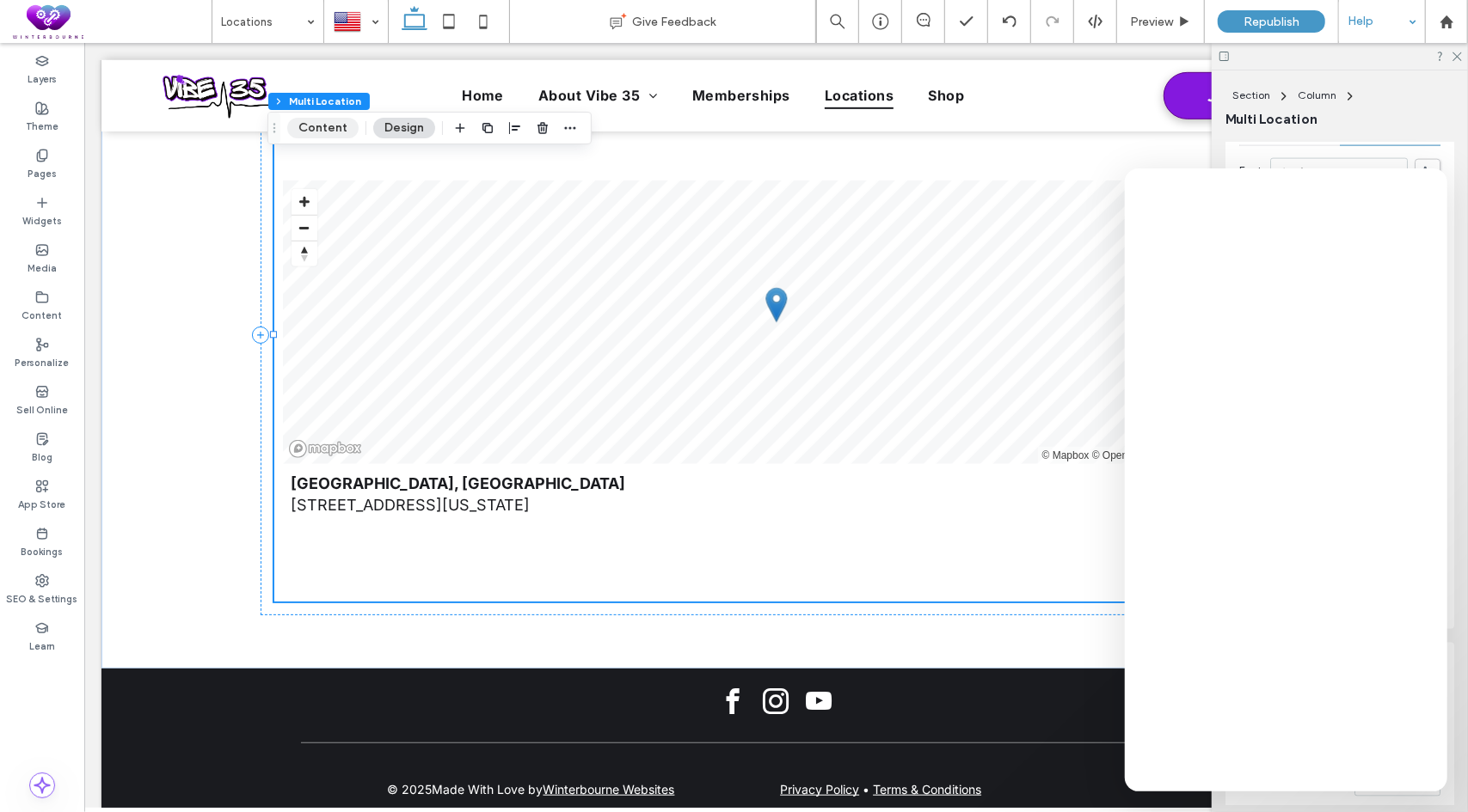
click at [332, 133] on button "Content" at bounding box center [322, 127] width 71 height 21
click at [571, 138] on div at bounding box center [570, 127] width 21 height 31
click at [572, 125] on icon "button" at bounding box center [570, 128] width 14 height 14
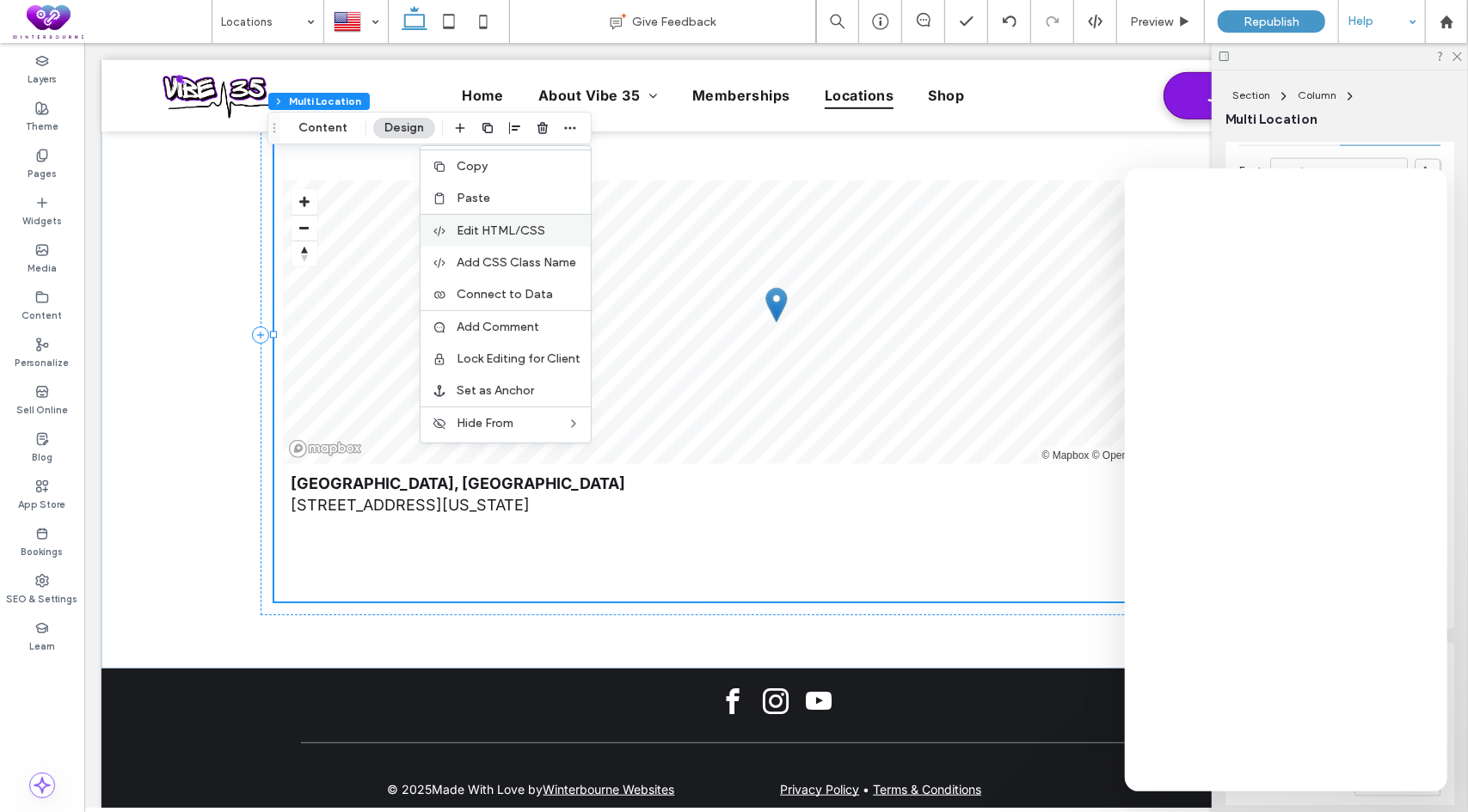
click at [507, 229] on span "Edit HTML/CSS" at bounding box center [501, 231] width 89 height 15
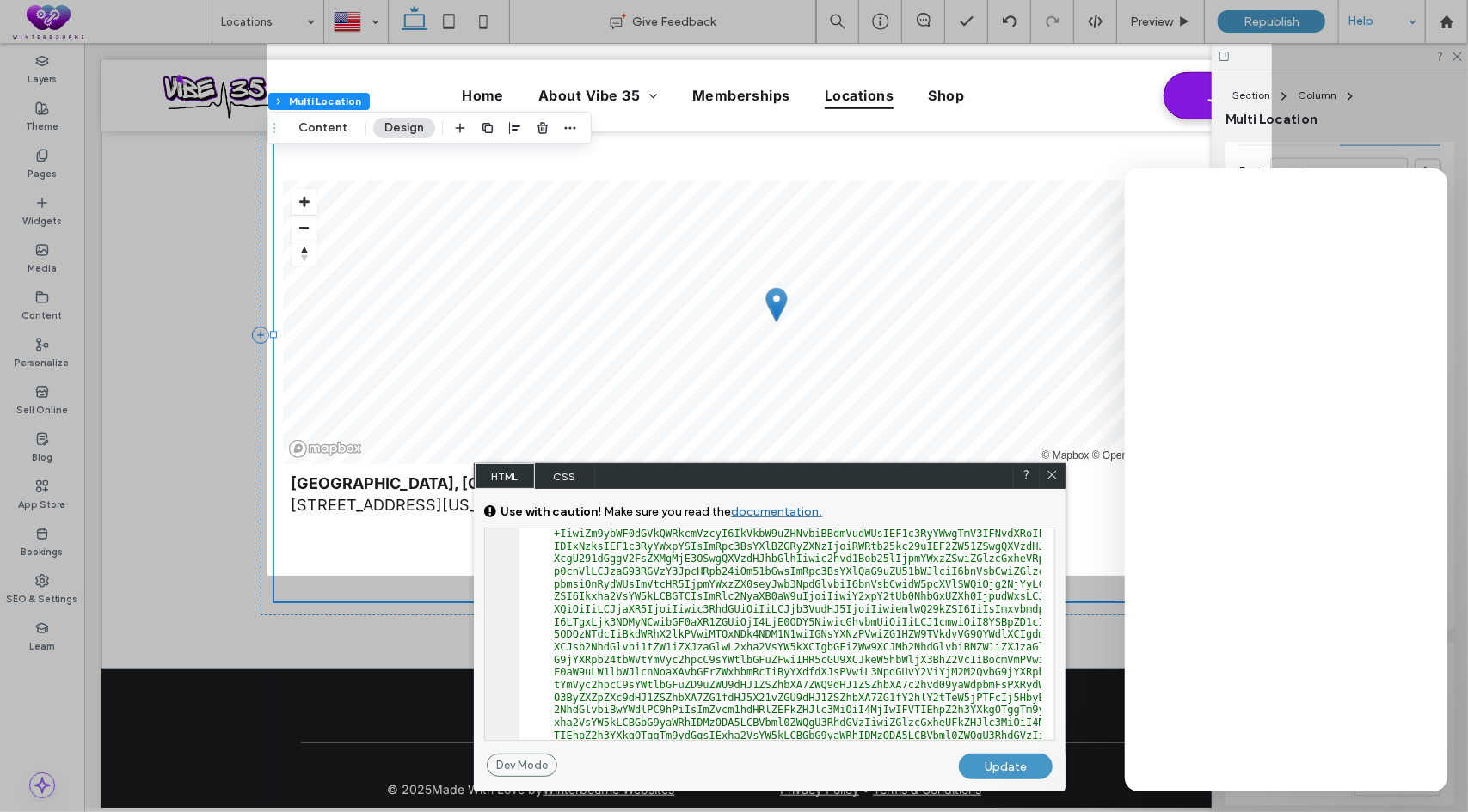
scroll to position [1289, 0]
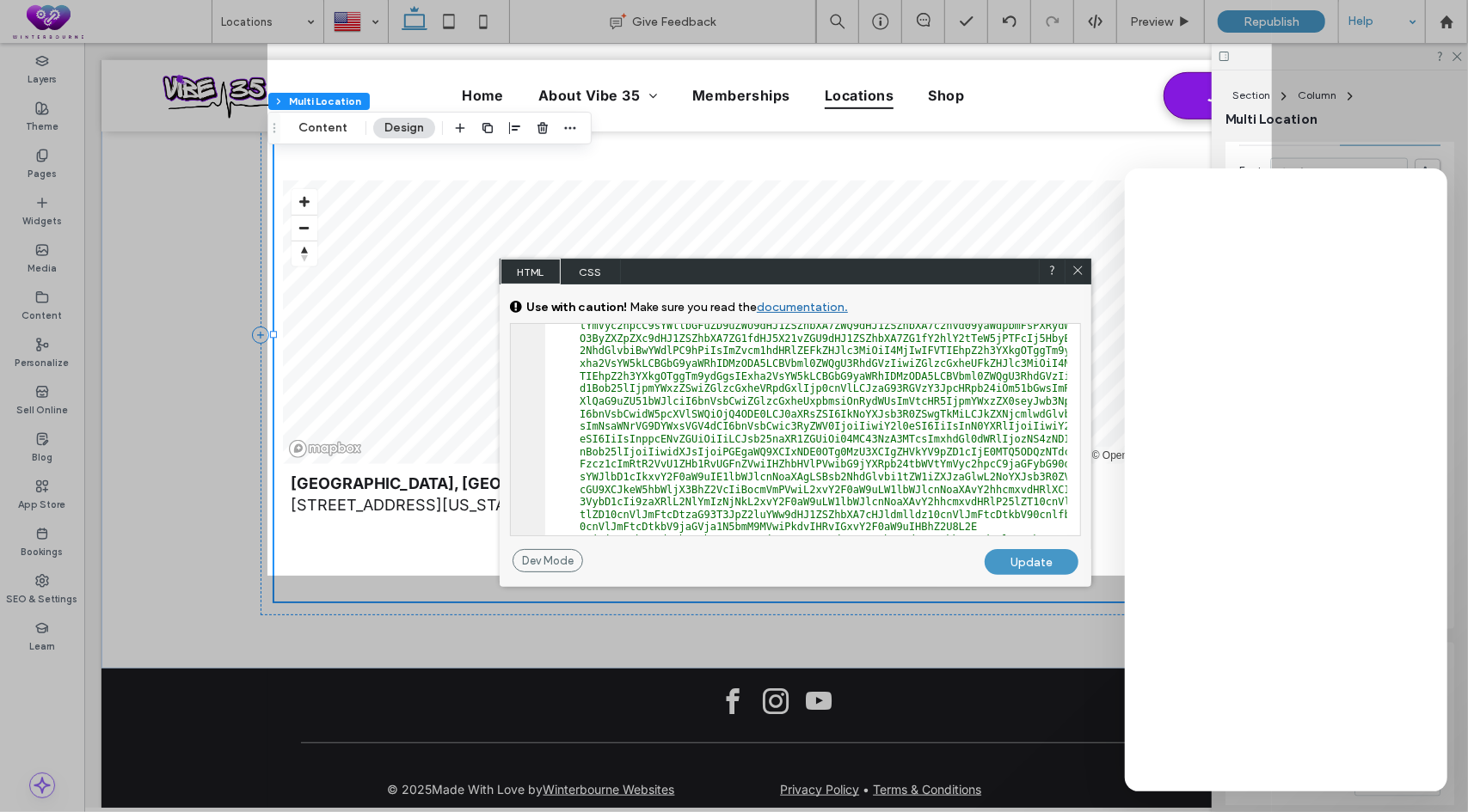
drag, startPoint x: 860, startPoint y: 472, endPoint x: 832, endPoint y: 236, distance: 237.7
click at [885, 258] on div "HTML CSS" at bounding box center [796, 271] width 592 height 26
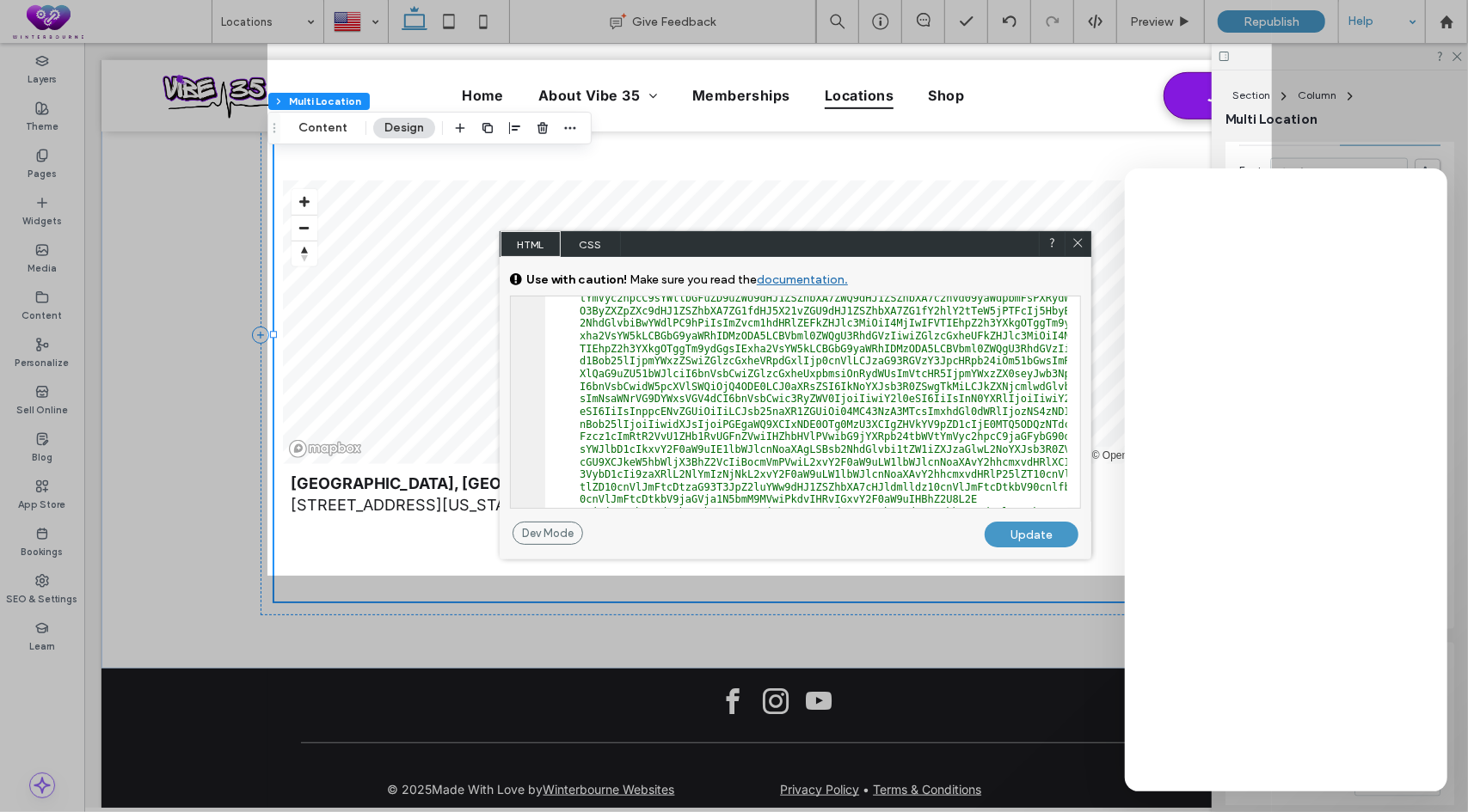
click at [596, 237] on span "CSS" at bounding box center [591, 244] width 60 height 26
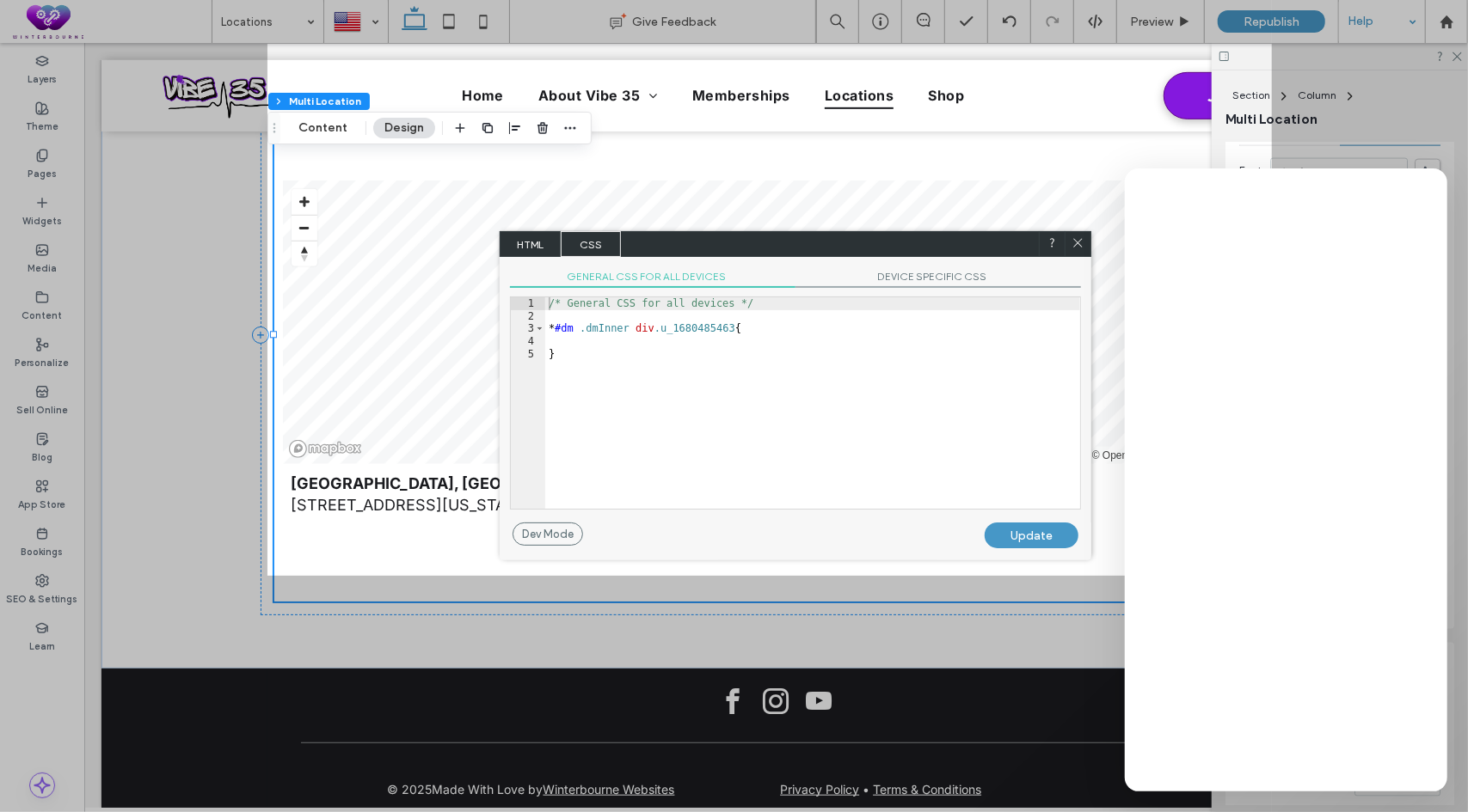
click at [534, 243] on span "HTML" at bounding box center [530, 244] width 60 height 26
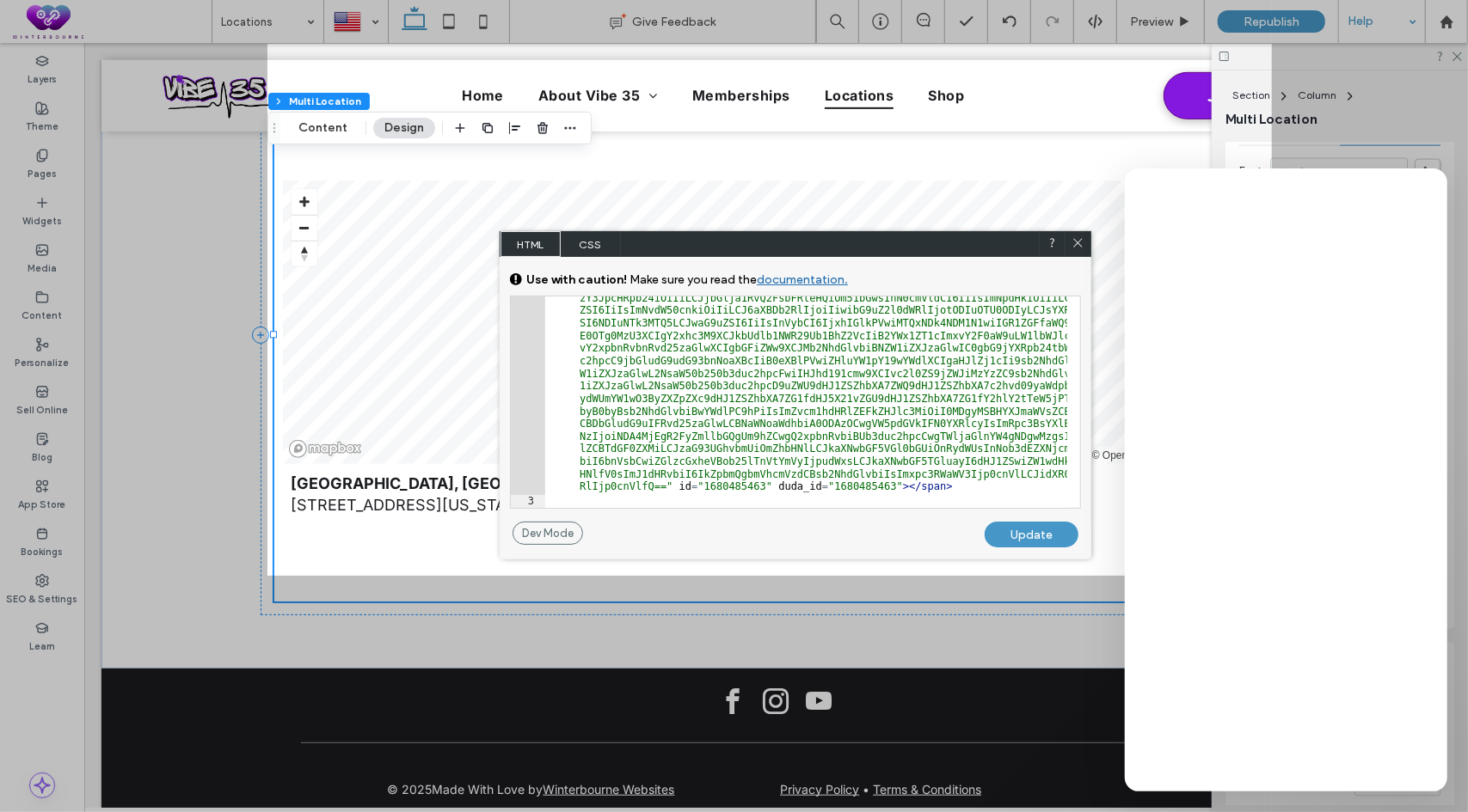
scroll to position [2523, 0]
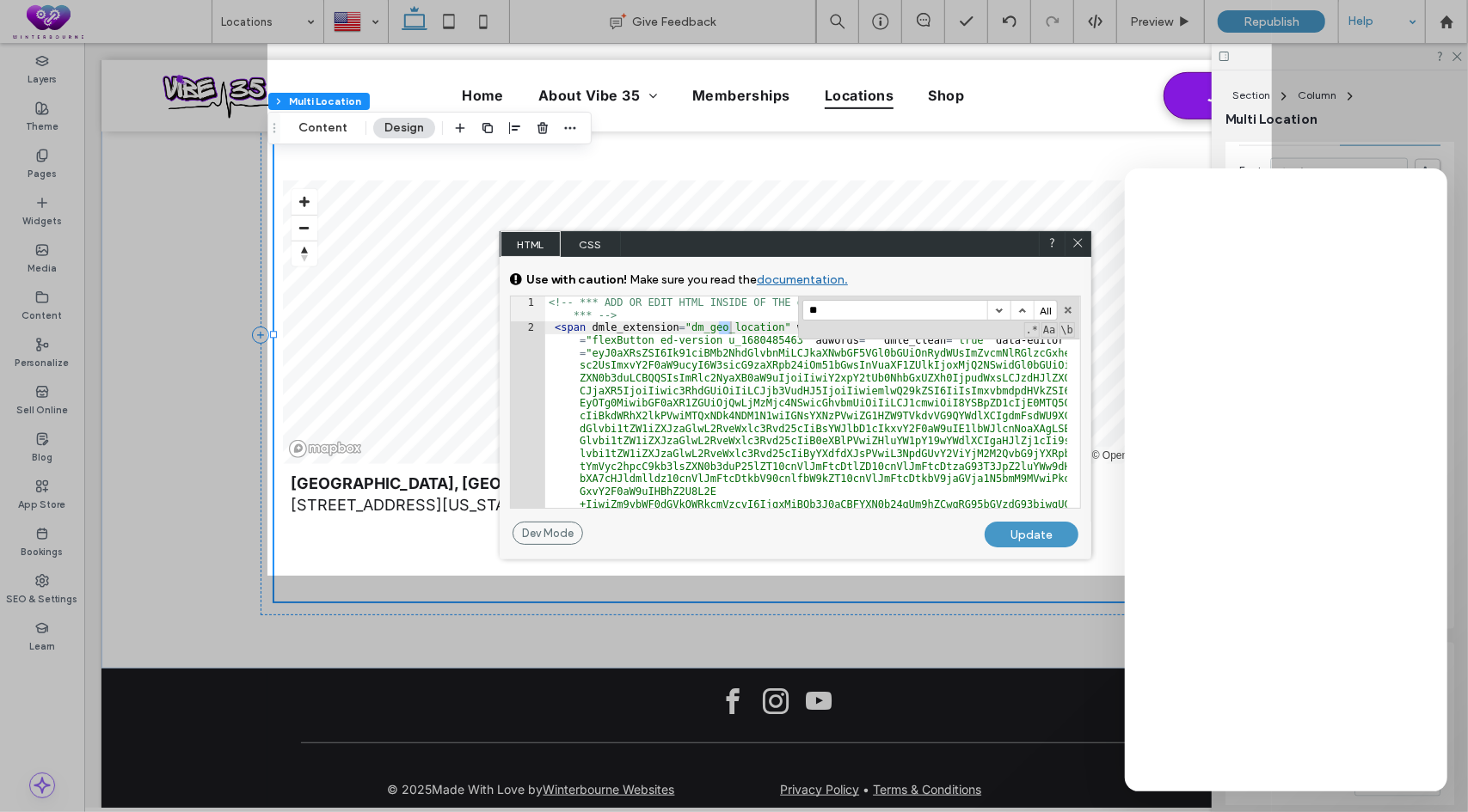
scroll to position [0, 0]
type input "********"
click at [1044, 305] on button "All" at bounding box center [1045, 309] width 24 height 19
click at [591, 238] on span "CSS" at bounding box center [591, 244] width 60 height 26
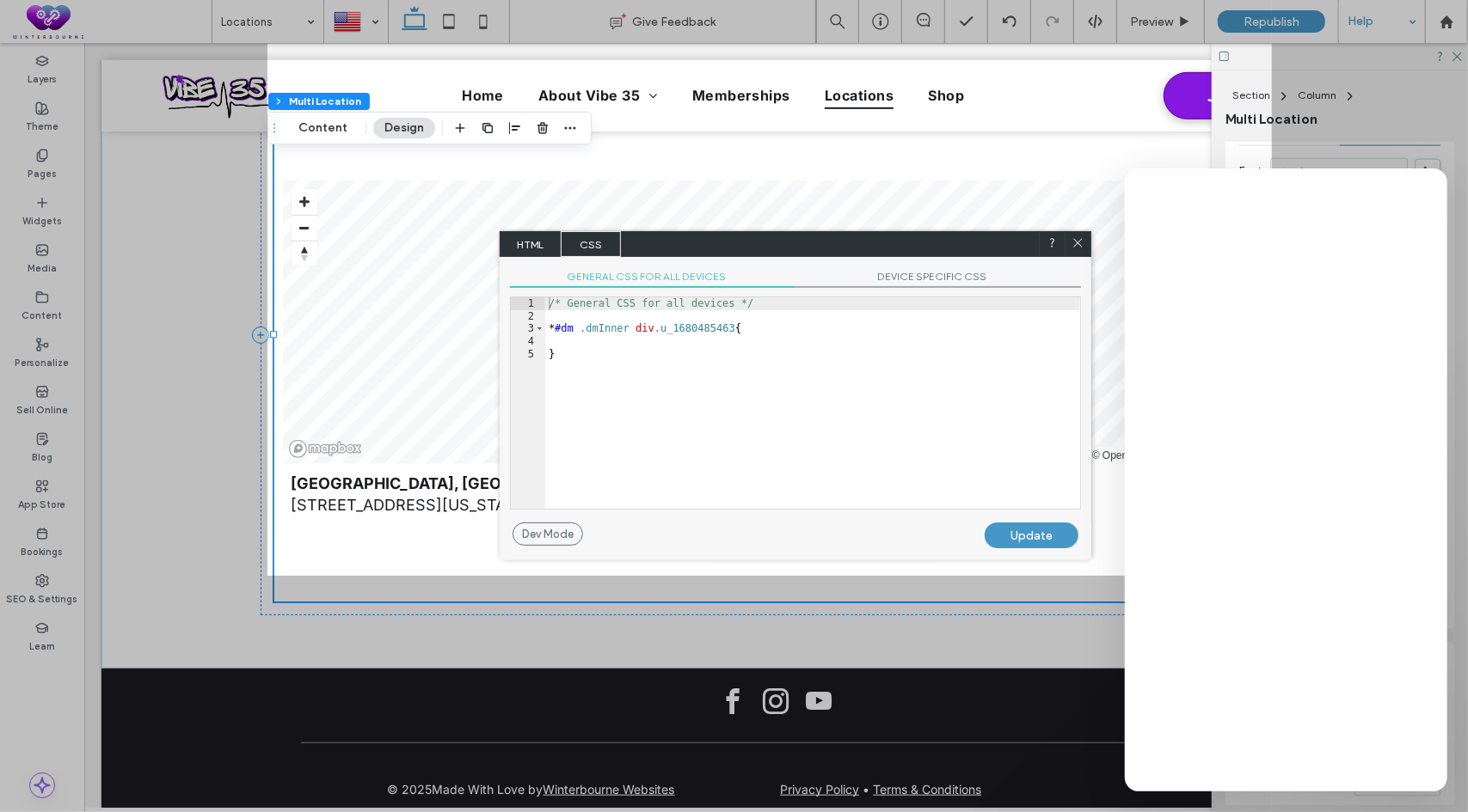
click at [592, 338] on div "/* General CSS for all devices */ * #dm .dmInner div .u_1680485463 { }" at bounding box center [812, 416] width 534 height 237
click at [706, 335] on div "/* General CSS for all devices */ * #dm .dmInner div .u_1680485463 { }" at bounding box center [812, 416] width 534 height 237
click at [910, 279] on span "DEVICE SPECIFIC CSS" at bounding box center [939, 279] width 286 height 18
click at [646, 280] on span "GENERAL CSS FOR ALL DEVICES" at bounding box center [653, 279] width 286 height 18
click at [949, 271] on span "DEVICE SPECIFIC CSS" at bounding box center [939, 279] width 286 height 18
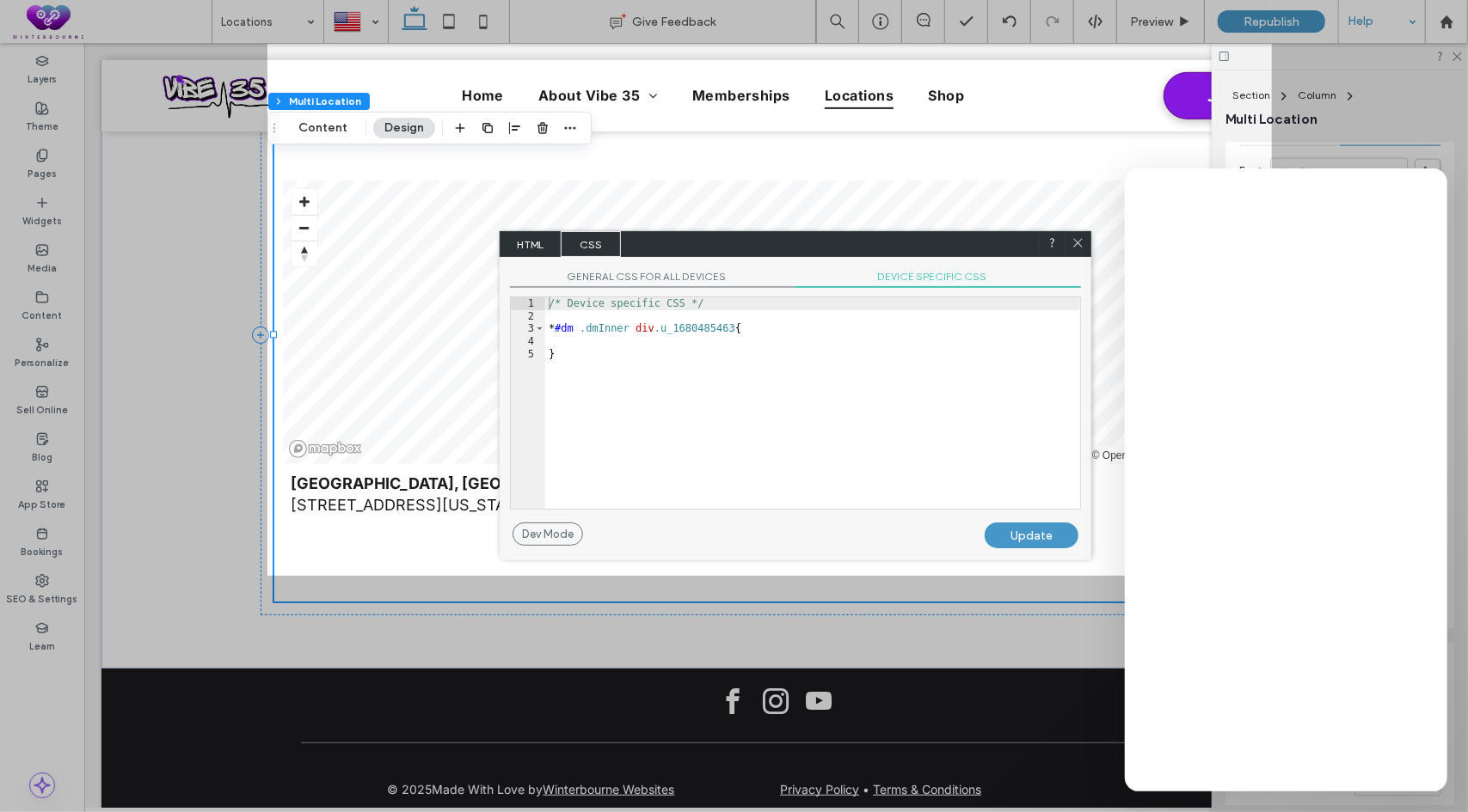
click at [1077, 242] on icon at bounding box center [1078, 242] width 13 height 13
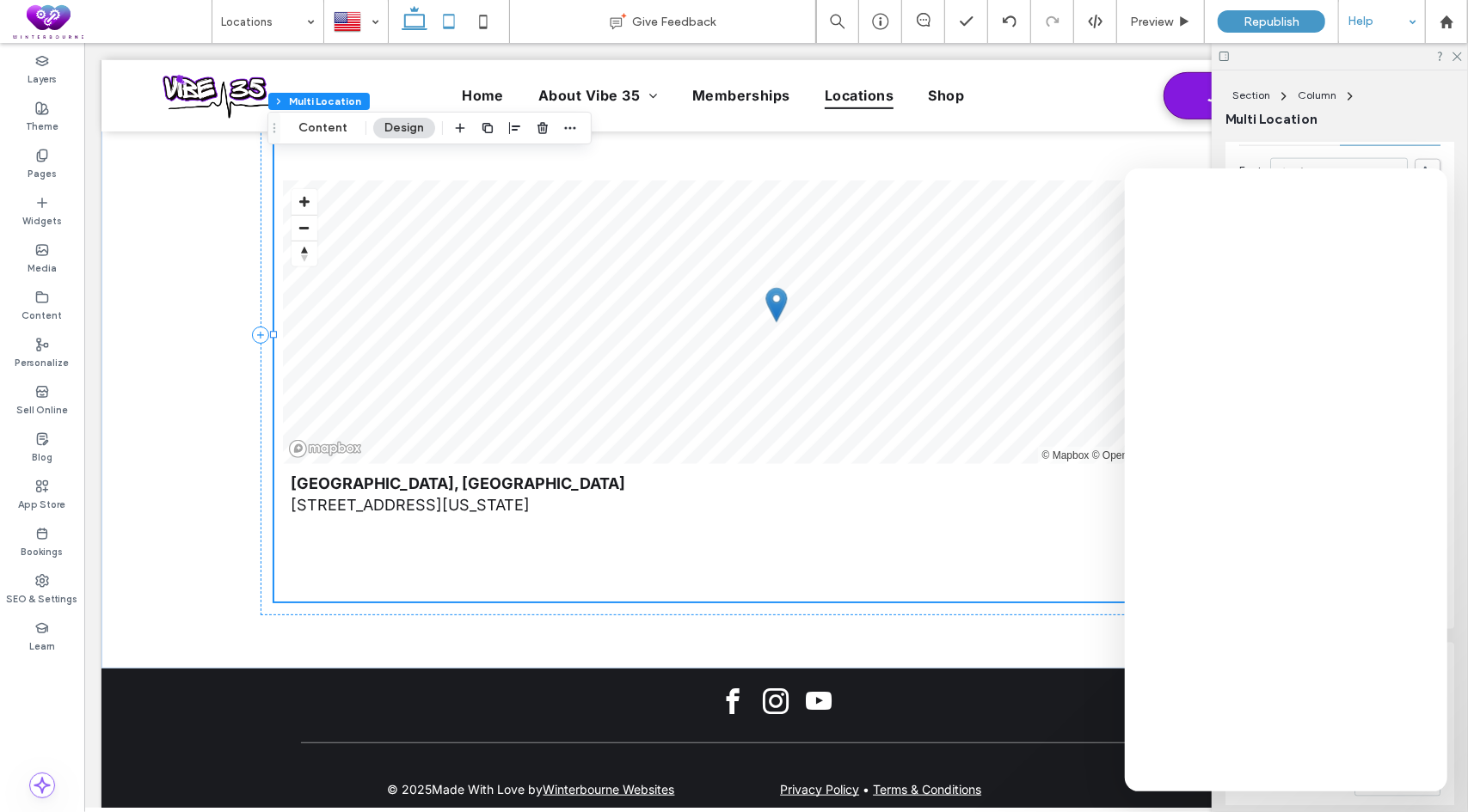
click at [454, 17] on icon at bounding box center [449, 21] width 35 height 34
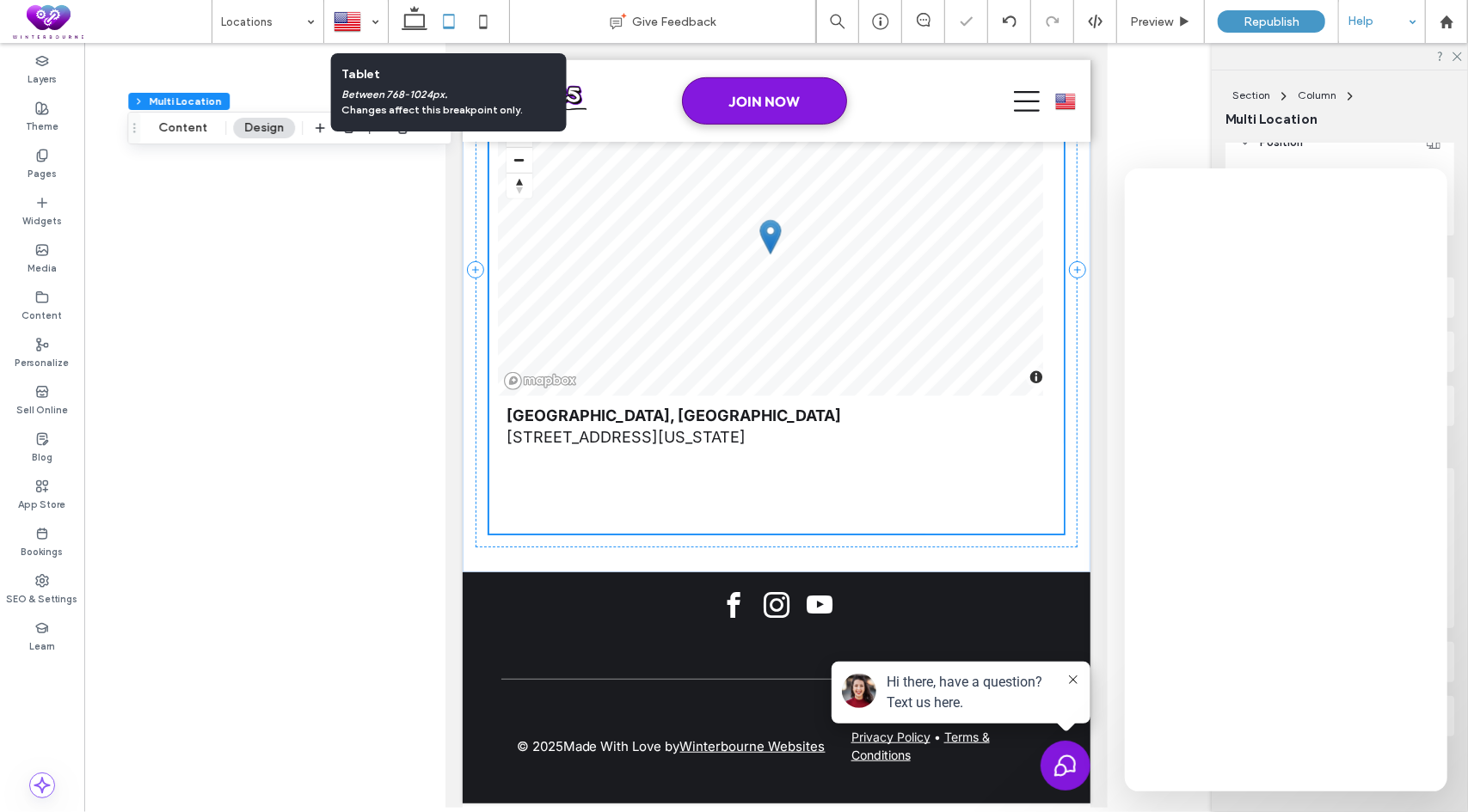
scroll to position [387, 0]
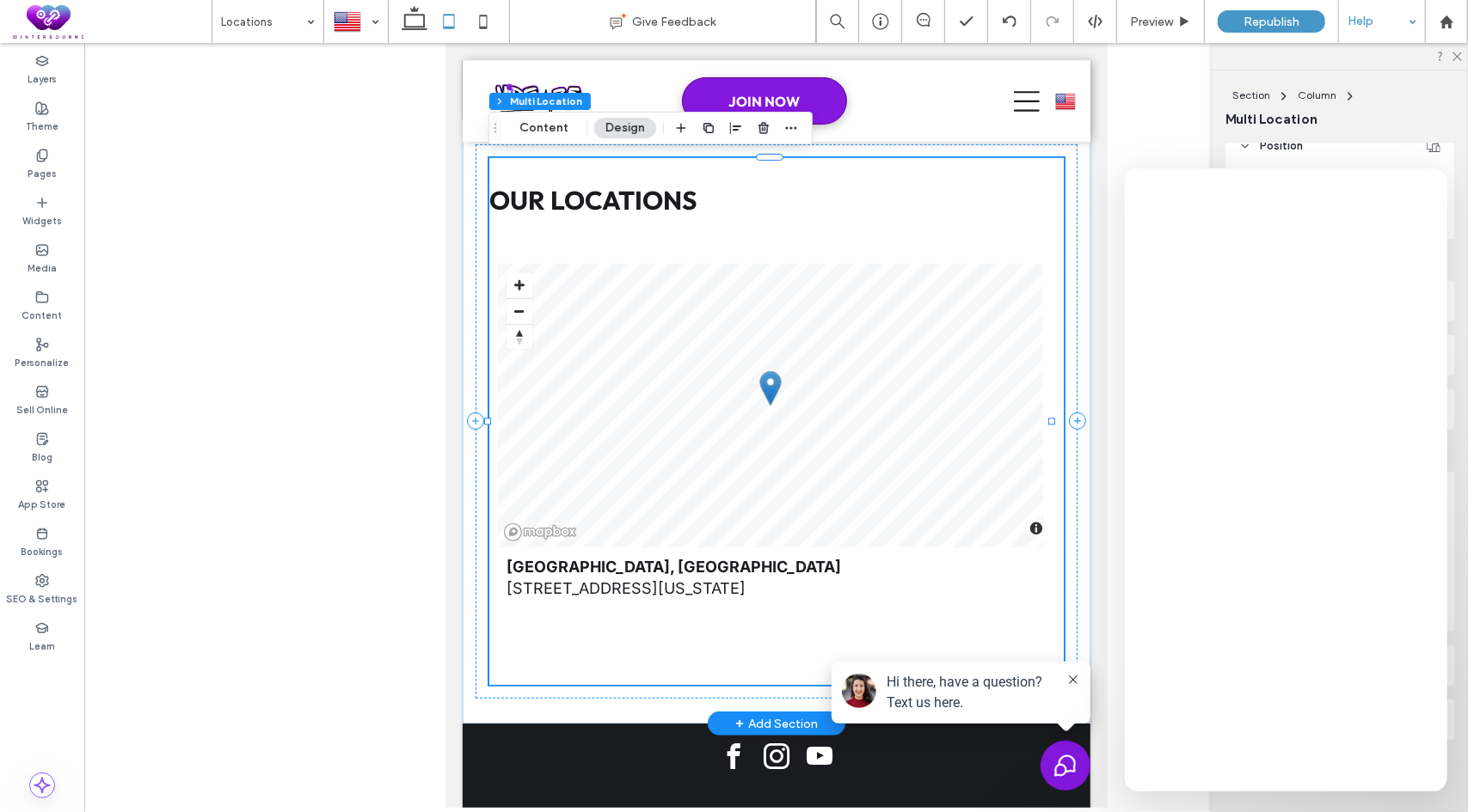
click at [655, 646] on div "Doylestown, PA 812 North Easton Road, Doylestown, Pennsylvania 18902, United St…" at bounding box center [776, 616] width 558 height 138
click at [559, 127] on button "Content" at bounding box center [543, 127] width 71 height 21
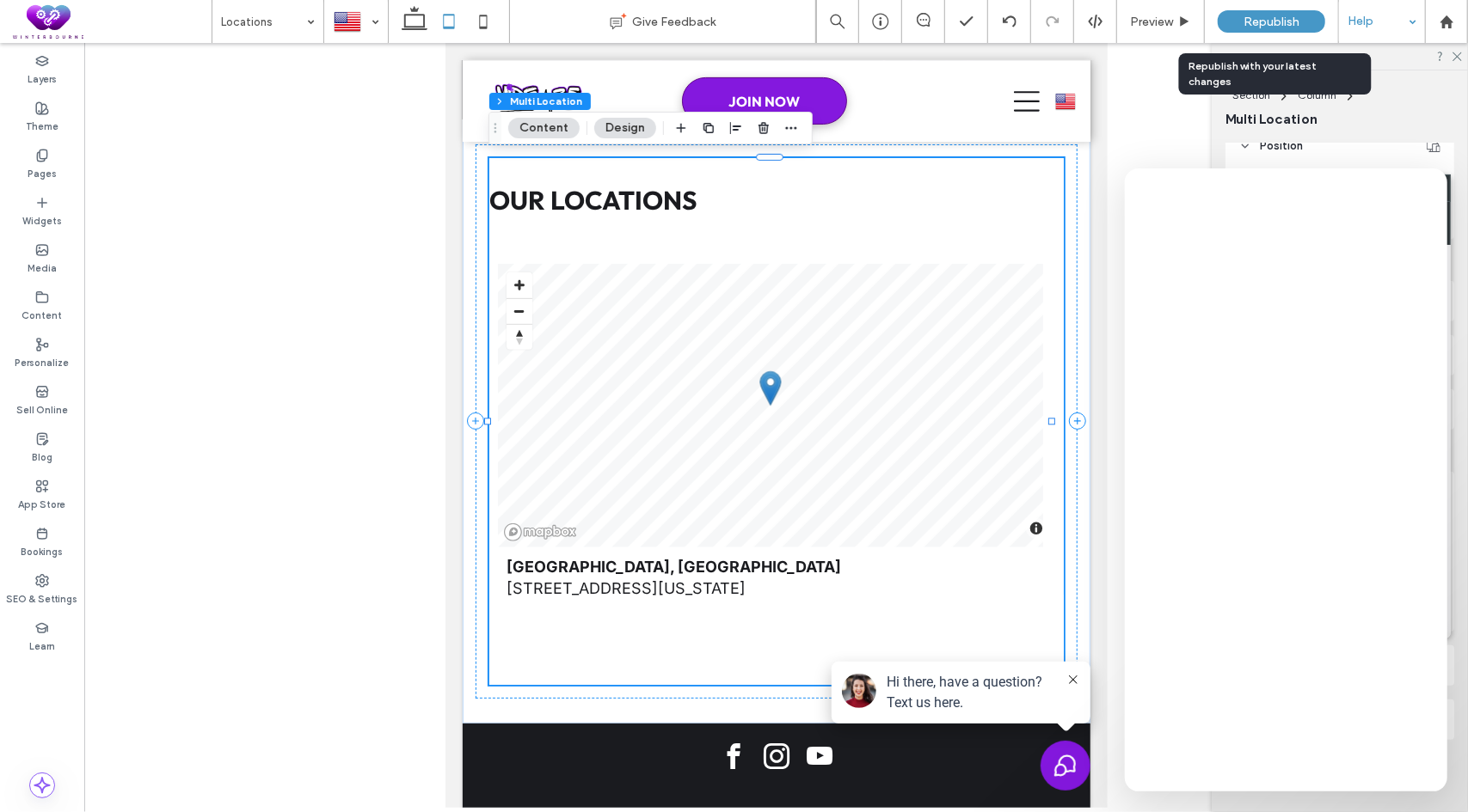
click at [1276, 25] on span "Republish" at bounding box center [1271, 22] width 56 height 15
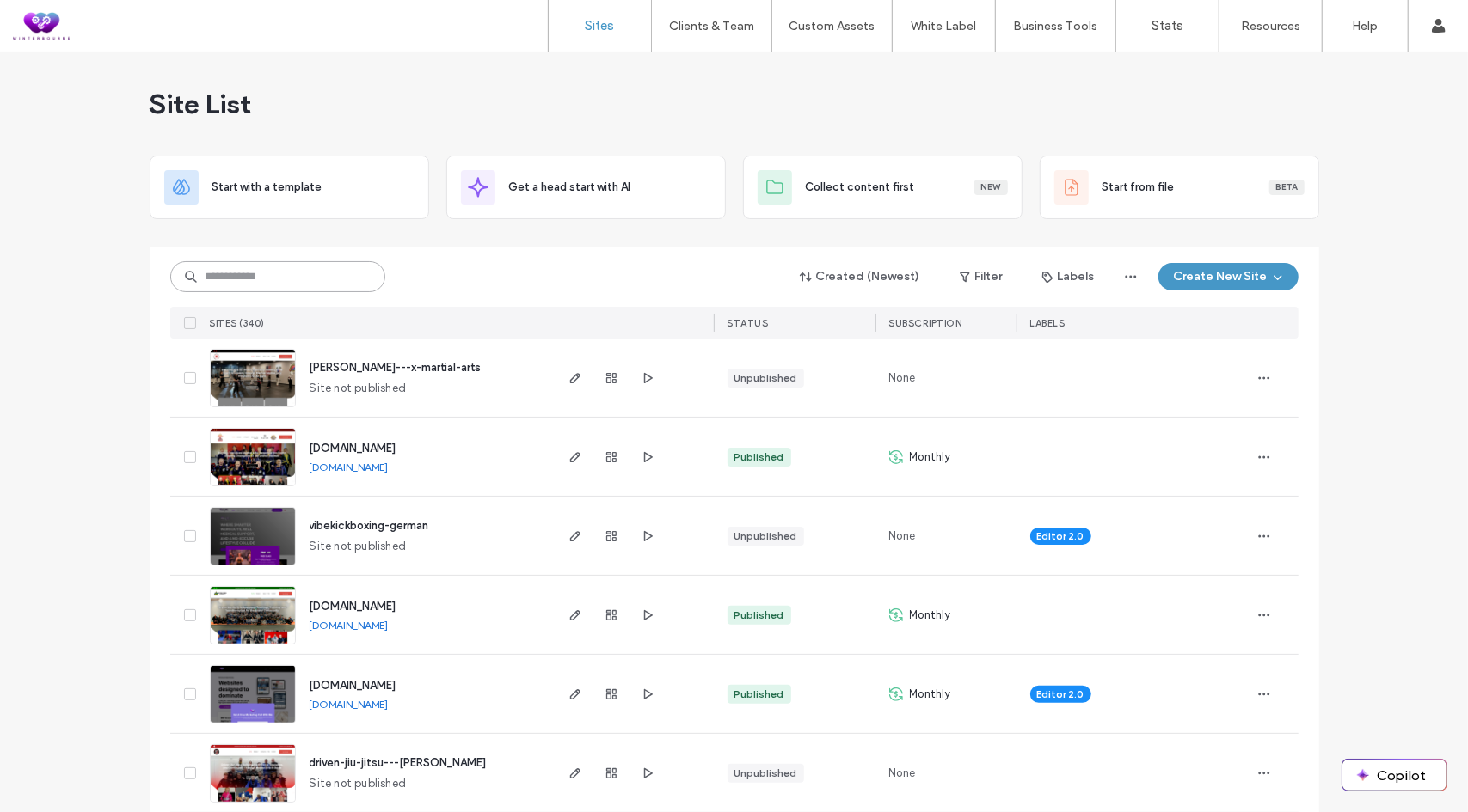
click at [301, 281] on input at bounding box center [278, 276] width 215 height 31
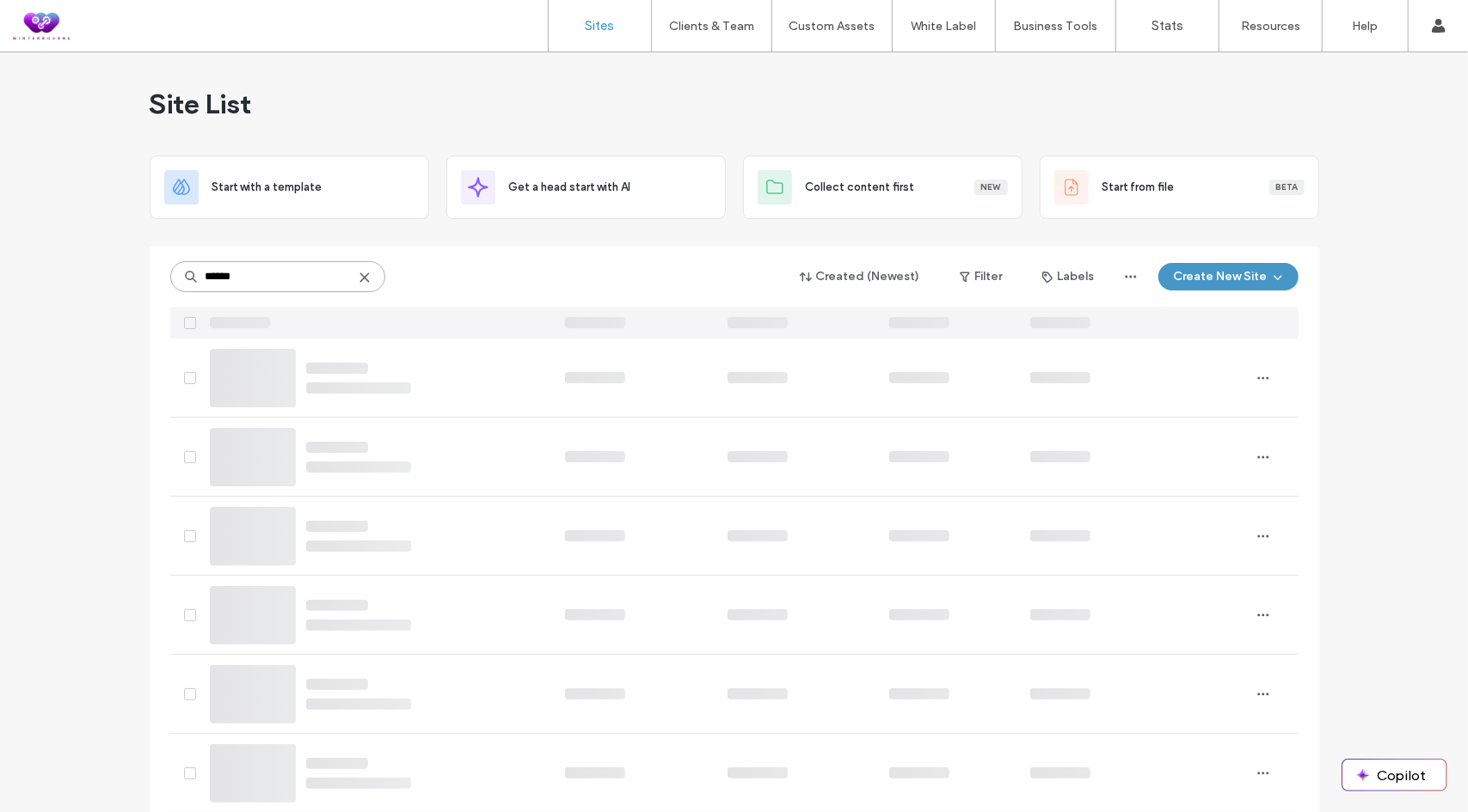
type input "******"
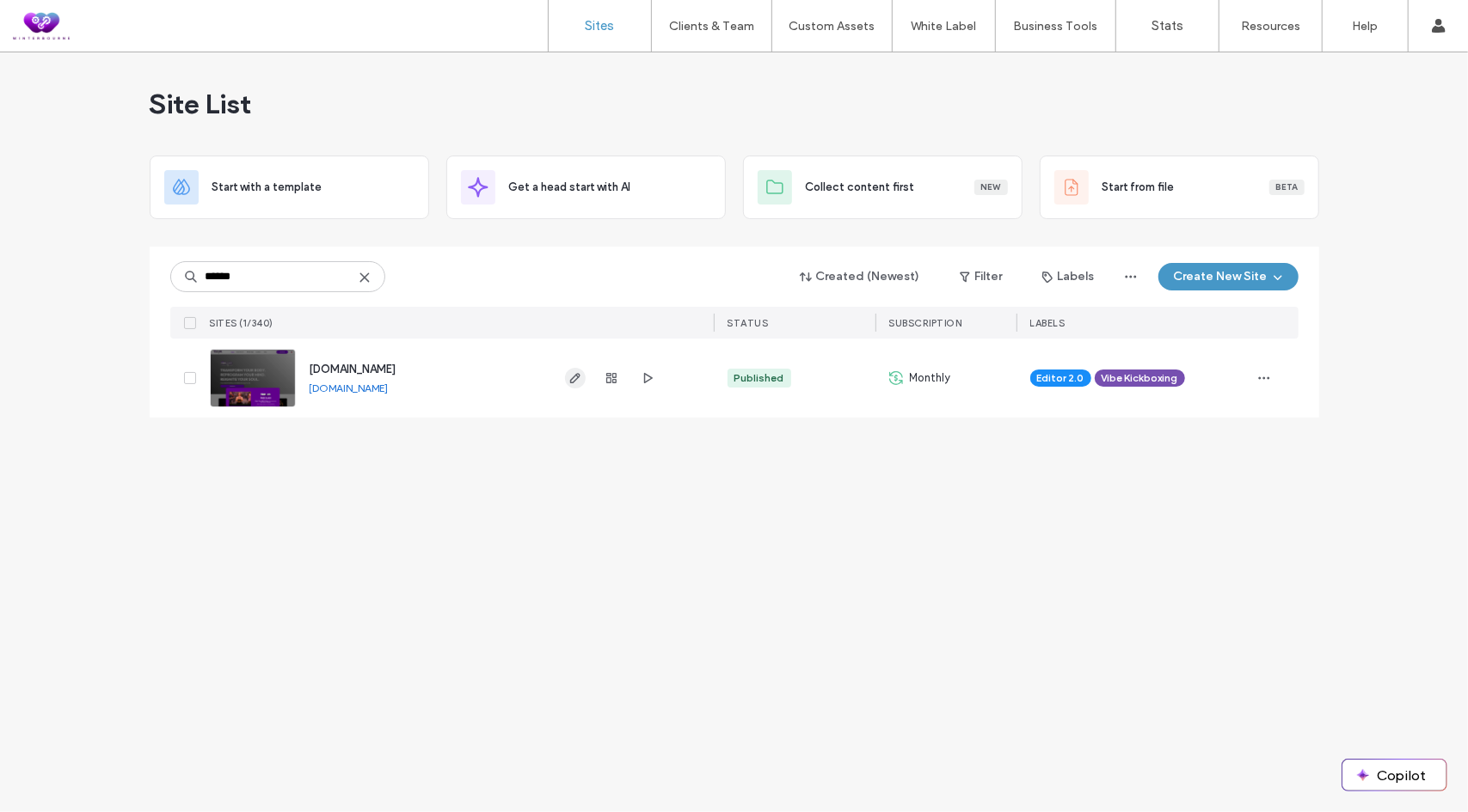
click at [573, 377] on use "button" at bounding box center [574, 377] width 10 height 10
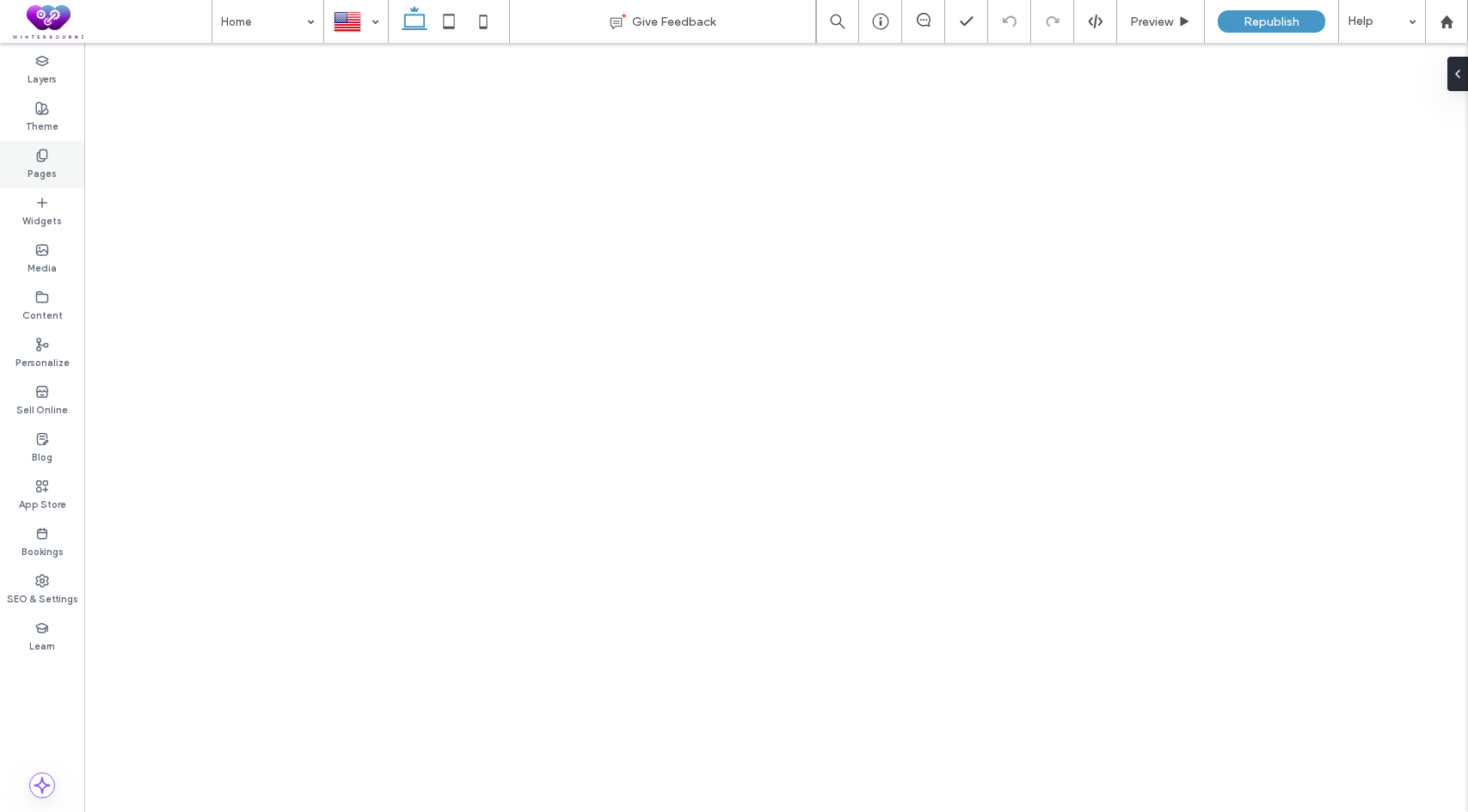
click at [59, 156] on div "Pages" at bounding box center [41, 165] width 84 height 47
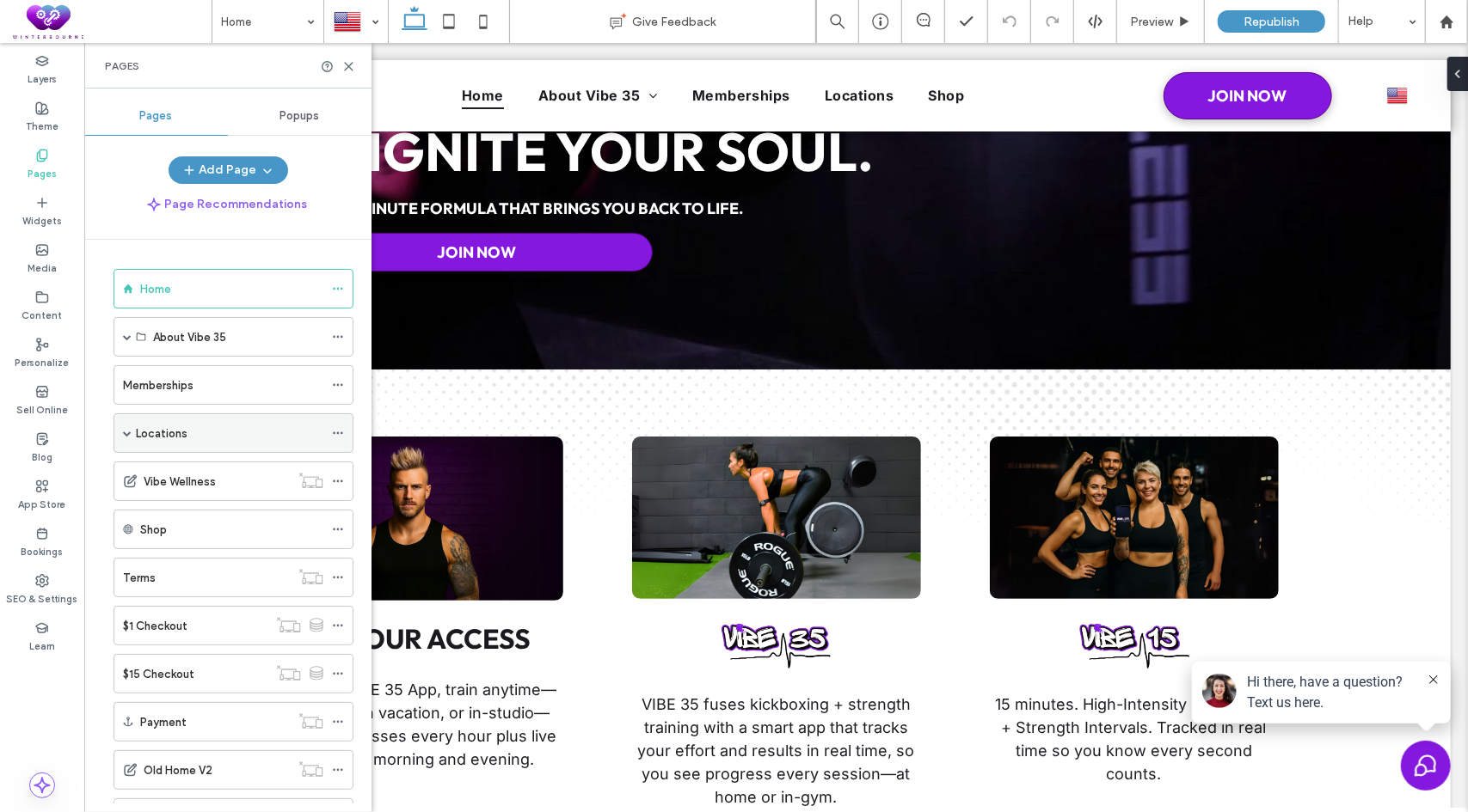
click at [170, 434] on label "Locations" at bounding box center [162, 434] width 51 height 31
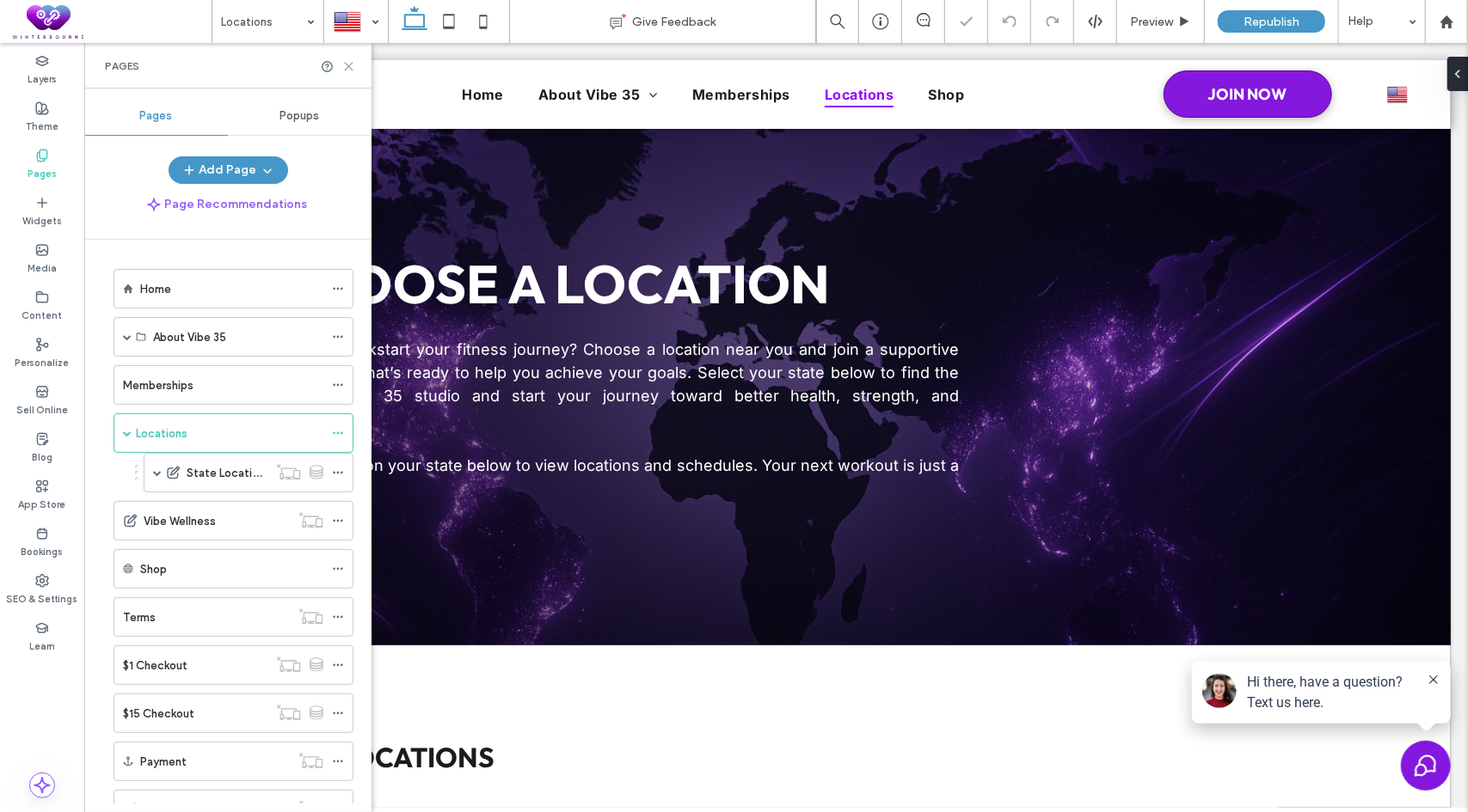
click at [350, 61] on icon at bounding box center [348, 66] width 13 height 13
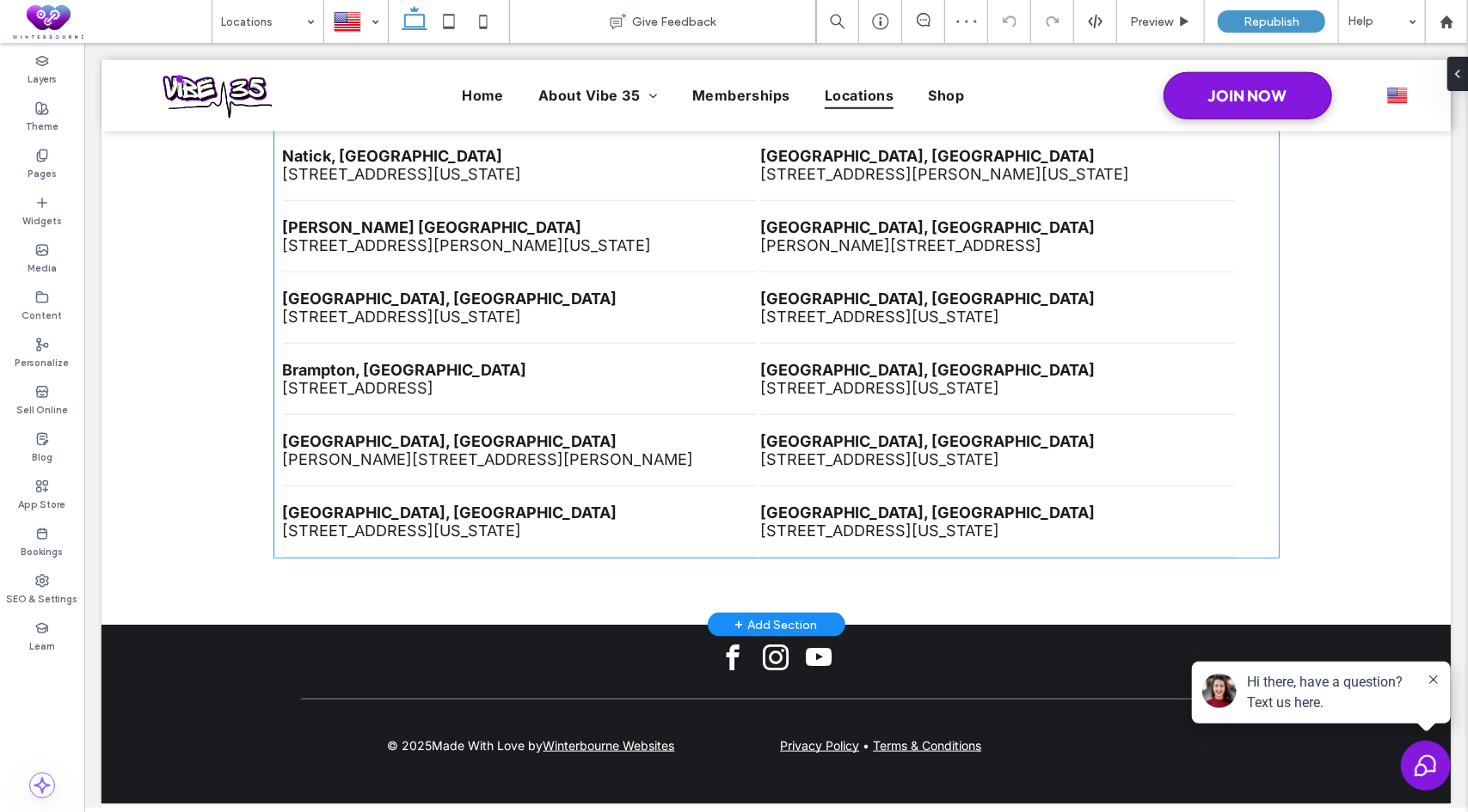
scroll to position [1240, 0]
click at [1227, 394] on ul "[GEOGRAPHIC_DATA], [GEOGRAPHIC_DATA] [STREET_ADDRESS][US_STATE] [GEOGRAPHIC_DAT…" at bounding box center [775, 307] width 987 height 501
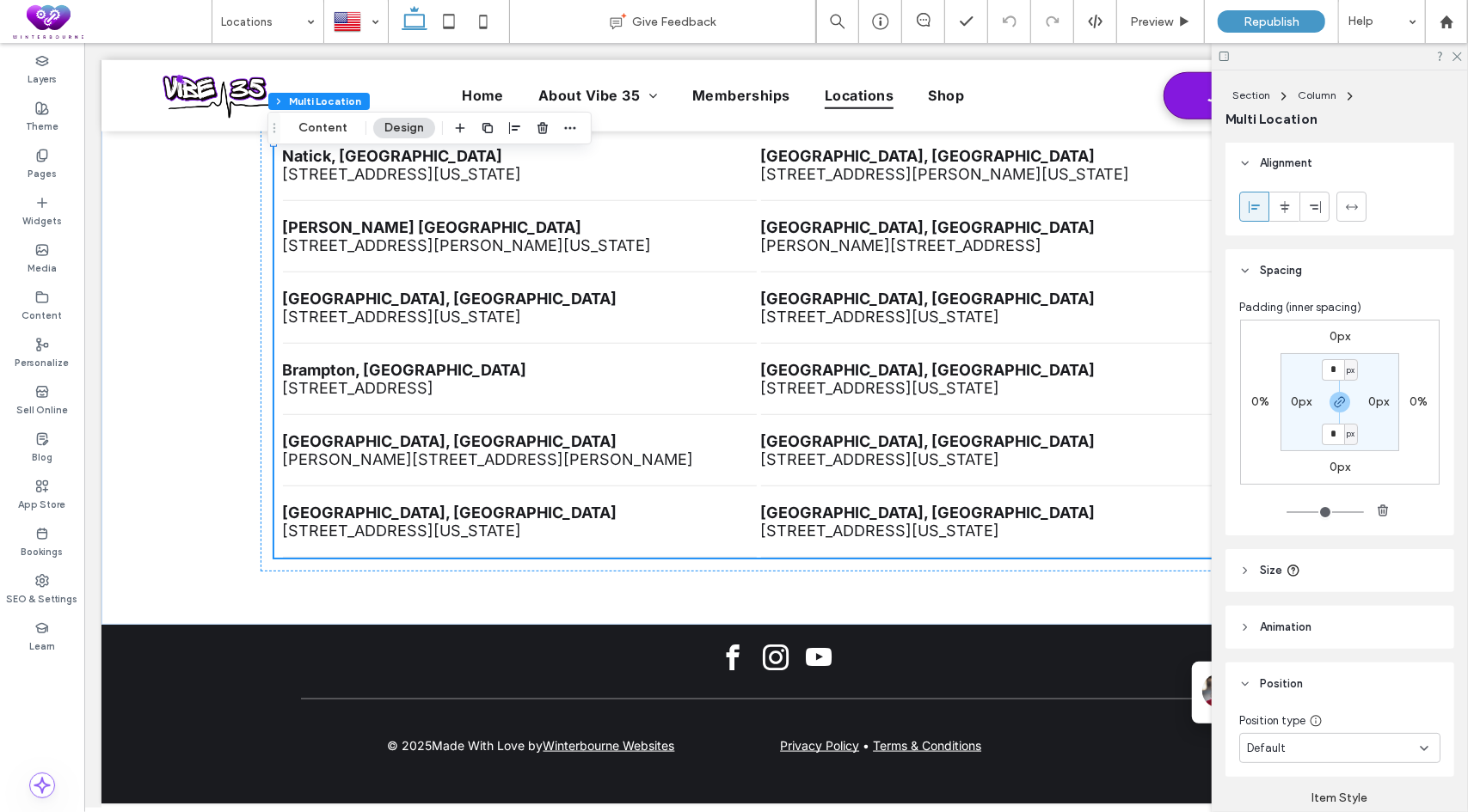
scroll to position [0, 0]
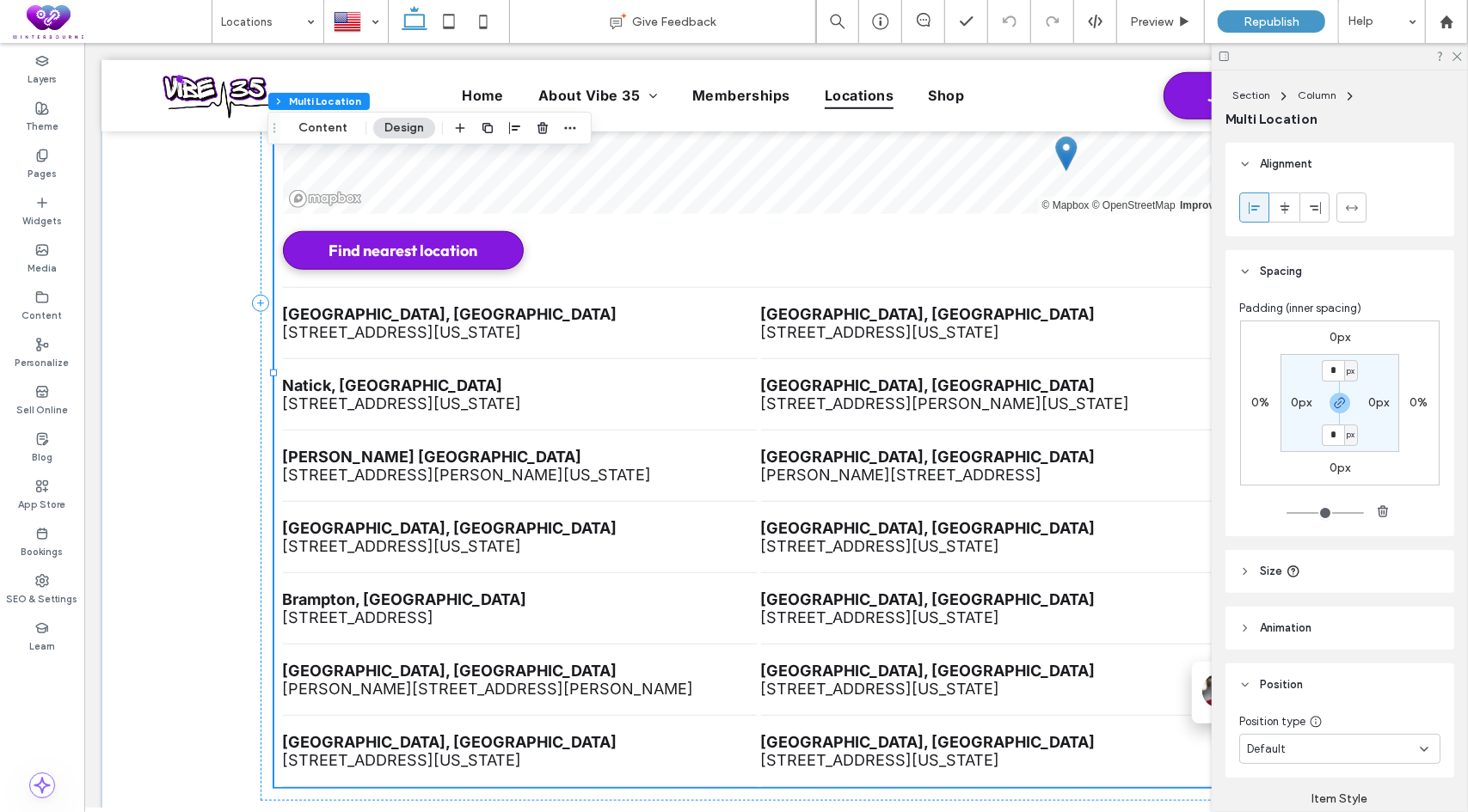
click at [534, 300] on li "[GEOGRAPHIC_DATA], [GEOGRAPHIC_DATA] [STREET_ADDRESS][US_STATE]" at bounding box center [519, 322] width 473 height 71
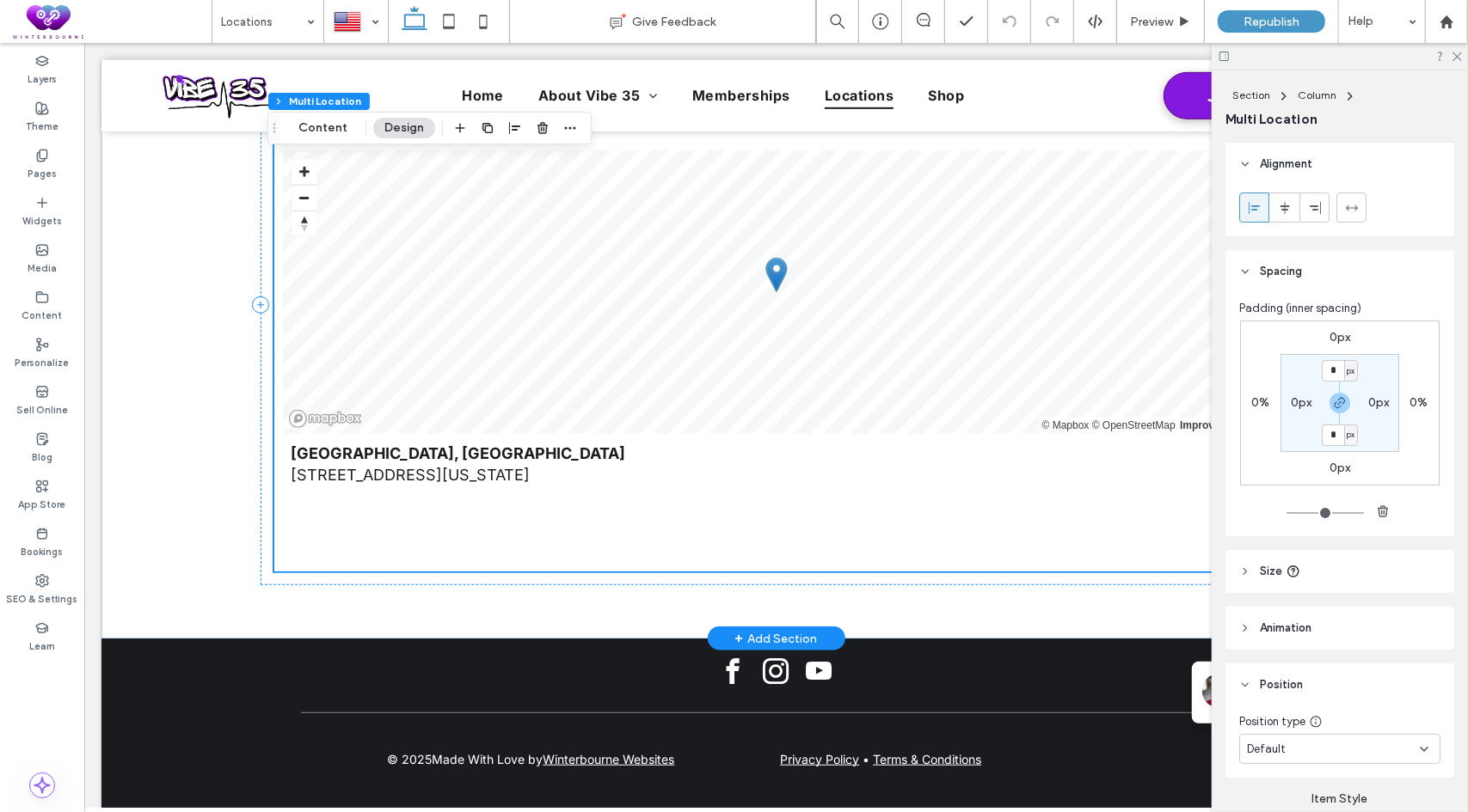
scroll to position [646, 0]
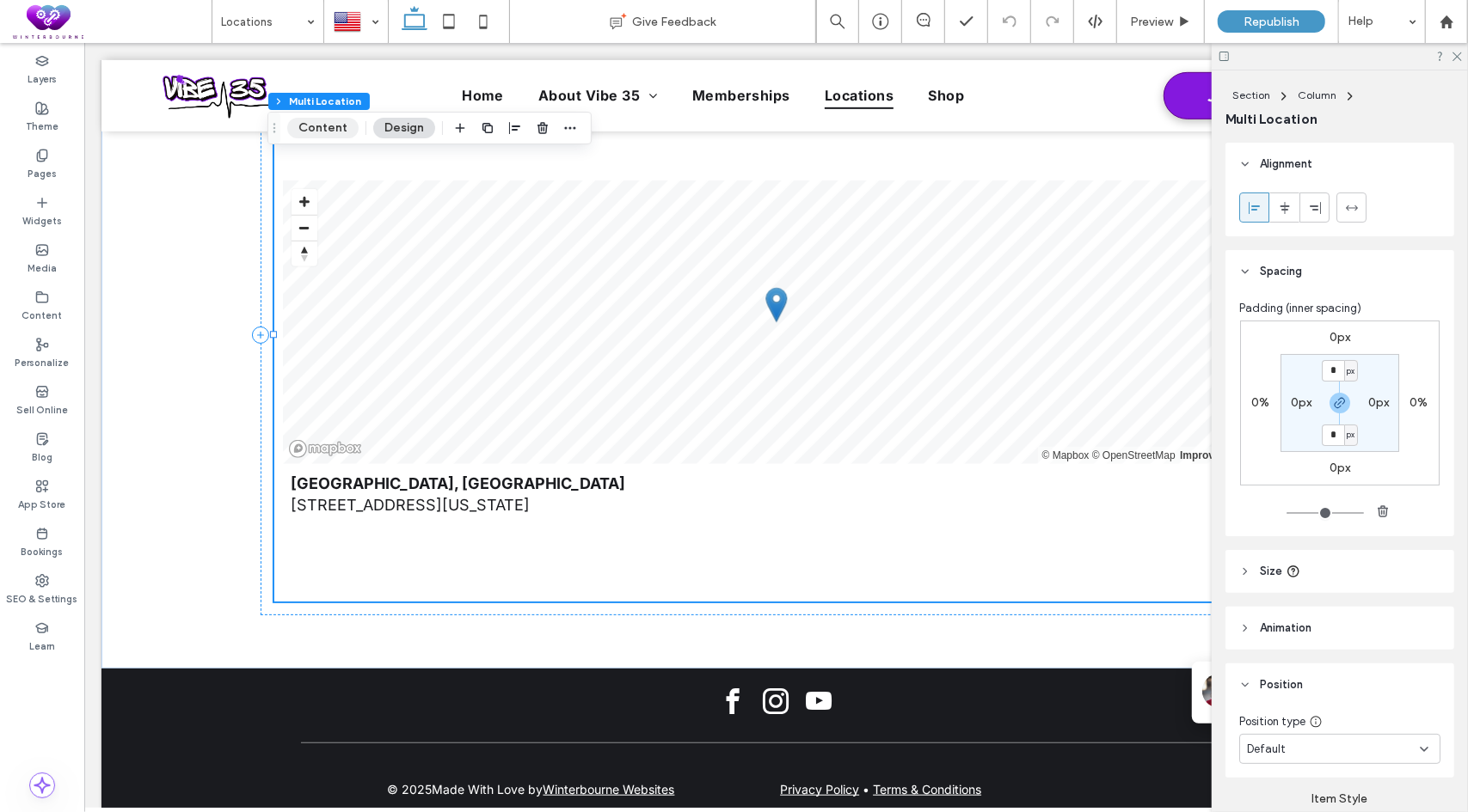
drag, startPoint x: 260, startPoint y: 104, endPoint x: 273, endPoint y: 107, distance: 13.3
click at [316, 135] on button "Content" at bounding box center [322, 127] width 71 height 21
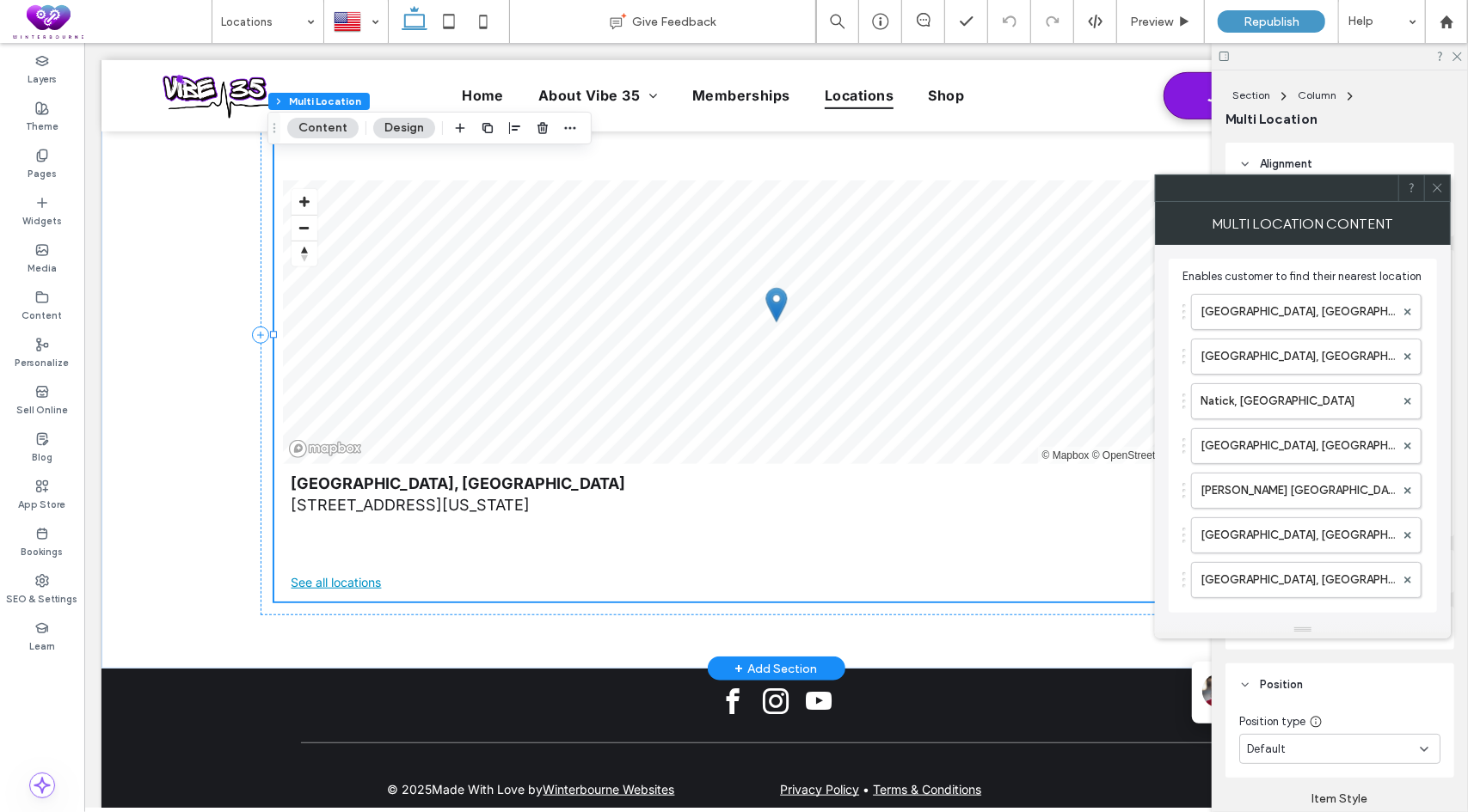
click at [334, 571] on link "See all locations" at bounding box center [776, 581] width 970 height 22
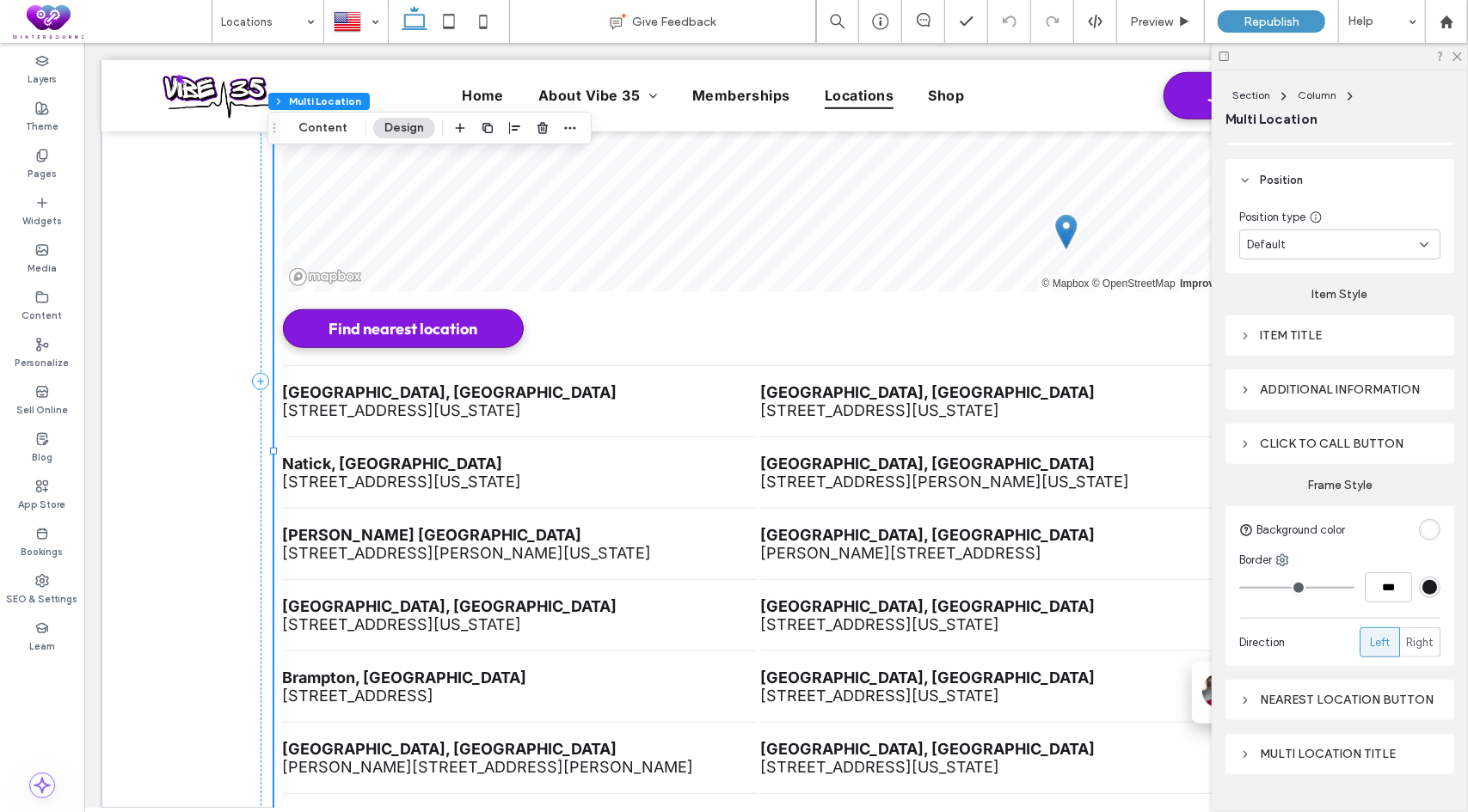
scroll to position [539, 0]
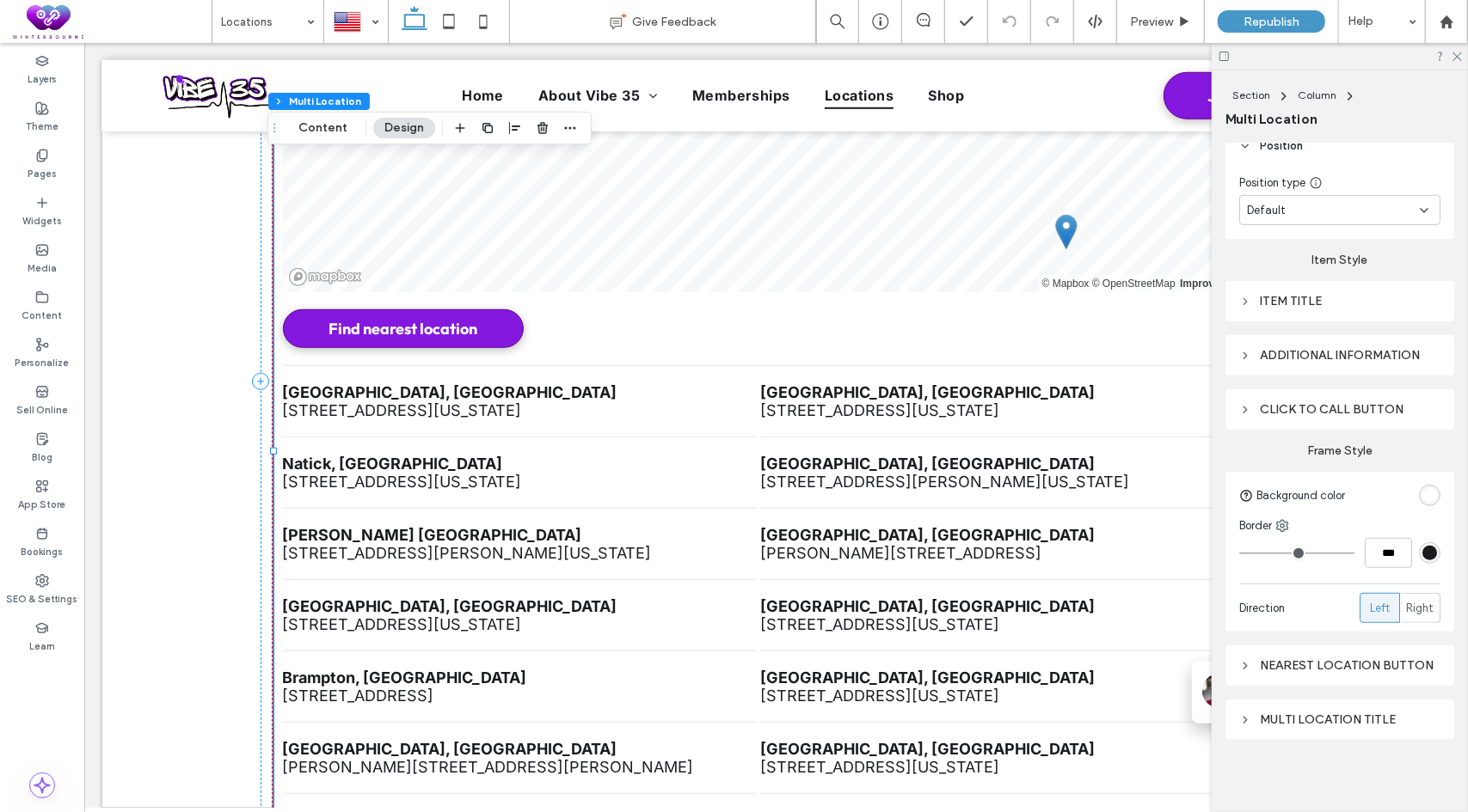
click at [1422, 492] on div "rgb(255, 255, 255)" at bounding box center [1429, 495] width 15 height 15
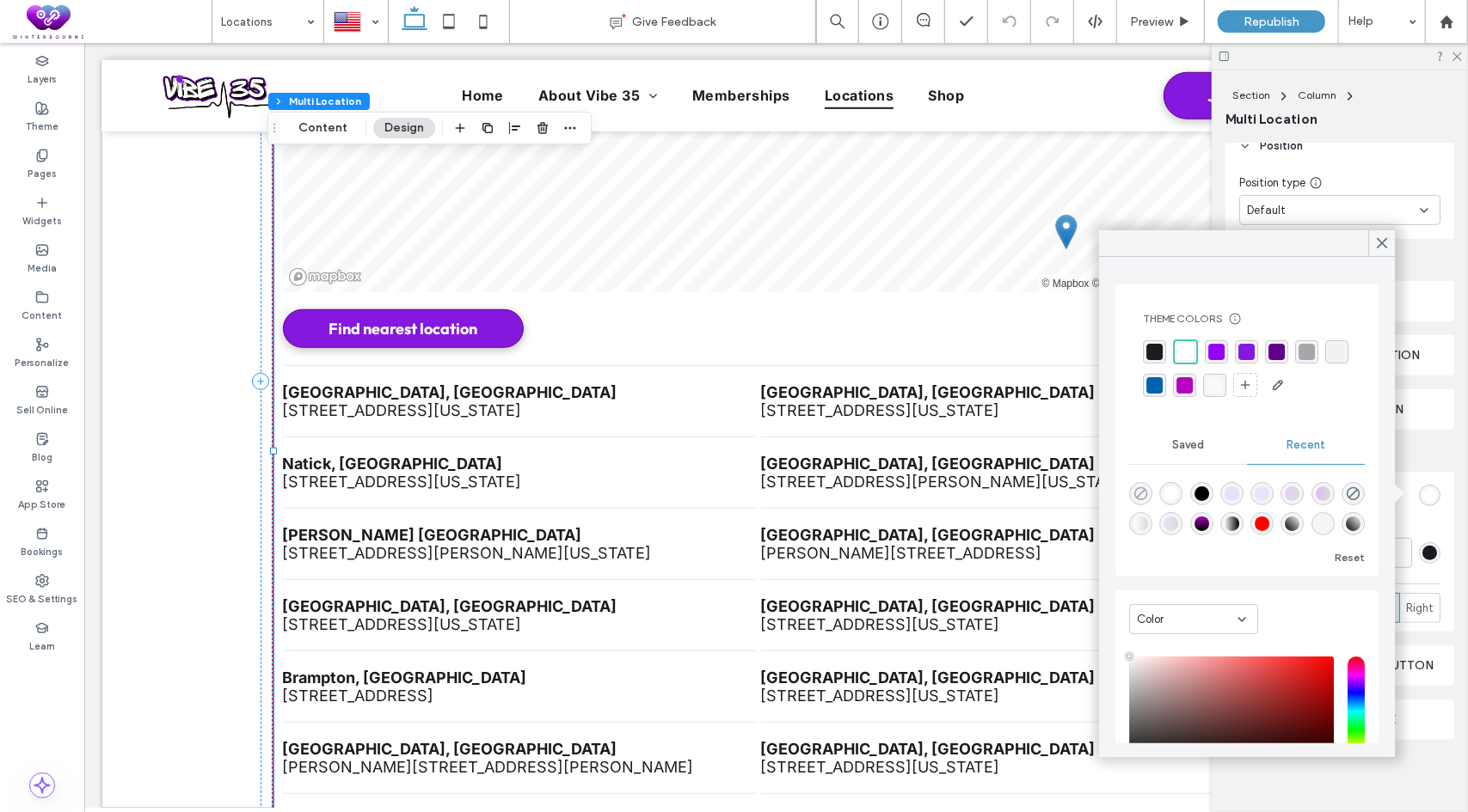
click at [1142, 491] on use "rgba(0, 0, 0, 0)" at bounding box center [1140, 493] width 13 height 13
type input "*******"
type input "*"
type input "**"
click at [1382, 239] on icon at bounding box center [1381, 243] width 16 height 16
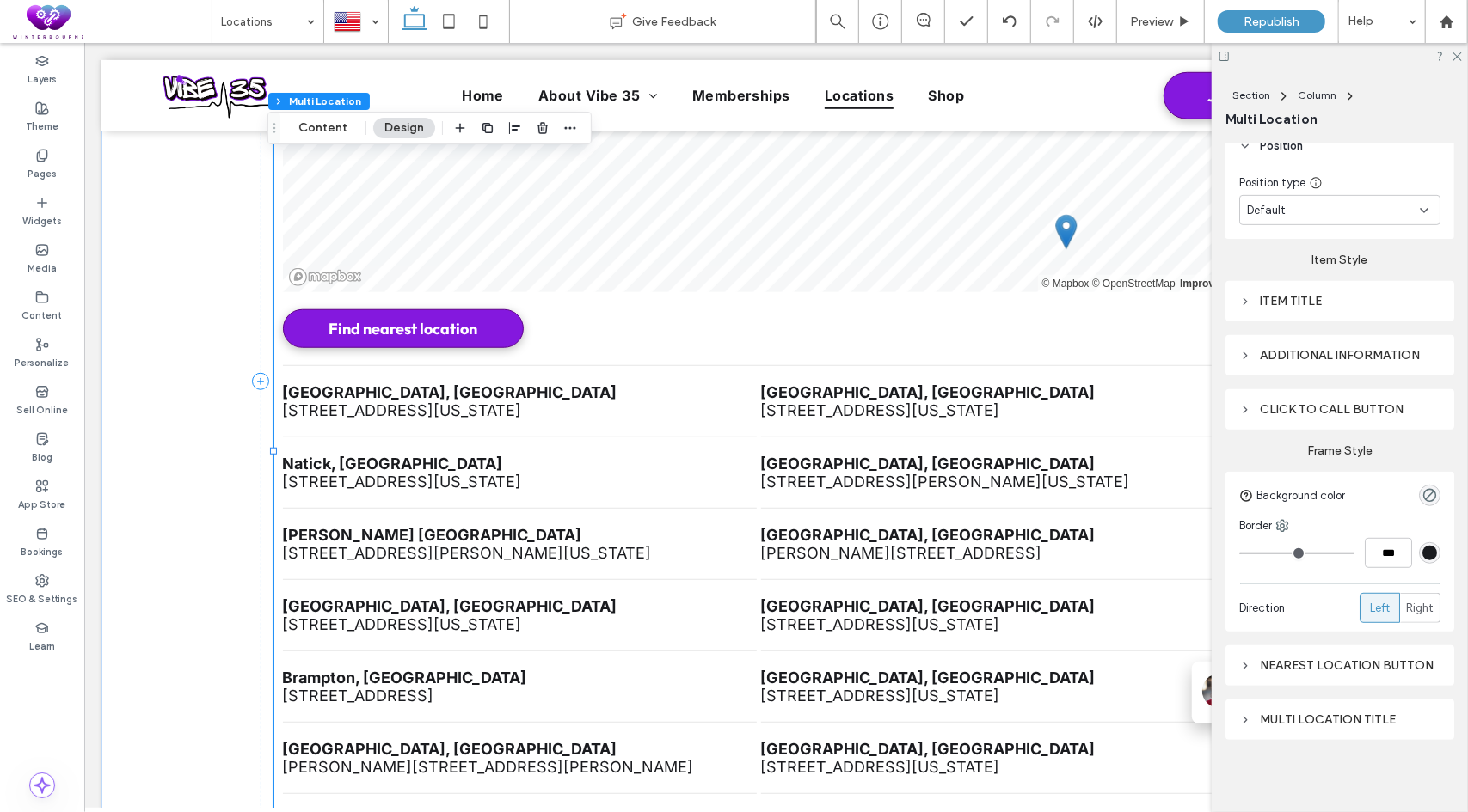
click at [467, 404] on li "[GEOGRAPHIC_DATA], [GEOGRAPHIC_DATA] [STREET_ADDRESS][US_STATE]" at bounding box center [519, 401] width 473 height 71
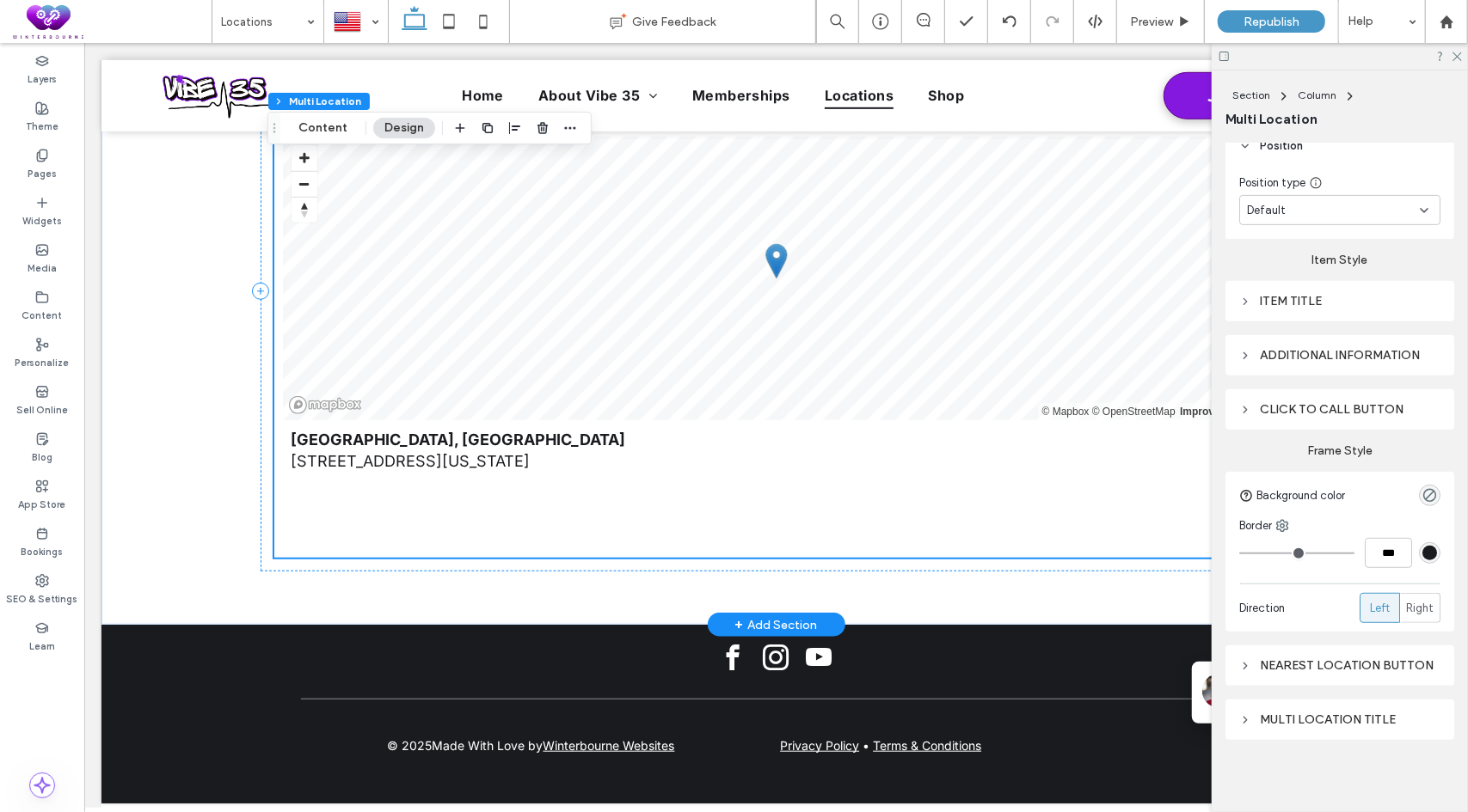
scroll to position [646, 0]
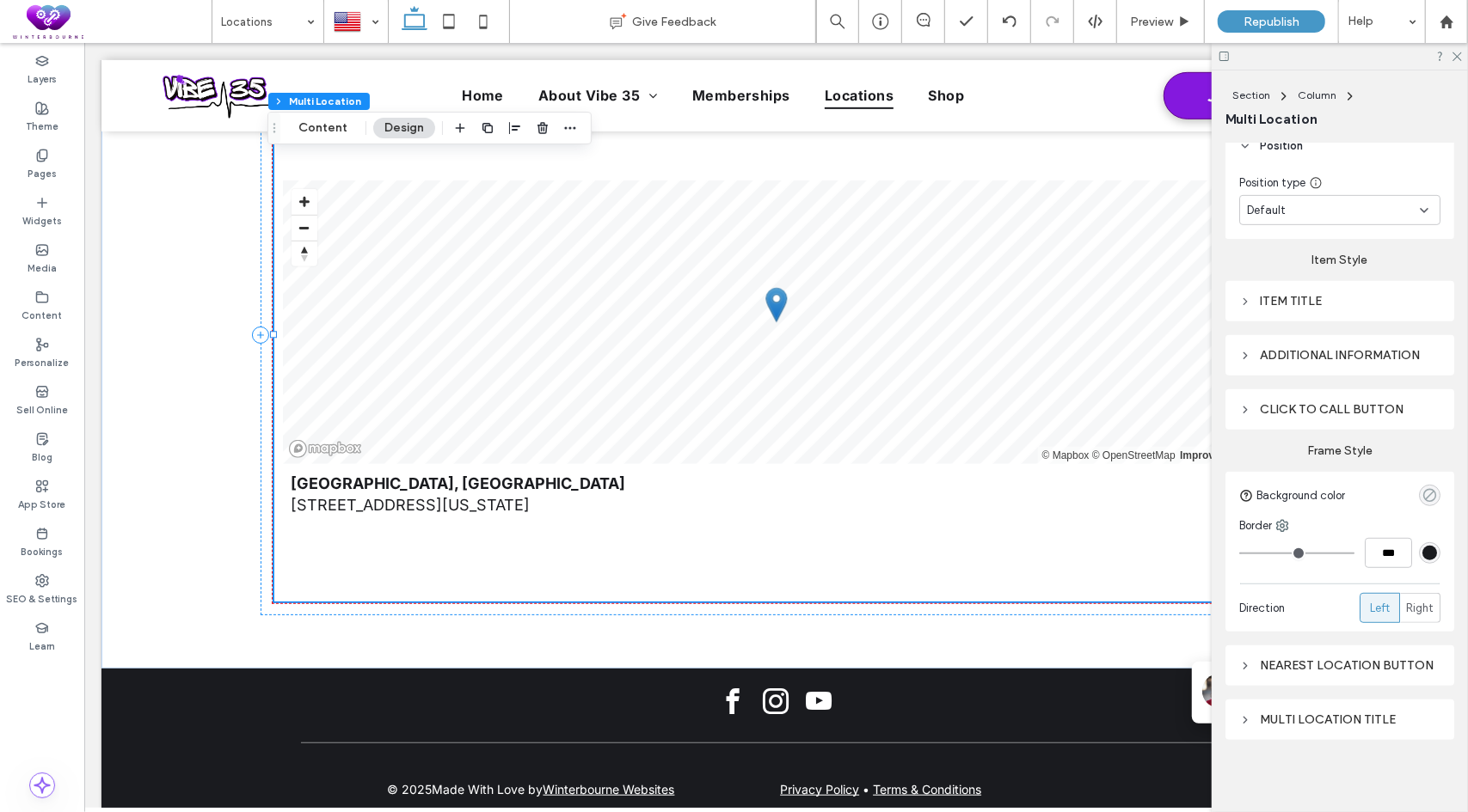
click at [1422, 488] on icon "rgba(0, 0, 0, 0)" at bounding box center [1429, 495] width 15 height 15
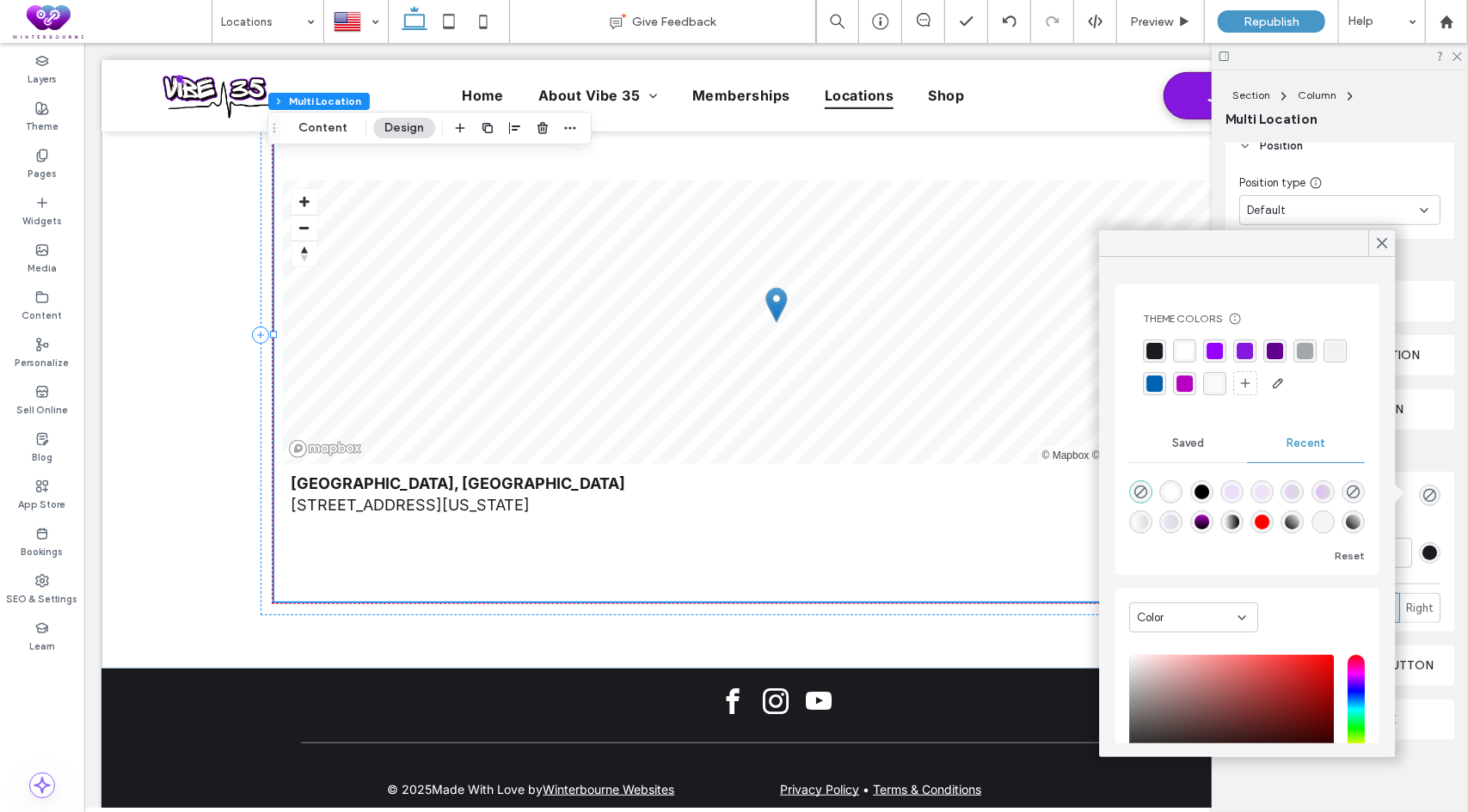
click at [1155, 353] on div "rgba(26, 27, 31, 1)" at bounding box center [1153, 351] width 17 height 17
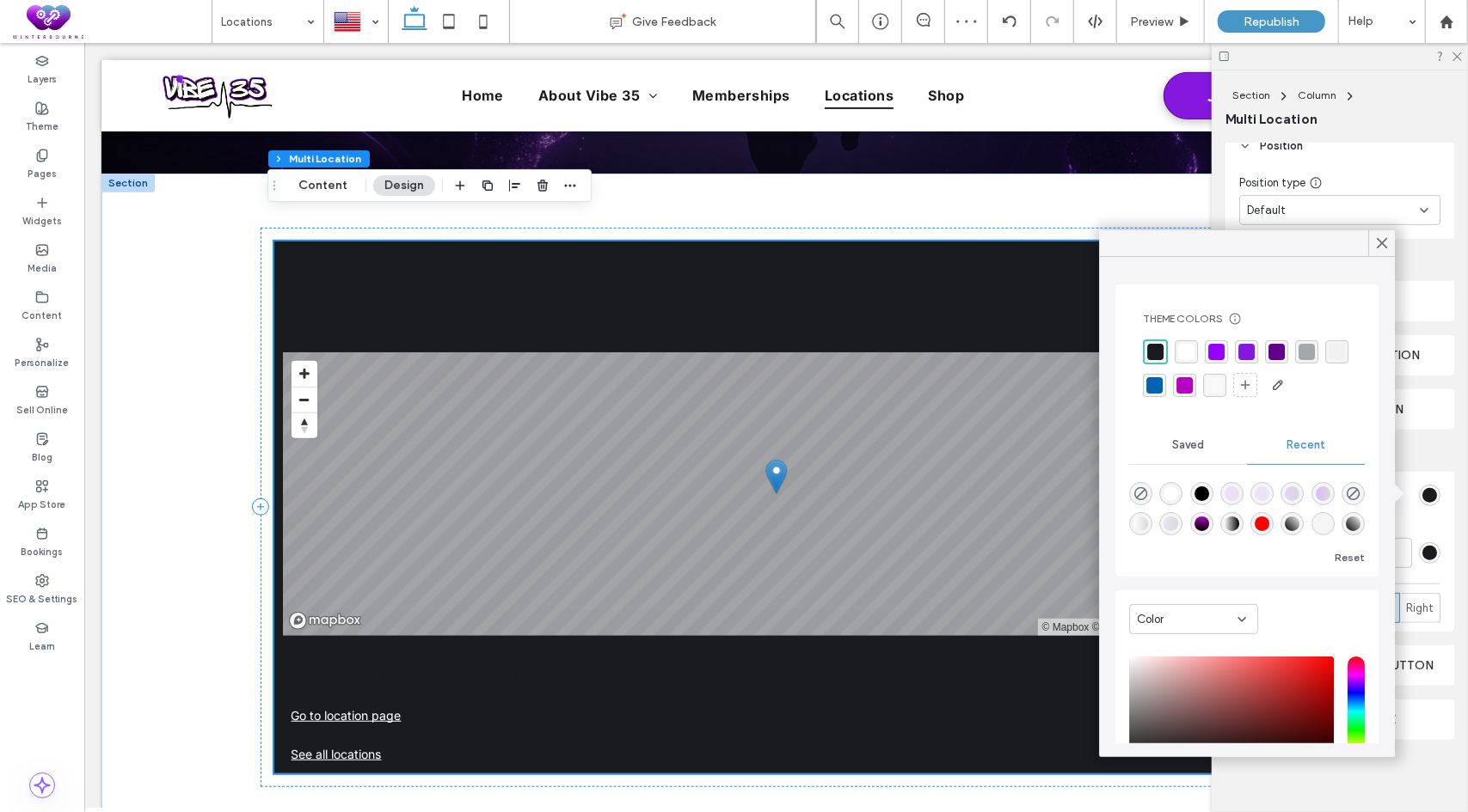
scroll to position [561, 0]
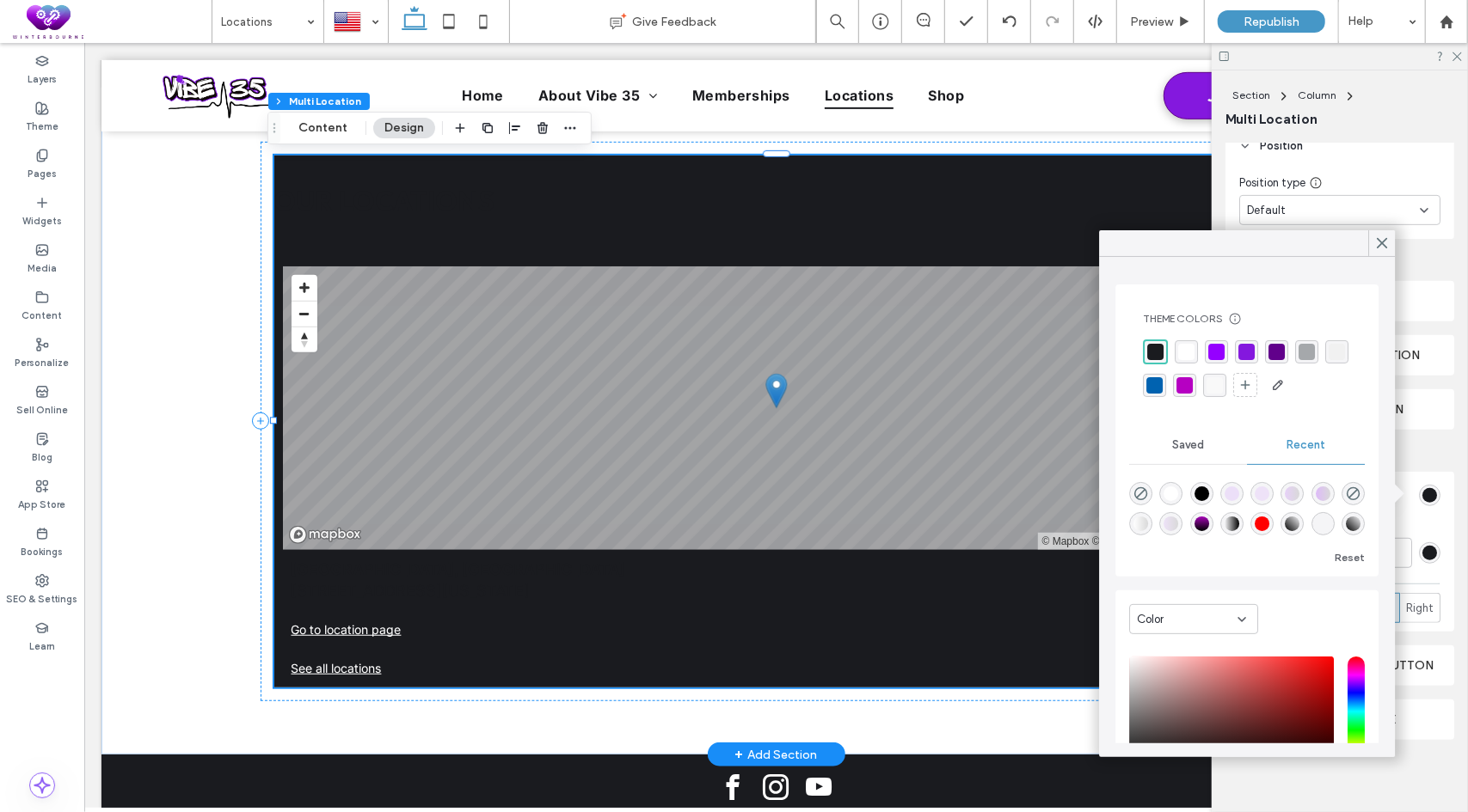
click at [482, 196] on div "Our Locations All Locations INFO MAP © Mapbox © OpenStreetMap Improve this map …" at bounding box center [775, 421] width 1005 height 532
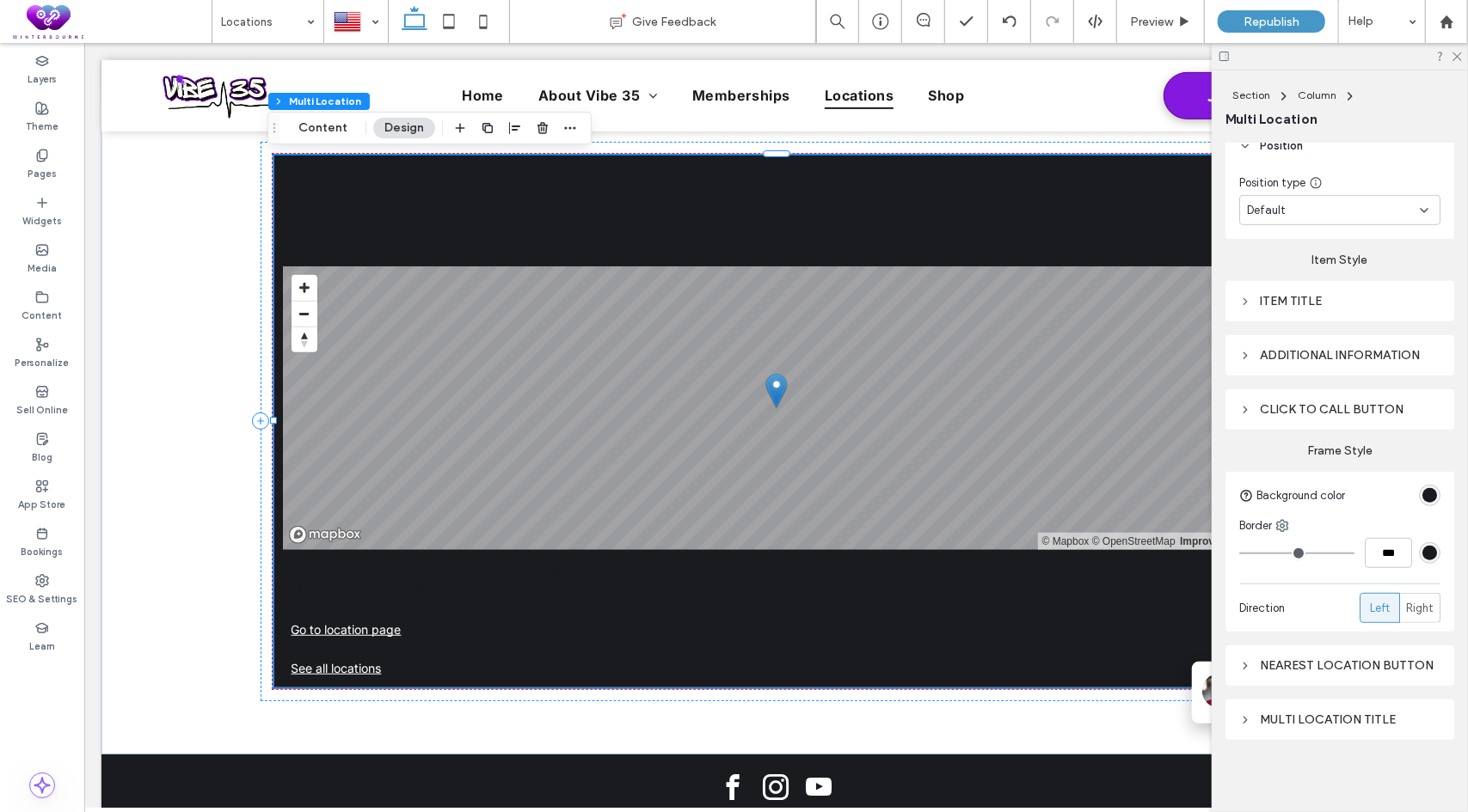
click at [1424, 488] on div "rgba(26, 27, 31, 1)" at bounding box center [1429, 495] width 15 height 15
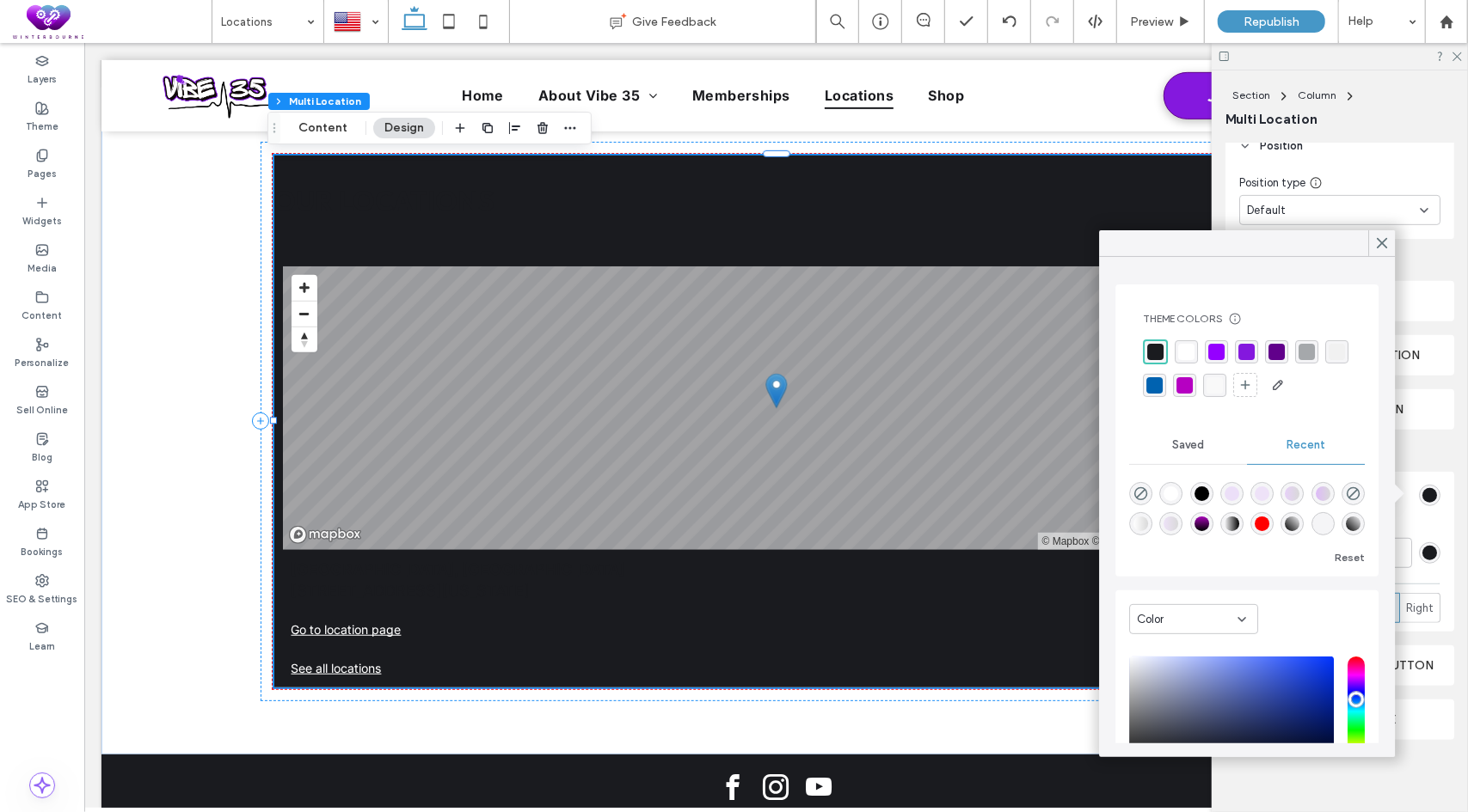
click at [1220, 353] on div "rgba(149, 0, 255, 1)" at bounding box center [1216, 352] width 17 height 17
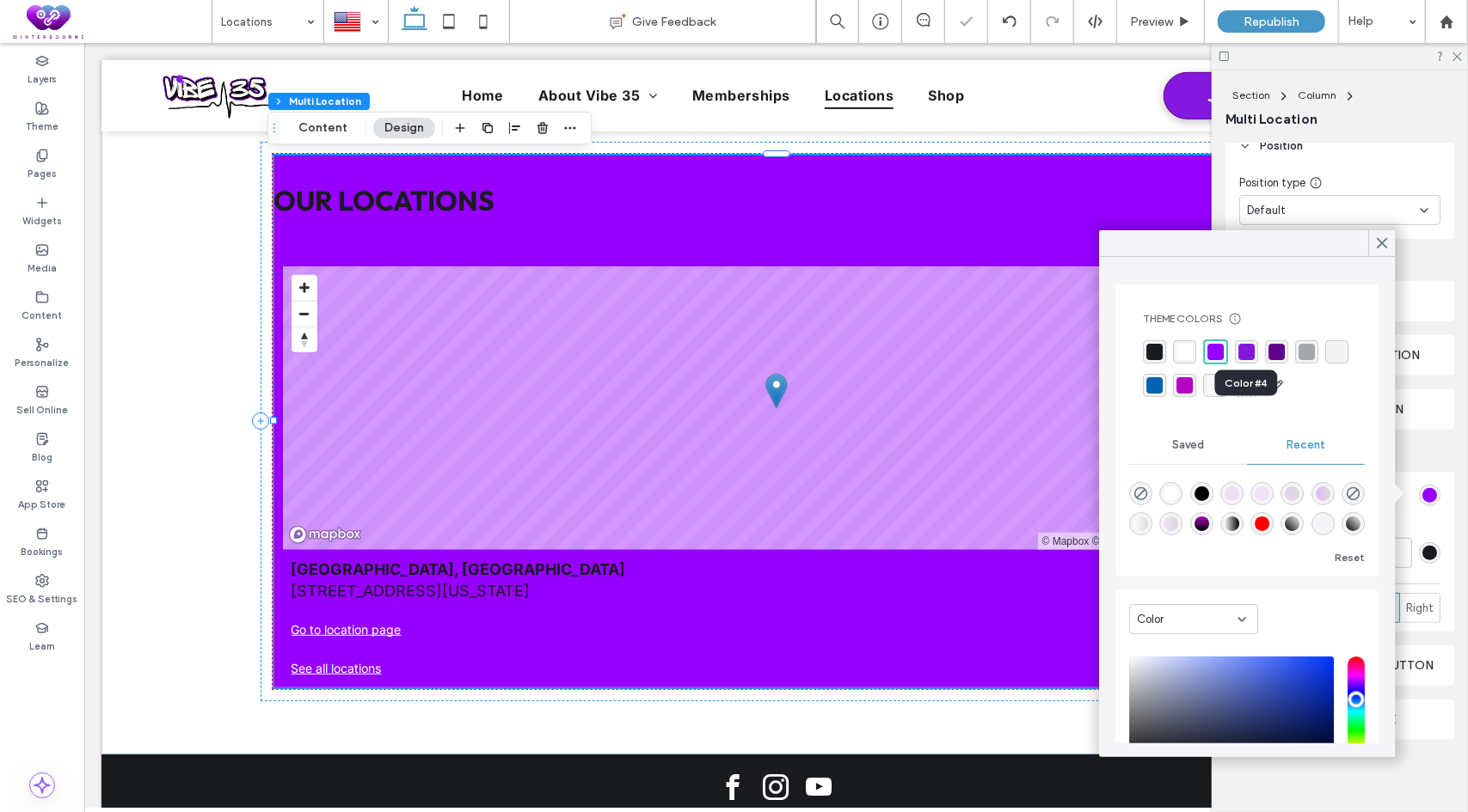
click at [1248, 348] on div "rgba(132, 24, 222, 1)" at bounding box center [1246, 352] width 17 height 17
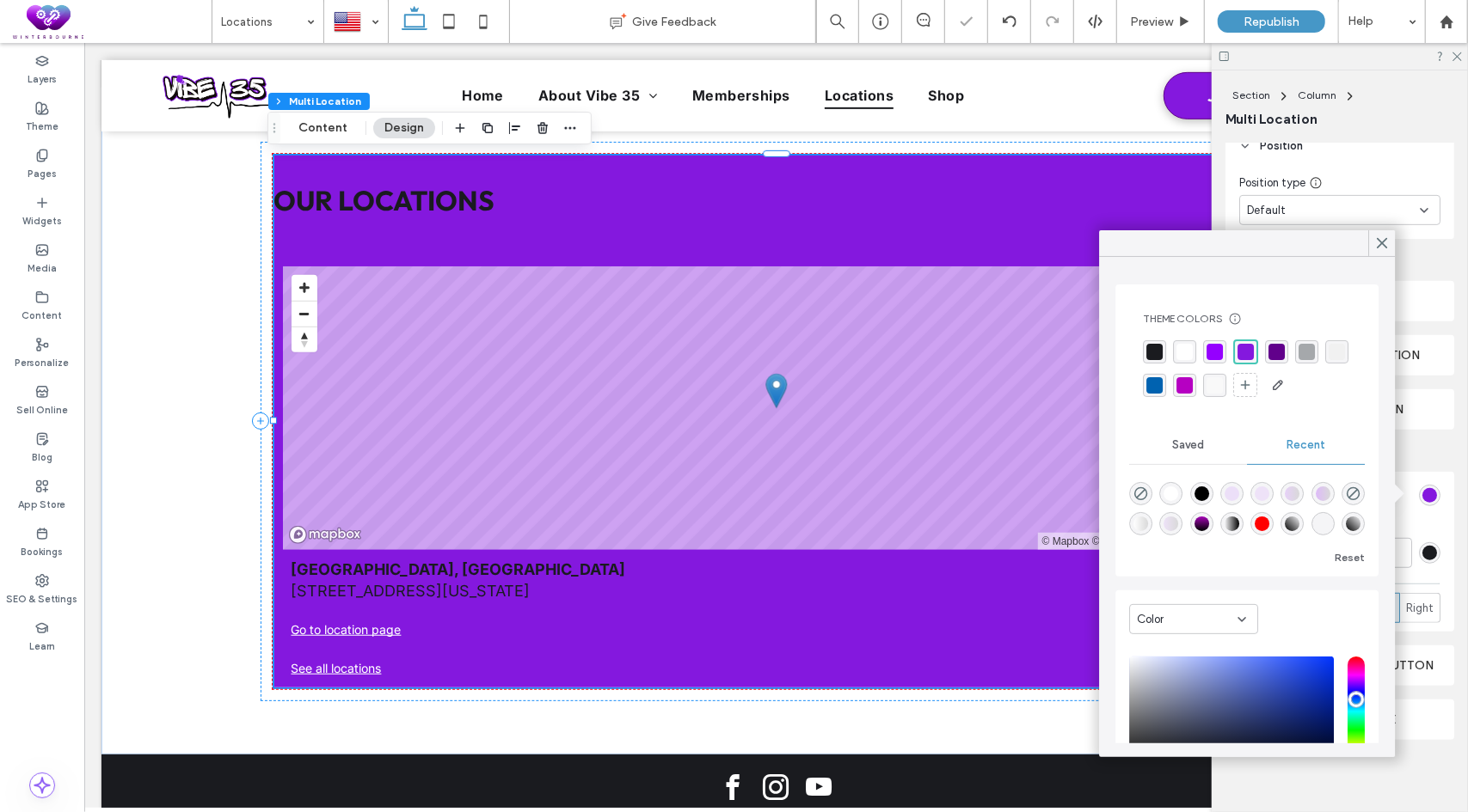
click at [1286, 350] on div "rgba(97, 0, 139, 1)" at bounding box center [1277, 352] width 24 height 24
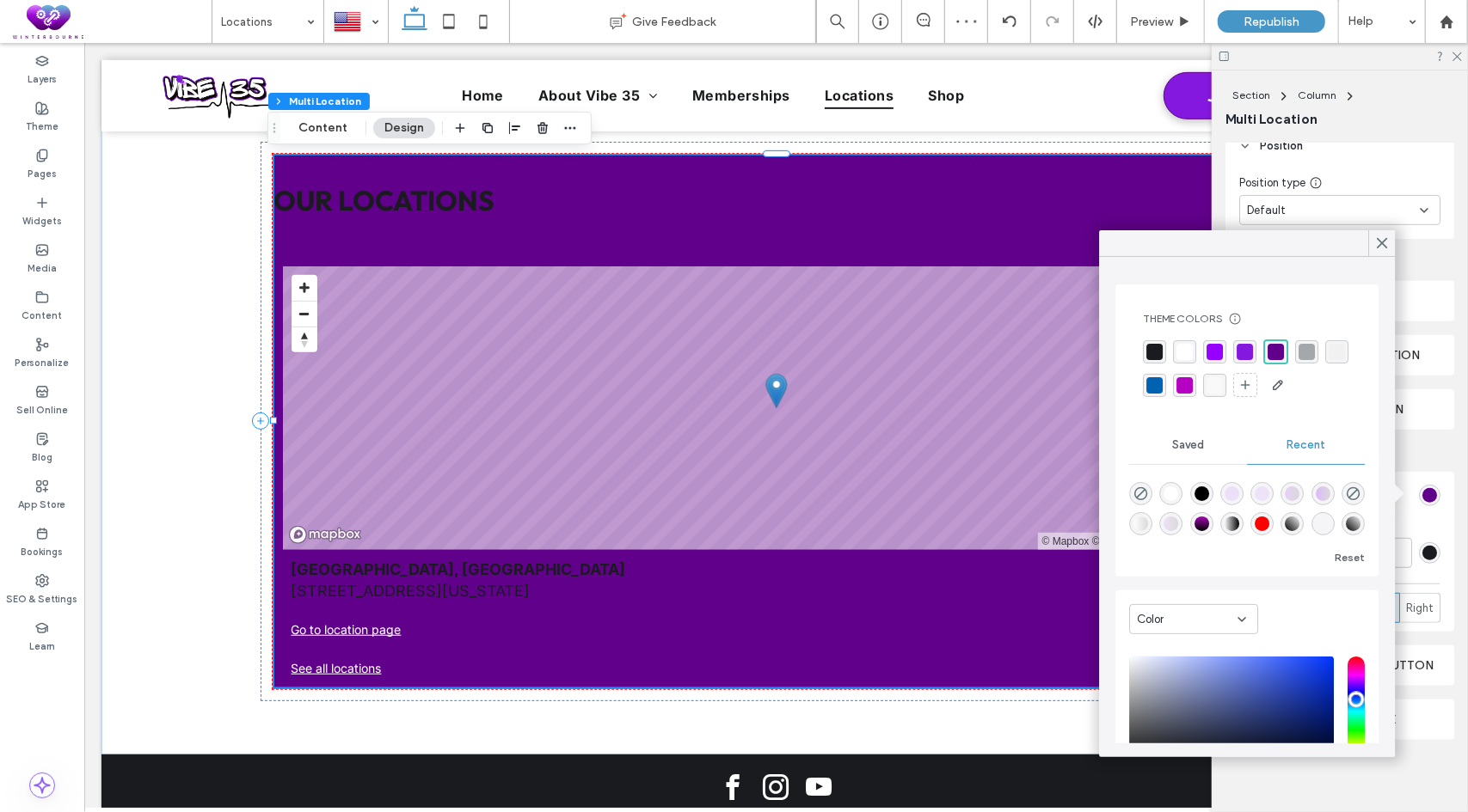
click at [1151, 353] on div "rgba(26, 27, 31, 1)" at bounding box center [1153, 352] width 17 height 17
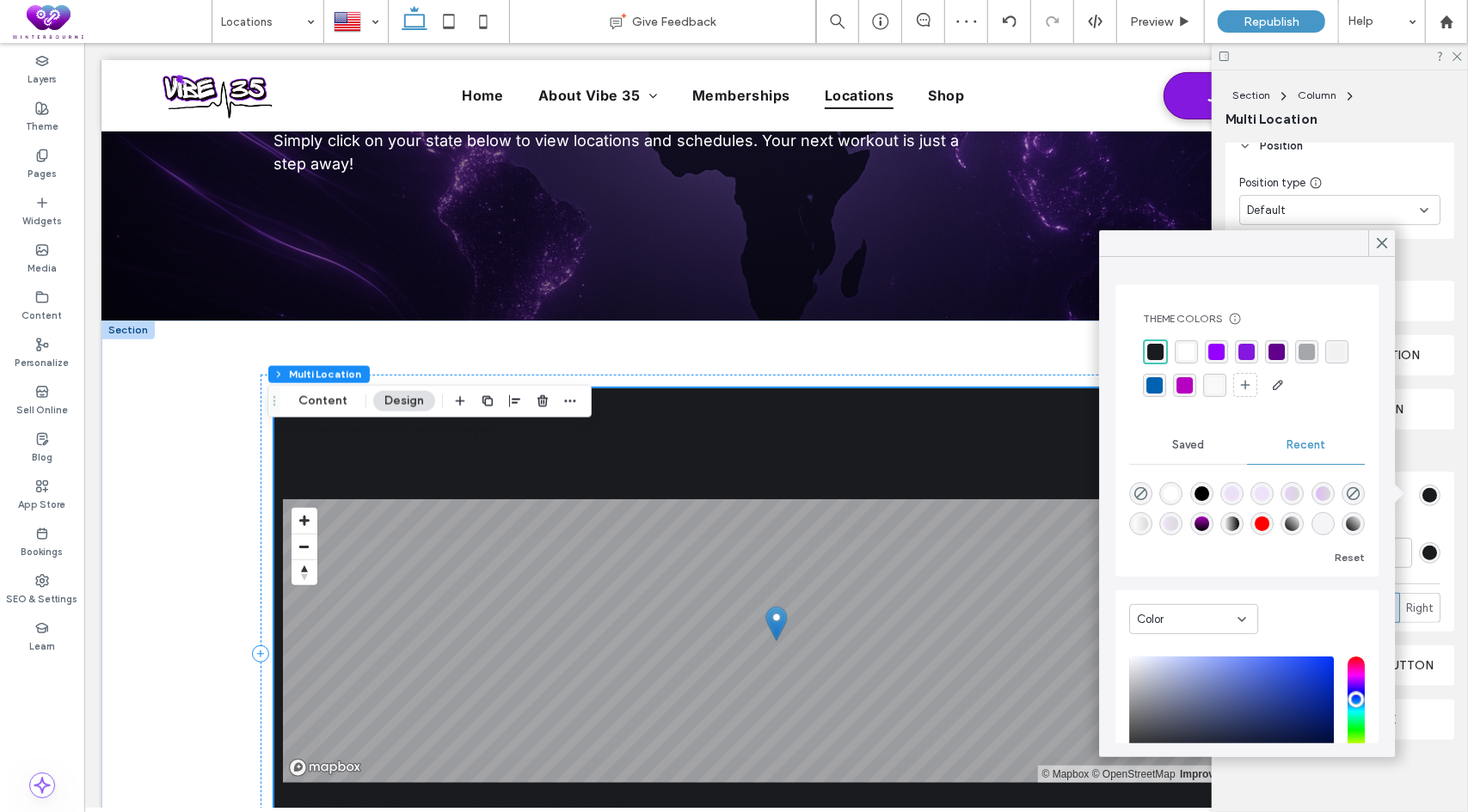
scroll to position [217, 0]
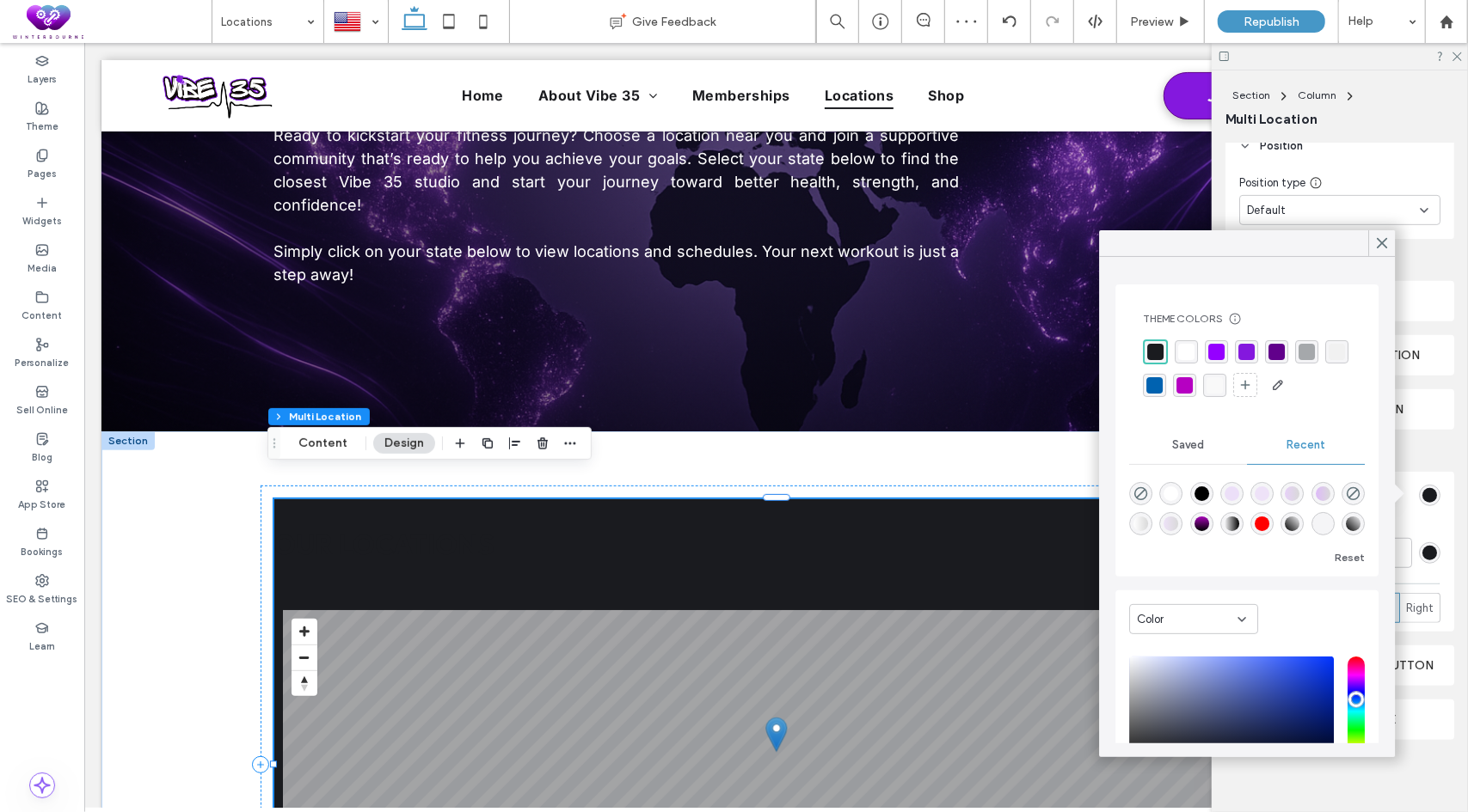
click at [351, 499] on div "Our Locations All Locations INFO MAP © Mapbox © OpenStreetMap Improve this map …" at bounding box center [775, 765] width 1005 height 532
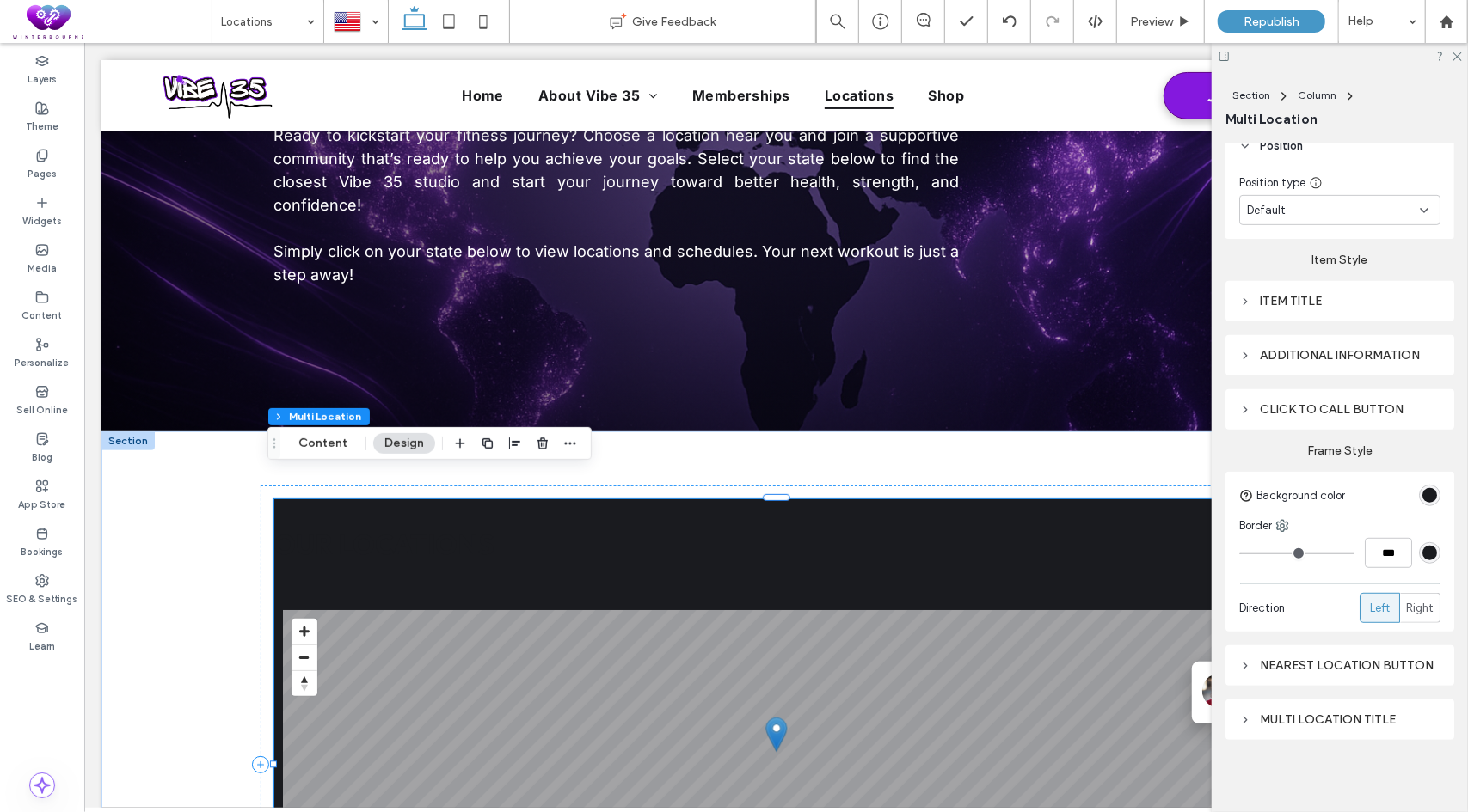
click at [1348, 300] on div "Item Title" at bounding box center [1340, 301] width 201 height 15
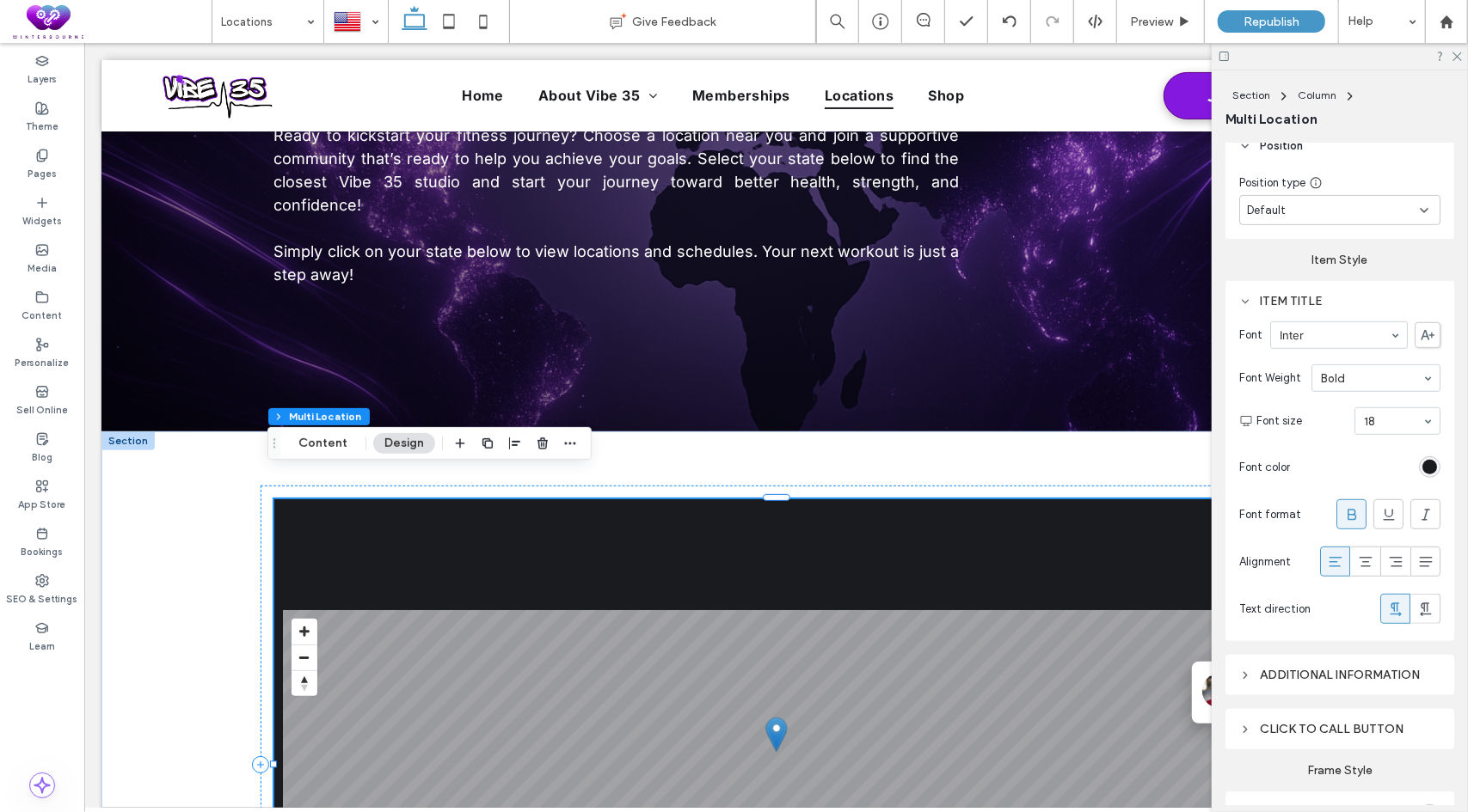
click at [1422, 460] on div "rgb(26, 27, 31)" at bounding box center [1429, 467] width 15 height 15
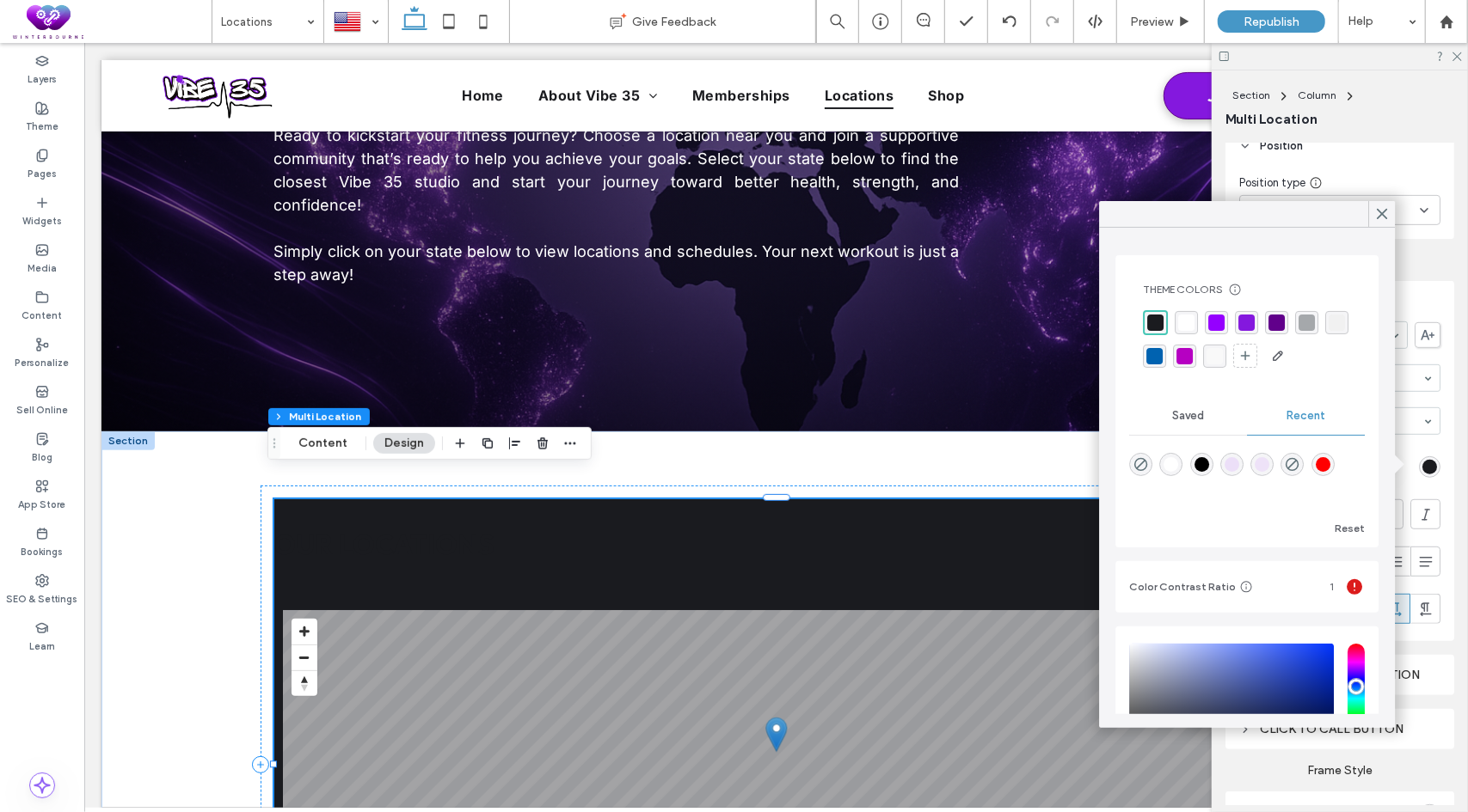
click at [1181, 319] on div "rgba(255, 255, 255, 1)" at bounding box center [1186, 322] width 17 height 17
click at [1415, 443] on div "Font Inter Font Weight Bold Font size 18 Font color Font format Alignment Text …" at bounding box center [1340, 472] width 201 height 319
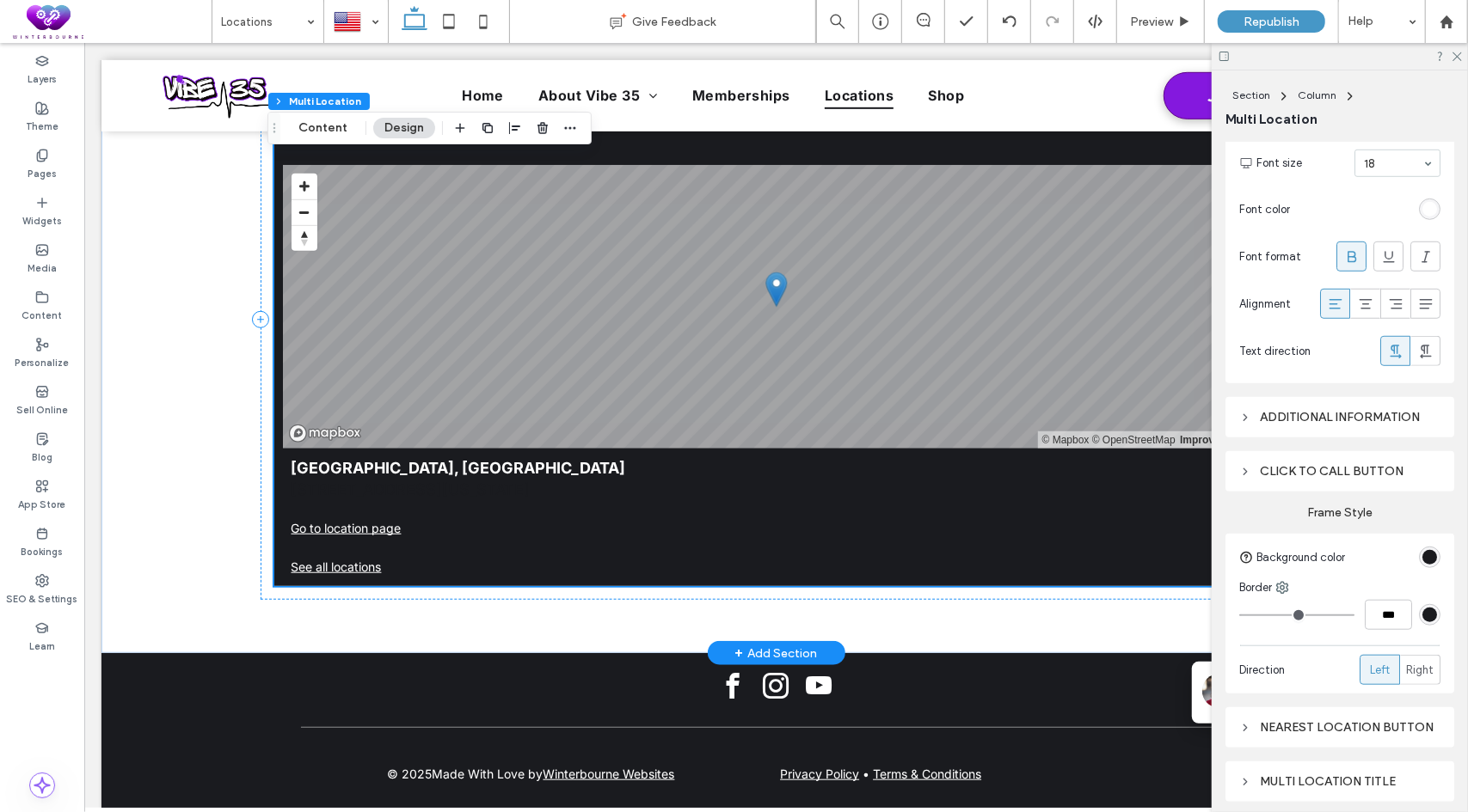
scroll to position [676, 0]
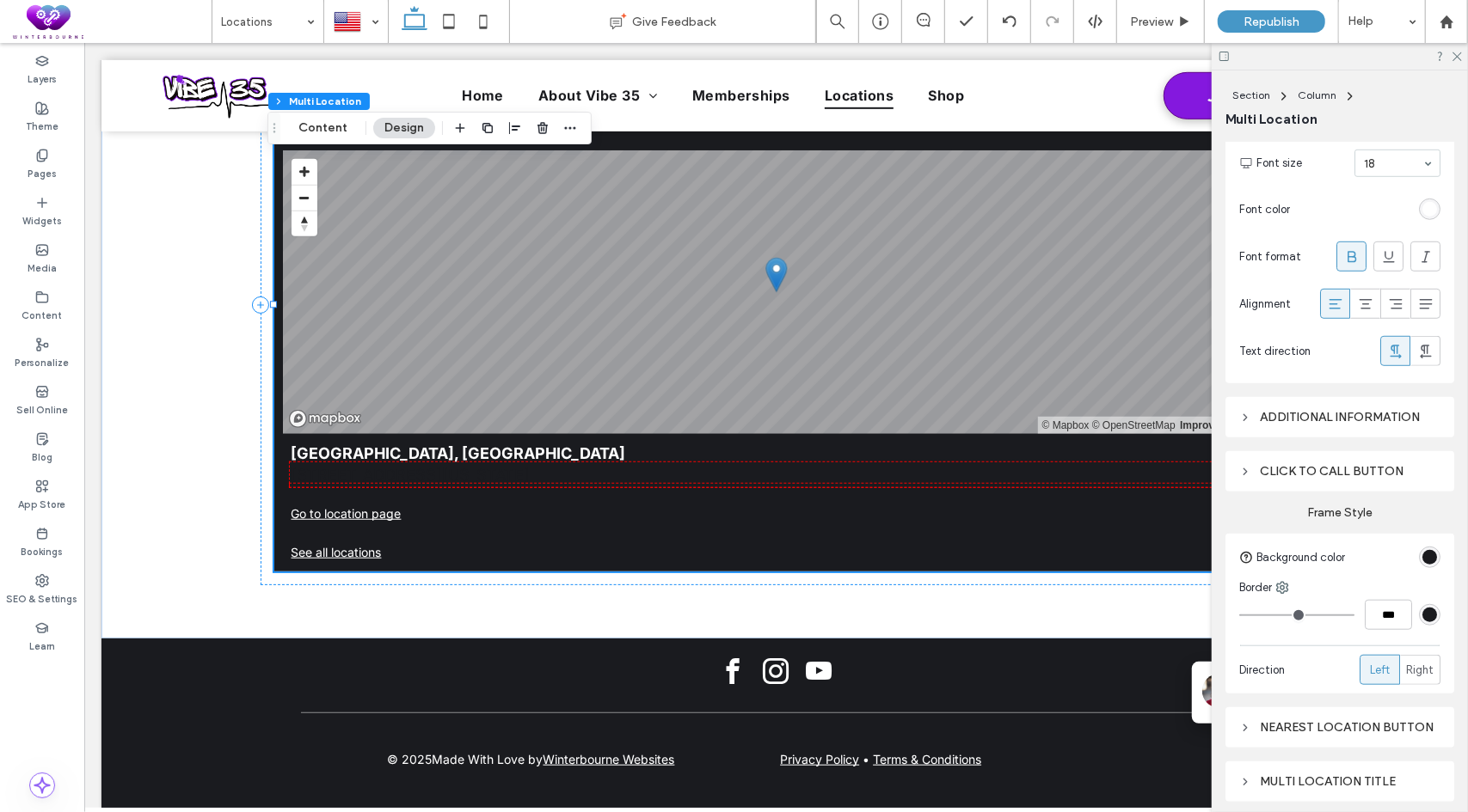
click at [1340, 419] on div "Additional information" at bounding box center [1340, 417] width 201 height 15
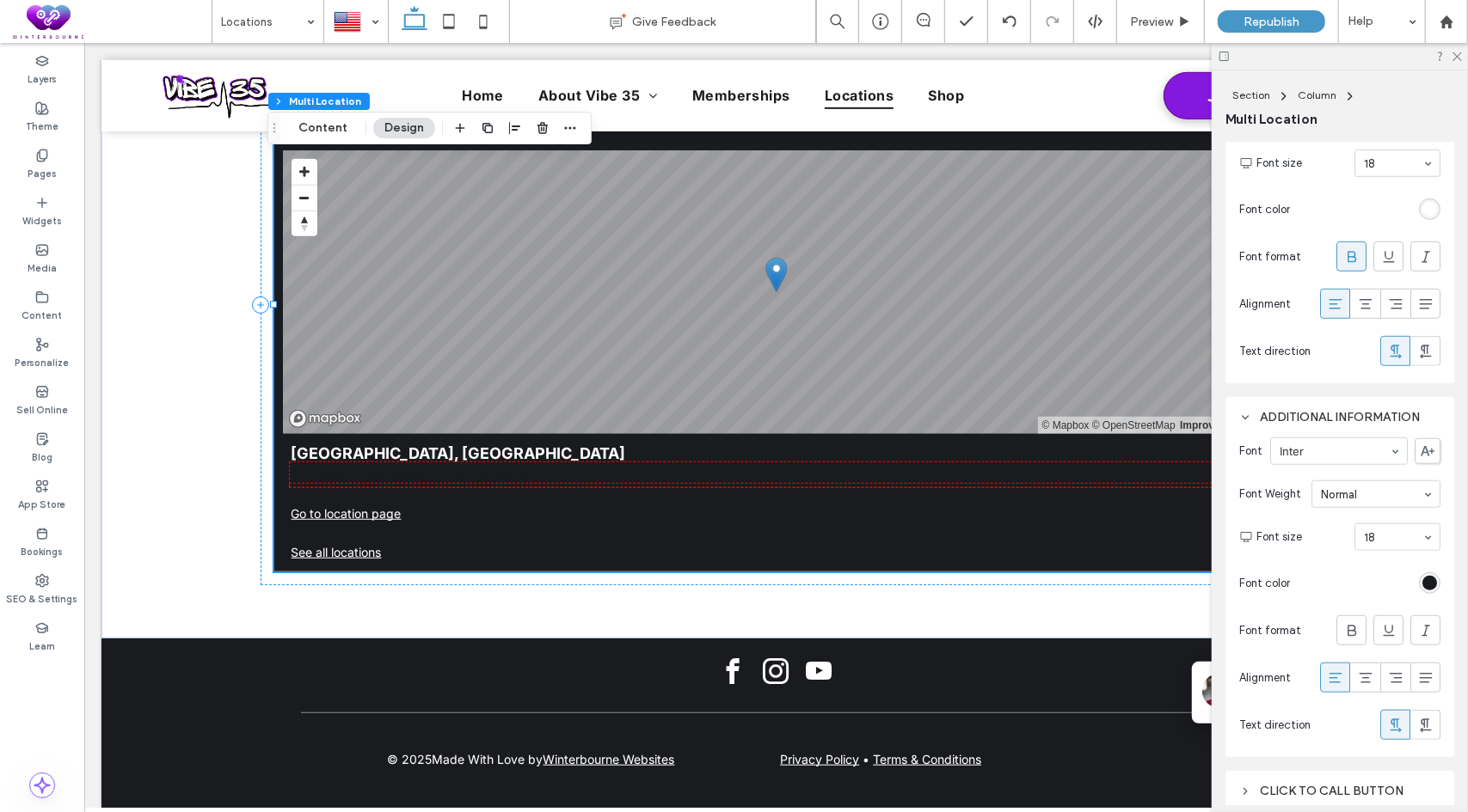
click at [1422, 581] on div "rgb(26, 27, 31)" at bounding box center [1429, 582] width 15 height 15
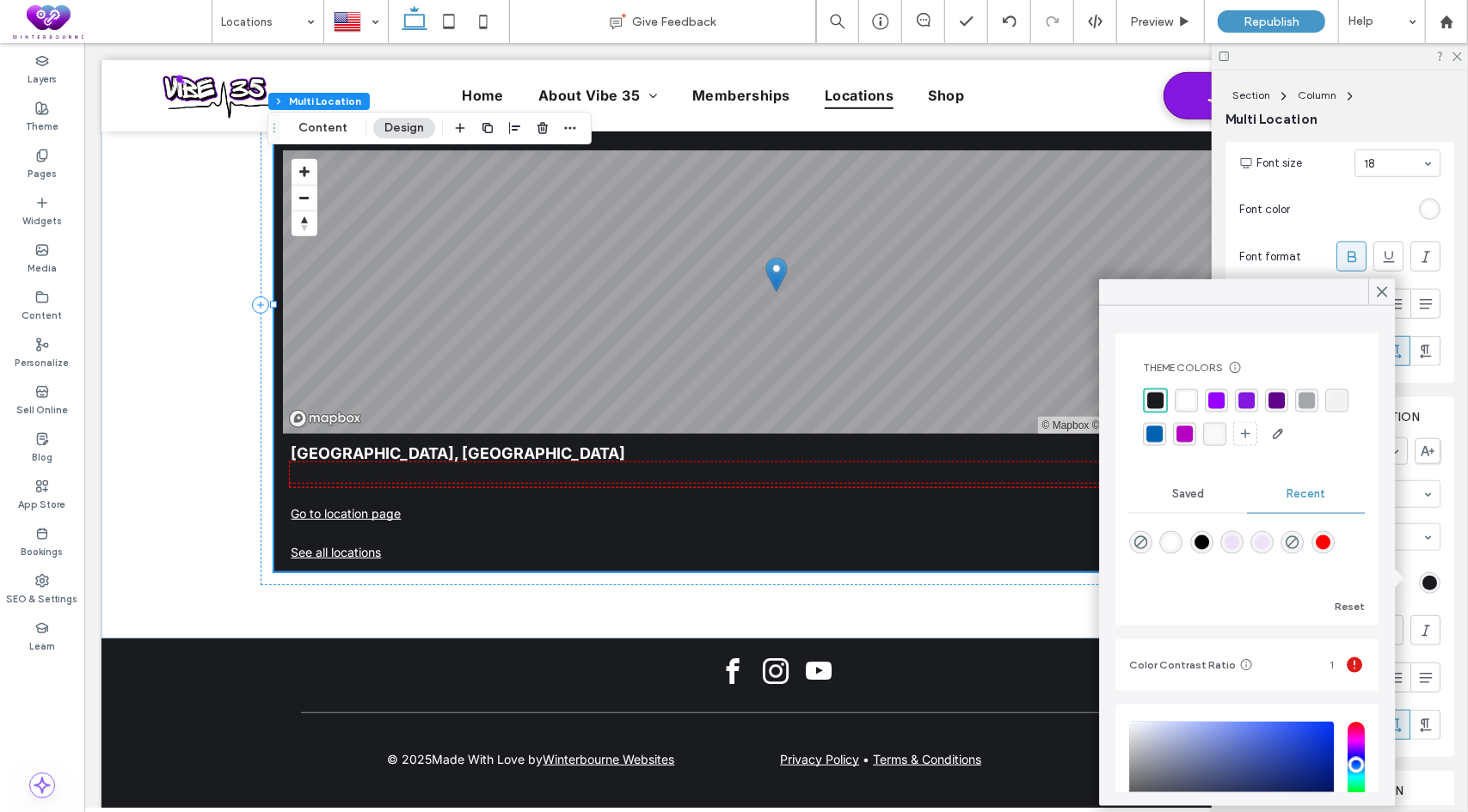
click at [1184, 399] on div "rgba(255, 255, 255, 1)" at bounding box center [1186, 401] width 17 height 17
click at [1384, 291] on icon at bounding box center [1381, 293] width 16 height 16
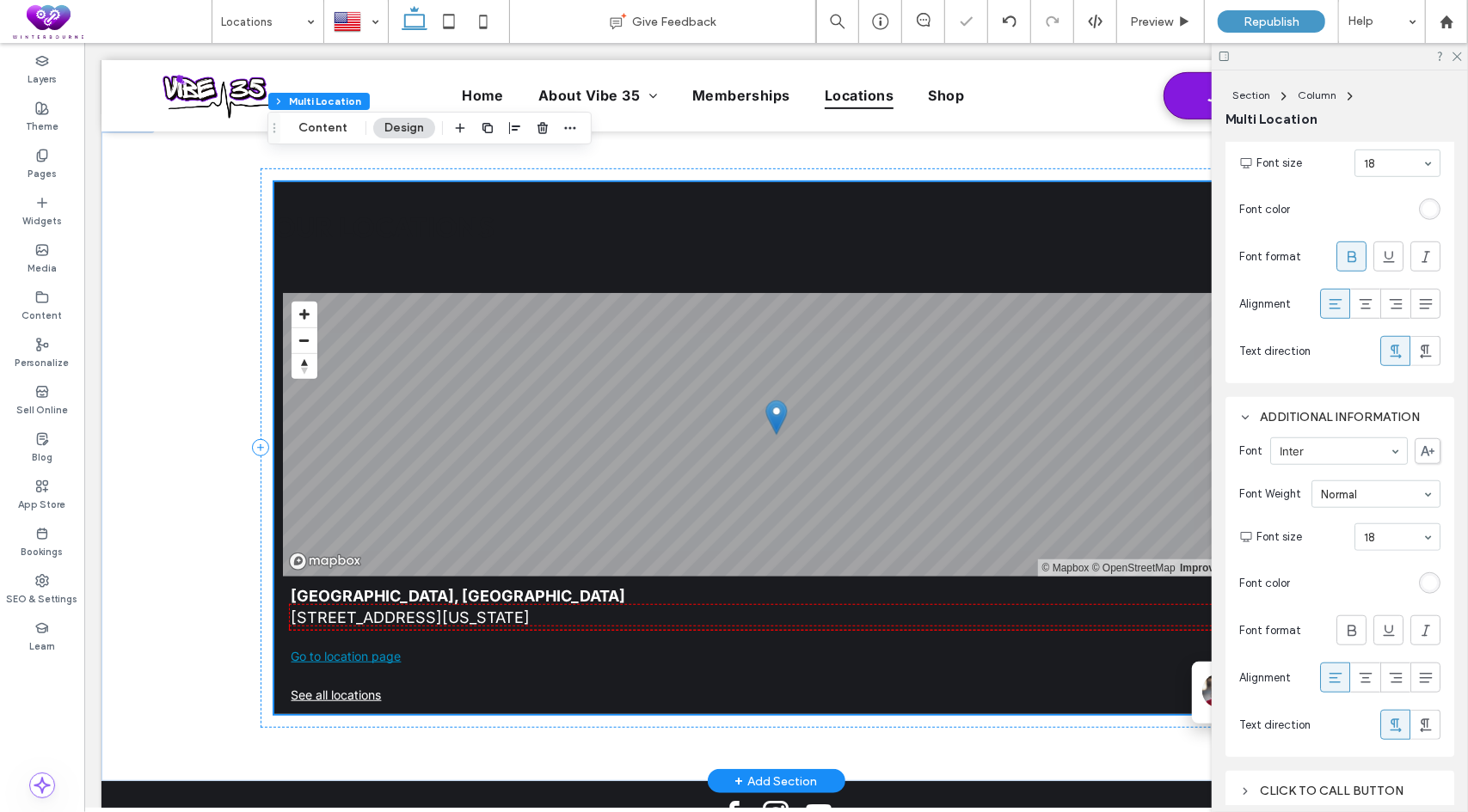
scroll to position [505, 0]
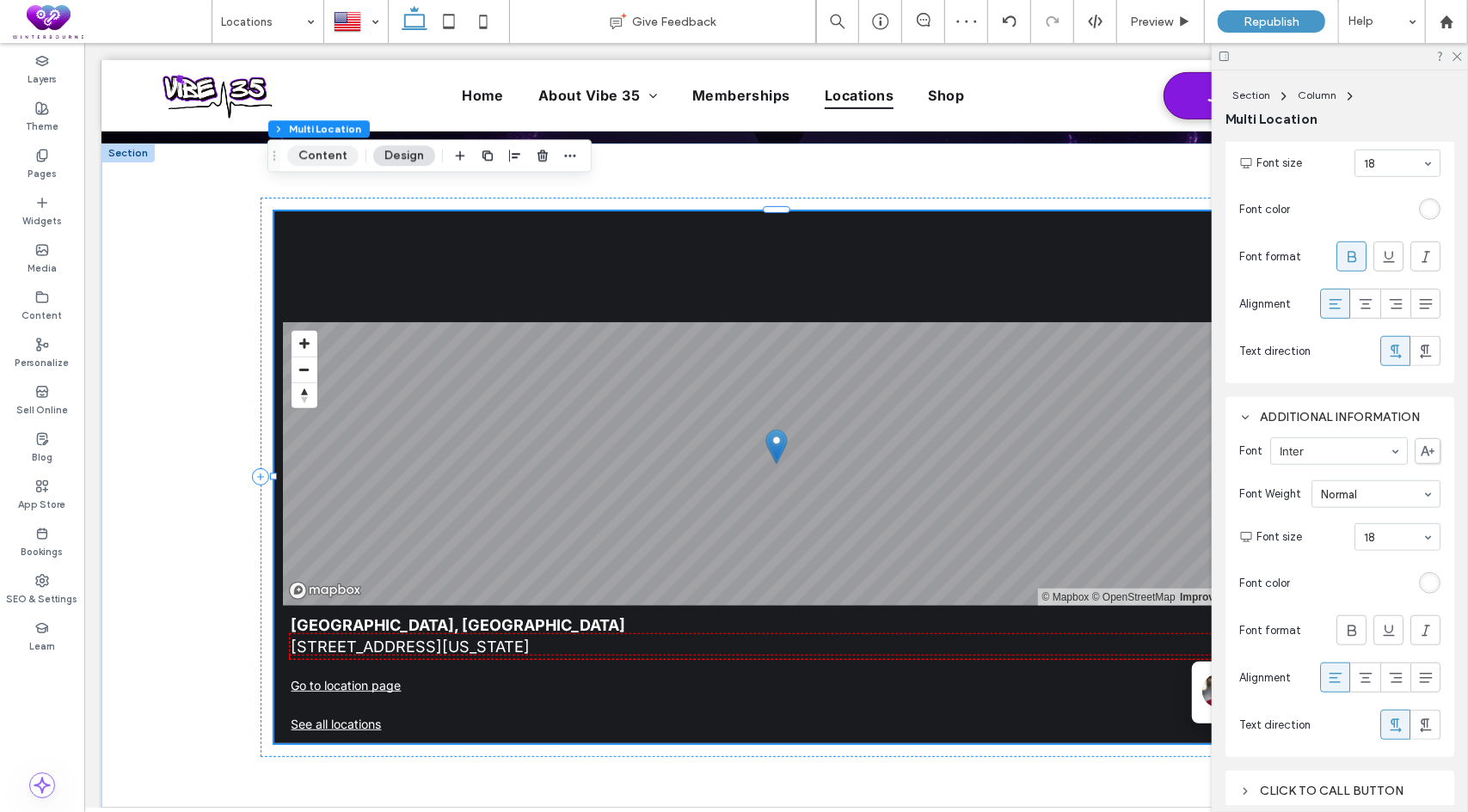
click at [334, 157] on button "Content" at bounding box center [322, 155] width 71 height 21
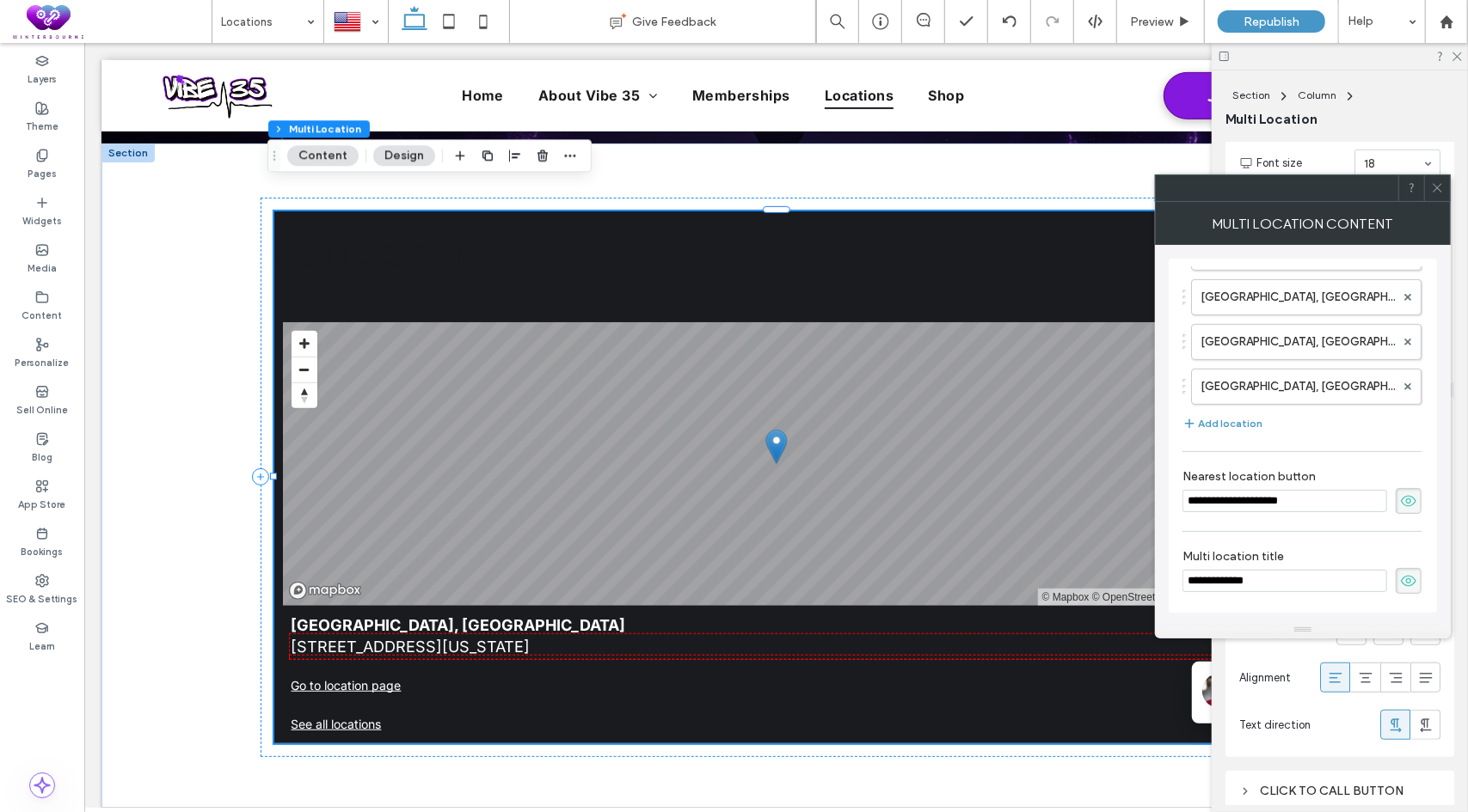
scroll to position [513, 0]
click at [1437, 196] on span at bounding box center [1436, 188] width 13 height 26
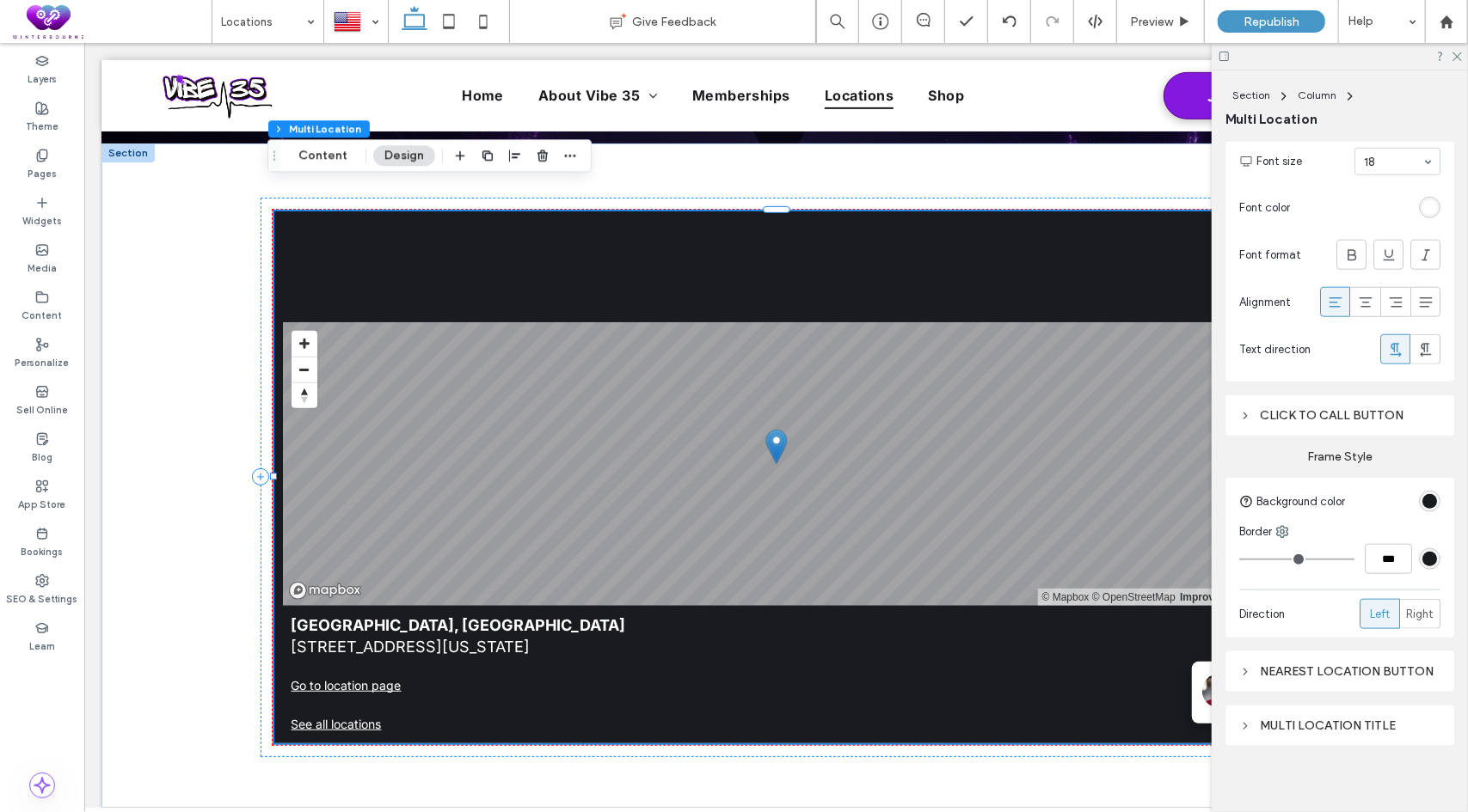
scroll to position [1175, 0]
click at [1338, 715] on div "Multi location title" at bounding box center [1340, 722] width 201 height 15
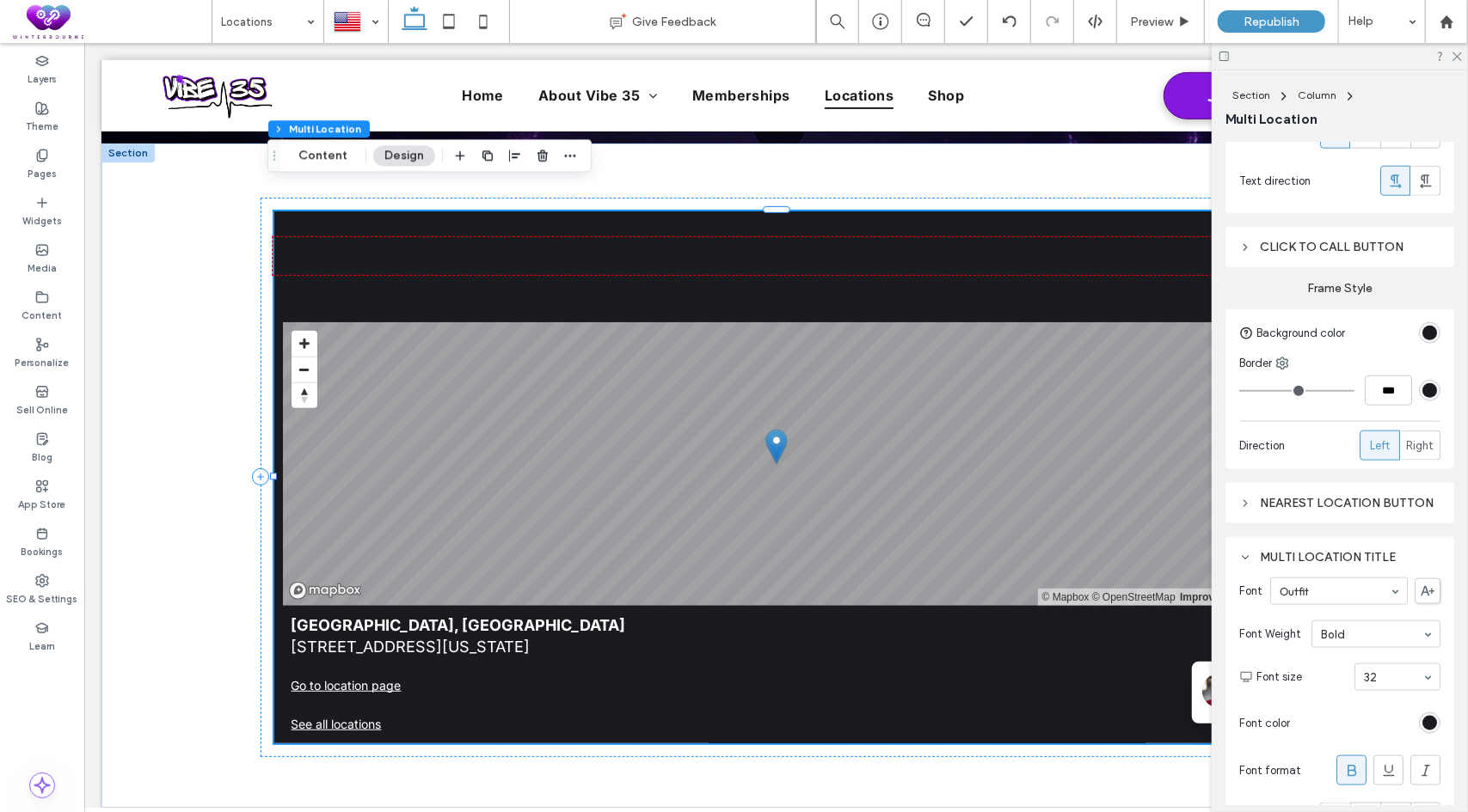
scroll to position [1433, 0]
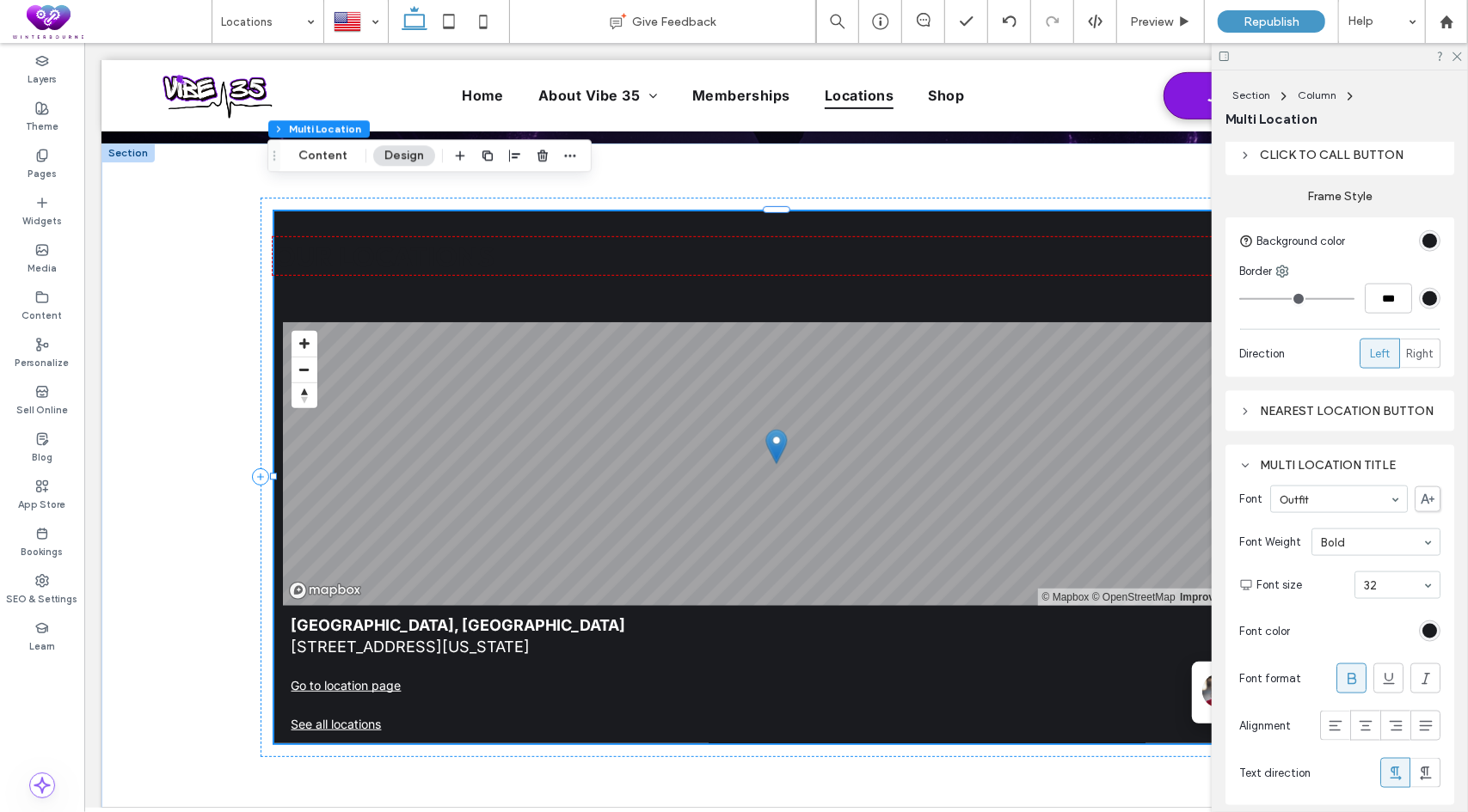
click at [1422, 624] on div "rgb(26, 27, 31)" at bounding box center [1429, 631] width 15 height 15
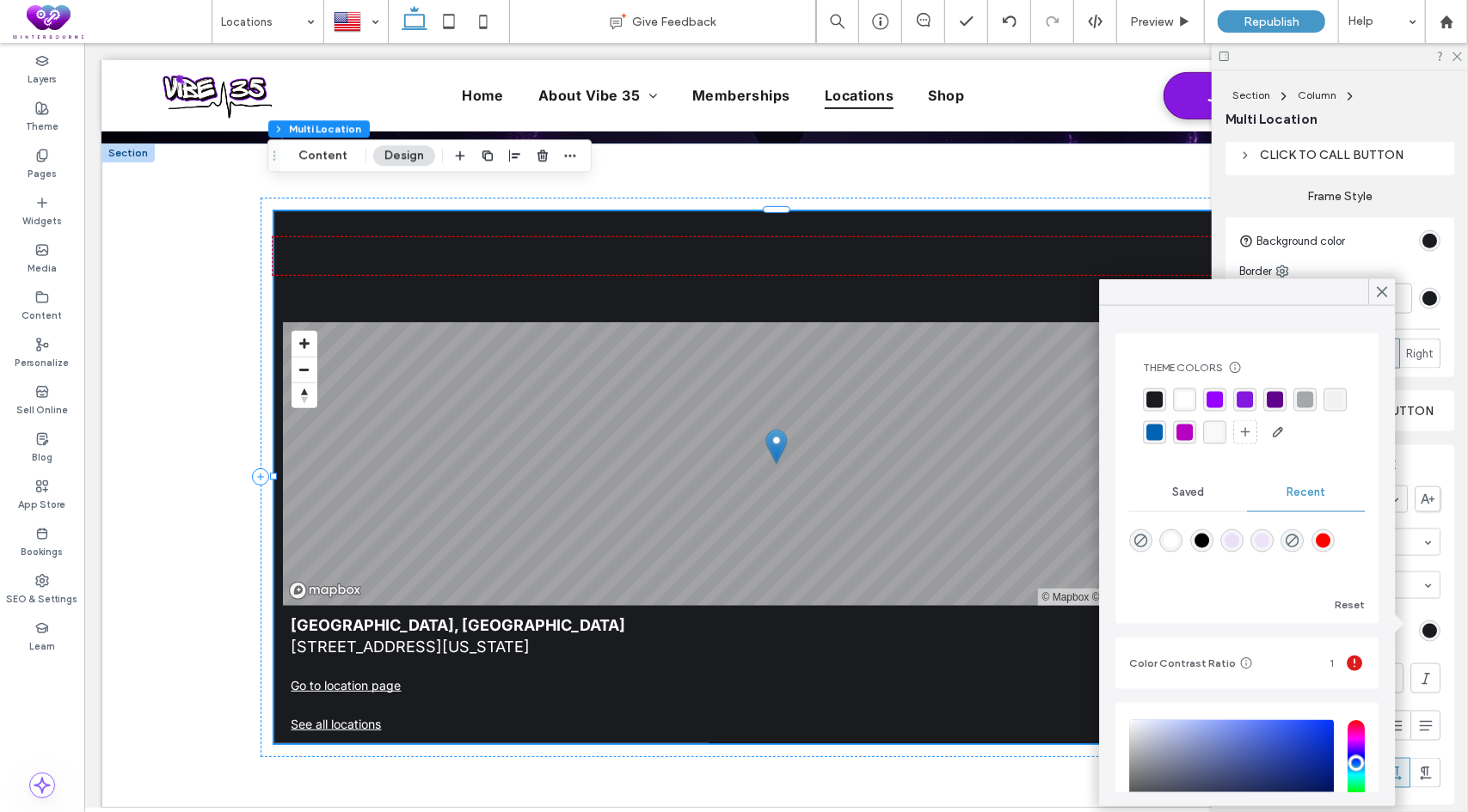
click at [1181, 398] on div "rgba(255, 255, 255, 1)" at bounding box center [1184, 400] width 17 height 17
click at [1378, 289] on use at bounding box center [1381, 292] width 9 height 10
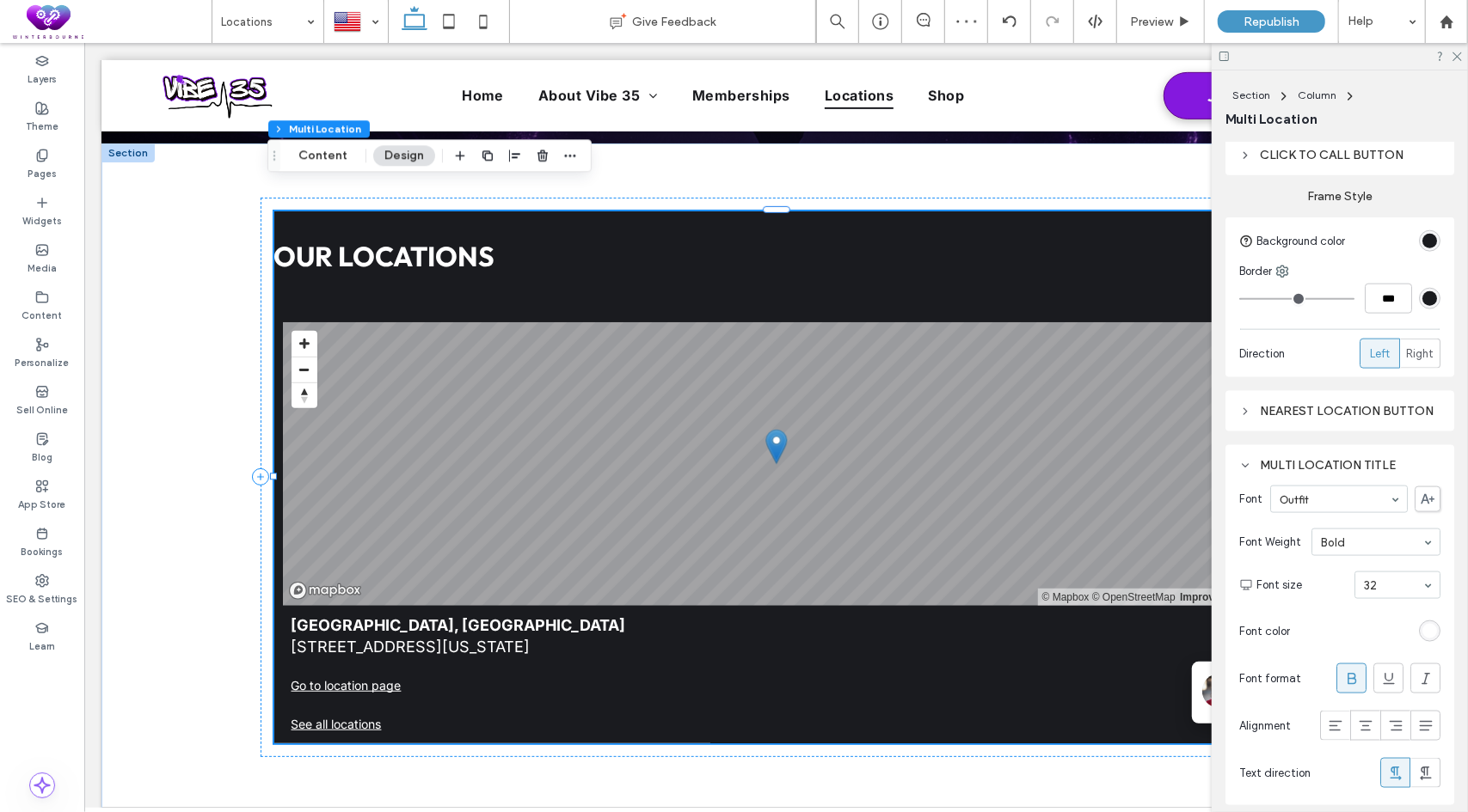
click at [1341, 404] on div "Nearest location button" at bounding box center [1340, 411] width 201 height 15
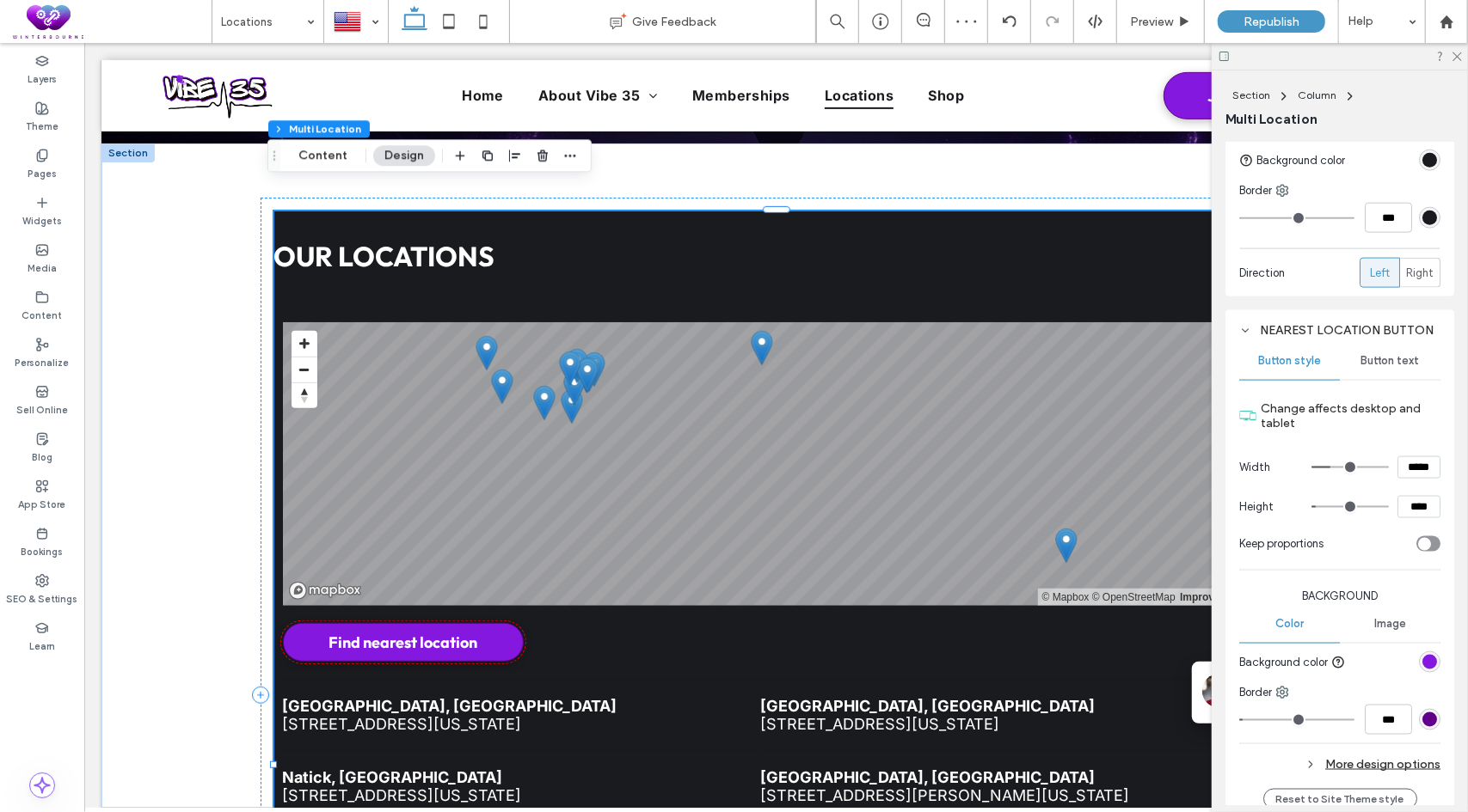
scroll to position [1519, 0]
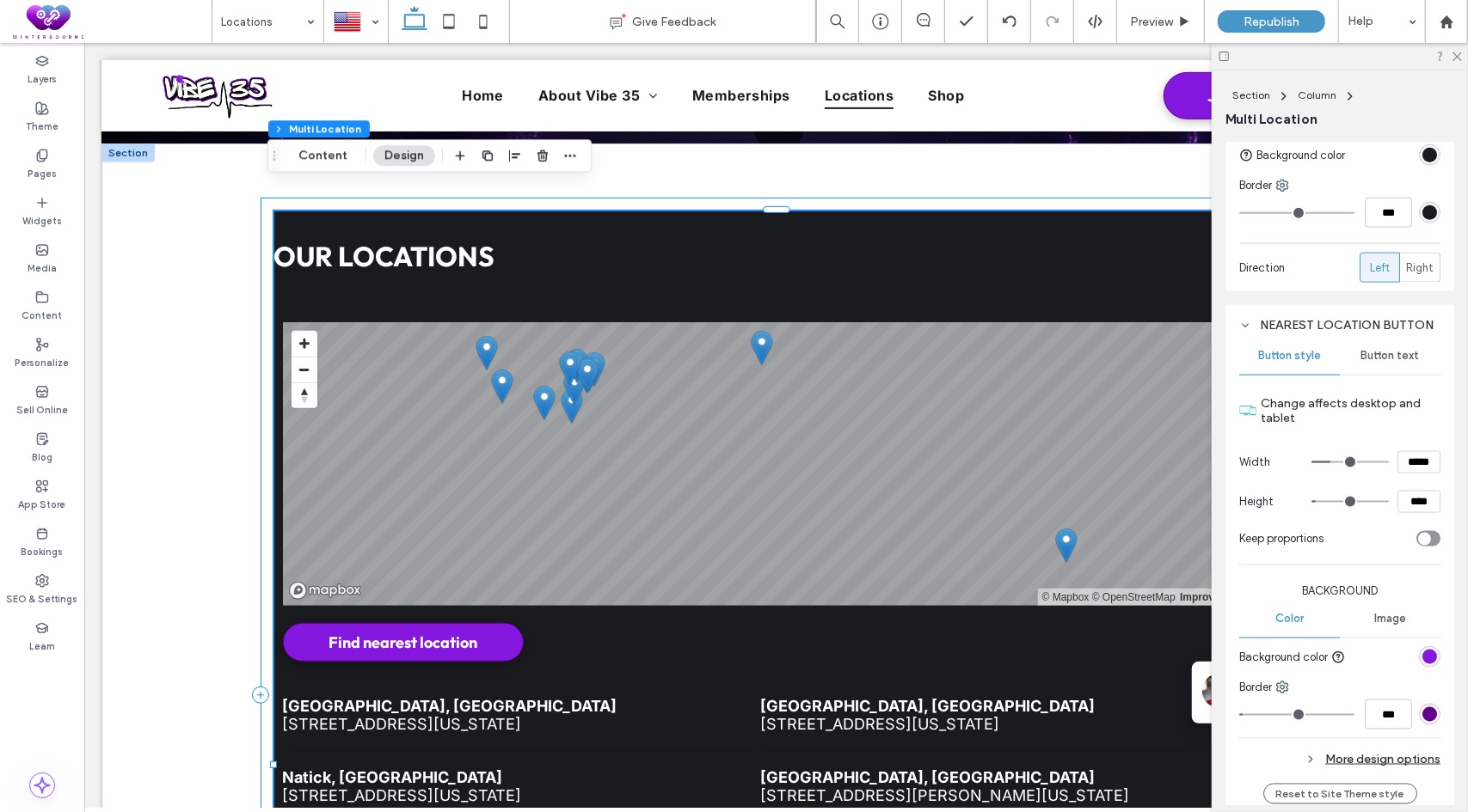
click at [264, 400] on div "Our Locations All Locations LIST MAP © Mapbox © OpenStreetMap Improve this map …" at bounding box center [775, 695] width 1031 height 995
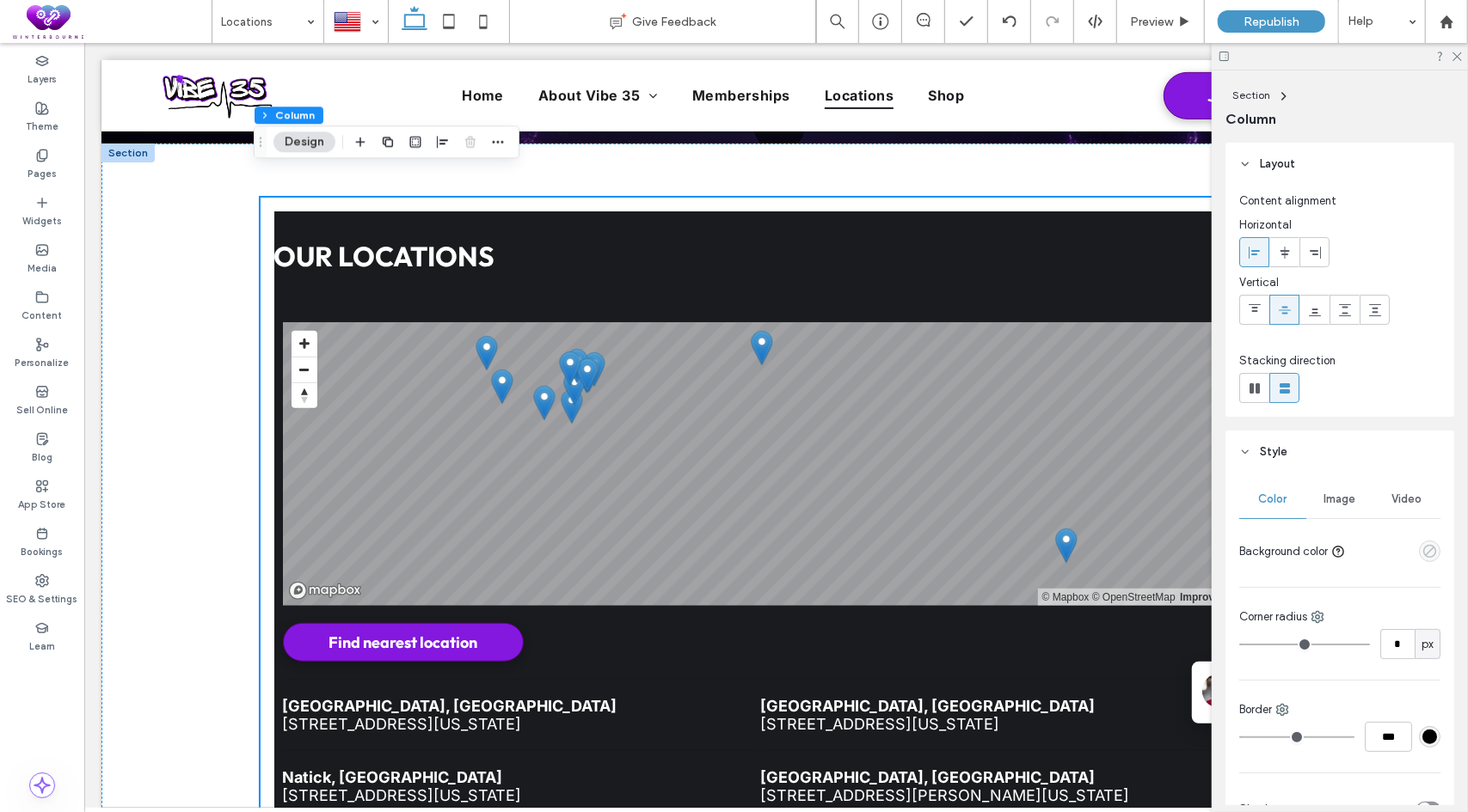
click at [1422, 546] on icon "empty color" at bounding box center [1429, 551] width 15 height 15
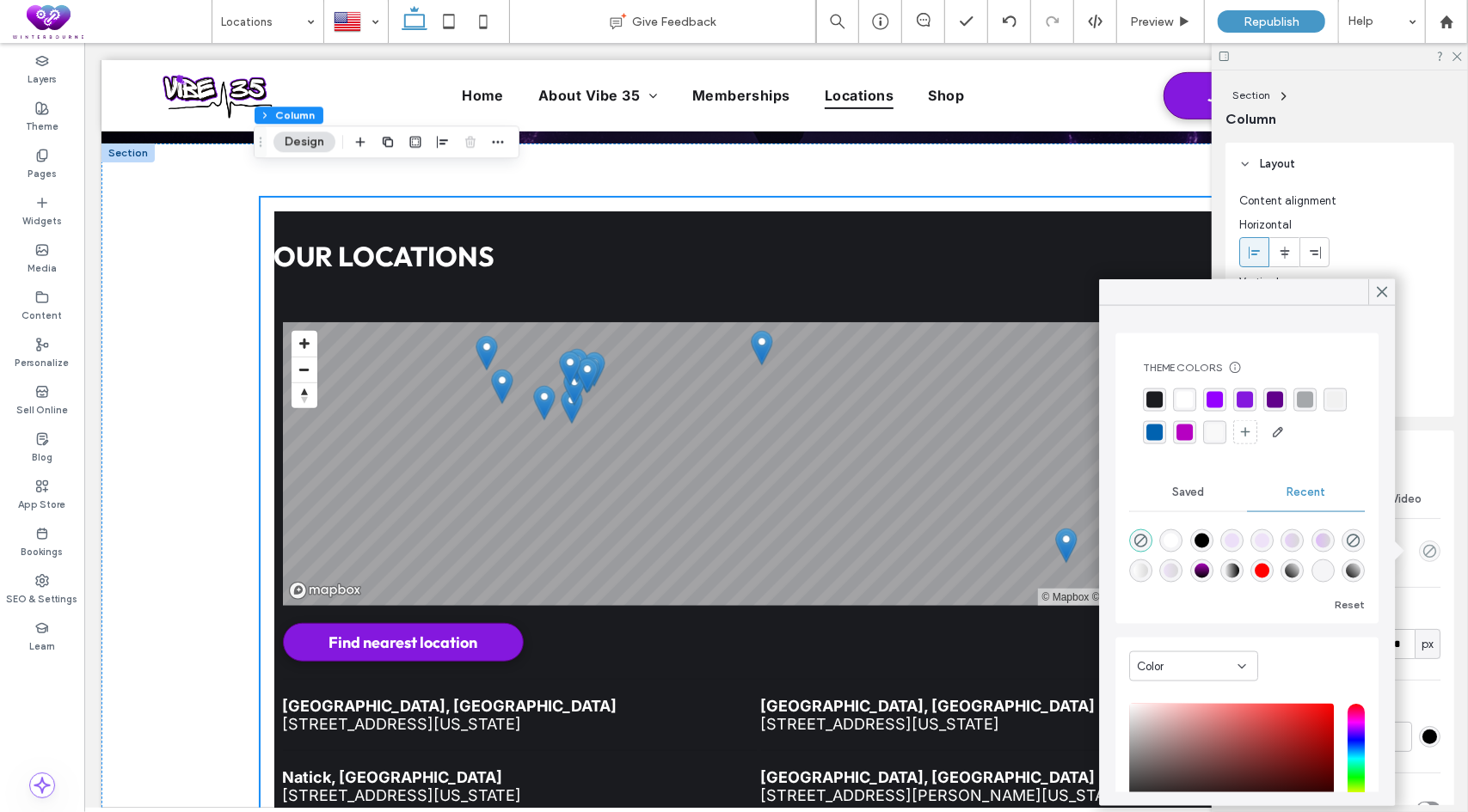
click at [1160, 396] on div "rgba(26, 27, 31, 1)" at bounding box center [1153, 400] width 17 height 17
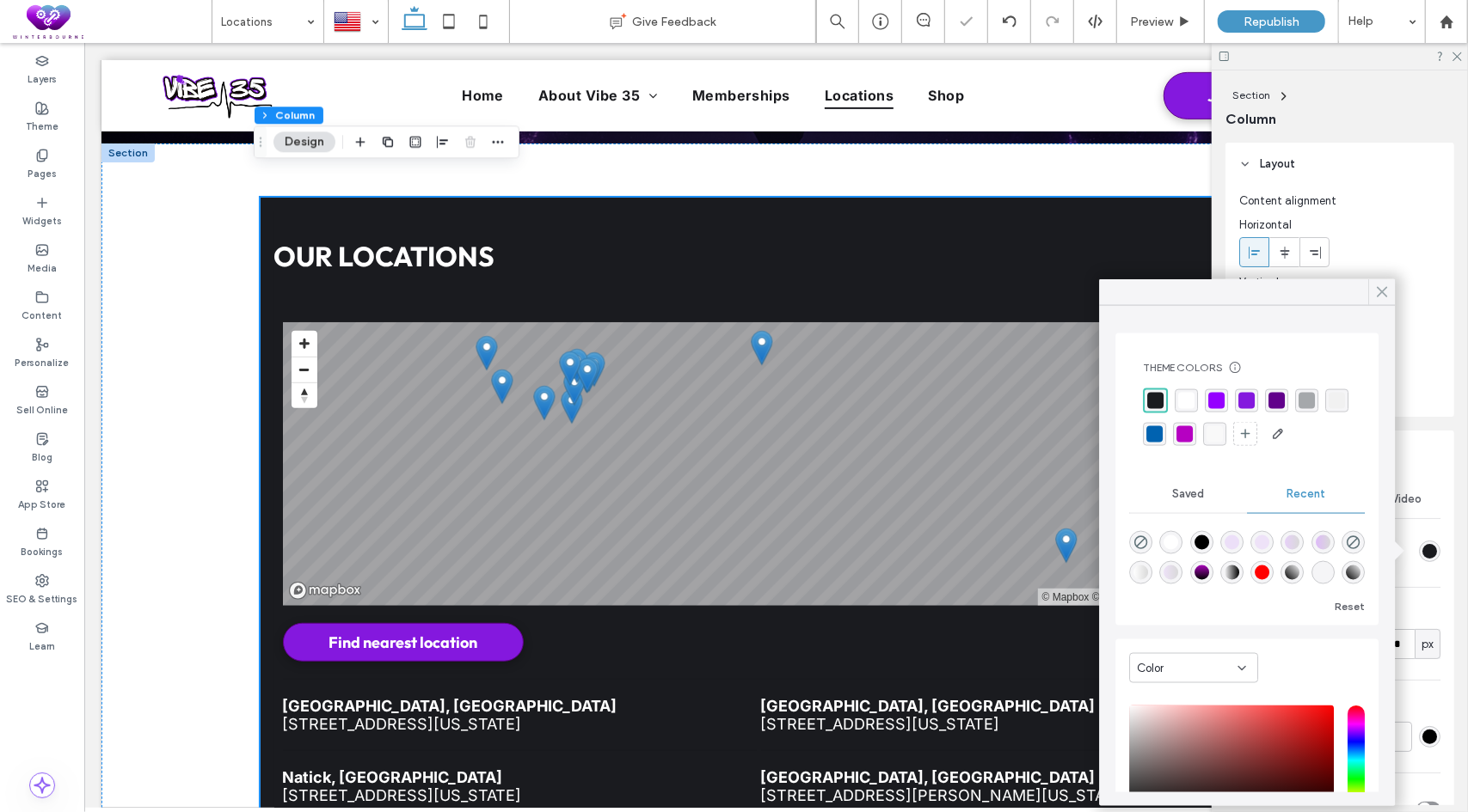
click at [1380, 292] on use at bounding box center [1381, 292] width 9 height 10
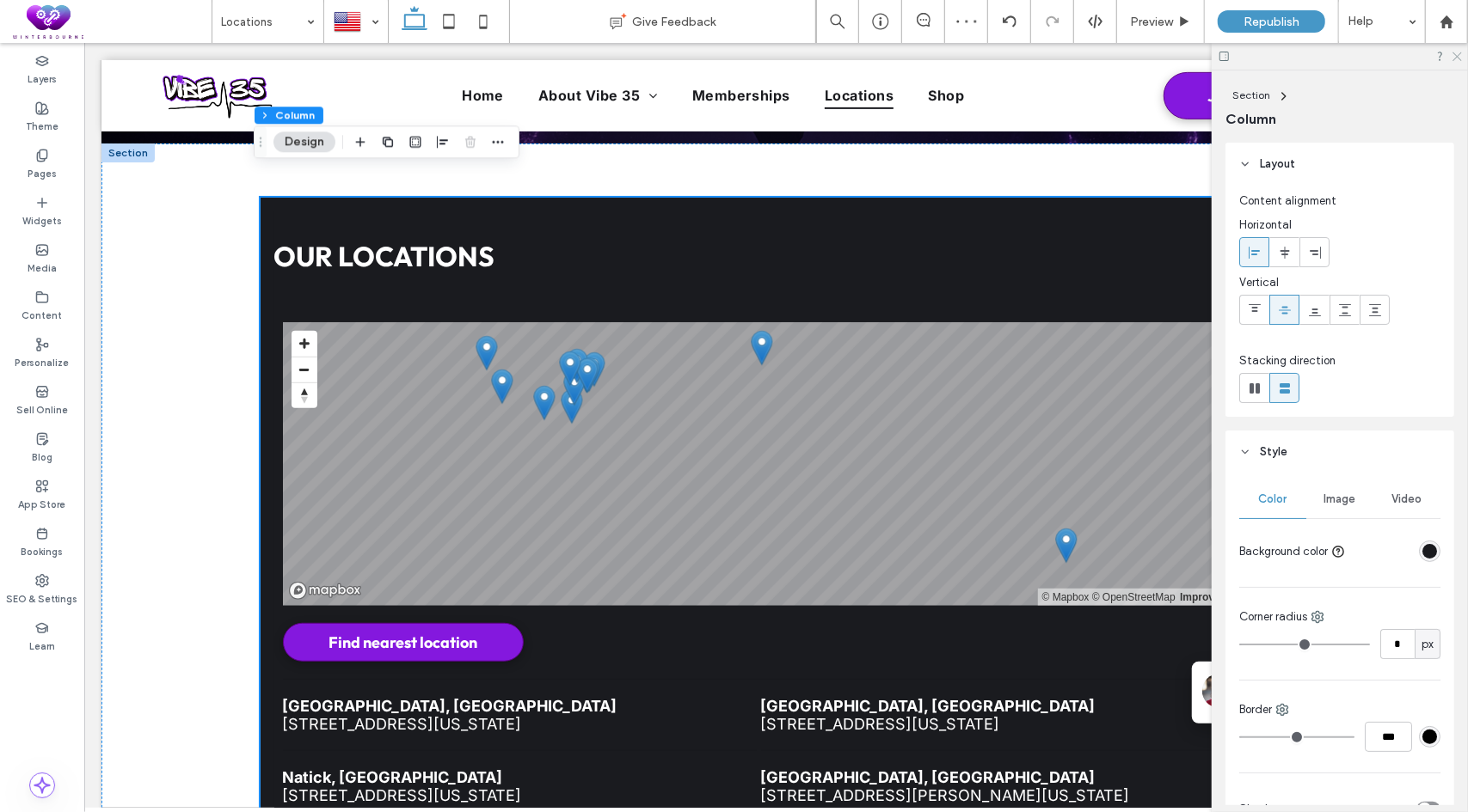
click at [1454, 57] on icon at bounding box center [1455, 55] width 11 height 11
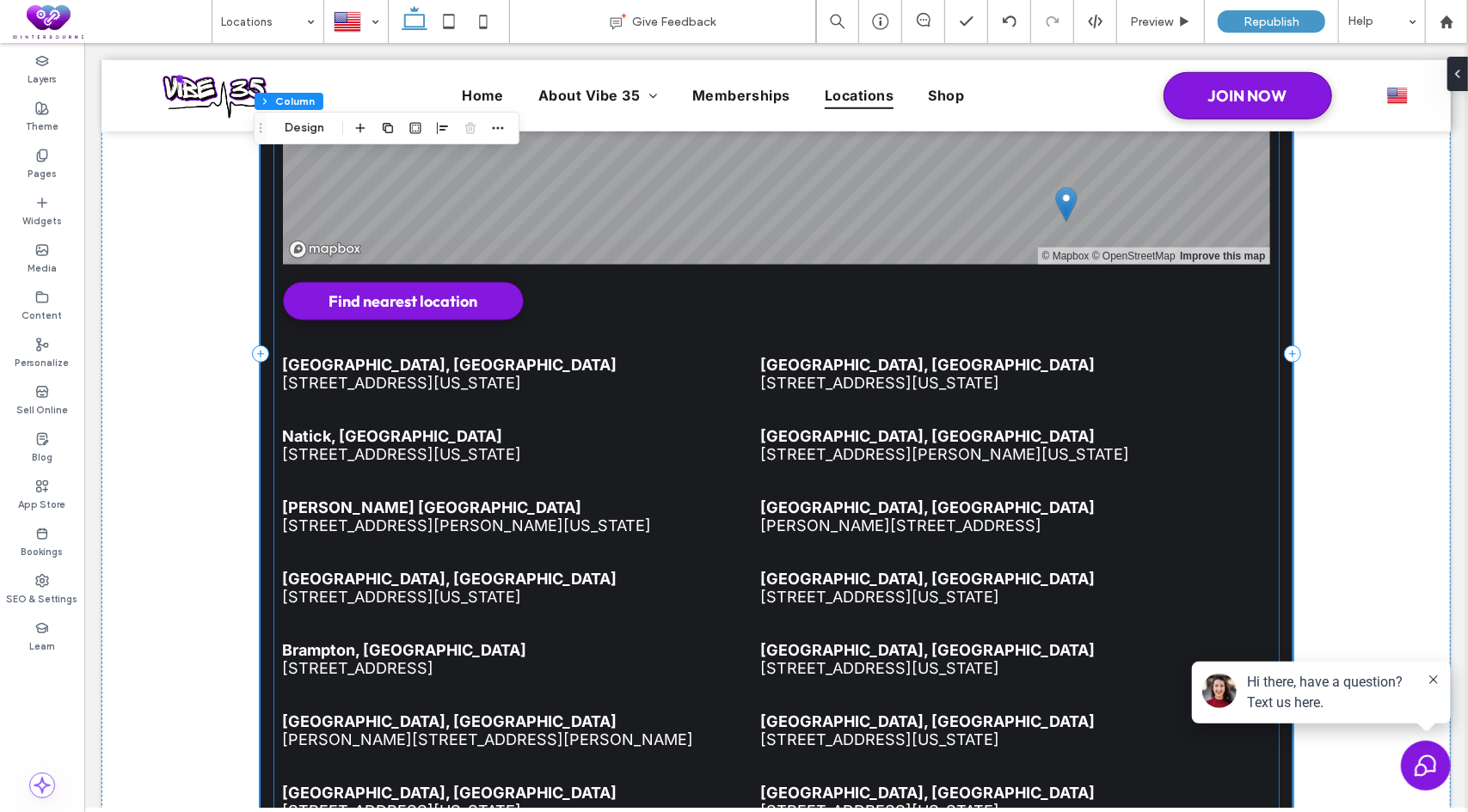
scroll to position [862, 0]
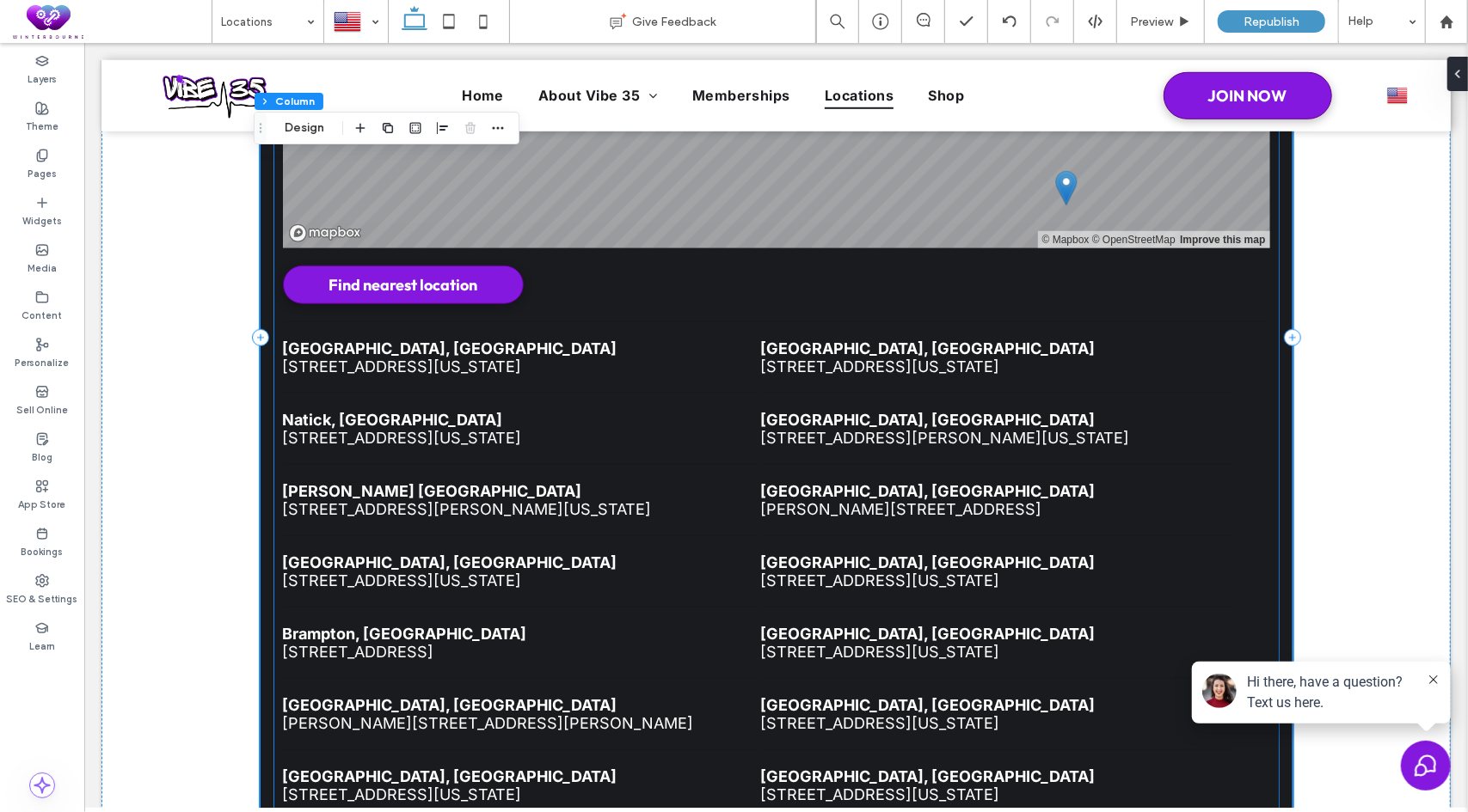
click at [487, 332] on li "[GEOGRAPHIC_DATA], [GEOGRAPHIC_DATA] [STREET_ADDRESS][US_STATE]" at bounding box center [519, 357] width 473 height 71
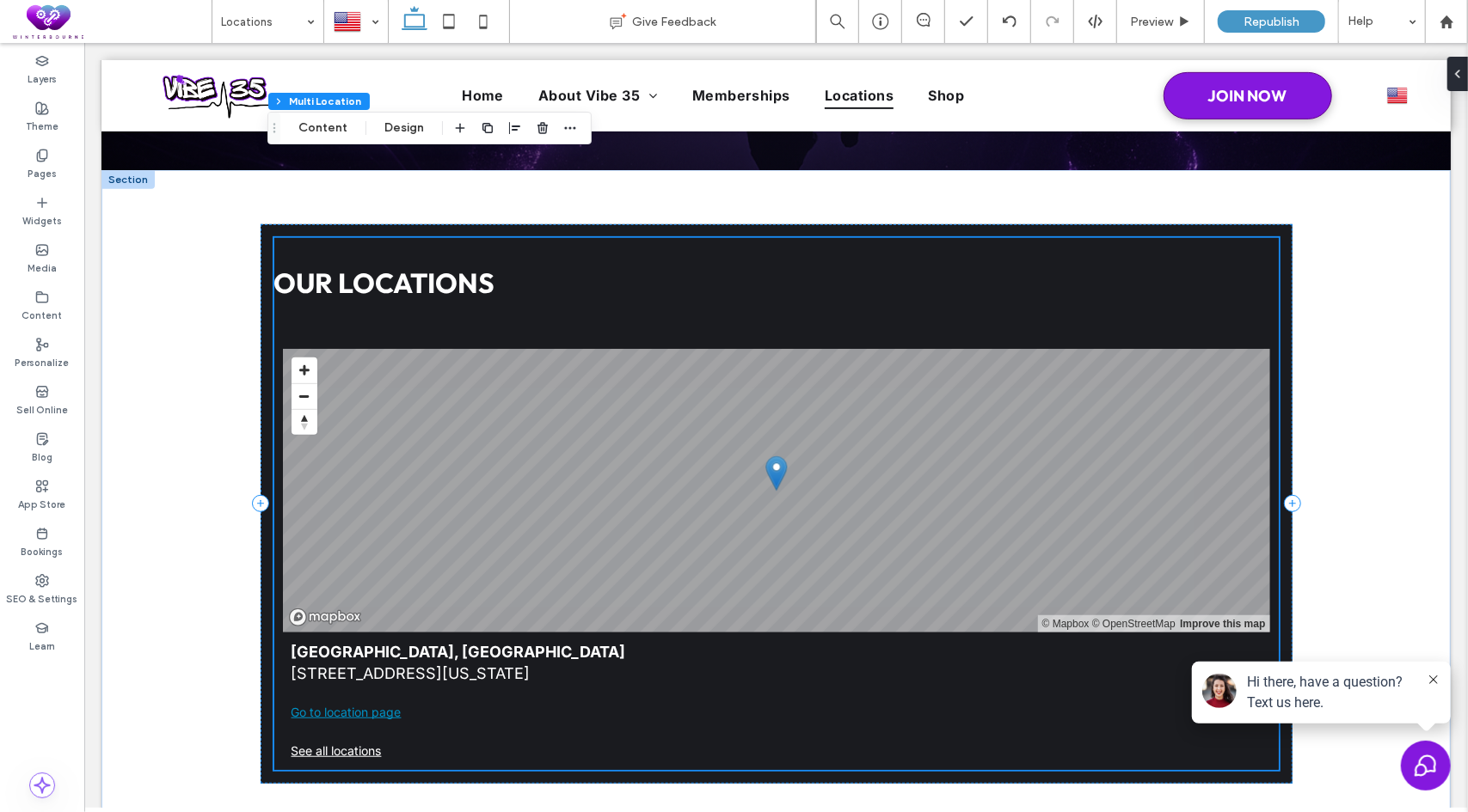
scroll to position [474, 0]
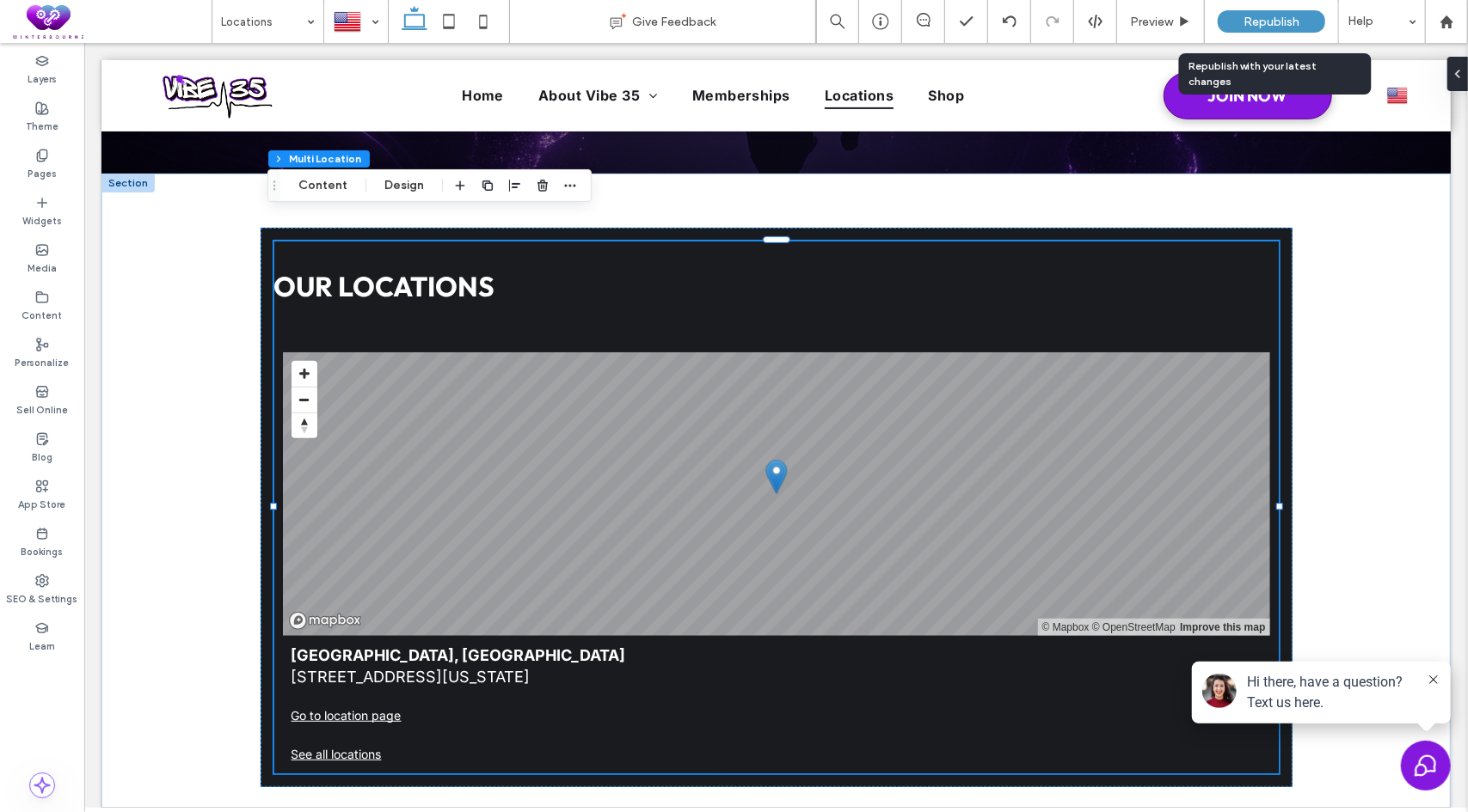
click at [1269, 23] on span "Republish" at bounding box center [1271, 22] width 56 height 15
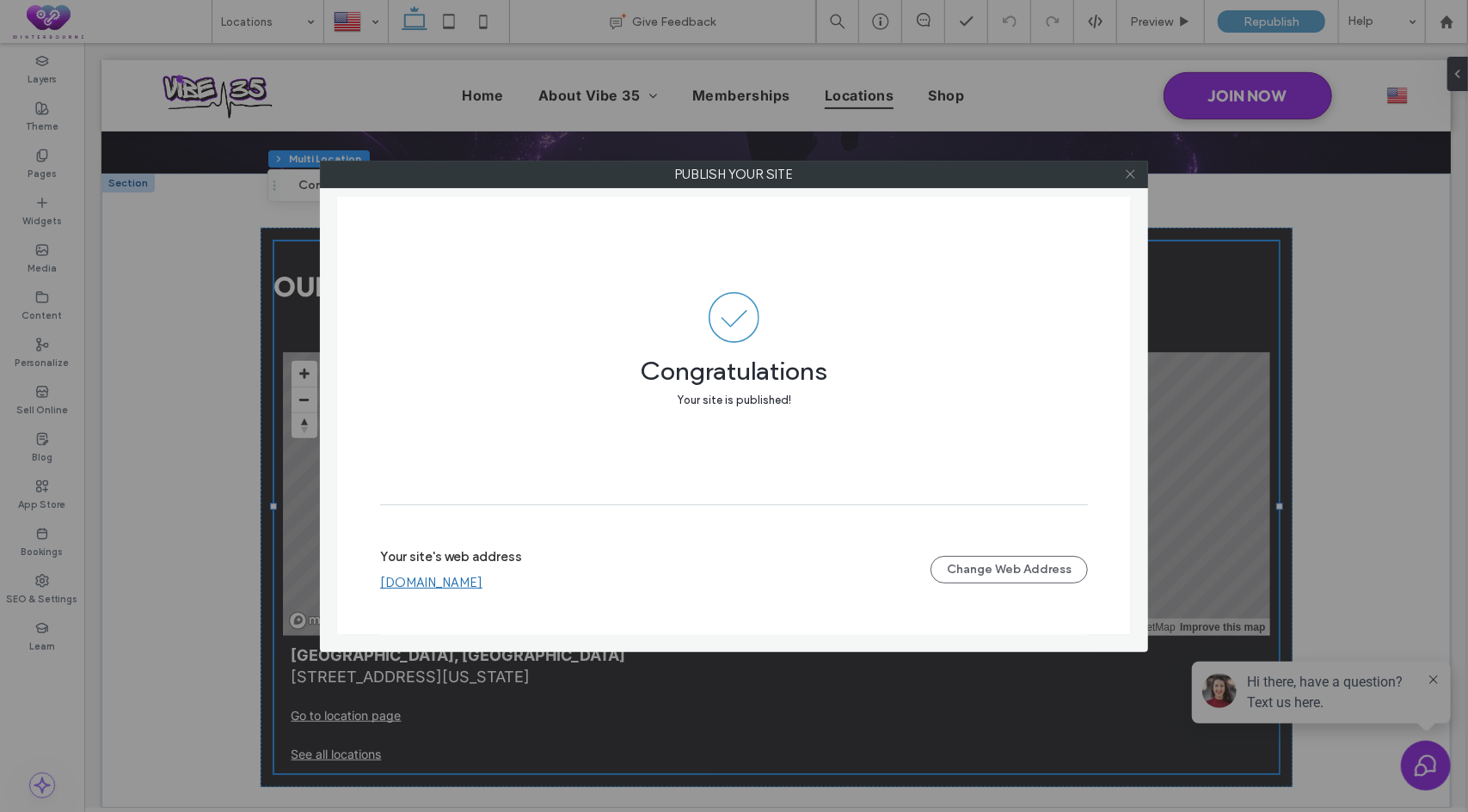
click at [1132, 172] on use at bounding box center [1129, 174] width 9 height 9
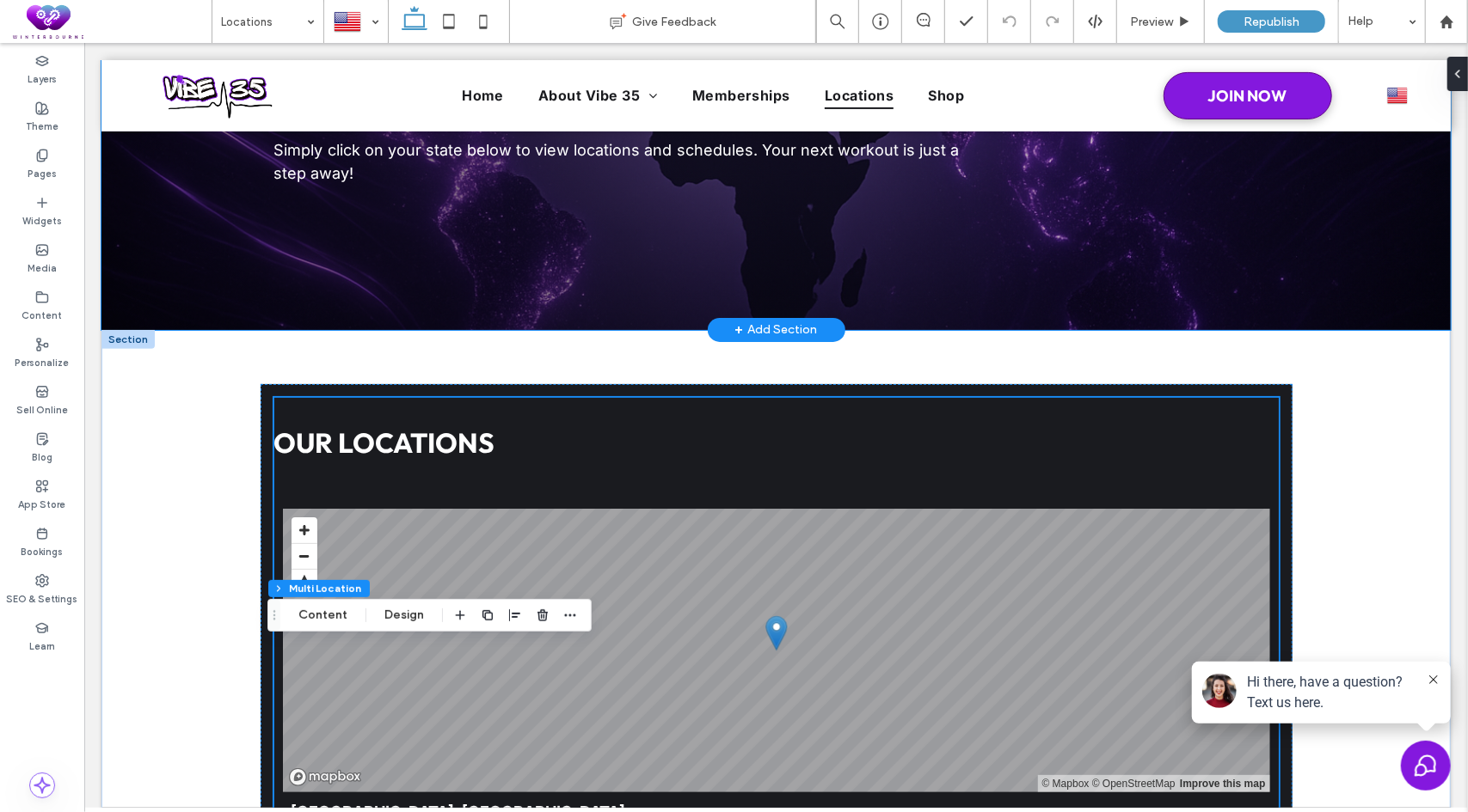
scroll to position [388, 0]
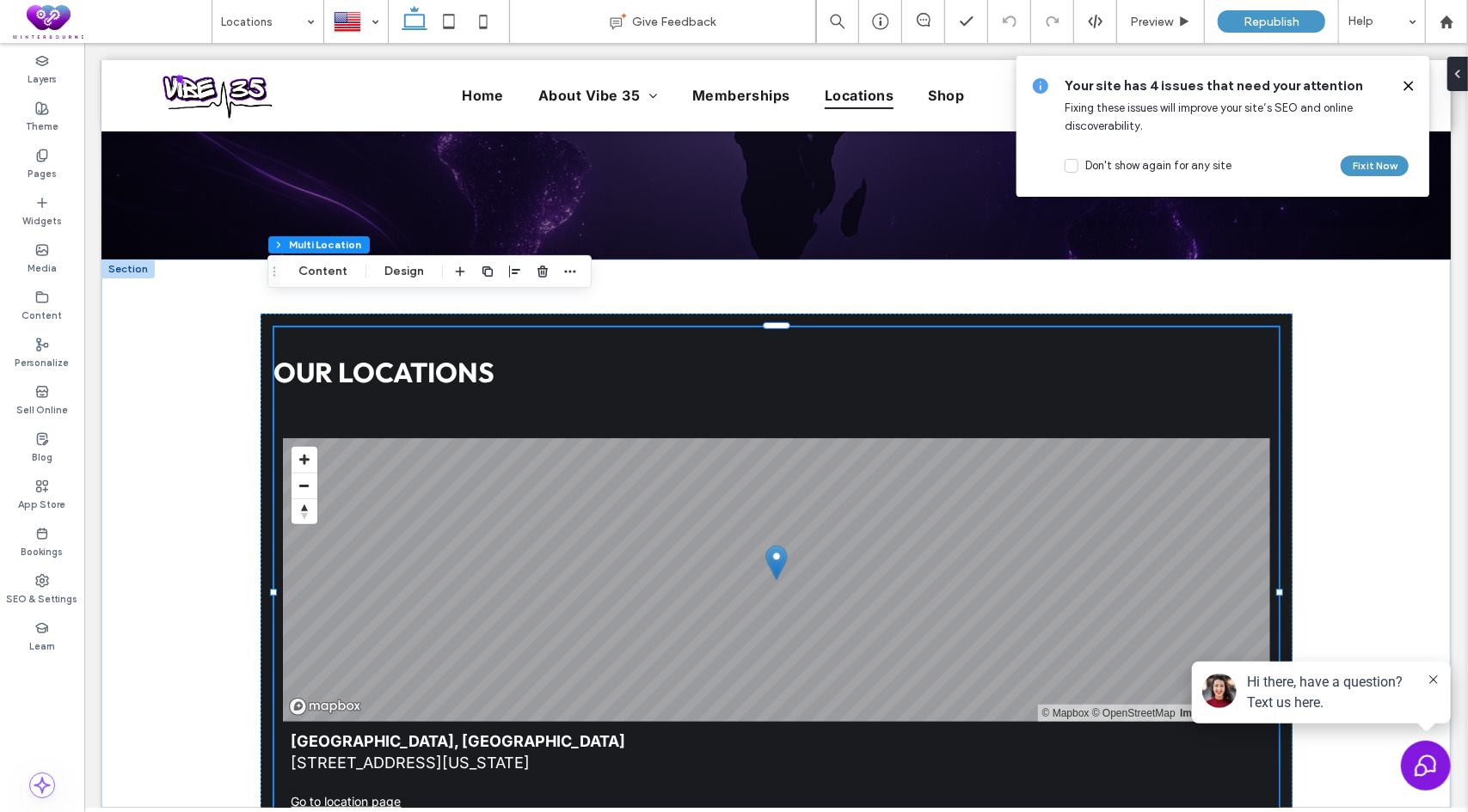
drag, startPoint x: 1410, startPoint y: 87, endPoint x: 1003, endPoint y: 246, distance: 437.0
click at [1410, 87] on use at bounding box center [1408, 86] width 8 height 8
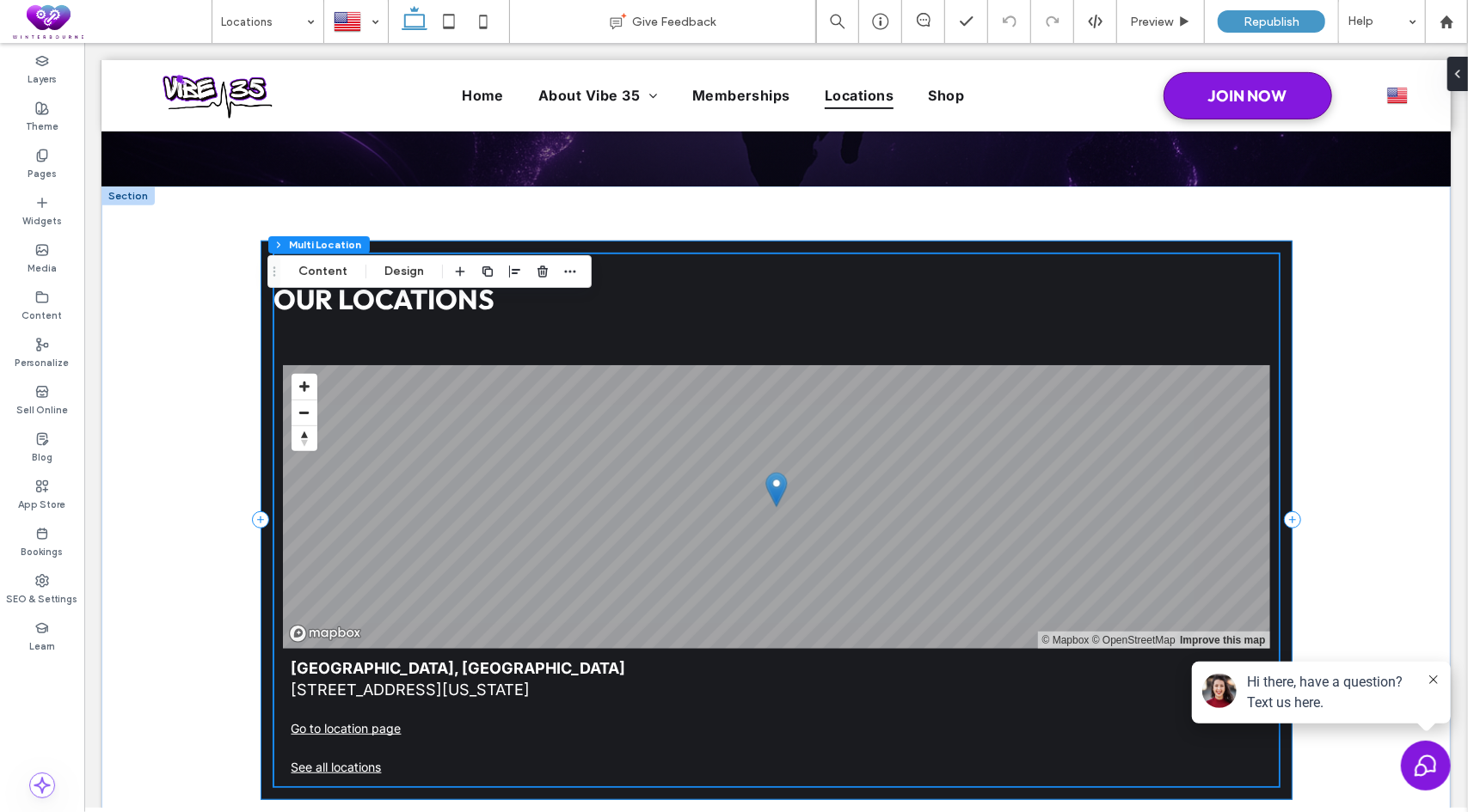
scroll to position [646, 0]
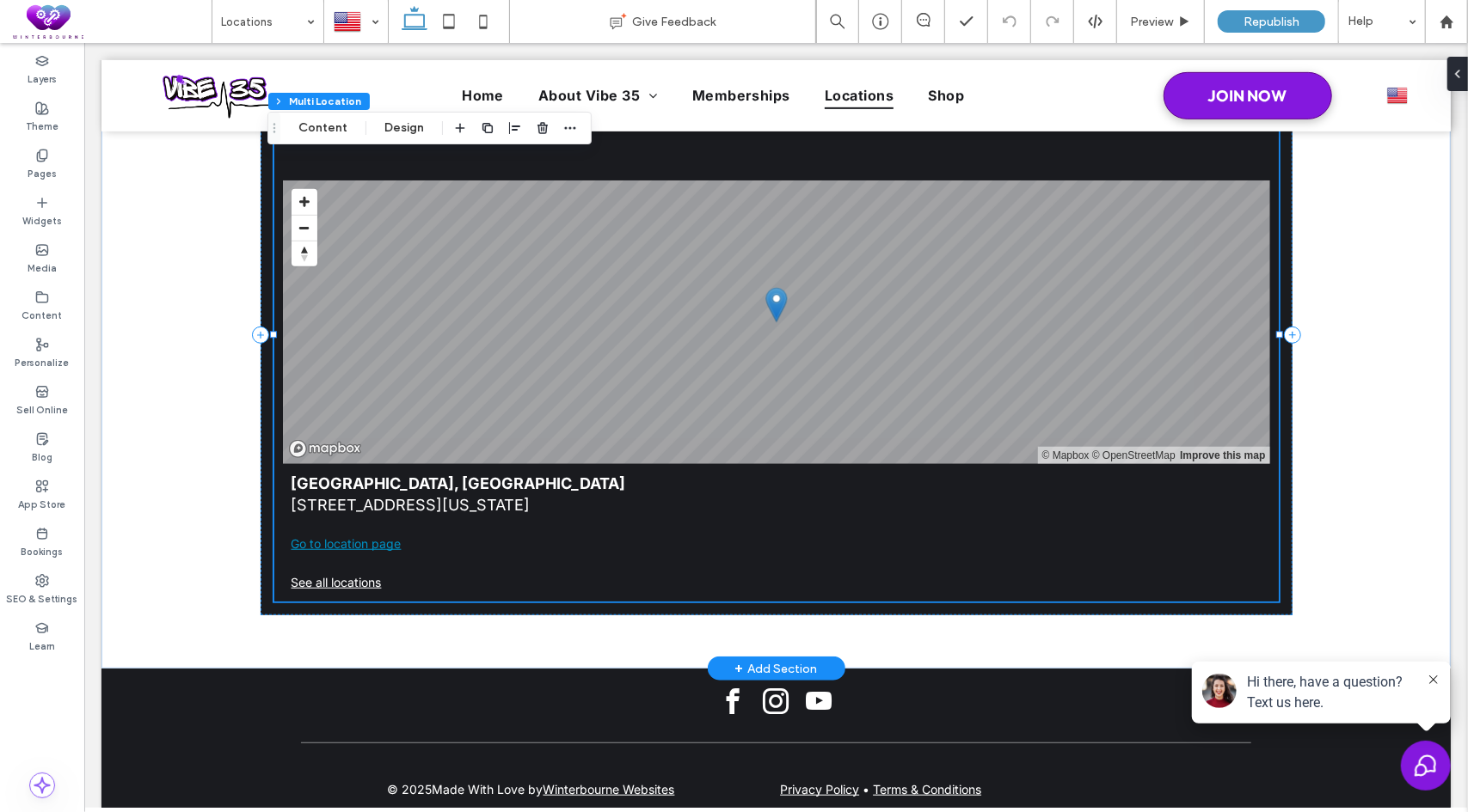
click at [594, 532] on link "Go to location page" at bounding box center [776, 543] width 970 height 22
click at [393, 128] on button "Design" at bounding box center [403, 127] width 62 height 21
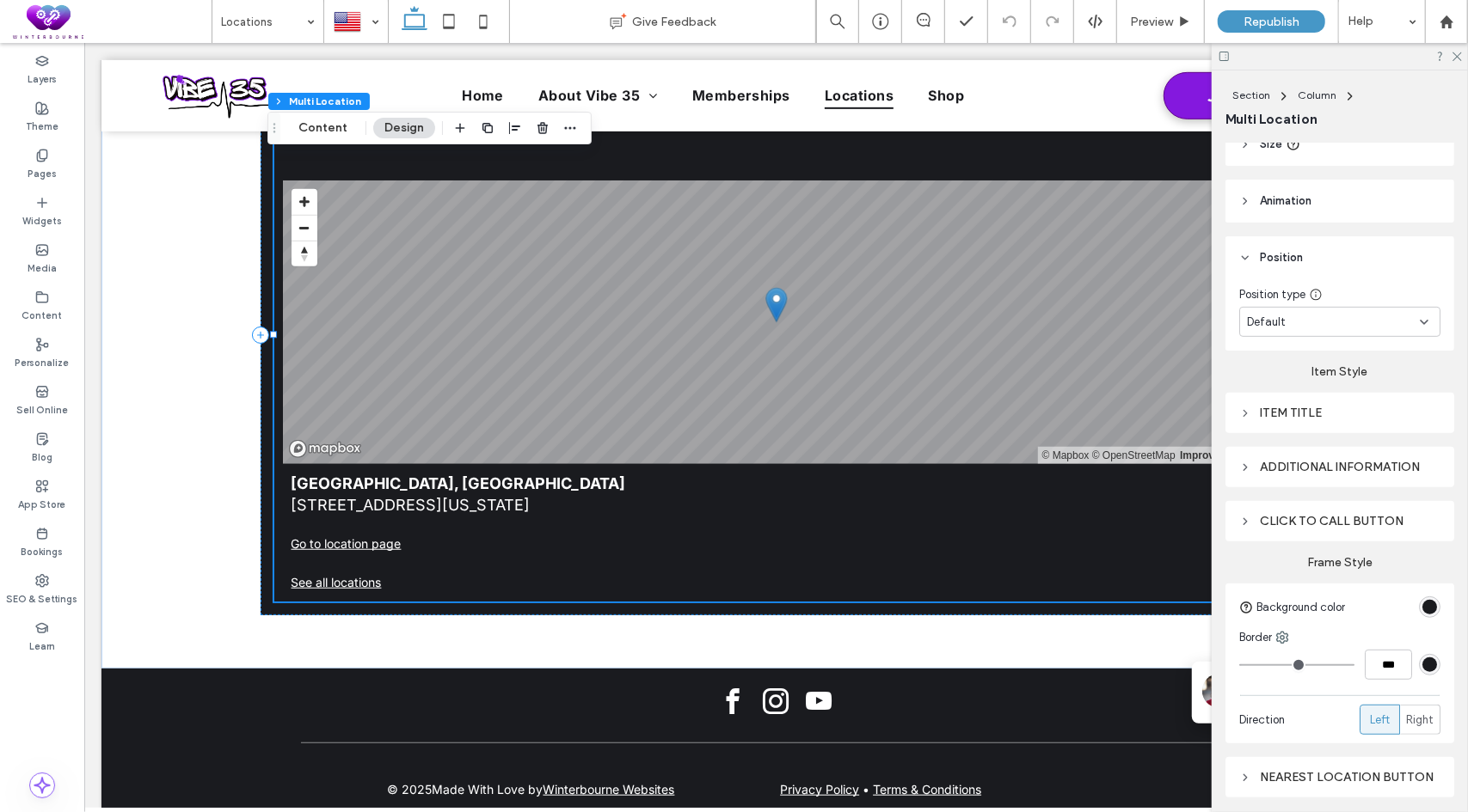
scroll to position [515, 0]
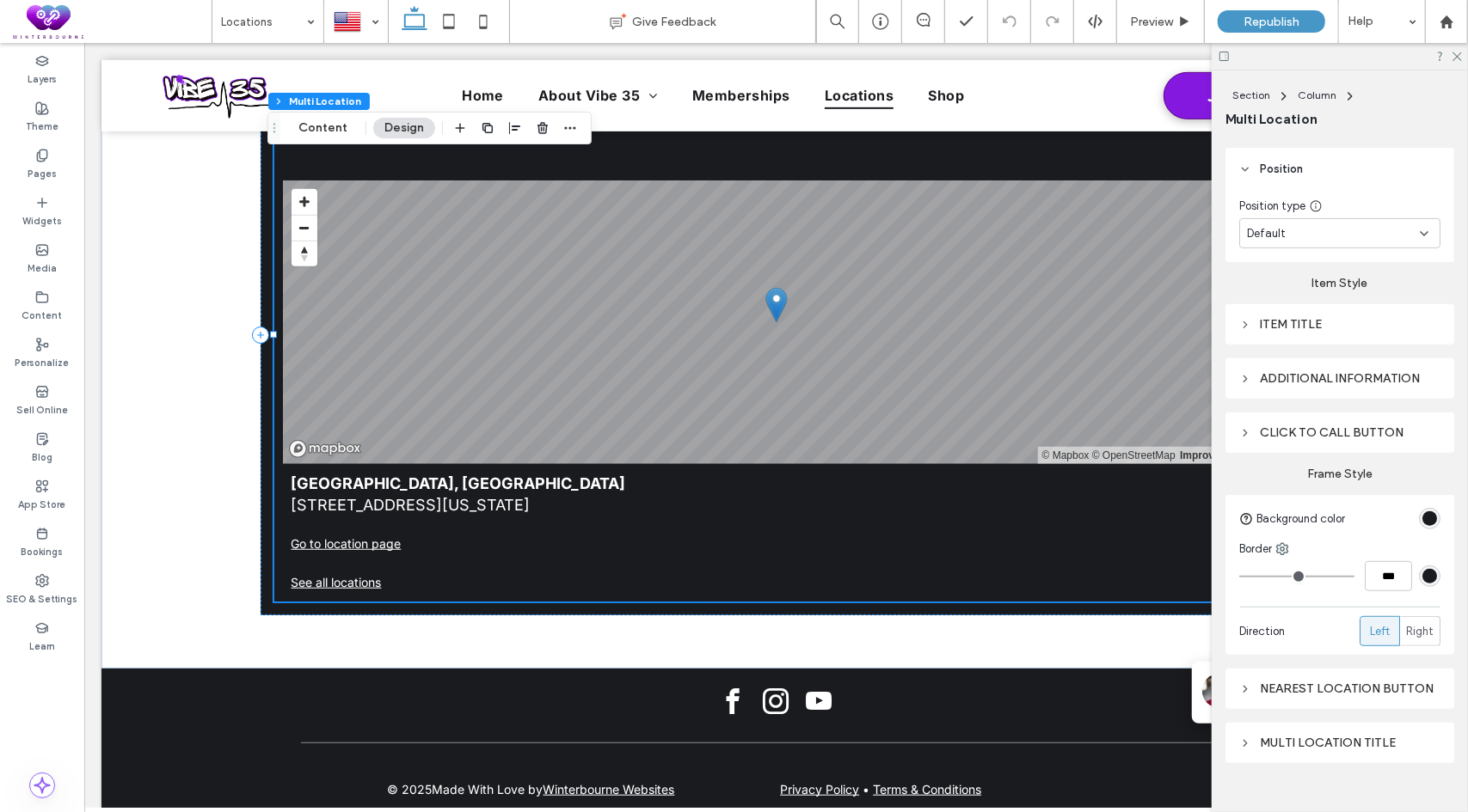
click at [1338, 231] on div "Default" at bounding box center [1332, 233] width 173 height 17
click at [1287, 327] on div "Pinned" at bounding box center [1335, 323] width 191 height 31
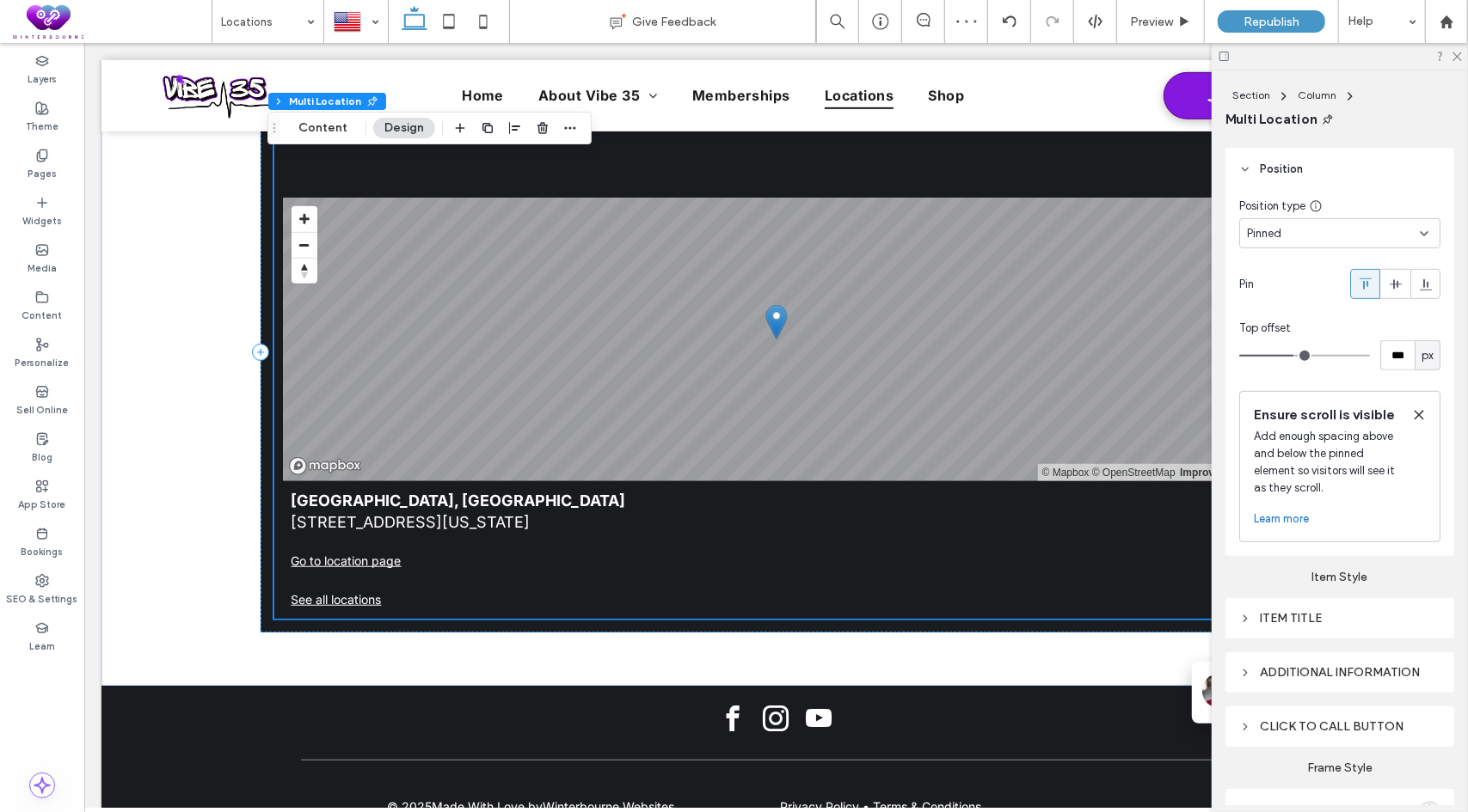
scroll to position [505, 0]
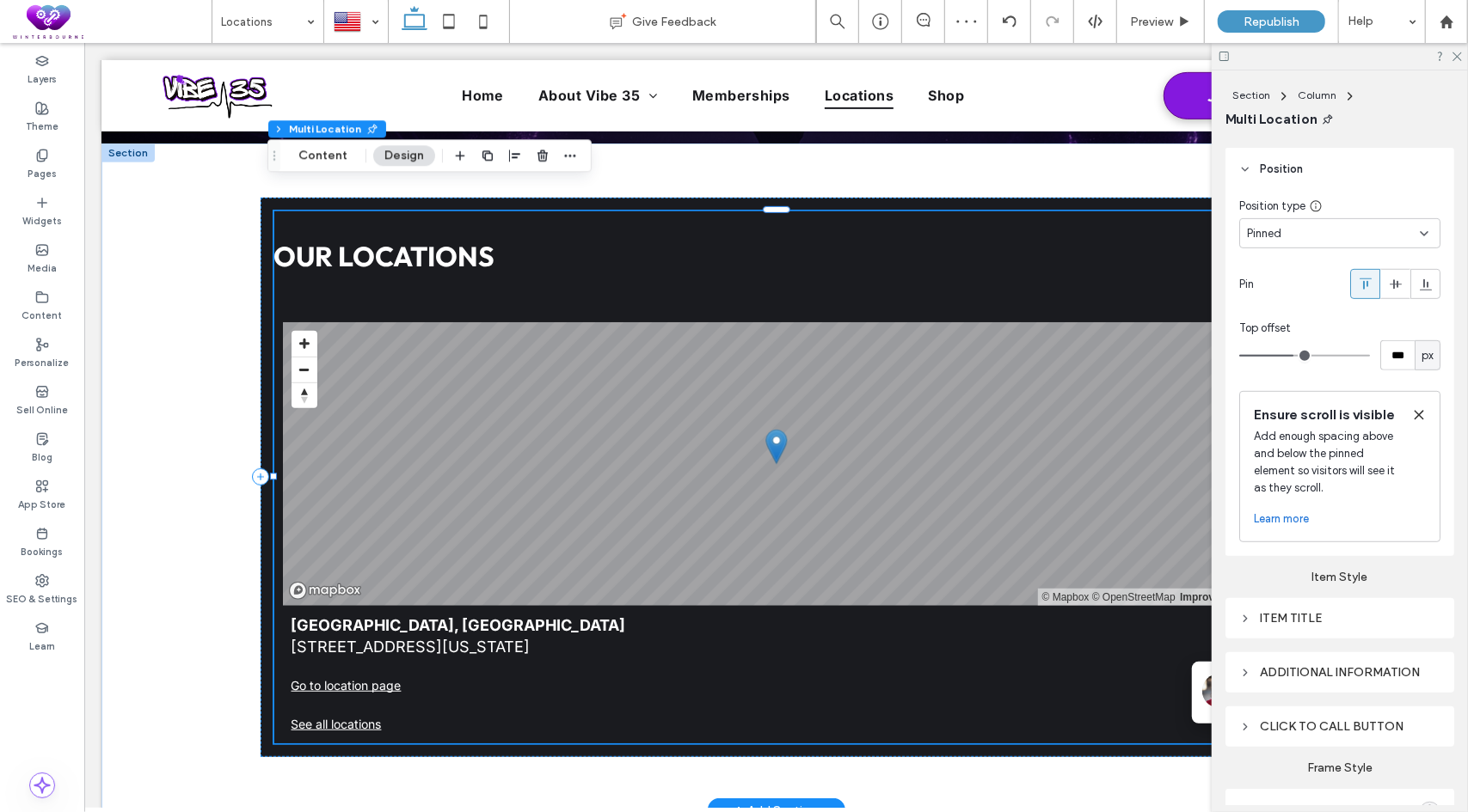
click at [339, 712] on link "See all locations" at bounding box center [776, 723] width 970 height 22
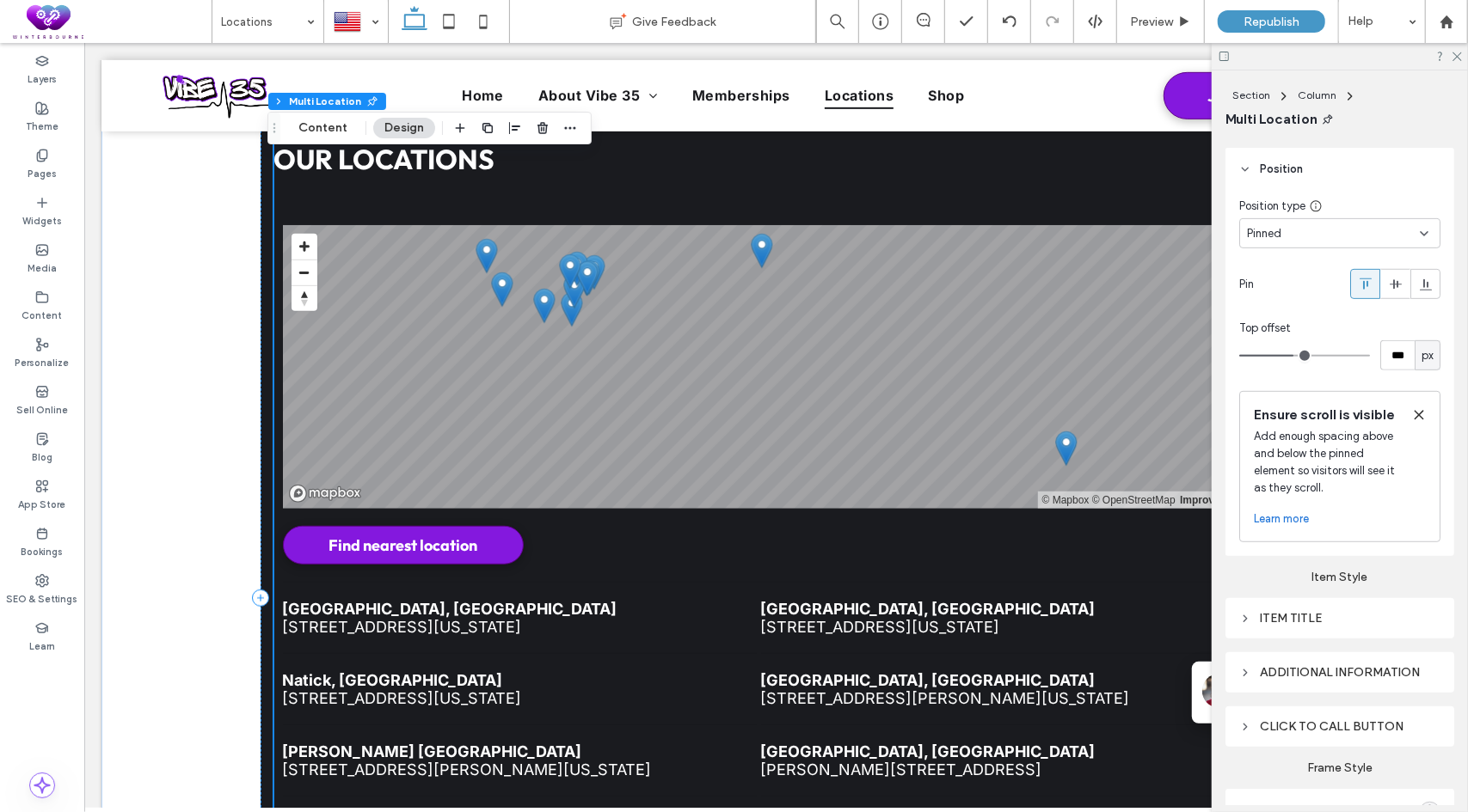
scroll to position [480, 0]
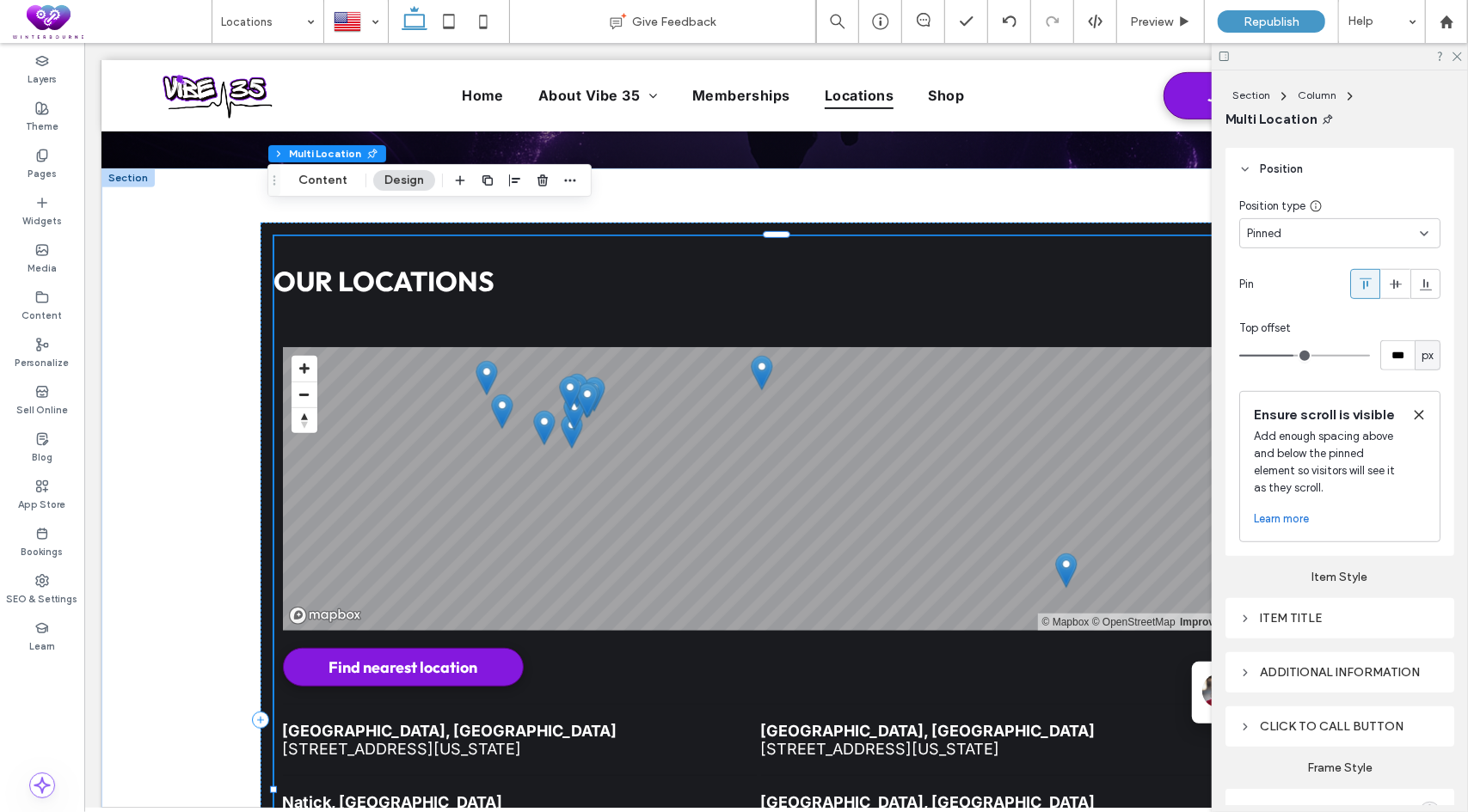
click at [1324, 239] on div "Pinned" at bounding box center [1332, 233] width 173 height 17
click at [1296, 292] on div "Fixed" at bounding box center [1335, 294] width 191 height 31
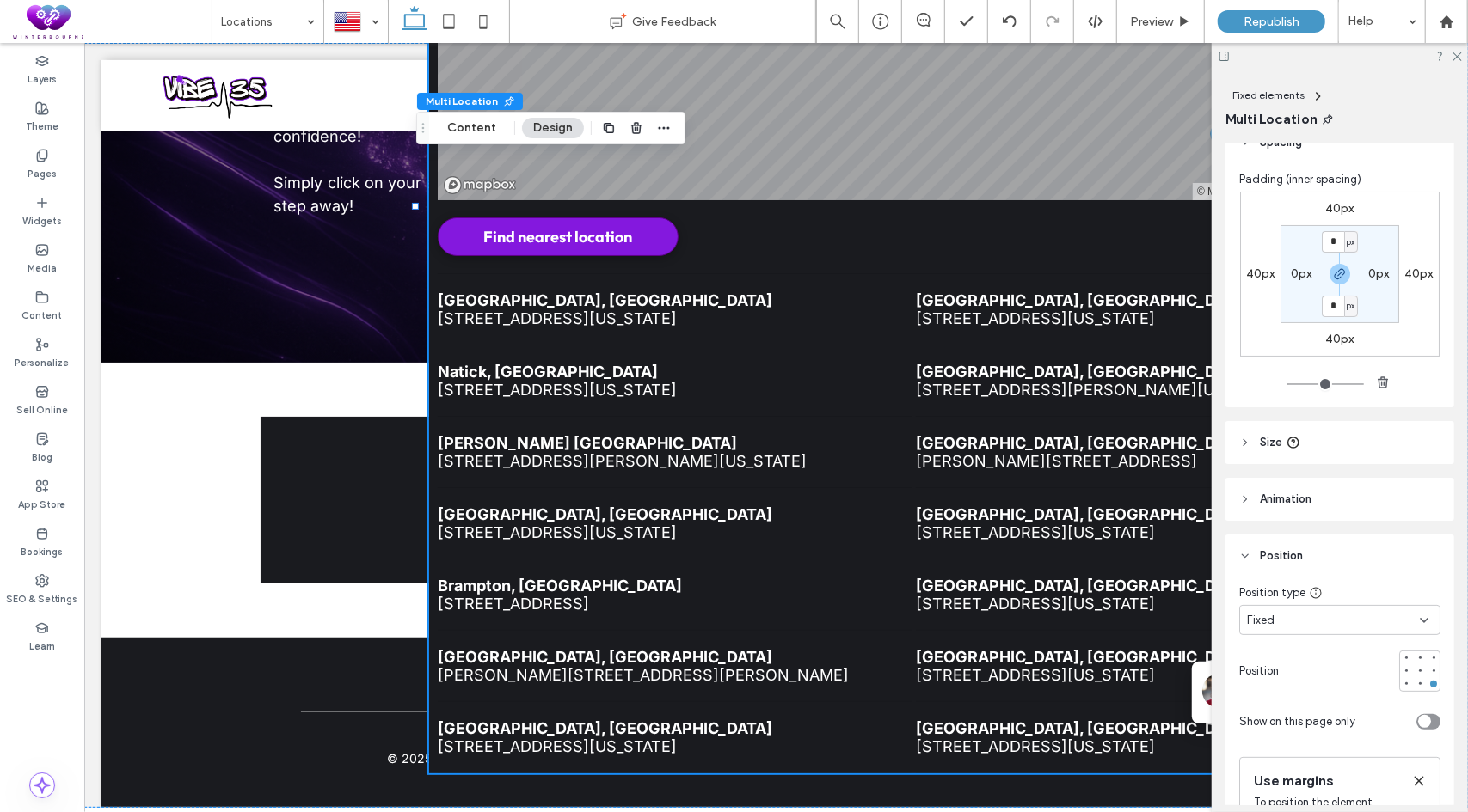
scroll to position [86, 0]
click at [1310, 608] on div "Fixed" at bounding box center [1332, 612] width 173 height 17
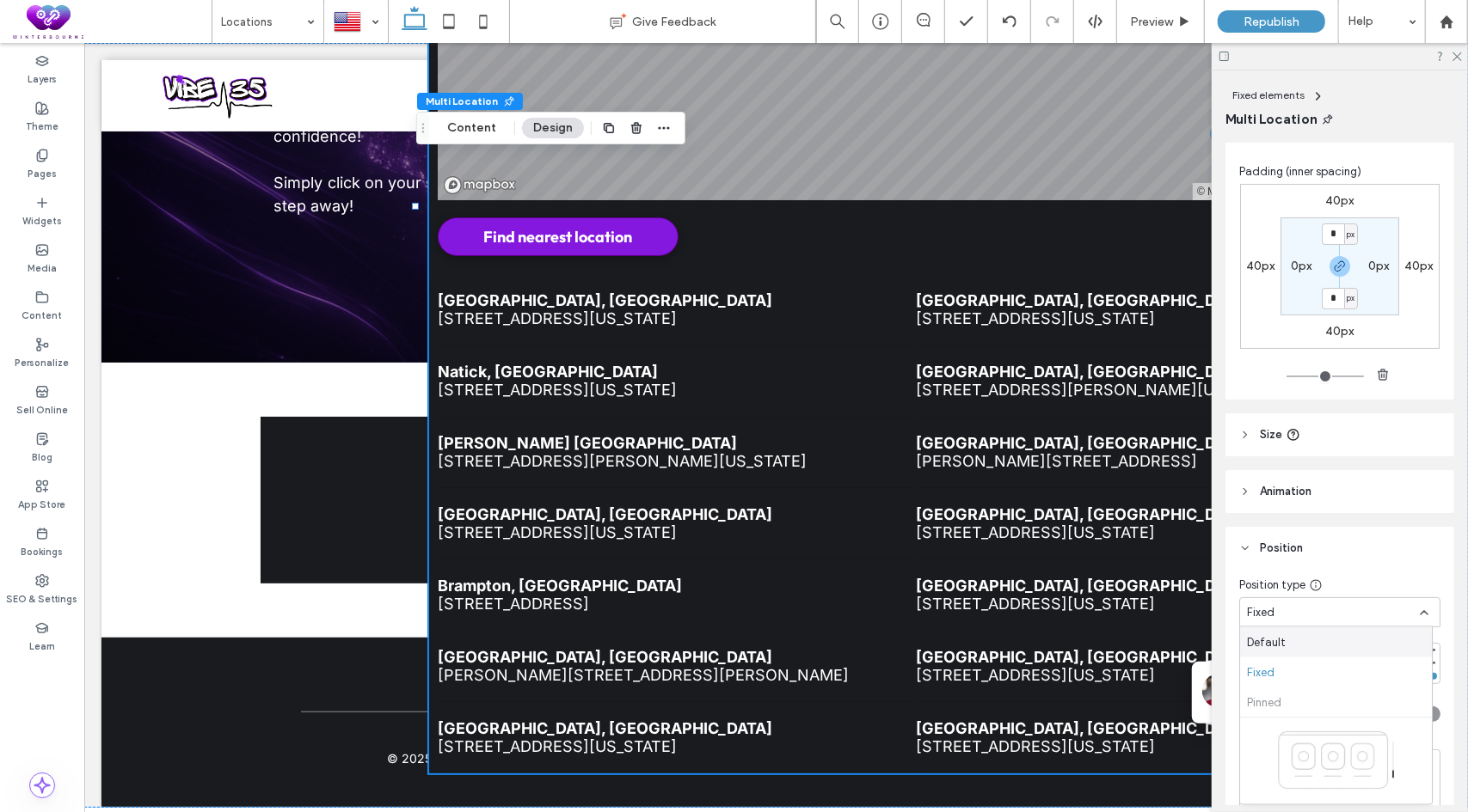
drag, startPoint x: 820, startPoint y: 303, endPoint x: 790, endPoint y: 334, distance: 43.1
click at [790, 416] on li "[GEOGRAPHIC_DATA] [GEOGRAPHIC_DATA] [STREET_ADDRESS][PERSON_NAME][US_STATE]" at bounding box center [673, 451] width 473 height 71
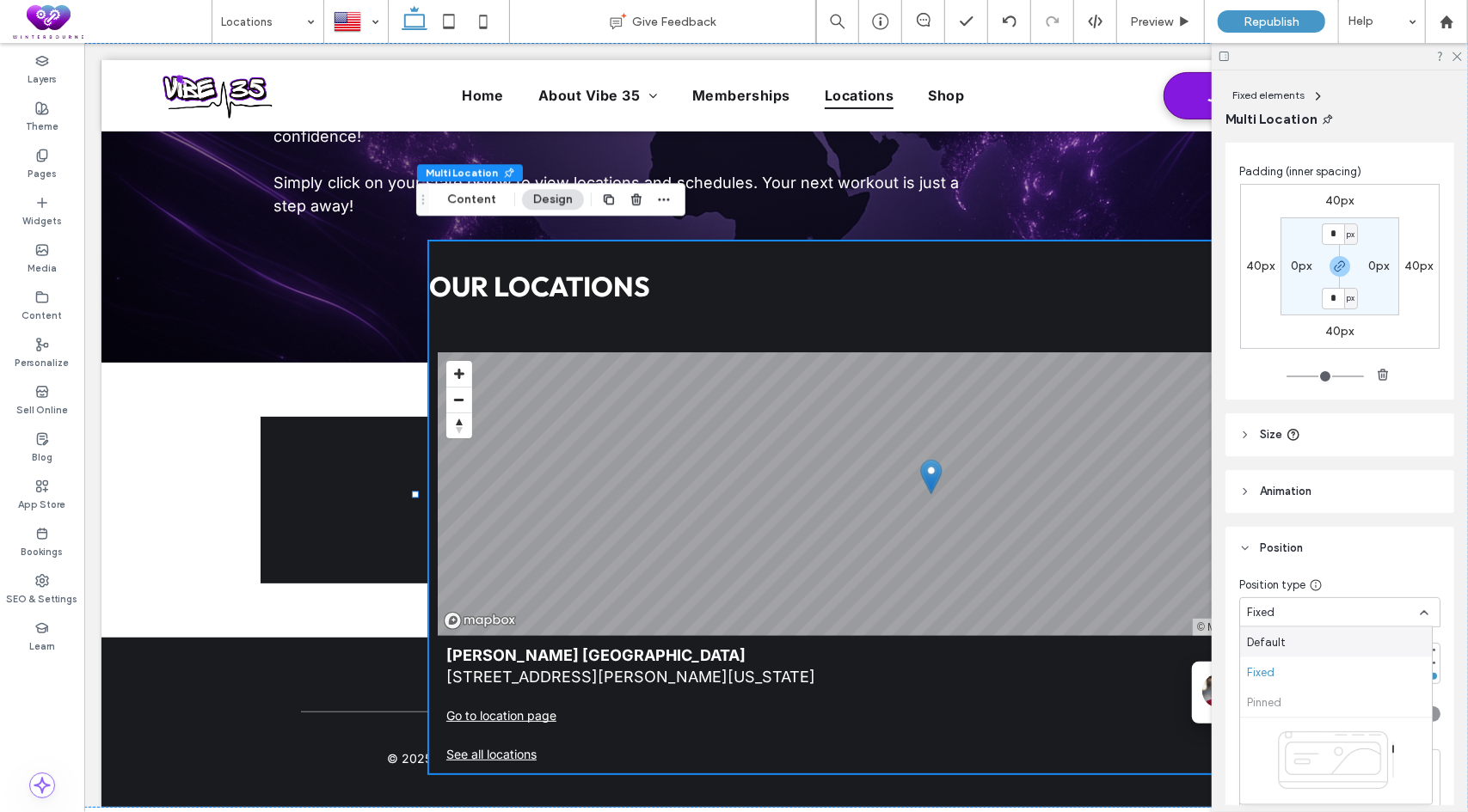
drag, startPoint x: 788, startPoint y: 277, endPoint x: 666, endPoint y: 272, distance: 122.1
click at [666, 272] on h3 "Our Locations" at bounding box center [930, 285] width 1005 height 34
drag, startPoint x: 609, startPoint y: 307, endPoint x: 520, endPoint y: 293, distance: 90.1
click at [520, 293] on div "Our Locations All Locations INFO MAP © Mapbox © OpenStreetMap Improve this map …" at bounding box center [930, 507] width 1005 height 532
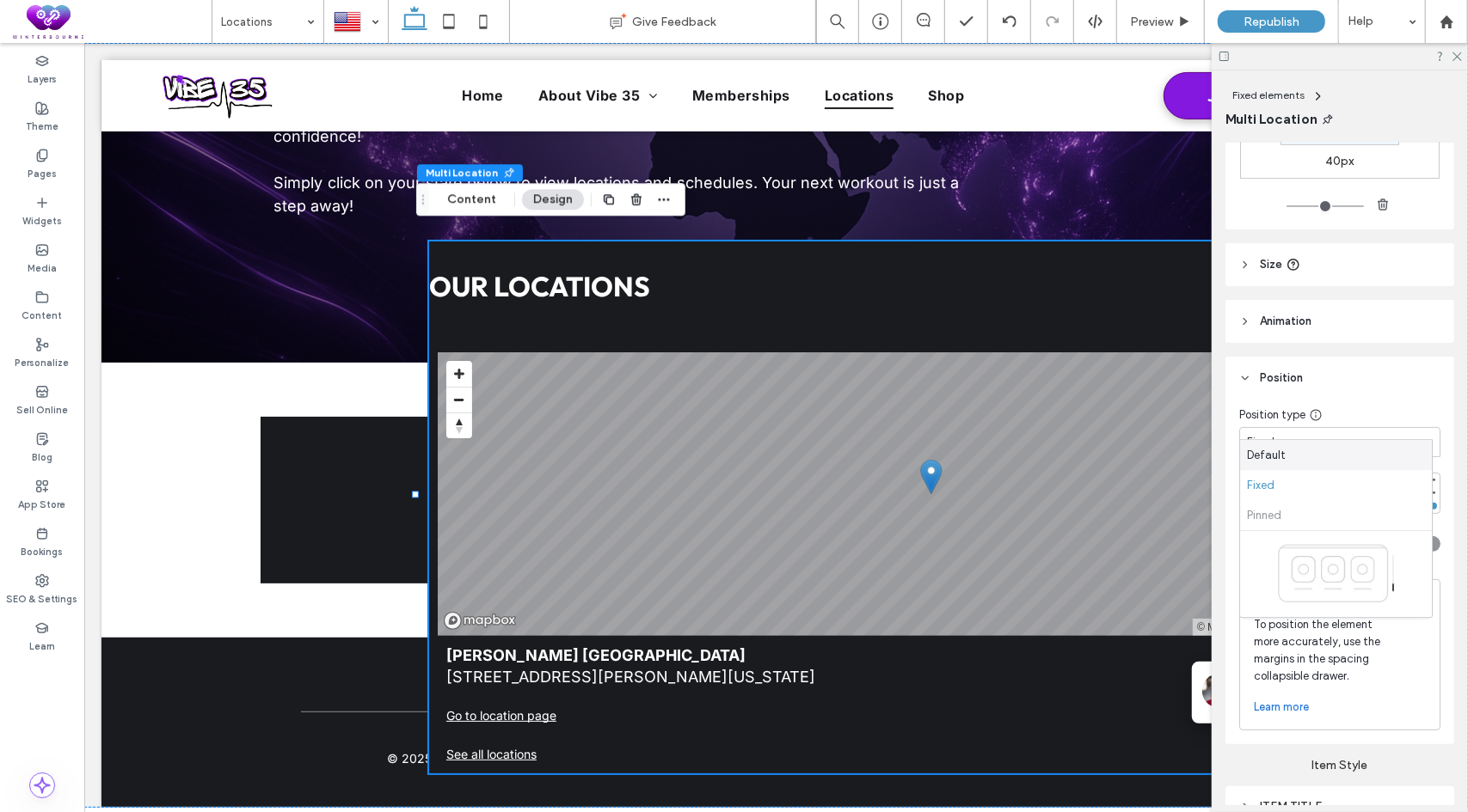
scroll to position [344, 0]
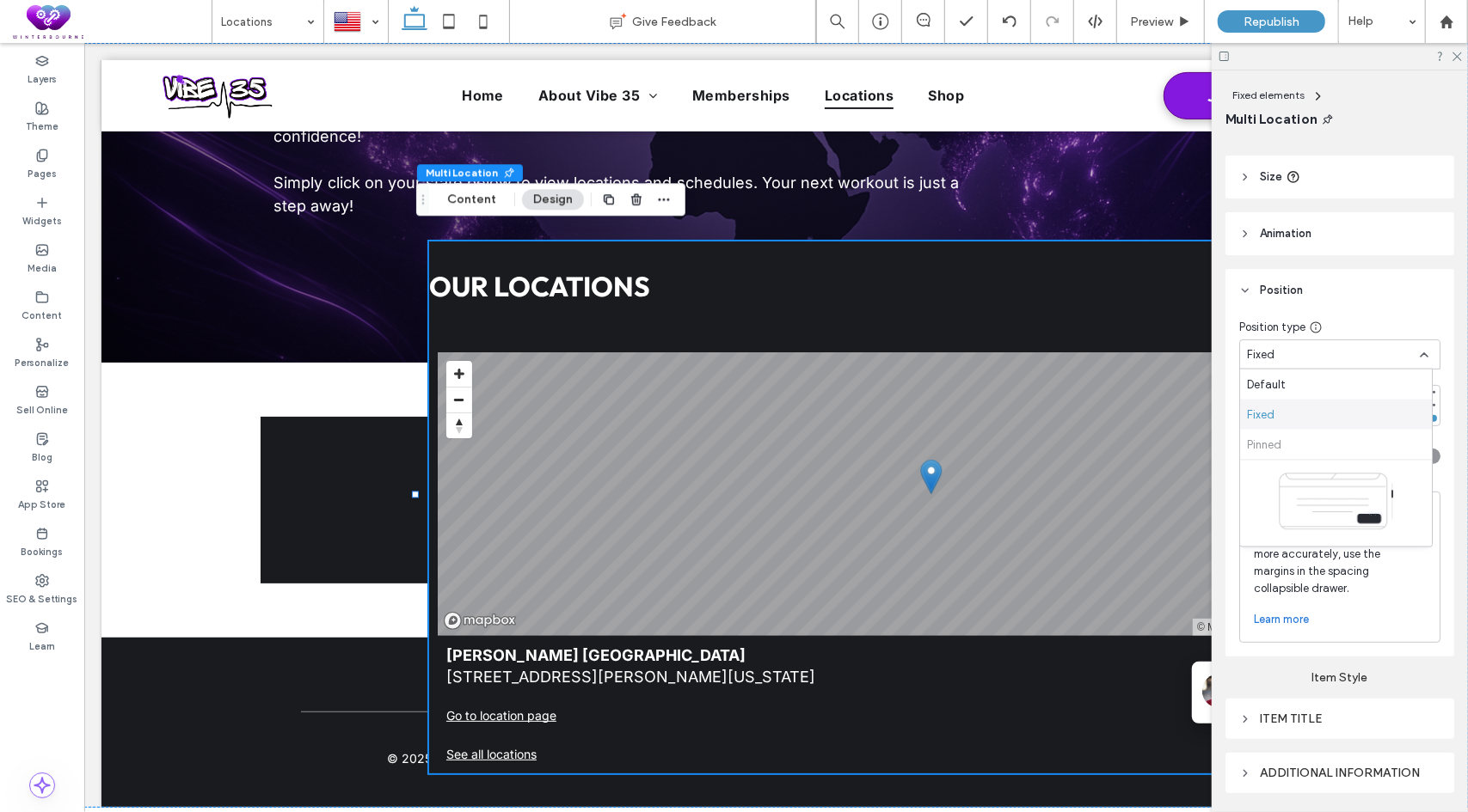
click at [1275, 412] on div "Fixed" at bounding box center [1335, 414] width 191 height 31
click at [1416, 406] on div at bounding box center [1419, 404] width 7 height 7
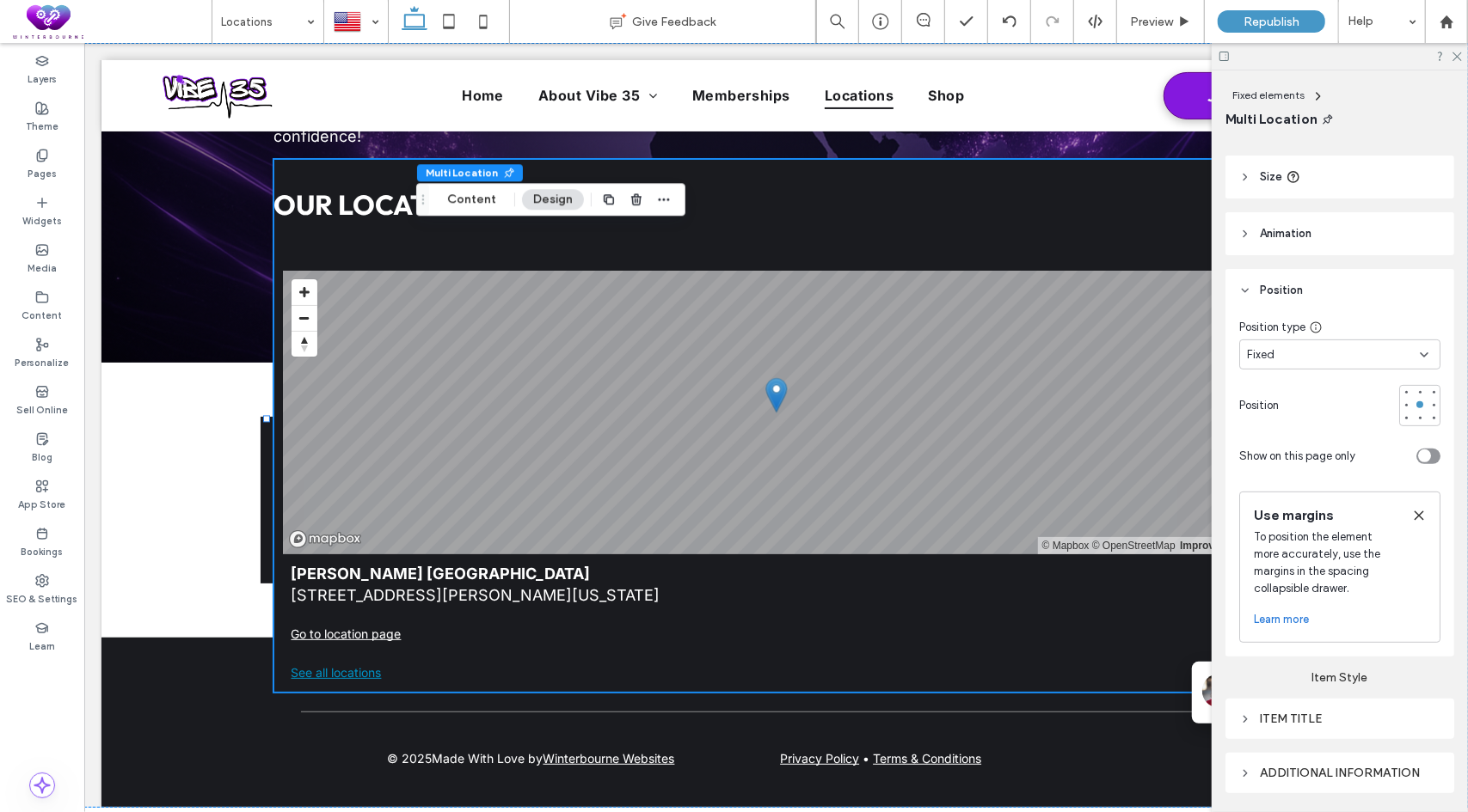
click at [359, 665] on link "See all locations" at bounding box center [776, 672] width 970 height 22
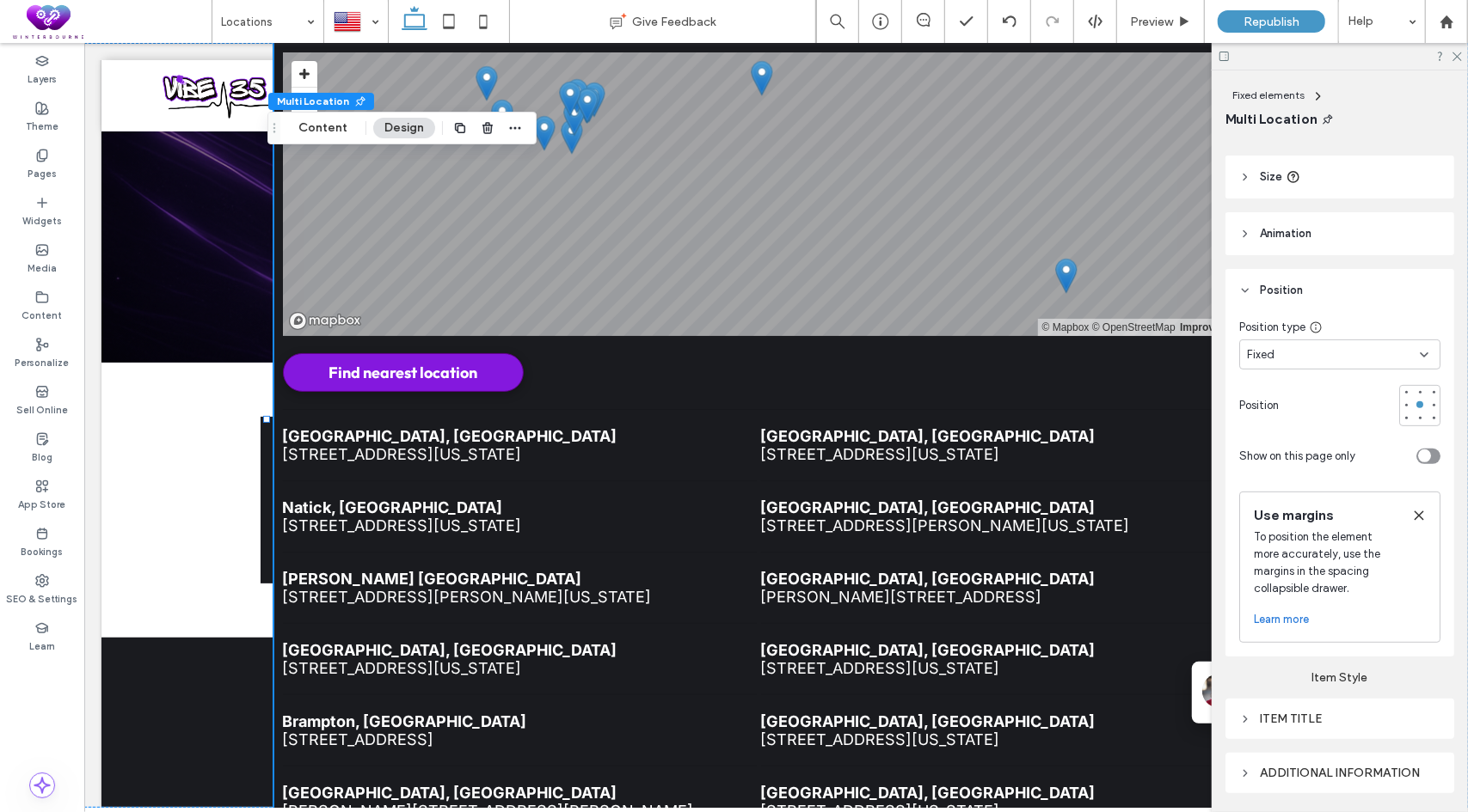
click at [1358, 355] on div "Fixed" at bounding box center [1332, 354] width 173 height 17
click at [1300, 383] on div "Default" at bounding box center [1335, 384] width 191 height 31
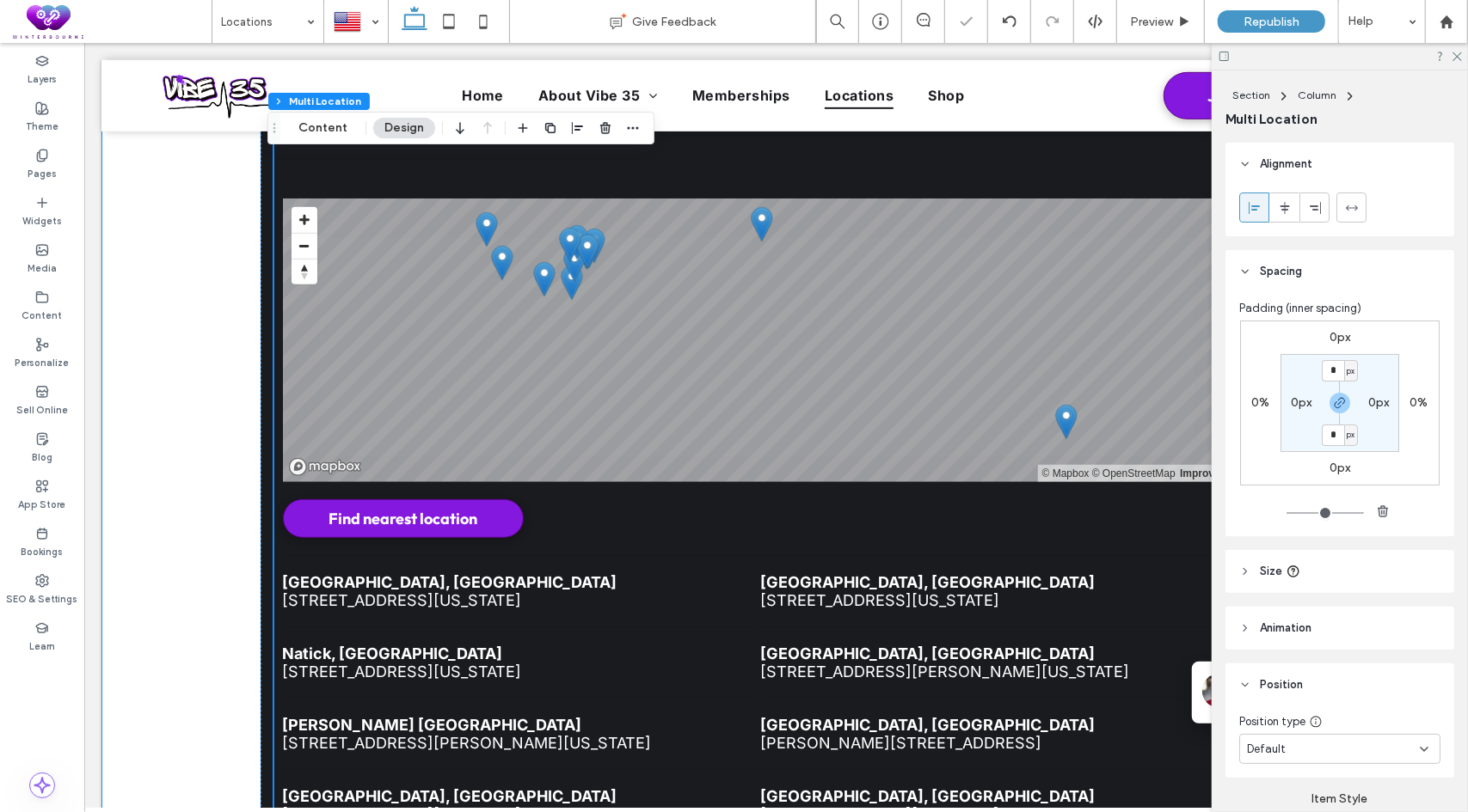
scroll to position [629, 0]
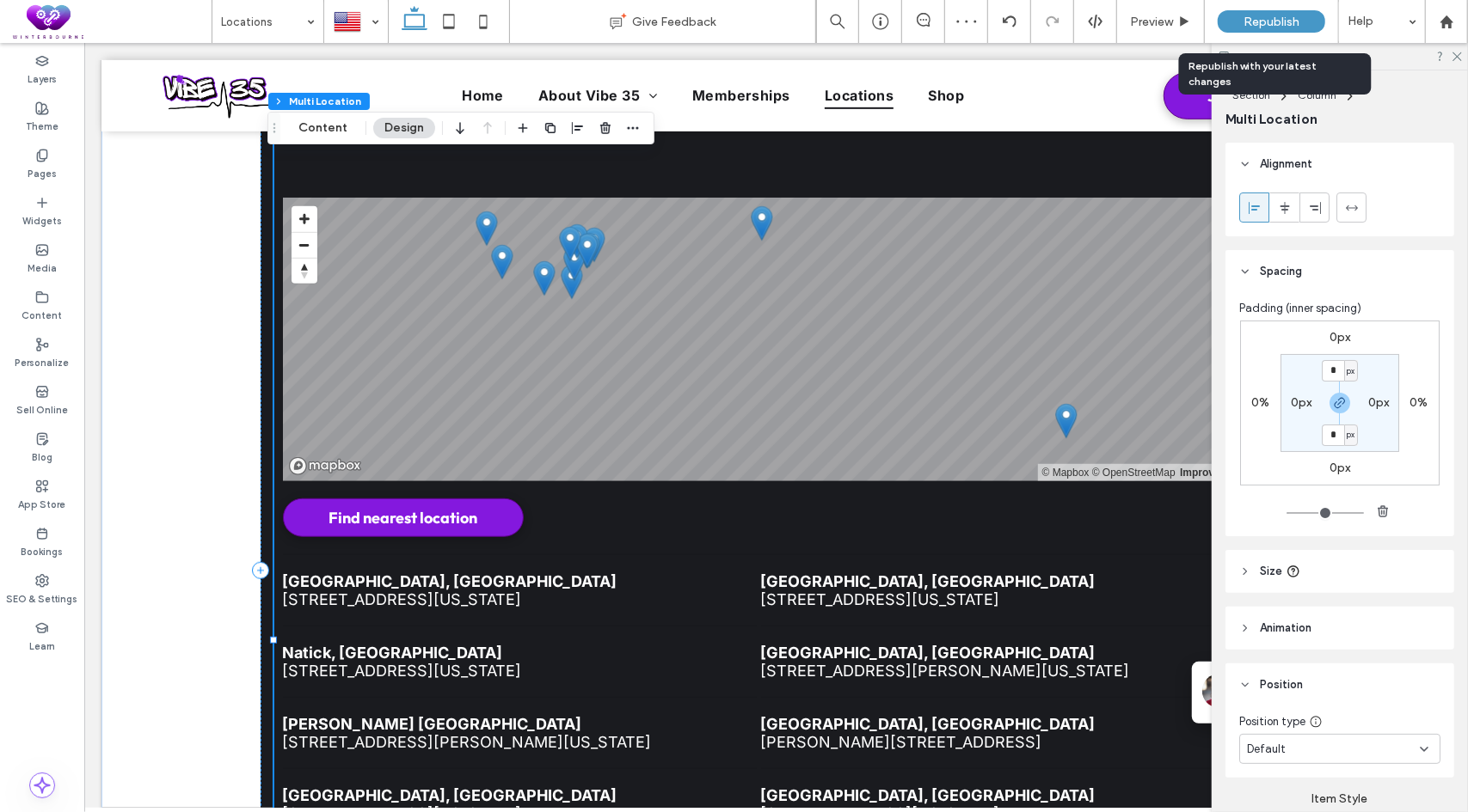
click at [1271, 26] on span "Republish" at bounding box center [1271, 22] width 56 height 15
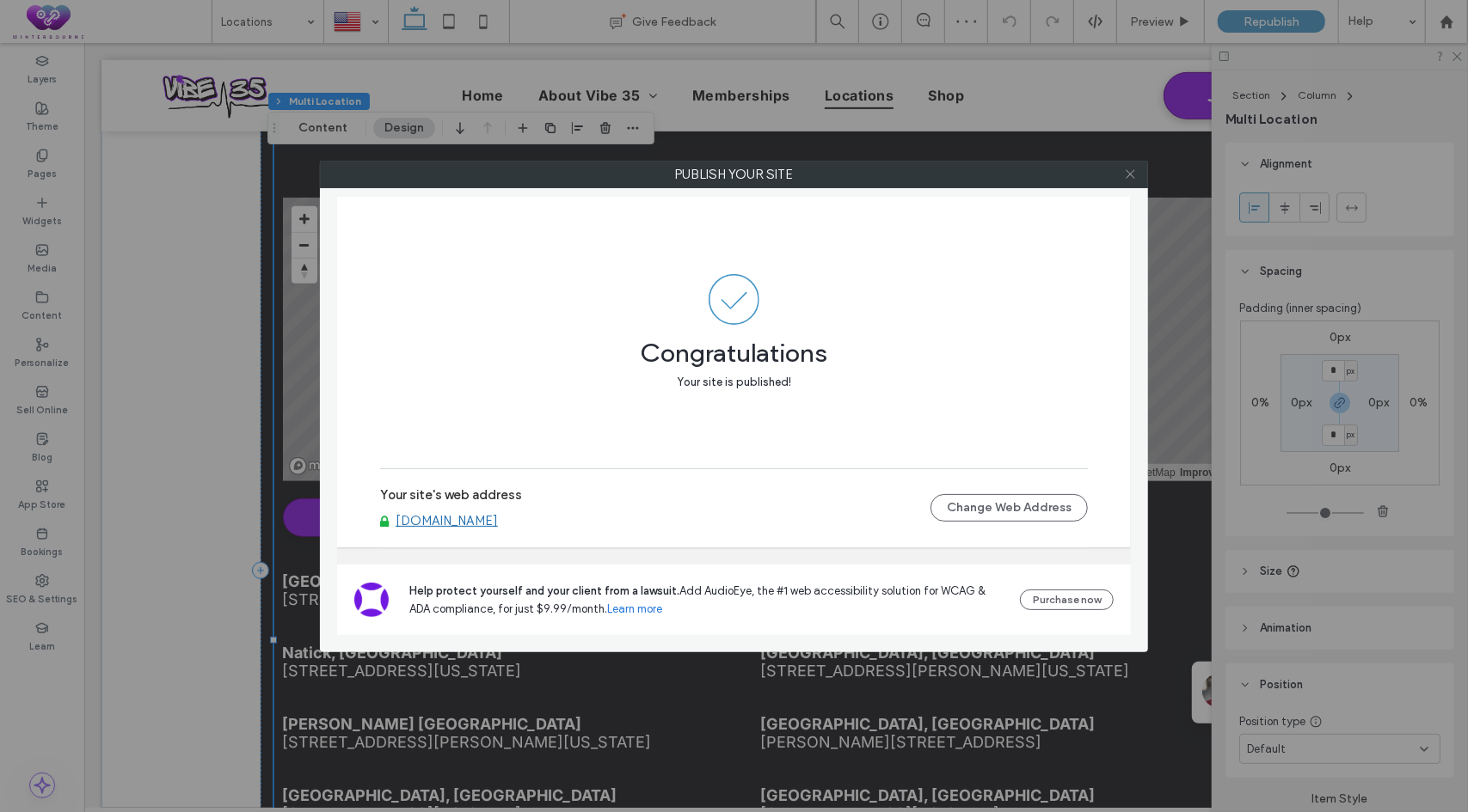
click at [1136, 168] on icon at bounding box center [1130, 173] width 13 height 13
